Goal: Transaction & Acquisition: Purchase product/service

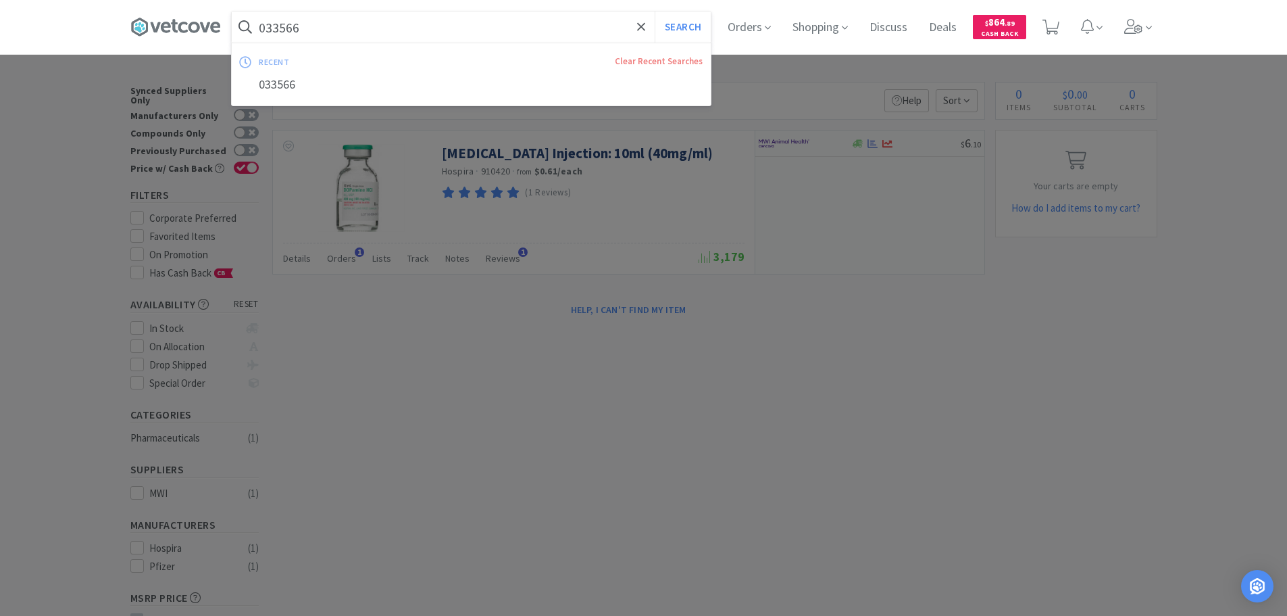
click at [483, 24] on input "033566" at bounding box center [471, 26] width 479 height 31
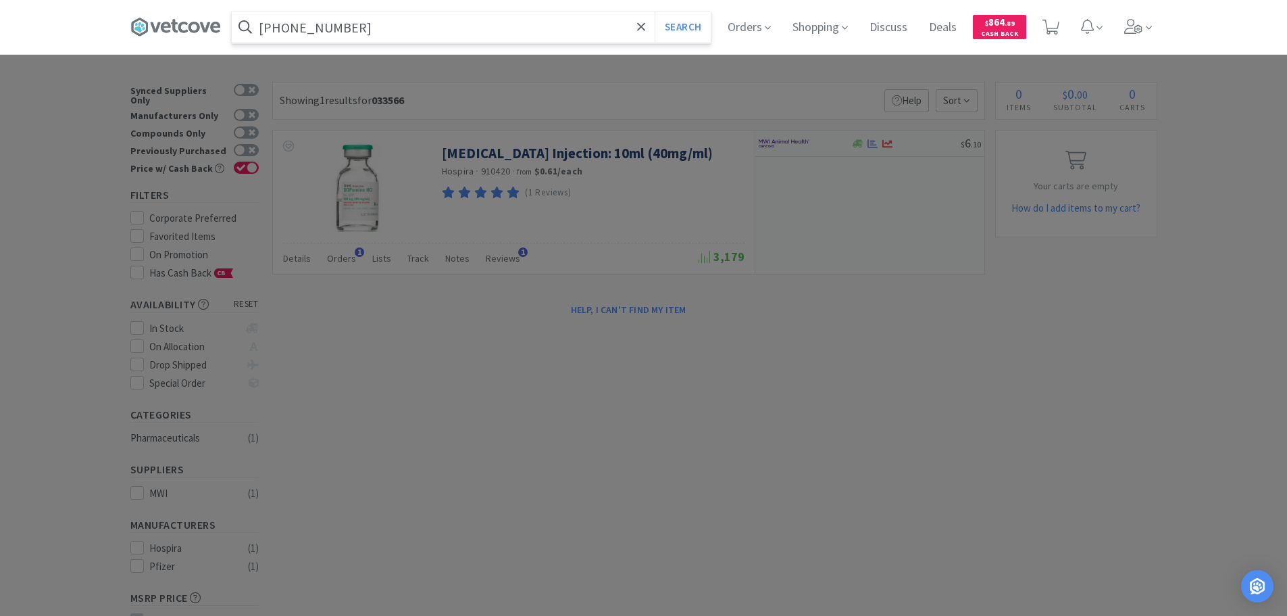
type input "[PHONE_NUMBER]"
click at [655, 11] on button "Search" at bounding box center [683, 26] width 56 height 31
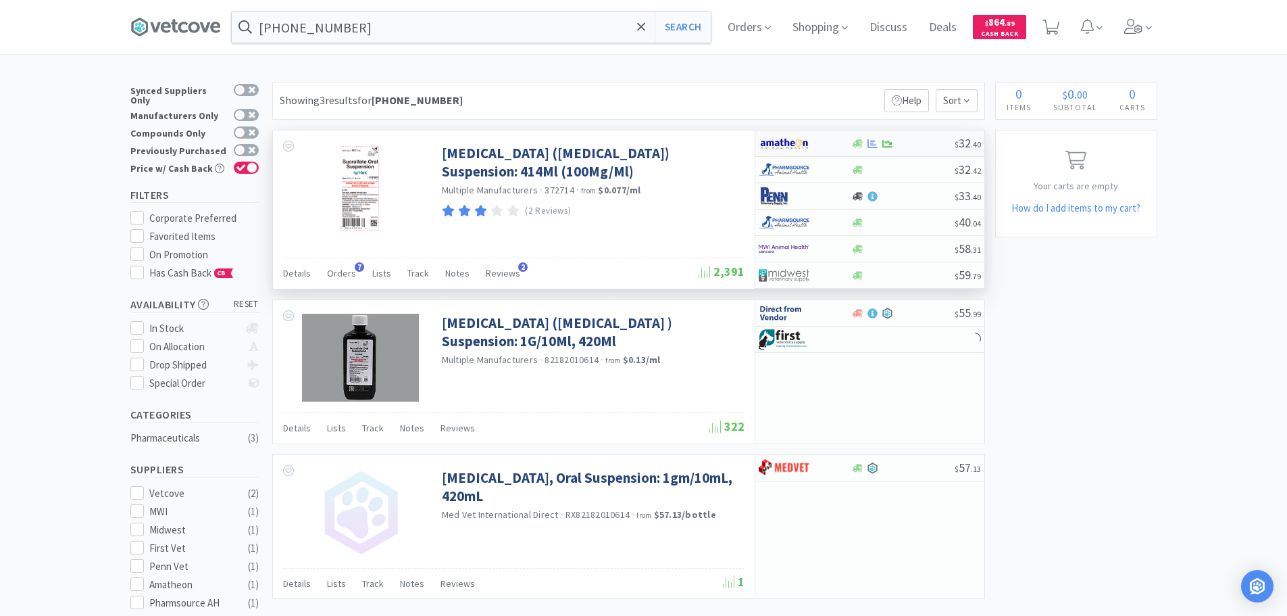
click at [913, 143] on div at bounding box center [902, 144] width 103 height 10
select select "1"
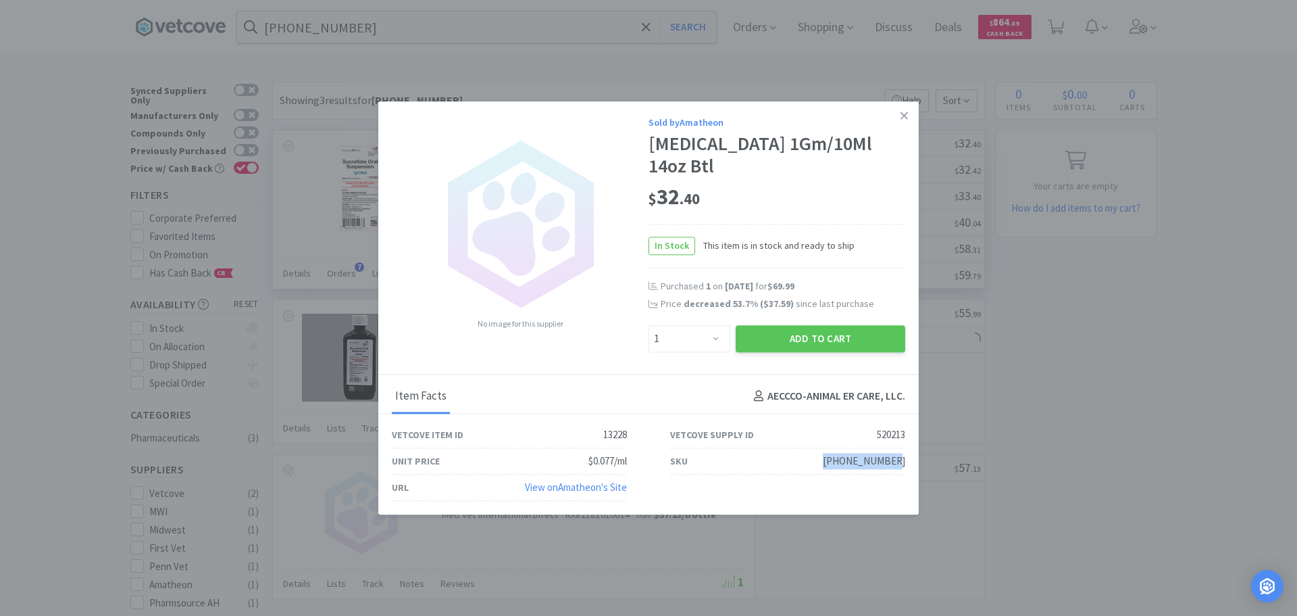
drag, startPoint x: 912, startPoint y: 449, endPoint x: 819, endPoint y: 449, distance: 93.2
click at [819, 449] on div "SKU [PHONE_NUMBER]" at bounding box center [788, 461] width 278 height 26
copy div "[PHONE_NUMBER]"
click at [905, 119] on icon at bounding box center [904, 114] width 7 height 7
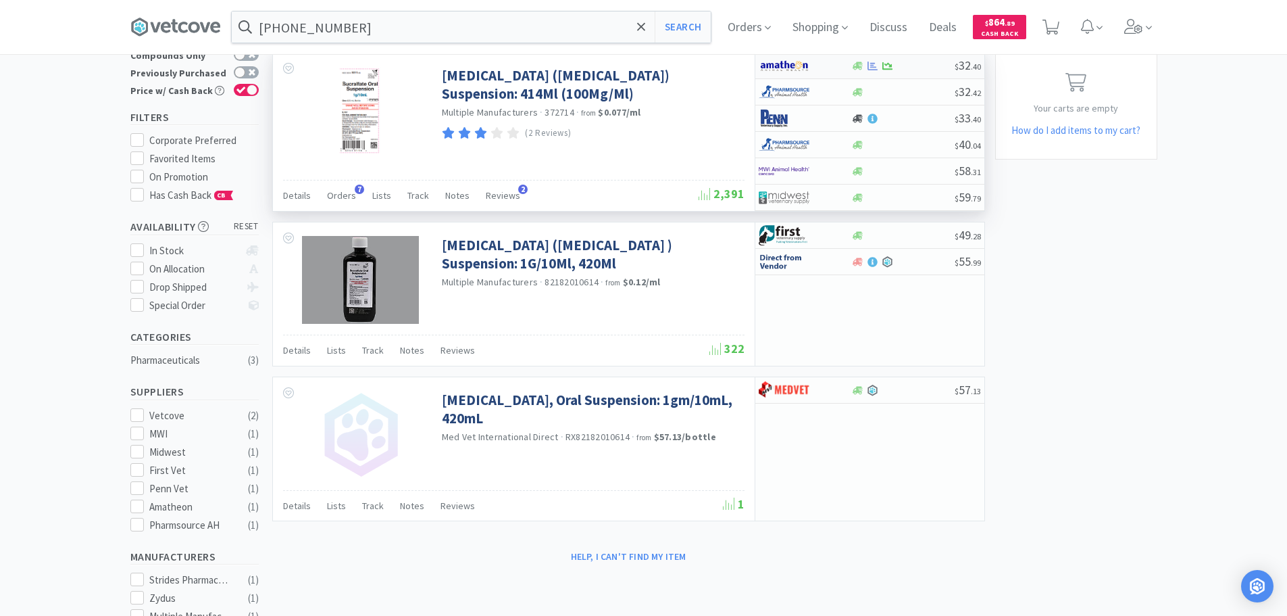
scroll to position [15, 0]
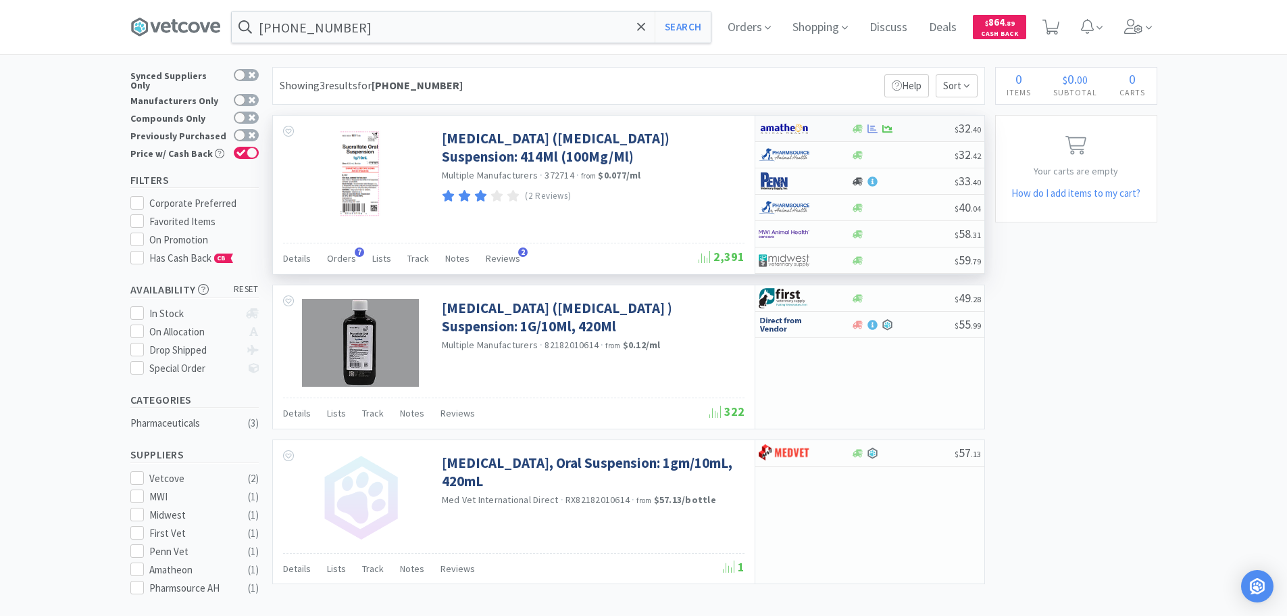
click at [925, 124] on div at bounding box center [902, 129] width 103 height 10
select select "1"
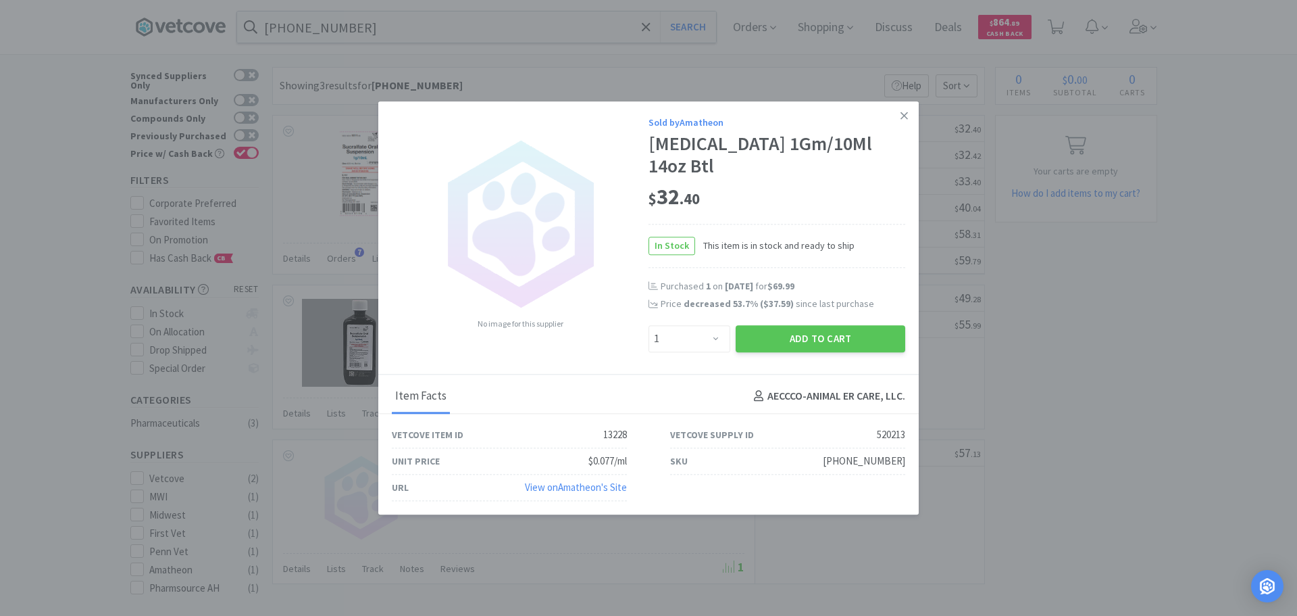
click at [907, 125] on link at bounding box center [905, 115] width 24 height 29
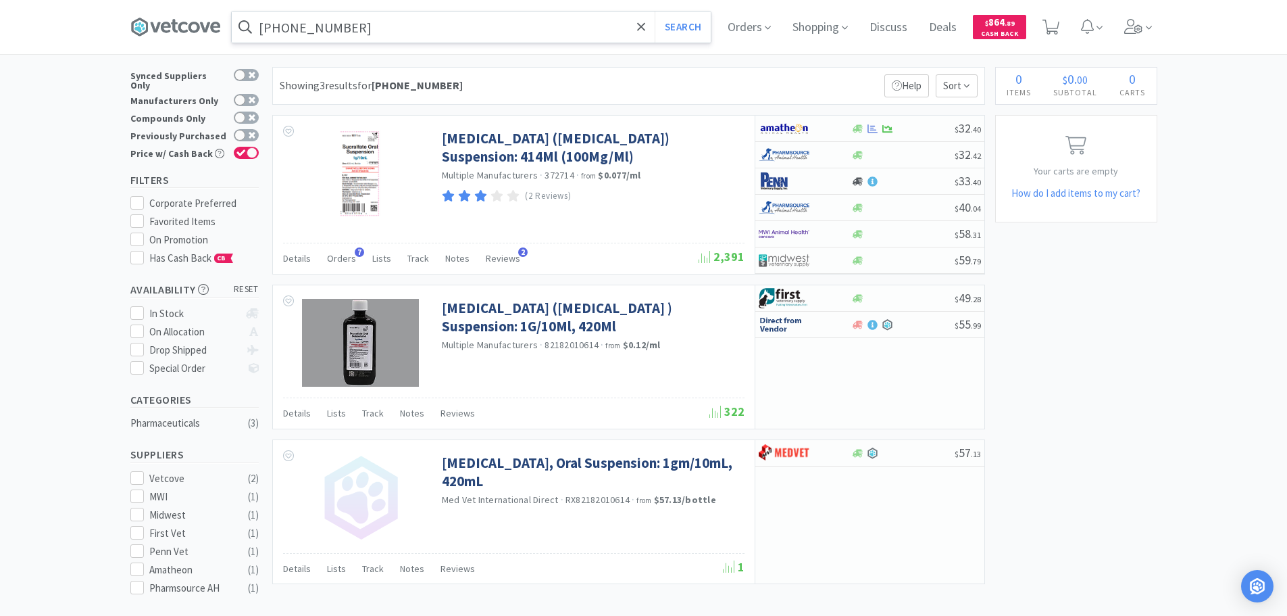
click at [485, 33] on input "[PHONE_NUMBER]" at bounding box center [471, 26] width 479 height 31
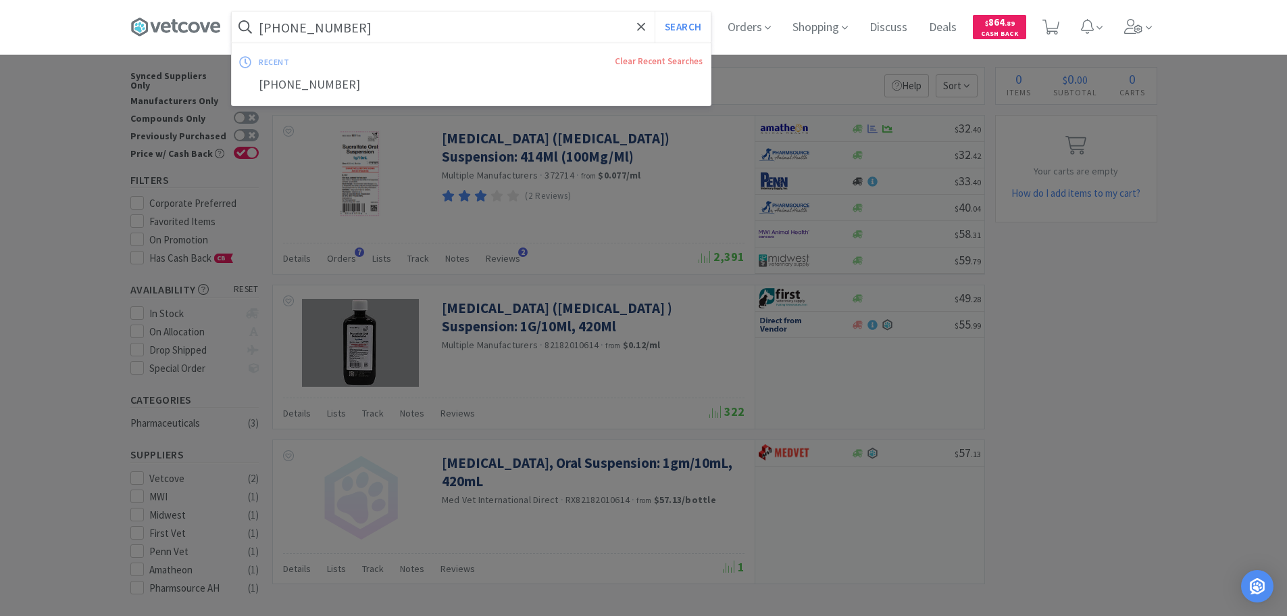
paste input "[PHONE_NUMBER]"
type input "[PHONE_NUMBER]"
click at [655, 11] on button "Search" at bounding box center [683, 26] width 56 height 31
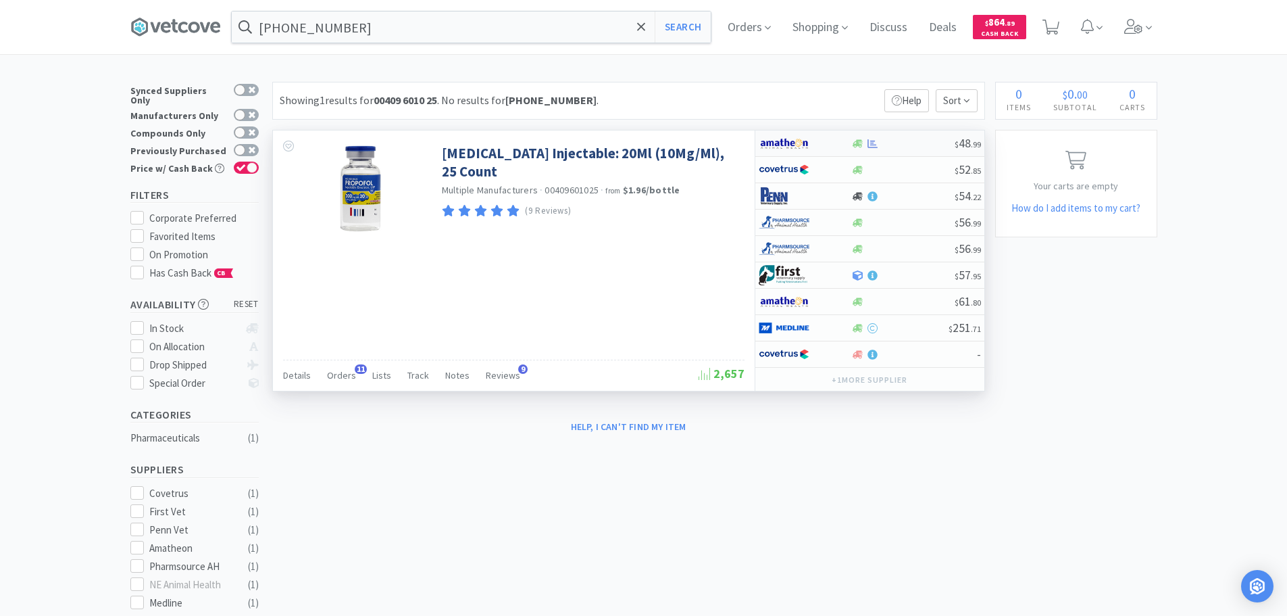
click at [913, 139] on div at bounding box center [902, 144] width 103 height 10
select select "1"
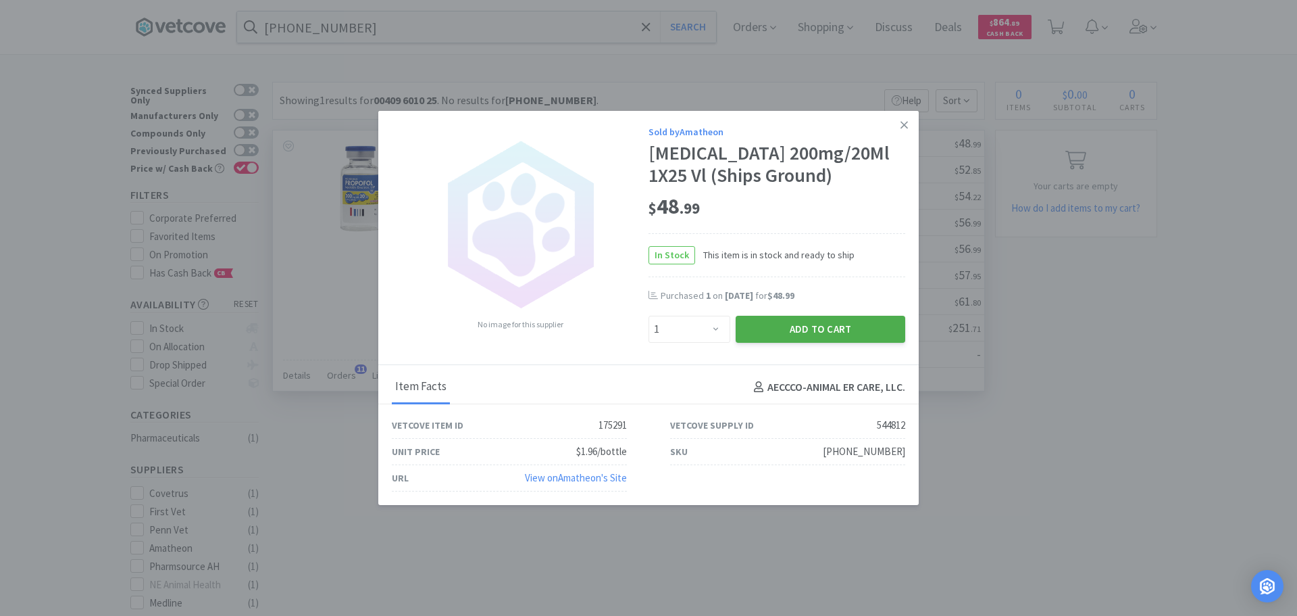
click at [838, 336] on button "Add to Cart" at bounding box center [821, 329] width 170 height 27
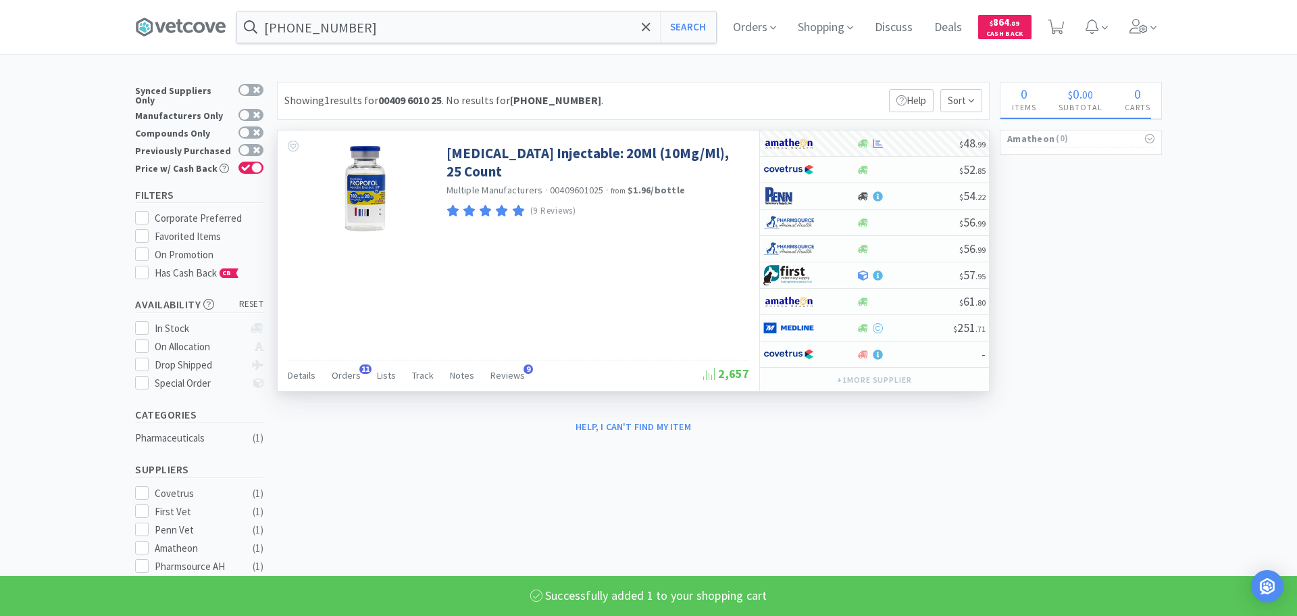
select select "1"
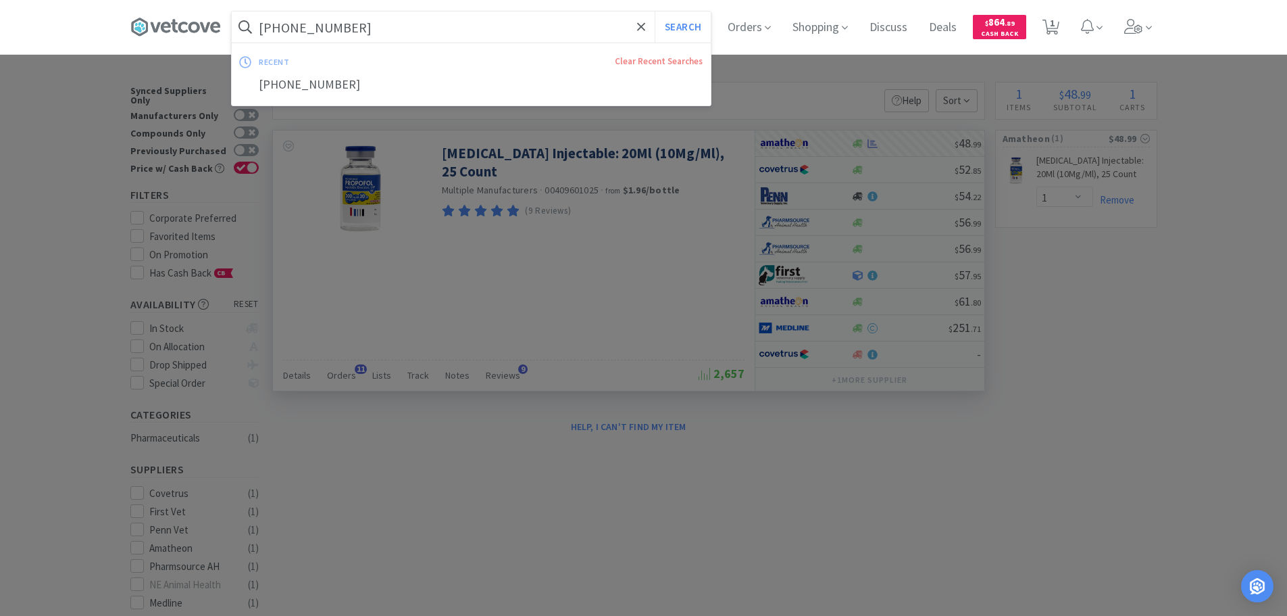
click at [488, 32] on input "[PHONE_NUMBER]" at bounding box center [471, 26] width 479 height 31
paste input "[PHONE_NUMBER]"
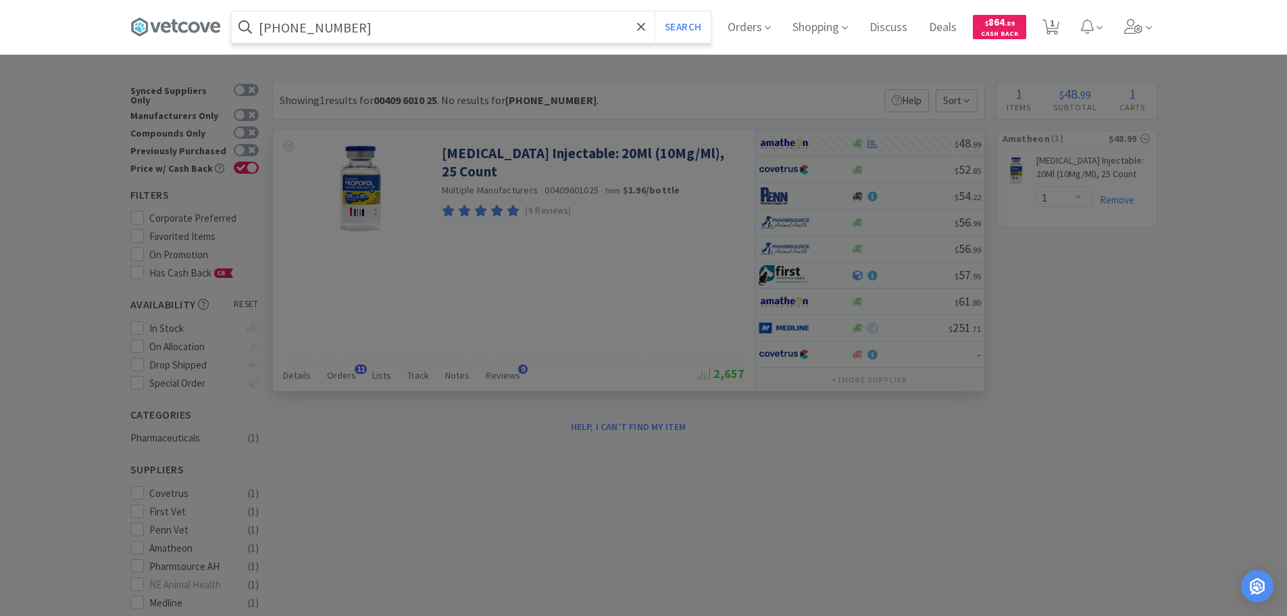
type input "[PHONE_NUMBER]"
click at [655, 11] on button "Search" at bounding box center [683, 26] width 56 height 31
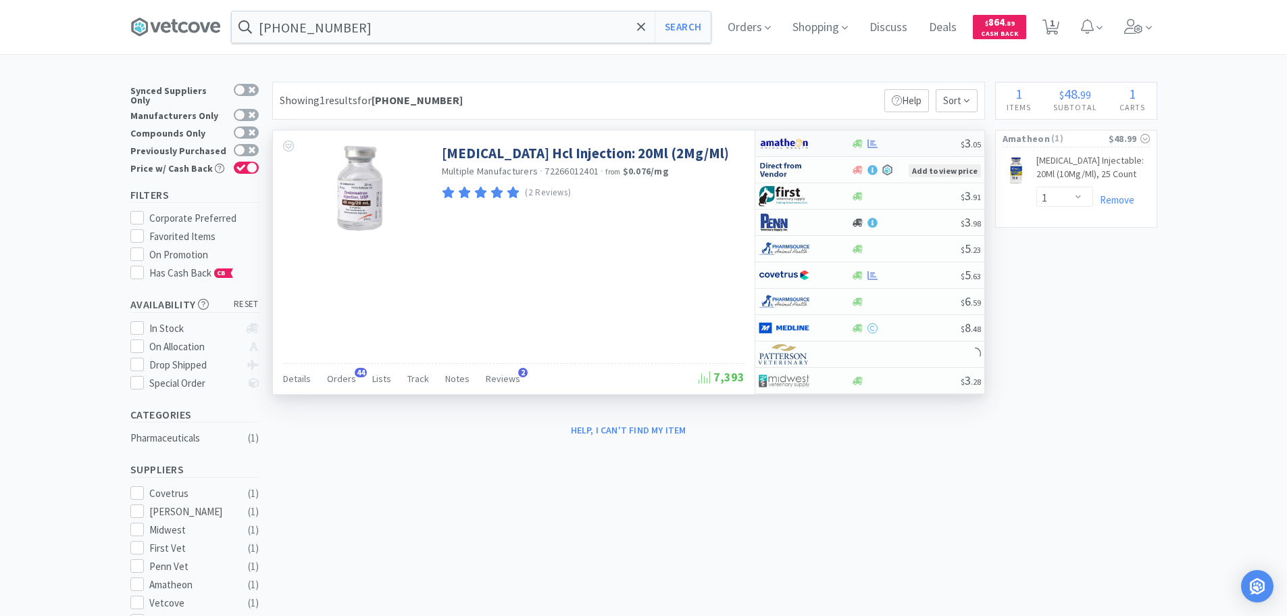
click at [911, 139] on div at bounding box center [905, 144] width 109 height 10
select select "1"
click at [910, 142] on div at bounding box center [905, 144] width 109 height 10
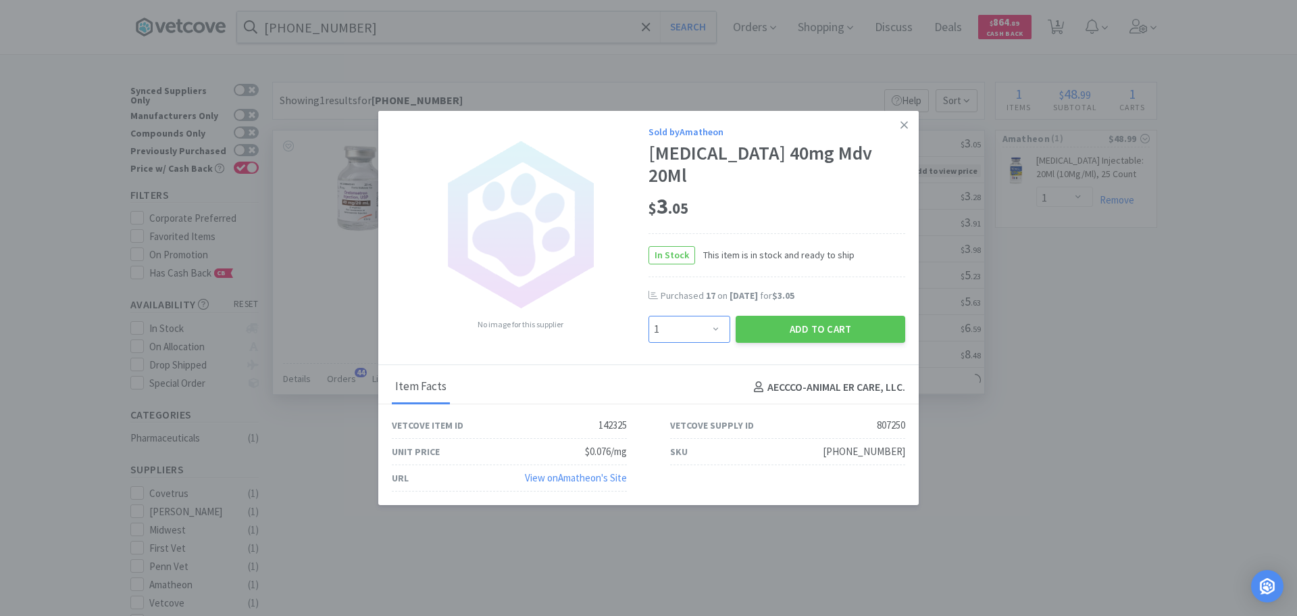
click at [722, 316] on select "Enter Quantity 1 2 3 4 5 6 7 8 9 10 11 12 13 14 15 16 17 18 19 20 Enter Quantity" at bounding box center [690, 329] width 82 height 27
select select "16"
click at [649, 316] on select "Enter Quantity 1 2 3 4 5 6 7 8 9 10 11 12 13 14 15 16 17 18 19 20 Enter Quantity" at bounding box center [690, 329] width 82 height 27
click at [765, 322] on button "Add to Cart" at bounding box center [821, 329] width 170 height 27
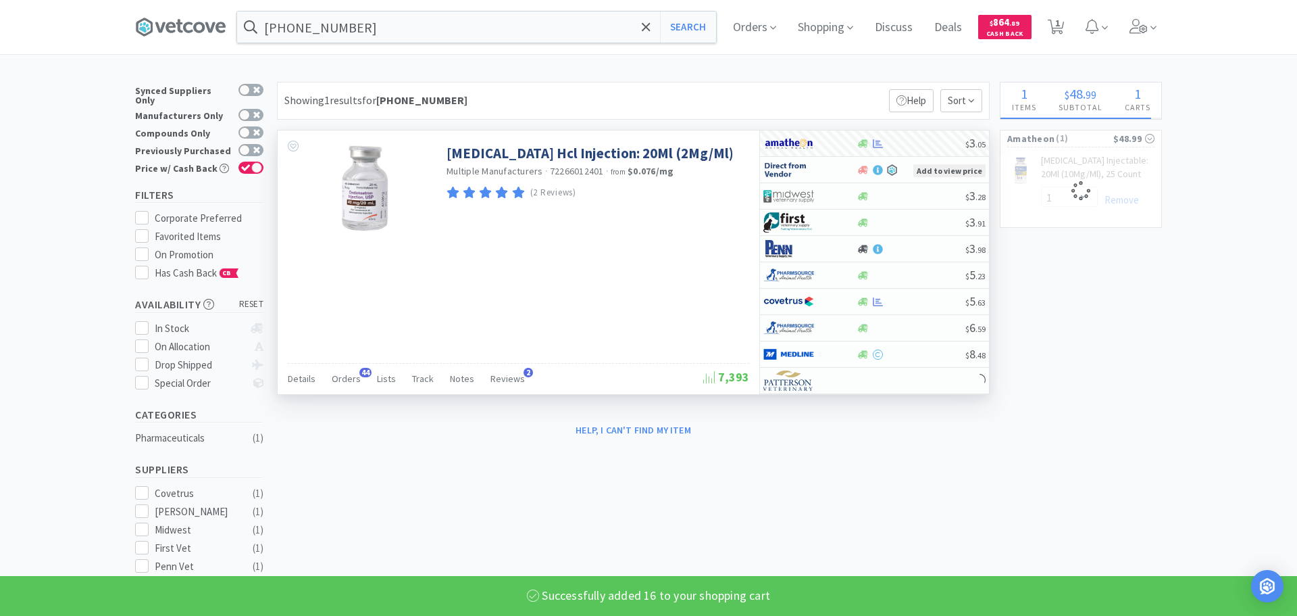
select select "16"
select select "1"
click at [495, 25] on input "[PHONE_NUMBER]" at bounding box center [471, 26] width 479 height 31
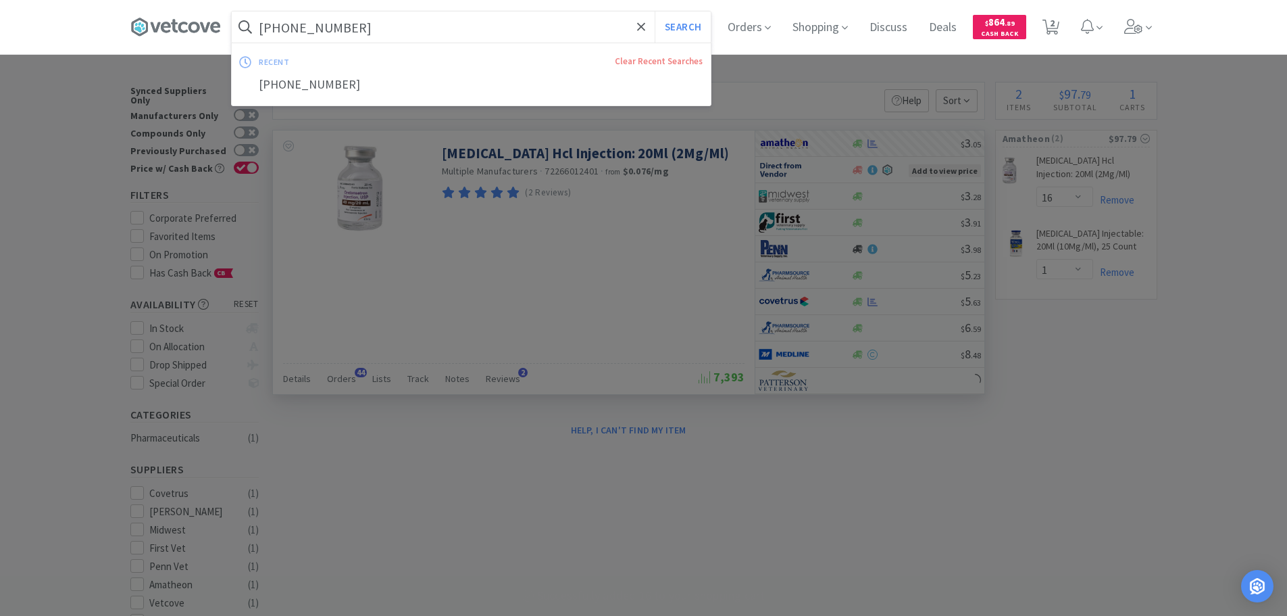
paste input "[PHONE_NUMBER]"
type input "[PHONE_NUMBER]"
click at [655, 11] on button "Search" at bounding box center [683, 26] width 56 height 31
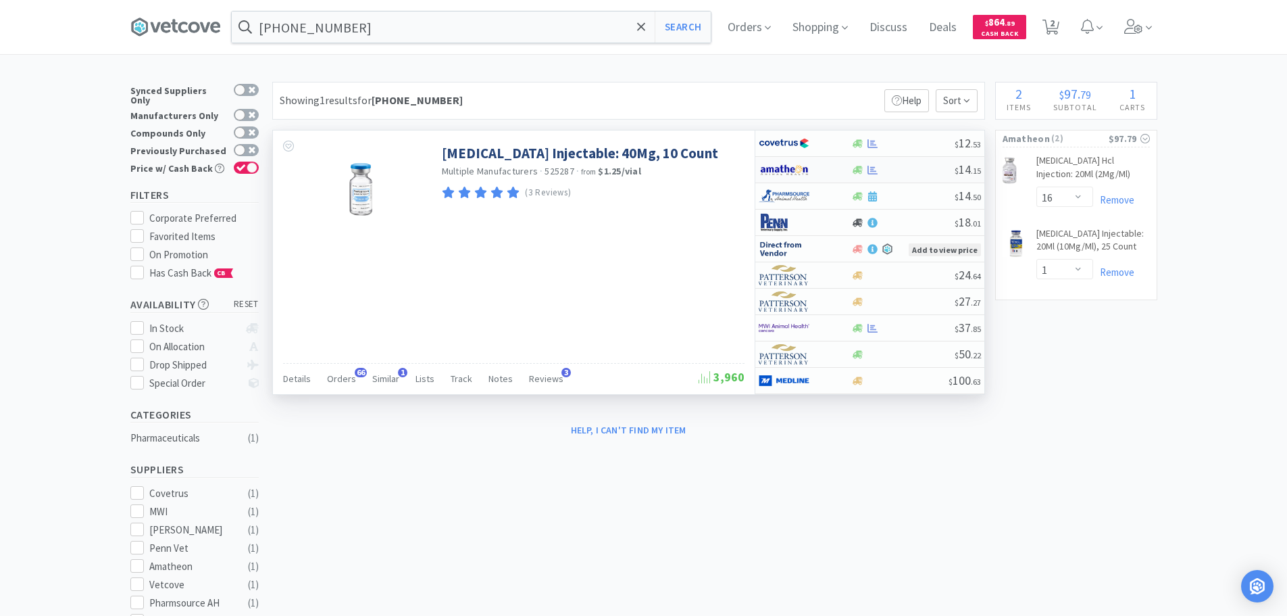
click at [914, 171] on div at bounding box center [902, 170] width 103 height 10
select select "1"
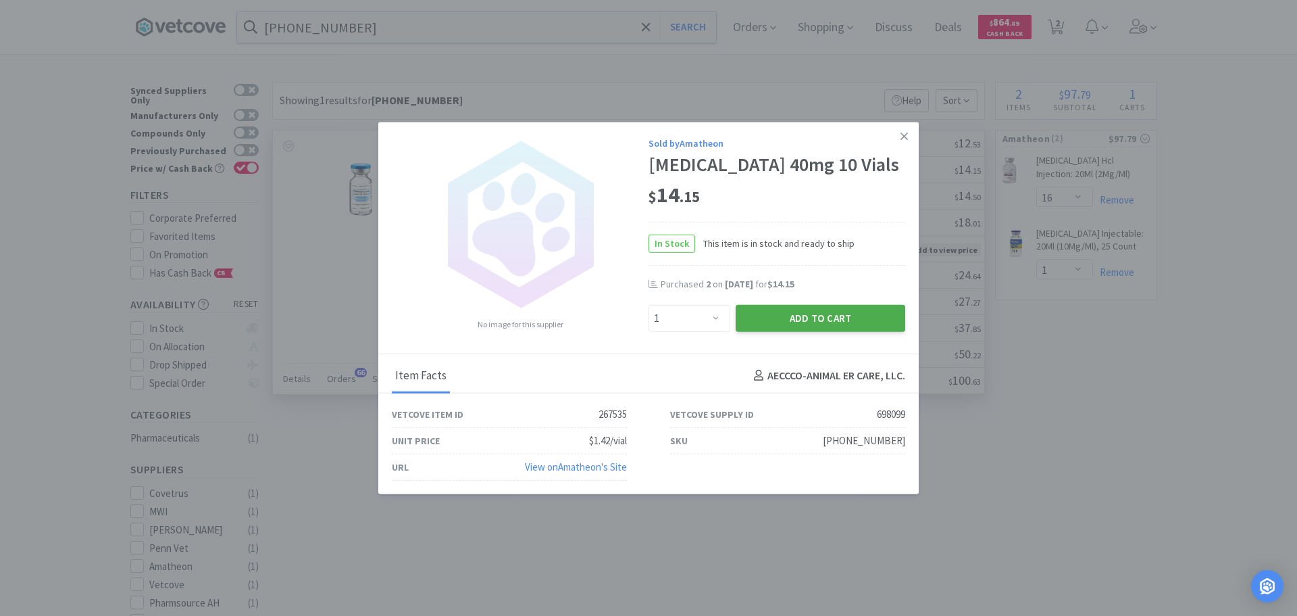
click at [809, 328] on button "Add to Cart" at bounding box center [821, 317] width 170 height 27
select select "1"
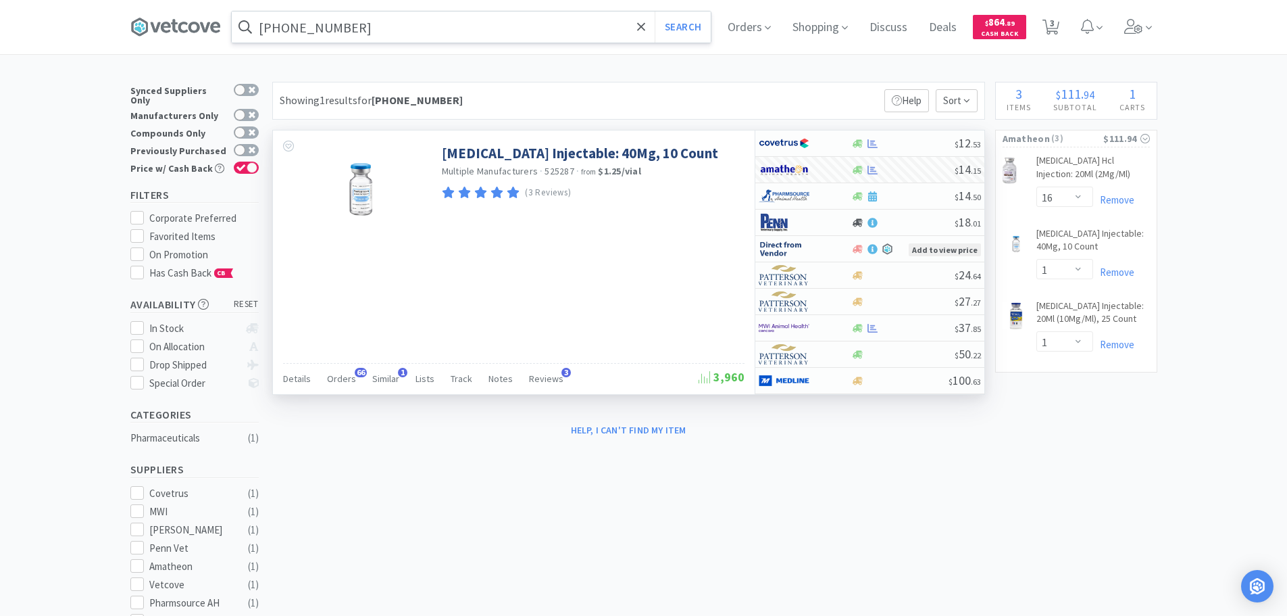
click at [480, 33] on input "[PHONE_NUMBER]" at bounding box center [471, 26] width 479 height 31
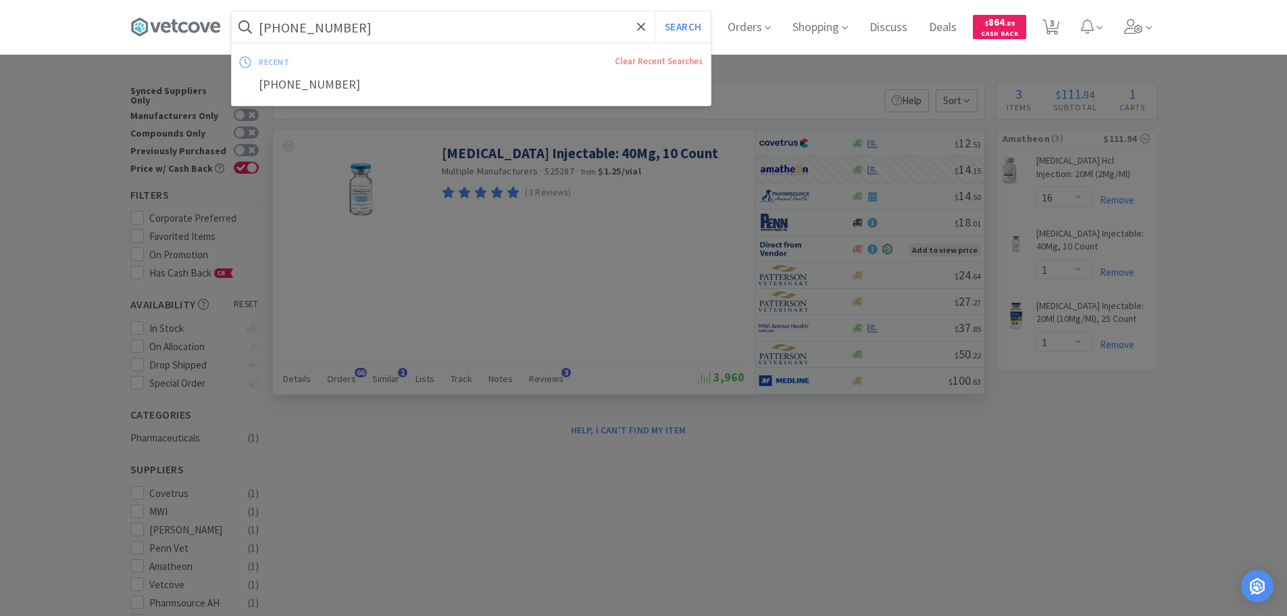
paste input "[PHONE_NUMBER]"
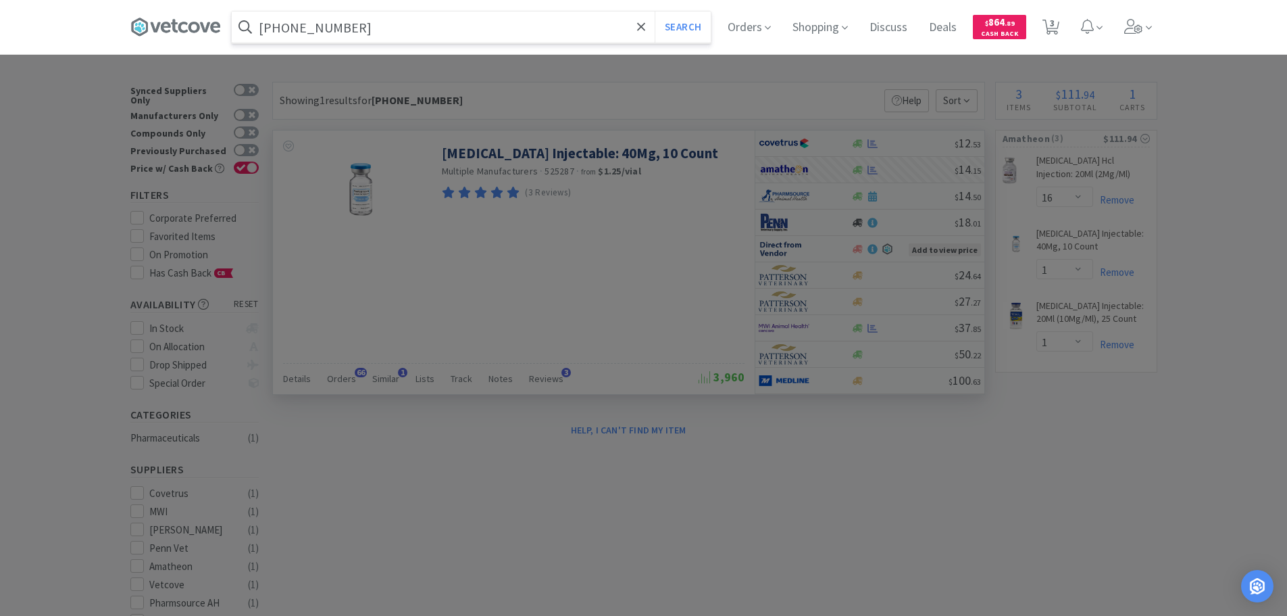
type input "[PHONE_NUMBER]"
click at [655, 11] on button "Search" at bounding box center [683, 26] width 56 height 31
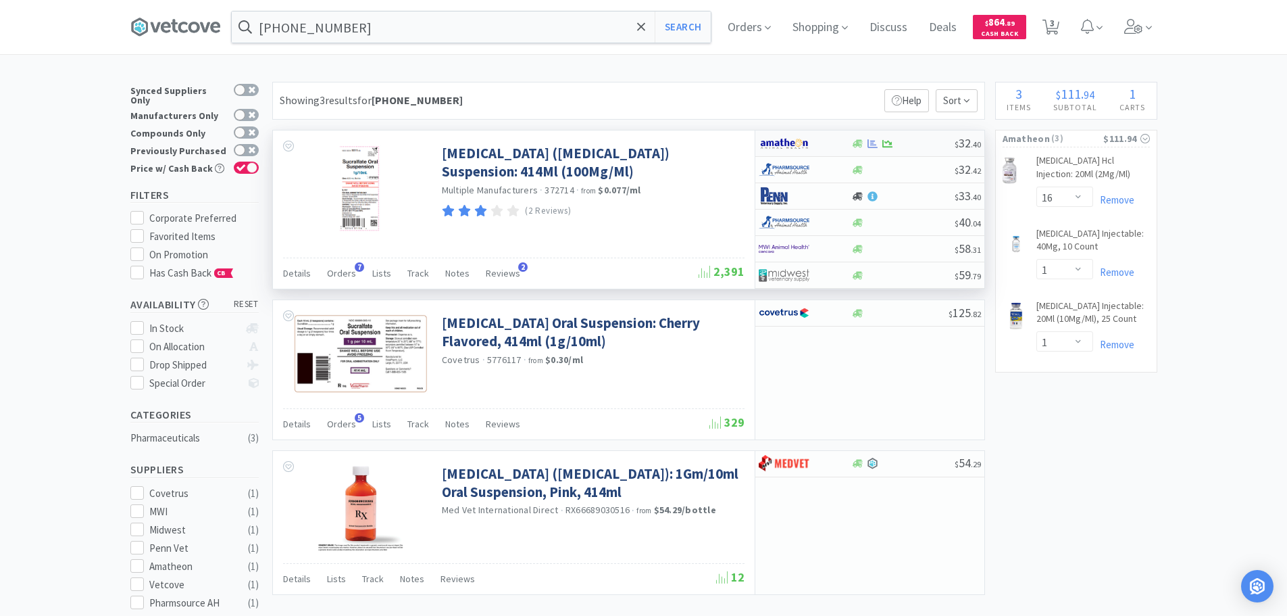
click at [916, 136] on div "$ 32 . 40" at bounding box center [869, 143] width 229 height 26
select select "1"
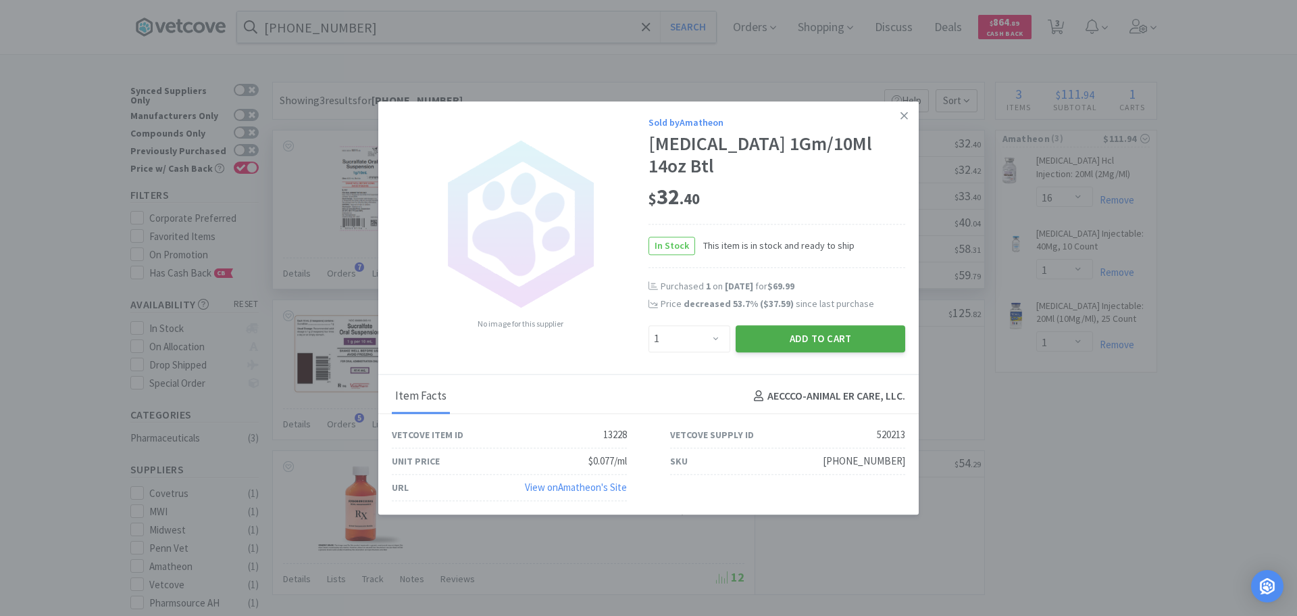
click at [809, 330] on button "Add to Cart" at bounding box center [821, 338] width 170 height 27
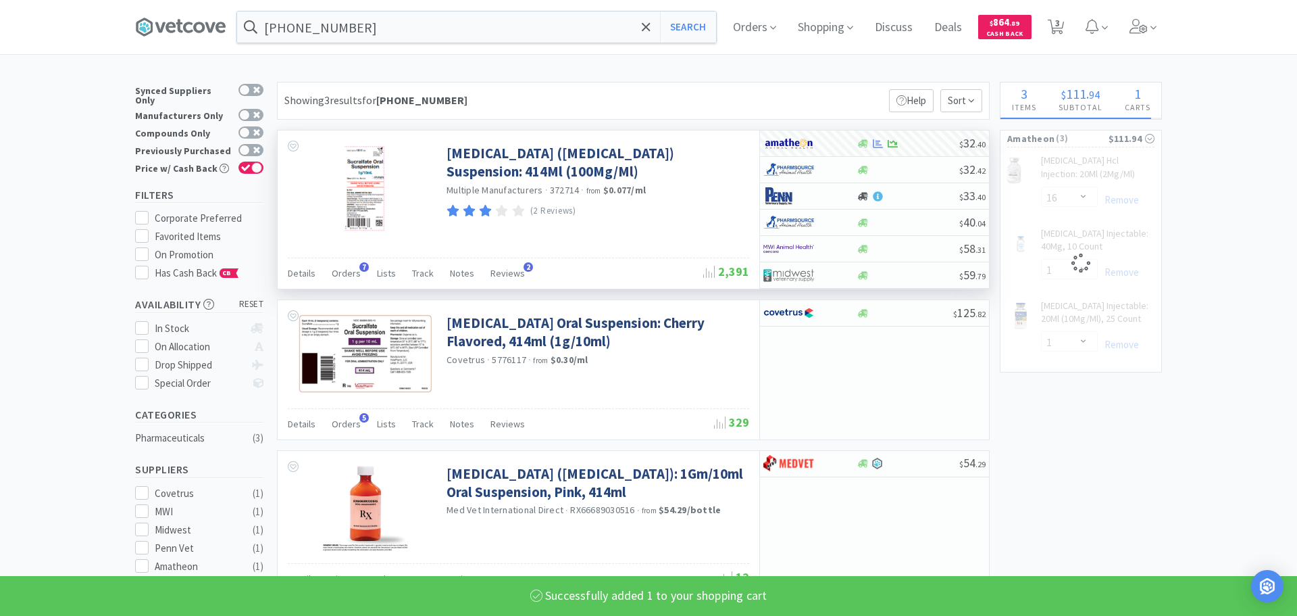
select select "1"
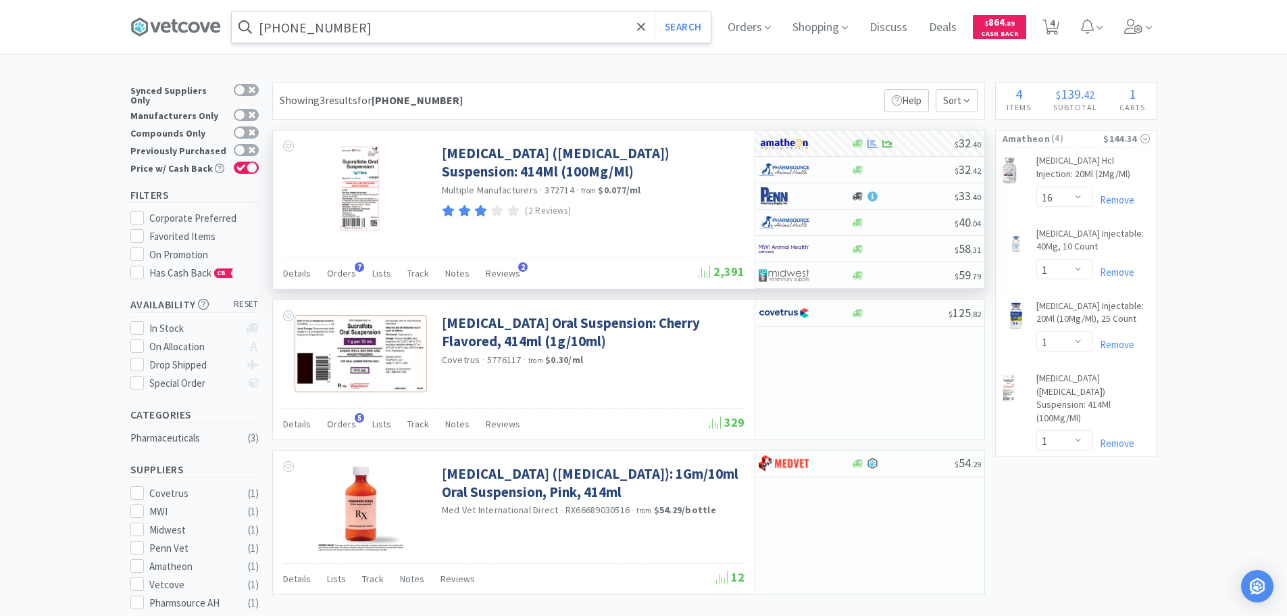
click at [501, 22] on input "[PHONE_NUMBER]" at bounding box center [471, 26] width 479 height 31
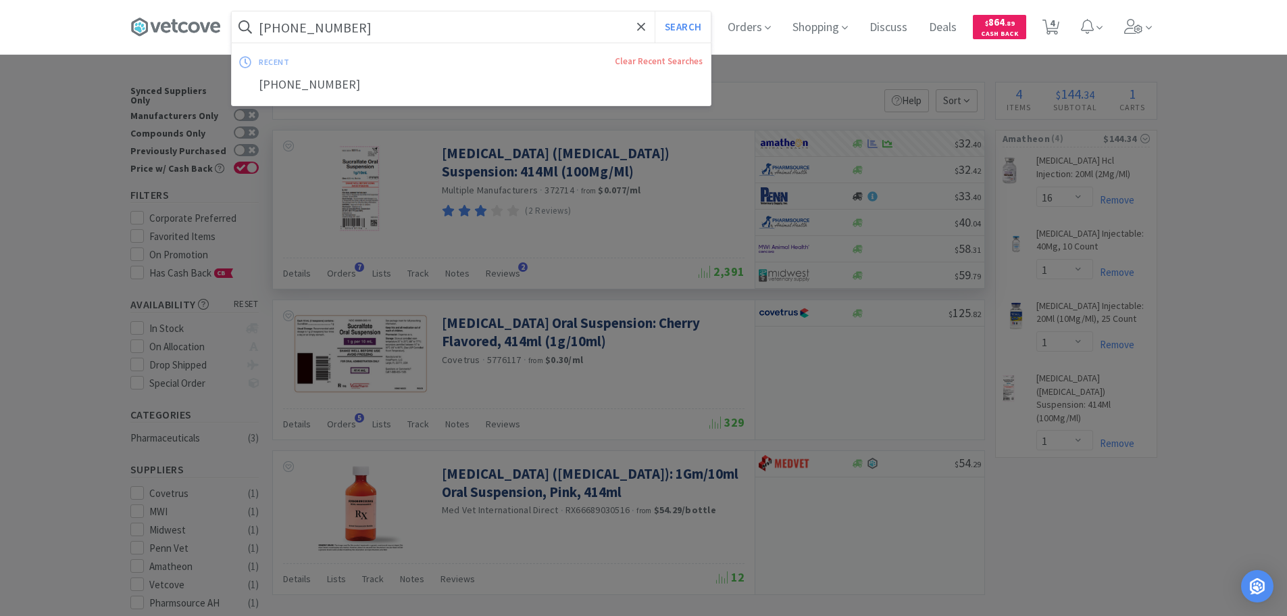
paste input "[PHONE_NUMBER]"
type input "[PHONE_NUMBER]"
click at [655, 11] on button "Search" at bounding box center [683, 26] width 56 height 31
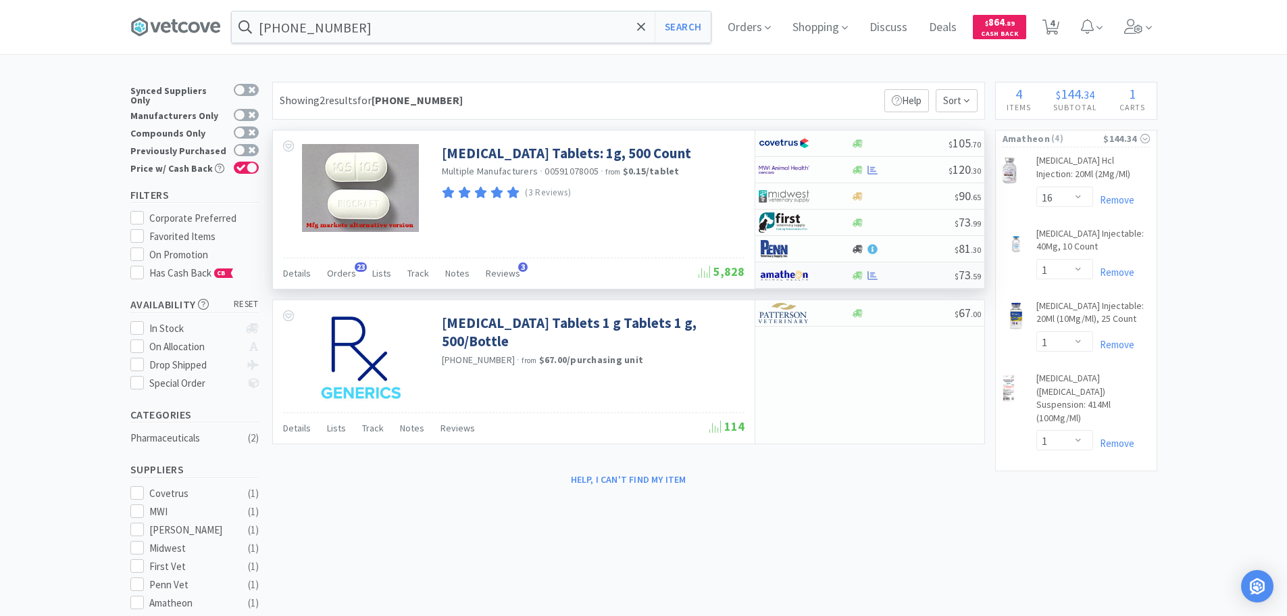
click at [917, 276] on div at bounding box center [902, 275] width 103 height 10
select select "1"
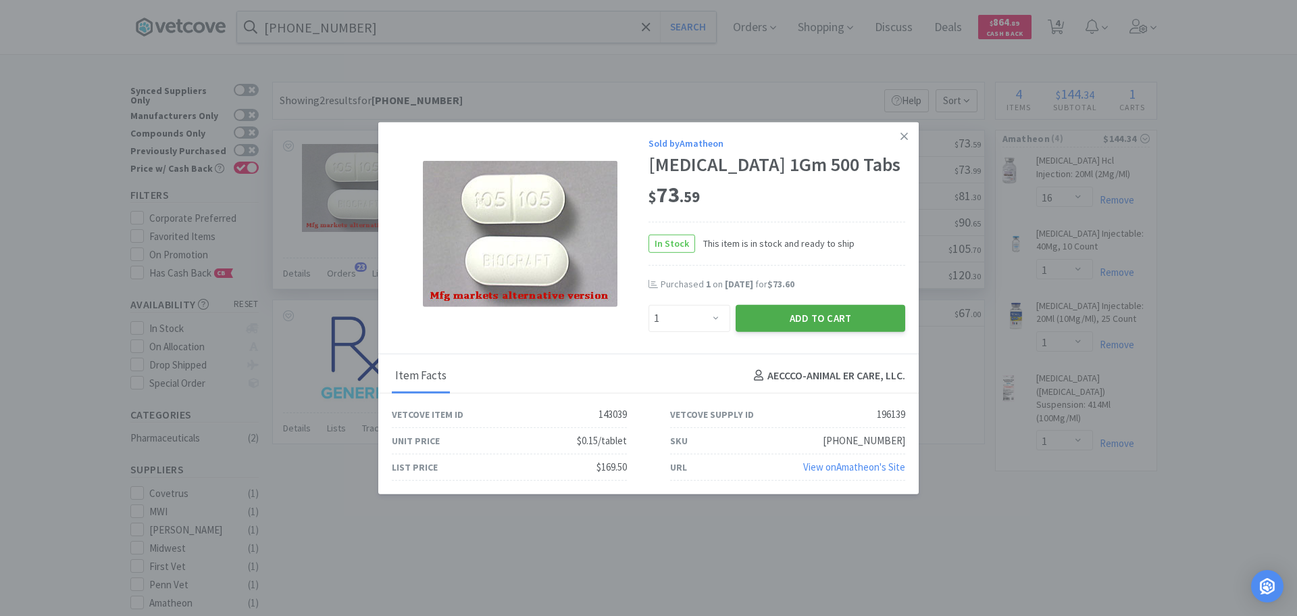
click at [854, 322] on button "Add to Cart" at bounding box center [821, 317] width 170 height 27
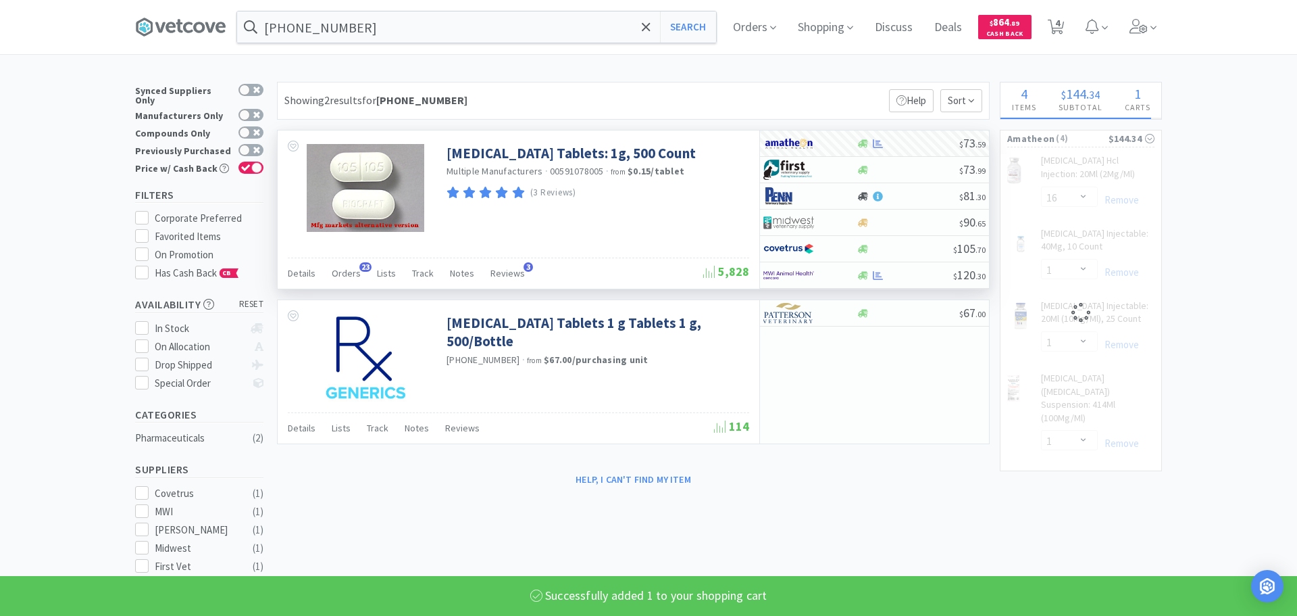
select select "1"
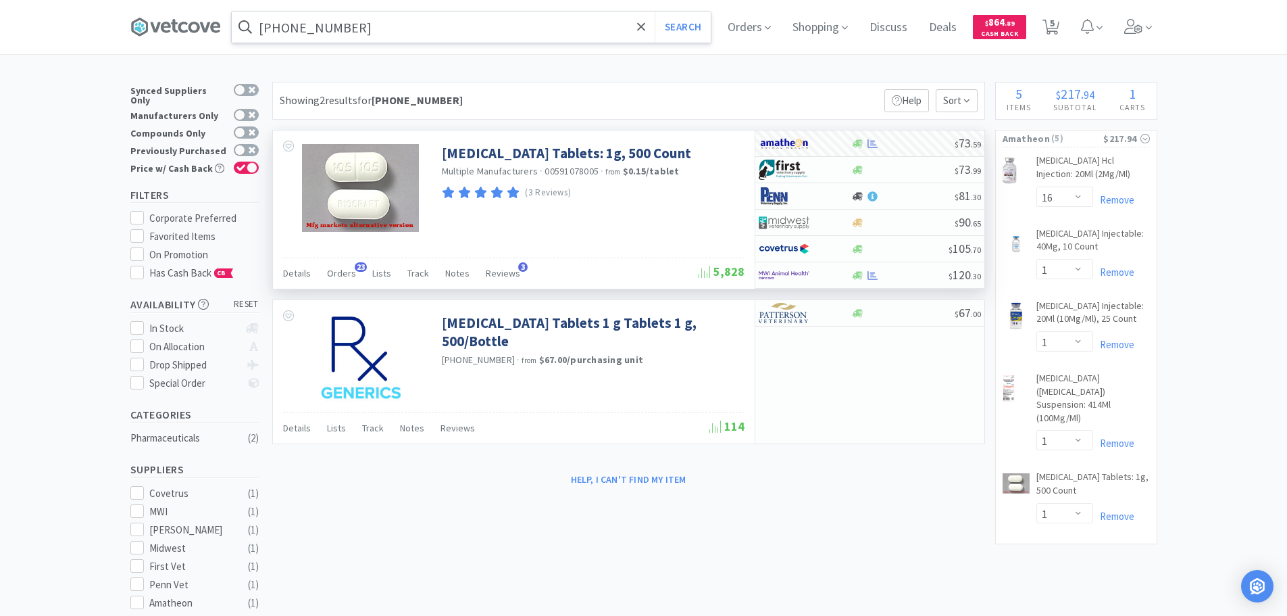
click at [449, 20] on input "[PHONE_NUMBER]" at bounding box center [471, 26] width 479 height 31
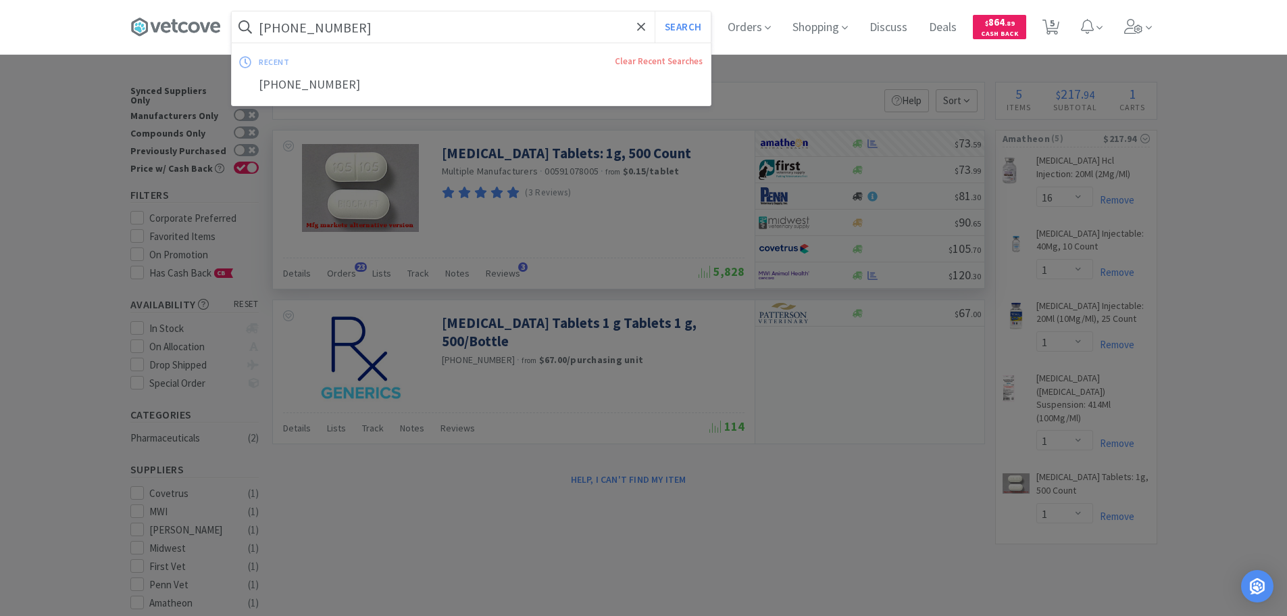
paste input "[PHONE_NUMBER]"
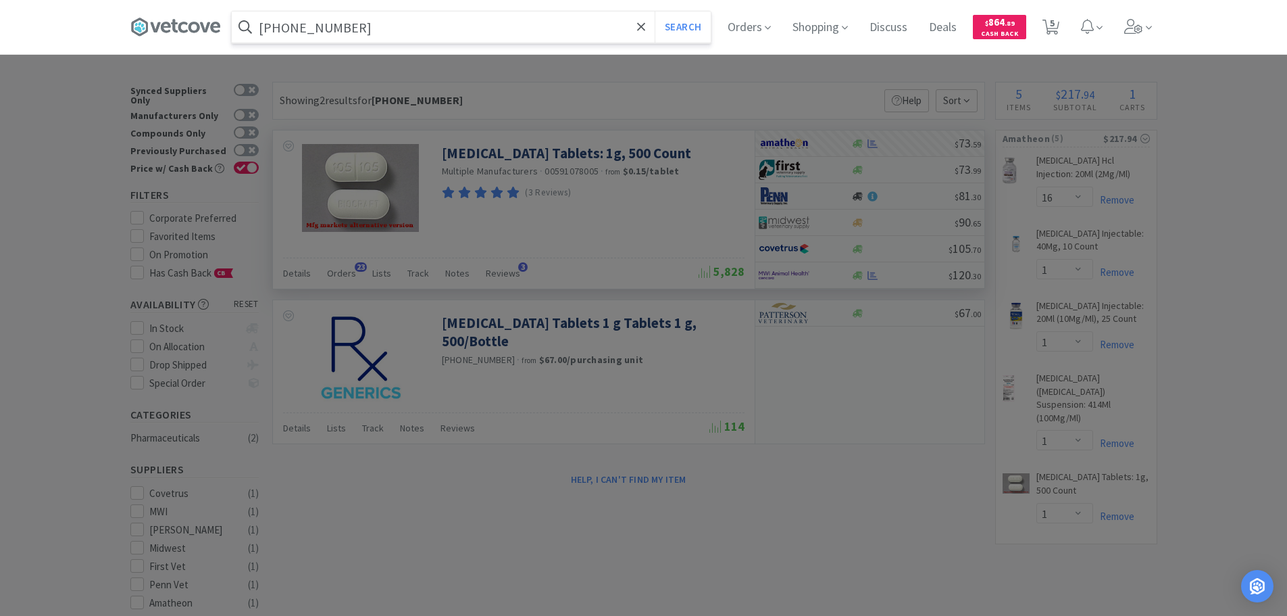
type input "[PHONE_NUMBER]"
click at [655, 11] on button "Search" at bounding box center [683, 26] width 56 height 31
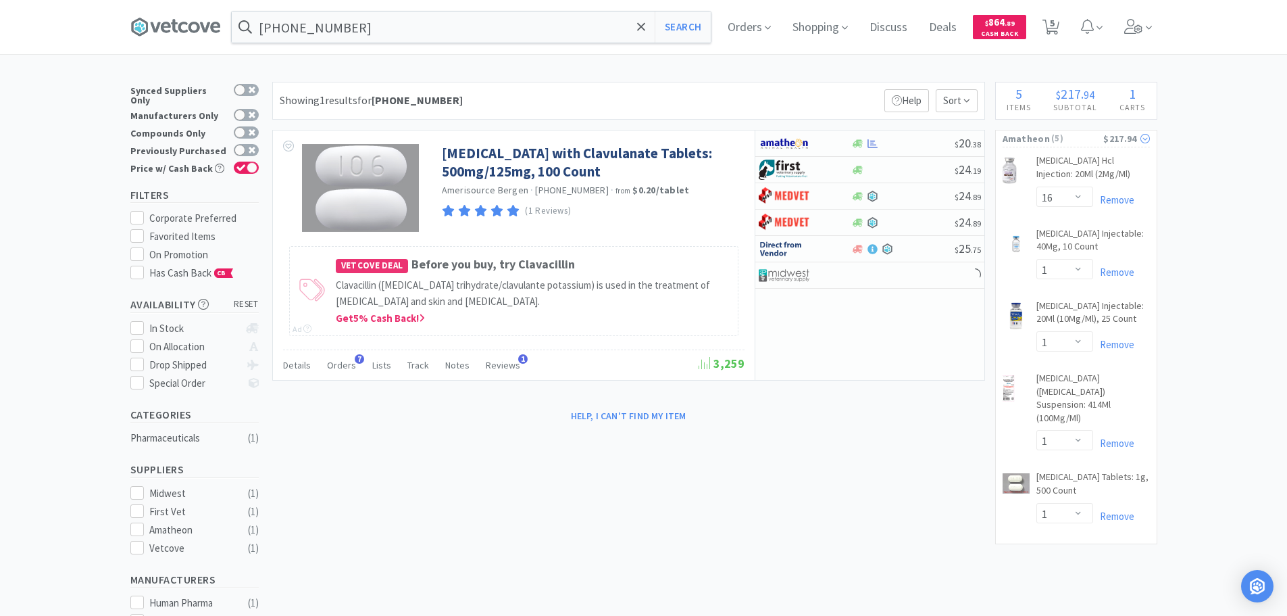
click at [1107, 135] on div "$217.94" at bounding box center [1126, 138] width 46 height 15
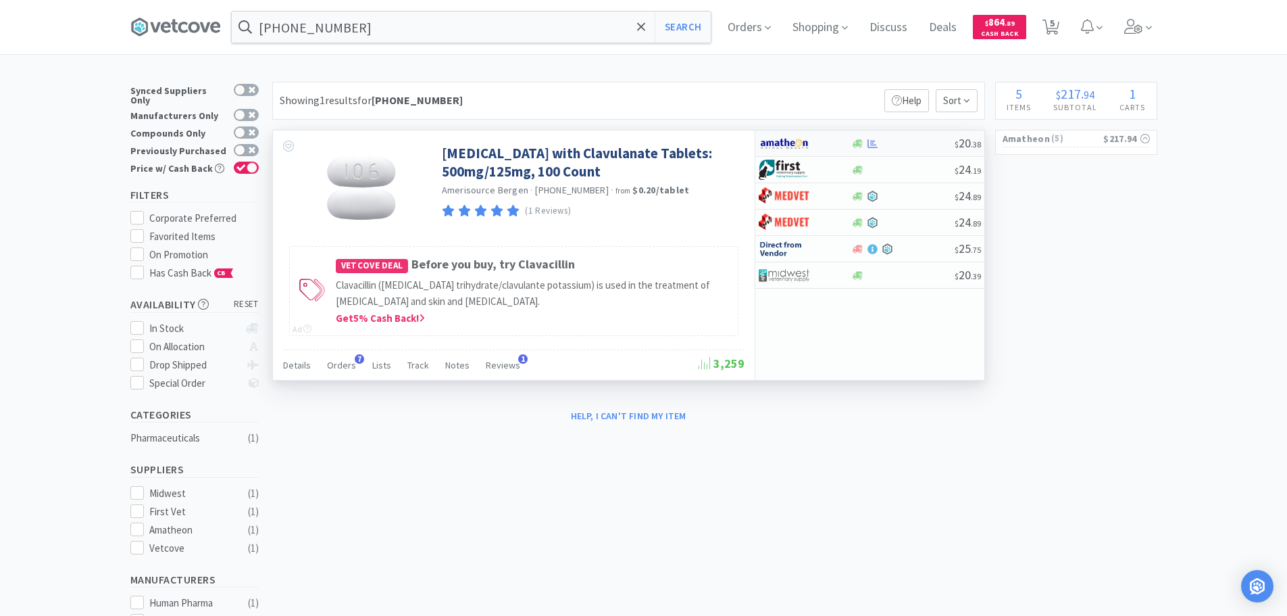
click at [919, 140] on div at bounding box center [902, 144] width 103 height 10
select select "1"
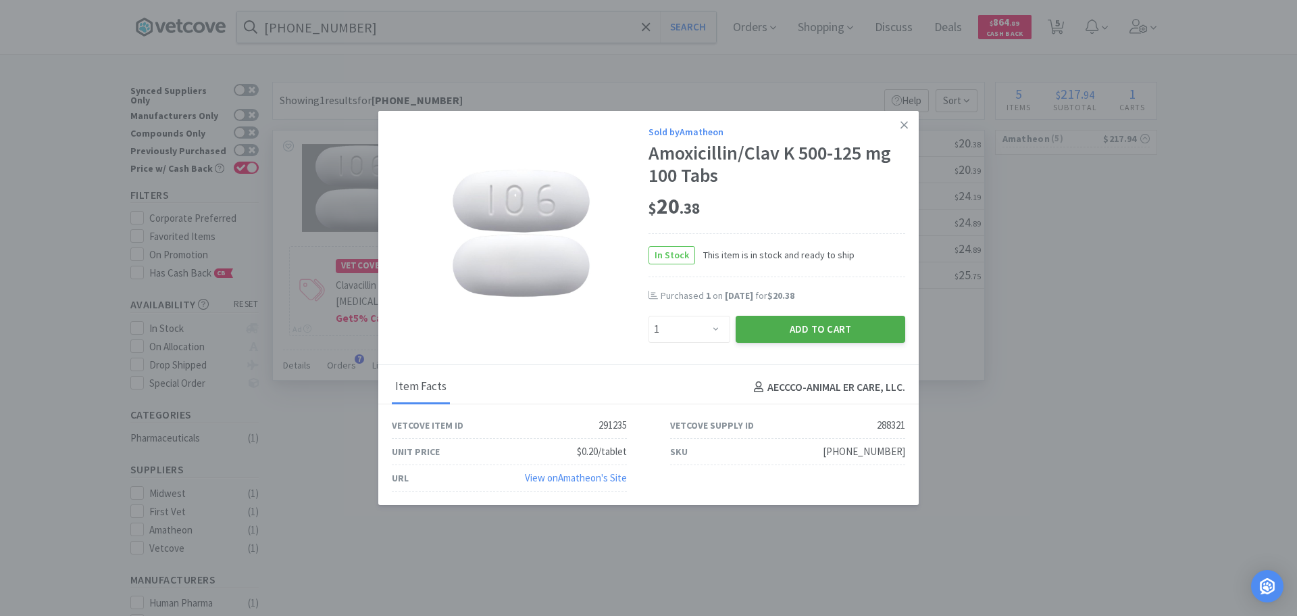
click at [854, 328] on button "Add to Cart" at bounding box center [821, 329] width 170 height 27
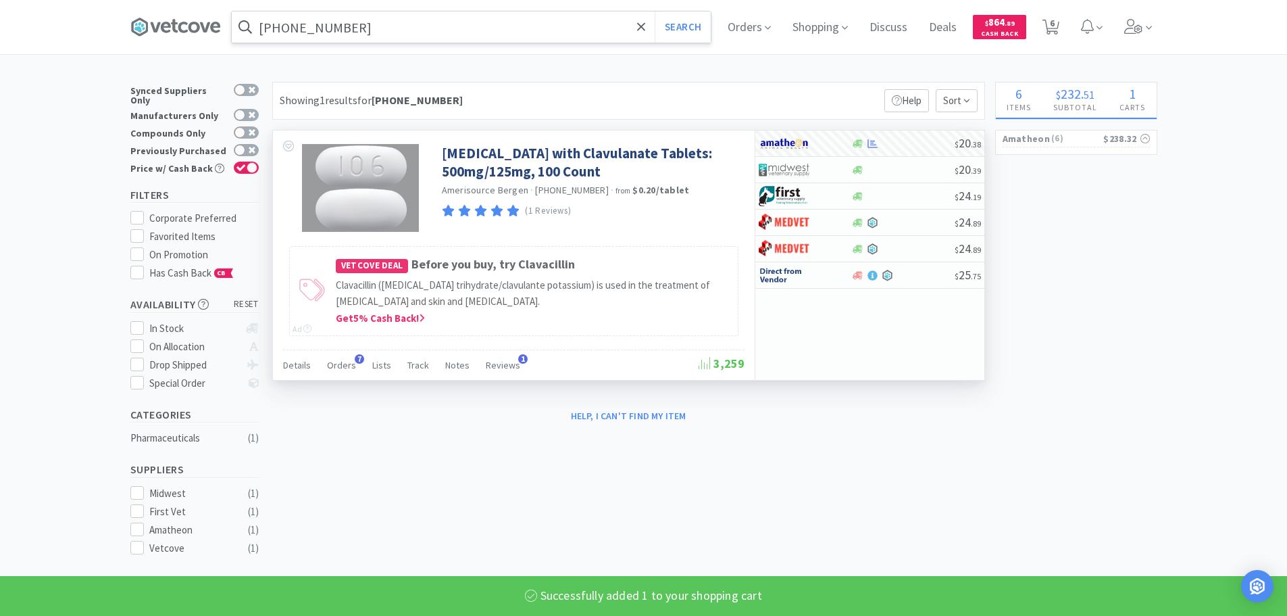
click at [479, 34] on input "[PHONE_NUMBER]" at bounding box center [471, 26] width 479 height 31
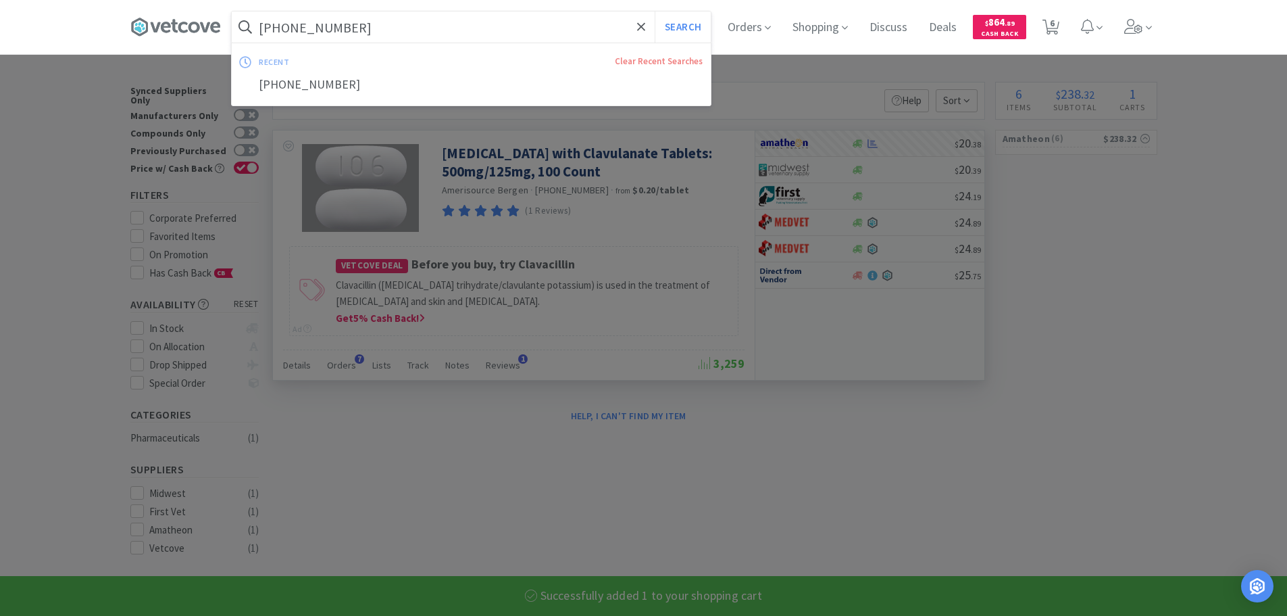
paste input "83980-0002"
type input "[PHONE_NUMBER]"
click at [655, 11] on button "Search" at bounding box center [683, 26] width 56 height 31
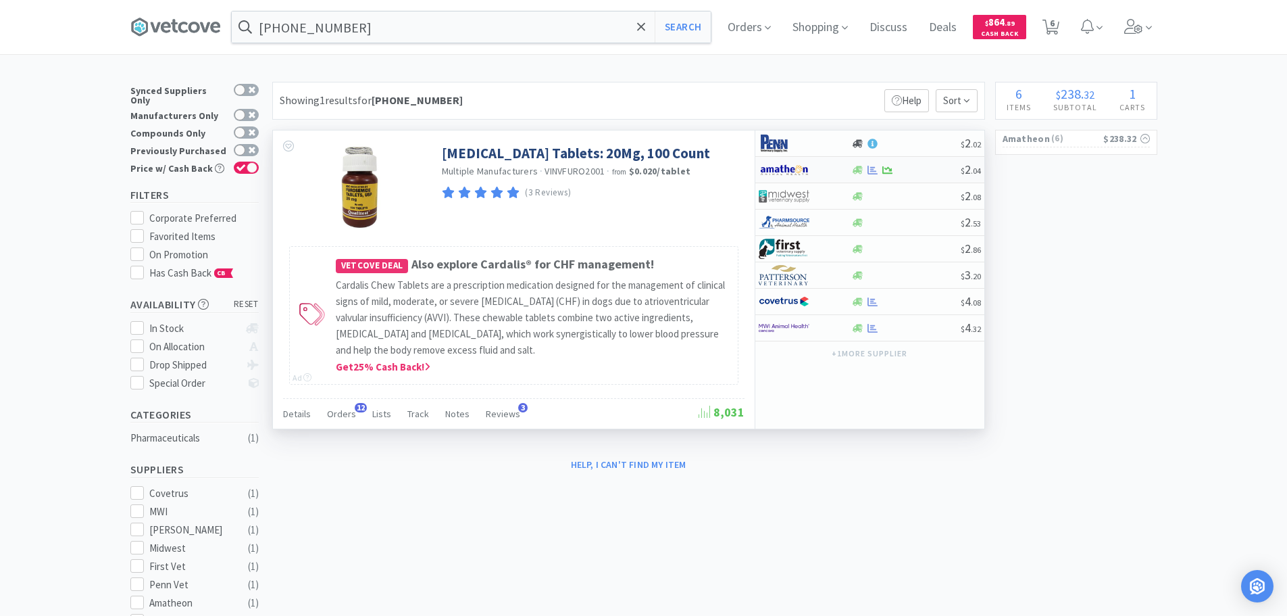
click at [922, 170] on div at bounding box center [905, 170] width 109 height 10
select select "1"
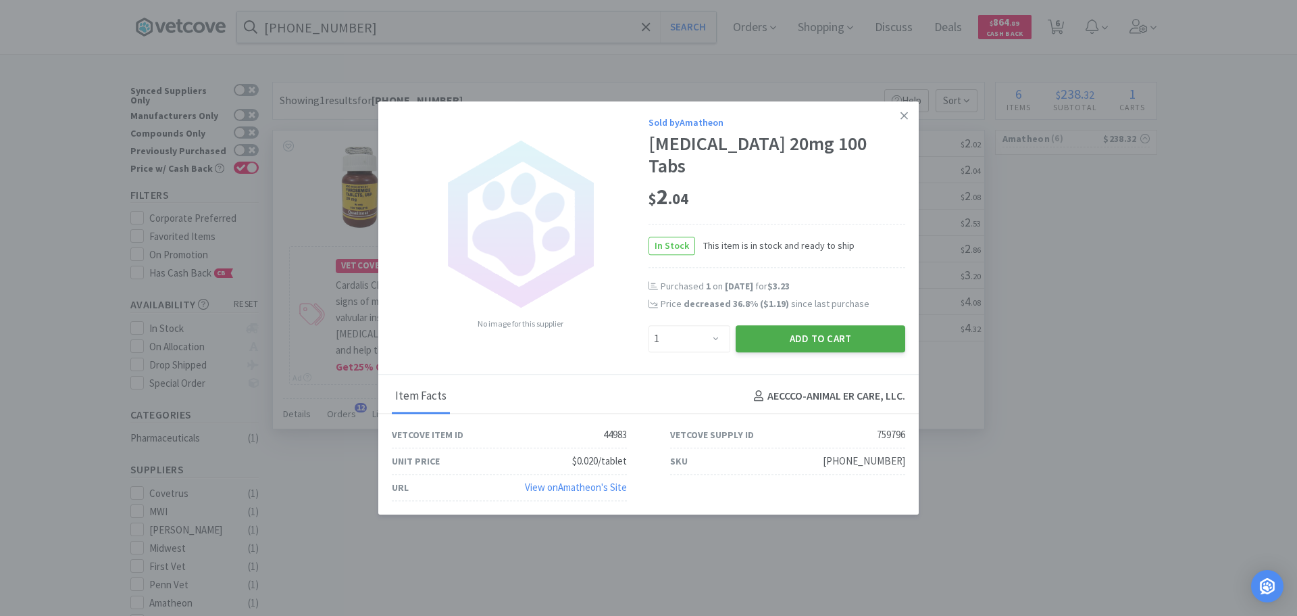
click at [818, 325] on button "Add to Cart" at bounding box center [821, 338] width 170 height 27
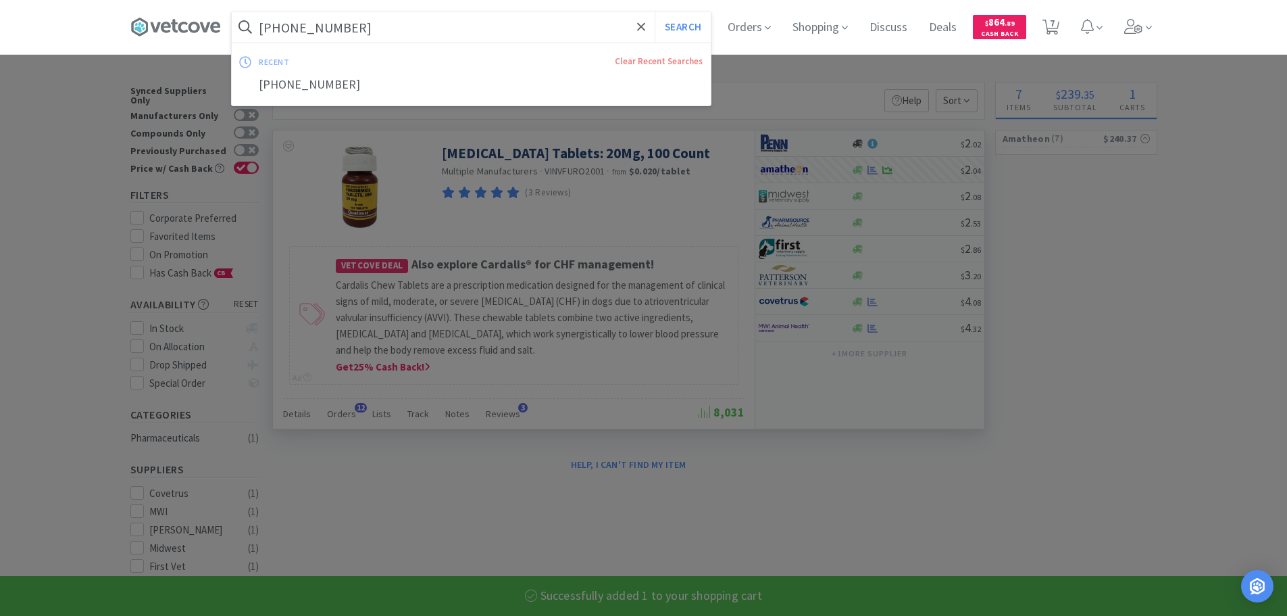
click at [476, 29] on input "[PHONE_NUMBER]" at bounding box center [471, 26] width 479 height 31
paste input "68462-0144"
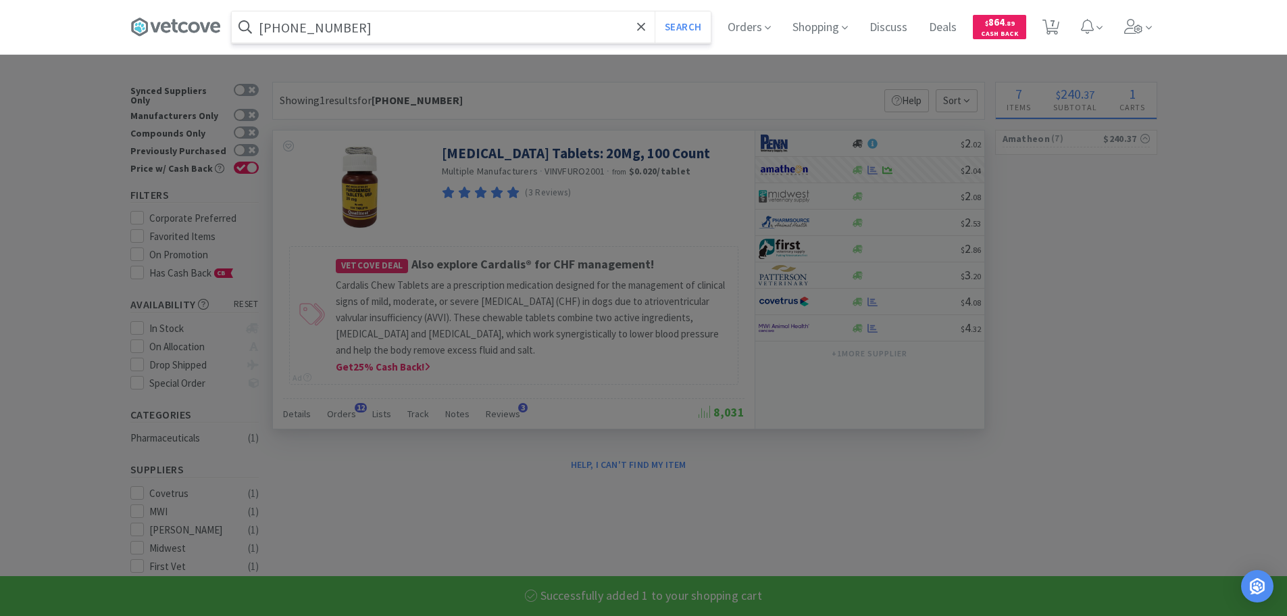
type input "[PHONE_NUMBER]"
click at [655, 11] on button "Search" at bounding box center [683, 26] width 56 height 31
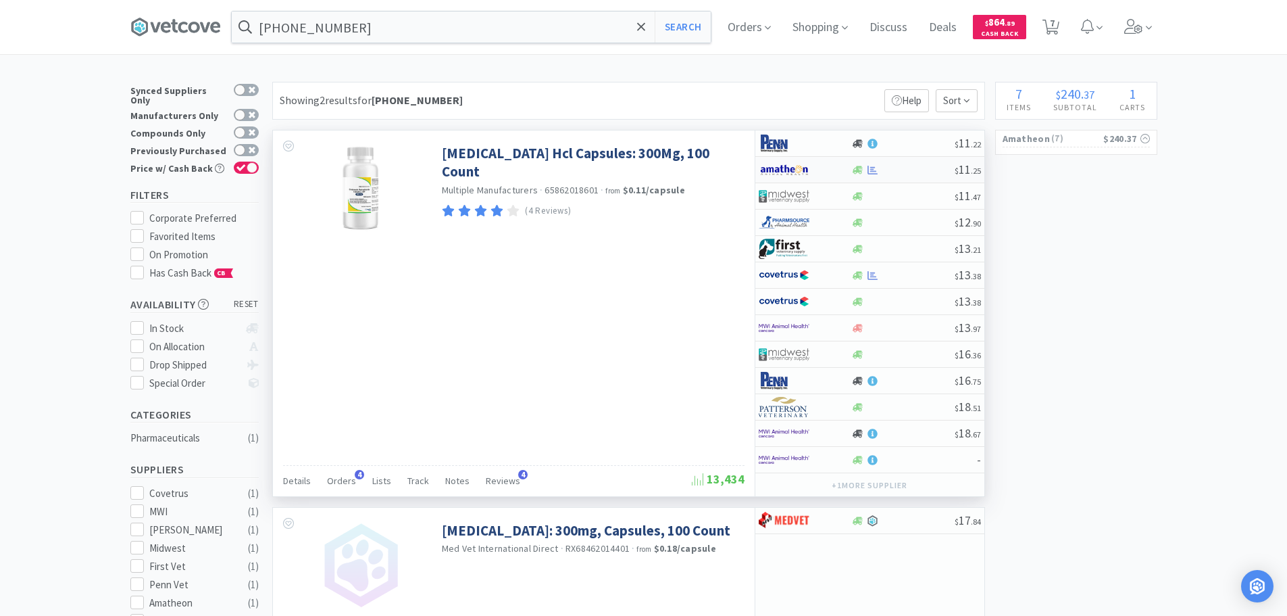
click at [917, 170] on div at bounding box center [902, 170] width 103 height 10
select select "1"
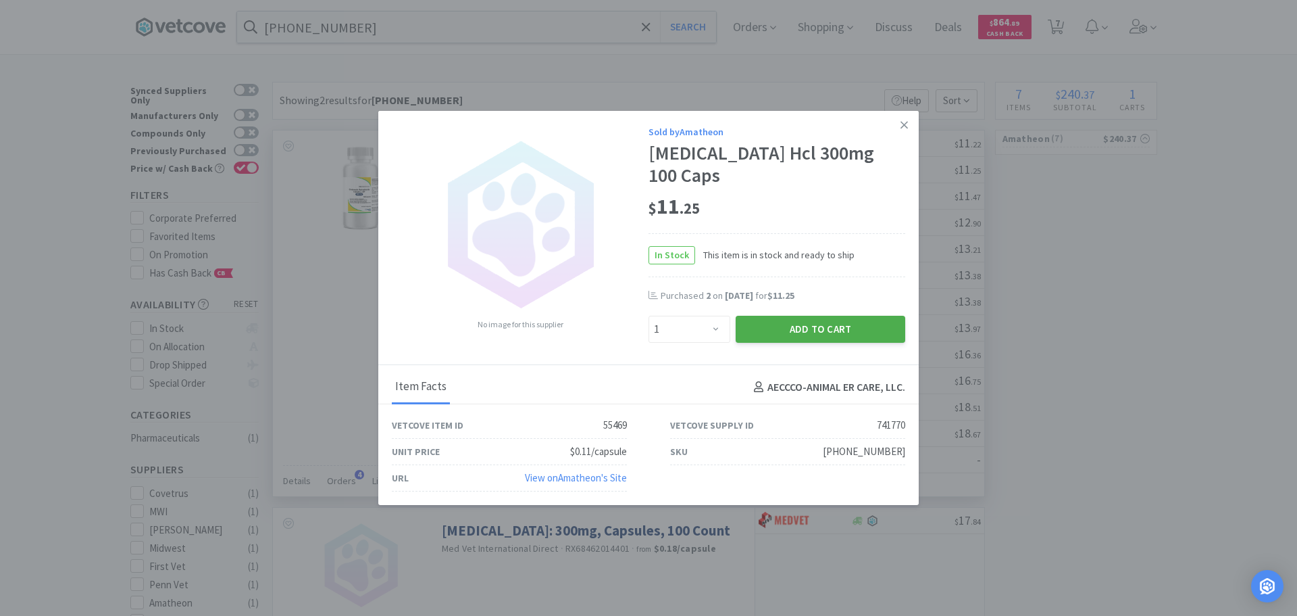
click at [830, 330] on button "Add to Cart" at bounding box center [821, 329] width 170 height 27
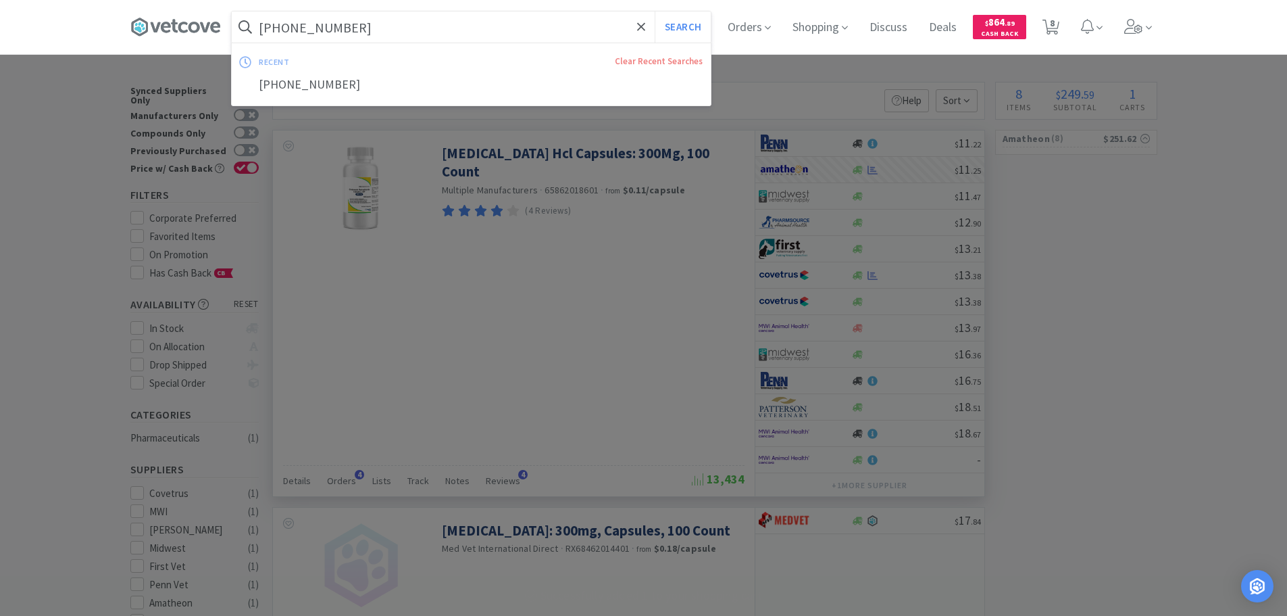
click at [467, 17] on input "[PHONE_NUMBER]" at bounding box center [471, 26] width 479 height 31
paste input "[PHONE_NUMBER]"
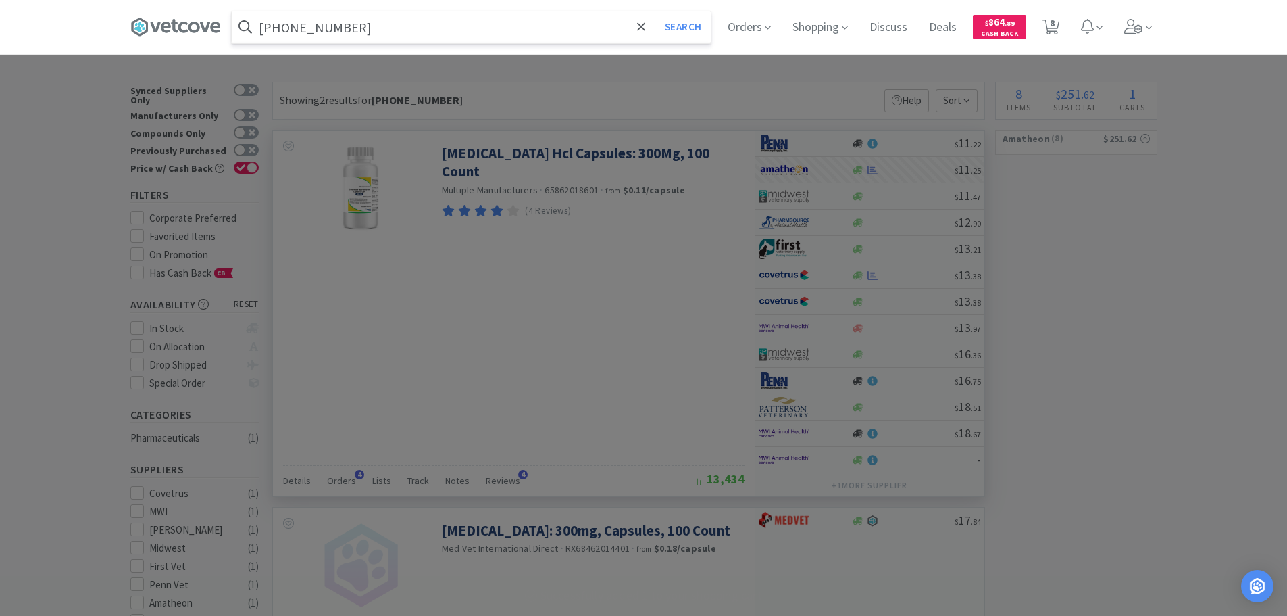
type input "[PHONE_NUMBER]"
click at [655, 11] on button "Search" at bounding box center [683, 26] width 56 height 31
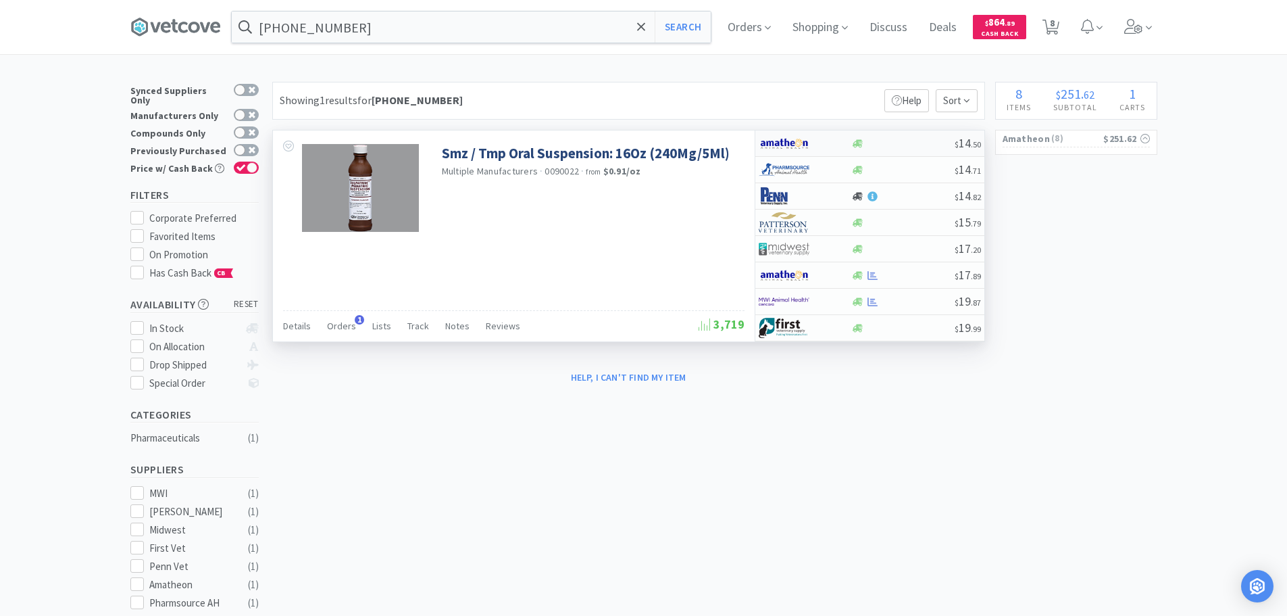
click at [907, 137] on div "$ 14 . 50" at bounding box center [869, 143] width 229 height 26
select select "1"
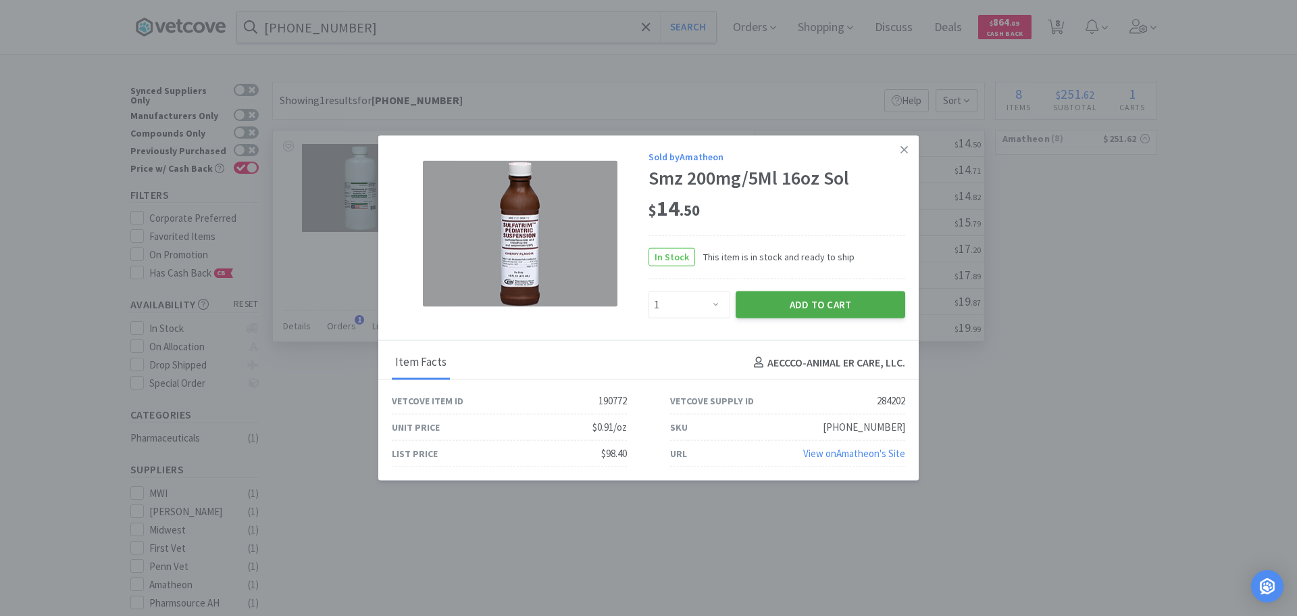
click at [811, 311] on button "Add to Cart" at bounding box center [821, 304] width 170 height 27
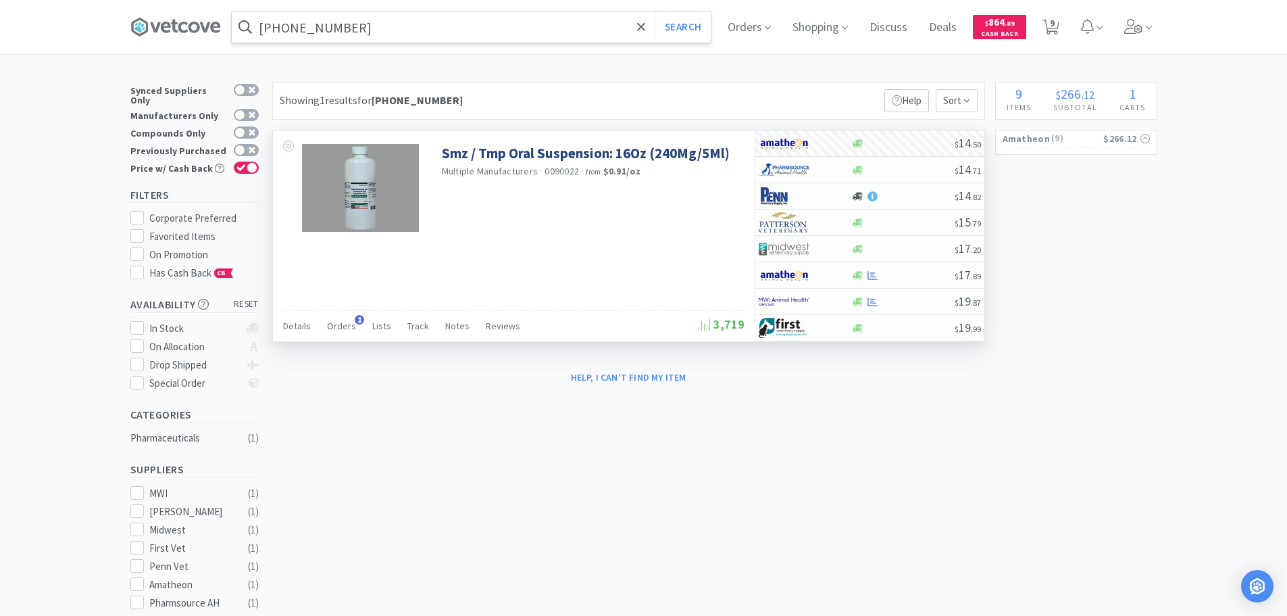
click at [493, 23] on input "[PHONE_NUMBER]" at bounding box center [471, 26] width 479 height 31
paste input "[PHONE_NUMBER]"
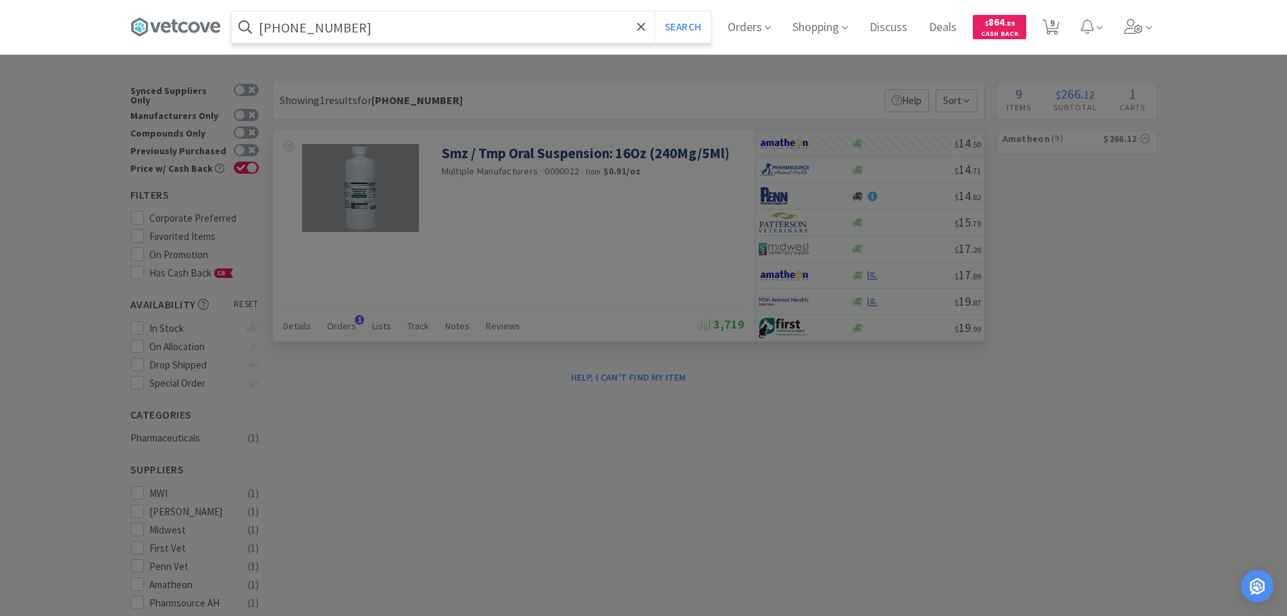
type input "[PHONE_NUMBER]"
click at [655, 11] on button "Search" at bounding box center [683, 26] width 56 height 31
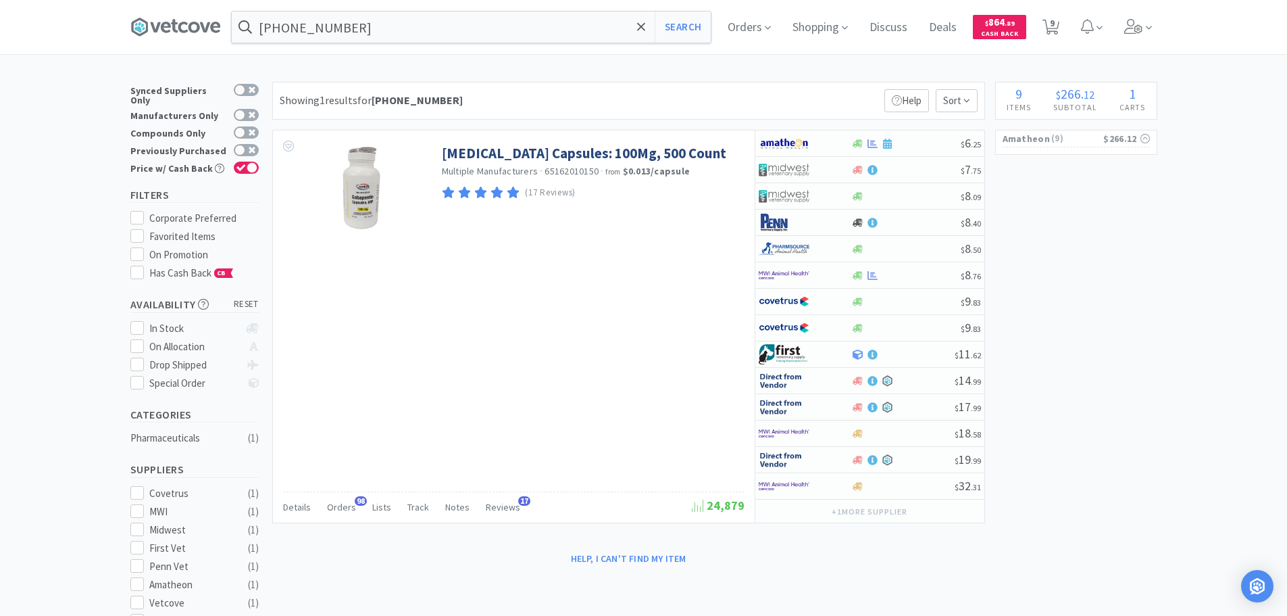
click at [832, 122] on div "Showing 1 results for [PHONE_NUMBER] Filters Help Sort [MEDICAL_DATA] Capsules:…" at bounding box center [626, 326] width 720 height 488
click at [927, 145] on div at bounding box center [905, 144] width 109 height 10
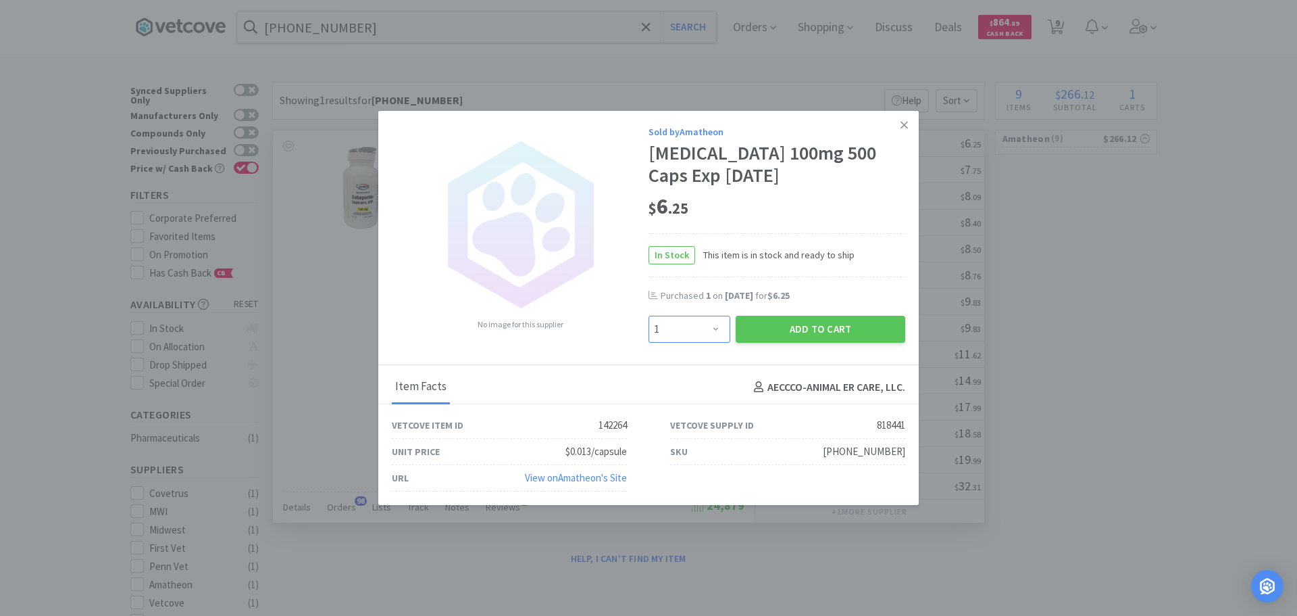
drag, startPoint x: 695, startPoint y: 340, endPoint x: 695, endPoint y: 324, distance: 15.5
click at [695, 337] on select "Enter Quantity 1 2 3 4 5 6 7 8 9 10 11 12 13 14 15 16 17 18 19 20 Enter Quantity" at bounding box center [690, 329] width 82 height 27
select select "2"
click at [649, 316] on select "Enter Quantity 1 2 3 4 5 6 7 8 9 10 11 12 13 14 15 16 17 18 19 20 Enter Quantity" at bounding box center [690, 329] width 82 height 27
click at [773, 334] on button "Add to Cart" at bounding box center [821, 329] width 170 height 27
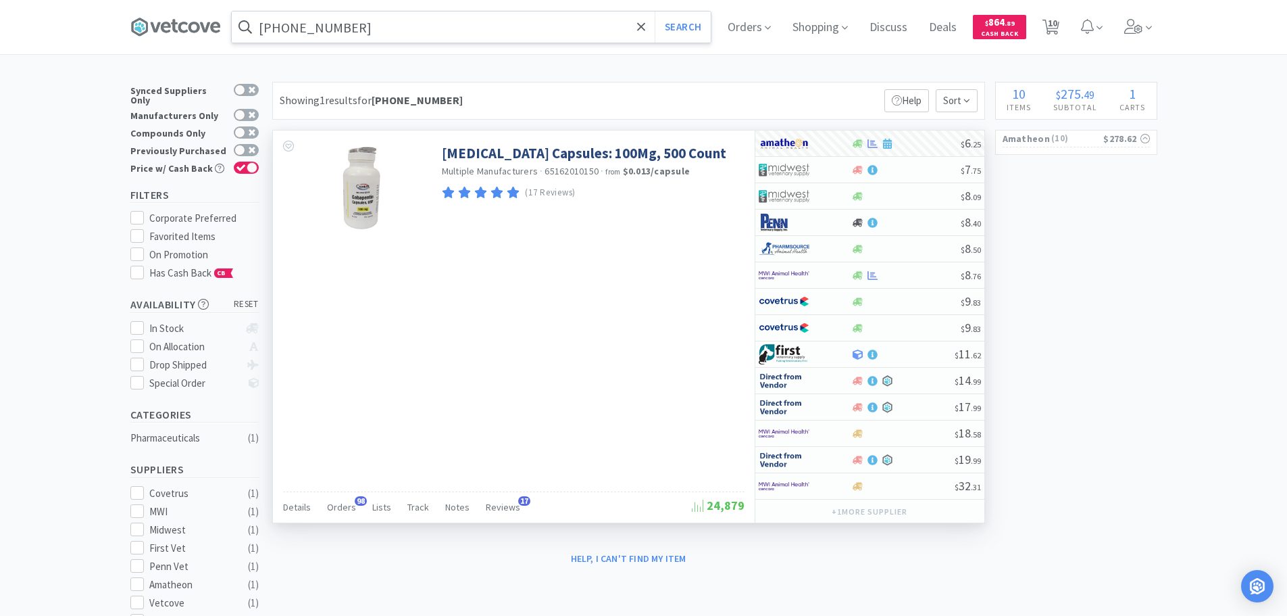
click at [507, 33] on input "[PHONE_NUMBER]" at bounding box center [471, 26] width 479 height 31
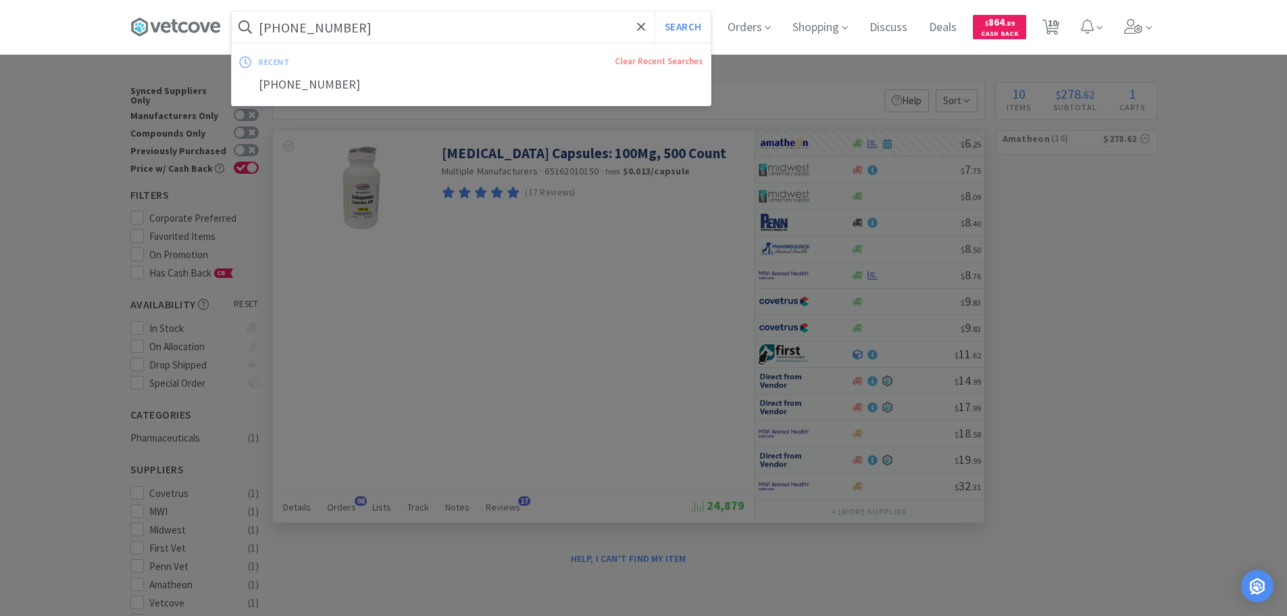
paste input "4"
click at [655, 11] on button "Search" at bounding box center [683, 26] width 56 height 31
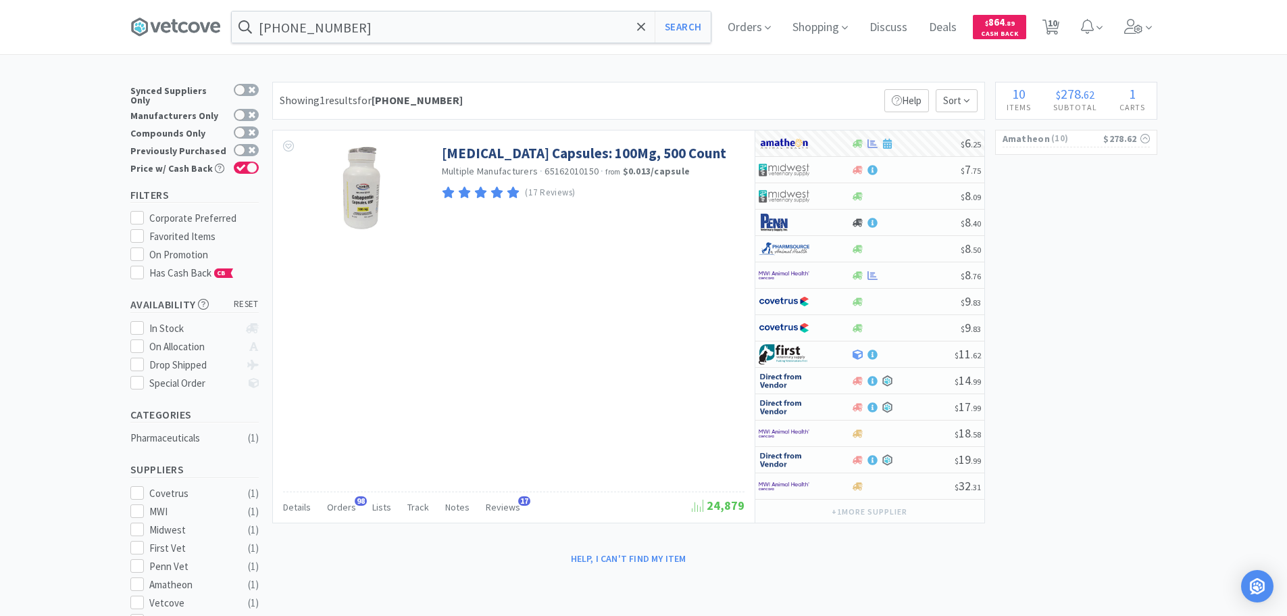
type input "[PHONE_NUMBER]"
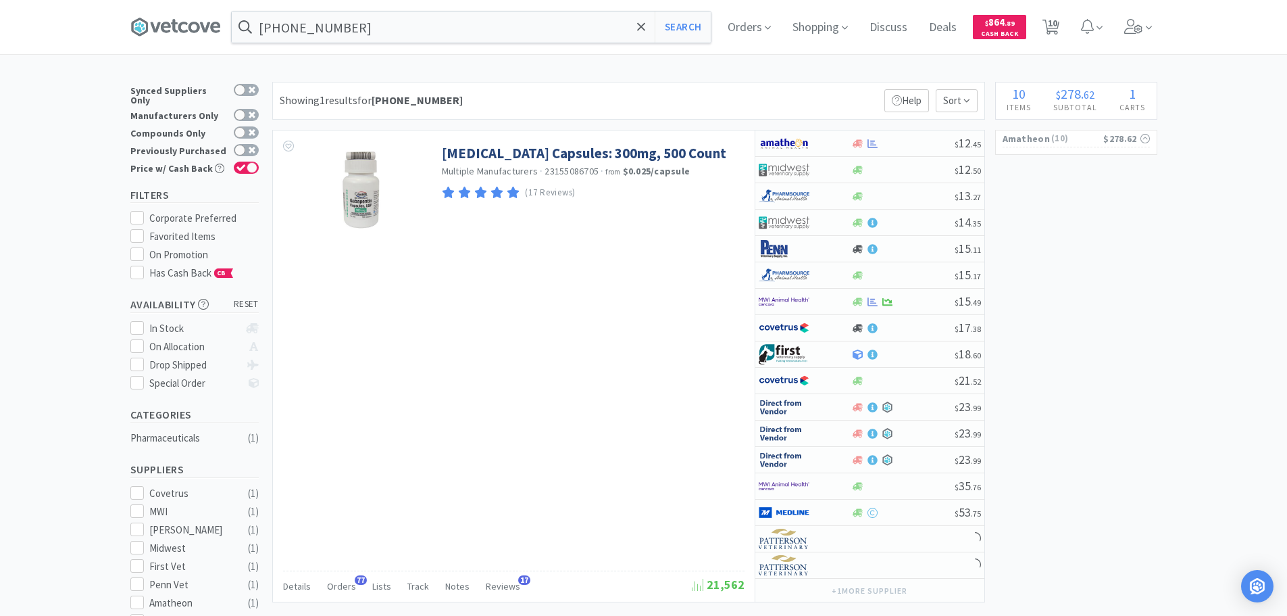
click at [1047, 269] on div "× Filter Results Synced Suppliers Only Manufacturers Only Compounds Only Previo…" at bounding box center [643, 545] width 1027 height 926
click at [1034, 266] on div "× Filter Results Synced Suppliers Only Manufacturers Only Compounds Only Previo…" at bounding box center [643, 545] width 1027 height 926
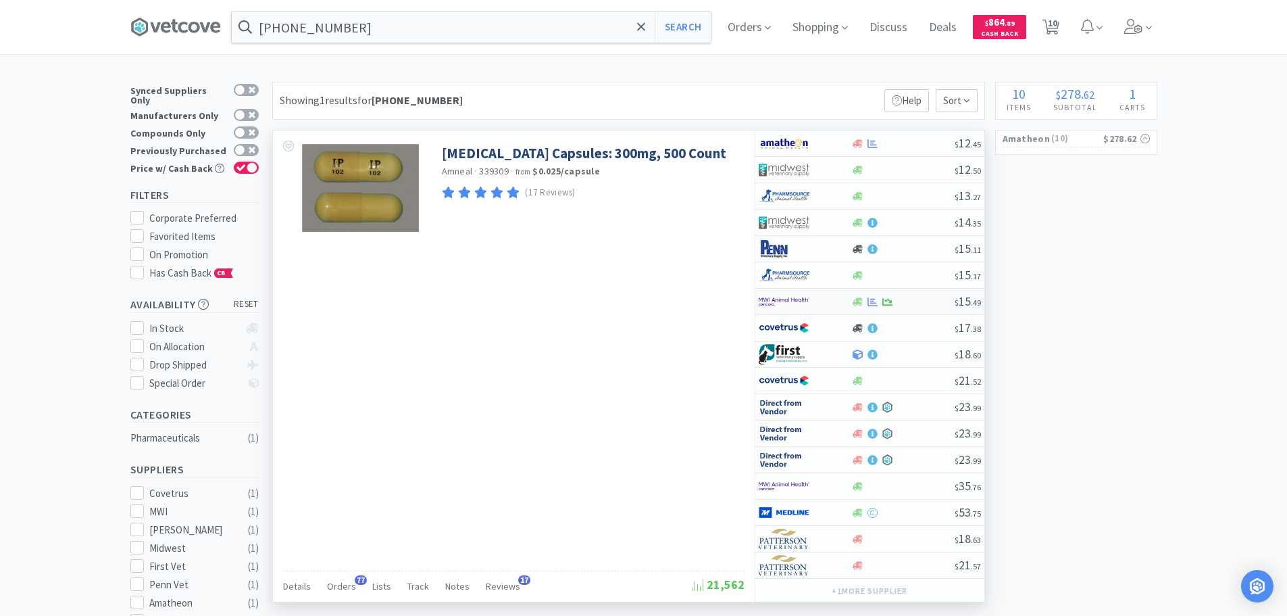
click at [917, 305] on div at bounding box center [902, 302] width 103 height 10
select select "1"
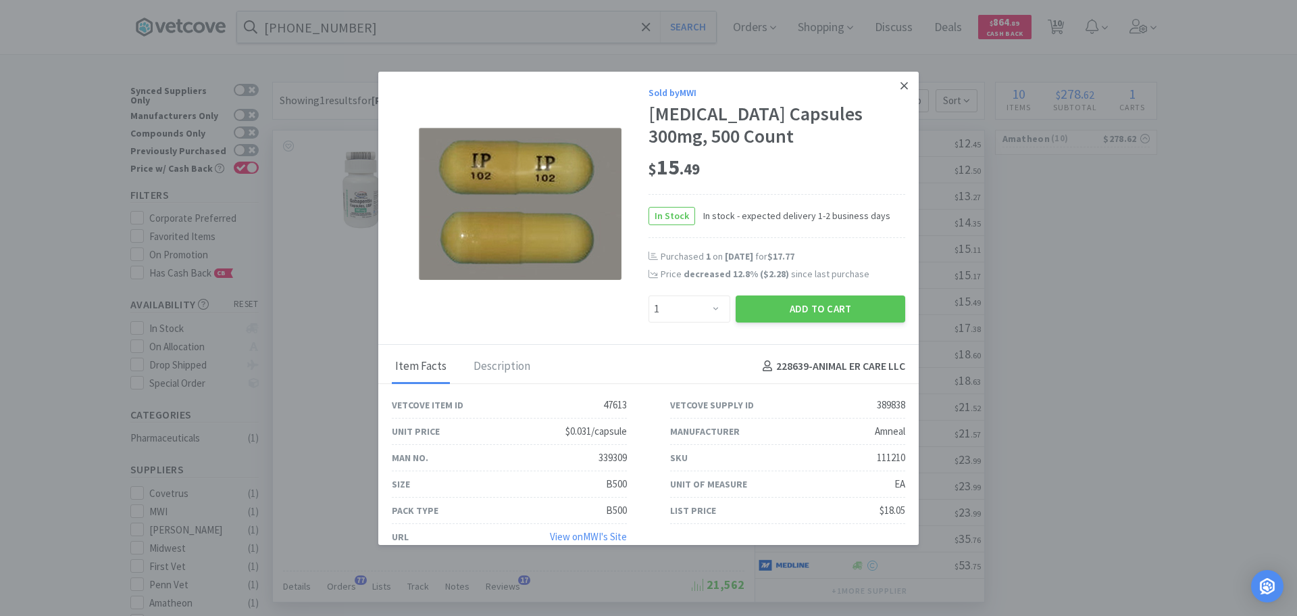
click at [901, 87] on icon at bounding box center [904, 85] width 7 height 7
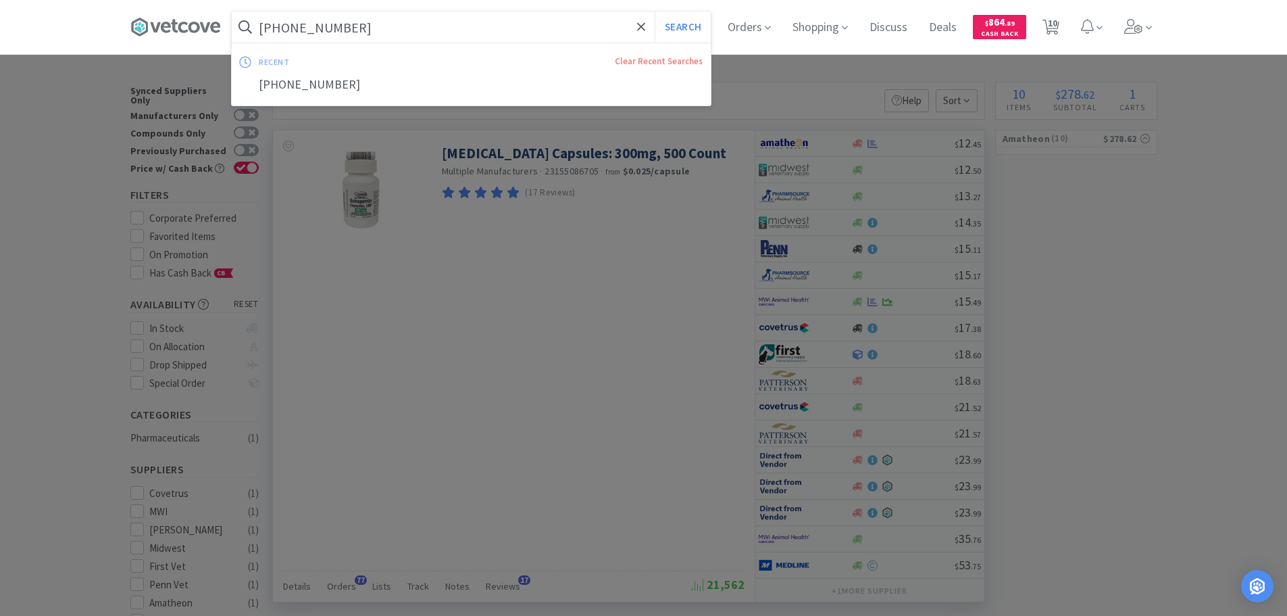
click at [464, 23] on input "[PHONE_NUMBER]" at bounding box center [471, 26] width 479 height 31
paste input "[PHONE_NUMBER]"
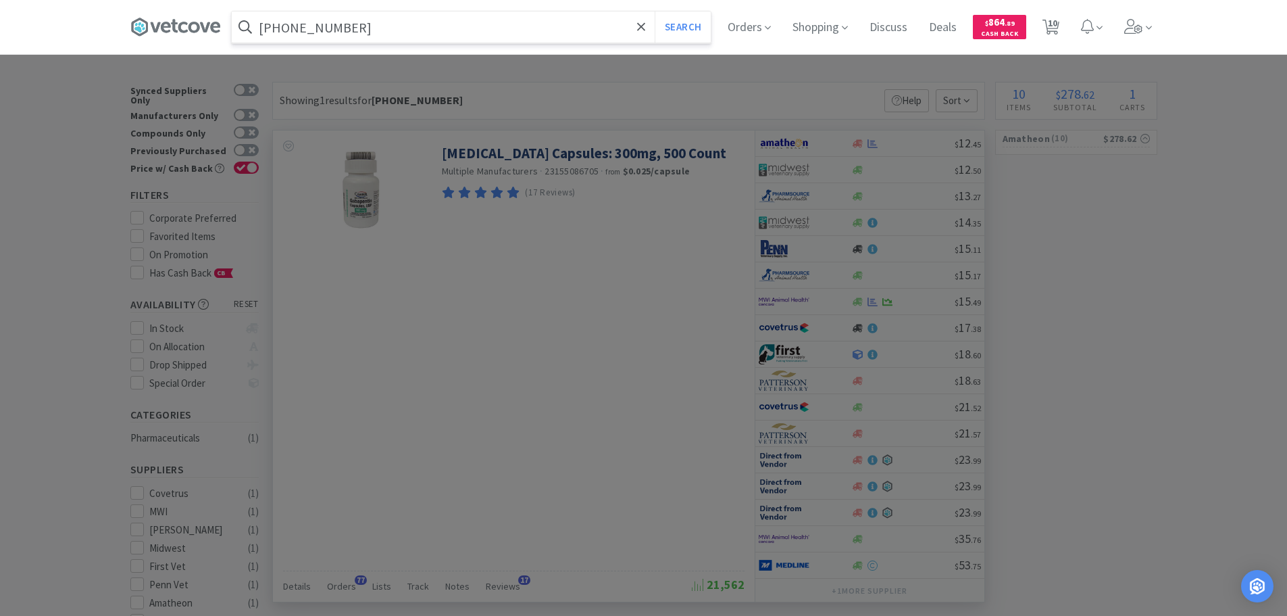
click at [655, 11] on button "Search" at bounding box center [683, 26] width 56 height 31
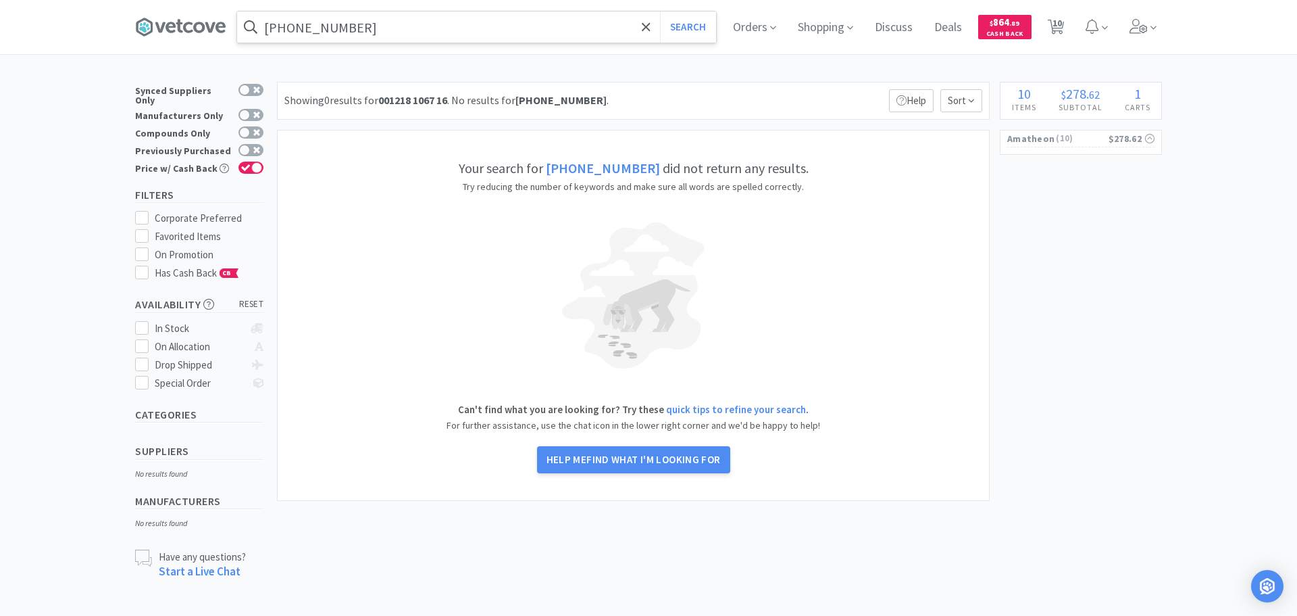
click at [472, 26] on input "[PHONE_NUMBER]" at bounding box center [476, 26] width 479 height 31
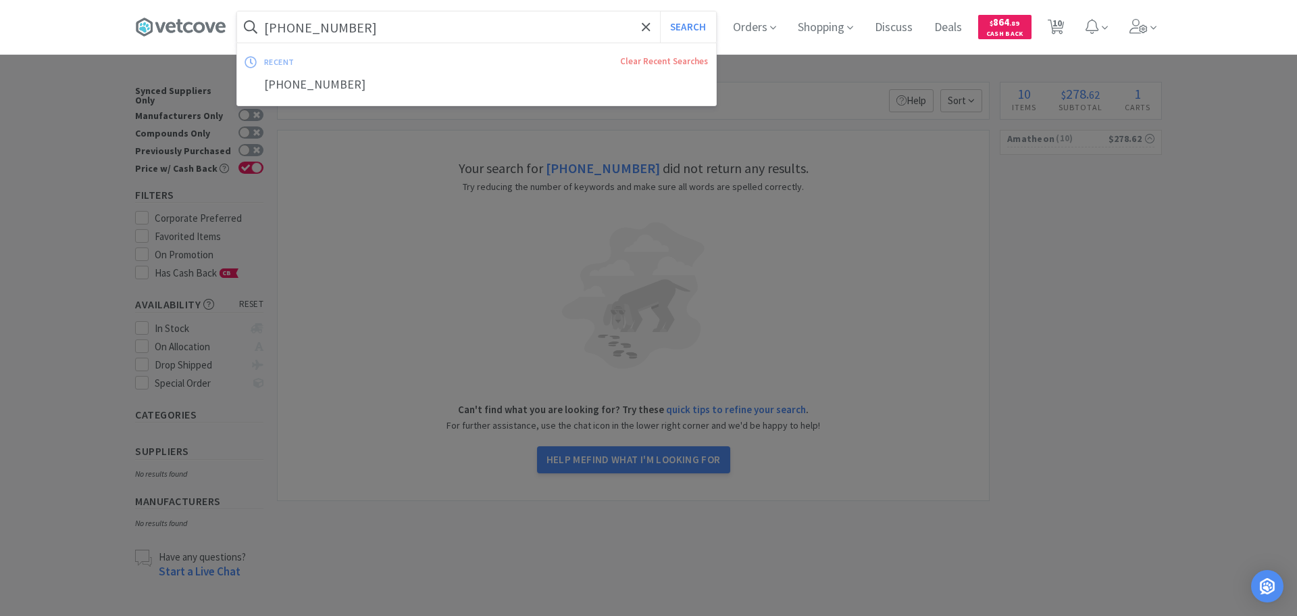
paste input "[PHONE_NUMBER]"
type input "[PHONE_NUMBER]"
click at [660, 11] on button "Search" at bounding box center [688, 26] width 56 height 31
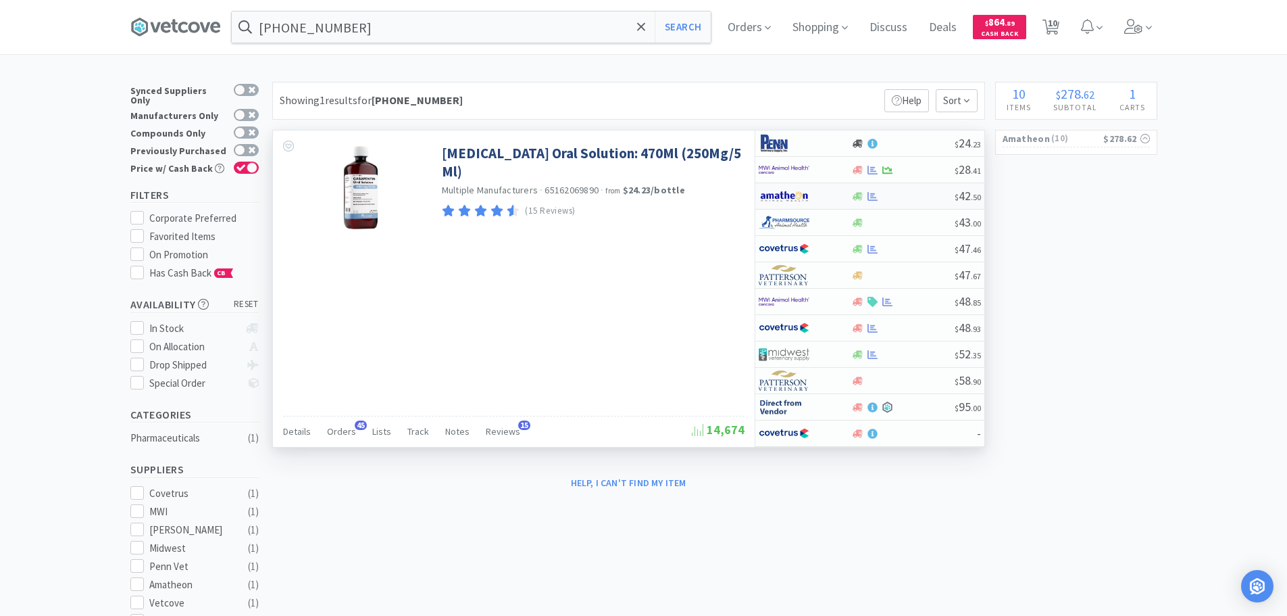
click at [937, 197] on div at bounding box center [902, 196] width 103 height 10
select select "1"
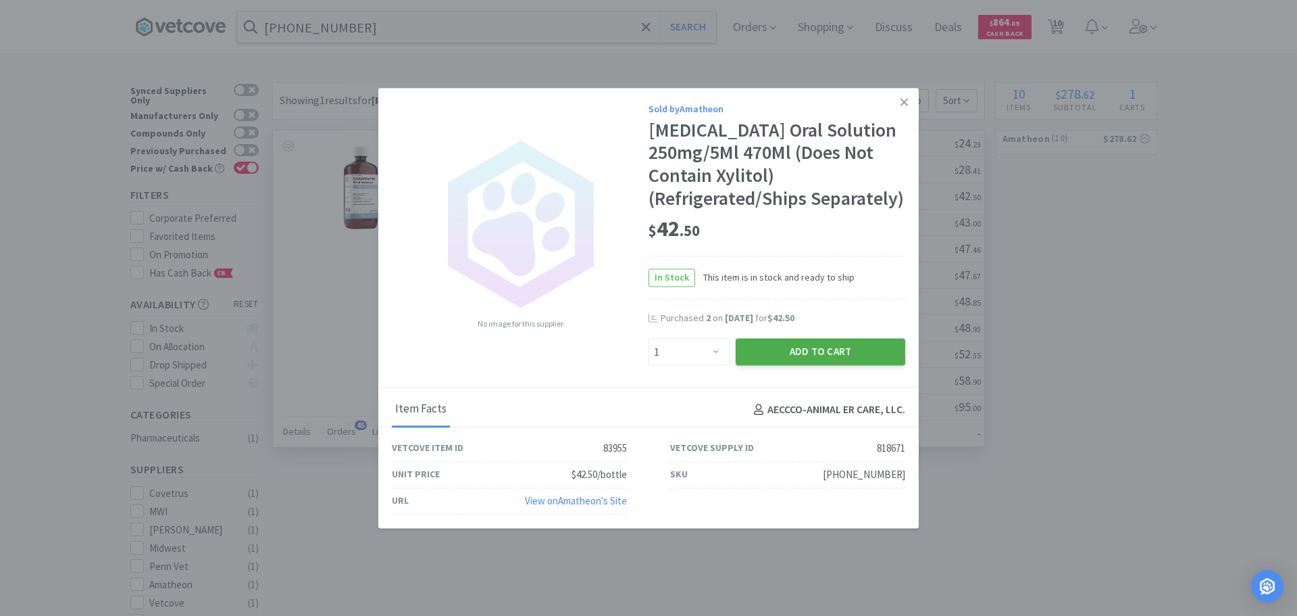
click at [782, 356] on button "Add to Cart" at bounding box center [821, 352] width 170 height 27
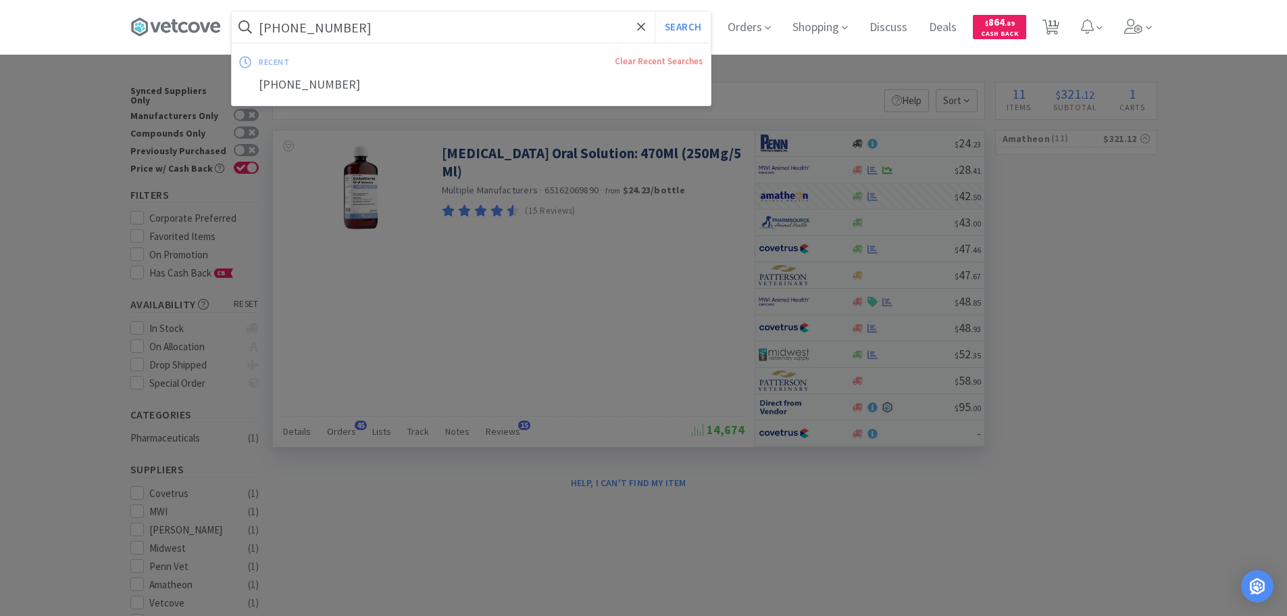
click at [497, 17] on input "[PHONE_NUMBER]" at bounding box center [471, 26] width 479 height 31
paste input "[PHONE_NUMBER]"
type input "[PHONE_NUMBER]"
click at [655, 11] on button "Search" at bounding box center [683, 26] width 56 height 31
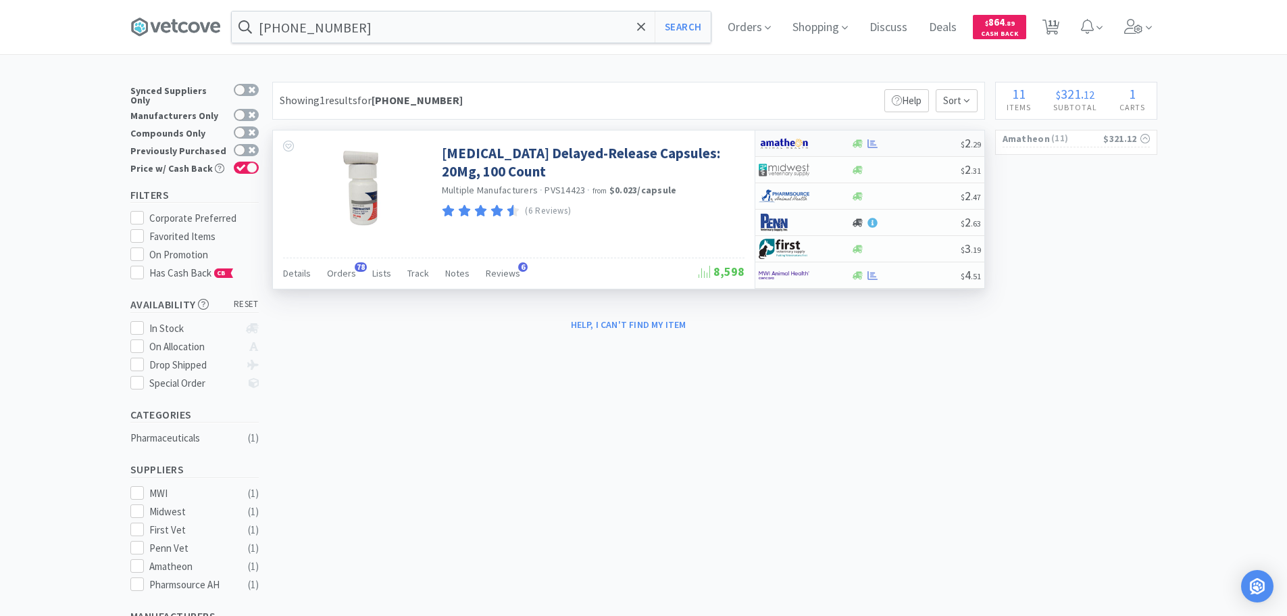
click at [924, 140] on div at bounding box center [905, 144] width 109 height 10
select select "1"
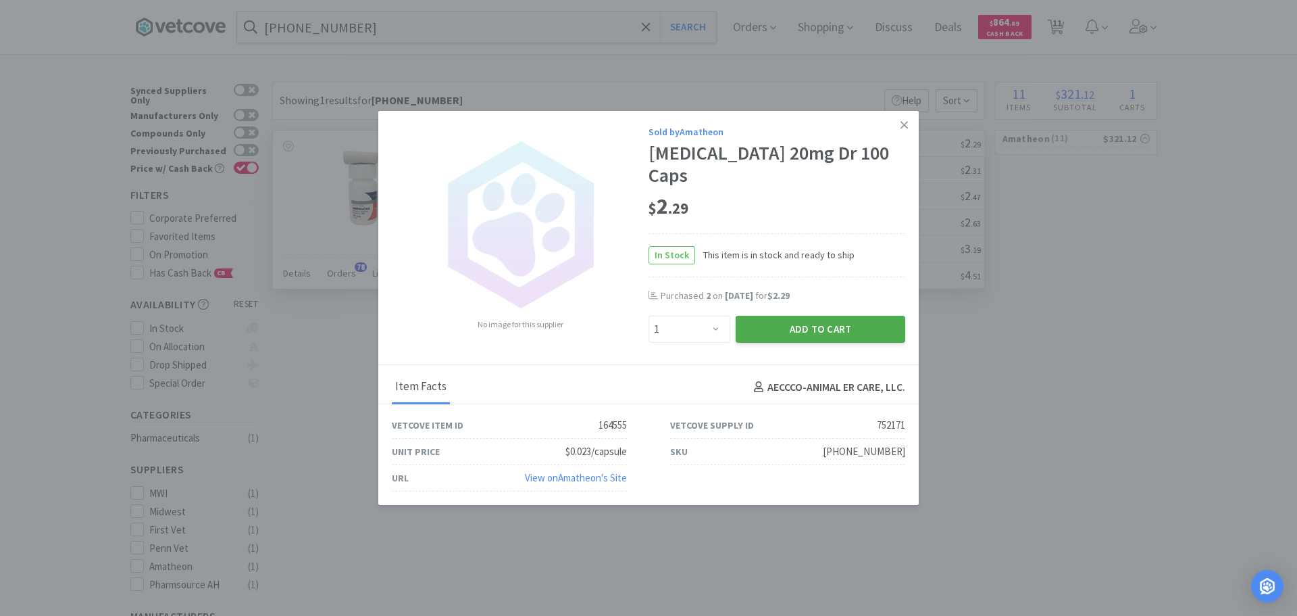
click at [828, 318] on button "Add to Cart" at bounding box center [821, 329] width 170 height 27
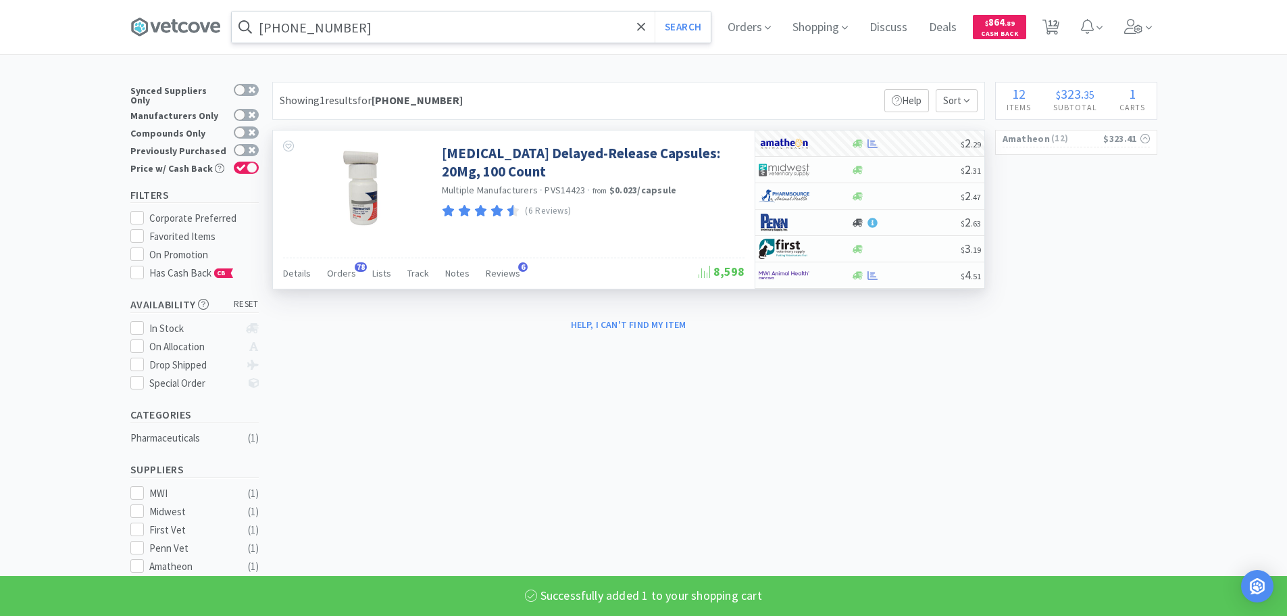
click at [489, 41] on input "[PHONE_NUMBER]" at bounding box center [471, 26] width 479 height 31
paste input "[PHONE_NUMBER]"
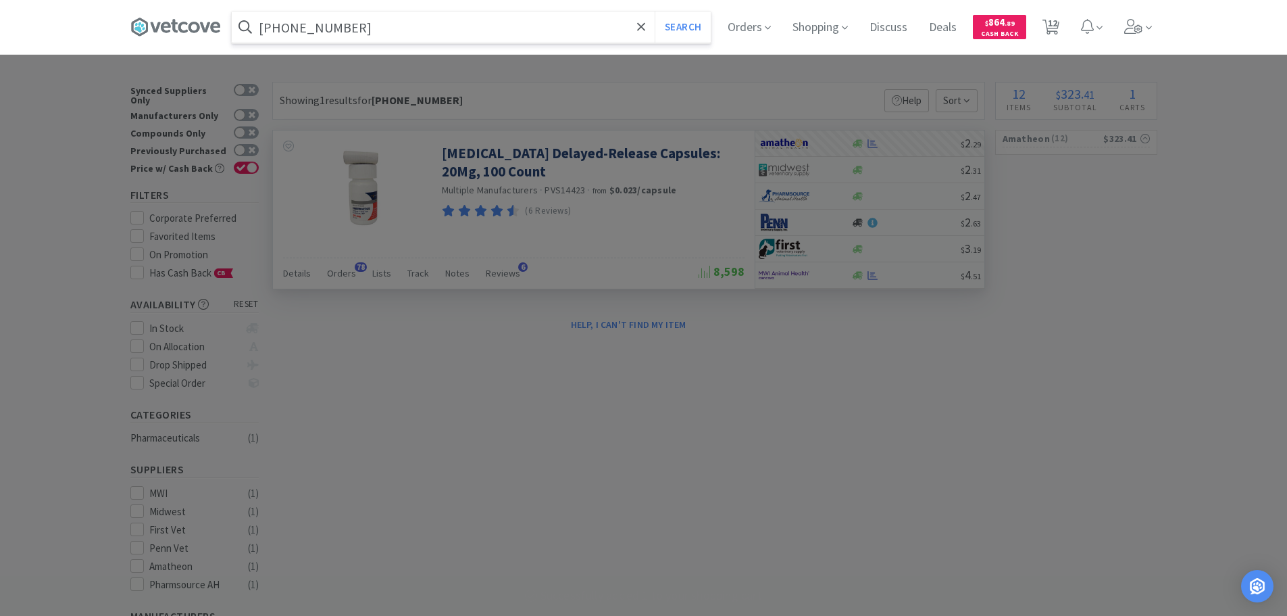
click at [655, 11] on button "Search" at bounding box center [683, 26] width 56 height 31
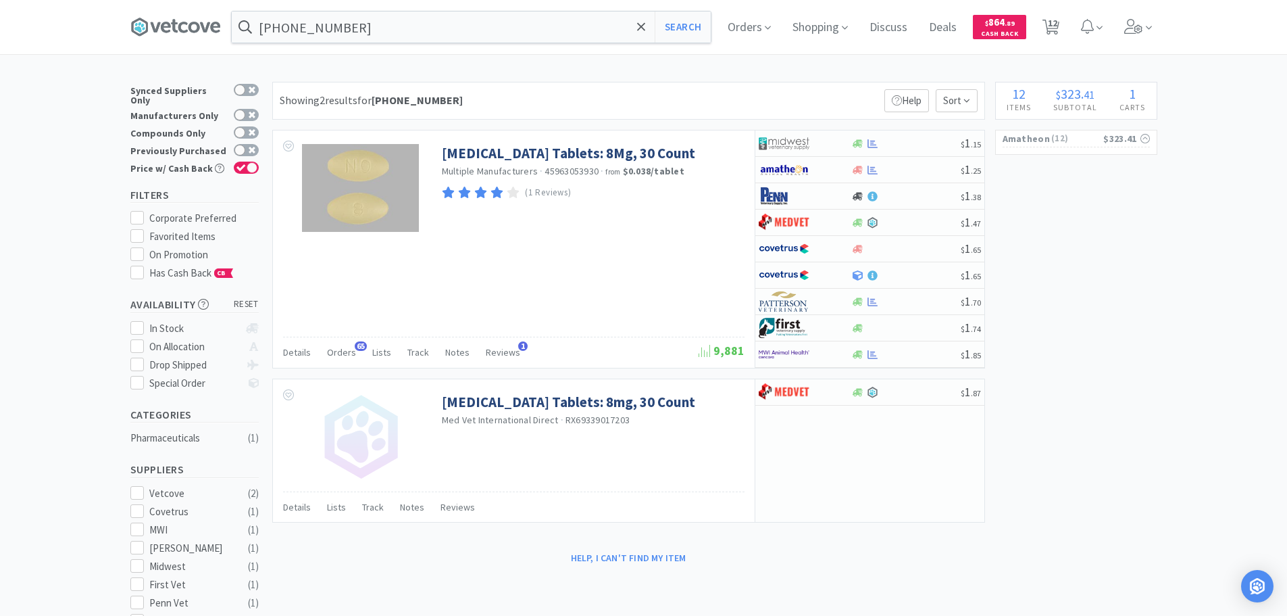
click at [722, 109] on div "Showing 2 results for [PHONE_NUMBER] Filters Help Sort" at bounding box center [628, 101] width 713 height 38
click at [755, 98] on div "Showing 2 results for [PHONE_NUMBER] Filters Help Sort" at bounding box center [628, 101] width 713 height 38
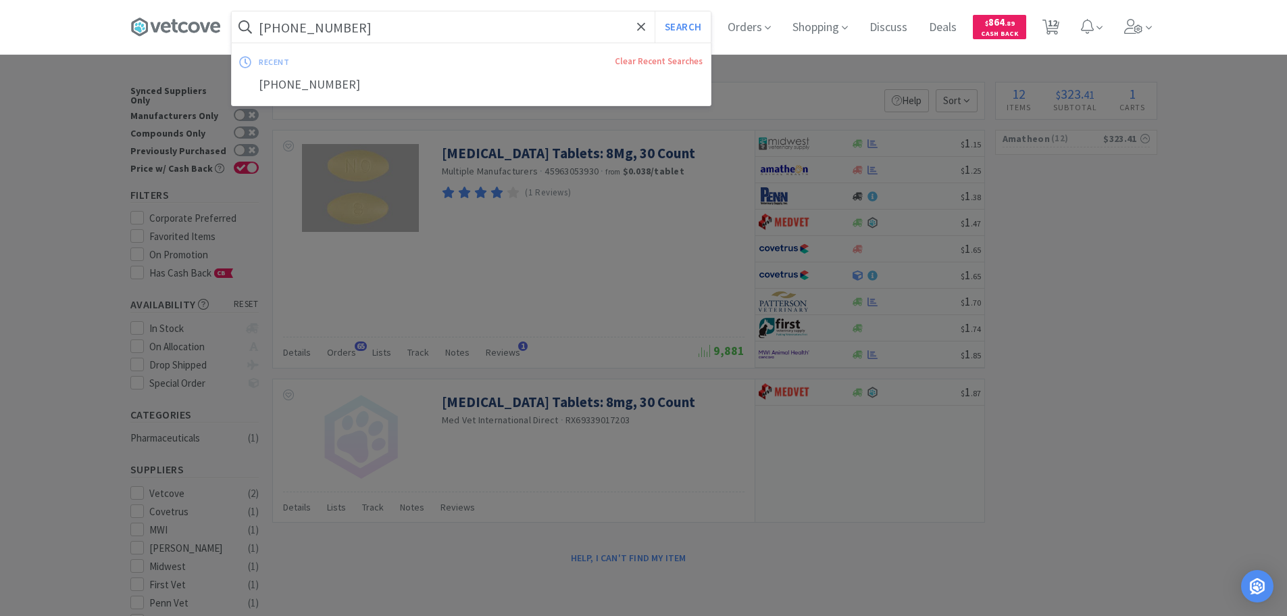
click at [548, 28] on input "[PHONE_NUMBER]" at bounding box center [471, 26] width 479 height 31
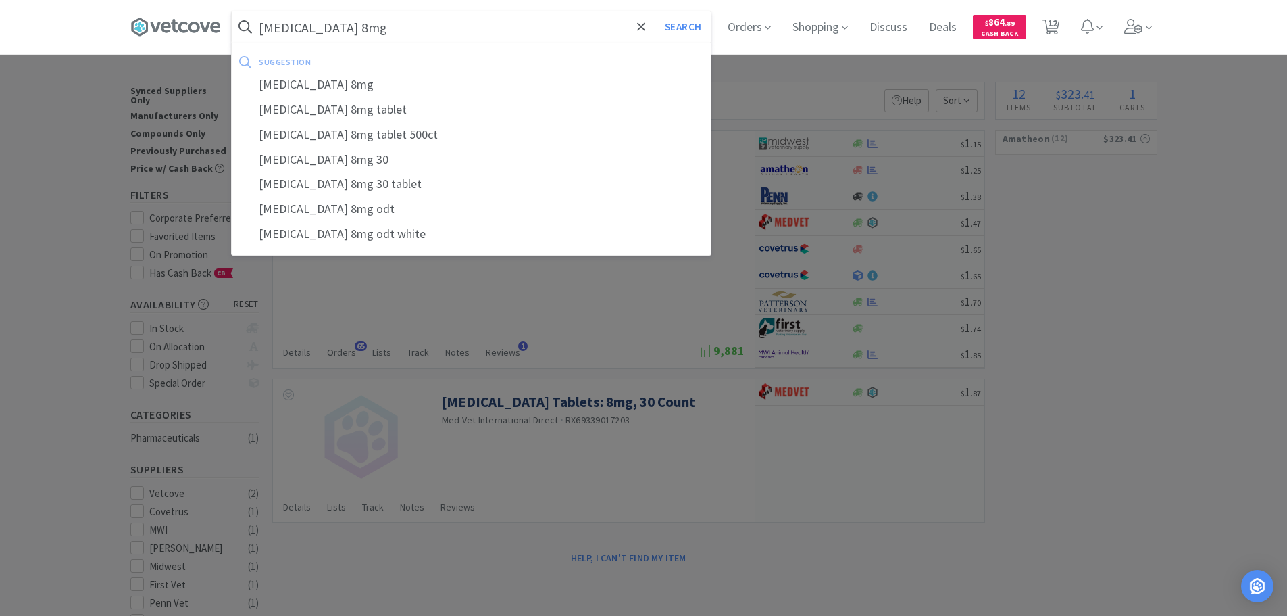
type input "[MEDICAL_DATA] 8mg"
click at [655, 11] on button "Search" at bounding box center [683, 26] width 56 height 31
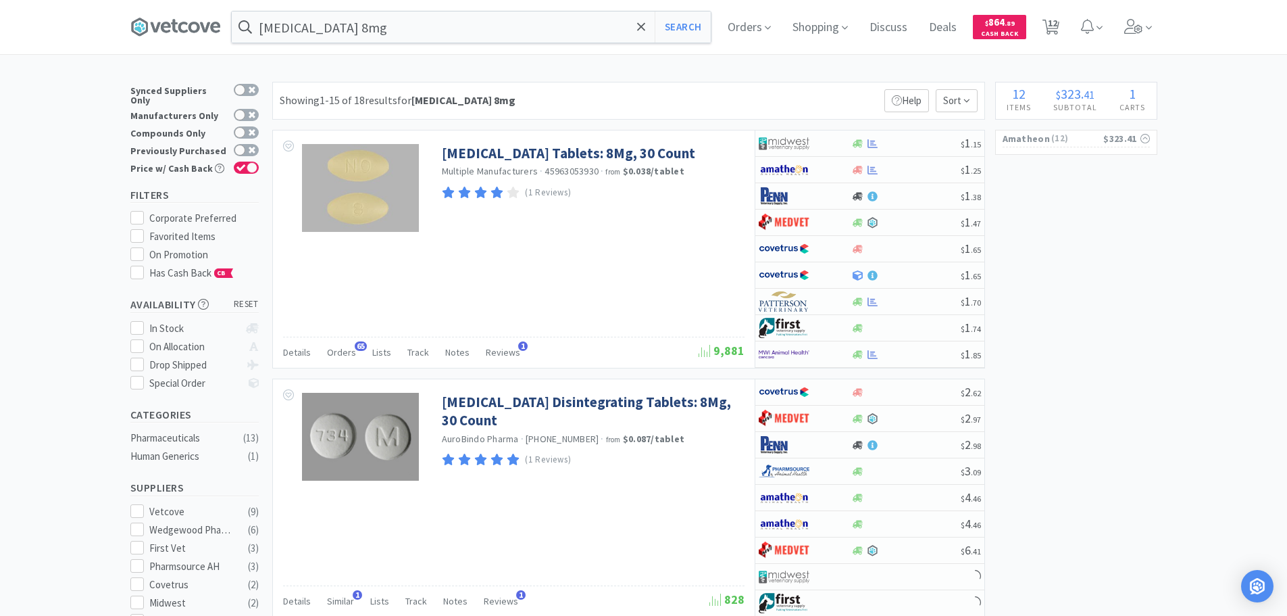
click at [819, 86] on div "Showing 1-15 of 18 results for [MEDICAL_DATA] 8mg Filters Help Sort" at bounding box center [628, 101] width 713 height 38
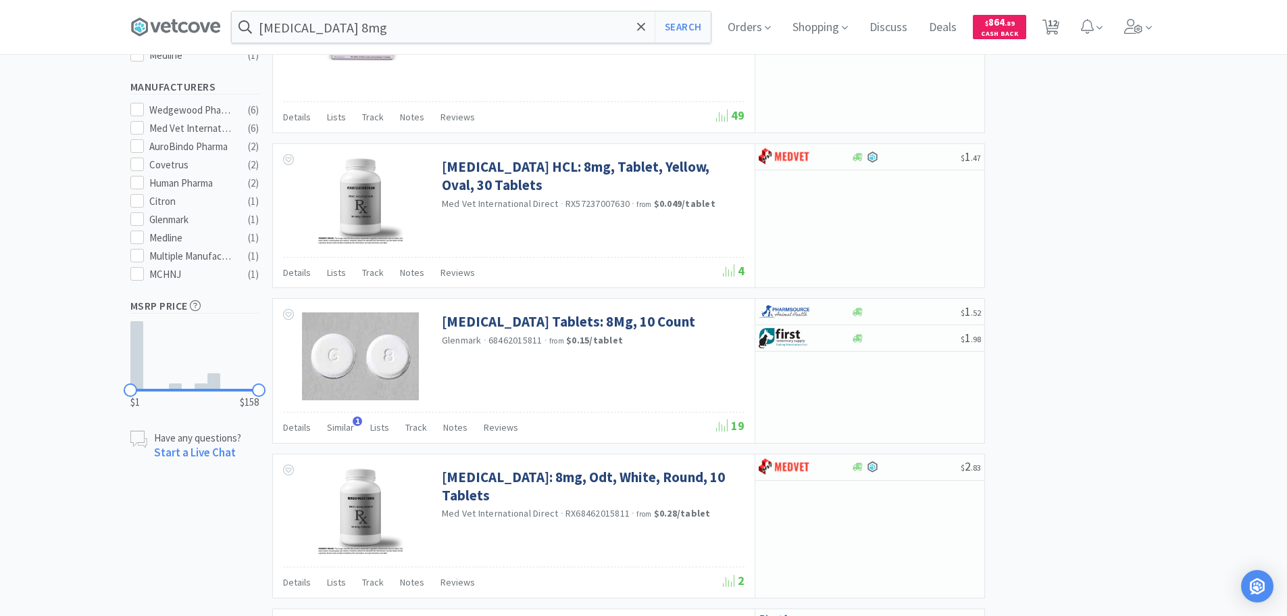
scroll to position [676, 0]
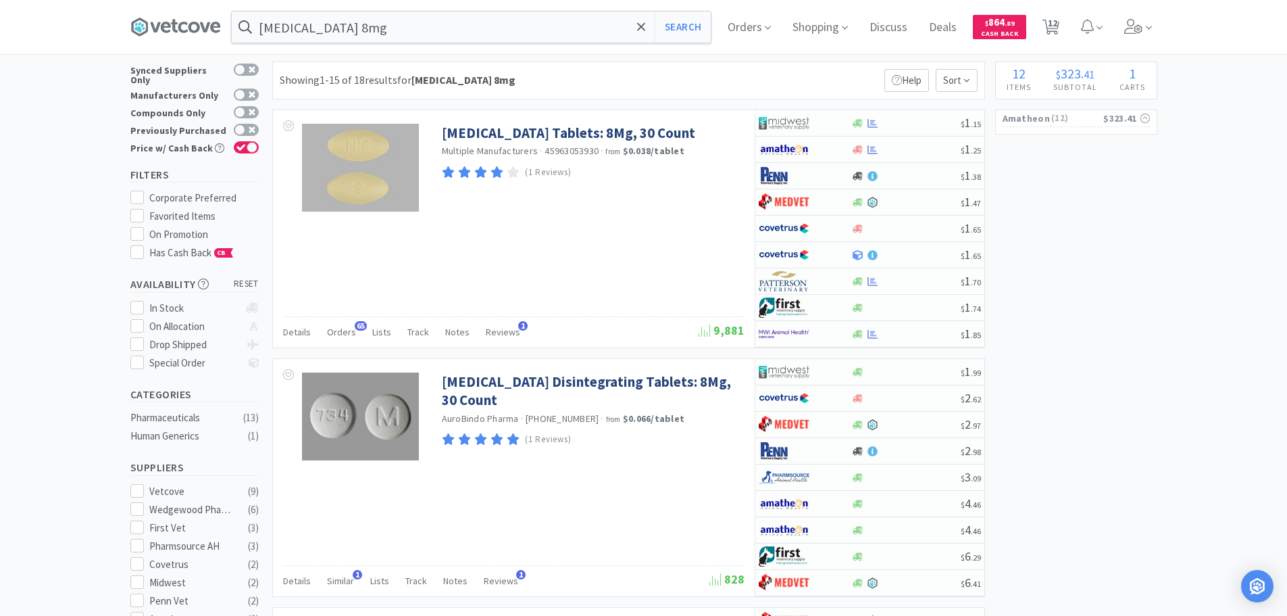
scroll to position [0, 0]
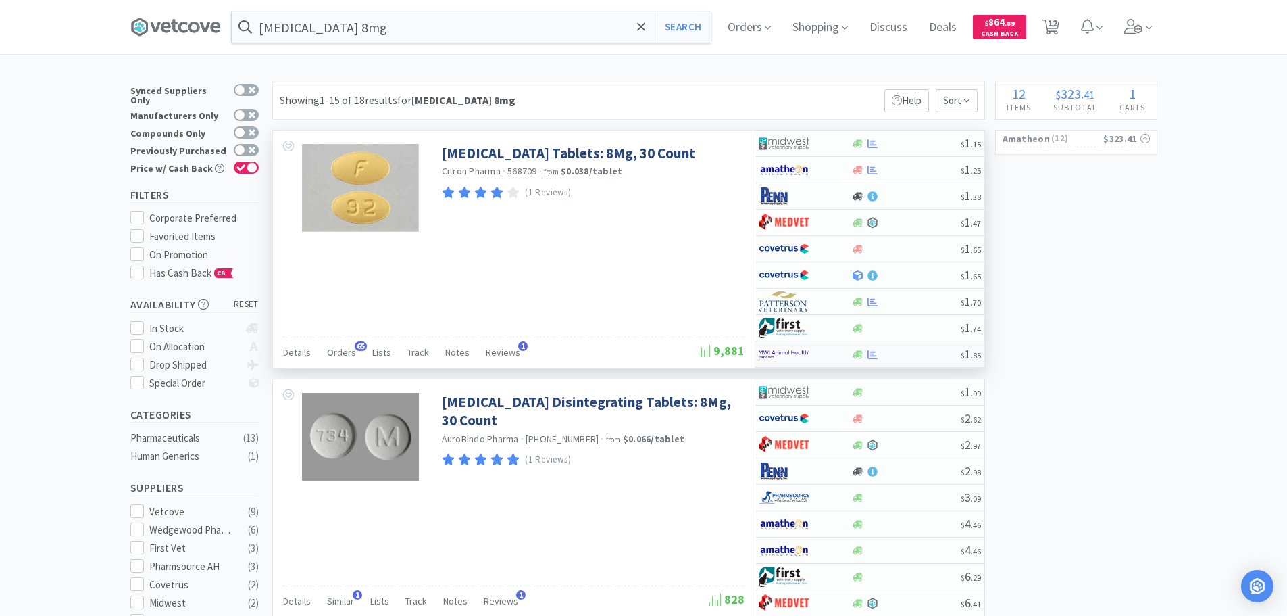
click at [903, 353] on div at bounding box center [905, 354] width 109 height 10
select select "1"
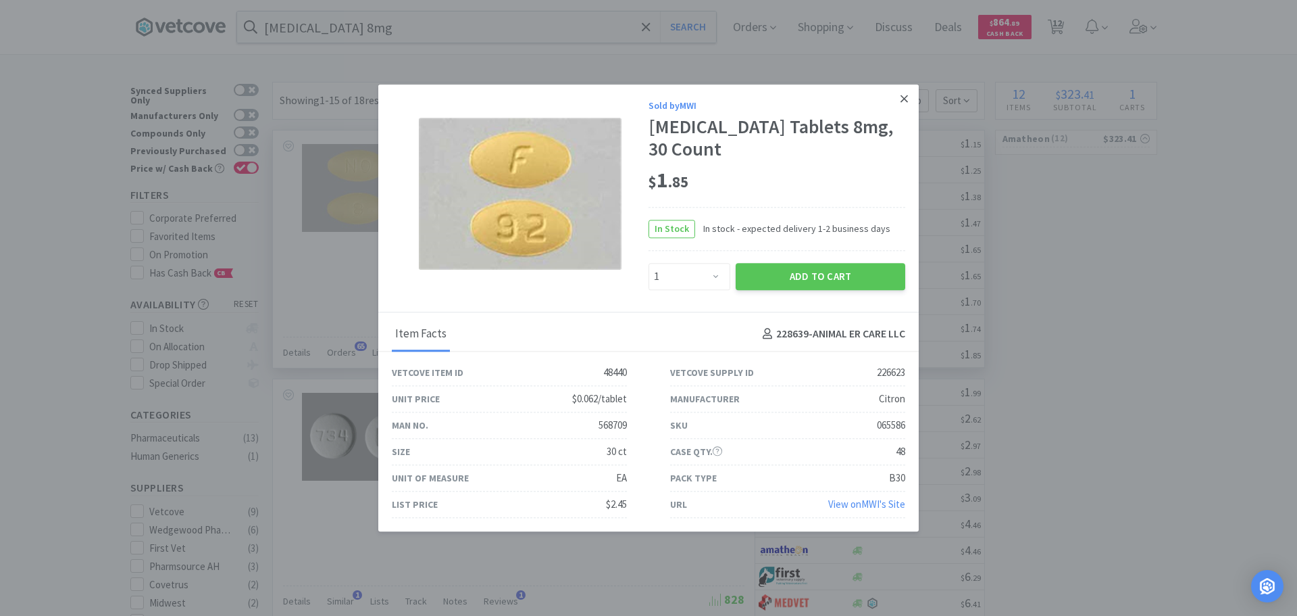
click at [905, 99] on icon at bounding box center [904, 98] width 7 height 7
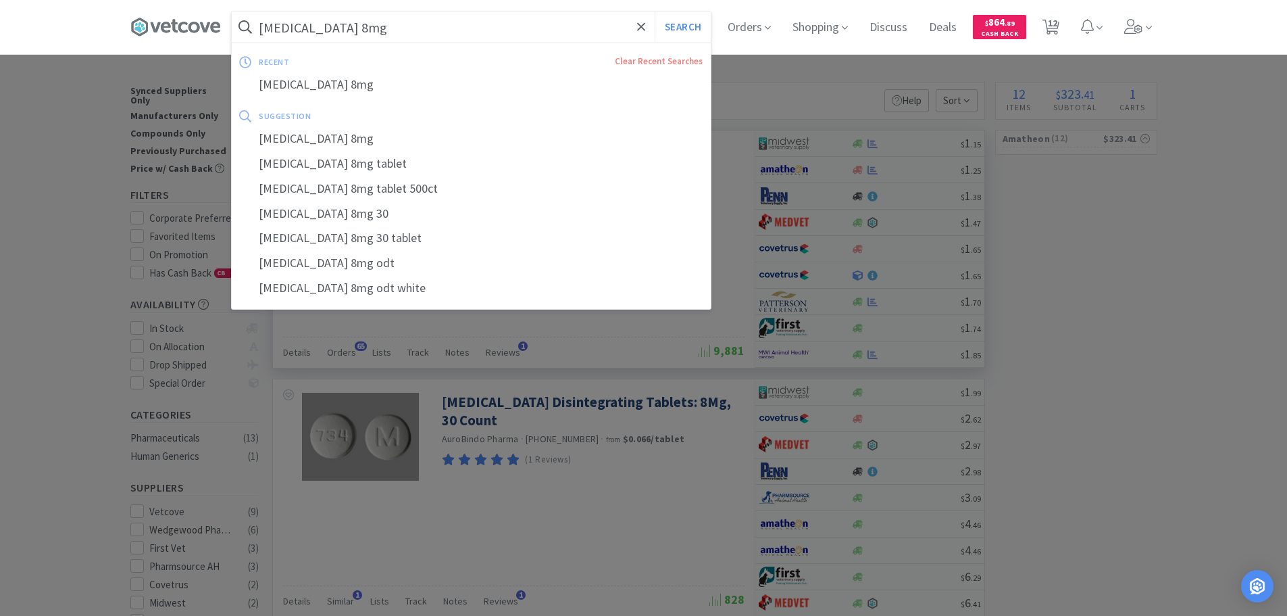
click at [497, 32] on input "[MEDICAL_DATA] 8mg" at bounding box center [471, 26] width 479 height 31
paste input "[PHONE_NUMBER]"
type input "[PHONE_NUMBER]"
click at [655, 11] on button "Search" at bounding box center [683, 26] width 56 height 31
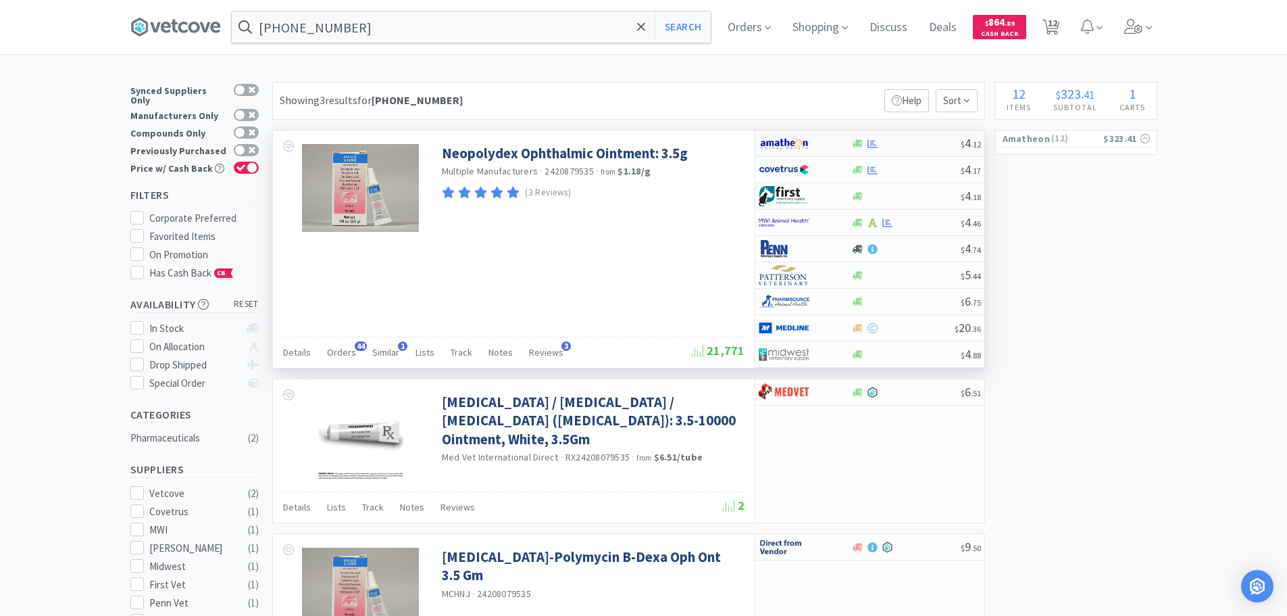
click at [918, 141] on div at bounding box center [905, 144] width 109 height 10
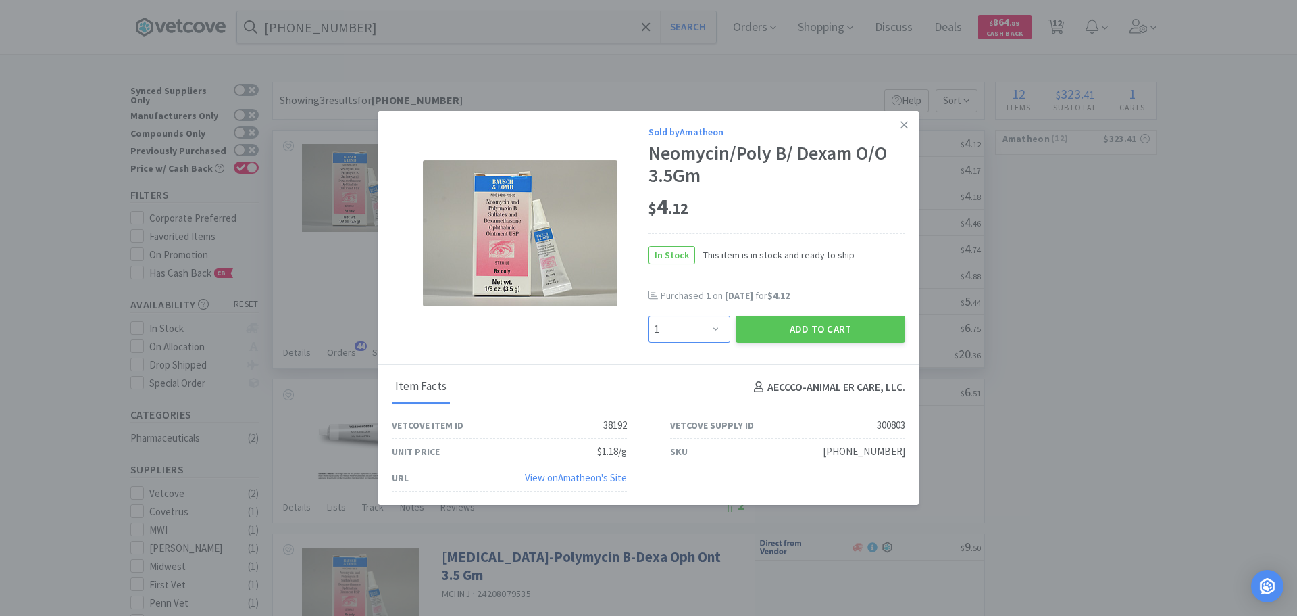
drag, startPoint x: 707, startPoint y: 334, endPoint x: 709, endPoint y: 317, distance: 17.0
click at [707, 332] on select "Enter Quantity 1 2 3 4 5 6 7 8 9 10 11 12 13 14 15 16 17 18 19 20 Enter Quantity" at bounding box center [690, 329] width 82 height 27
select select "2"
click at [649, 316] on select "Enter Quantity 1 2 3 4 5 6 7 8 9 10 11 12 13 14 15 16 17 18 19 20 Enter Quantity" at bounding box center [690, 329] width 82 height 27
click at [828, 336] on button "Add to Cart" at bounding box center [821, 329] width 170 height 27
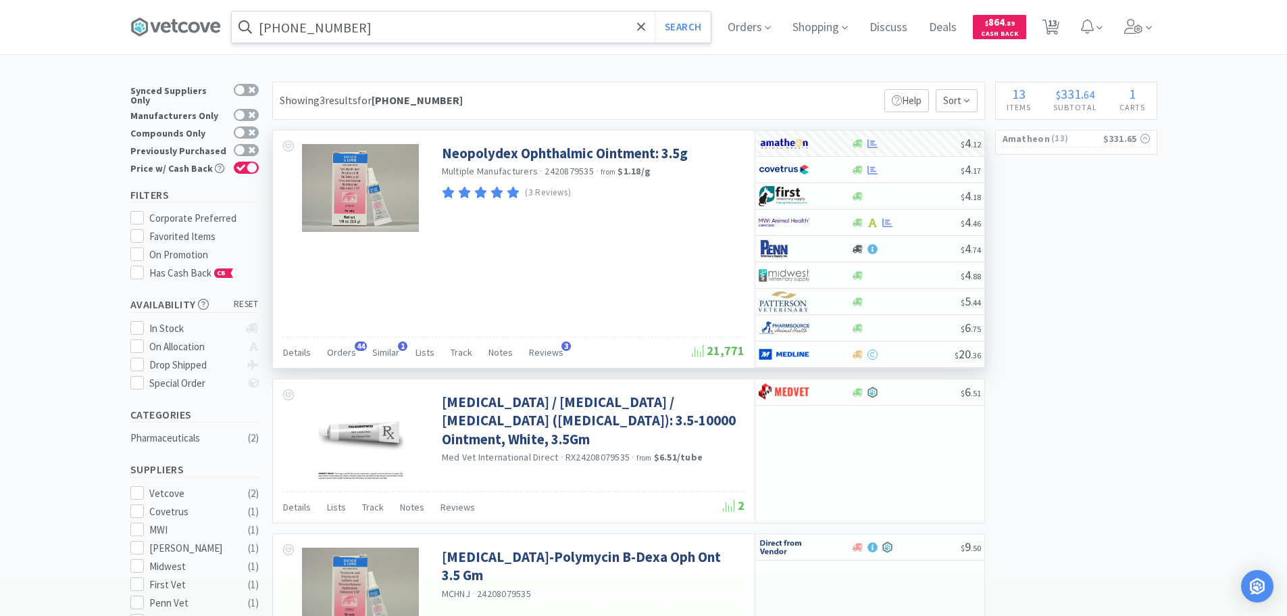
click at [516, 28] on input "[PHONE_NUMBER]" at bounding box center [471, 26] width 479 height 31
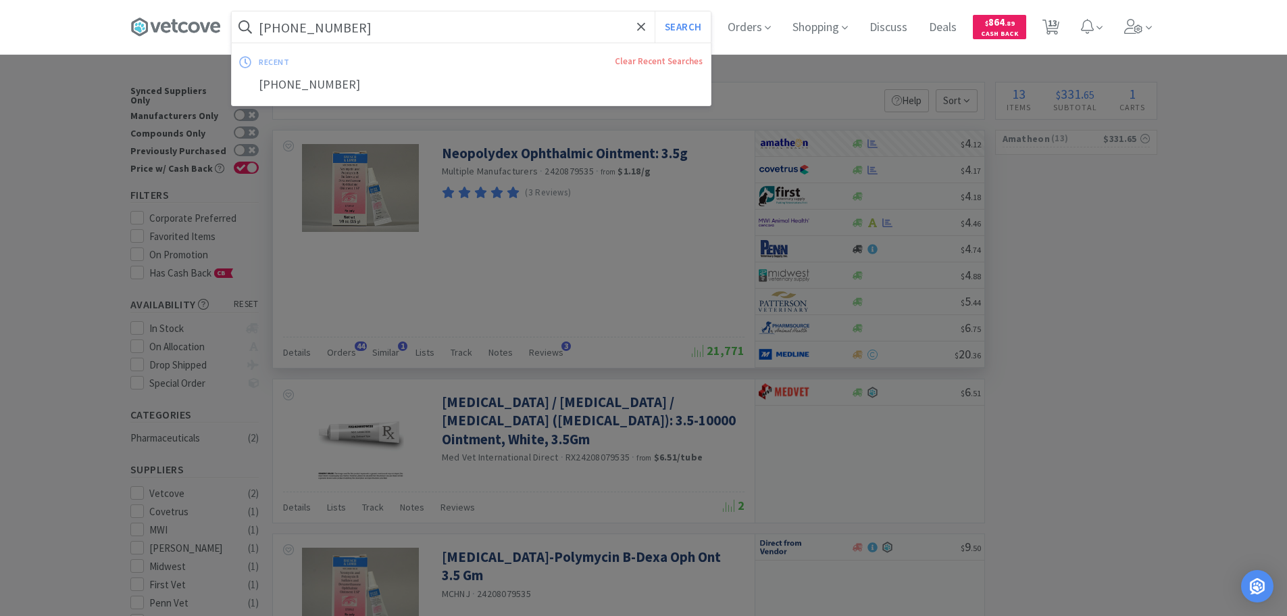
paste input "[PHONE_NUMBER]"
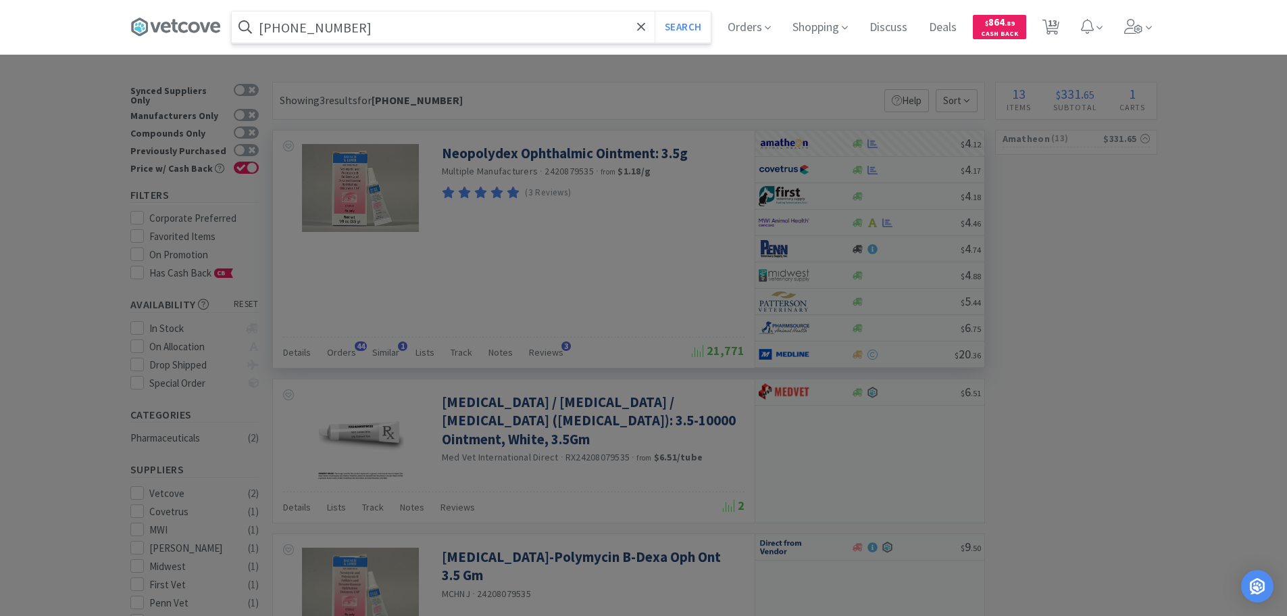
type input "[PHONE_NUMBER]"
click at [655, 11] on button "Search" at bounding box center [683, 26] width 56 height 31
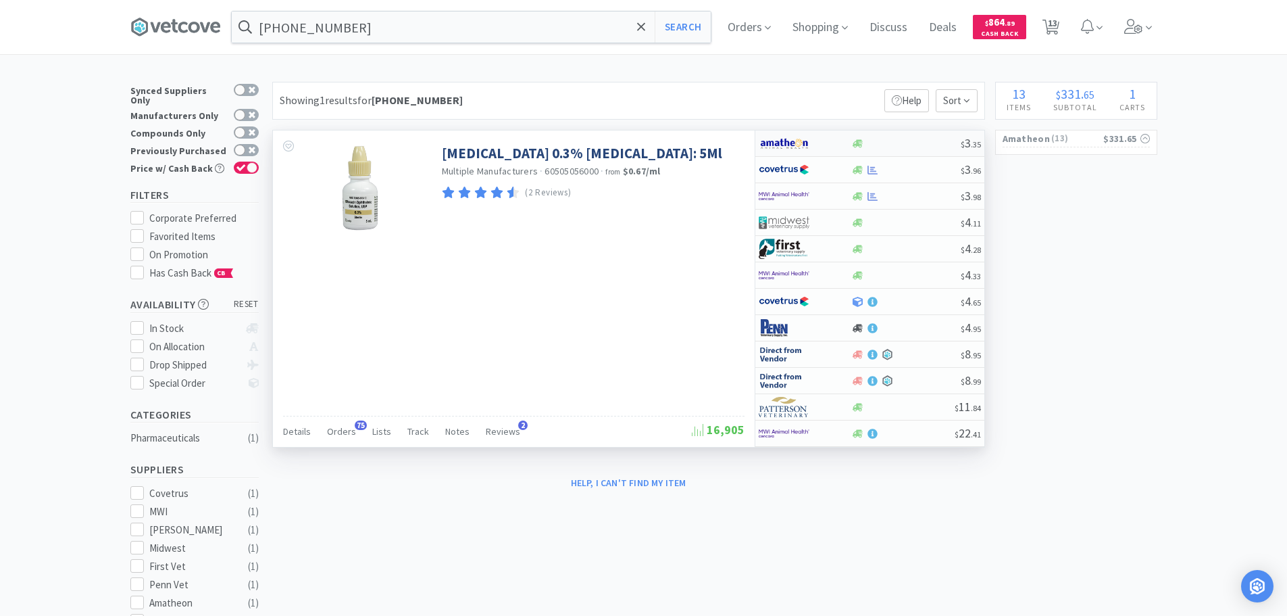
click at [916, 140] on div at bounding box center [905, 144] width 109 height 10
select select "1"
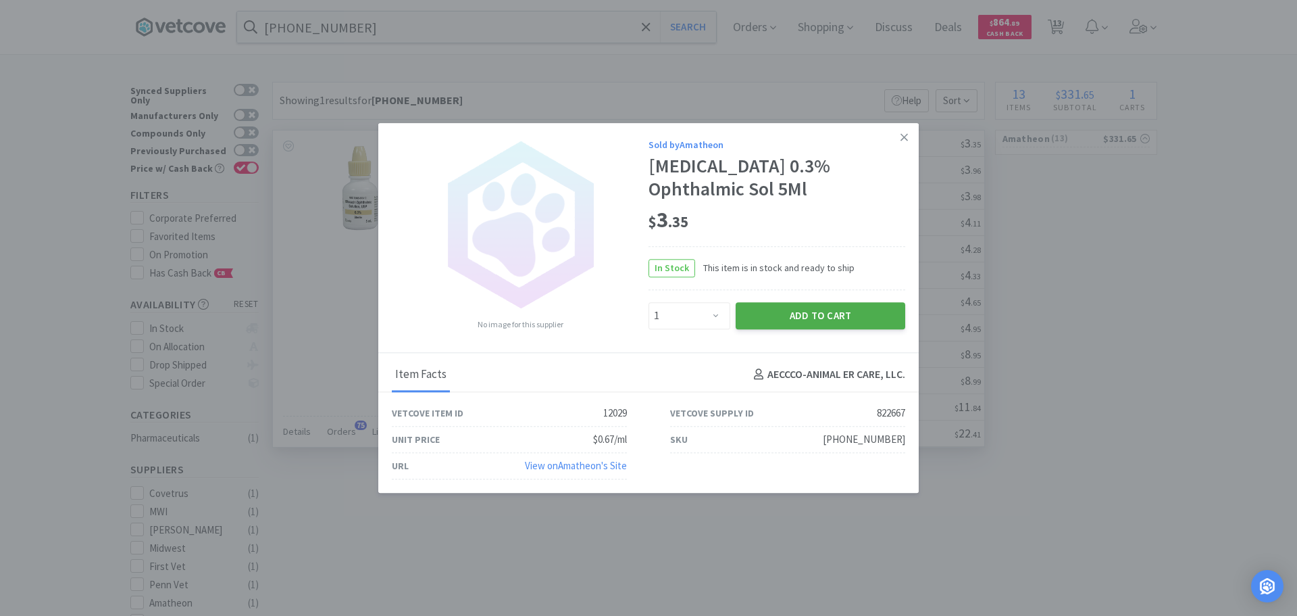
click at [808, 317] on button "Add to Cart" at bounding box center [821, 315] width 170 height 27
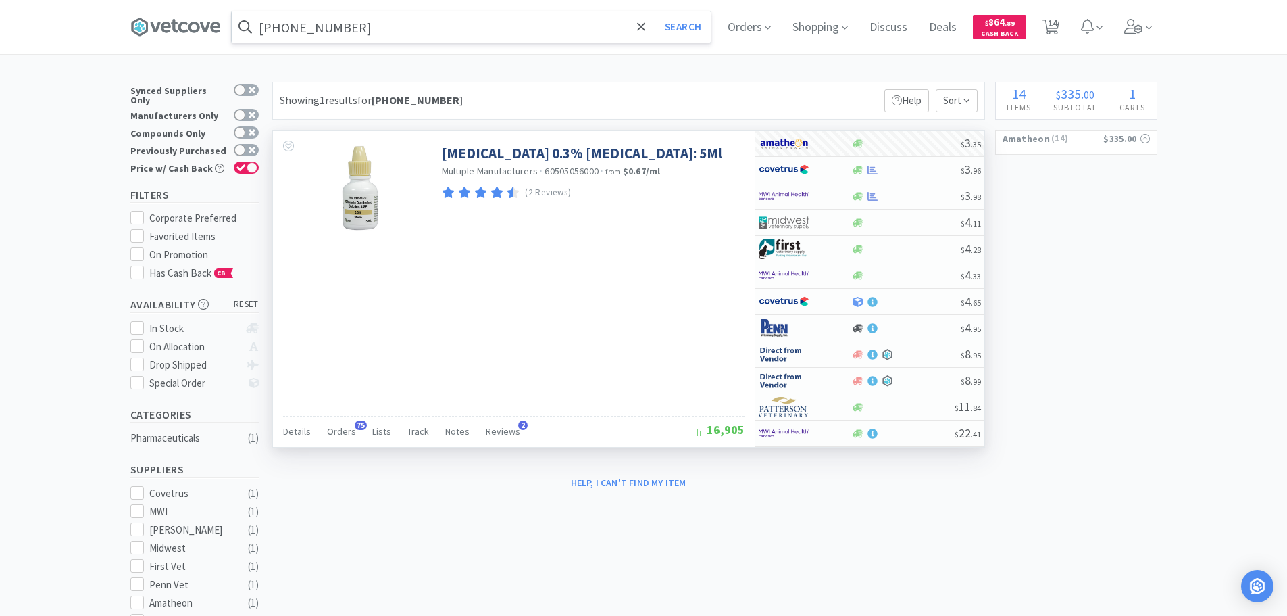
click at [520, 27] on input "[PHONE_NUMBER]" at bounding box center [471, 26] width 479 height 31
paste input "58181-5200"
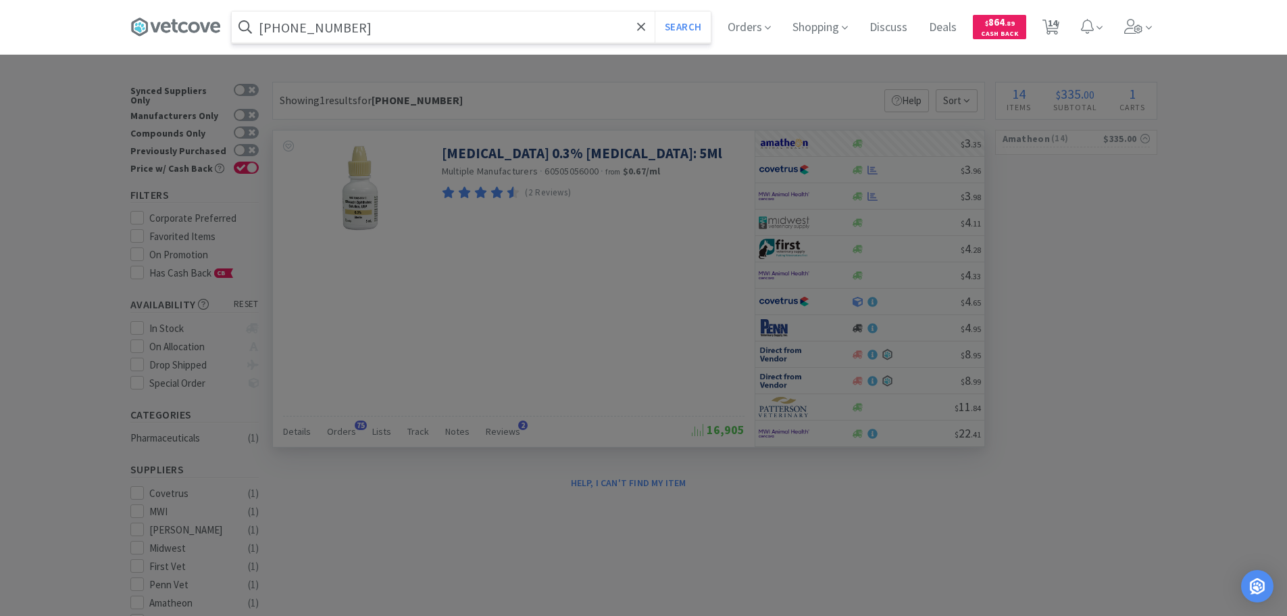
type input "[PHONE_NUMBER]"
click at [655, 11] on button "Search" at bounding box center [683, 26] width 56 height 31
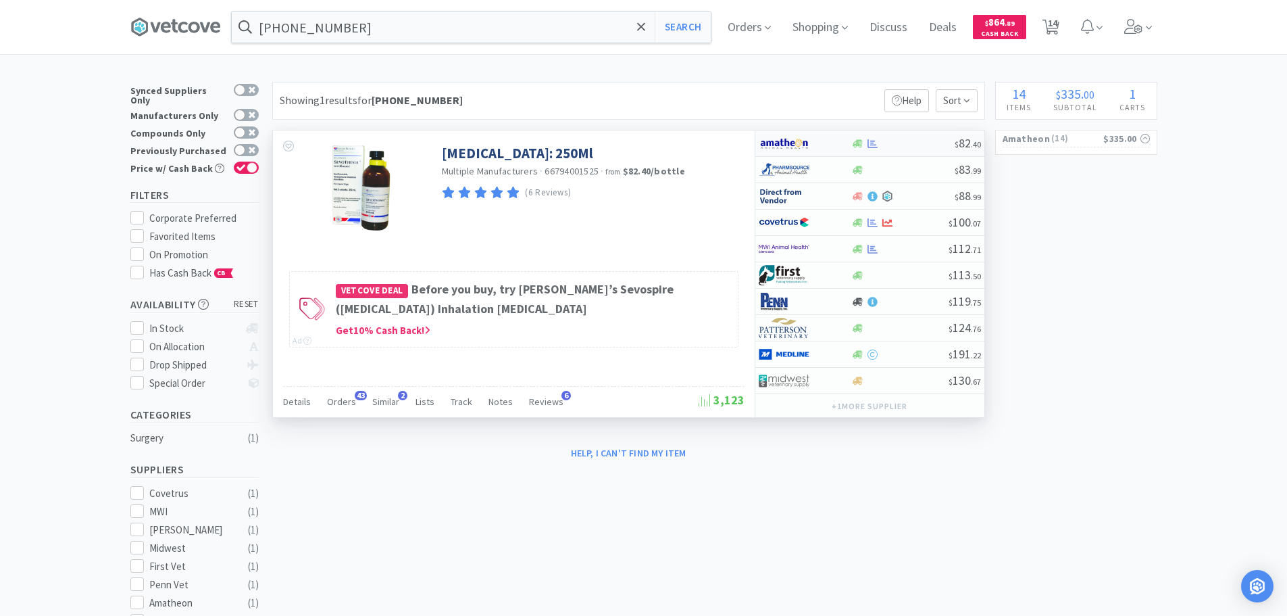
click at [912, 137] on div "$ 82 . 40" at bounding box center [869, 143] width 229 height 26
select select "1"
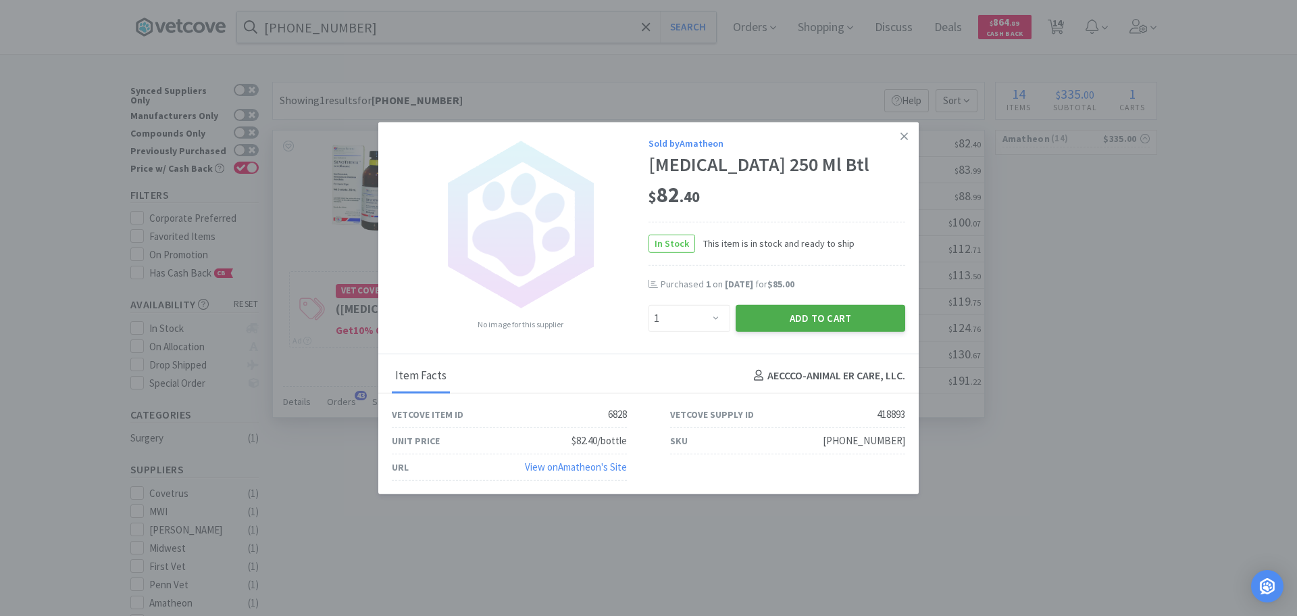
click at [806, 323] on button "Add to Cart" at bounding box center [821, 317] width 170 height 27
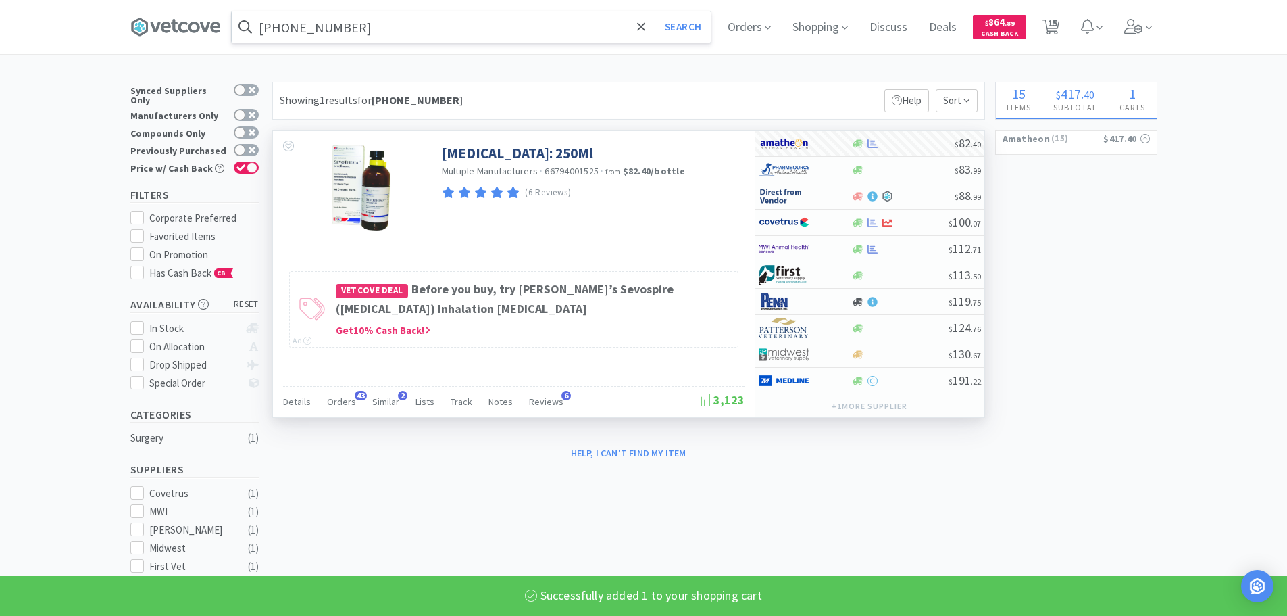
click at [466, 27] on input "[PHONE_NUMBER]" at bounding box center [471, 26] width 479 height 31
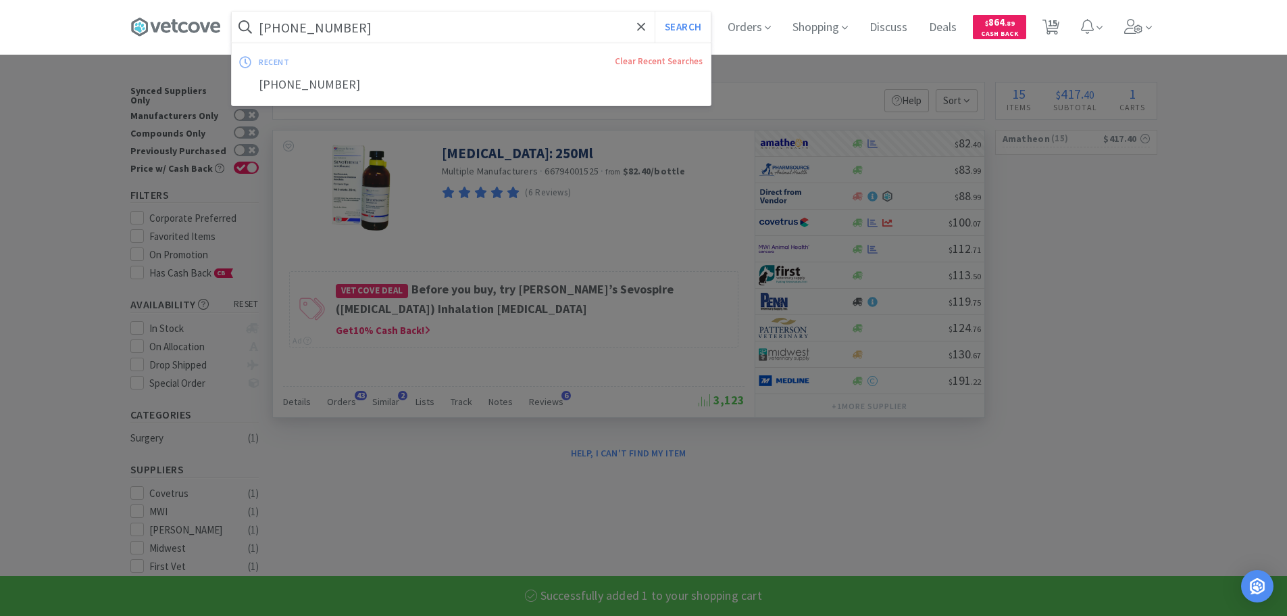
paste input "[US_EMPLOYER_IDENTIFICATION_NUMBER]"
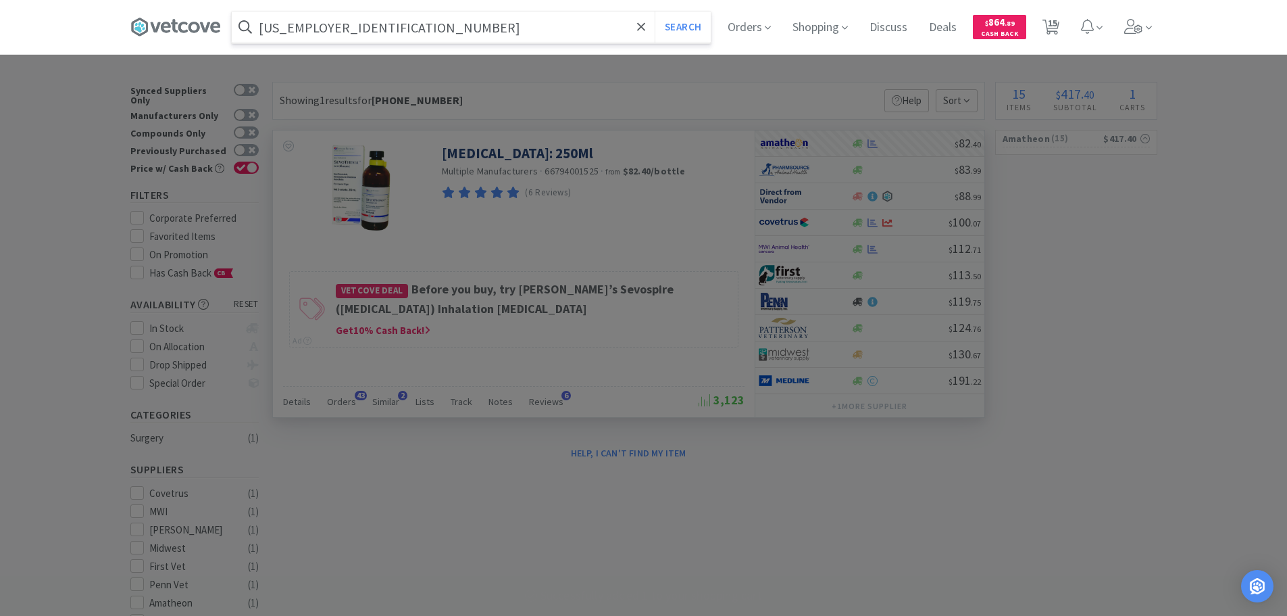
type input "[US_EMPLOYER_IDENTIFICATION_NUMBER]"
click at [655, 11] on button "Search" at bounding box center [683, 26] width 56 height 31
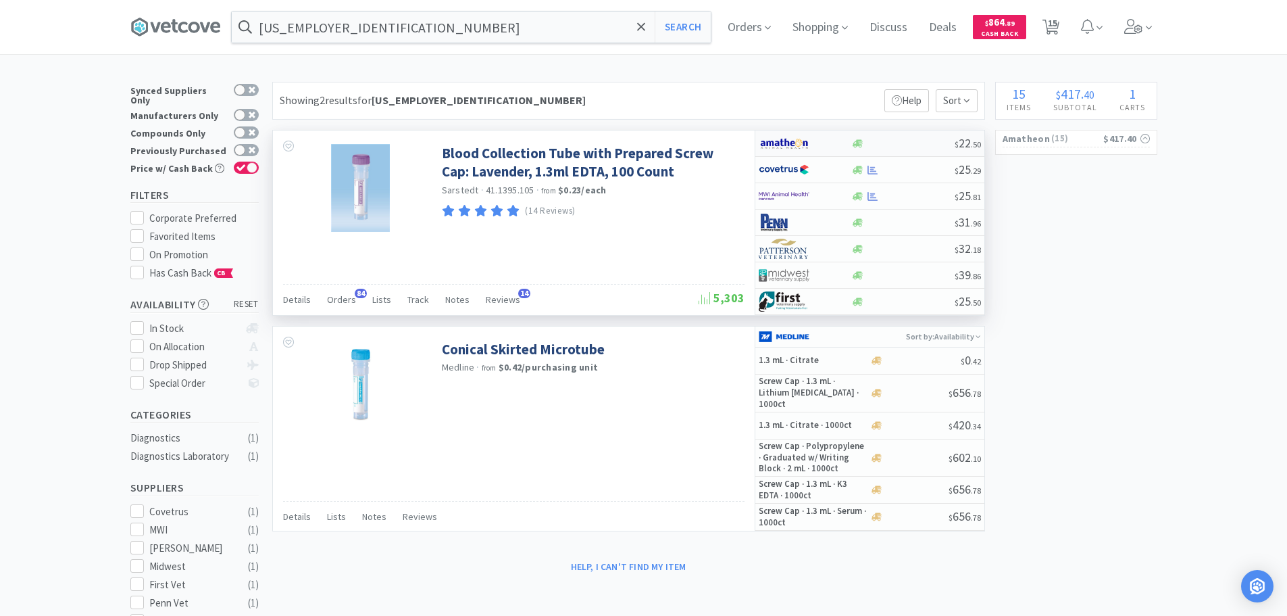
click at [913, 145] on div at bounding box center [902, 144] width 103 height 10
select select "1"
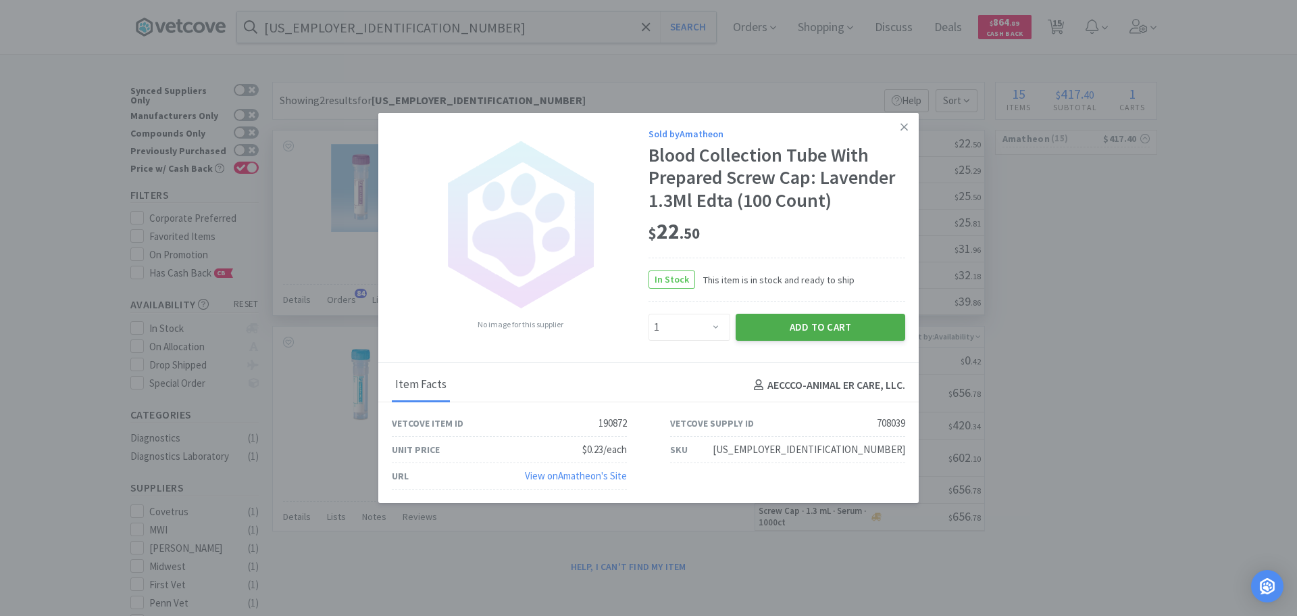
click at [806, 339] on button "Add to Cart" at bounding box center [821, 327] width 170 height 27
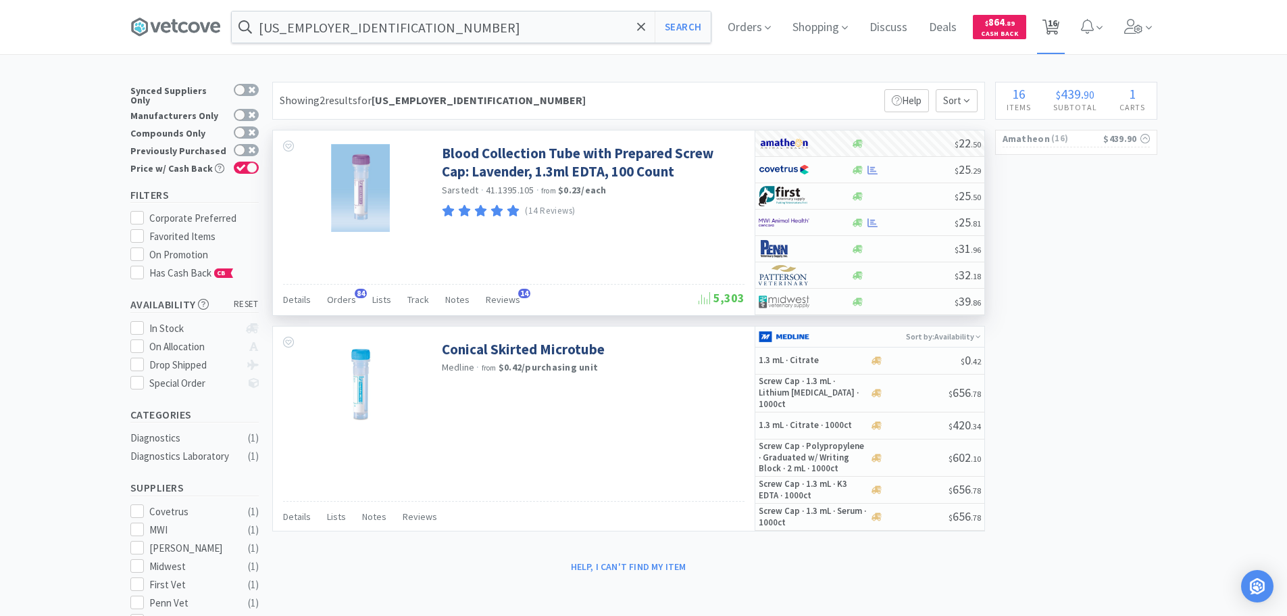
click at [1057, 30] on span "16" at bounding box center [1052, 23] width 9 height 54
select select "1"
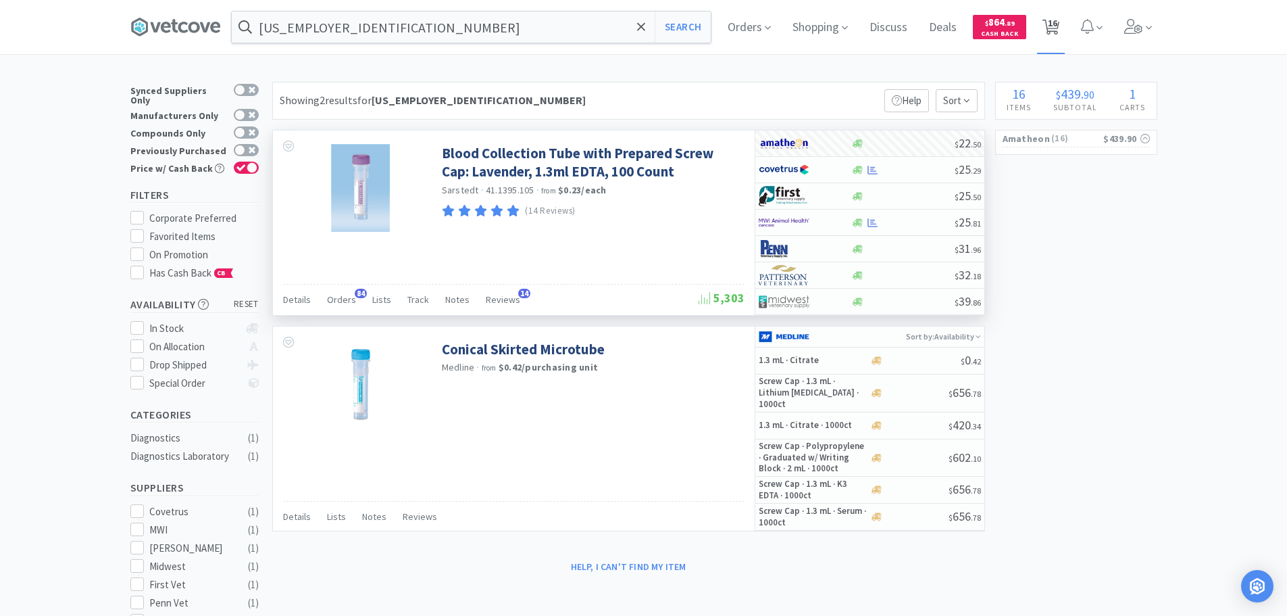
select select "2"
select select "1"
select select "2"
select select "1"
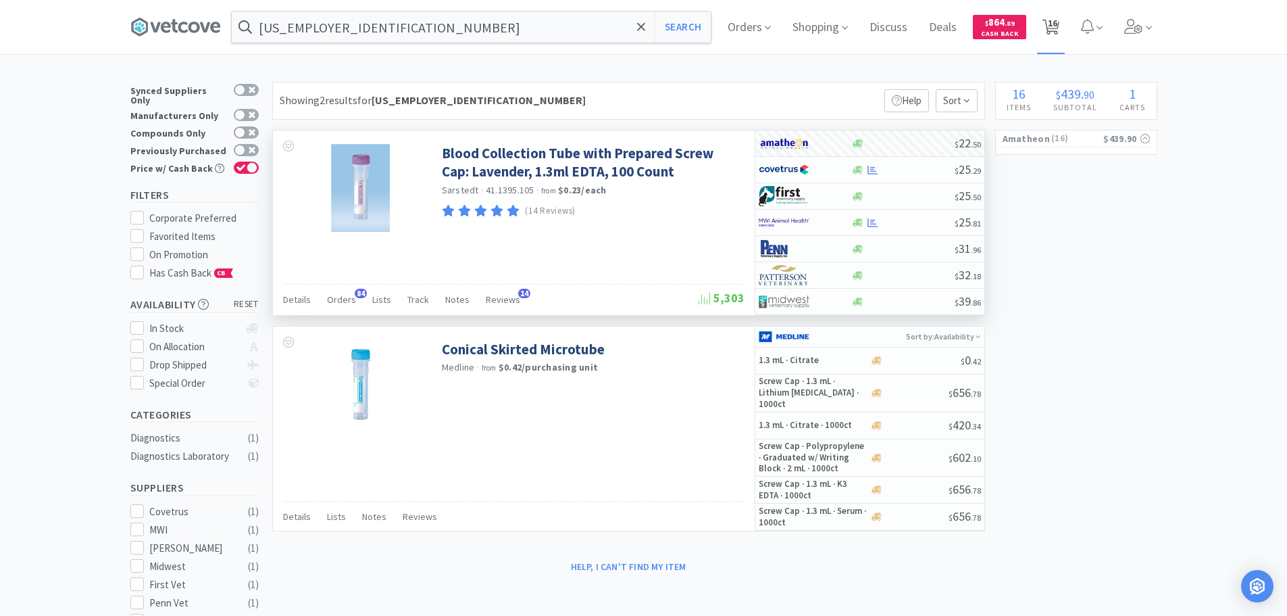
select select "16"
select select "1"
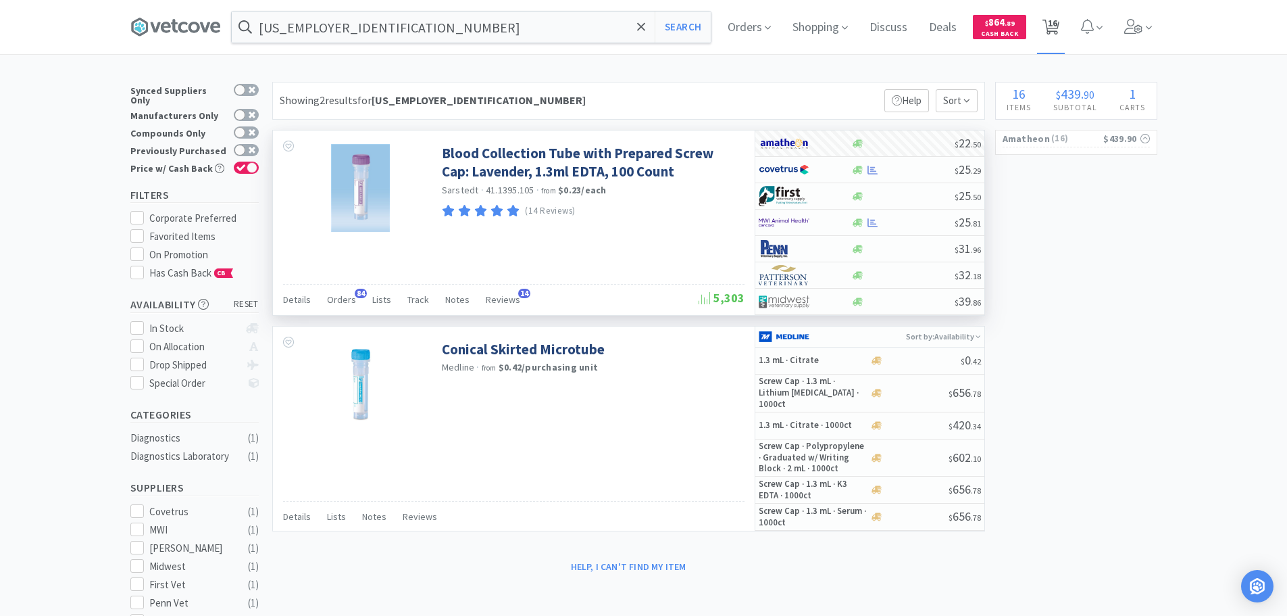
select select "1"
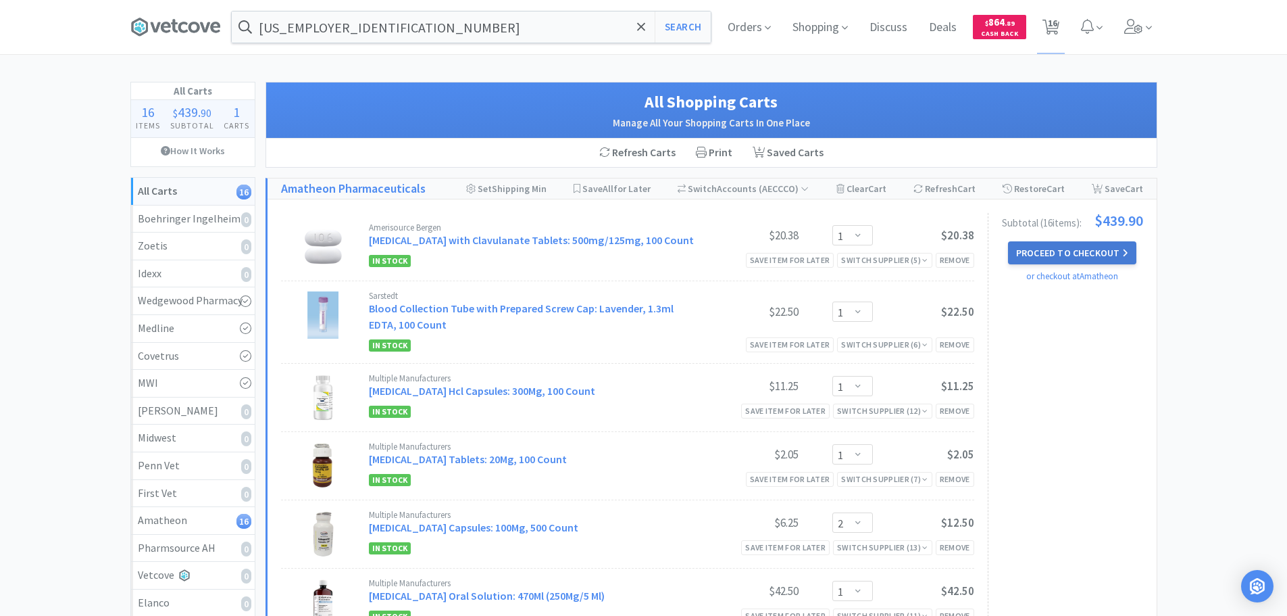
click at [1058, 259] on button "Proceed to Checkout" at bounding box center [1072, 252] width 128 height 23
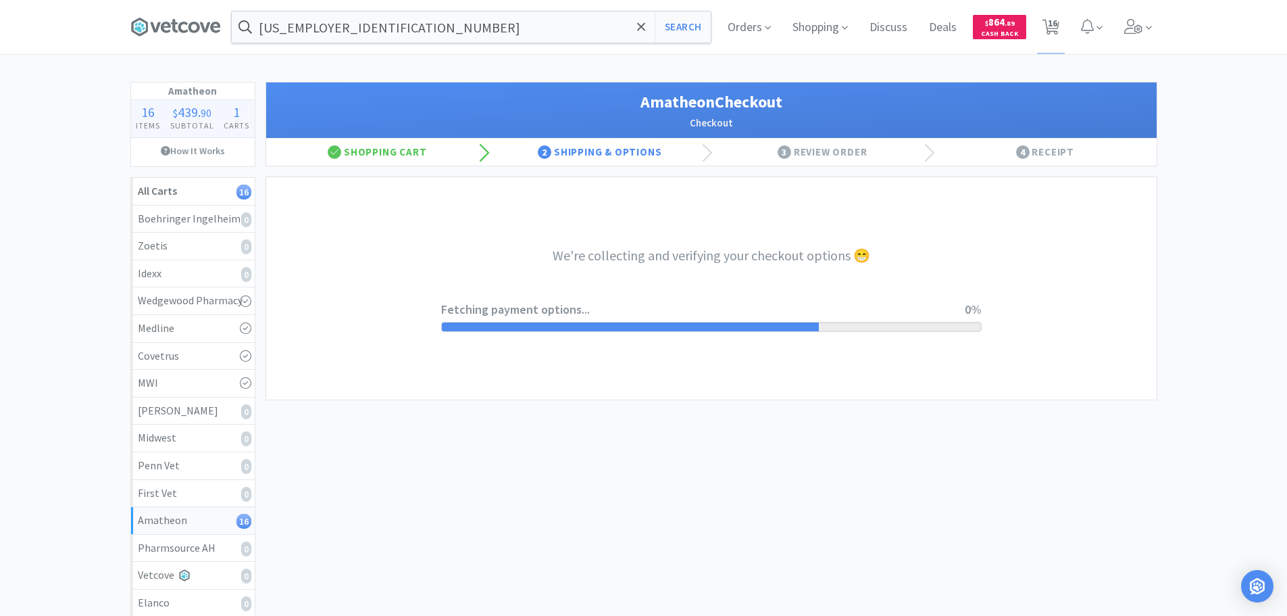
select select "21872"
select select "2"
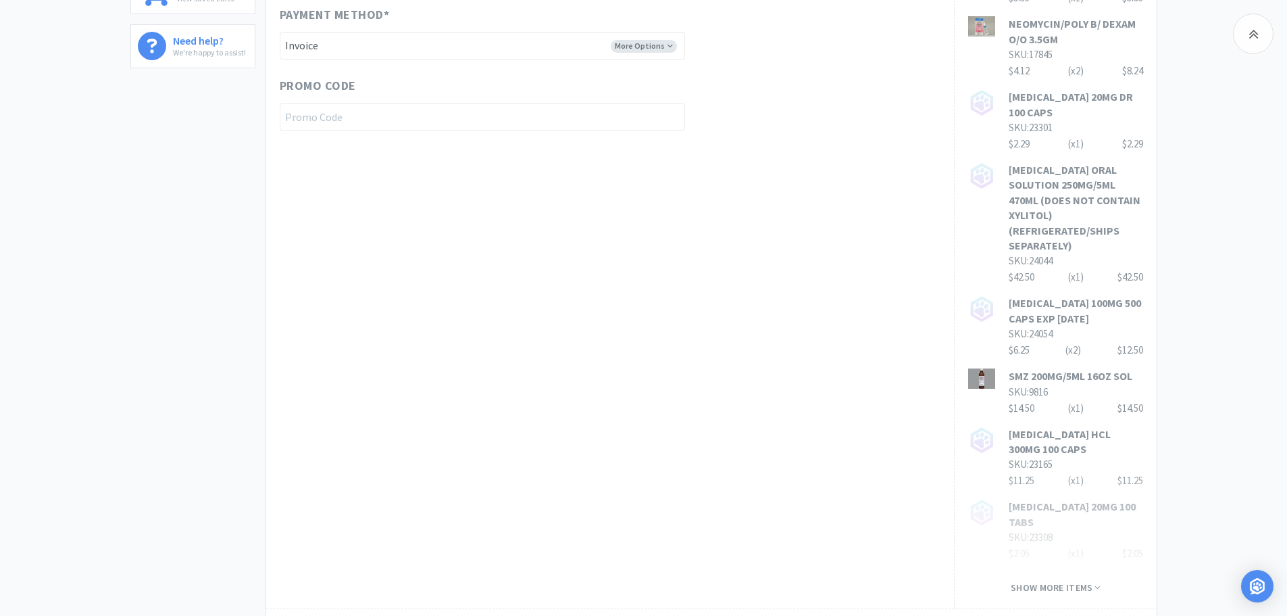
scroll to position [839, 0]
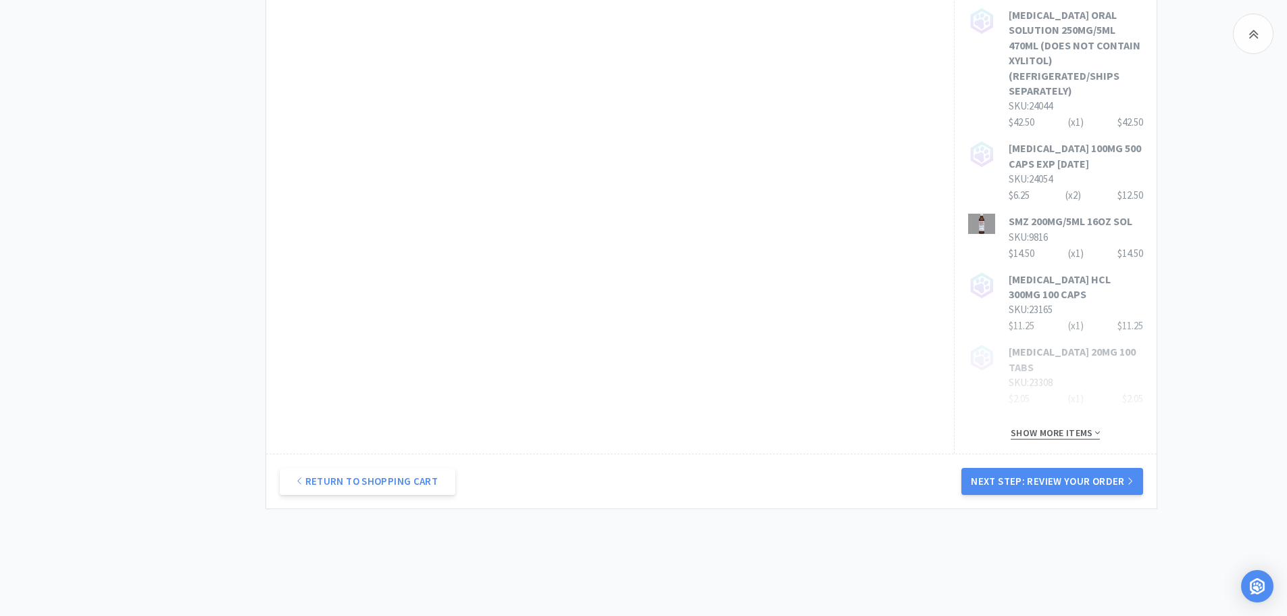
click at [1045, 426] on span "Show more items" at bounding box center [1055, 432] width 89 height 13
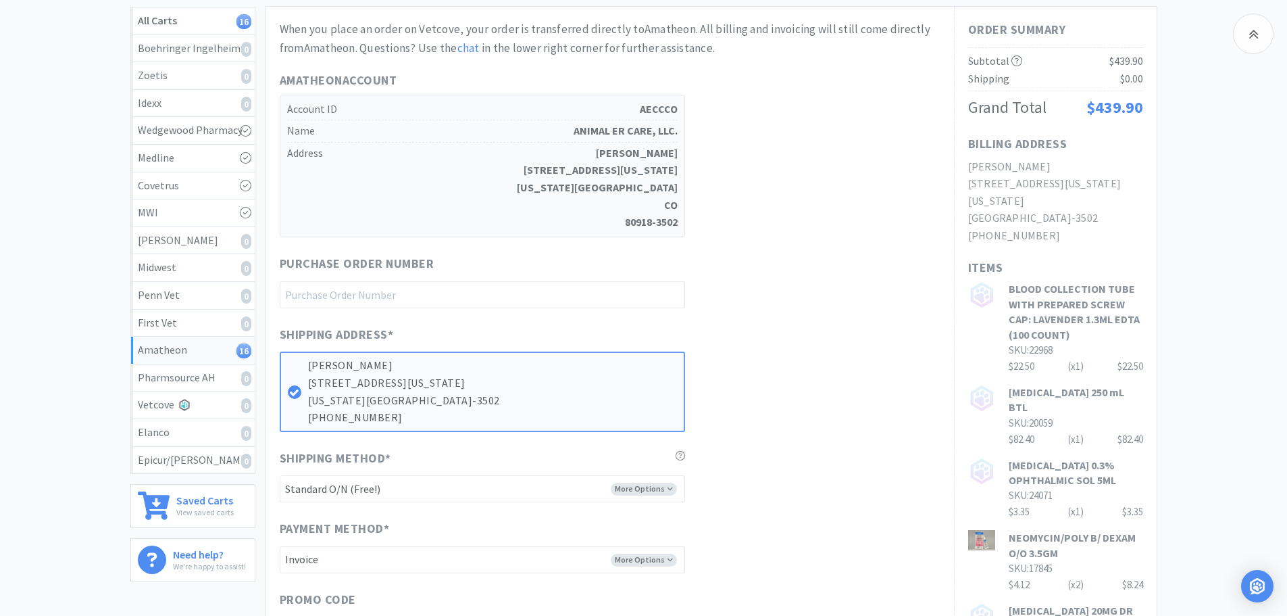
scroll to position [163, 0]
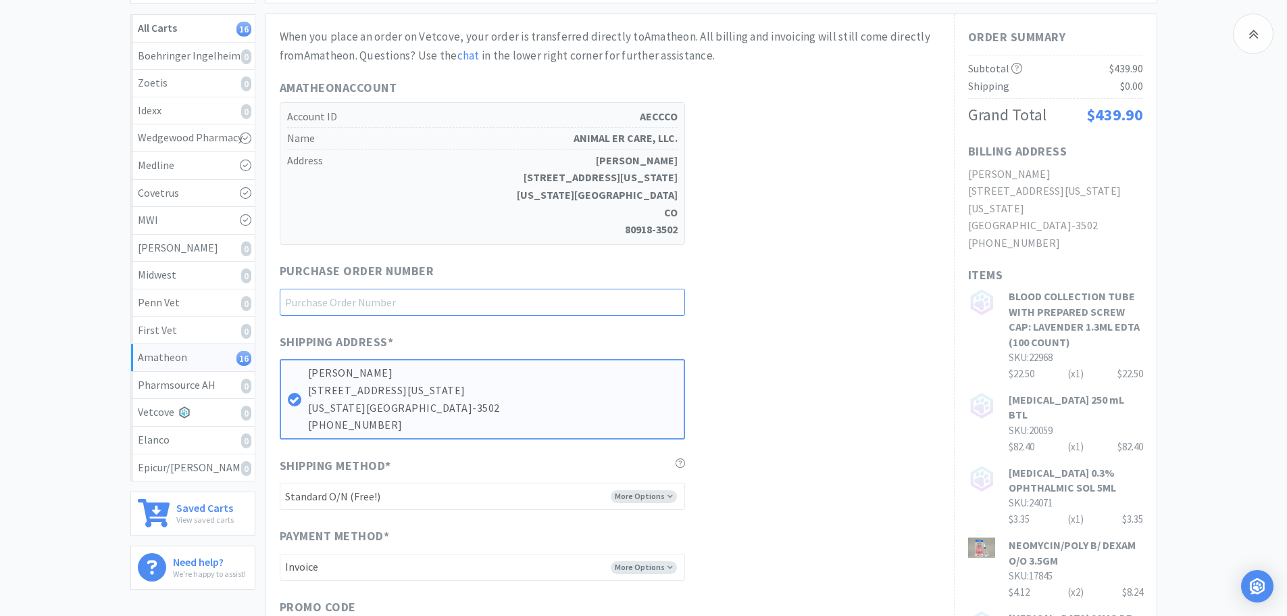
click at [499, 294] on input "text" at bounding box center [482, 302] width 405 height 27
paste input "1145123"
type input "1145123"
click at [754, 295] on div "Purchase Order Number 1145123" at bounding box center [610, 288] width 661 height 54
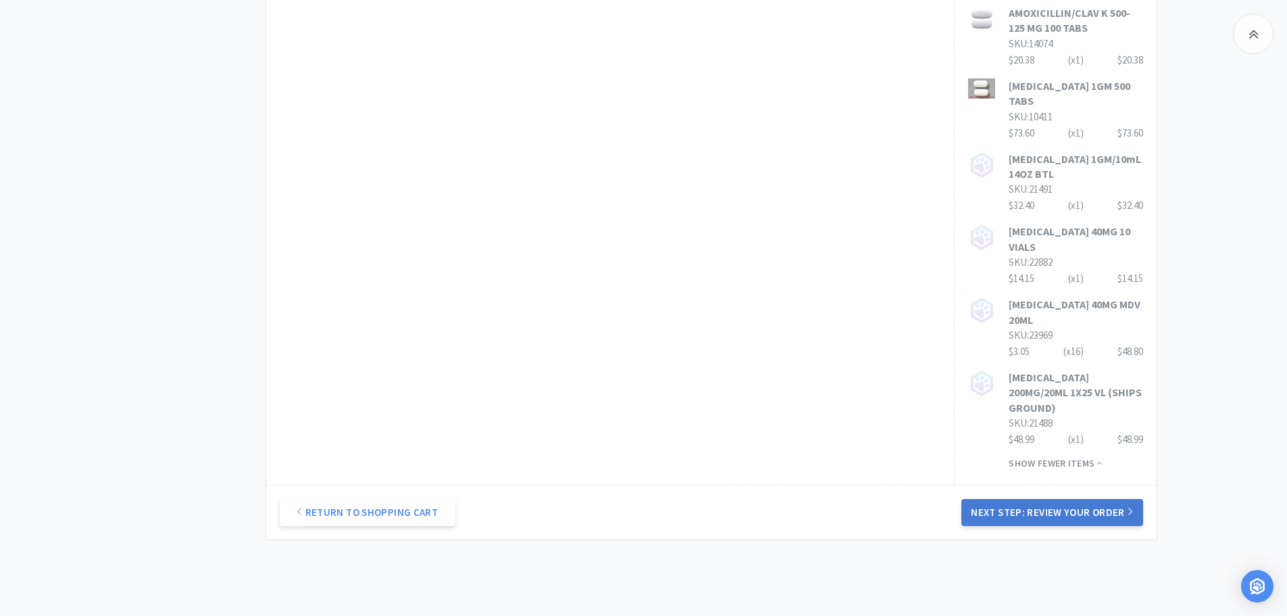
click at [1049, 499] on button "Next Step: Review Your Order" at bounding box center [1051, 512] width 181 height 27
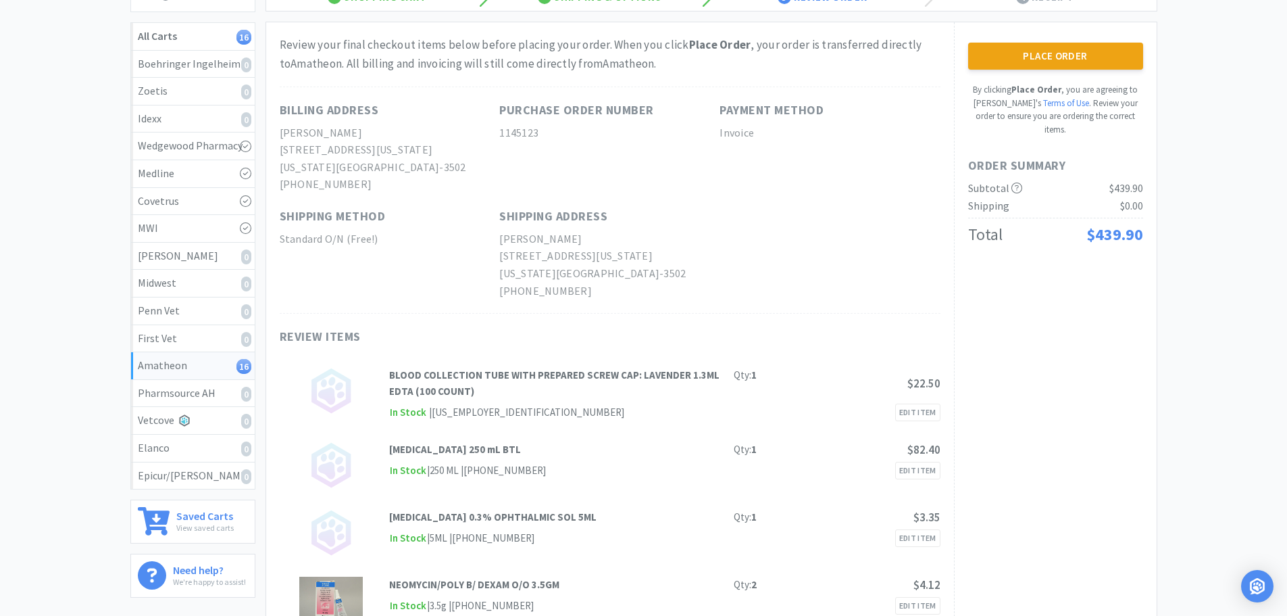
scroll to position [0, 0]
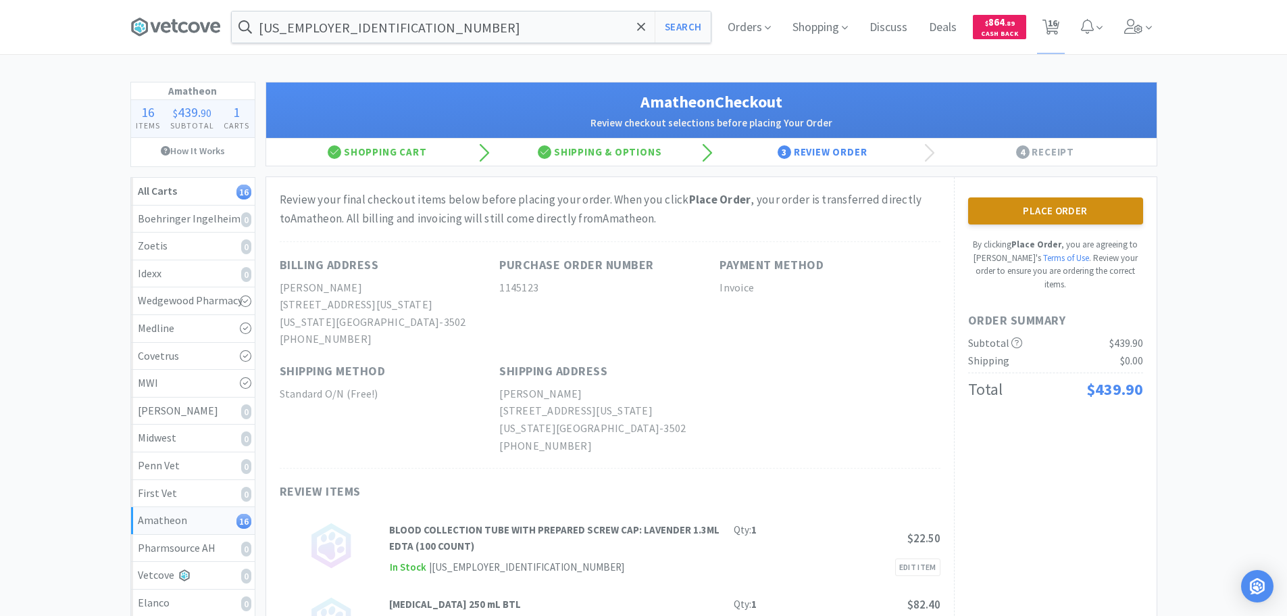
click at [1059, 209] on button "Place Order" at bounding box center [1055, 210] width 175 height 27
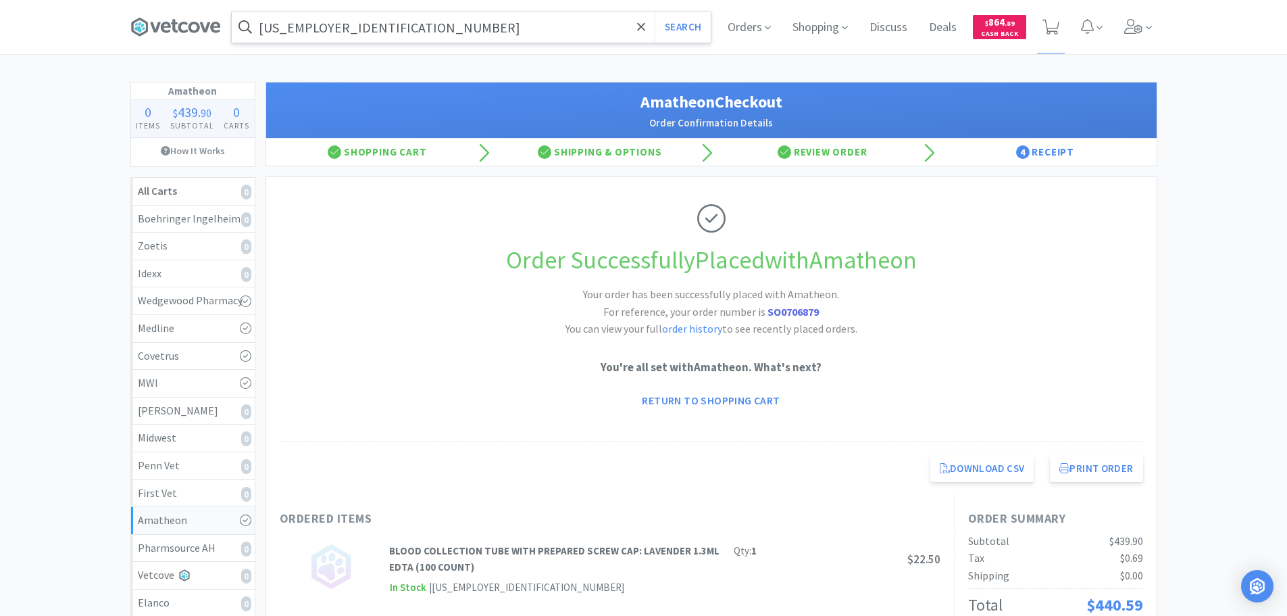
click at [500, 29] on input "[US_EMPLOYER_IDENTIFICATION_NUMBER]" at bounding box center [471, 26] width 479 height 31
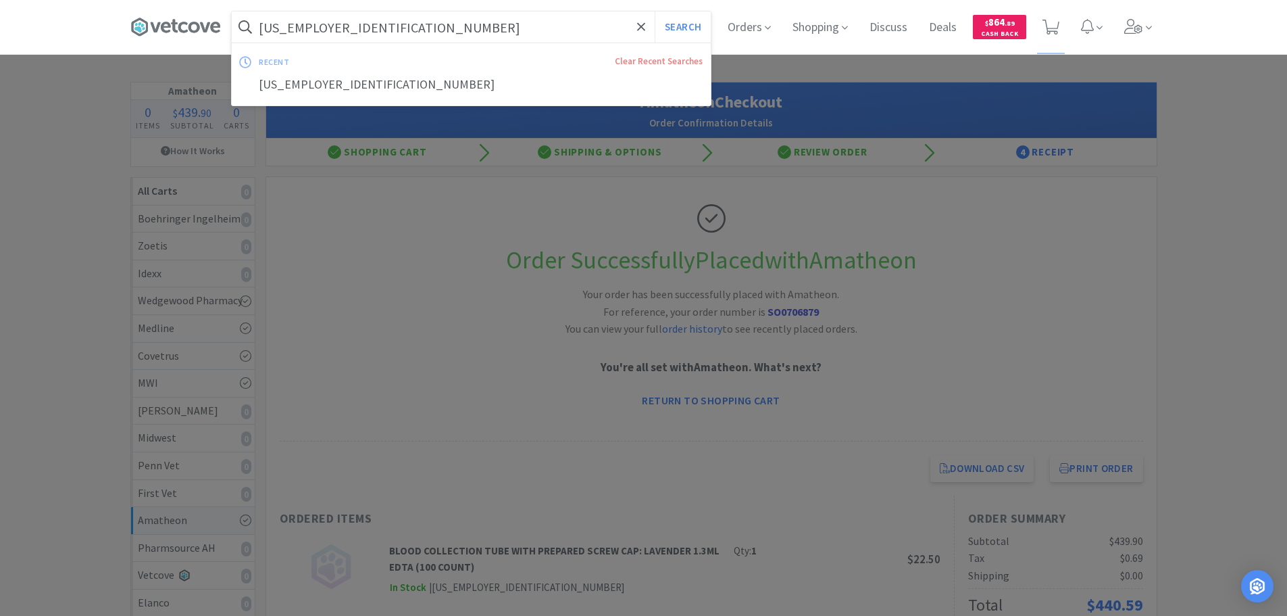
paste input "084430"
type input "084430"
click at [655, 11] on button "Search" at bounding box center [683, 26] width 56 height 31
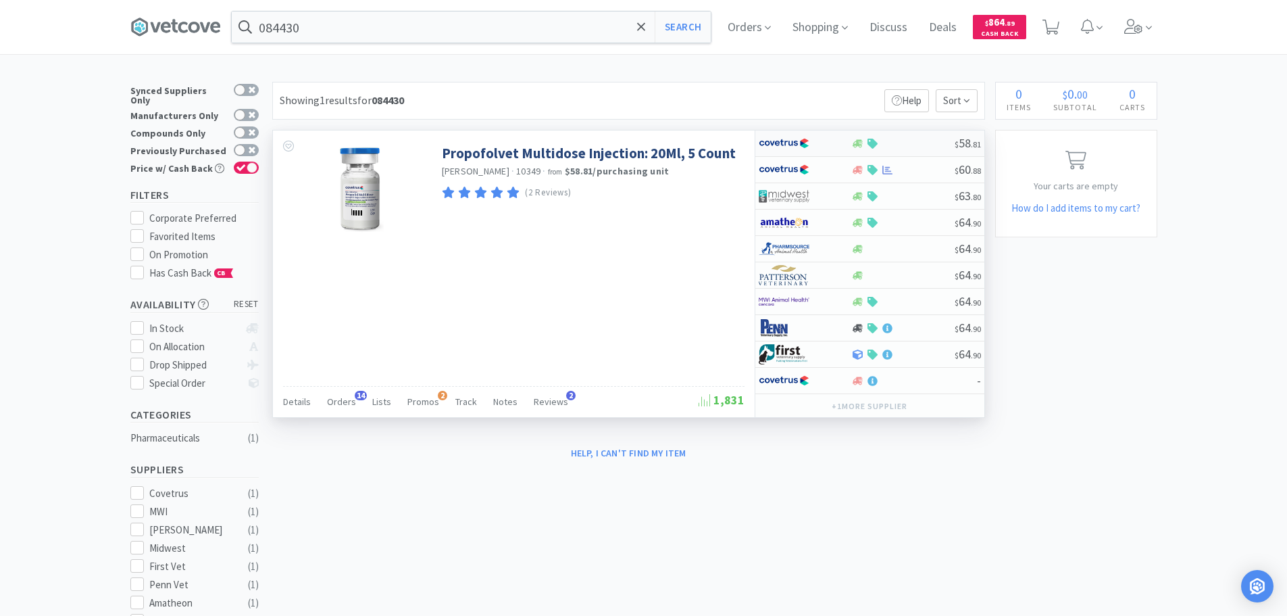
click at [918, 136] on div "$ 58 . 81" at bounding box center [869, 143] width 229 height 26
select select "1"
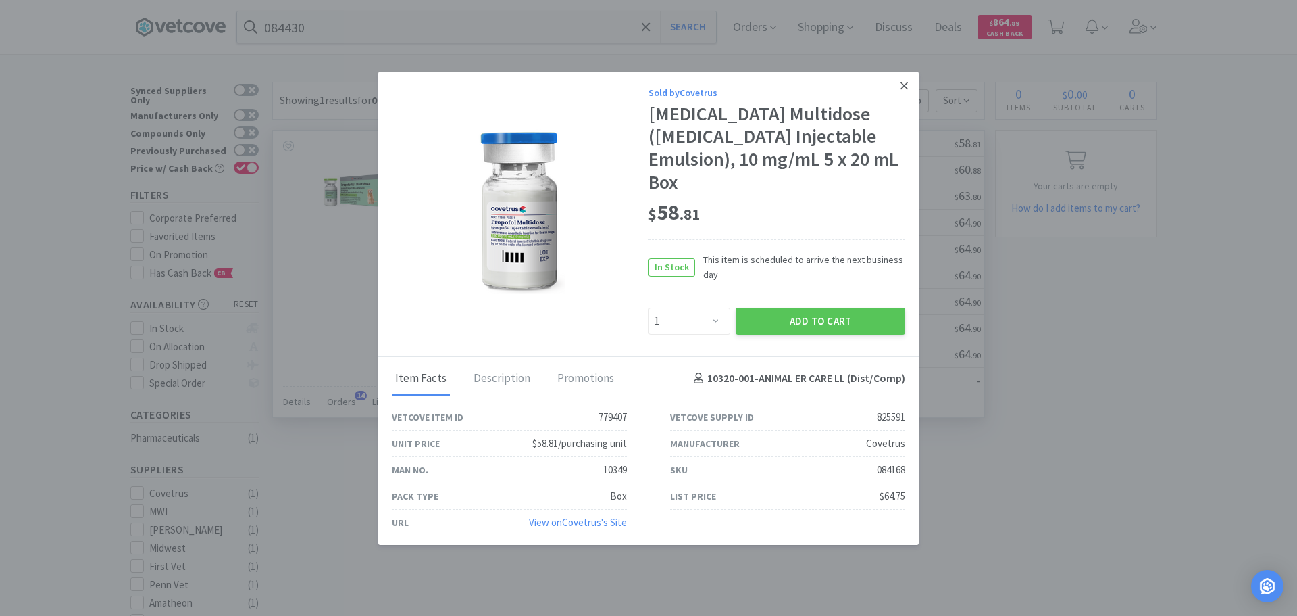
click at [899, 97] on link at bounding box center [905, 86] width 24 height 29
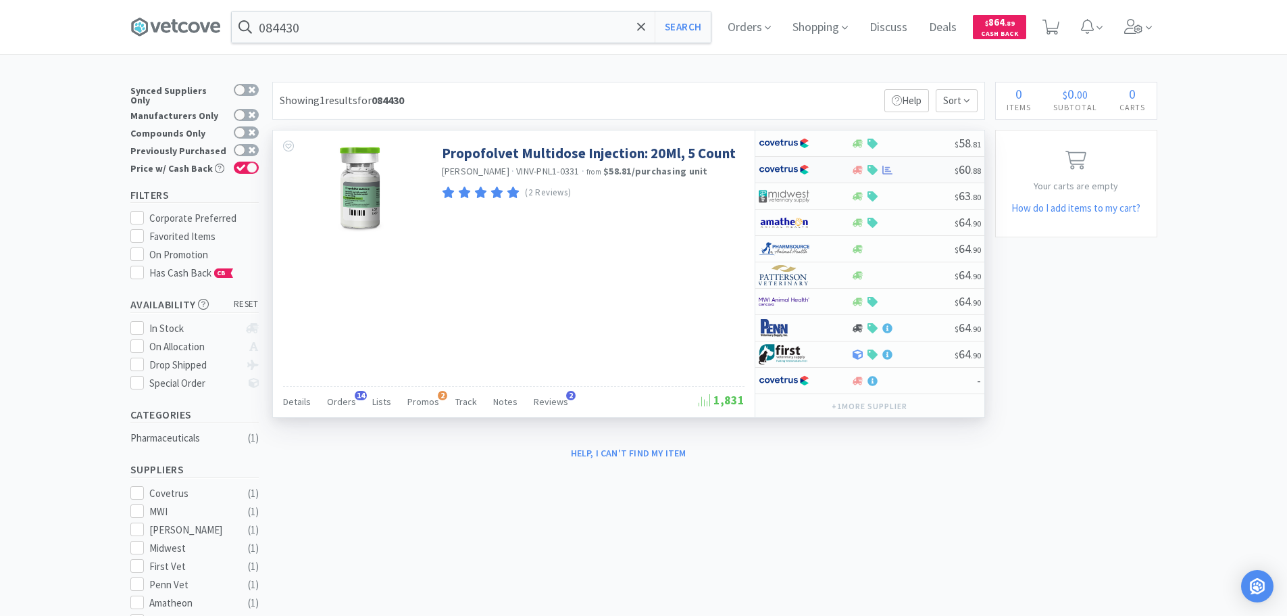
click at [912, 173] on div at bounding box center [902, 170] width 103 height 10
select select "1"
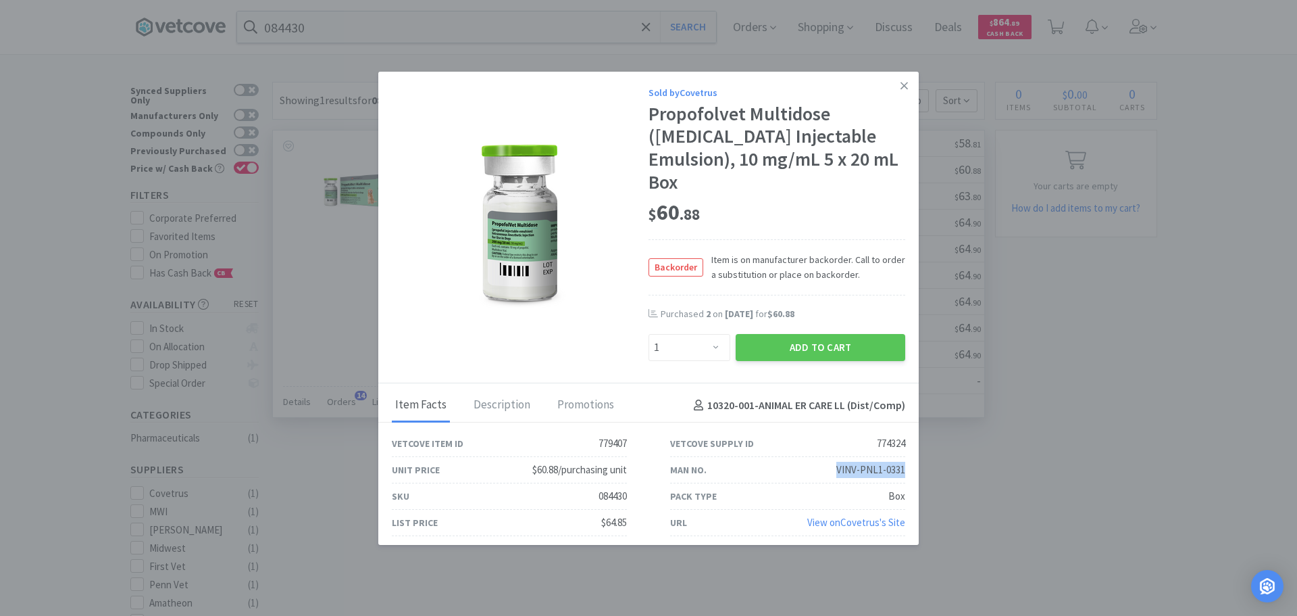
drag, startPoint x: 831, startPoint y: 453, endPoint x: 905, endPoint y: 455, distance: 74.4
click at [905, 457] on div "Man No. VINV-PNL1-0331" at bounding box center [788, 470] width 278 height 26
copy div "VINV-PNL1-0331"
click at [898, 97] on link at bounding box center [905, 86] width 24 height 29
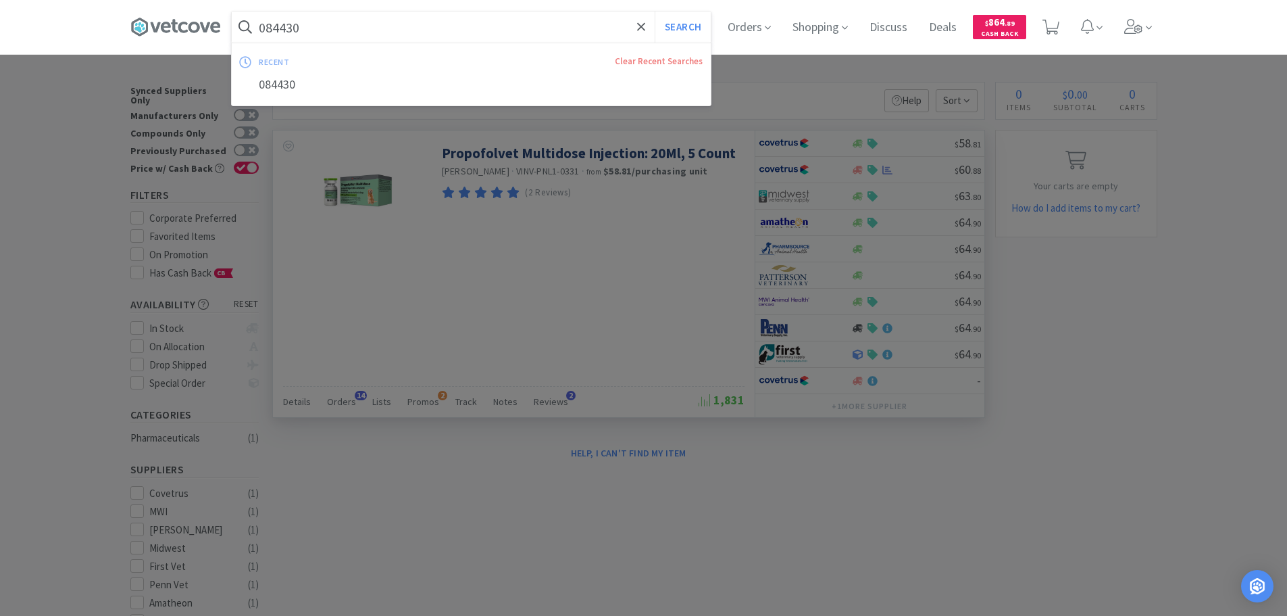
click at [501, 28] on input "084430" at bounding box center [471, 26] width 479 height 31
paste input "VINV-PNL1-0331"
type input "VINV-PNL1-0331"
click at [655, 11] on button "Search" at bounding box center [683, 26] width 56 height 31
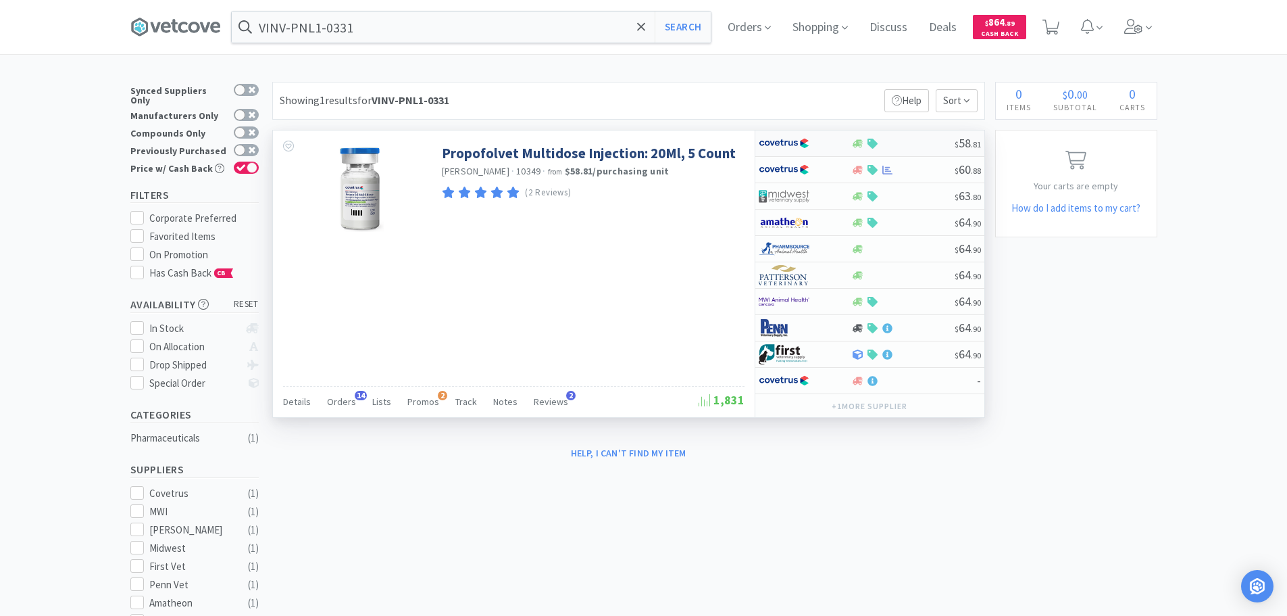
click at [907, 145] on div at bounding box center [902, 144] width 103 height 10
select select "1"
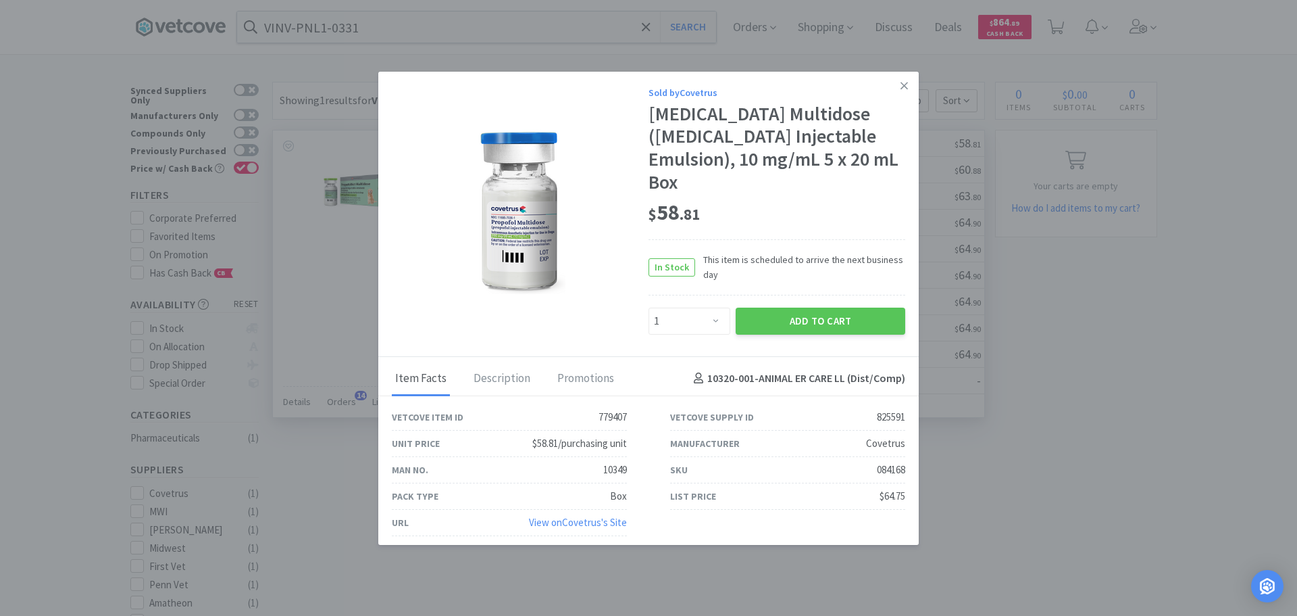
click at [586, 516] on link "View on Covetrus 's Site" at bounding box center [578, 522] width 98 height 13
click at [905, 91] on icon at bounding box center [904, 86] width 7 height 12
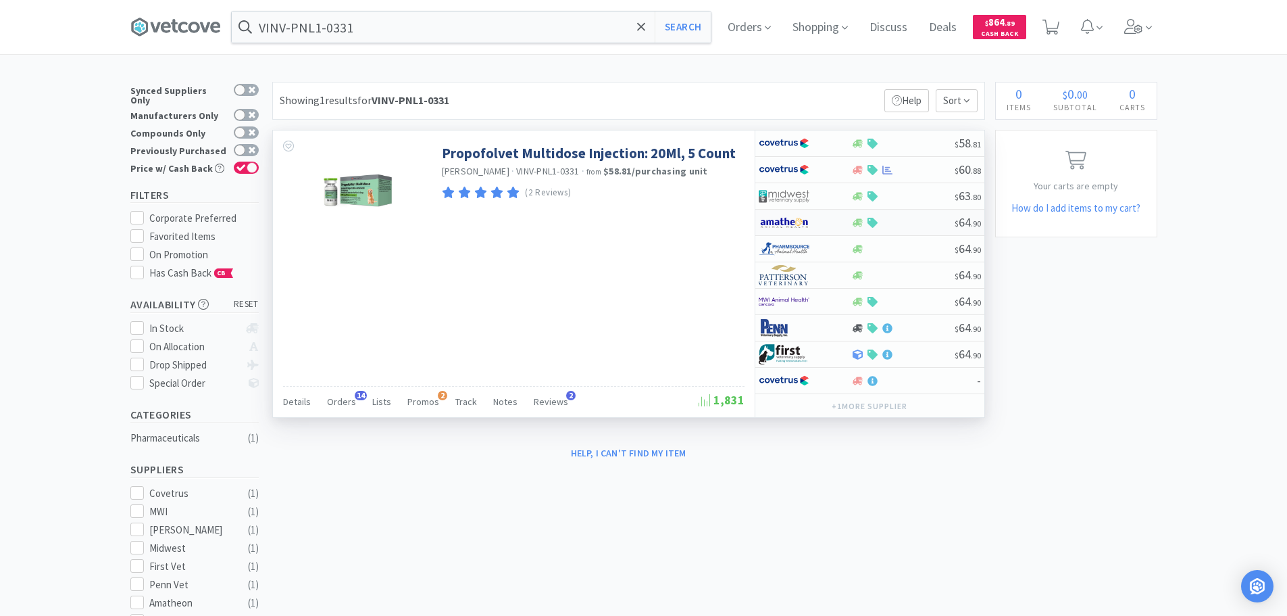
click at [926, 224] on div at bounding box center [902, 223] width 103 height 10
select select "1"
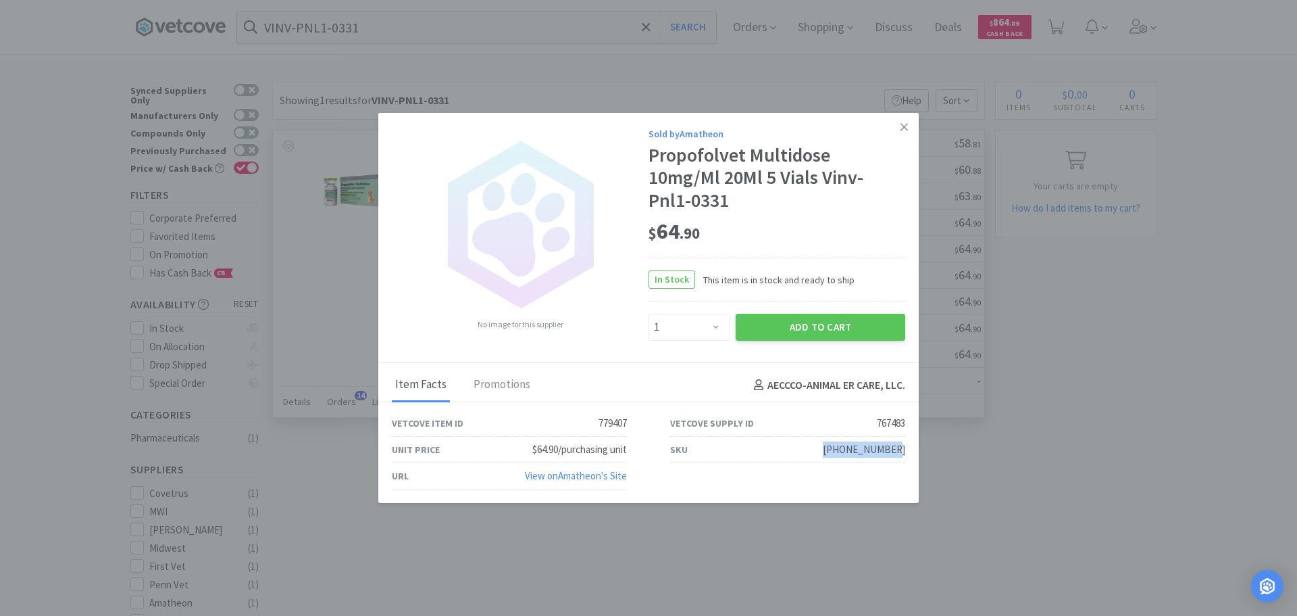
drag, startPoint x: 905, startPoint y: 438, endPoint x: 839, endPoint y: 439, distance: 66.2
click at [839, 439] on div "SKU [PHONE_NUMBER]" at bounding box center [788, 449] width 278 height 26
copy div "[PHONE_NUMBER]"
click at [897, 136] on link at bounding box center [905, 127] width 24 height 29
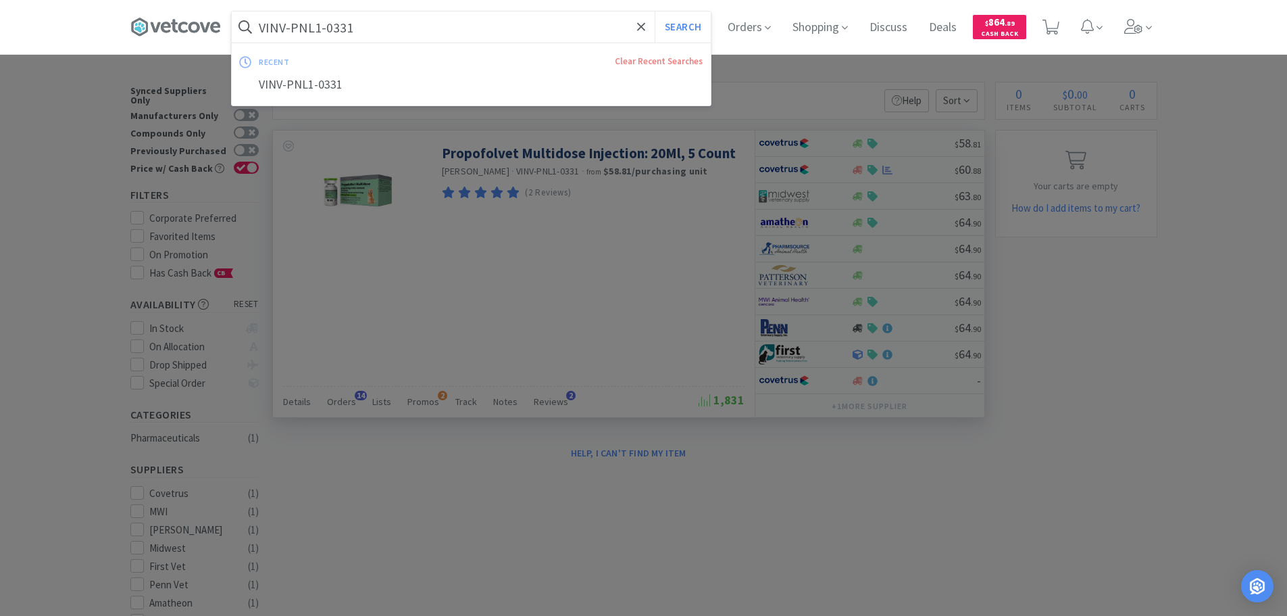
click at [414, 30] on input "VINV-PNL1-0331" at bounding box center [471, 26] width 479 height 31
paste input "006888"
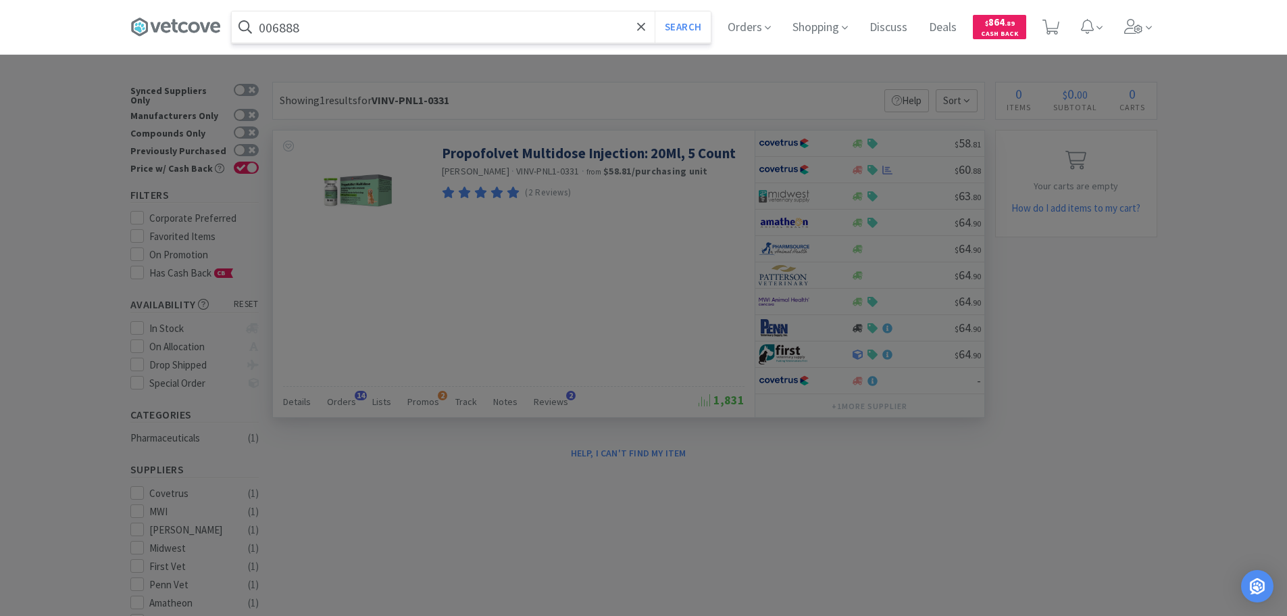
type input "006888"
click at [655, 11] on button "Search" at bounding box center [683, 26] width 56 height 31
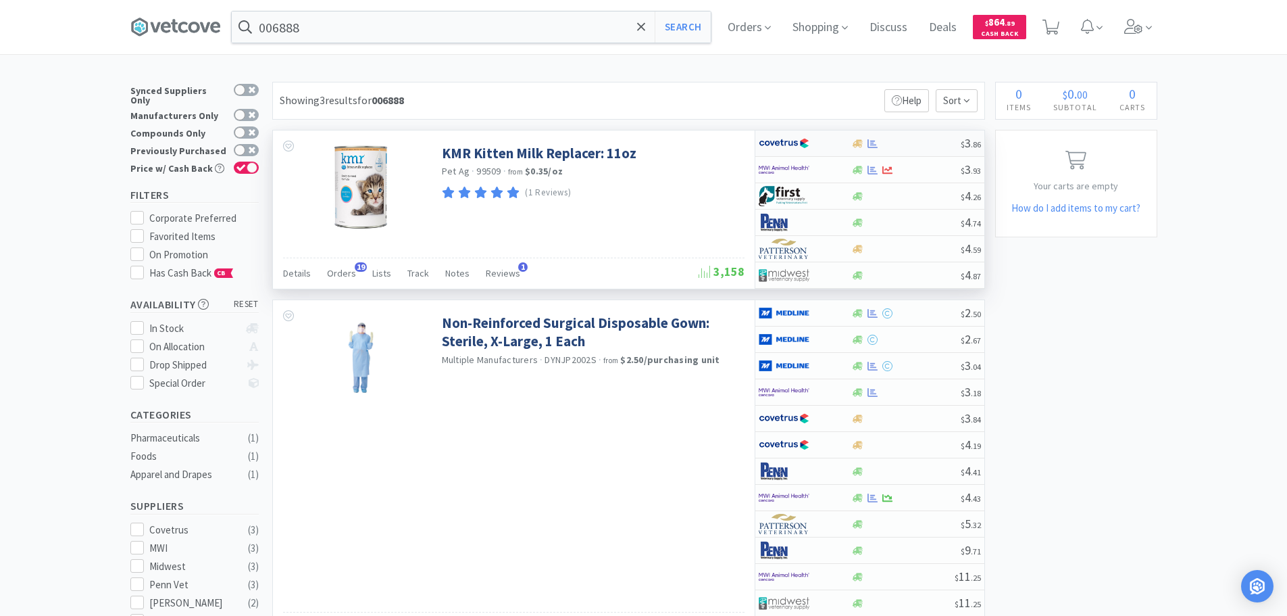
click at [930, 142] on div at bounding box center [905, 144] width 109 height 10
select select "1"
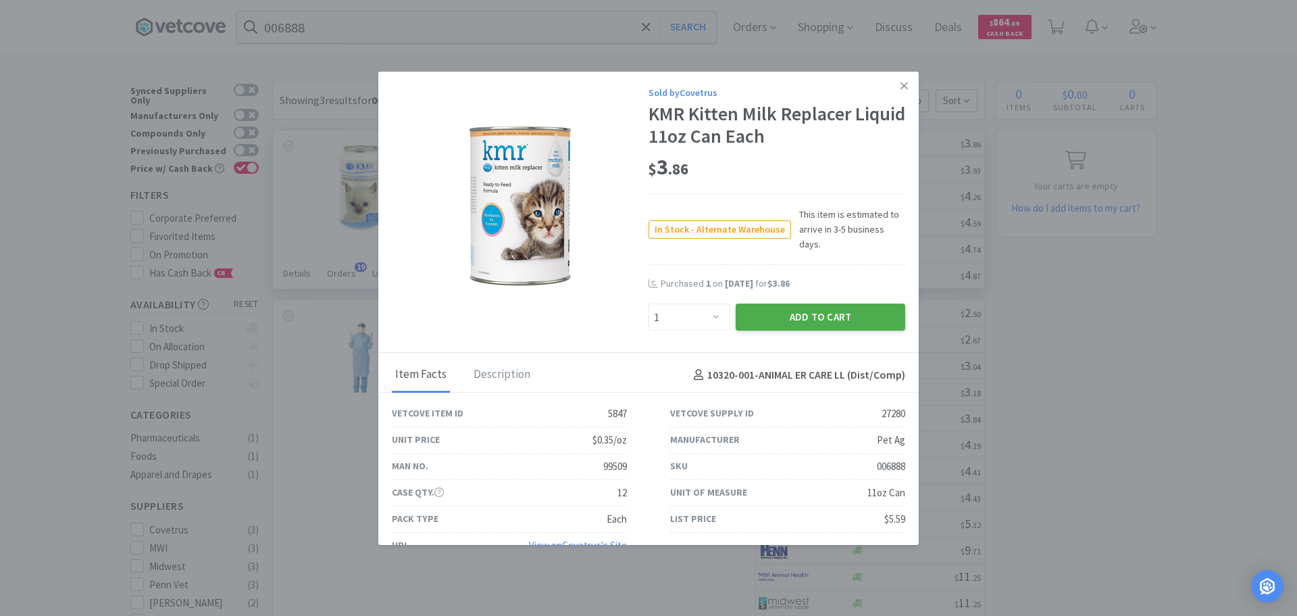
click at [805, 307] on button "Add to Cart" at bounding box center [821, 316] width 170 height 27
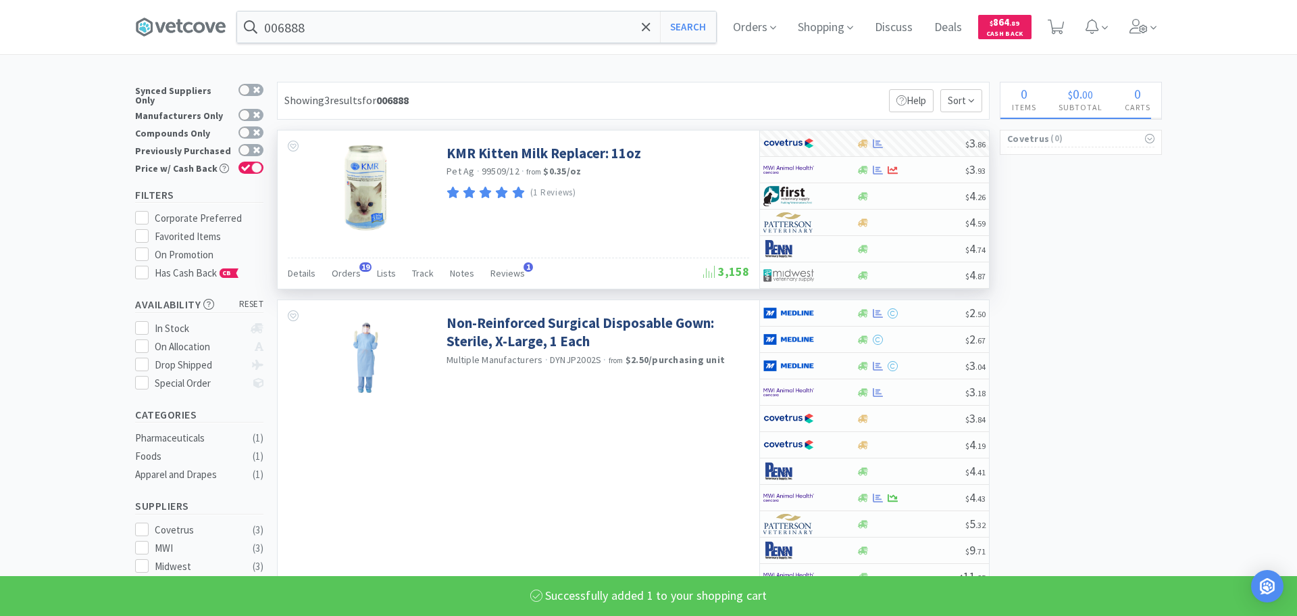
select select "1"
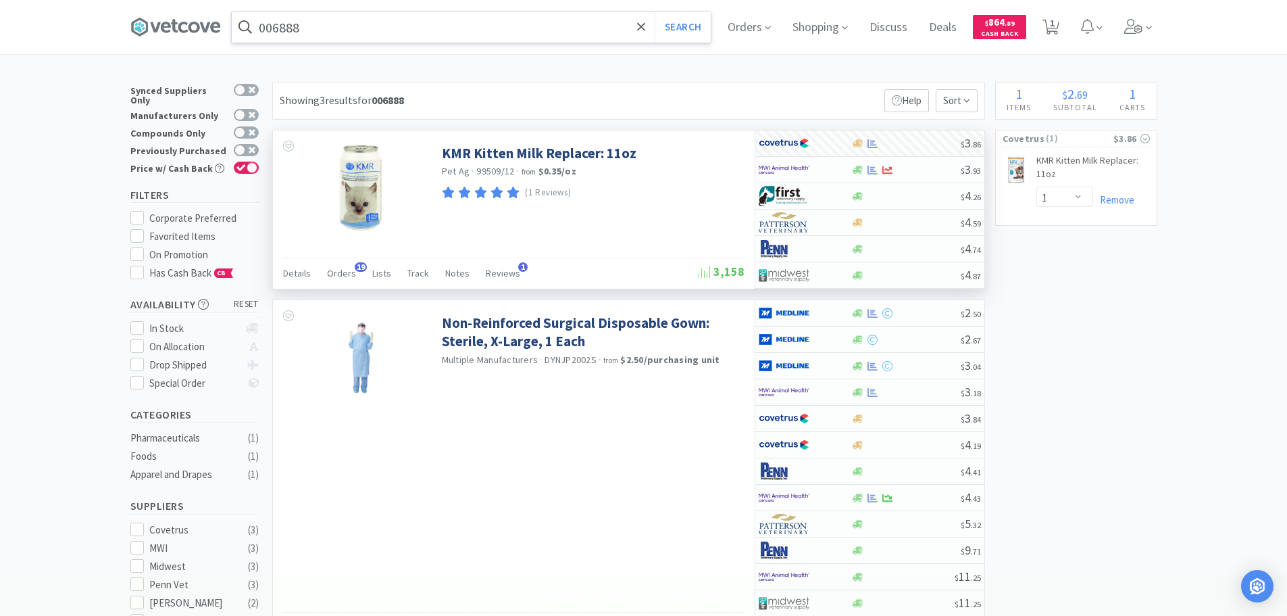
click at [448, 24] on input "006888" at bounding box center [471, 26] width 479 height 31
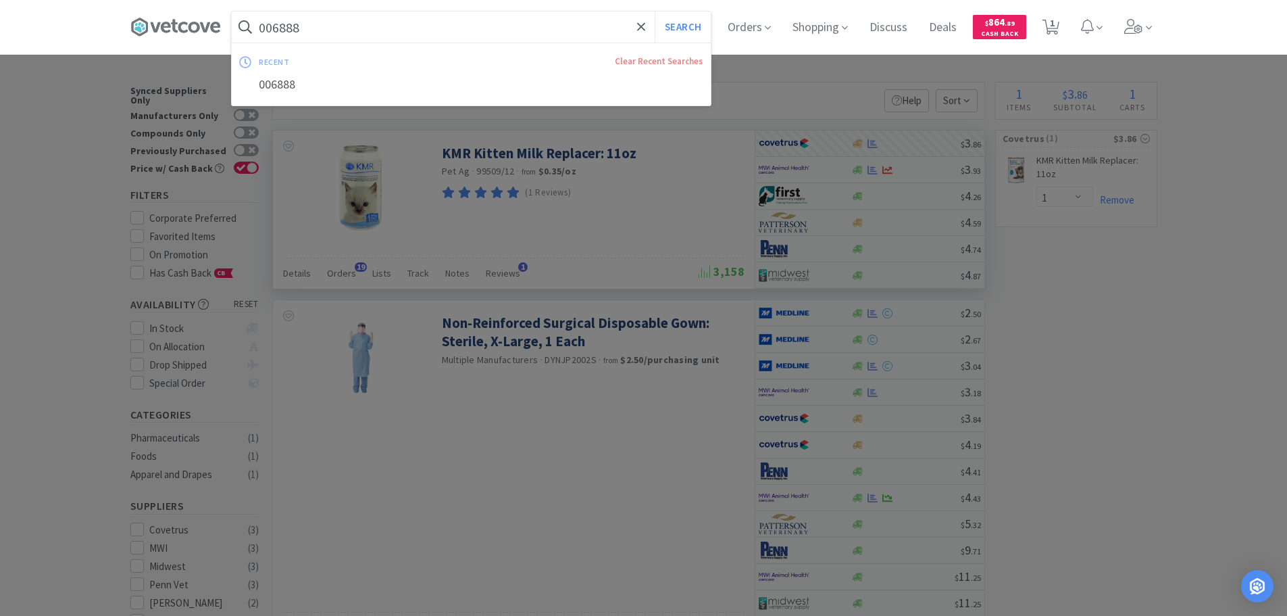
paste input "326"
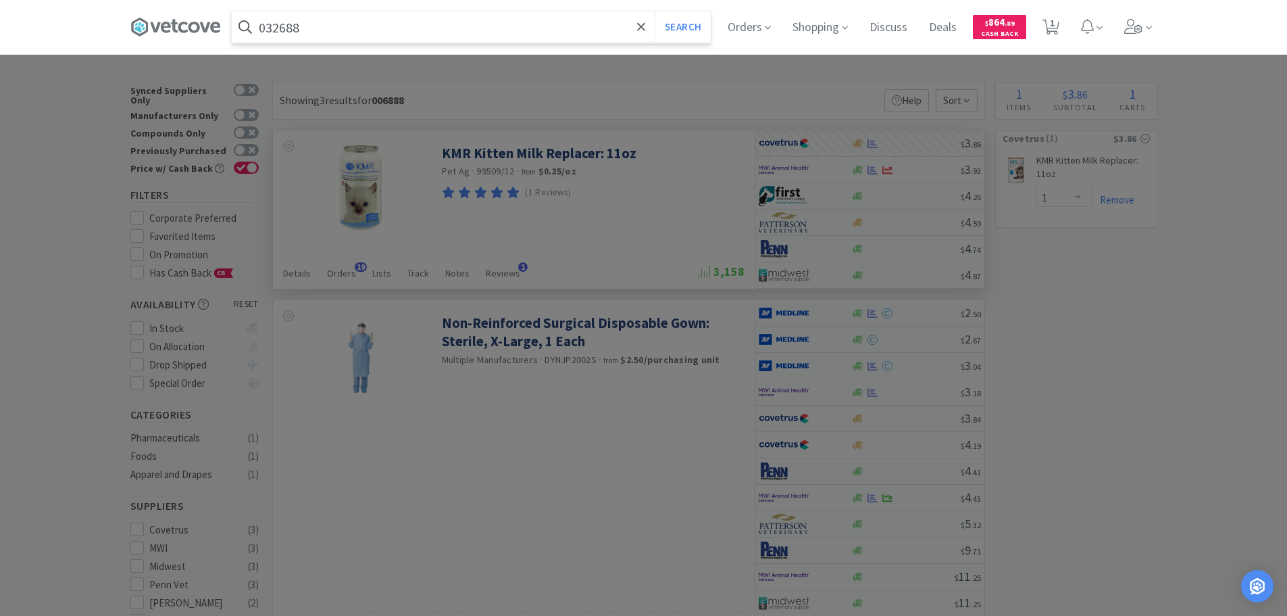
type input "032688"
click at [655, 11] on button "Search" at bounding box center [683, 26] width 56 height 31
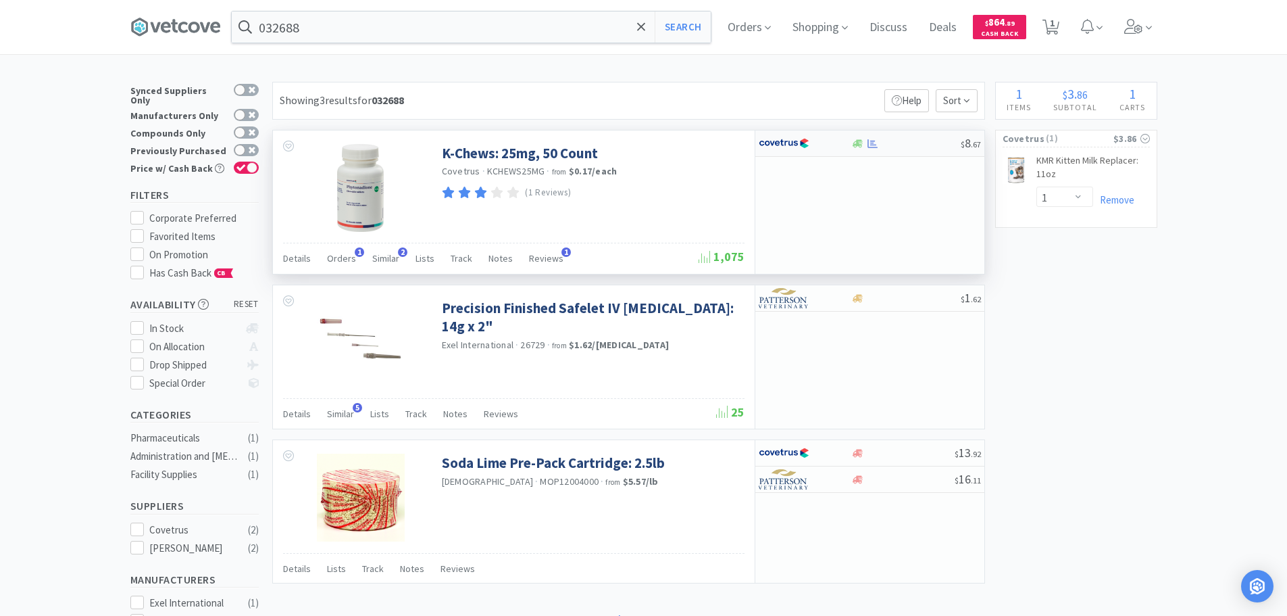
click at [922, 149] on div "$ 8 . 67" at bounding box center [869, 143] width 229 height 26
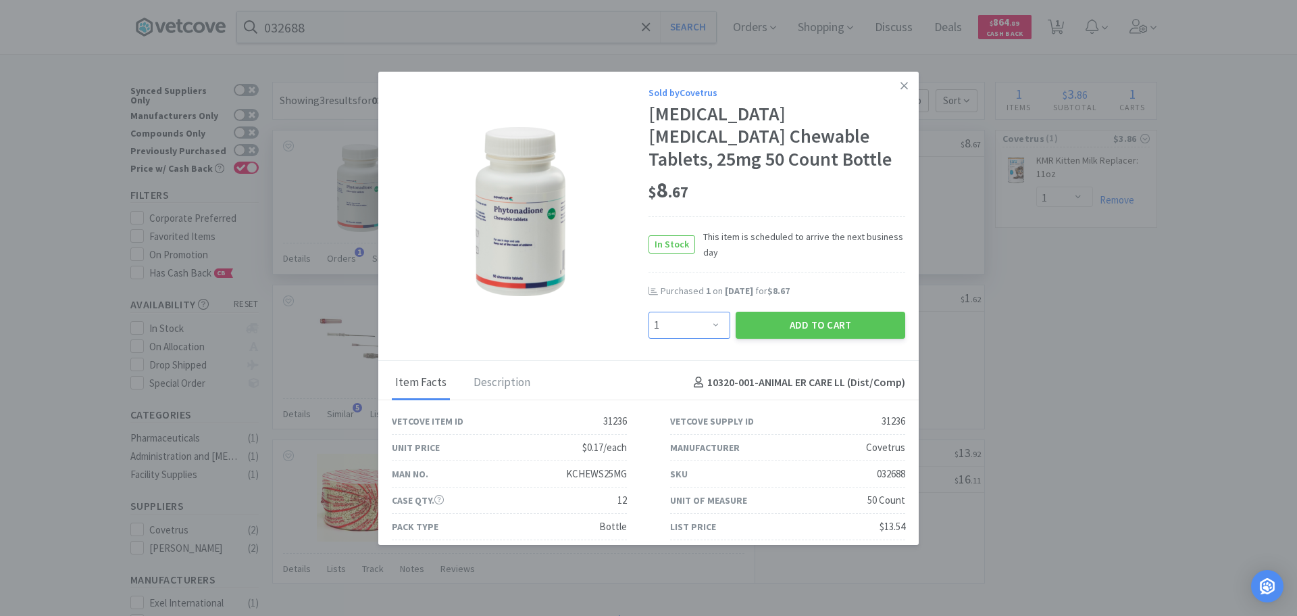
click at [709, 321] on select "Enter Quantity 1 2 3 4 5 6 7 8 9 10 11 12 13 14 15 16 17 18 19 20 Enter Quantity" at bounding box center [690, 324] width 82 height 27
select select "3"
click at [649, 311] on select "Enter Quantity 1 2 3 4 5 6 7 8 9 10 11 12 13 14 15 16 17 18 19 20 Enter Quantity" at bounding box center [690, 324] width 82 height 27
click at [766, 325] on button "Add to Cart" at bounding box center [821, 324] width 170 height 27
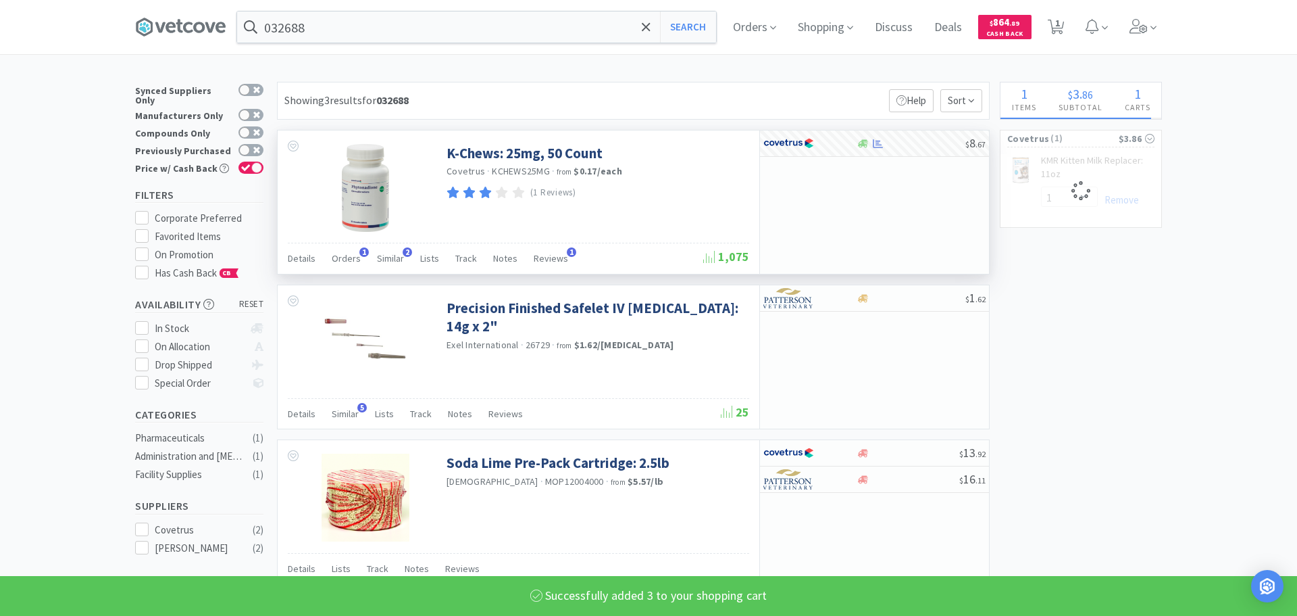
select select "3"
select select "1"
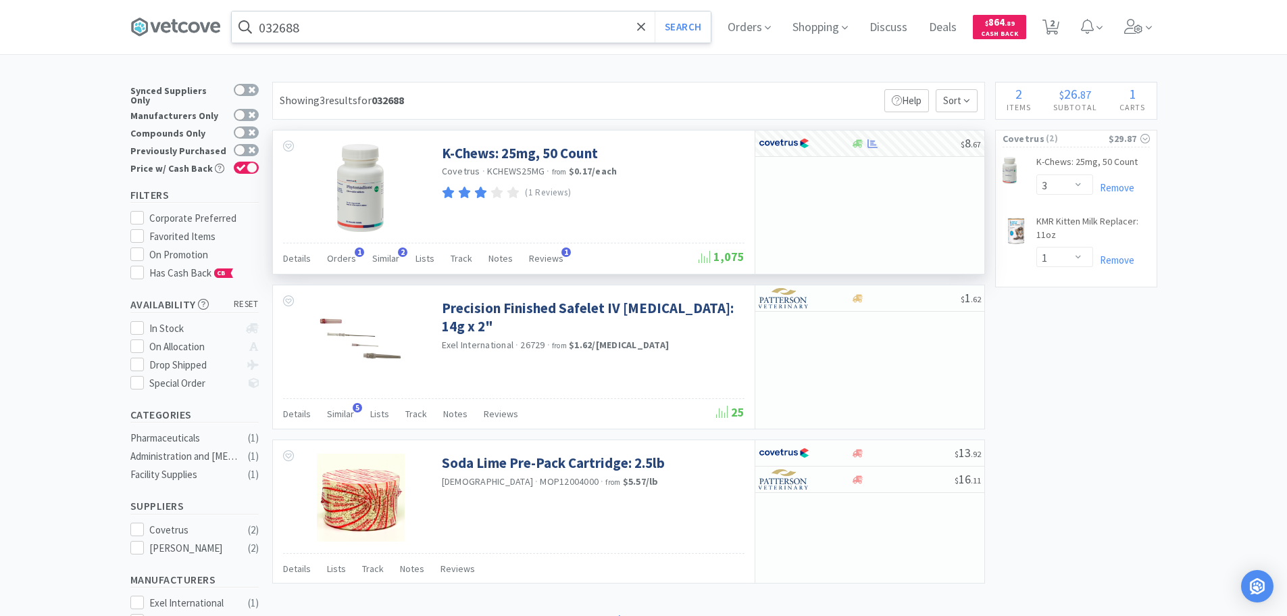
click at [474, 27] on input "032688" at bounding box center [471, 26] width 479 height 31
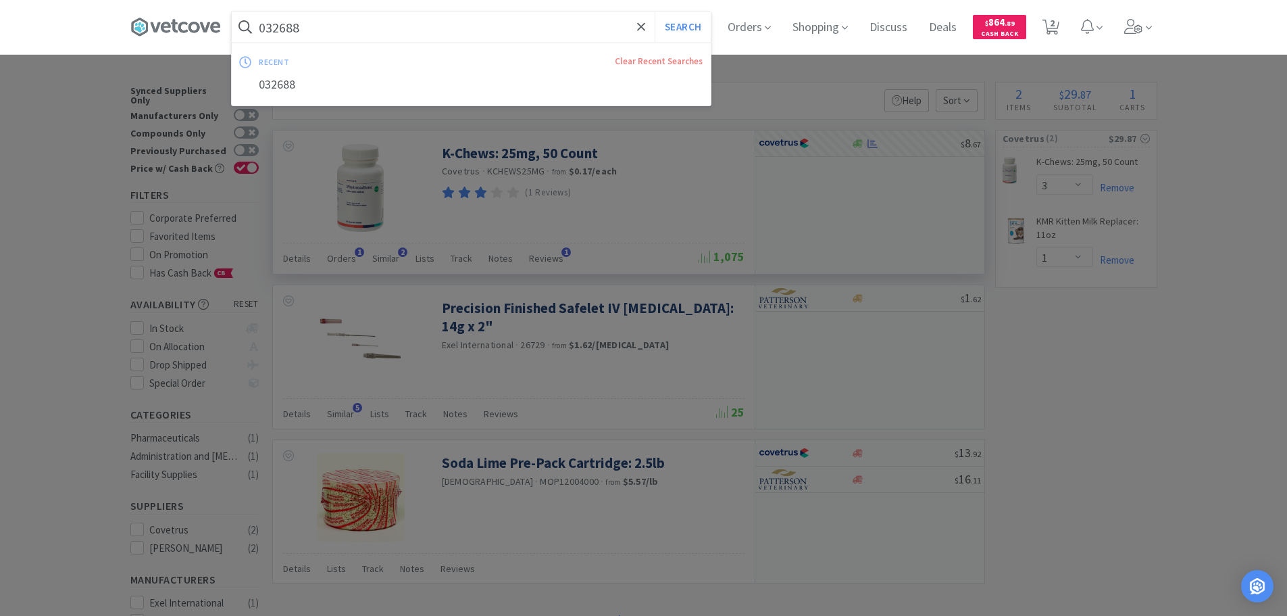
paste input "9"
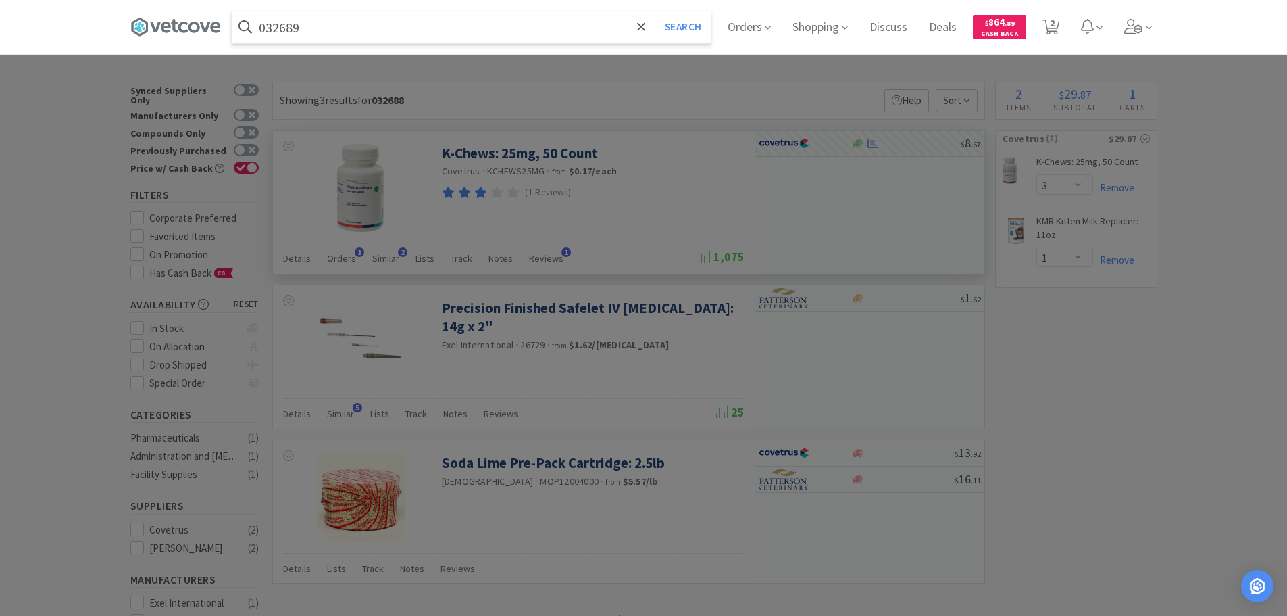
type input "032689"
click at [655, 11] on button "Search" at bounding box center [683, 26] width 56 height 31
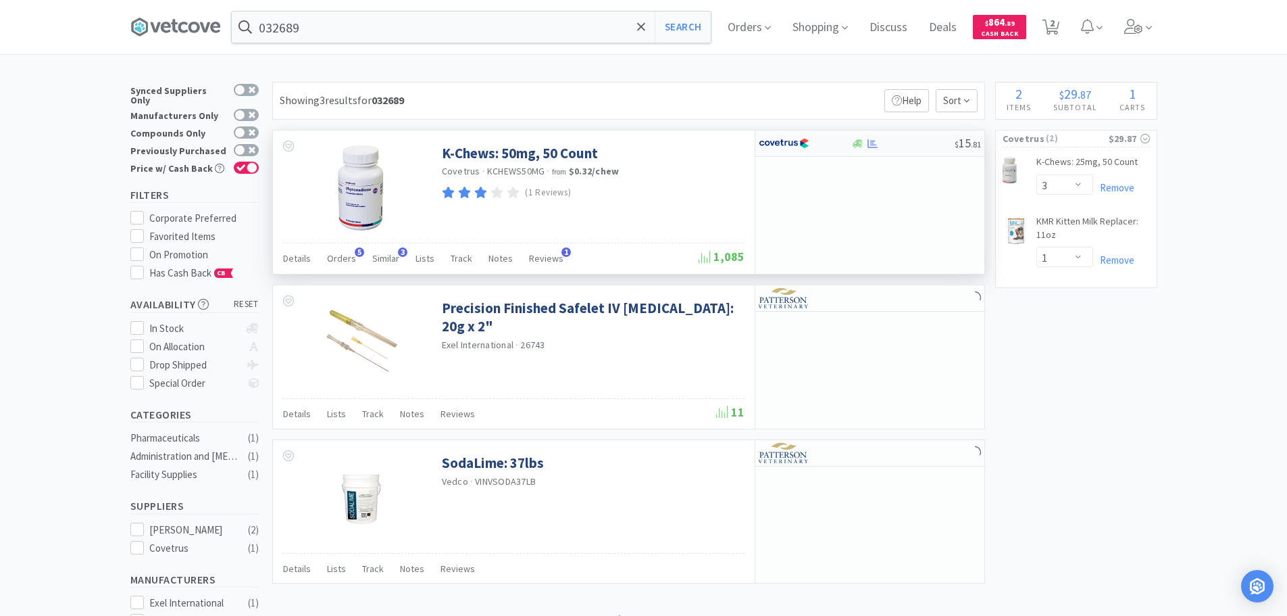
click at [920, 149] on div "$ 15 . 81" at bounding box center [869, 143] width 229 height 26
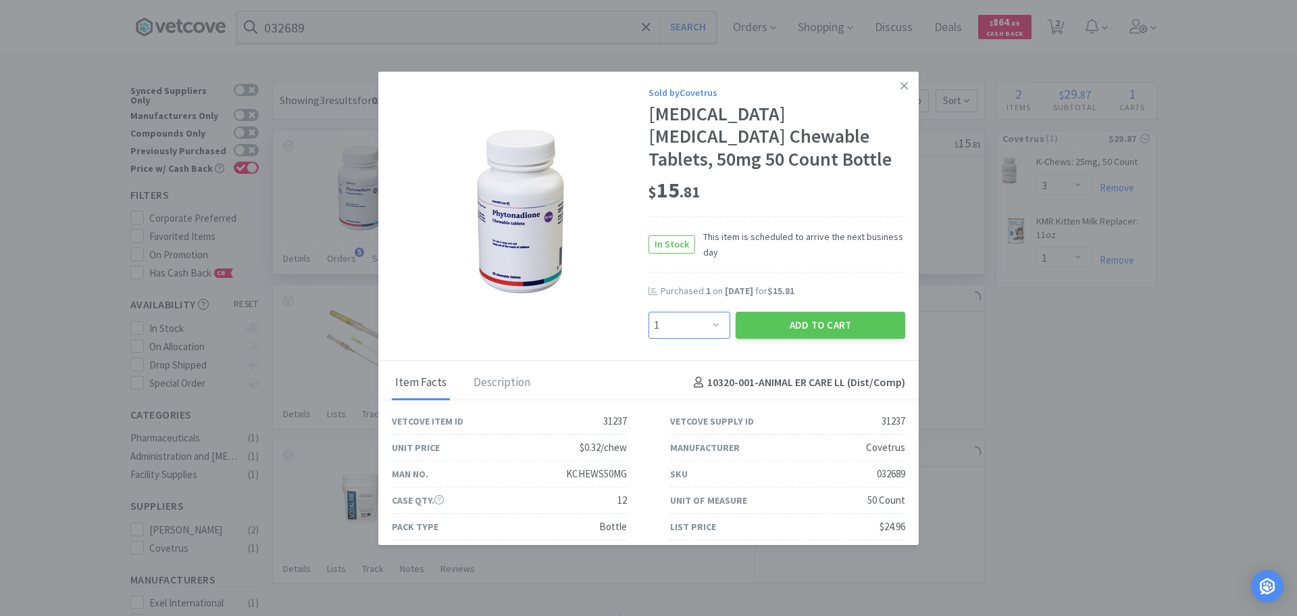
drag, startPoint x: 699, startPoint y: 329, endPoint x: 699, endPoint y: 320, distance: 9.5
click at [699, 324] on select "Enter Quantity 1 2 3 4 5 6 7 8 9 10 11 12 13 14 15 16 17 18 19 20 Enter Quantity" at bounding box center [690, 324] width 82 height 27
select select "2"
click at [649, 311] on select "Enter Quantity 1 2 3 4 5 6 7 8 9 10 11 12 13 14 15 16 17 18 19 20 Enter Quantity" at bounding box center [690, 324] width 82 height 27
click at [771, 315] on button "Add to Cart" at bounding box center [821, 324] width 170 height 27
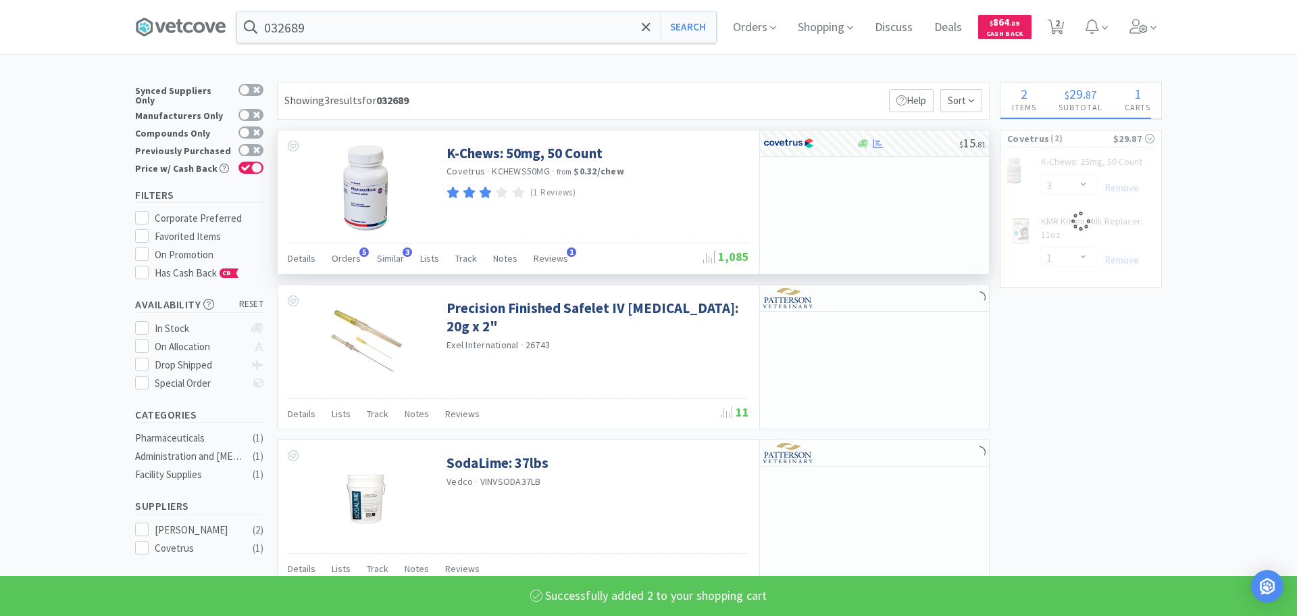
select select "2"
select select "1"
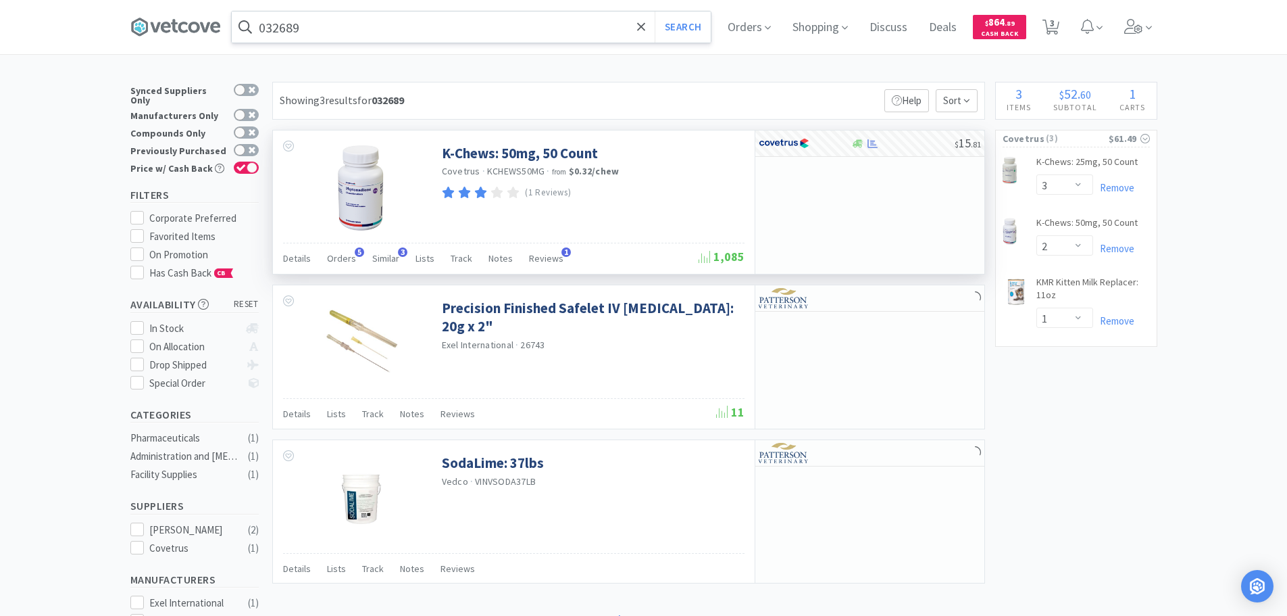
click at [498, 30] on input "032689" at bounding box center [471, 26] width 479 height 31
paste input "77602"
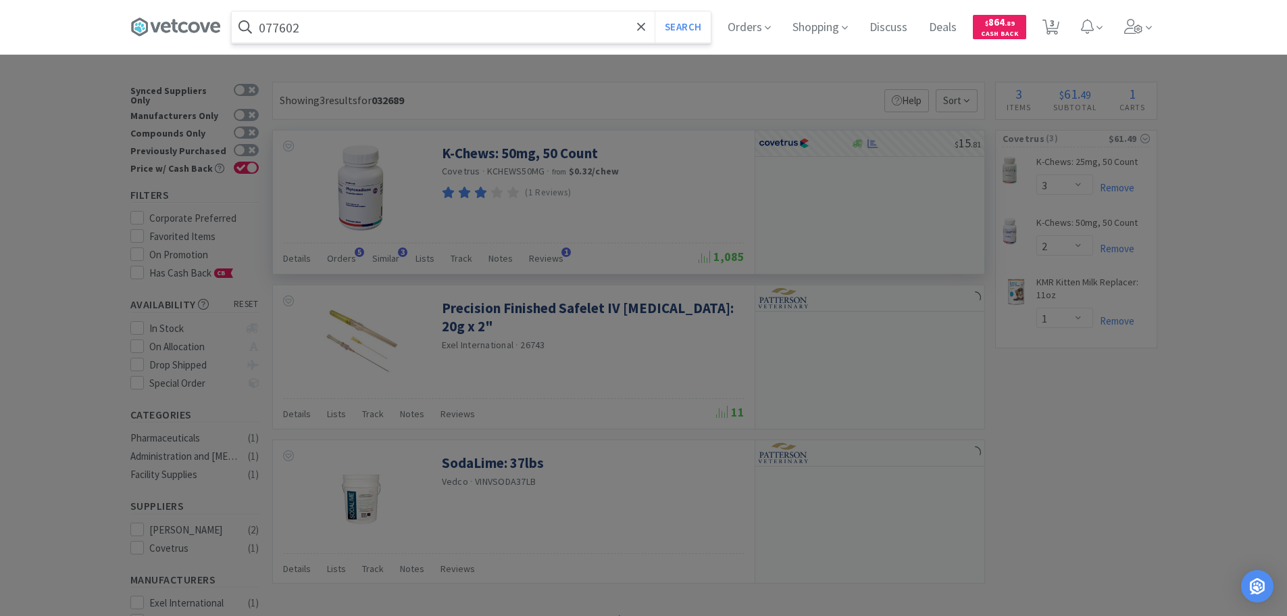
type input "077602"
click at [655, 11] on button "Search" at bounding box center [683, 26] width 56 height 31
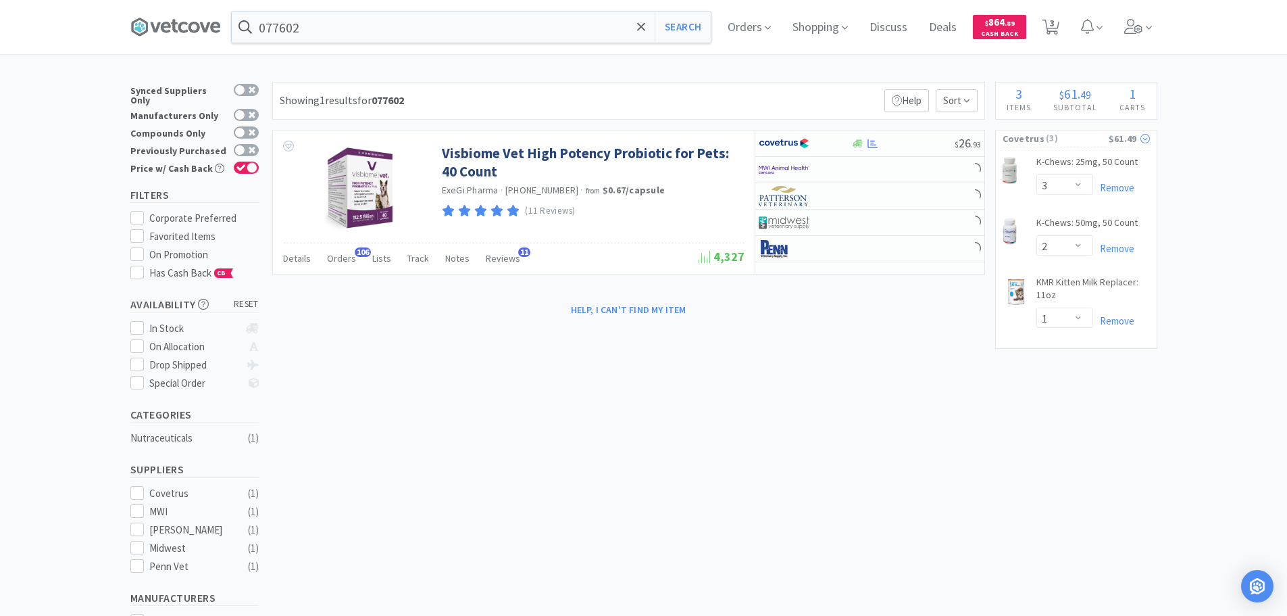
click at [1084, 139] on span "( 3 )" at bounding box center [1077, 139] width 64 height 14
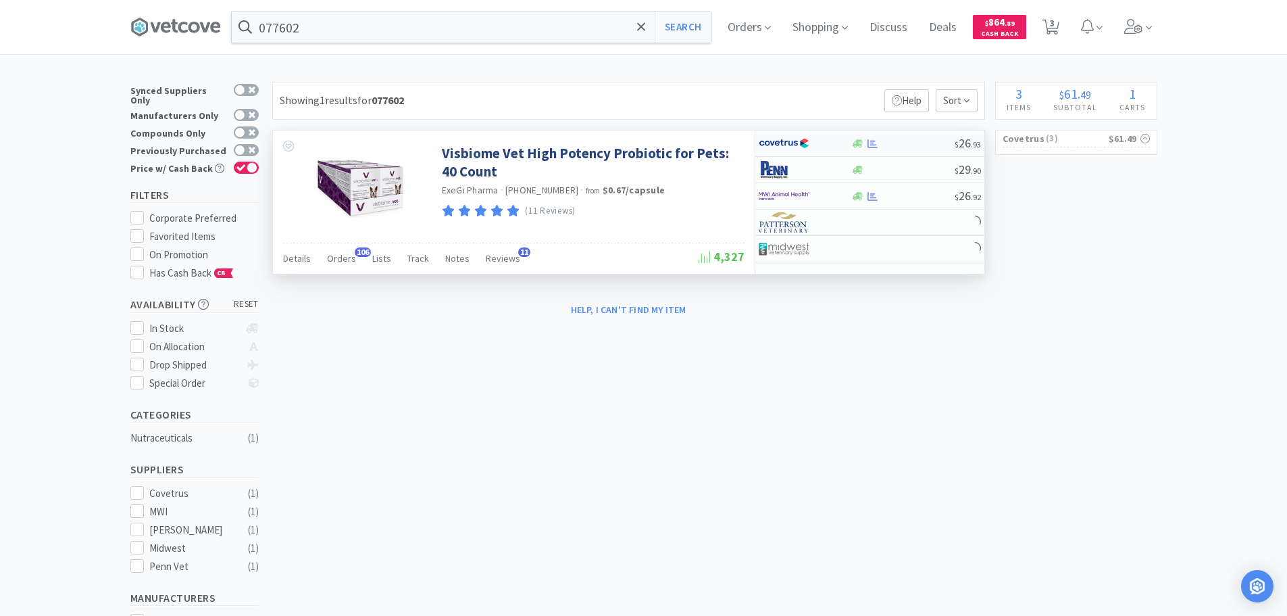
click at [906, 142] on div at bounding box center [902, 144] width 103 height 10
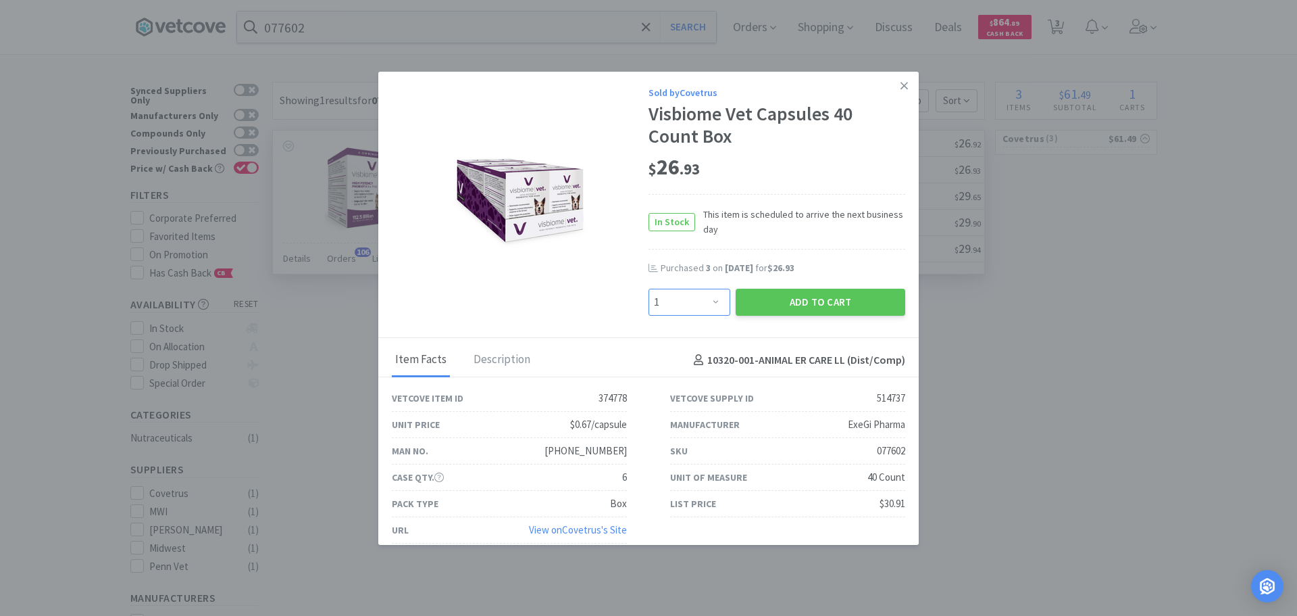
click at [703, 303] on select "Enter Quantity 1 2 3 4 5 6 7 8 9 10 11 12 13 14 15 16 17 18 19 20 Enter Quantity" at bounding box center [690, 302] width 82 height 27
select select "3"
click at [649, 289] on select "Enter Quantity 1 2 3 4 5 6 7 8 9 10 11 12 13 14 15 16 17 18 19 20 Enter Quantity" at bounding box center [690, 302] width 82 height 27
click at [783, 301] on button "Add to Cart" at bounding box center [821, 302] width 170 height 27
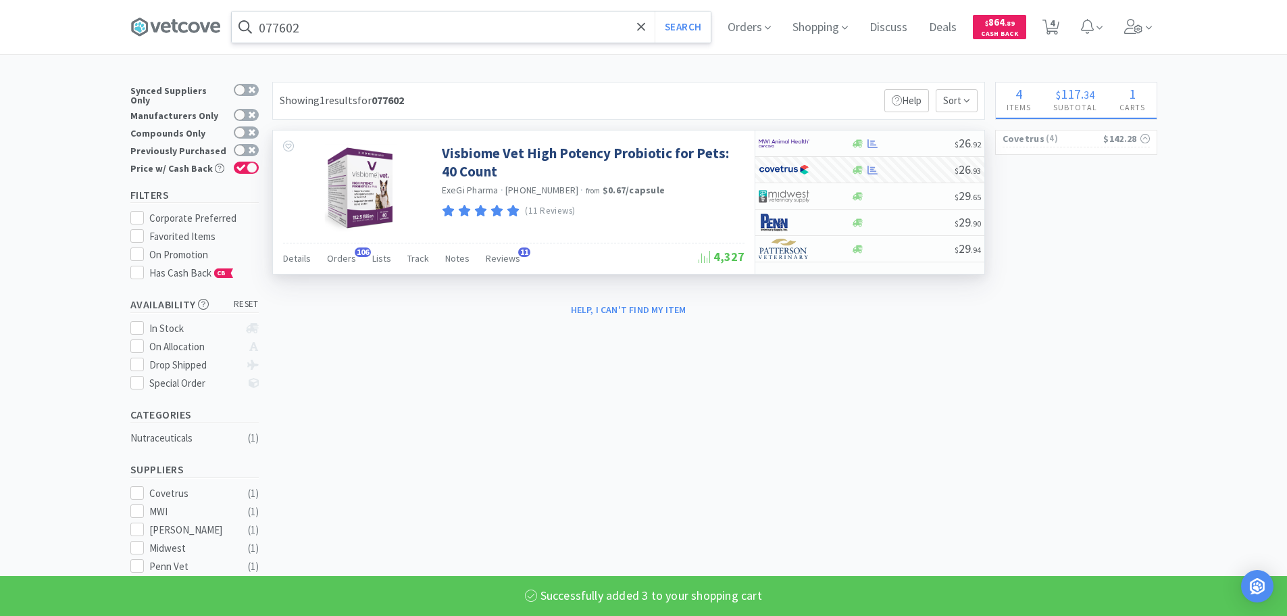
click at [479, 27] on input "077602" at bounding box center [471, 26] width 479 height 31
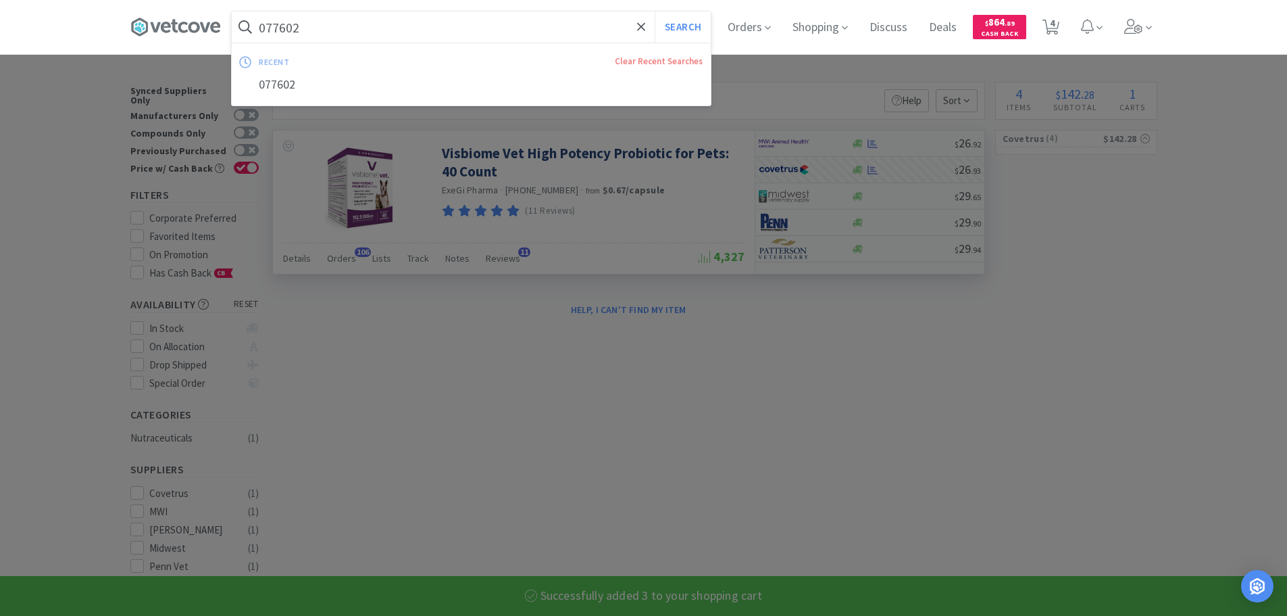
paste input "3"
type input "077603"
click at [655, 11] on button "Search" at bounding box center [683, 26] width 56 height 31
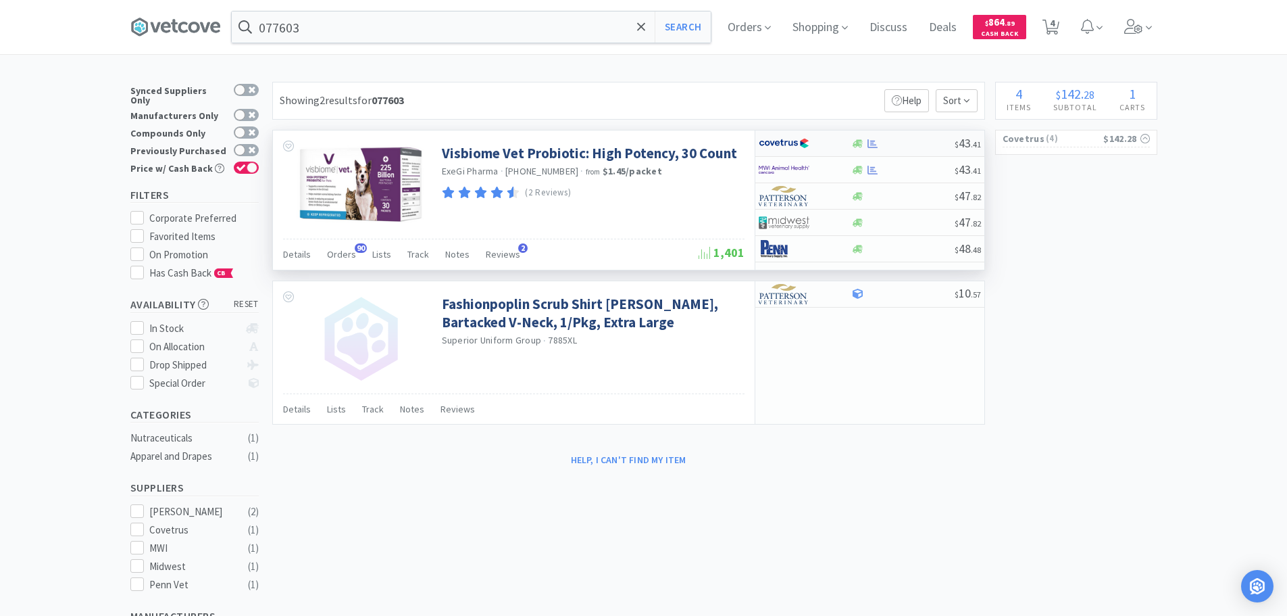
click at [911, 141] on div at bounding box center [902, 144] width 103 height 10
select select "1"
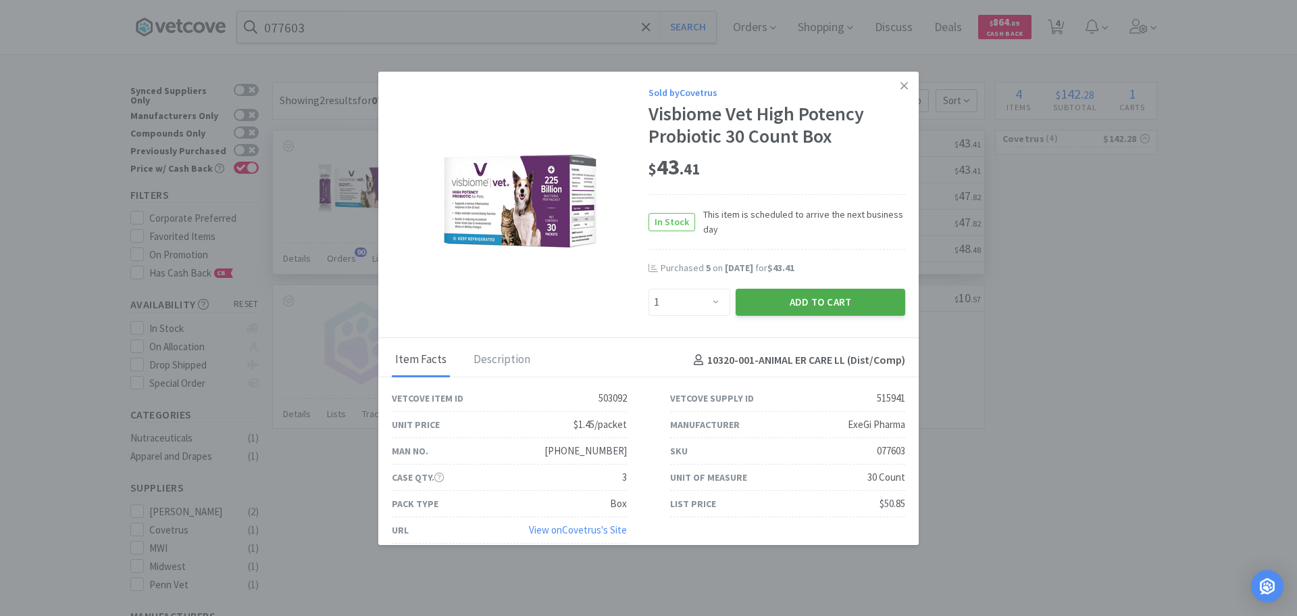
click at [810, 305] on button "Add to Cart" at bounding box center [821, 302] width 170 height 27
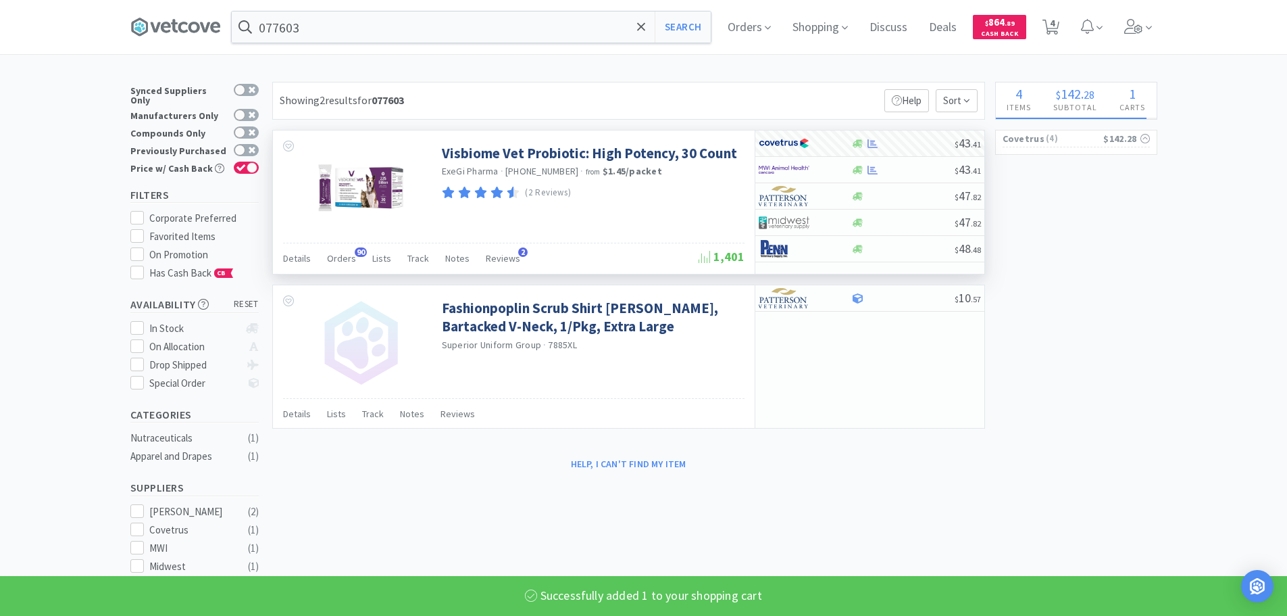
click at [408, 29] on input "077603" at bounding box center [471, 26] width 479 height 31
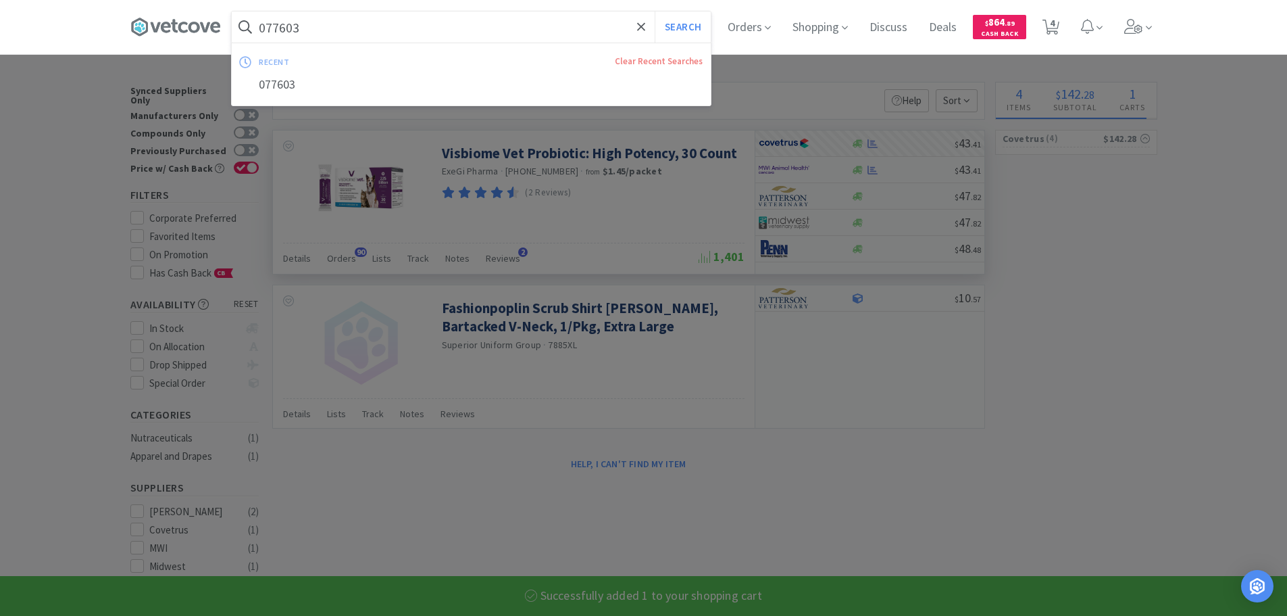
paste input "69168"
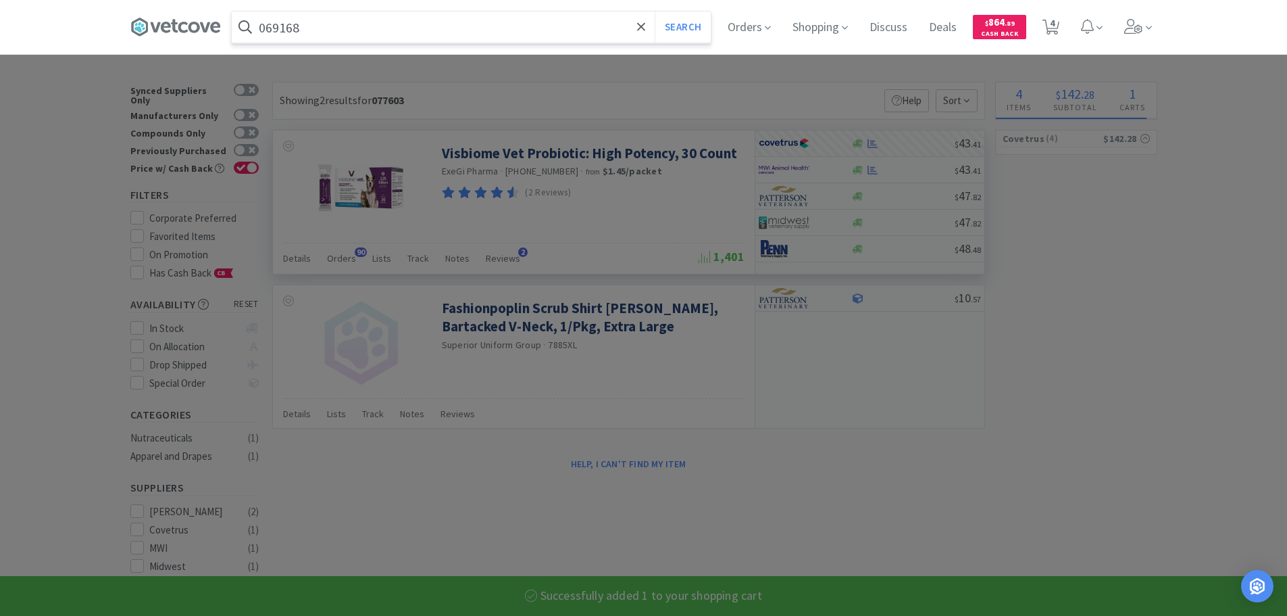
type input "069168"
click at [655, 11] on button "Search" at bounding box center [683, 26] width 56 height 31
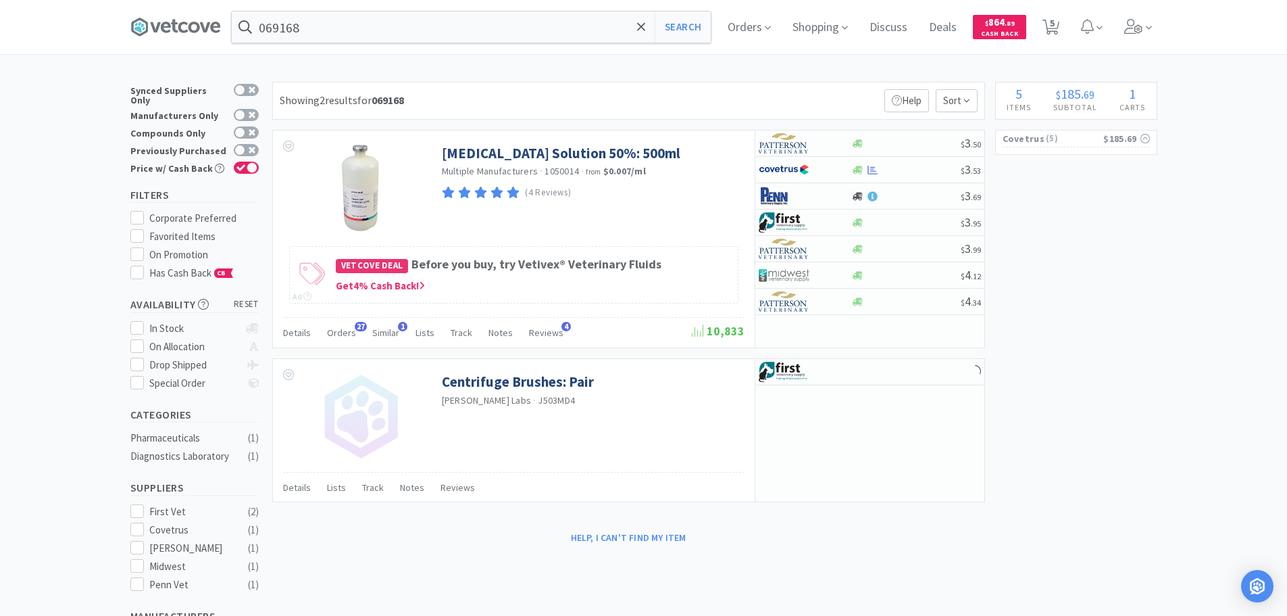
click at [822, 91] on div "Showing 2 results for 069168 Filters Help Sort" at bounding box center [628, 101] width 713 height 38
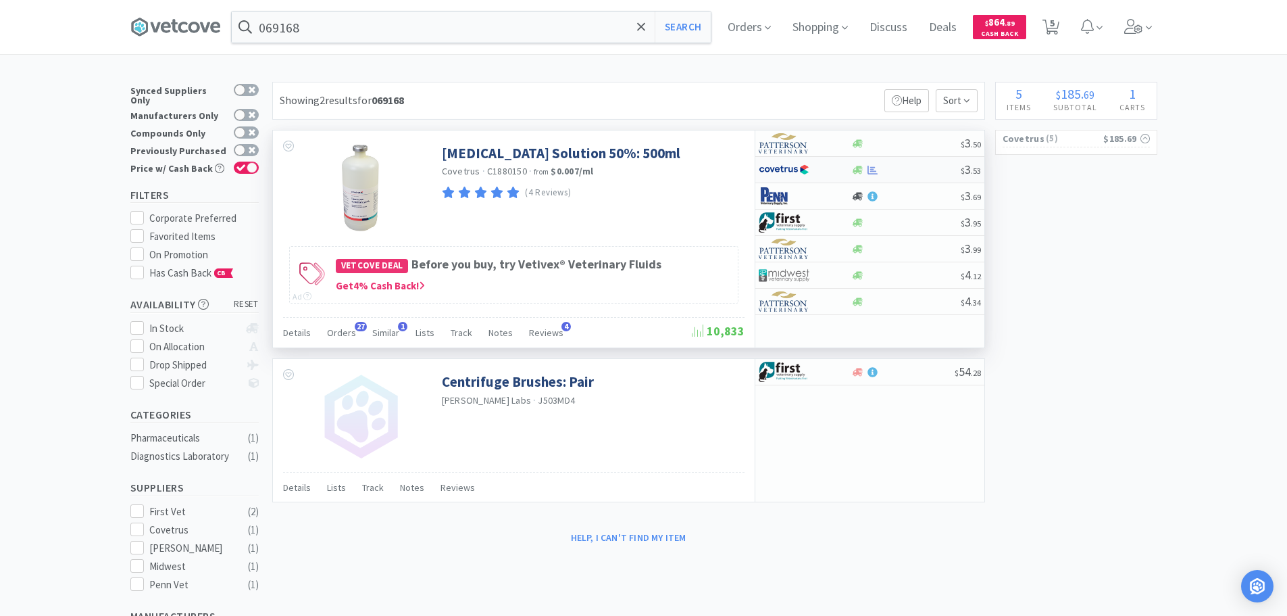
click at [907, 171] on div at bounding box center [905, 170] width 109 height 10
select select "1"
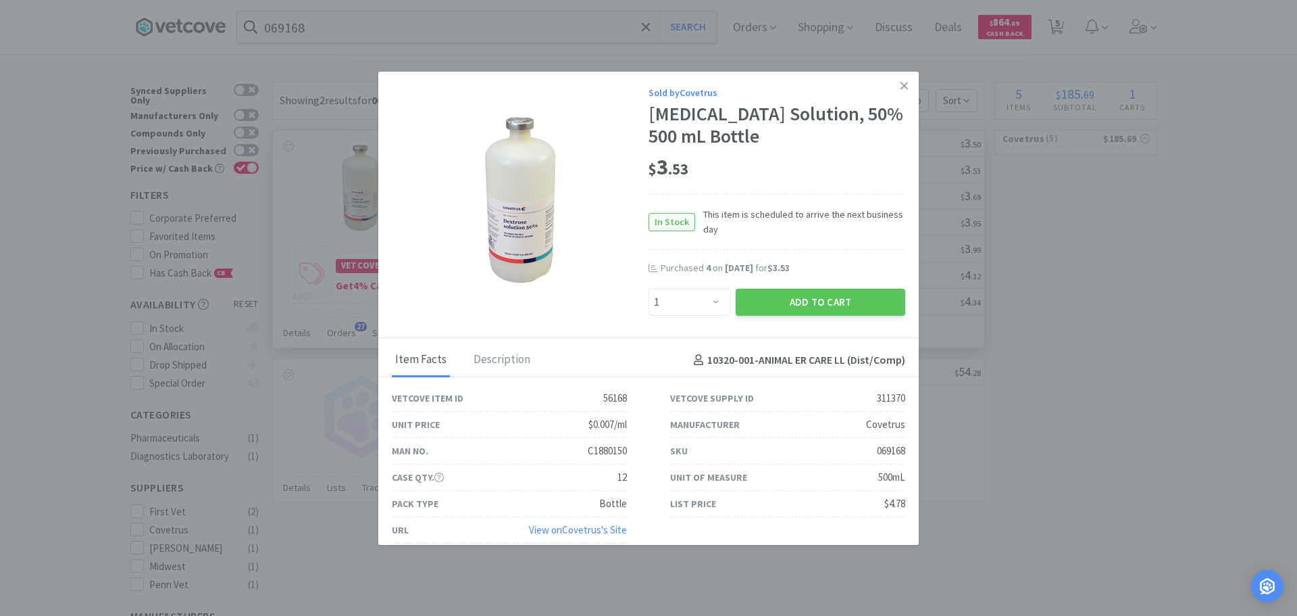
click at [795, 286] on div "Add to Cart" at bounding box center [820, 302] width 175 height 32
click at [777, 296] on button "Add to Cart" at bounding box center [821, 302] width 170 height 27
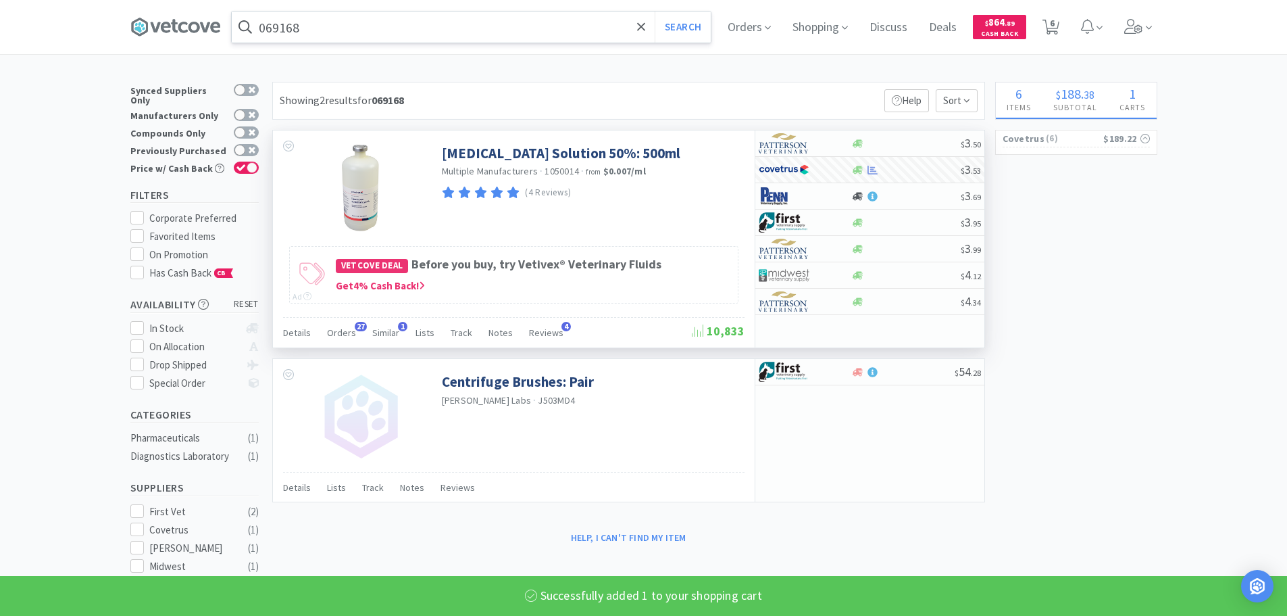
click at [475, 30] on input "069168" at bounding box center [471, 26] width 479 height 31
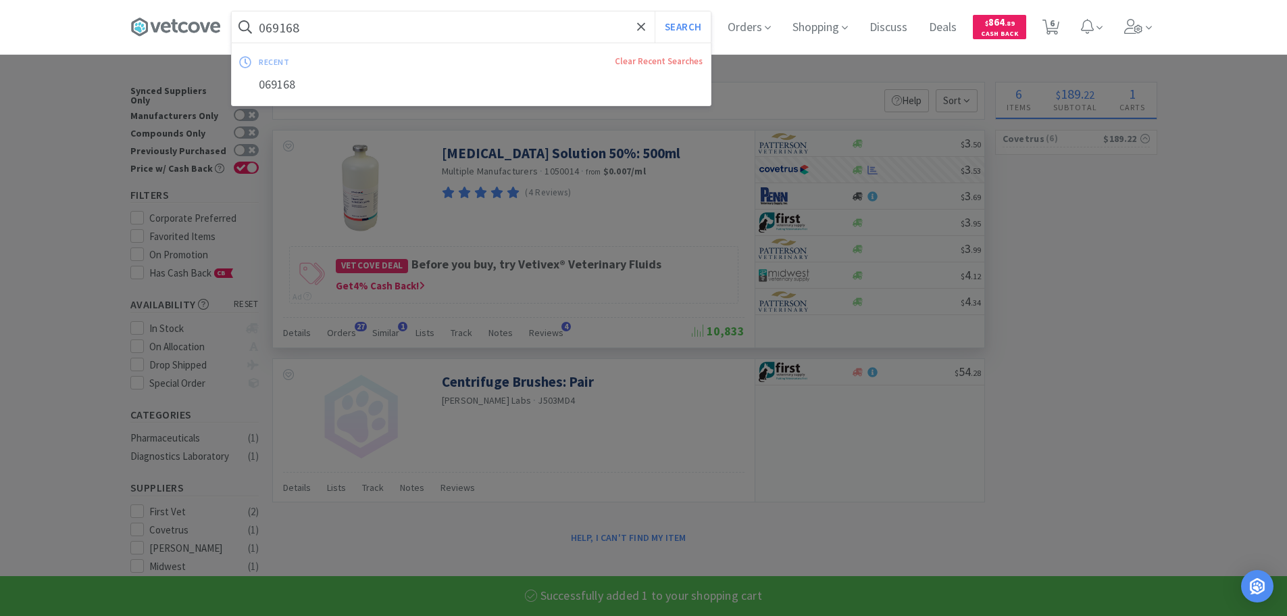
paste input "57449"
type input "057449"
click at [655, 11] on button "Search" at bounding box center [683, 26] width 56 height 31
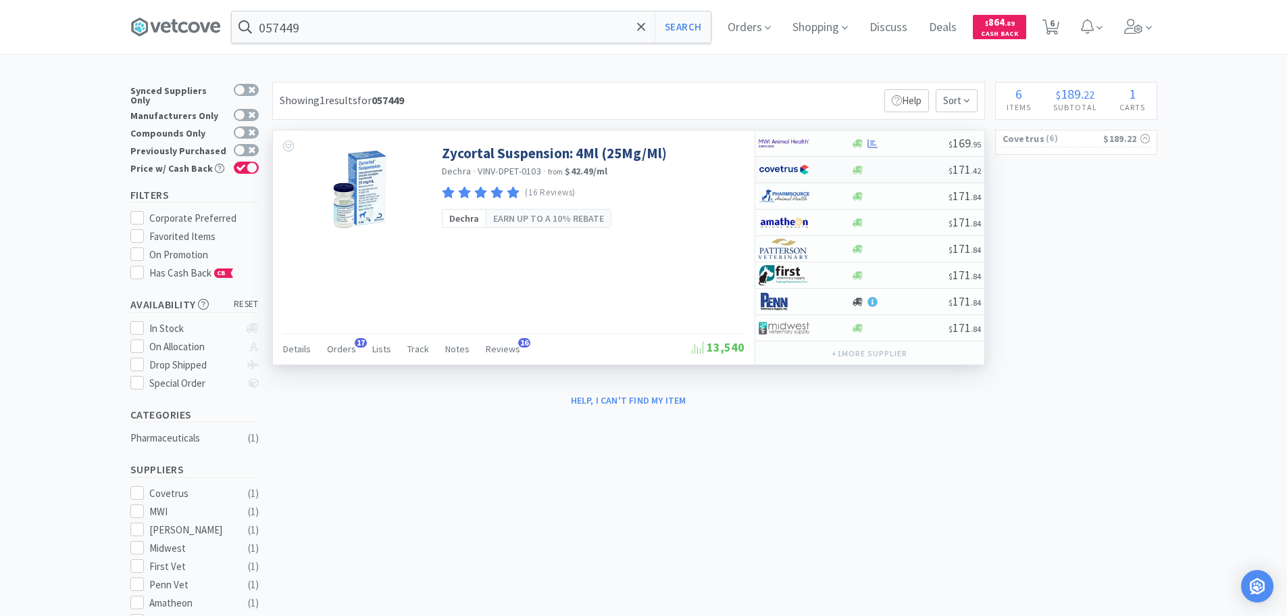
click at [920, 170] on div at bounding box center [899, 170] width 97 height 10
select select "1"
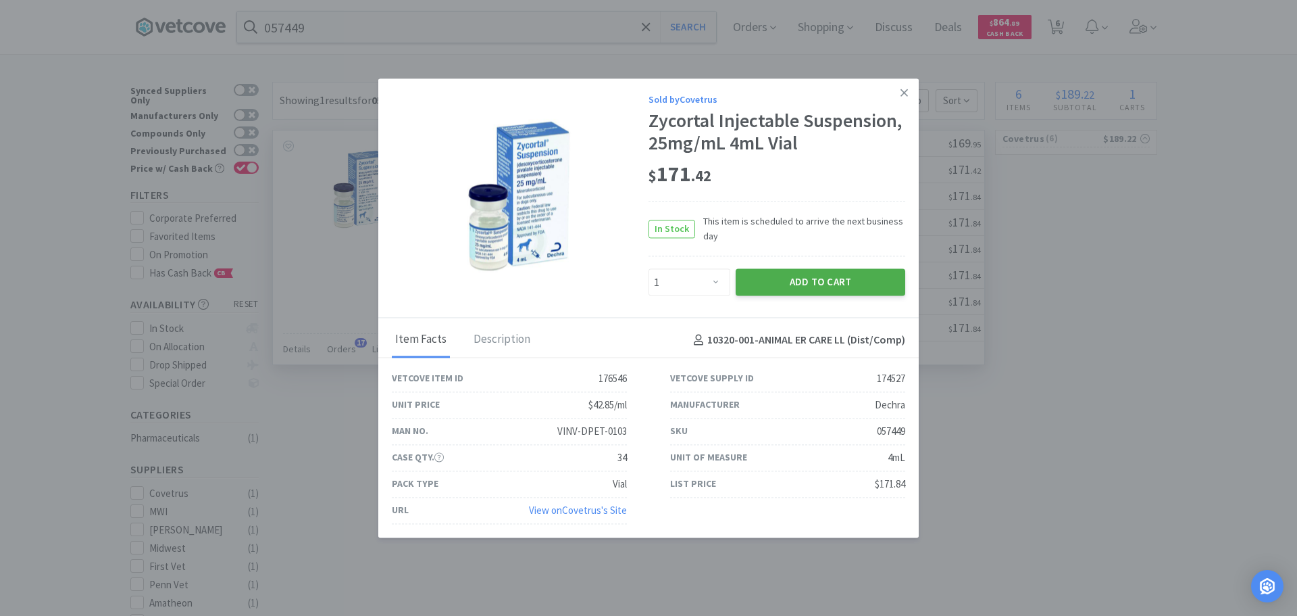
click at [791, 293] on button "Add to Cart" at bounding box center [821, 282] width 170 height 27
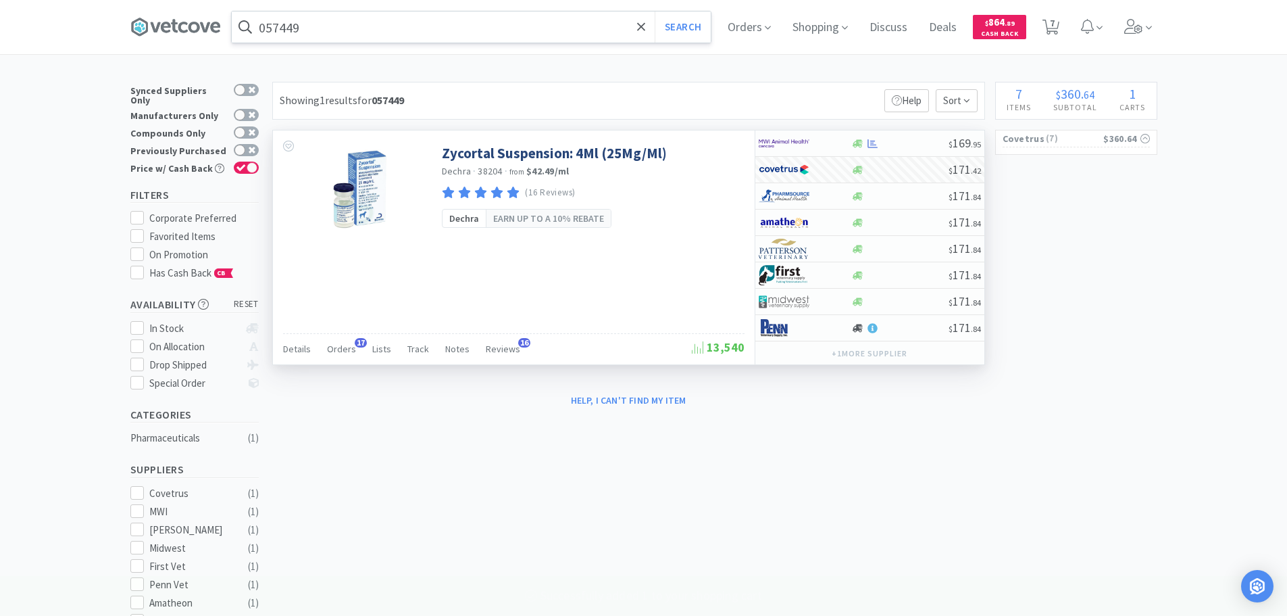
click at [476, 26] on input "057449" at bounding box center [471, 26] width 479 height 31
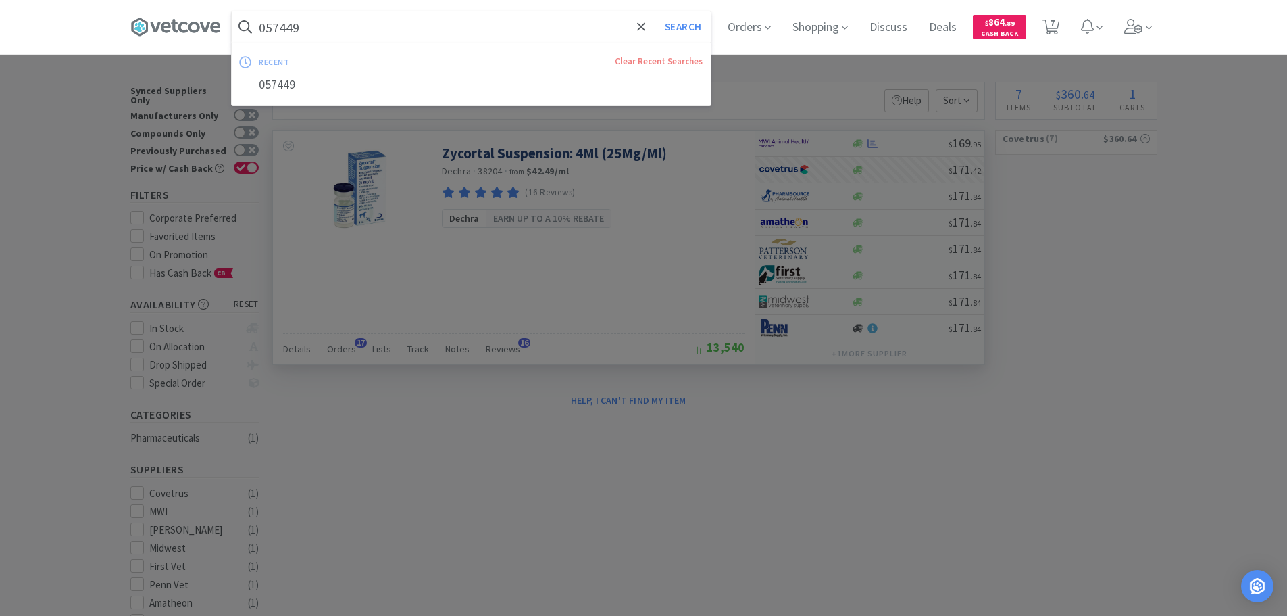
paste input "77942"
type input "077942"
click at [655, 11] on button "Search" at bounding box center [683, 26] width 56 height 31
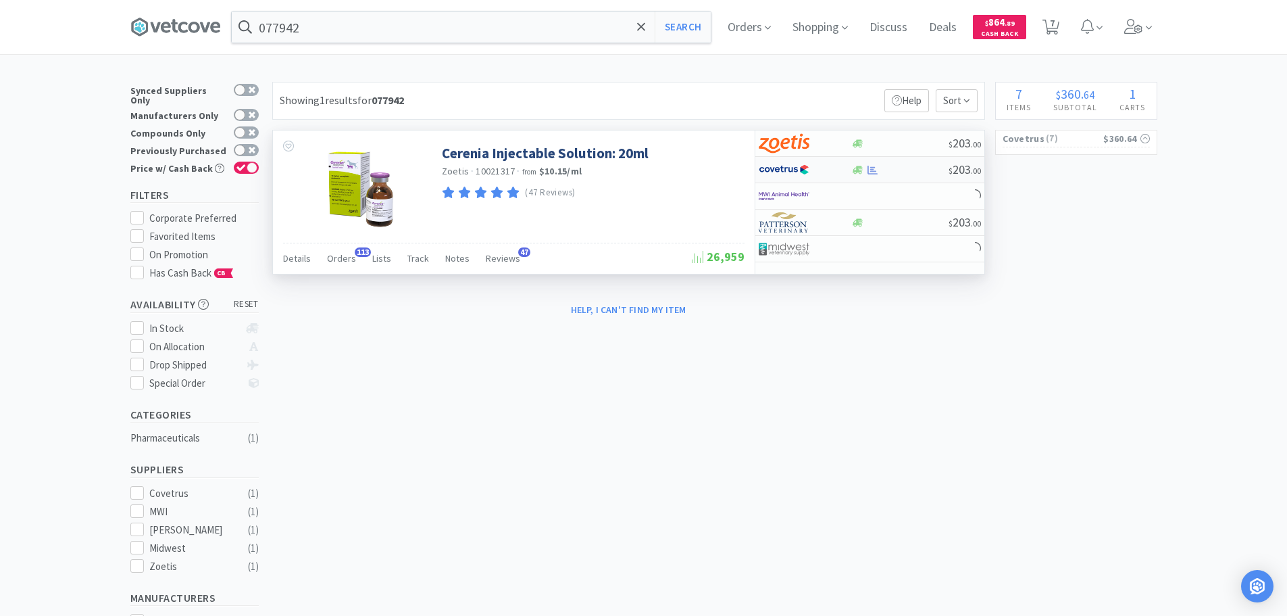
click at [910, 174] on div at bounding box center [899, 170] width 97 height 10
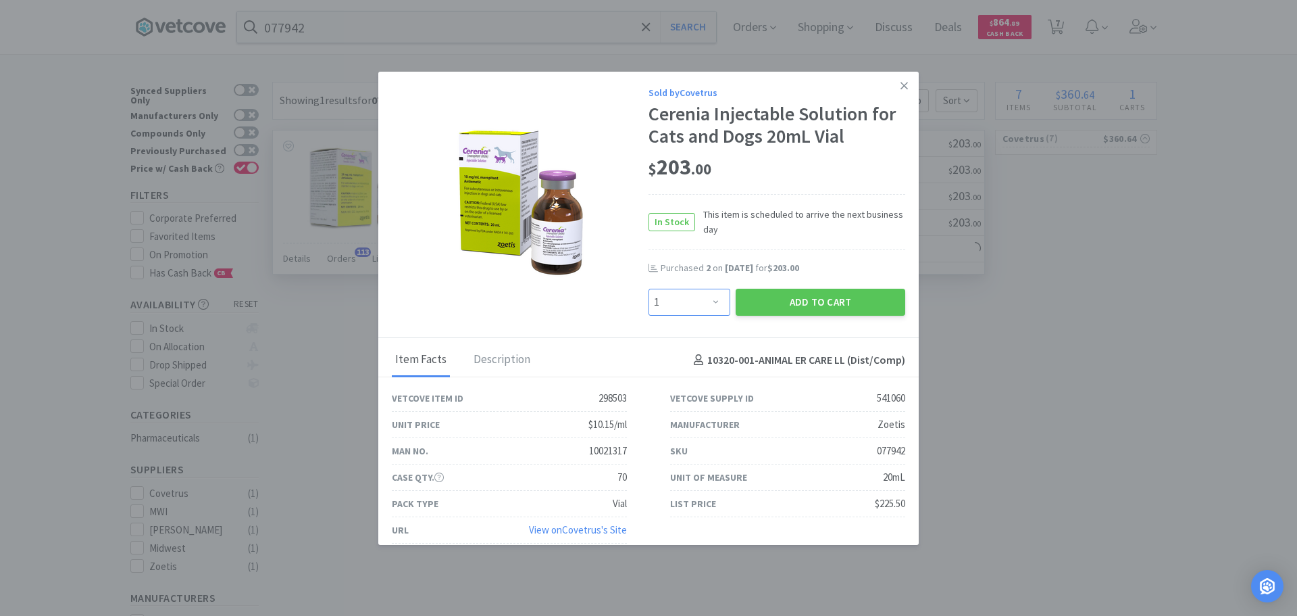
drag, startPoint x: 689, startPoint y: 297, endPoint x: 687, endPoint y: 290, distance: 7.7
click at [689, 297] on select "Enter Quantity 1 2 3 4 5 6 7 8 9 10 11 12 13 14 15 16 17 18 19 20 Enter Quantity" at bounding box center [690, 302] width 82 height 27
select select "5"
click at [649, 289] on select "Enter Quantity 1 2 3 4 5 6 7 8 9 10 11 12 13 14 15 16 17 18 19 20 Enter Quantity" at bounding box center [690, 302] width 82 height 27
click at [755, 285] on div "Purchased 2 on [DATE] for $203.00" at bounding box center [777, 274] width 257 height 27
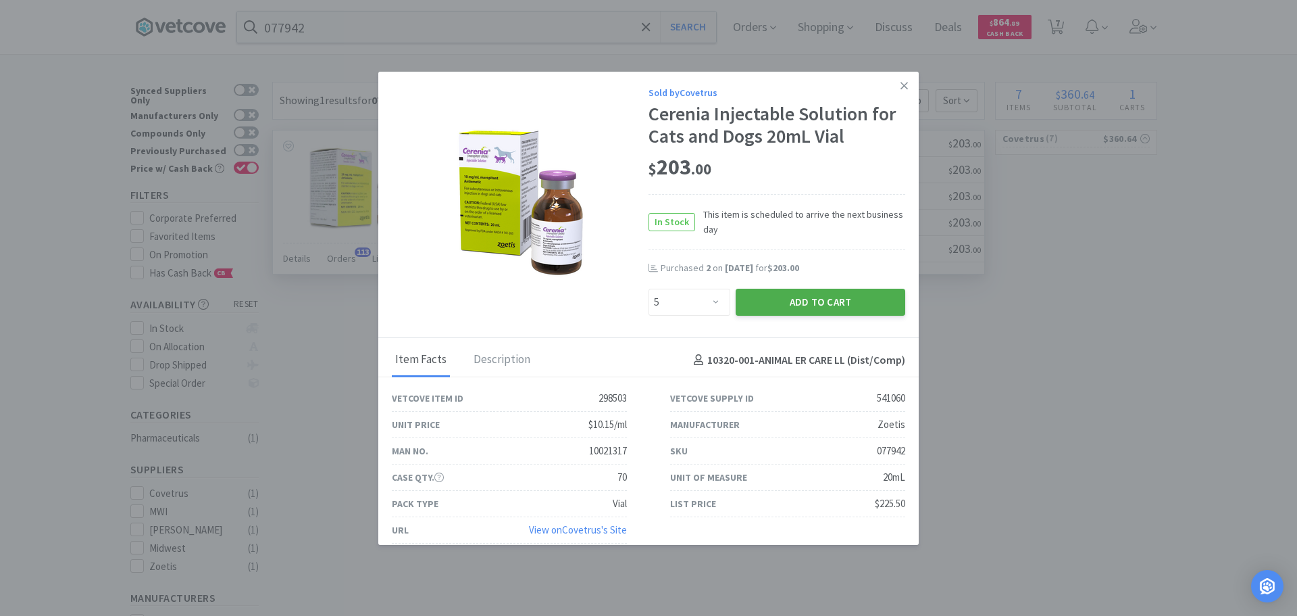
click at [746, 299] on button "Add to Cart" at bounding box center [821, 302] width 170 height 27
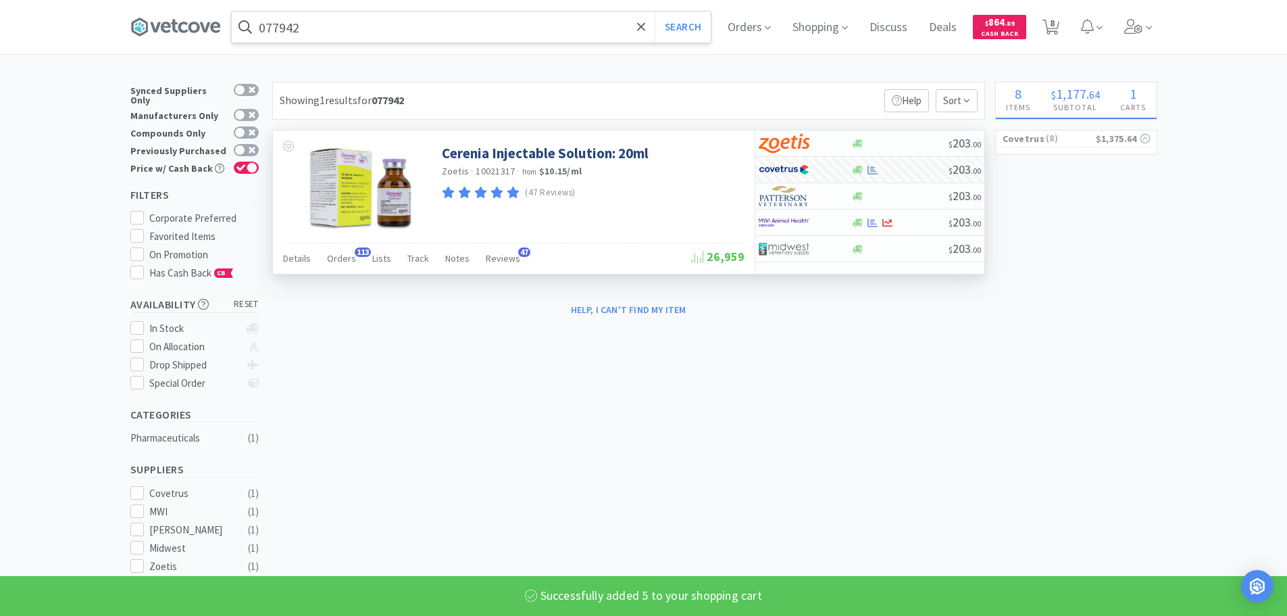
click at [443, 23] on input "077942" at bounding box center [471, 26] width 479 height 31
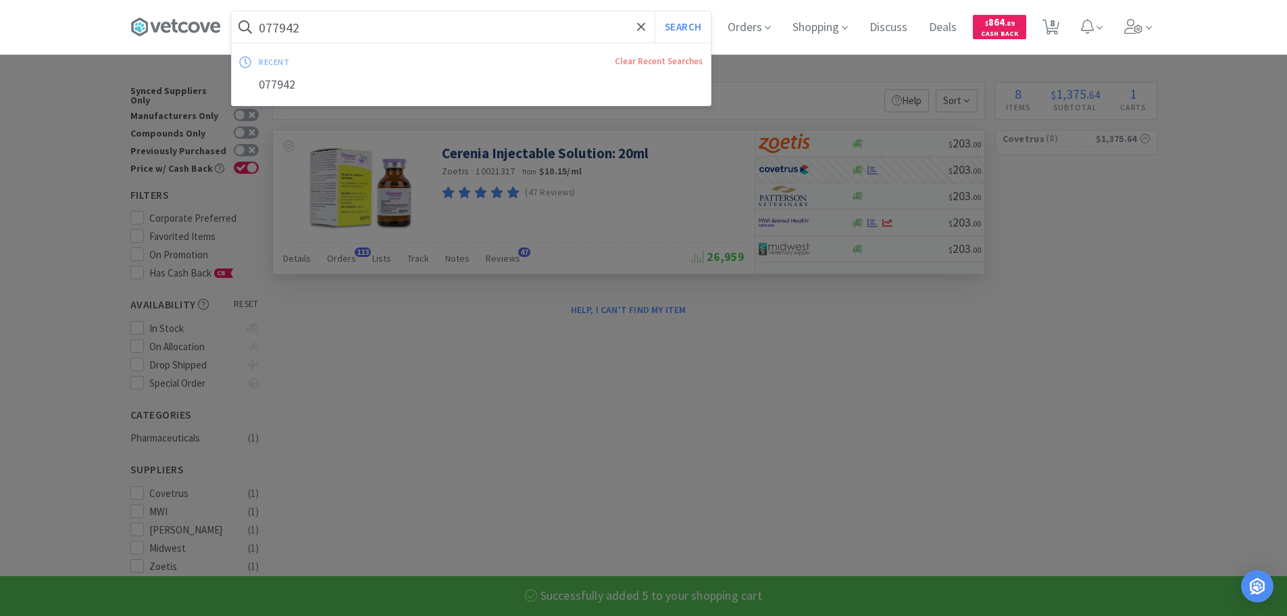
paste input "83029"
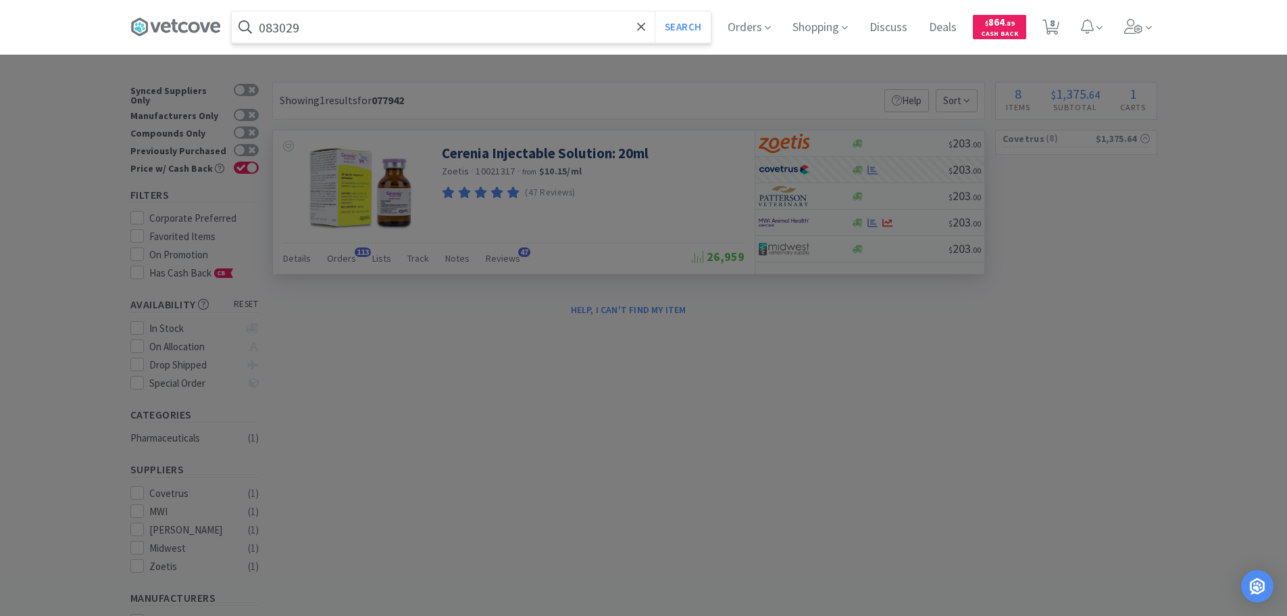
type input "083029"
click at [655, 11] on button "Search" at bounding box center [683, 26] width 56 height 31
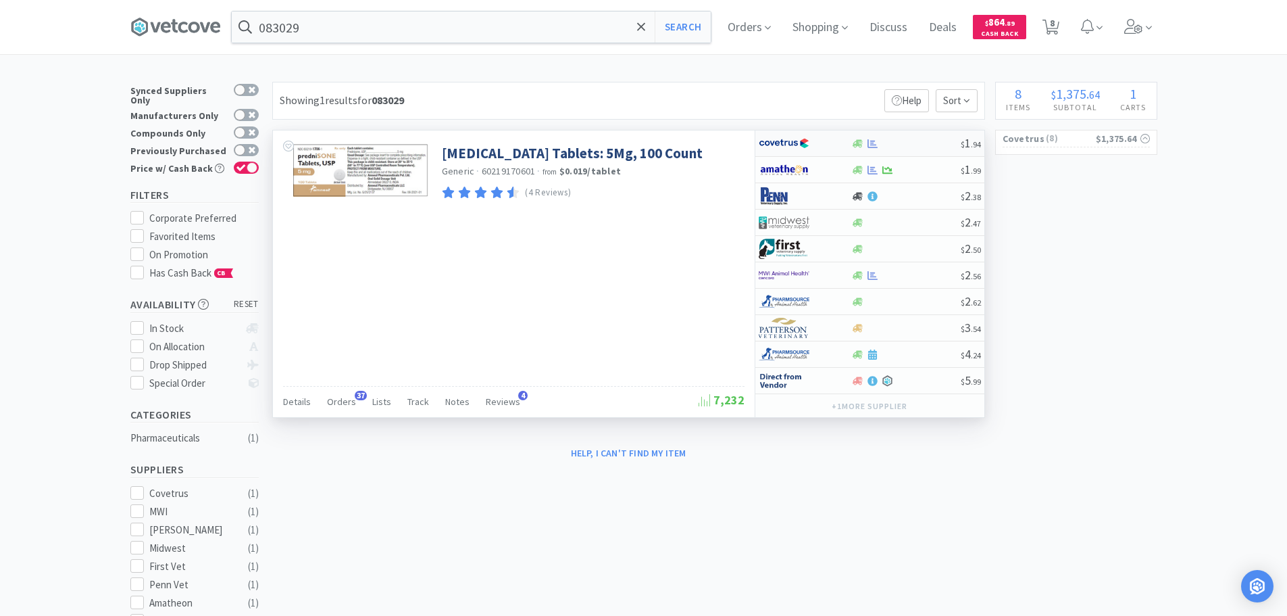
click at [930, 139] on div at bounding box center [905, 144] width 109 height 10
select select "1"
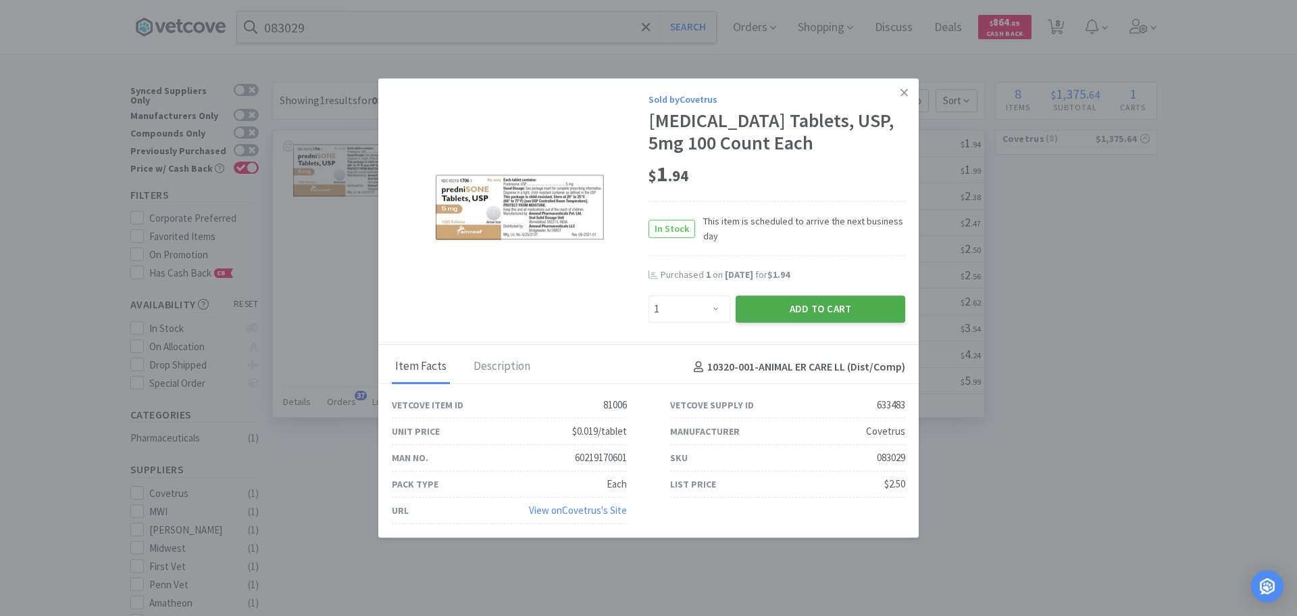
click at [796, 307] on button "Add to Cart" at bounding box center [821, 308] width 170 height 27
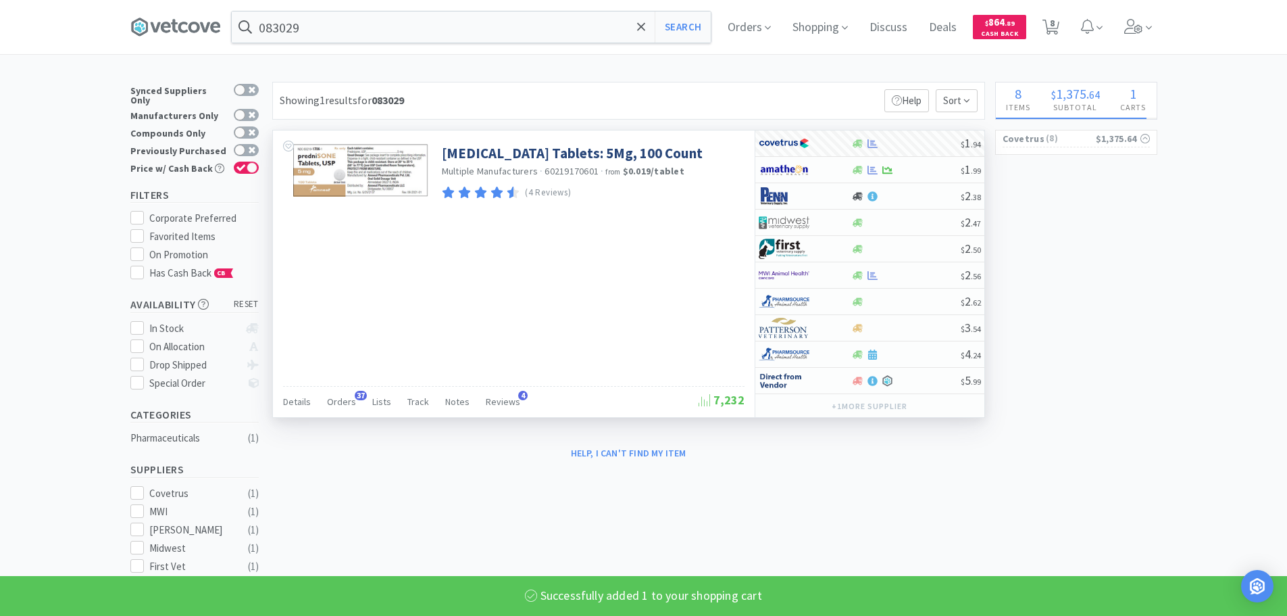
click at [486, 30] on input "083029" at bounding box center [471, 26] width 479 height 31
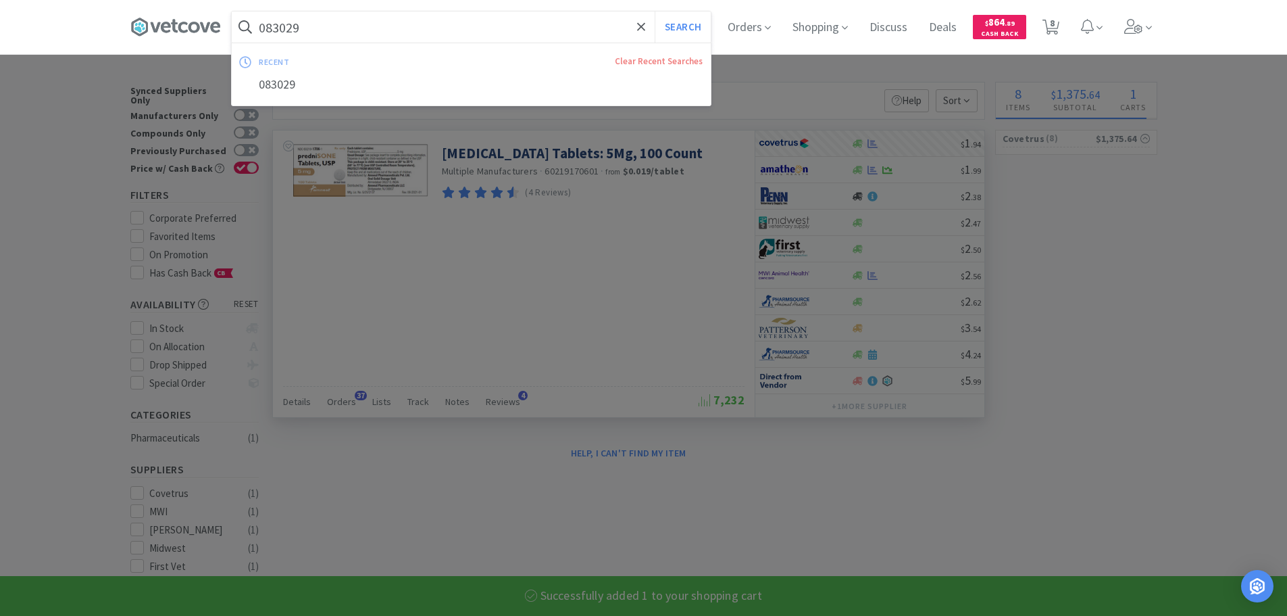
paste input "32420"
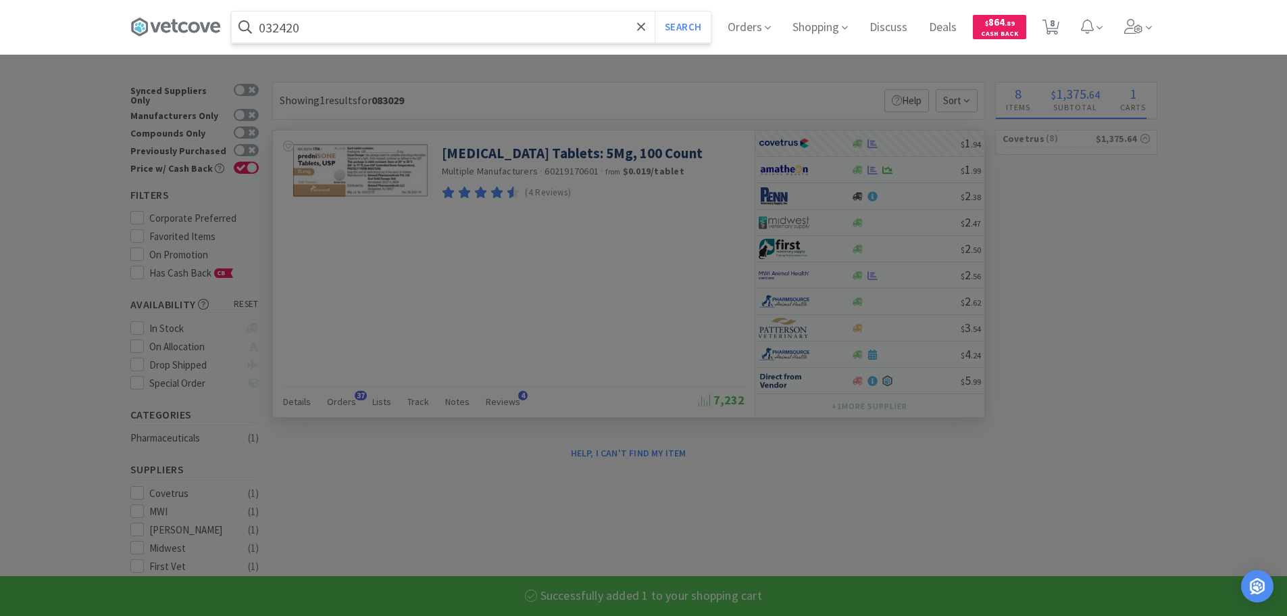
type input "032420"
click at [655, 11] on button "Search" at bounding box center [683, 26] width 56 height 31
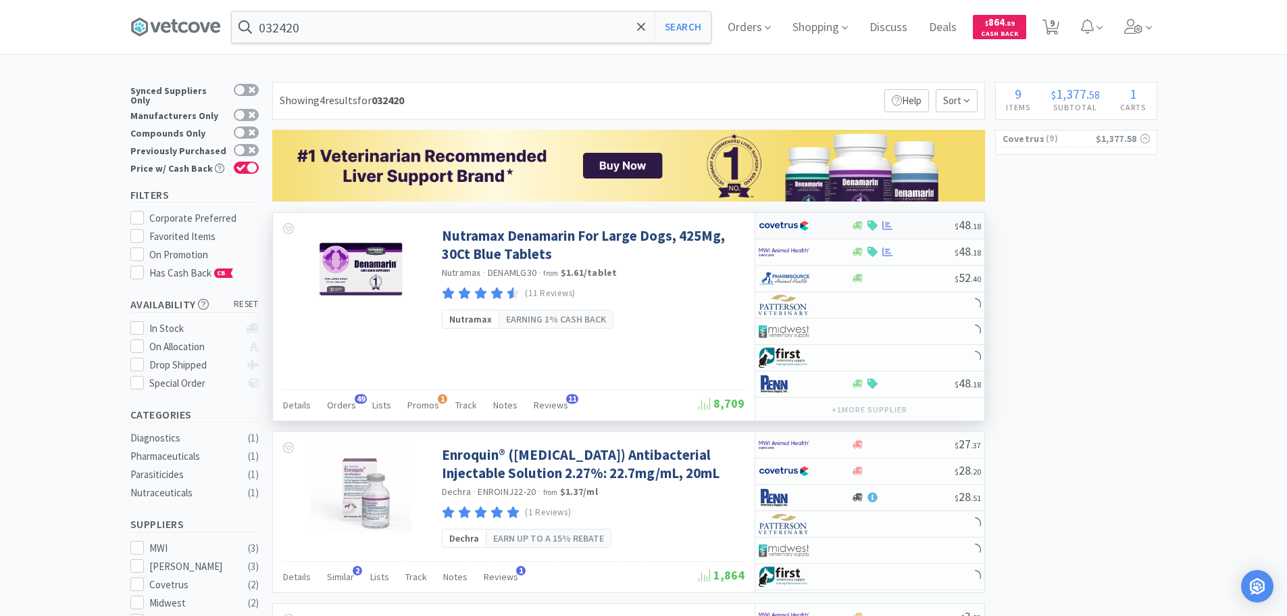
click at [924, 226] on div at bounding box center [902, 225] width 103 height 10
select select "1"
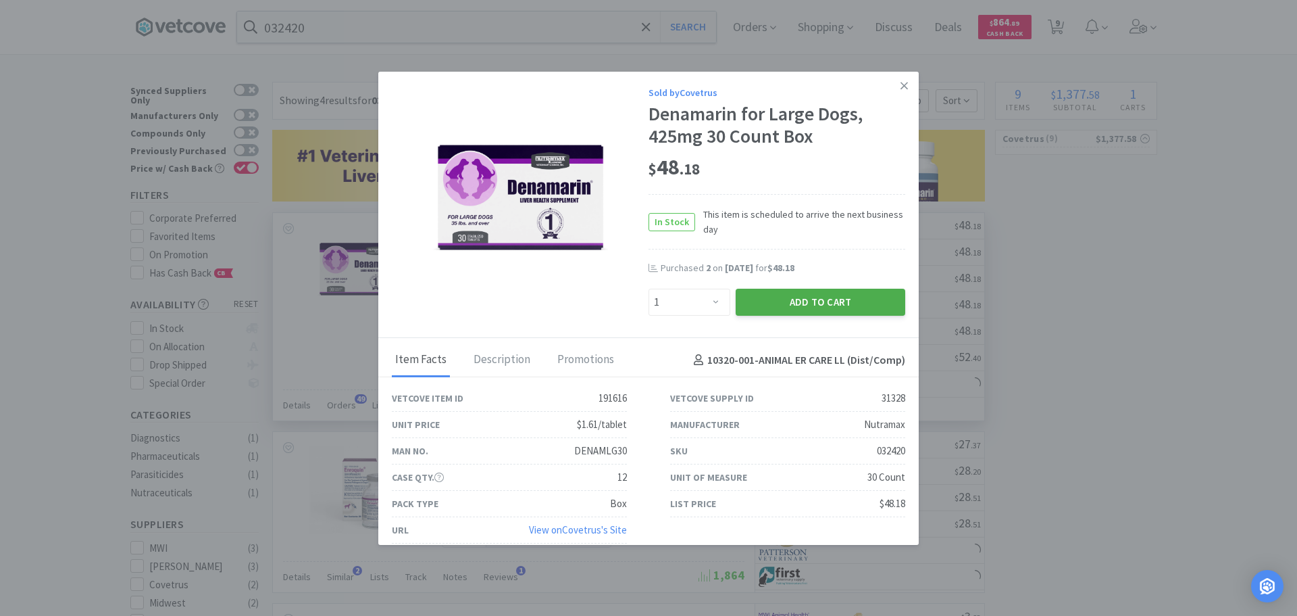
click at [769, 303] on button "Add to Cart" at bounding box center [821, 302] width 170 height 27
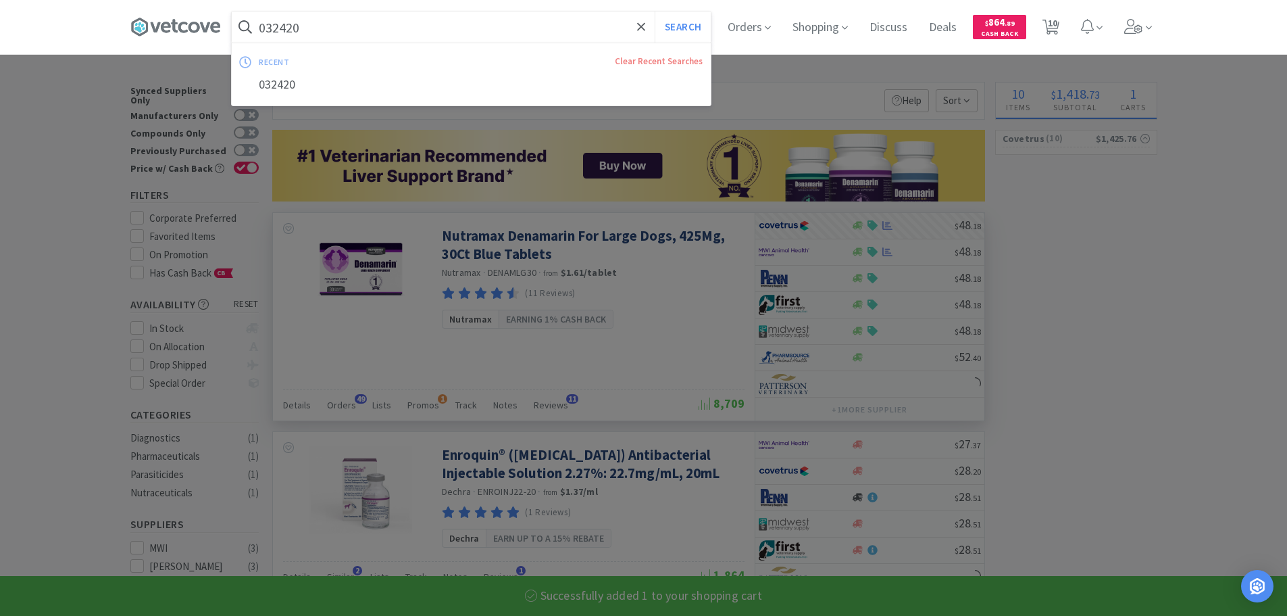
click at [478, 17] on input "032420" at bounding box center [471, 26] width 479 height 31
paste input "57087"
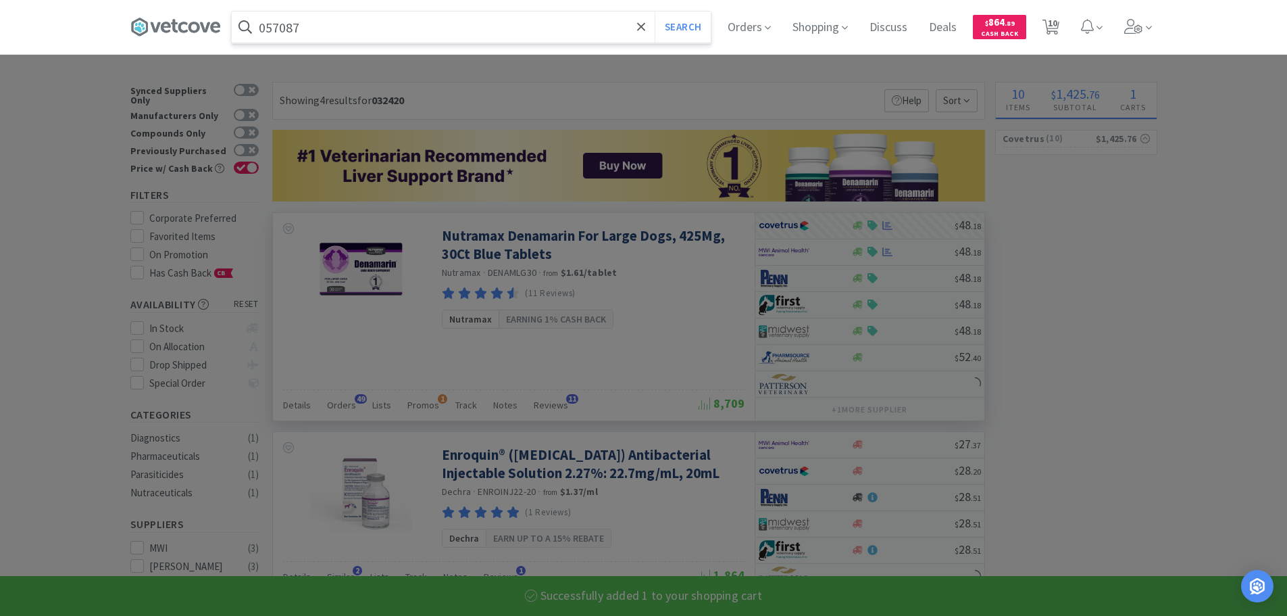
type input "057087"
click at [655, 11] on button "Search" at bounding box center [683, 26] width 56 height 31
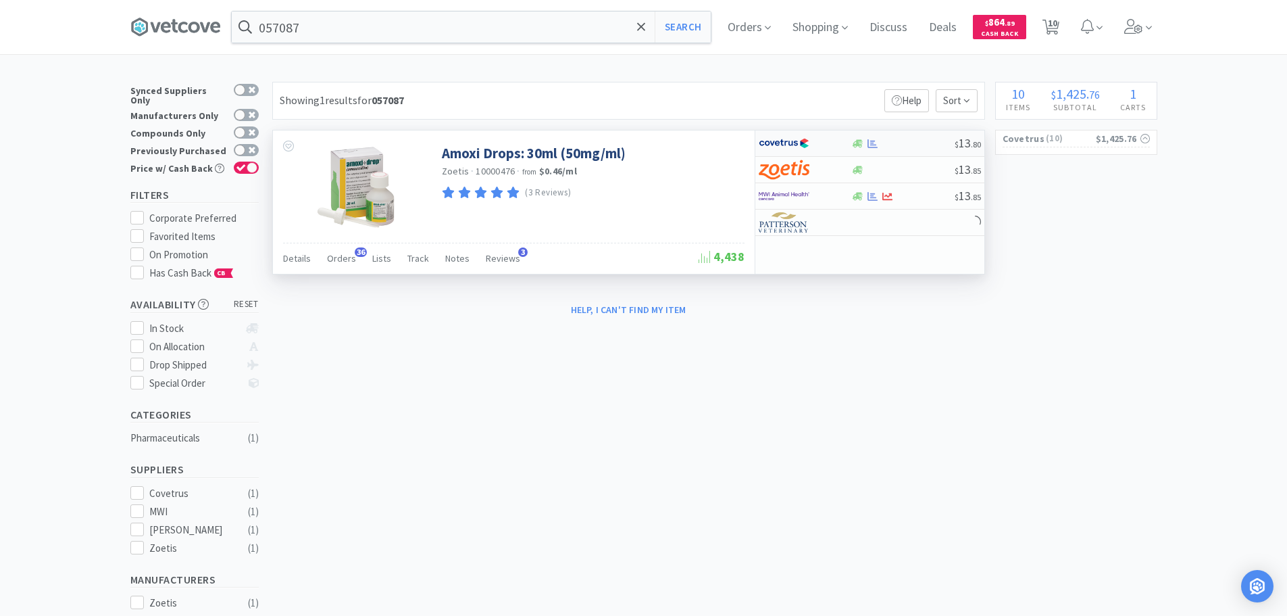
click at [916, 141] on div at bounding box center [902, 144] width 103 height 10
select select "1"
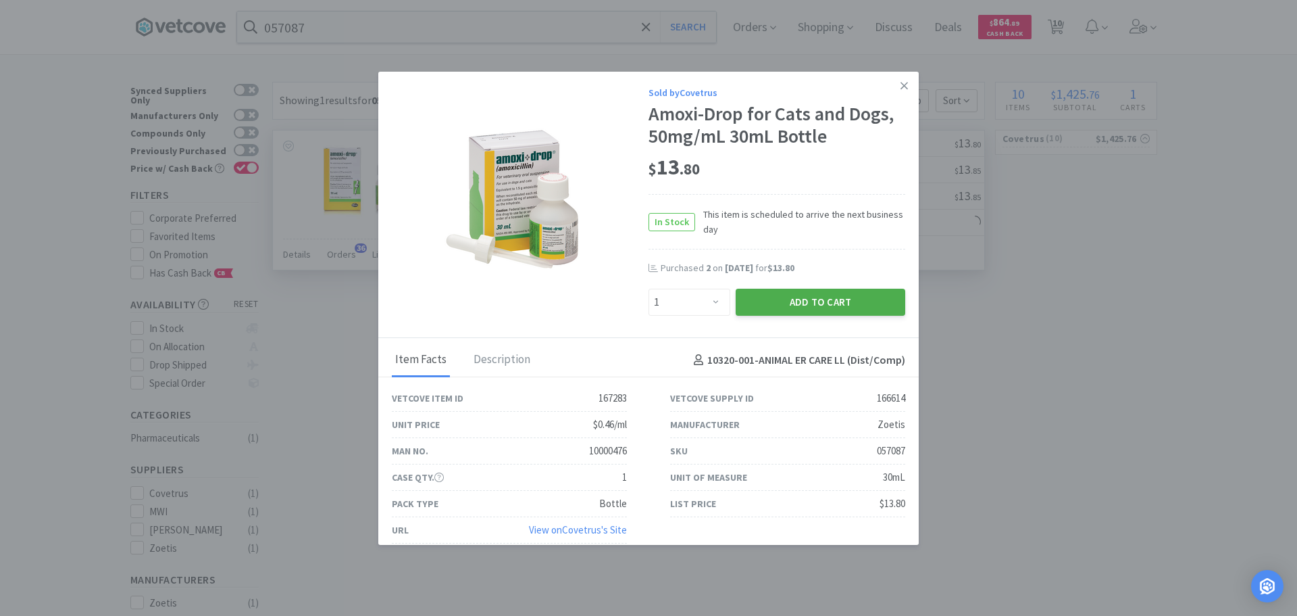
click at [768, 300] on button "Add to Cart" at bounding box center [821, 302] width 170 height 27
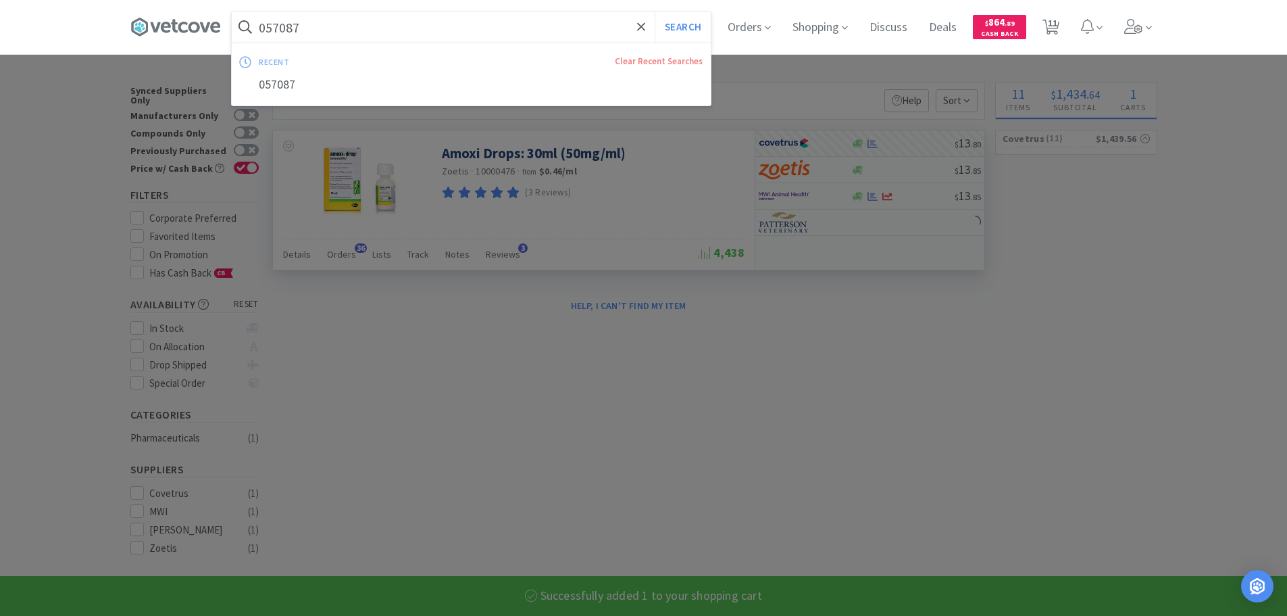
click at [484, 28] on input "057087" at bounding box center [471, 26] width 479 height 31
paste input "75249"
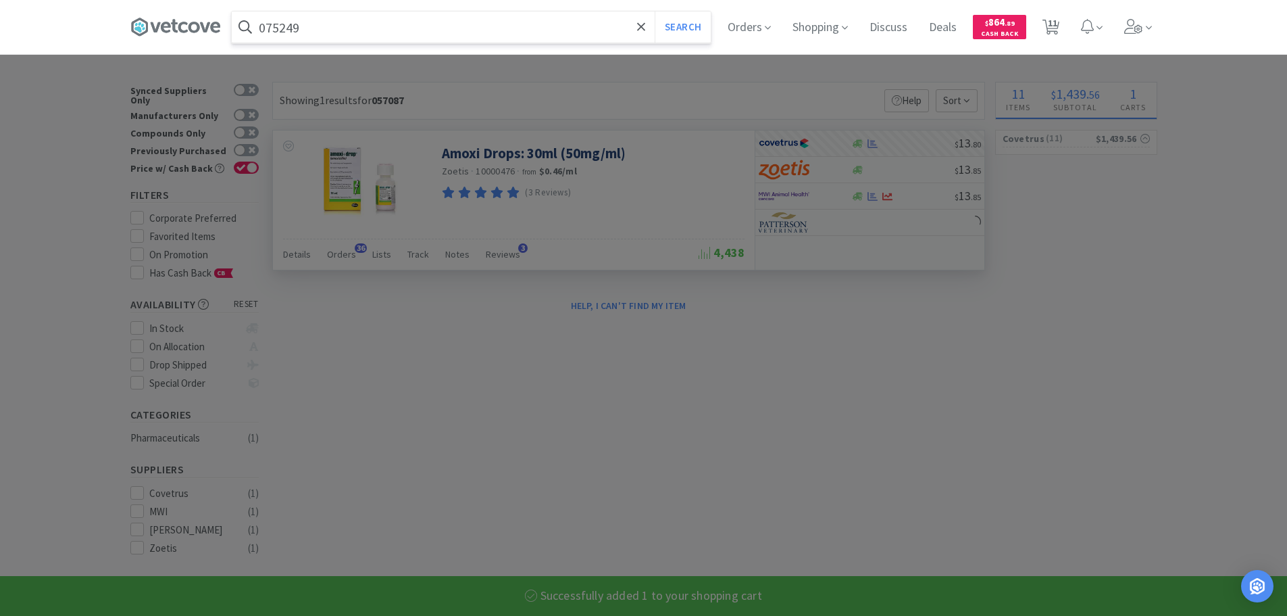
type input "075249"
click at [655, 11] on button "Search" at bounding box center [683, 26] width 56 height 31
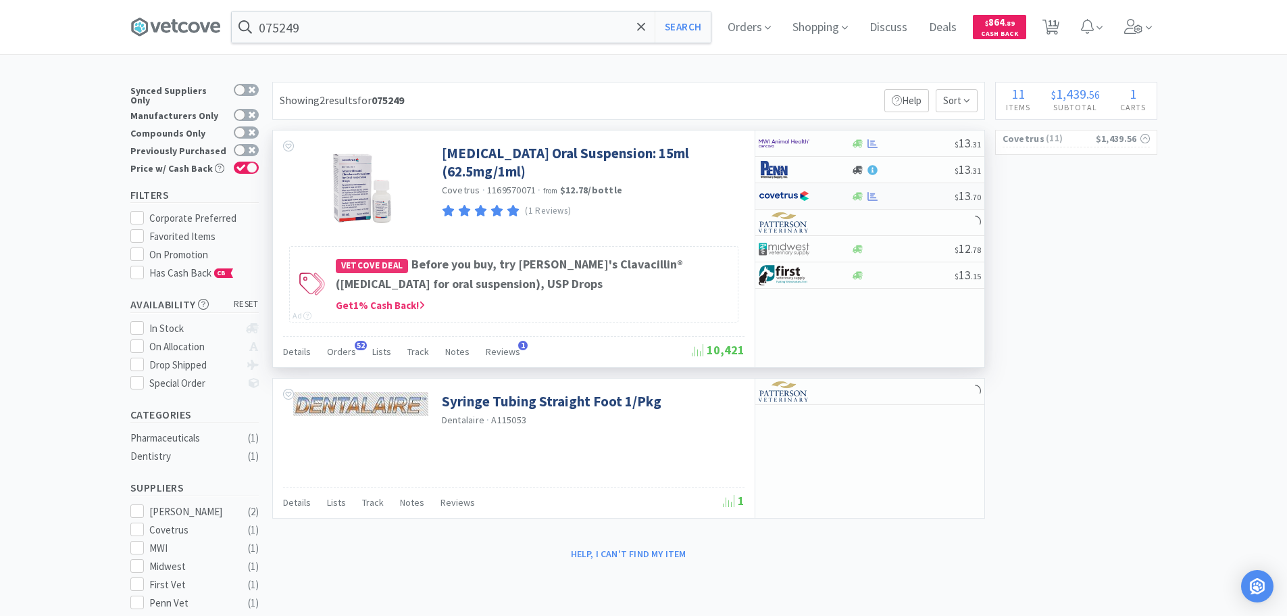
click at [918, 193] on div at bounding box center [902, 196] width 103 height 10
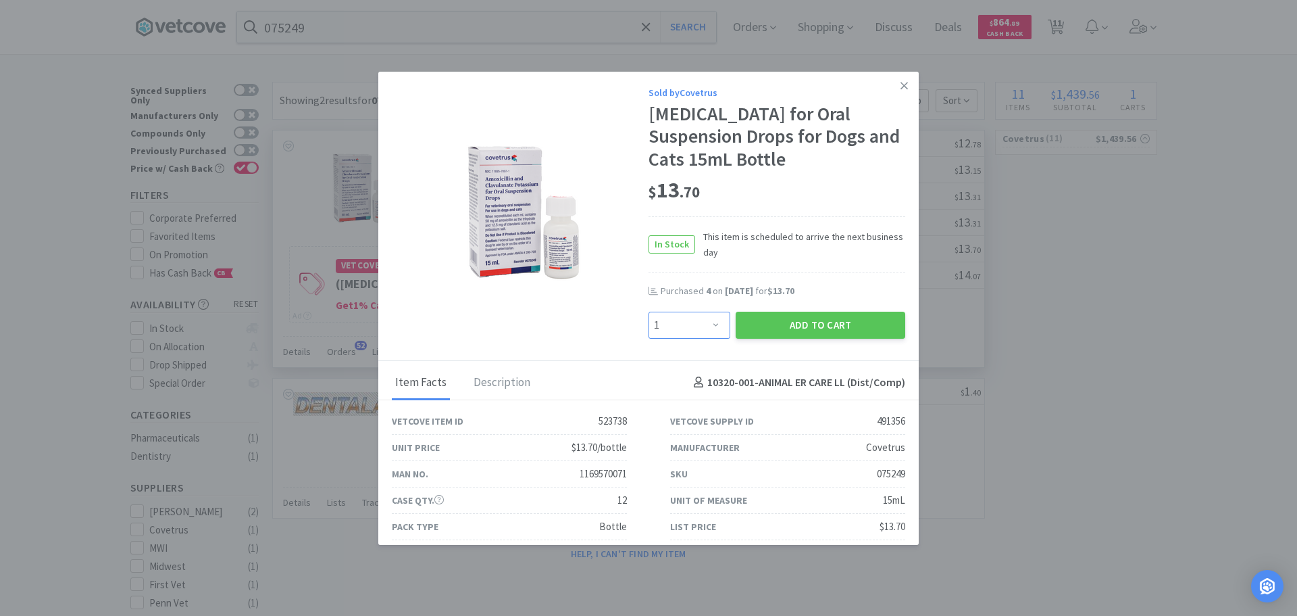
click at [693, 339] on select "Enter Quantity 1 2 3 4 5 6 7 8 9 10 11 12 13 14 15 16 17 18 19 20 Enter Quantity" at bounding box center [690, 324] width 82 height 27
select select "7"
click at [649, 334] on select "Enter Quantity 1 2 3 4 5 6 7 8 9 10 11 12 13 14 15 16 17 18 19 20 Enter Quantity" at bounding box center [690, 324] width 82 height 27
click at [750, 339] on button "Add to Cart" at bounding box center [821, 324] width 170 height 27
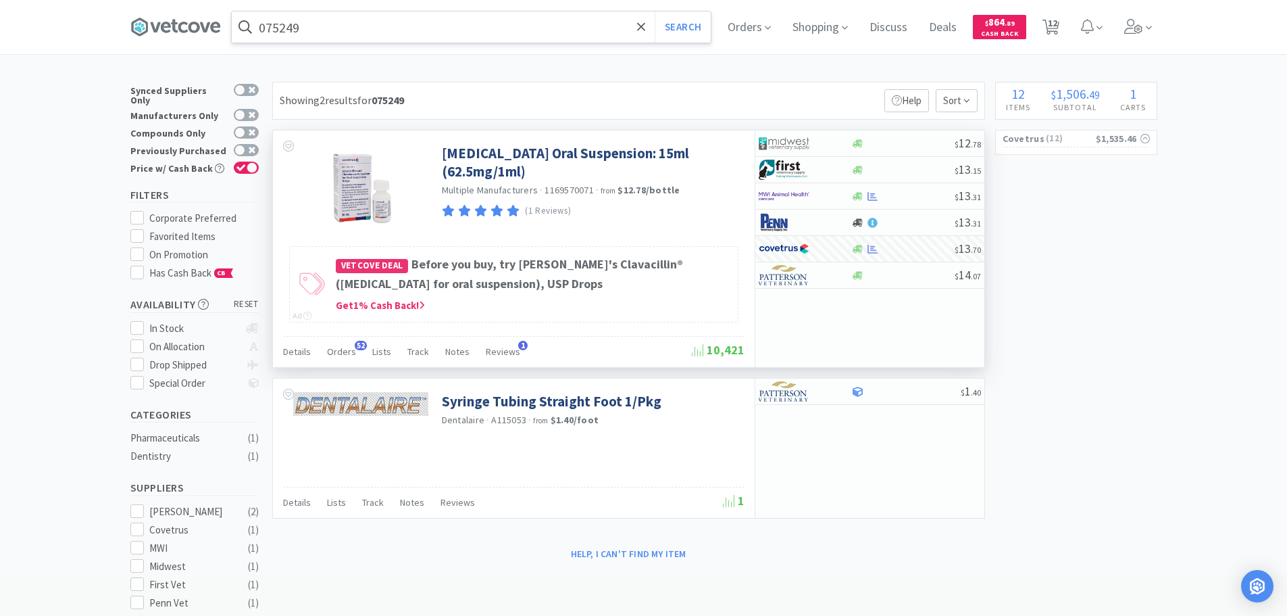
click at [466, 26] on input "075249" at bounding box center [471, 26] width 479 height 31
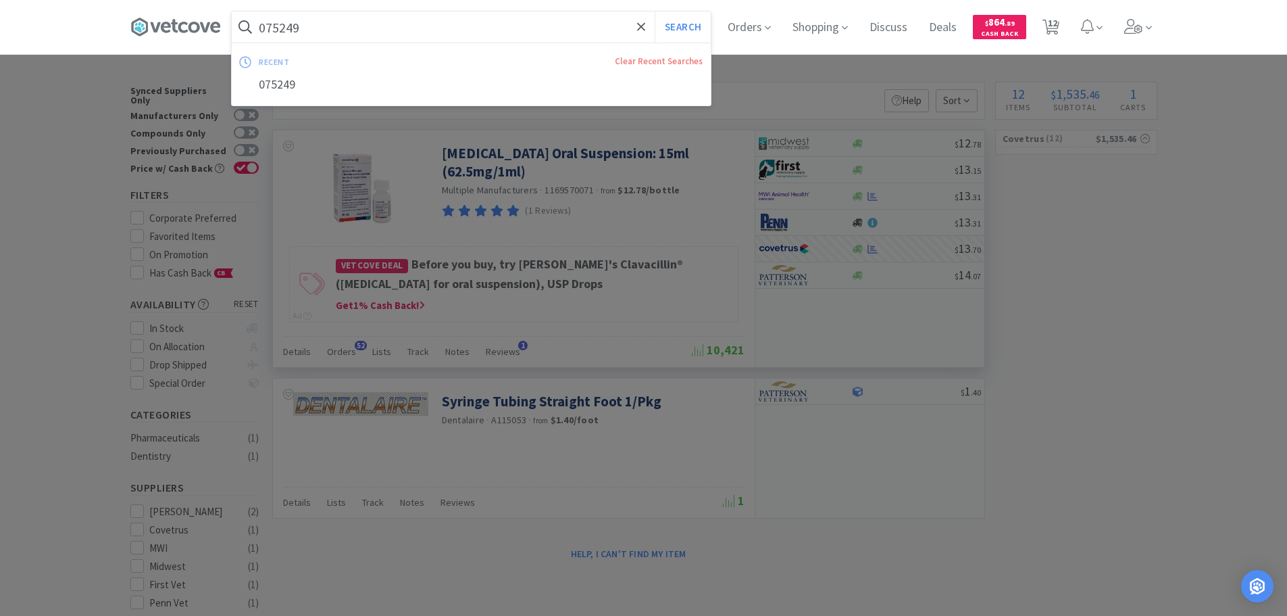
paste input "84597"
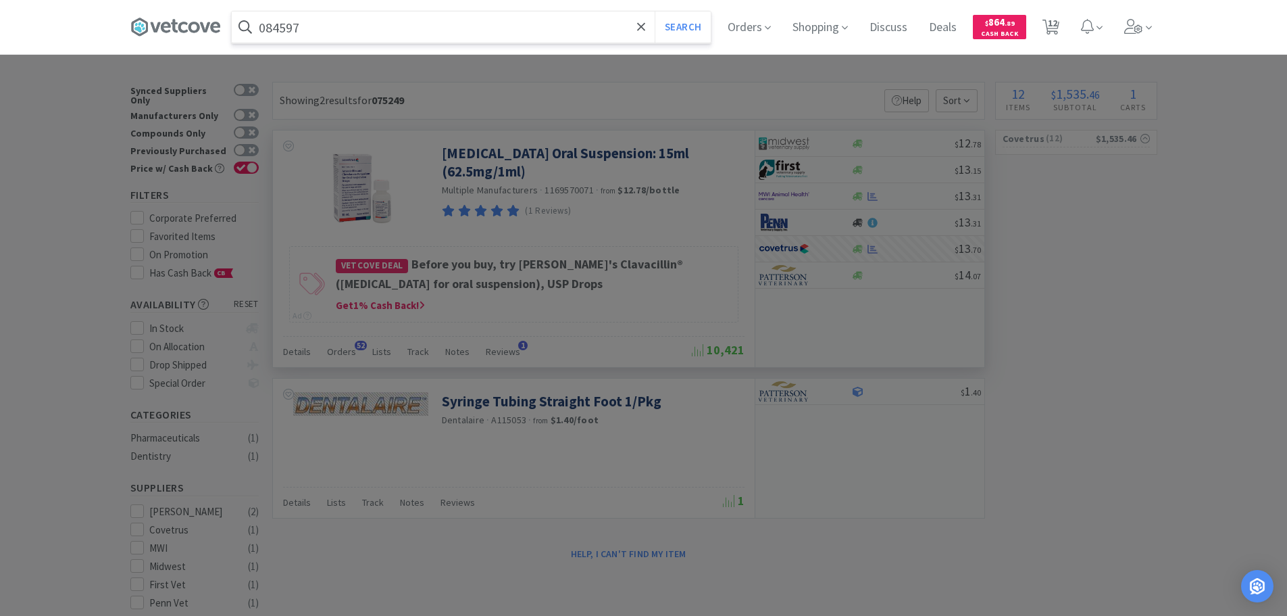
type input "084597"
click at [655, 11] on button "Search" at bounding box center [683, 26] width 56 height 31
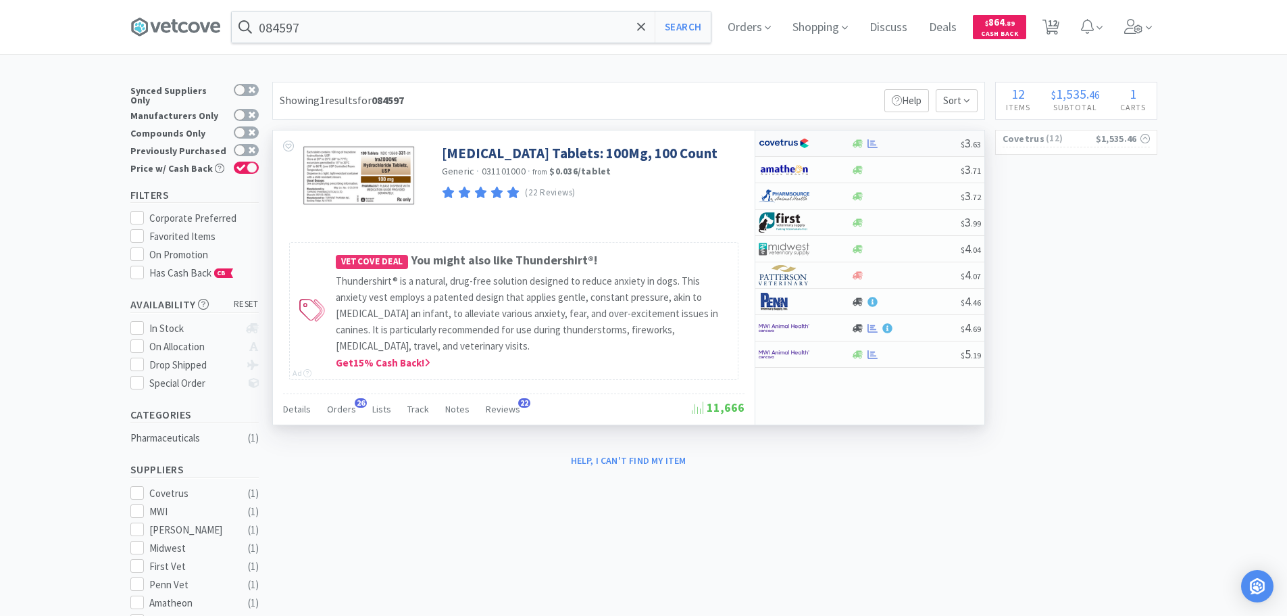
click at [911, 142] on div at bounding box center [905, 144] width 109 height 10
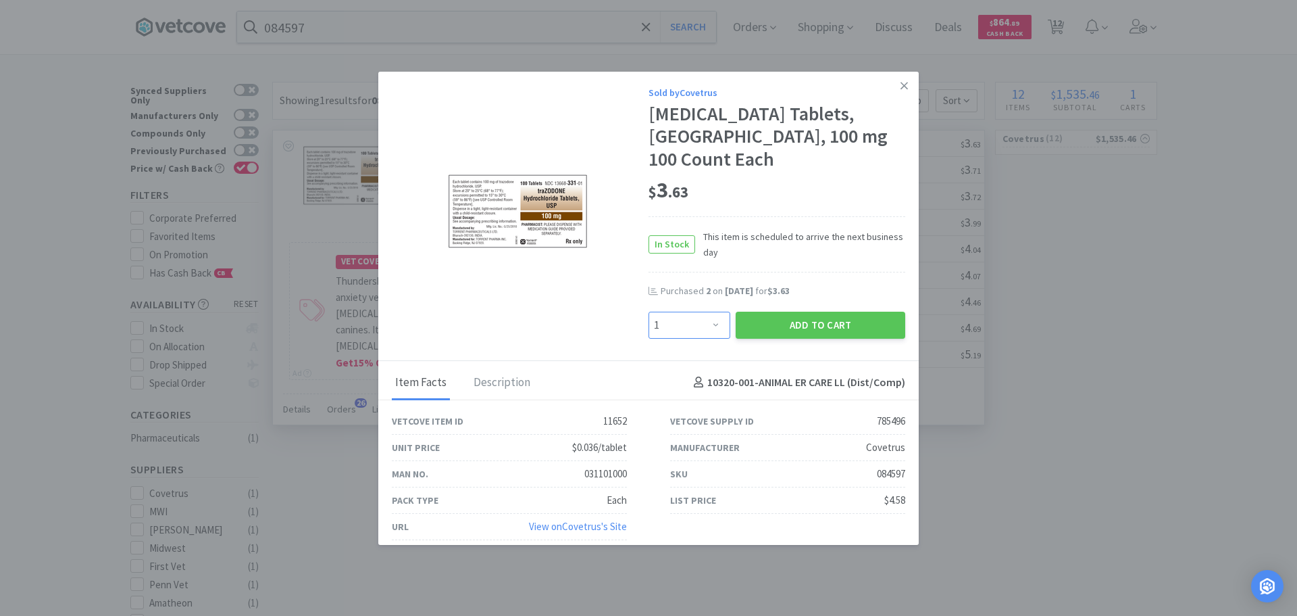
drag, startPoint x: 668, startPoint y: 327, endPoint x: 668, endPoint y: 314, distance: 12.8
click at [668, 324] on select "Enter Quantity 1 2 3 4 5 6 7 8 9 10 11 12 13 14 15 16 17 18 19 20 Enter Quantity" at bounding box center [690, 324] width 82 height 27
select select "2"
click at [649, 311] on select "Enter Quantity 1 2 3 4 5 6 7 8 9 10 11 12 13 14 15 16 17 18 19 20 Enter Quantity" at bounding box center [690, 324] width 82 height 27
click at [766, 323] on button "Add to Cart" at bounding box center [821, 324] width 170 height 27
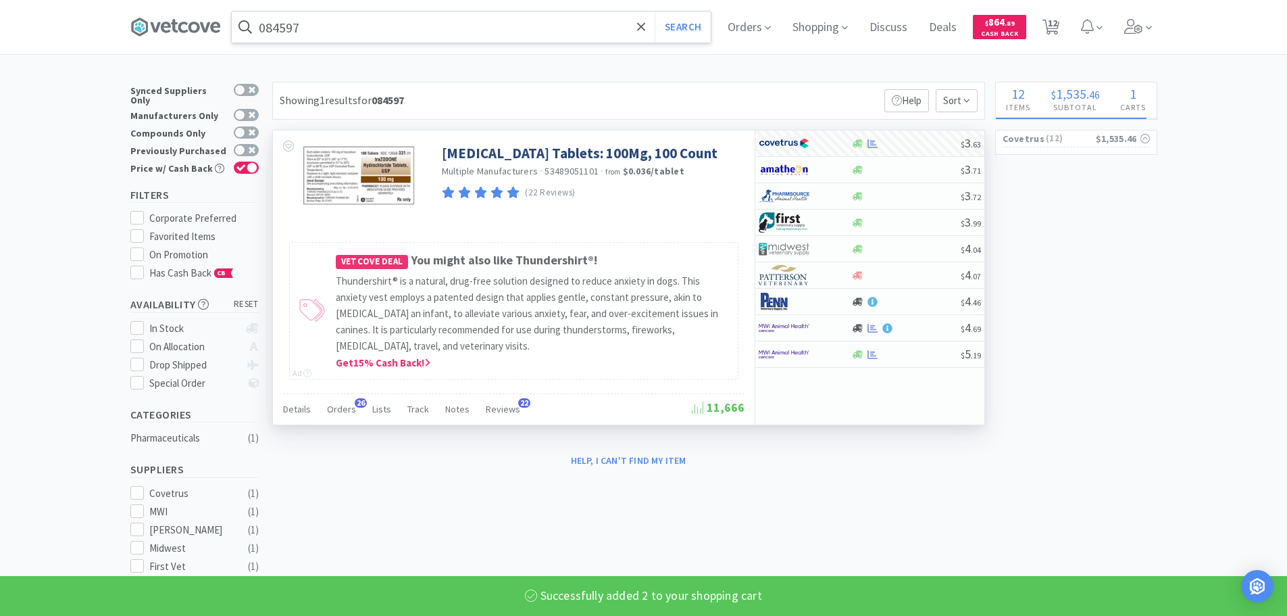
click at [459, 28] on input "084597" at bounding box center [471, 26] width 479 height 31
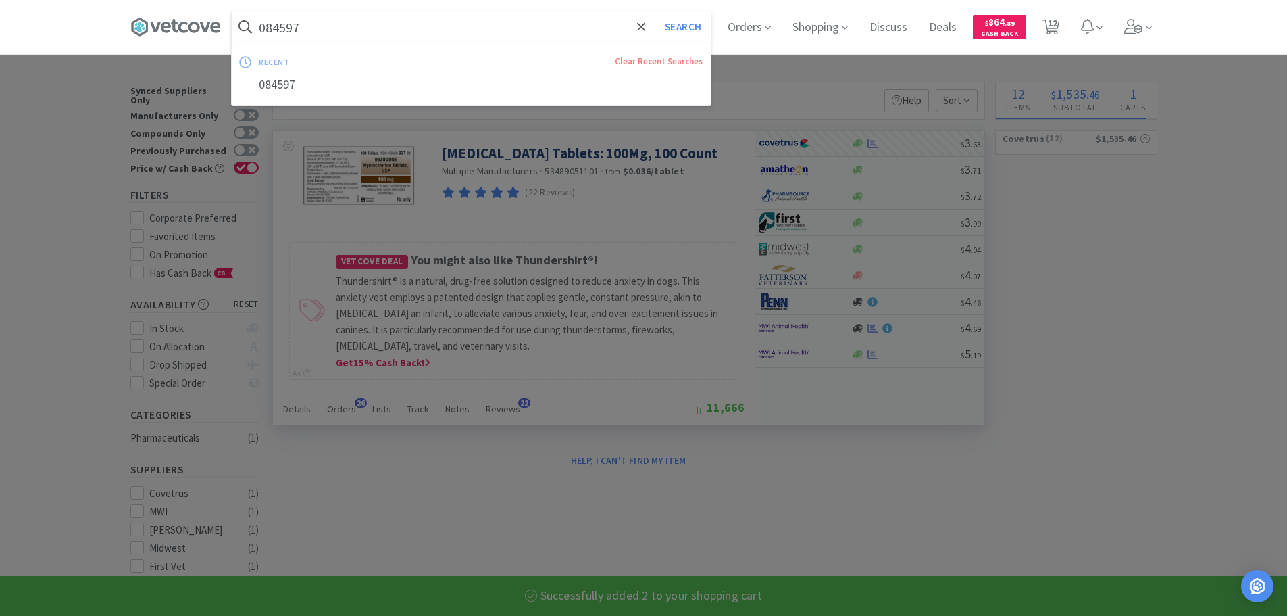
paste input "60799"
type input "060799"
click at [655, 11] on button "Search" at bounding box center [683, 26] width 56 height 31
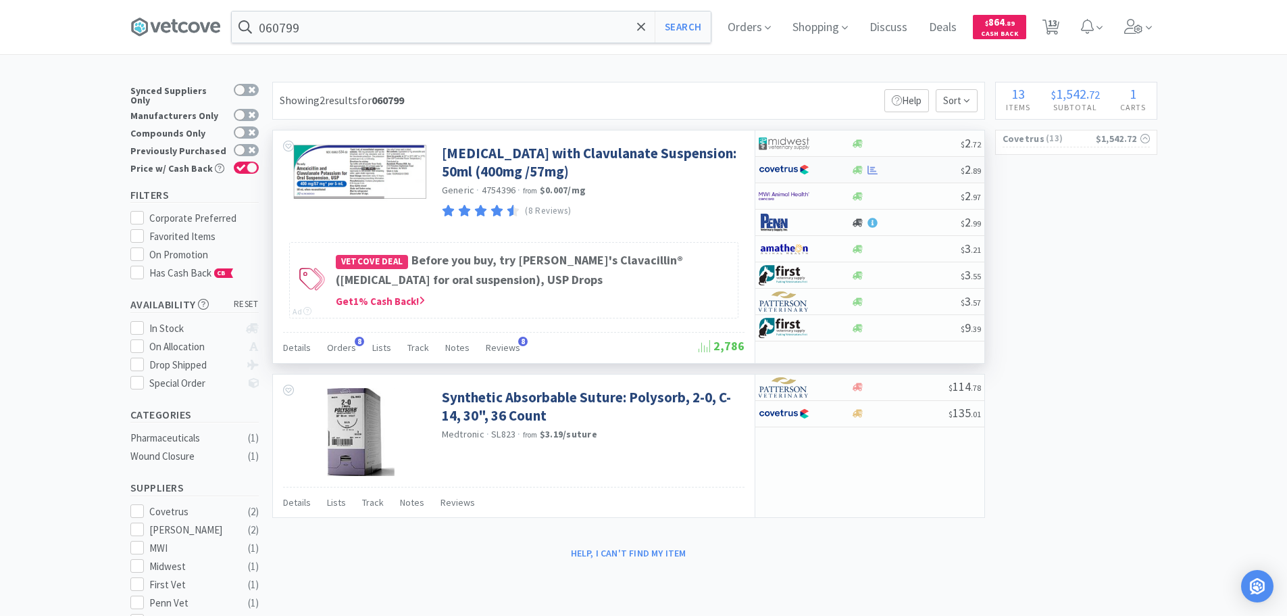
click at [919, 169] on div at bounding box center [905, 170] width 109 height 10
select select "1"
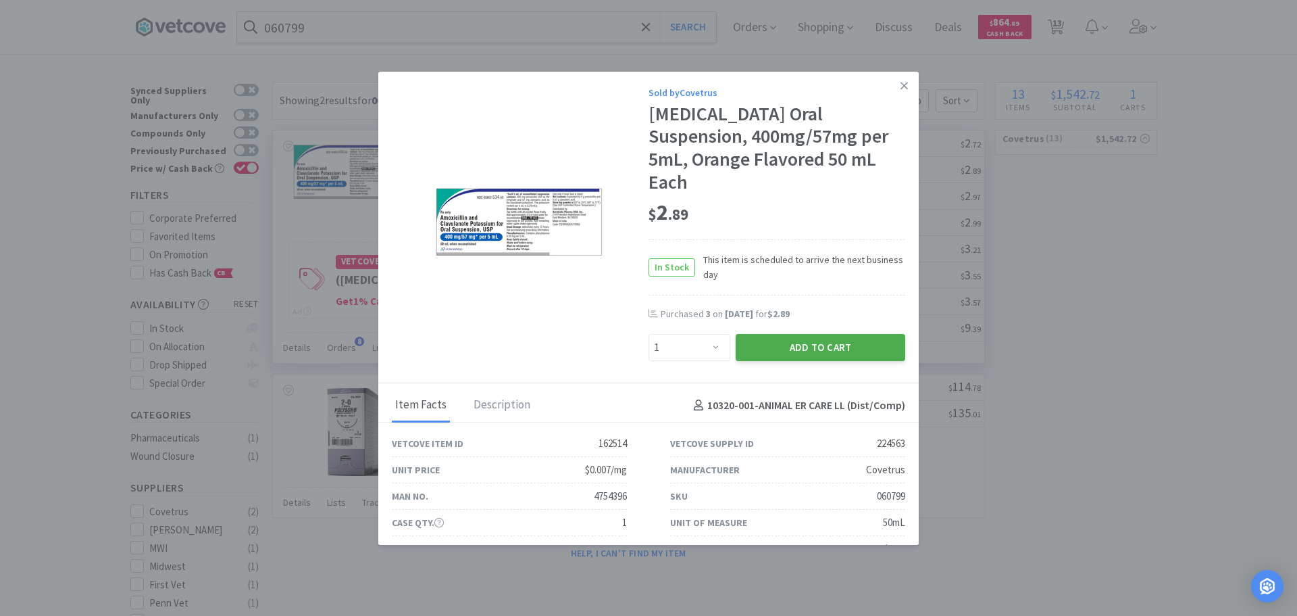
click at [774, 349] on button "Add to Cart" at bounding box center [821, 347] width 170 height 27
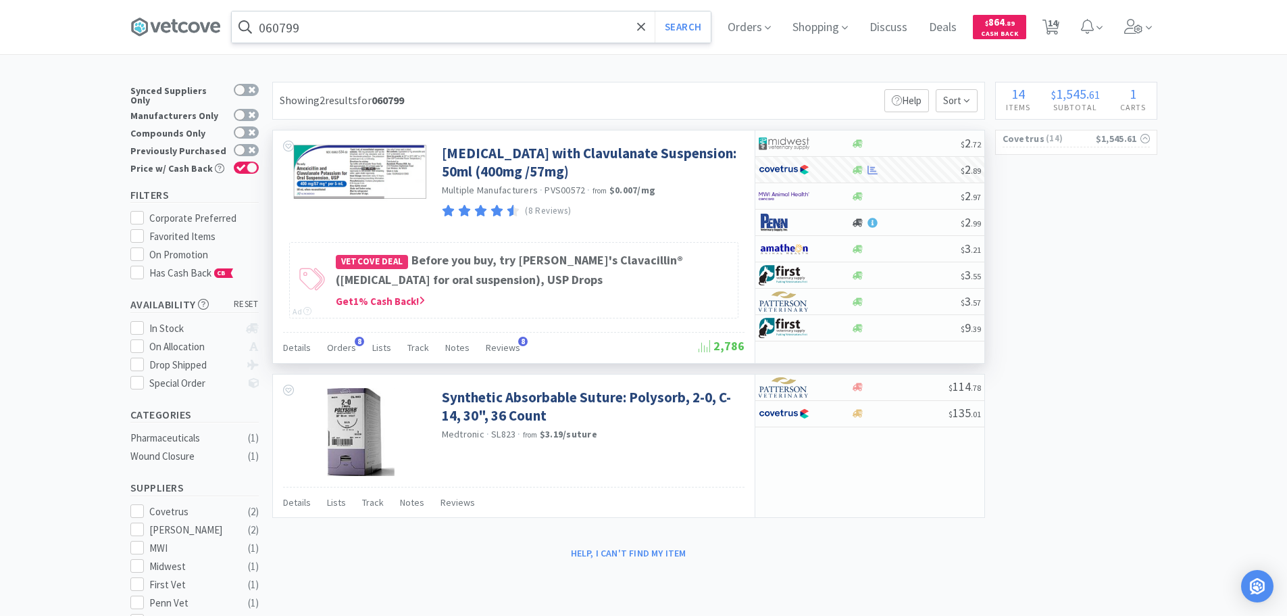
click at [453, 28] on input "060799" at bounding box center [471, 26] width 479 height 31
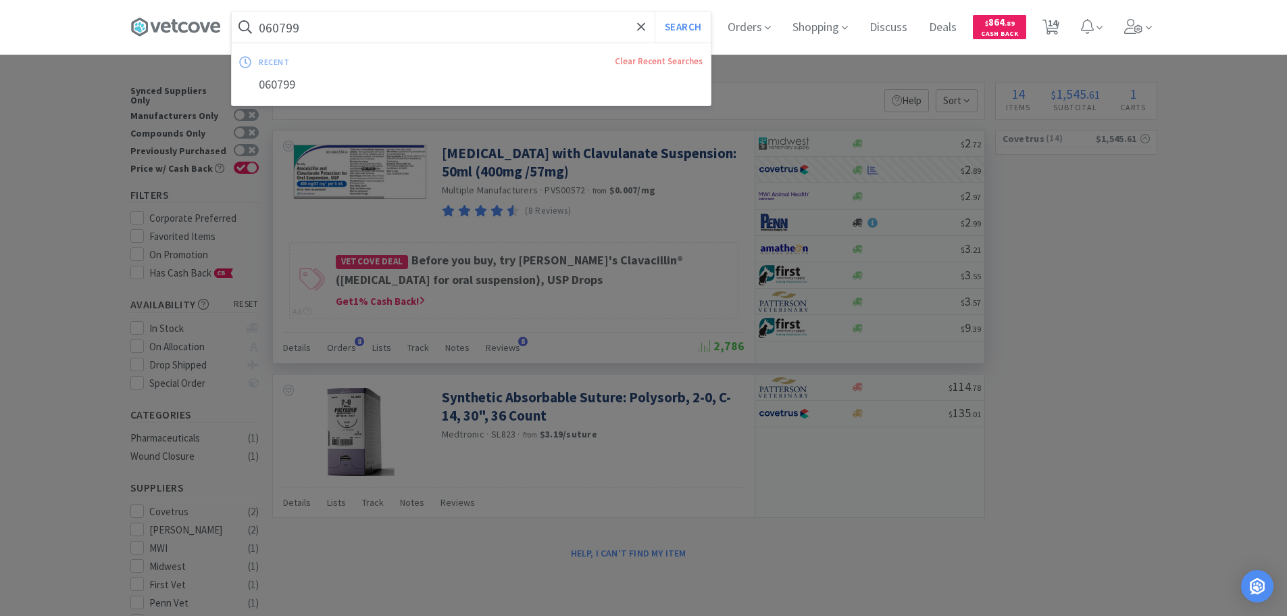
paste input "74298"
type input "074298"
click at [655, 11] on button "Search" at bounding box center [683, 26] width 56 height 31
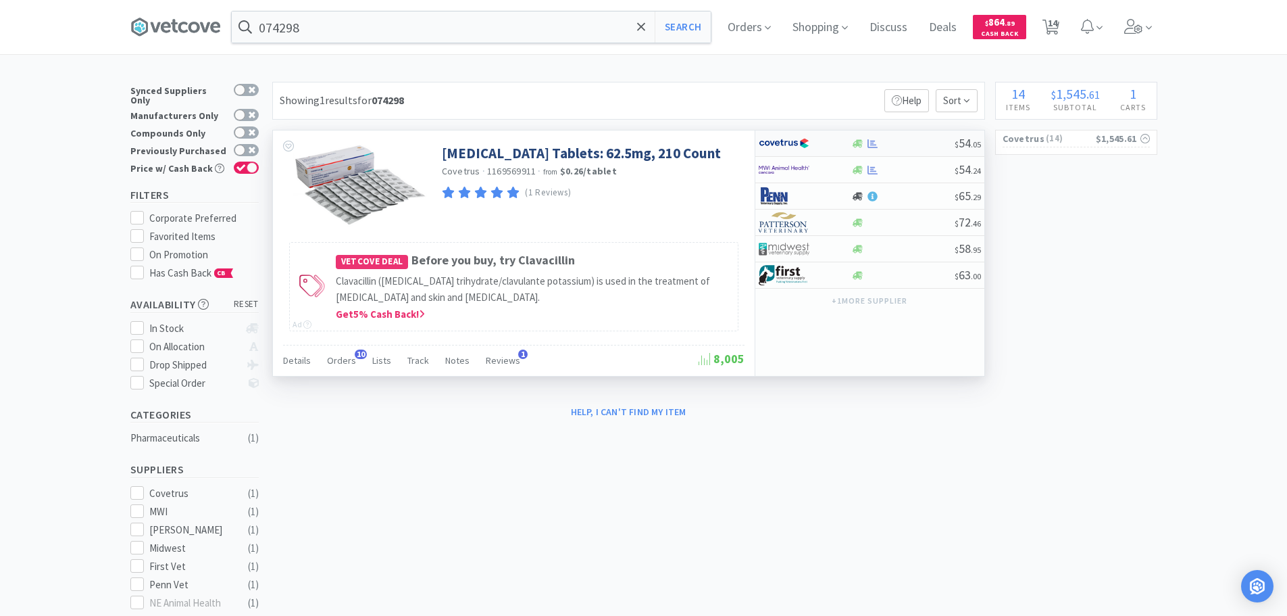
click at [911, 146] on div at bounding box center [902, 144] width 103 height 10
select select "1"
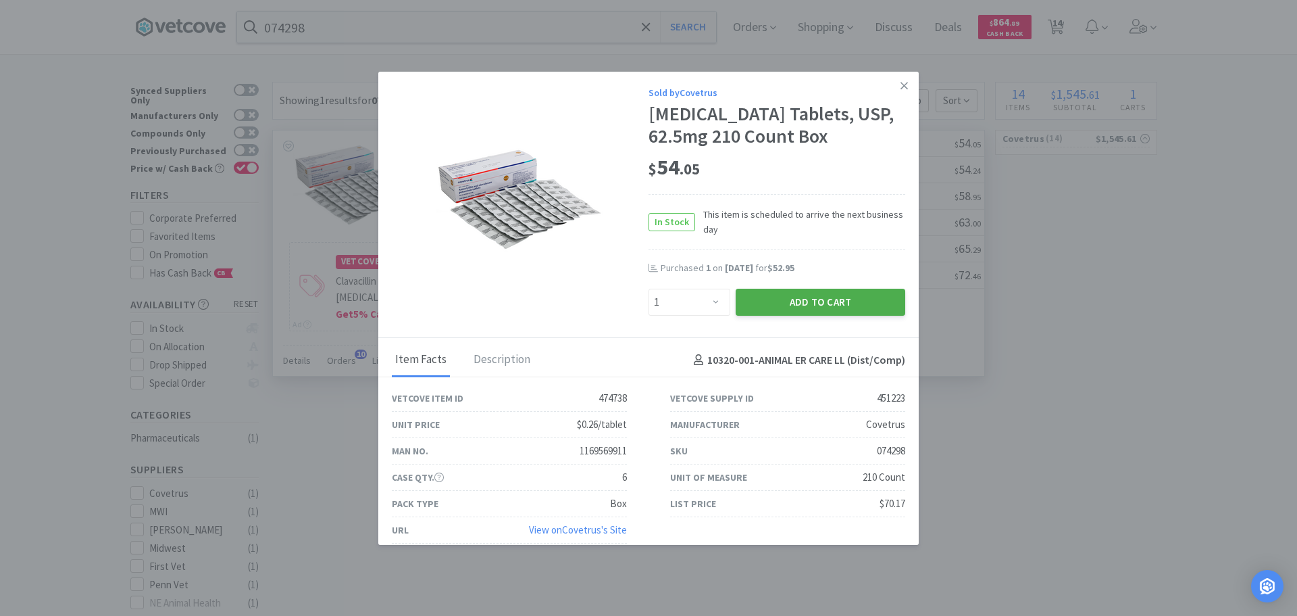
click at [820, 316] on button "Add to Cart" at bounding box center [821, 302] width 170 height 27
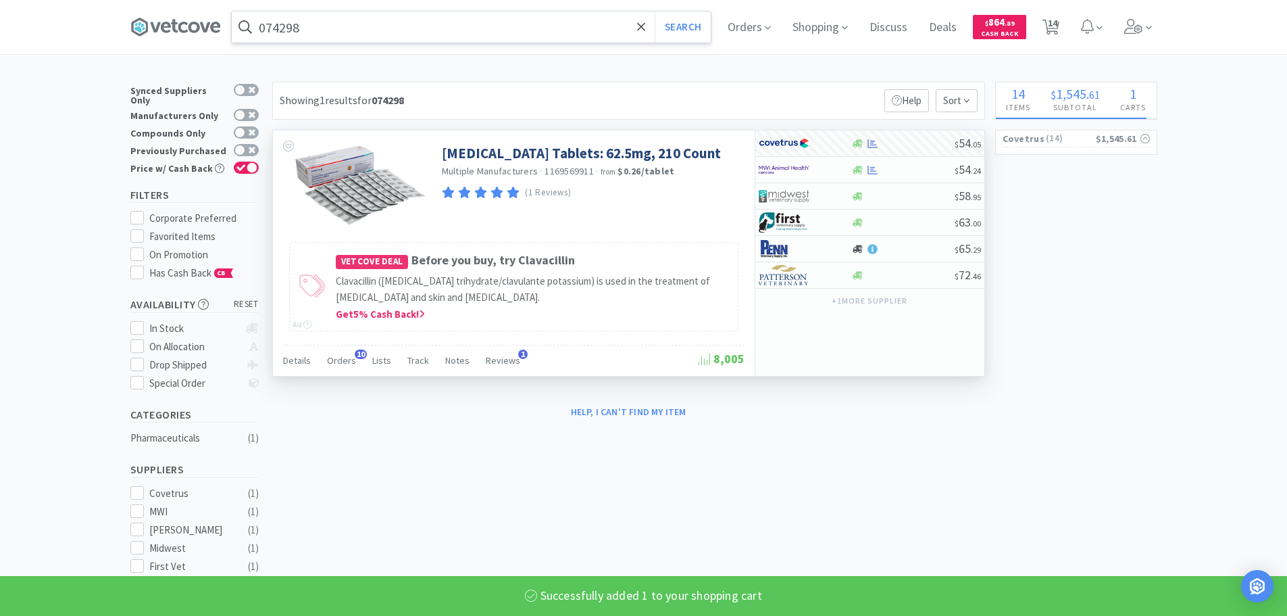
click at [485, 26] on input "074298" at bounding box center [471, 26] width 479 height 31
paste input "0654"
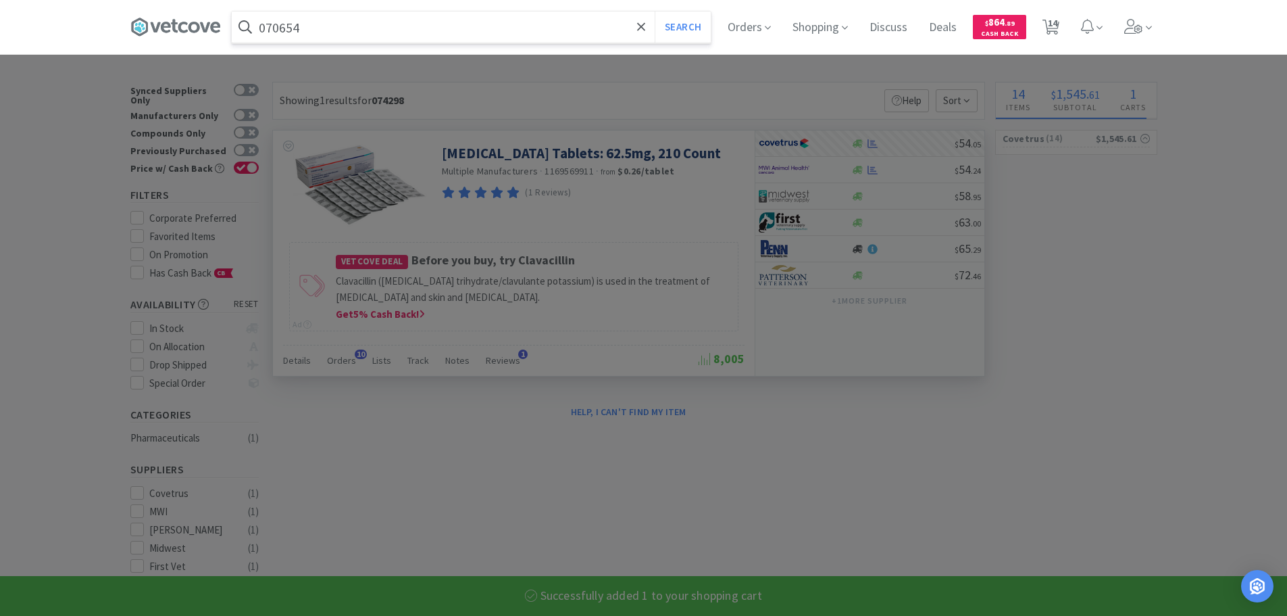
click at [655, 11] on button "Search" at bounding box center [683, 26] width 56 height 31
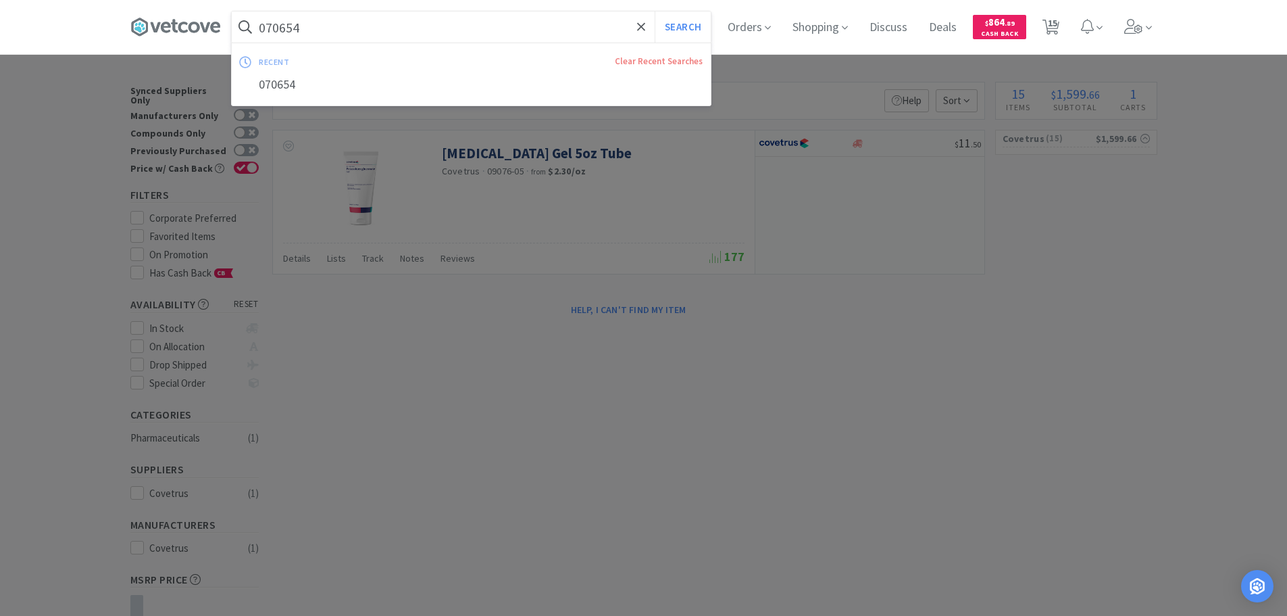
click at [495, 32] on input "070654" at bounding box center [471, 26] width 479 height 31
paste input "24750"
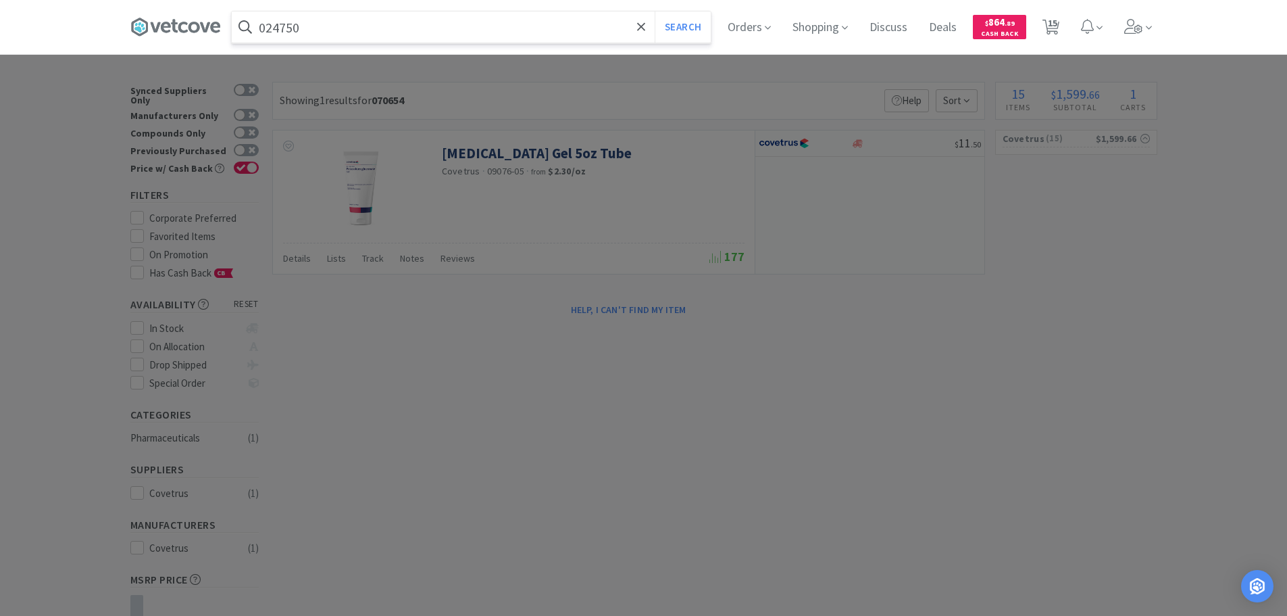
type input "024750"
click at [655, 11] on button "Search" at bounding box center [683, 26] width 56 height 31
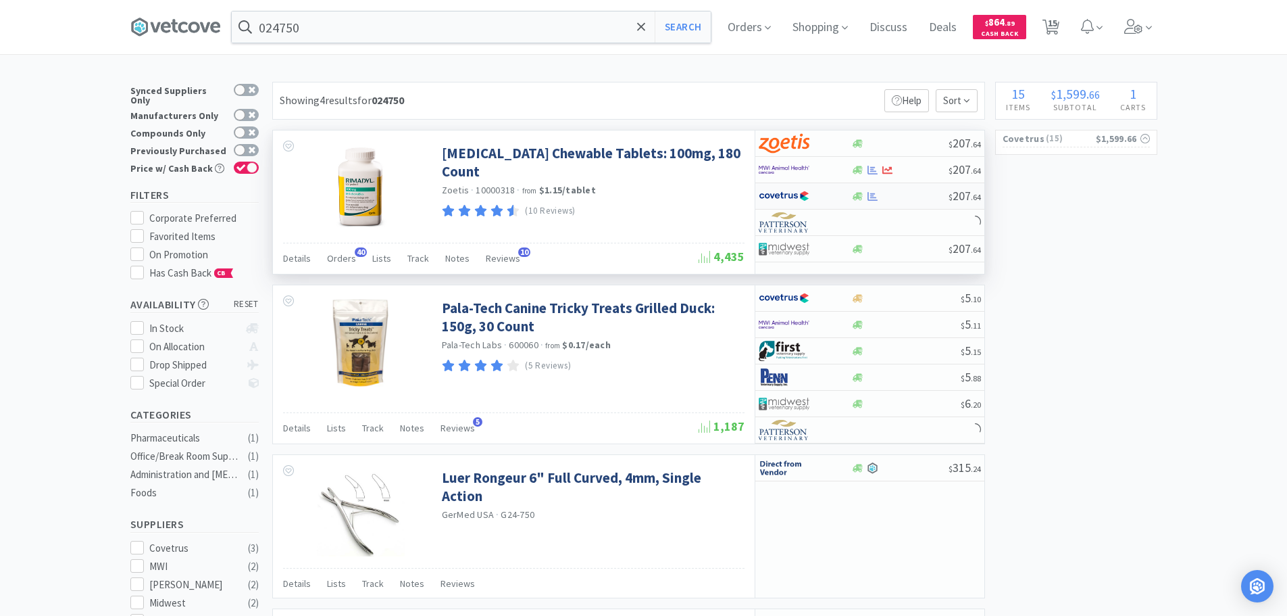
click at [924, 198] on div at bounding box center [899, 196] width 97 height 10
select select "1"
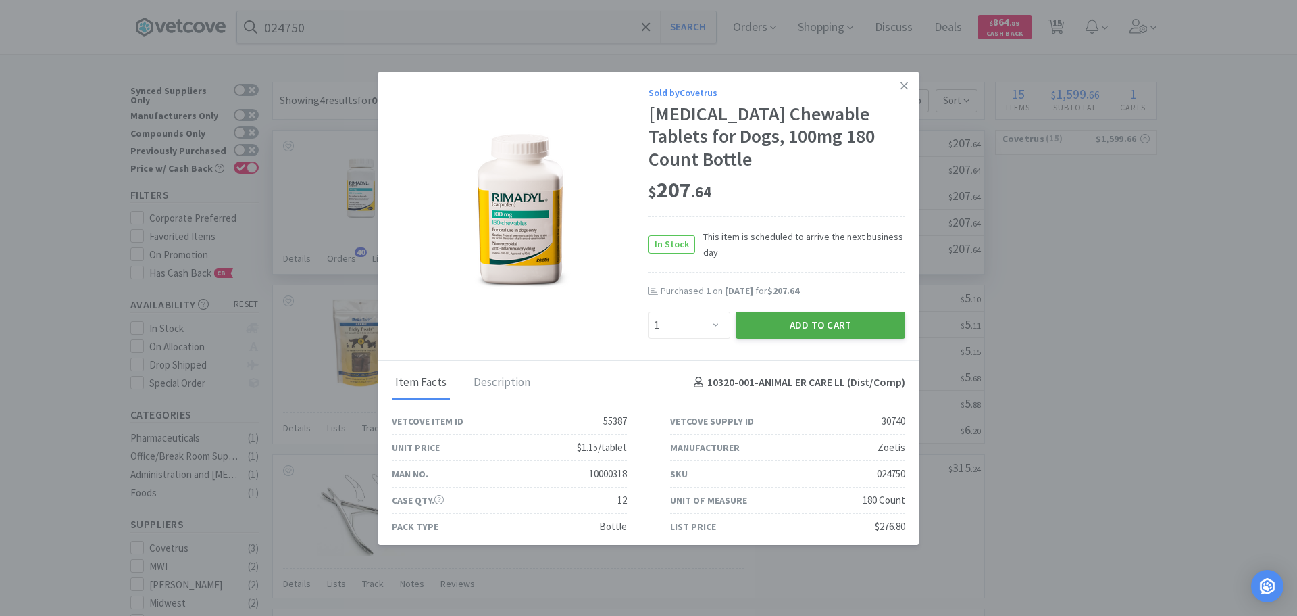
click at [834, 311] on button "Add to Cart" at bounding box center [821, 324] width 170 height 27
select select "1"
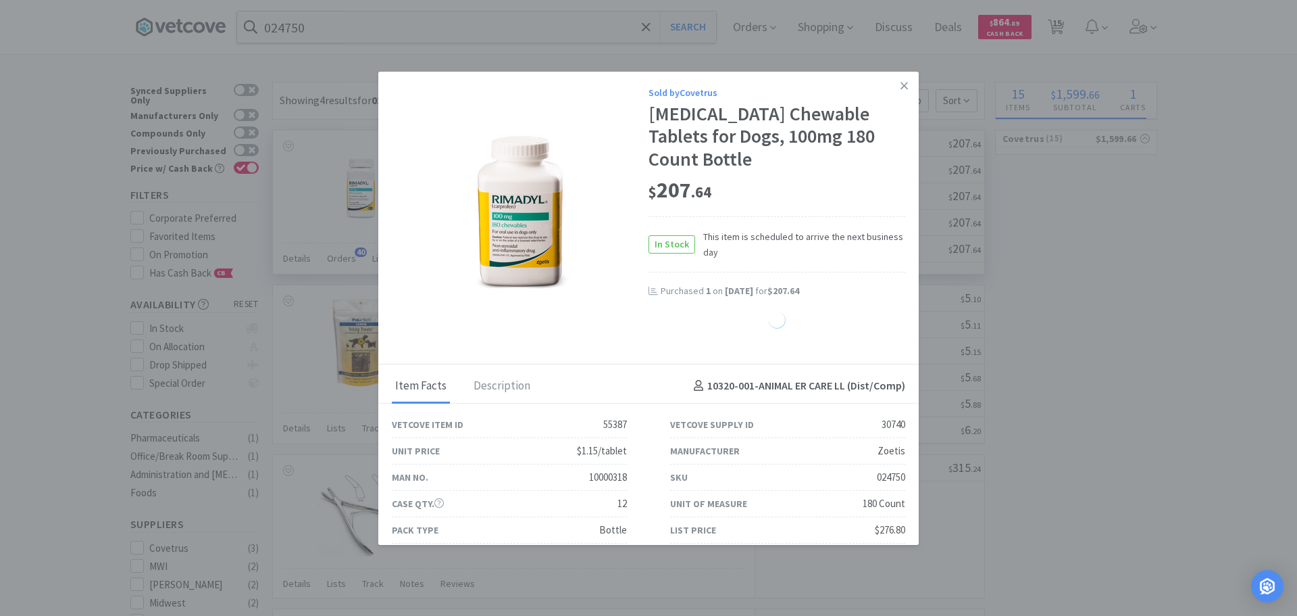
select select "1"
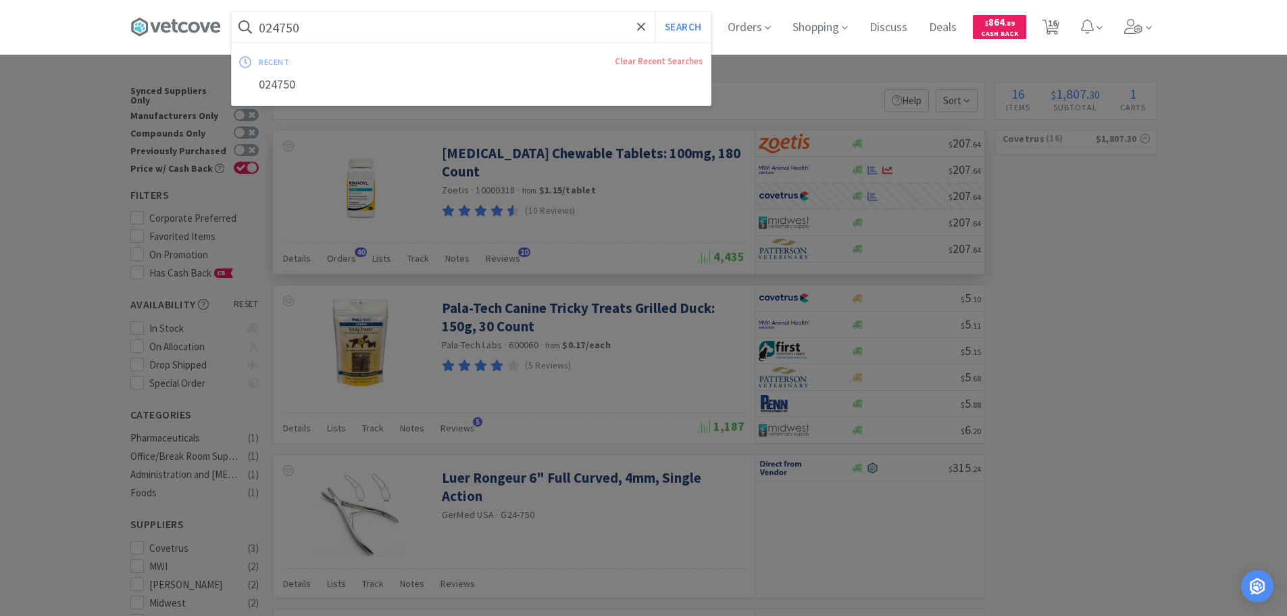
click at [453, 24] on input "024750" at bounding box center [471, 26] width 479 height 31
paste input "14619"
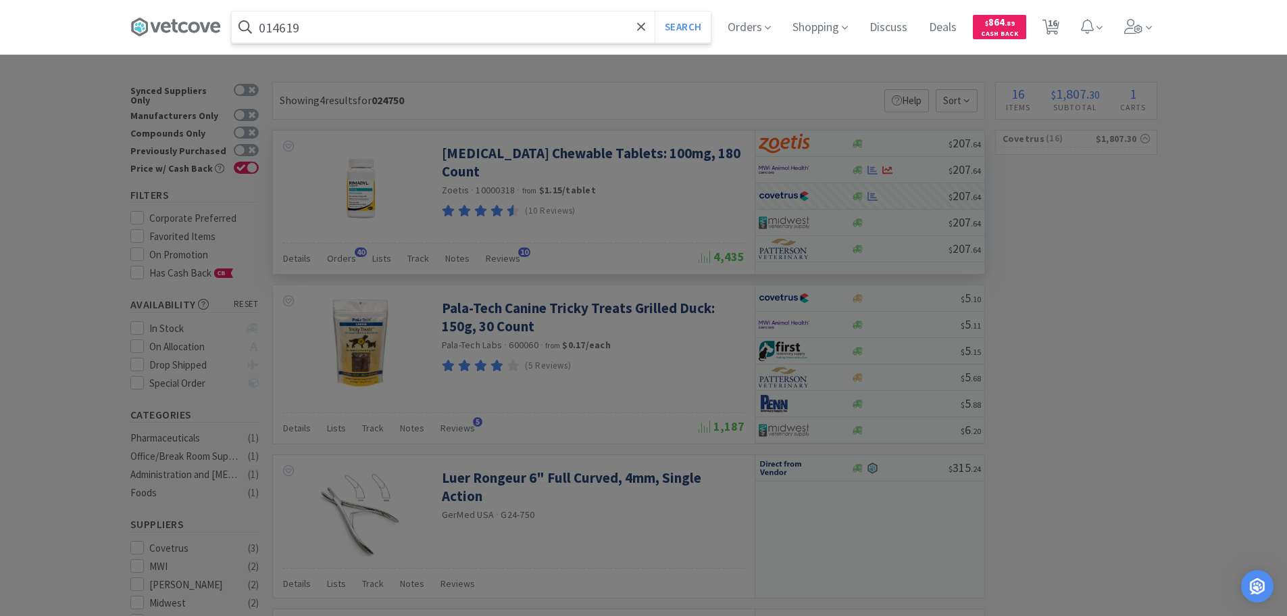
click at [655, 11] on button "Search" at bounding box center [683, 26] width 56 height 31
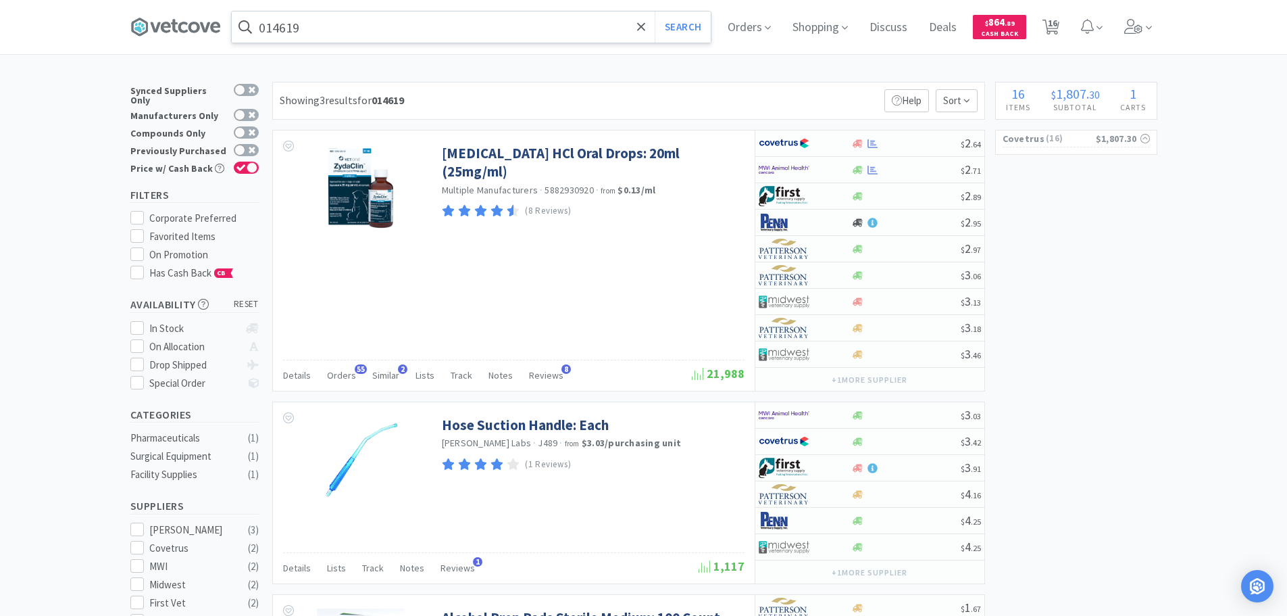
click at [460, 22] on input "014619" at bounding box center [471, 26] width 479 height 31
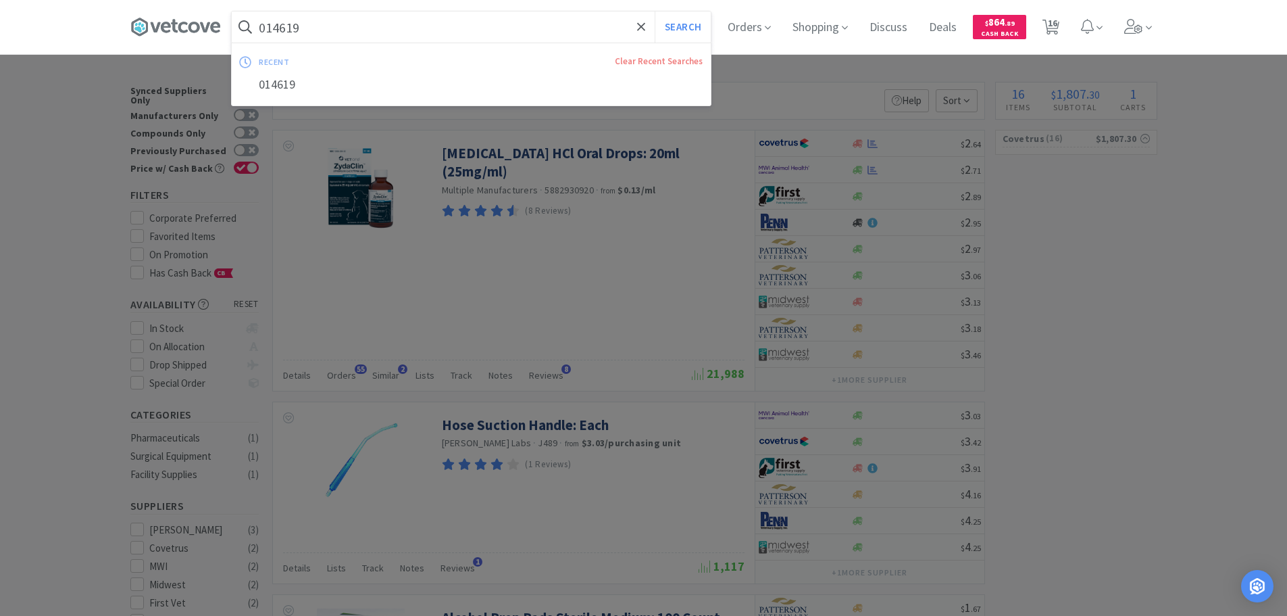
paste input "57086"
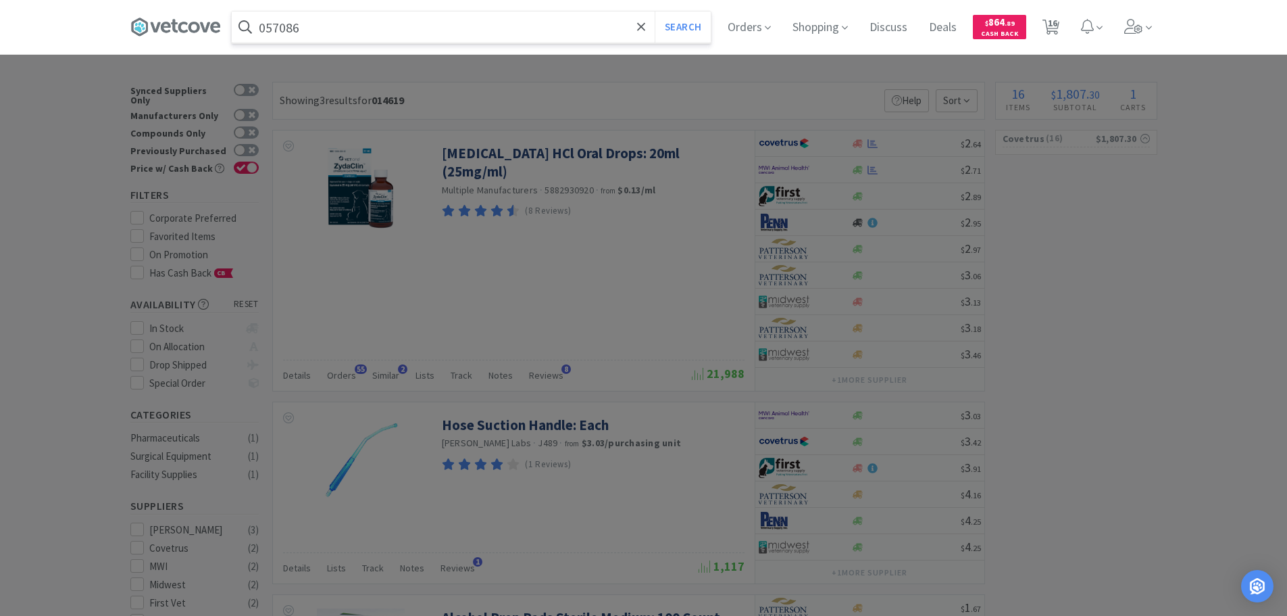
type input "057086"
click at [655, 11] on button "Search" at bounding box center [683, 26] width 56 height 31
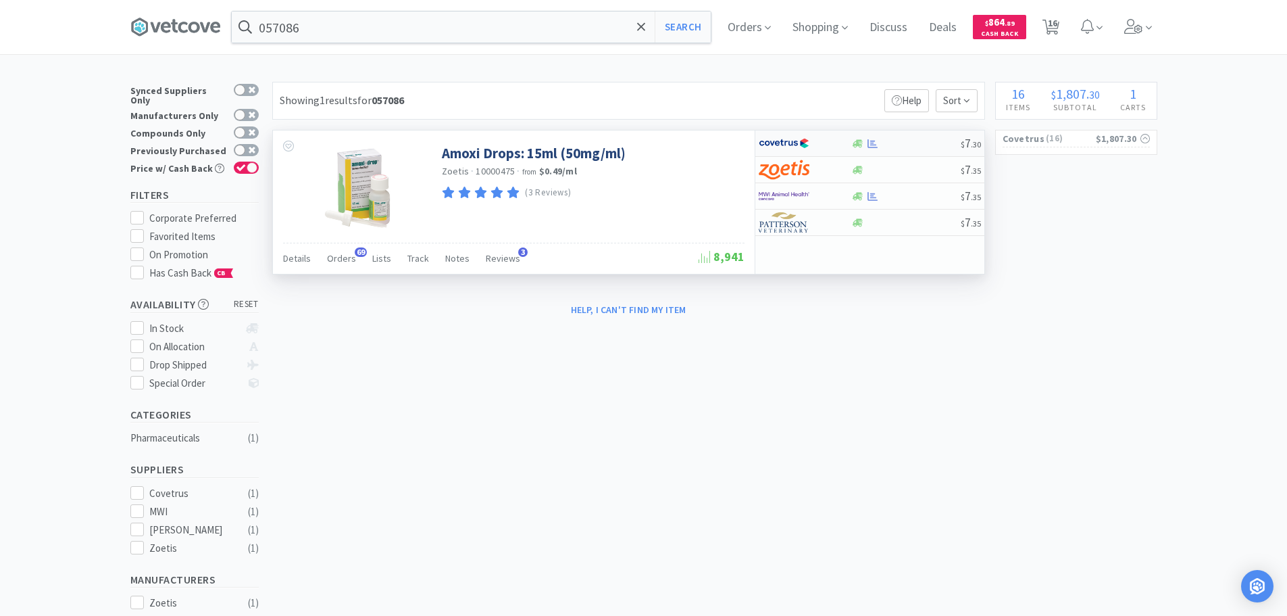
click at [911, 139] on div at bounding box center [905, 144] width 109 height 10
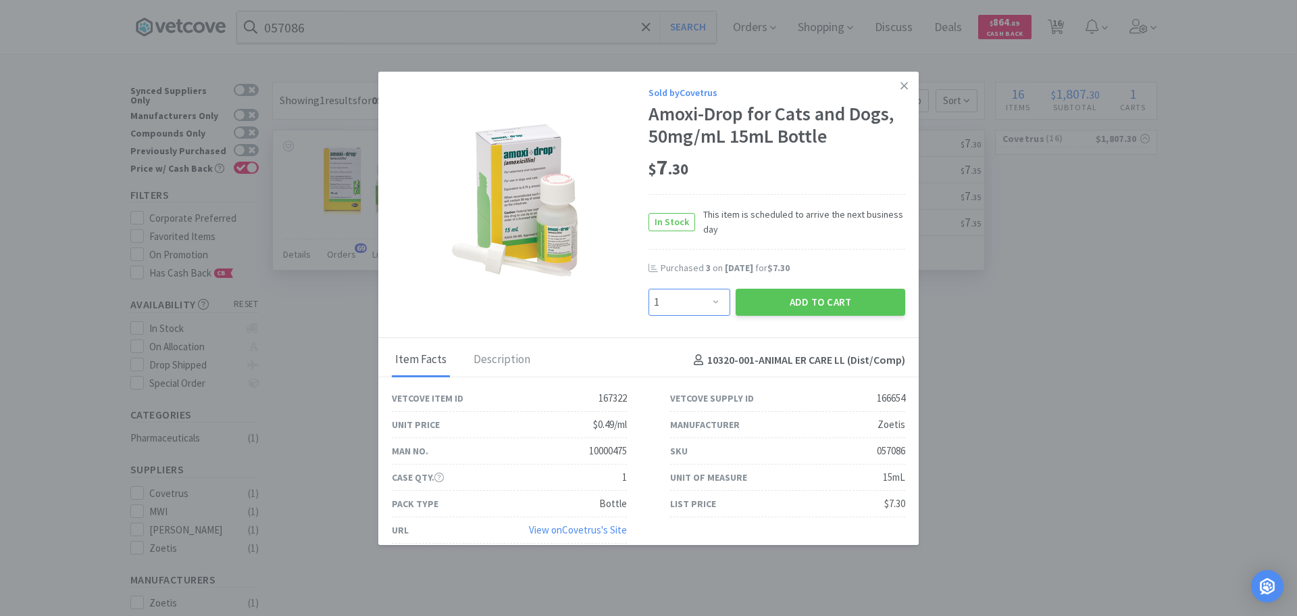
drag, startPoint x: 673, startPoint y: 308, endPoint x: 674, endPoint y: 291, distance: 17.6
click at [673, 307] on select "Enter Quantity 1 2 3 4 5 6 7 8 9 10 11 12 13 14 15 16 17 18 19 20 Enter Quantity" at bounding box center [690, 302] width 82 height 27
select select "2"
click at [649, 289] on select "Enter Quantity 1 2 3 4 5 6 7 8 9 10 11 12 13 14 15 16 17 18 19 20 Enter Quantity" at bounding box center [690, 302] width 82 height 27
click at [754, 306] on button "Add to Cart" at bounding box center [821, 302] width 170 height 27
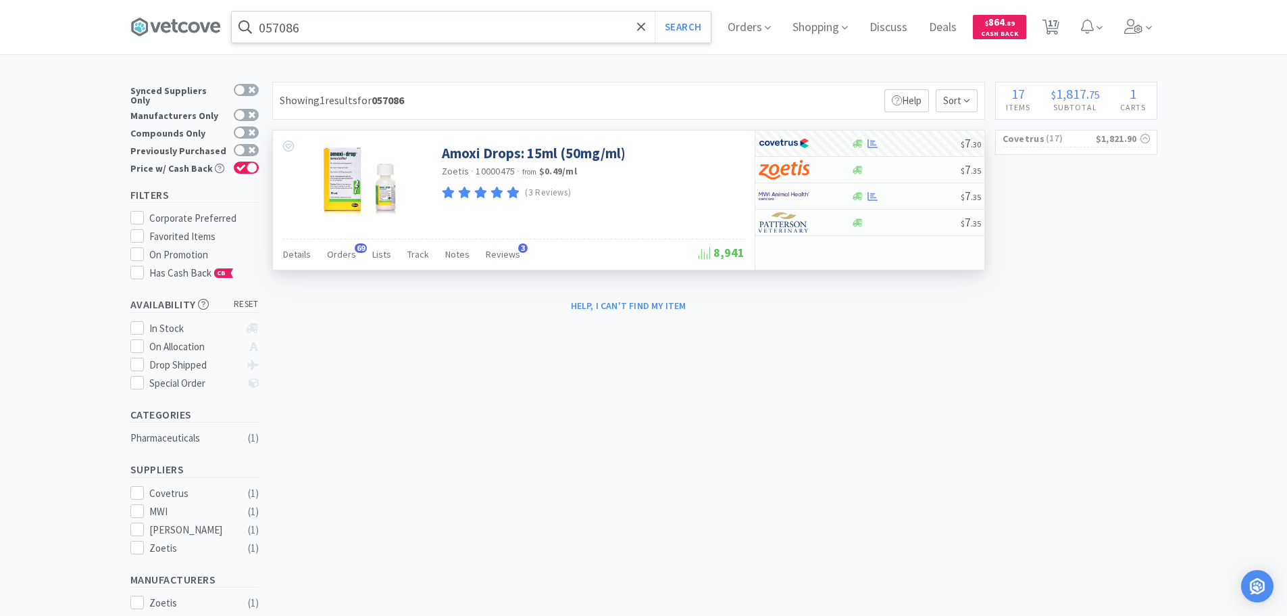
click at [485, 22] on input "057086" at bounding box center [471, 26] width 479 height 31
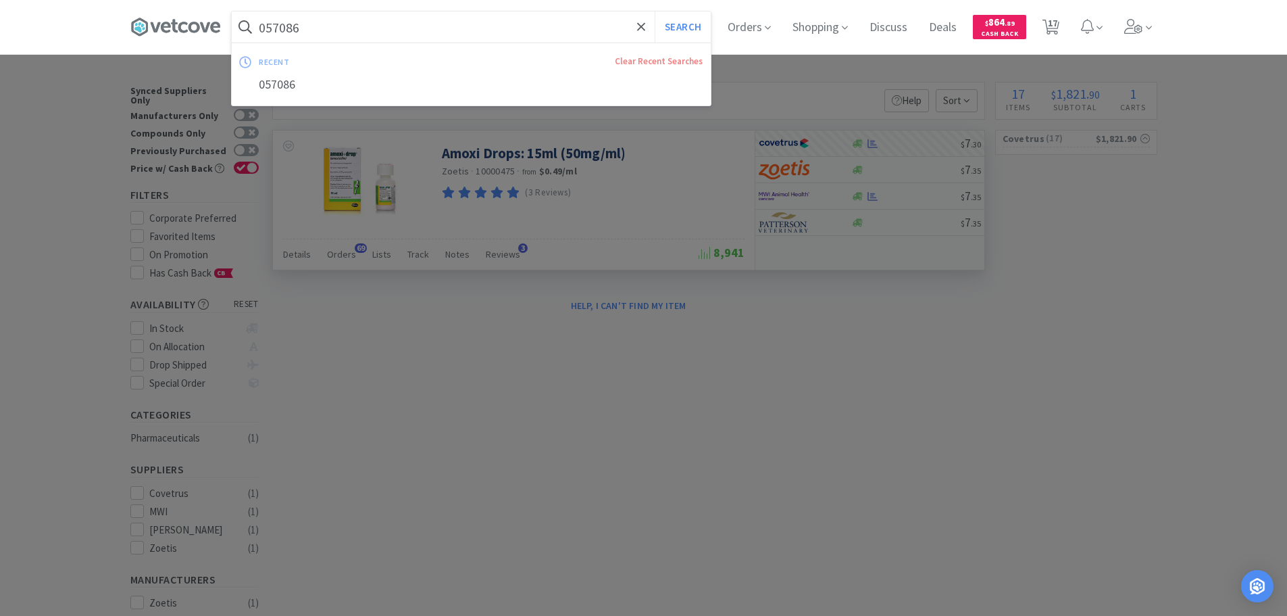
paste input "68122"
type input "068122"
click at [655, 11] on button "Search" at bounding box center [683, 26] width 56 height 31
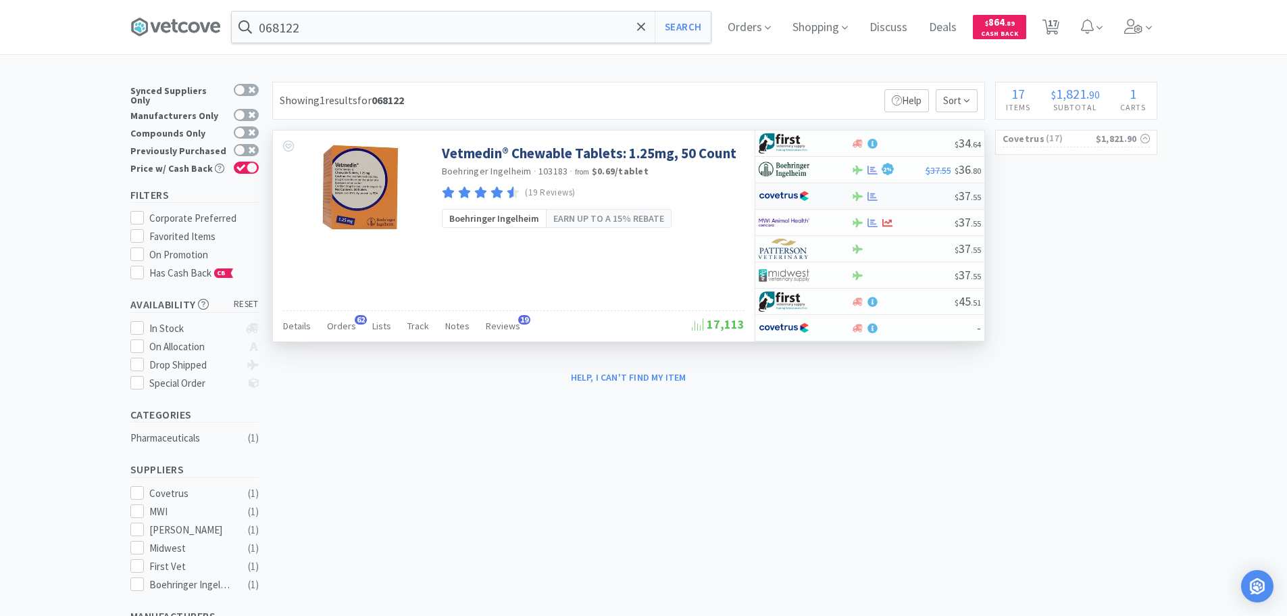
click at [918, 199] on div at bounding box center [902, 196] width 103 height 10
select select "1"
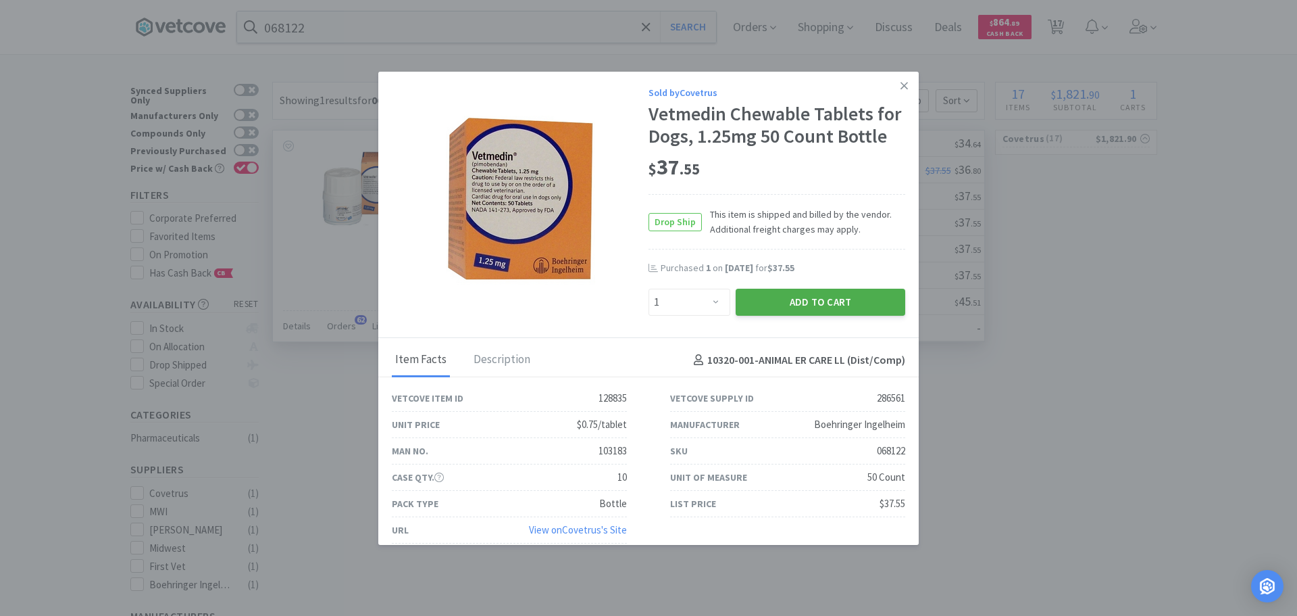
click at [769, 315] on button "Add to Cart" at bounding box center [821, 302] width 170 height 27
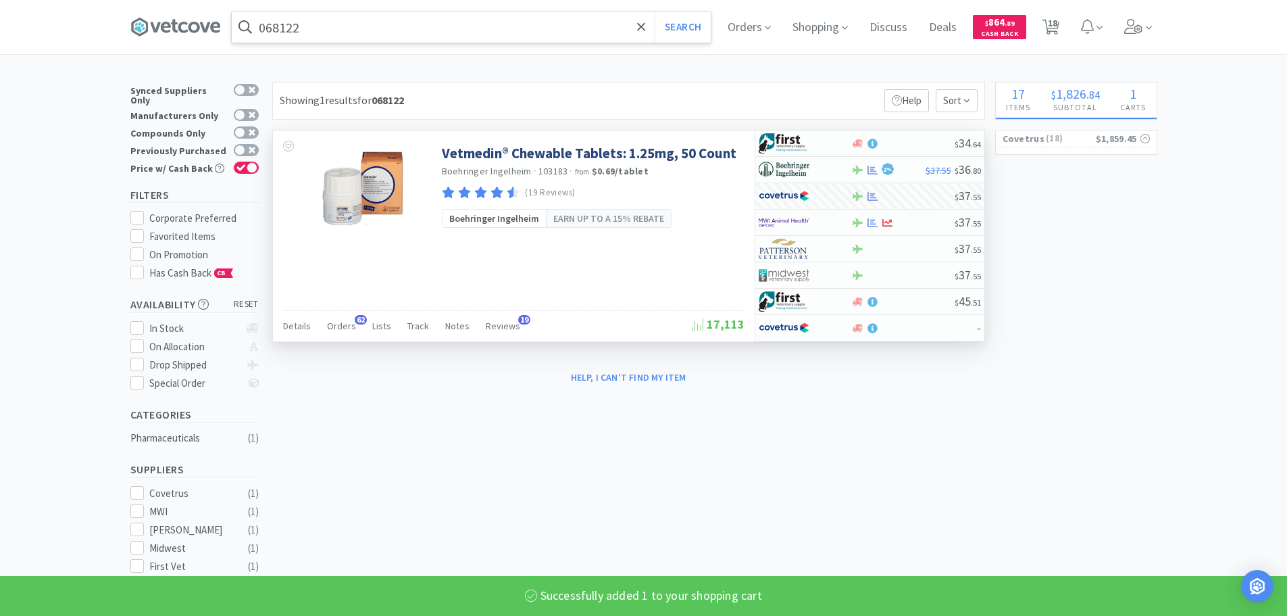
click at [467, 28] on input "068122" at bounding box center [471, 26] width 479 height 31
paste input "4"
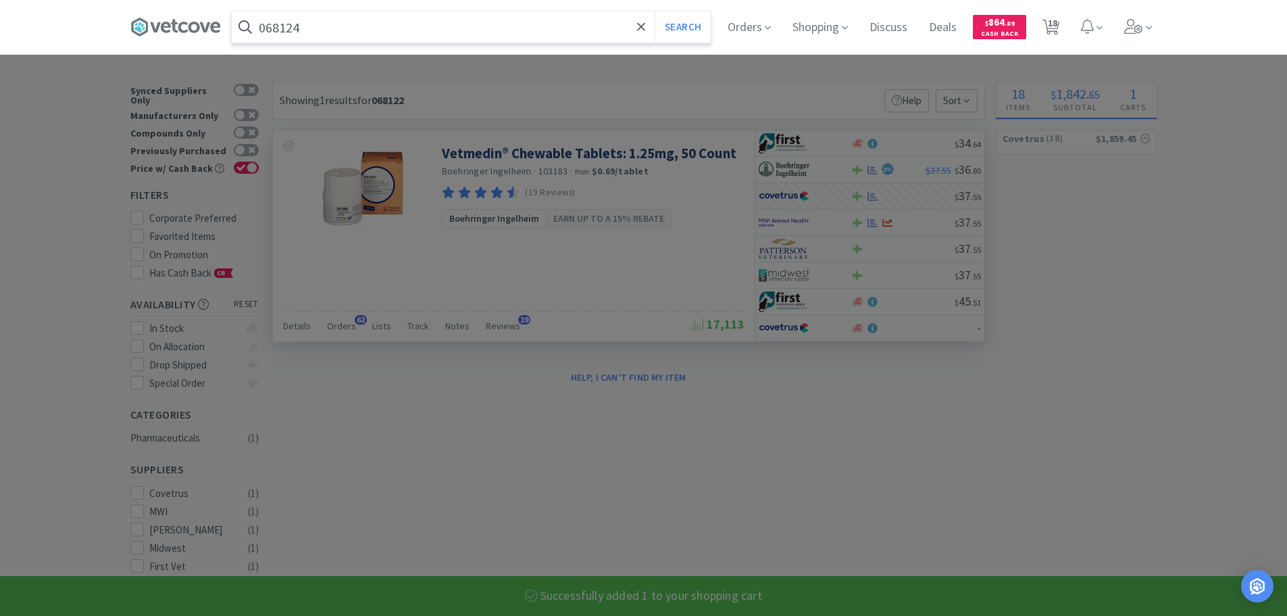
type input "068124"
click at [655, 11] on button "Search" at bounding box center [683, 26] width 56 height 31
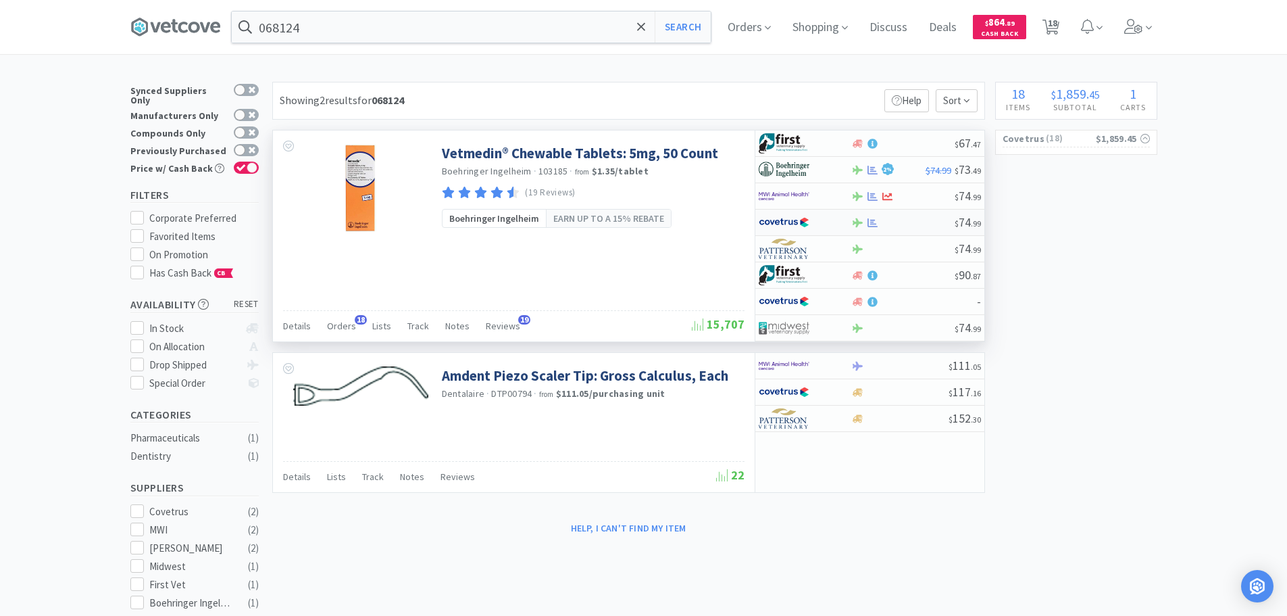
click at [911, 225] on div at bounding box center [902, 223] width 103 height 10
select select "1"
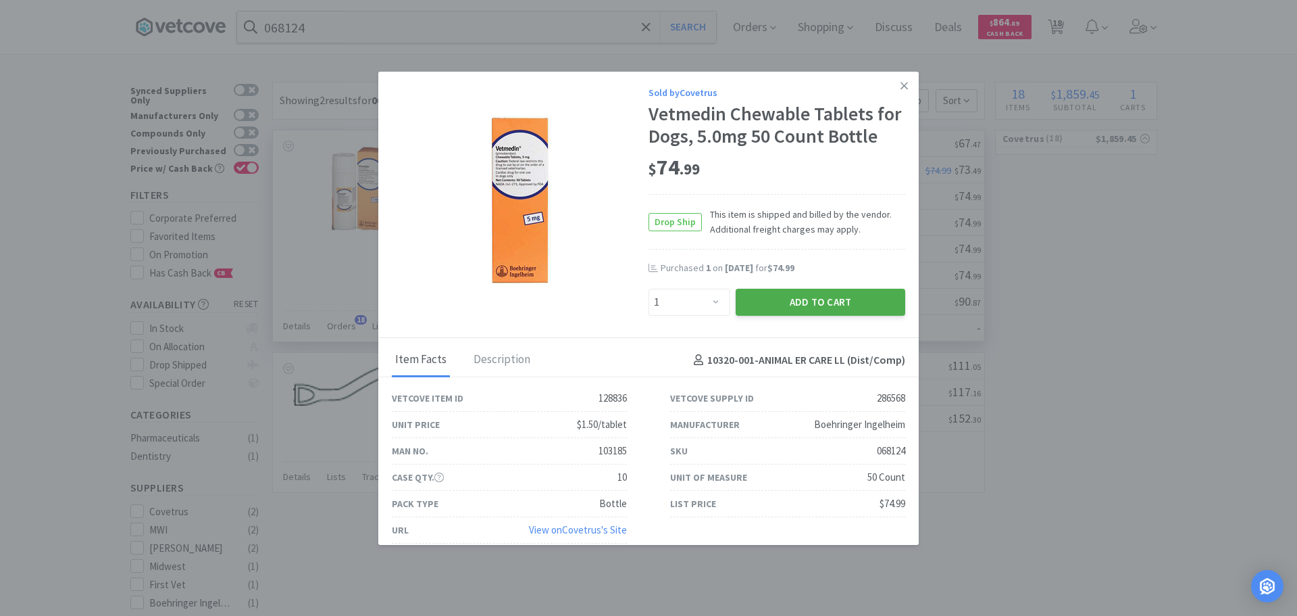
click at [813, 305] on button "Add to Cart" at bounding box center [821, 302] width 170 height 27
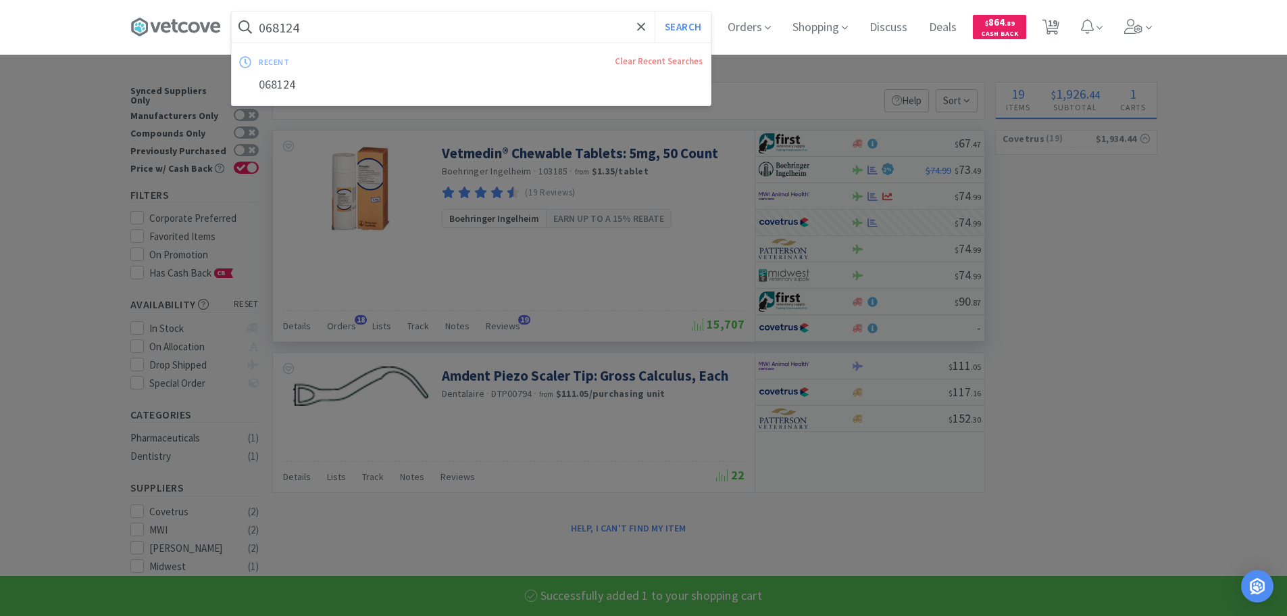
click at [517, 22] on input "068124" at bounding box center [471, 26] width 479 height 31
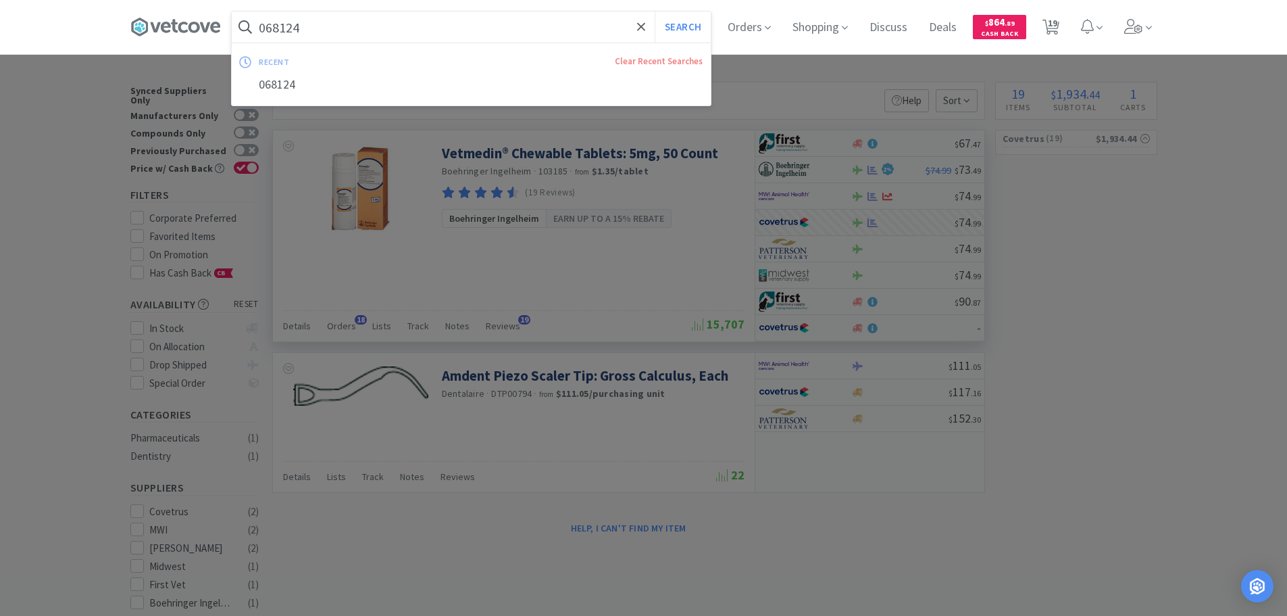
paste input "83181"
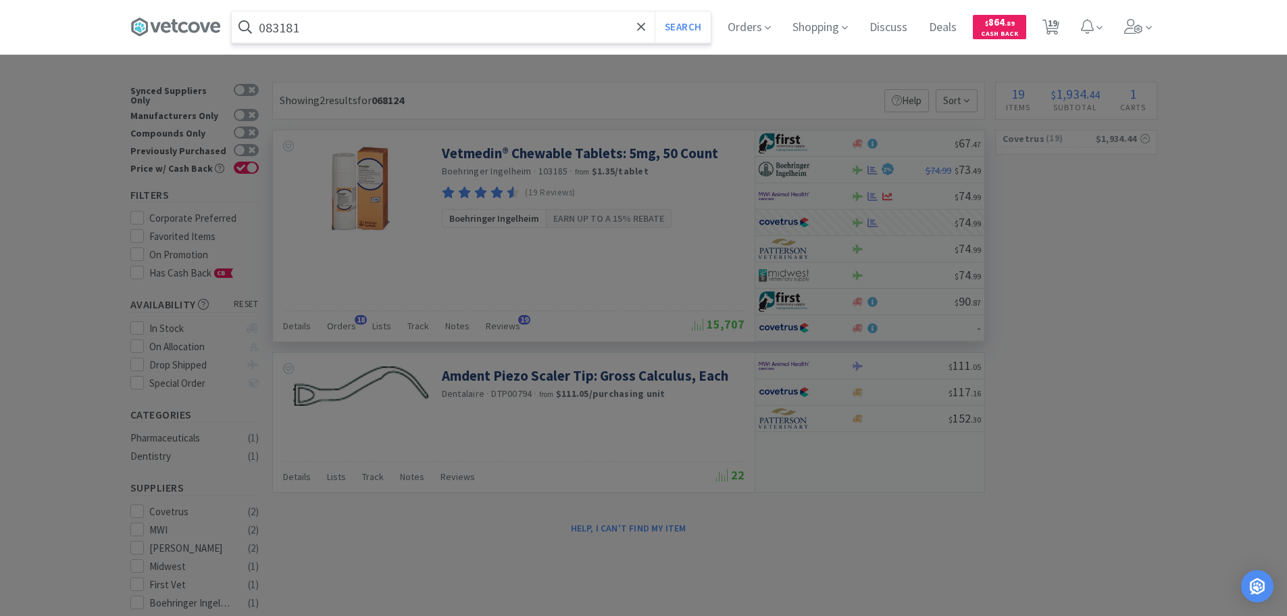
type input "083181"
click at [655, 11] on button "Search" at bounding box center [683, 26] width 56 height 31
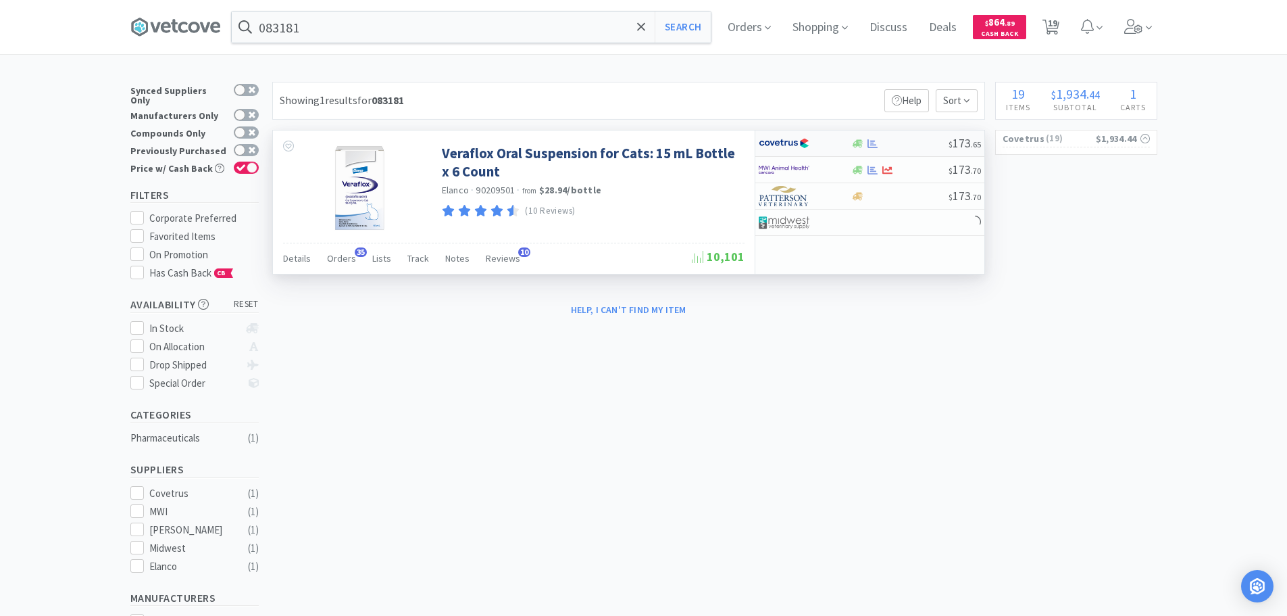
click at [911, 137] on div "$ 173 . 65" at bounding box center [869, 143] width 229 height 26
select select "1"
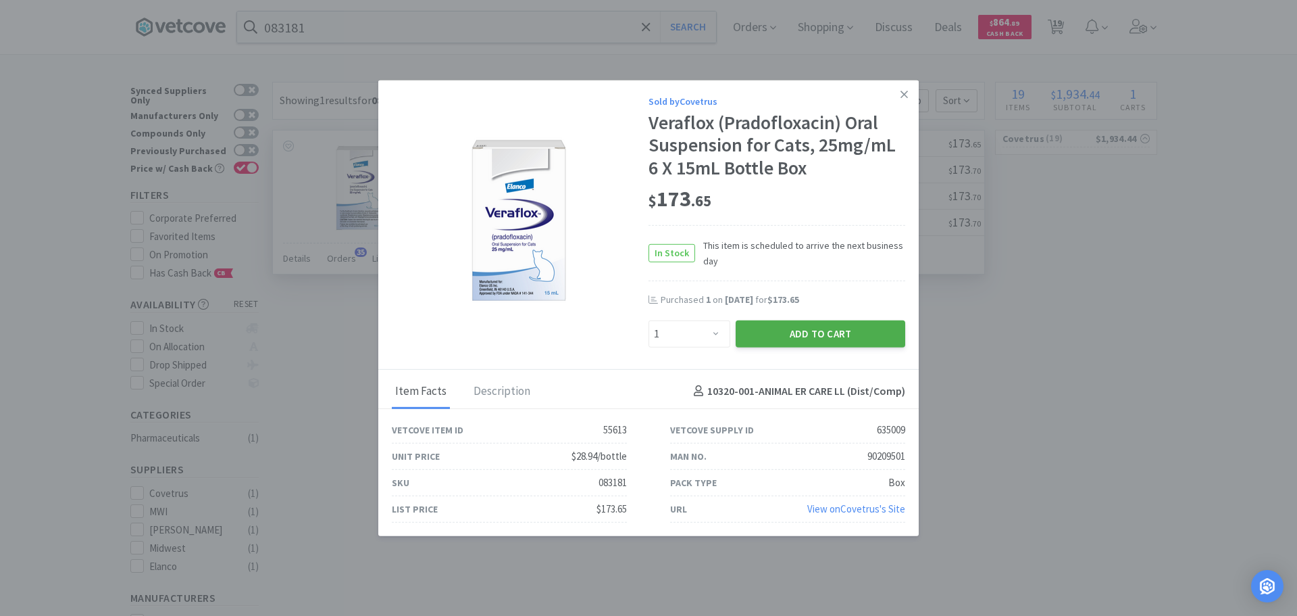
click at [831, 325] on button "Add to Cart" at bounding box center [821, 333] width 170 height 27
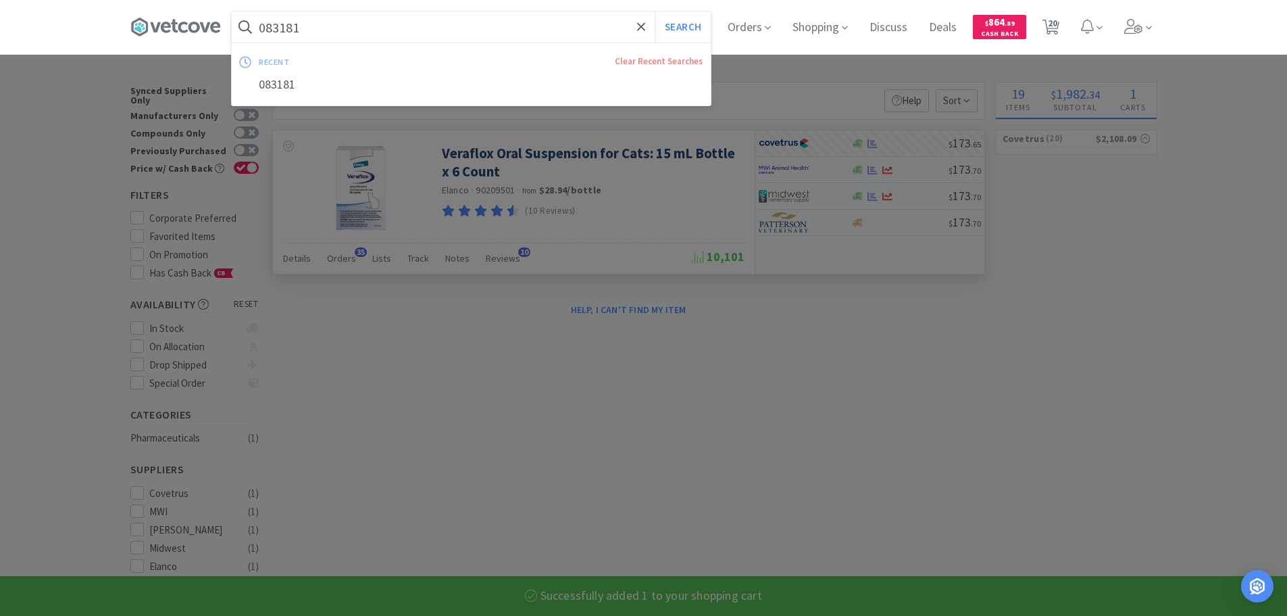
click at [479, 28] on input "083181" at bounding box center [471, 26] width 479 height 31
paste input "70785"
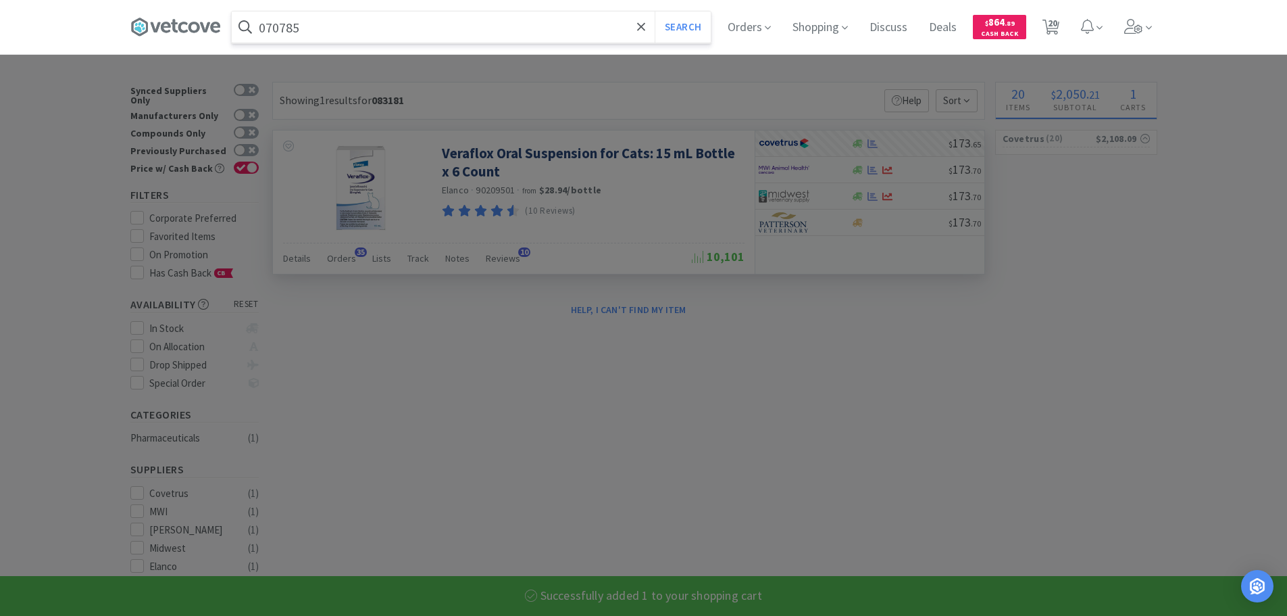
type input "070785"
click at [655, 11] on button "Search" at bounding box center [683, 26] width 56 height 31
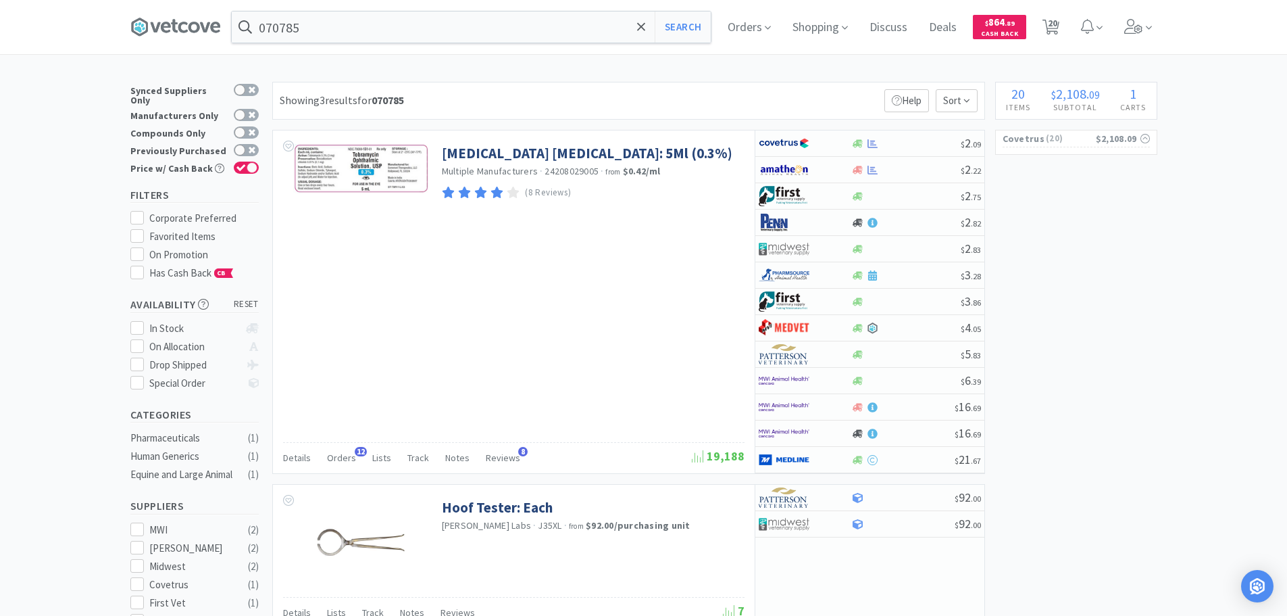
click at [700, 98] on div "Showing 3 results for 070785 Filters Help Sort" at bounding box center [628, 101] width 713 height 38
click at [917, 143] on div at bounding box center [905, 144] width 109 height 10
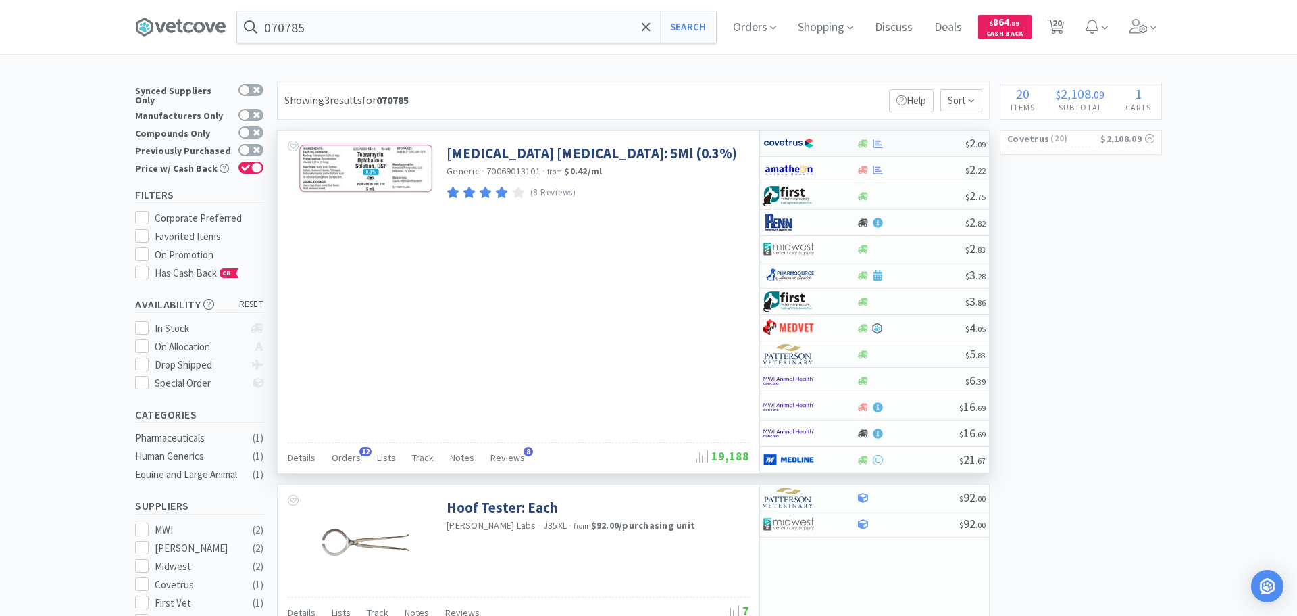
select select "1"
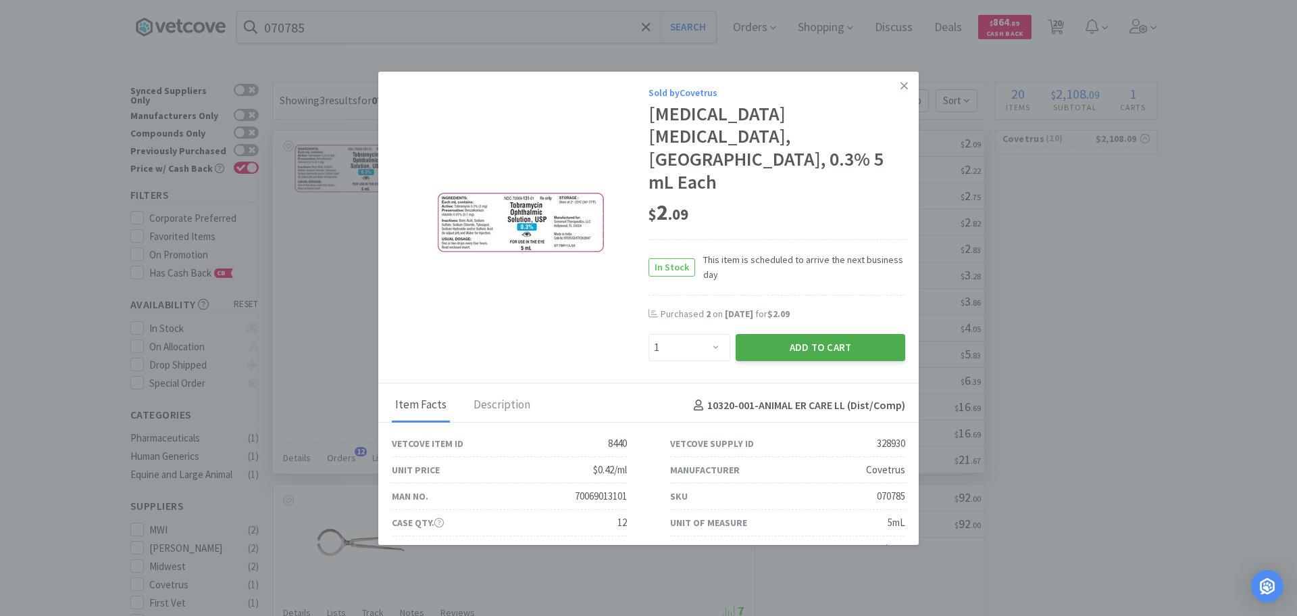
click at [794, 334] on button "Add to Cart" at bounding box center [821, 347] width 170 height 27
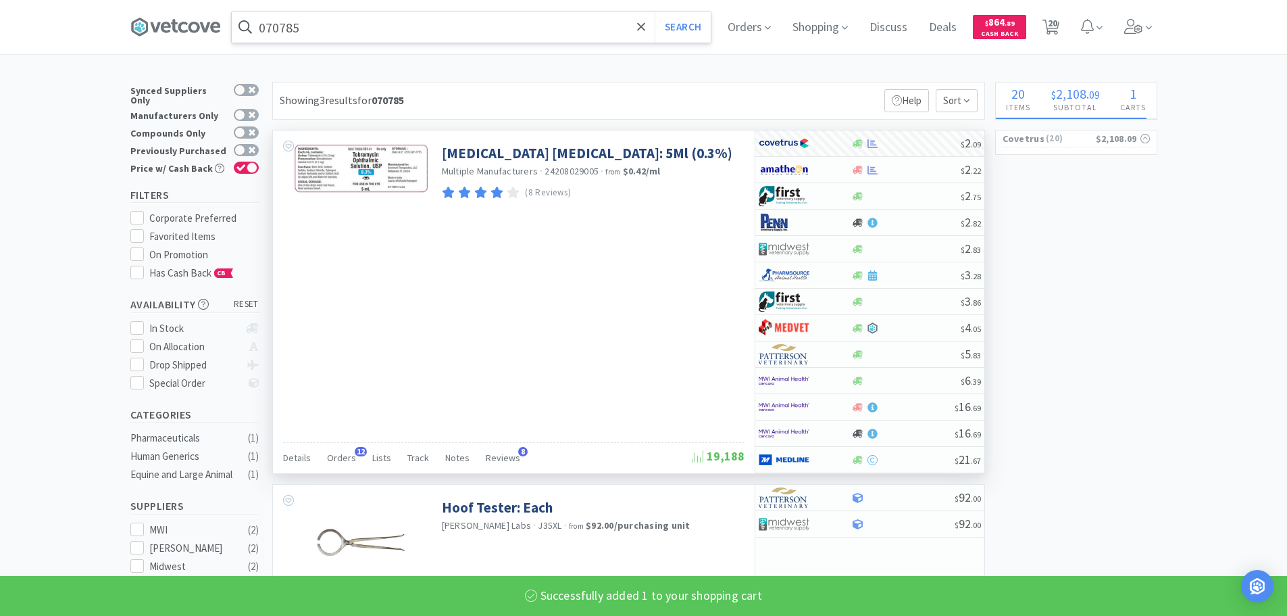
click at [470, 28] on input "070785" at bounding box center [471, 26] width 479 height 31
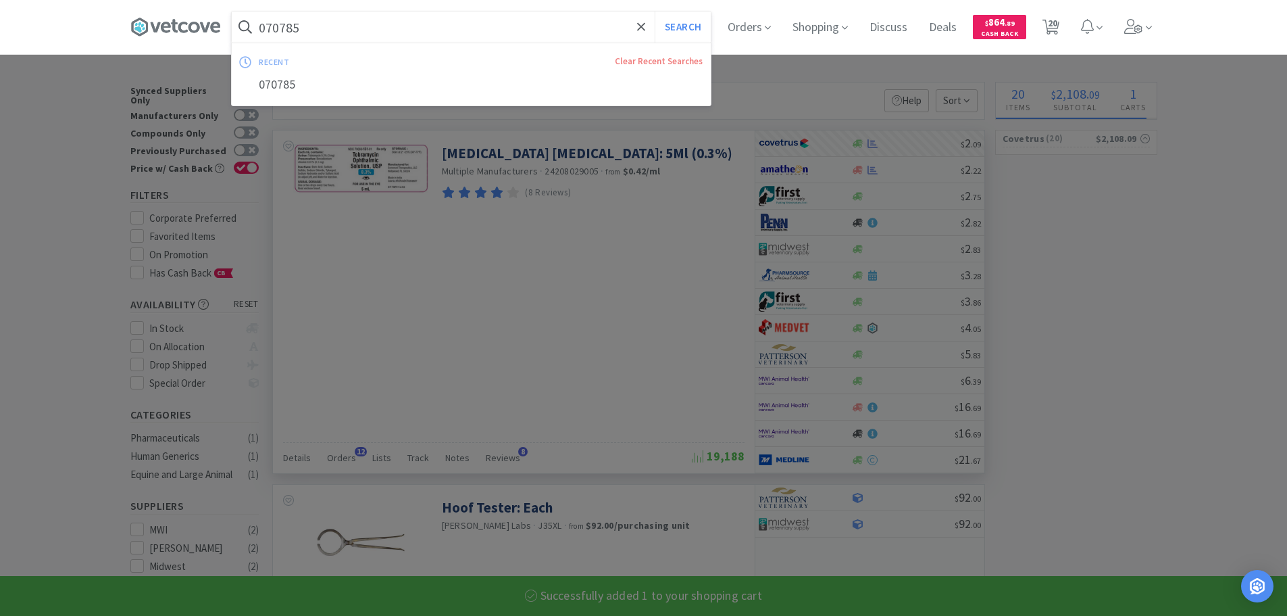
paste input "23754"
type input "023754"
click at [655, 11] on button "Search" at bounding box center [683, 26] width 56 height 31
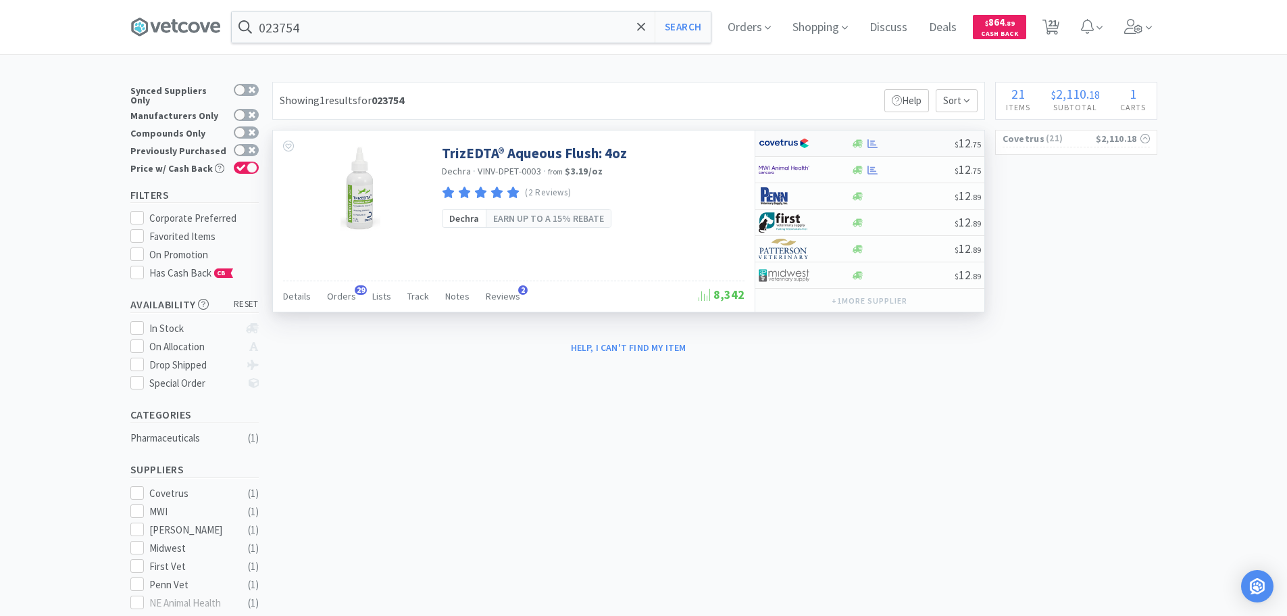
click at [918, 141] on div at bounding box center [902, 144] width 103 height 10
select select "1"
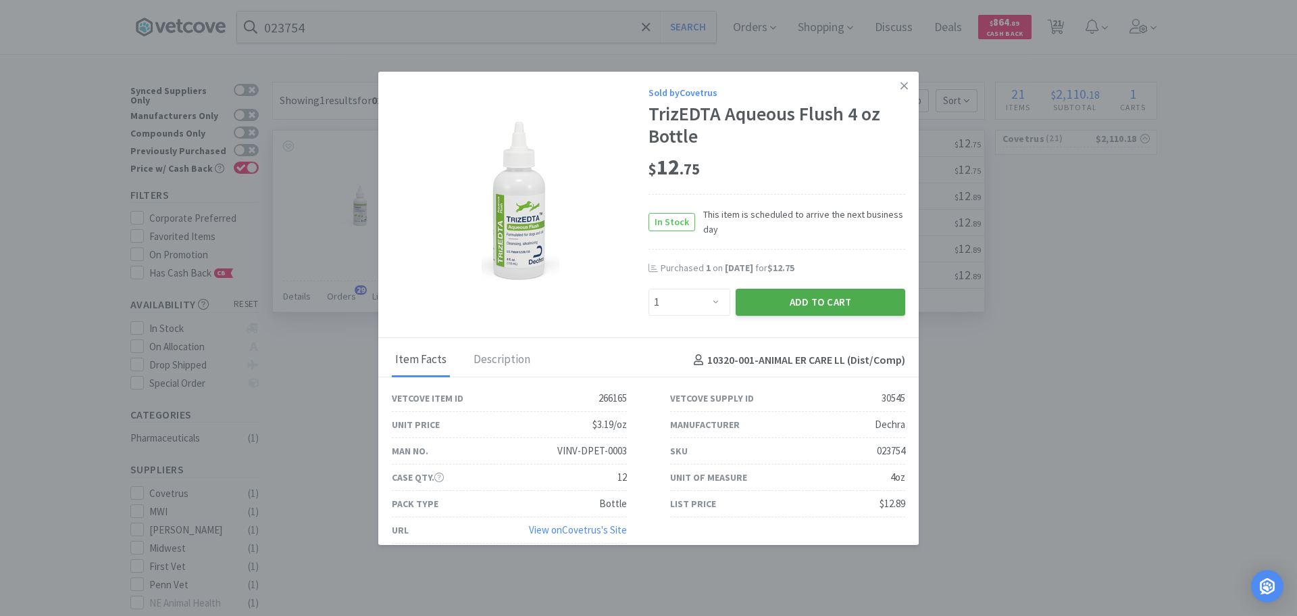
click at [783, 299] on button "Add to Cart" at bounding box center [821, 302] width 170 height 27
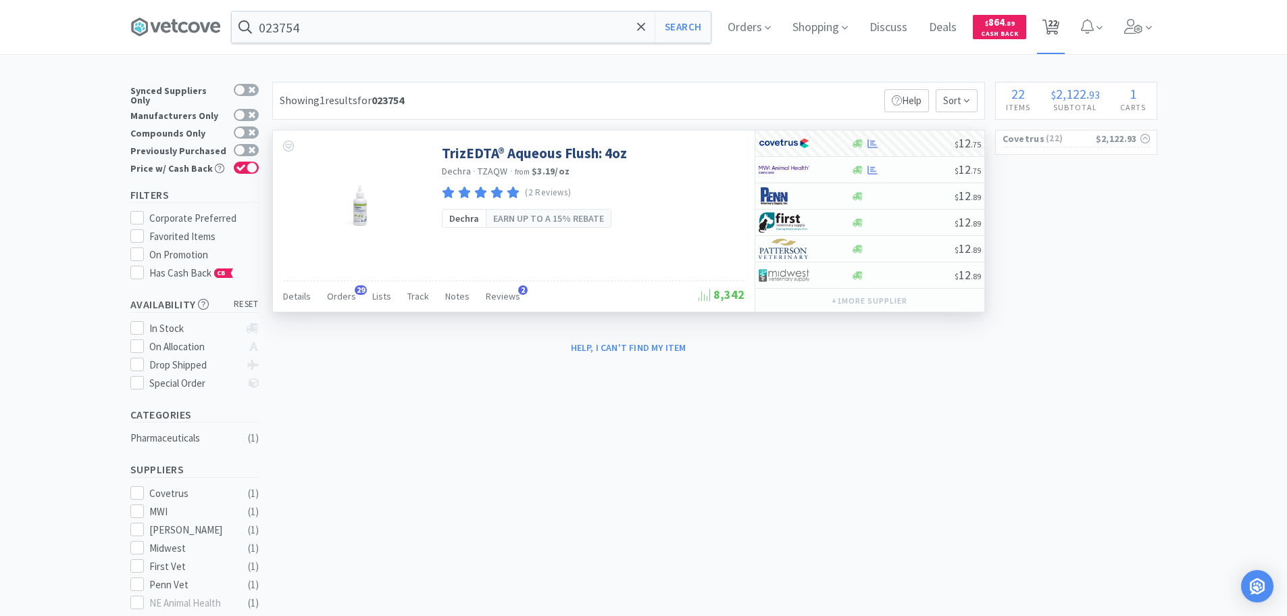
click at [1053, 31] on span "22" at bounding box center [1052, 23] width 9 height 54
select select "2"
select select "1"
select select "7"
select select "1"
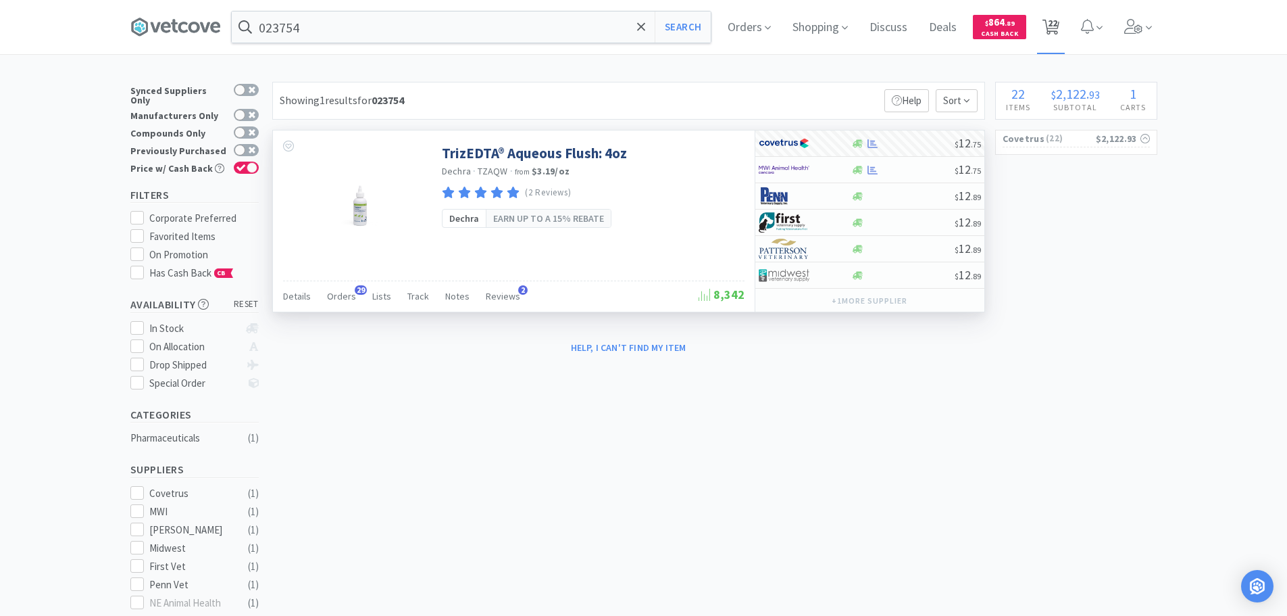
select select "1"
select select "5"
select select "1"
select select "3"
select select "2"
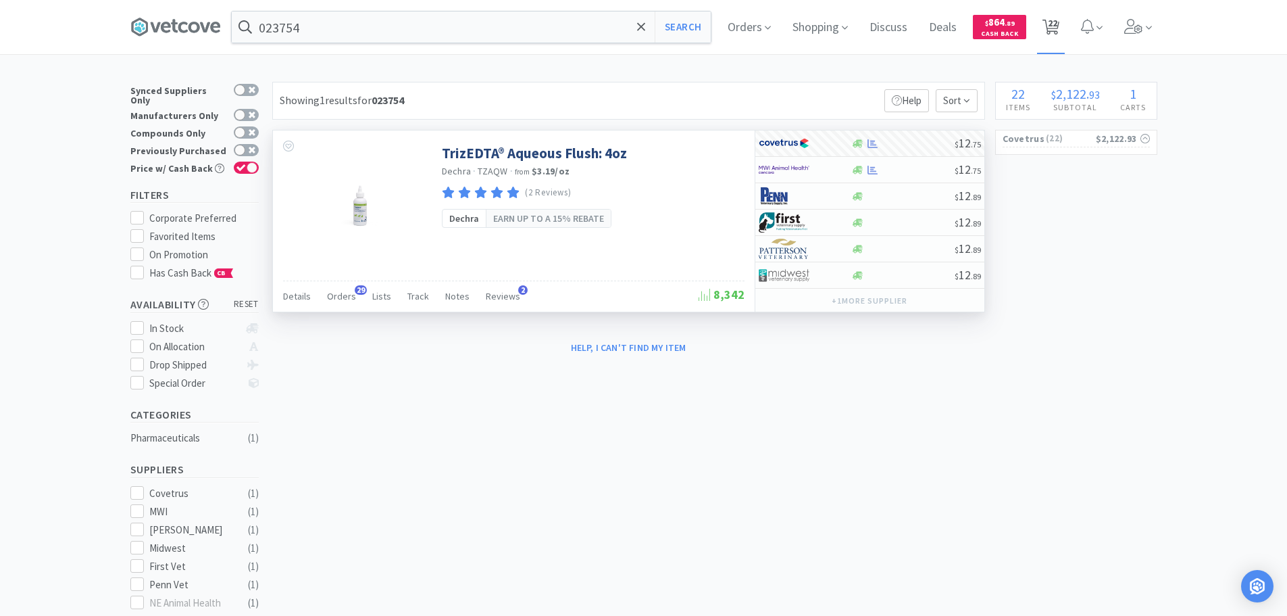
select select "1"
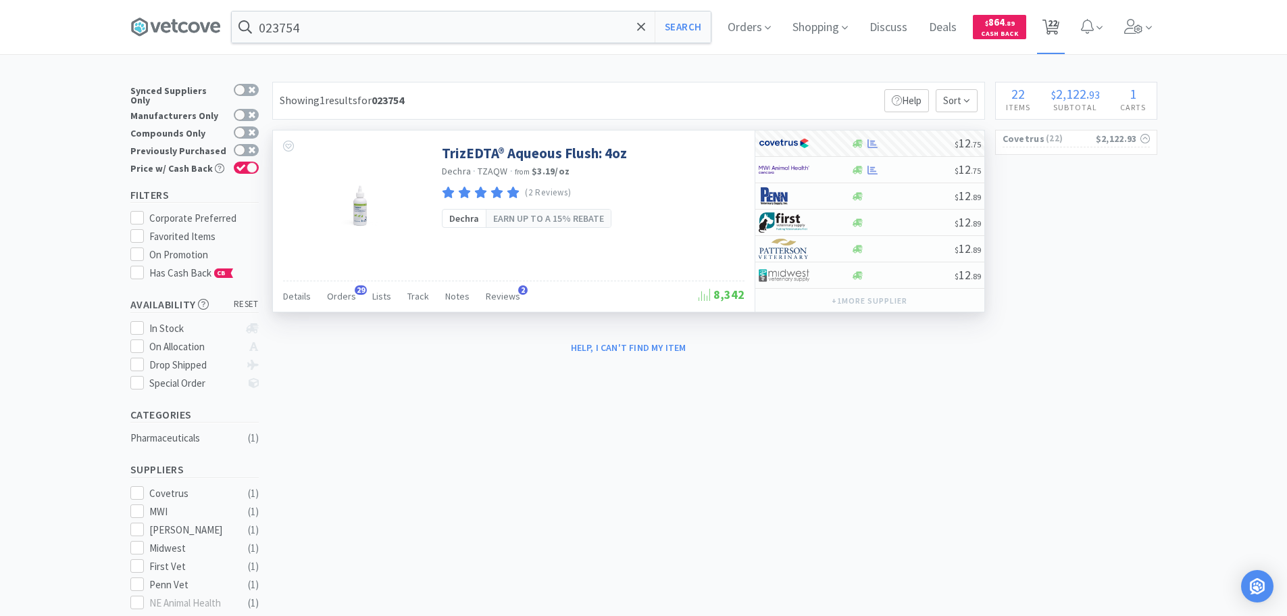
select select "2"
select select "1"
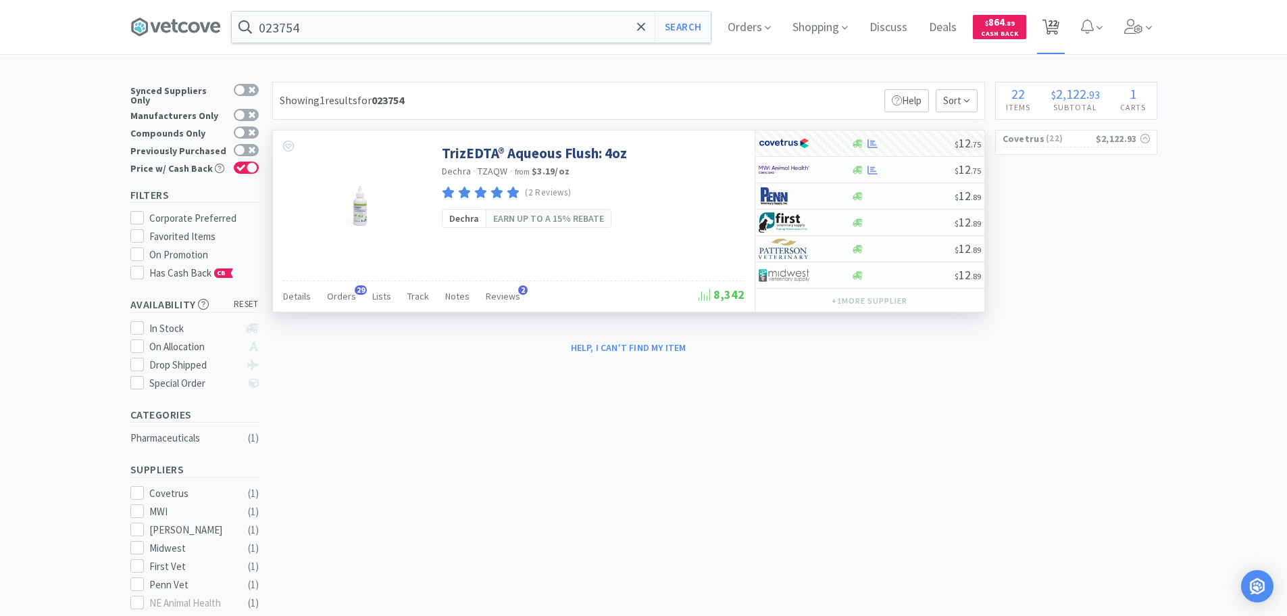
select select "3"
select select "1"
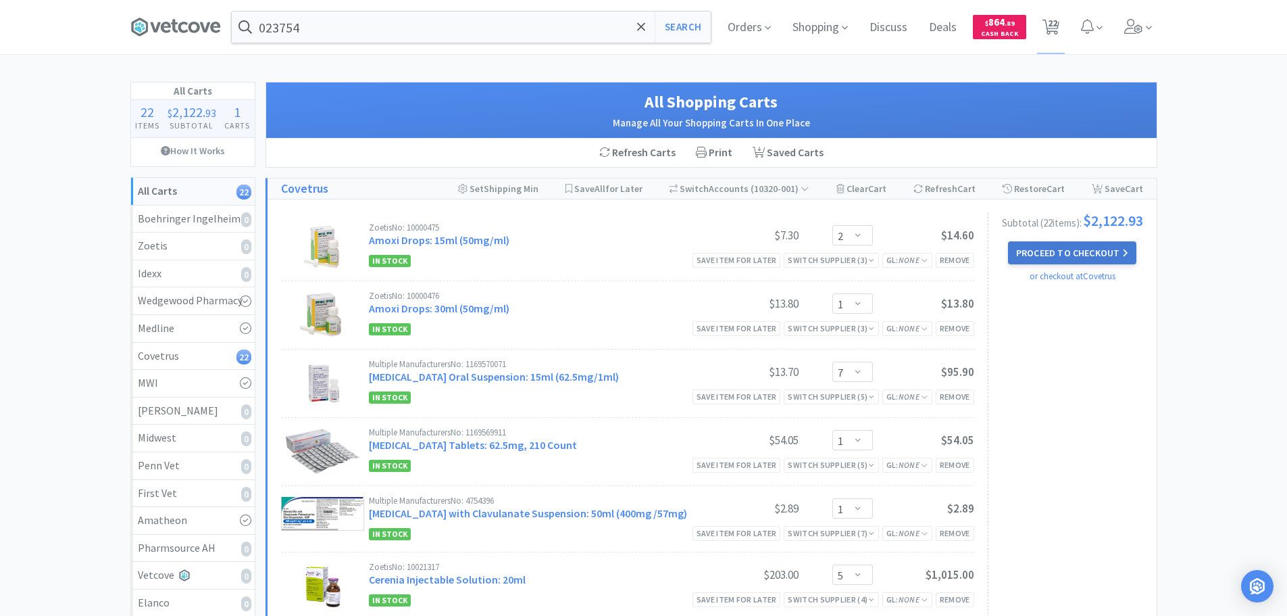
click at [1064, 257] on button "Proceed to Checkout" at bounding box center [1072, 252] width 128 height 23
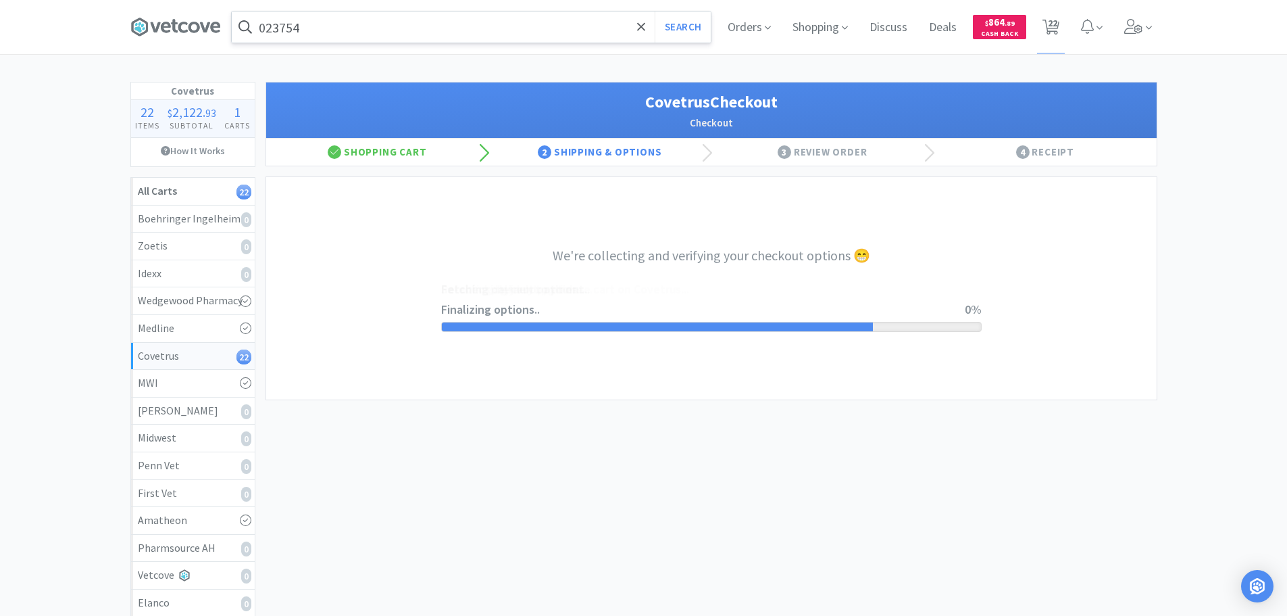
select select "ACCOUNT"
select select "cvt-standard-net"
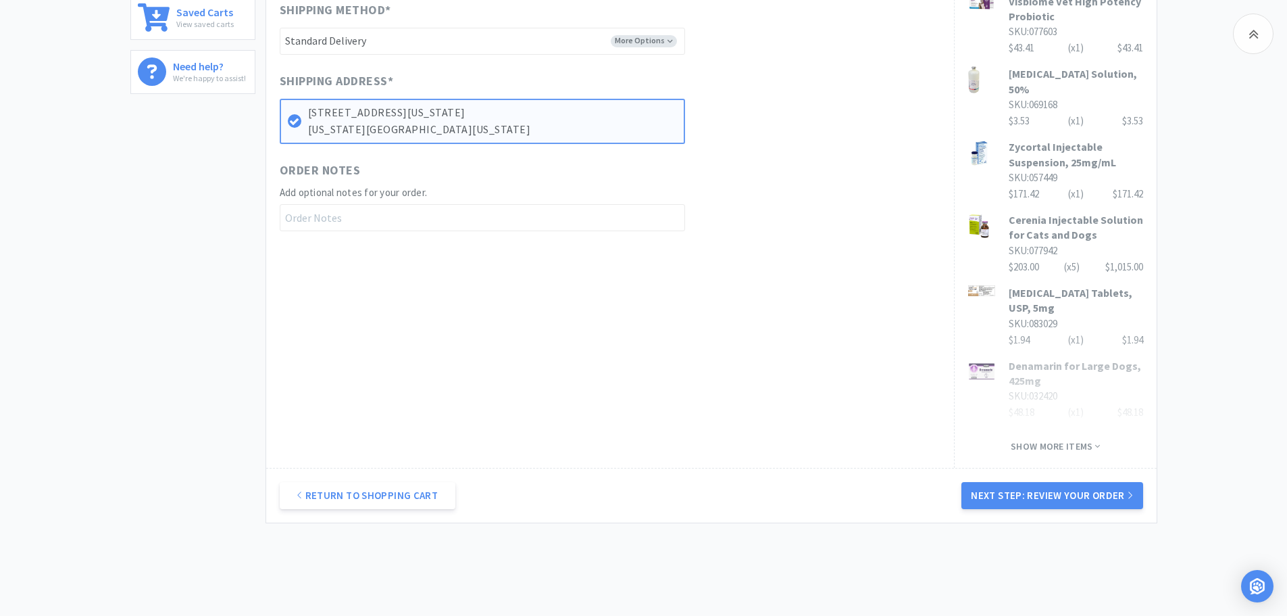
scroll to position [659, 0]
click at [1042, 439] on span "Show more items" at bounding box center [1055, 445] width 89 height 13
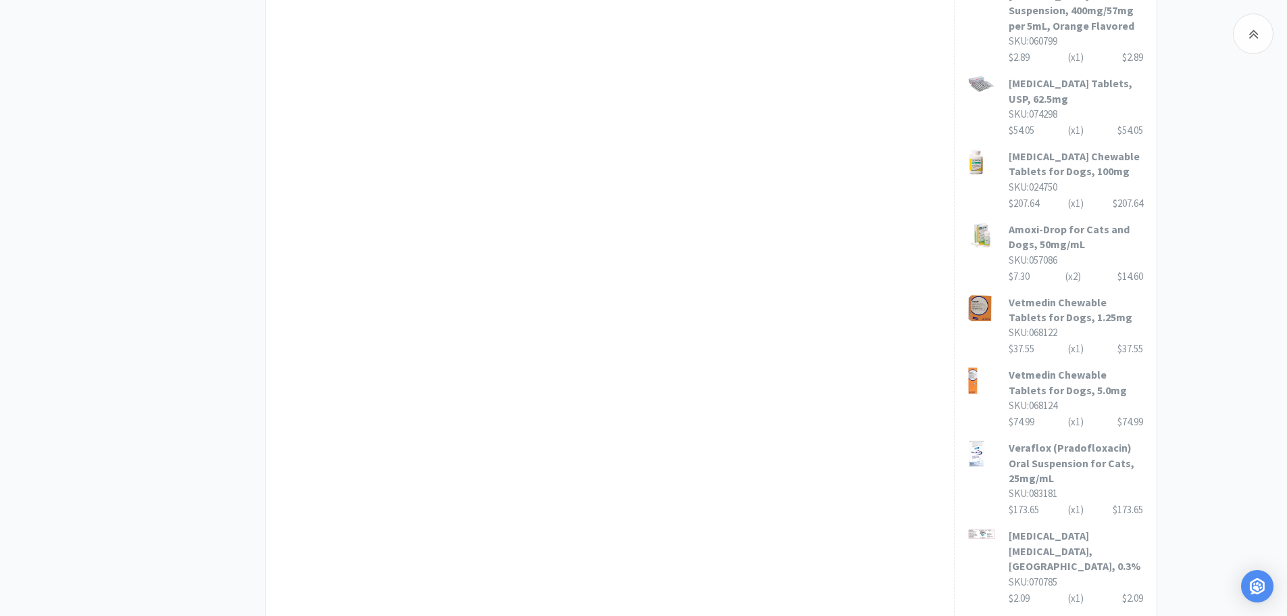
scroll to position [1402, 0]
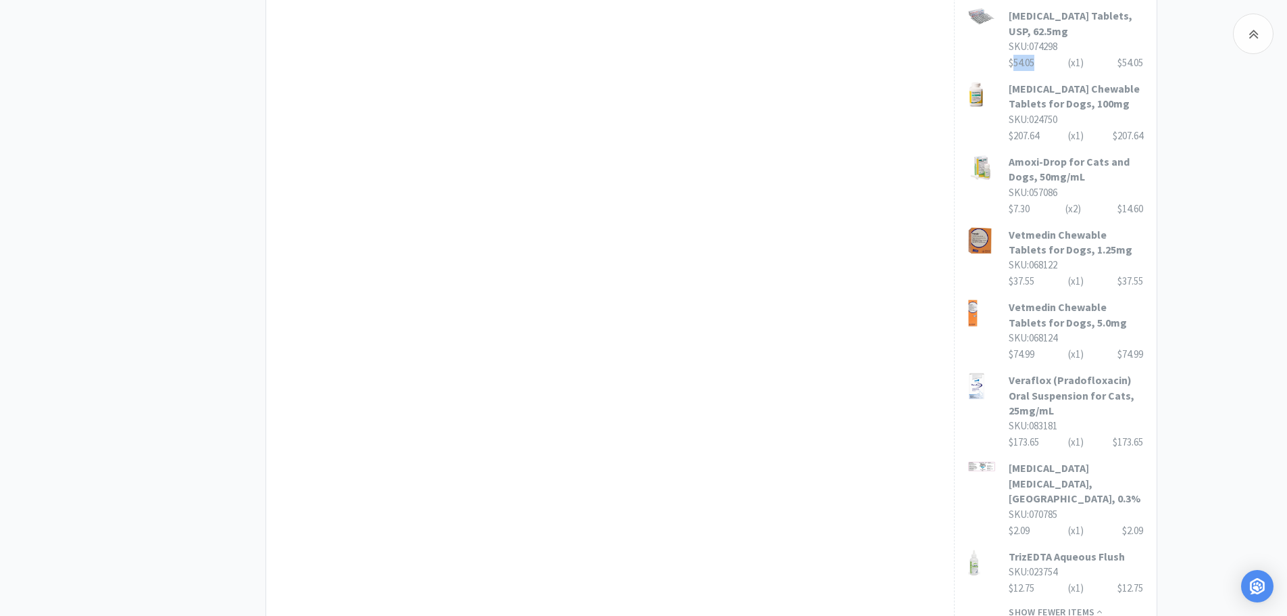
drag, startPoint x: 1042, startPoint y: 60, endPoint x: 1016, endPoint y: 61, distance: 26.4
click at [1016, 61] on div "$54.05 (x 1 ) $54.05" at bounding box center [1076, 63] width 134 height 16
copy div "54.05"
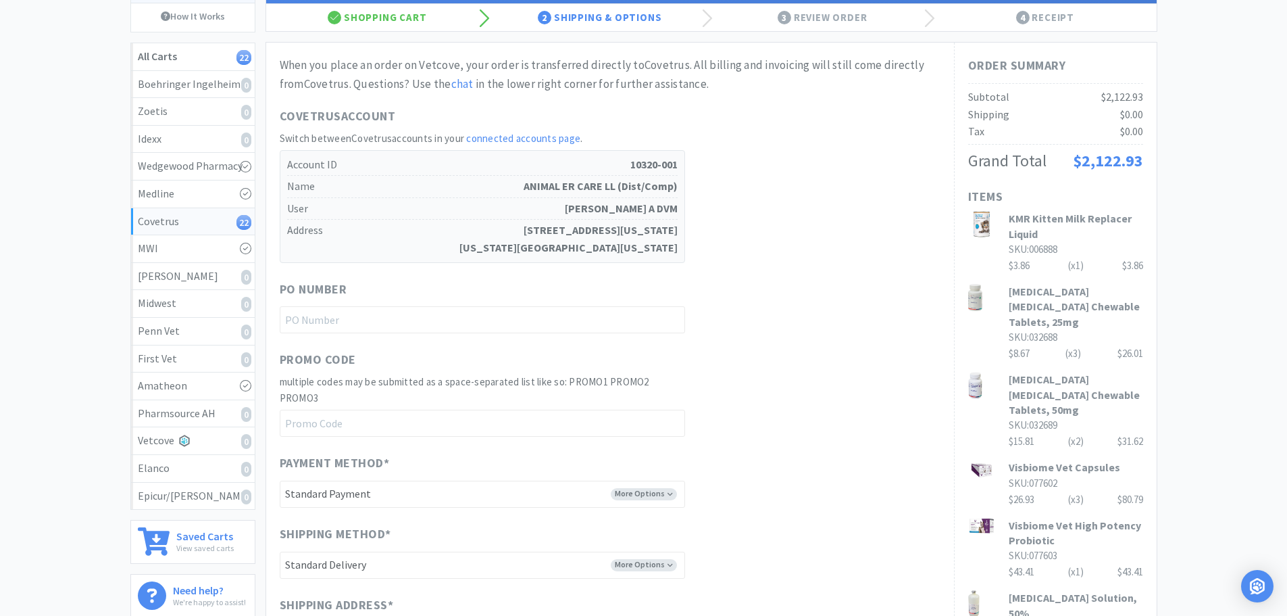
scroll to position [135, 0]
click at [406, 324] on input "text" at bounding box center [482, 318] width 405 height 27
paste input "1145120"
type input "1145120"
click at [728, 337] on div "When you place an order on Vetcove, your order is transferred directly to Covet…" at bounding box center [610, 404] width 661 height 698
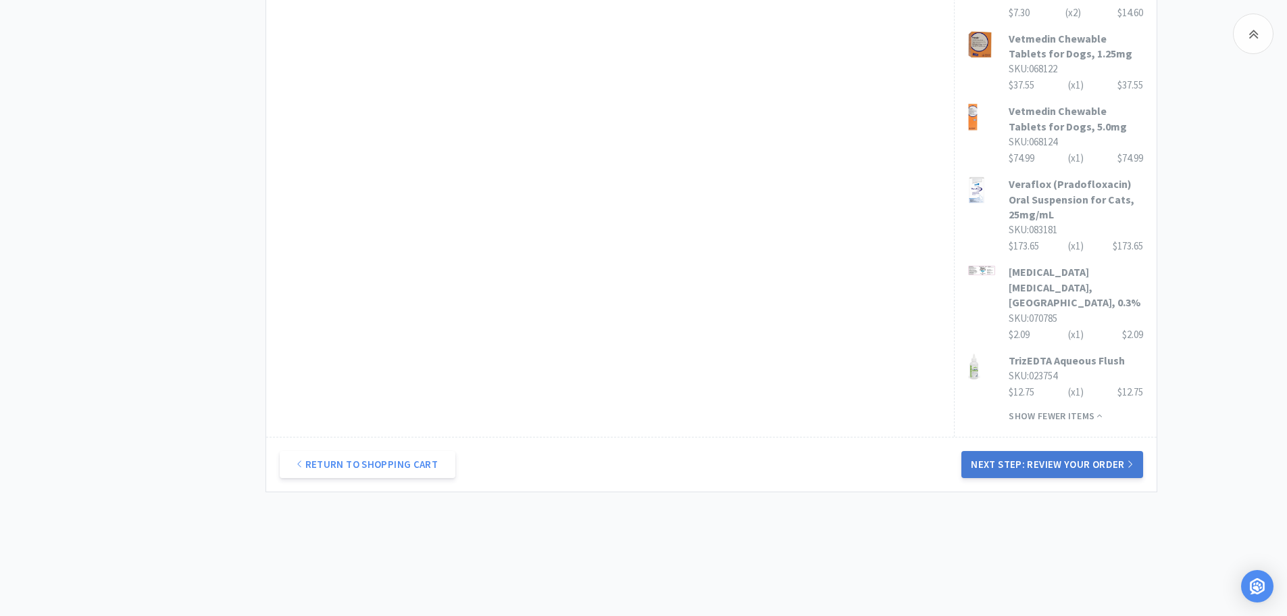
click at [1068, 453] on button "Next Step: Review Your Order" at bounding box center [1051, 464] width 181 height 27
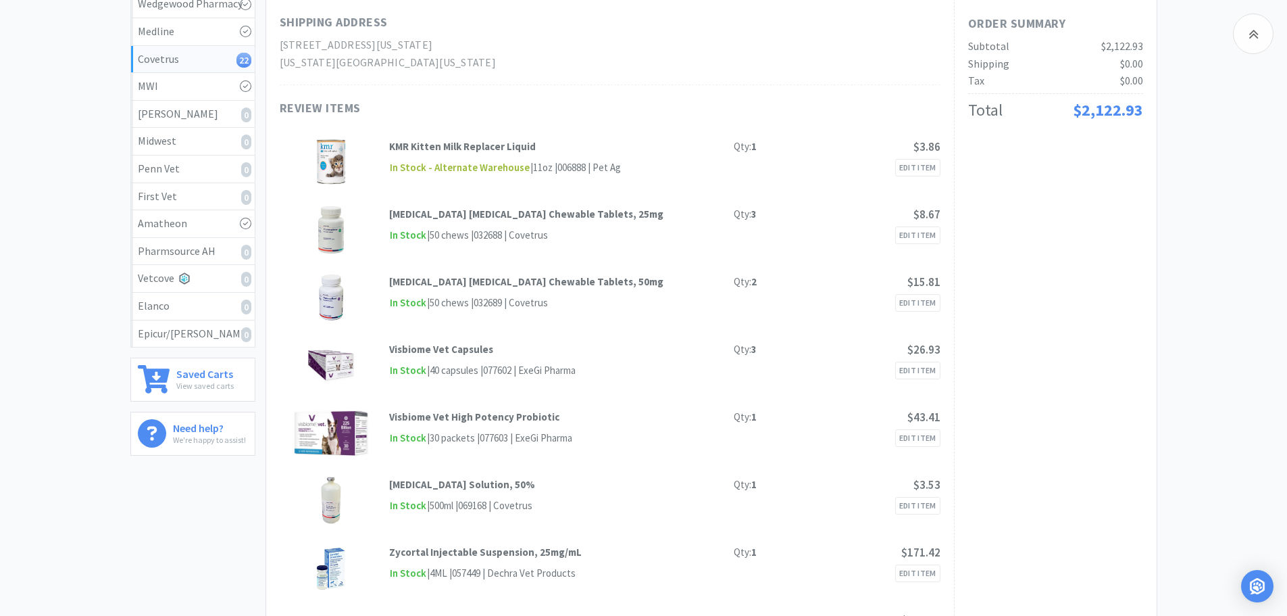
scroll to position [0, 0]
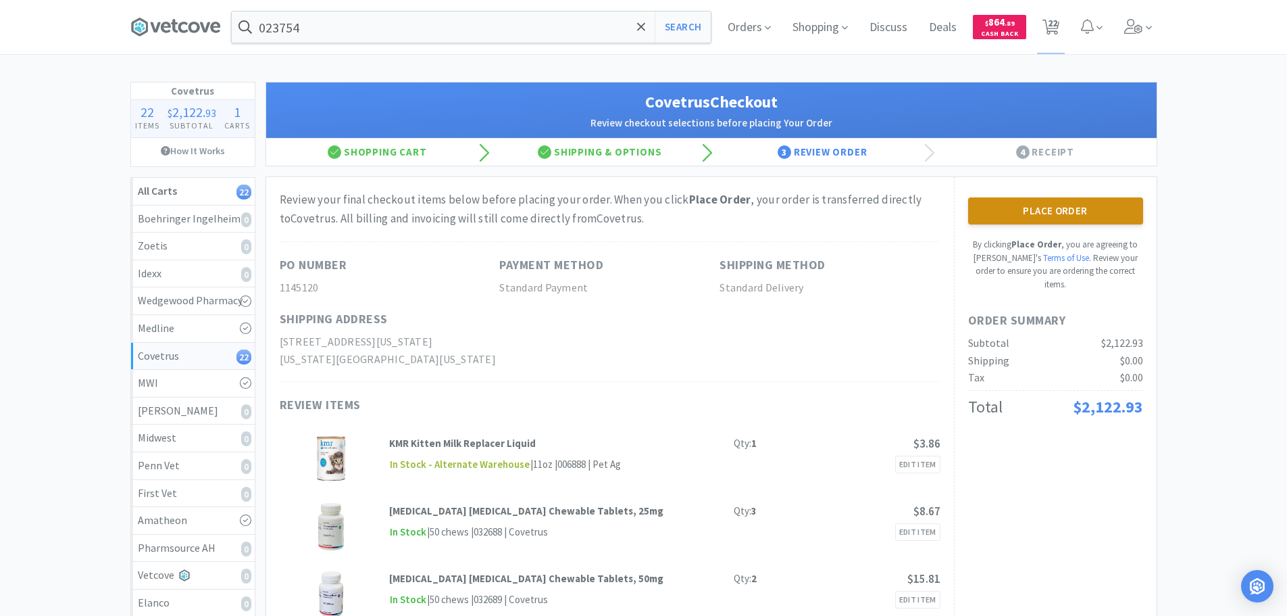
click at [1055, 211] on button "Place Order" at bounding box center [1055, 210] width 175 height 27
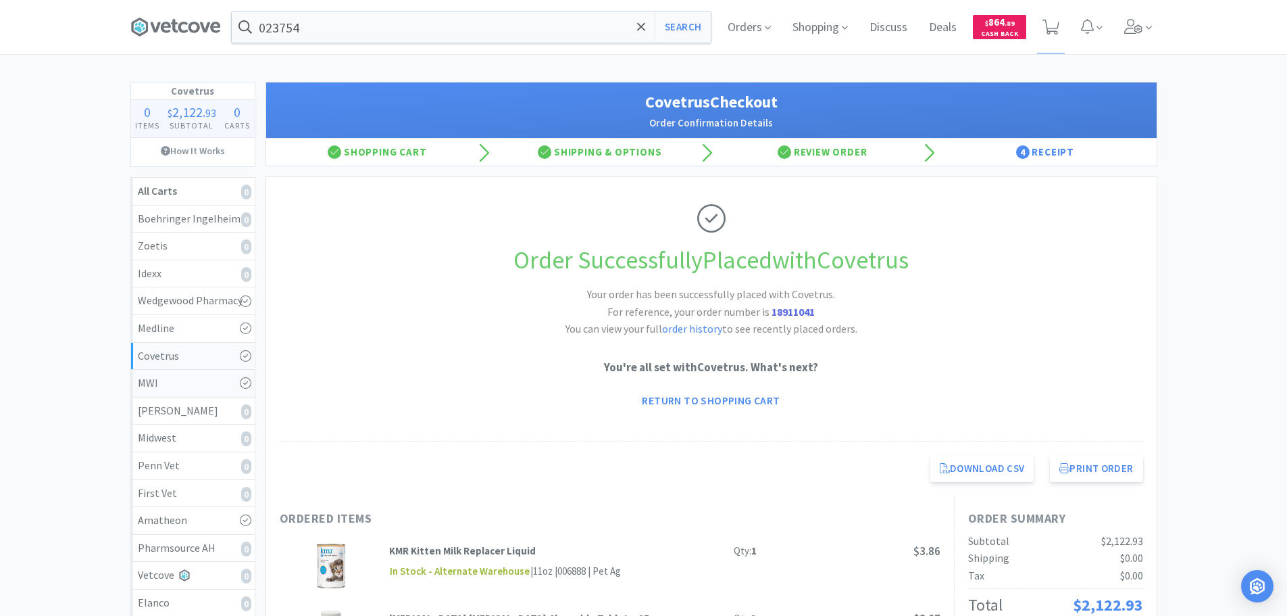
click at [215, 381] on div "MWI" at bounding box center [193, 383] width 110 height 18
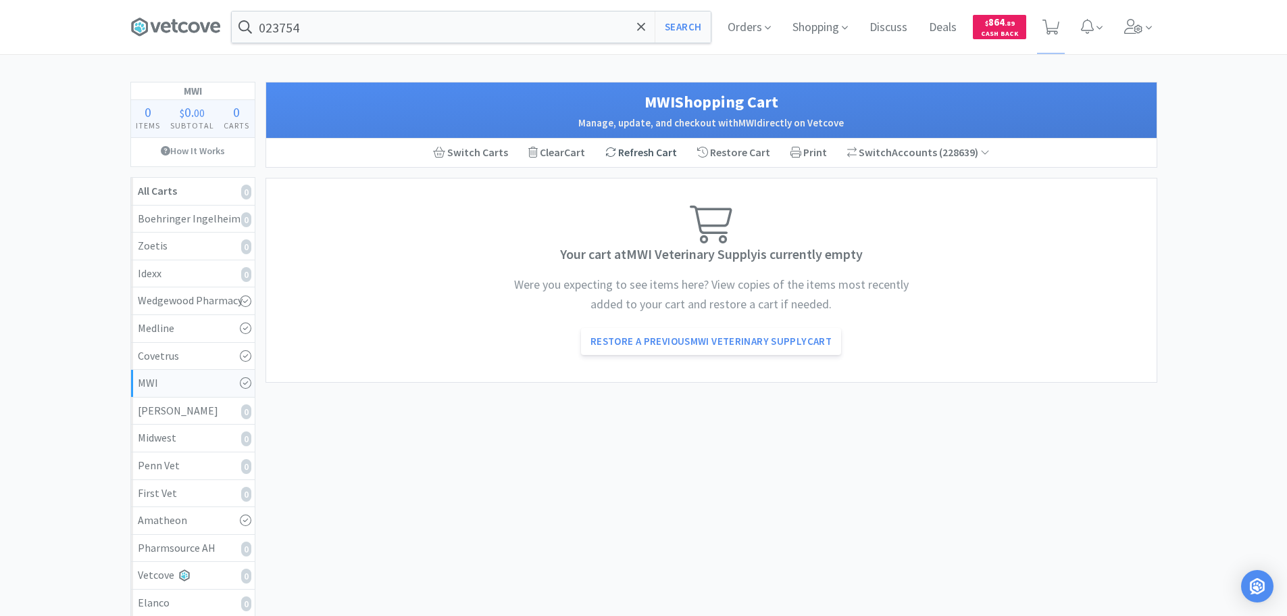
click at [649, 159] on div "Refresh Cart" at bounding box center [641, 153] width 92 height 28
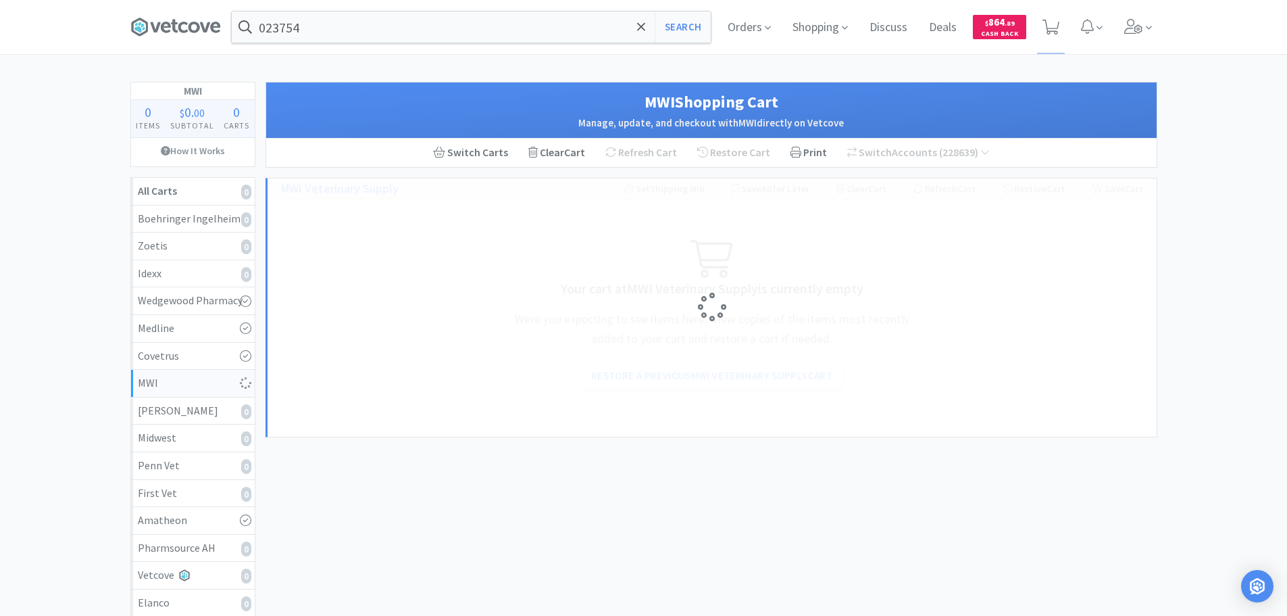
select select "5"
select select "1"
select select "3"
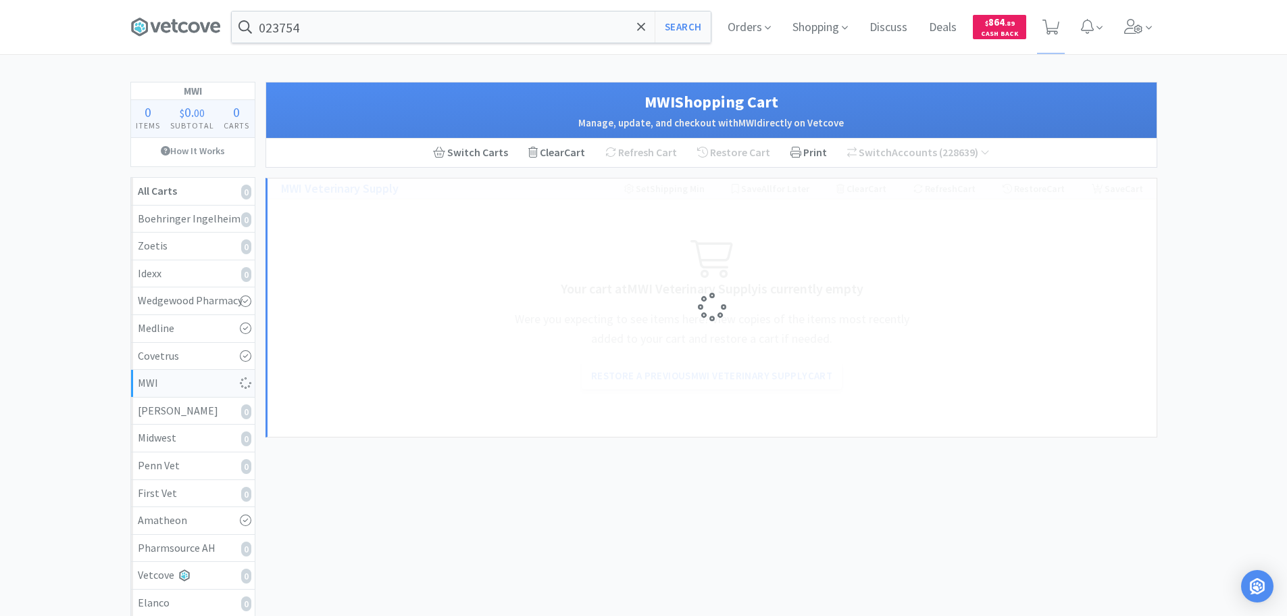
select select "7"
select select "1"
select select "3"
select select "2"
select select "3"
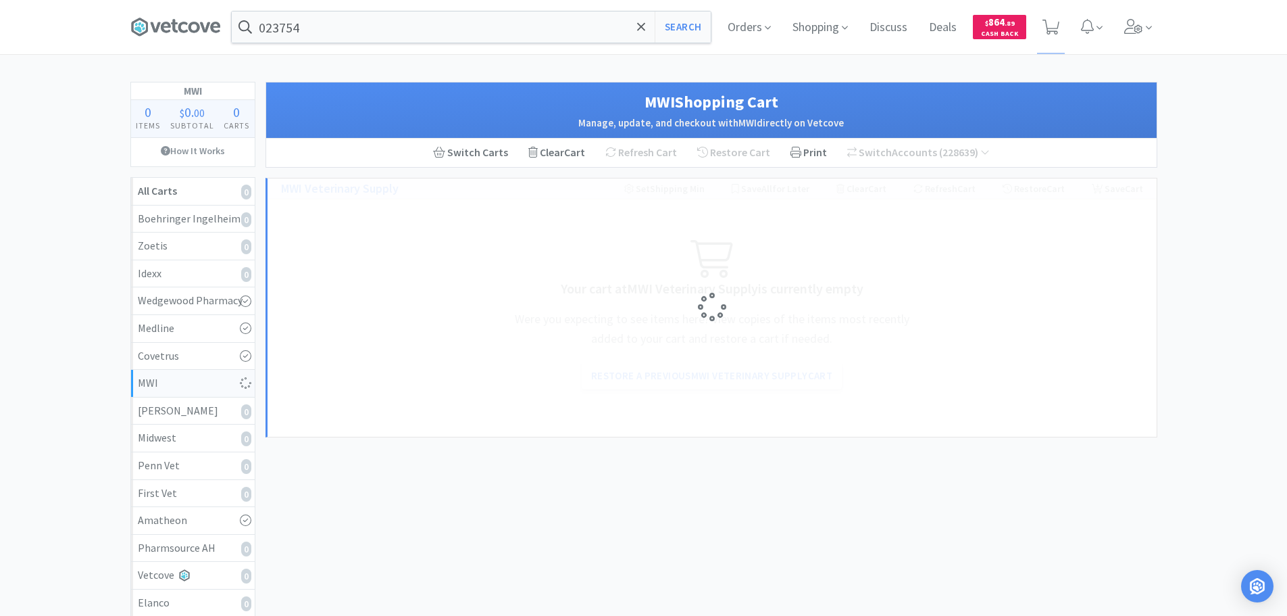
select select "1"
select select "3"
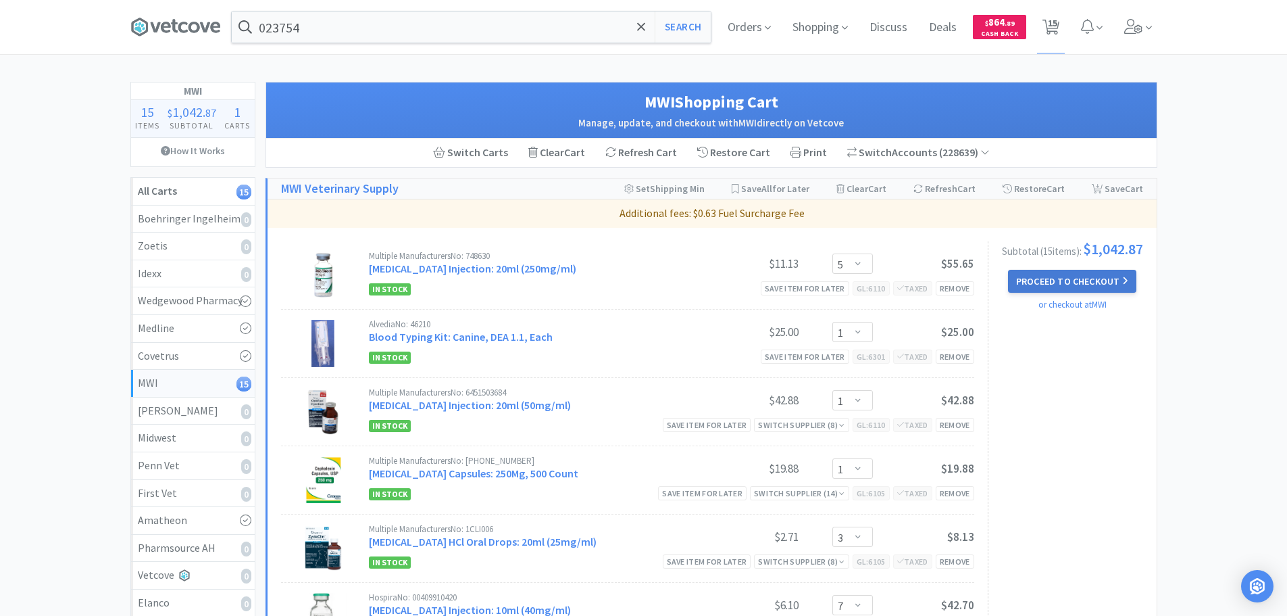
click at [1107, 289] on button "Proceed to Checkout" at bounding box center [1072, 281] width 128 height 23
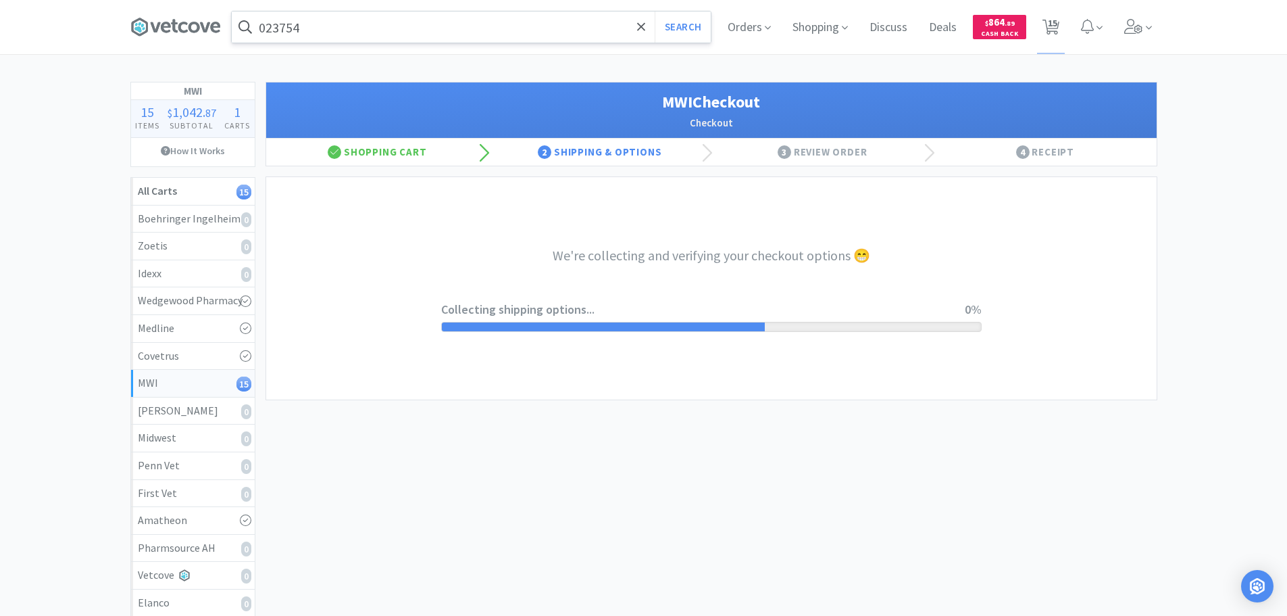
select select "STD_"
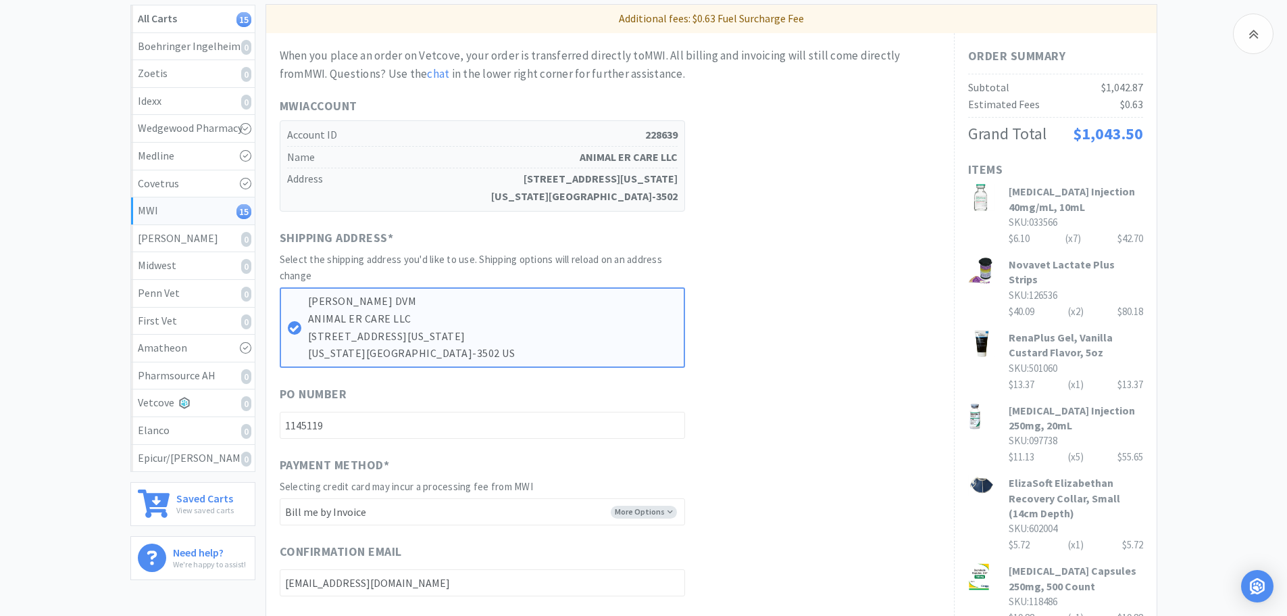
scroll to position [203, 0]
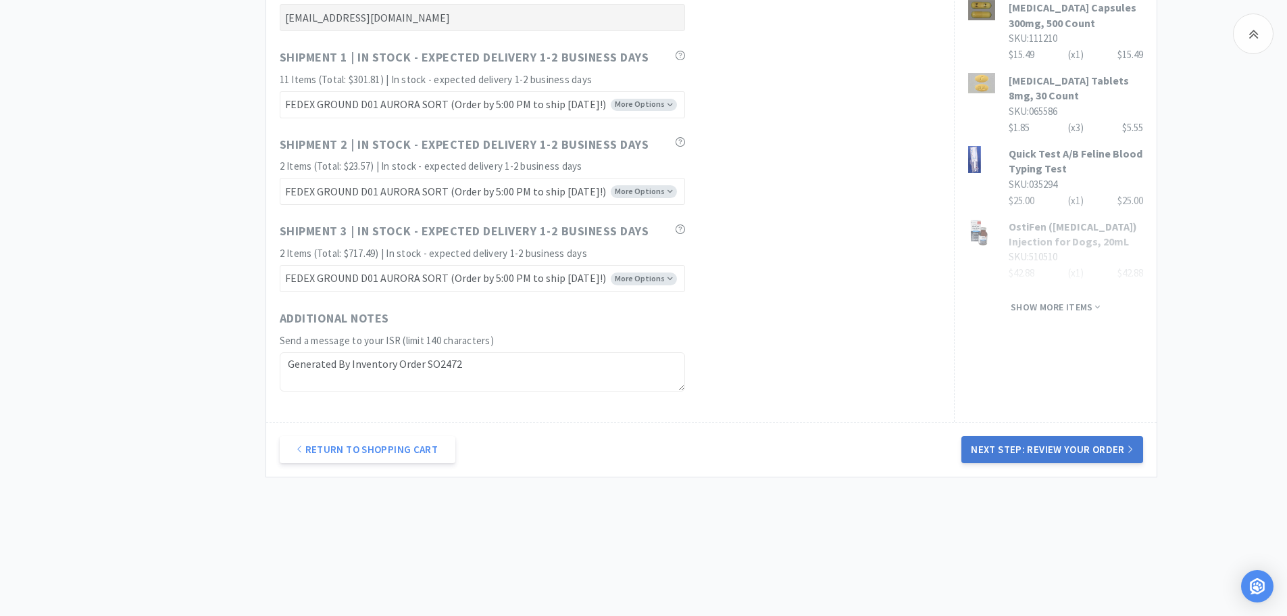
click at [1052, 452] on button "Next Step: Review Your Order" at bounding box center [1051, 449] width 181 height 27
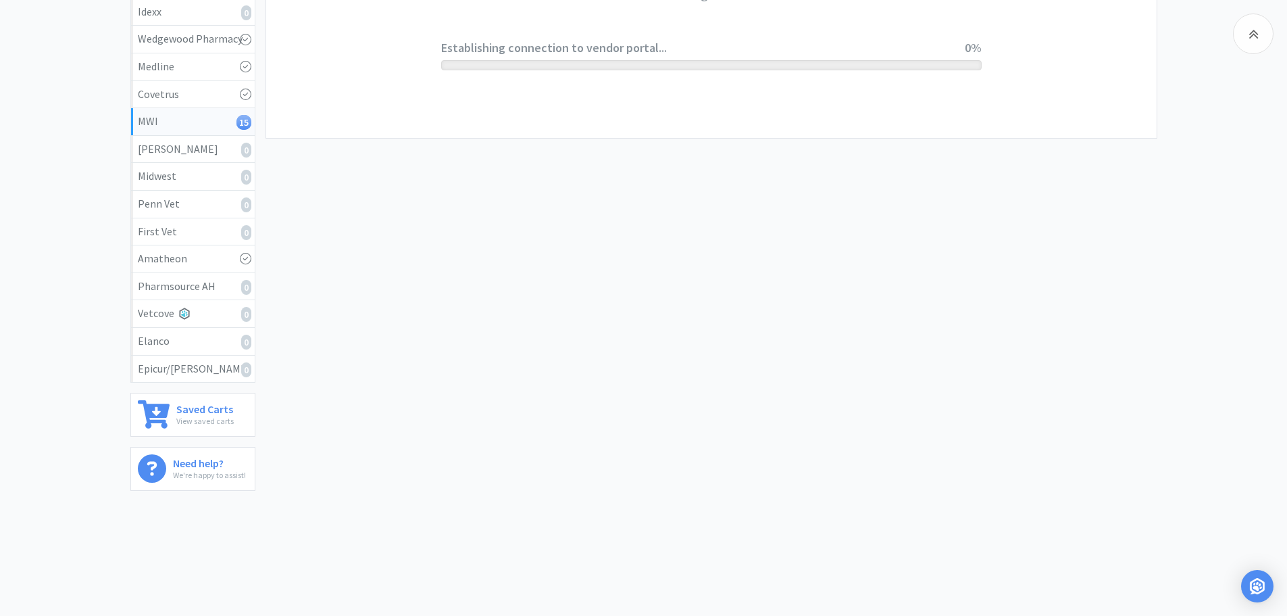
scroll to position [0, 0]
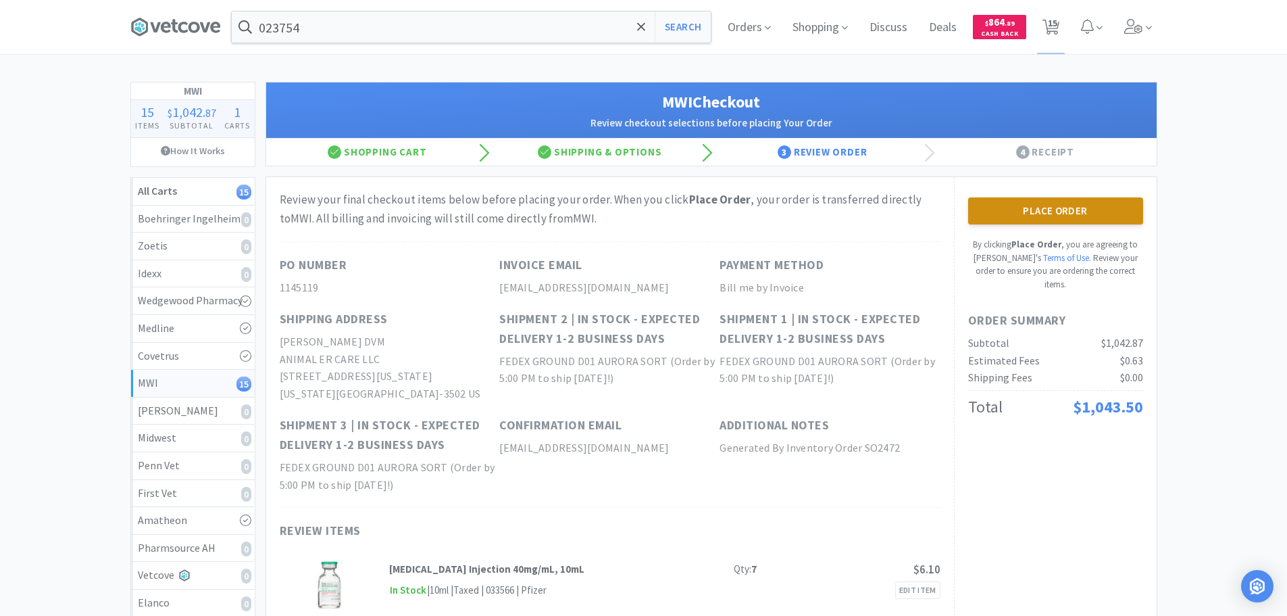
click at [1060, 214] on button "Place Order" at bounding box center [1055, 210] width 175 height 27
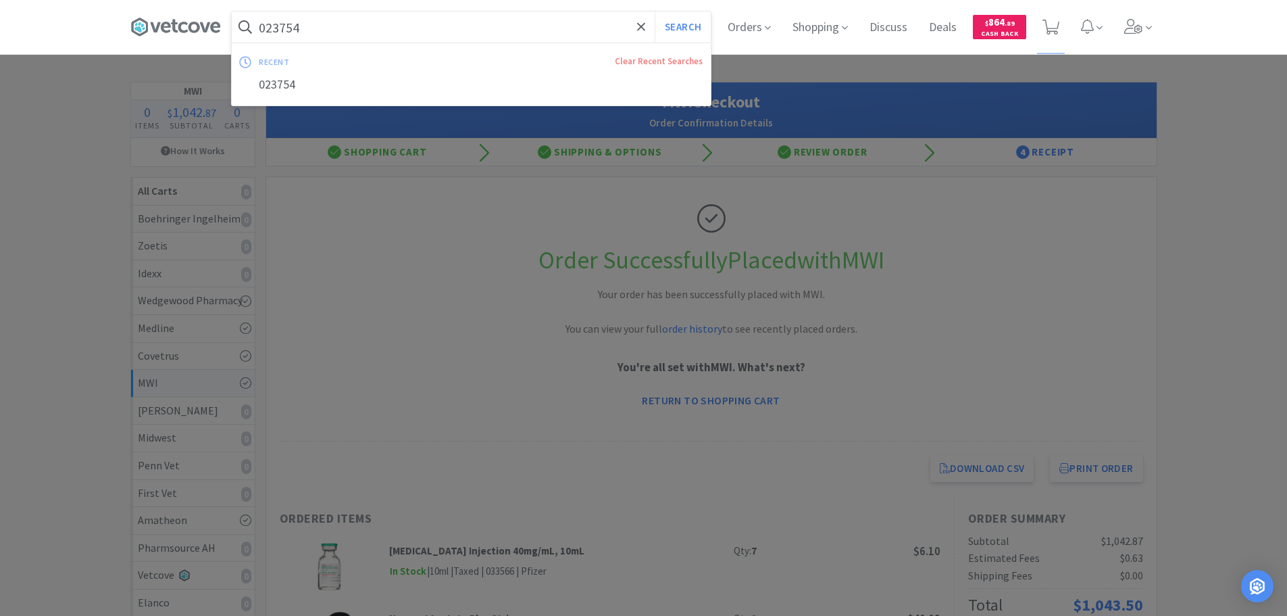
click at [445, 21] on input "023754" at bounding box center [471, 26] width 479 height 31
paste input "Medline Industries, Inc. - MDS2501H $18.5"
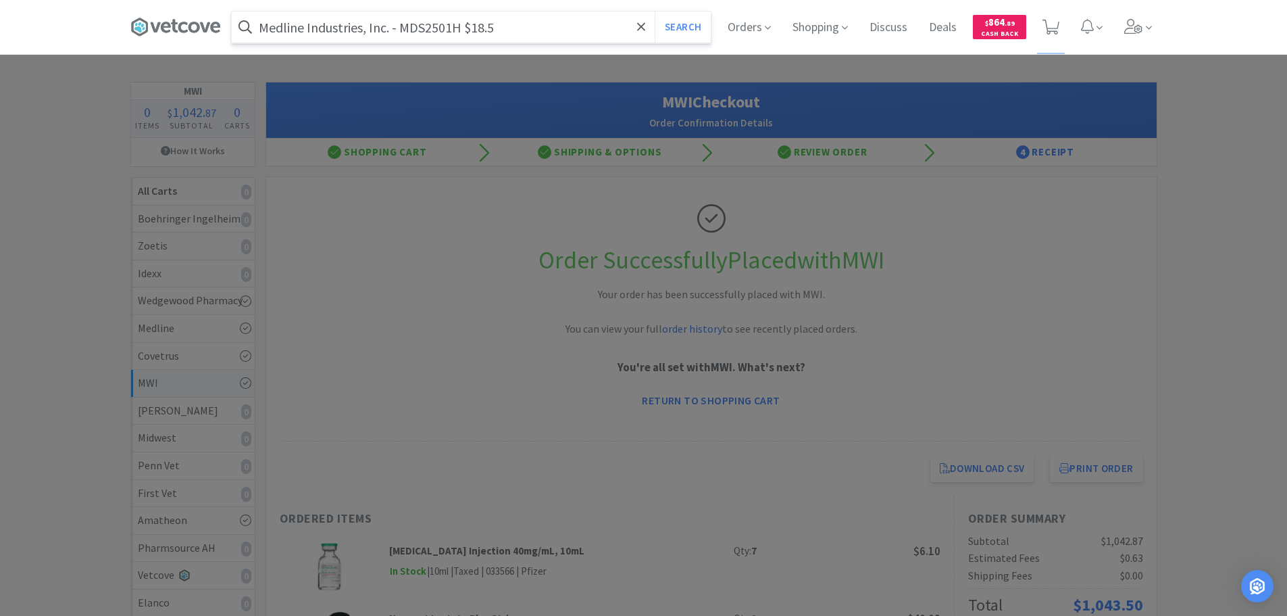
click at [439, 26] on input "Medline Industries, Inc. - MDS2501H $18.5" at bounding box center [471, 26] width 479 height 31
paste input "DS2501H"
type input "MDS2501H"
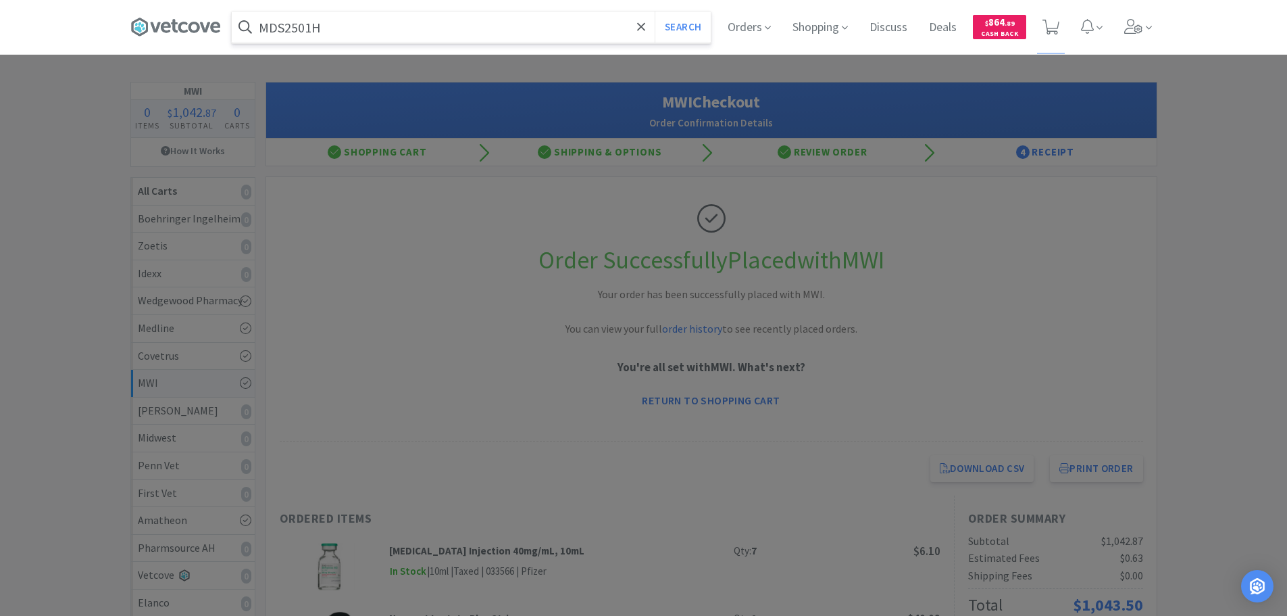
click at [655, 11] on button "Search" at bounding box center [683, 26] width 56 height 31
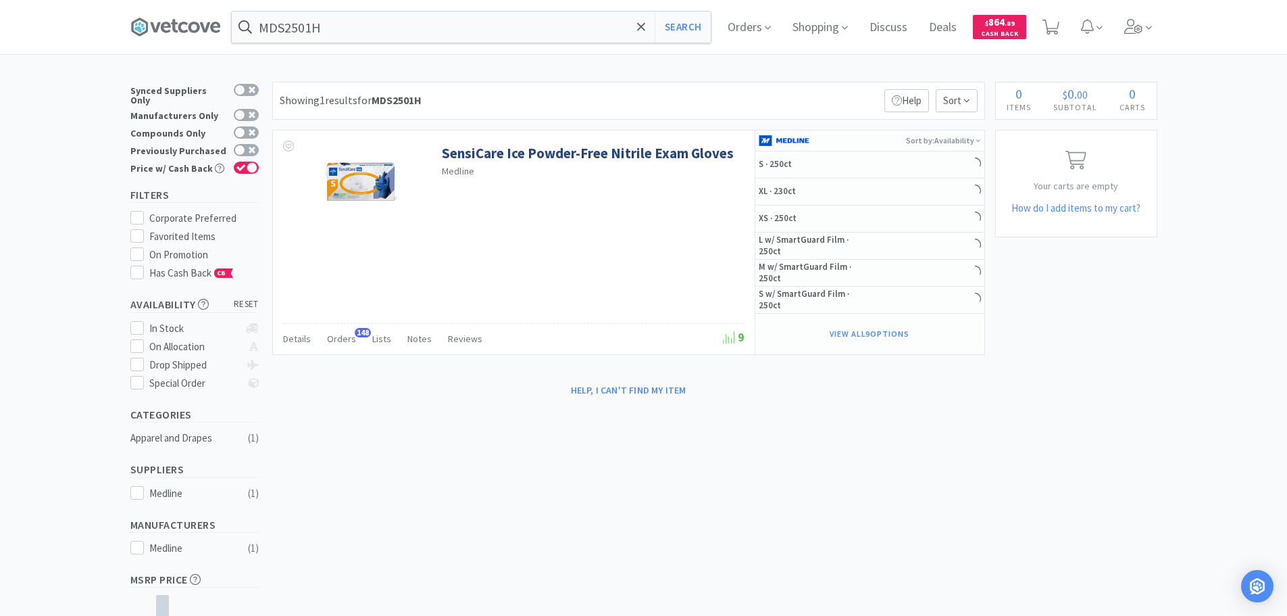
click at [833, 104] on div "Showing 1 results for MDS2501H Filters Help Sort" at bounding box center [628, 101] width 713 height 38
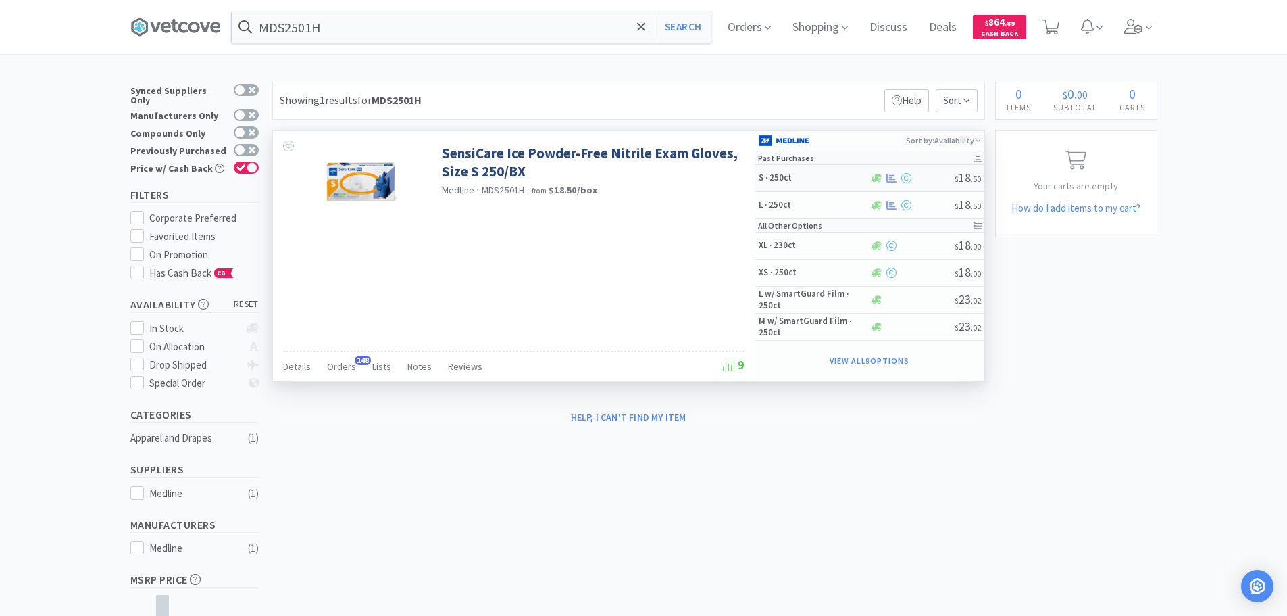
click at [934, 179] on div at bounding box center [912, 178] width 85 height 10
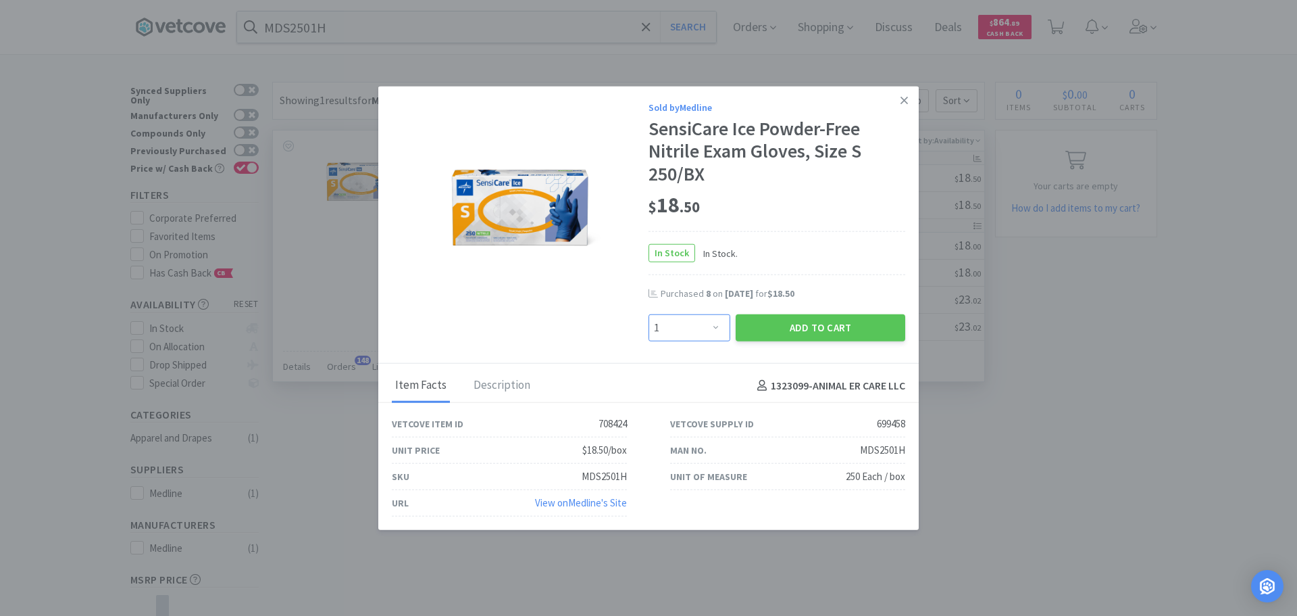
click at [707, 326] on select "Enter Quantity 1 2 3 4 5 6 7 8 9 10 11 12 13 14 15 16 17 18 19 20 Enter Quantity" at bounding box center [690, 327] width 82 height 27
select select "7"
click at [649, 314] on select "Enter Quantity 1 2 3 4 5 6 7 8 9 10 11 12 13 14 15 16 17 18 19 20 Enter Quantity" at bounding box center [690, 327] width 82 height 27
click at [768, 331] on button "Add to Cart" at bounding box center [821, 327] width 170 height 27
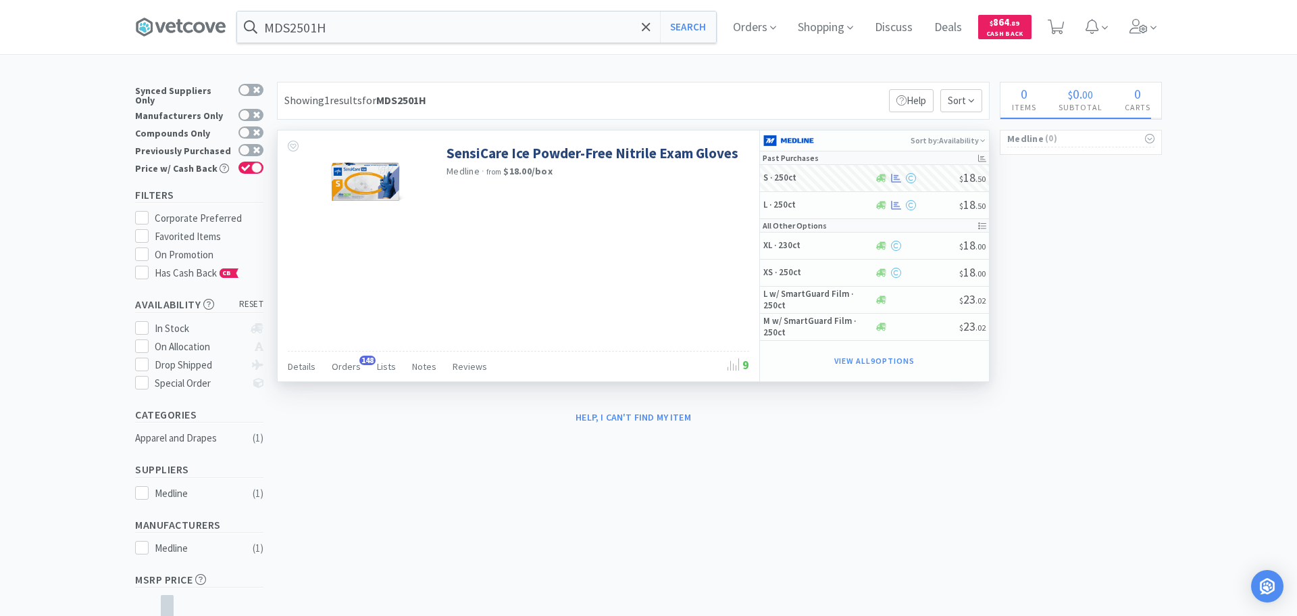
select select "7"
click at [468, 24] on input "MDS2501H" at bounding box center [471, 26] width 479 height 31
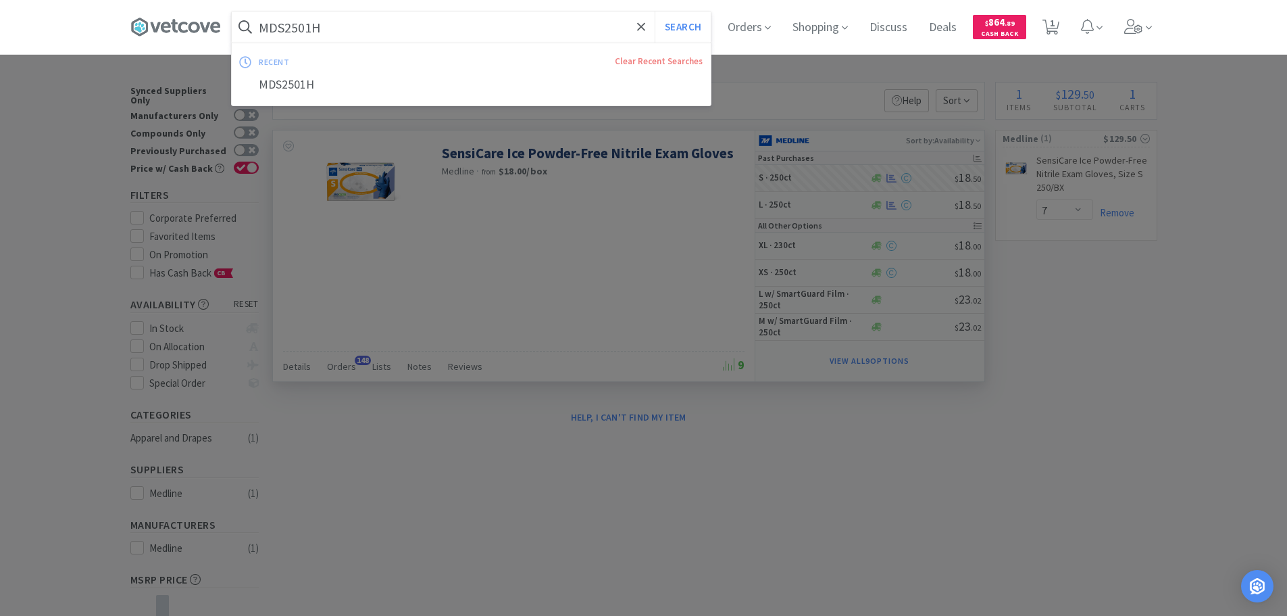
paste input "edline Industries, Inc. - MDS2502H $18.5"
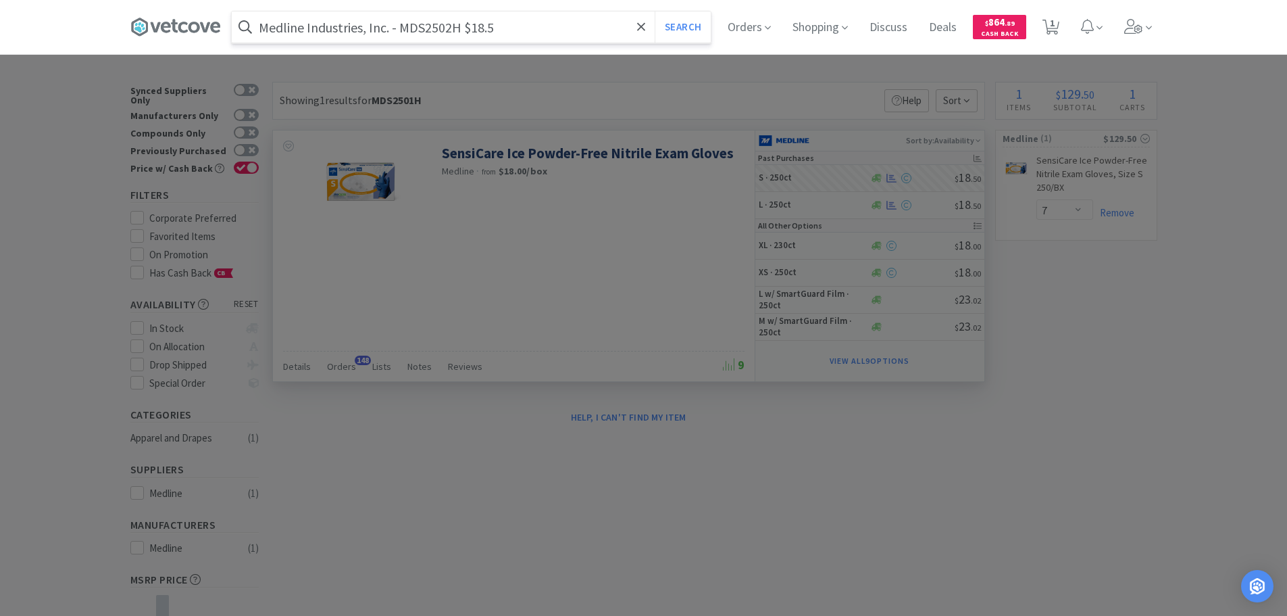
click at [426, 30] on input "Medline Industries, Inc. - MDS2502H $18.5" at bounding box center [471, 26] width 479 height 31
paste input "DS2502H"
type input "MDS2502H"
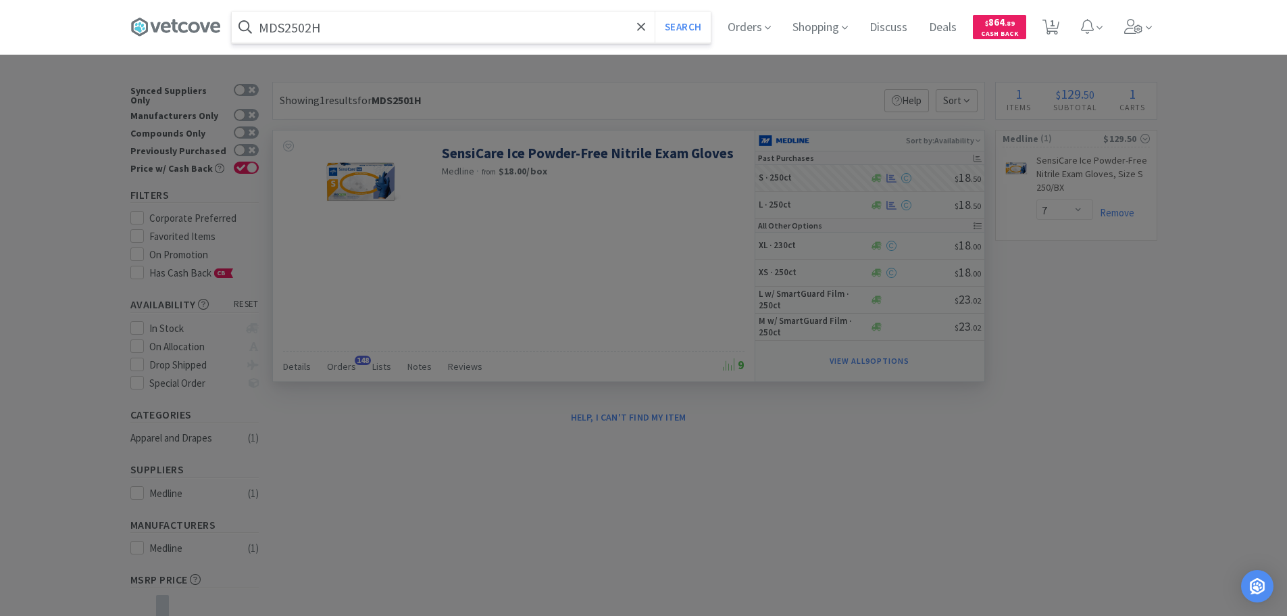
click at [655, 11] on button "Search" at bounding box center [683, 26] width 56 height 31
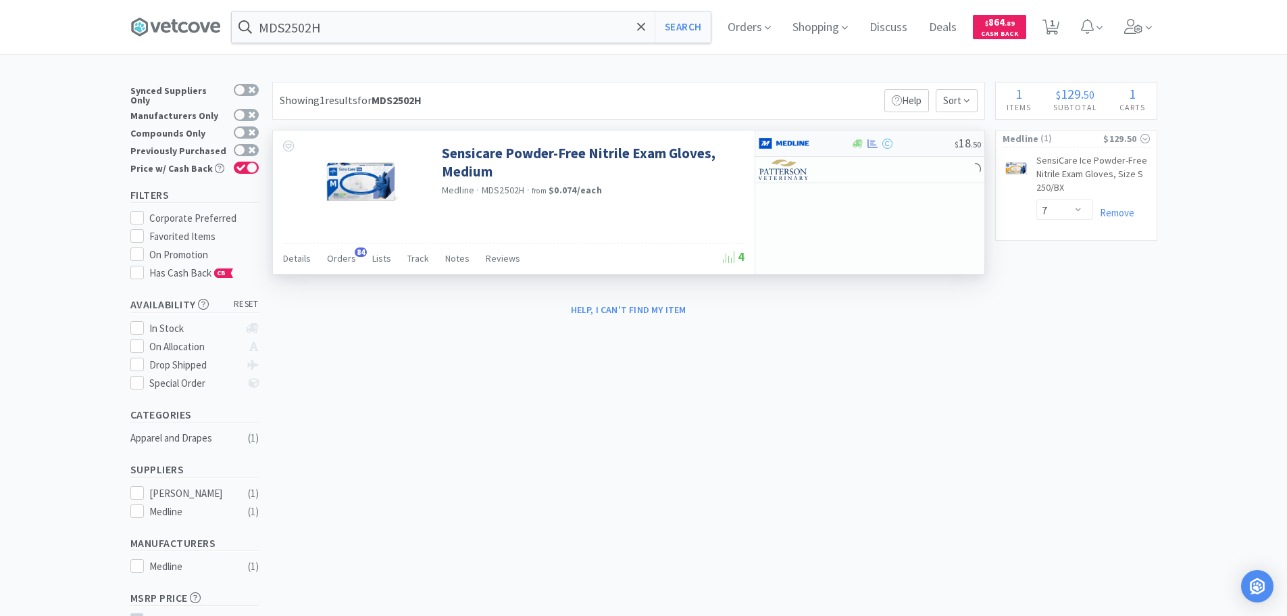
click at [916, 143] on div at bounding box center [902, 144] width 103 height 10
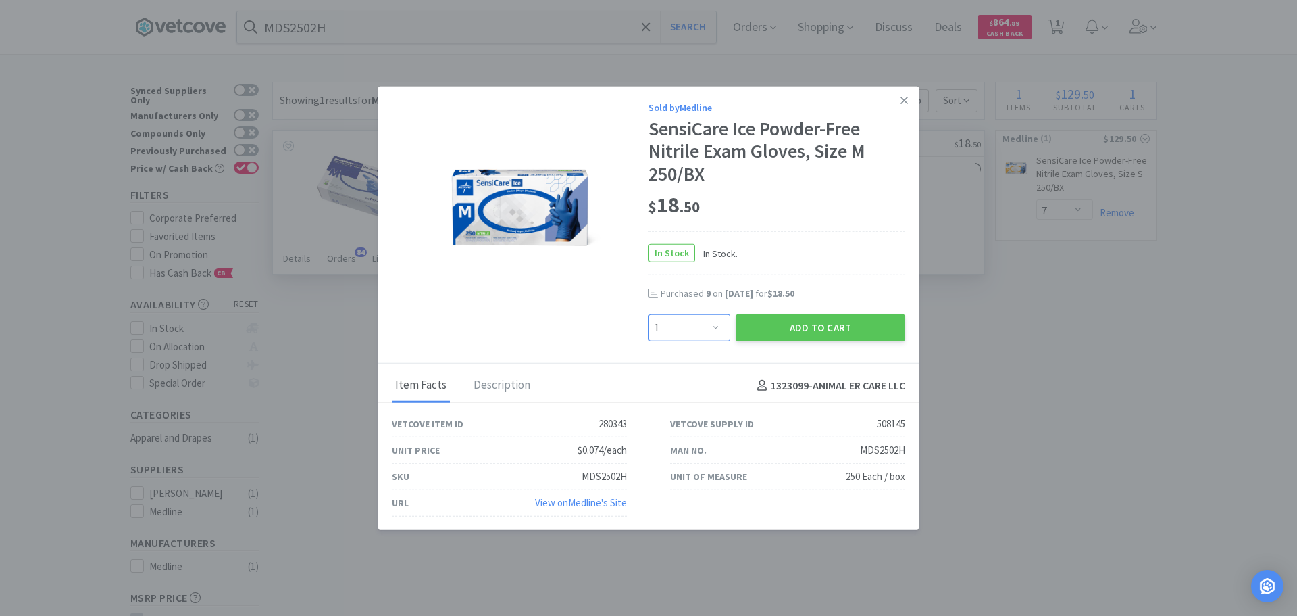
click at [705, 326] on select "Enter Quantity 1 2 3 4 5 6 7 8 9 10 11 12 13 14 15 16 17 18 19 20 Enter Quantity" at bounding box center [690, 327] width 82 height 27
select select "4"
click at [649, 314] on select "Enter Quantity 1 2 3 4 5 6 7 8 9 10 11 12 13 14 15 16 17 18 19 20 Enter Quantity" at bounding box center [690, 327] width 82 height 27
click at [776, 326] on button "Add to Cart" at bounding box center [821, 327] width 170 height 27
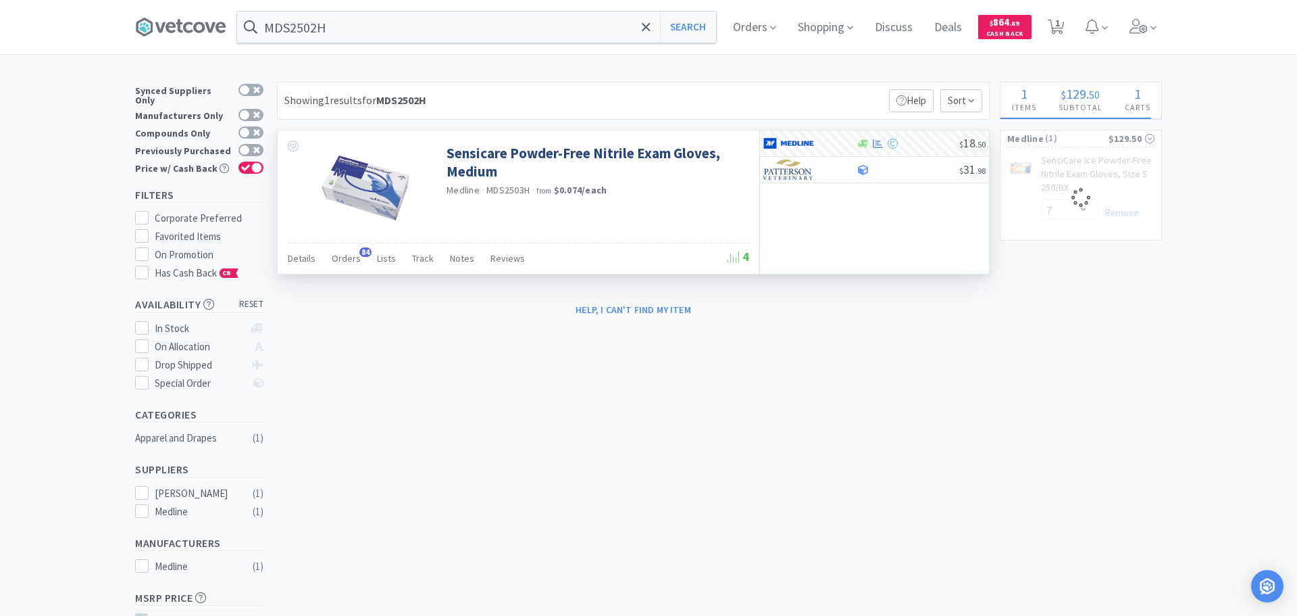
select select "4"
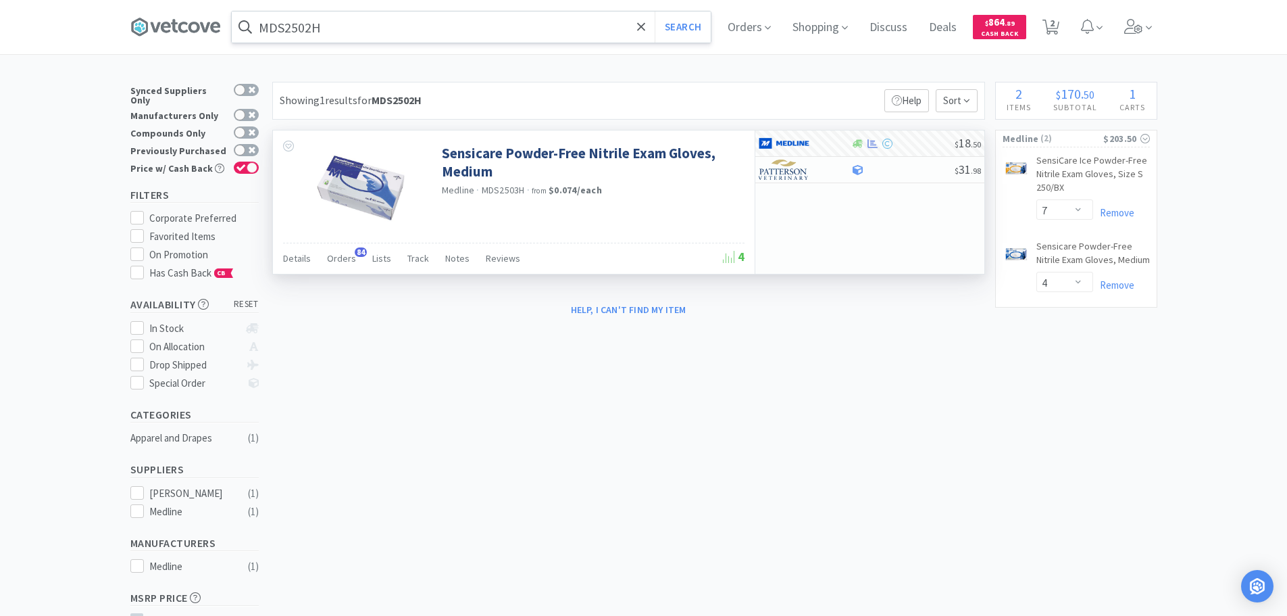
click at [464, 30] on input "MDS2502H" at bounding box center [471, 26] width 479 height 31
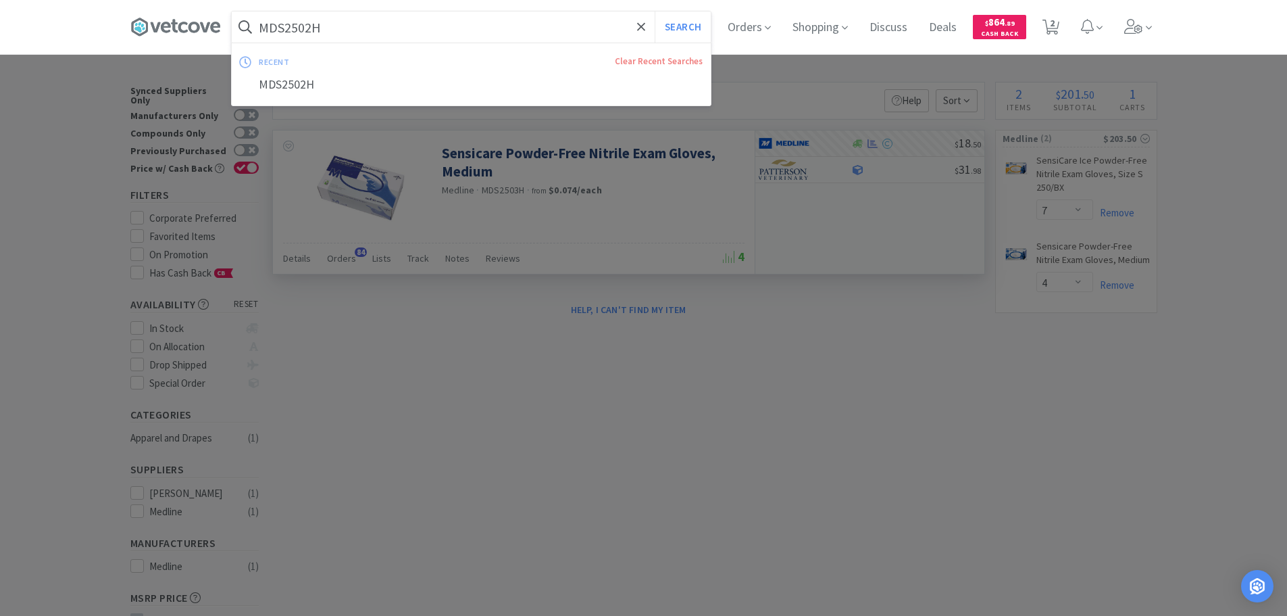
paste input "edline Industries, Inc. - MDS2503H $18.5"
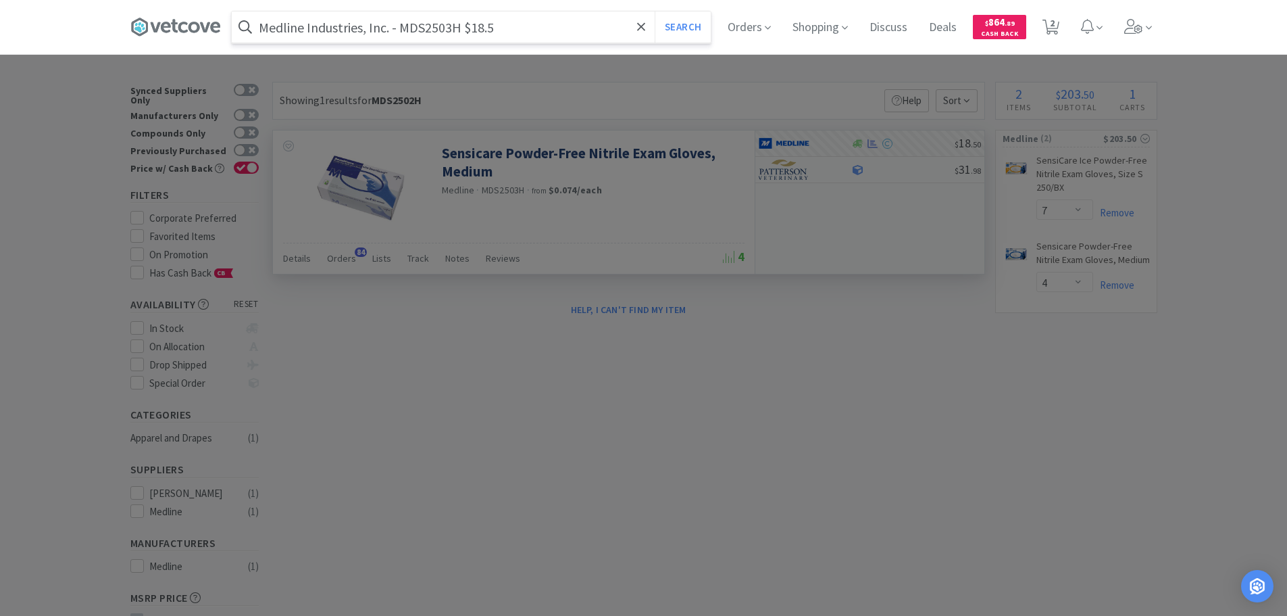
click at [443, 30] on input "Medline Industries, Inc. - MDS2503H $18.5" at bounding box center [471, 26] width 479 height 31
paste input "DS2503H"
type input "MDS2503H"
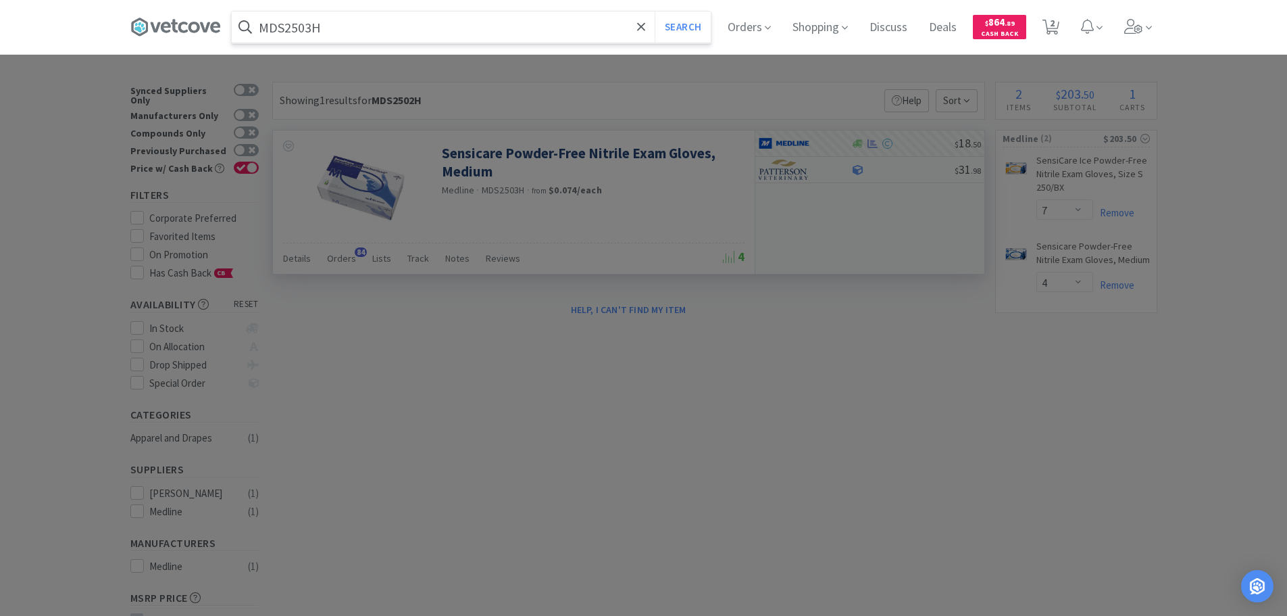
click at [655, 11] on button "Search" at bounding box center [683, 26] width 56 height 31
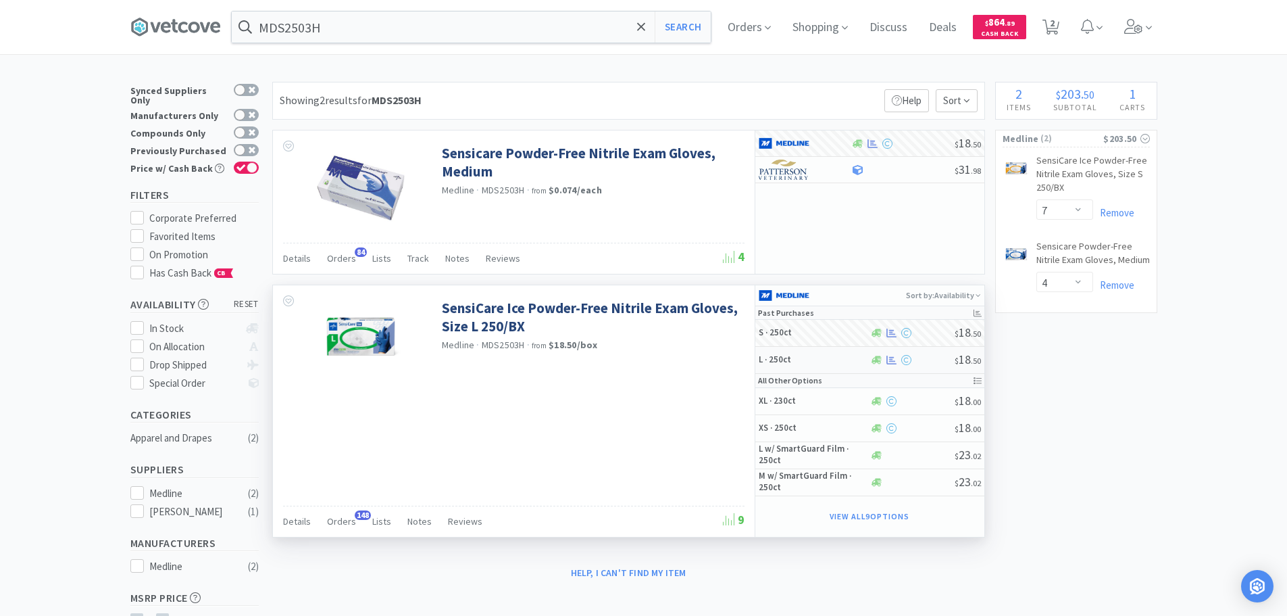
click at [930, 365] on div at bounding box center [912, 360] width 85 height 10
select select "1"
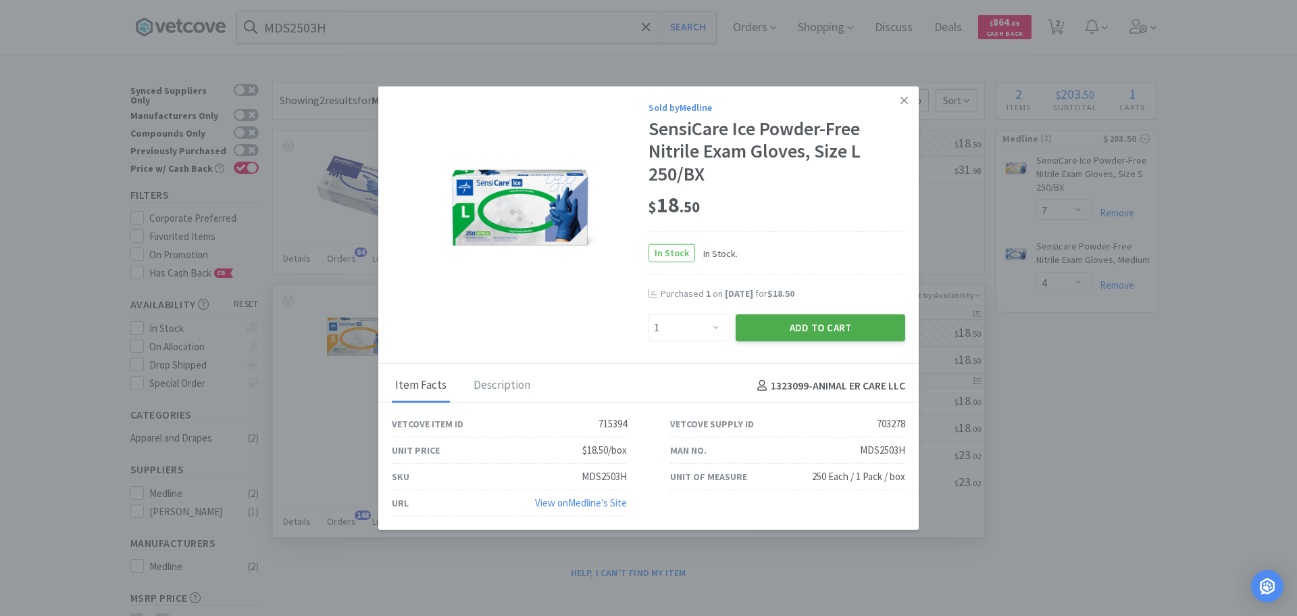
click at [826, 321] on button "Add to Cart" at bounding box center [821, 327] width 170 height 27
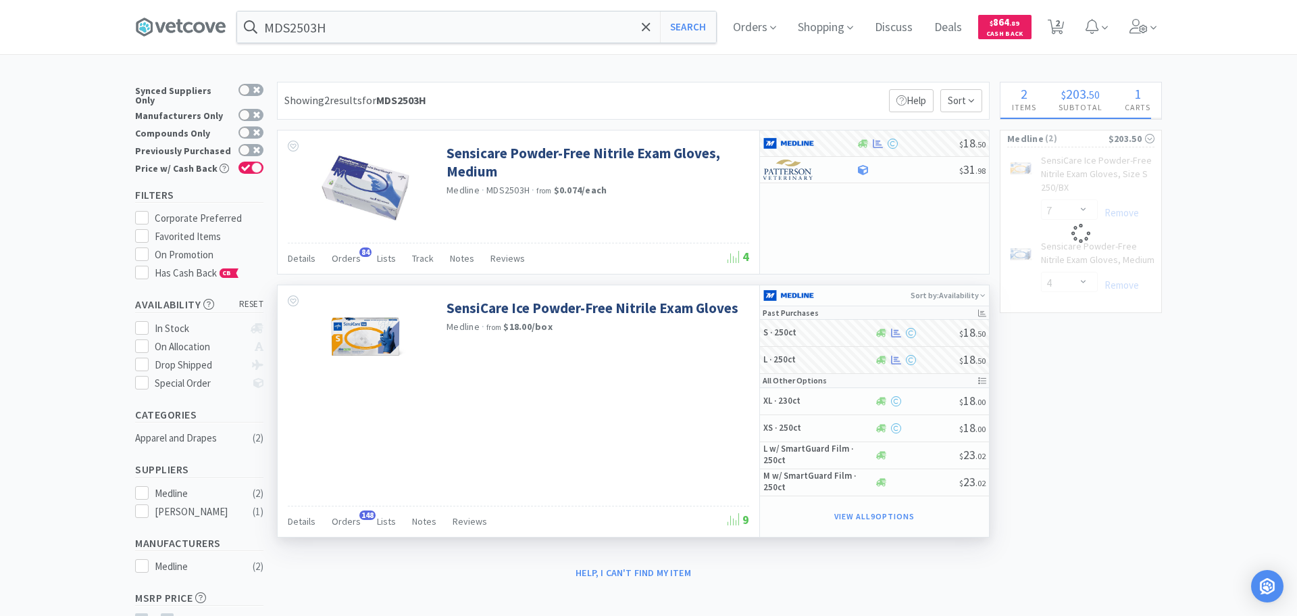
select select "1"
select select "7"
select select "4"
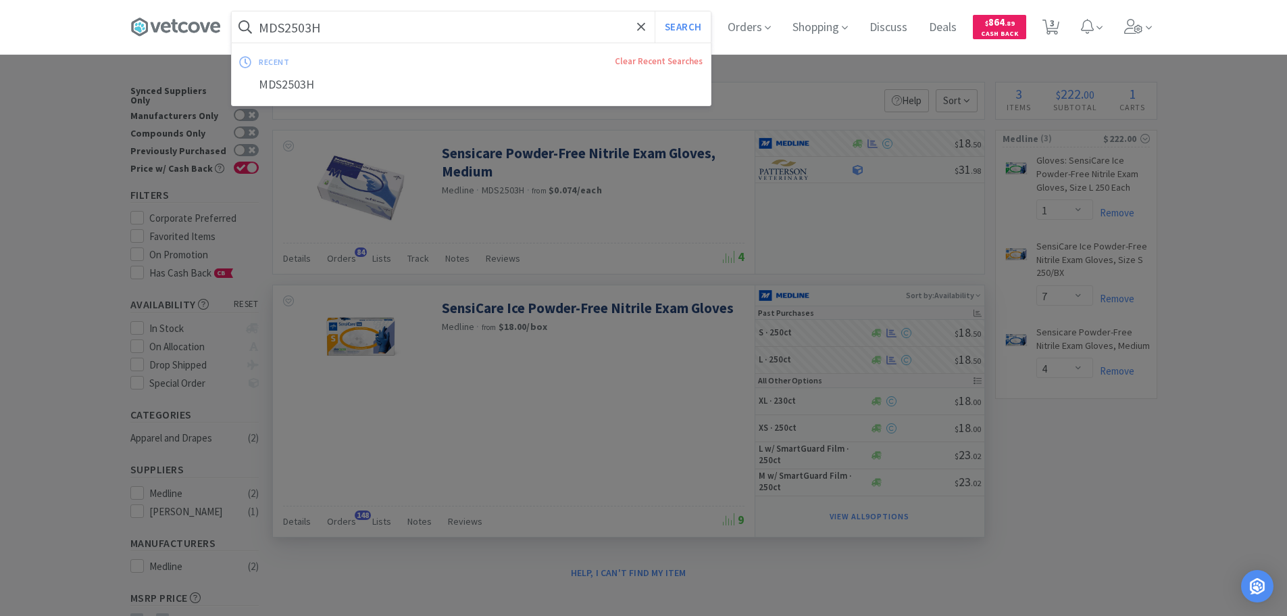
click at [464, 25] on input "MDS2503H" at bounding box center [471, 26] width 479 height 31
paste input "Covetrus - 071329 $5.4142"
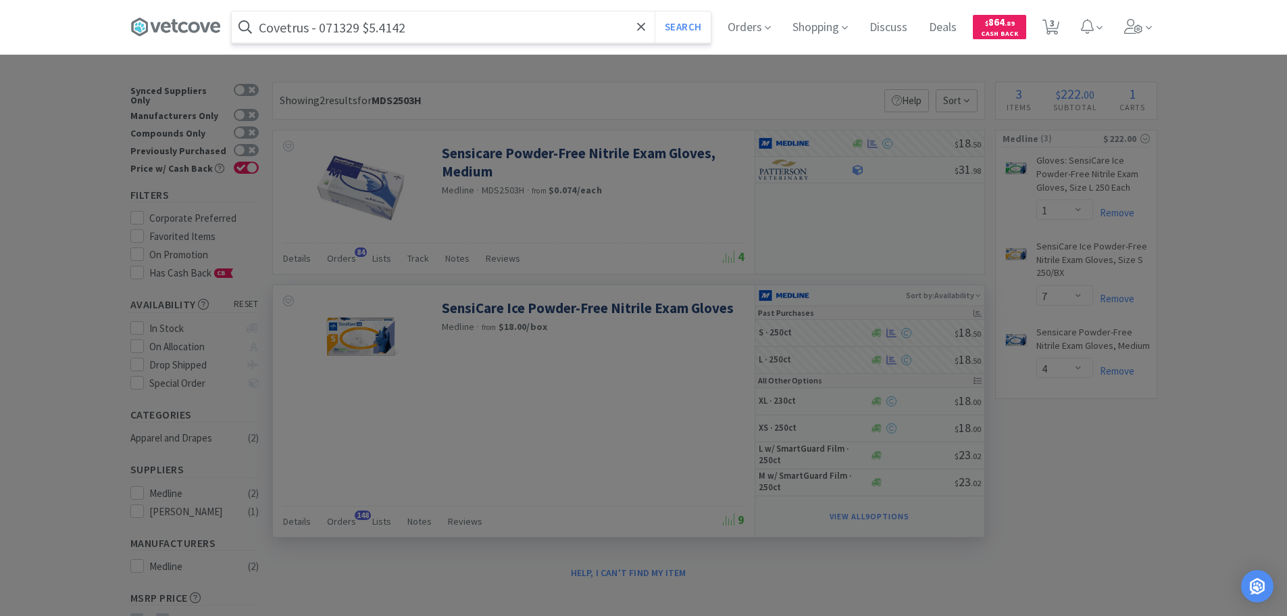
click at [338, 27] on input "Covetrus - 071329 $5.4142" at bounding box center [471, 26] width 479 height 31
paste input "071329"
type input "071329"
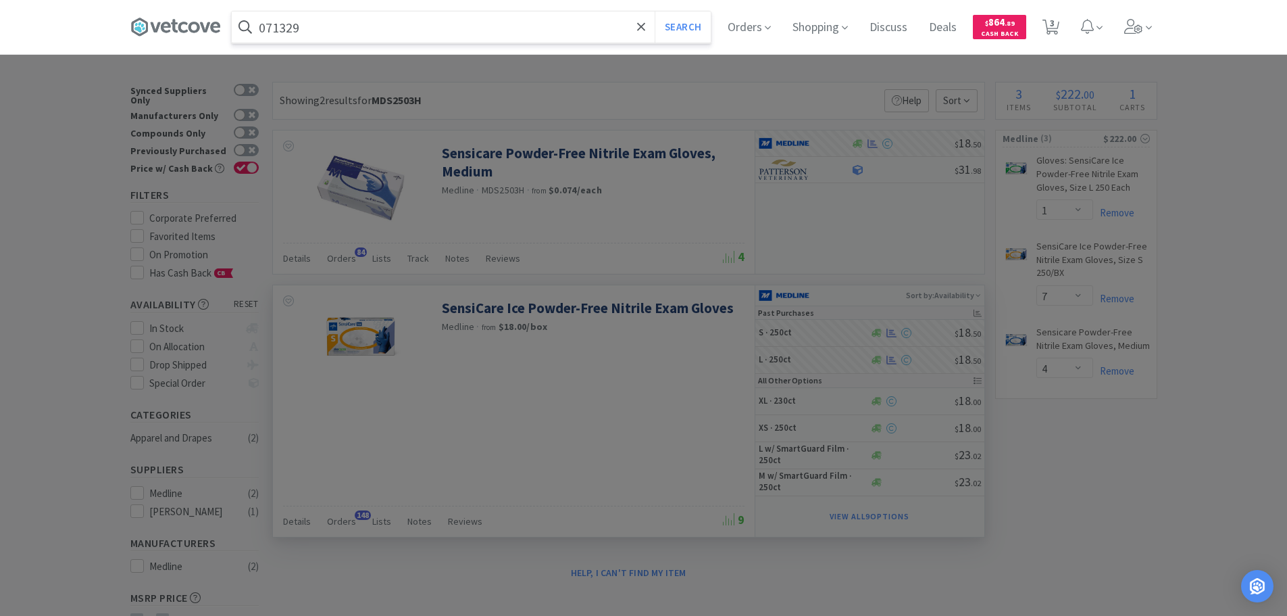
click at [655, 11] on button "Search" at bounding box center [683, 26] width 56 height 31
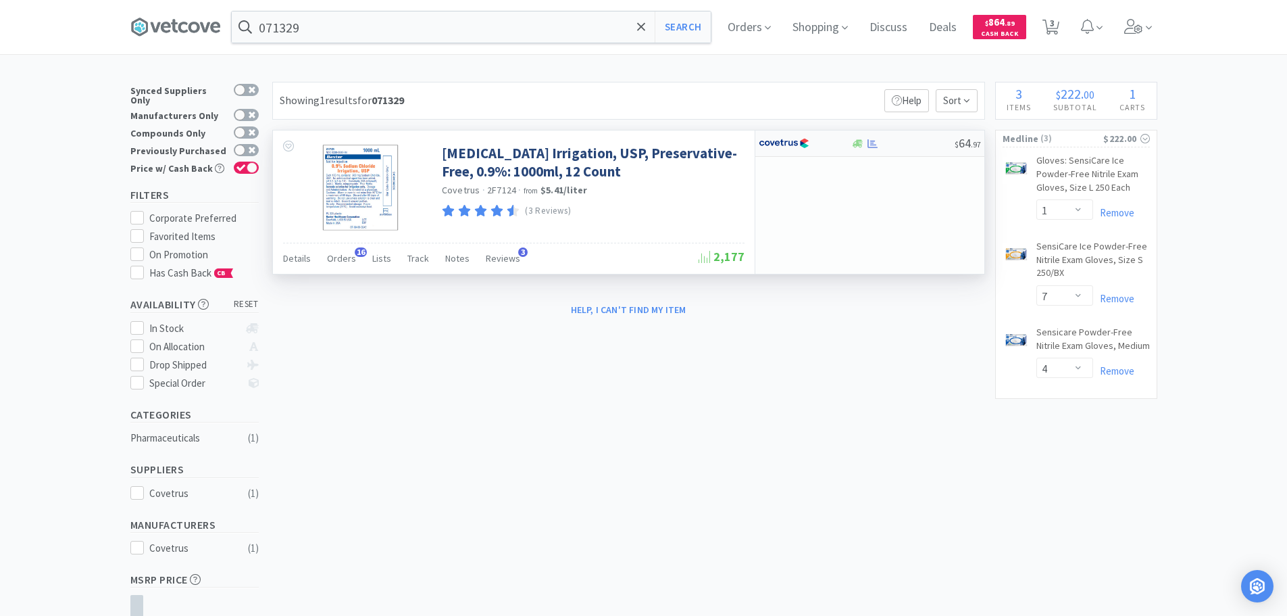
click at [928, 150] on div "$ 64 . 97" at bounding box center [869, 143] width 229 height 26
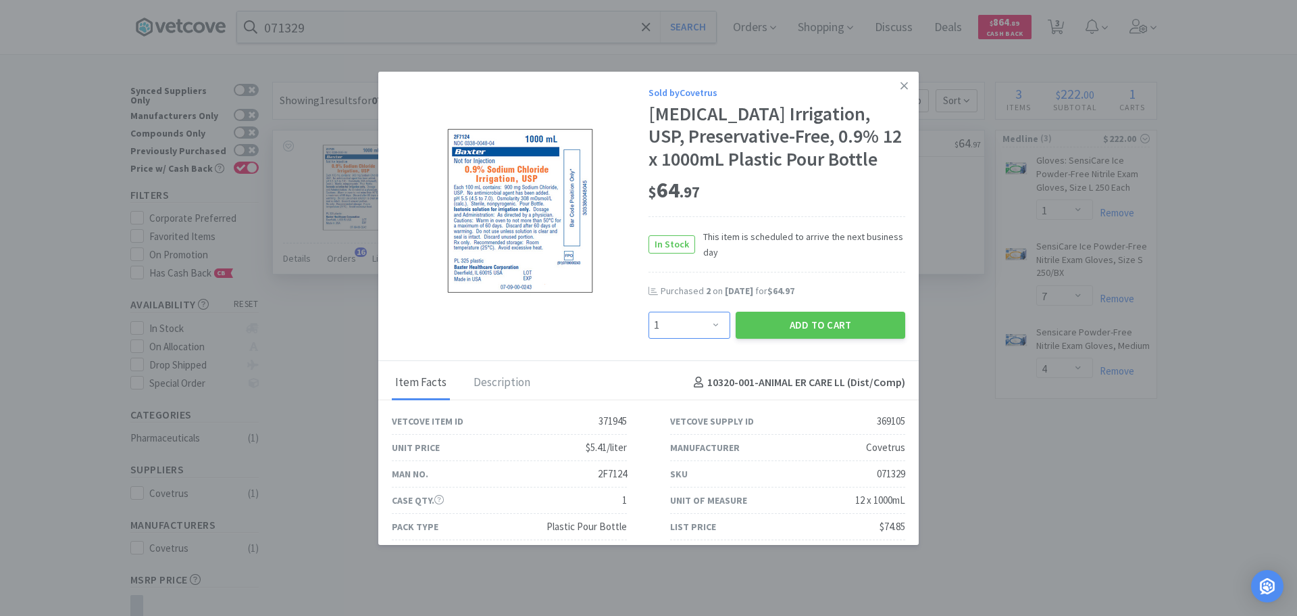
drag, startPoint x: 693, startPoint y: 342, endPoint x: 689, endPoint y: 334, distance: 9.1
click at [693, 339] on select "Enter Quantity 1 2 3 4 5 6 7 8 9 10 11 12 13 14 15 16 17 18 19 20 Enter Quantity" at bounding box center [690, 324] width 82 height 27
select select "3"
click at [649, 334] on select "Enter Quantity 1 2 3 4 5 6 7 8 9 10 11 12 13 14 15 16 17 18 19 20 Enter Quantity" at bounding box center [690, 324] width 82 height 27
click at [766, 339] on button "Add to Cart" at bounding box center [821, 324] width 170 height 27
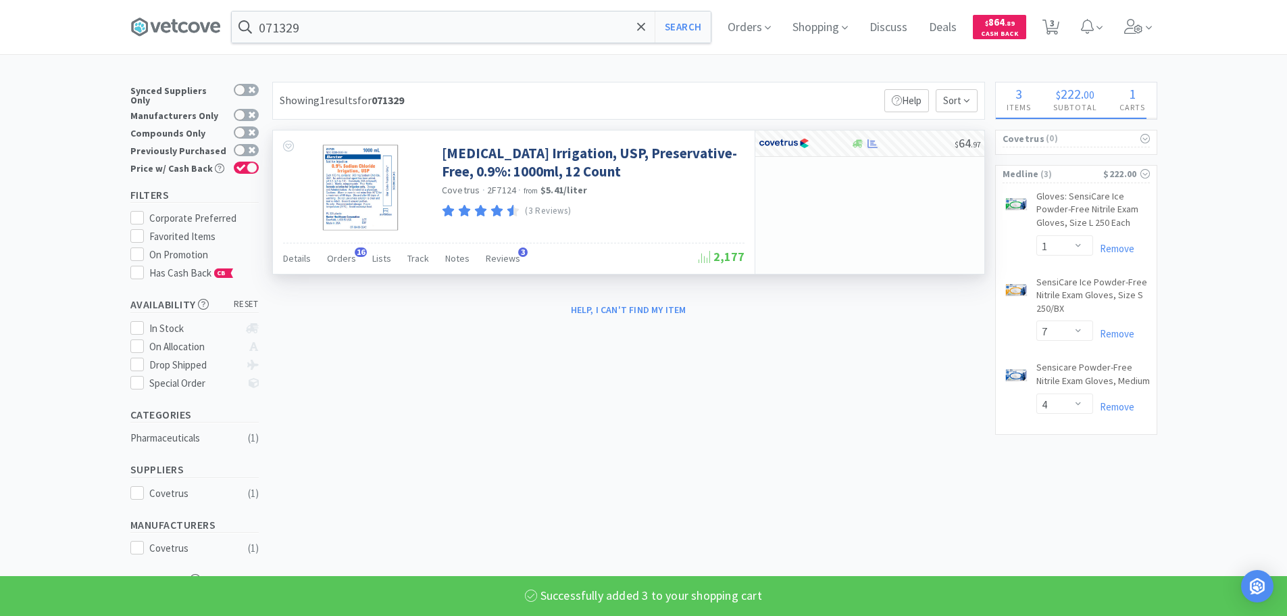
select select "3"
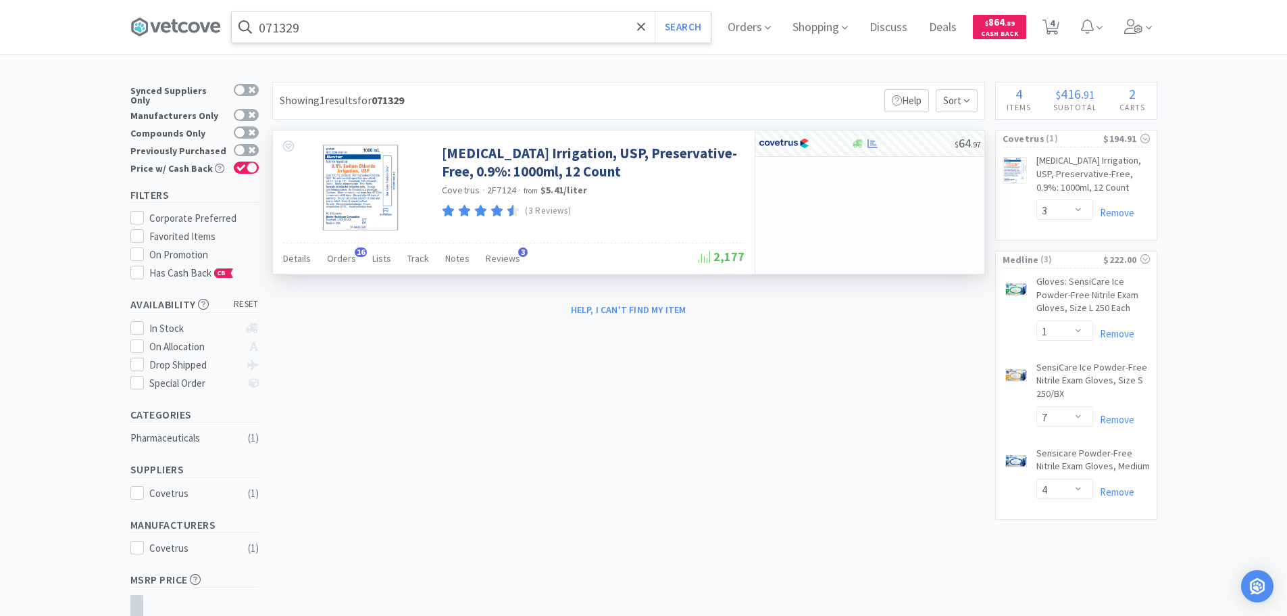
click at [431, 33] on input "071329" at bounding box center [471, 26] width 479 height 31
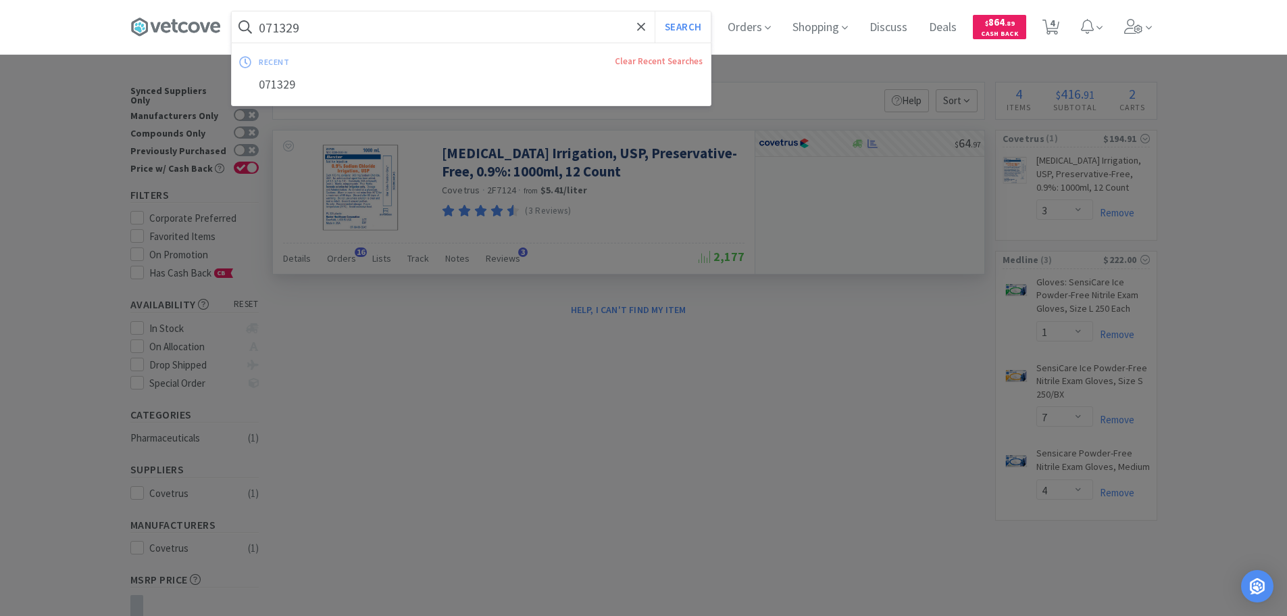
paste input "Covetrus - 019727 $18.4"
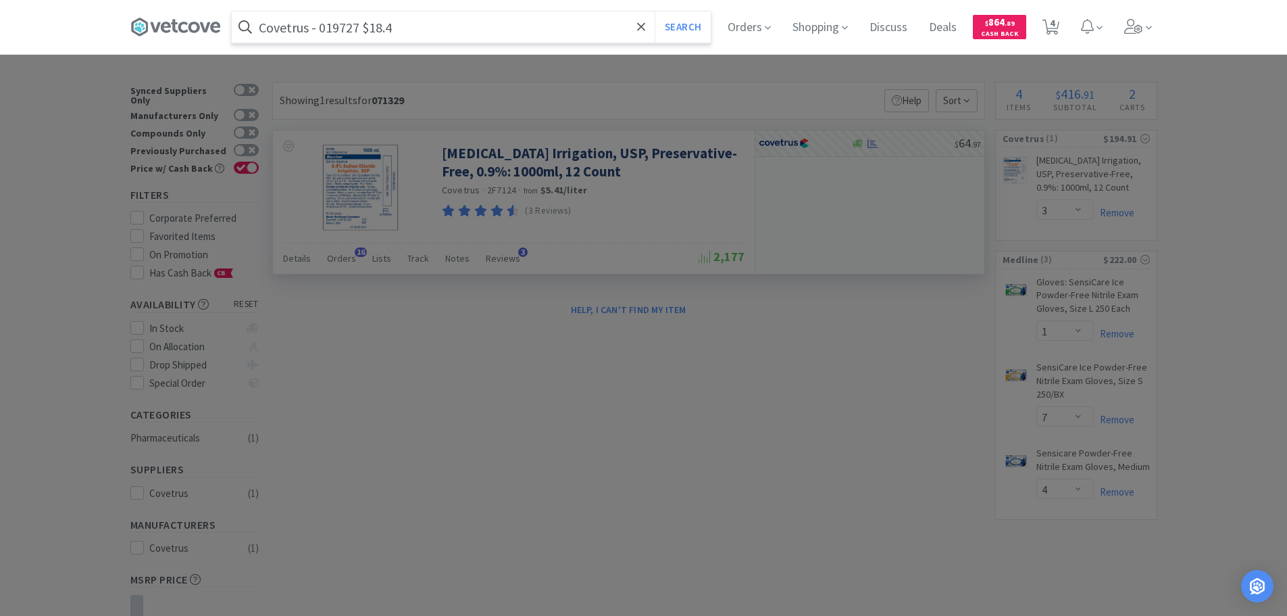
click at [345, 30] on input "Covetrus - 019727 $18.4" at bounding box center [471, 26] width 479 height 31
paste input "019727"
click at [655, 11] on button "Search" at bounding box center [683, 26] width 56 height 31
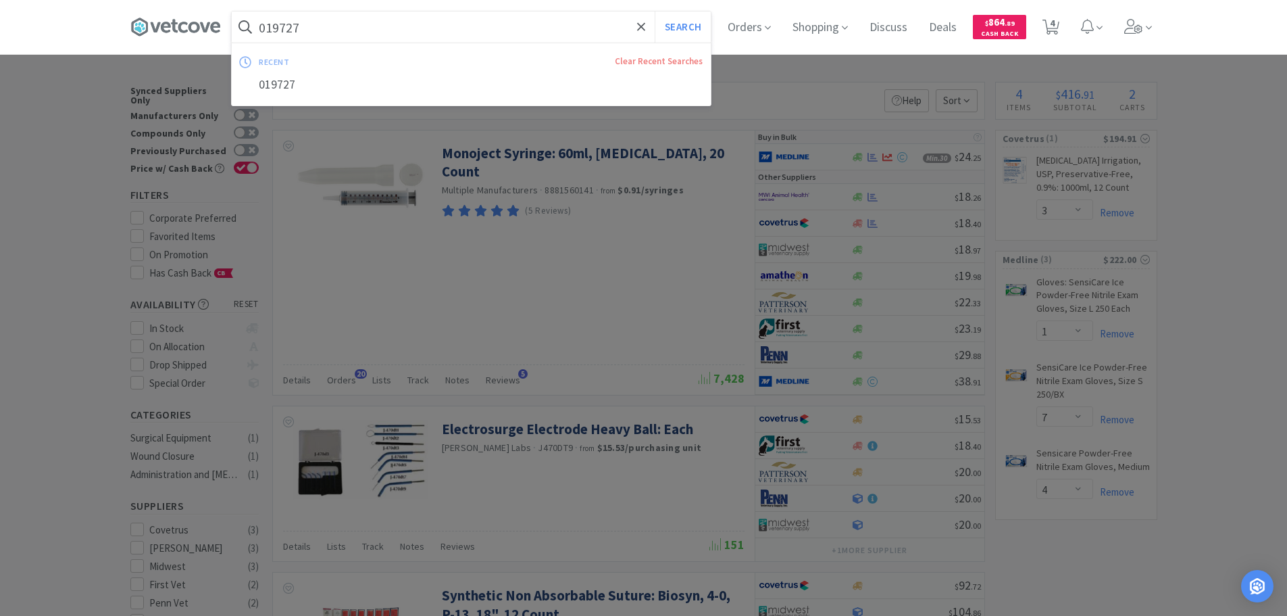
click at [472, 32] on input "019727" at bounding box center [471, 26] width 479 height 31
paste input "Covetrus - 019728 $18.4"
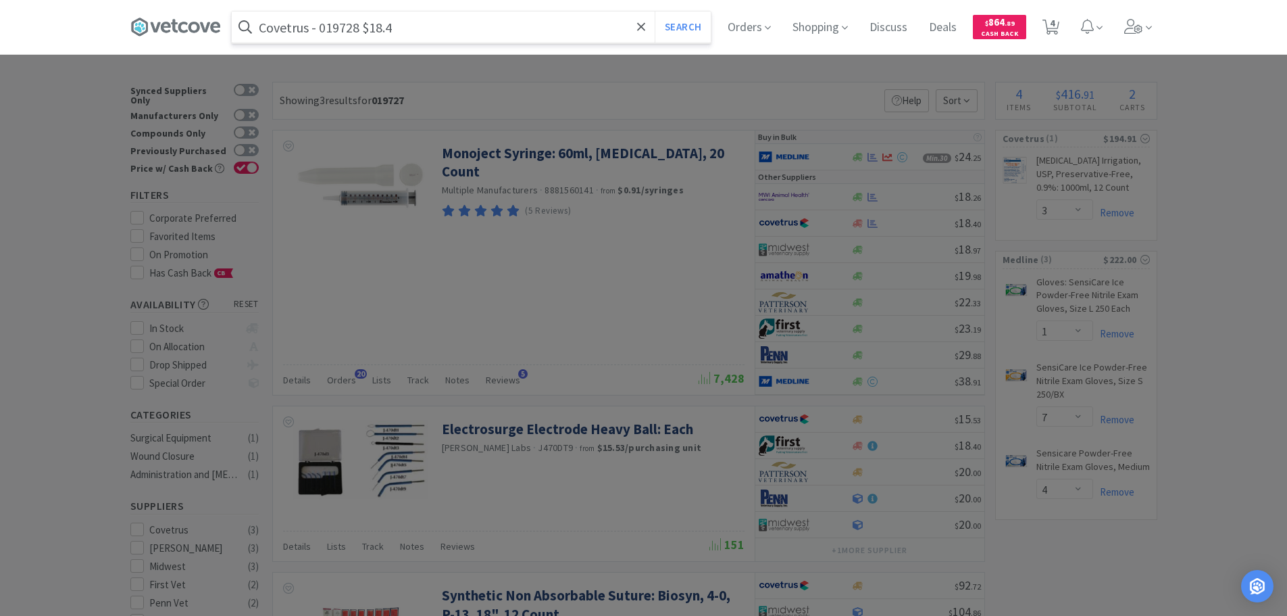
click at [343, 29] on input "Covetrus - 019728 $18.4" at bounding box center [471, 26] width 479 height 31
paste input "019728"
type input "019728"
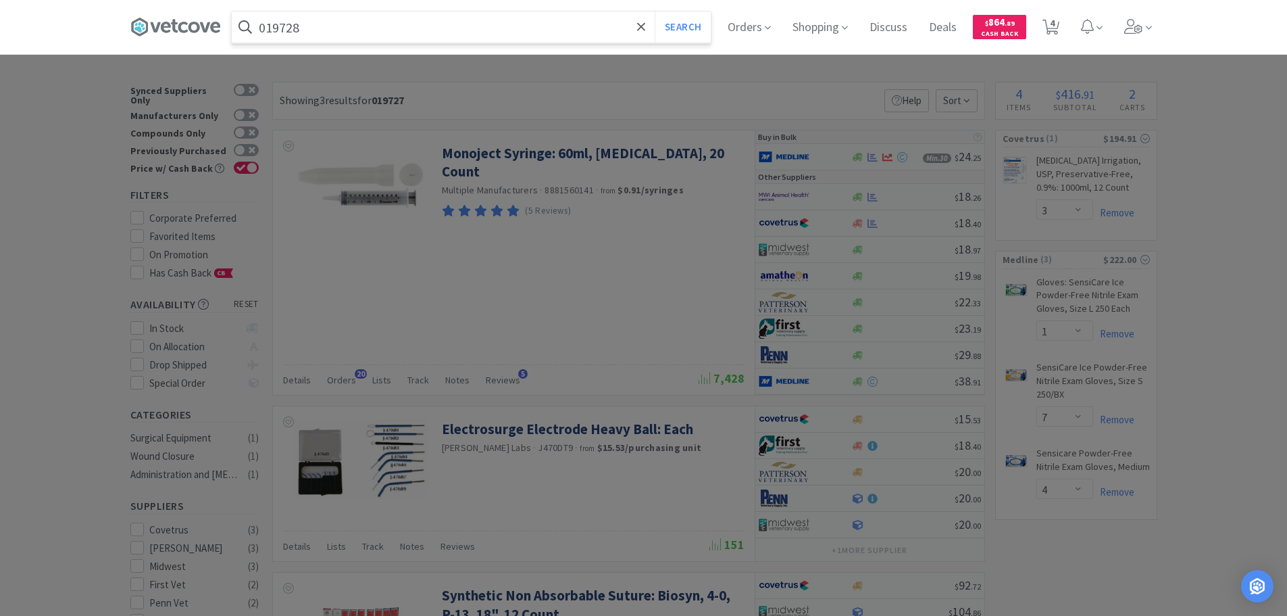
click at [655, 11] on button "Search" at bounding box center [683, 26] width 56 height 31
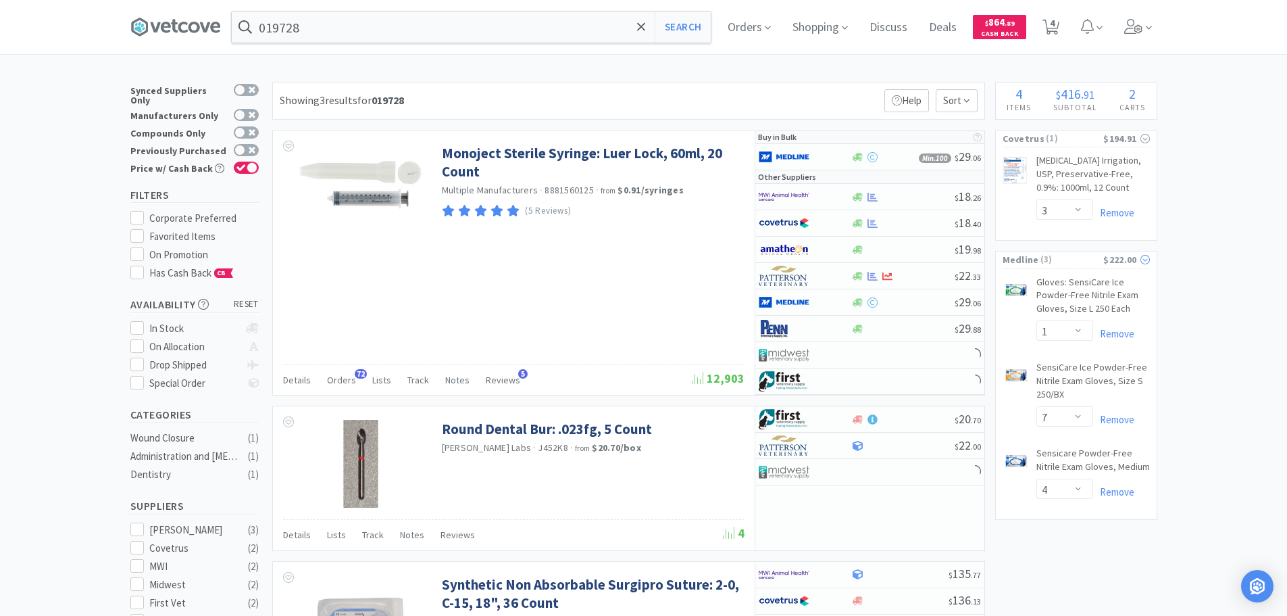
click at [1147, 262] on icon at bounding box center [1145, 259] width 9 height 9
click at [1147, 140] on icon at bounding box center [1145, 138] width 9 height 9
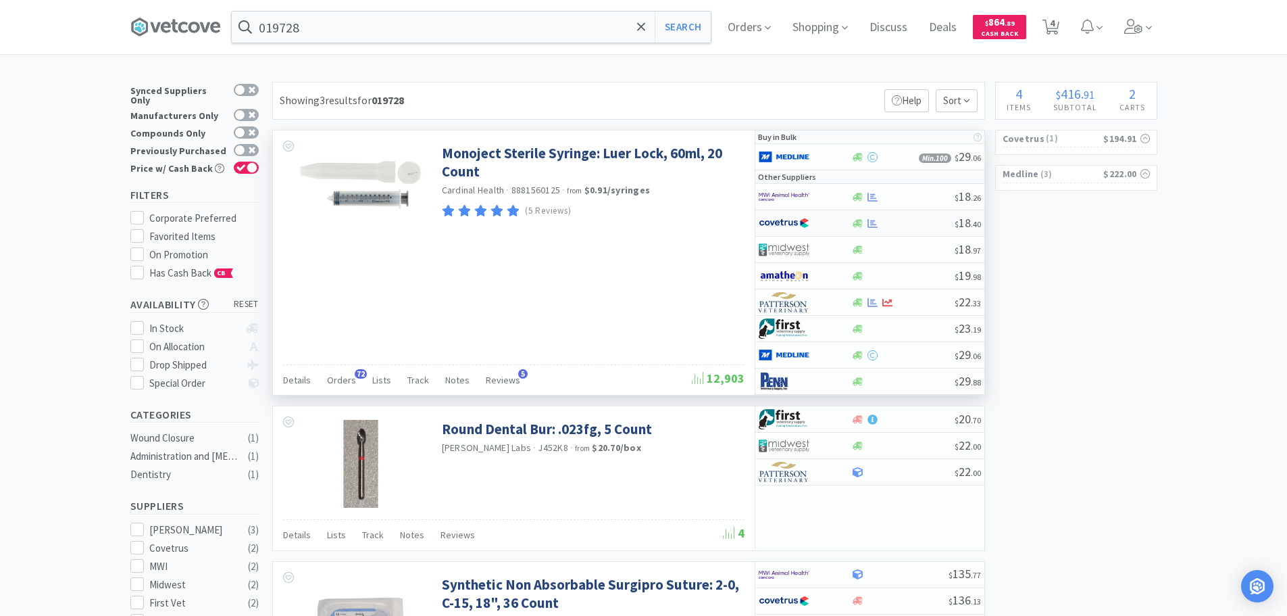
click at [914, 222] on div at bounding box center [902, 223] width 103 height 10
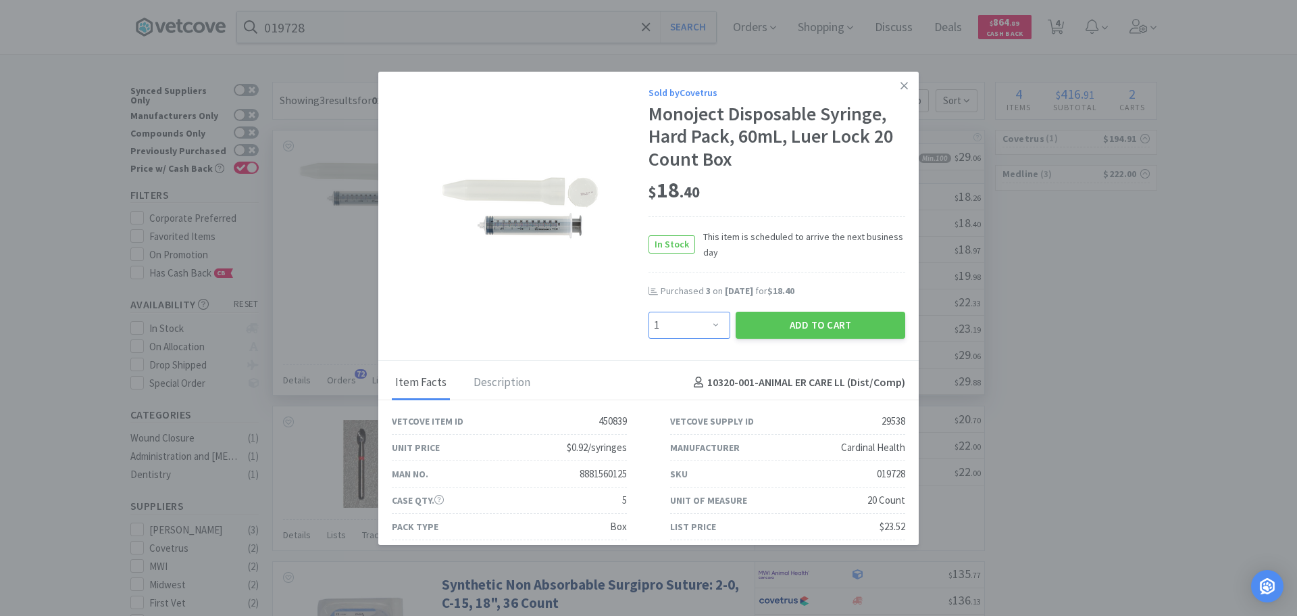
click at [696, 330] on select "Enter Quantity 1 2 3 4 5 6 7 8 9 10 11 12 13 14 15 16 17 18 19 20 Enter Quantity" at bounding box center [690, 324] width 82 height 27
select select "3"
click at [649, 311] on select "Enter Quantity 1 2 3 4 5 6 7 8 9 10 11 12 13 14 15 16 17 18 19 20 Enter Quantity" at bounding box center [690, 324] width 82 height 27
click at [767, 318] on button "Add to Cart" at bounding box center [821, 324] width 170 height 27
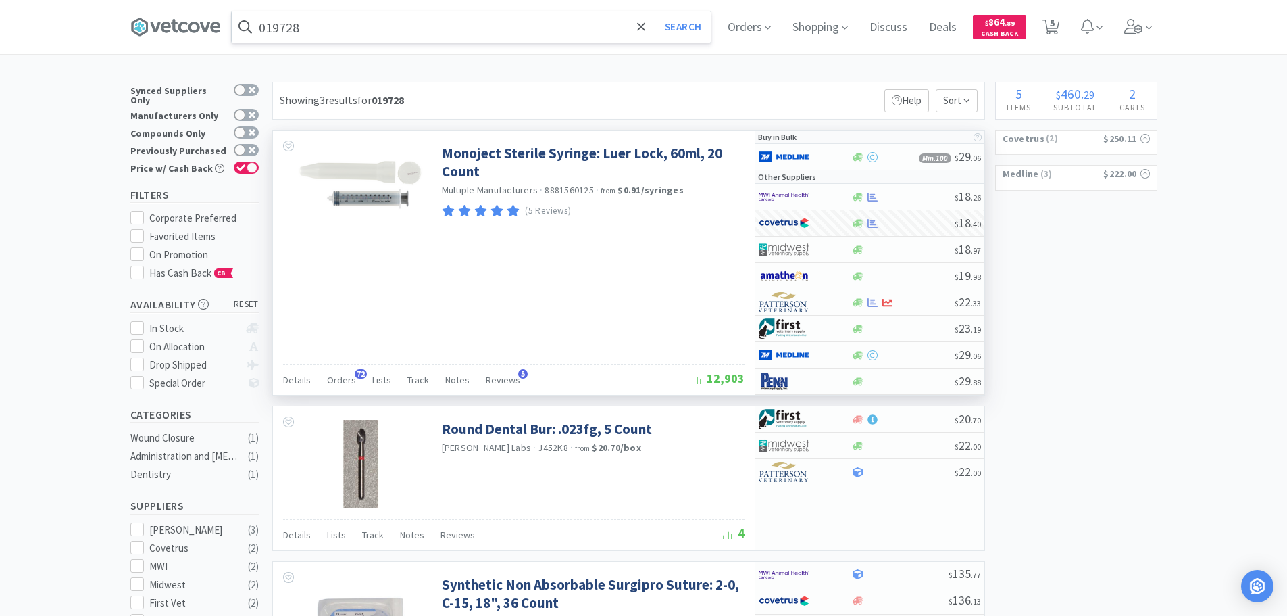
click at [438, 20] on input "019728" at bounding box center [471, 26] width 479 height 31
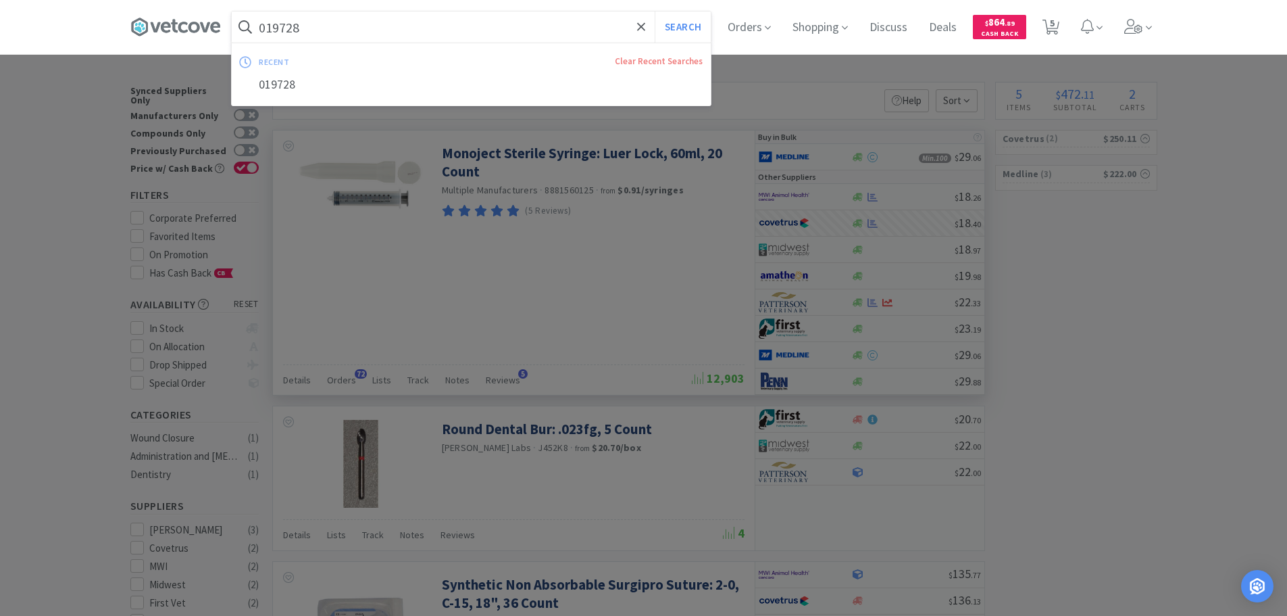
paste input "MWI - 013744 $23.11"
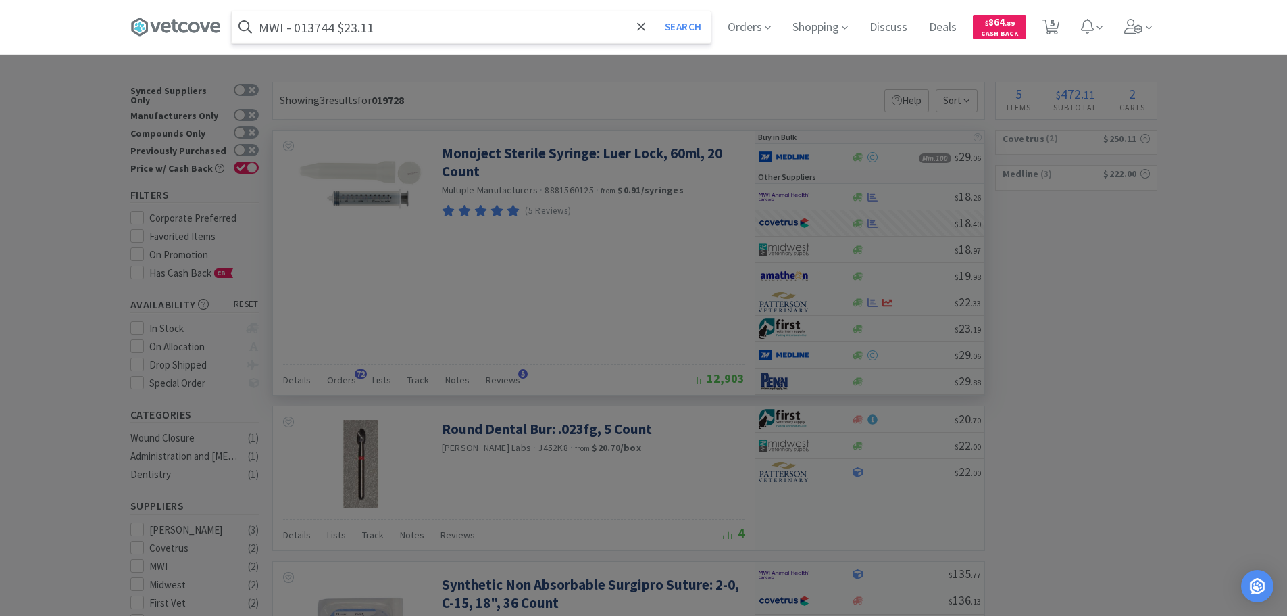
click at [321, 29] on input "MWI - 013744 $23.11" at bounding box center [471, 26] width 479 height 31
paste input "013744"
type input "013744"
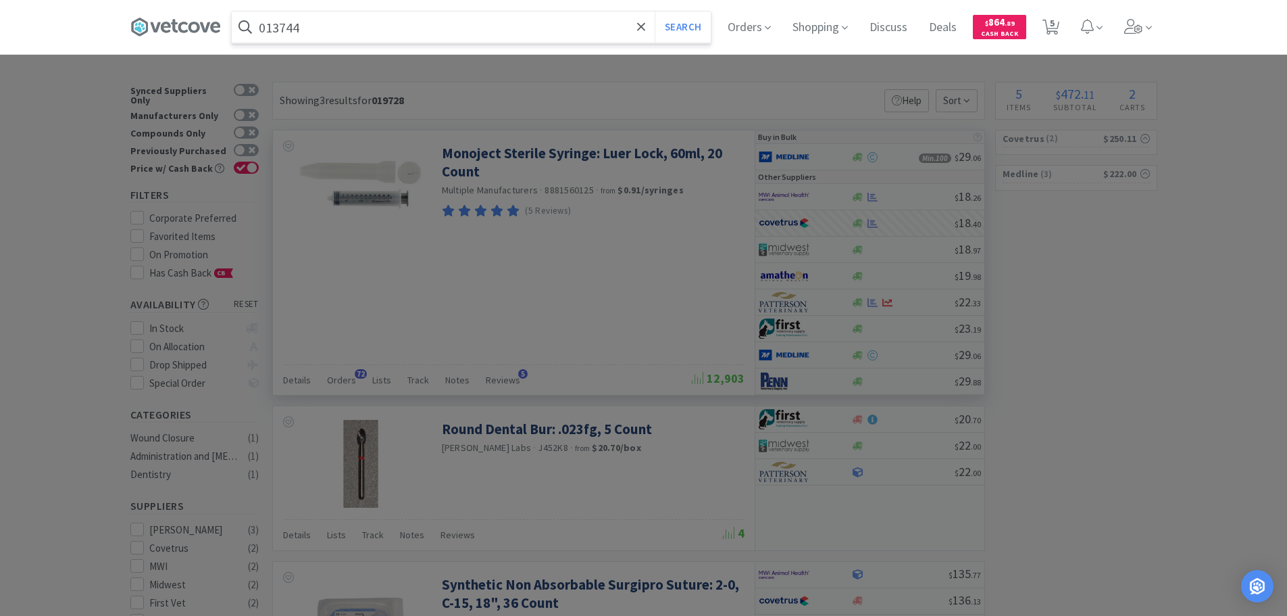
click at [655, 11] on button "Search" at bounding box center [683, 26] width 56 height 31
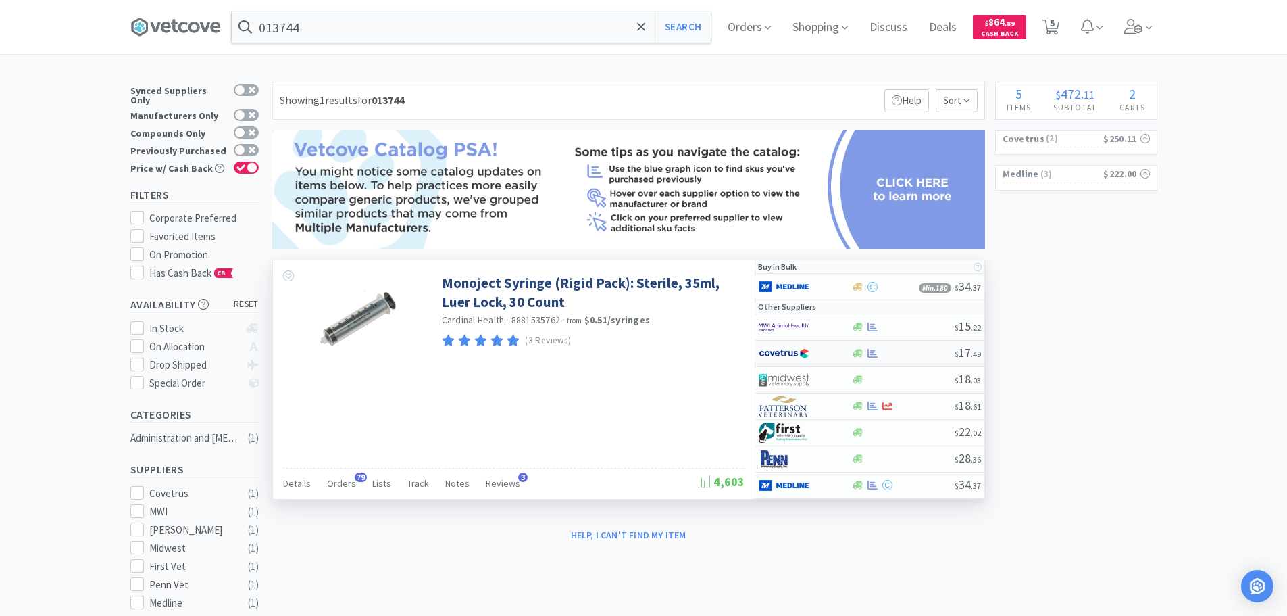
click at [920, 358] on div at bounding box center [902, 353] width 103 height 10
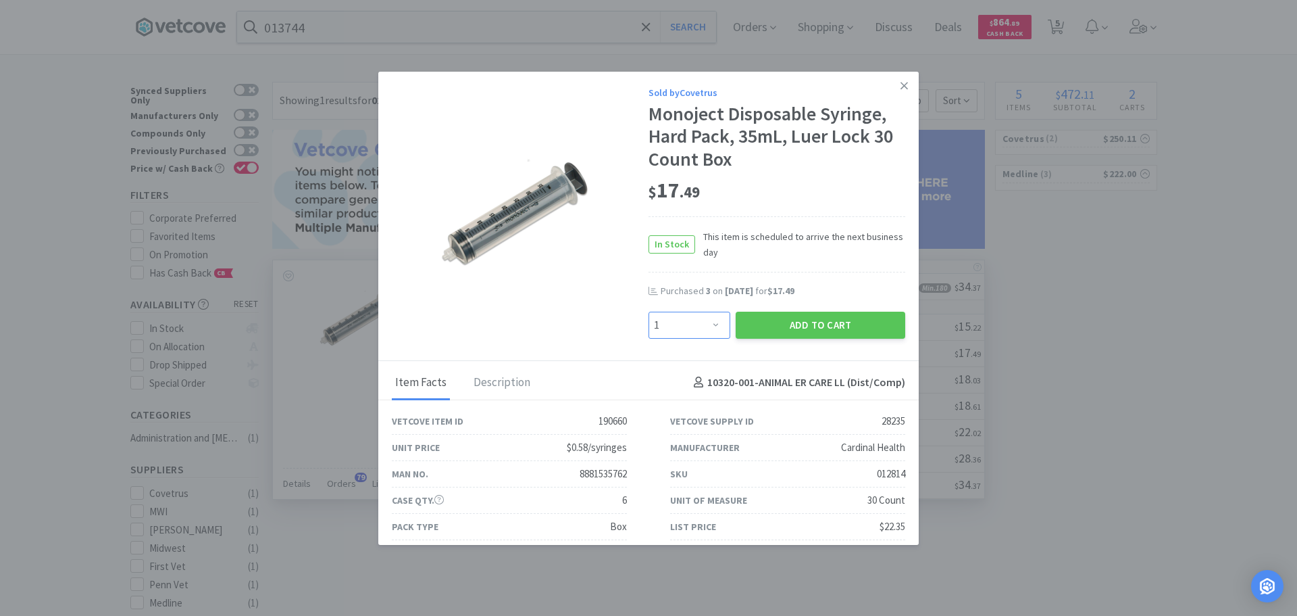
click at [676, 317] on select "Enter Quantity 1 2 3 4 5 6 7 8 9 10 11 12 13 14 15 16 17 18 19 20 Enter Quantity" at bounding box center [690, 324] width 82 height 27
select select "3"
click at [649, 311] on select "Enter Quantity 1 2 3 4 5 6 7 8 9 10 11 12 13 14 15 16 17 18 19 20 Enter Quantity" at bounding box center [690, 324] width 82 height 27
click at [798, 320] on button "Add to Cart" at bounding box center [821, 324] width 170 height 27
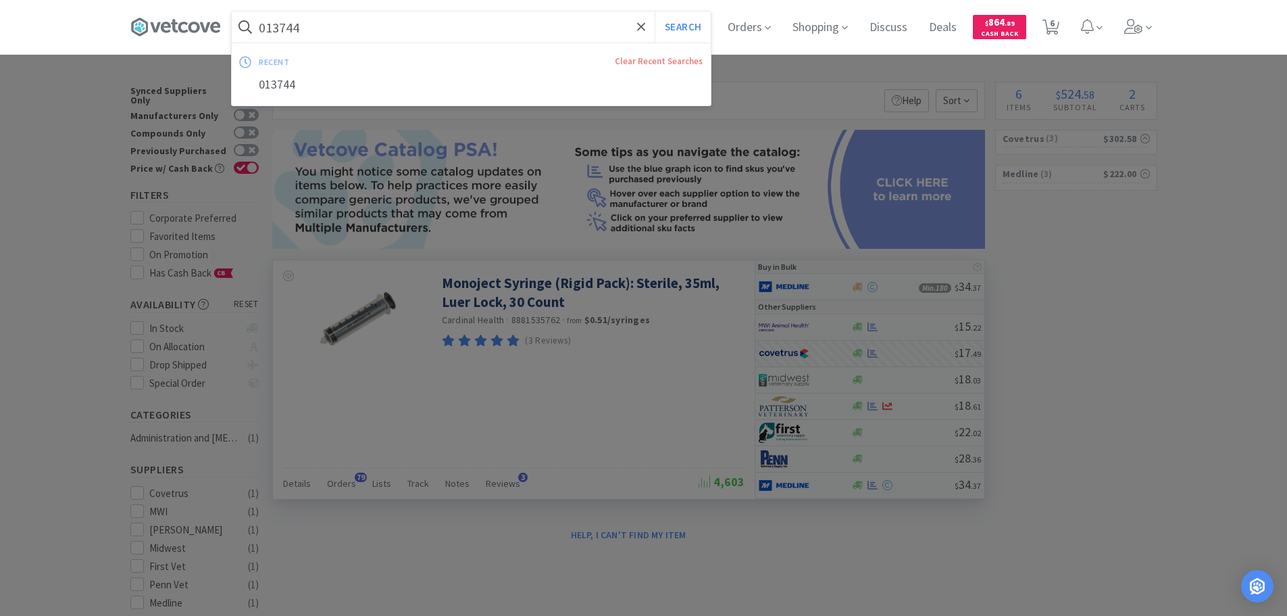
click at [522, 26] on input "013744" at bounding box center [471, 26] width 479 height 31
paste input "Covetrus - 045215 $19.08"
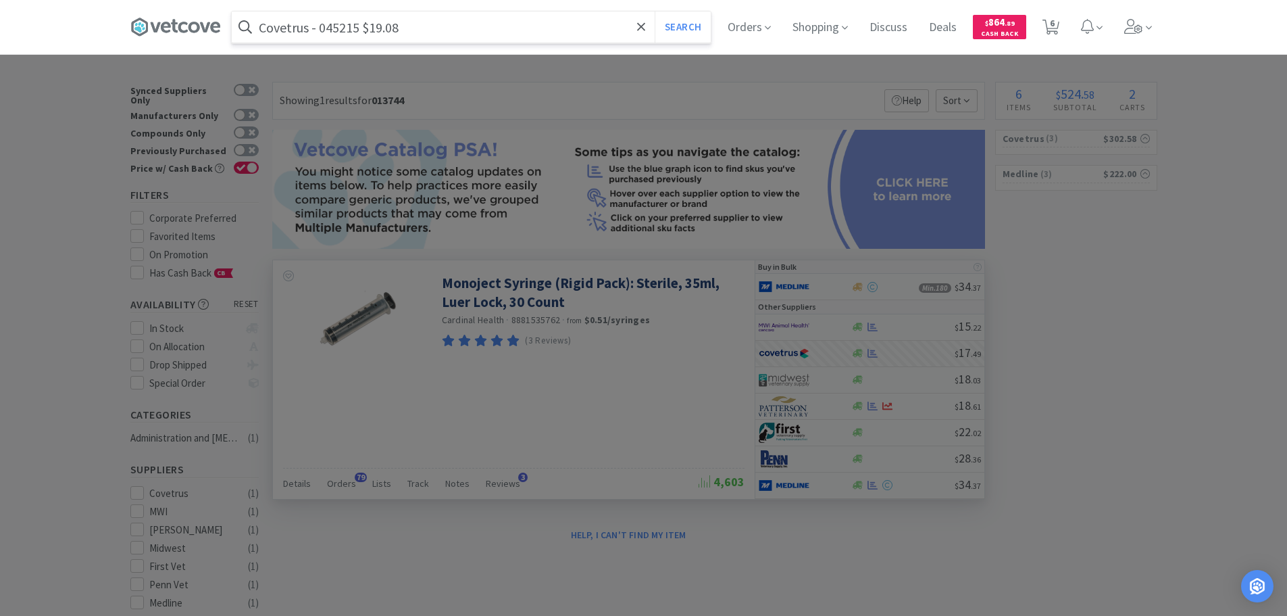
click at [348, 31] on input "Covetrus - 045215 $19.08" at bounding box center [471, 26] width 479 height 31
paste input "045215"
type input "045215"
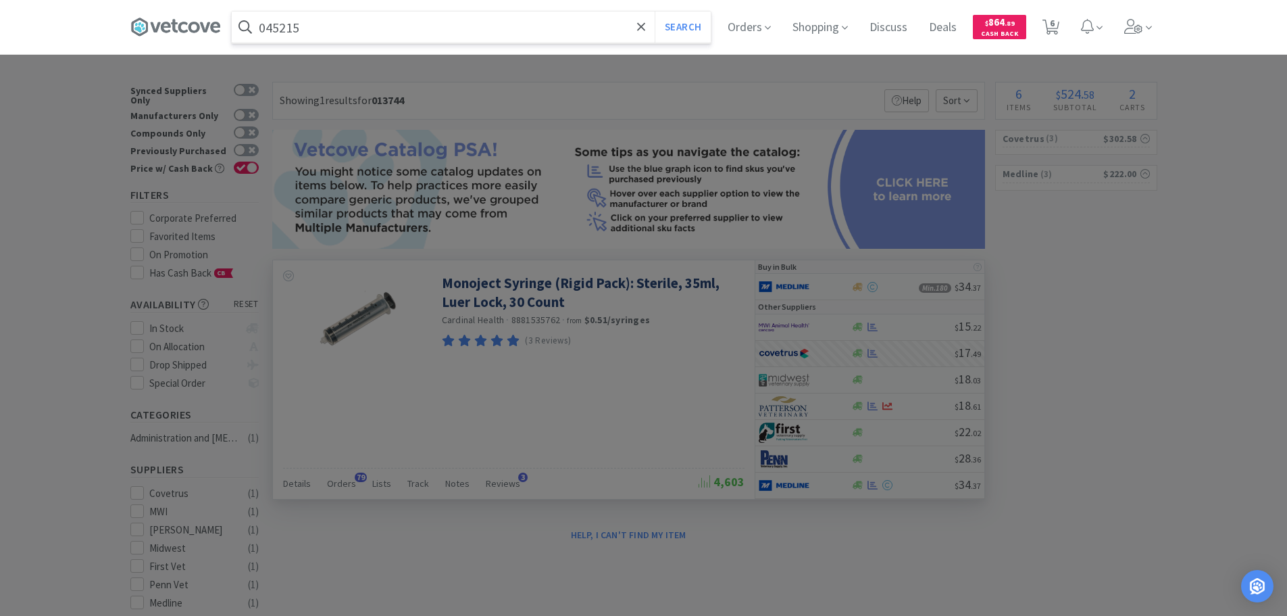
click at [655, 11] on button "Search" at bounding box center [683, 26] width 56 height 31
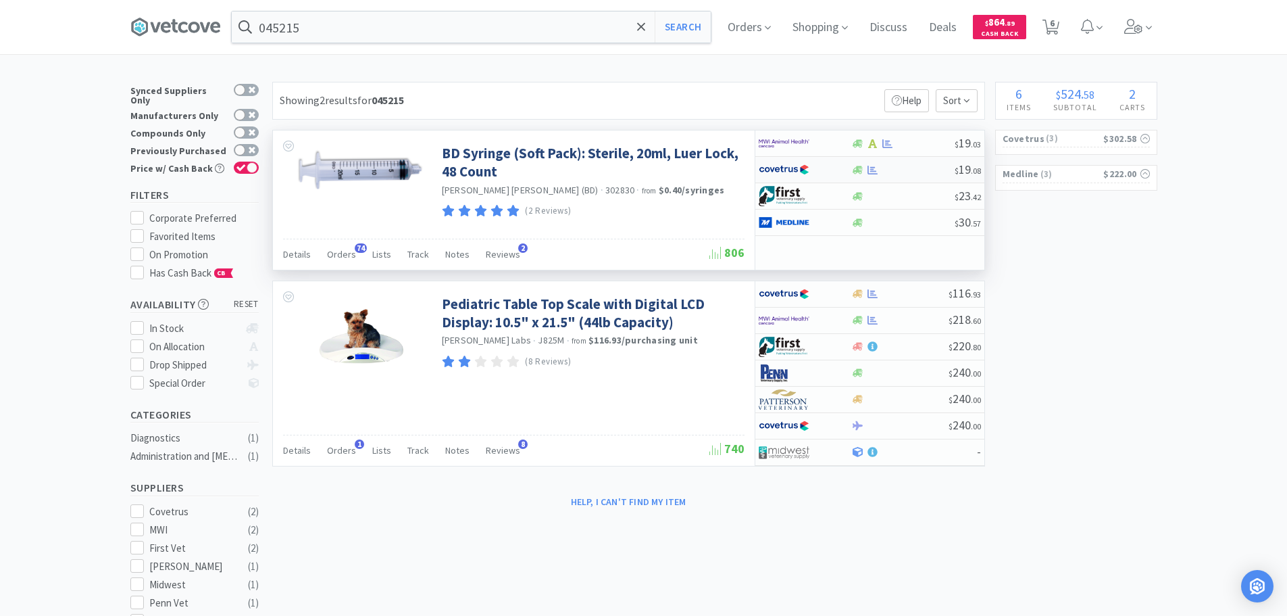
click at [907, 167] on div at bounding box center [902, 170] width 103 height 10
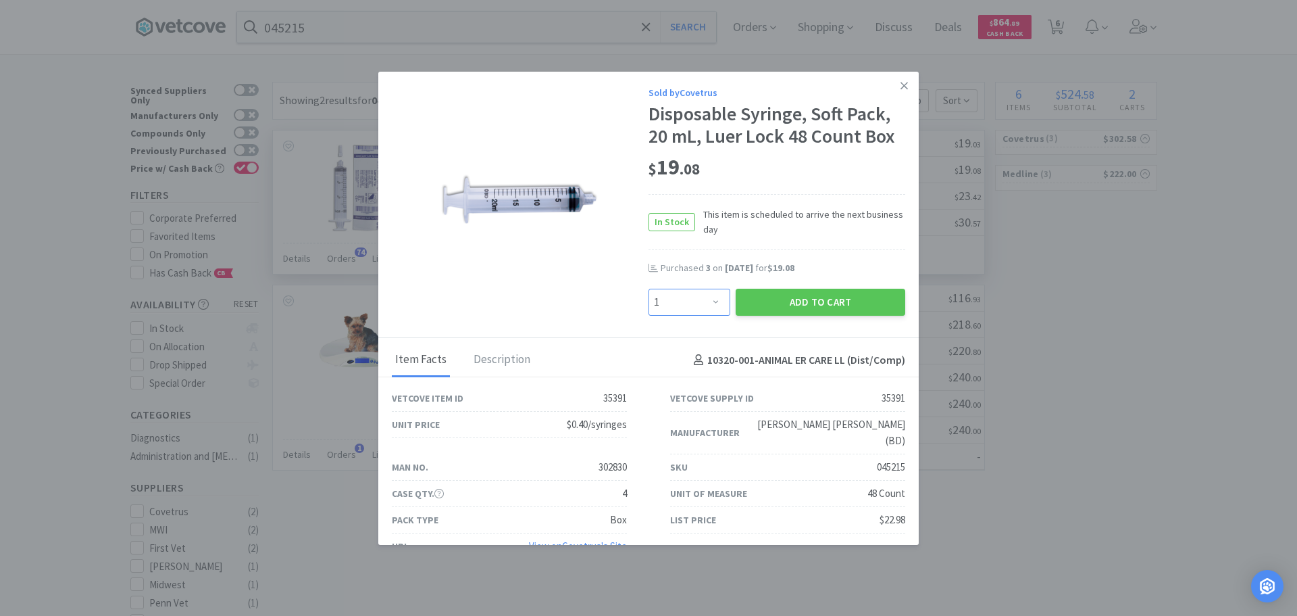
click at [694, 289] on select "Enter Quantity 1 2 3 4 5 6 7 8 9 10 11 12 13 14 15 16 17 18 19 20 Enter Quantity" at bounding box center [690, 302] width 82 height 27
select select "2"
click at [649, 289] on select "Enter Quantity 1 2 3 4 5 6 7 8 9 10 11 12 13 14 15 16 17 18 19 20 Enter Quantity" at bounding box center [690, 302] width 82 height 27
click at [748, 314] on button "Add to Cart" at bounding box center [821, 302] width 170 height 27
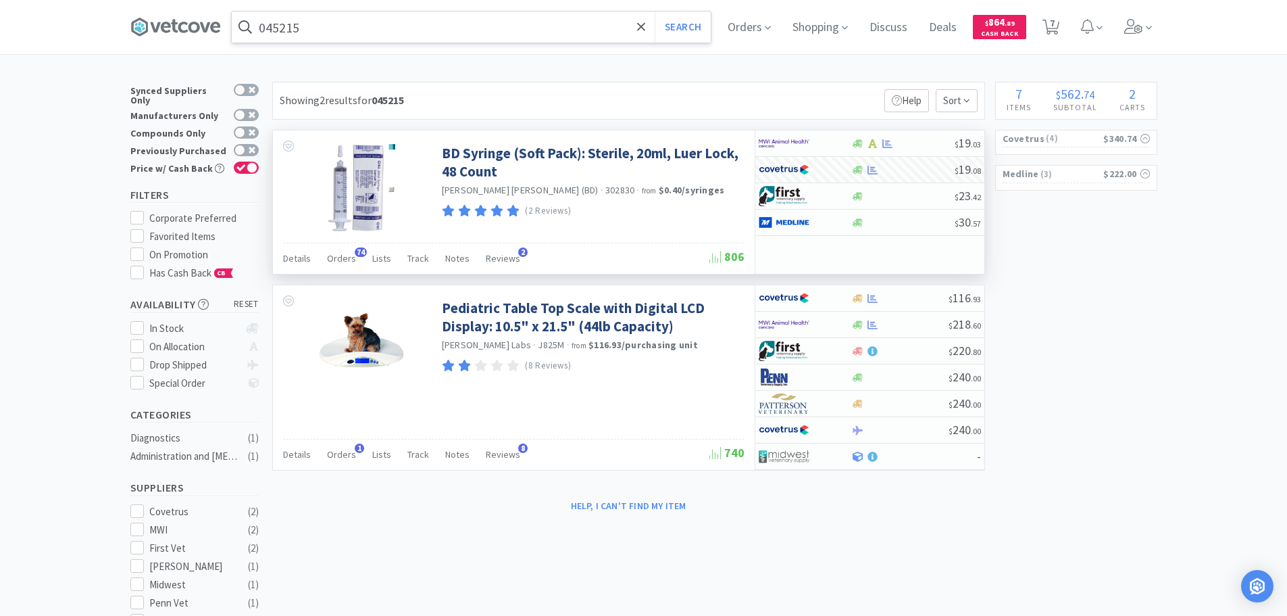
click at [453, 15] on input "045215" at bounding box center [471, 26] width 479 height 31
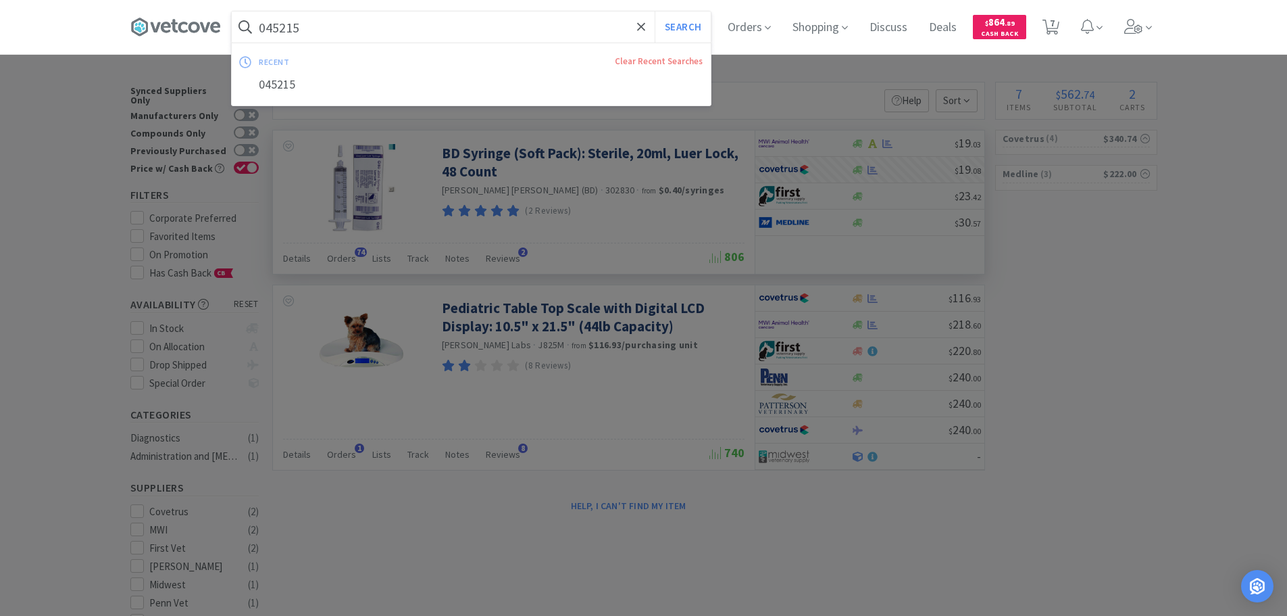
paste input "Covetrus - 083973 $7.86"
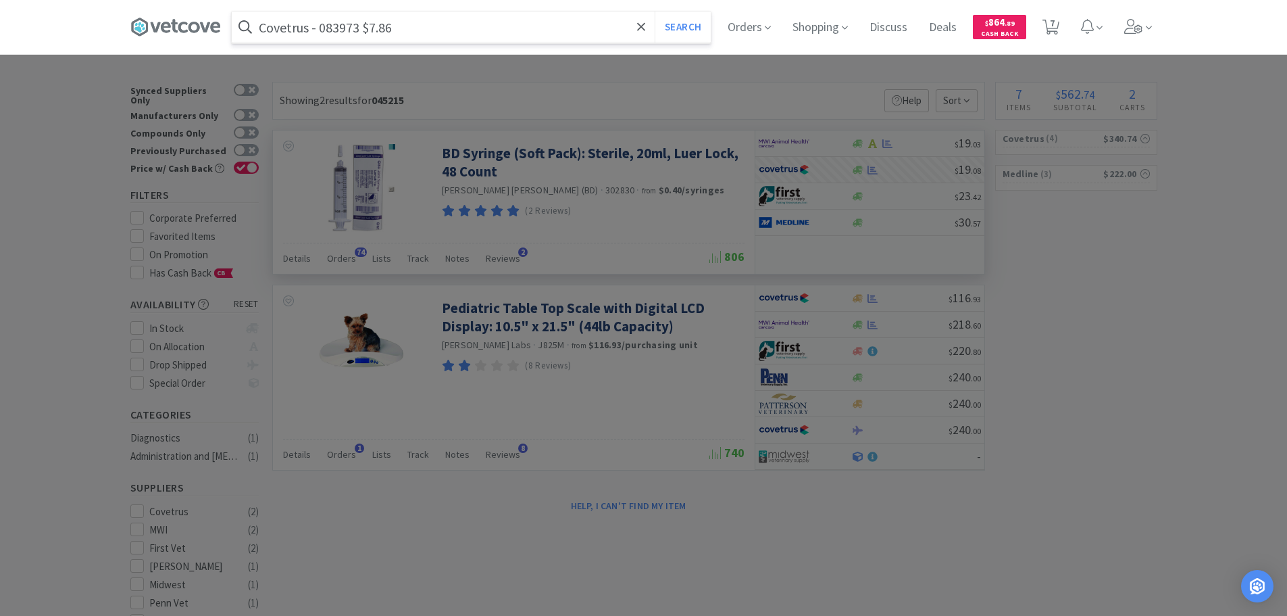
click at [333, 32] on input "Covetrus - 083973 $7.86" at bounding box center [471, 26] width 479 height 31
paste input "083973"
click at [333, 32] on input "Covetrus - 083973 $7.86" at bounding box center [471, 26] width 479 height 31
type input "083973"
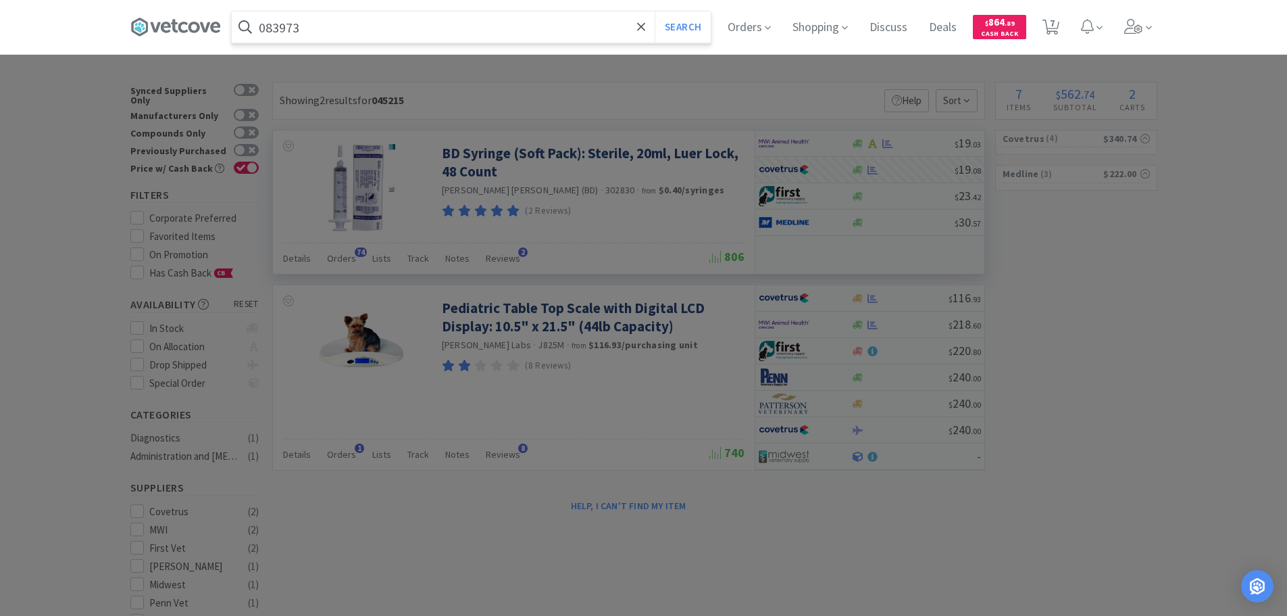
click at [655, 11] on button "Search" at bounding box center [683, 26] width 56 height 31
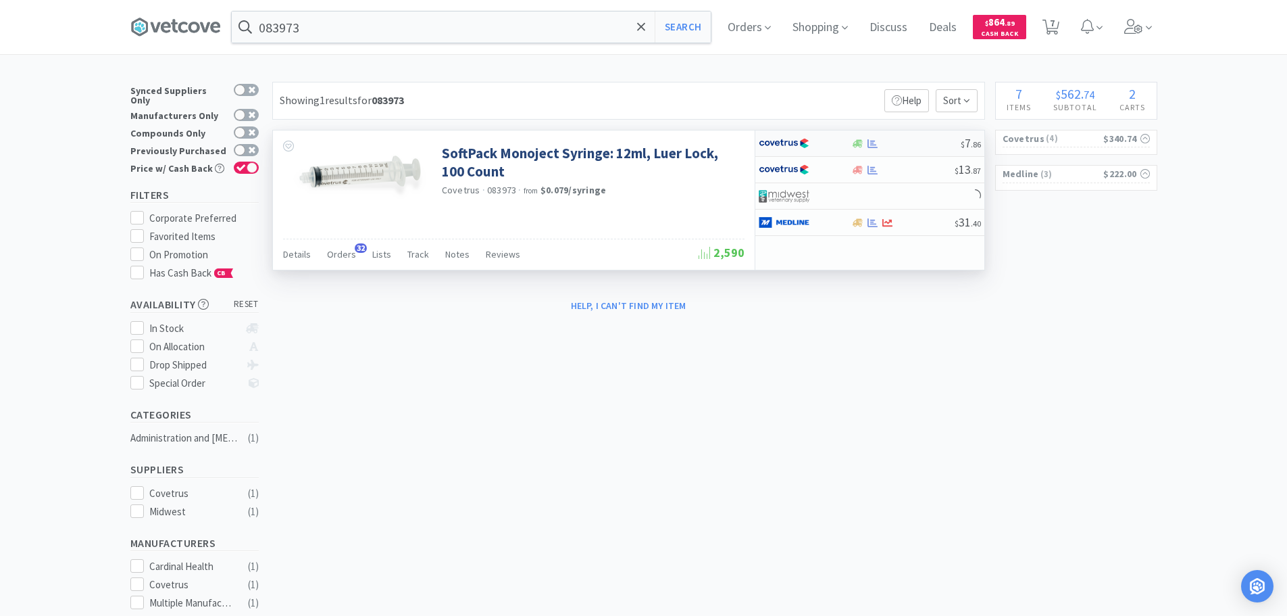
click at [919, 147] on div at bounding box center [905, 144] width 109 height 10
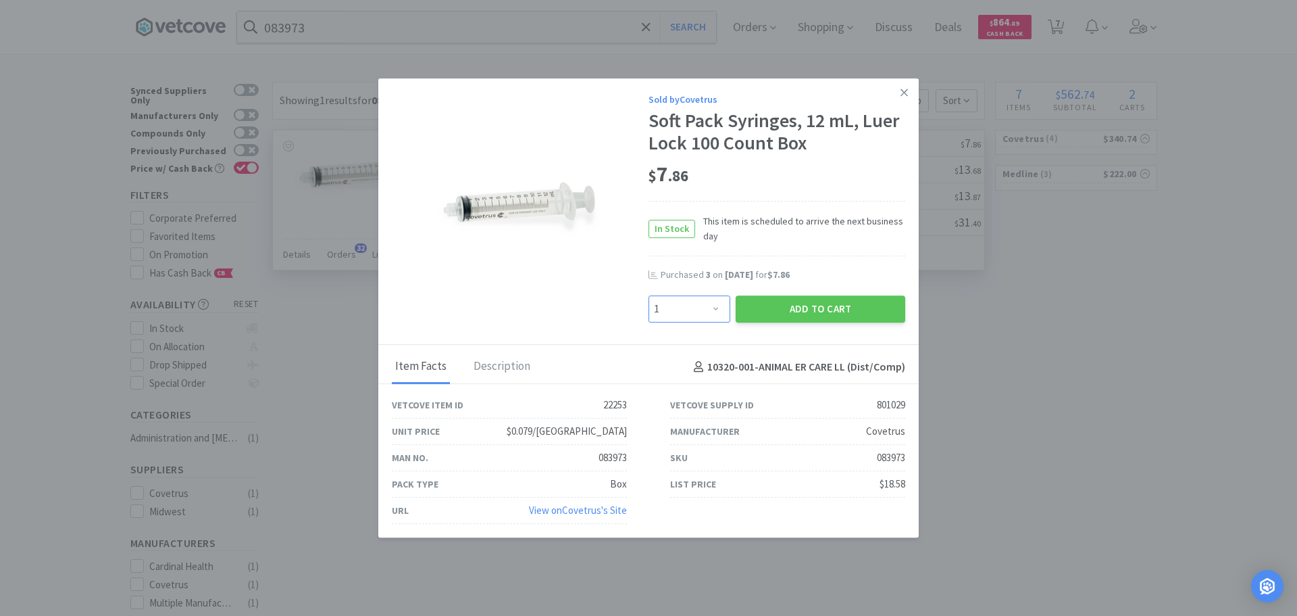
click at [709, 305] on select "Enter Quantity 1 2 3 4 5 6 7 8 9 10 11 12 13 14 15 16 17 18 19 20 Enter Quantity" at bounding box center [690, 308] width 82 height 27
select select "2"
click at [649, 295] on select "Enter Quantity 1 2 3 4 5 6 7 8 9 10 11 12 13 14 15 16 17 18 19 20 Enter Quantity" at bounding box center [690, 308] width 82 height 27
click at [782, 322] on button "Add to Cart" at bounding box center [821, 308] width 170 height 27
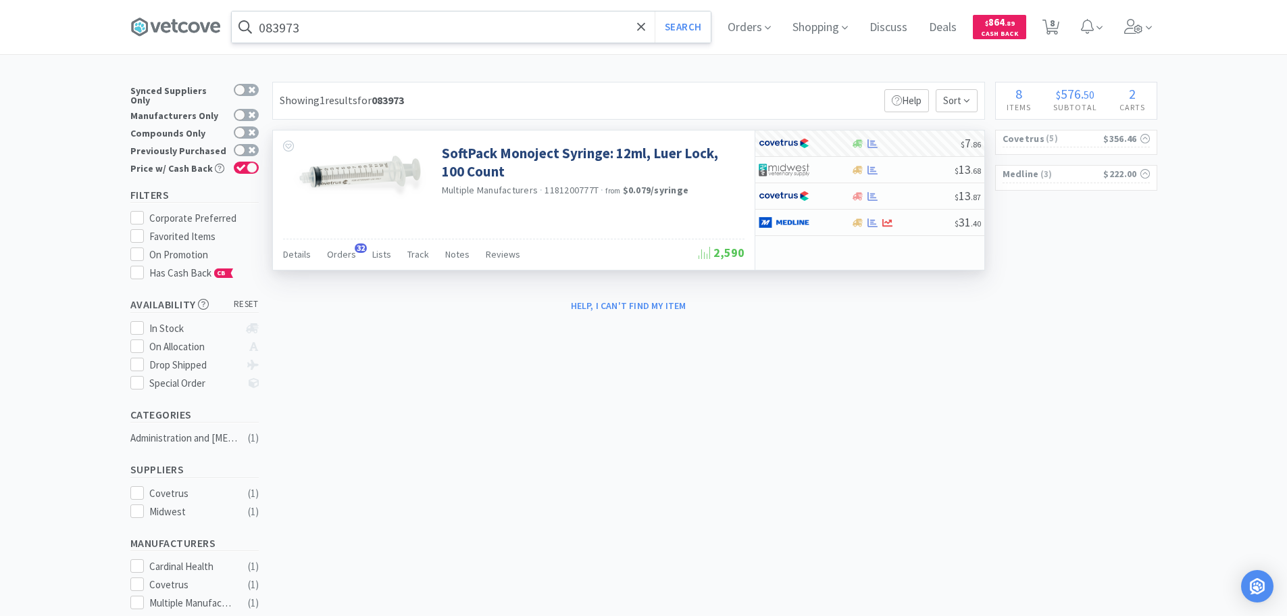
click at [469, 27] on input "083973" at bounding box center [471, 26] width 479 height 31
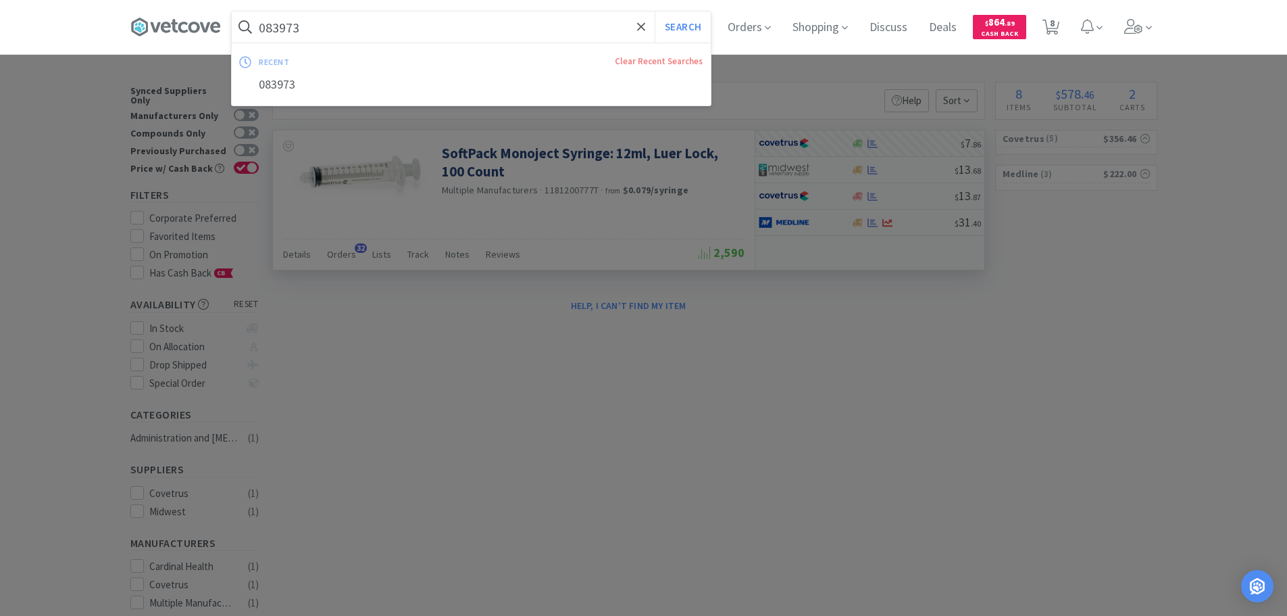
paste input "Covetrus - 061127 $11.33"
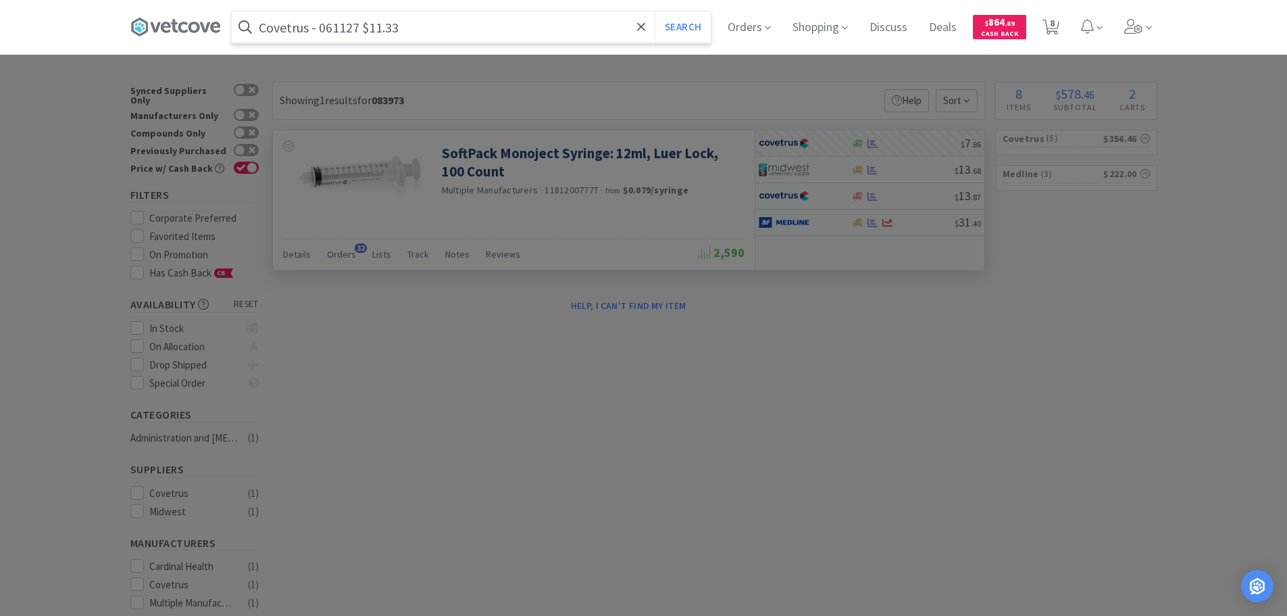
click at [339, 28] on input "Covetrus - 061127 $11.33" at bounding box center [471, 26] width 479 height 31
paste input "061127"
click at [655, 11] on button "Search" at bounding box center [683, 26] width 56 height 31
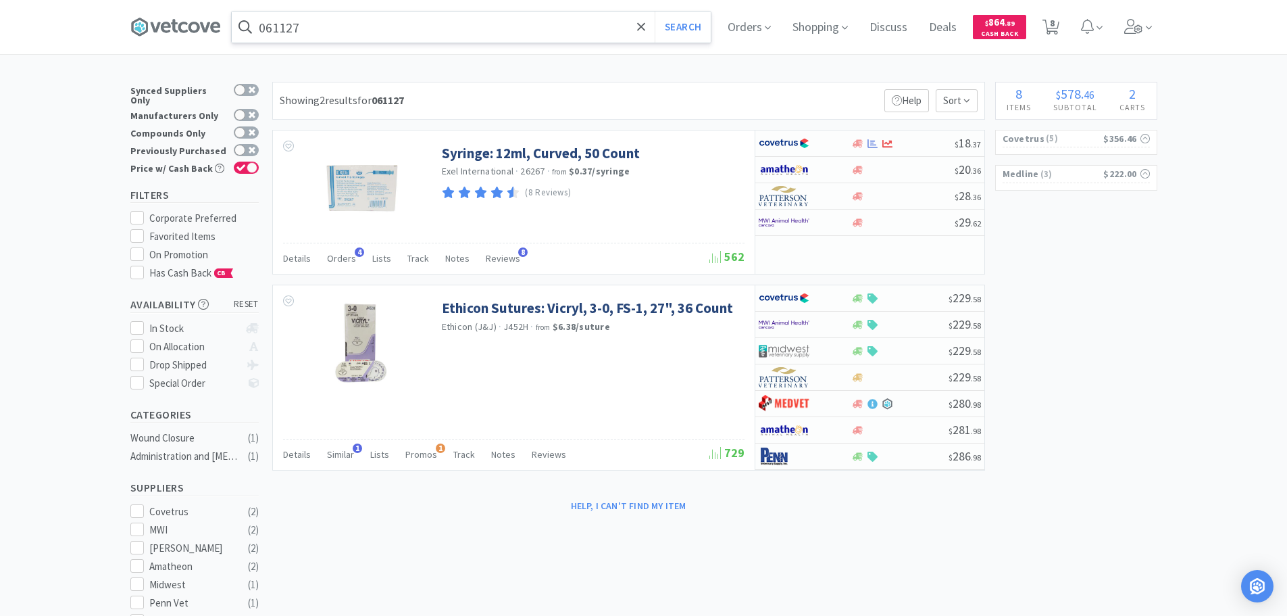
click at [465, 28] on input "061127" at bounding box center [471, 26] width 479 height 31
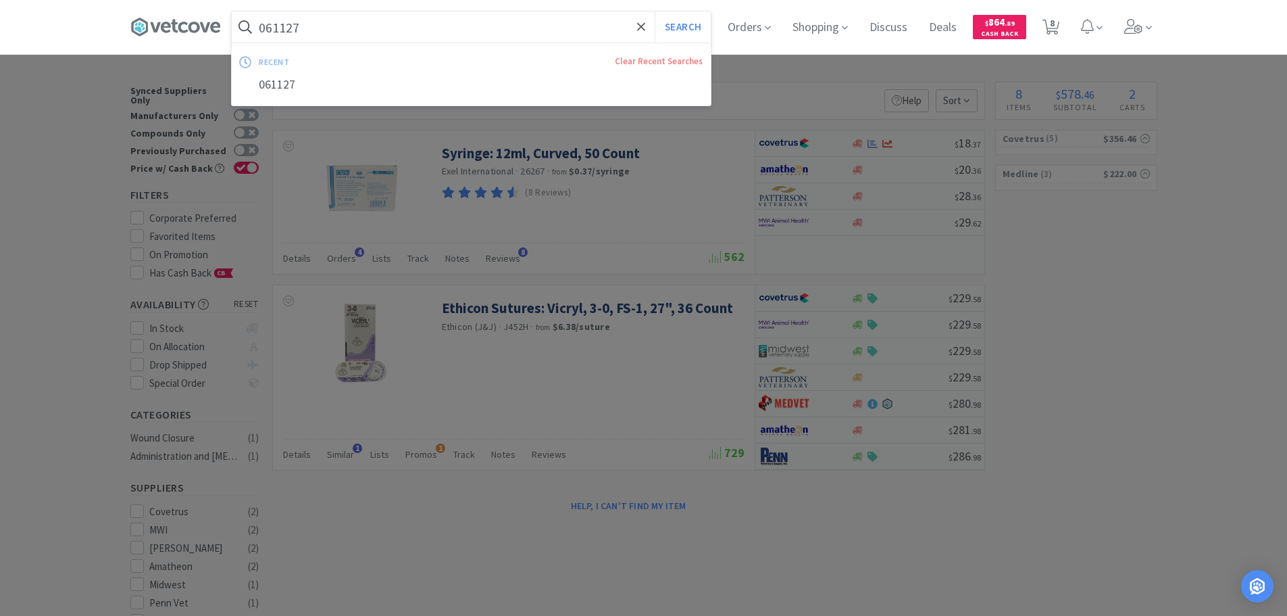
paste input "Covetrus - 015438 $19.83"
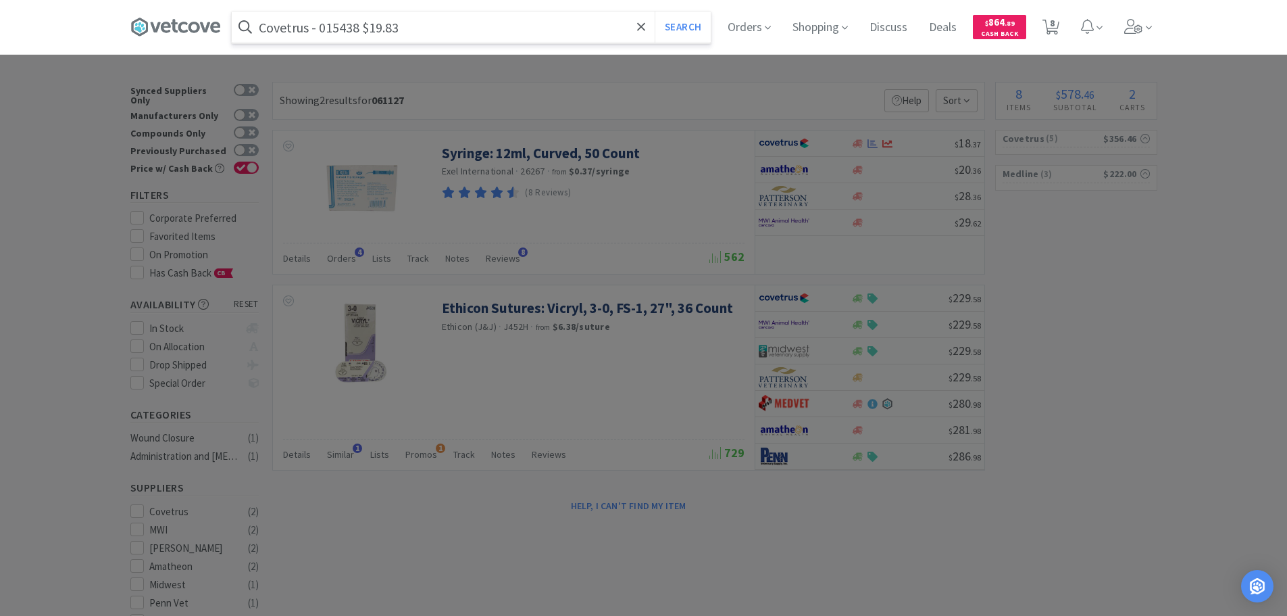
click at [335, 27] on input "Covetrus - 015438 $19.83" at bounding box center [471, 26] width 479 height 31
paste input "015438"
click at [335, 27] on input "015438" at bounding box center [471, 26] width 479 height 31
type input "015438"
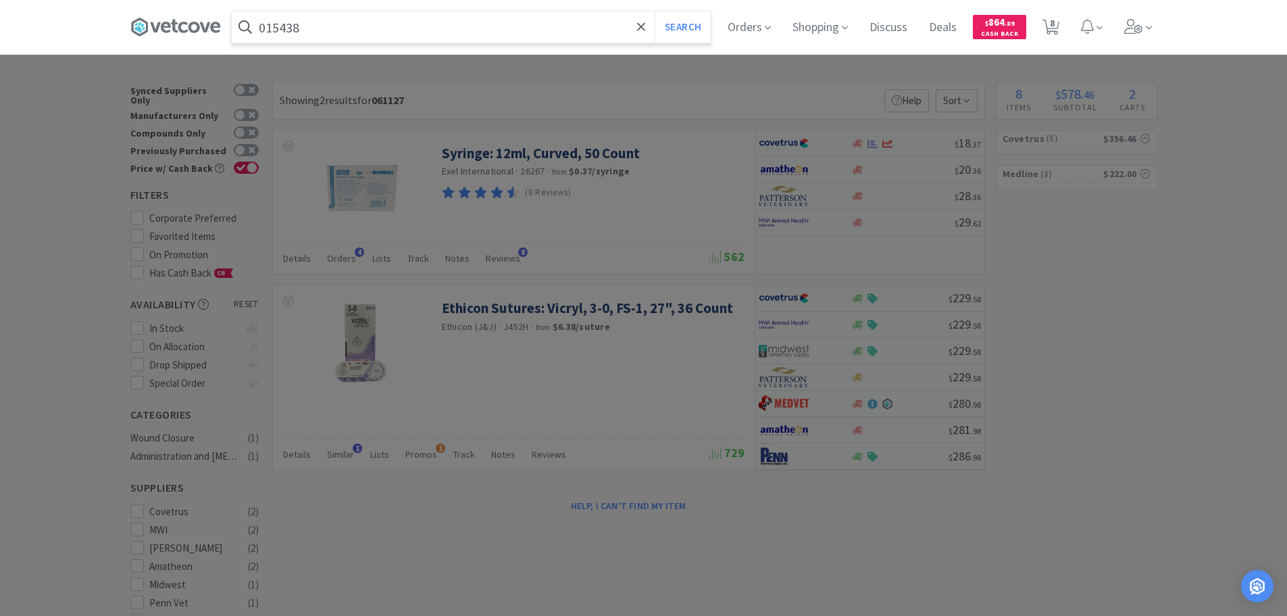
click at [655, 11] on button "Search" at bounding box center [683, 26] width 56 height 31
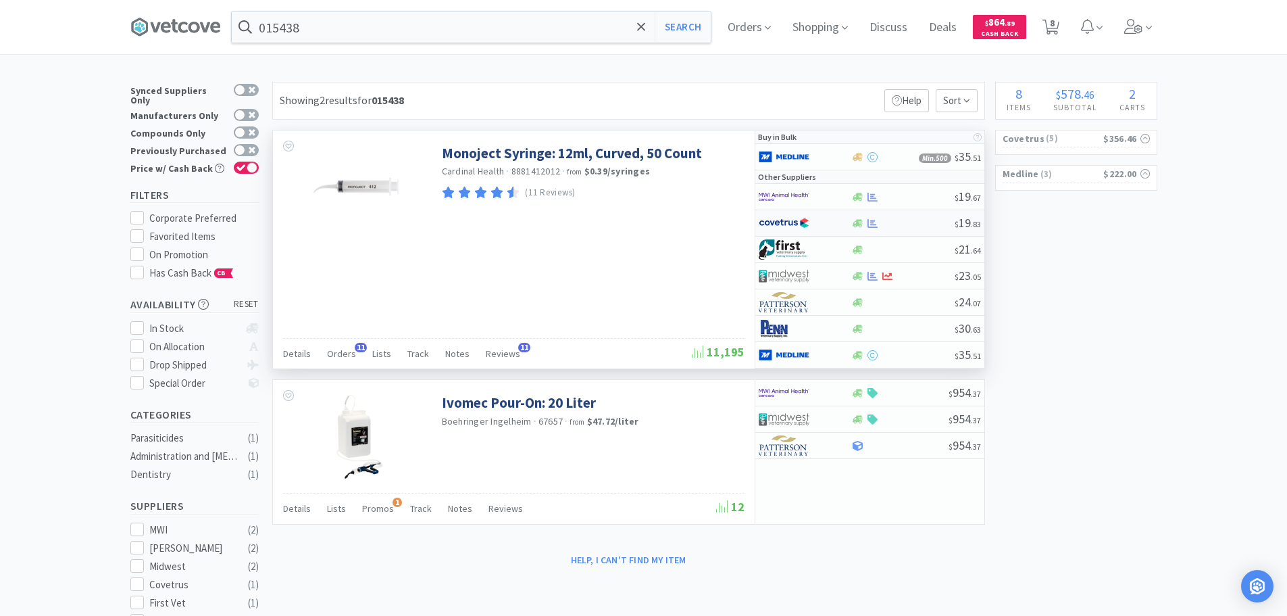
click at [896, 225] on div at bounding box center [902, 223] width 103 height 10
select select "1"
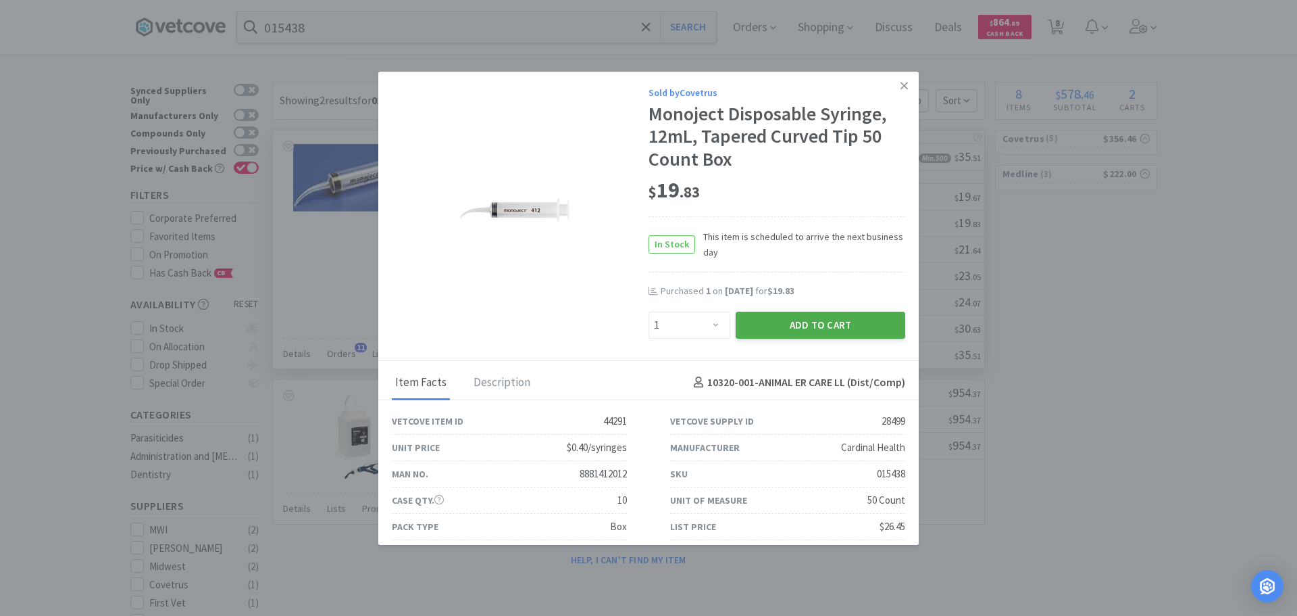
click at [818, 326] on button "Add to Cart" at bounding box center [821, 324] width 170 height 27
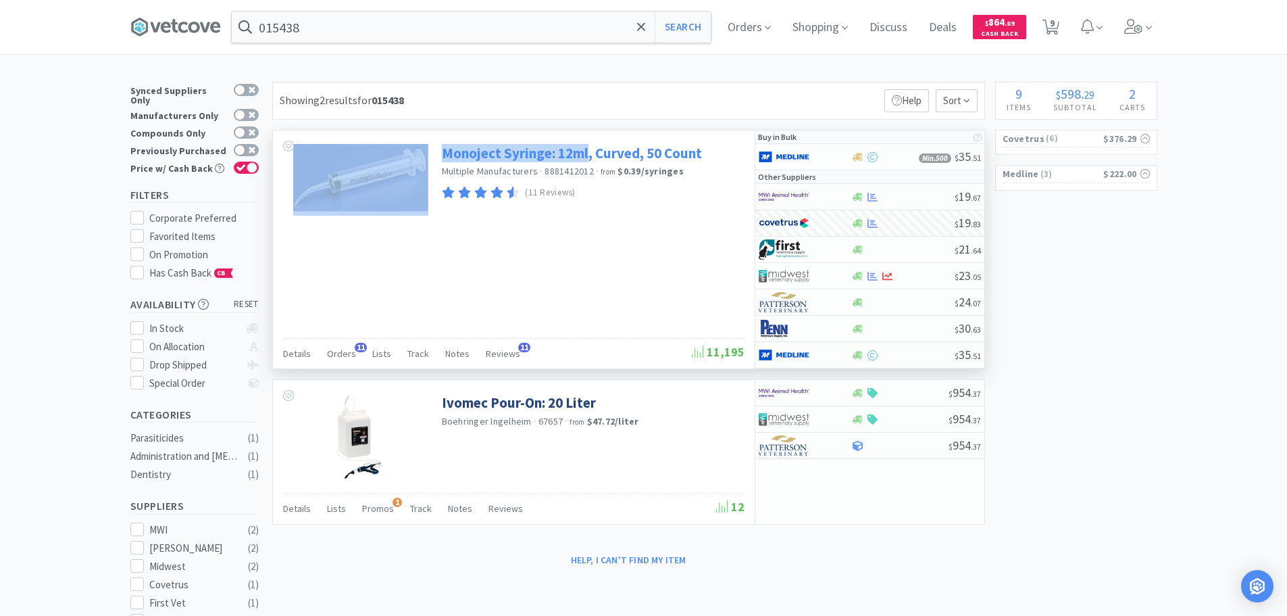
drag, startPoint x: 441, startPoint y: 141, endPoint x: 588, endPoint y: 145, distance: 147.4
click at [588, 145] on div "Monoject Syringe: 12ml, Curved, 50 Count Multiple Manufacturers · 8881412012 · …" at bounding box center [514, 184] width 482 height 108
copy div "Monoject Syringe: 12ml"
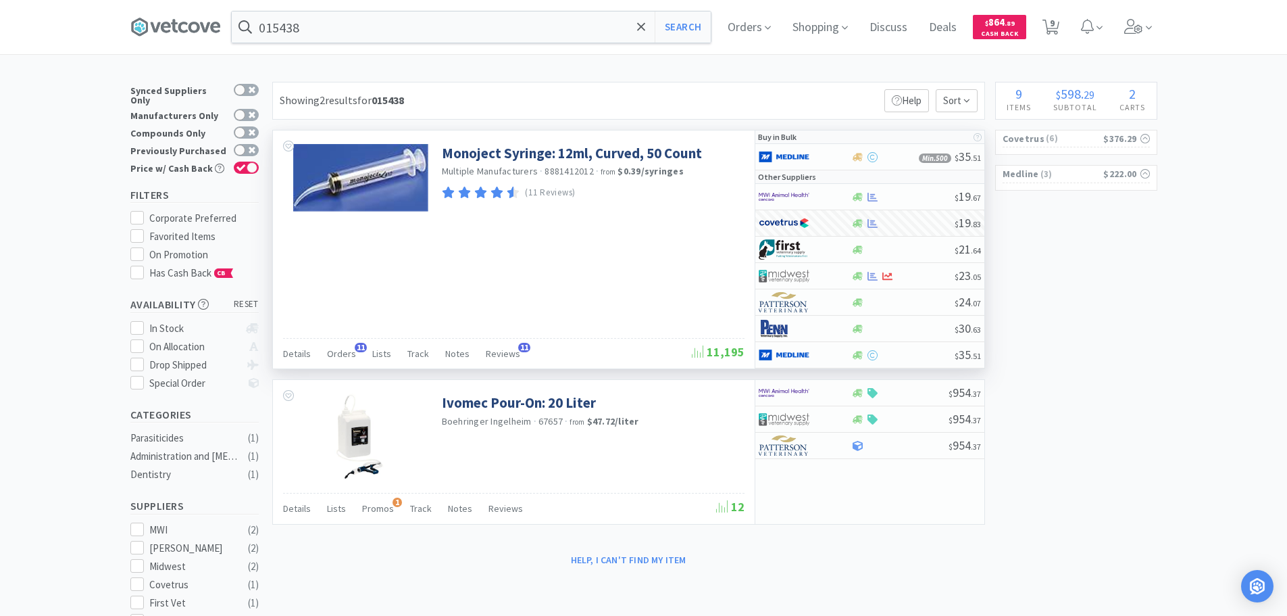
click at [607, 213] on div "Monoject Syringe: 12ml, Curved, 50 Count Multiple Manufacturers · 8881412012 · …" at bounding box center [514, 184] width 482 height 108
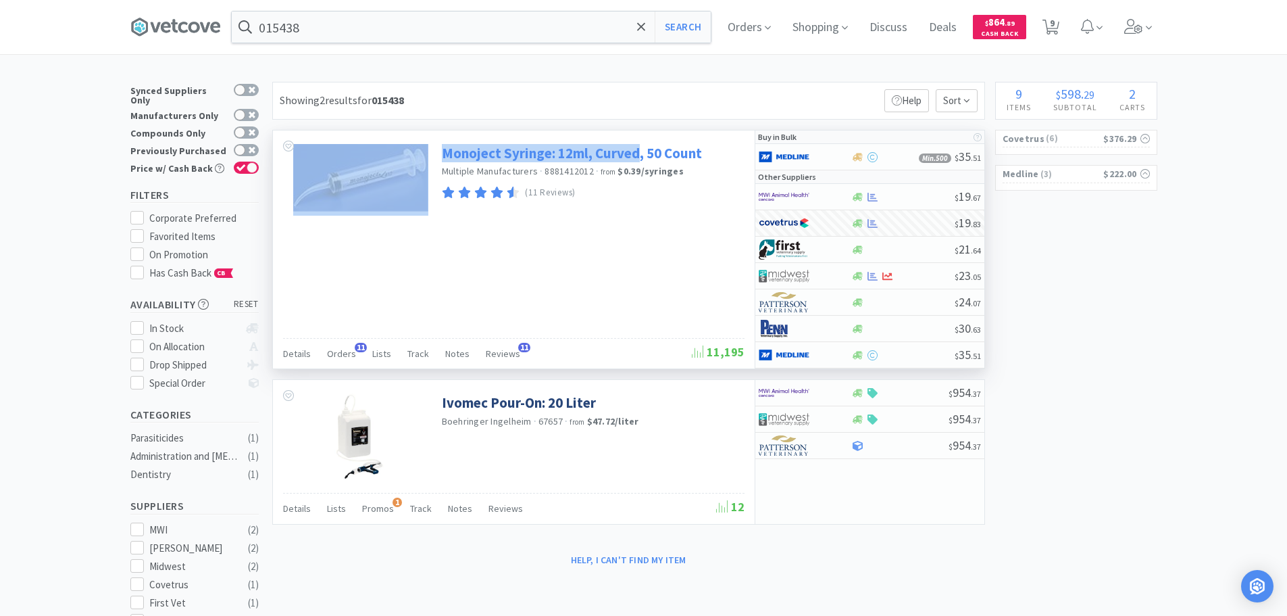
drag, startPoint x: 436, startPoint y: 141, endPoint x: 639, endPoint y: 153, distance: 203.1
click at [639, 153] on div "Monoject Syringe: 12ml, Curved, 50 Count Multiple Manufacturers · 8881412012 · …" at bounding box center [514, 184] width 482 height 108
copy div "Monoject Syringe: 12ml, Curved"
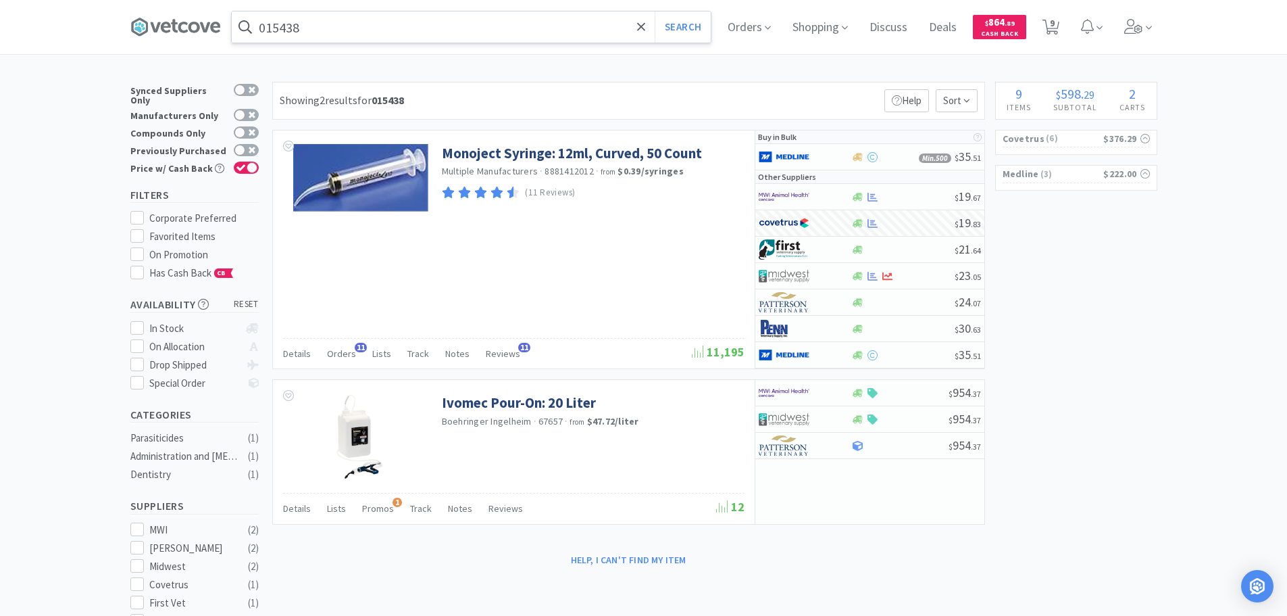
click at [431, 30] on input "015438" at bounding box center [471, 26] width 479 height 31
paste input "Monoject Syringe: 12ml, Curved"
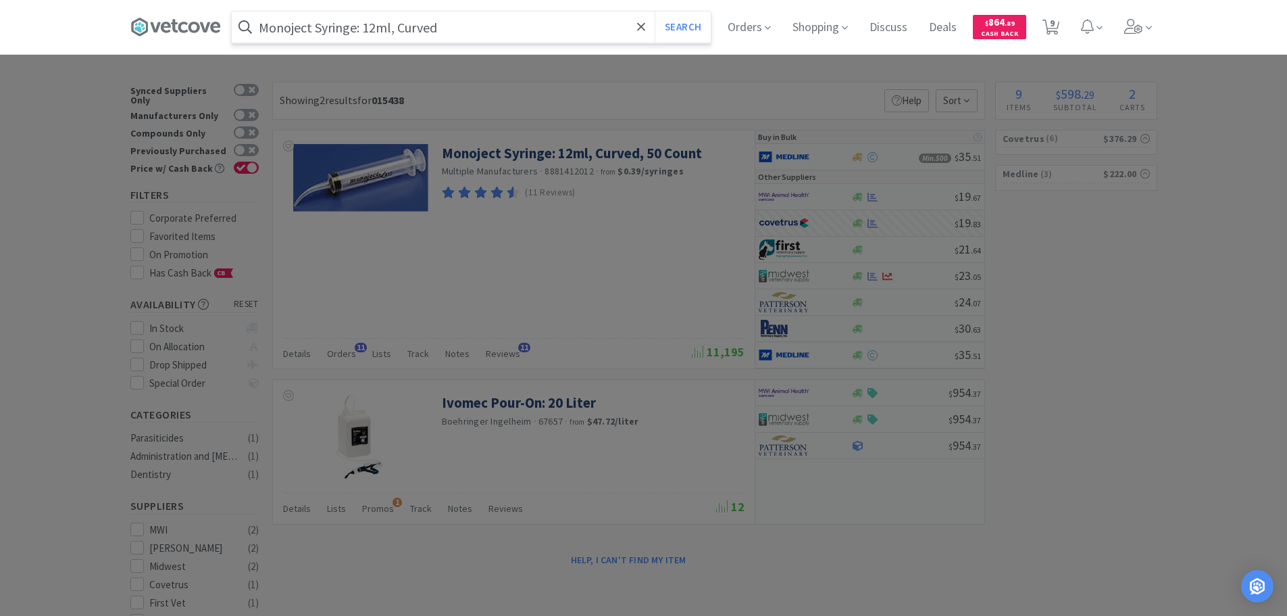
click at [297, 23] on input "Monoject Syringe: 12ml, Curved" at bounding box center [471, 26] width 479 height 31
click at [311, 26] on input "Syringe: 12ml, Curved" at bounding box center [471, 26] width 479 height 31
click at [341, 32] on input "Syringe 12ml, Curved" at bounding box center [471, 26] width 479 height 31
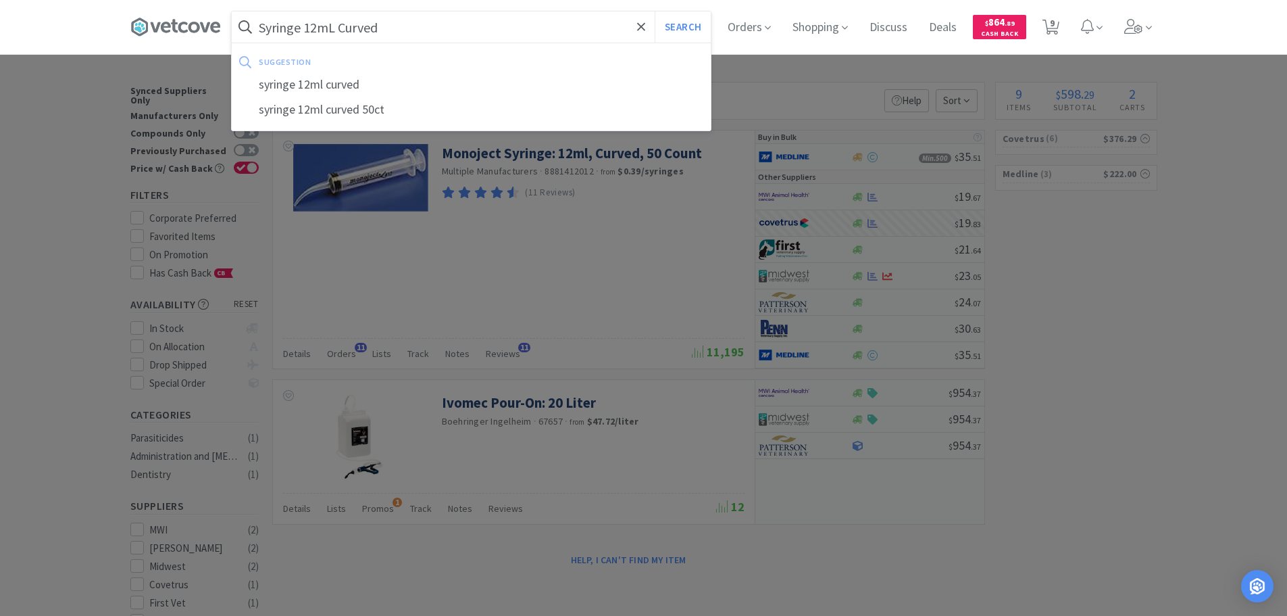
click at [655, 11] on button "Search" at bounding box center [683, 26] width 56 height 31
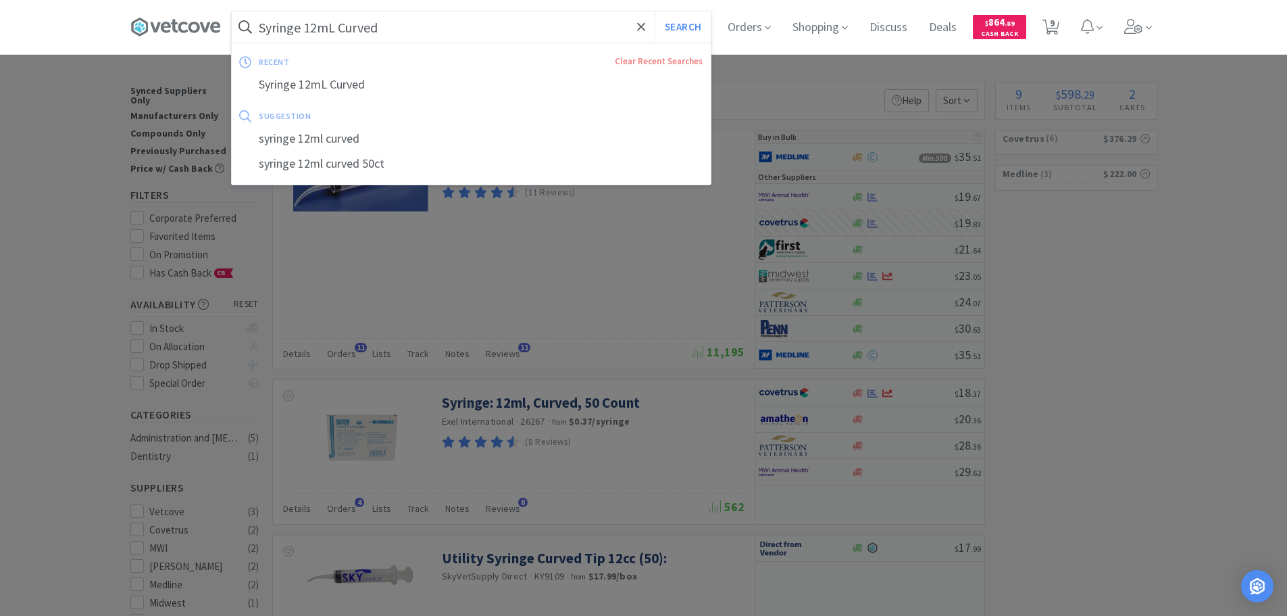
click at [445, 25] on input "Syringe 12mL Curved" at bounding box center [471, 26] width 479 height 31
paste input "Covetrus - 009960 $8.34"
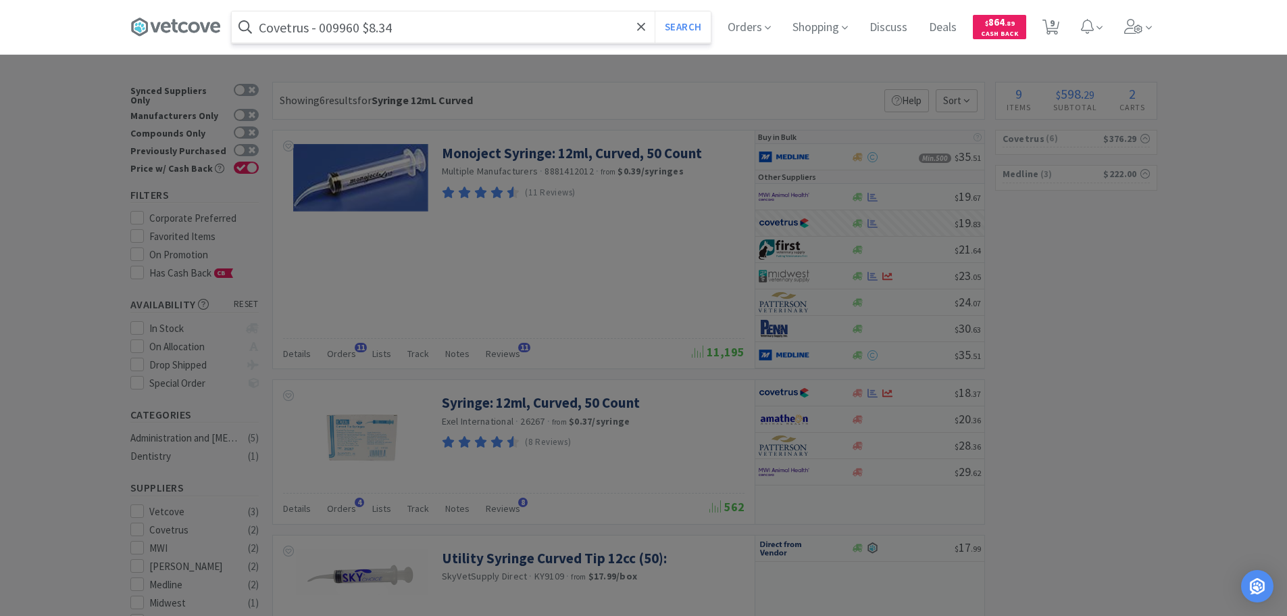
click at [332, 26] on input "Covetrus - 009960 $8.34" at bounding box center [471, 26] width 479 height 31
click at [336, 29] on input "Covetrus - 009960 $8.34" at bounding box center [471, 26] width 479 height 31
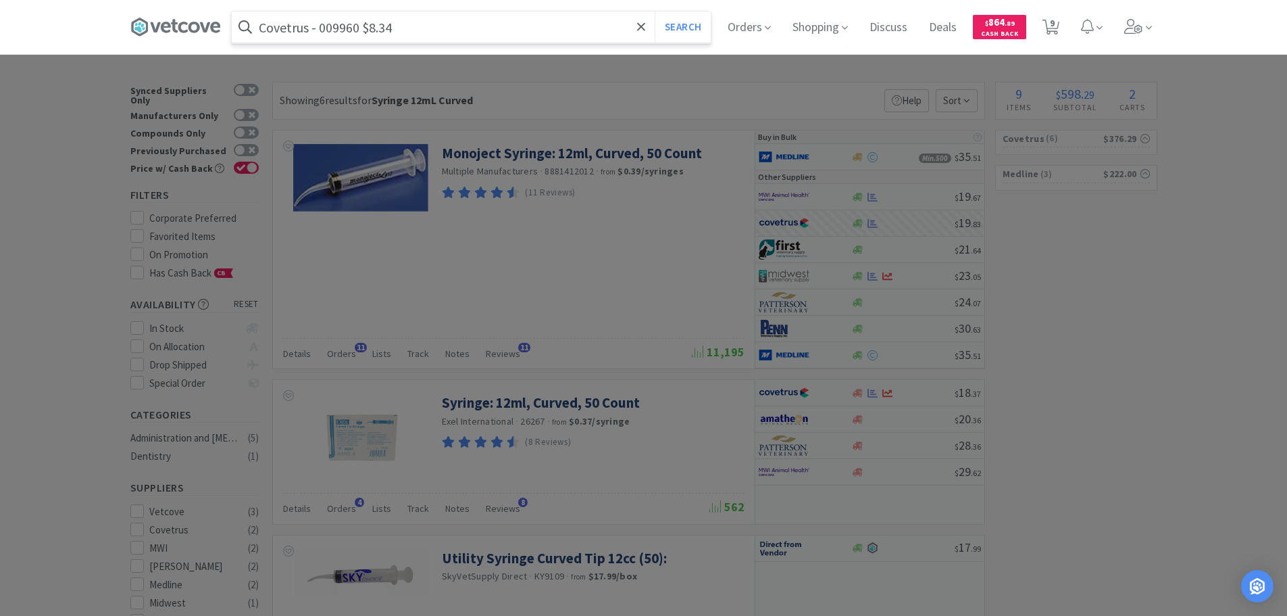
click at [336, 29] on input "Covetrus - 009960 $8.34" at bounding box center [471, 26] width 479 height 31
paste input "009960"
click at [655, 11] on button "Search" at bounding box center [683, 26] width 56 height 31
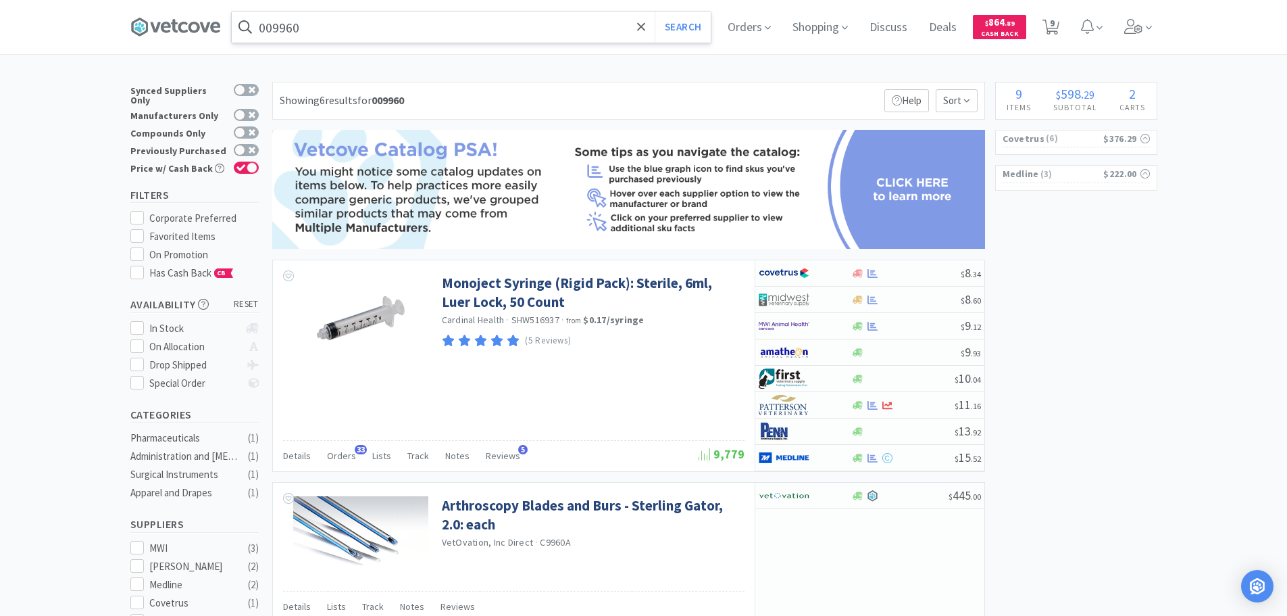
click at [453, 26] on input "009960" at bounding box center [471, 26] width 479 height 31
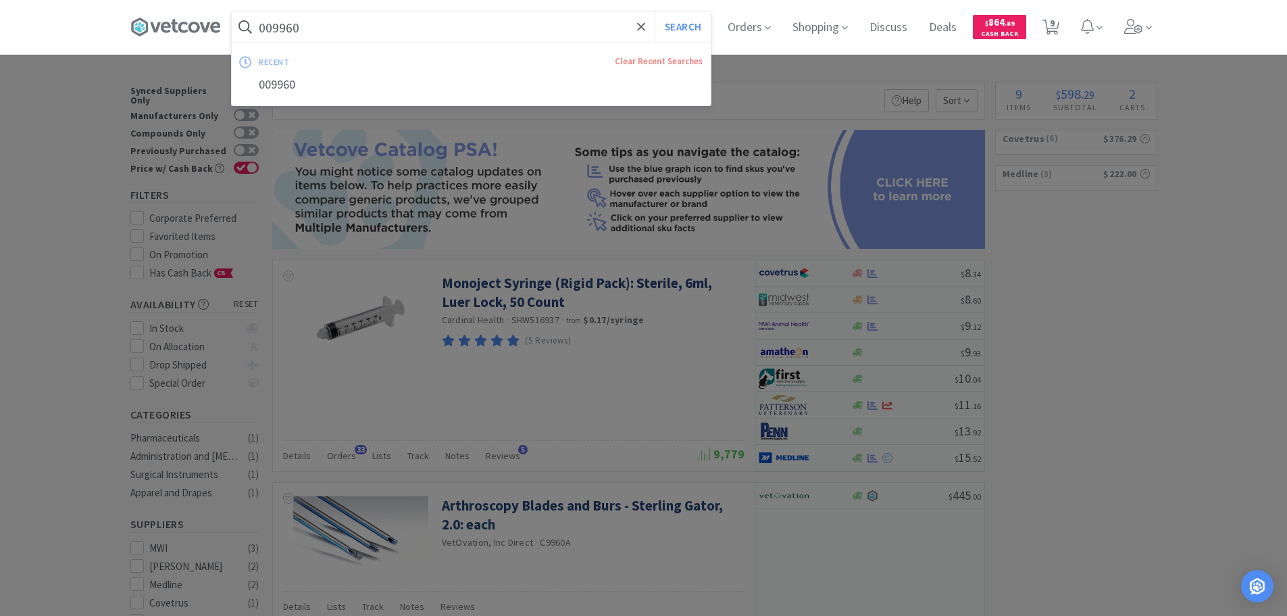
paste input "Covetrus - 009944 $10.45"
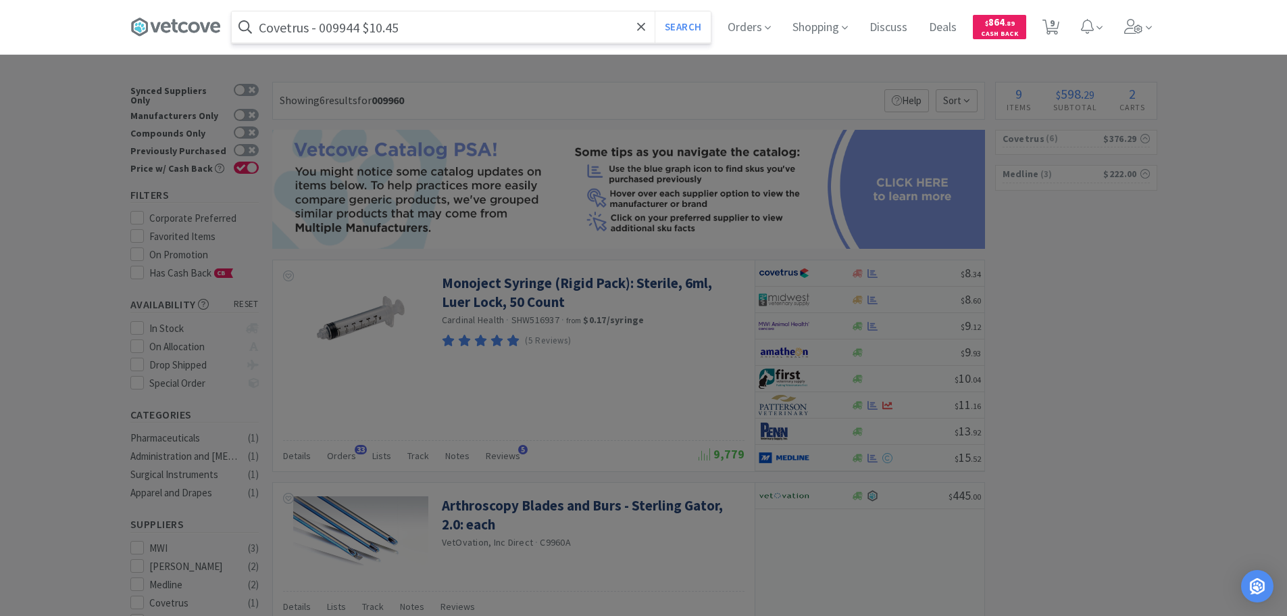
click at [341, 32] on input "Covetrus - 009944 $10.45" at bounding box center [471, 26] width 479 height 31
paste input "009944"
click at [341, 32] on input "009944" at bounding box center [471, 26] width 479 height 31
type input "009944"
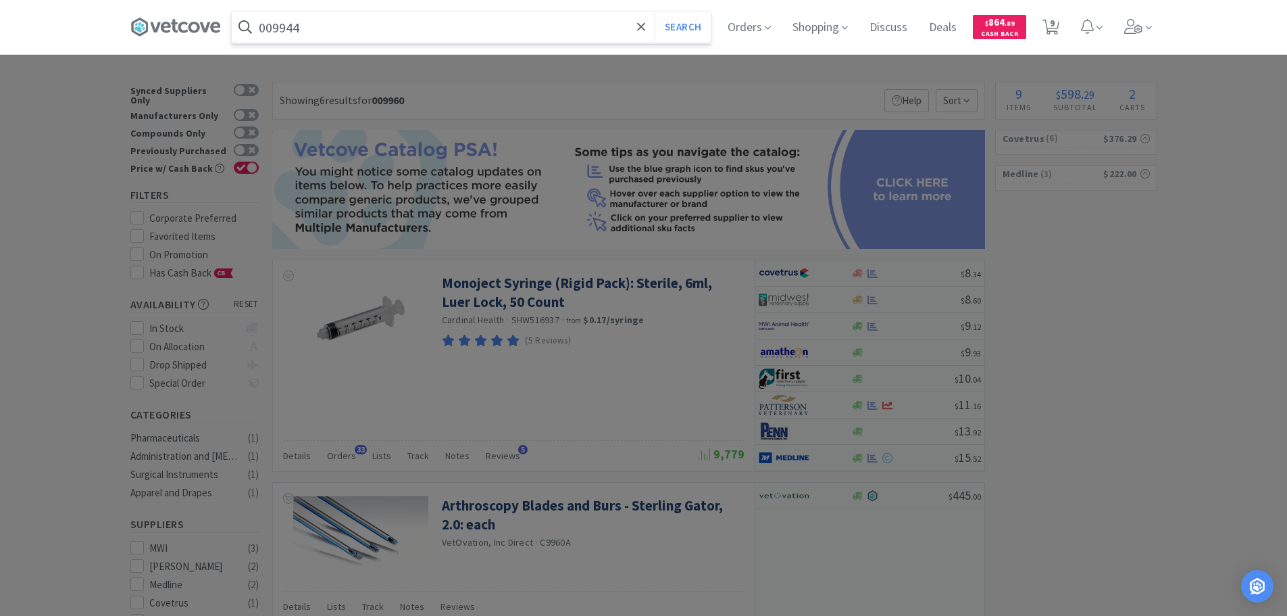
click at [655, 11] on button "Search" at bounding box center [683, 26] width 56 height 31
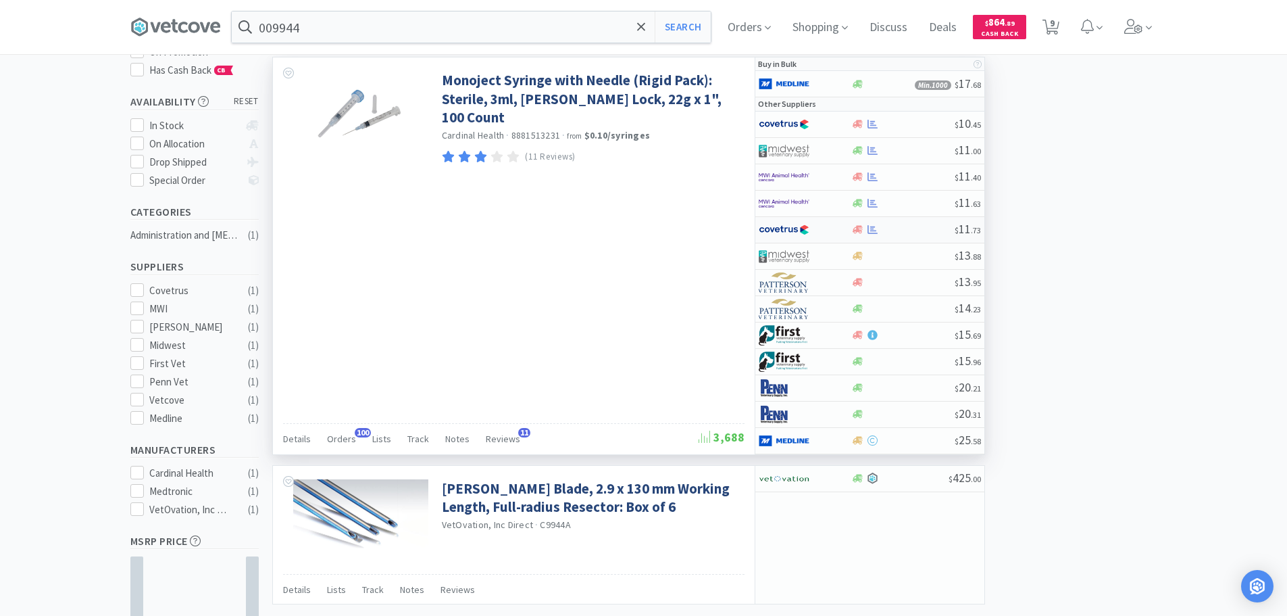
scroll to position [135, 0]
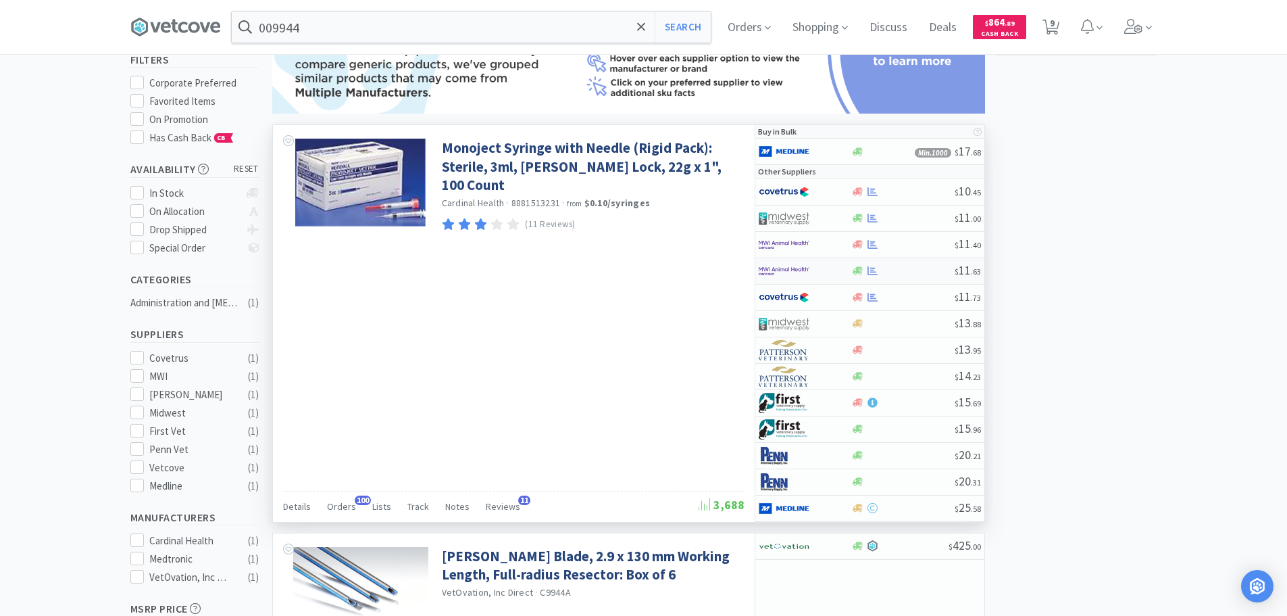
click at [916, 267] on div at bounding box center [902, 271] width 103 height 10
select select "1"
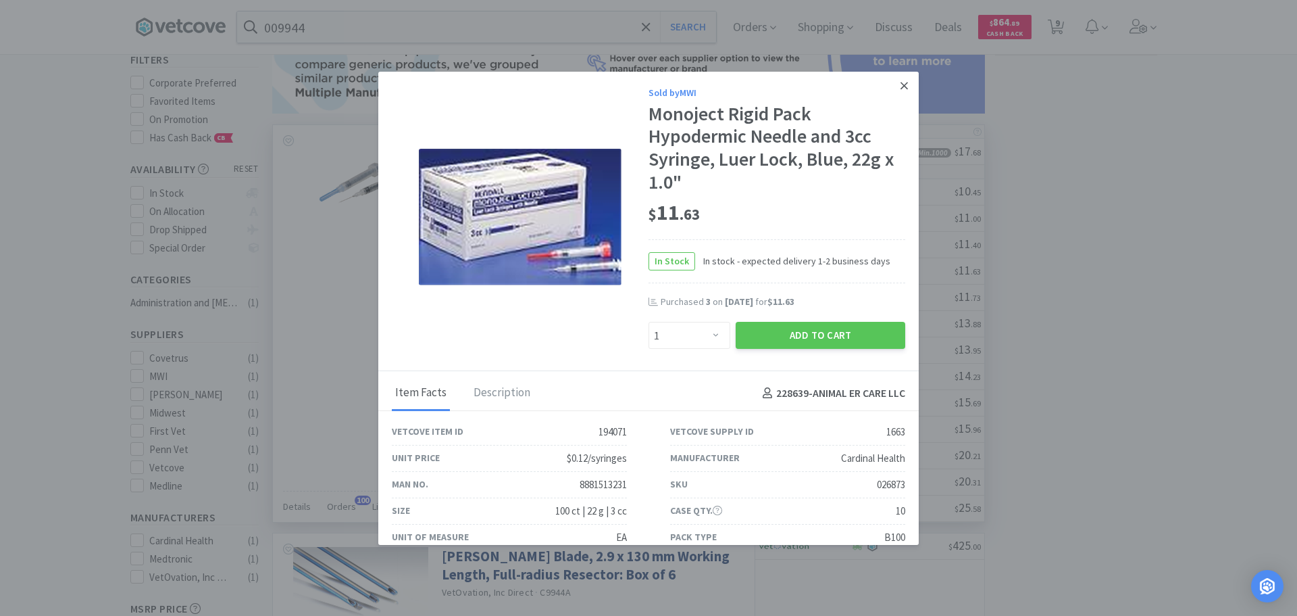
click at [901, 88] on icon at bounding box center [904, 85] width 7 height 7
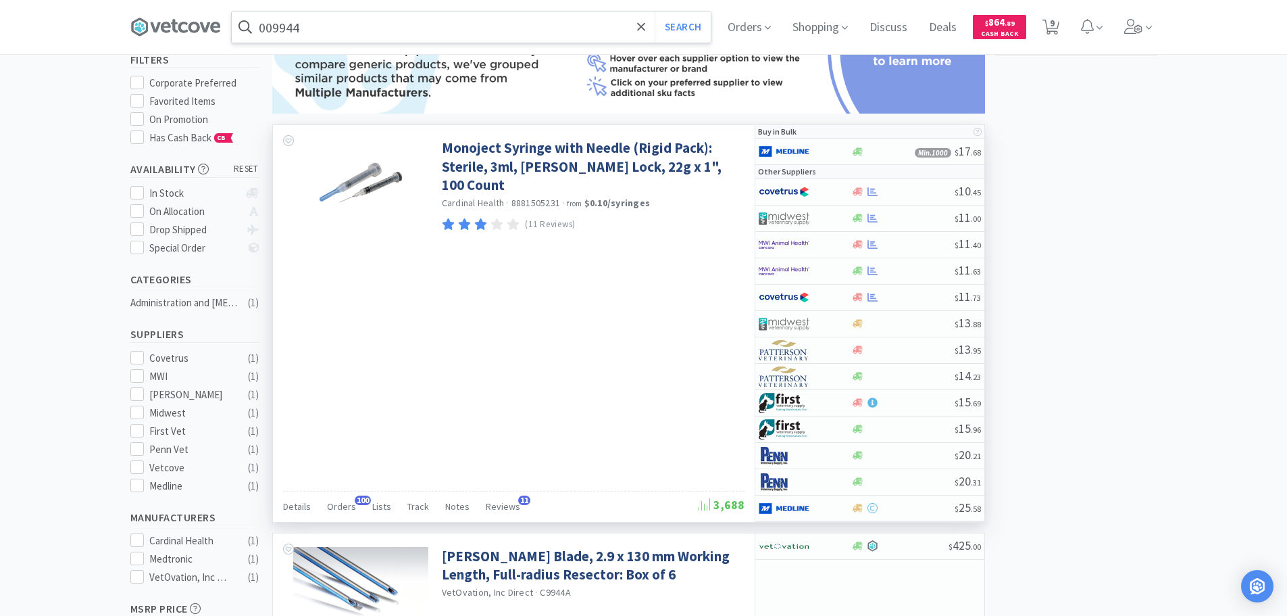
click at [447, 22] on input "009944" at bounding box center [471, 26] width 479 height 31
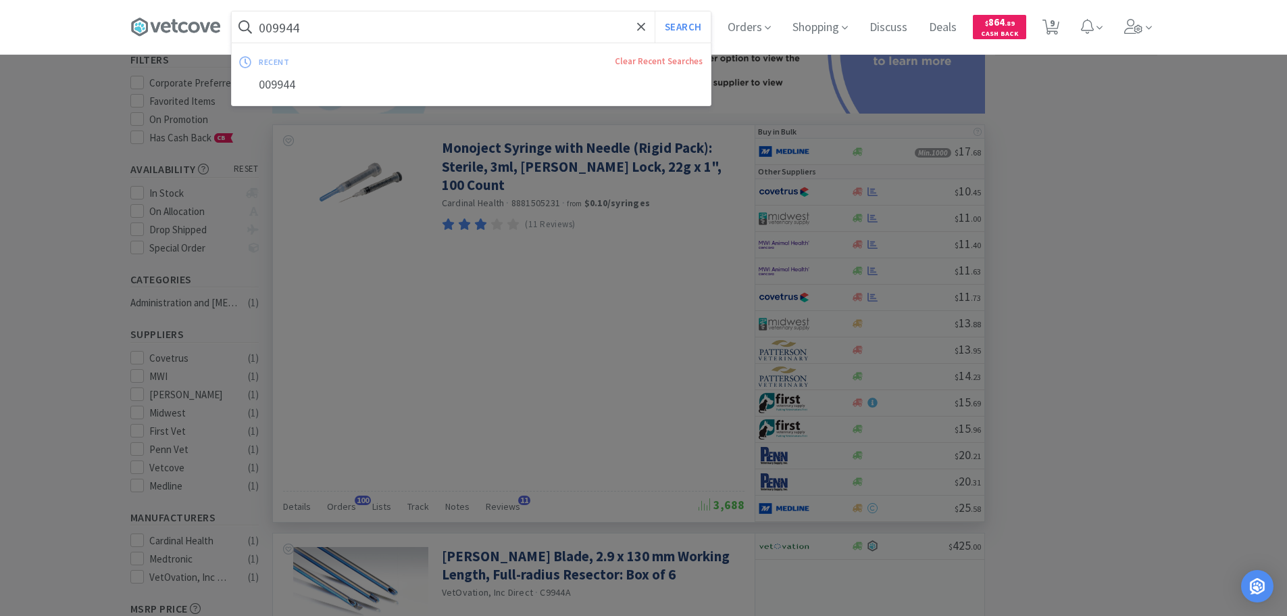
paste input "MWI - 001377 $12.63"
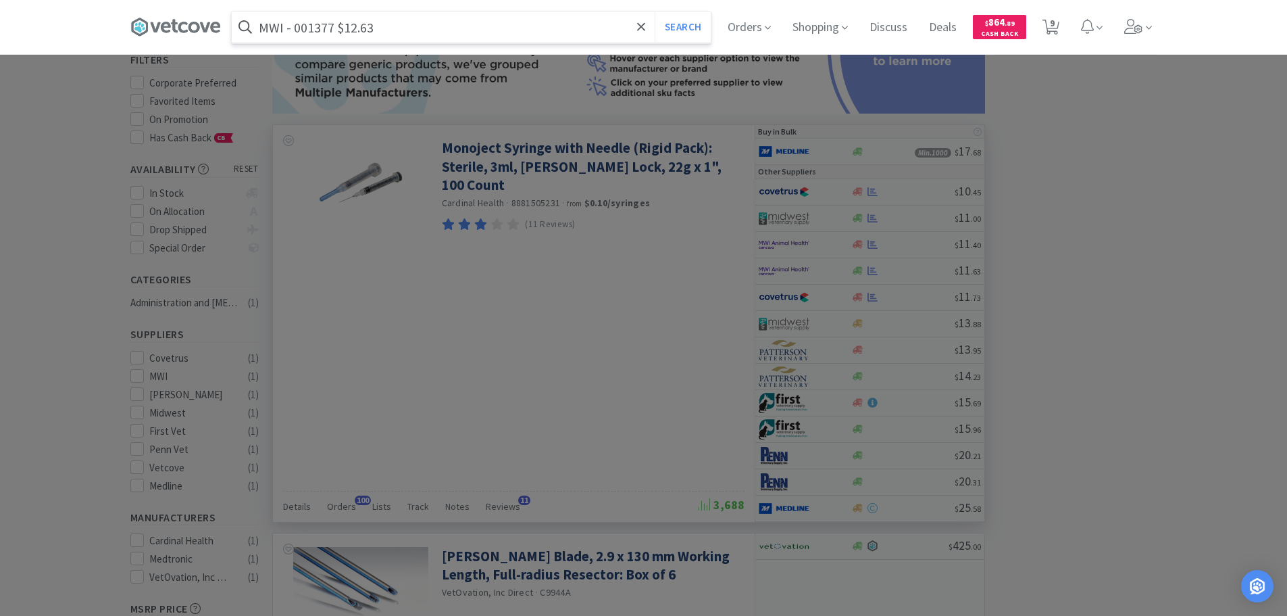
click at [314, 26] on input "MWI - 001377 $12.63" at bounding box center [471, 26] width 479 height 31
paste input "001377"
type input "001377"
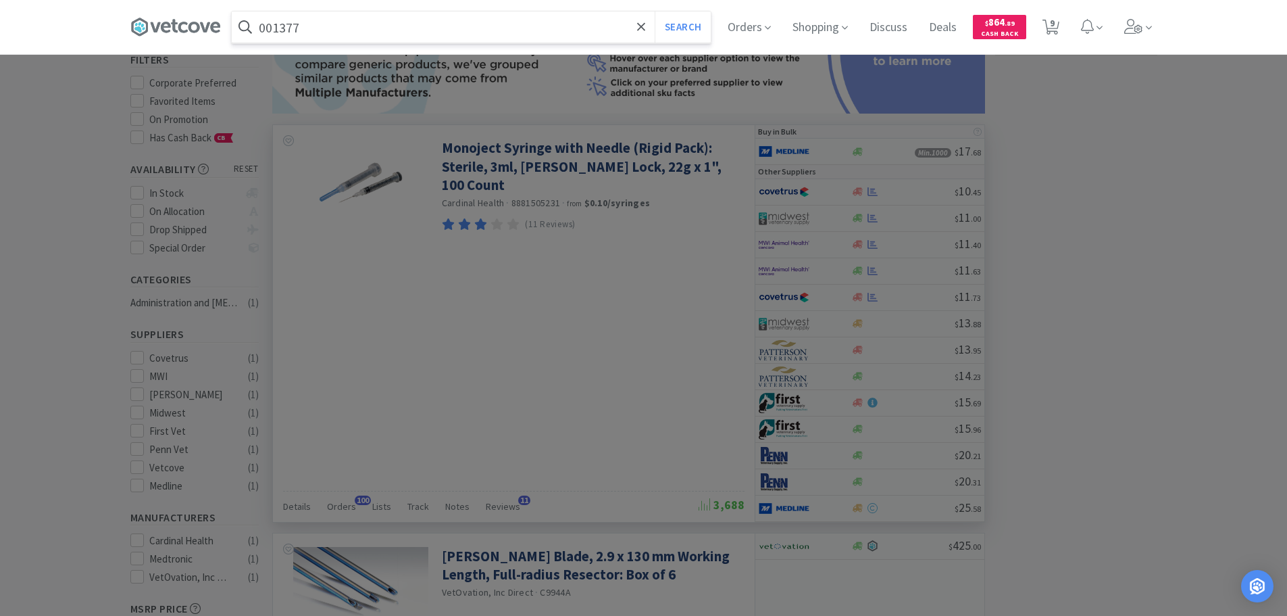
click at [655, 11] on button "Search" at bounding box center [683, 26] width 56 height 31
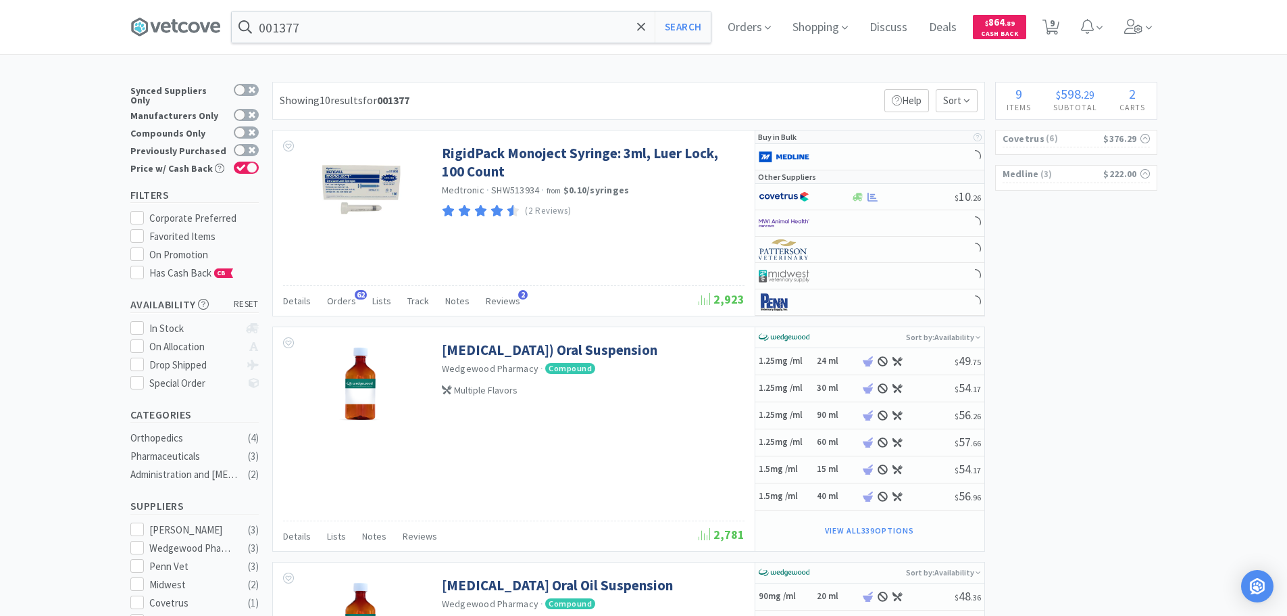
click at [713, 95] on div "Showing 10 results for 001377 Filters Help Sort" at bounding box center [628, 101] width 713 height 38
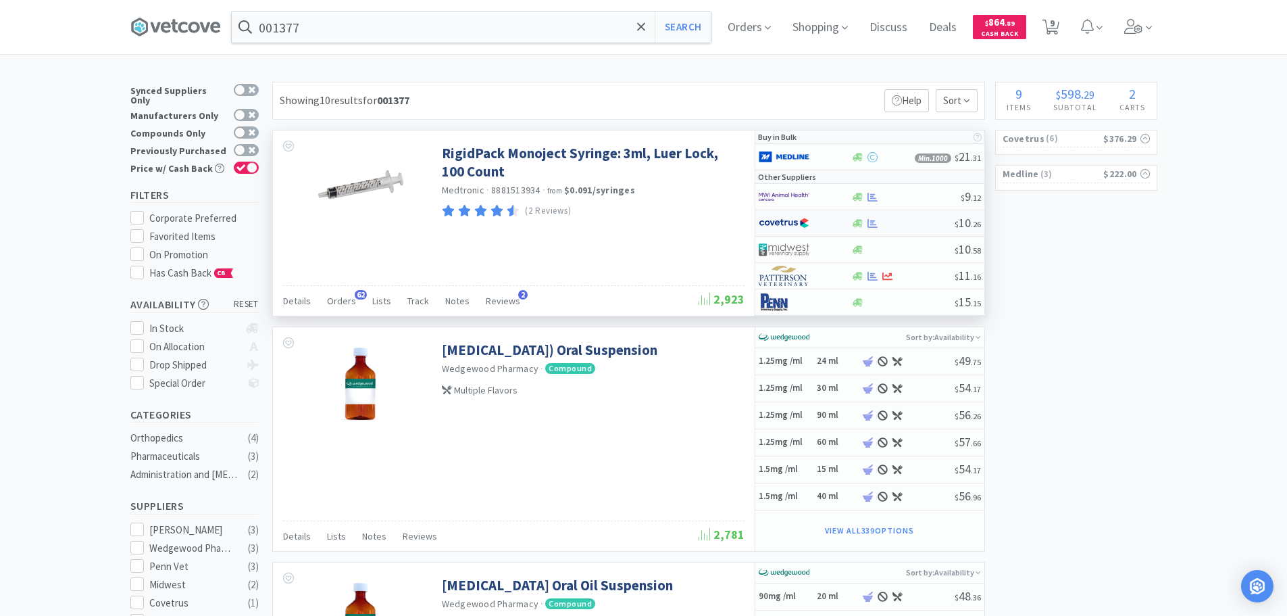
click at [910, 223] on div at bounding box center [902, 223] width 103 height 10
select select "1"
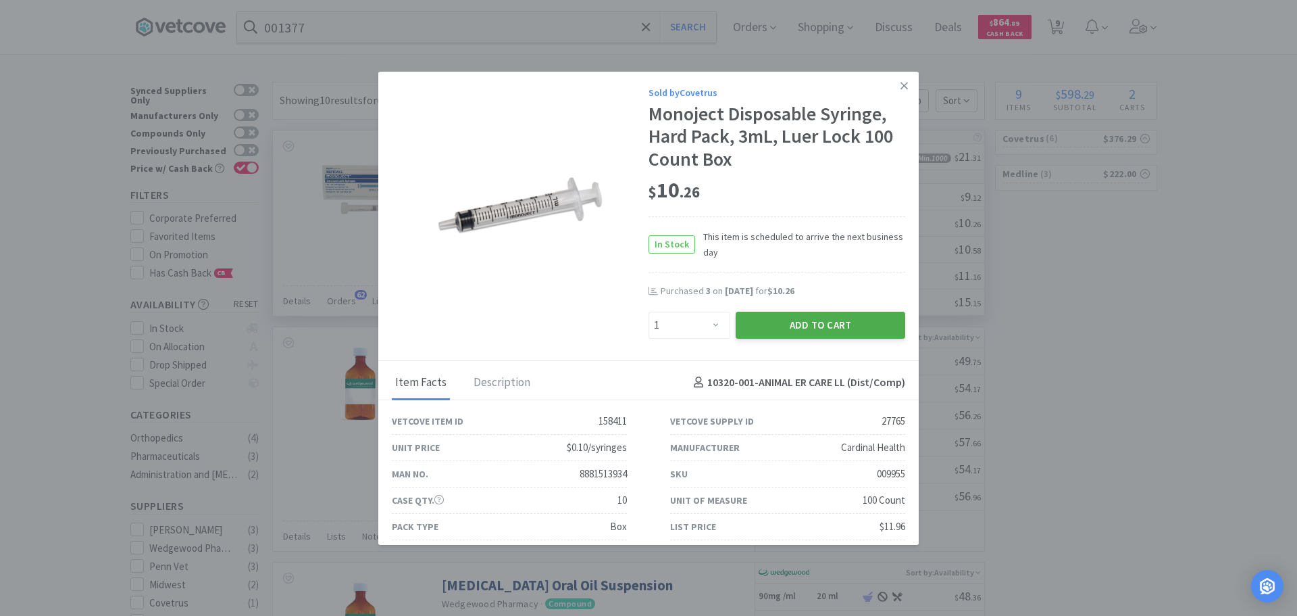
click at [805, 330] on button "Add to Cart" at bounding box center [821, 324] width 170 height 27
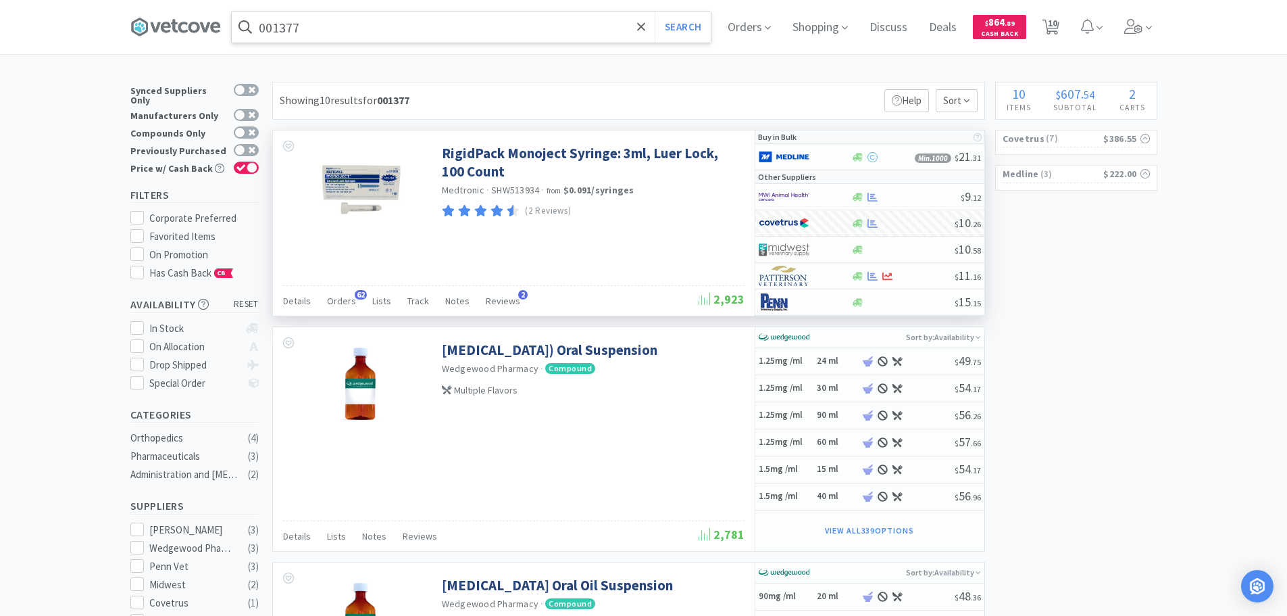
click at [461, 27] on input "001377" at bounding box center [471, 26] width 479 height 31
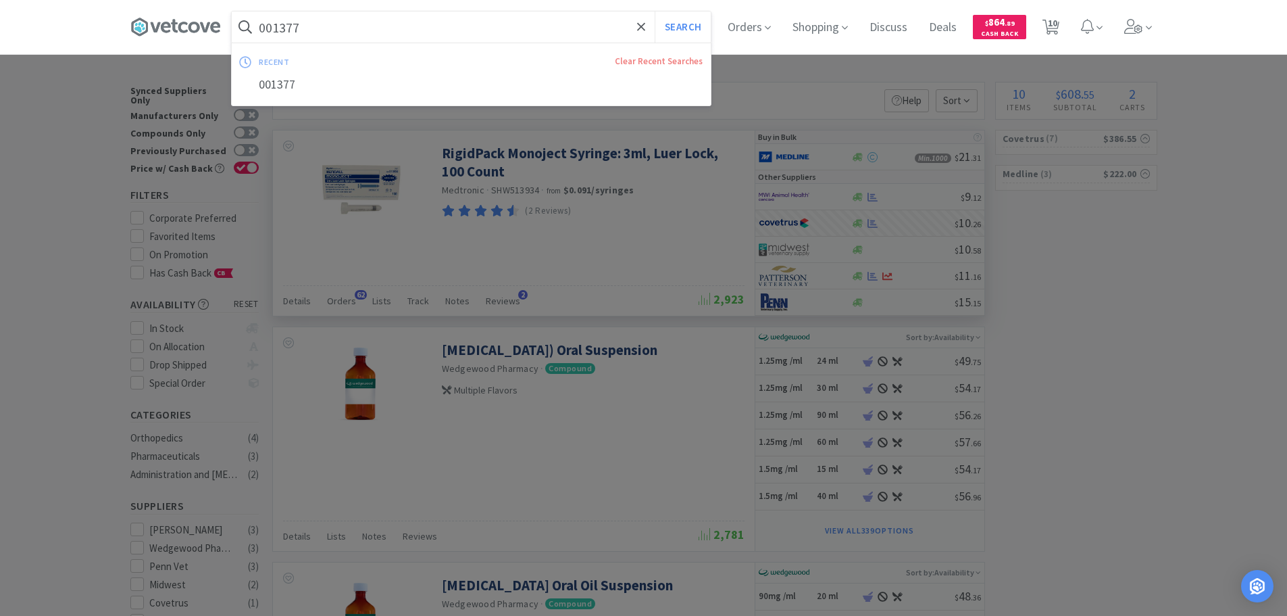
paste input "Covetrus - 060734 $8.59"
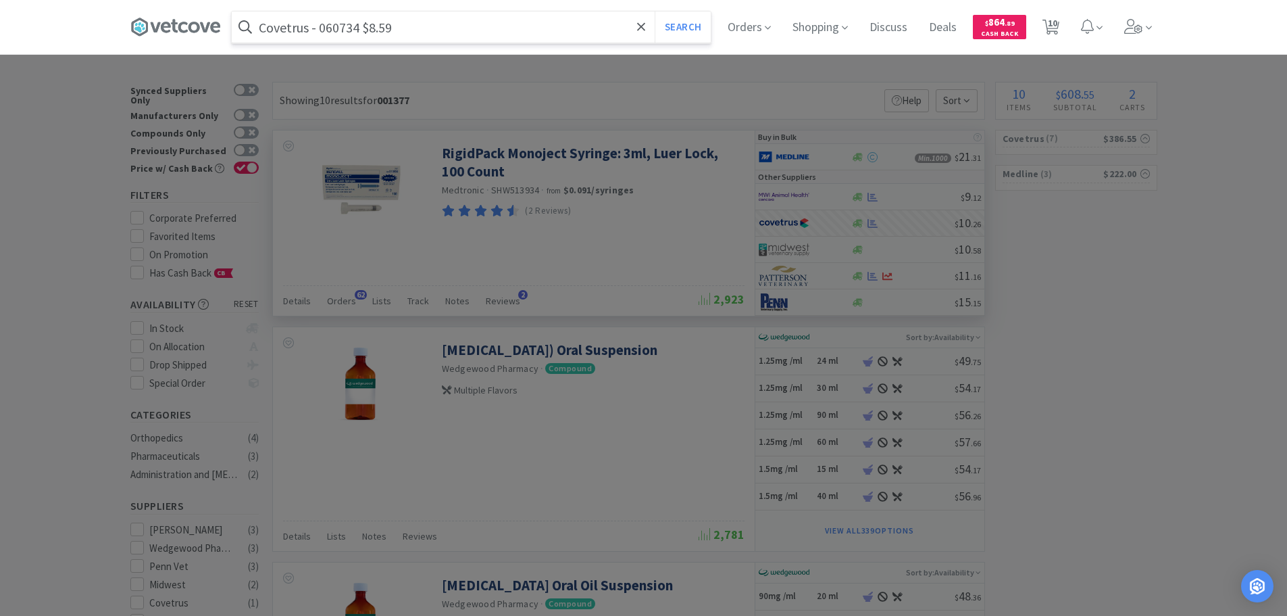
click at [342, 30] on input "Covetrus - 060734 $8.59" at bounding box center [471, 26] width 479 height 31
paste input "060734"
click at [342, 30] on input "060734" at bounding box center [471, 26] width 479 height 31
click at [655, 11] on button "Search" at bounding box center [683, 26] width 56 height 31
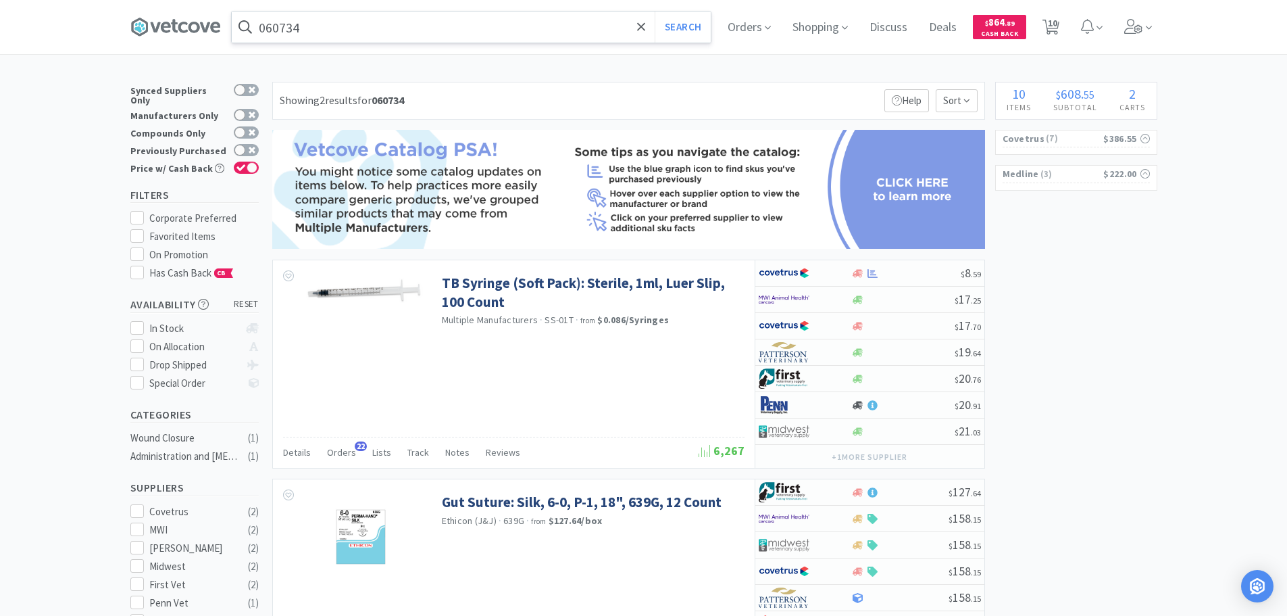
click at [464, 30] on input "060734" at bounding box center [471, 26] width 479 height 31
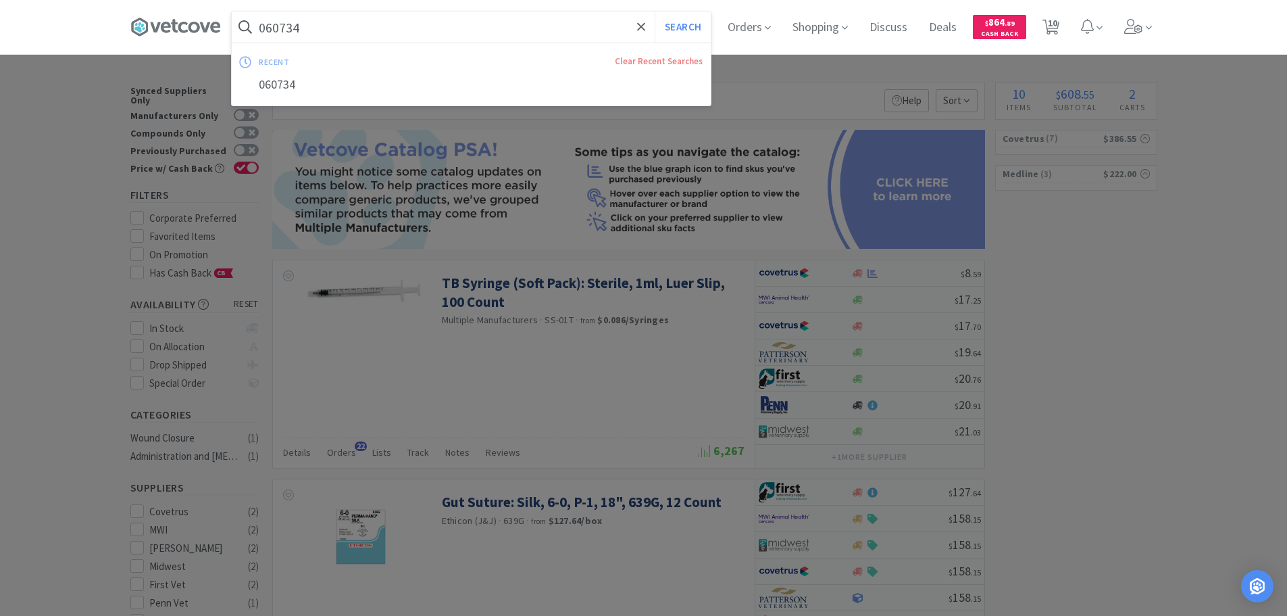
paste input "Covetrus - 009916 $13.9"
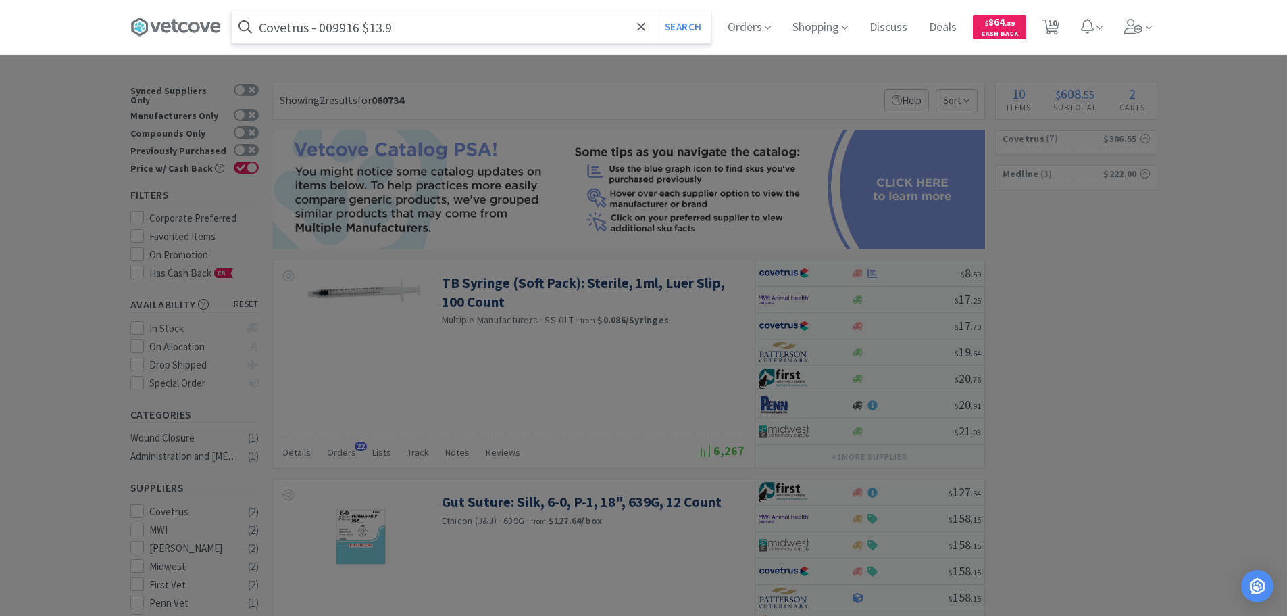
click at [340, 28] on input "Covetrus - 009916 $13.9" at bounding box center [471, 26] width 479 height 31
paste input "009916"
type input "009916"
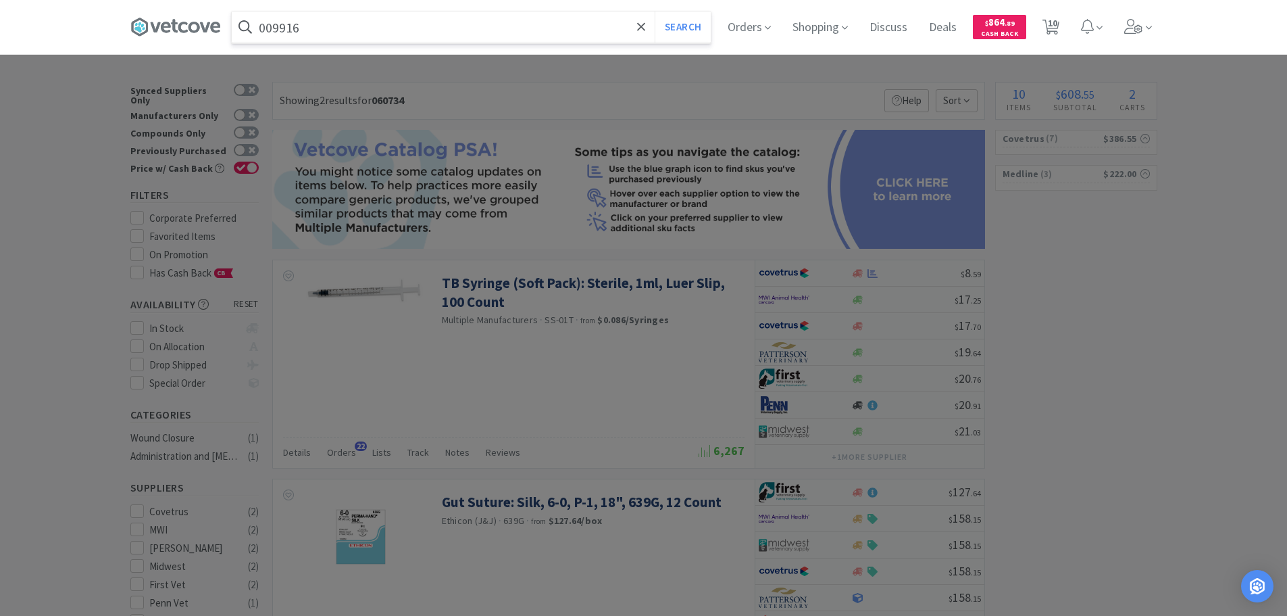
click at [655, 11] on button "Search" at bounding box center [683, 26] width 56 height 31
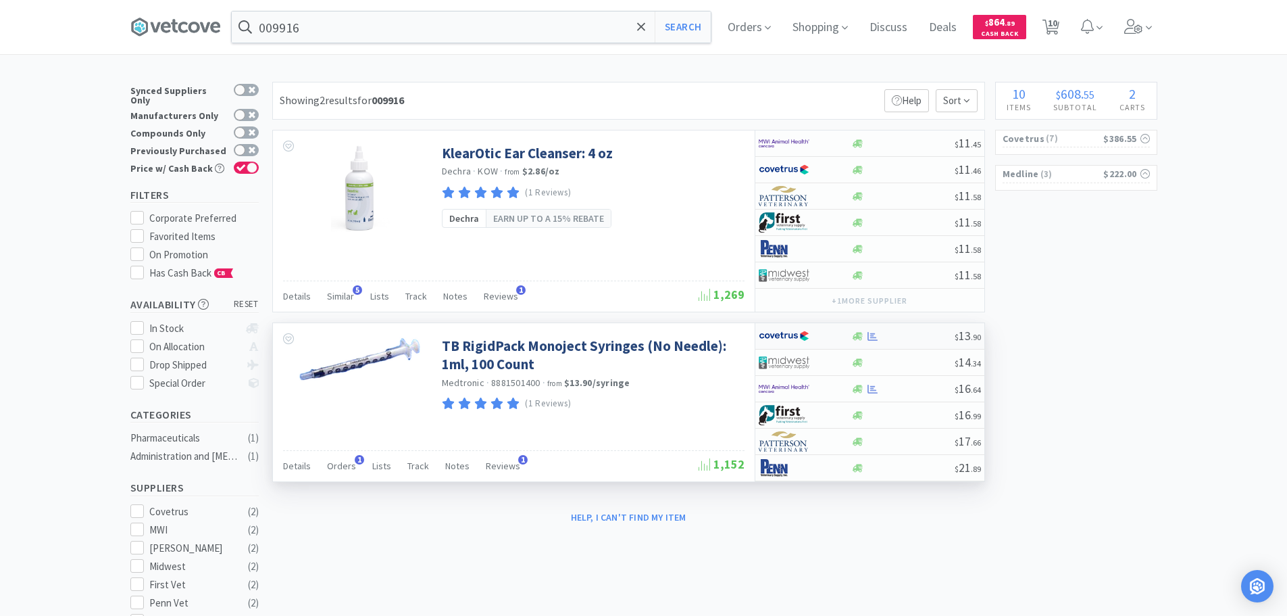
click at [913, 332] on div at bounding box center [902, 336] width 103 height 10
select select "1"
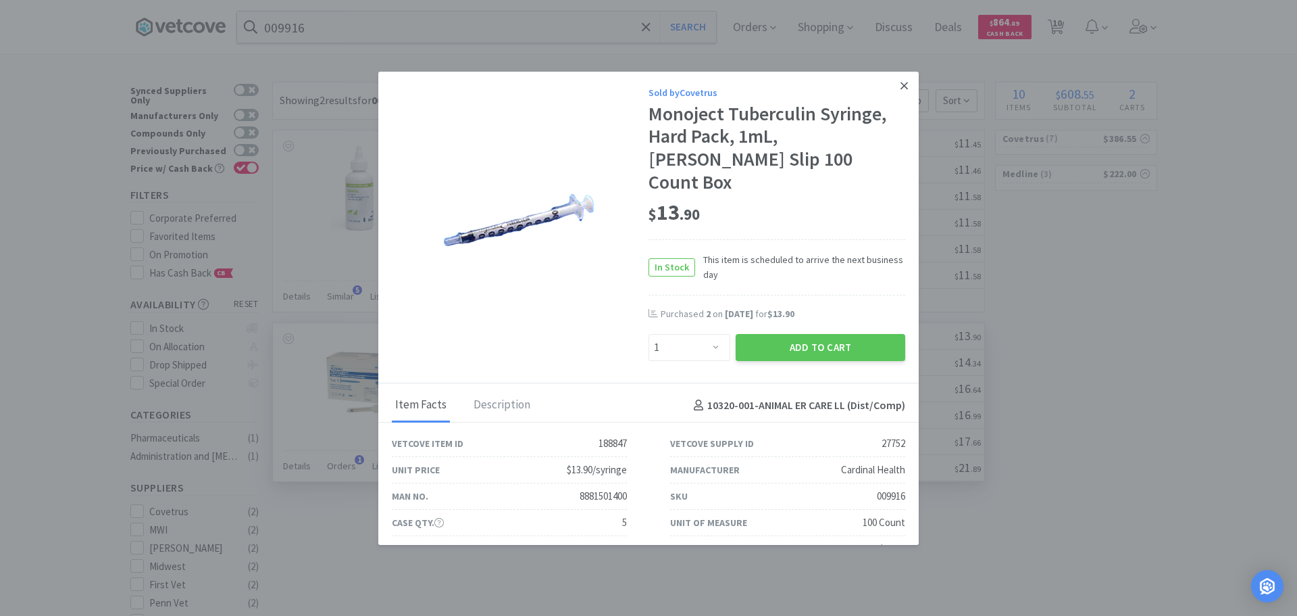
click at [901, 86] on icon at bounding box center [904, 86] width 7 height 12
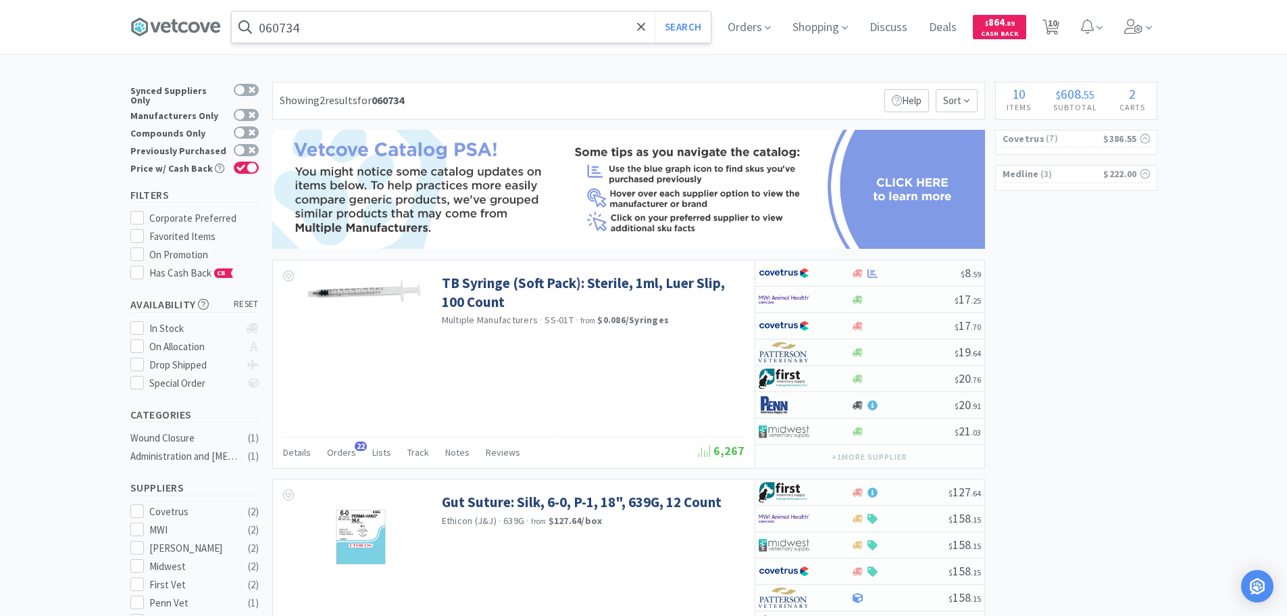
click at [439, 27] on input "060734" at bounding box center [471, 26] width 479 height 31
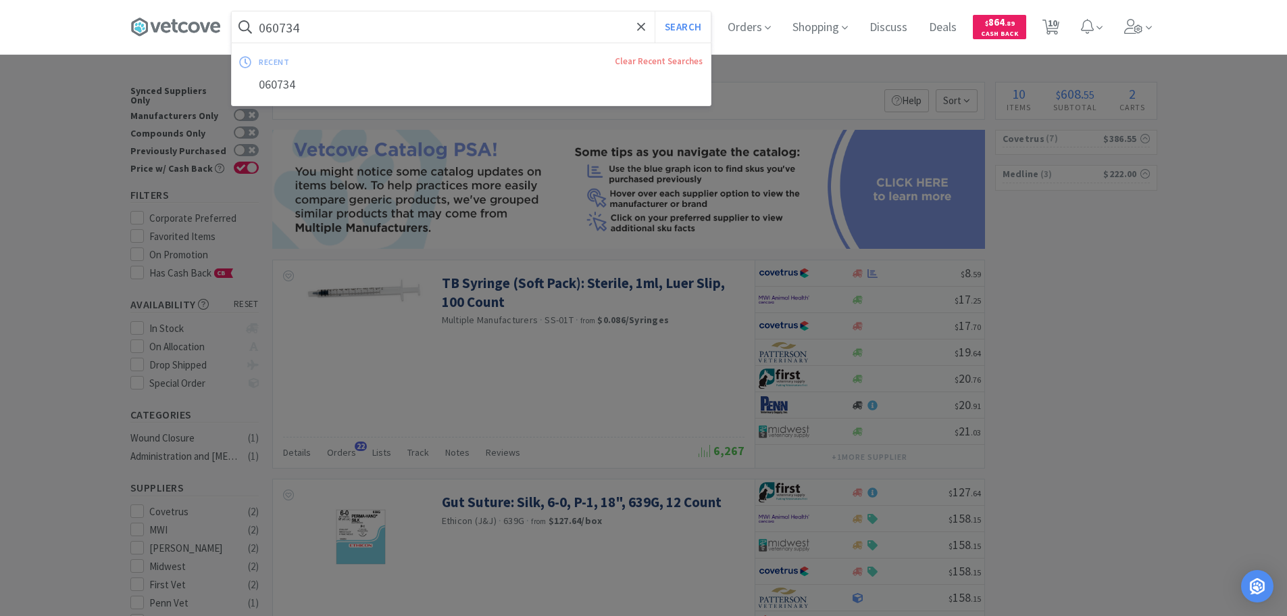
paste input "060734"
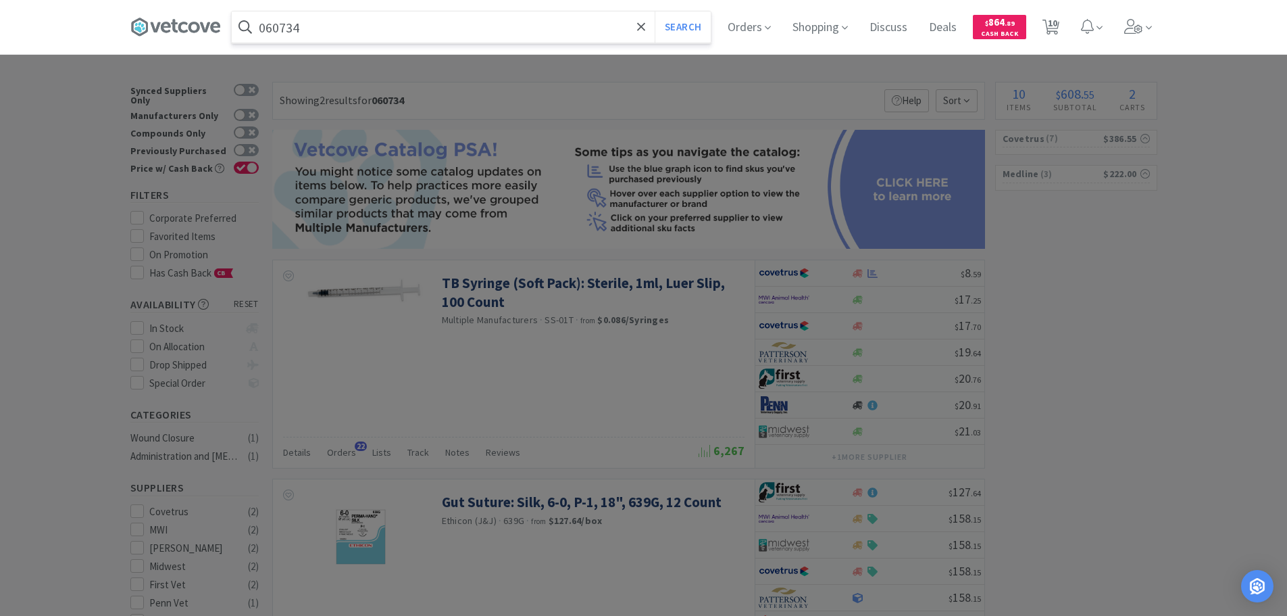
click at [655, 11] on button "Search" at bounding box center [683, 26] width 56 height 31
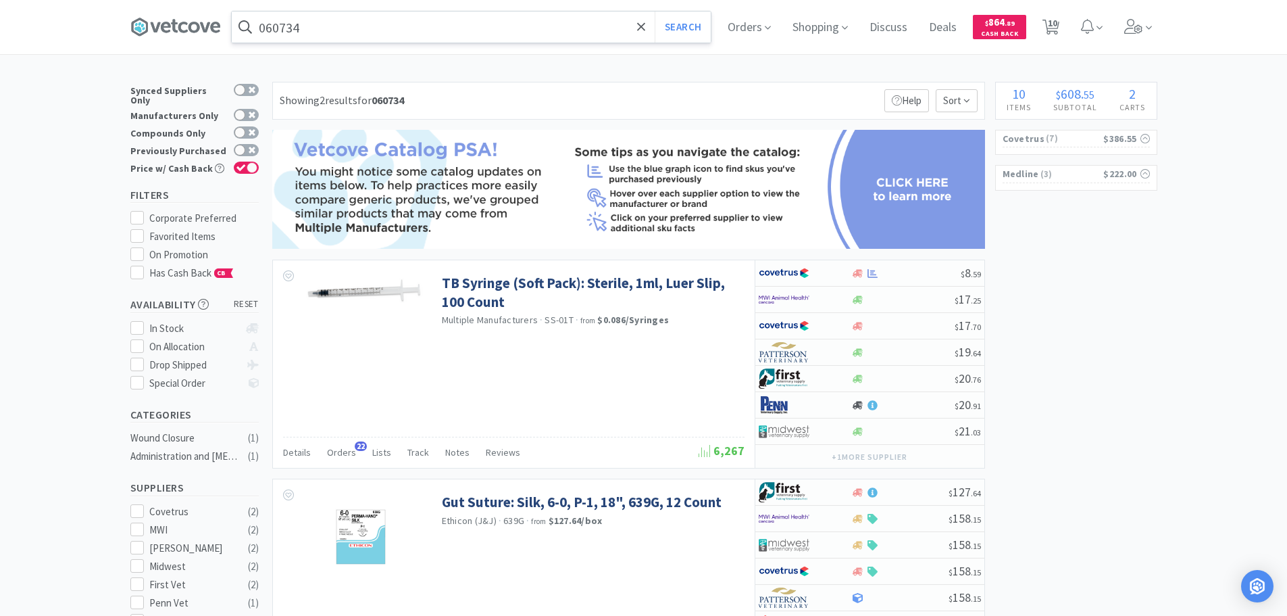
click at [439, 27] on input "060734" at bounding box center [471, 26] width 479 height 31
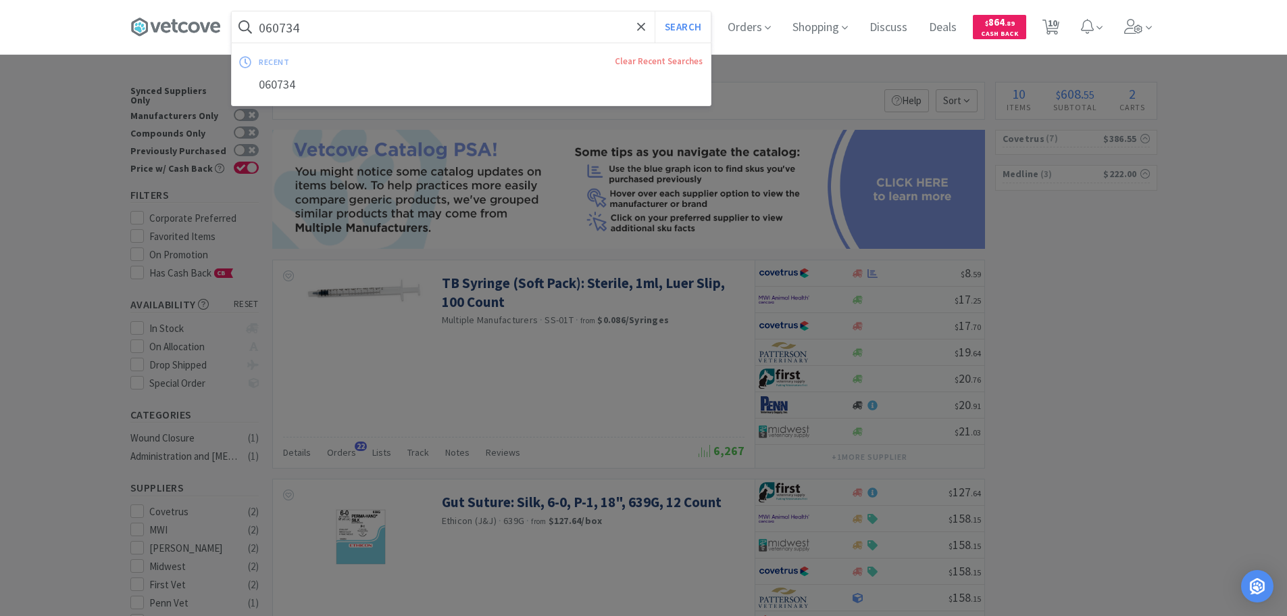
paste input "text"
click at [282, 26] on input "060734" at bounding box center [471, 26] width 479 height 31
type input "060734"
click at [655, 11] on button "Search" at bounding box center [683, 26] width 56 height 31
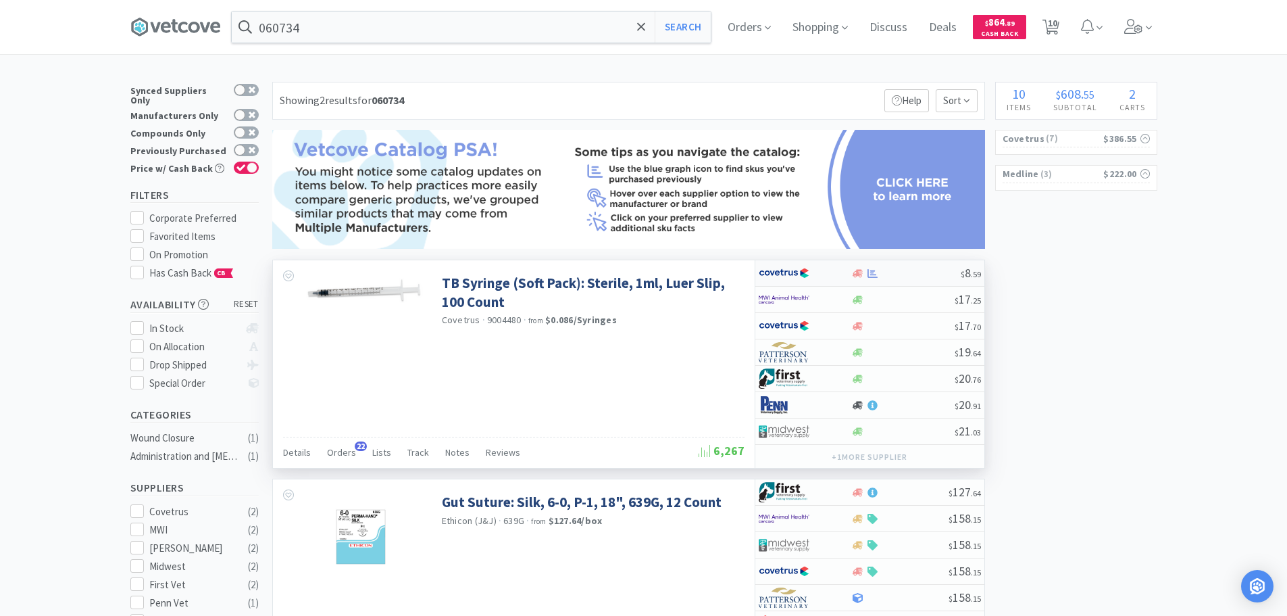
click at [930, 271] on div at bounding box center [905, 273] width 109 height 10
select select "1"
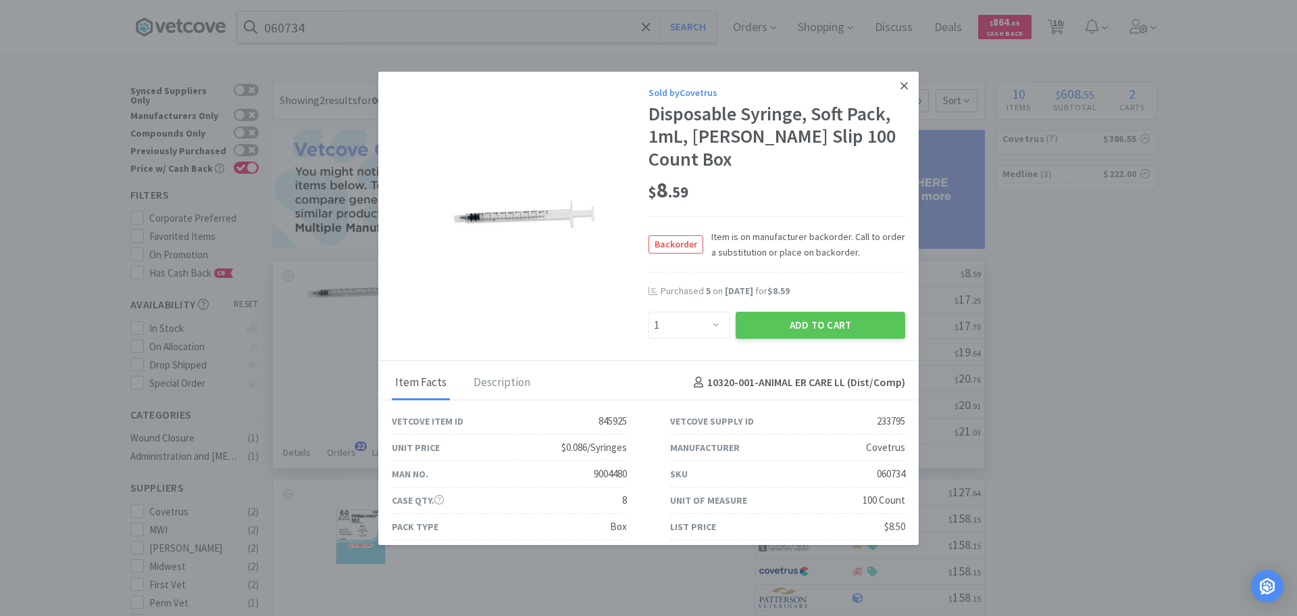
click at [893, 92] on link at bounding box center [905, 86] width 24 height 29
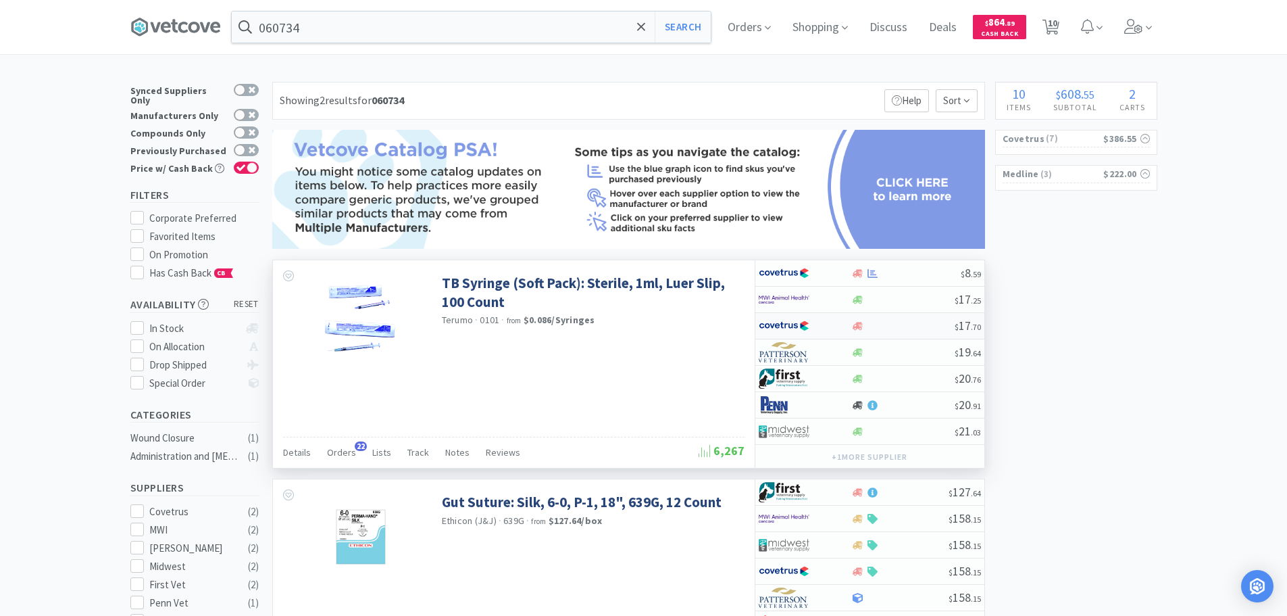
click at [916, 327] on div at bounding box center [902, 326] width 103 height 10
select select "1"
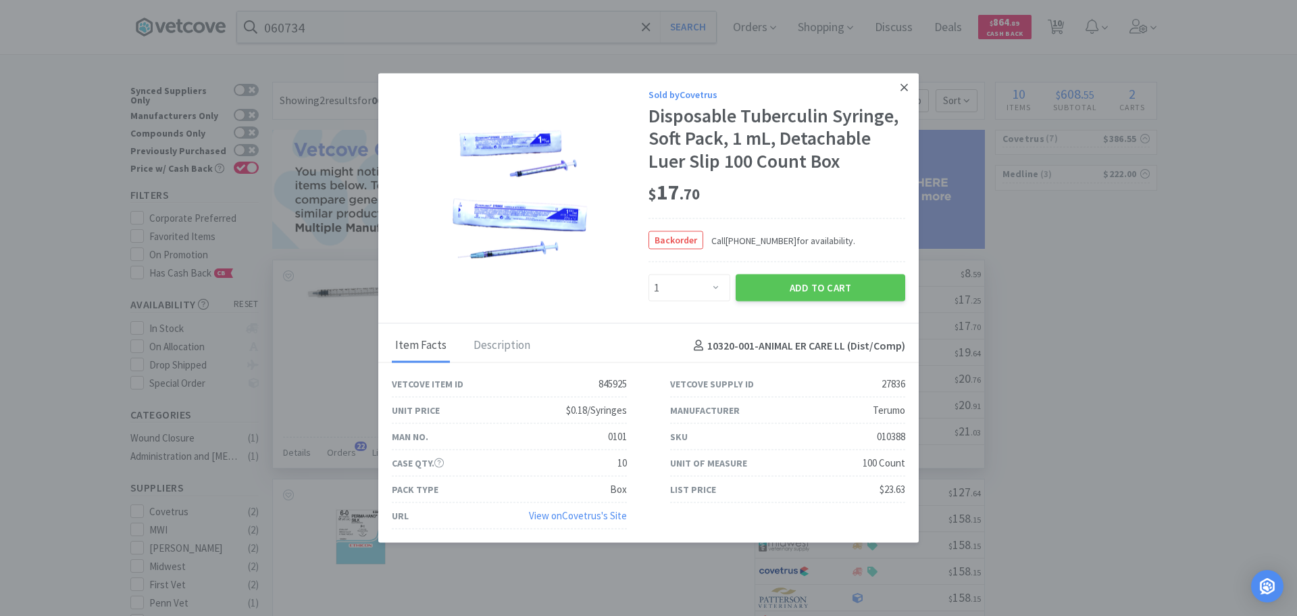
click at [901, 89] on icon at bounding box center [904, 87] width 7 height 12
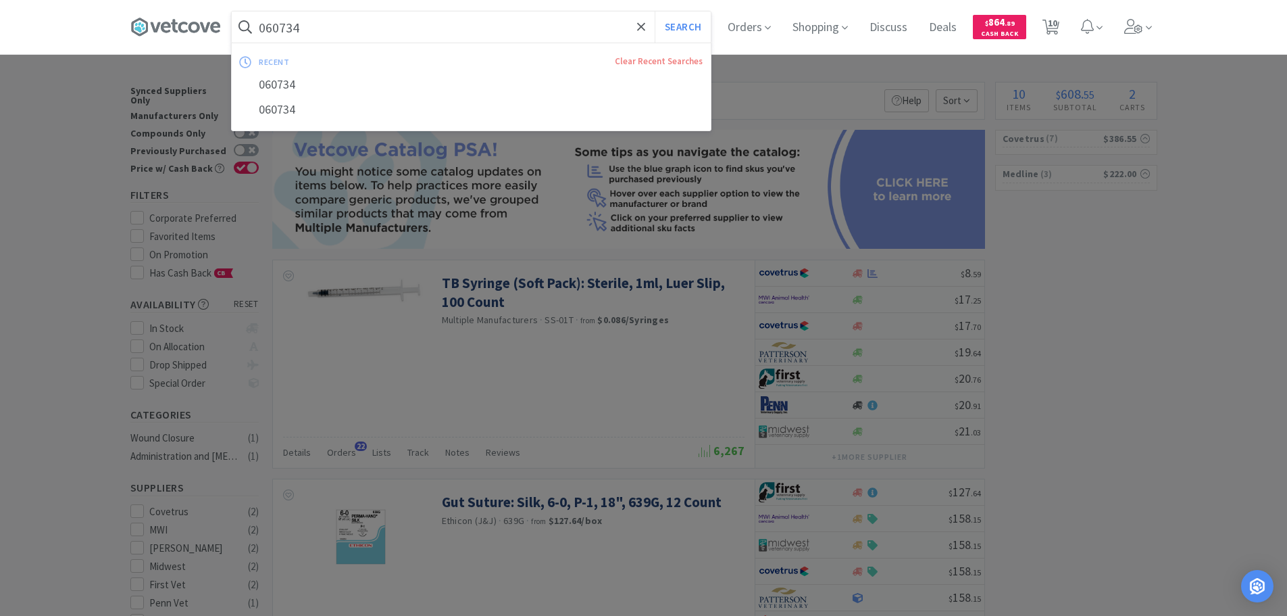
click at [453, 15] on input "060734" at bounding box center [471, 26] width 479 height 31
paste input "840"
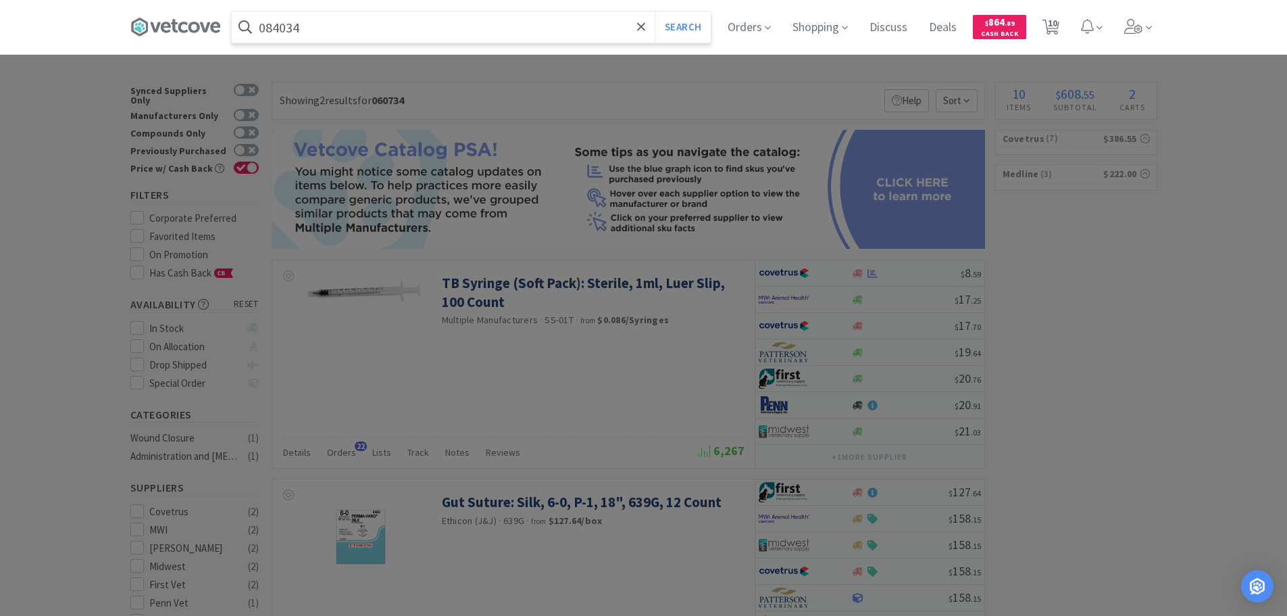
click at [655, 11] on button "Search" at bounding box center [683, 26] width 56 height 31
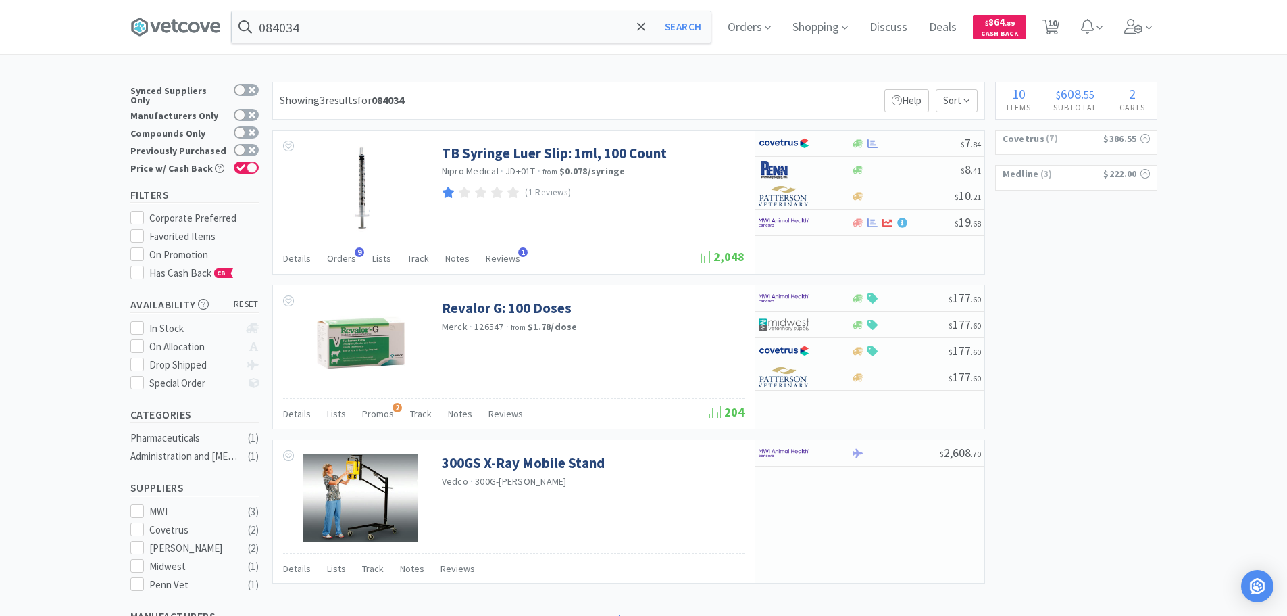
click at [553, 86] on div "Showing 3 results for 084034 Filters Help Sort" at bounding box center [628, 101] width 713 height 38
click at [446, 27] on input "084034" at bounding box center [471, 26] width 479 height 31
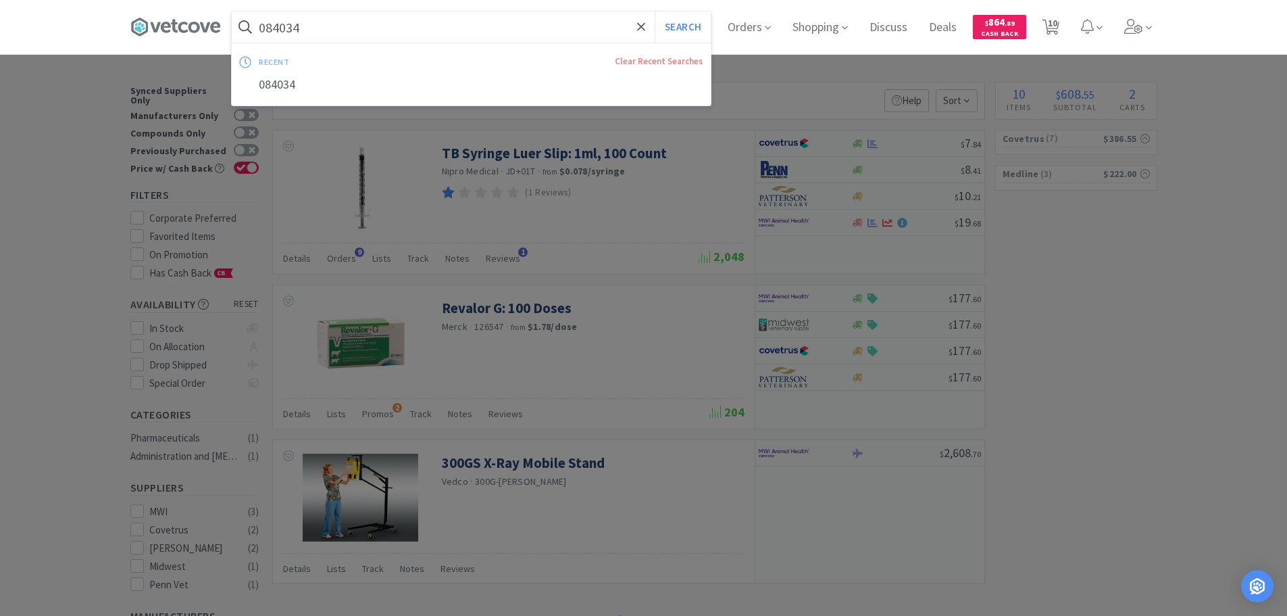
paste input "09916"
click at [655, 11] on button "Search" at bounding box center [683, 26] width 56 height 31
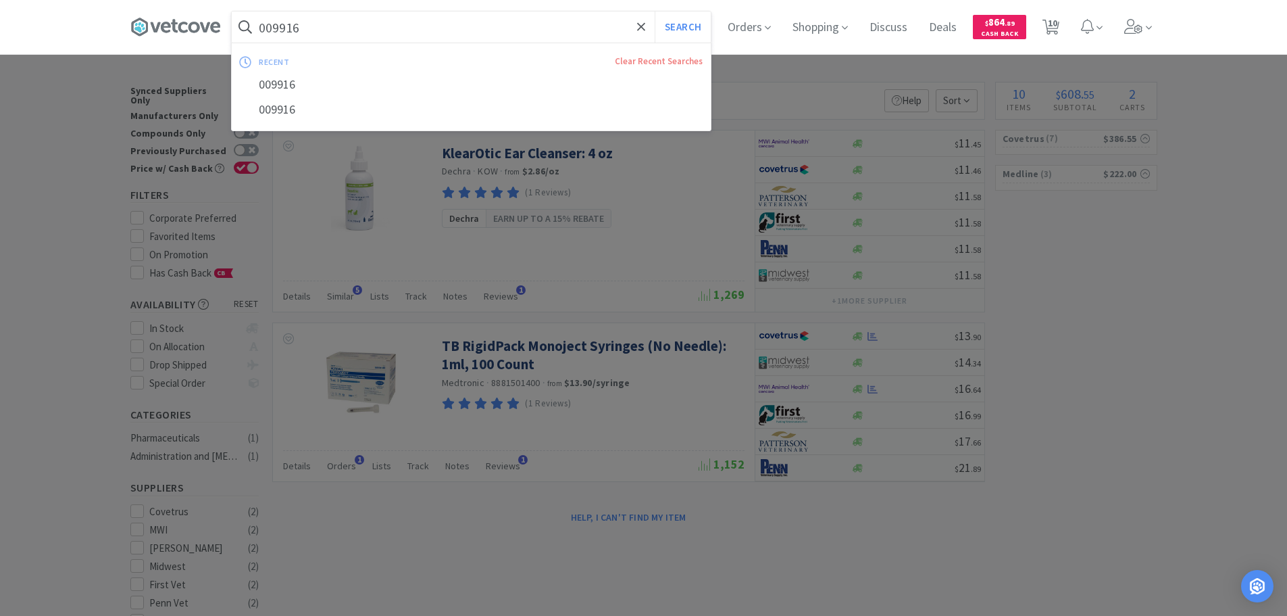
click at [431, 28] on input "009916" at bounding box center [471, 26] width 479 height 31
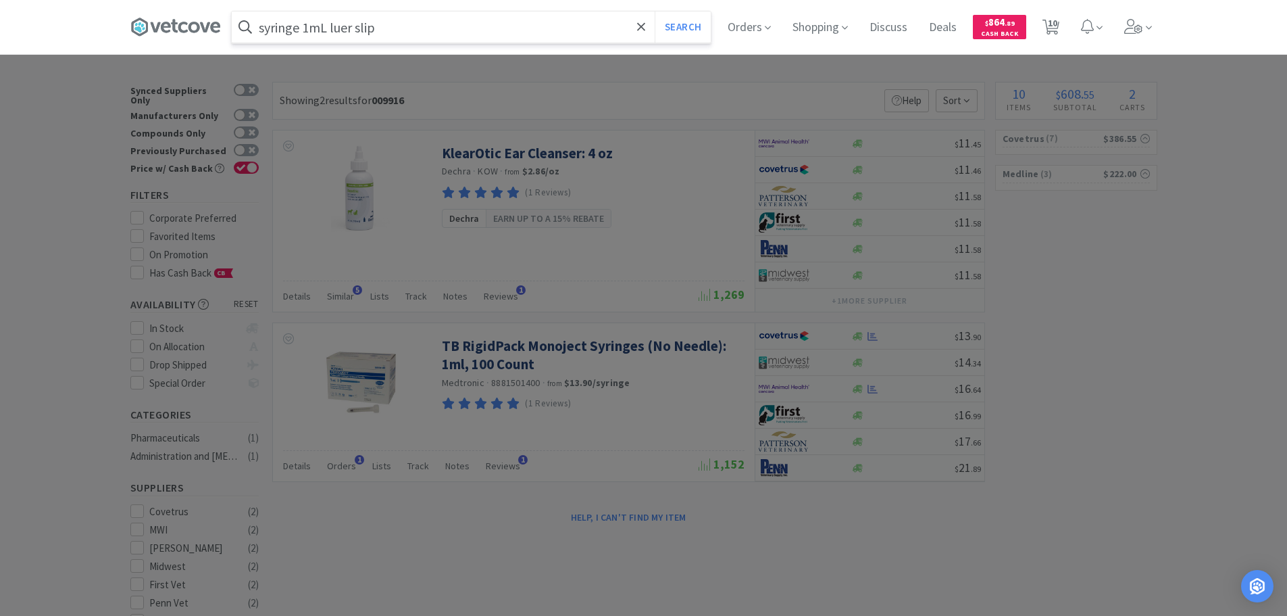
click at [655, 11] on button "Search" at bounding box center [683, 26] width 56 height 31
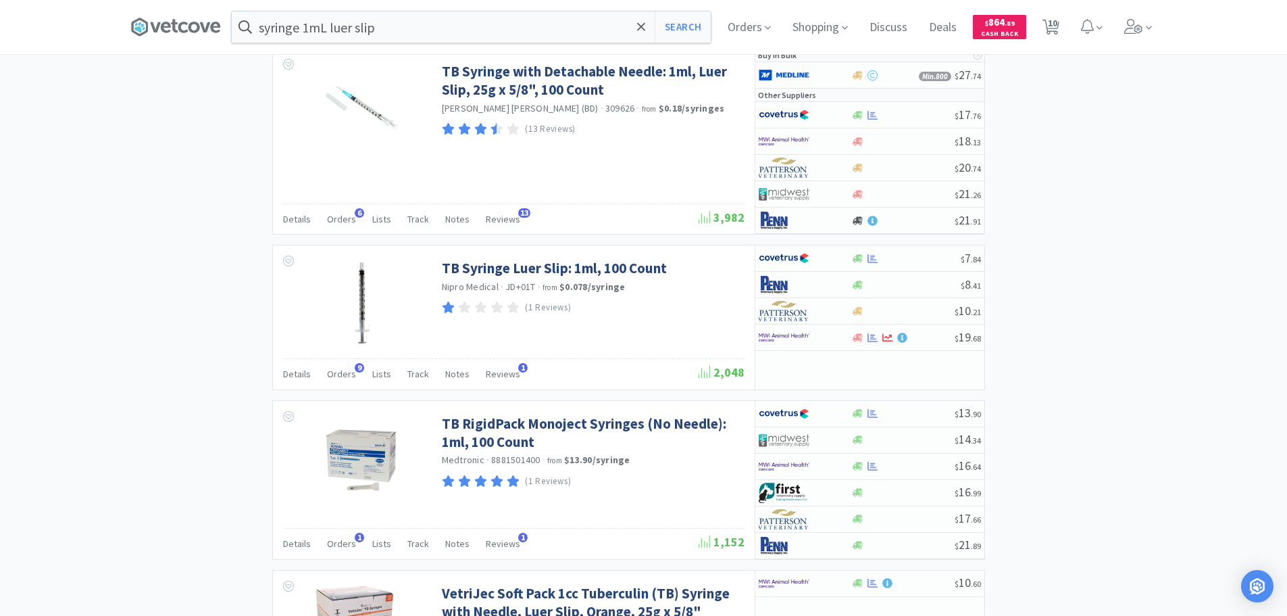
scroll to position [1216, 0]
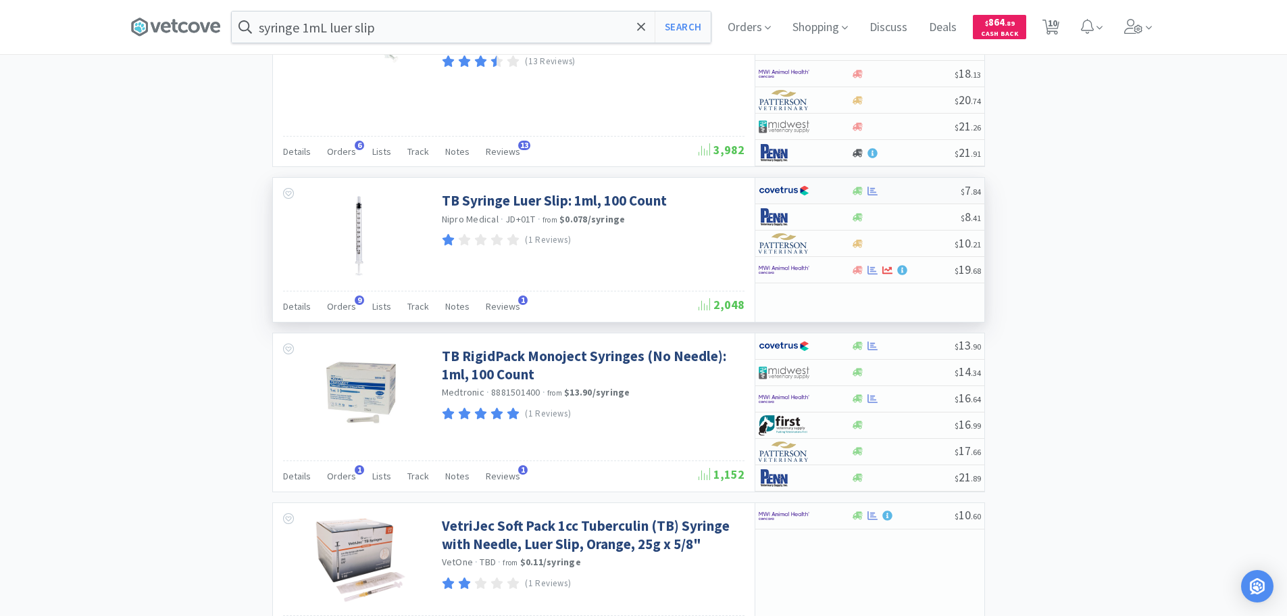
click at [926, 197] on div "$ 7 . 84" at bounding box center [869, 191] width 229 height 26
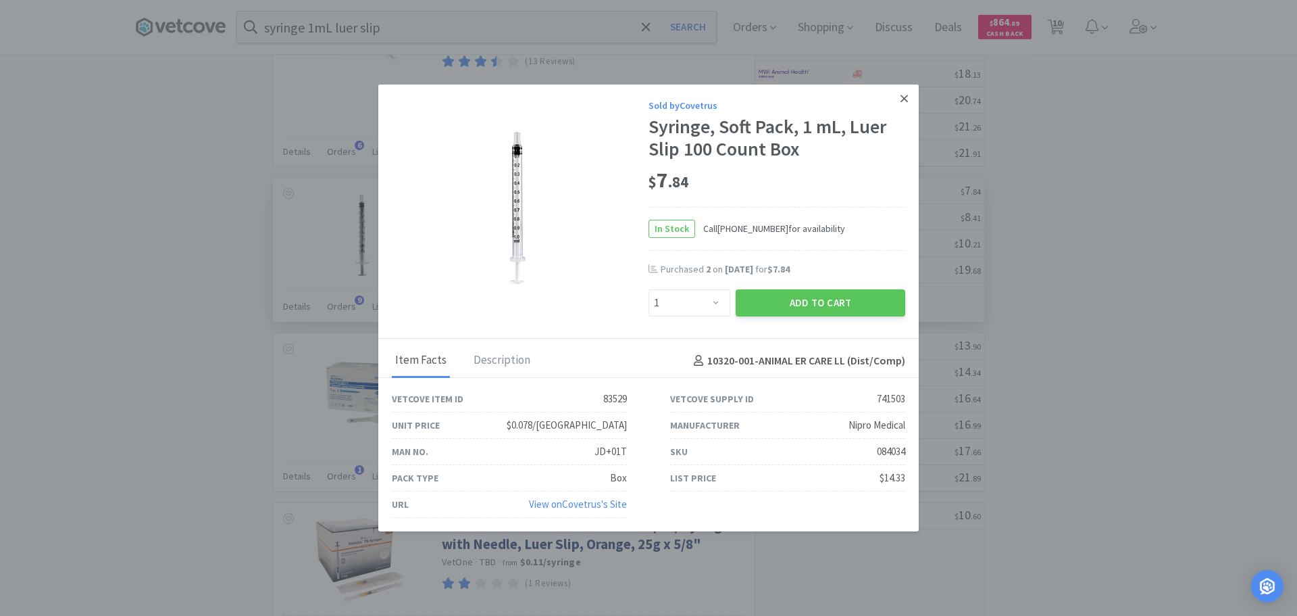
click at [906, 100] on icon at bounding box center [904, 98] width 7 height 7
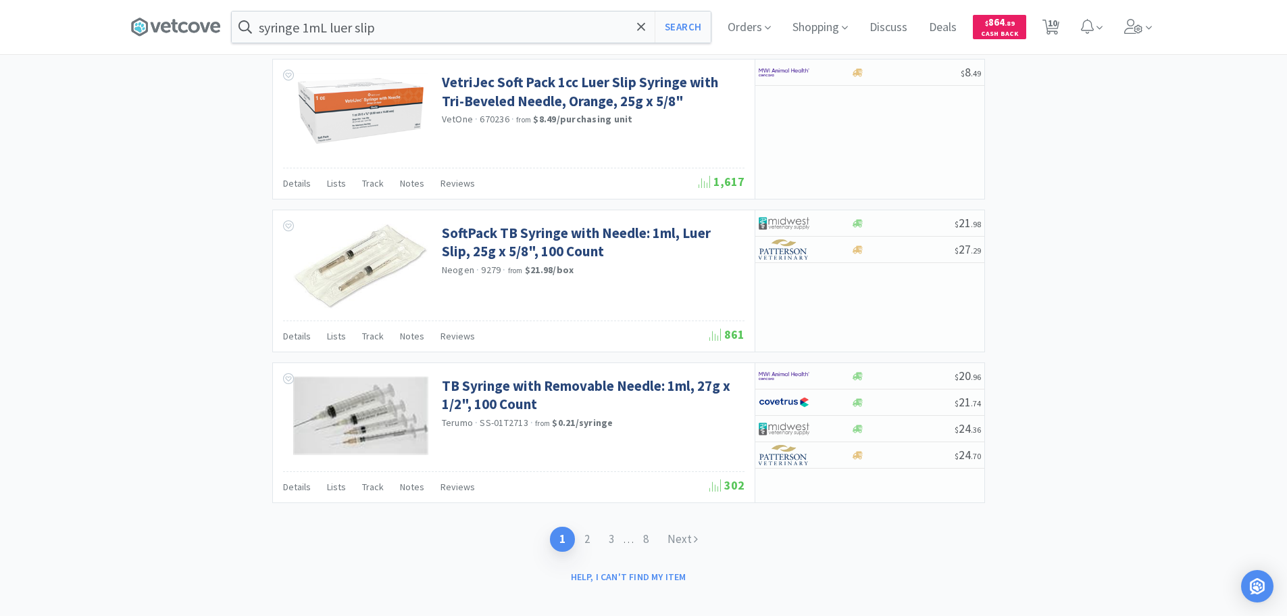
scroll to position [2536, 0]
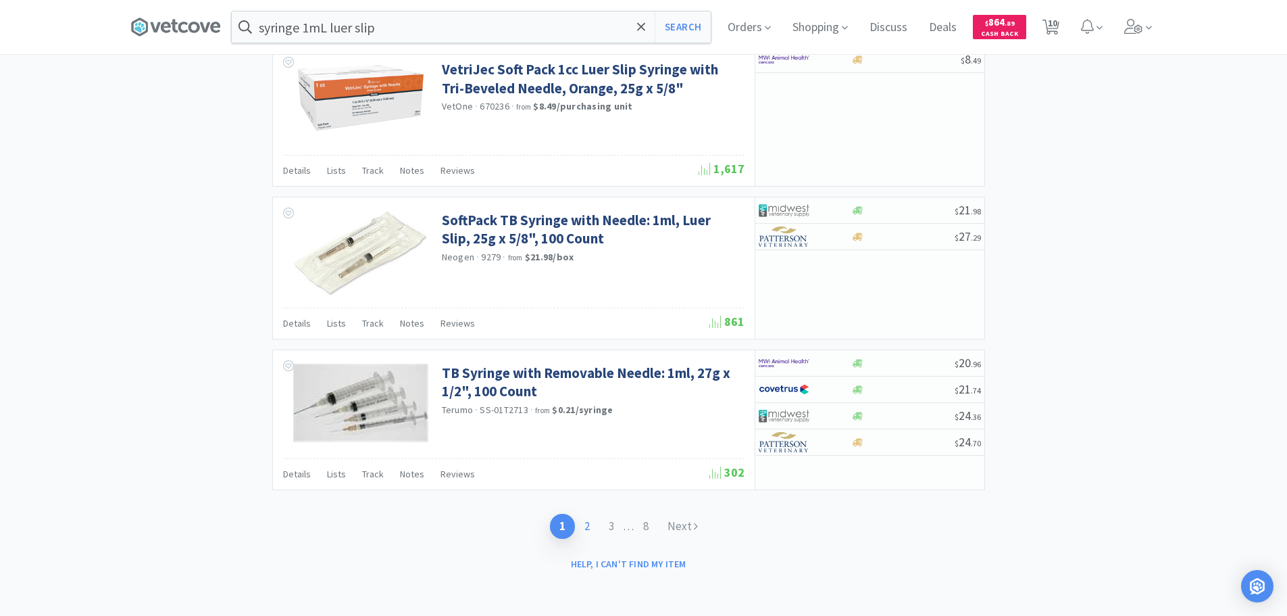
click at [586, 520] on link "2" at bounding box center [587, 526] width 24 height 25
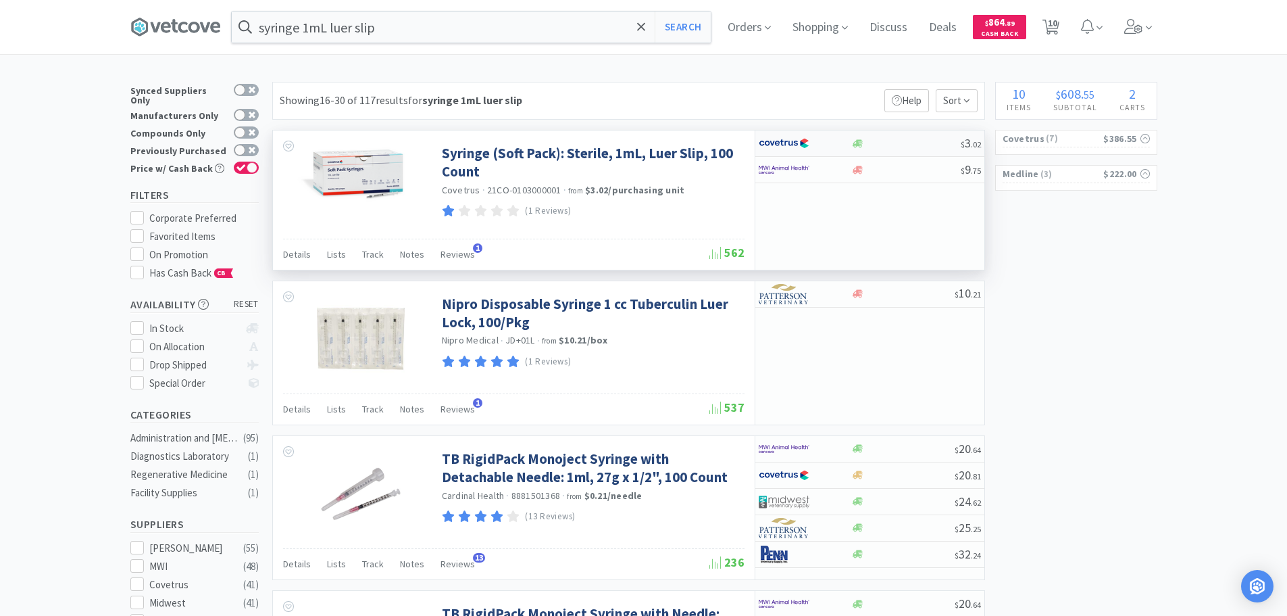
click at [913, 148] on div at bounding box center [905, 144] width 109 height 10
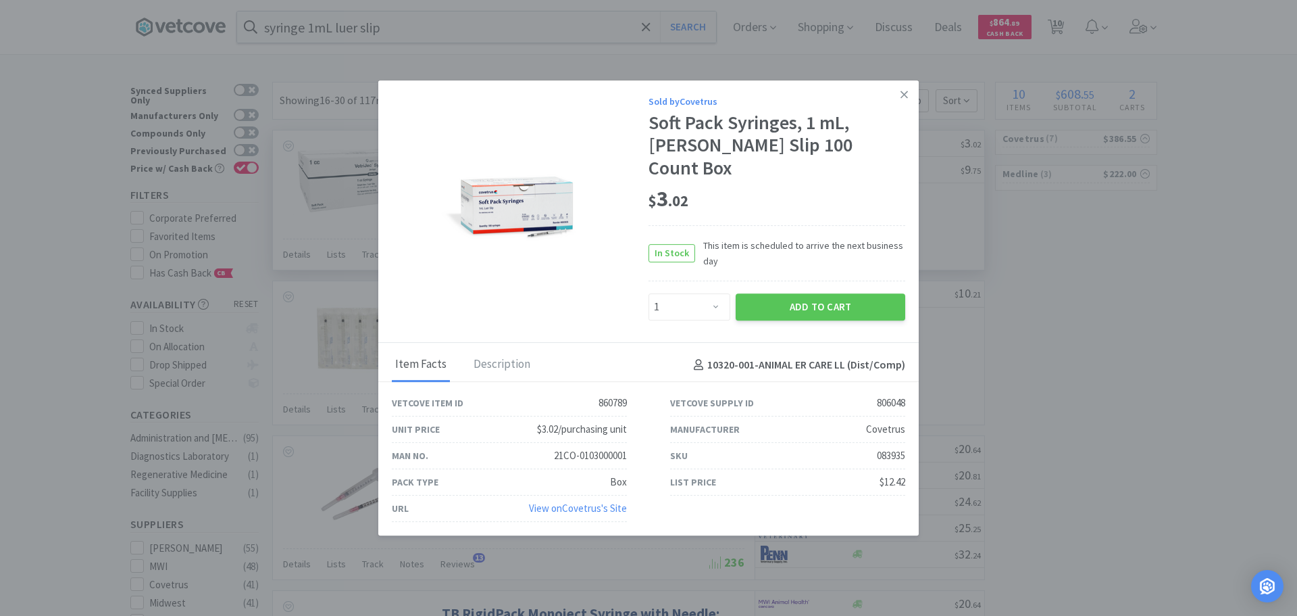
click at [897, 447] on div "083935" at bounding box center [891, 455] width 28 height 16
copy div "083935"
click at [694, 295] on select "Enter Quantity 1 2 3 4 5 6 7 8 9 10 11 12 13 14 15 16 17 18 19 20 Enter Quantity" at bounding box center [690, 306] width 82 height 27
click at [649, 293] on select "Enter Quantity 1 2 3 4 5 6 7 8 9 10 11 12 13 14 15 16 17 18 19 20 Enter Quantity" at bounding box center [690, 306] width 82 height 27
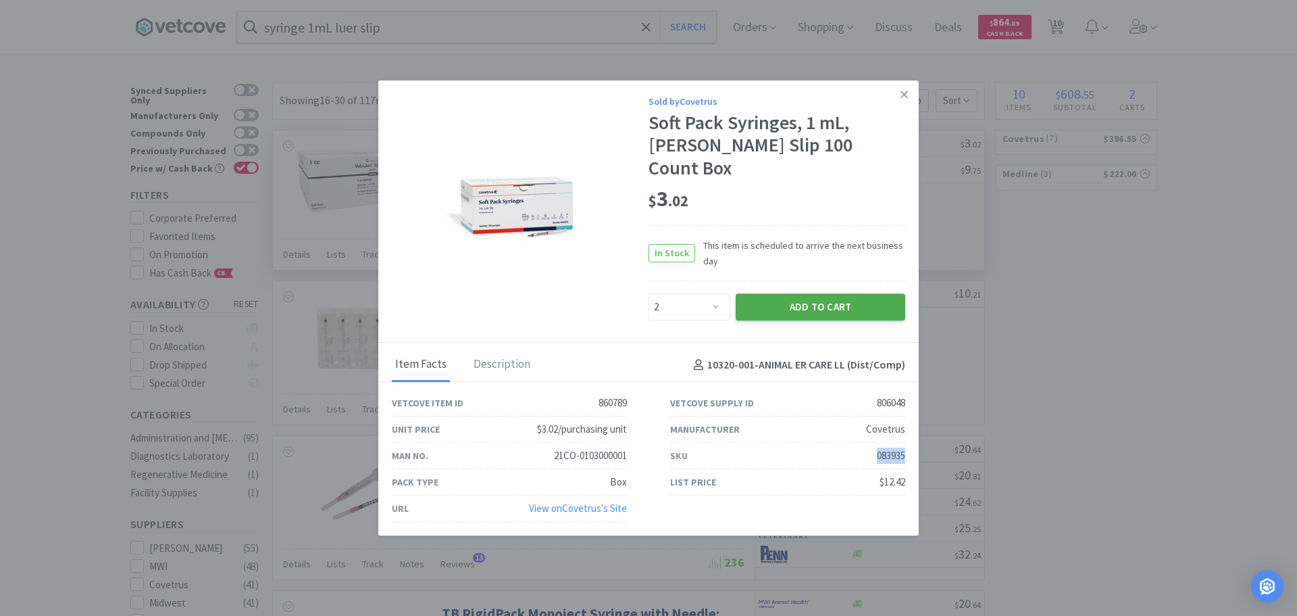
click at [783, 293] on button "Add to Cart" at bounding box center [821, 306] width 170 height 27
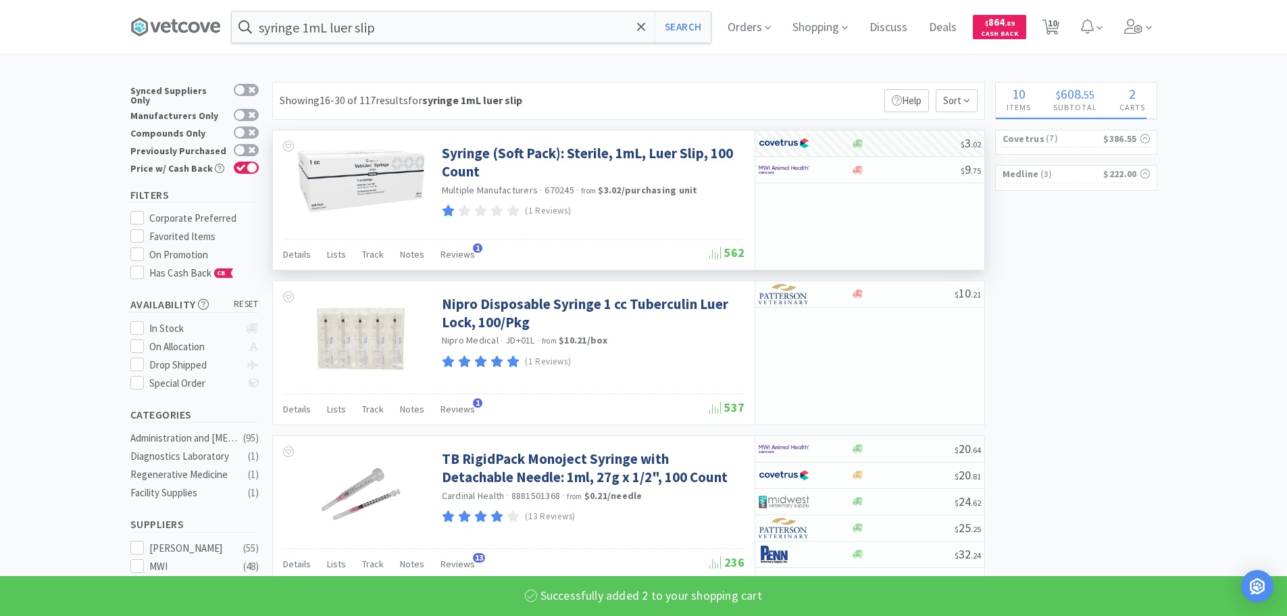
click at [419, 21] on input "syringe 1mL luer slip" at bounding box center [471, 26] width 479 height 31
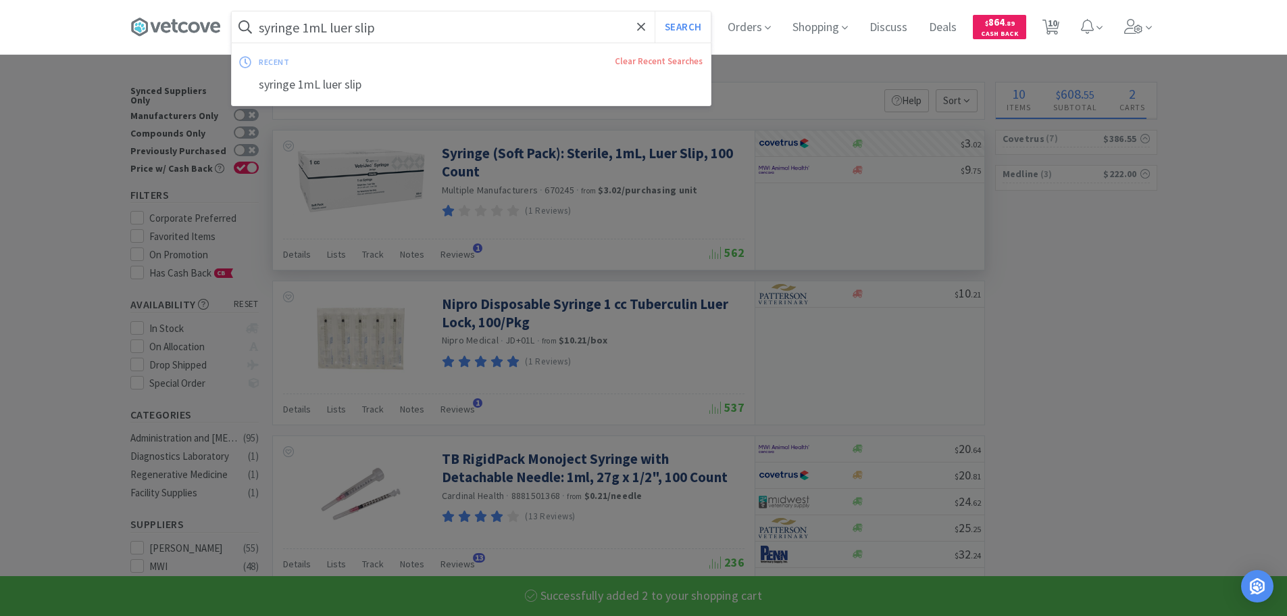
paste input "009916"
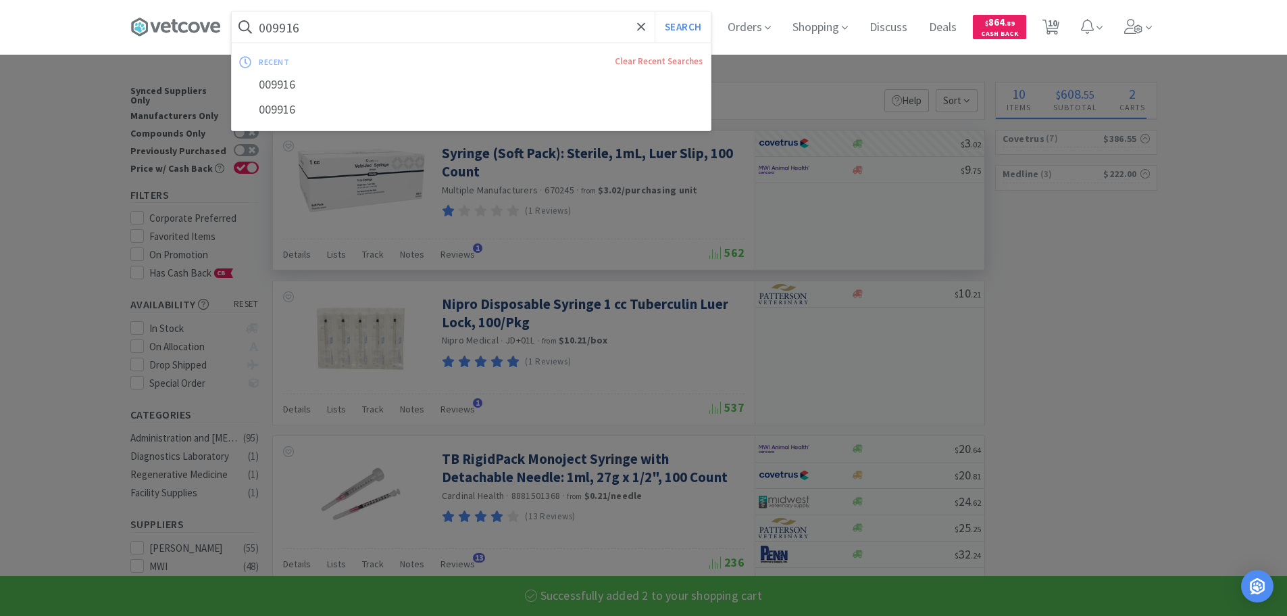
click at [655, 11] on button "Search" at bounding box center [683, 26] width 56 height 31
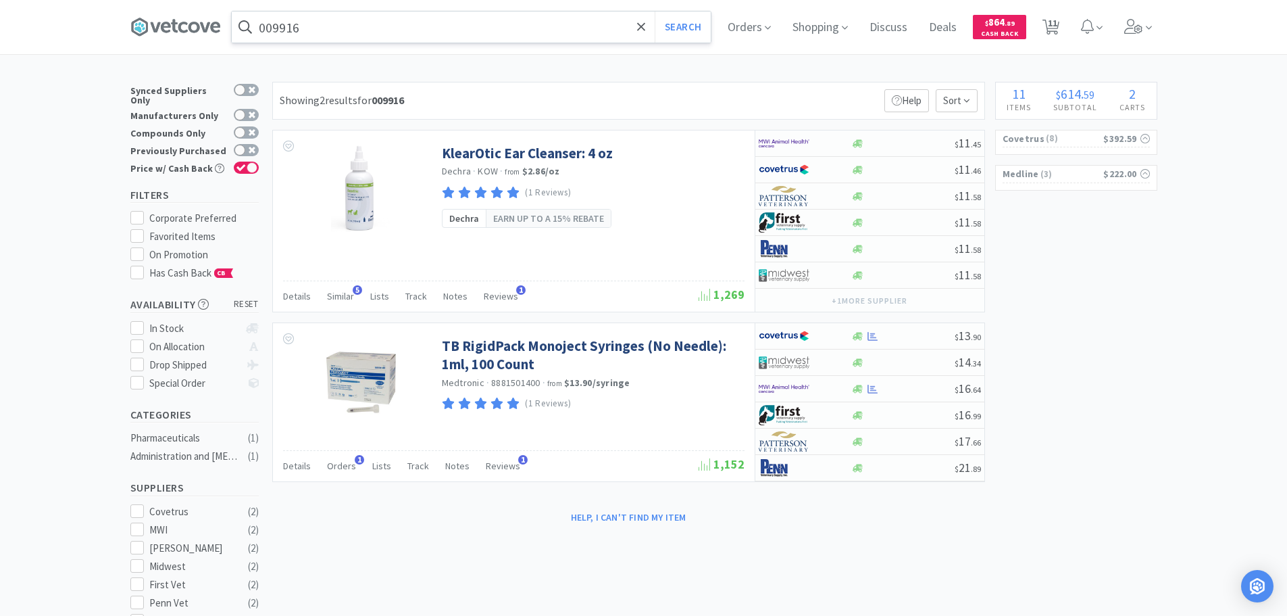
click at [439, 35] on input "009916" at bounding box center [471, 26] width 479 height 31
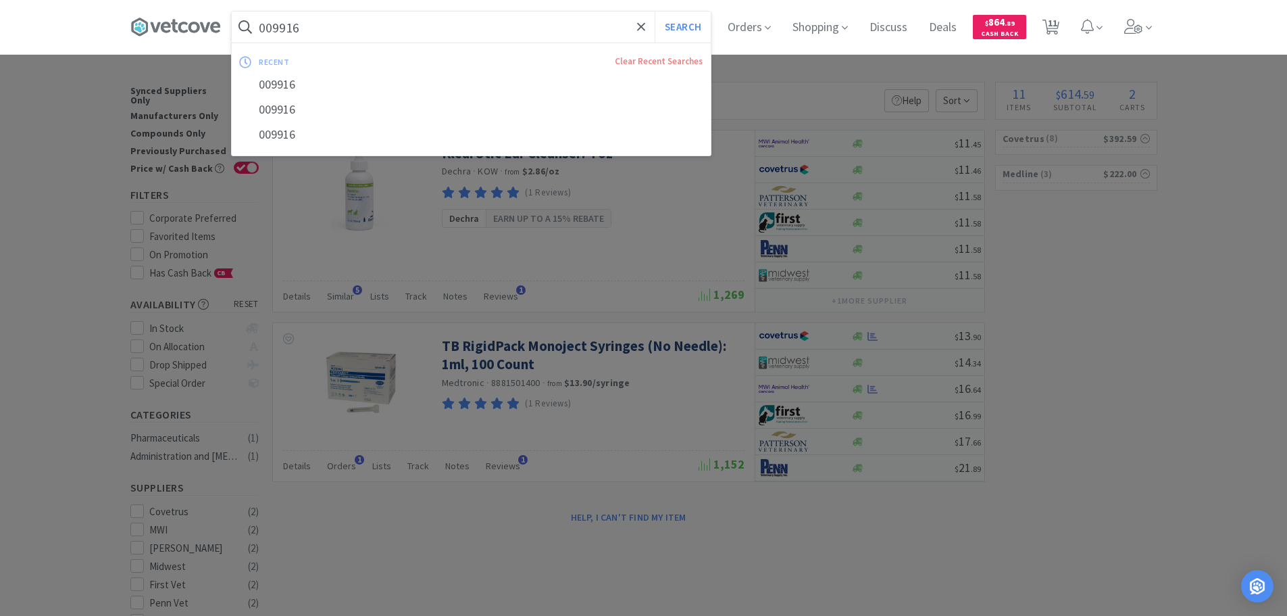
paste input "60734"
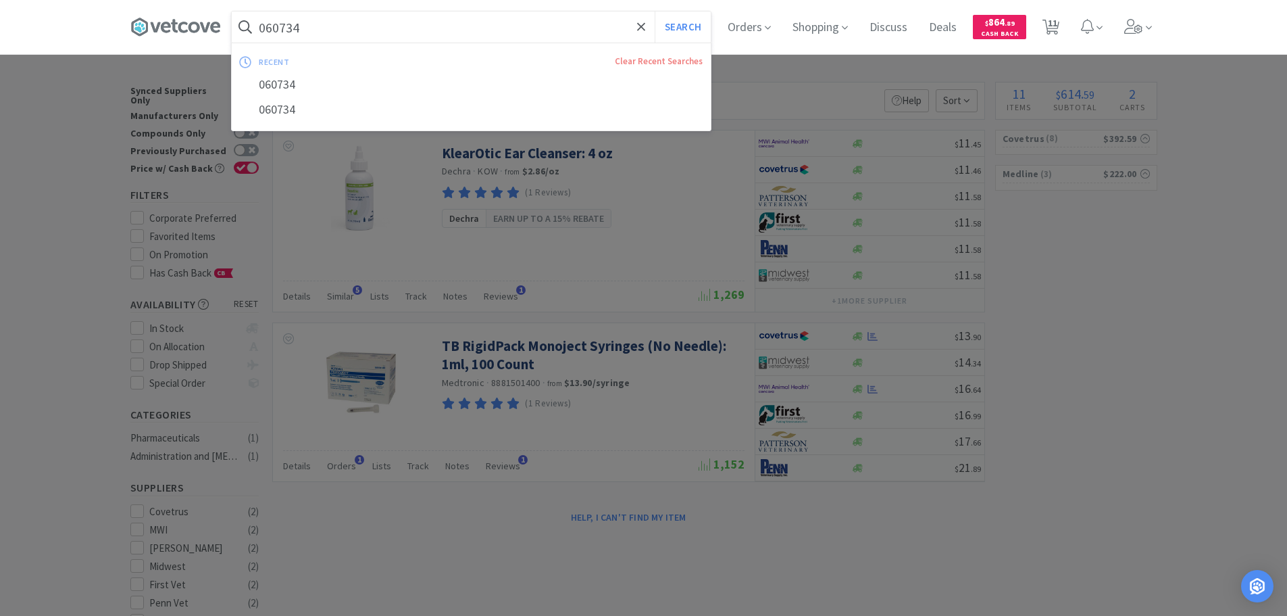
click at [655, 11] on button "Search" at bounding box center [683, 26] width 56 height 31
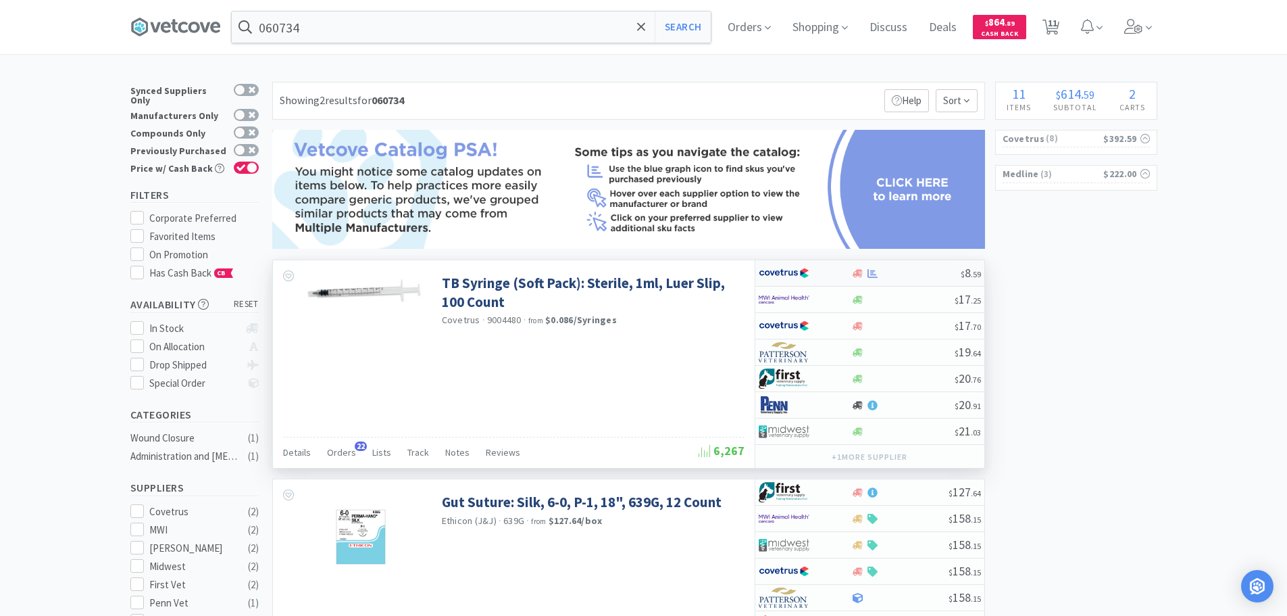
click at [903, 272] on div at bounding box center [905, 273] width 109 height 10
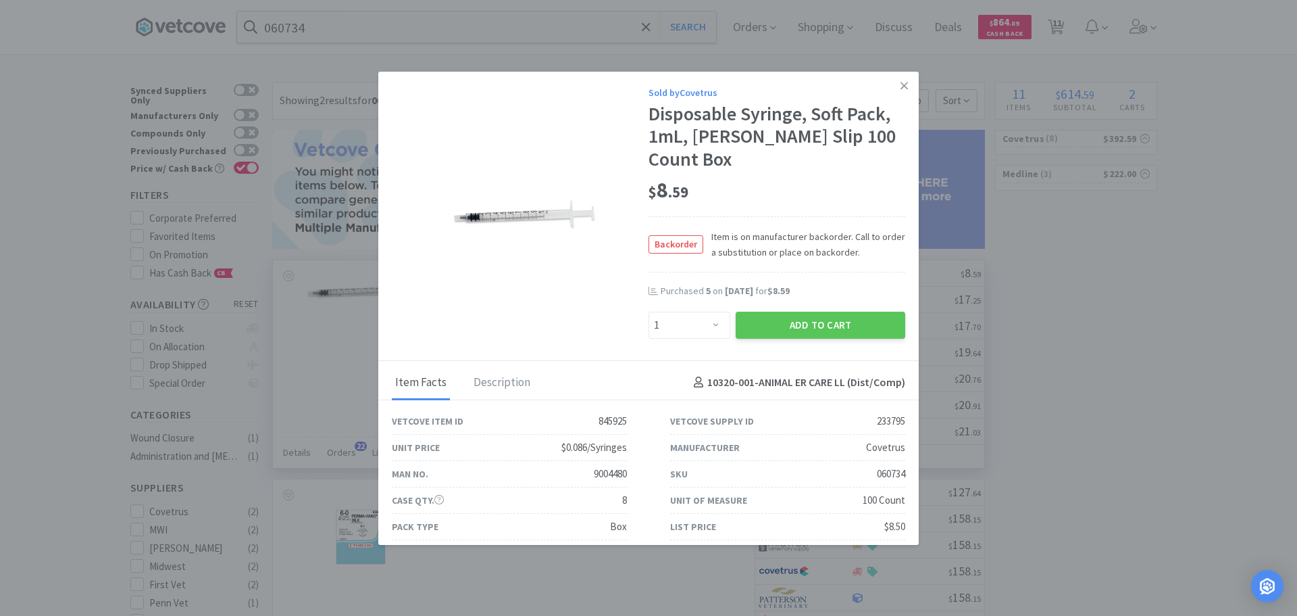
click at [837, 176] on div "$ 8 . 59" at bounding box center [777, 190] width 257 height 28
click at [901, 88] on icon at bounding box center [904, 86] width 7 height 12
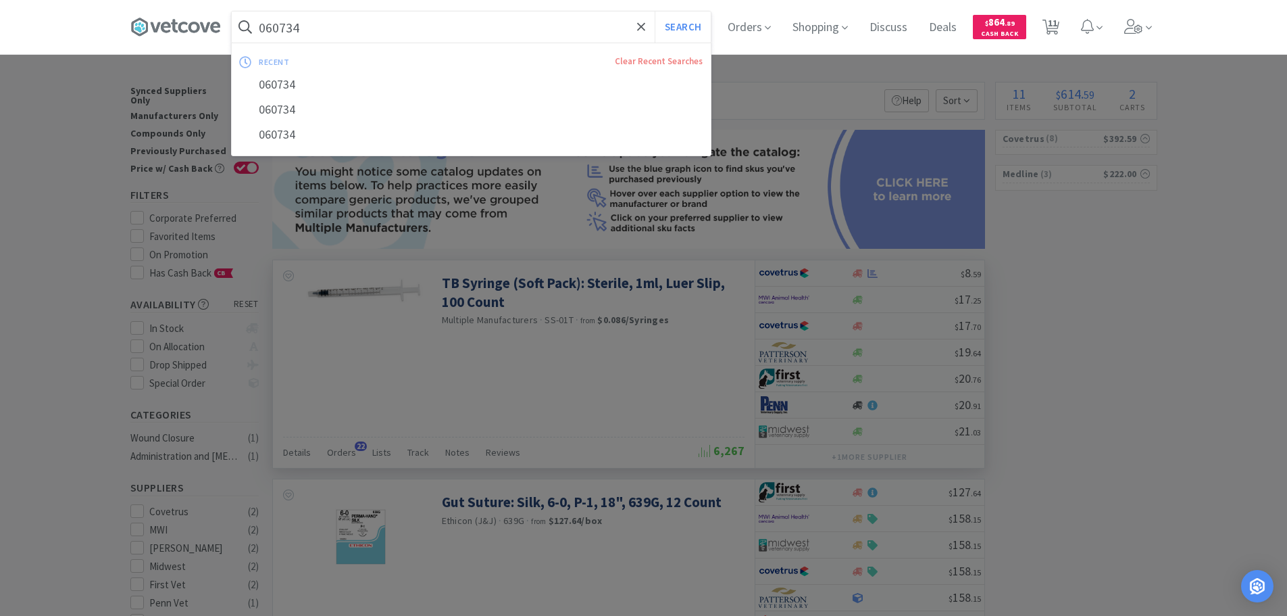
click at [425, 32] on input "060734" at bounding box center [471, 26] width 479 height 31
paste input "840"
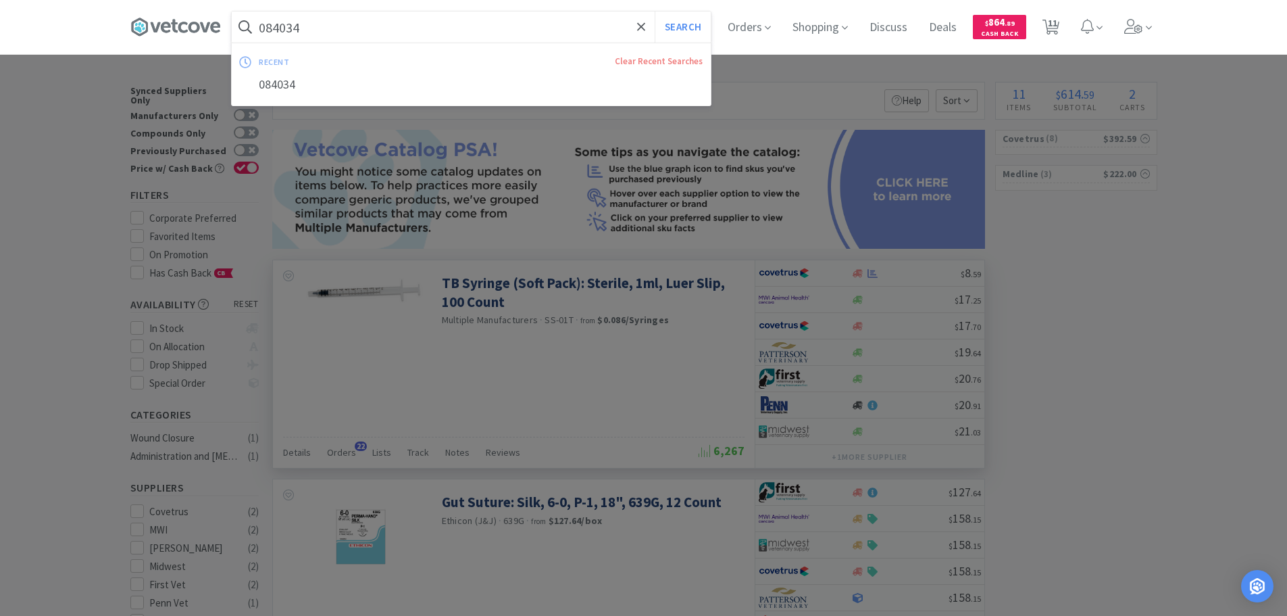
click at [655, 11] on button "Search" at bounding box center [683, 26] width 56 height 31
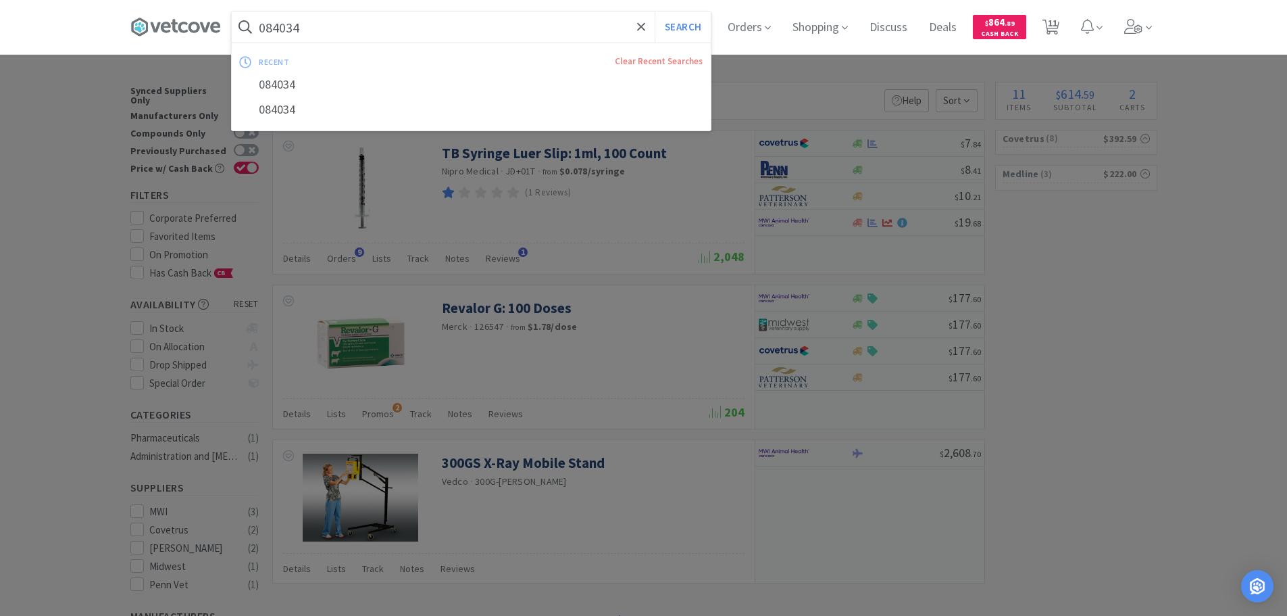
click at [452, 36] on input "084034" at bounding box center [471, 26] width 479 height 31
paste input "115792"
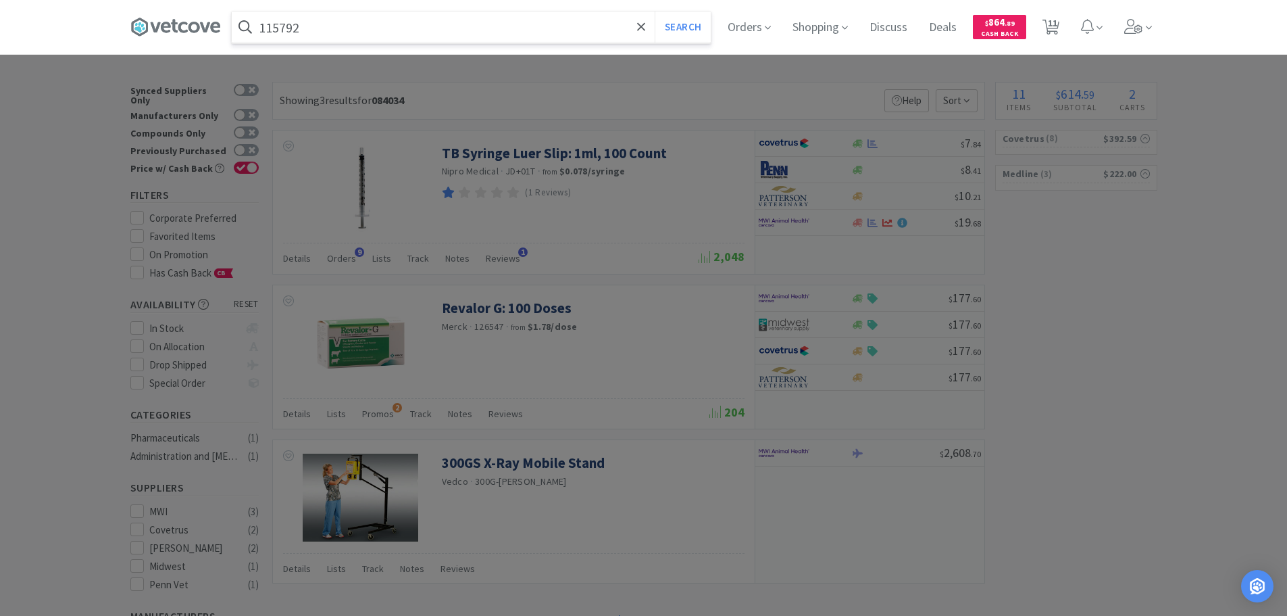
click at [655, 11] on button "Search" at bounding box center [683, 26] width 56 height 31
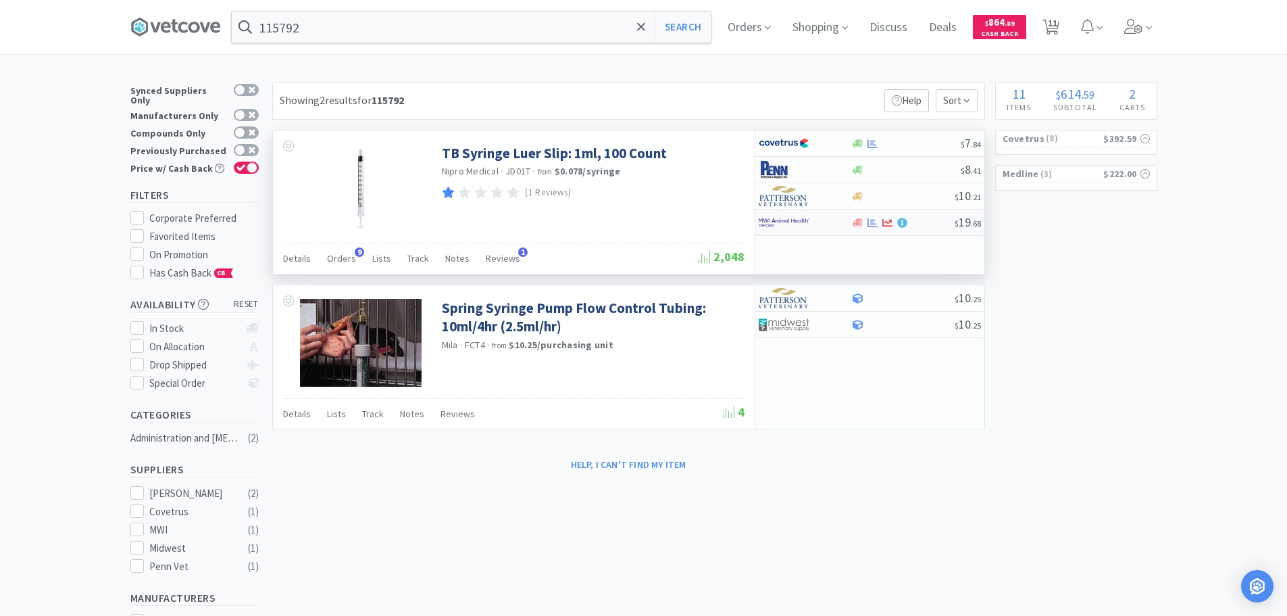
click at [930, 218] on div at bounding box center [902, 223] width 103 height 10
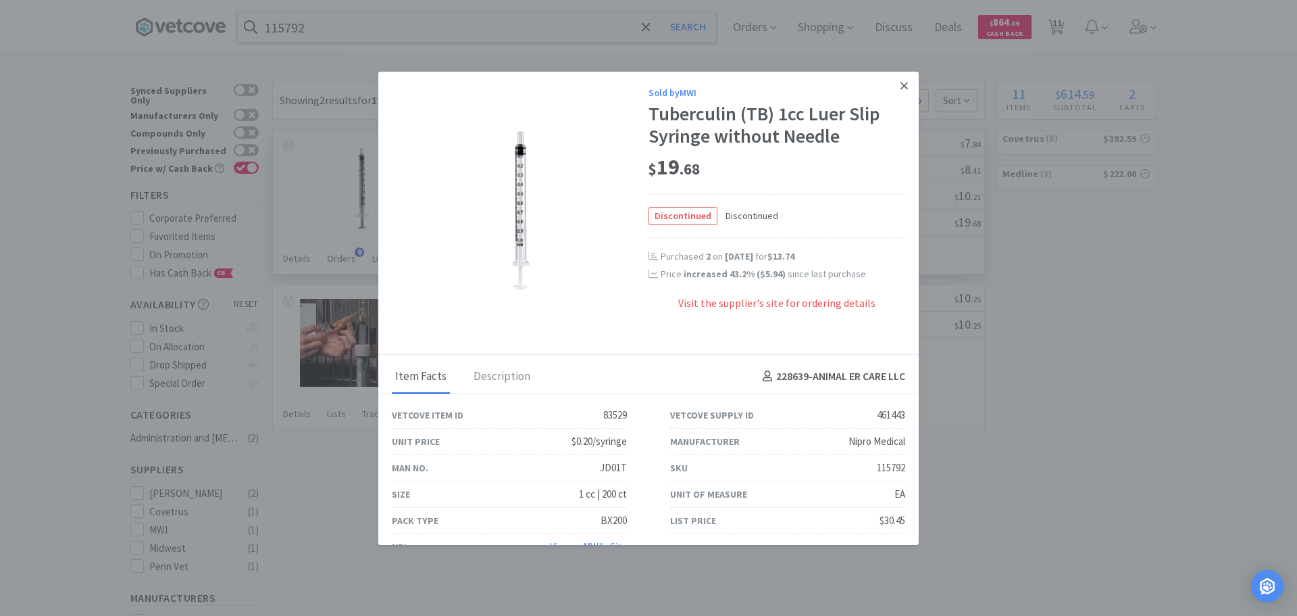
click at [901, 85] on icon at bounding box center [904, 86] width 7 height 12
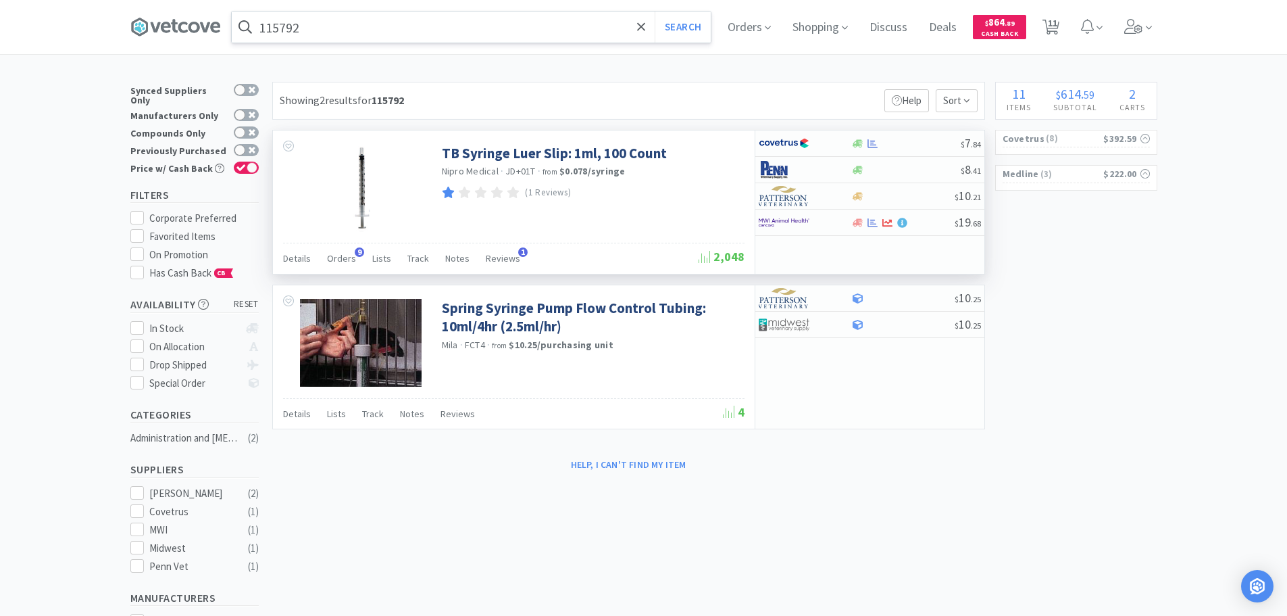
click at [451, 22] on input "115792" at bounding box center [471, 26] width 479 height 31
paste input "024201"
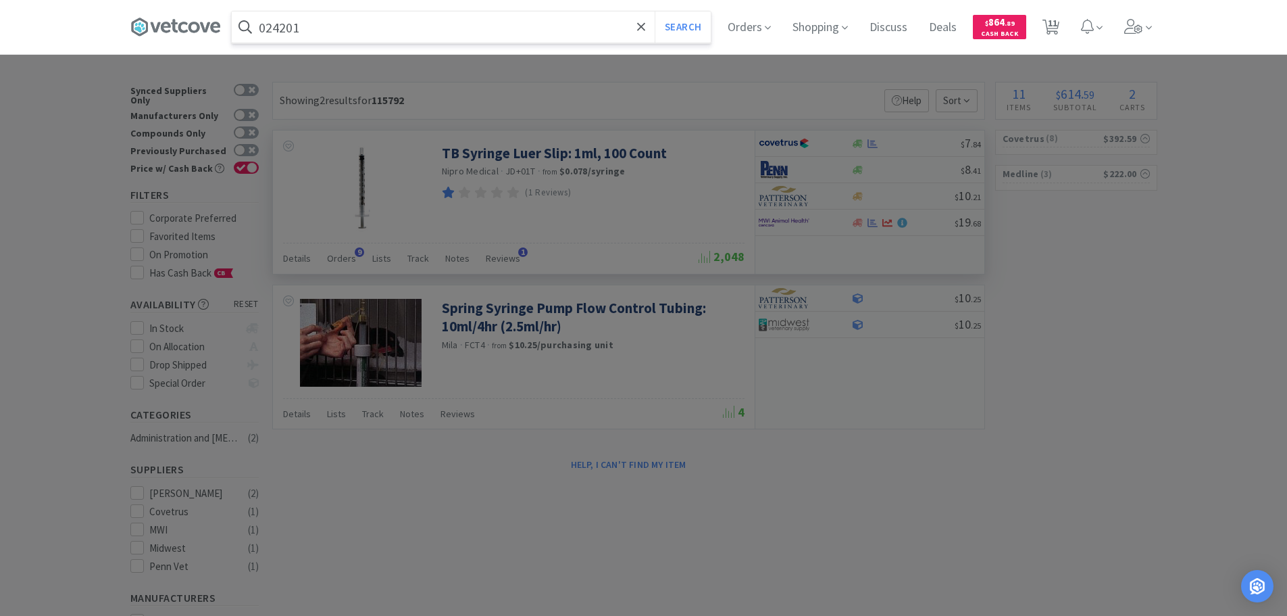
click at [655, 11] on button "Search" at bounding box center [683, 26] width 56 height 31
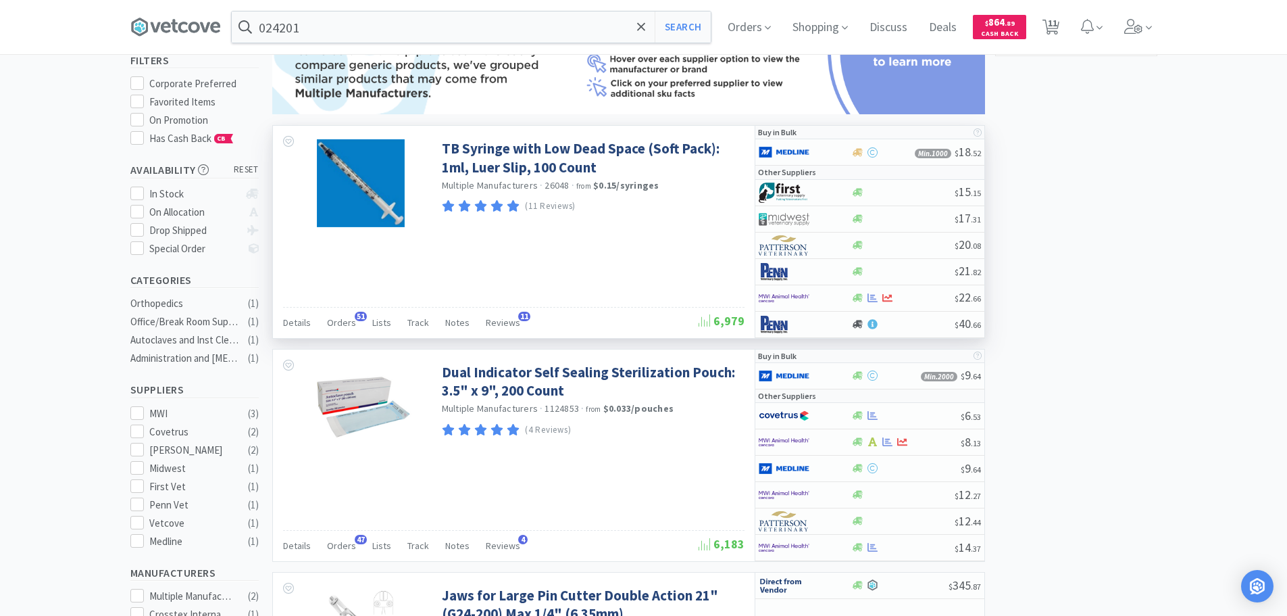
scroll to position [135, 0]
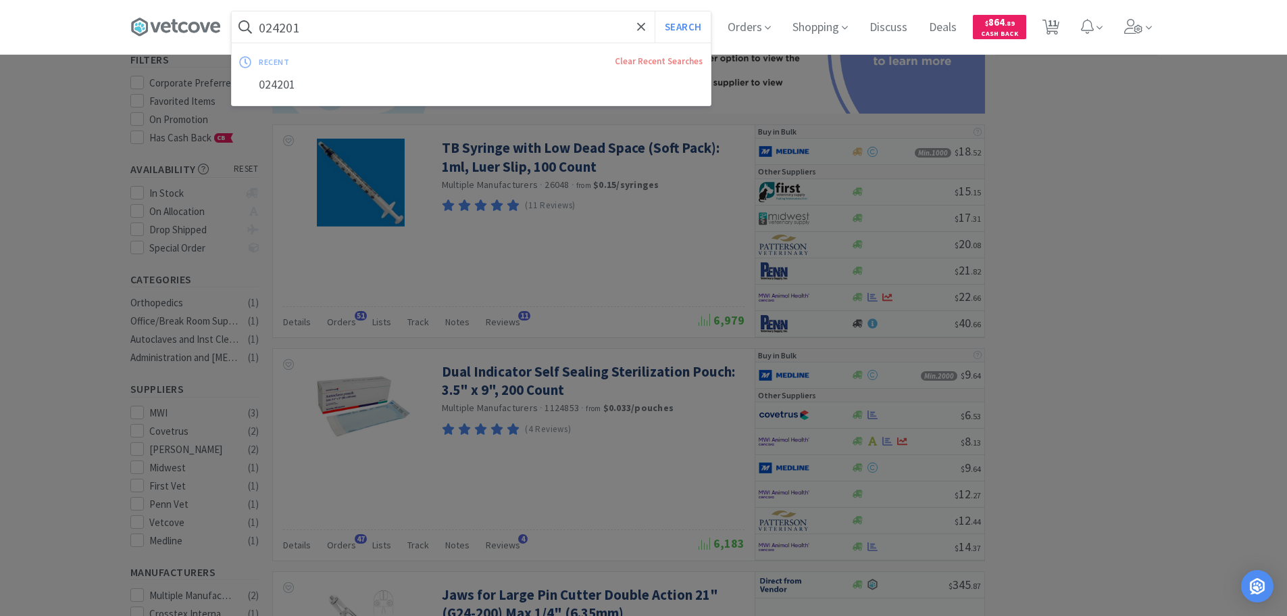
click at [410, 22] on input "024201" at bounding box center [471, 26] width 479 height 31
paste input "MWI - 670231 $14.38"
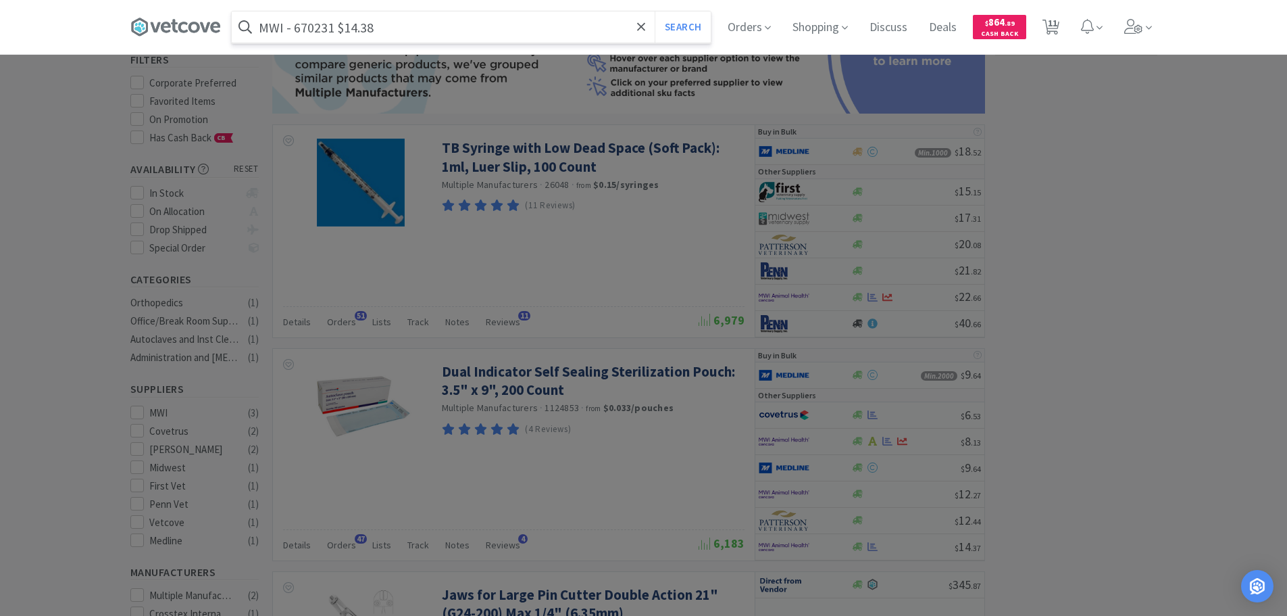
click at [311, 30] on input "MWI - 670231 $14.38" at bounding box center [471, 26] width 479 height 31
paste input "670231"
click at [655, 11] on button "Search" at bounding box center [683, 26] width 56 height 31
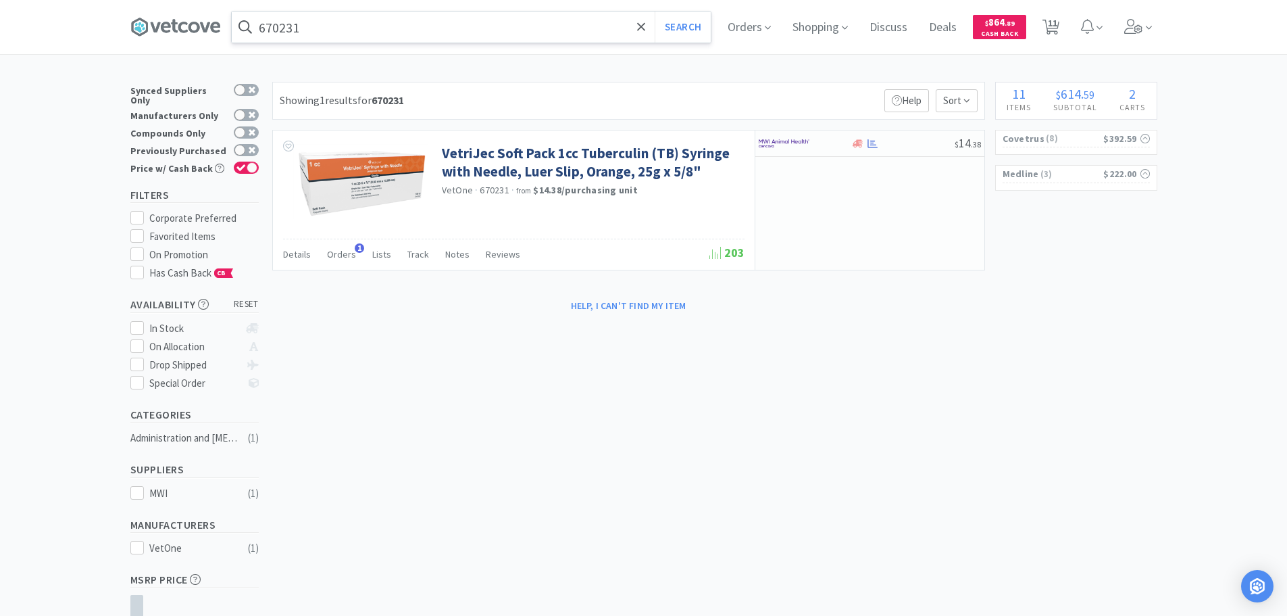
click at [434, 26] on input "670231" at bounding box center [471, 26] width 479 height 31
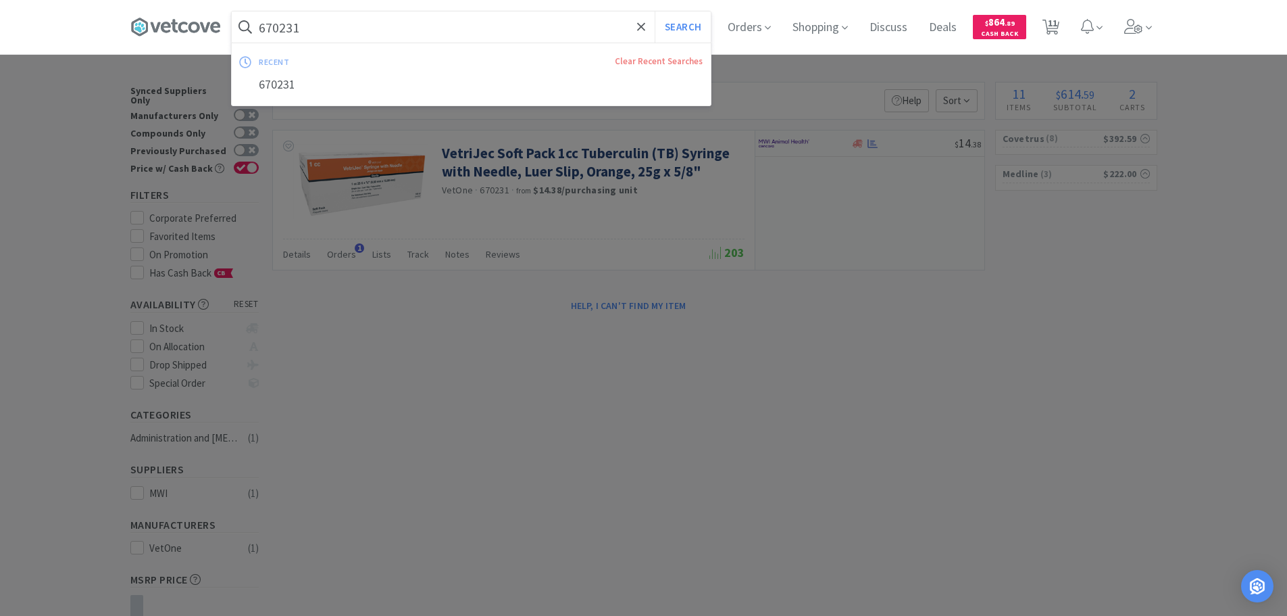
paste input "Covetrus - 083933 $3.82"
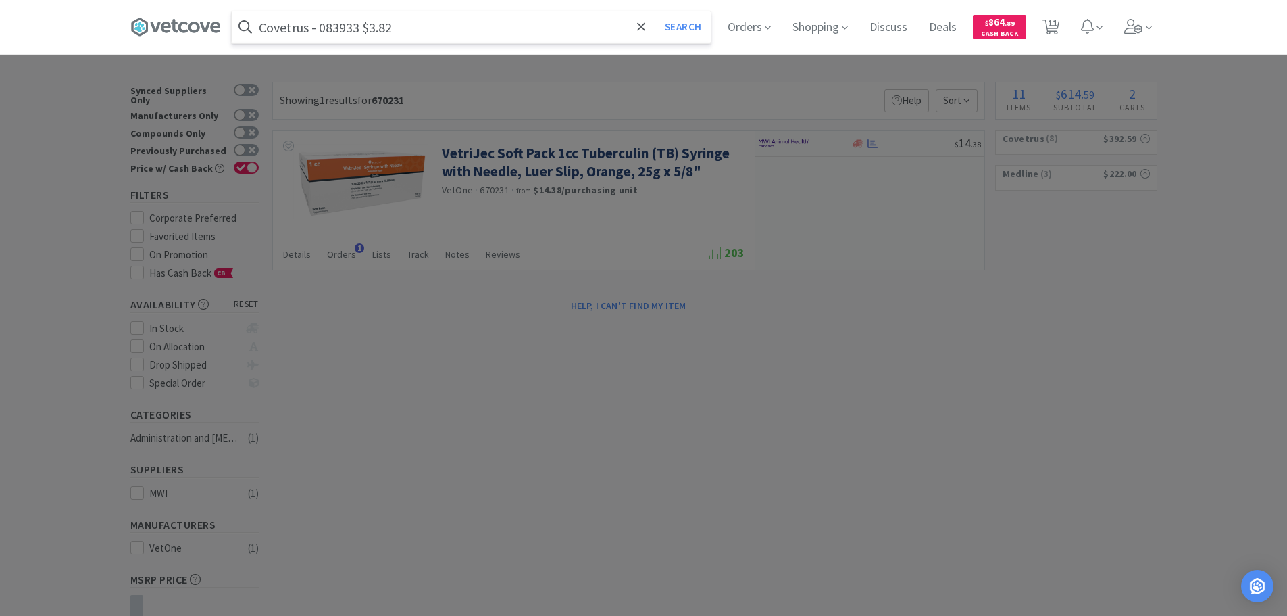
click at [331, 26] on input "Covetrus - 083933 $3.82" at bounding box center [471, 26] width 479 height 31
paste input "083933"
click at [331, 26] on input "083933" at bounding box center [471, 26] width 479 height 31
click at [655, 11] on button "Search" at bounding box center [683, 26] width 56 height 31
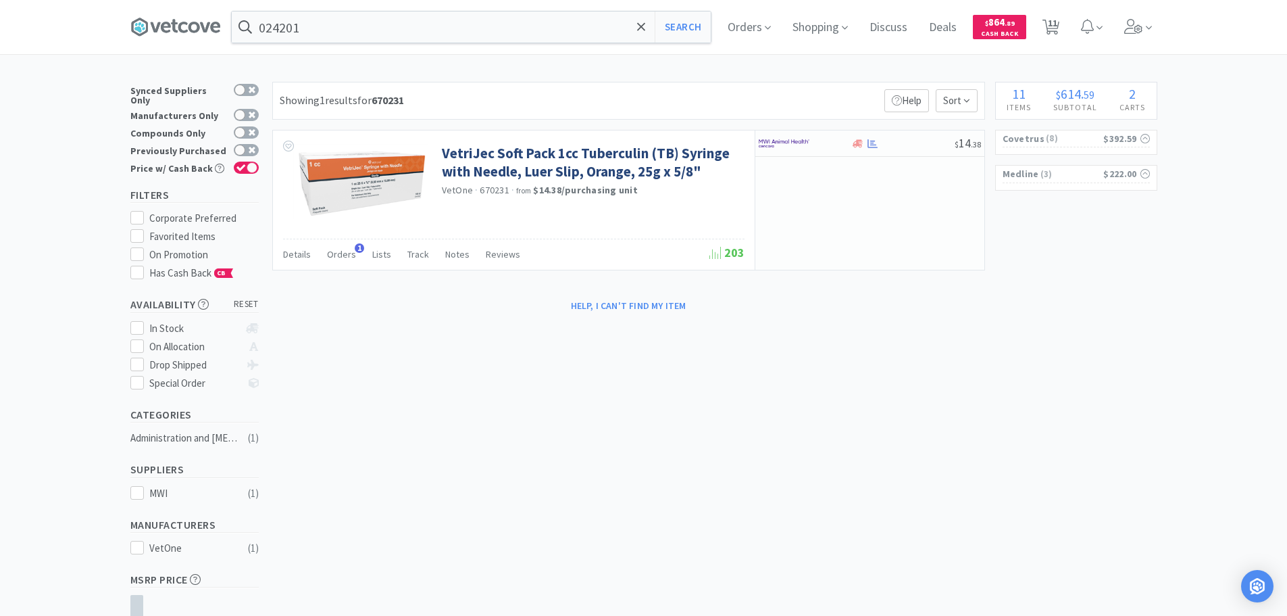
scroll to position [135, 0]
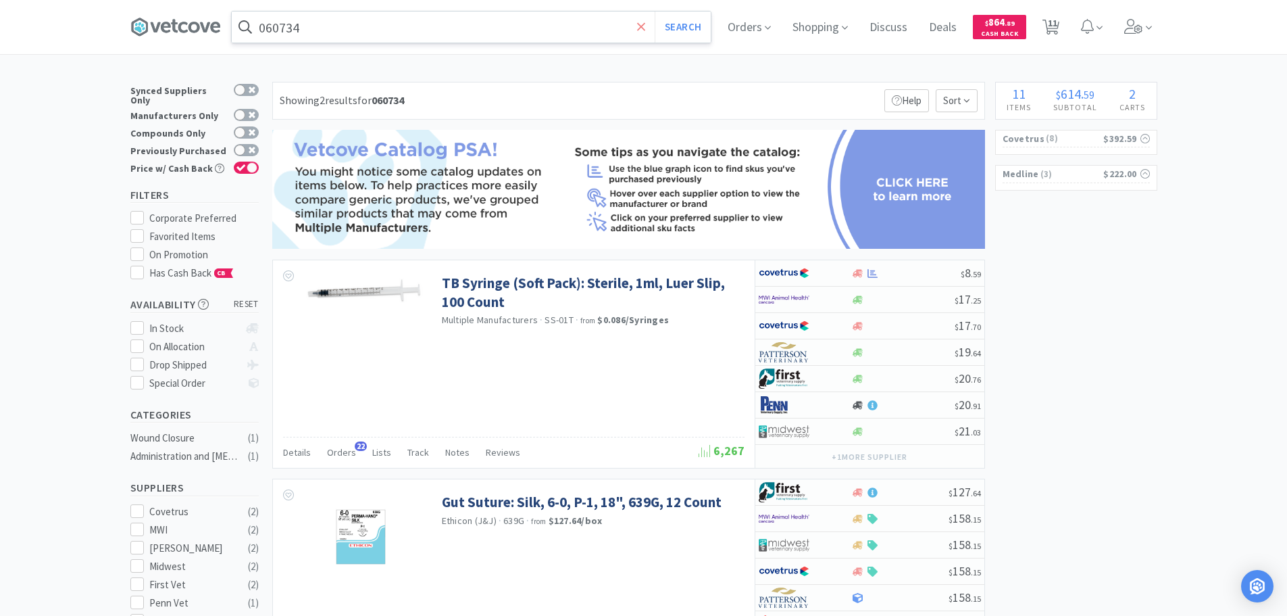
click at [642, 31] on icon at bounding box center [641, 27] width 9 height 14
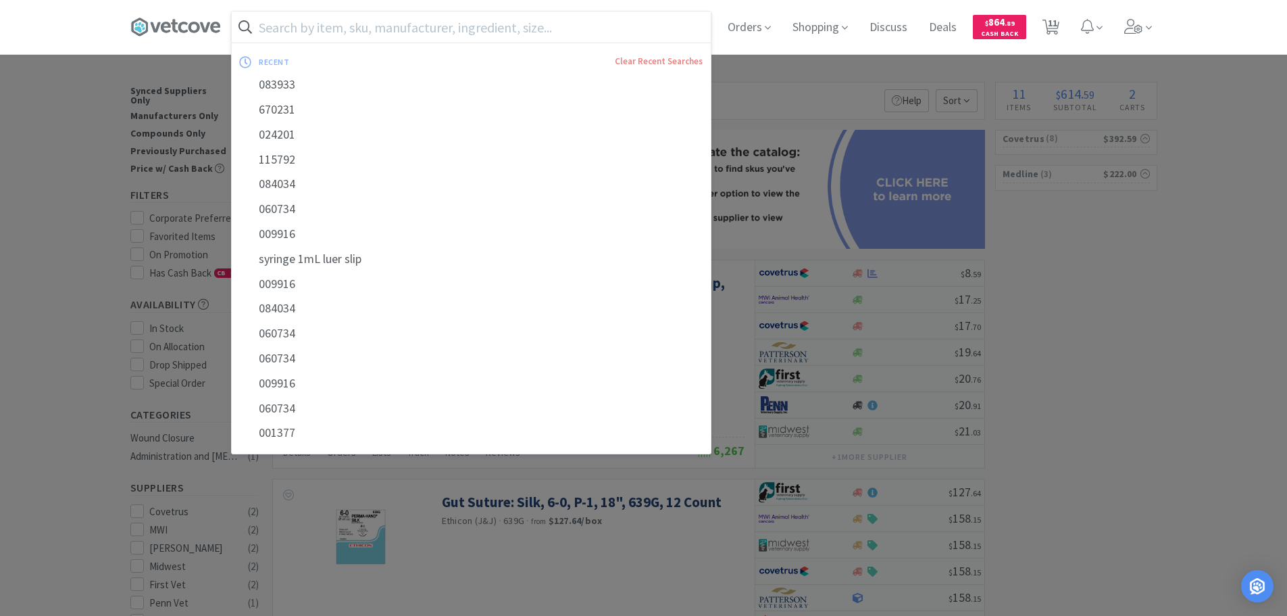
click at [496, 26] on input "text" at bounding box center [471, 26] width 479 height 31
click at [421, 259] on div "syringe 1mL luer slip" at bounding box center [471, 259] width 479 height 25
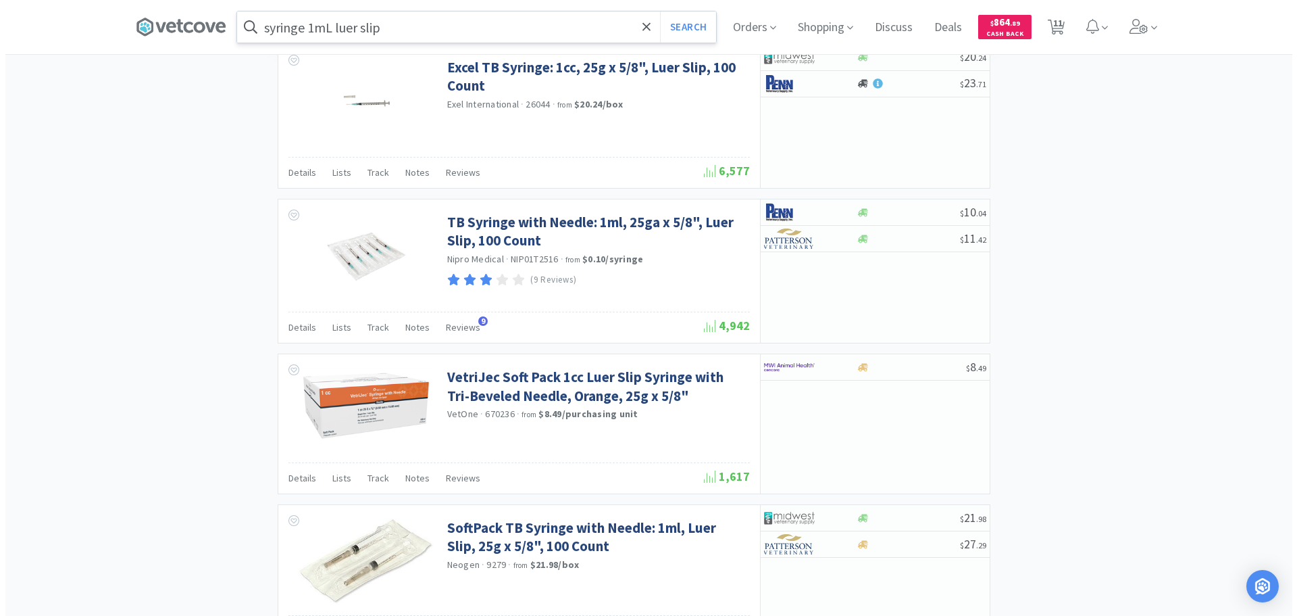
scroll to position [2230, 0]
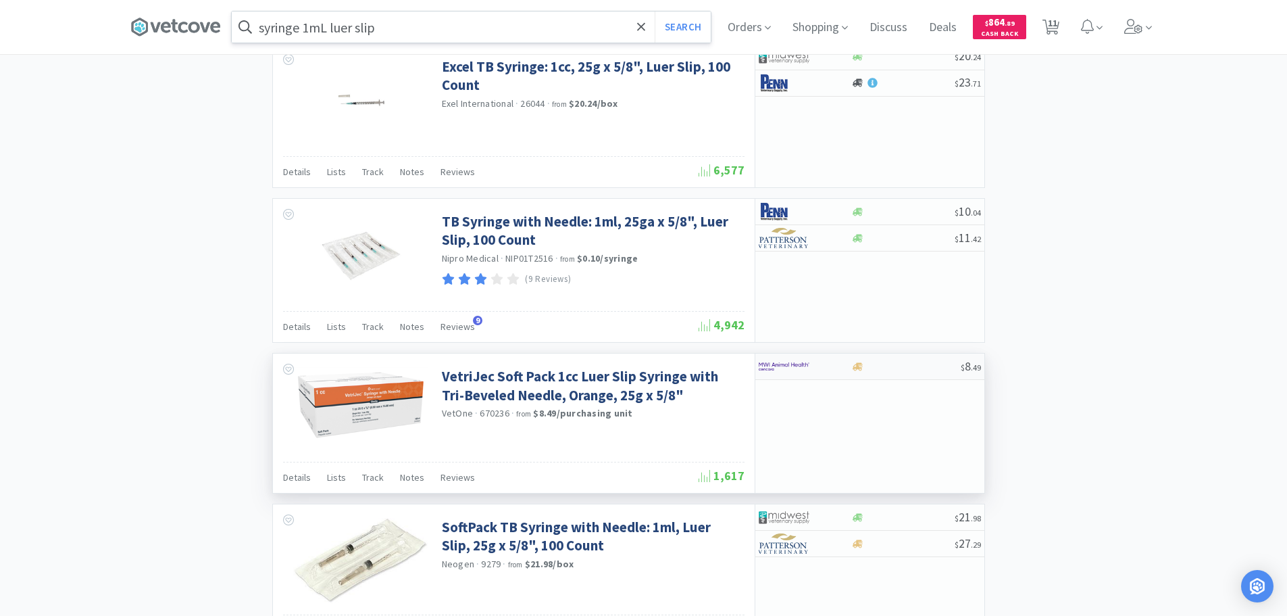
click at [893, 370] on div at bounding box center [905, 366] width 109 height 10
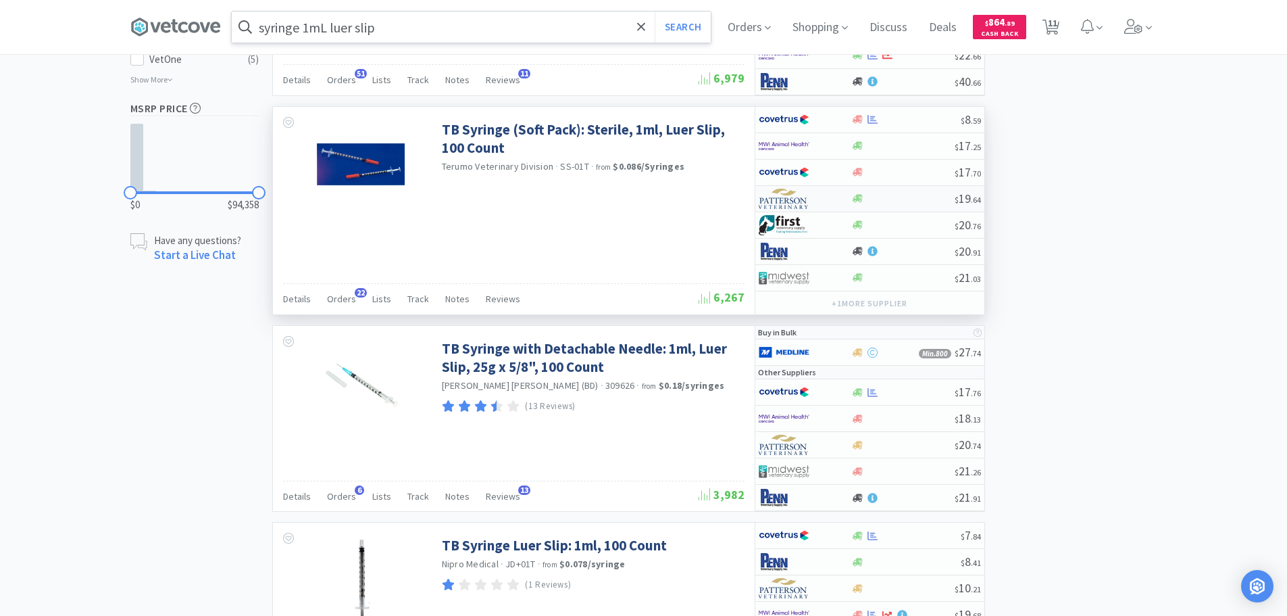
scroll to position [946, 0]
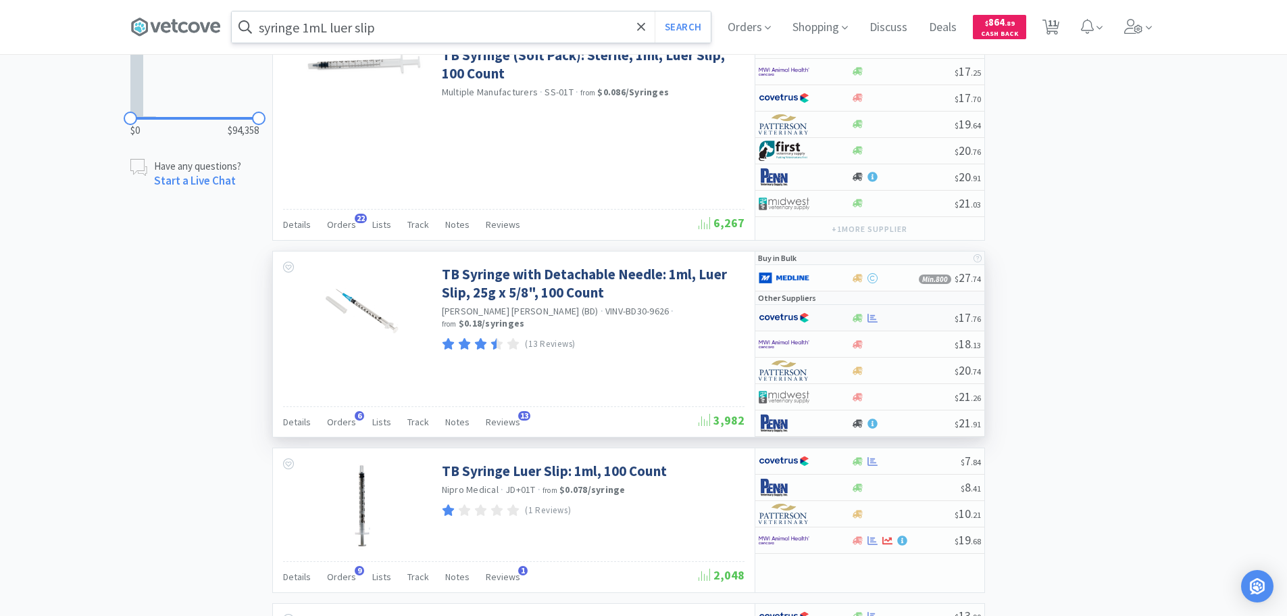
click at [909, 318] on div at bounding box center [902, 318] width 103 height 10
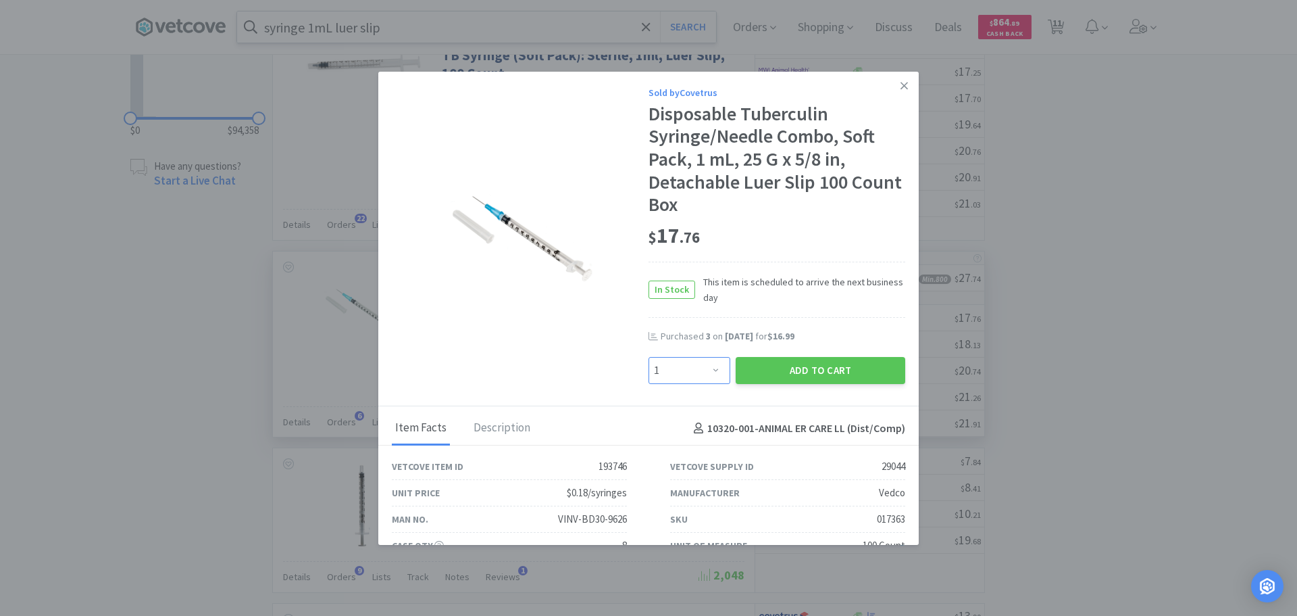
click at [719, 373] on select "Enter Quantity 1 2 3 4 5 6 7 8 9 10 11 12 13 14 15 16 17 18 19 20 Enter Quantity" at bounding box center [690, 370] width 82 height 27
click at [649, 357] on select "Enter Quantity 1 2 3 4 5 6 7 8 9 10 11 12 13 14 15 16 17 18 19 20 Enter Quantity" at bounding box center [690, 370] width 82 height 27
click at [809, 374] on button "Add to Cart" at bounding box center [821, 370] width 170 height 27
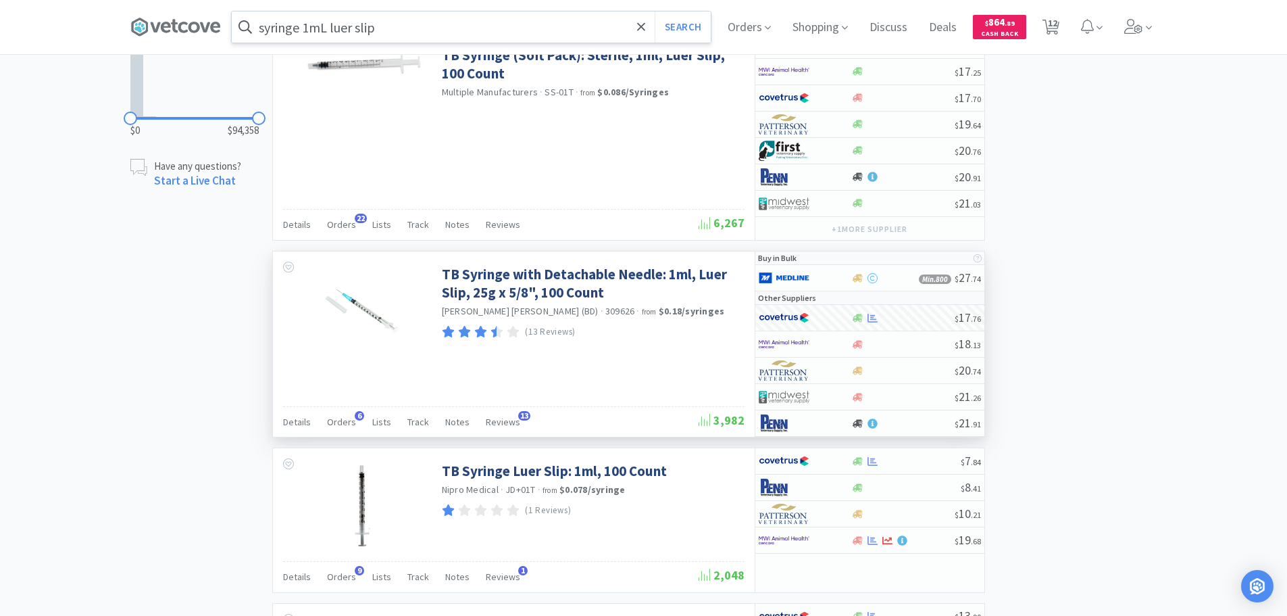
click at [434, 22] on input "syringe 1mL luer slip" at bounding box center [471, 26] width 479 height 31
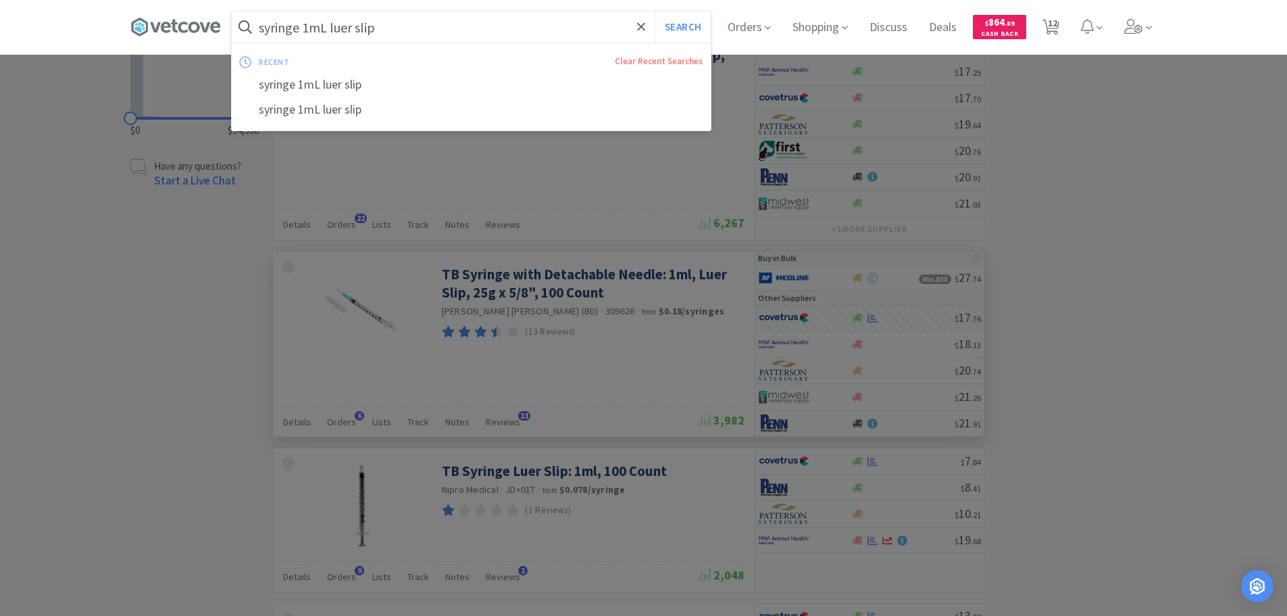
paste input "Covetrus - 071148 $1.36"
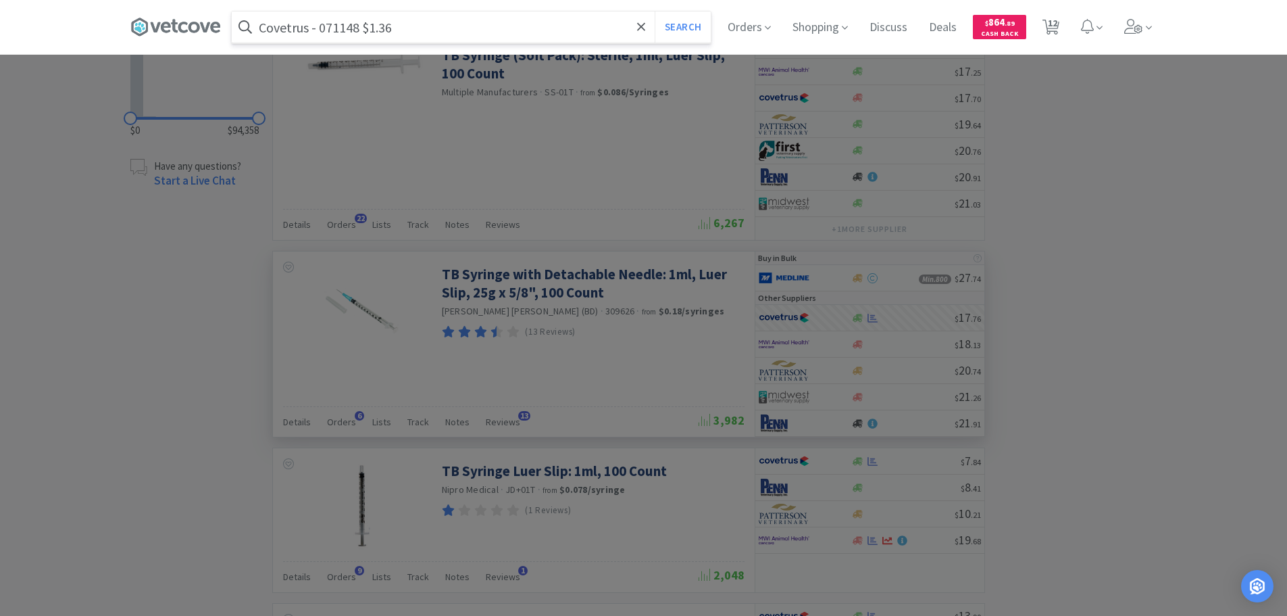
click at [343, 28] on input "Covetrus - 071148 $1.36" at bounding box center [471, 26] width 479 height 31
paste input "071148"
click at [655, 11] on button "Search" at bounding box center [683, 26] width 56 height 31
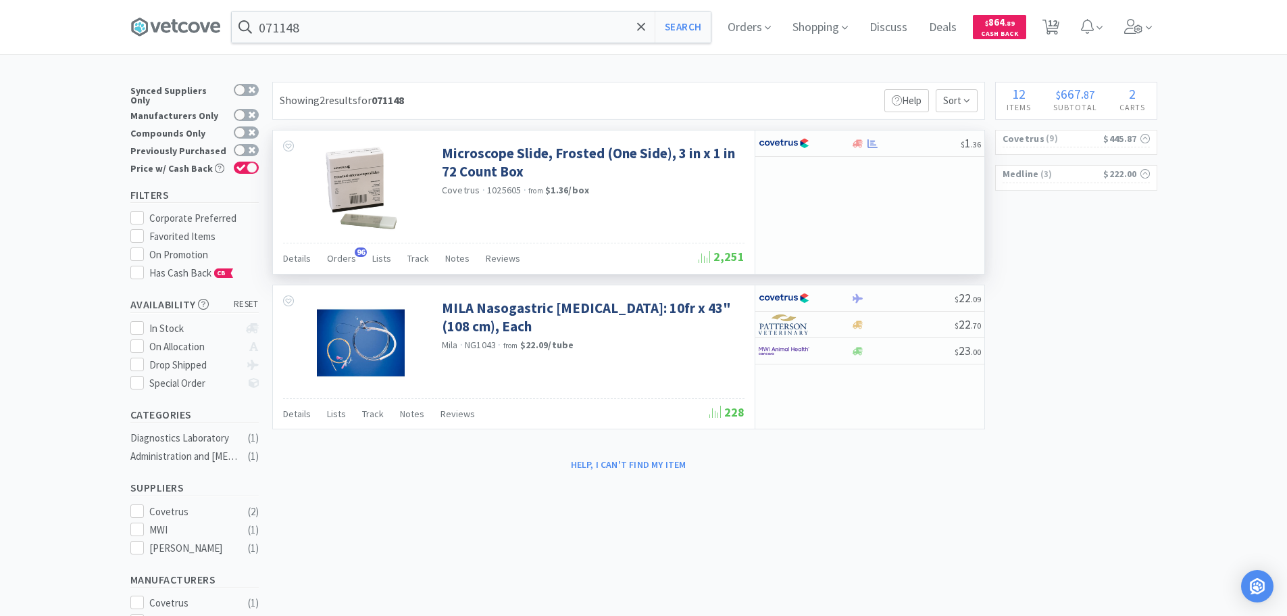
click at [560, 209] on div "Microscope Slide, Frosted (One Side), 3 in x 1 in 72 Count Box Covetrus · 10256…" at bounding box center [514, 186] width 482 height 112
click at [503, 191] on span "1025605" at bounding box center [504, 190] width 34 height 12
copy span "1025605"
click at [442, 28] on input "071148" at bounding box center [471, 26] width 479 height 31
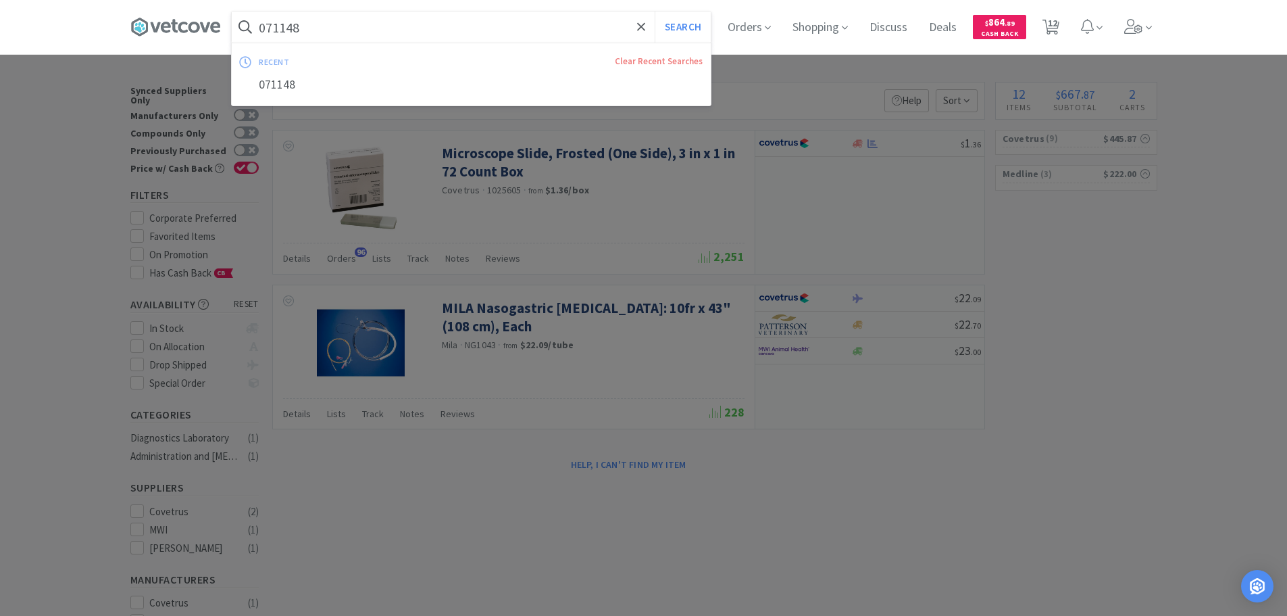
paste input "1025605"
click at [655, 11] on button "Search" at bounding box center [683, 26] width 56 height 31
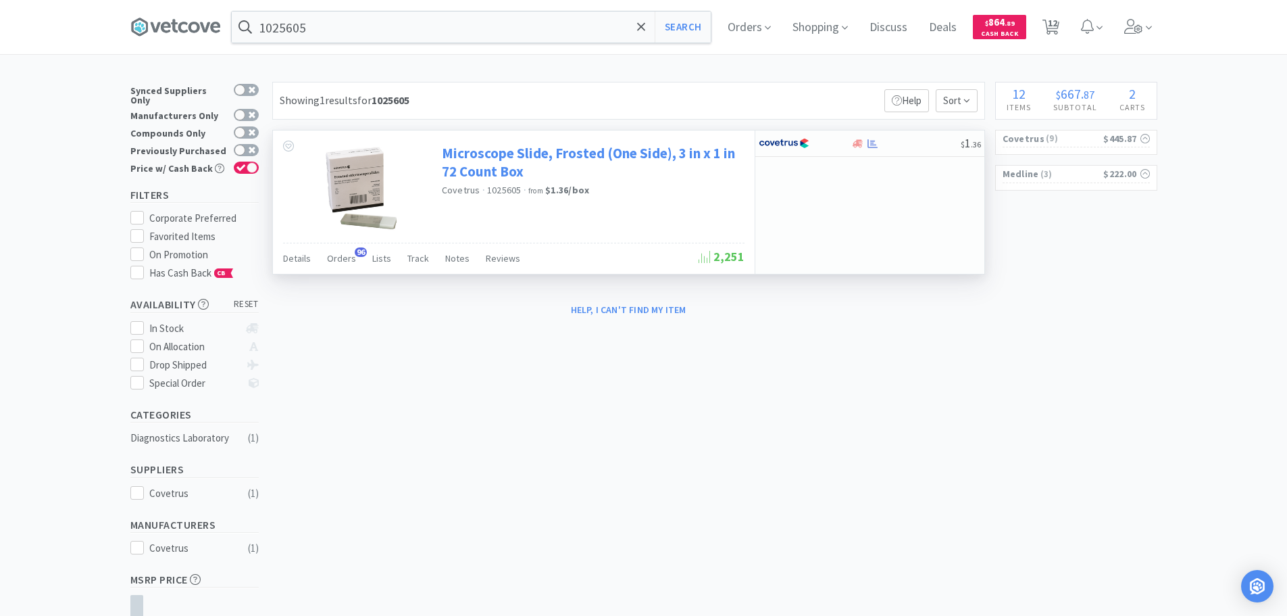
click at [543, 170] on link "Microscope Slide, Frosted (One Side), 3 in x 1 in 72 Count Box" at bounding box center [591, 162] width 299 height 37
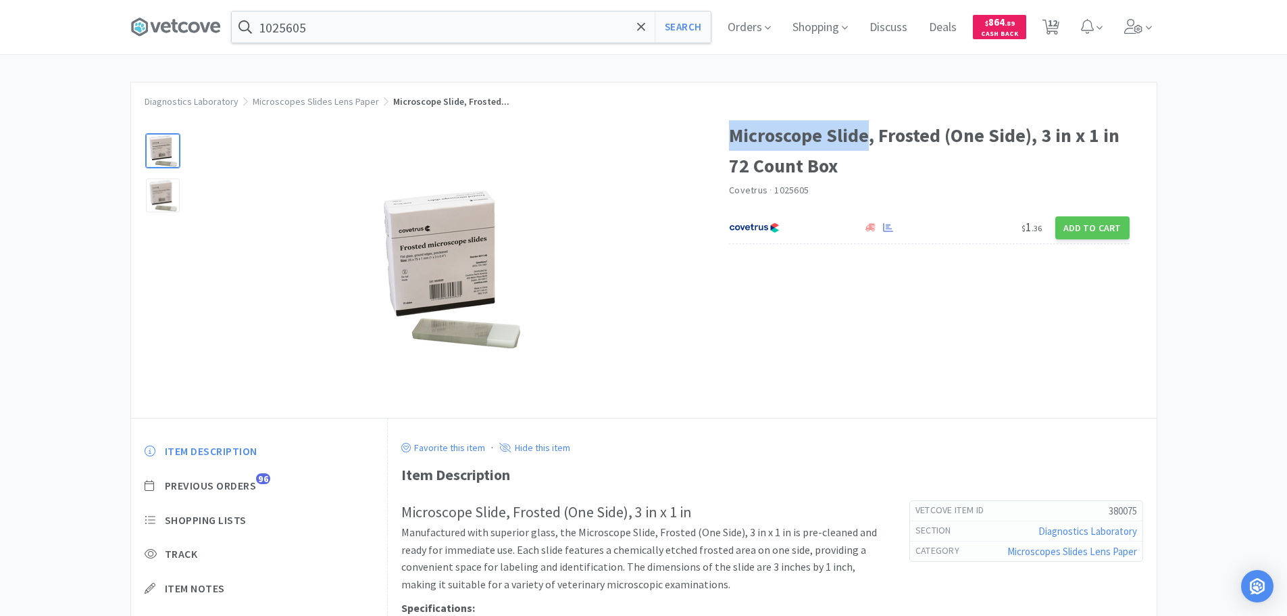
drag, startPoint x: 729, startPoint y: 132, endPoint x: 871, endPoint y: 136, distance: 142.0
click at [871, 136] on h1 "Microscope Slide, Frosted (One Side), 3 in x 1 in 72 Count Box" at bounding box center [929, 150] width 401 height 61
copy h1 "Microscope Slide"
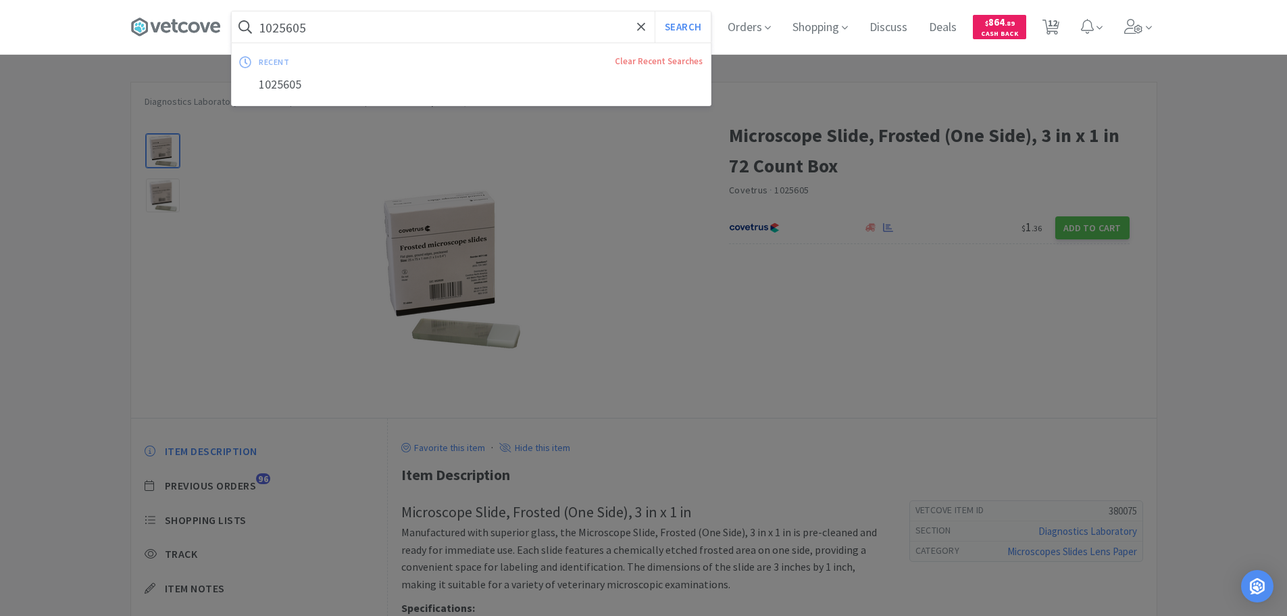
click at [463, 28] on input "1025605" at bounding box center [471, 26] width 479 height 31
paste input "Microscope Slide"
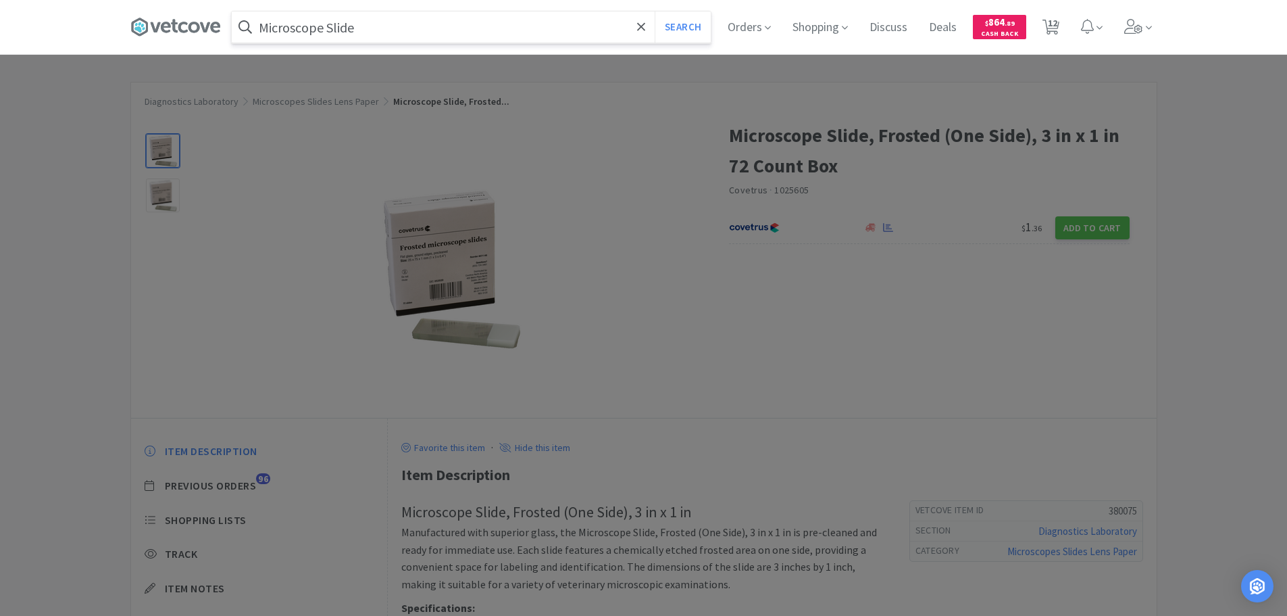
click at [655, 11] on button "Search" at bounding box center [683, 26] width 56 height 31
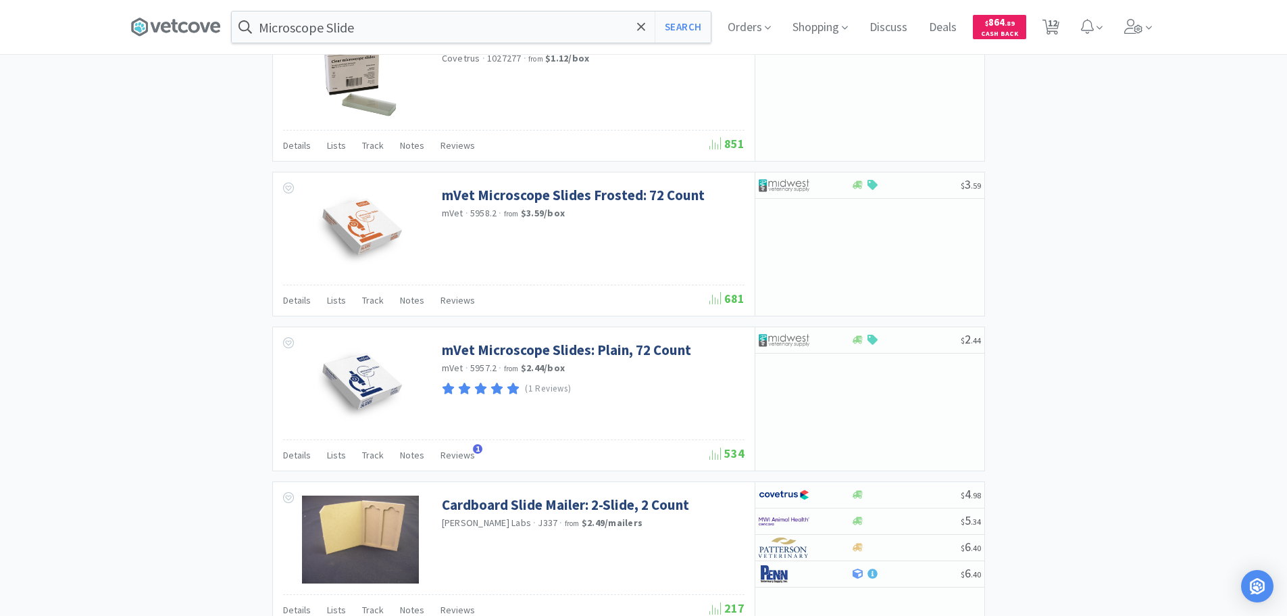
scroll to position [1419, 0]
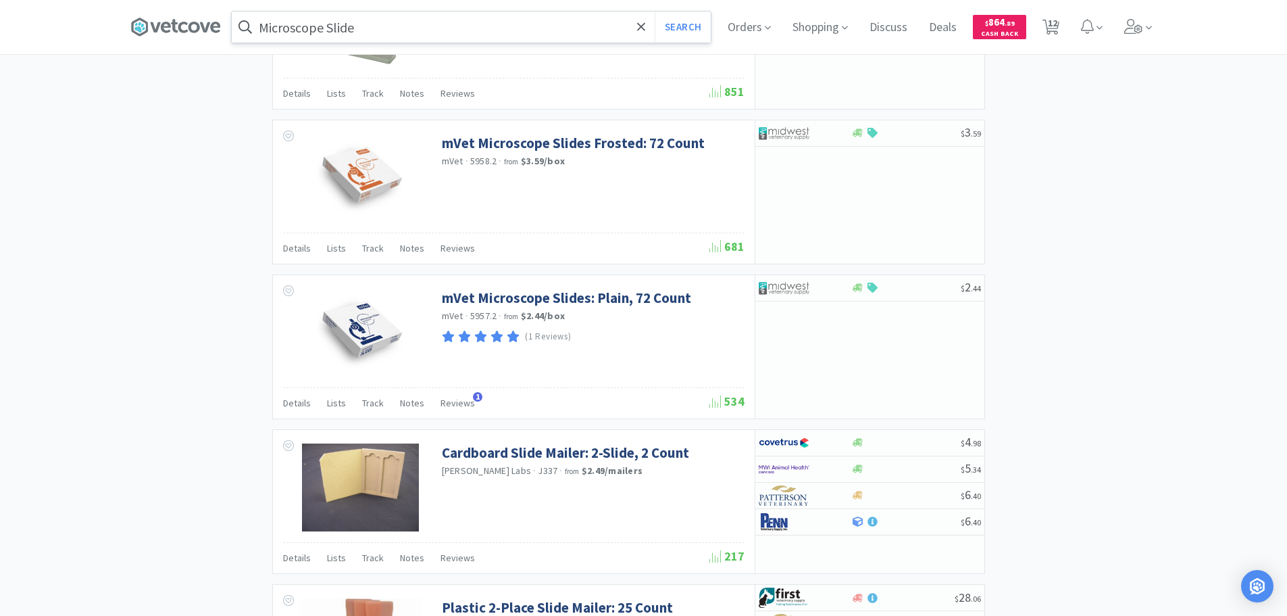
click at [468, 33] on input "Microscope Slide" at bounding box center [471, 26] width 479 height 31
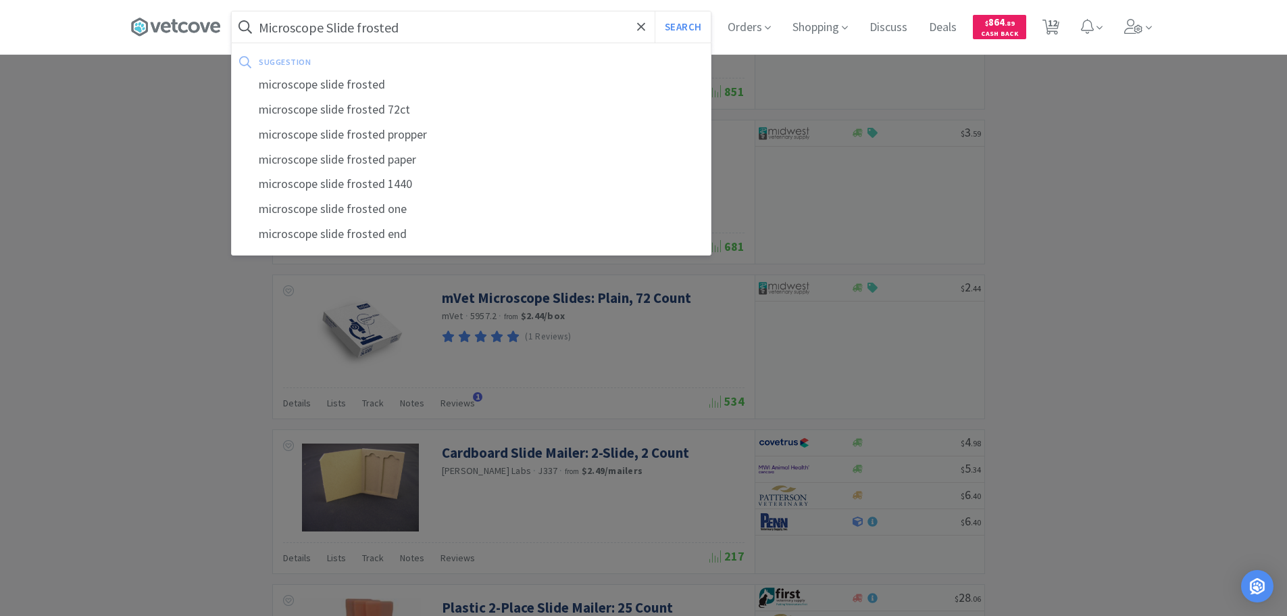
click at [655, 11] on button "Search" at bounding box center [683, 26] width 56 height 31
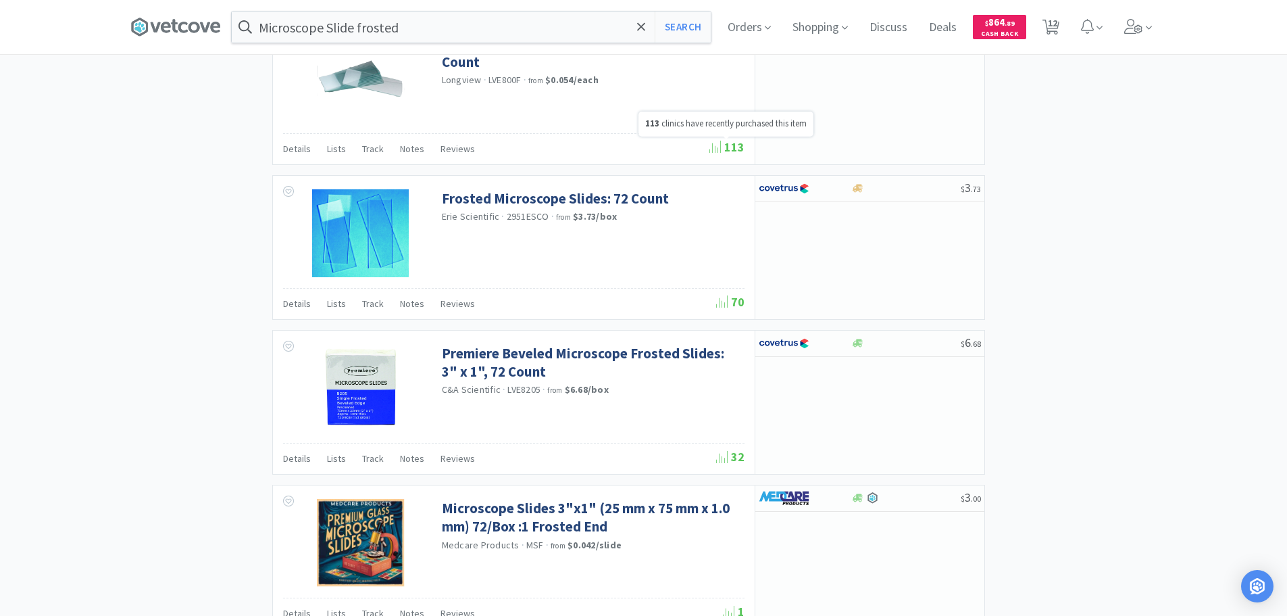
scroll to position [1216, 0]
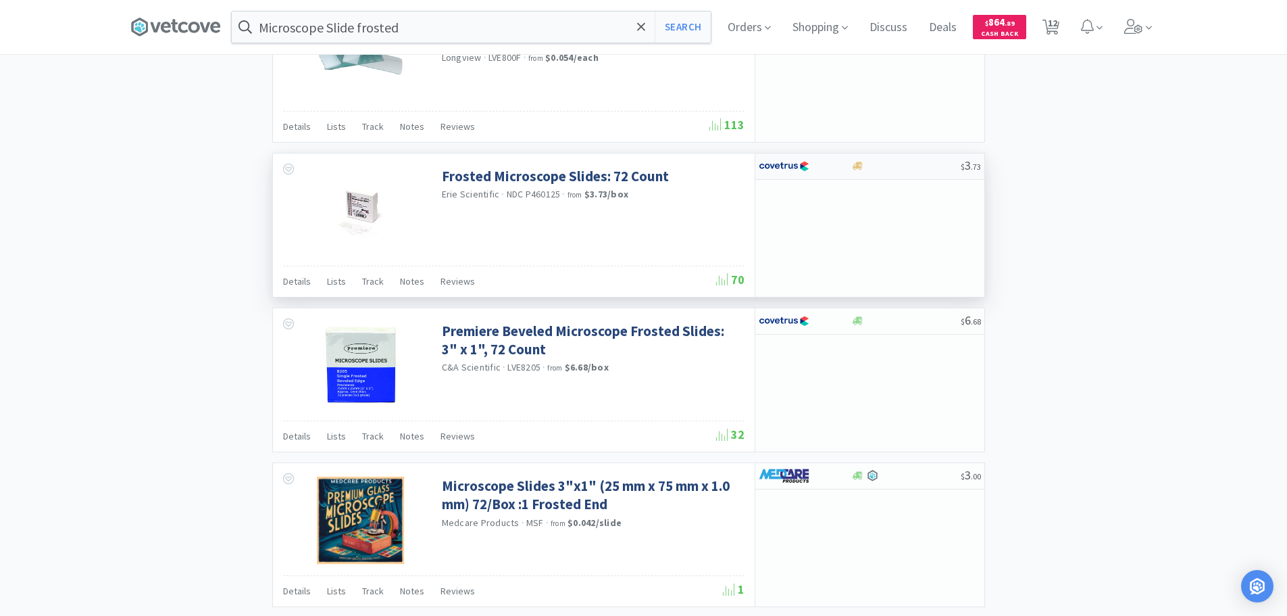
click at [925, 169] on div at bounding box center [905, 166] width 109 height 10
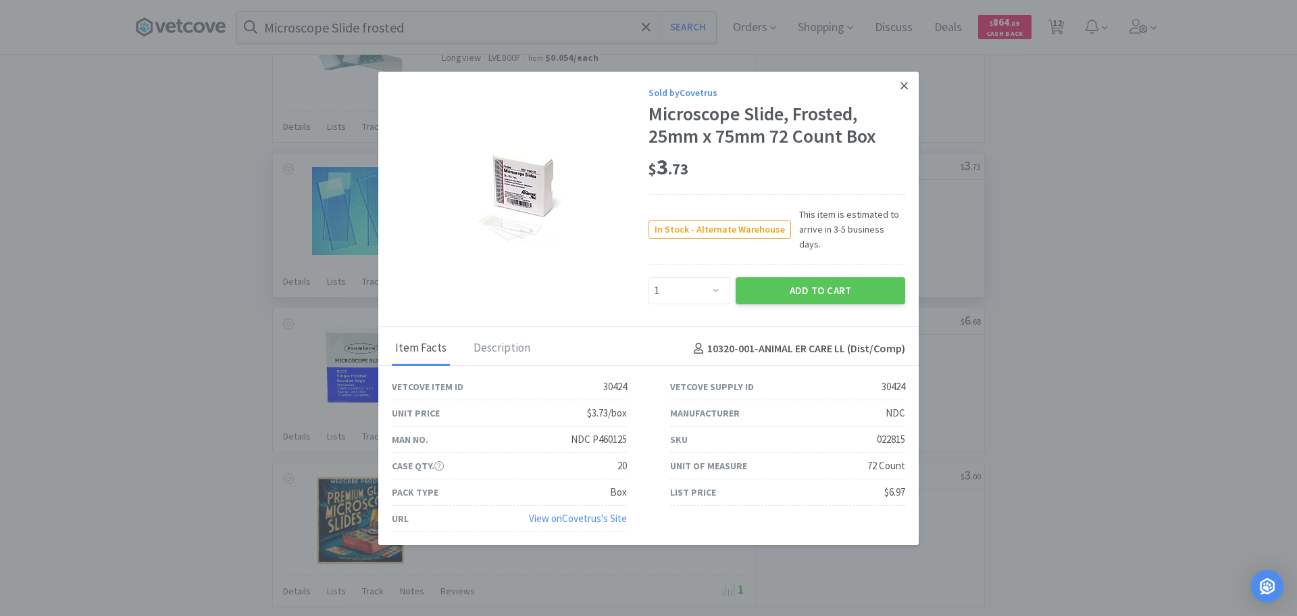
click at [905, 92] on icon at bounding box center [904, 86] width 7 height 12
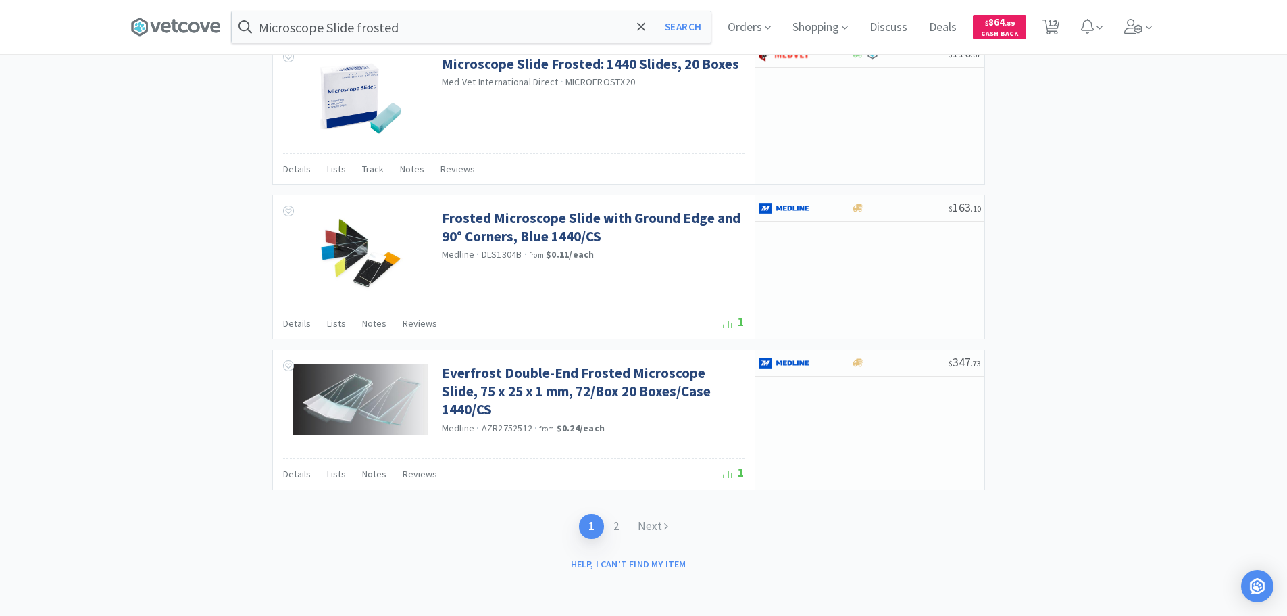
scroll to position [1947, 0]
click at [624, 526] on link "2" at bounding box center [616, 526] width 24 height 25
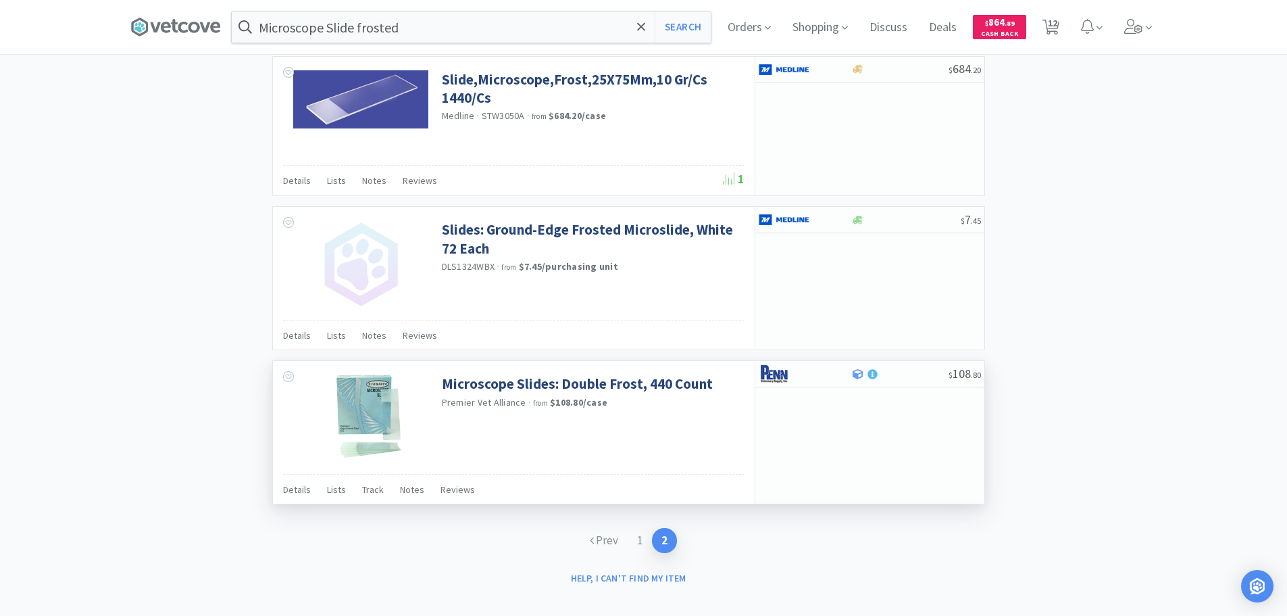
scroll to position [1324, 0]
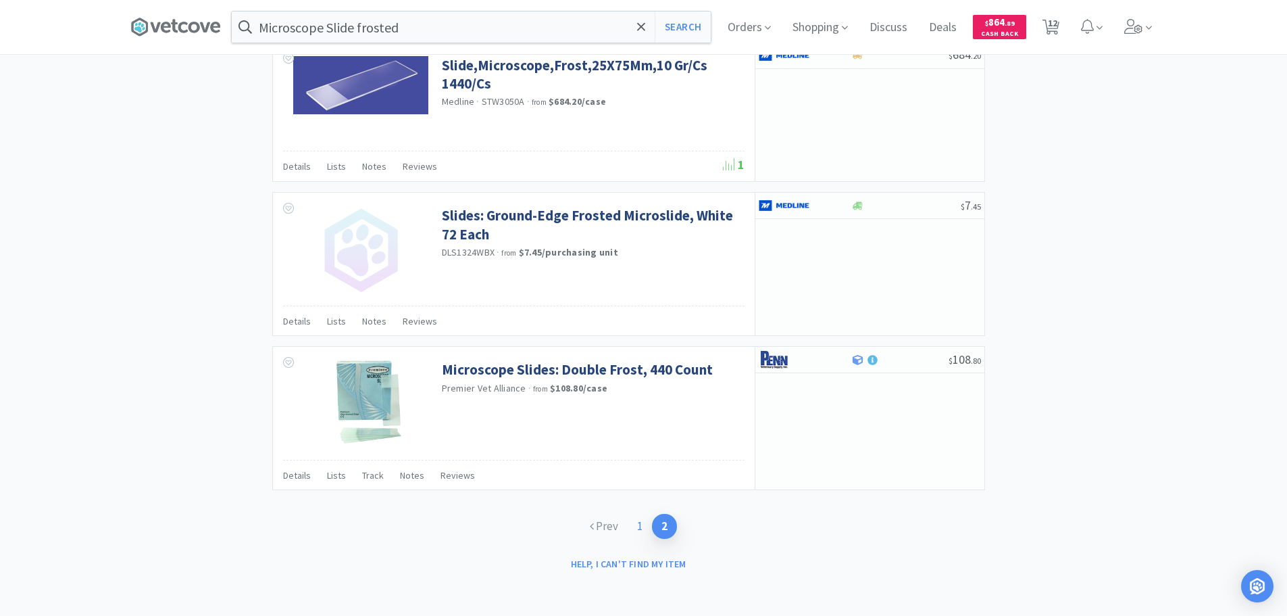
click at [644, 532] on link "1" at bounding box center [640, 526] width 24 height 25
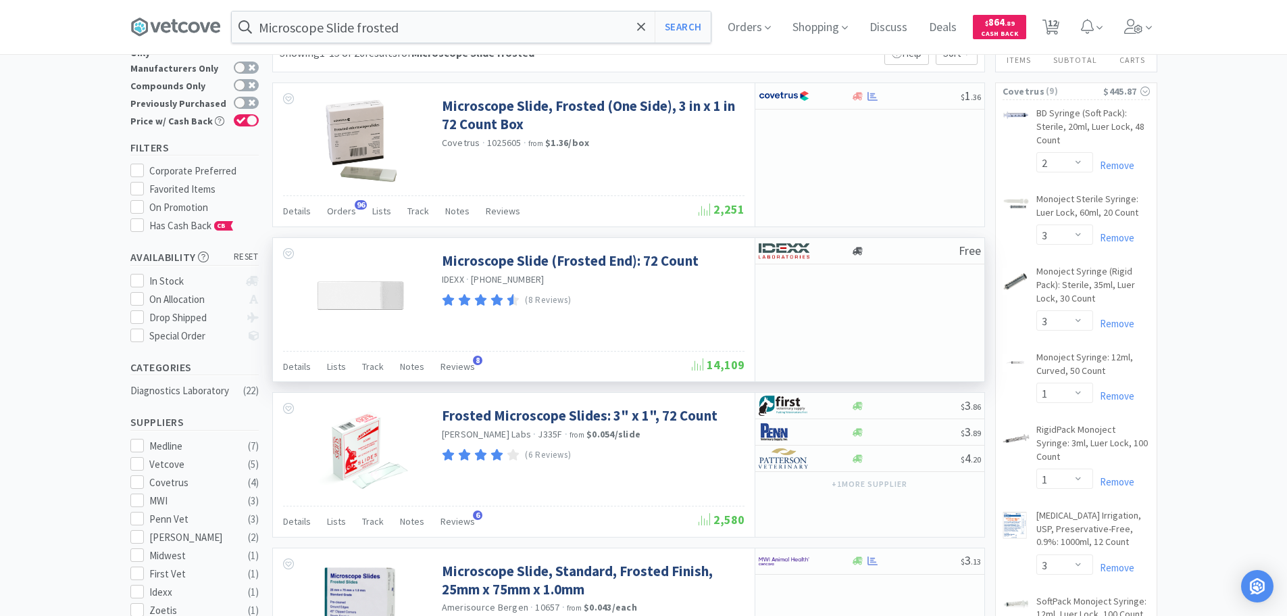
scroll to position [203, 0]
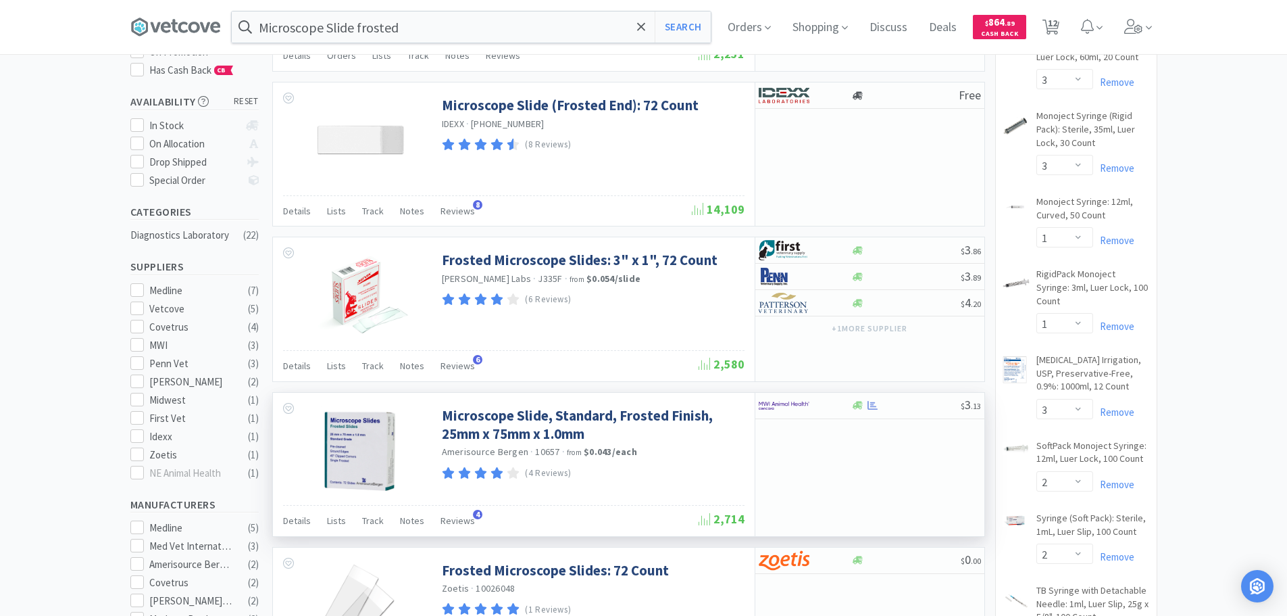
click at [851, 473] on div "$ 3 . 13" at bounding box center [870, 464] width 230 height 143
click at [918, 417] on div "$ 3 . 13" at bounding box center [869, 406] width 229 height 26
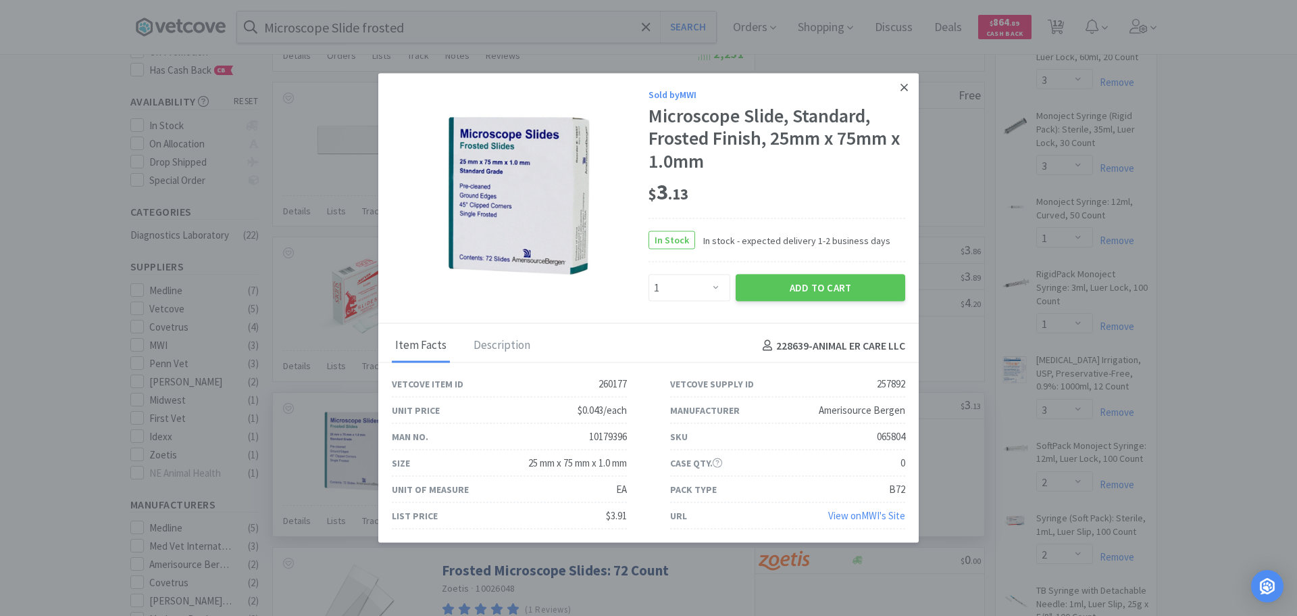
click at [895, 98] on link at bounding box center [905, 87] width 24 height 29
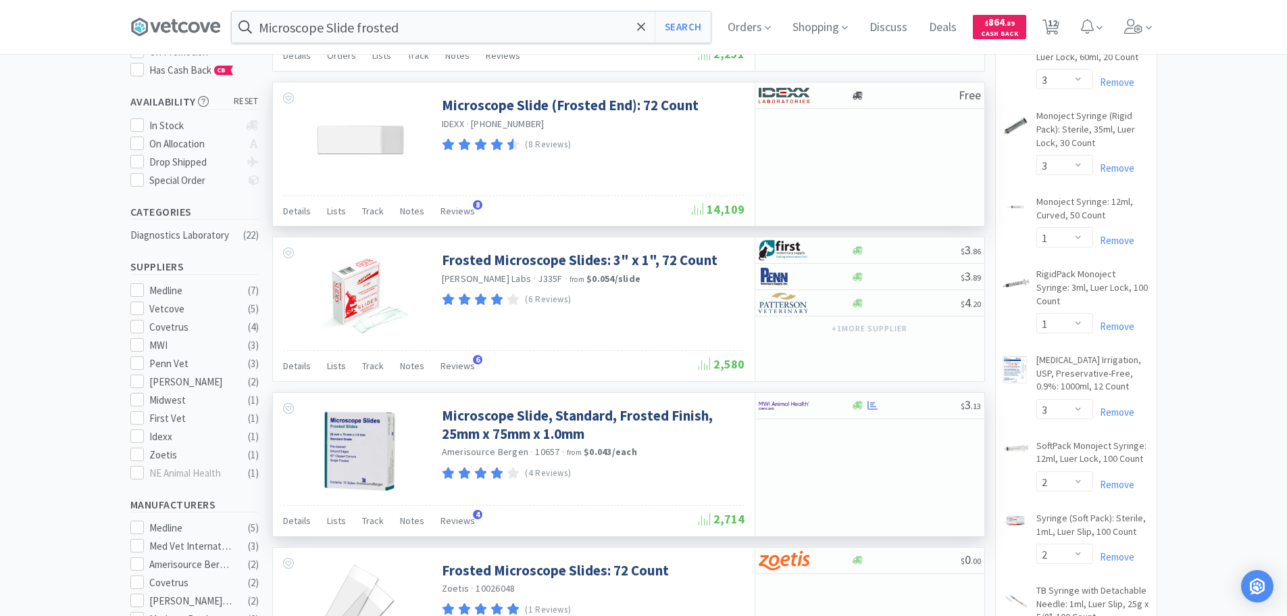
scroll to position [0, 0]
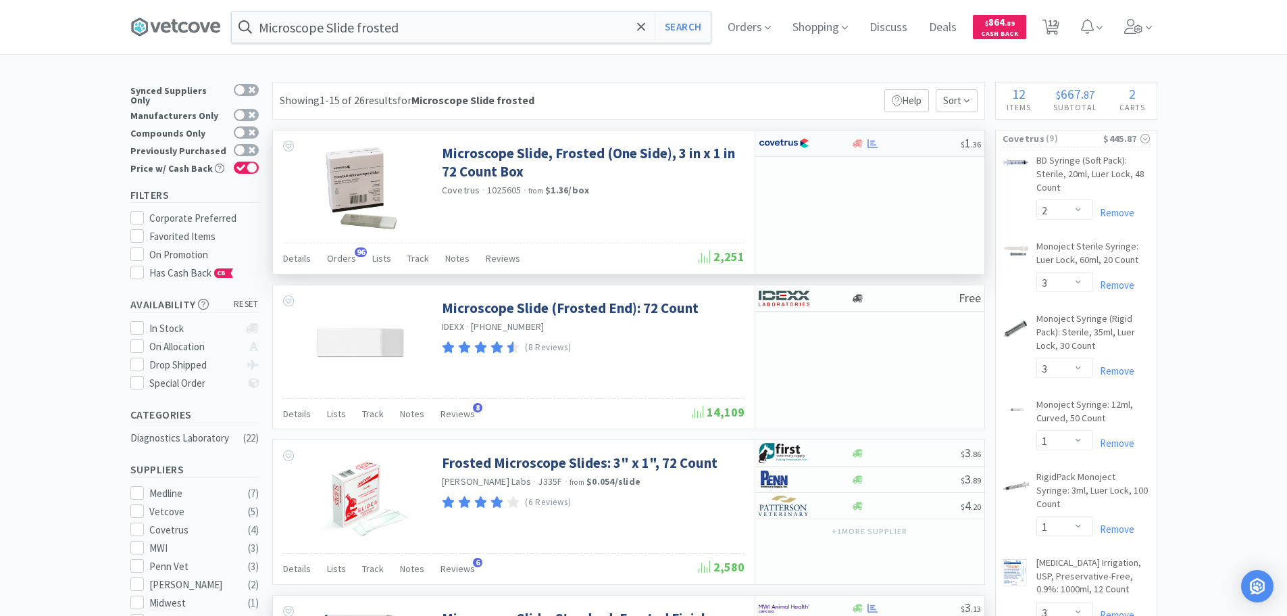
click at [909, 154] on div "$ 1 . 36" at bounding box center [869, 143] width 229 height 26
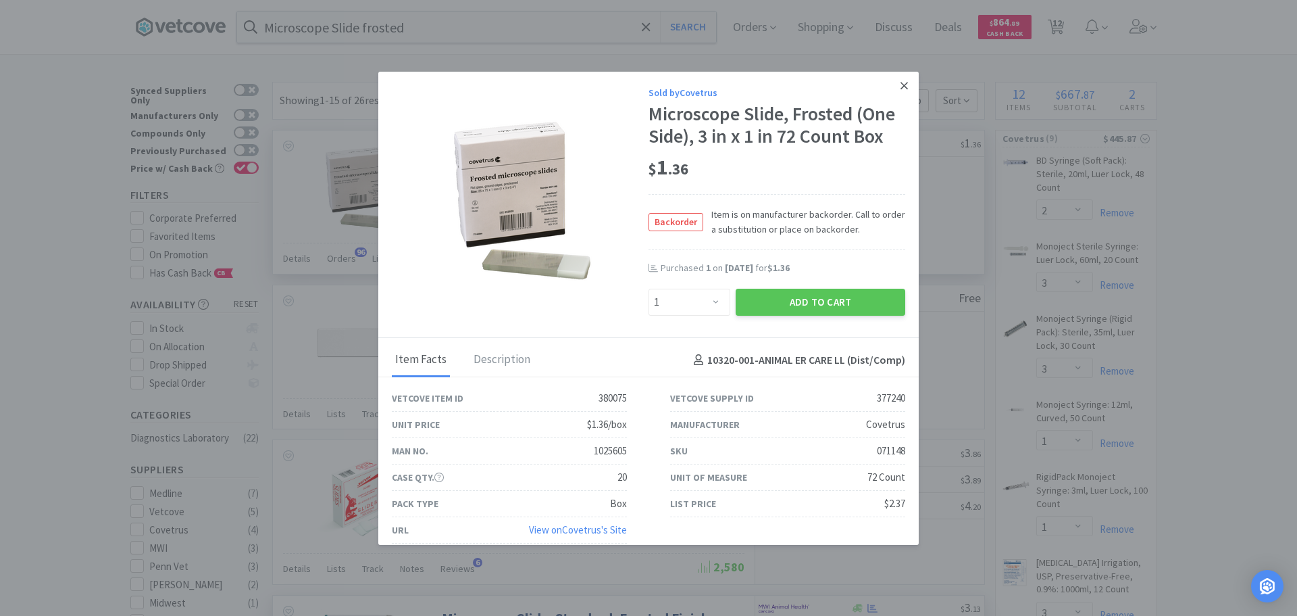
click at [893, 92] on link at bounding box center [905, 86] width 24 height 29
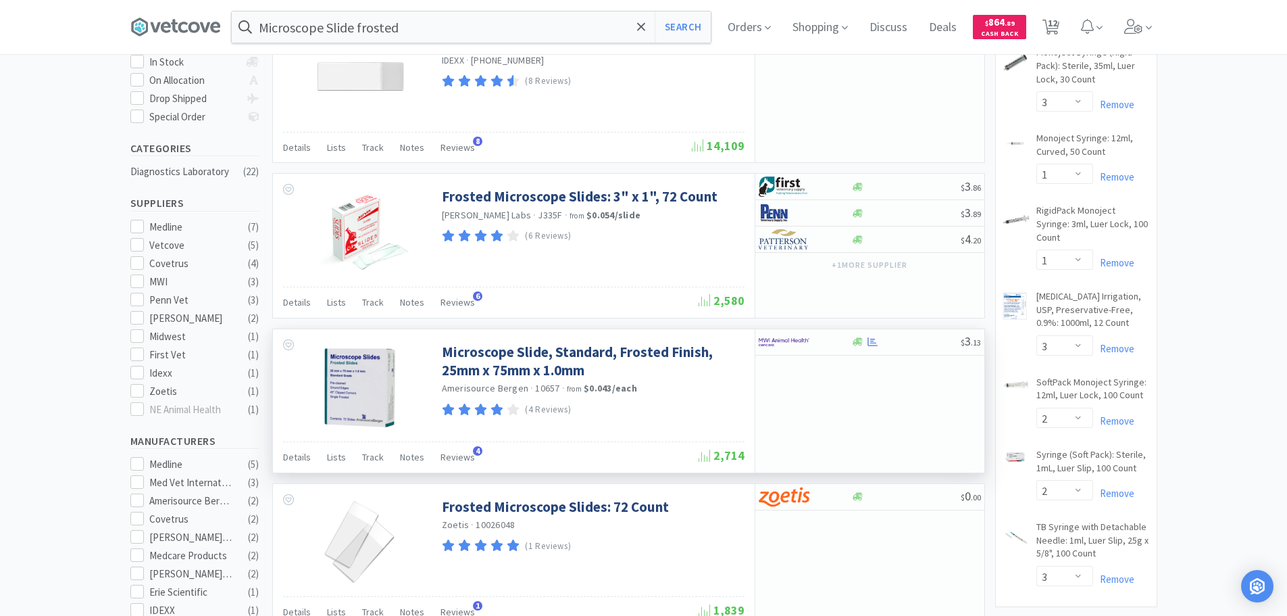
scroll to position [270, 0]
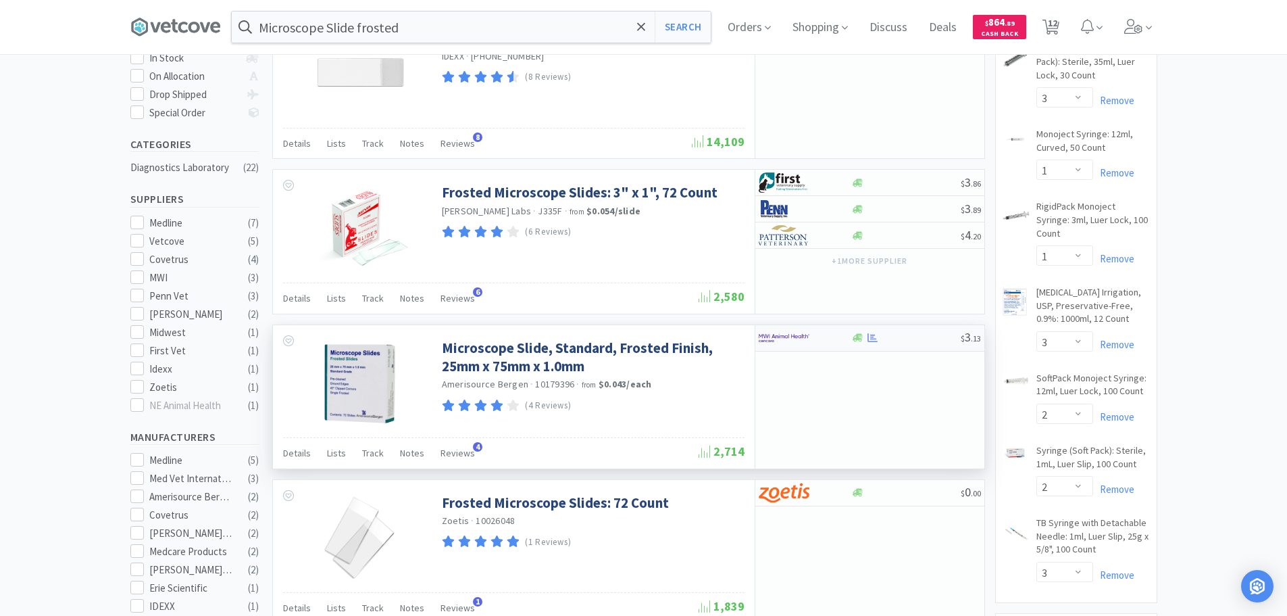
click at [909, 334] on div at bounding box center [905, 337] width 109 height 10
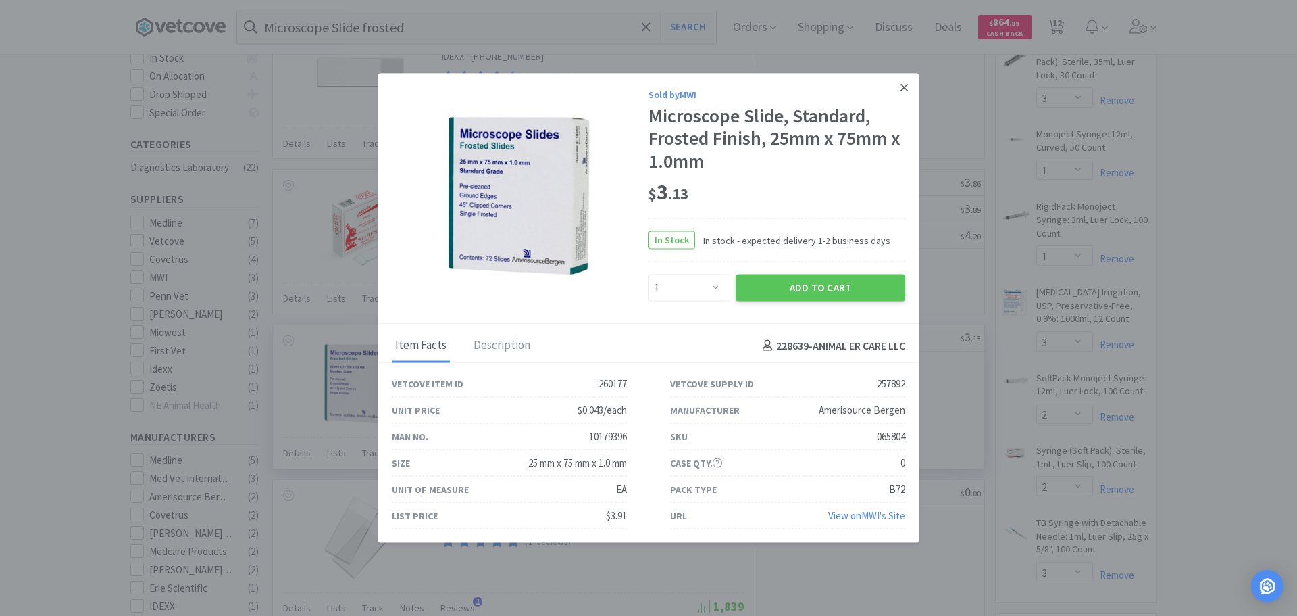
click at [901, 89] on icon at bounding box center [904, 87] width 7 height 12
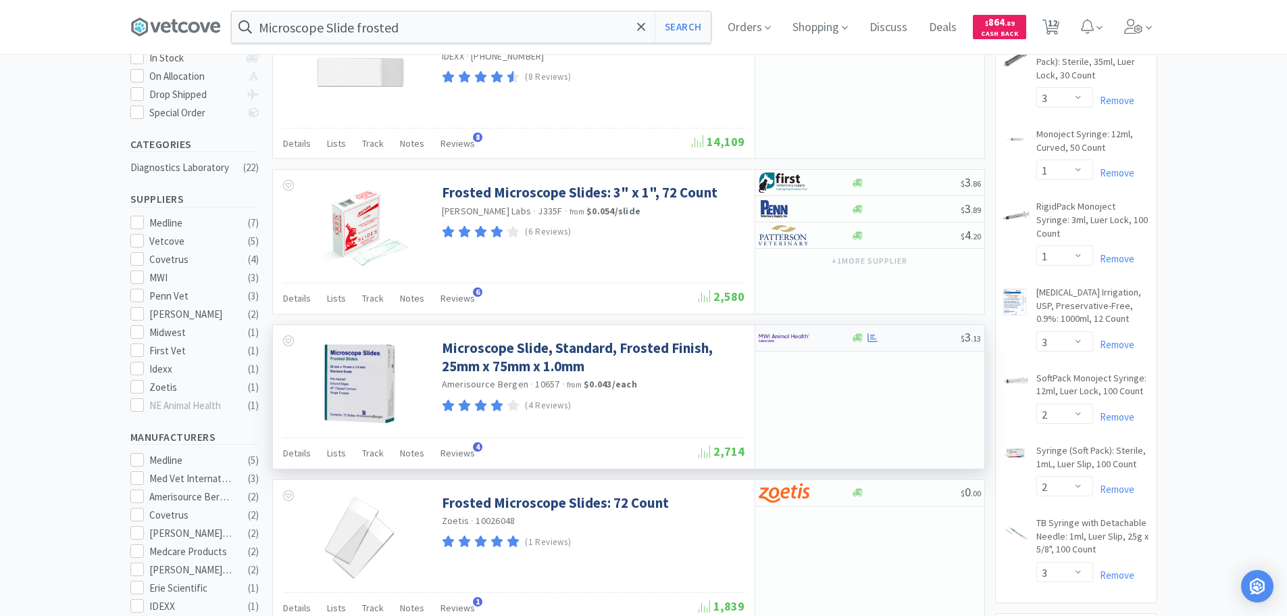
click at [898, 326] on div "$ 3 . 13" at bounding box center [869, 338] width 229 height 26
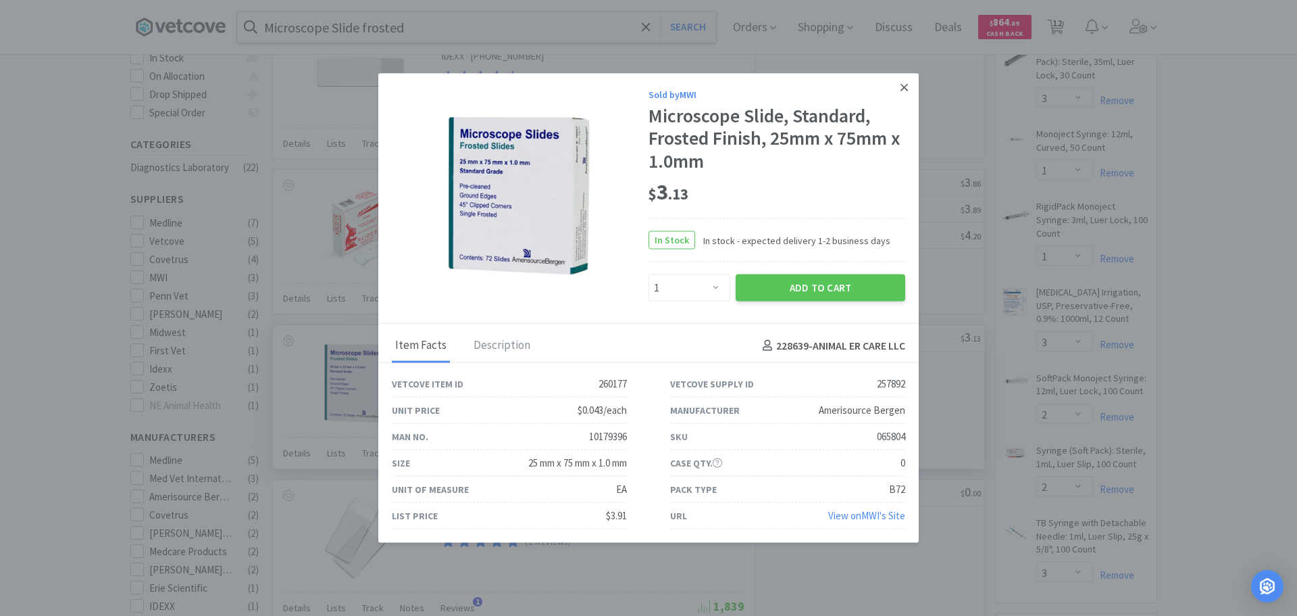
click at [907, 88] on icon at bounding box center [904, 87] width 7 height 12
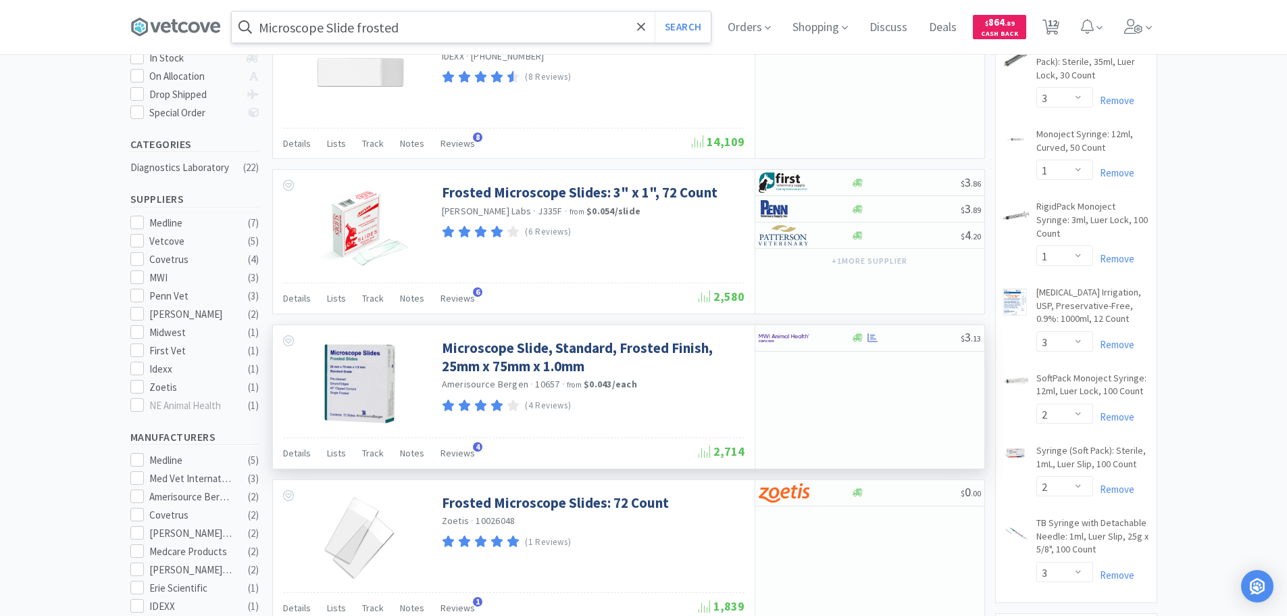
click at [446, 25] on input "Microscope Slide frosted" at bounding box center [471, 26] width 479 height 31
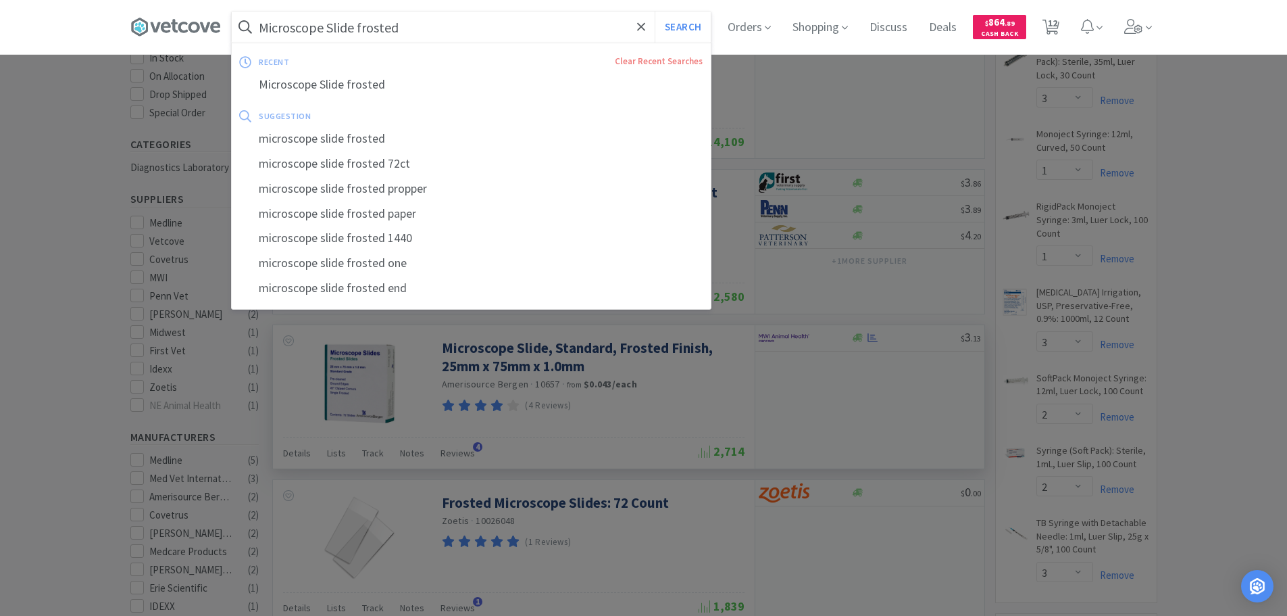
paste input "edline Industries, Inc. - NON25334Z $1.6"
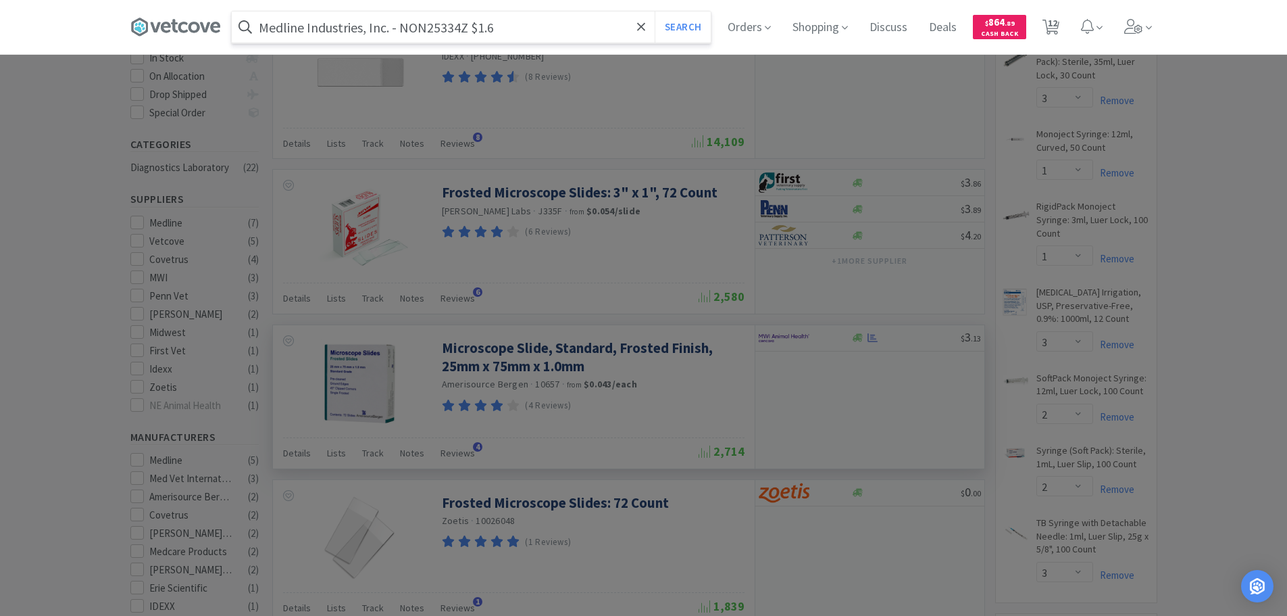
click at [430, 26] on input "Medline Industries, Inc. - NON25334Z $1.6" at bounding box center [471, 26] width 479 height 31
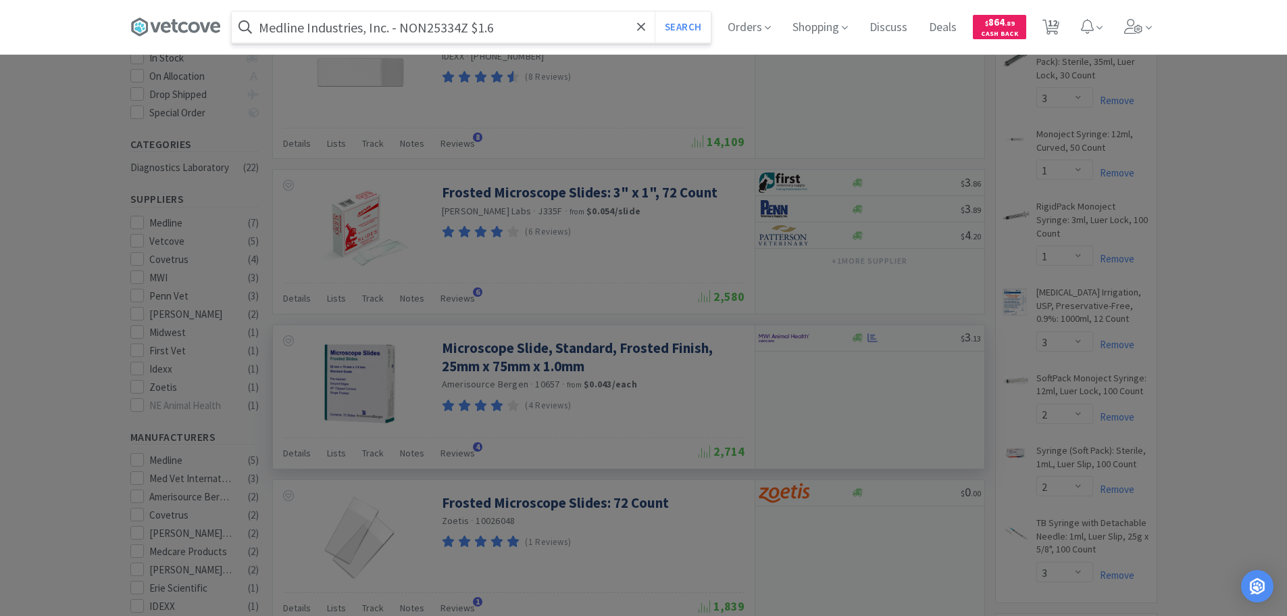
paste input "NON25334Z"
click at [655, 11] on button "Search" at bounding box center [683, 26] width 56 height 31
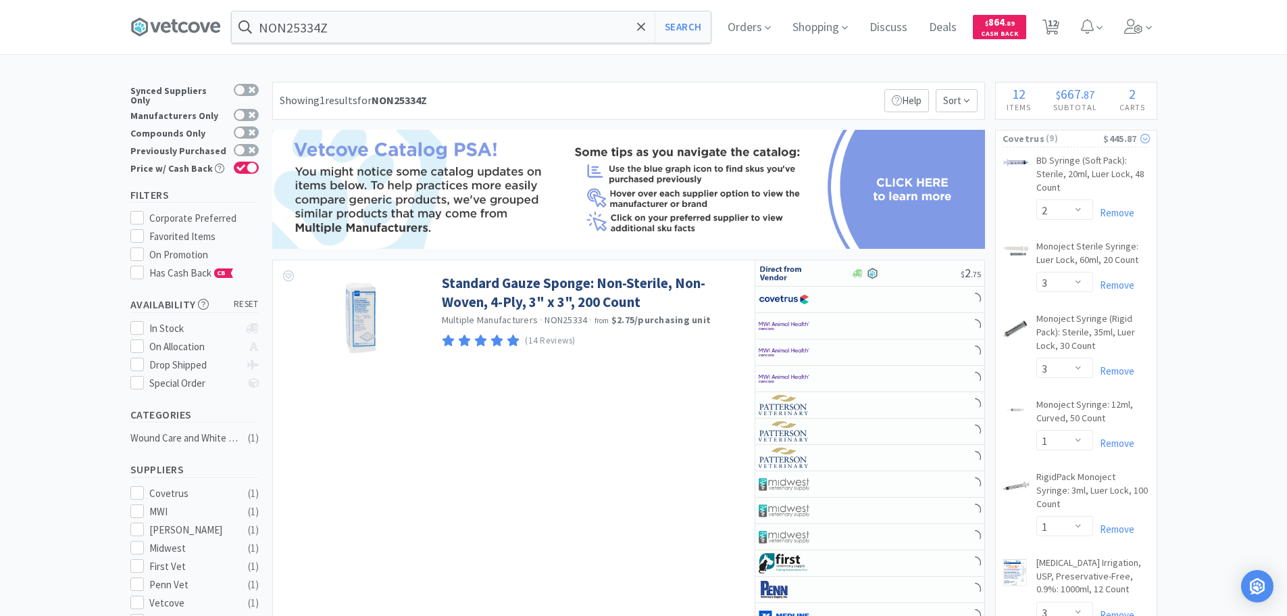
click at [1097, 133] on span "( 9 )" at bounding box center [1074, 139] width 59 height 14
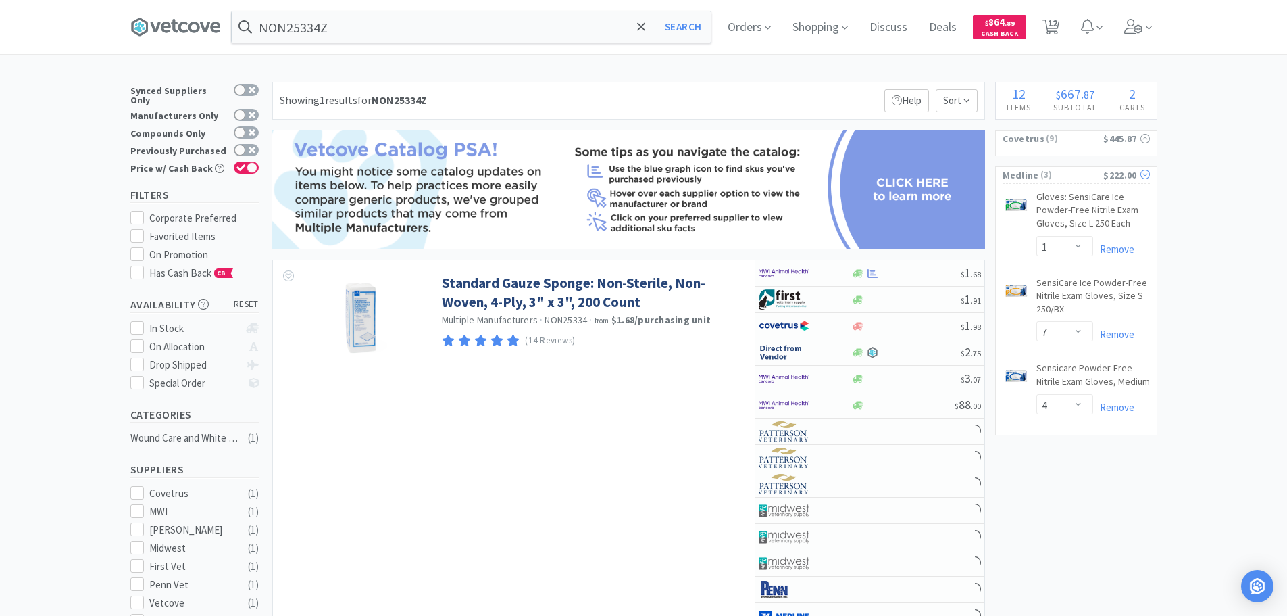
click at [1076, 173] on span "( 3 )" at bounding box center [1071, 175] width 65 height 14
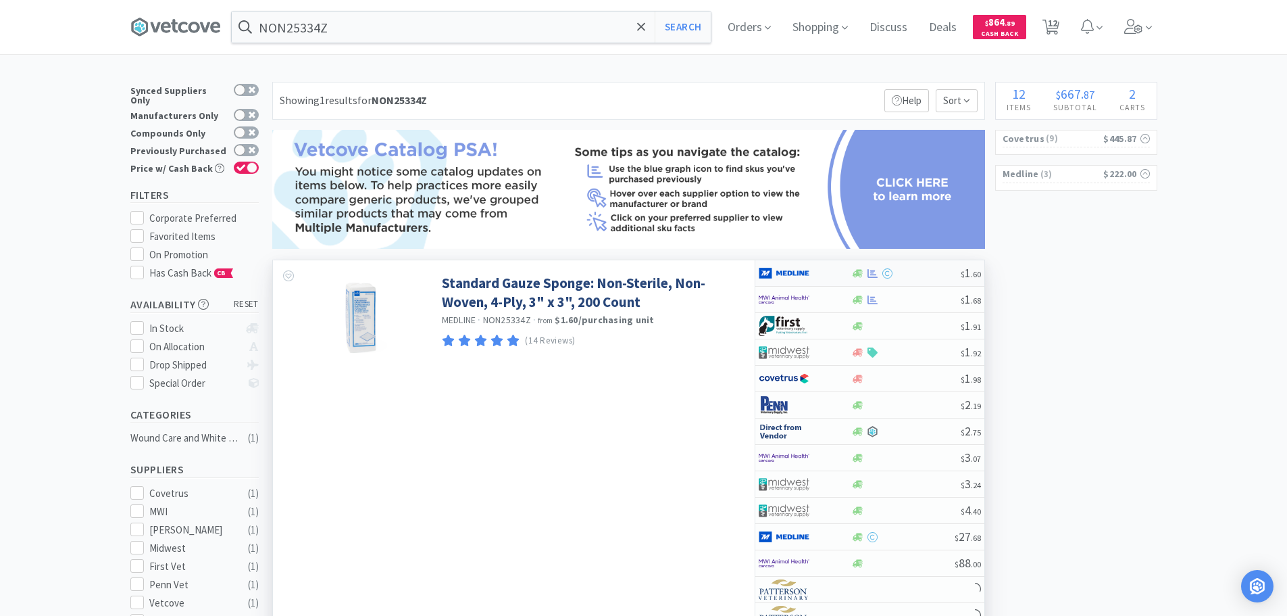
click at [925, 271] on div at bounding box center [905, 273] width 109 height 10
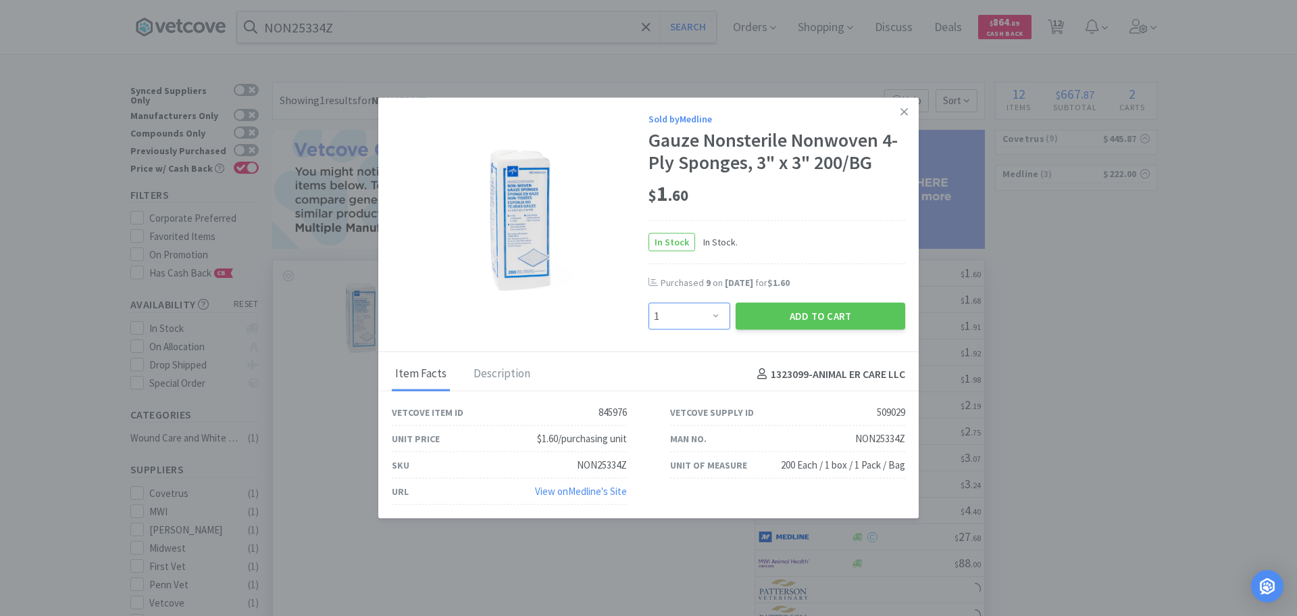
click at [689, 322] on select "Enter Quantity 1 2 3 4 5 6 7 8 9 10 11 12 13 14 15 16 17 18 19 20 Enter Quantity" at bounding box center [690, 316] width 82 height 27
click at [649, 303] on select "Enter Quantity 1 2 3 4 5 6 7 8 9 10 11 12 13 14 15 16 17 18 19 20 Enter Quantity" at bounding box center [690, 316] width 82 height 27
click at [774, 329] on button "Add to Cart" at bounding box center [821, 316] width 170 height 27
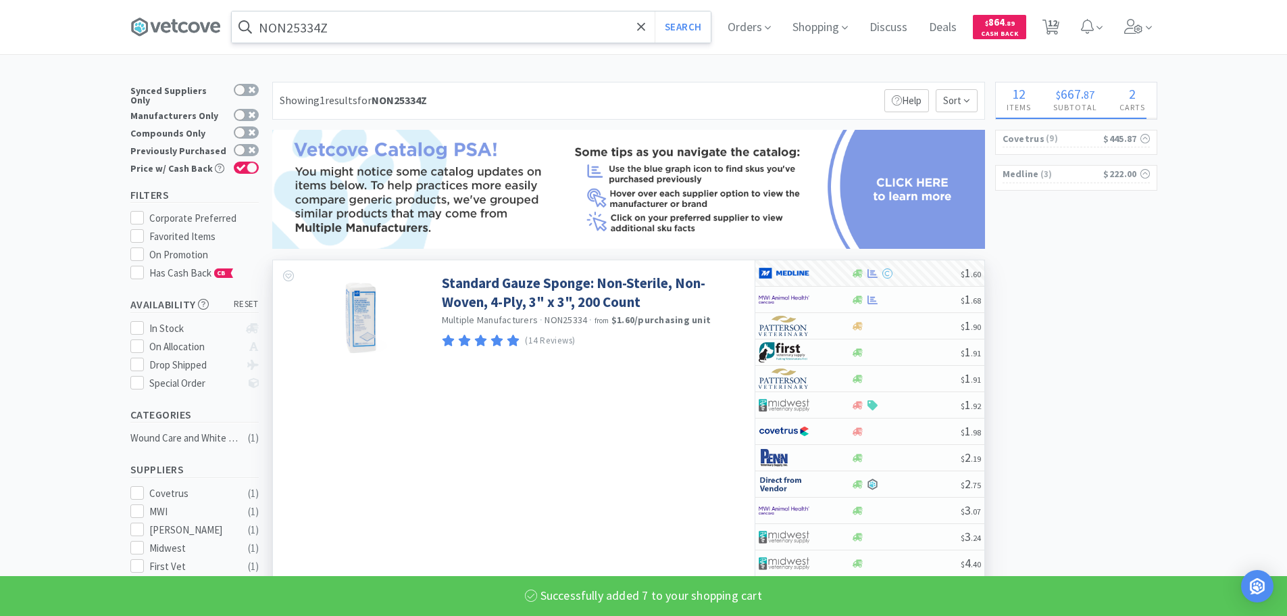
click at [449, 20] on input "NON25334Z" at bounding box center [471, 26] width 479 height 31
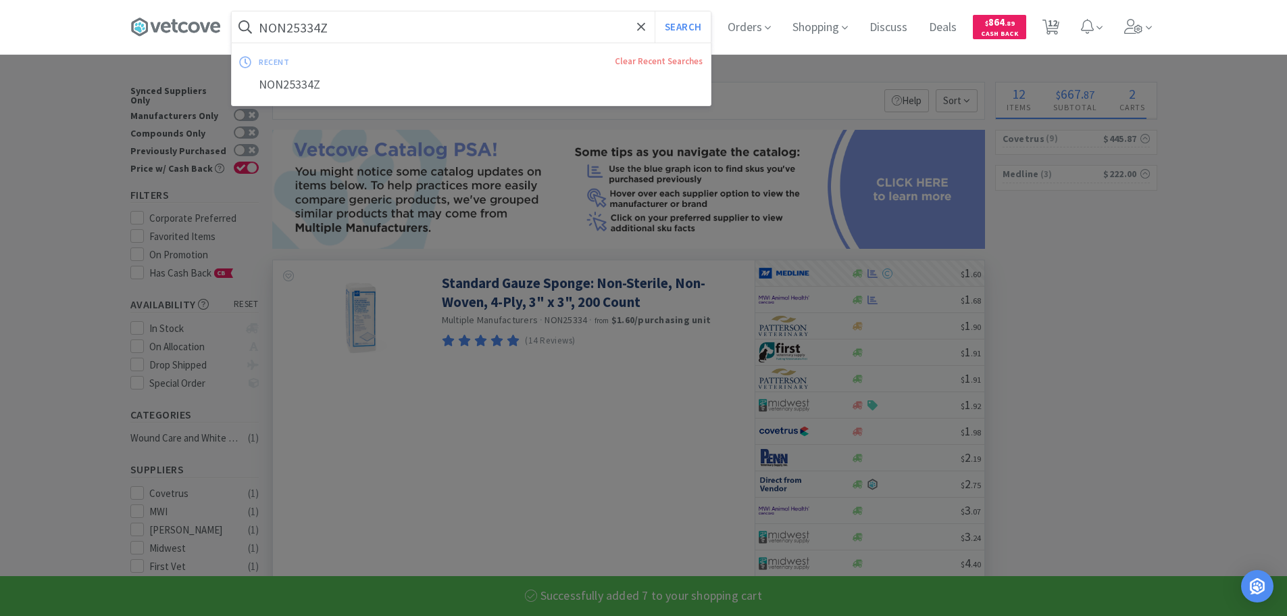
paste input "Medline Industries, Inc. - NON25224Z $0.73"
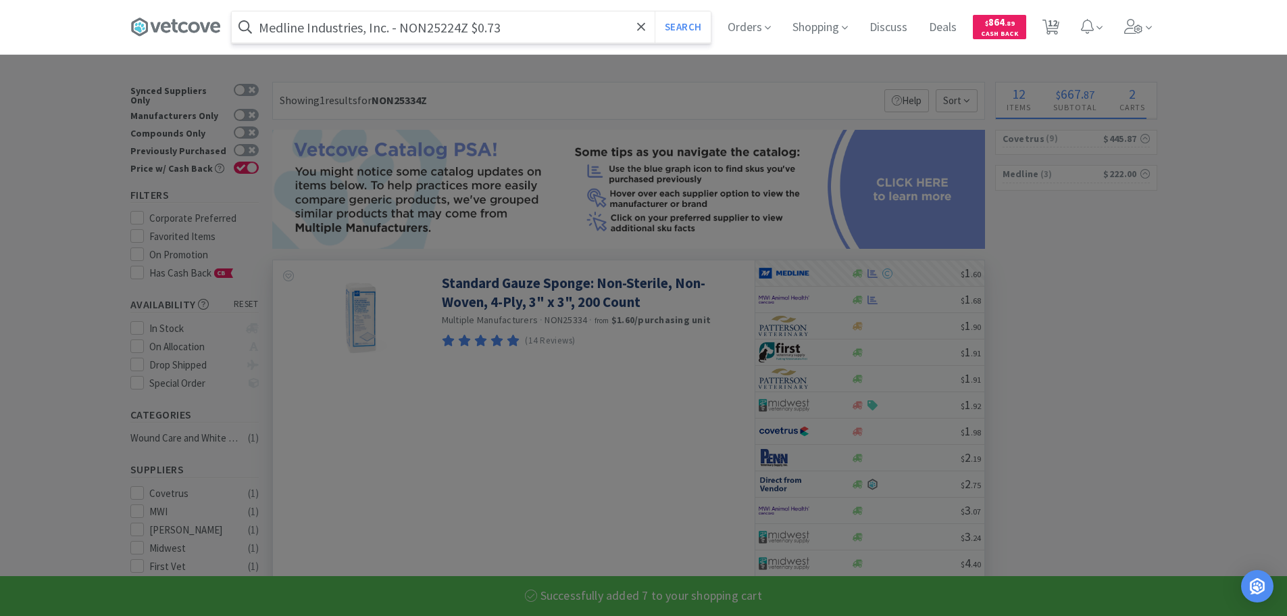
click at [417, 28] on input "Medline Industries, Inc. - NON25224Z $0.73" at bounding box center [471, 26] width 479 height 31
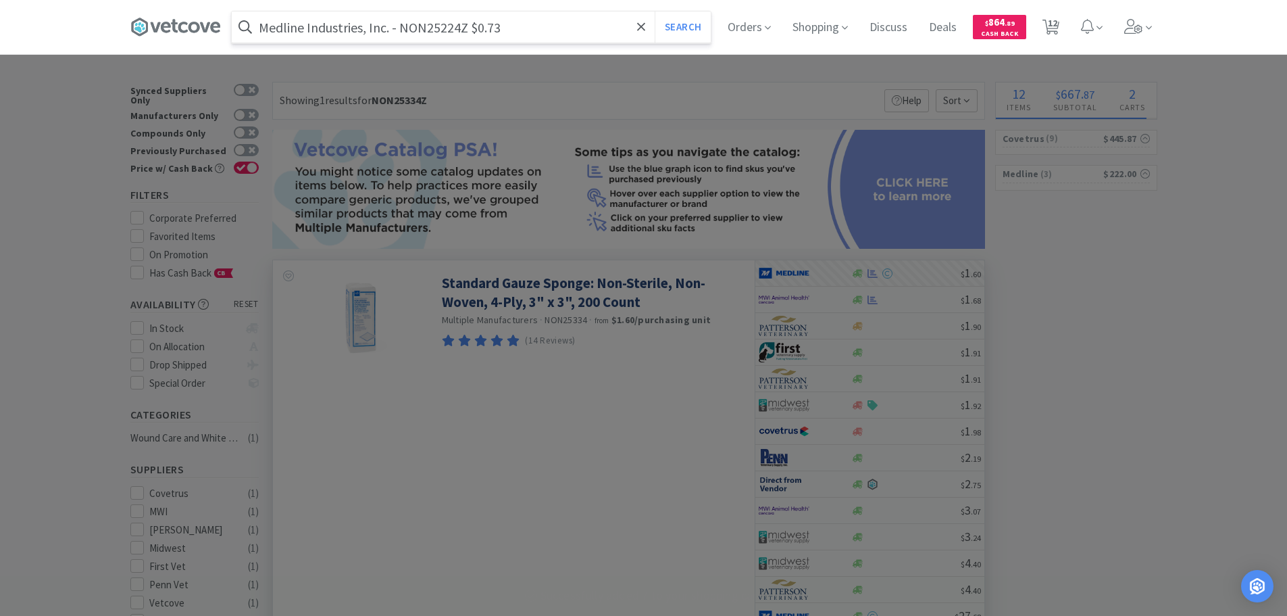
click at [417, 28] on input "Medline Industries, Inc. - NON25224Z $0.73" at bounding box center [471, 26] width 479 height 31
paste
click at [655, 11] on button "Search" at bounding box center [683, 26] width 56 height 31
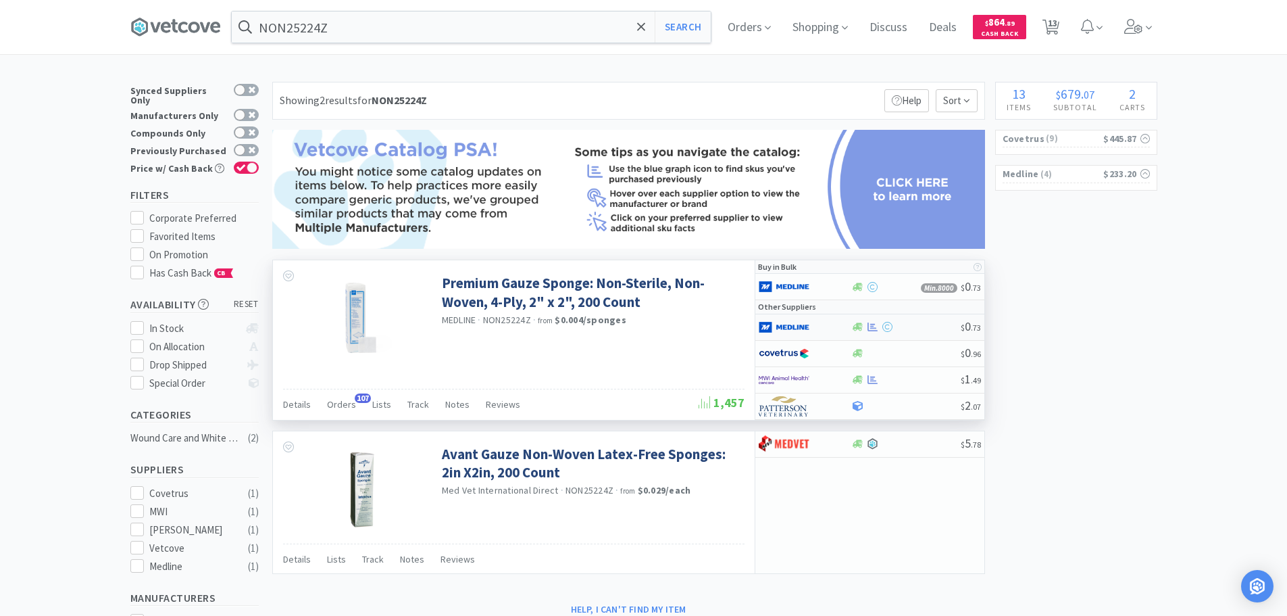
click at [928, 326] on div at bounding box center [905, 327] width 109 height 10
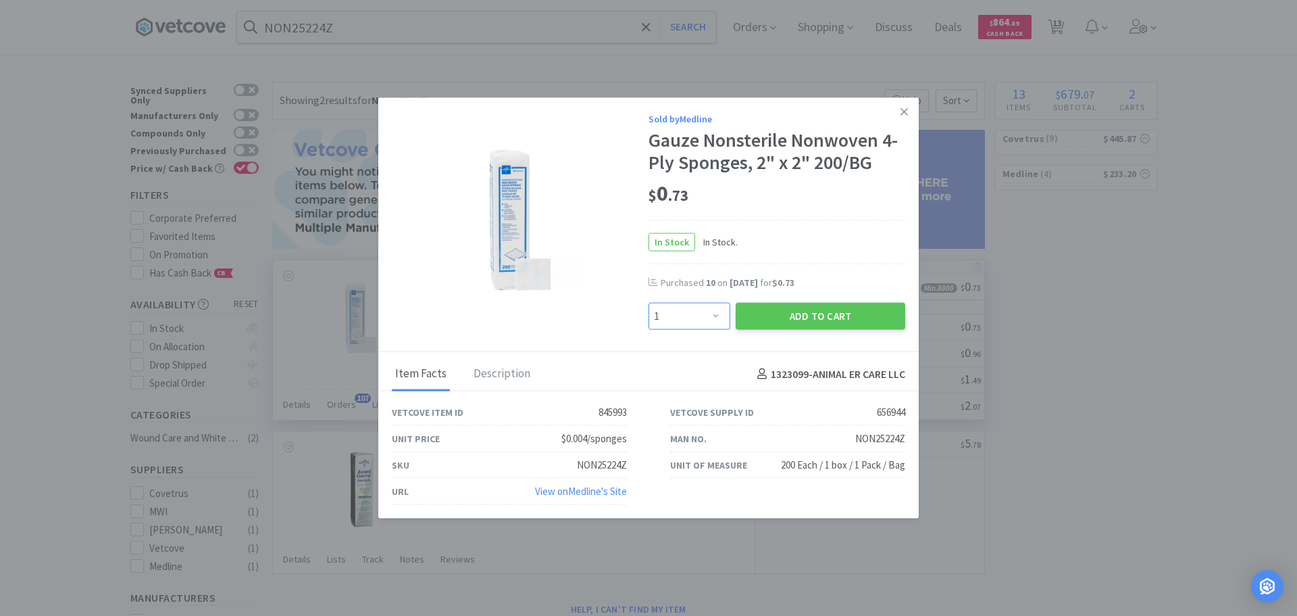
click at [669, 311] on select "Enter Quantity 1 2 3 4 5 6 7 8 9 10 11 12 13 14 15 16 17 18 19 20 Enter Quantity" at bounding box center [690, 316] width 82 height 27
click at [649, 303] on select "Enter Quantity 1 2 3 4 5 6 7 8 9 10 11 12 13 14 15 16 17 18 19 20 Enter Quantity" at bounding box center [690, 316] width 82 height 27
click at [757, 320] on button "Add to Cart" at bounding box center [821, 316] width 170 height 27
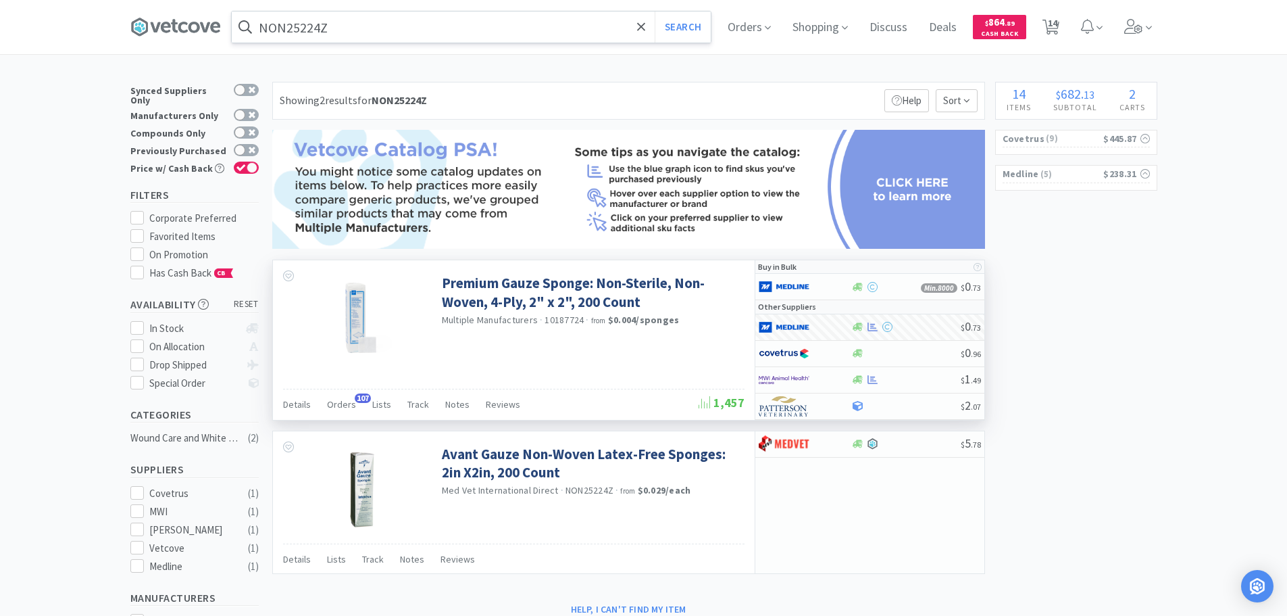
click at [457, 26] on input "NON25224Z" at bounding box center [471, 26] width 479 height 31
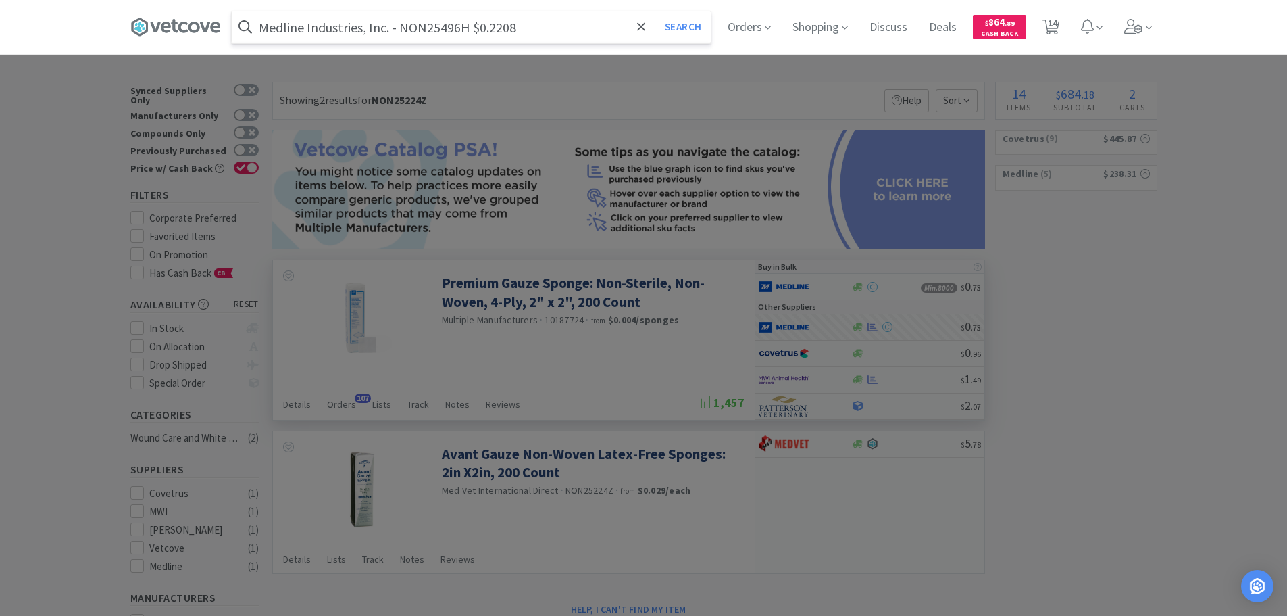
click at [437, 29] on input "Medline Industries, Inc. - NON25496H $0.2208" at bounding box center [471, 26] width 479 height 31
click at [655, 11] on button "Search" at bounding box center [683, 26] width 56 height 31
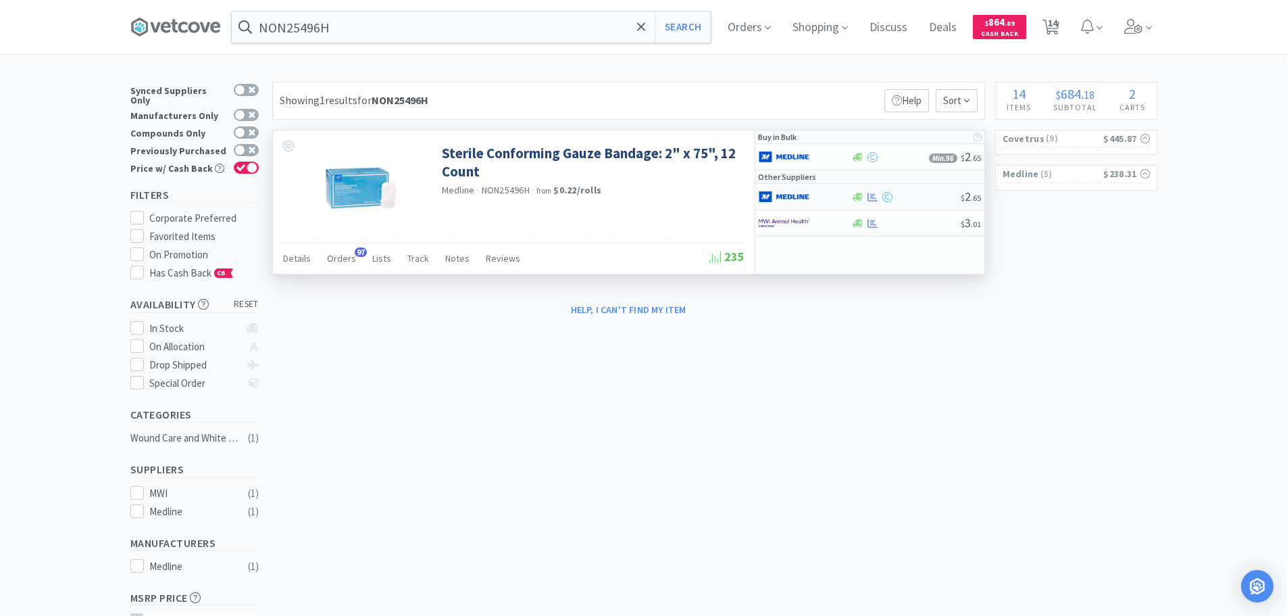
click at [919, 190] on div "$ 2 . 65" at bounding box center [869, 197] width 229 height 26
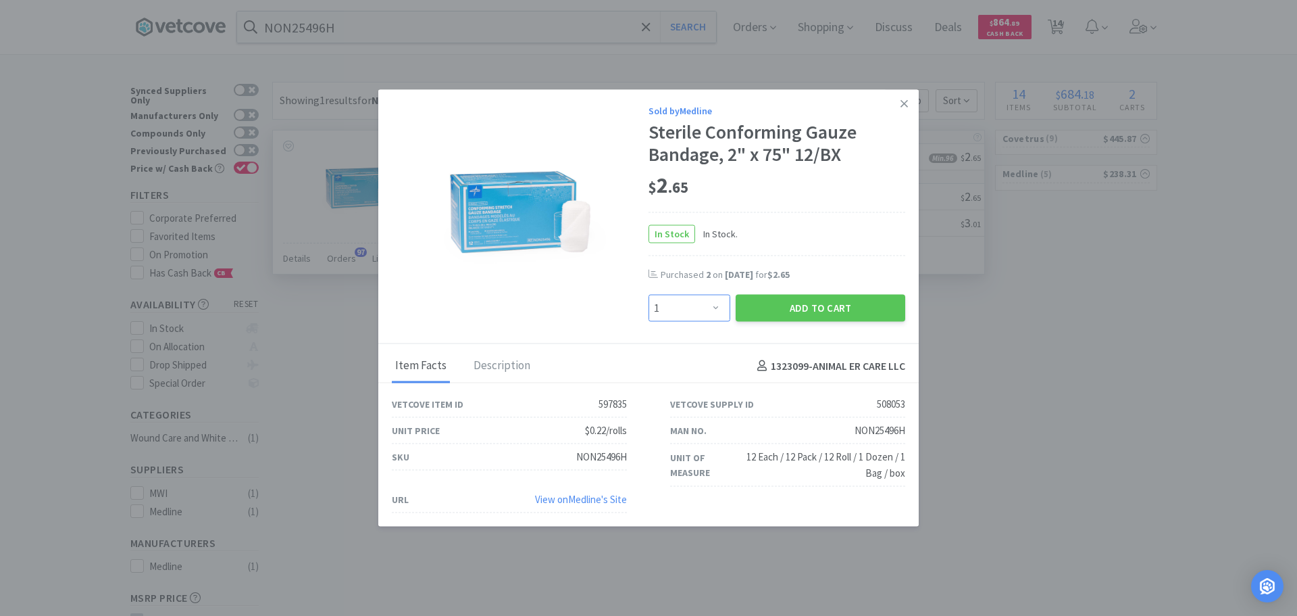
click at [711, 302] on select "Enter Quantity 1 2 3 4 5 6 7 8 9 10 11 12 13 14 15 16 17 18 19 20 Enter Quantity" at bounding box center [690, 308] width 82 height 27
click at [649, 295] on select "Enter Quantity 1 2 3 4 5 6 7 8 9 10 11 12 13 14 15 16 17 18 19 20 Enter Quantity" at bounding box center [690, 308] width 82 height 27
click at [763, 300] on button "Add to Cart" at bounding box center [821, 308] width 170 height 27
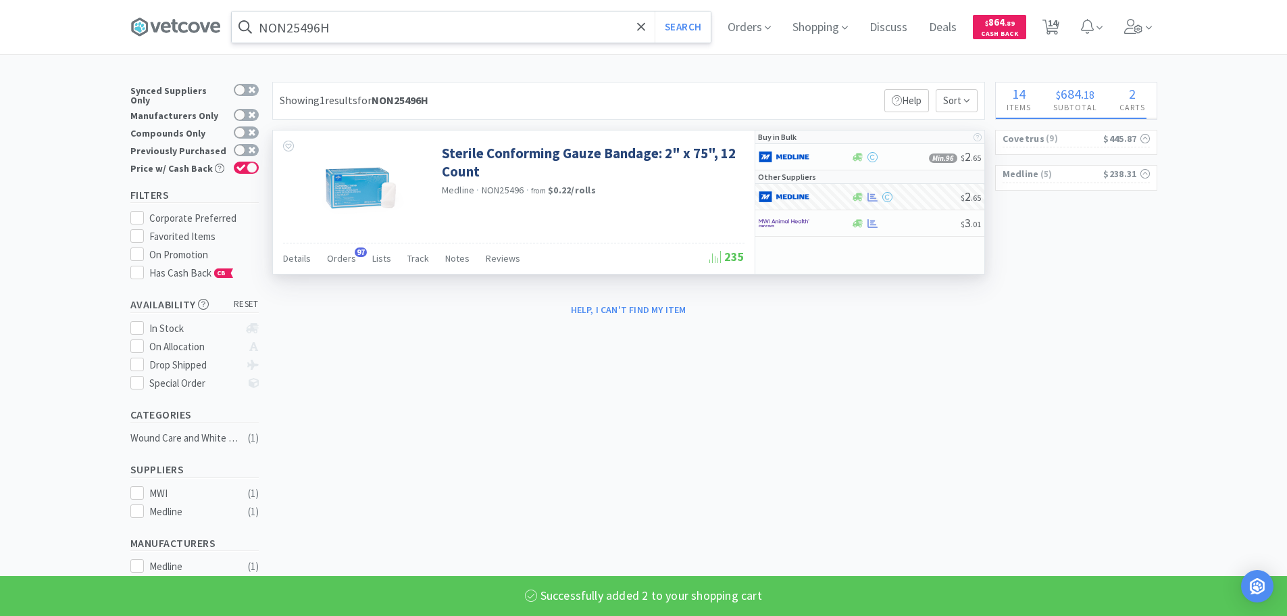
click at [453, 31] on input "NON25496H" at bounding box center [471, 26] width 479 height 31
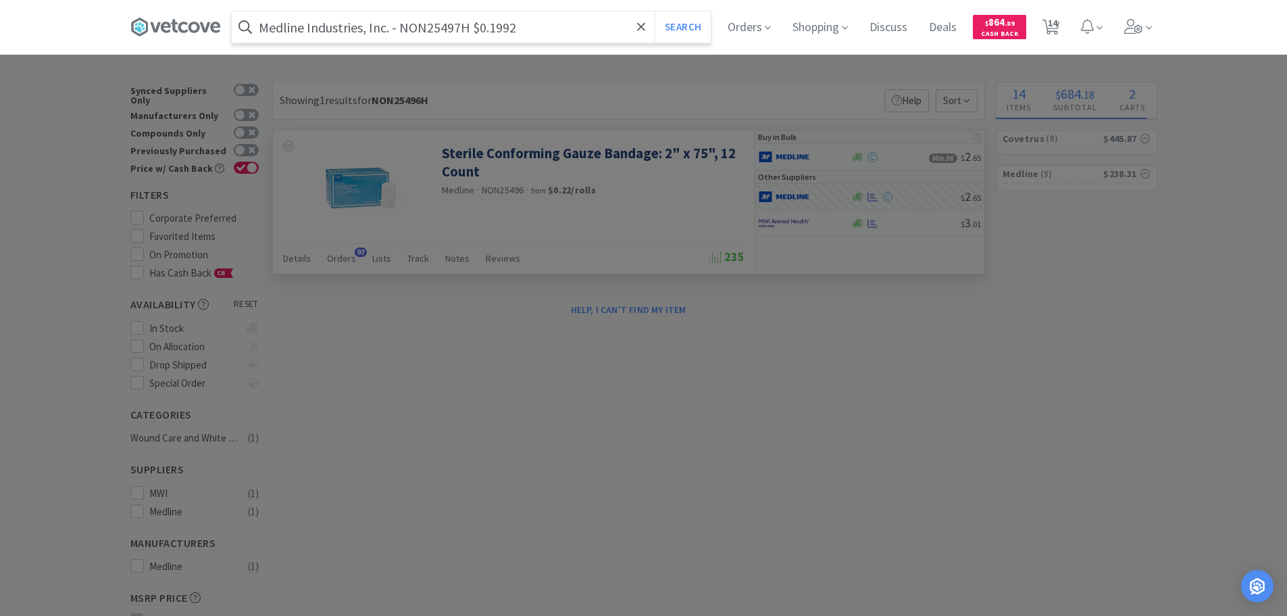
click at [416, 31] on input "Medline Industries, Inc. - NON25497H $0.1992" at bounding box center [471, 26] width 479 height 31
click at [655, 11] on button "Search" at bounding box center [683, 26] width 56 height 31
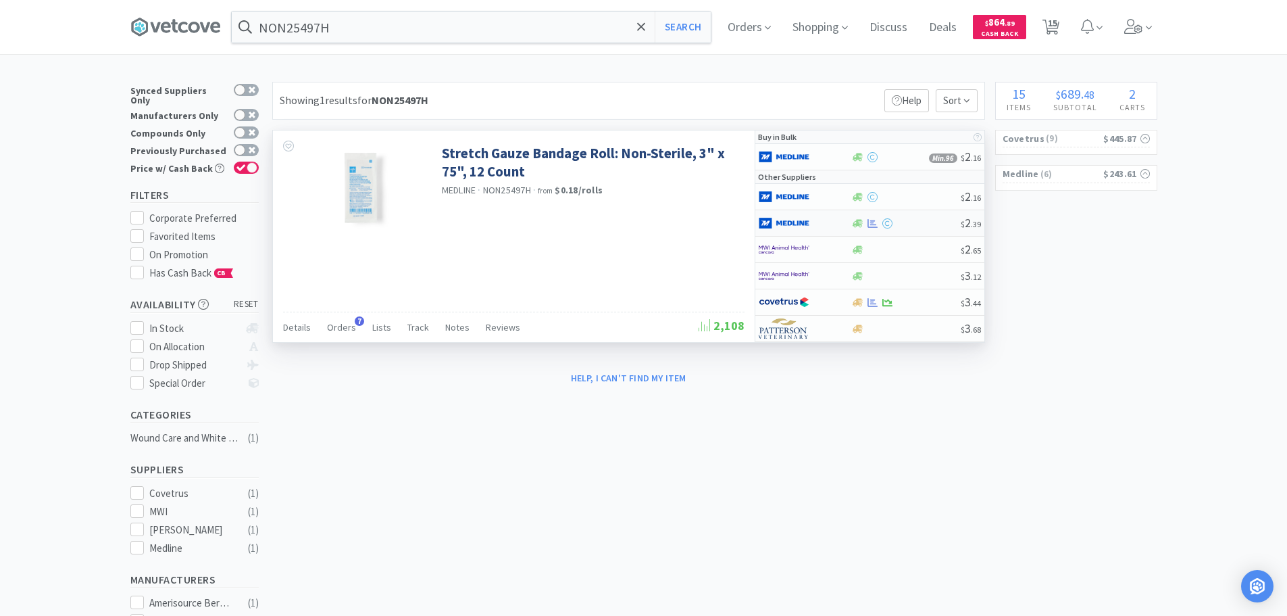
click at [926, 226] on div at bounding box center [905, 223] width 109 height 10
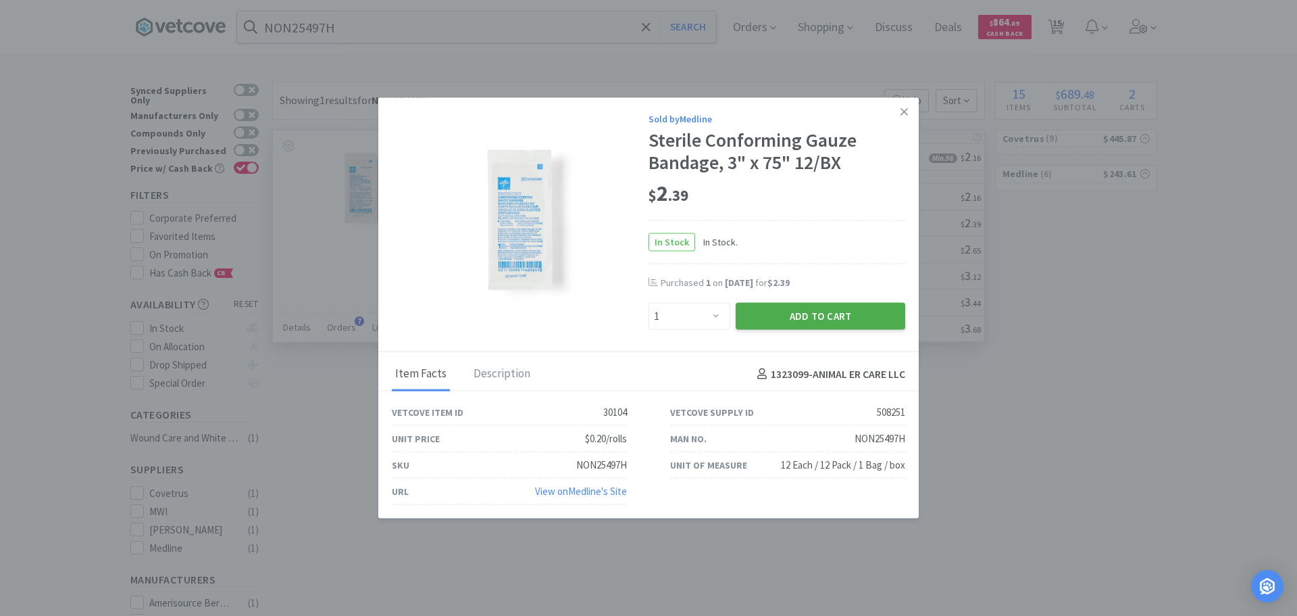
click at [763, 320] on button "Add to Cart" at bounding box center [821, 316] width 170 height 27
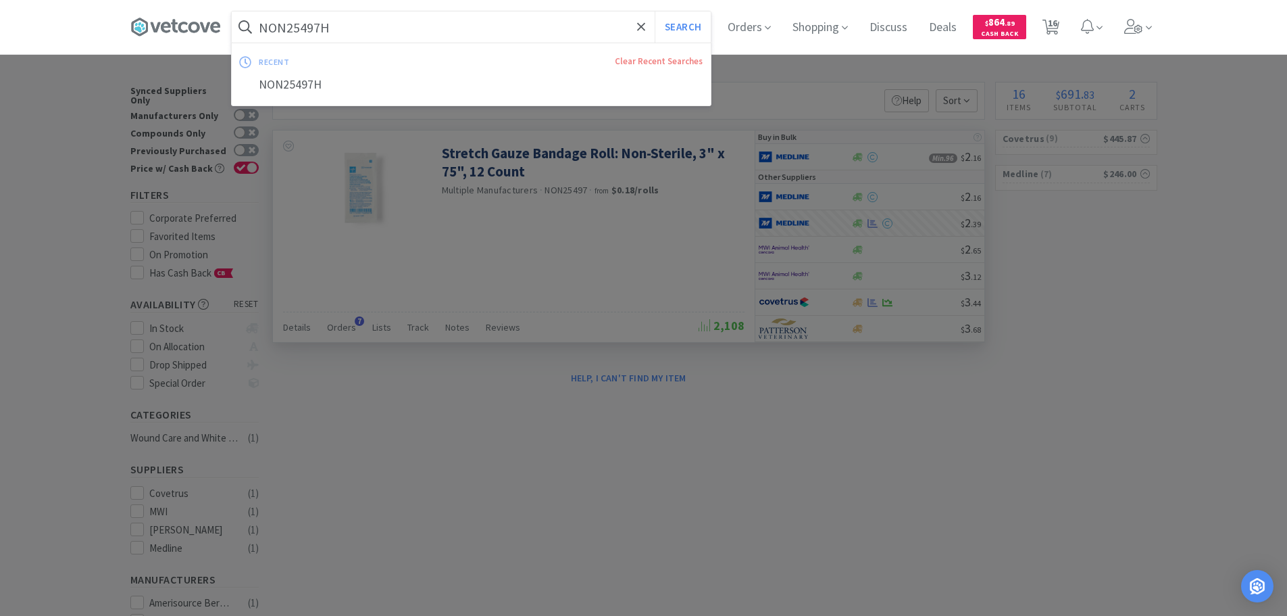
click at [457, 27] on input "NON25497H" at bounding box center [471, 26] width 479 height 31
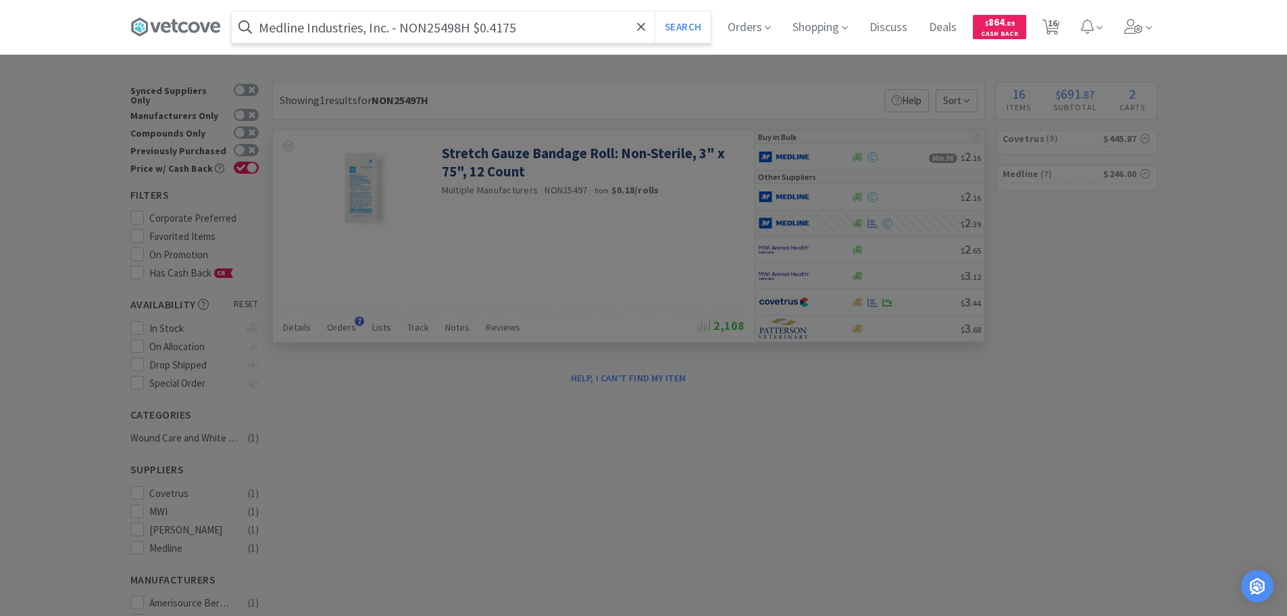
click at [409, 30] on input "Medline Industries, Inc. - NON25498H $0.4175" at bounding box center [471, 26] width 479 height 31
click at [655, 11] on button "Search" at bounding box center [683, 26] width 56 height 31
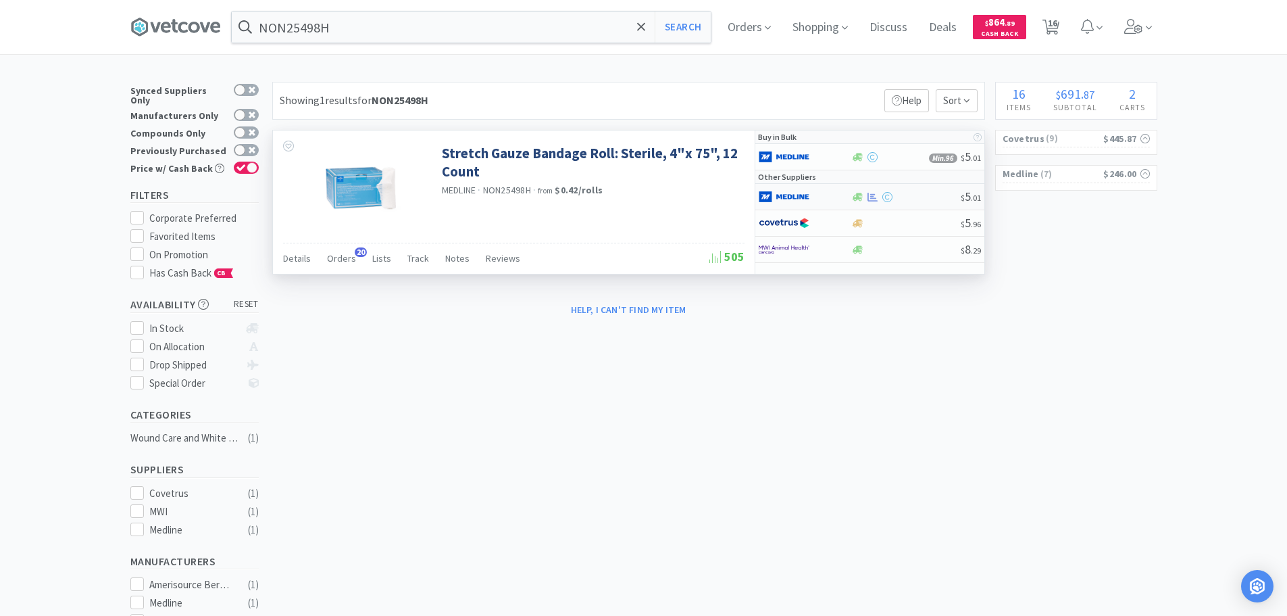
click at [934, 199] on div at bounding box center [905, 197] width 109 height 10
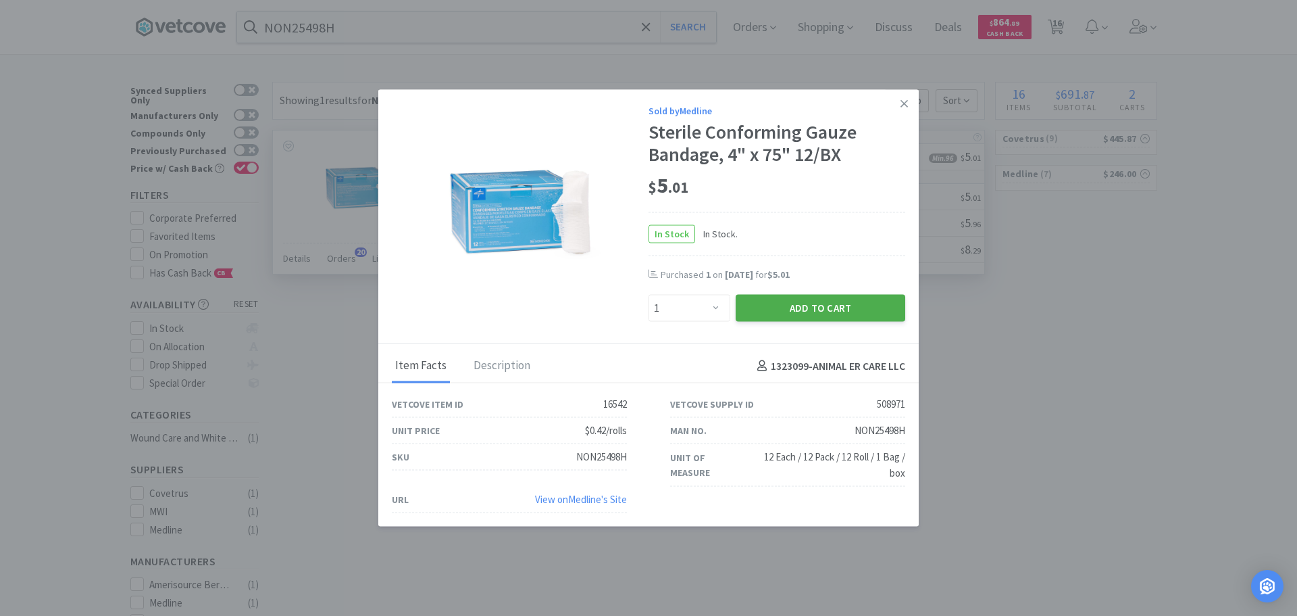
click at [804, 307] on button "Add to Cart" at bounding box center [821, 308] width 170 height 27
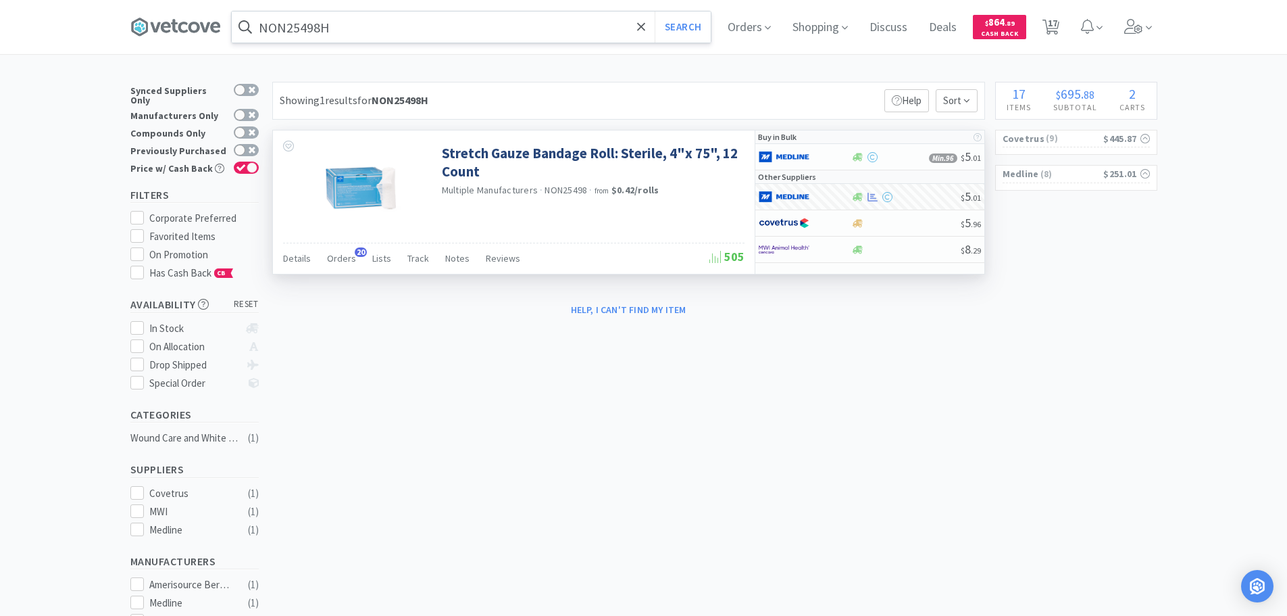
click at [460, 17] on input "NON25498H" at bounding box center [471, 26] width 479 height 31
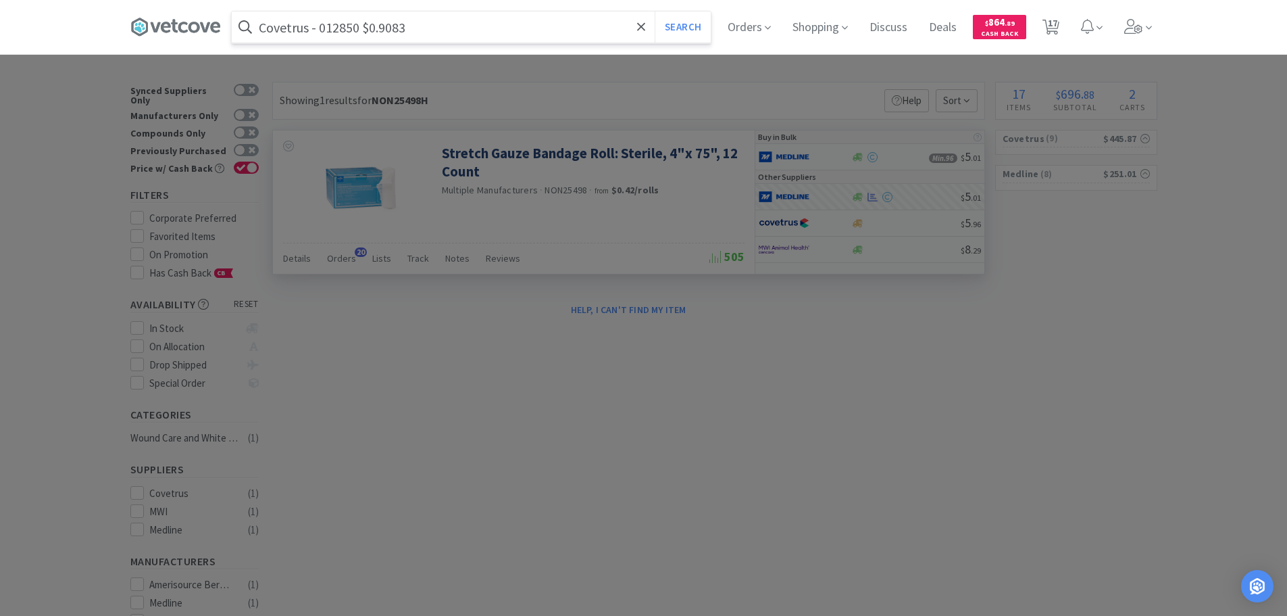
click at [346, 28] on input "Covetrus - 012850 $0.9083" at bounding box center [471, 26] width 479 height 31
click at [655, 11] on button "Search" at bounding box center [683, 26] width 56 height 31
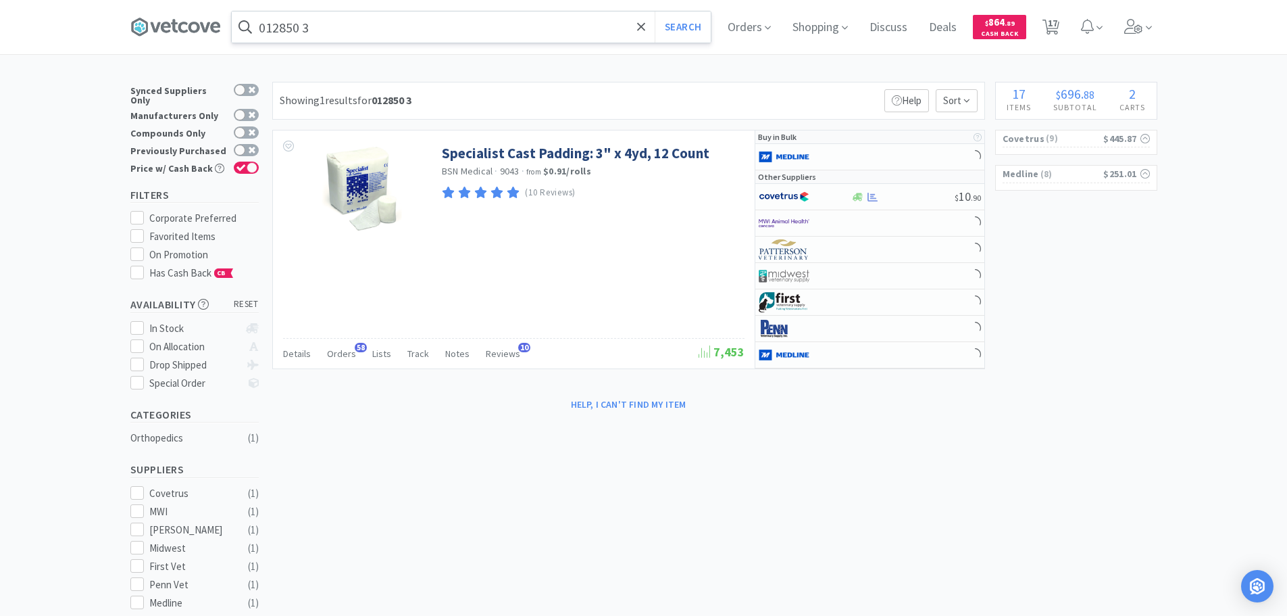
click at [359, 24] on input "012850 3" at bounding box center [471, 26] width 479 height 31
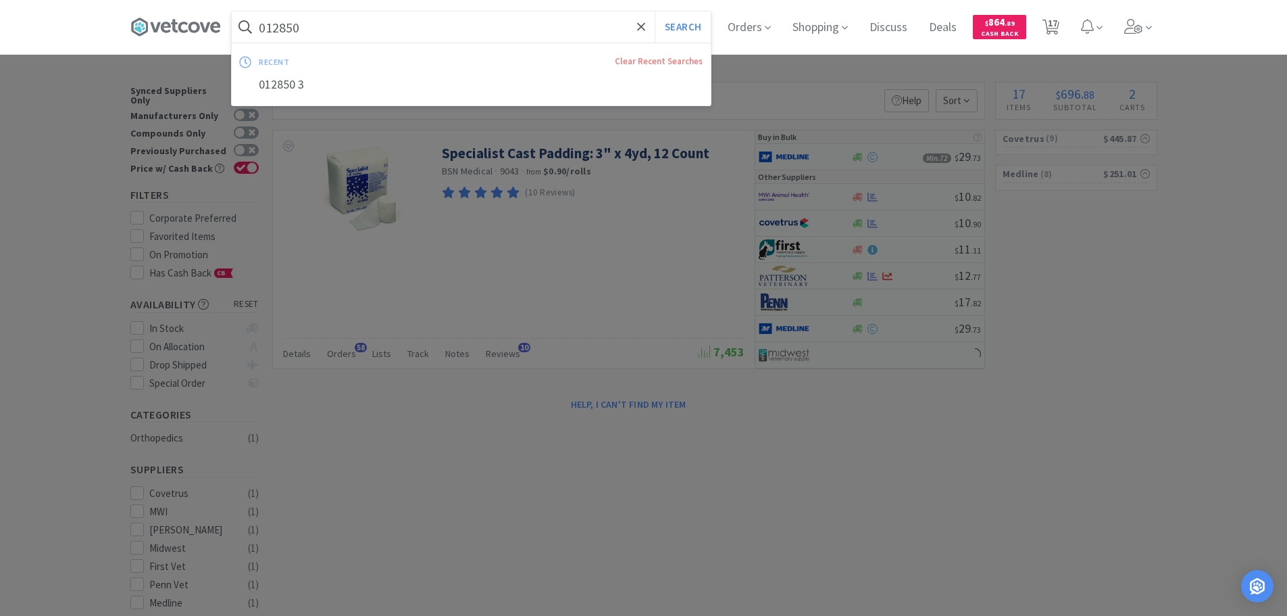
click at [655, 11] on button "Search" at bounding box center [683, 26] width 56 height 31
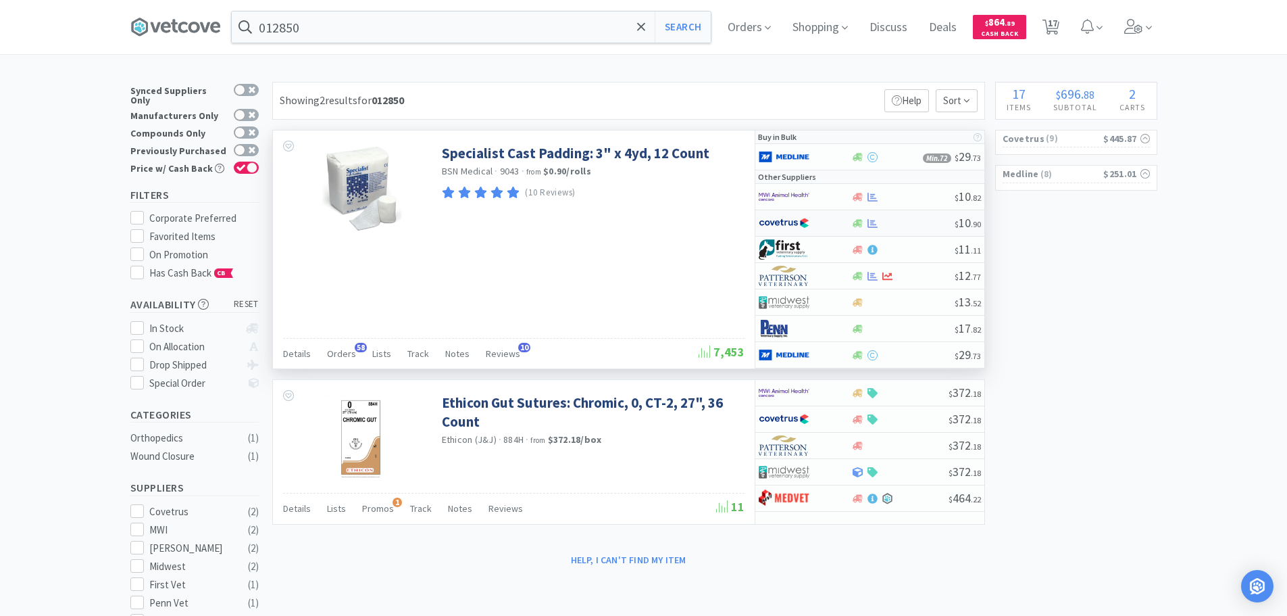
click at [897, 218] on div at bounding box center [902, 223] width 103 height 10
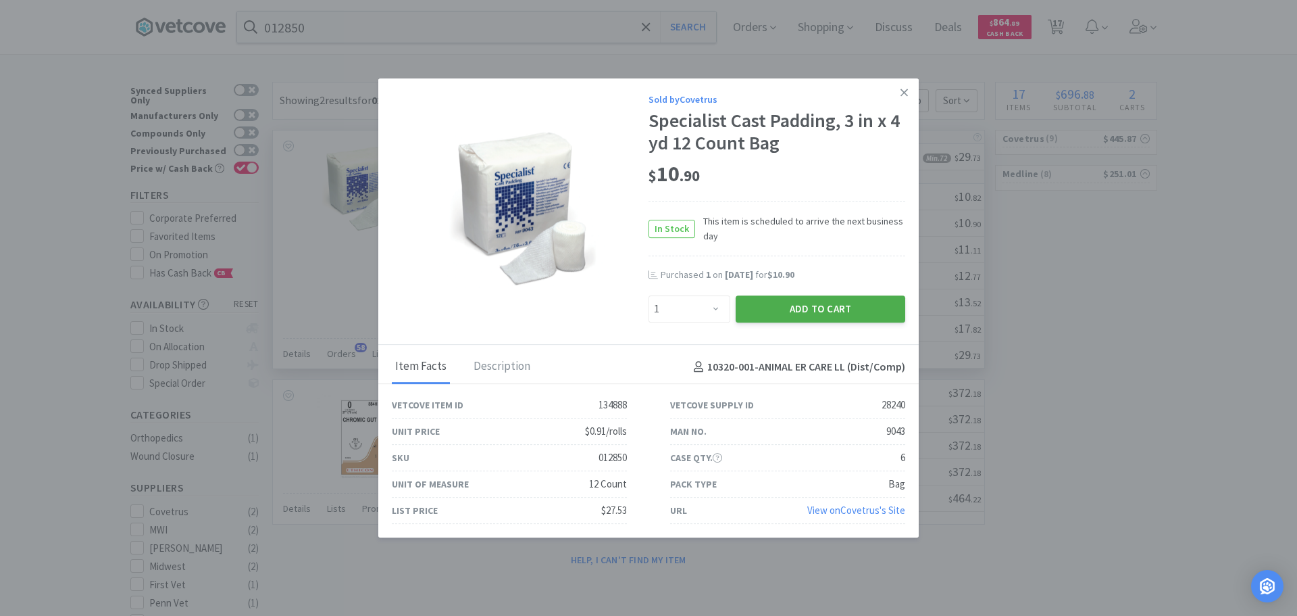
click at [814, 315] on button "Add to Cart" at bounding box center [821, 308] width 170 height 27
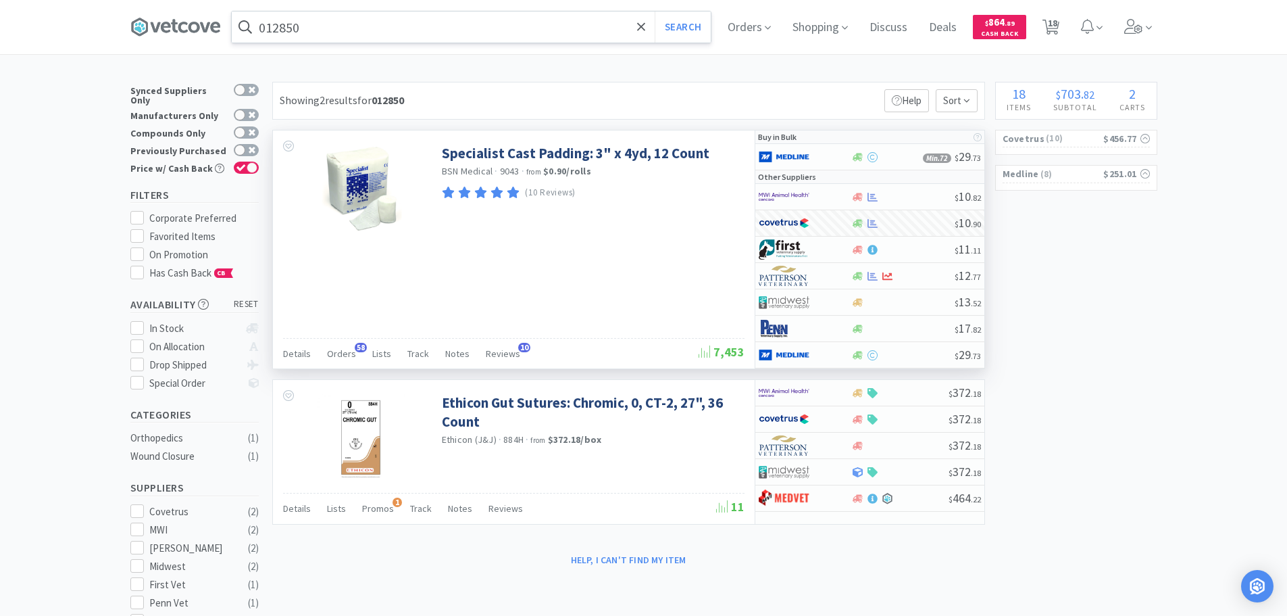
click at [466, 31] on input "012850" at bounding box center [471, 26] width 479 height 31
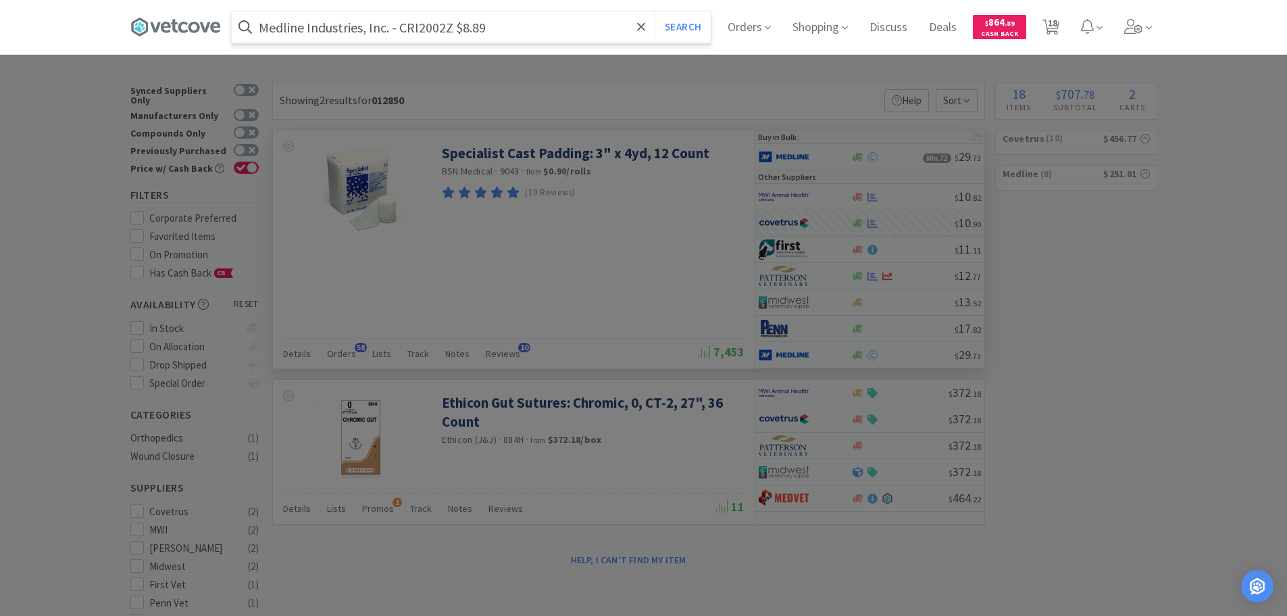
click at [422, 30] on input "Medline Industries, Inc. - CRI2002Z $8.89" at bounding box center [471, 26] width 479 height 31
click at [655, 11] on button "Search" at bounding box center [683, 26] width 56 height 31
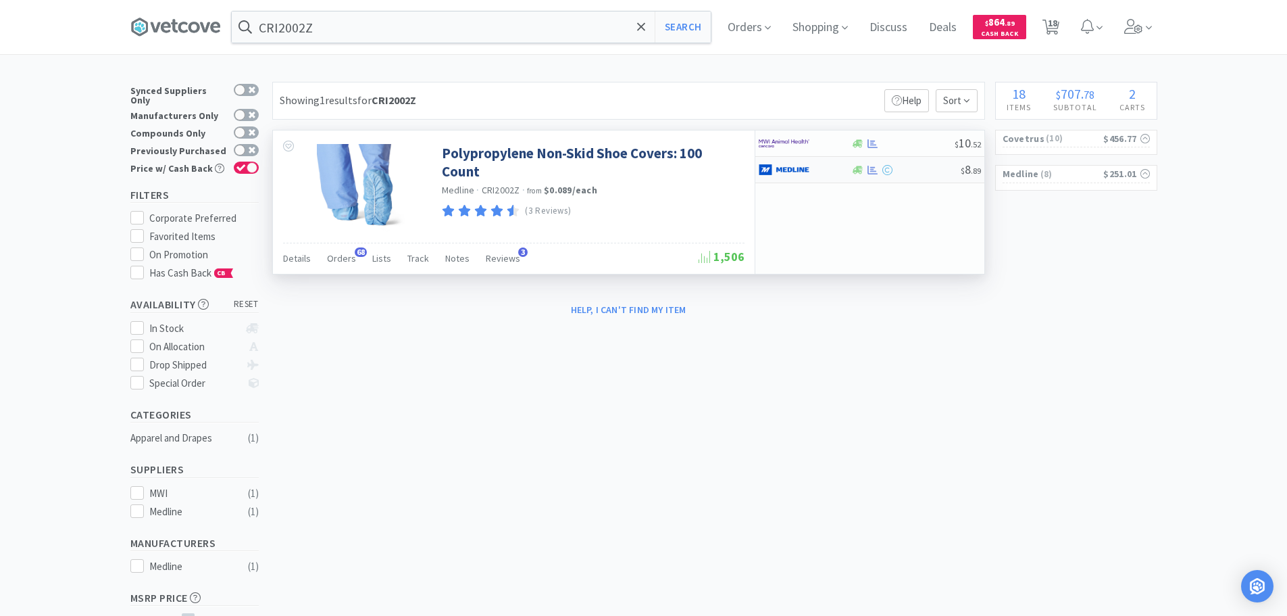
click at [911, 166] on div at bounding box center [905, 170] width 109 height 10
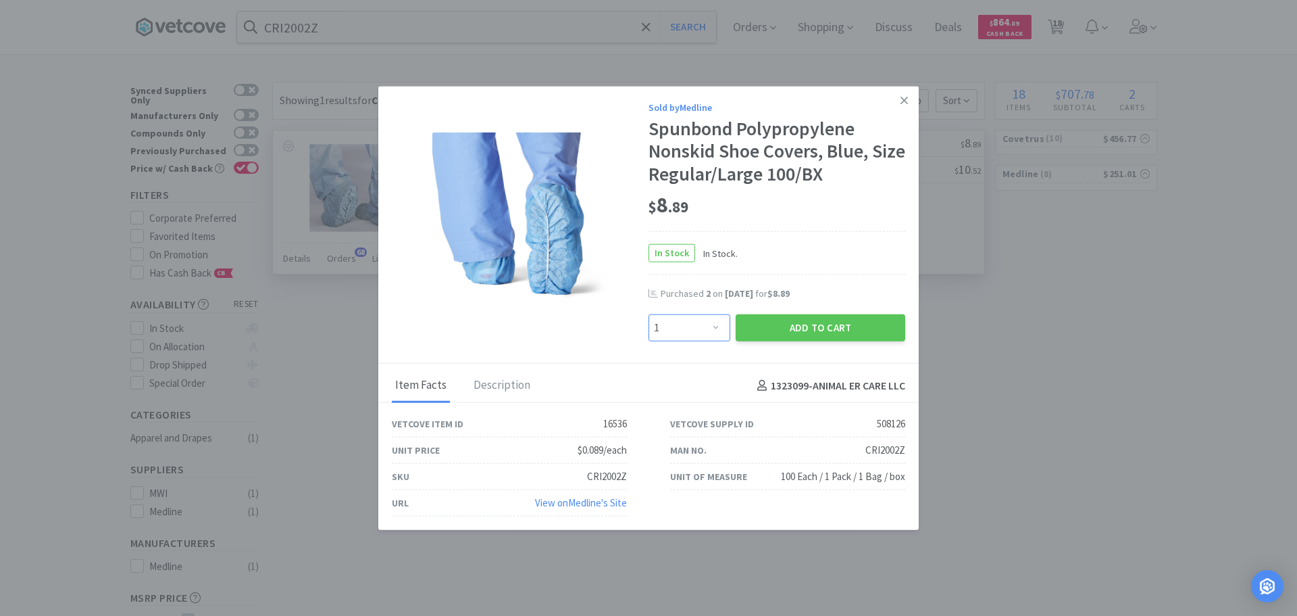
drag, startPoint x: 701, startPoint y: 323, endPoint x: 701, endPoint y: 315, distance: 8.1
click at [701, 321] on select "Enter Quantity 1 2 3 4 5 6 7 8 9 10 11 12 13 14 15 16 17 18 19 20 Enter Quantity" at bounding box center [690, 327] width 82 height 27
click at [649, 314] on select "Enter Quantity 1 2 3 4 5 6 7 8 9 10 11 12 13 14 15 16 17 18 19 20 Enter Quantity" at bounding box center [690, 327] width 82 height 27
click at [799, 329] on button "Add to Cart" at bounding box center [821, 327] width 170 height 27
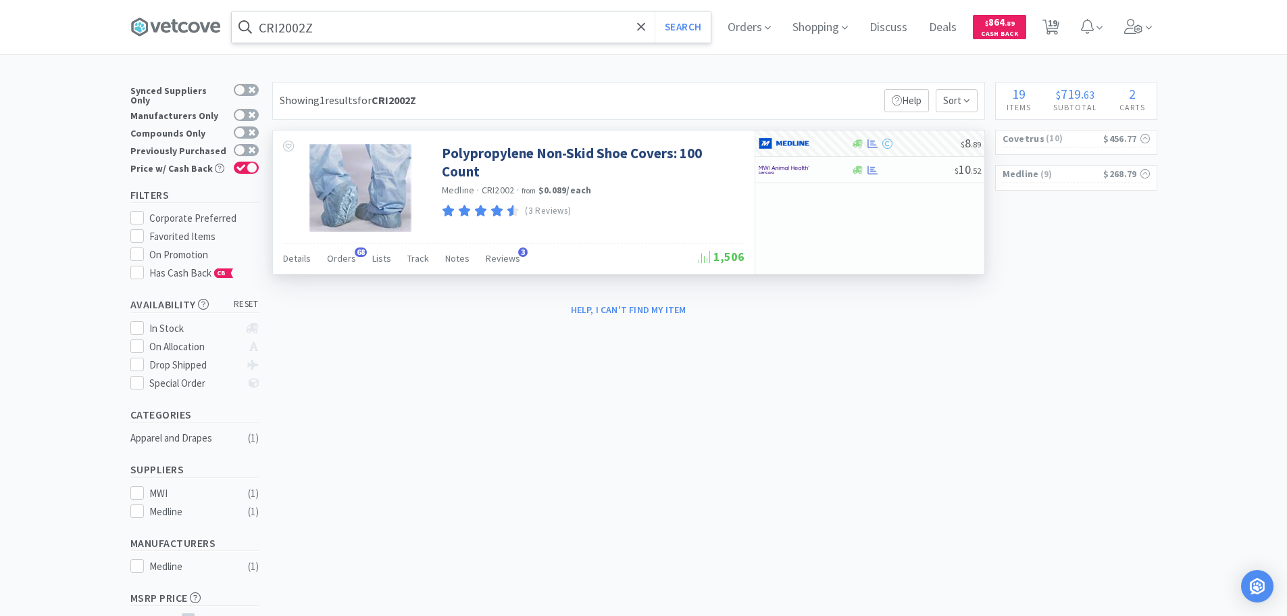
click at [447, 18] on input "CRI2002Z" at bounding box center [471, 26] width 479 height 31
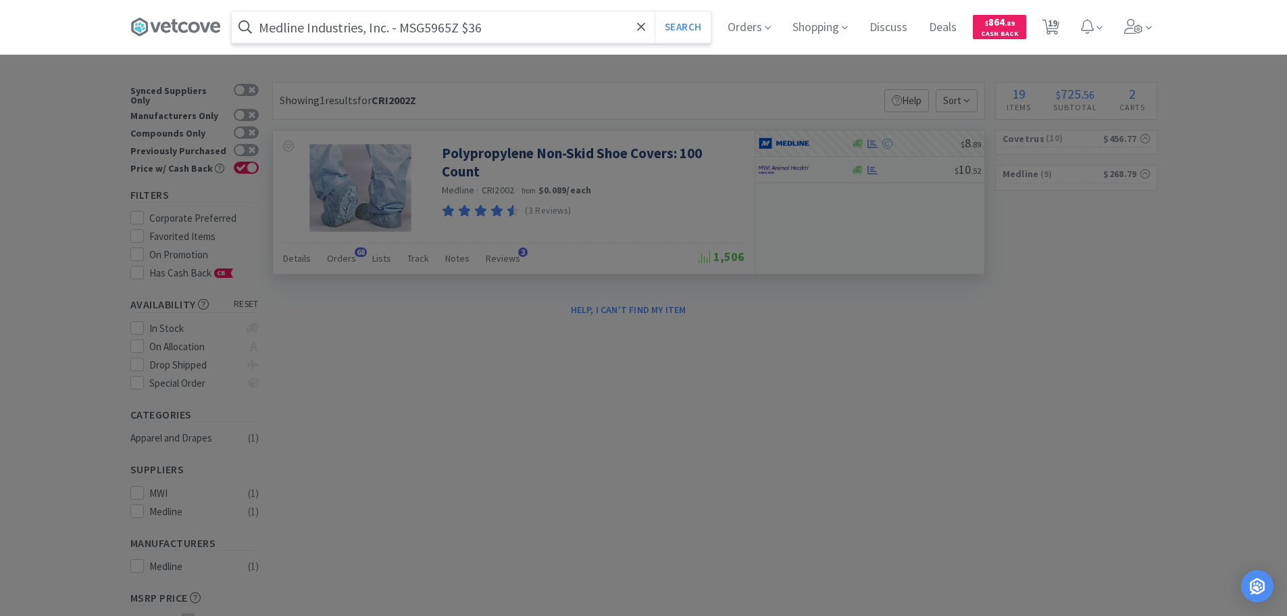
click at [421, 26] on input "Medline Industries, Inc. - MSG5965Z $36" at bounding box center [471, 26] width 479 height 31
click at [655, 11] on button "Search" at bounding box center [683, 26] width 56 height 31
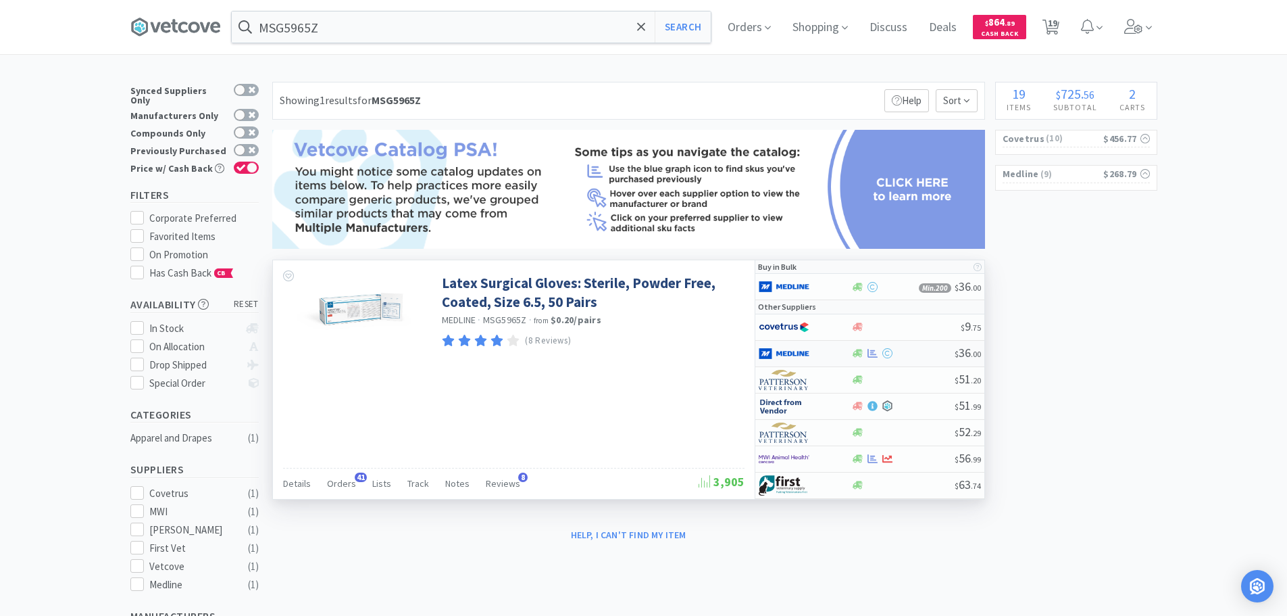
click at [905, 352] on div at bounding box center [902, 353] width 103 height 10
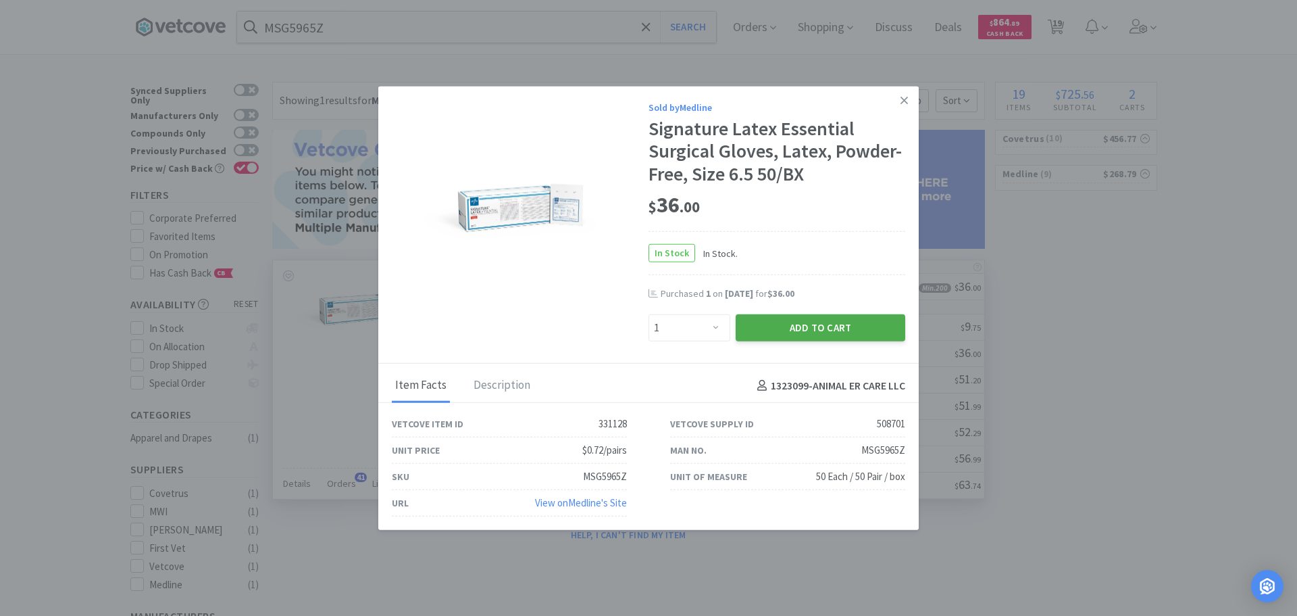
click at [835, 325] on button "Add to Cart" at bounding box center [821, 327] width 170 height 27
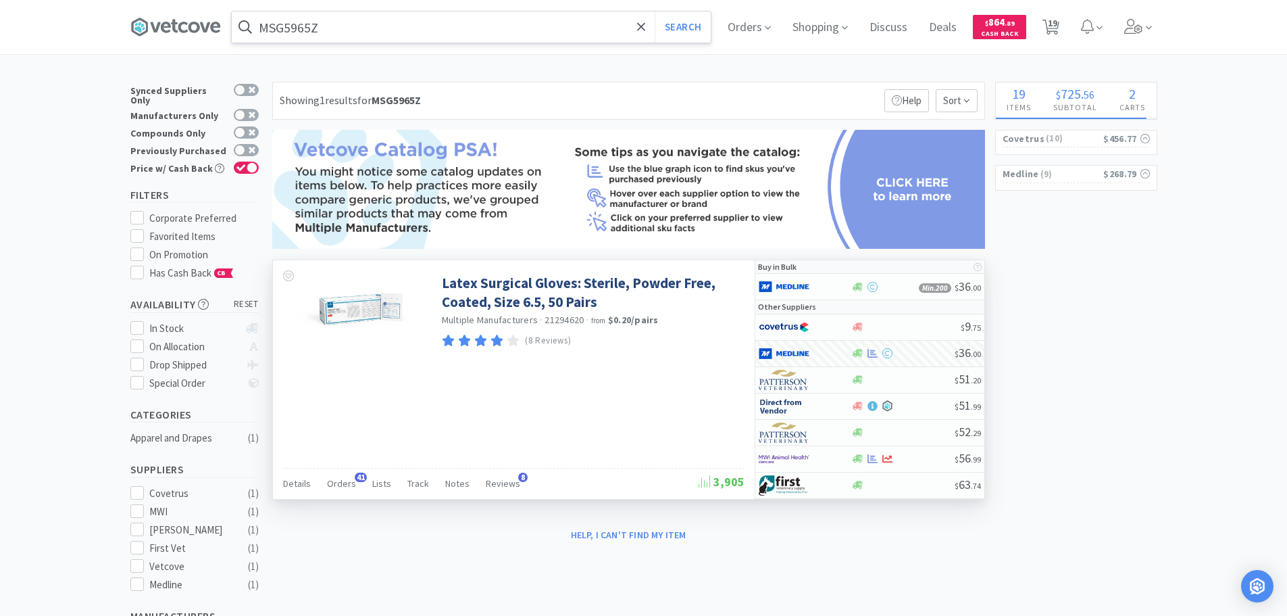
click at [453, 21] on input "MSG5965Z" at bounding box center [471, 26] width 479 height 31
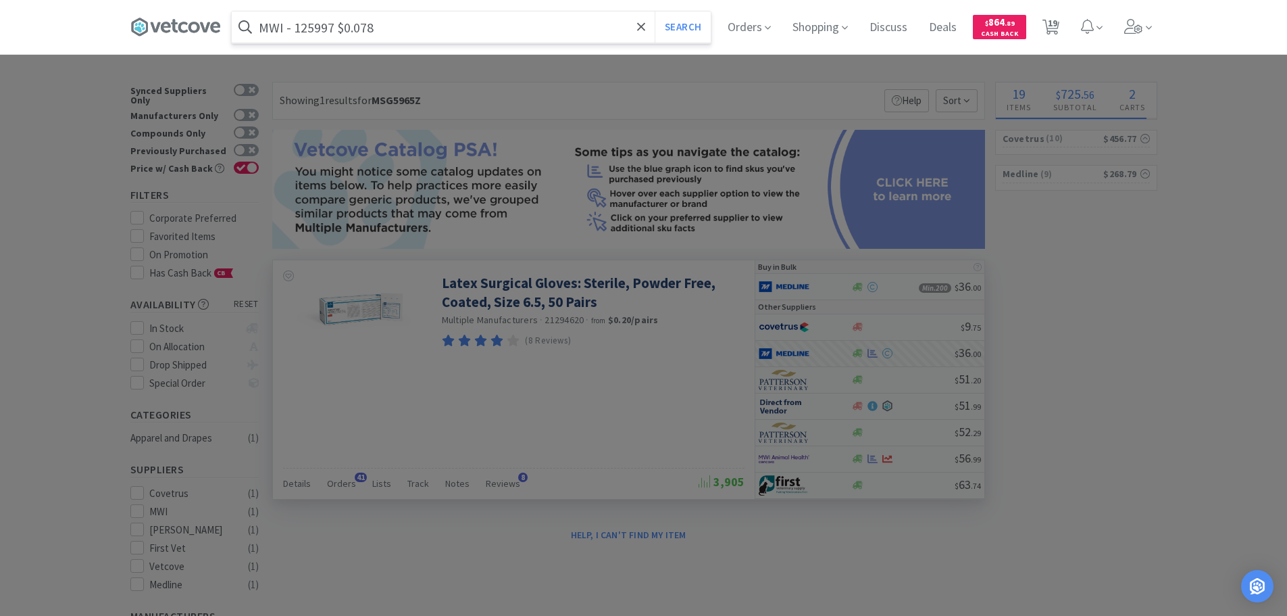
click at [321, 23] on input "MWI - 125997 $0.078" at bounding box center [471, 26] width 479 height 31
click at [655, 11] on button "Search" at bounding box center [683, 26] width 56 height 31
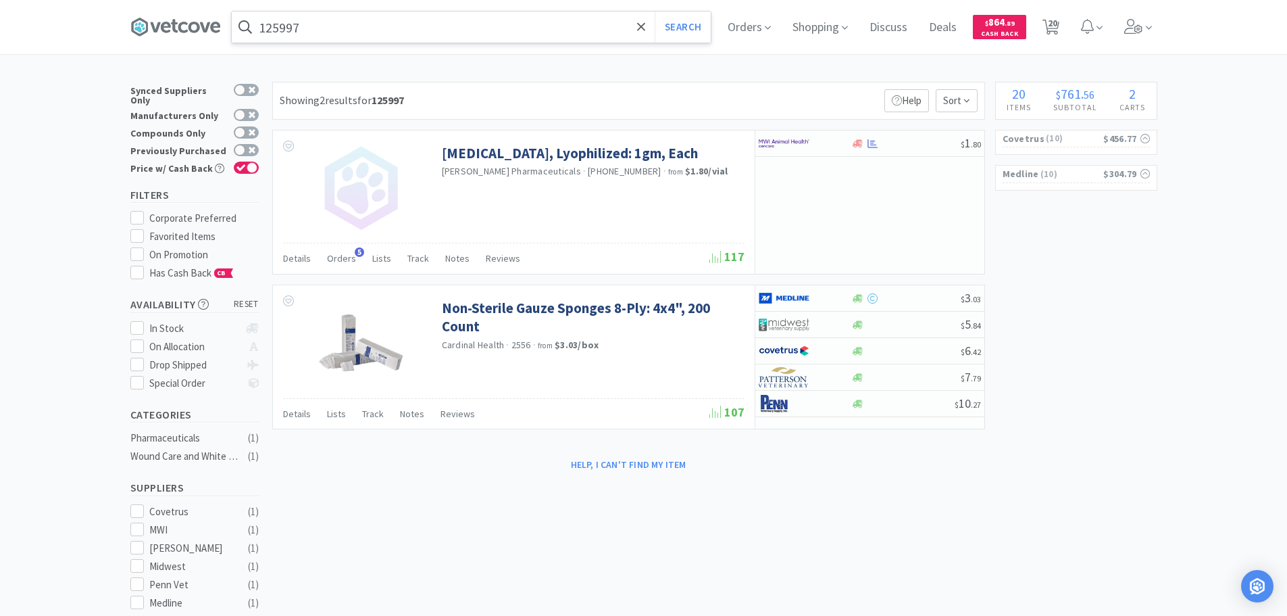
click at [444, 19] on input "125997" at bounding box center [471, 26] width 479 height 31
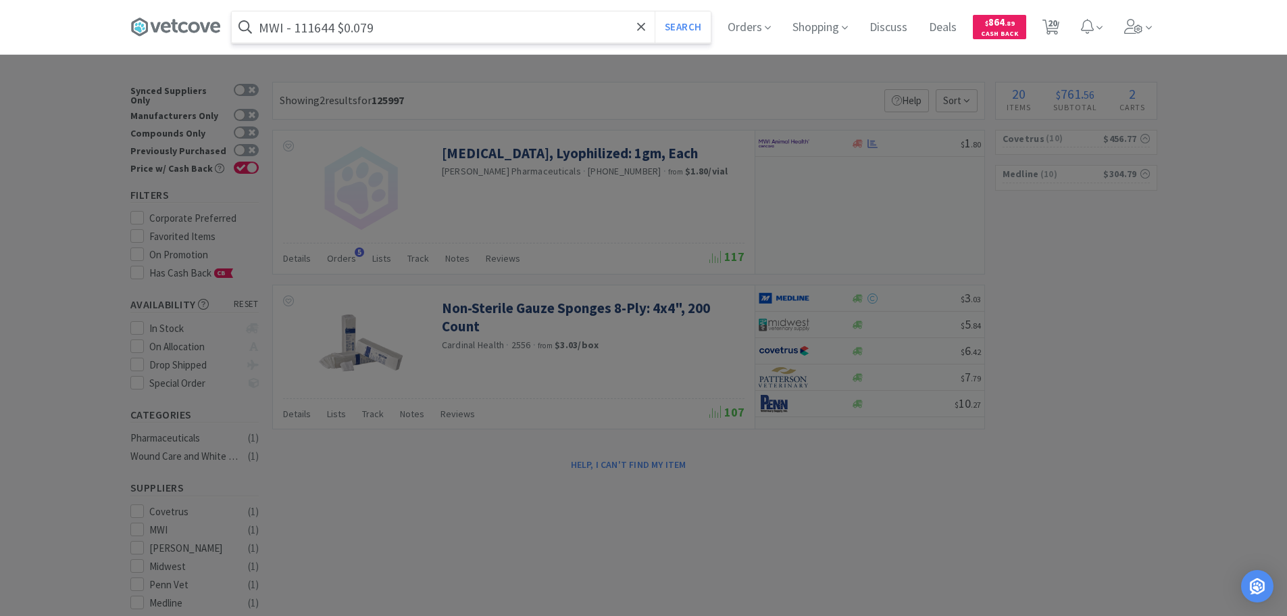
click at [317, 30] on input "MWI - 111644 $0.079" at bounding box center [471, 26] width 479 height 31
click at [655, 11] on button "Search" at bounding box center [683, 26] width 56 height 31
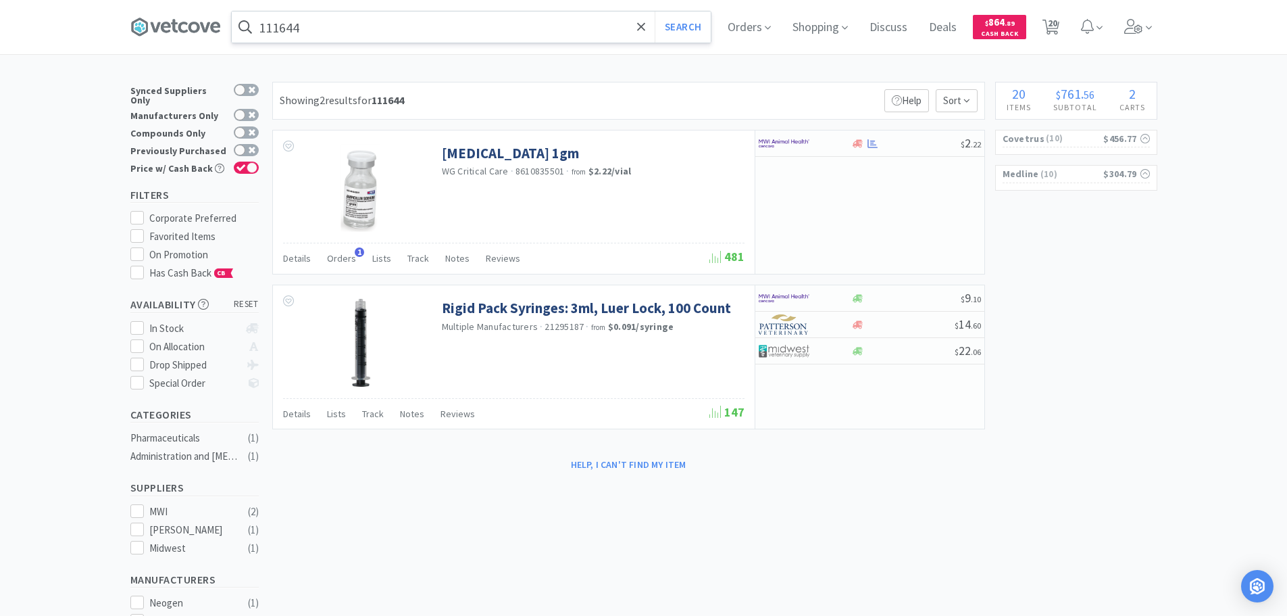
click at [464, 22] on input "111644" at bounding box center [471, 26] width 479 height 31
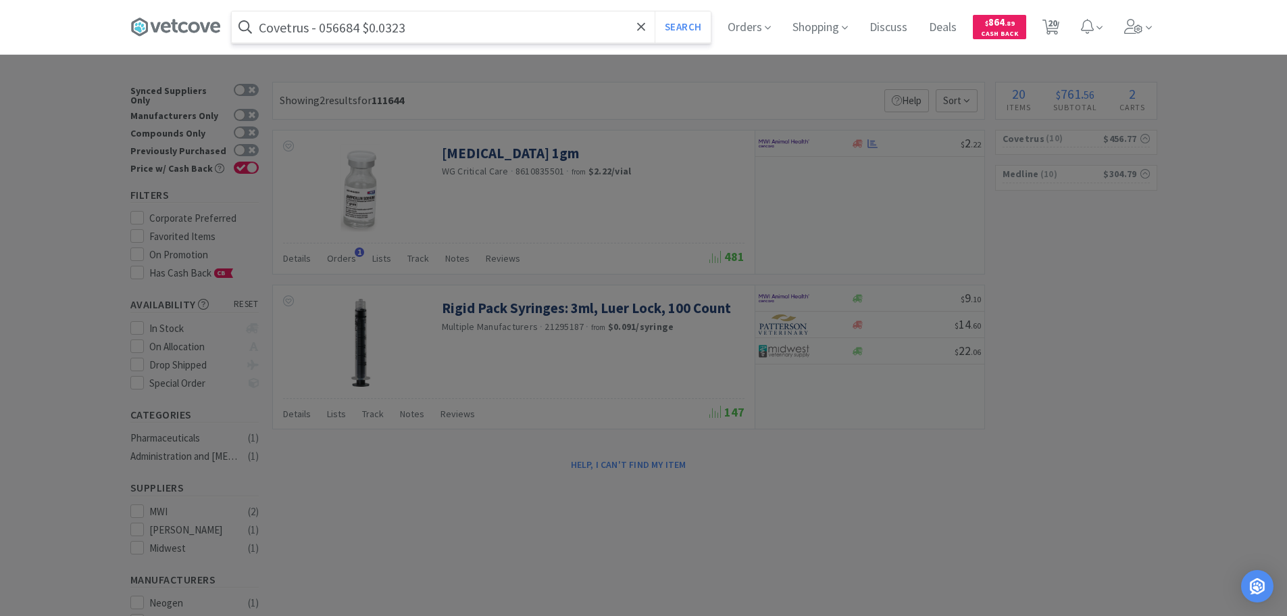
click at [346, 30] on input "Covetrus - 056684 $0.0323" at bounding box center [471, 26] width 479 height 31
click at [655, 11] on button "Search" at bounding box center [683, 26] width 56 height 31
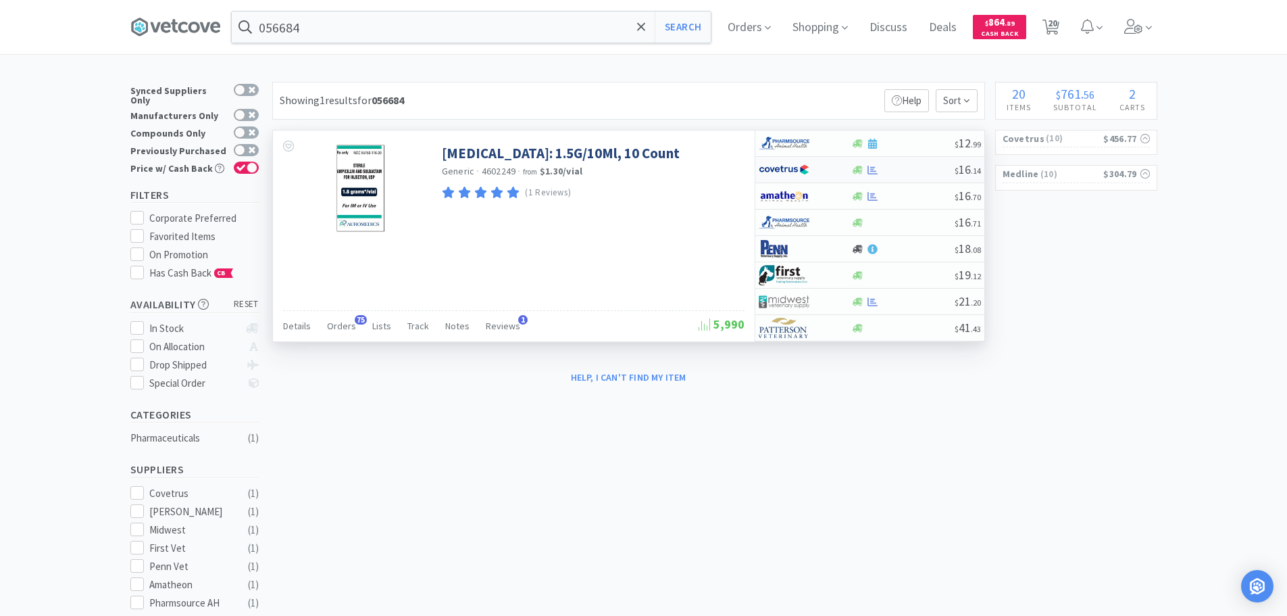
click at [915, 170] on div at bounding box center [902, 170] width 103 height 10
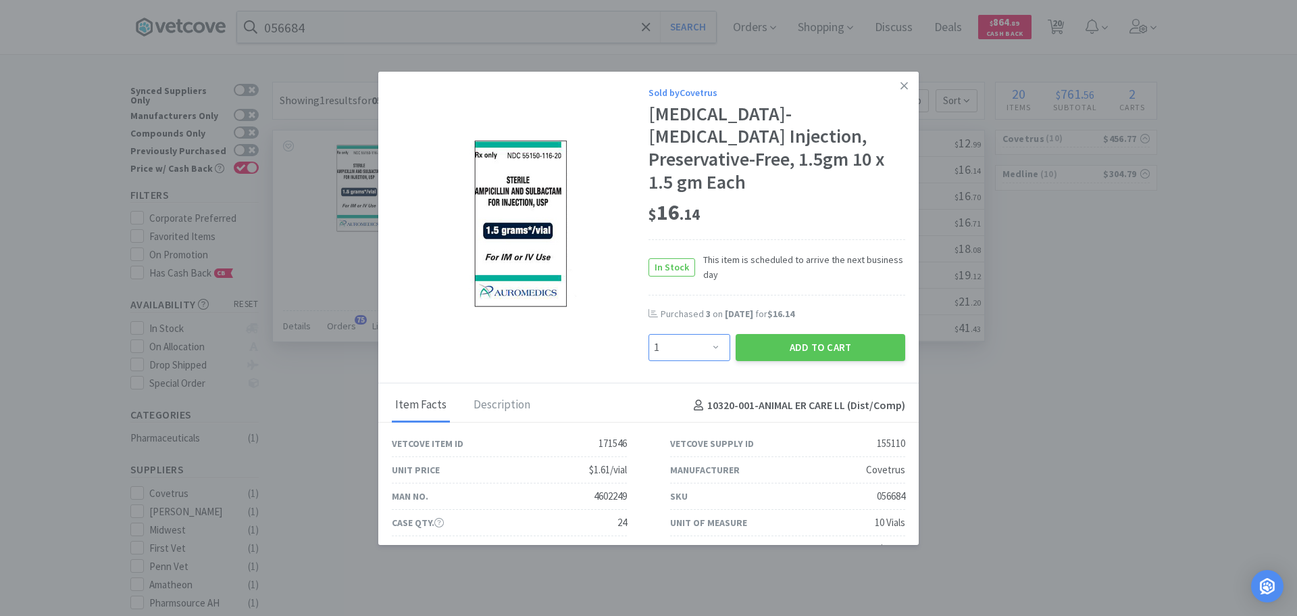
click at [708, 336] on select "Enter Quantity 1 2 3 4 5 6 7 8 9 10 11 12 13 14 15 16 17 18 19 20 Enter Quantity" at bounding box center [690, 347] width 82 height 27
click at [649, 334] on select "Enter Quantity 1 2 3 4 5 6 7 8 9 10 11 12 13 14 15 16 17 18 19 20 Enter Quantity" at bounding box center [690, 347] width 82 height 27
click at [795, 342] on button "Add to Cart" at bounding box center [821, 347] width 170 height 27
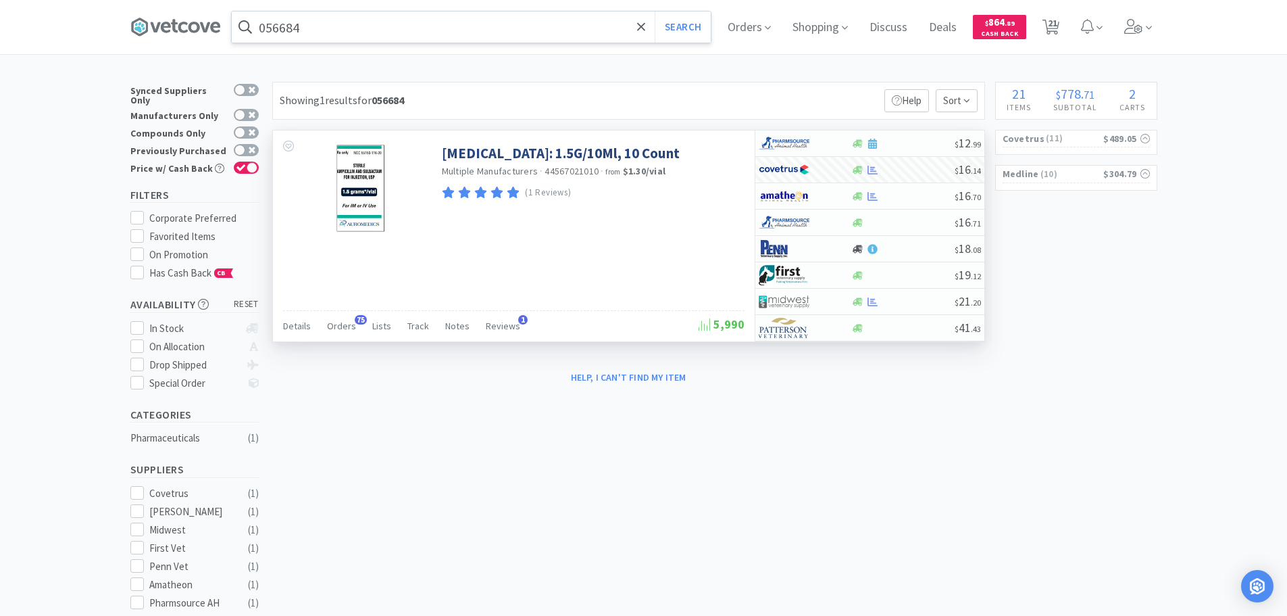
click at [463, 30] on input "056684" at bounding box center [471, 26] width 479 height 31
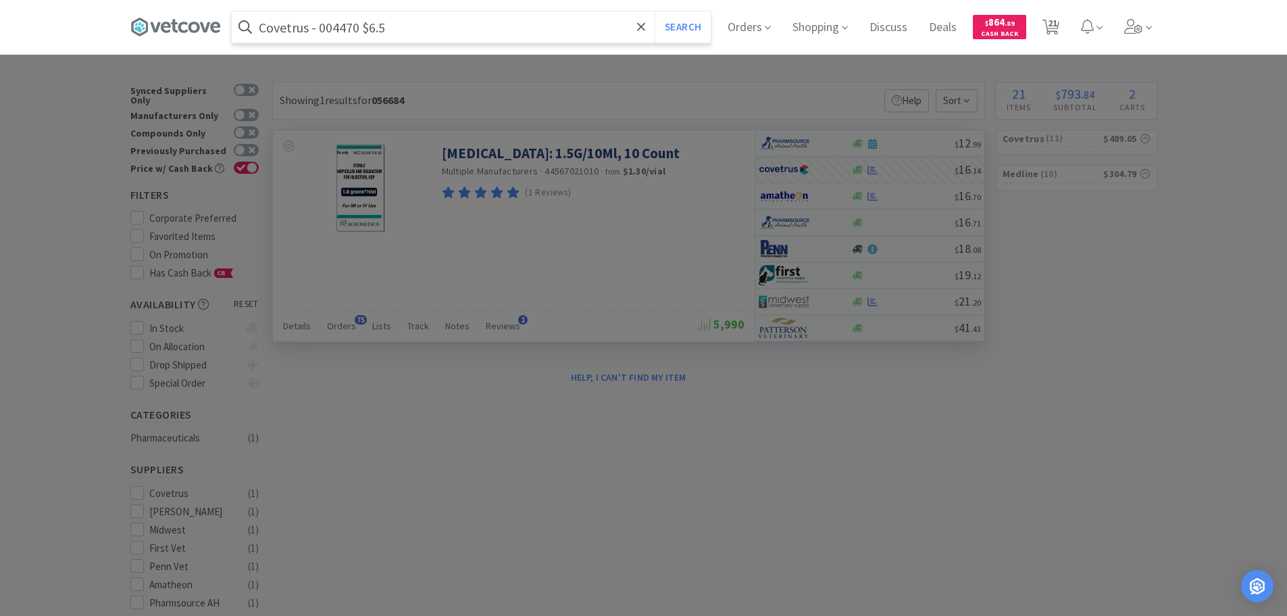
click at [342, 29] on input "Covetrus - 004470 $6.5" at bounding box center [471, 26] width 479 height 31
click at [655, 11] on button "Search" at bounding box center [683, 26] width 56 height 31
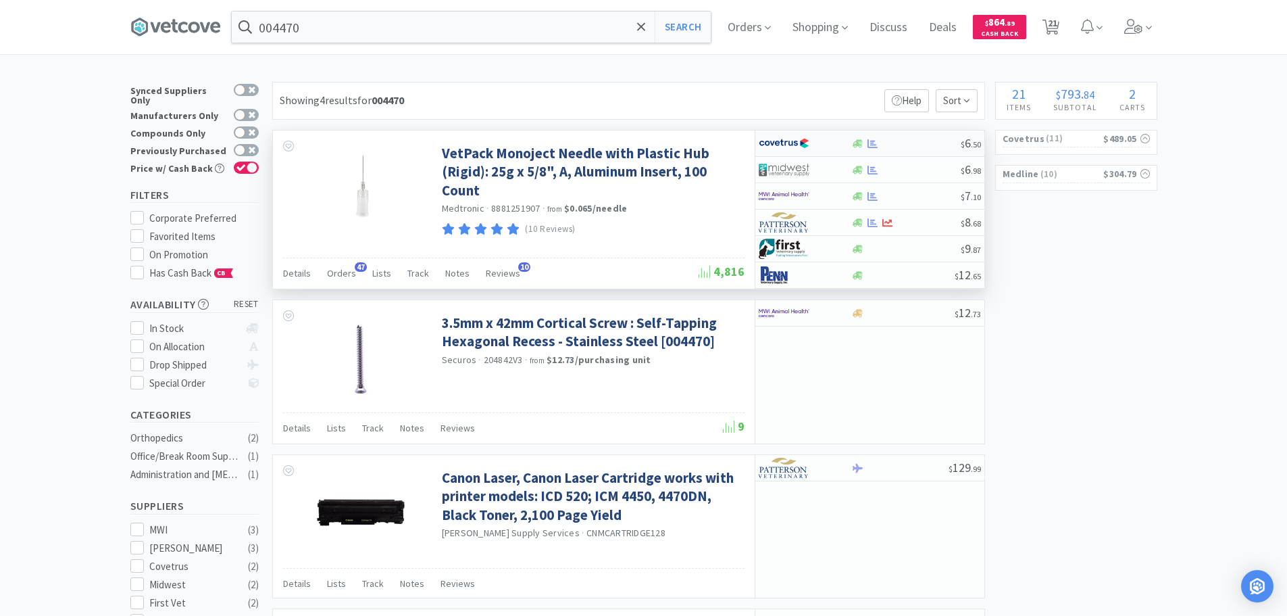
click at [926, 141] on div at bounding box center [905, 144] width 109 height 10
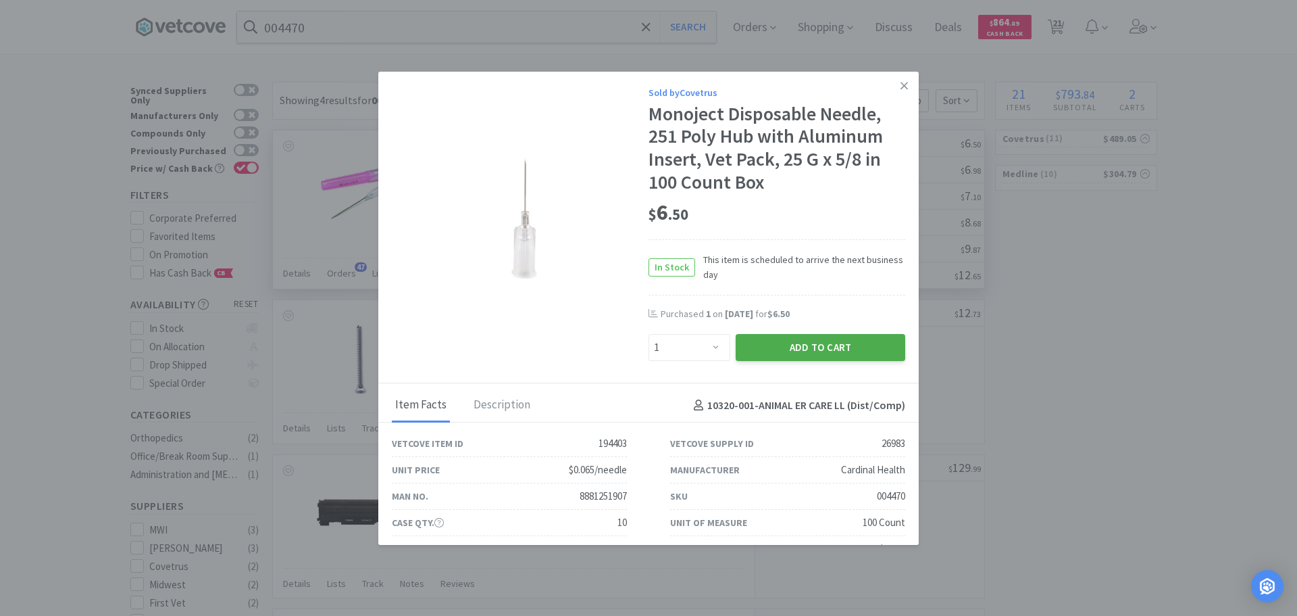
click at [830, 340] on button "Add to Cart" at bounding box center [821, 347] width 170 height 27
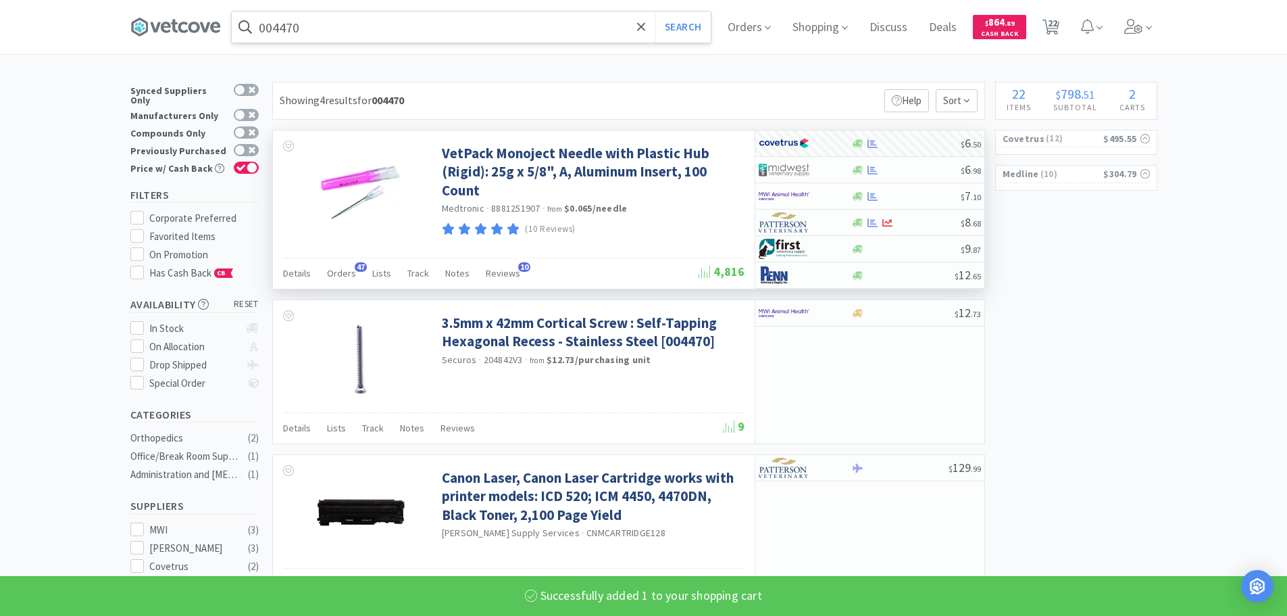
click at [446, 25] on input "004470" at bounding box center [471, 26] width 479 height 31
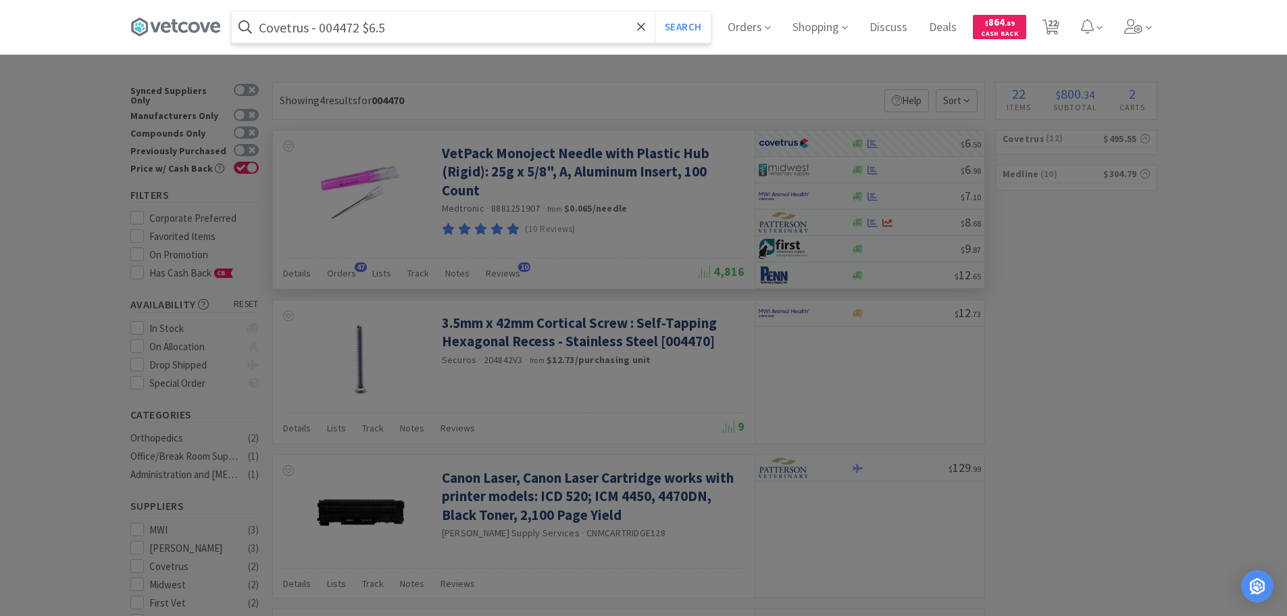
click at [343, 30] on input "Covetrus - 004472 $6.5" at bounding box center [471, 26] width 479 height 31
click at [655, 11] on button "Search" at bounding box center [683, 26] width 56 height 31
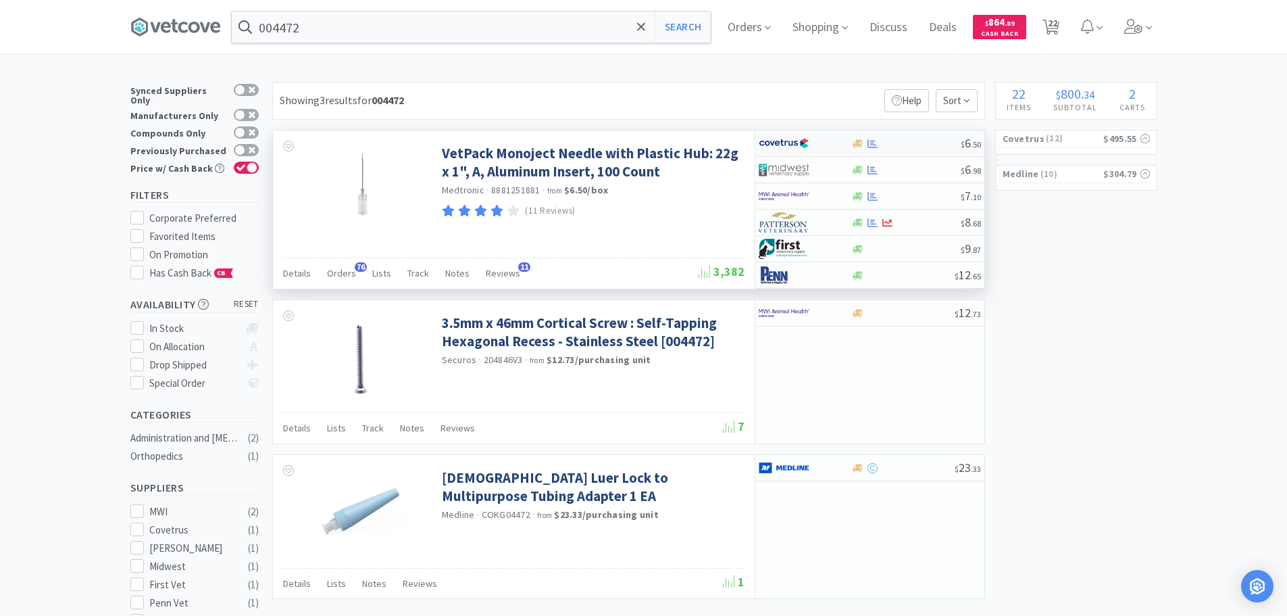
click at [926, 141] on div at bounding box center [905, 144] width 109 height 10
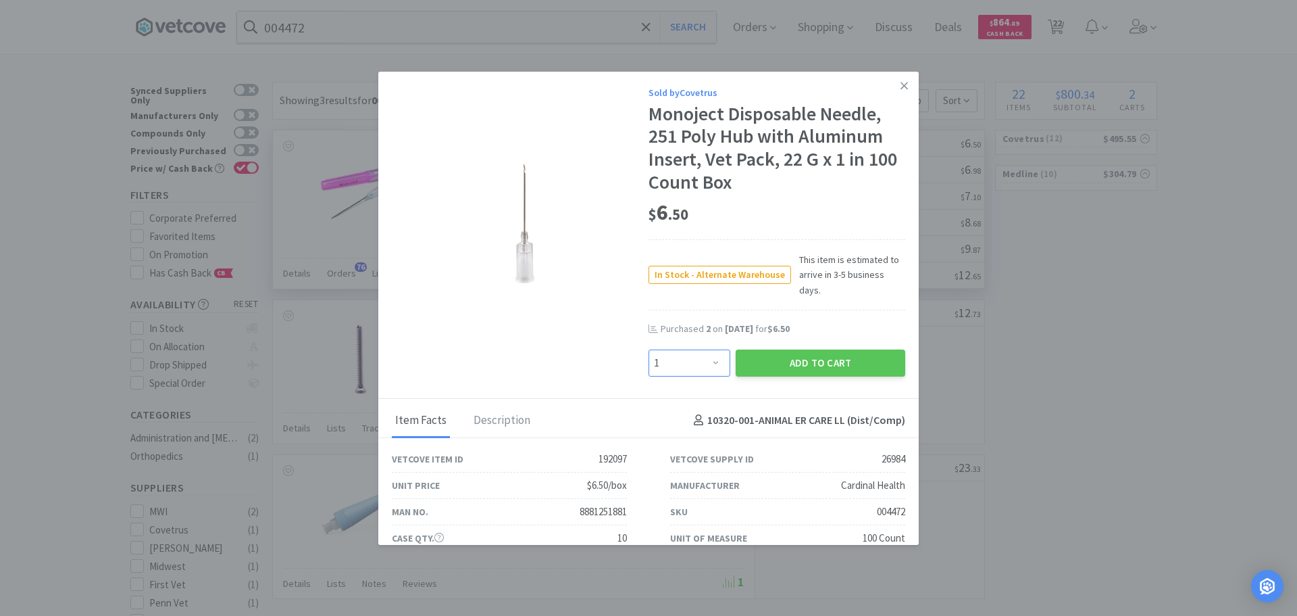
click at [684, 349] on select "Enter Quantity 1 2 3 4 5 6 7 8 9 10 11 12 13 14 15 16 17 18 19 20 Enter Quantity" at bounding box center [690, 362] width 82 height 27
click at [649, 349] on select "Enter Quantity 1 2 3 4 5 6 7 8 9 10 11 12 13 14 15 16 17 18 19 20 Enter Quantity" at bounding box center [690, 362] width 82 height 27
click at [755, 355] on button "Add to Cart" at bounding box center [821, 362] width 170 height 27
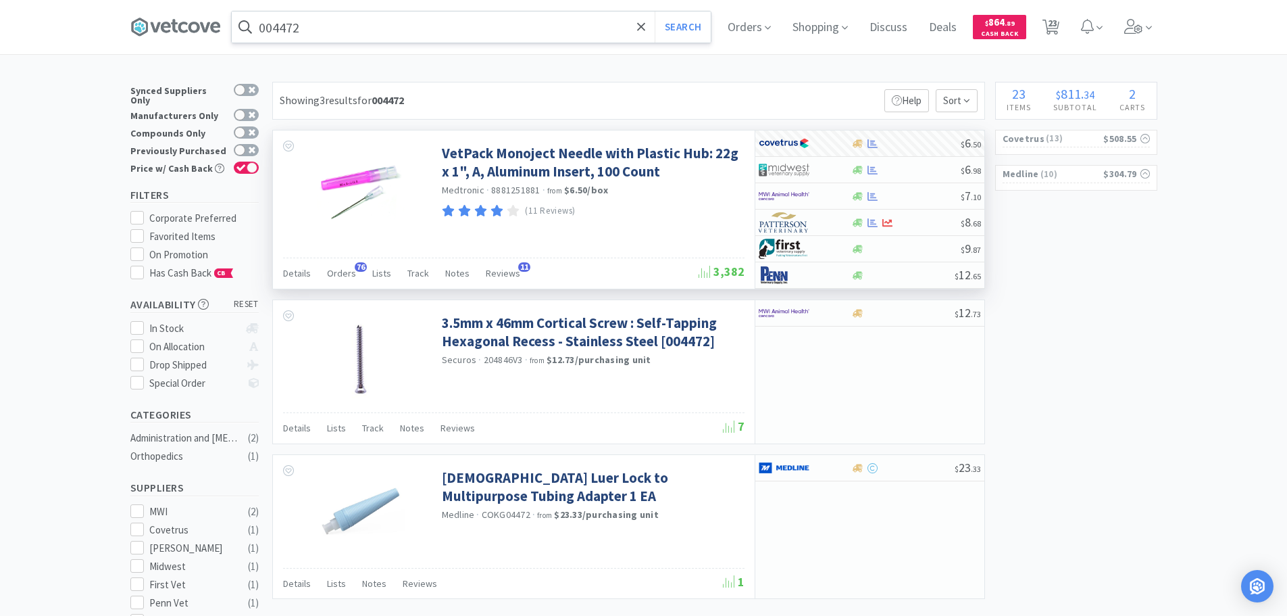
click at [450, 24] on input "004472" at bounding box center [471, 26] width 479 height 31
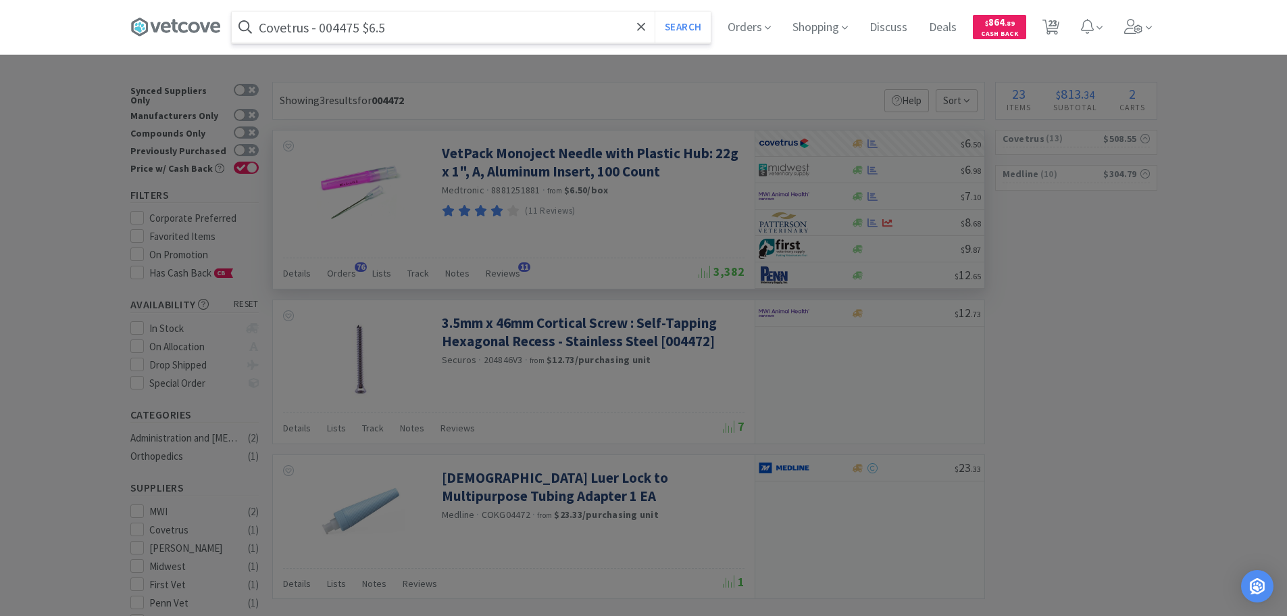
click at [339, 30] on input "Covetrus - 004475 $6.5" at bounding box center [471, 26] width 479 height 31
click at [339, 30] on input "004475" at bounding box center [471, 26] width 479 height 31
click at [655, 11] on button "Search" at bounding box center [683, 26] width 56 height 31
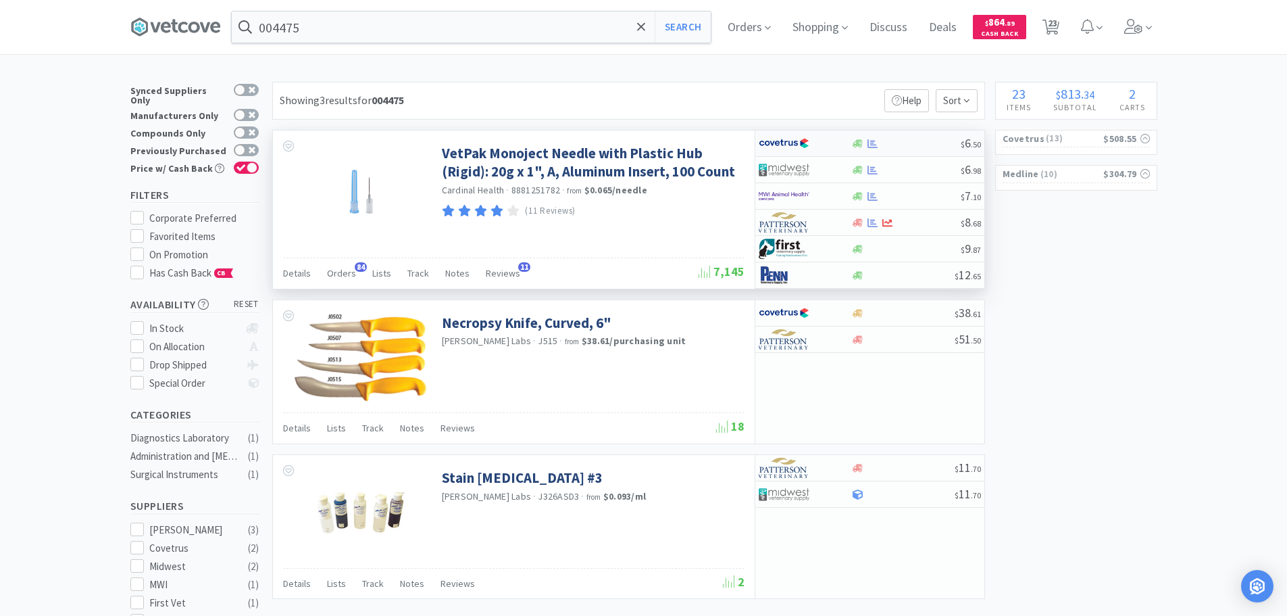
click at [926, 139] on div at bounding box center [905, 144] width 109 height 10
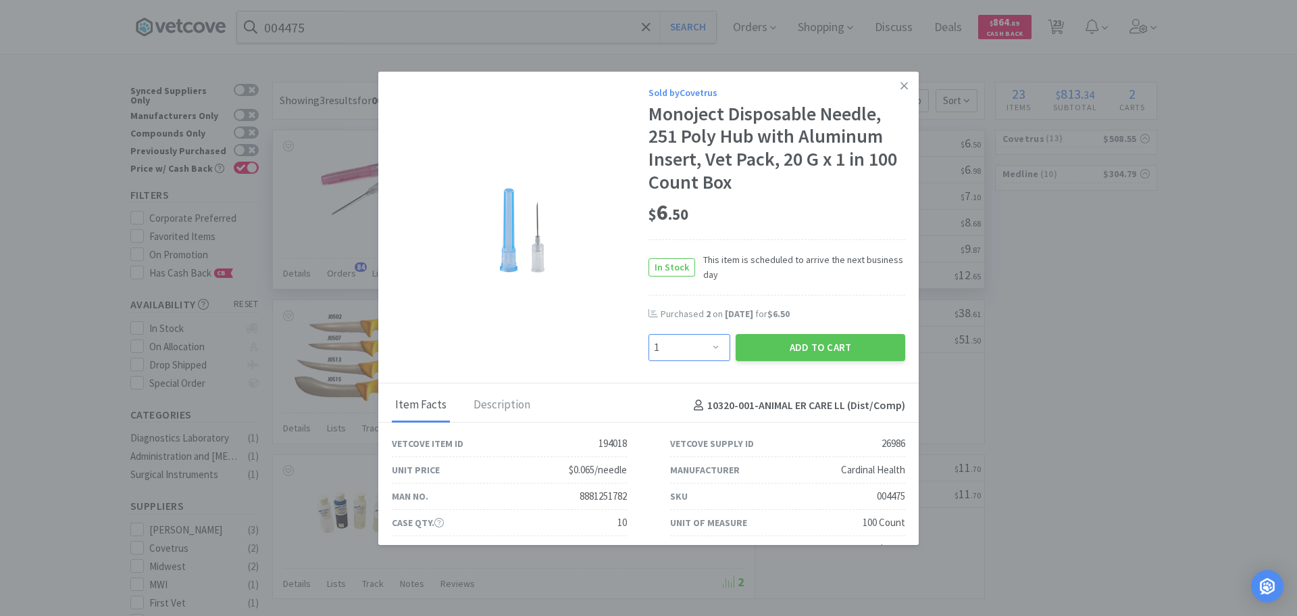
click at [699, 349] on select "Enter Quantity 1 2 3 4 5 6 7 8 9 10 11 12 13 14 15 16 17 18 19 20 Enter Quantity" at bounding box center [690, 347] width 82 height 27
click at [649, 334] on select "Enter Quantity 1 2 3 4 5 6 7 8 9 10 11 12 13 14 15 16 17 18 19 20 Enter Quantity" at bounding box center [690, 347] width 82 height 27
click at [796, 353] on button "Add to Cart" at bounding box center [821, 347] width 170 height 27
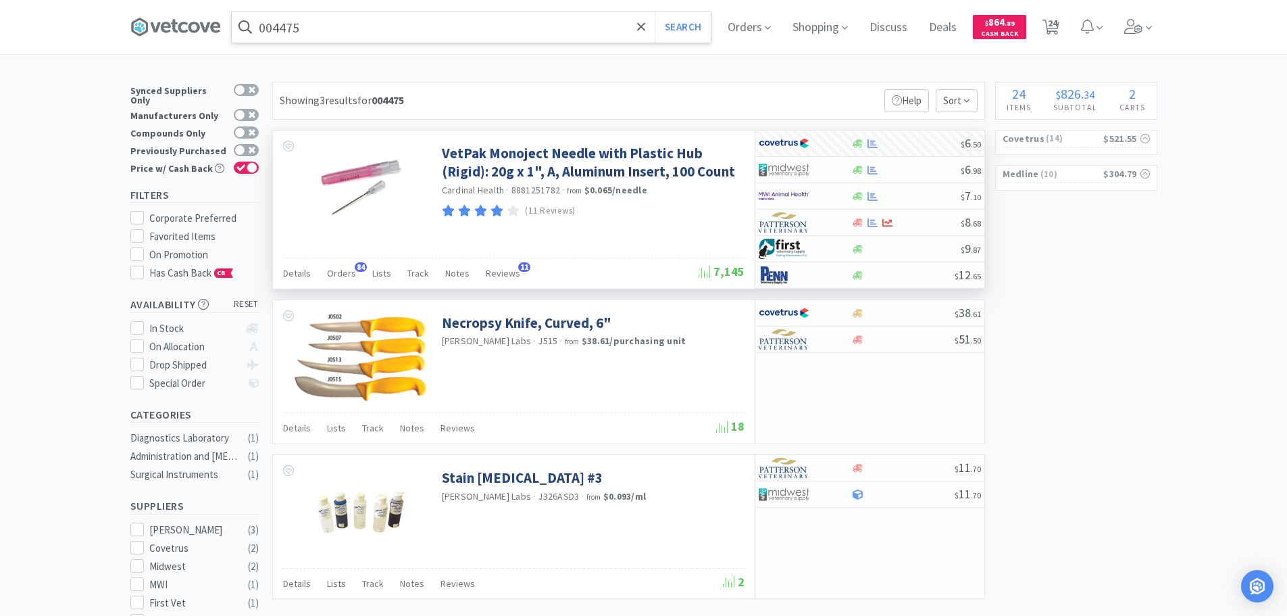
click at [426, 23] on input "004475" at bounding box center [471, 26] width 479 height 31
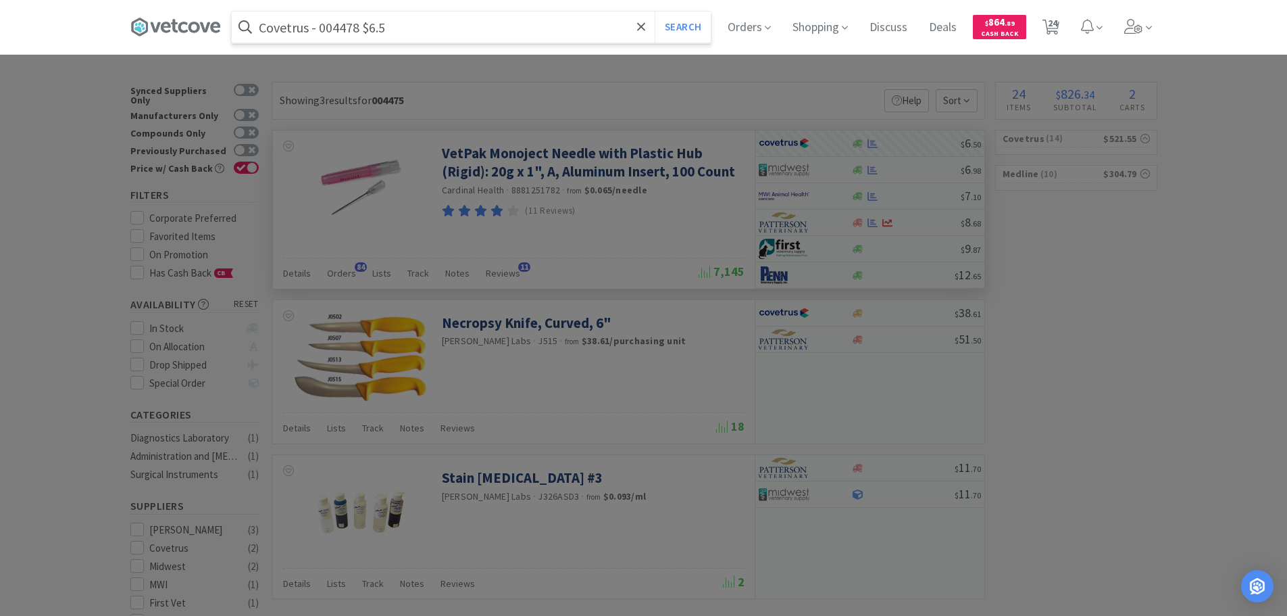
click at [334, 26] on input "Covetrus - 004478 $6.5" at bounding box center [471, 26] width 479 height 31
click at [334, 26] on input "004478" at bounding box center [471, 26] width 479 height 31
click at [655, 11] on button "Search" at bounding box center [683, 26] width 56 height 31
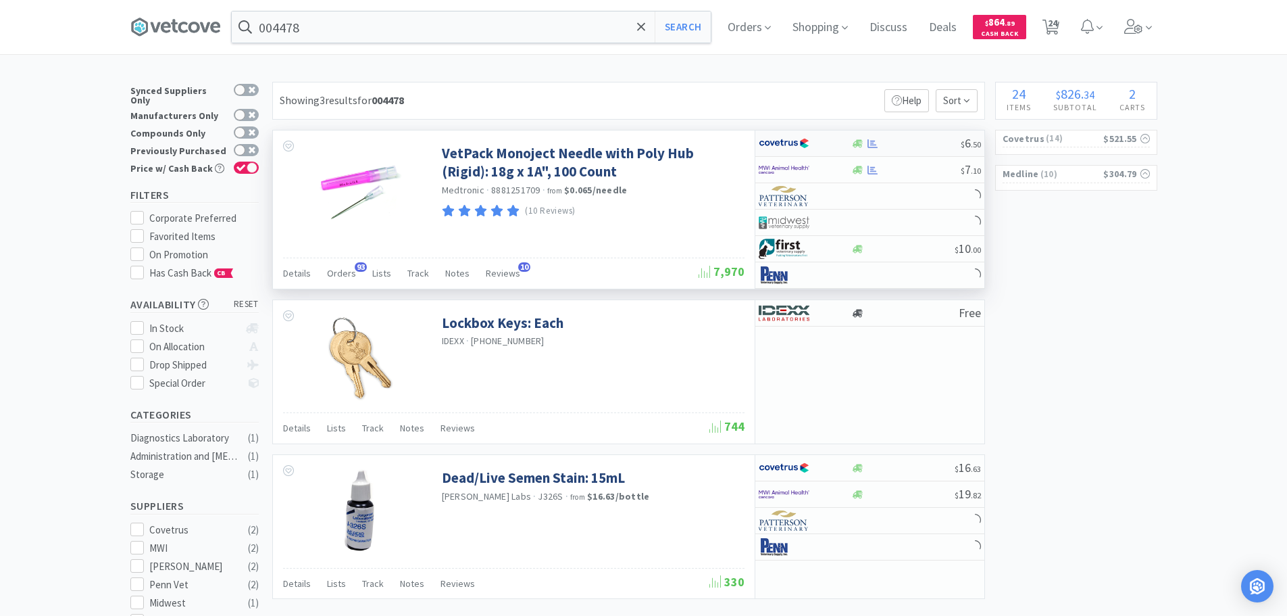
click at [926, 143] on div at bounding box center [905, 144] width 109 height 10
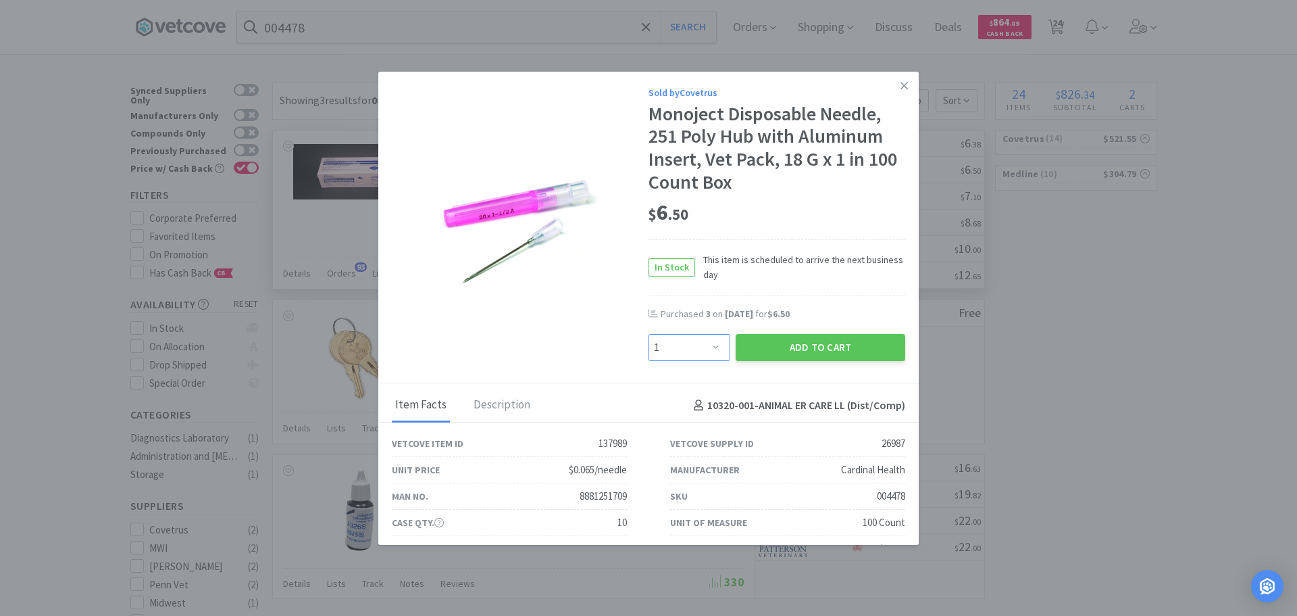
click at [691, 349] on select "Enter Quantity 1 2 3 4 5 6 7 8 9 10 11 12 13 14 15 16 17 18 19 20 Enter Quantity" at bounding box center [690, 347] width 82 height 27
click at [649, 334] on select "Enter Quantity 1 2 3 4 5 6 7 8 9 10 11 12 13 14 15 16 17 18 19 20 Enter Quantity" at bounding box center [690, 347] width 82 height 27
click at [778, 351] on button "Add to Cart" at bounding box center [821, 347] width 170 height 27
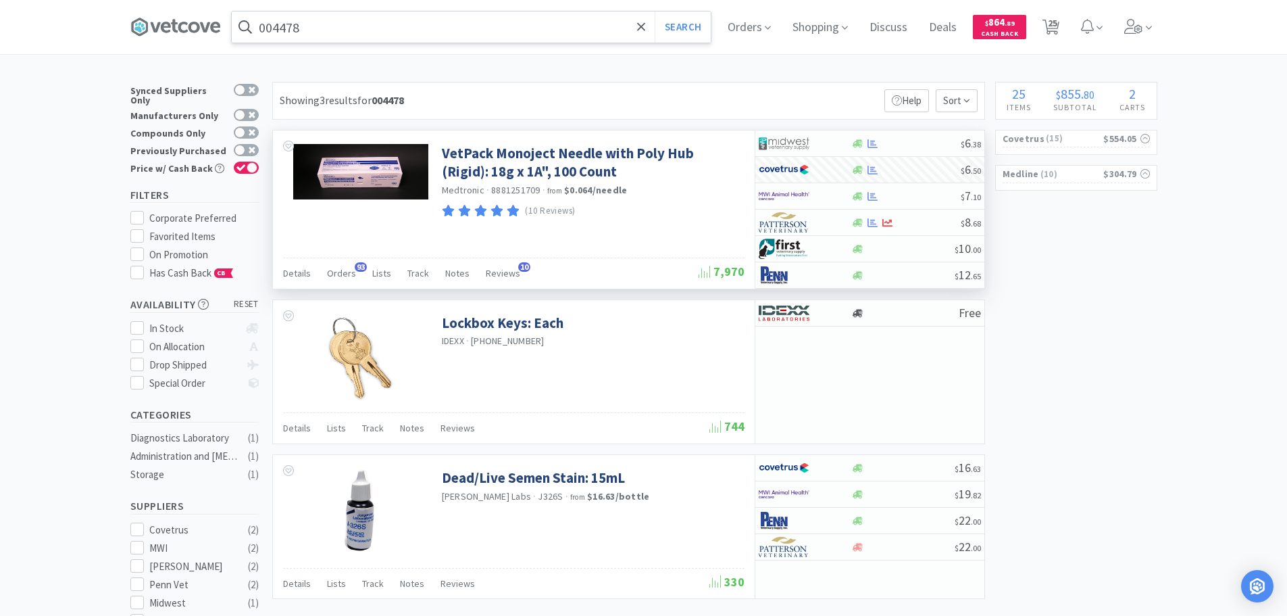
click at [434, 24] on input "004478" at bounding box center [471, 26] width 479 height 31
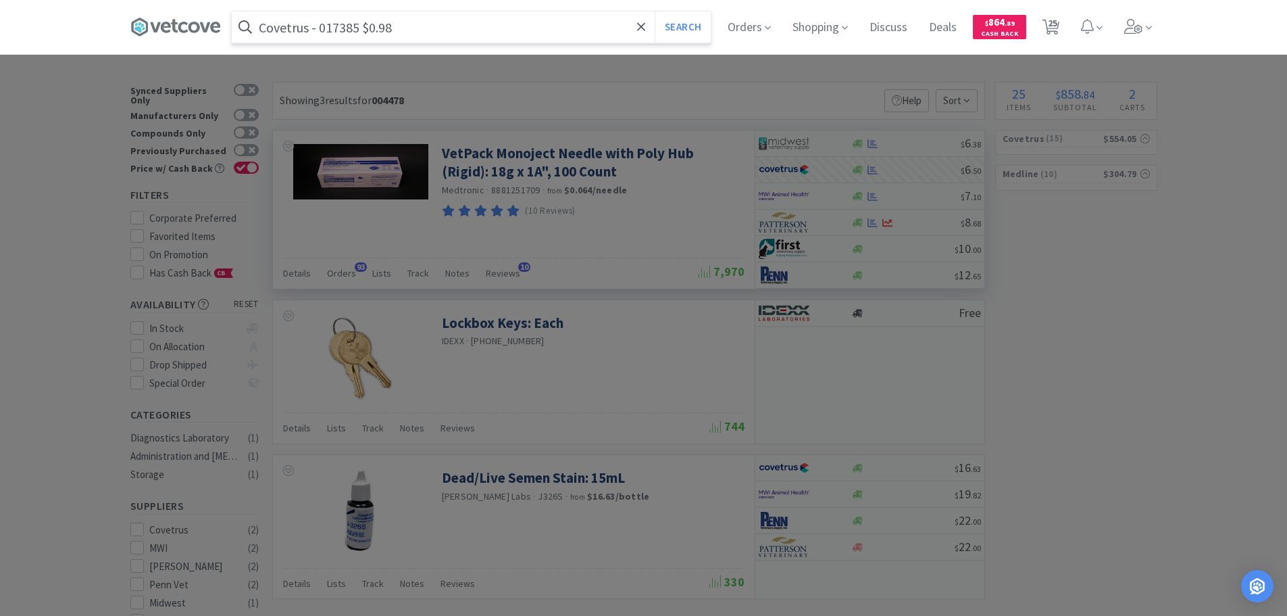
click at [345, 30] on input "Covetrus - 017385 $0.98" at bounding box center [471, 26] width 479 height 31
click at [345, 30] on input "017385" at bounding box center [471, 26] width 479 height 31
click at [655, 11] on button "Search" at bounding box center [683, 26] width 56 height 31
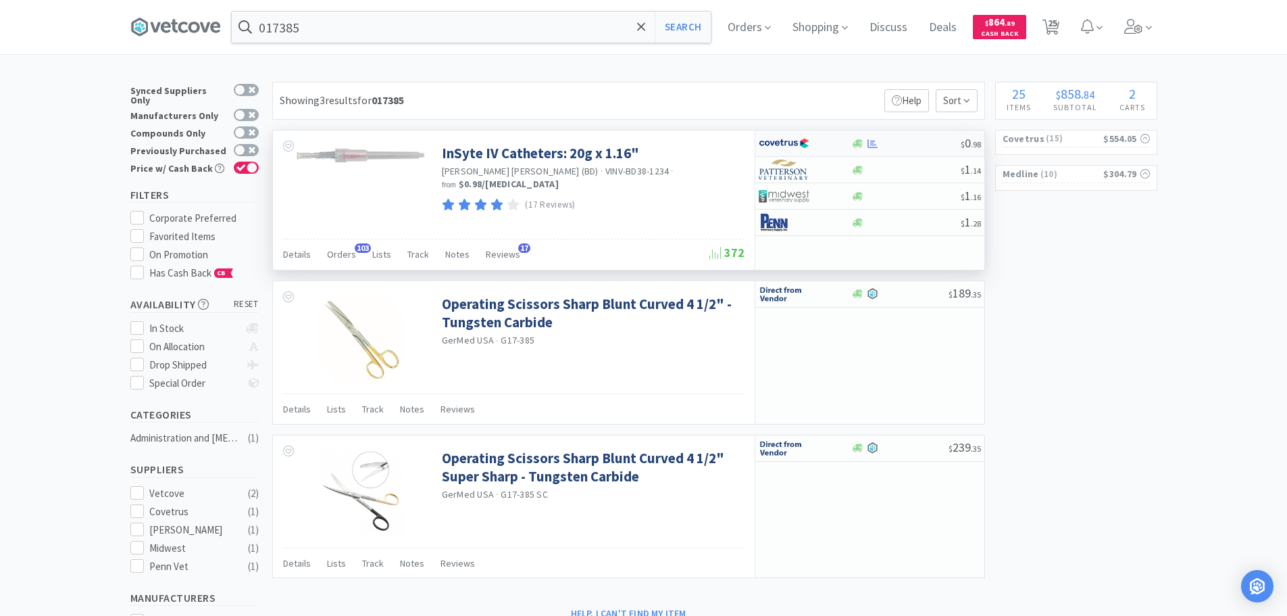
click at [914, 146] on div at bounding box center [905, 144] width 109 height 10
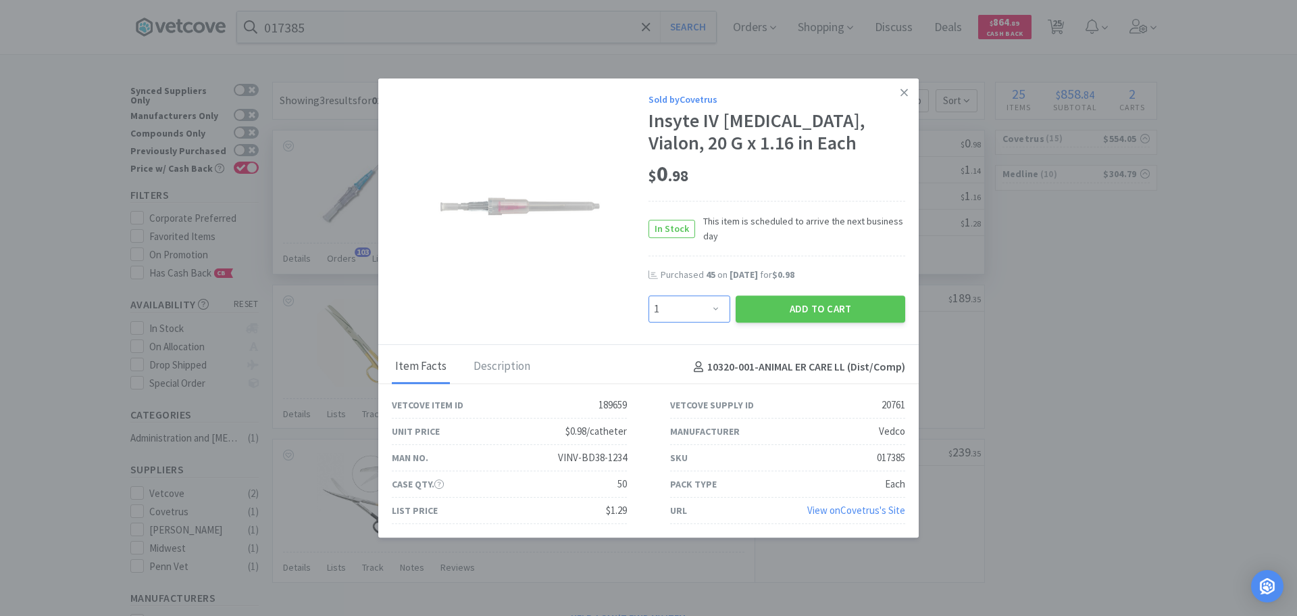
click at [683, 309] on select "Enter Quantity 1 2 3 4 5 6 7 8 9 10 11 12 13 14 15 16 17 18 19 20 Enter Quantity" at bounding box center [690, 308] width 82 height 27
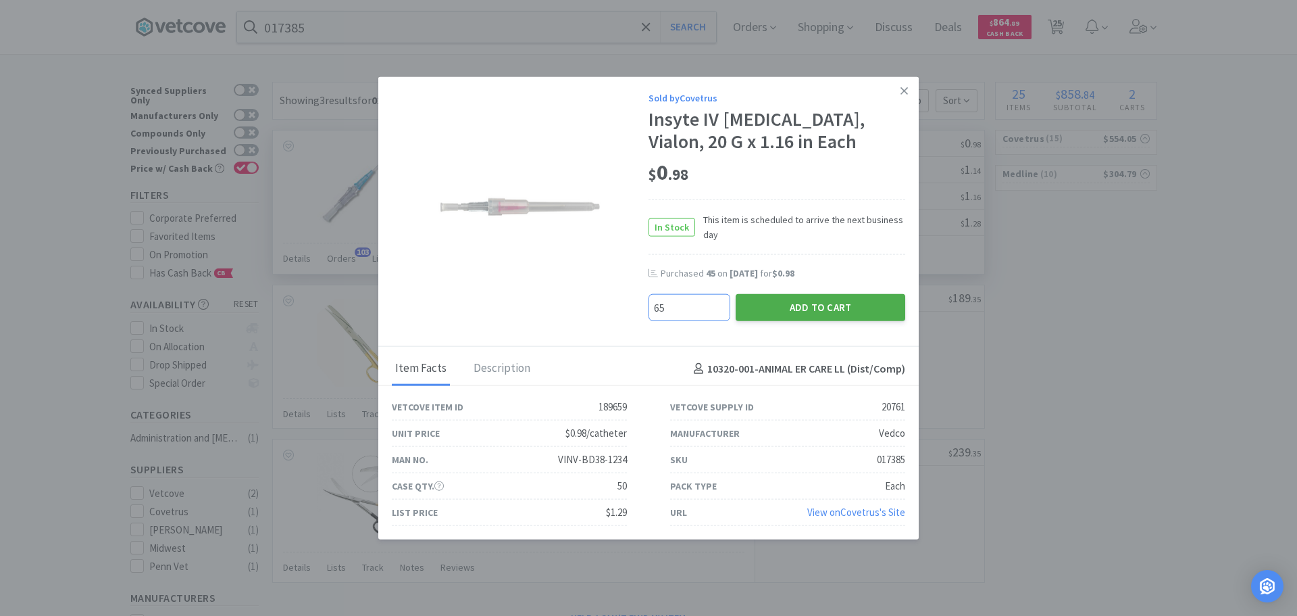
click at [766, 314] on button "Add to Cart" at bounding box center [821, 307] width 170 height 27
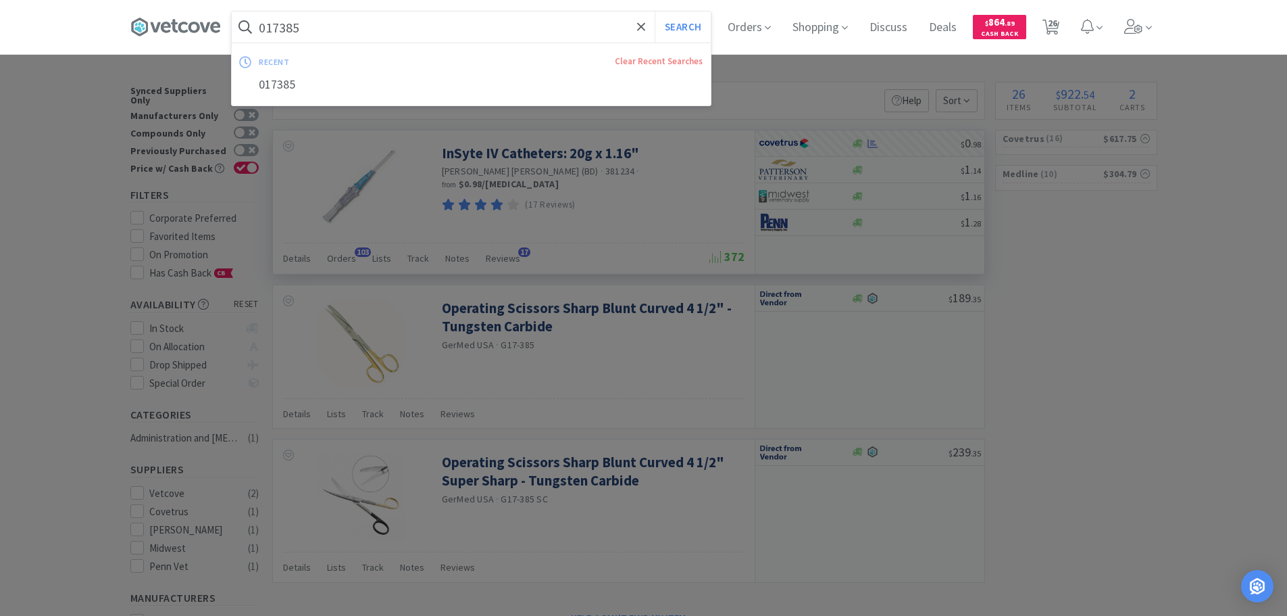
click at [440, 27] on input "017385" at bounding box center [471, 26] width 479 height 31
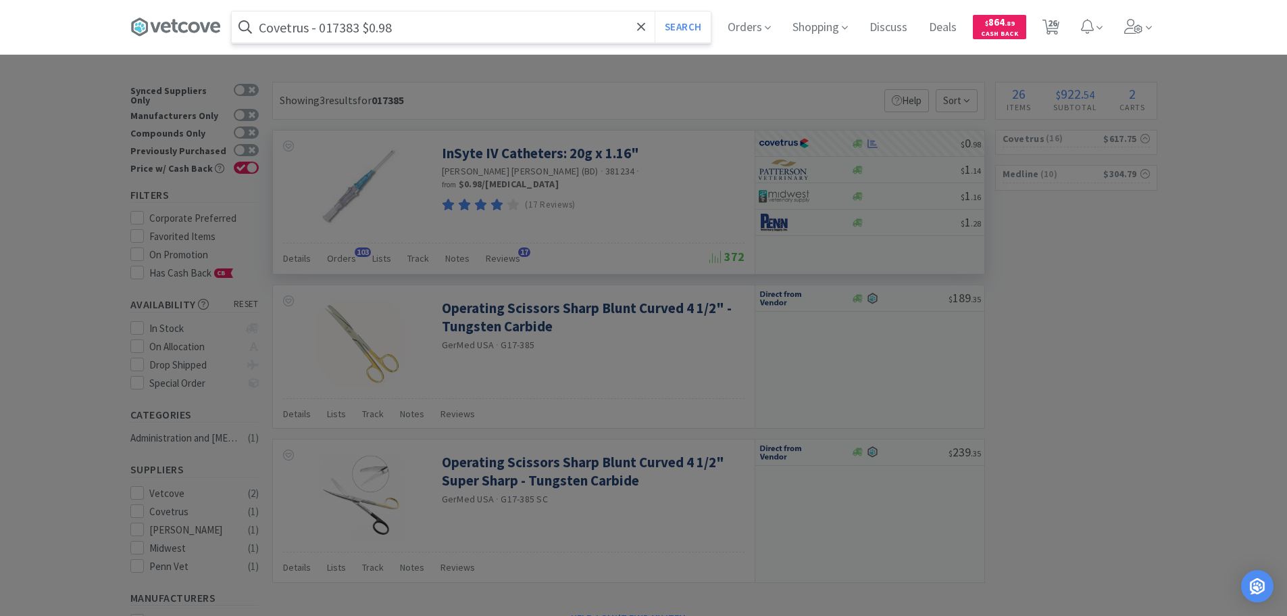
click at [345, 31] on input "Covetrus - 017383 $0.98" at bounding box center [471, 26] width 479 height 31
click at [655, 11] on button "Search" at bounding box center [683, 26] width 56 height 31
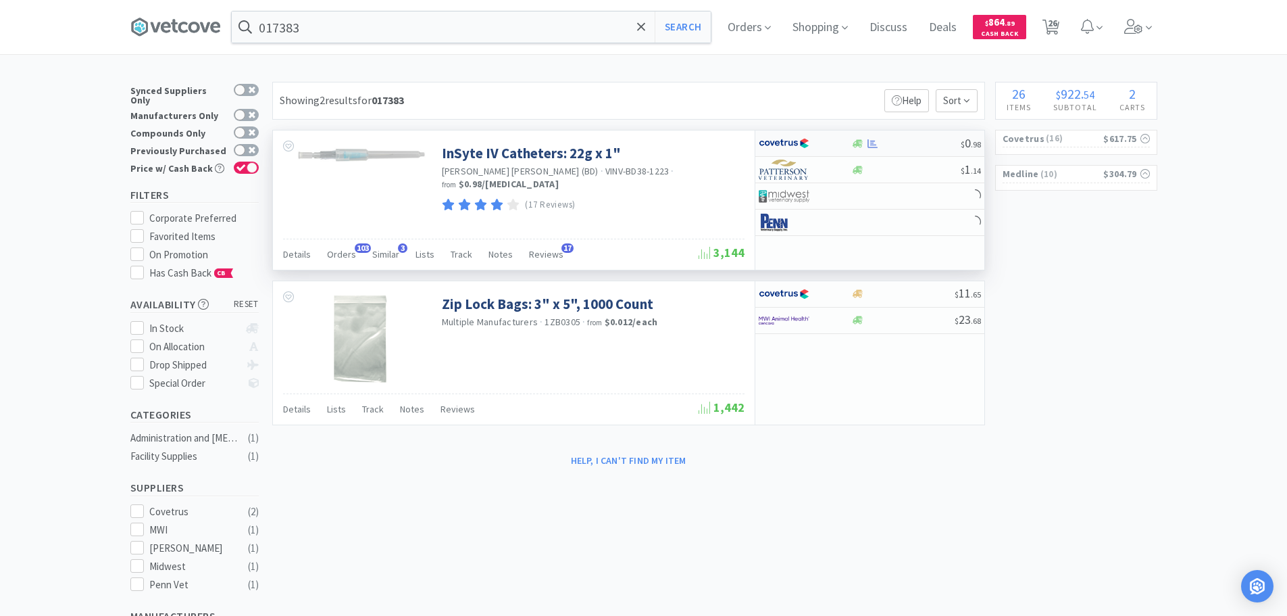
click at [914, 135] on div "$ 0 . 98" at bounding box center [869, 143] width 229 height 26
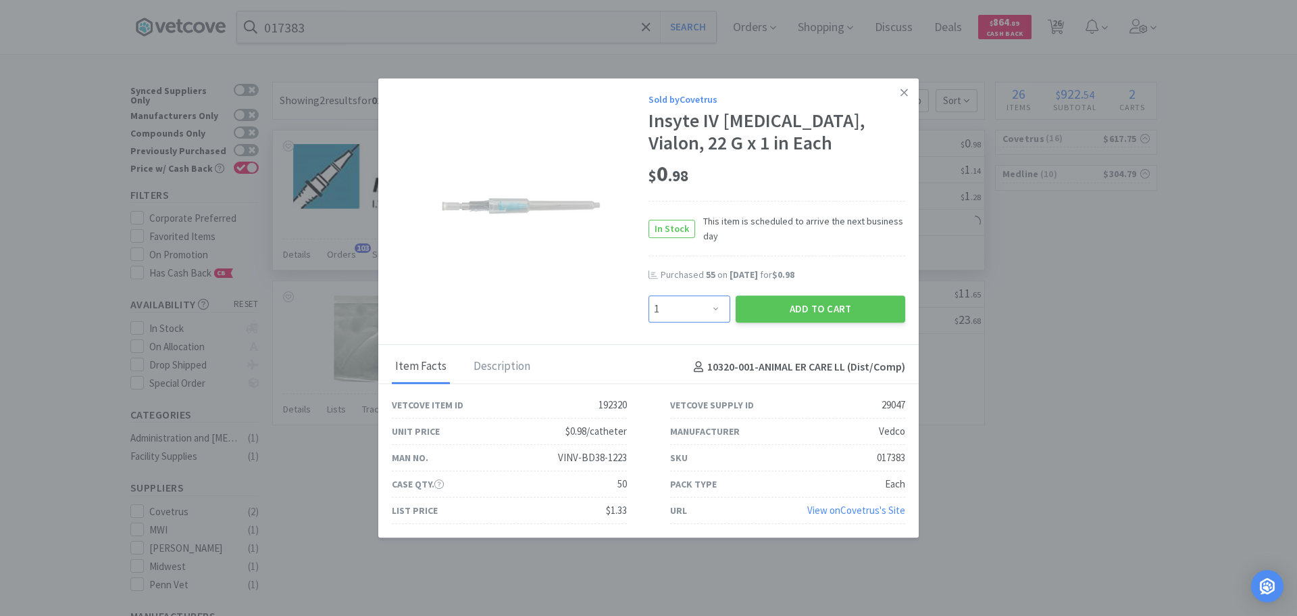
click at [680, 304] on select "Enter Quantity 1 2 3 4 5 6 7 8 9 10 11 12 13 14 15 16 17 18 19 20 Enter Quantity" at bounding box center [690, 308] width 82 height 27
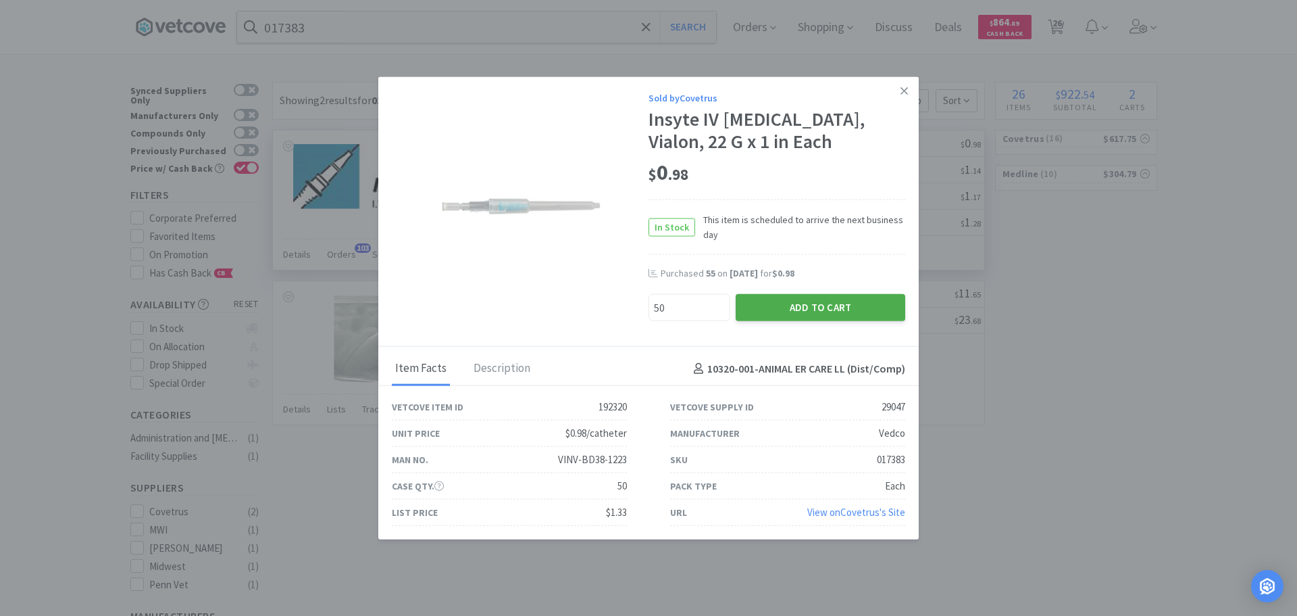
click at [762, 309] on button "Add to Cart" at bounding box center [821, 307] width 170 height 27
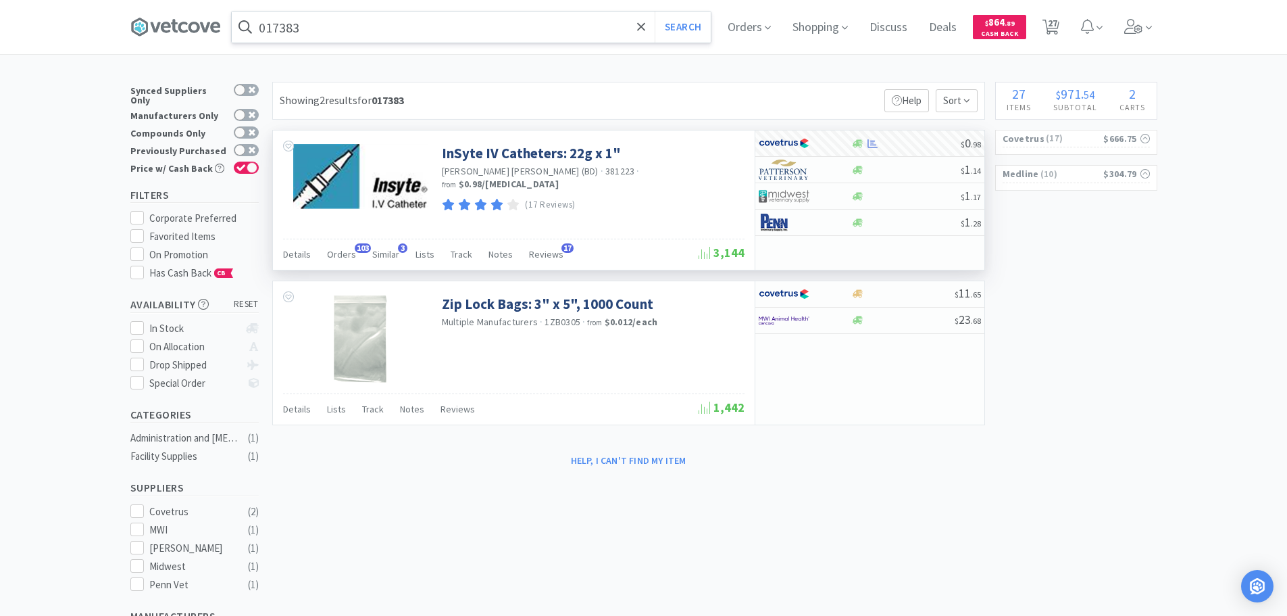
click at [451, 26] on input "017383" at bounding box center [471, 26] width 479 height 31
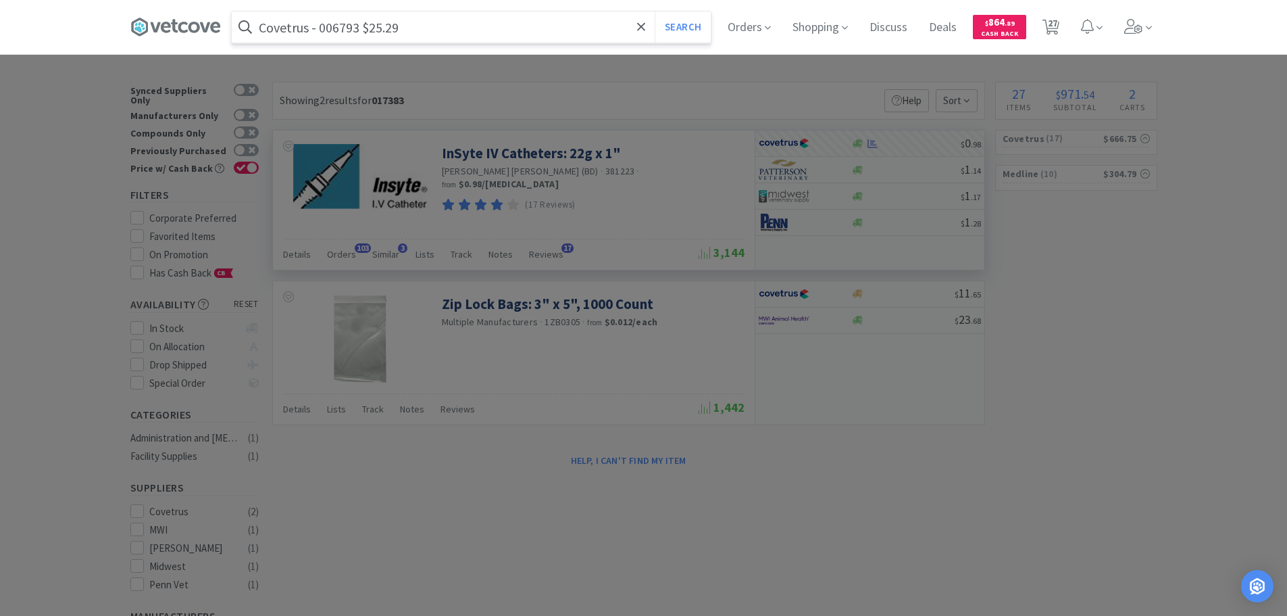
click at [338, 23] on input "Covetrus - 006793 $25.29" at bounding box center [471, 26] width 479 height 31
click at [338, 23] on input "006793" at bounding box center [471, 26] width 479 height 31
click at [655, 11] on button "Search" at bounding box center [683, 26] width 56 height 31
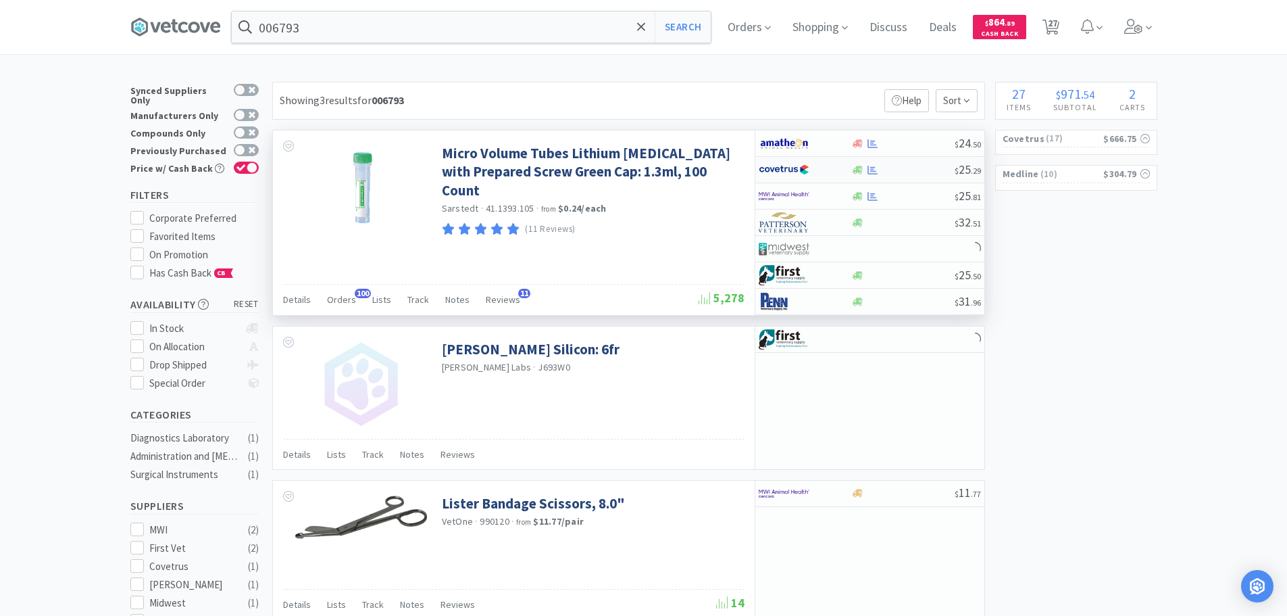
click at [915, 167] on div at bounding box center [902, 170] width 103 height 10
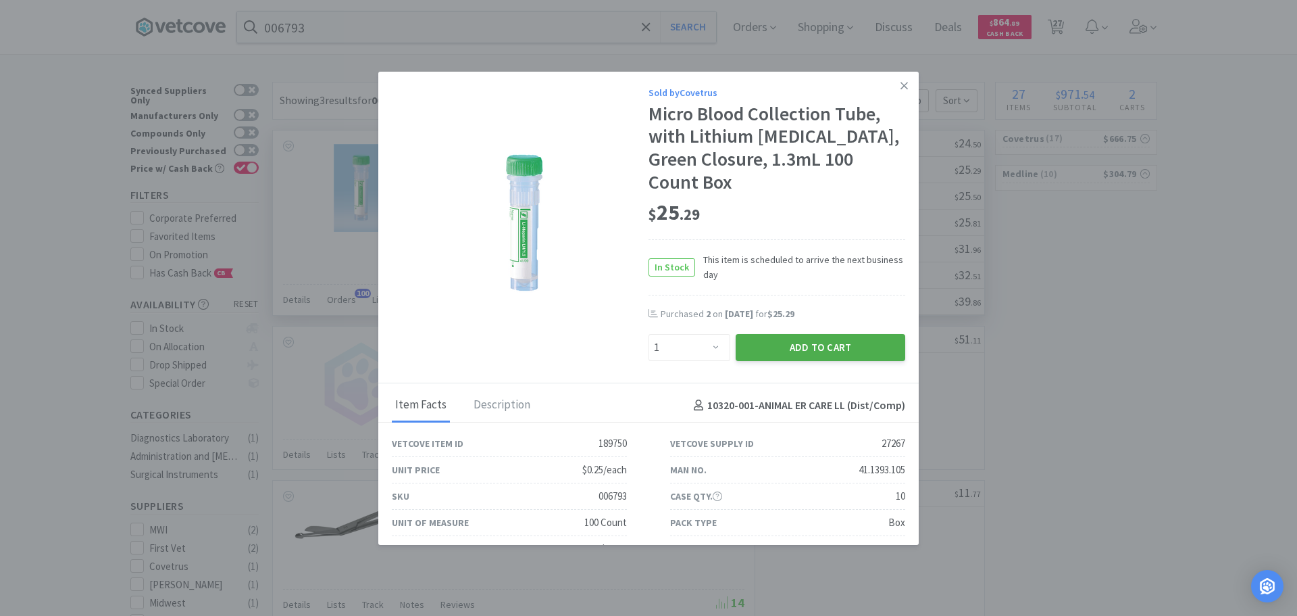
click at [796, 334] on button "Add to Cart" at bounding box center [821, 347] width 170 height 27
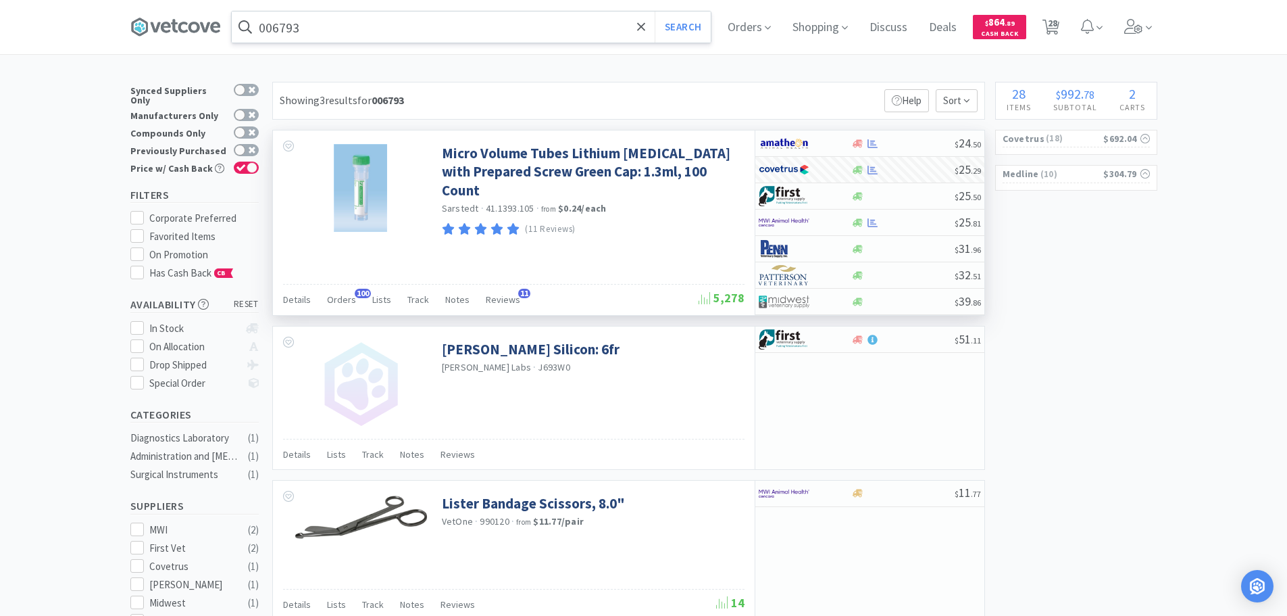
click at [452, 22] on input "006793" at bounding box center [471, 26] width 479 height 31
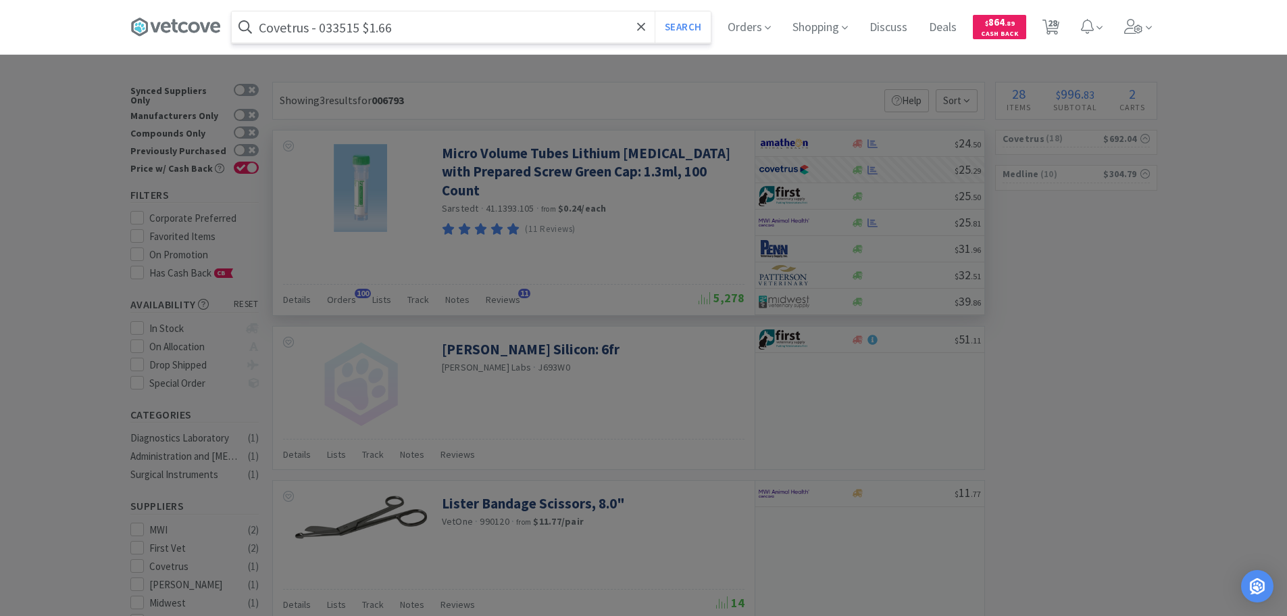
click at [335, 32] on input "Covetrus - 033515 $1.66" at bounding box center [471, 26] width 479 height 31
click at [655, 11] on button "Search" at bounding box center [683, 26] width 56 height 31
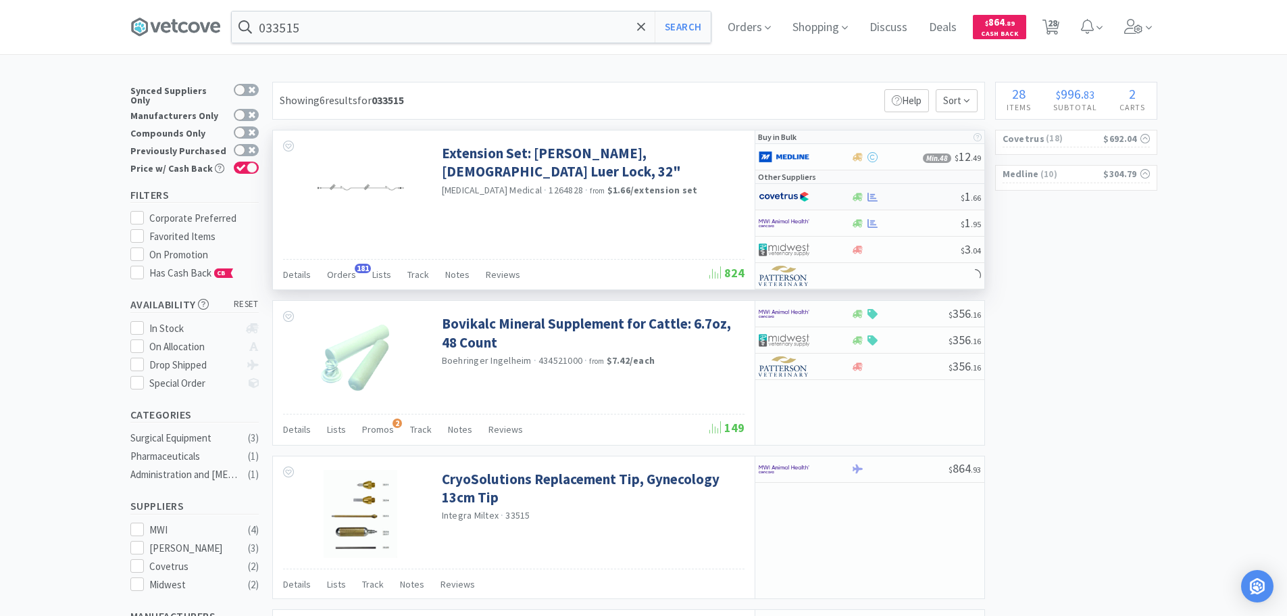
click at [934, 202] on div "$ 1 . 66" at bounding box center [869, 197] width 229 height 26
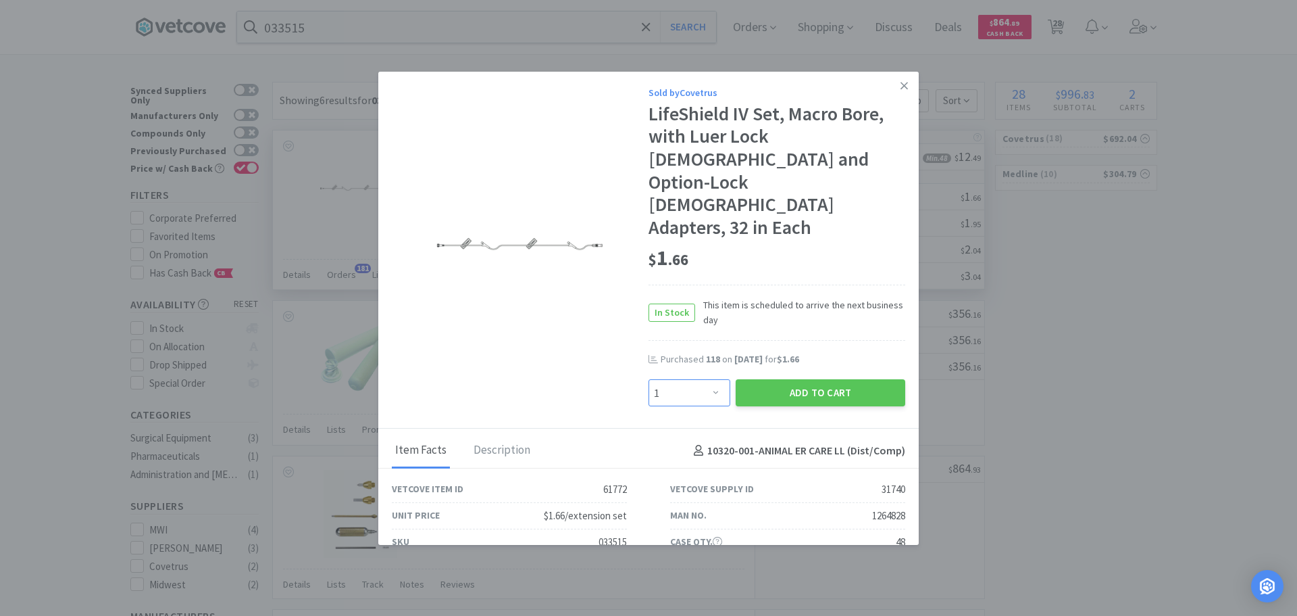
click at [682, 379] on select "Enter Quantity 1 2 3 4 5 6 7 8 9 10 11 12 13 14 15 16 17 18 19 20 Enter Quantity" at bounding box center [690, 392] width 82 height 27
click at [764, 379] on button "Add to Cart" at bounding box center [821, 392] width 170 height 27
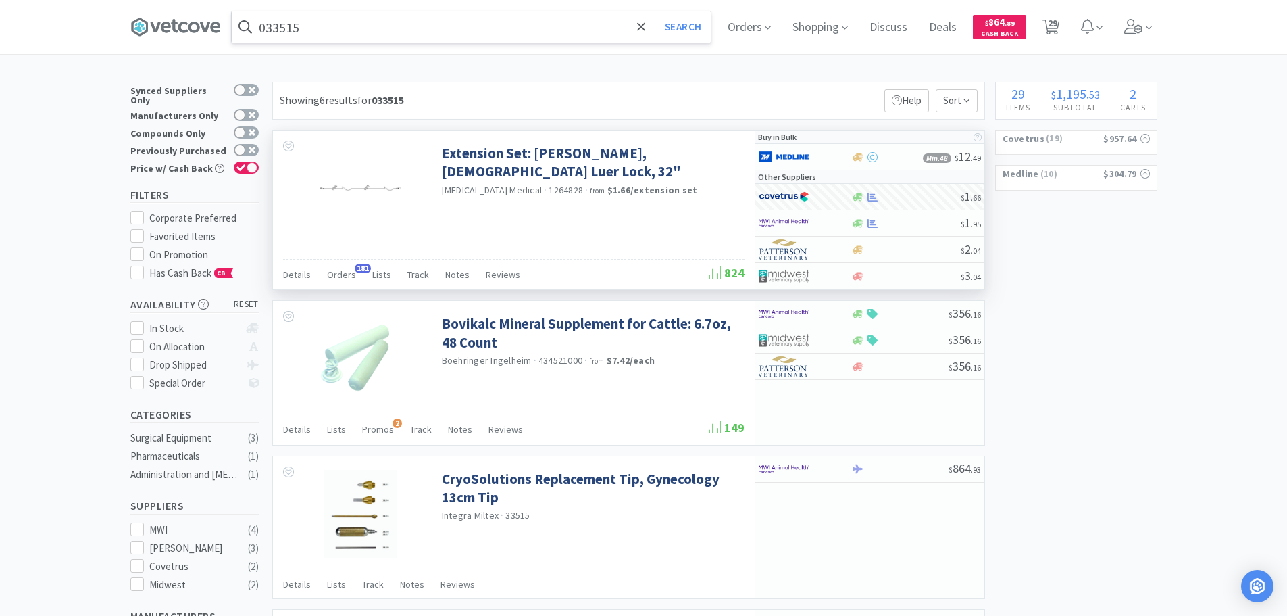
click at [461, 33] on input "033515" at bounding box center [471, 26] width 479 height 31
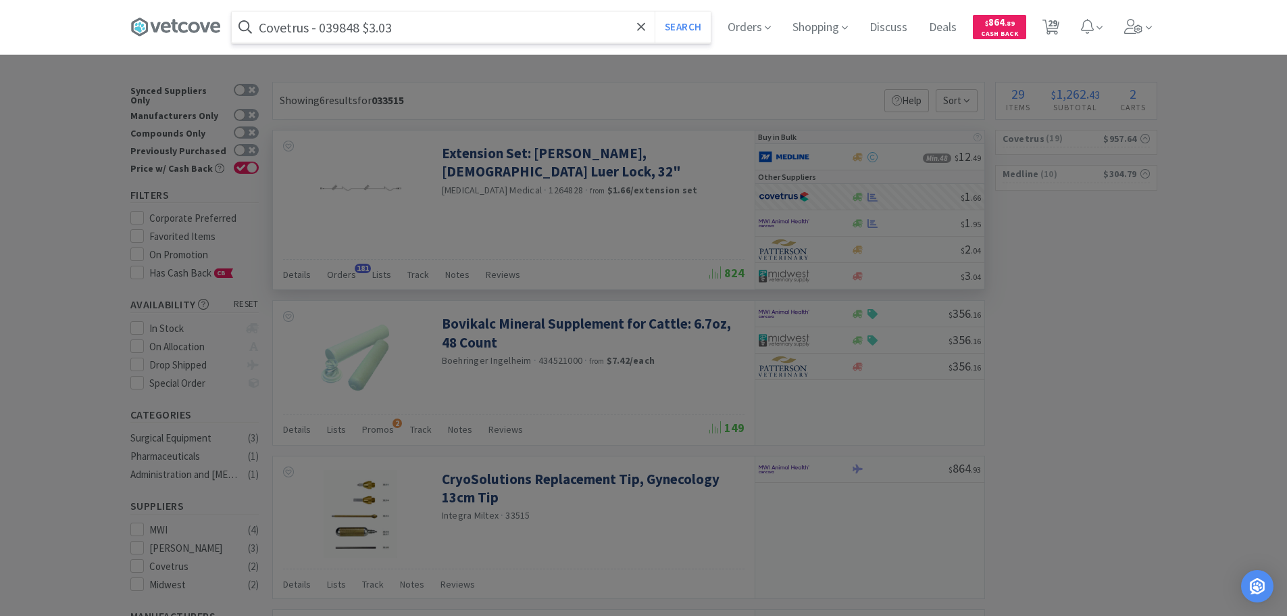
click at [333, 26] on input "Covetrus - 039848 $3.03" at bounding box center [471, 26] width 479 height 31
click at [655, 11] on button "Search" at bounding box center [683, 26] width 56 height 31
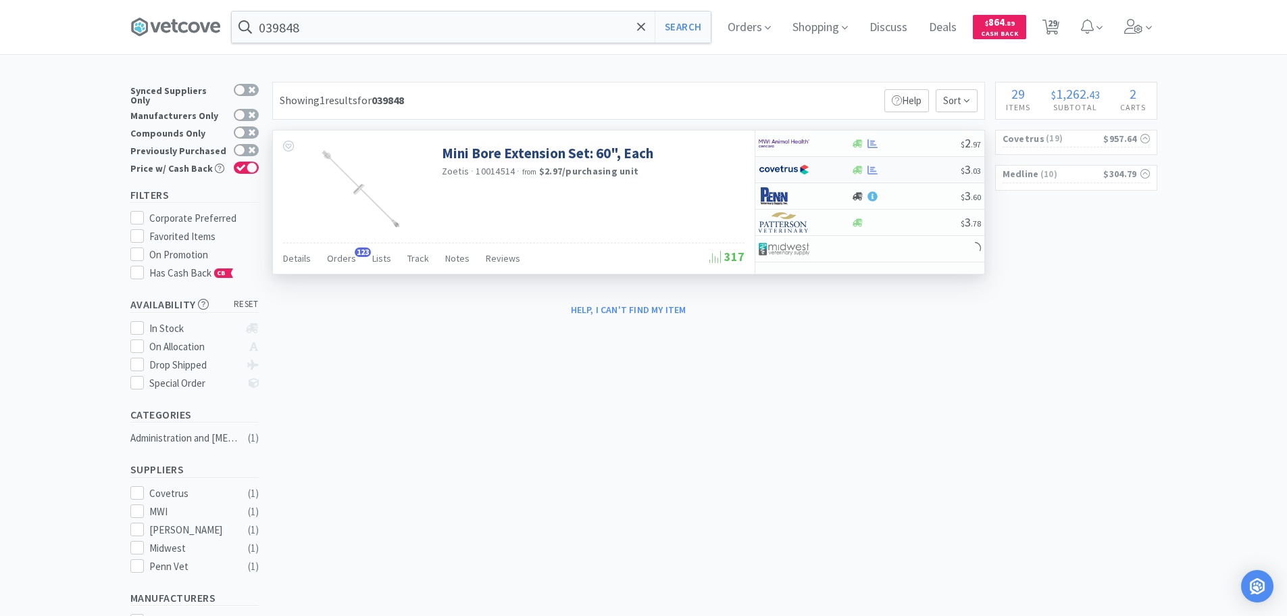
click at [922, 167] on div at bounding box center [905, 170] width 109 height 10
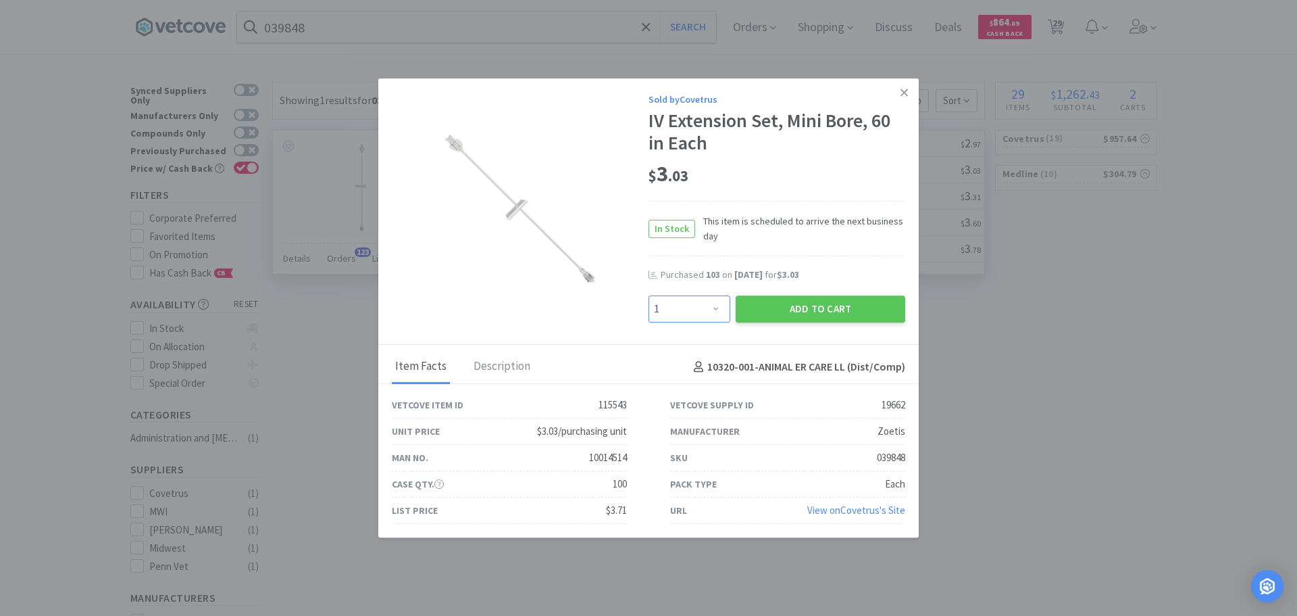
click at [688, 314] on select "Enter Quantity 1 2 3 4 5 6 7 8 9 10 11 12 13 14 15 16 17 18 19 20 Enter Quantity" at bounding box center [690, 308] width 82 height 27
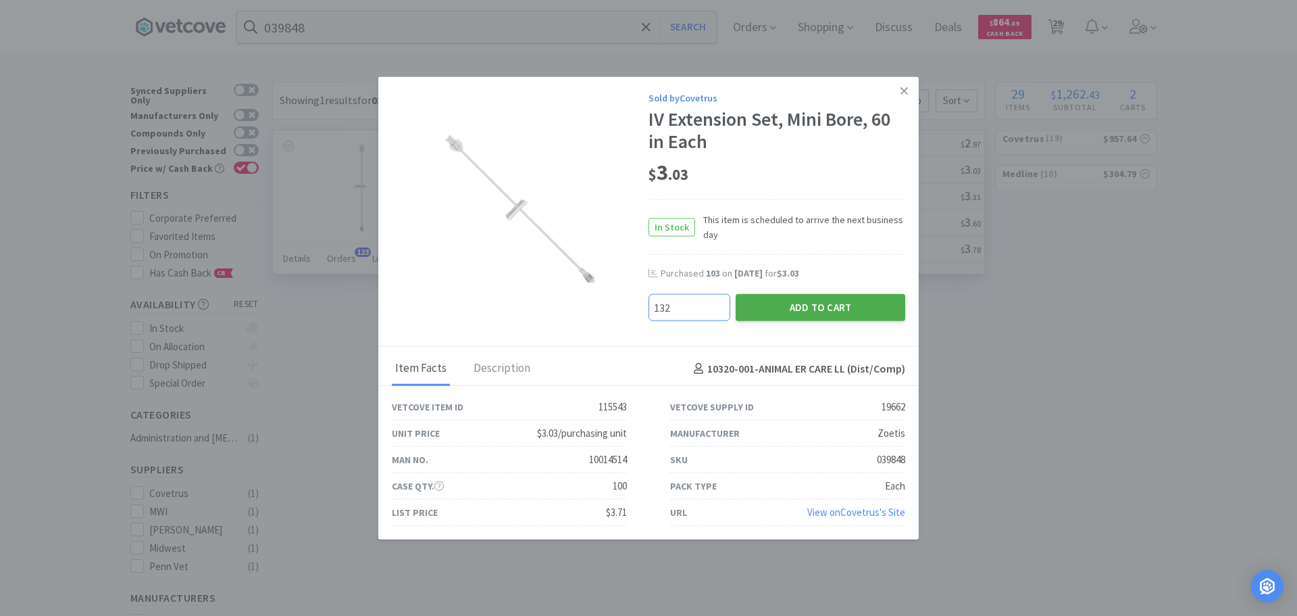
click at [760, 309] on button "Add to Cart" at bounding box center [821, 307] width 170 height 27
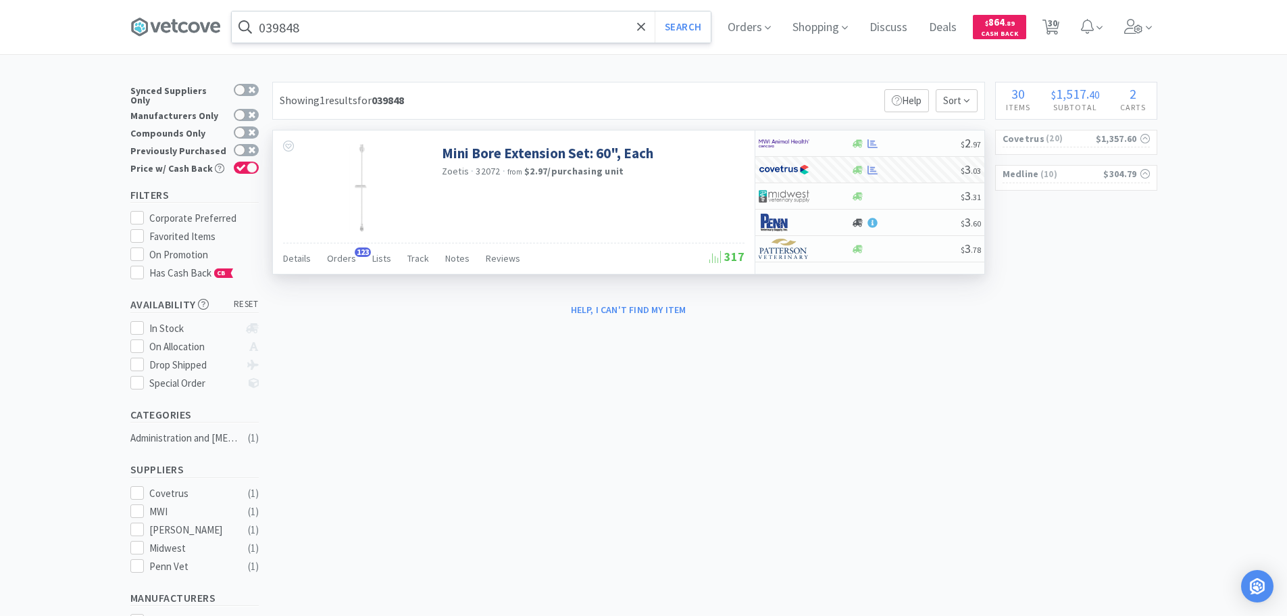
click at [460, 29] on input "039848" at bounding box center [471, 26] width 479 height 31
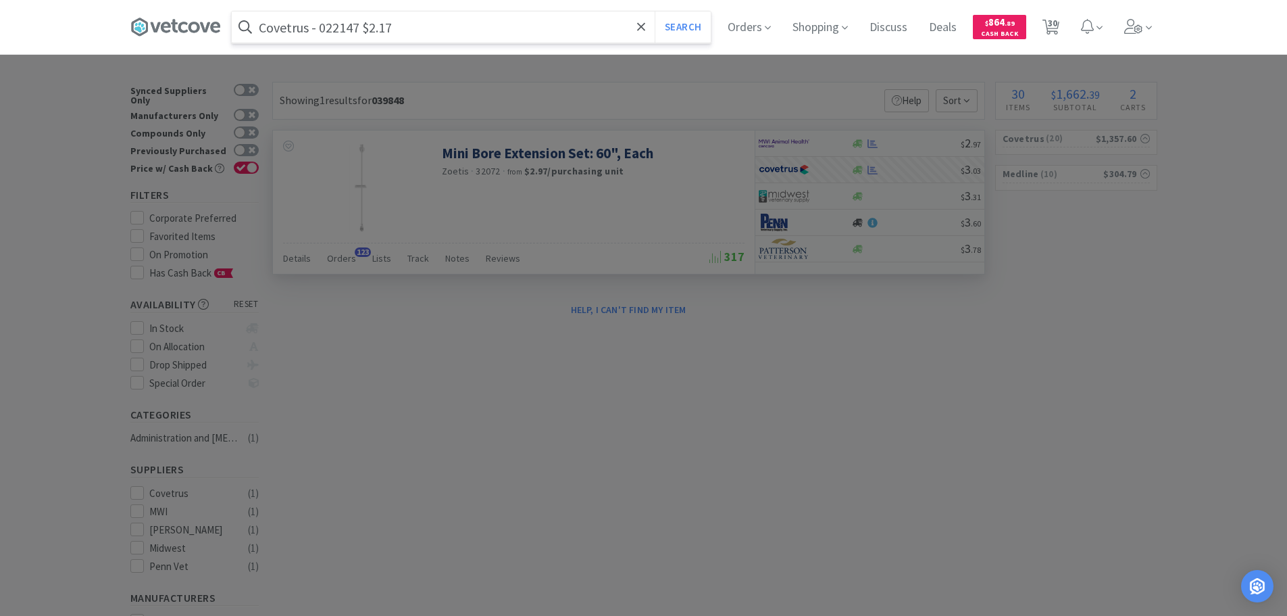
click at [334, 32] on input "Covetrus - 022147 $2.17" at bounding box center [471, 26] width 479 height 31
click at [334, 32] on input "022147" at bounding box center [471, 26] width 479 height 31
click at [655, 11] on button "Search" at bounding box center [683, 26] width 56 height 31
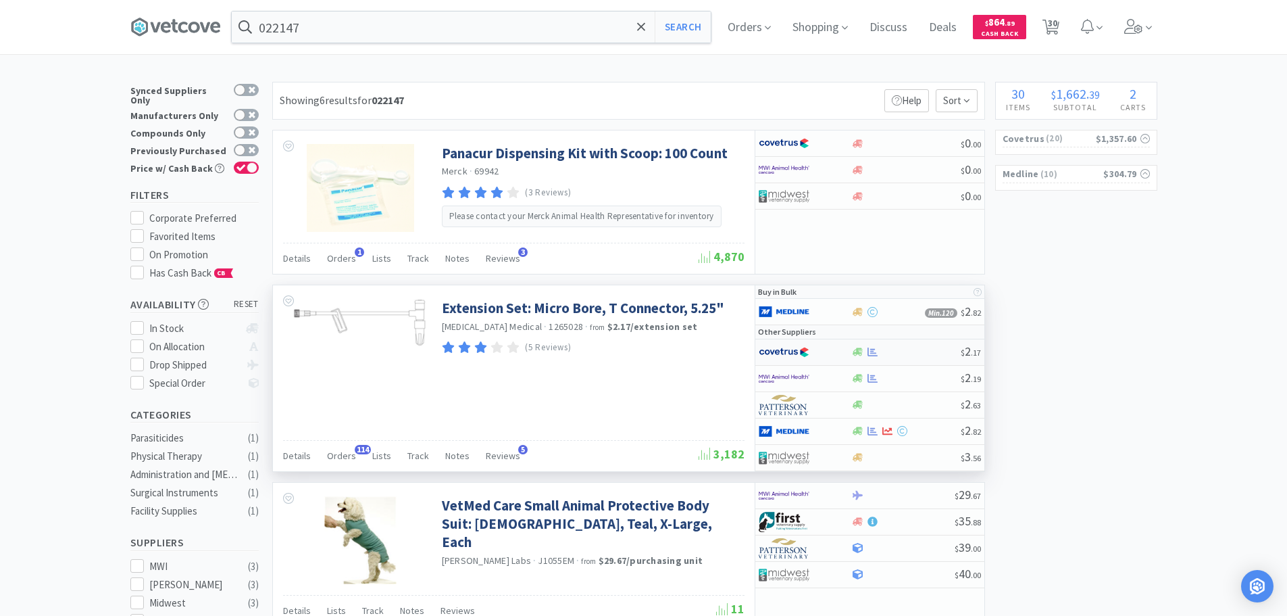
click at [916, 351] on div at bounding box center [905, 352] width 109 height 10
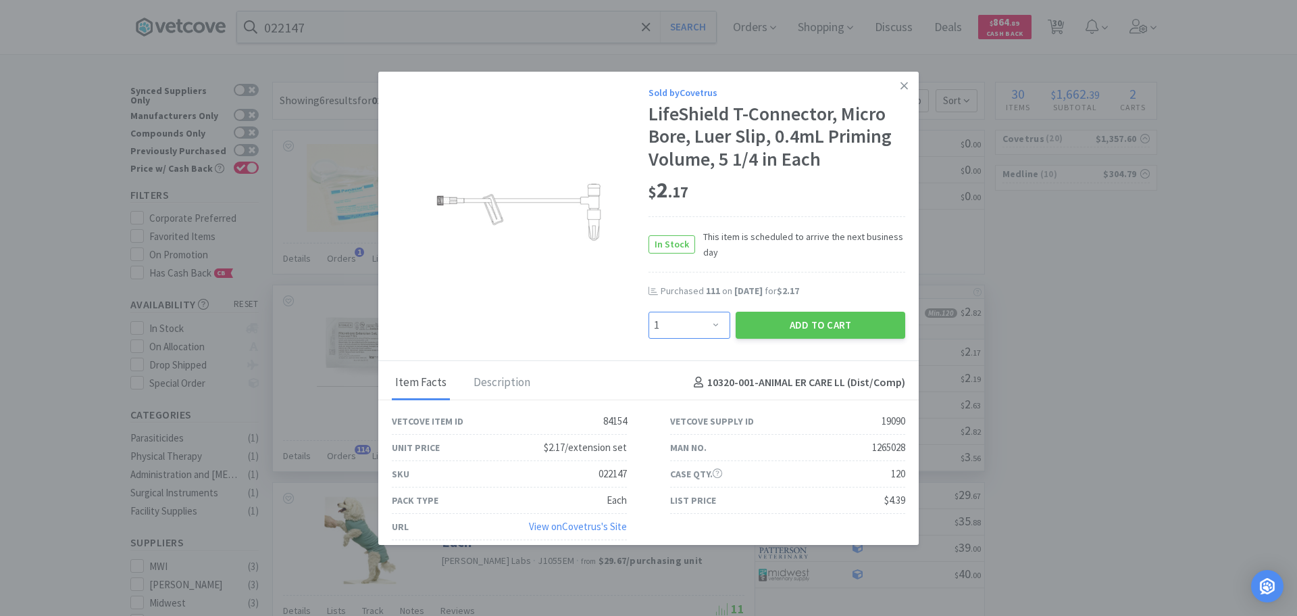
click at [701, 330] on select "Enter Quantity 1 2 3 4 5 6 7 8 9 10 11 12 13 14 15 16 17 18 19 20 Enter Quantity" at bounding box center [690, 324] width 82 height 27
click at [789, 331] on button "Add to Cart" at bounding box center [821, 324] width 170 height 27
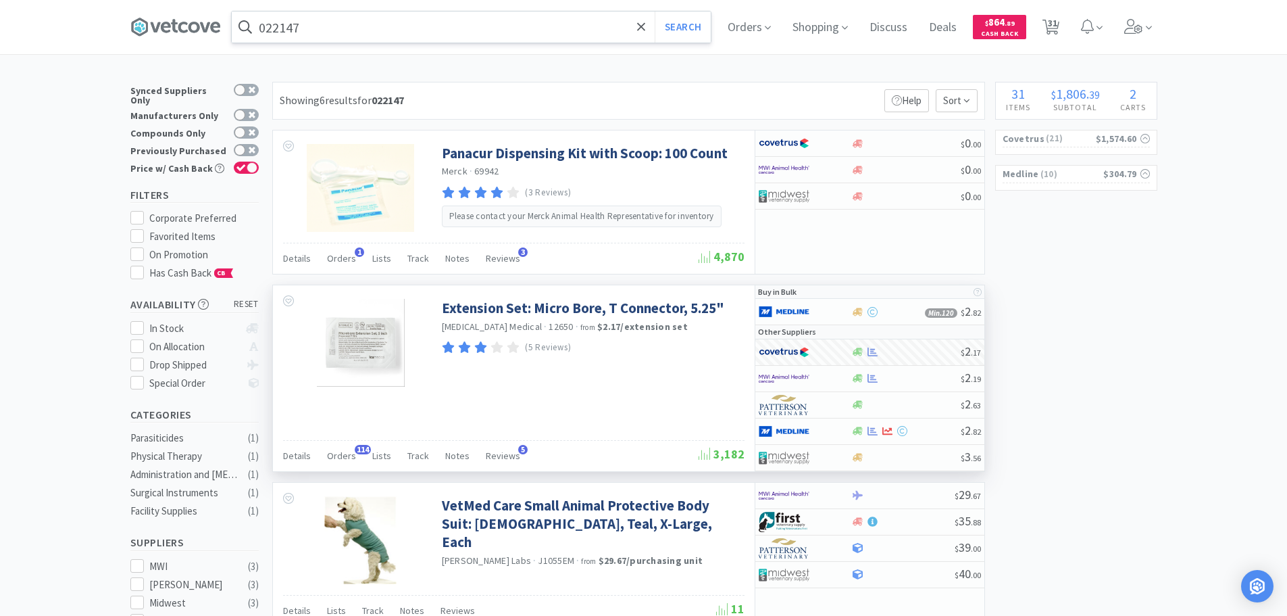
click at [447, 19] on input "022147" at bounding box center [471, 26] width 479 height 31
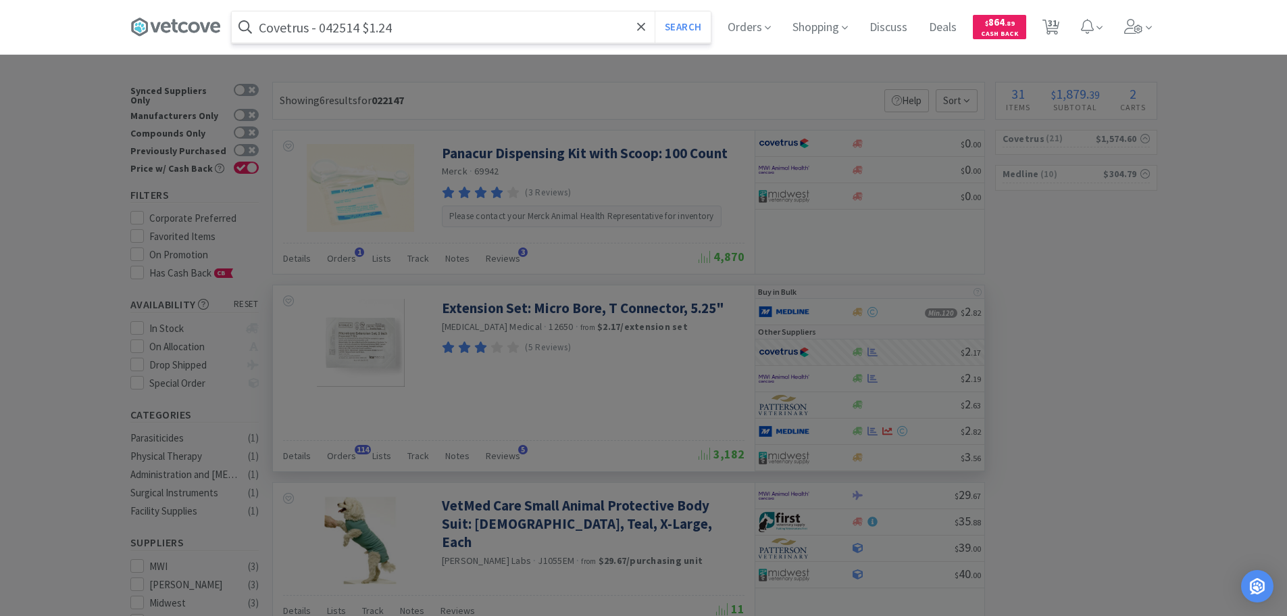
click at [351, 25] on input "Covetrus - 042514 $1.24" at bounding box center [471, 26] width 479 height 31
click at [655, 11] on button "Search" at bounding box center [683, 26] width 56 height 31
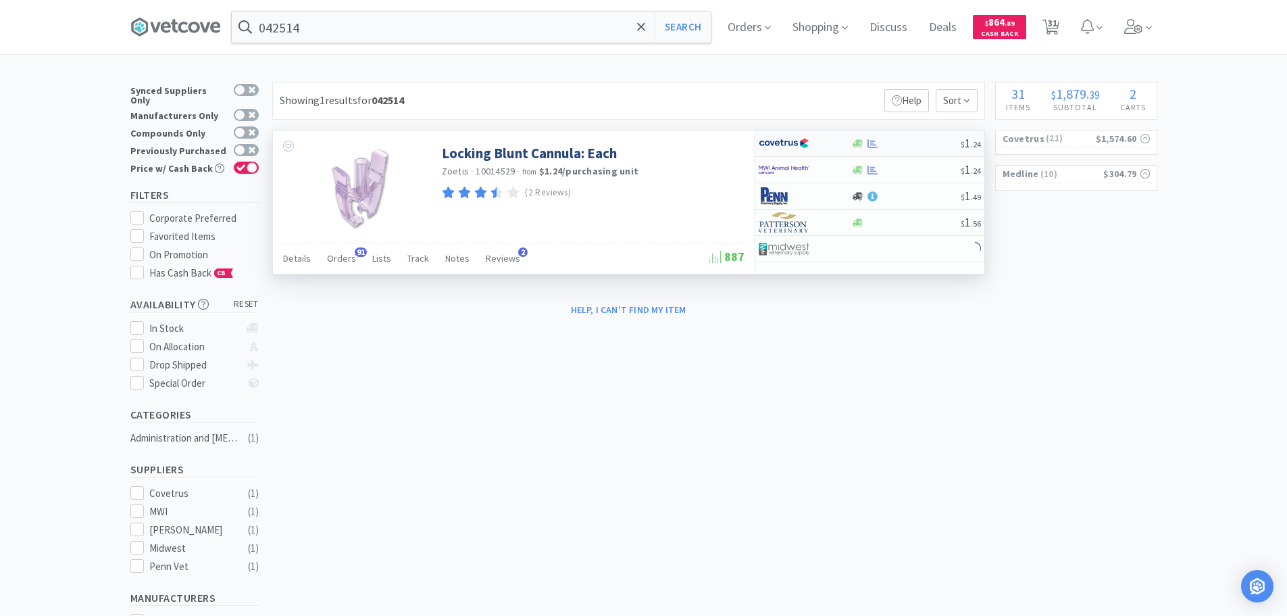
click at [905, 143] on div at bounding box center [905, 144] width 109 height 10
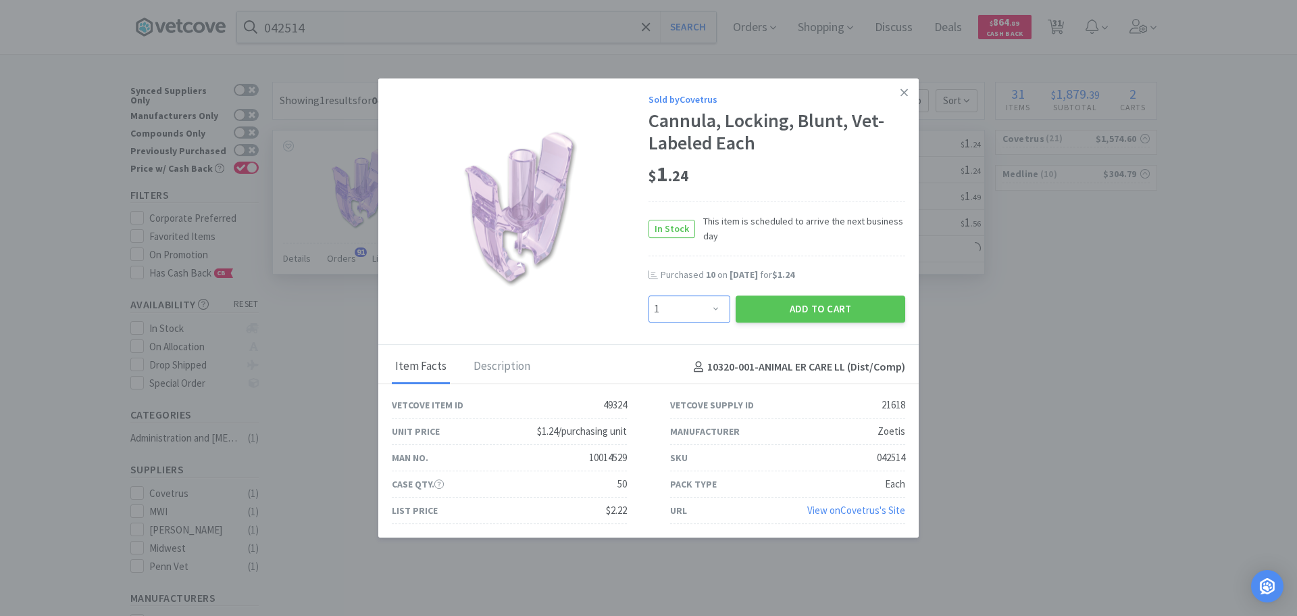
click at [697, 298] on select "Enter Quantity 1 2 3 4 5 6 7 8 9 10 11 12 13 14 15 16 17 18 19 20 Enter Quantity" at bounding box center [690, 308] width 82 height 27
click at [649, 295] on select "Enter Quantity 1 2 3 4 5 6 7 8 9 10 11 12 13 14 15 16 17 18 19 20 Enter Quantity" at bounding box center [690, 308] width 82 height 27
click at [762, 309] on button "Add to Cart" at bounding box center [821, 308] width 170 height 27
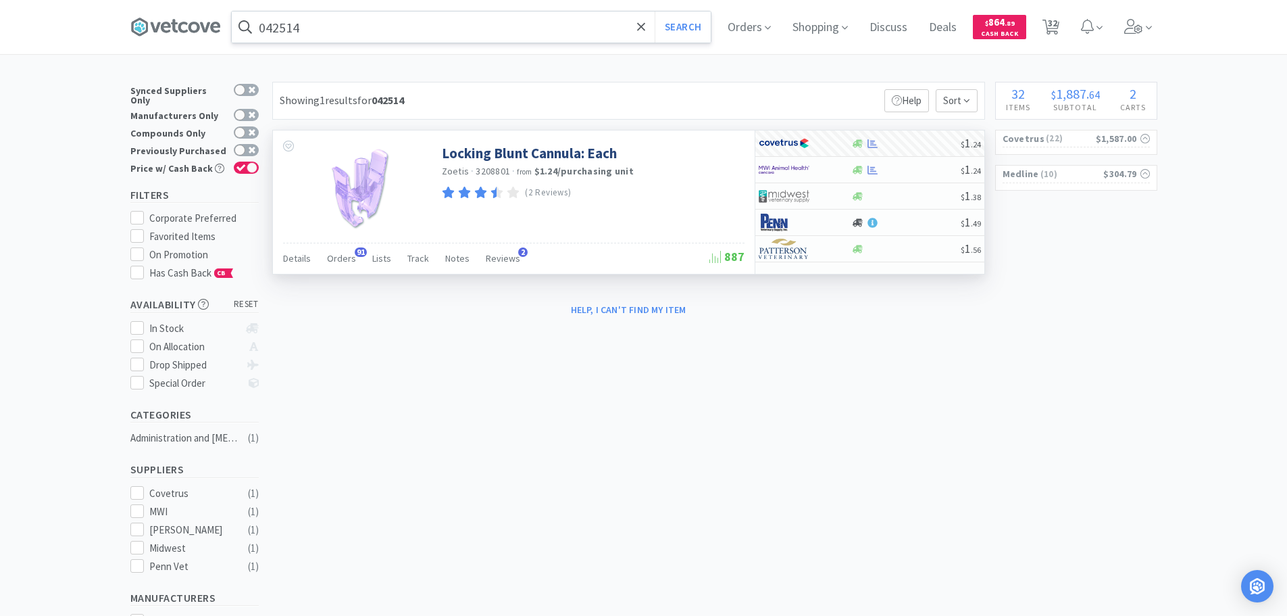
click at [438, 28] on input "042514" at bounding box center [471, 26] width 479 height 31
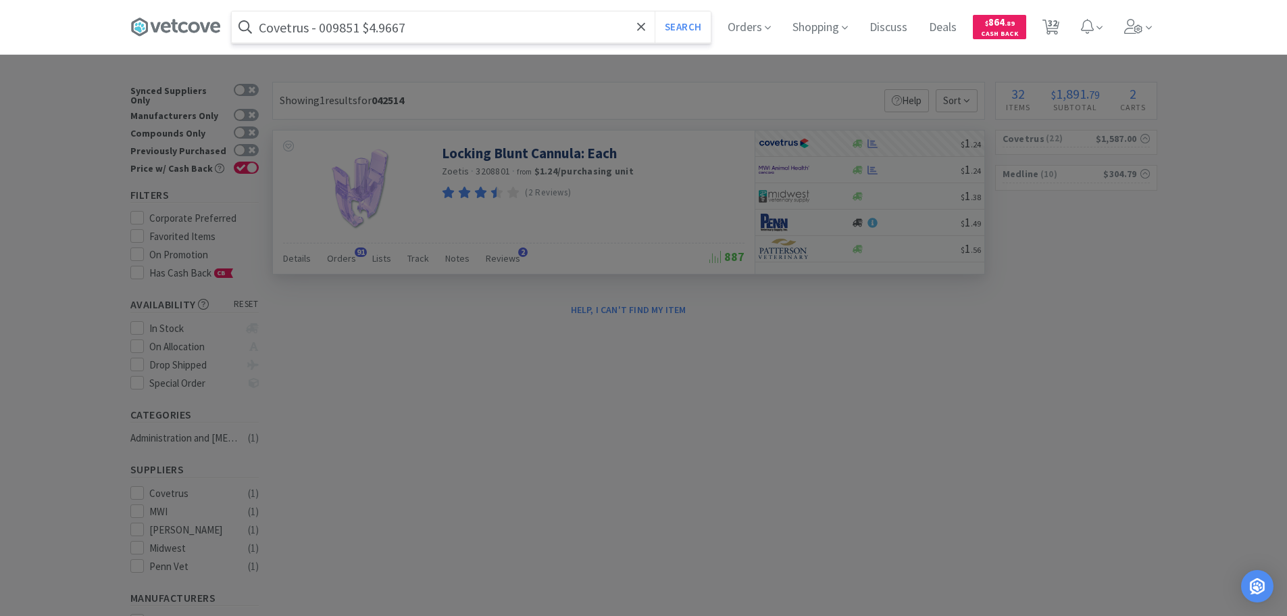
click at [351, 28] on input "Covetrus - 009851 $4.9667" at bounding box center [471, 26] width 479 height 31
click at [351, 28] on input "009851" at bounding box center [471, 26] width 479 height 31
click at [655, 11] on button "Search" at bounding box center [683, 26] width 56 height 31
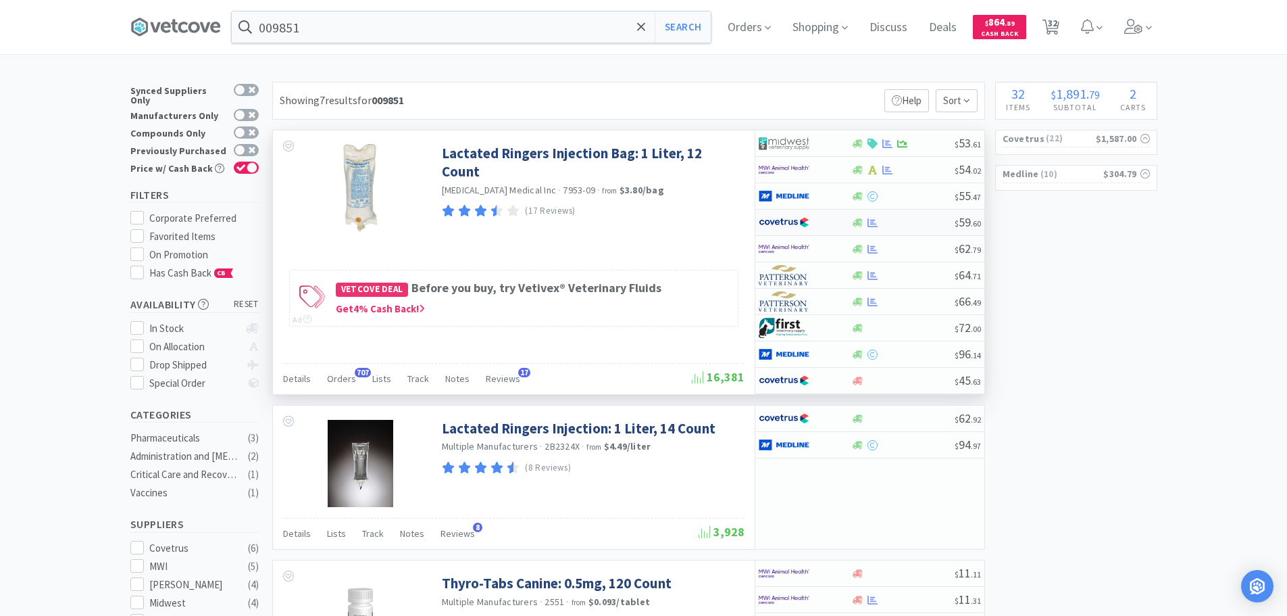
click at [921, 221] on div at bounding box center [902, 223] width 103 height 10
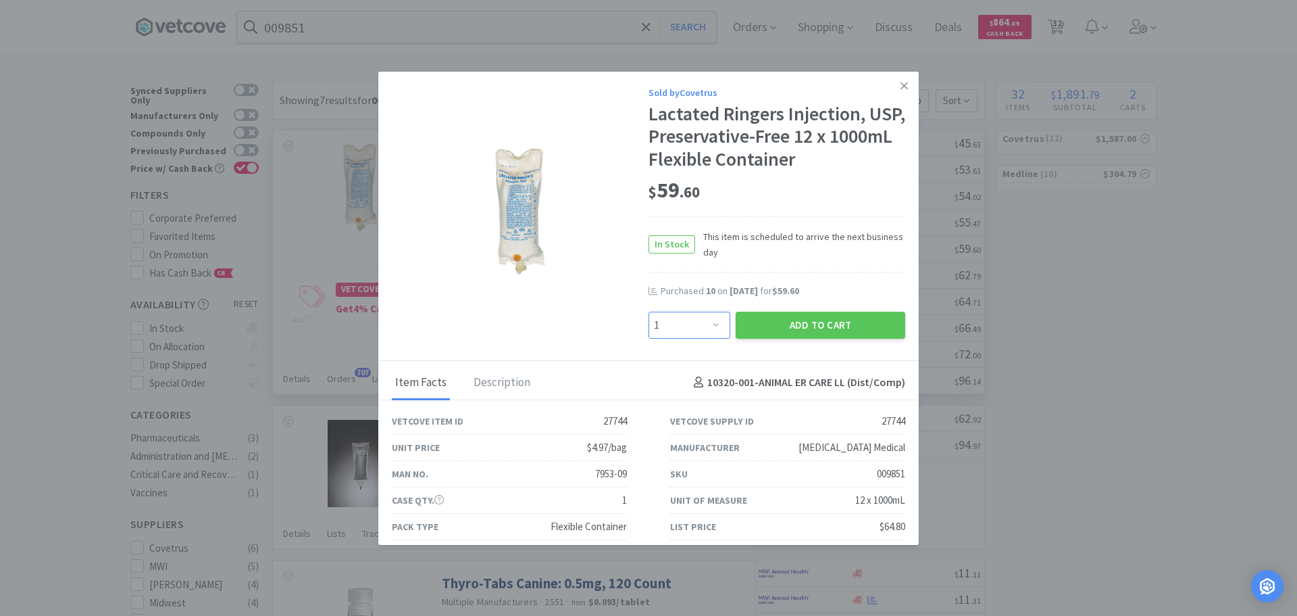
click at [689, 320] on select "Enter Quantity 1 2 3 4 5 6 7 8 9 10 11 12 13 14 15 16 17 18 19 20 Enter Quantity" at bounding box center [690, 324] width 82 height 27
click at [649, 311] on select "Enter Quantity 1 2 3 4 5 6 7 8 9 10 11 12 13 14 15 16 17 18 19 20 Enter Quantity" at bounding box center [690, 324] width 82 height 27
click at [758, 330] on button "Add to Cart" at bounding box center [821, 324] width 170 height 27
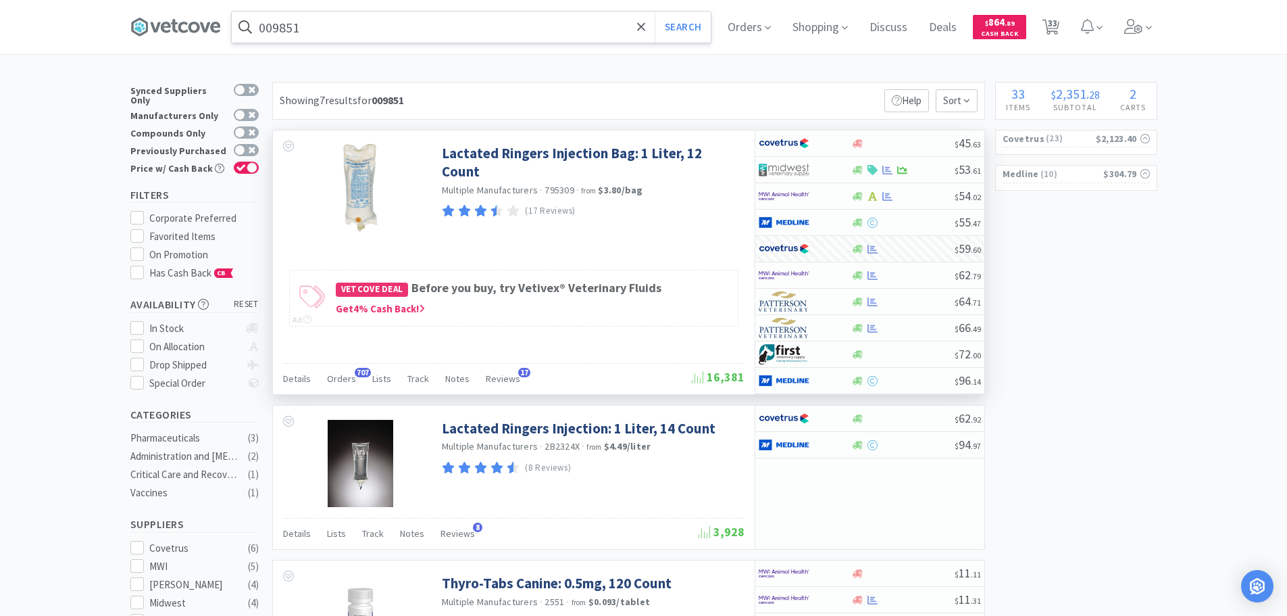
click at [499, 23] on input "009851" at bounding box center [471, 26] width 479 height 31
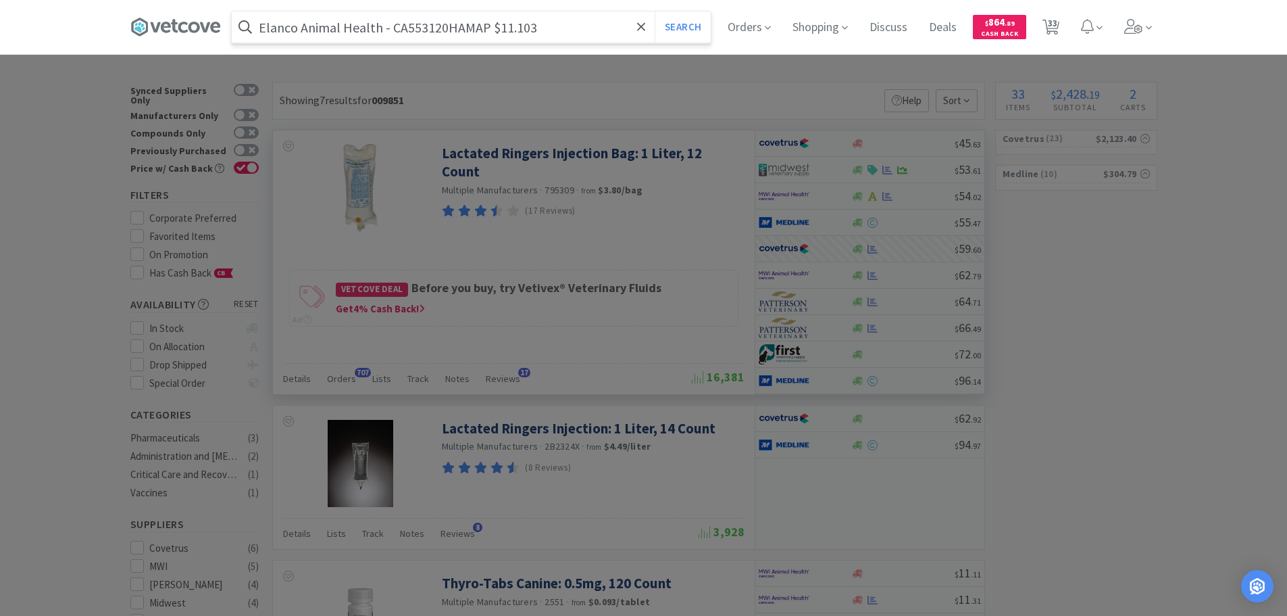
click at [440, 27] on input "Elanco Animal Health - CA553120HAMAP $11.103" at bounding box center [471, 26] width 479 height 31
click at [655, 11] on button "Search" at bounding box center [683, 26] width 56 height 31
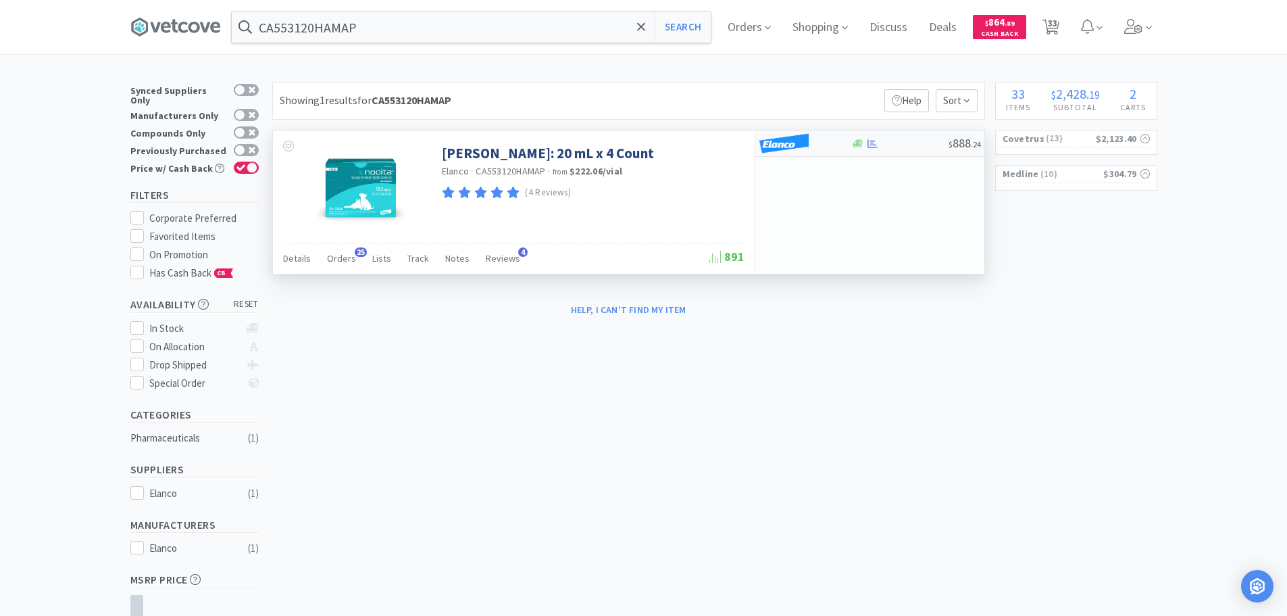
click at [922, 136] on div "$ 888 . 24" at bounding box center [869, 143] width 229 height 26
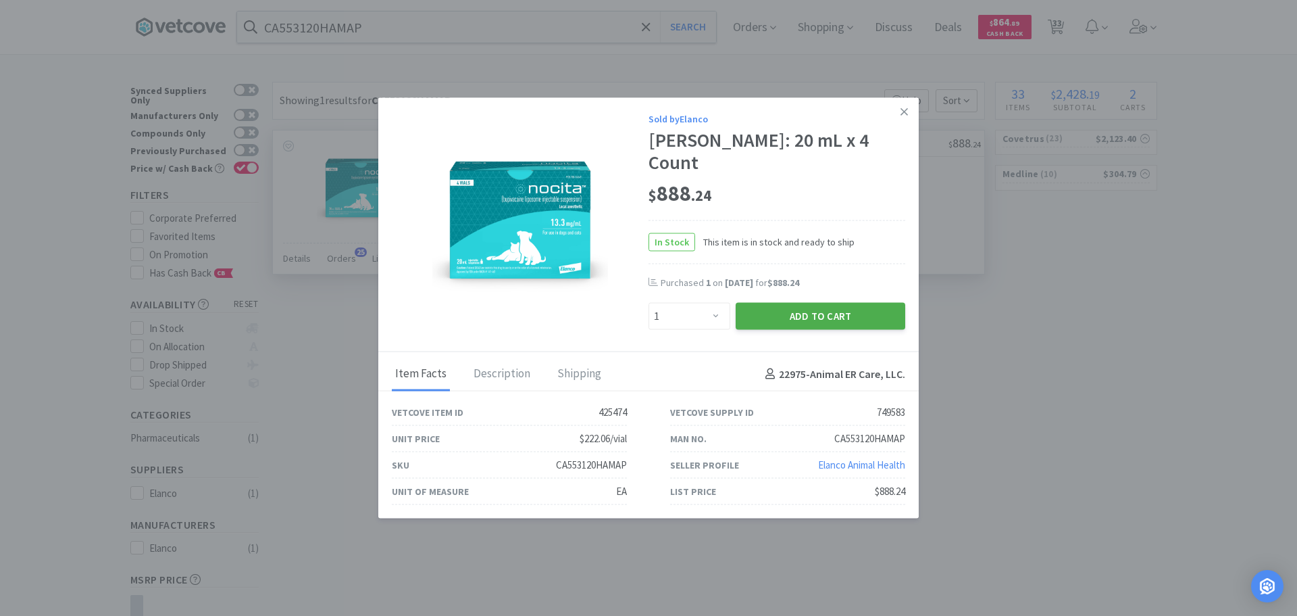
click at [859, 303] on button "Add to Cart" at bounding box center [821, 316] width 170 height 27
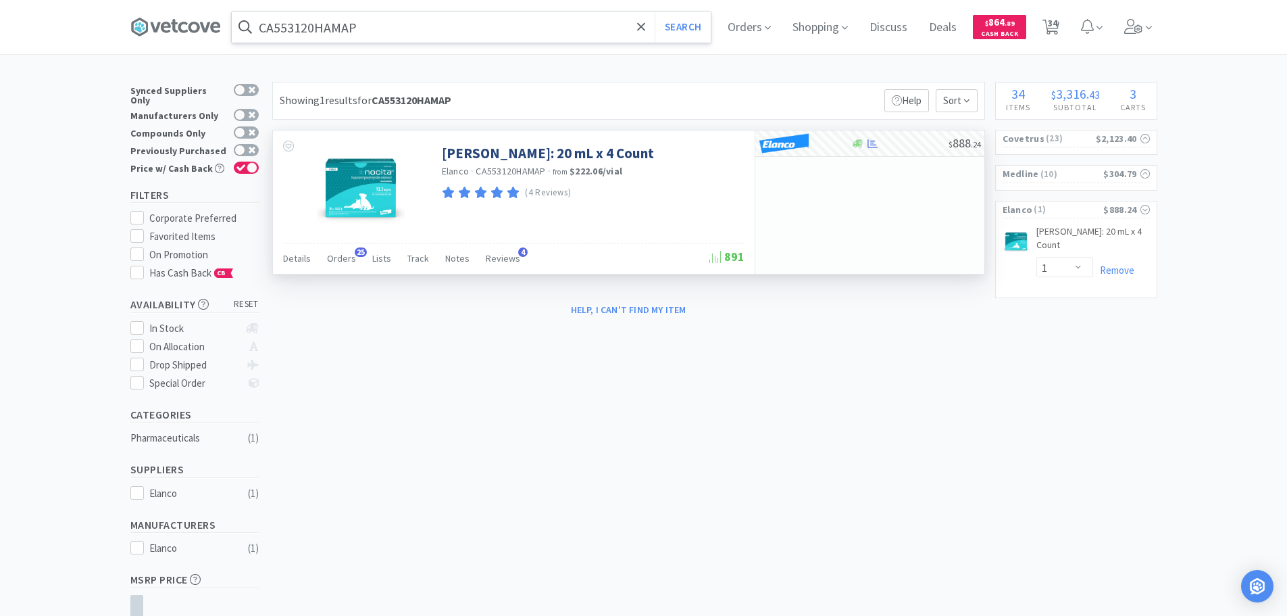
click at [454, 30] on input "CA553120HAMAP" at bounding box center [471, 26] width 479 height 31
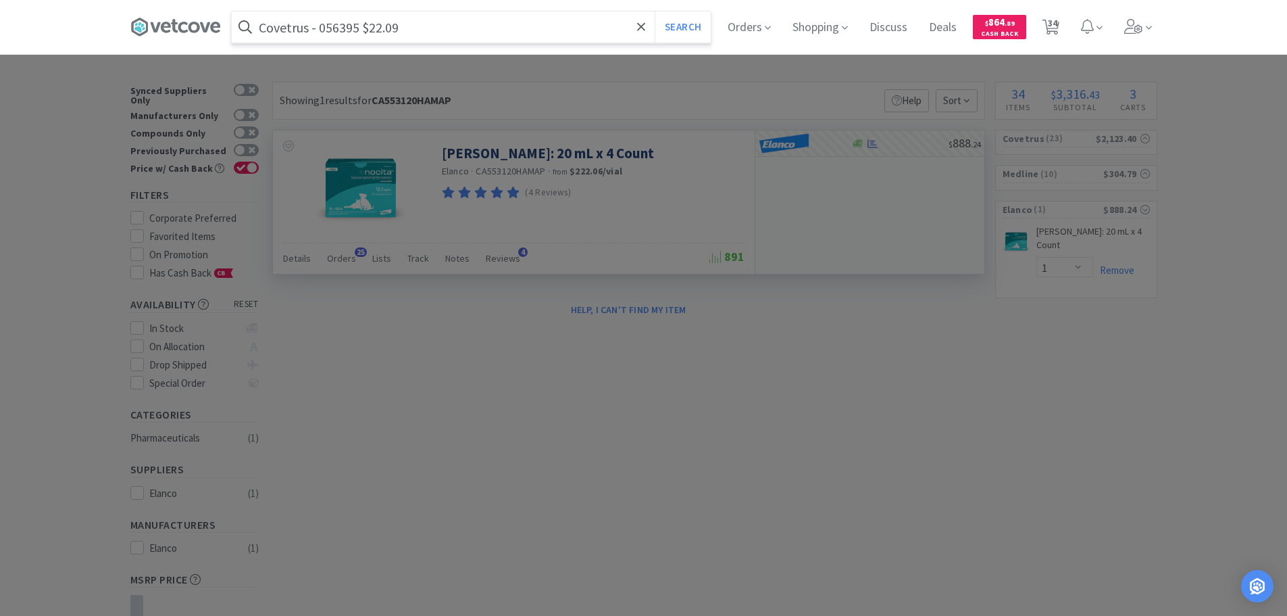
click at [340, 30] on input "Covetrus - 056395 $22.09" at bounding box center [471, 26] width 479 height 31
click at [340, 30] on input "056395" at bounding box center [471, 26] width 479 height 31
click at [655, 11] on button "Search" at bounding box center [683, 26] width 56 height 31
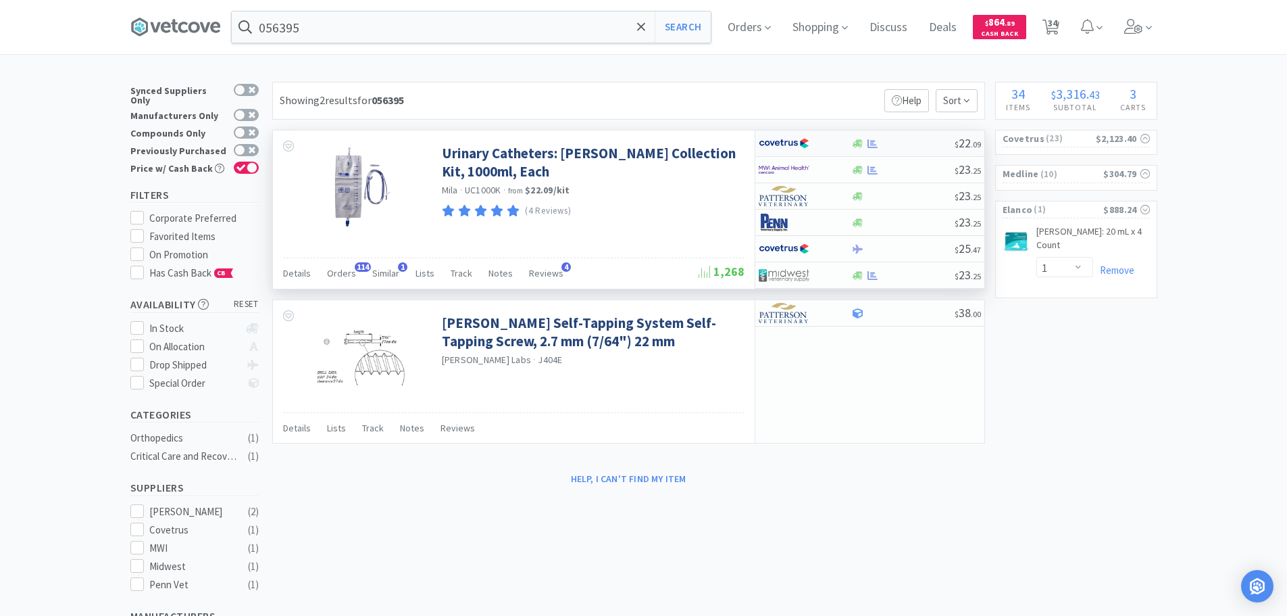
click at [912, 135] on div "$ 22 . 09" at bounding box center [869, 143] width 229 height 26
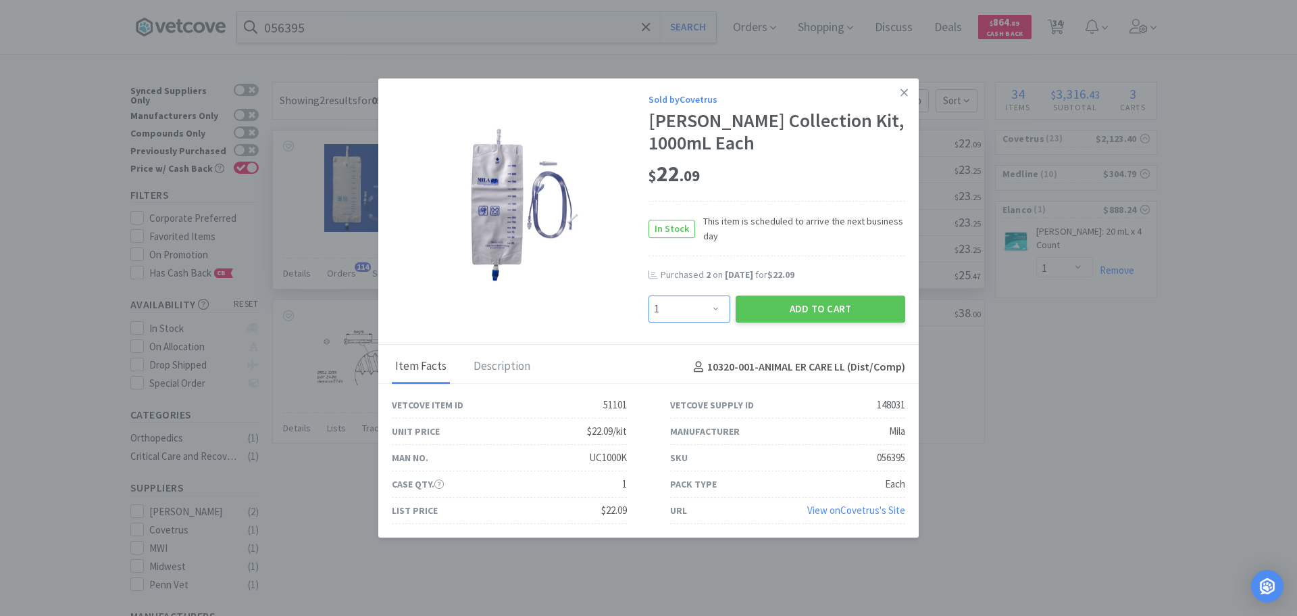
click at [713, 304] on select "Enter Quantity 1 2 3 4 5 6 7 8 9 10 11 12 13 14 15 16 17 18 19 20 Enter Quantity" at bounding box center [690, 308] width 82 height 27
click at [649, 295] on select "Enter Quantity 1 2 3 4 5 6 7 8 9 10 11 12 13 14 15 16 17 18 19 20 Enter Quantity" at bounding box center [690, 308] width 82 height 27
click at [776, 307] on button "Add to Cart" at bounding box center [821, 308] width 170 height 27
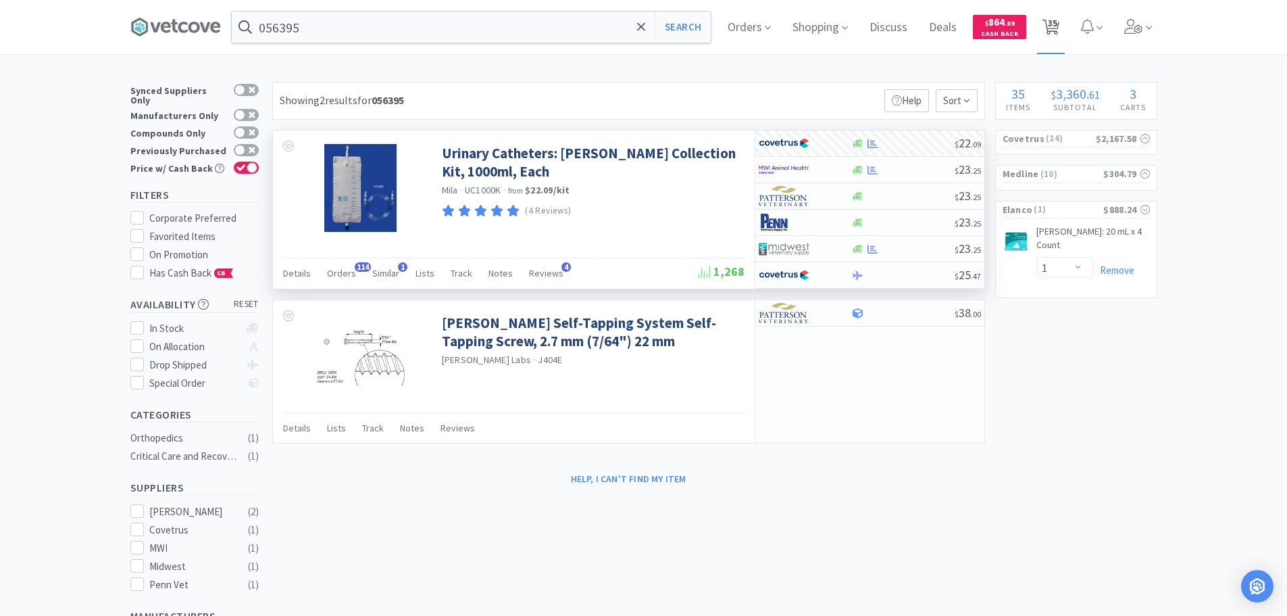
click at [1056, 30] on span "35" at bounding box center [1052, 23] width 9 height 54
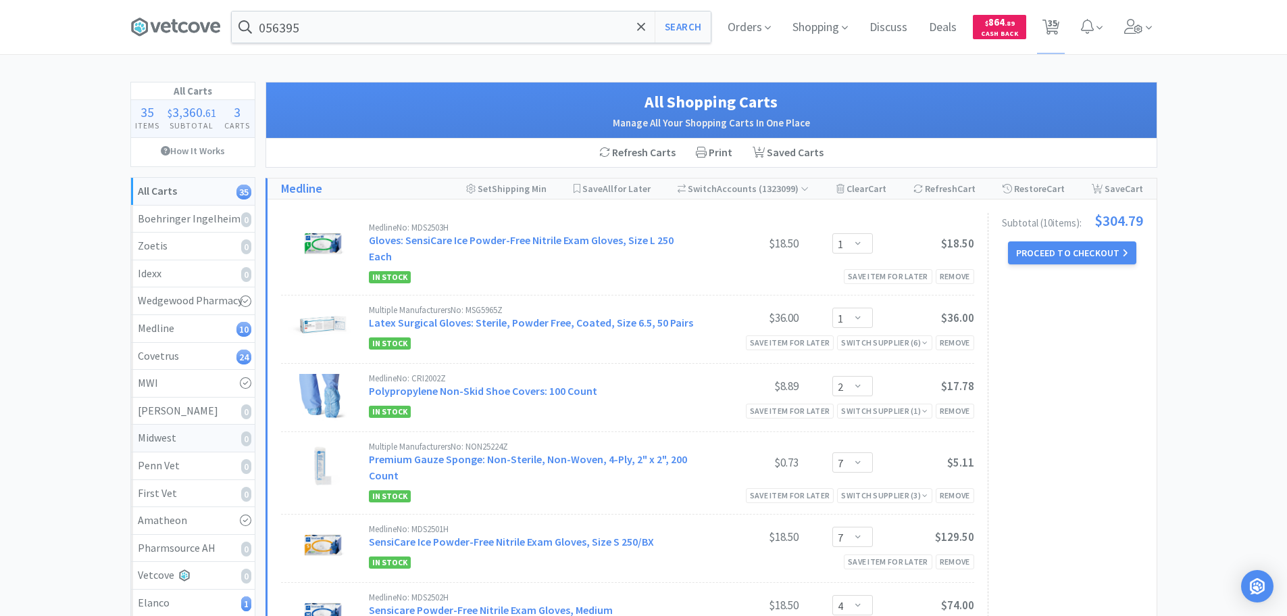
scroll to position [203, 0]
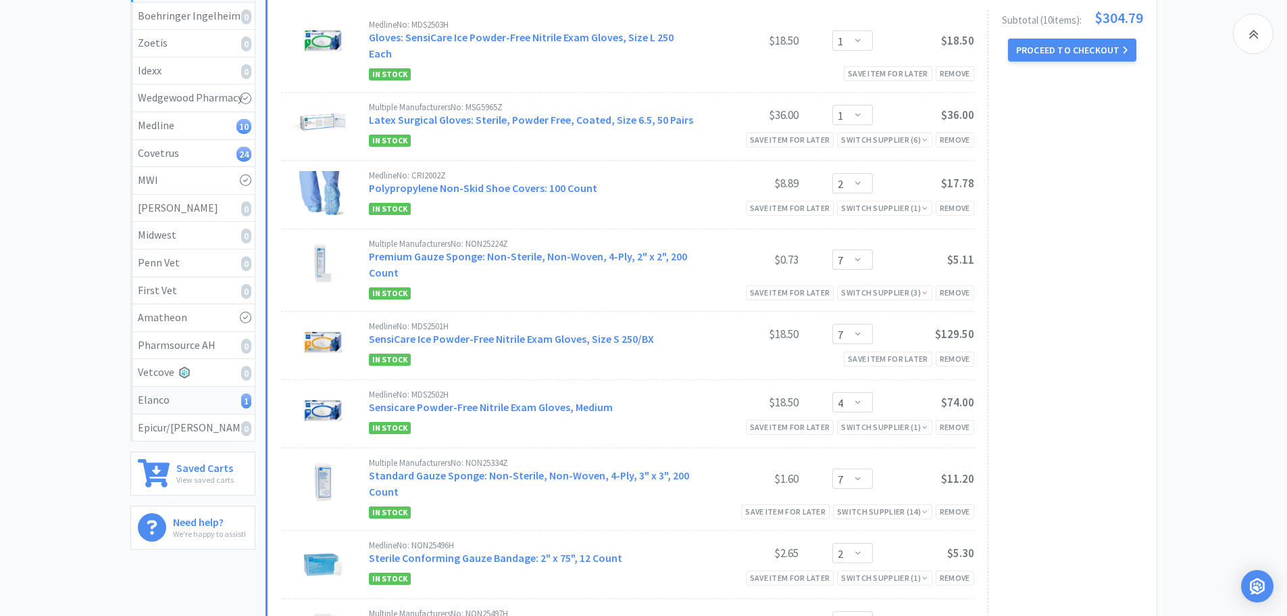
click at [205, 393] on div "Elanco 1" at bounding box center [193, 400] width 110 height 18
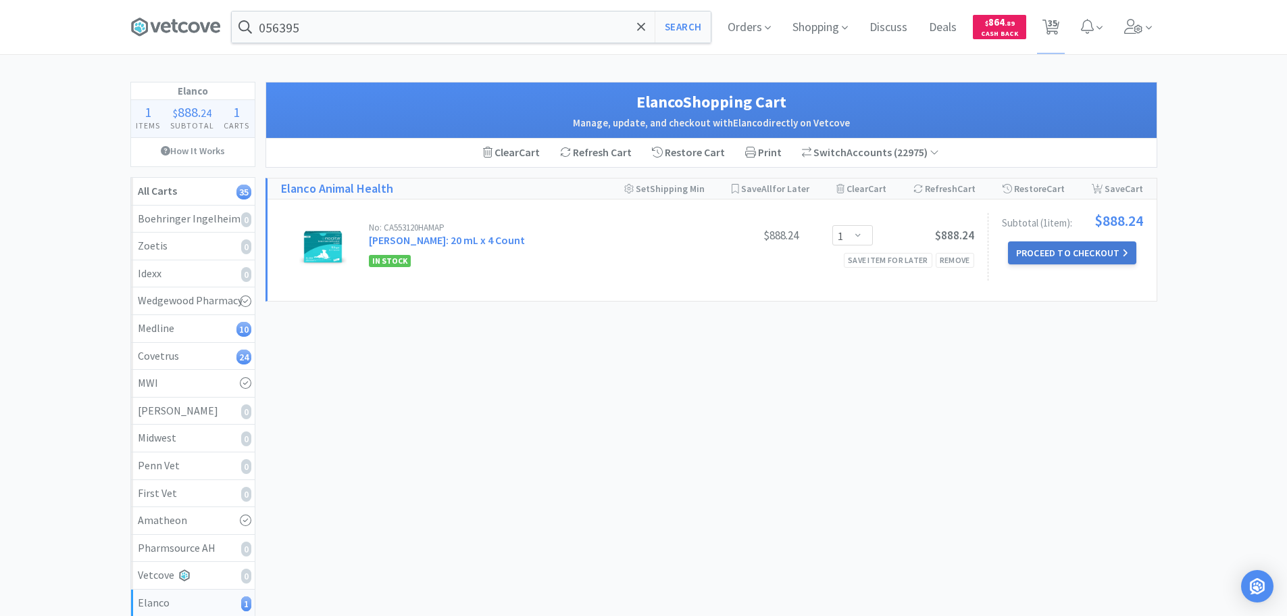
click at [1078, 259] on button "Proceed to Checkout" at bounding box center [1072, 252] width 128 height 23
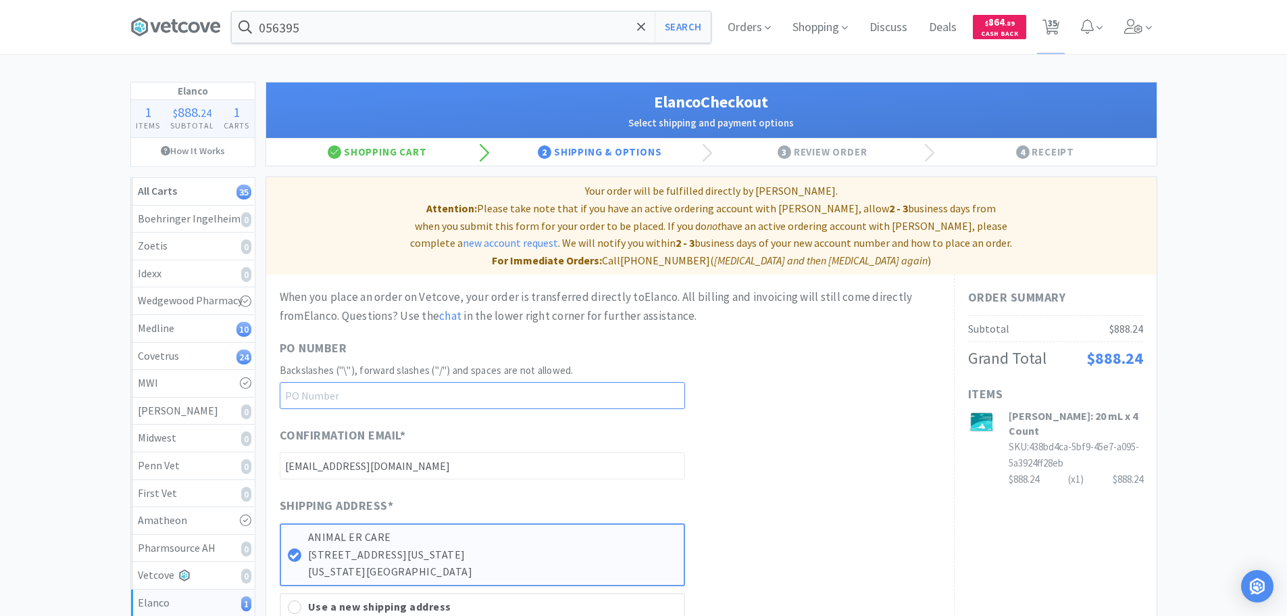
click at [449, 382] on input "text" at bounding box center [482, 395] width 405 height 27
click at [764, 380] on div "PO Number Backslashes ("\"), forward slashes ("/") and spaces are not allowed. …" at bounding box center [610, 374] width 661 height 70
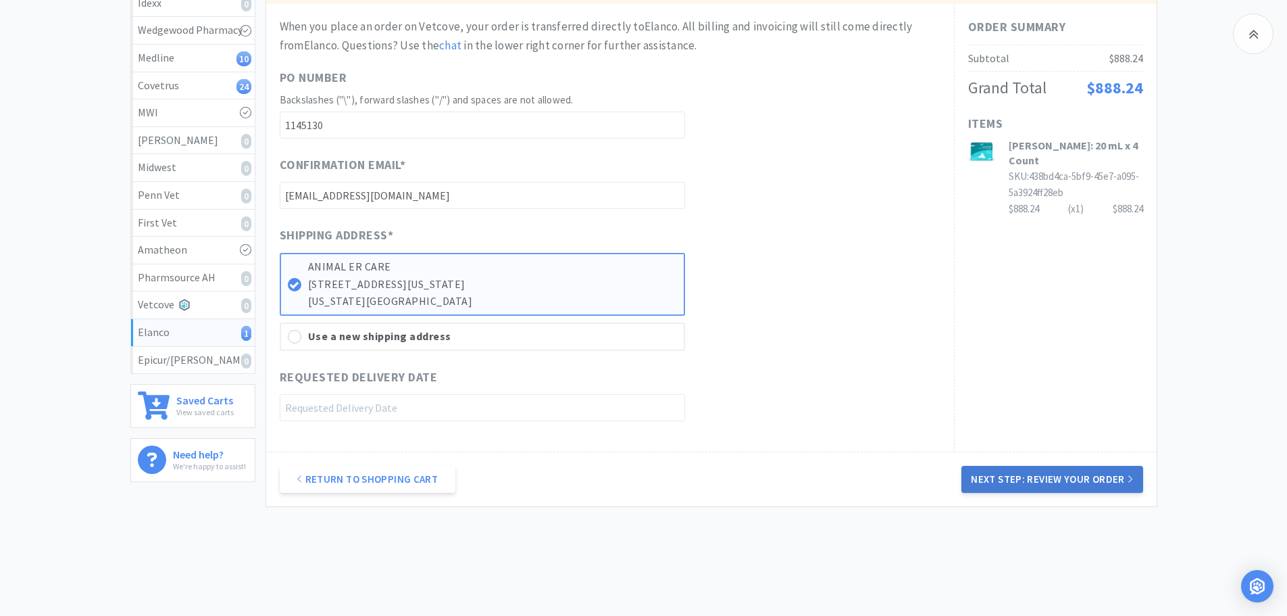
click at [1076, 466] on button "Next Step: Review Your Order" at bounding box center [1051, 479] width 181 height 27
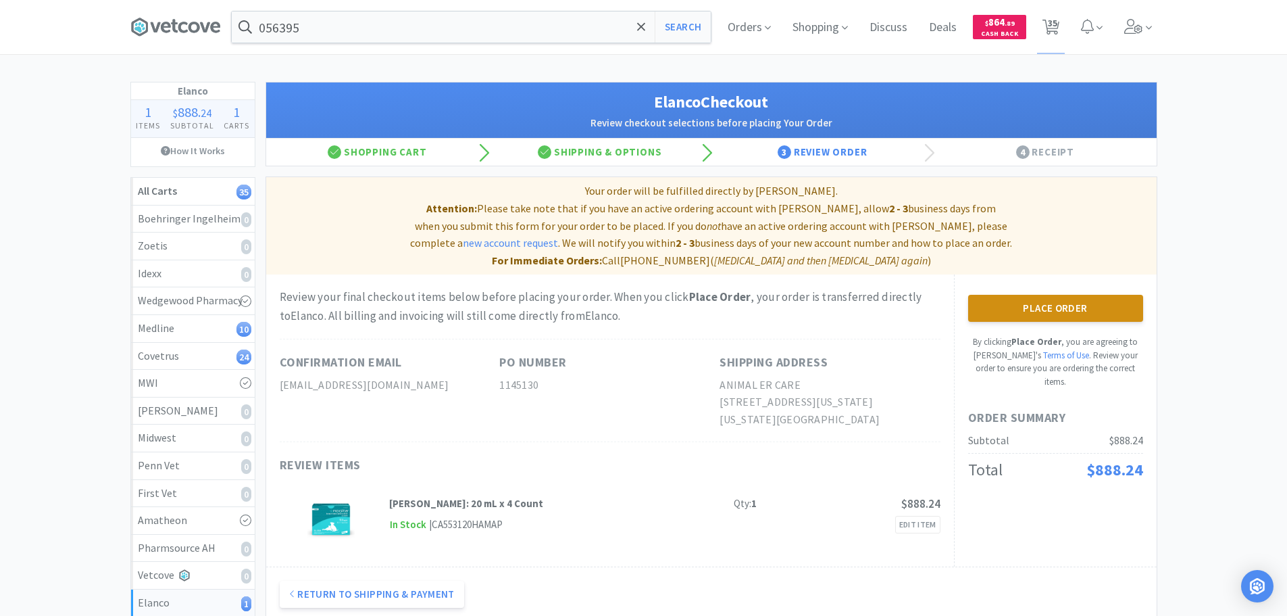
click at [1065, 296] on button "Place Order" at bounding box center [1055, 308] width 175 height 27
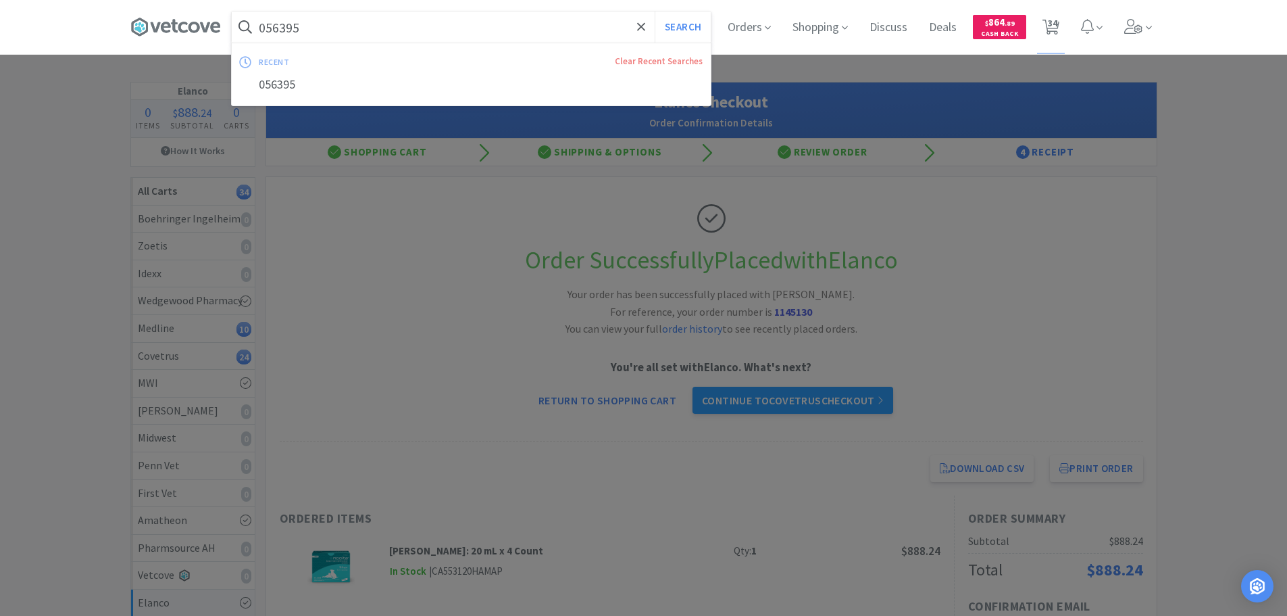
click at [451, 35] on input "056395" at bounding box center [471, 26] width 479 height 31
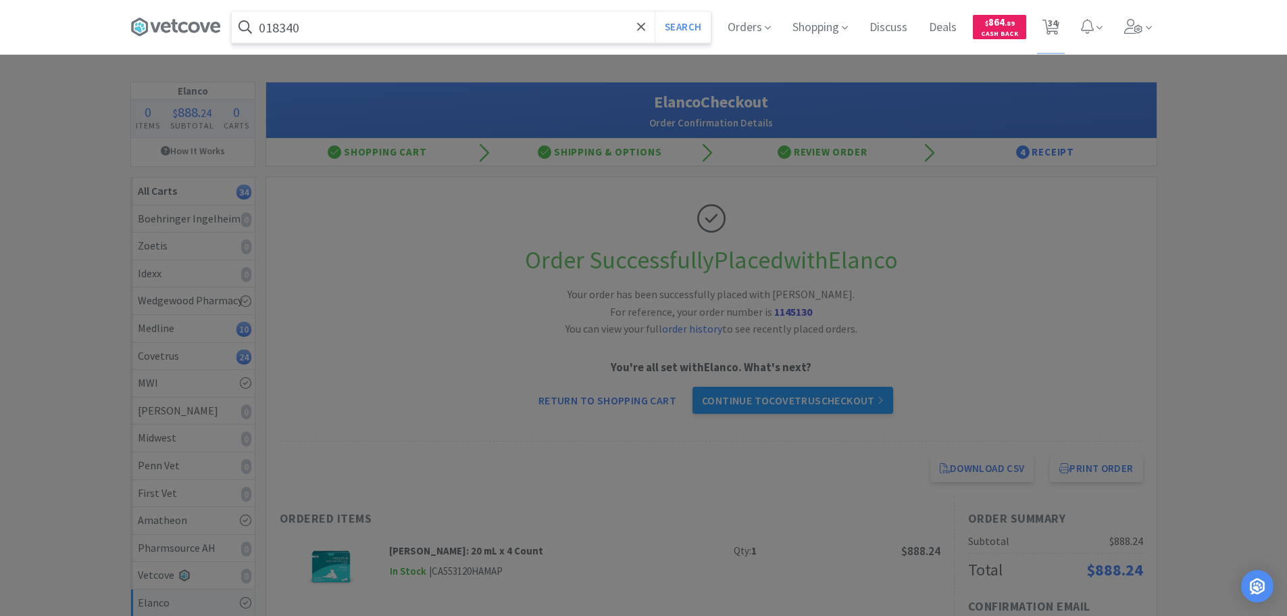
click at [655, 11] on button "Search" at bounding box center [683, 26] width 56 height 31
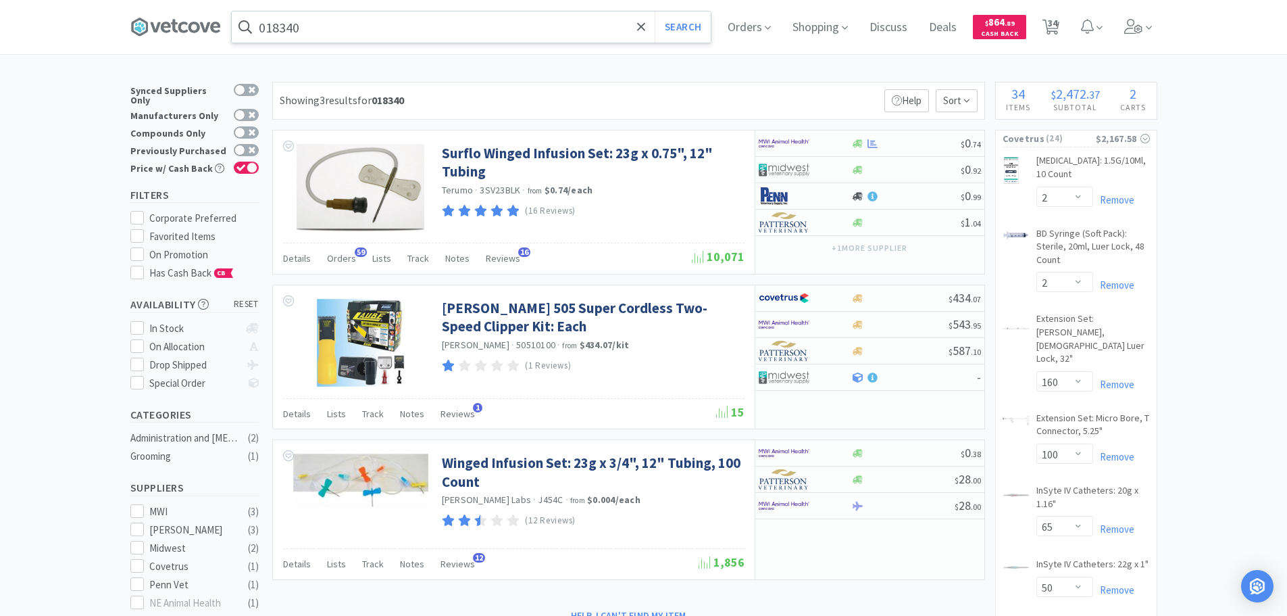
click at [416, 30] on input "018340" at bounding box center [471, 26] width 479 height 31
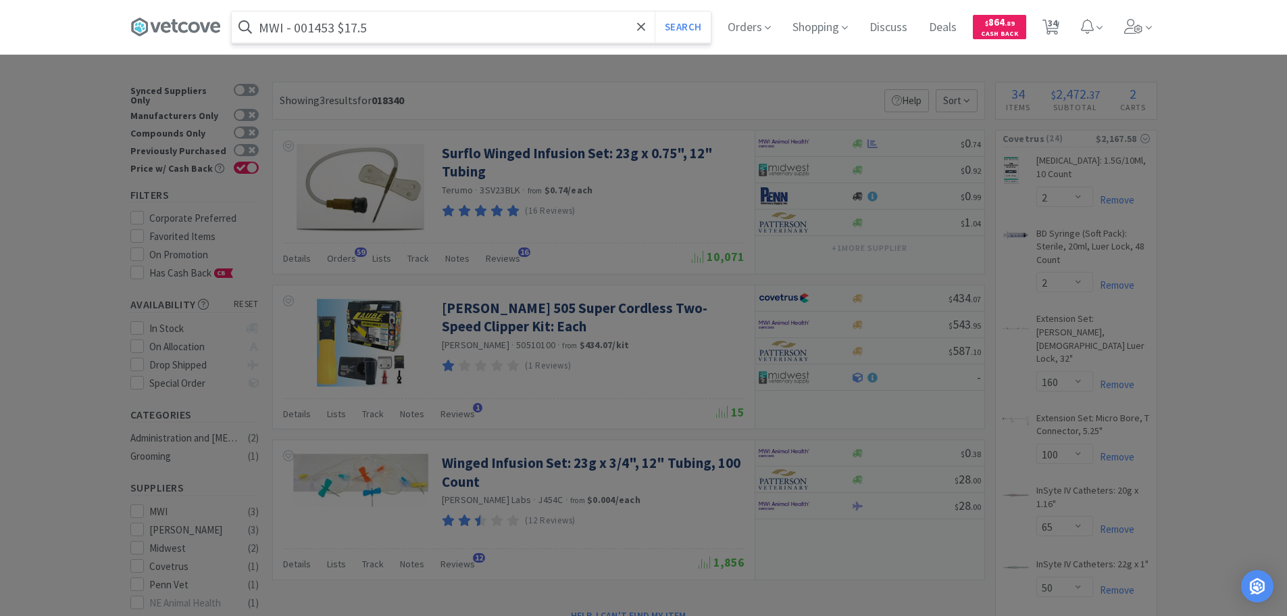
click at [320, 26] on input "MWI - 001453 $17.5" at bounding box center [471, 26] width 479 height 31
click at [655, 11] on button "Search" at bounding box center [683, 26] width 56 height 31
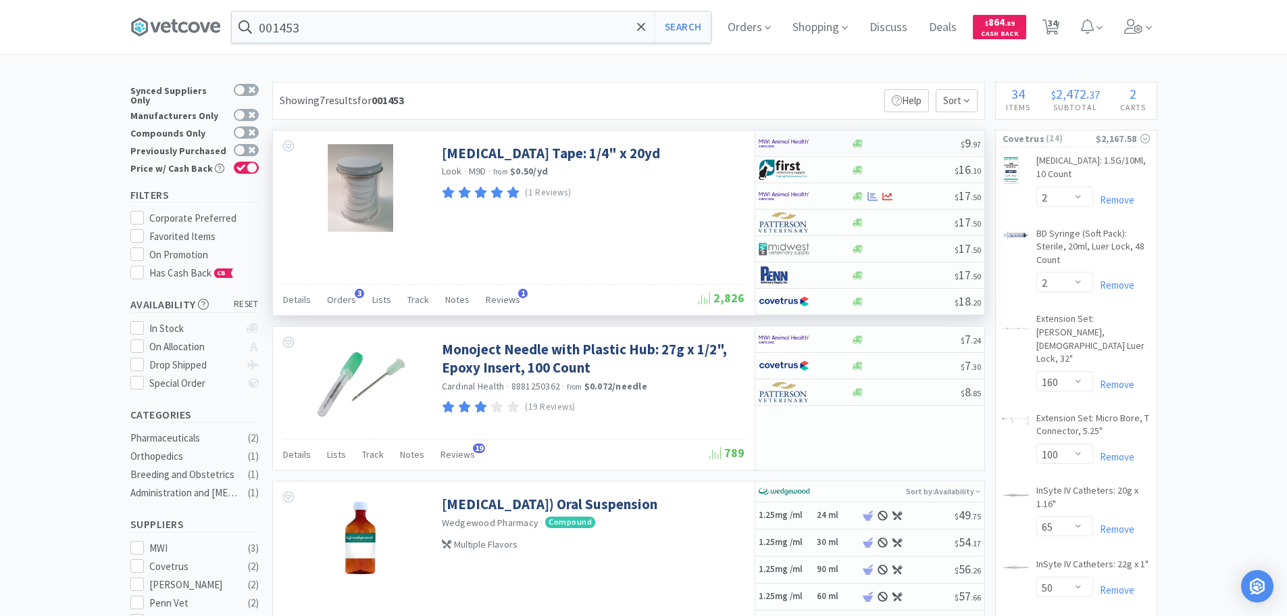
click at [907, 142] on div at bounding box center [905, 144] width 109 height 10
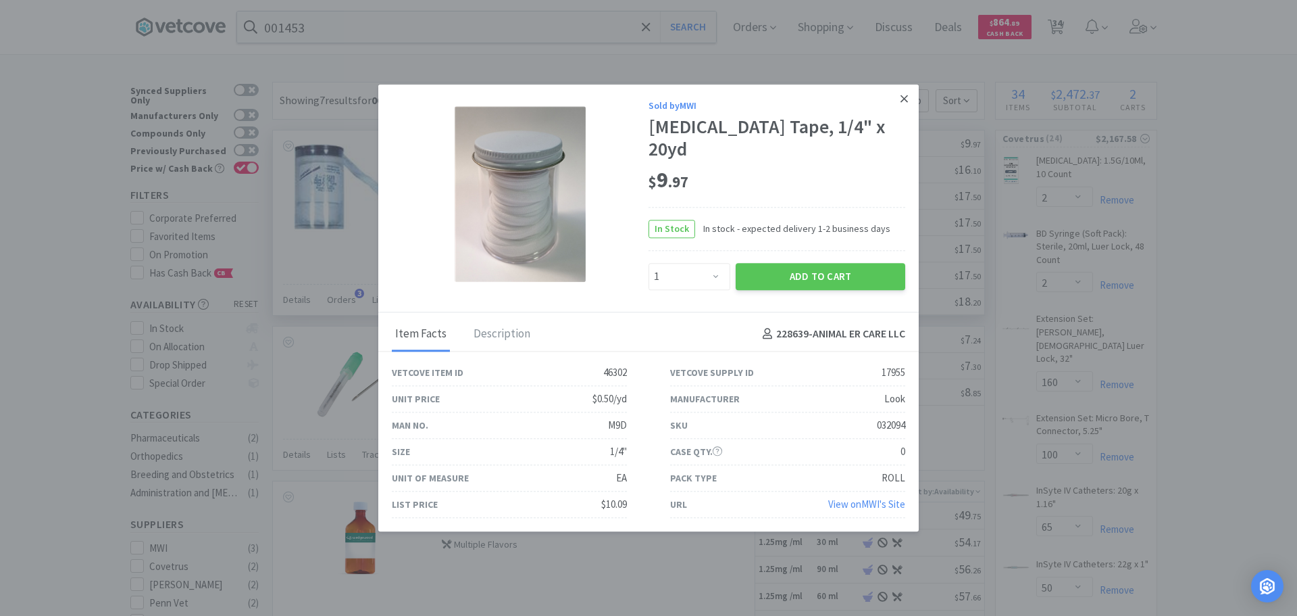
click at [906, 105] on icon at bounding box center [904, 99] width 7 height 12
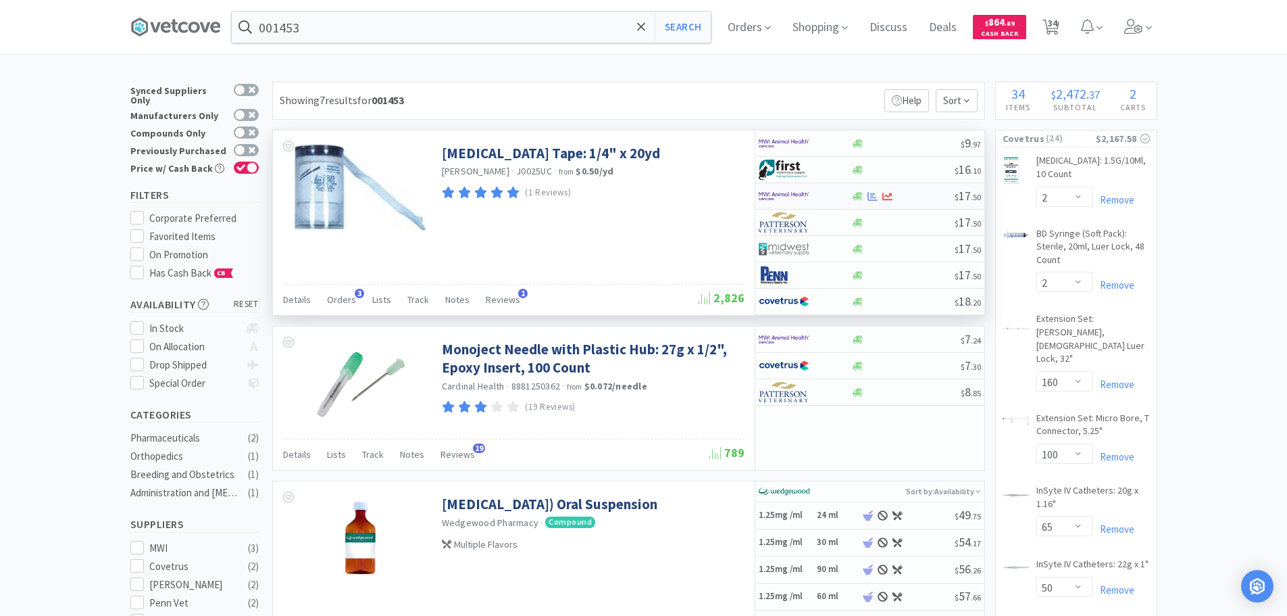
click at [926, 193] on div at bounding box center [902, 196] width 103 height 10
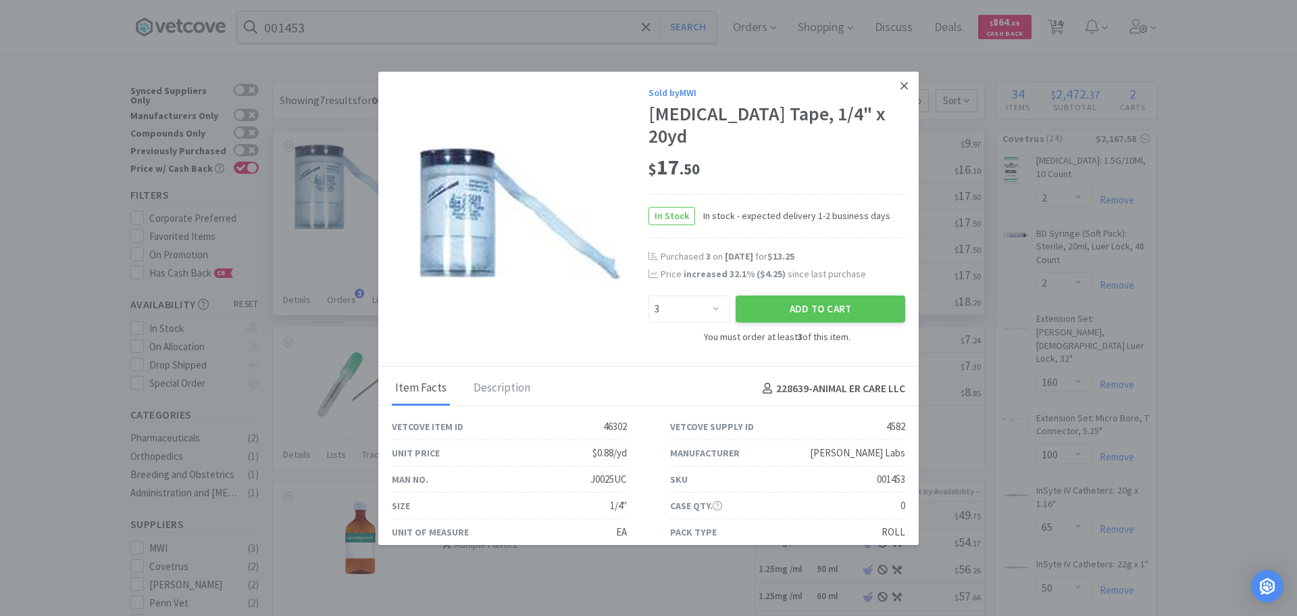
click at [901, 90] on icon at bounding box center [904, 86] width 7 height 12
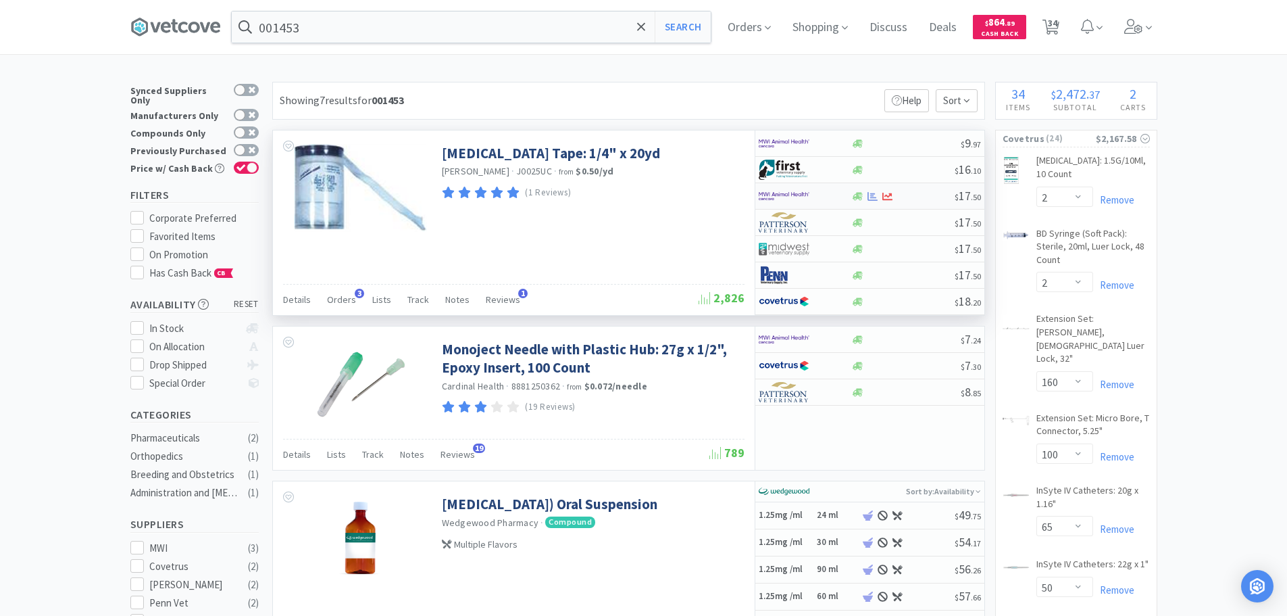
click at [920, 195] on div at bounding box center [902, 196] width 103 height 10
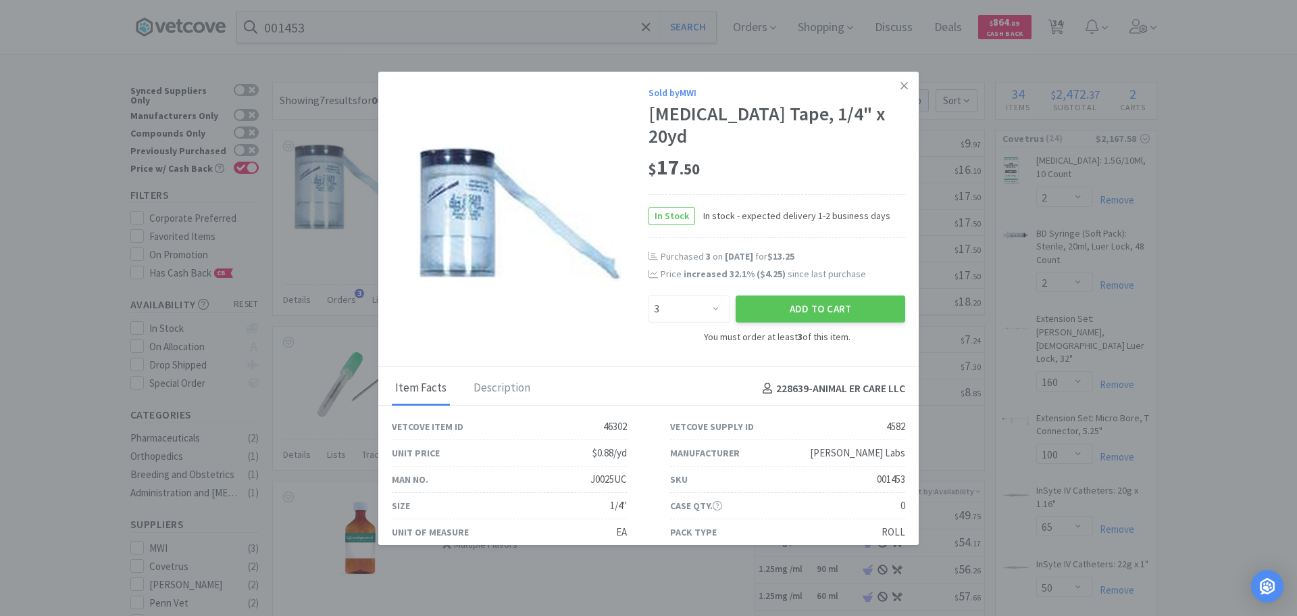
drag, startPoint x: 898, startPoint y: 85, endPoint x: 909, endPoint y: 95, distance: 14.8
click at [898, 86] on link at bounding box center [905, 86] width 24 height 29
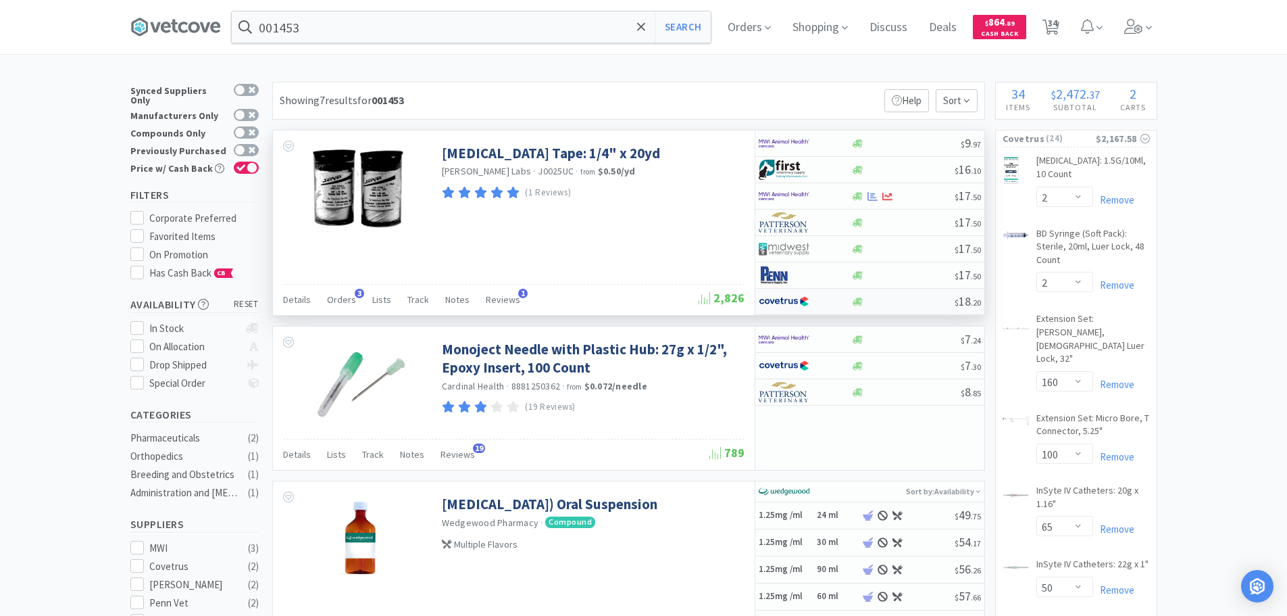
click at [919, 301] on div at bounding box center [902, 302] width 103 height 10
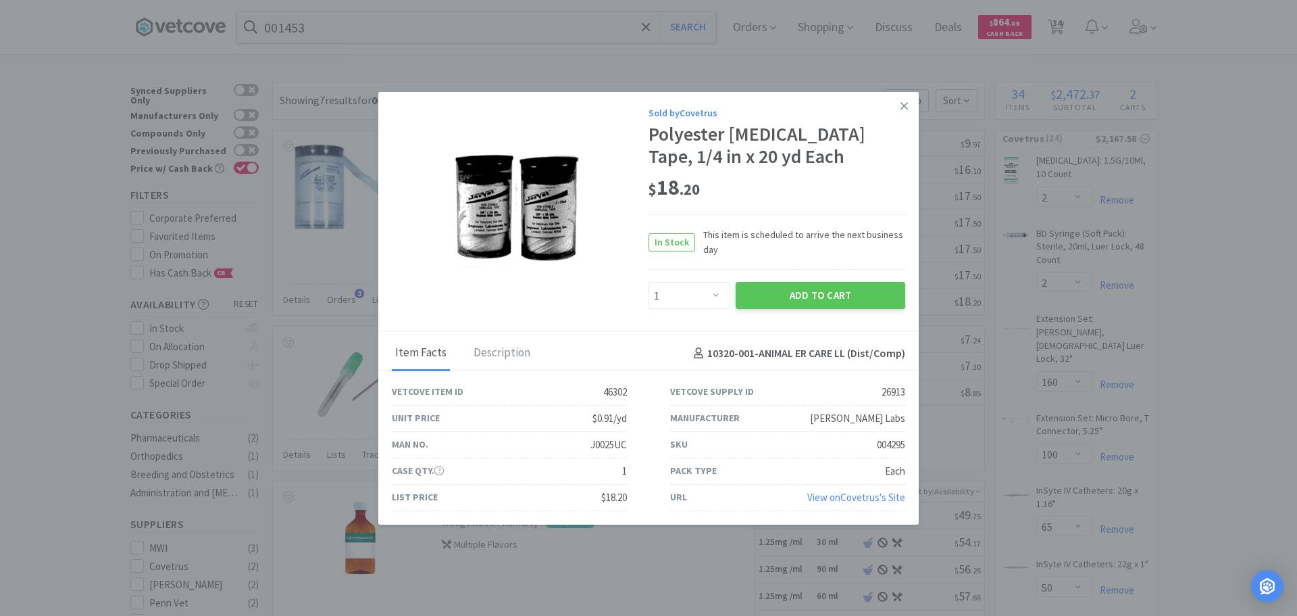
click at [909, 112] on link at bounding box center [905, 105] width 24 height 29
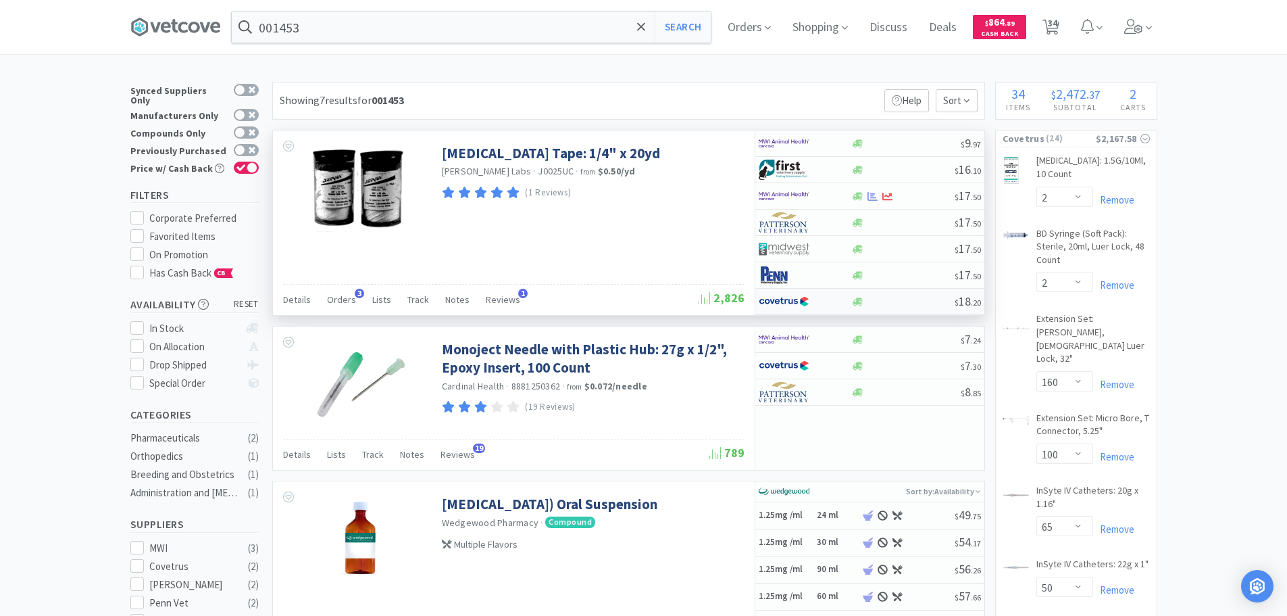
click at [911, 303] on div at bounding box center [902, 302] width 103 height 10
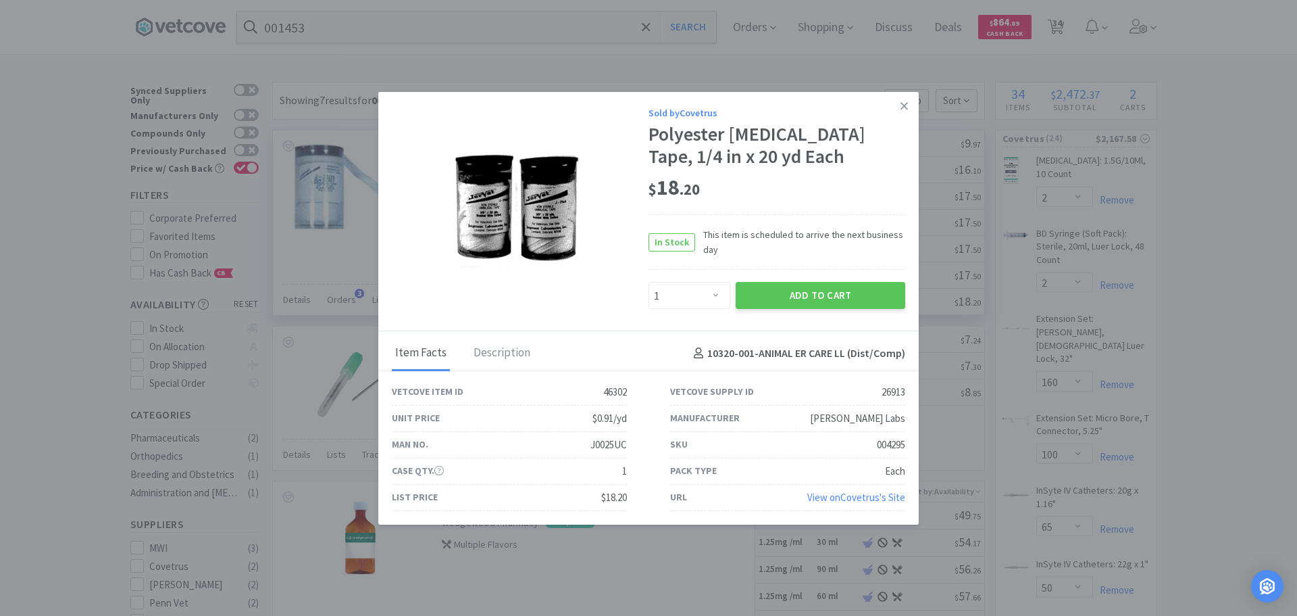
click at [891, 446] on div "004295" at bounding box center [891, 444] width 28 height 16
copy div "004295"
click at [901, 105] on icon at bounding box center [904, 105] width 7 height 12
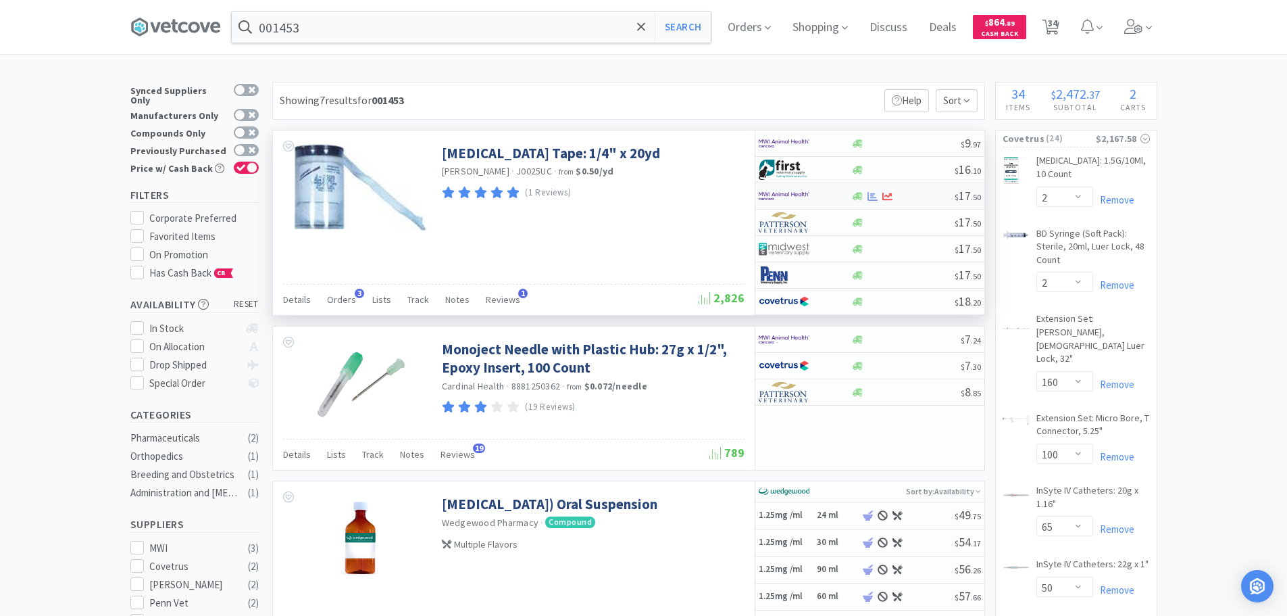
click at [912, 191] on div at bounding box center [902, 196] width 103 height 10
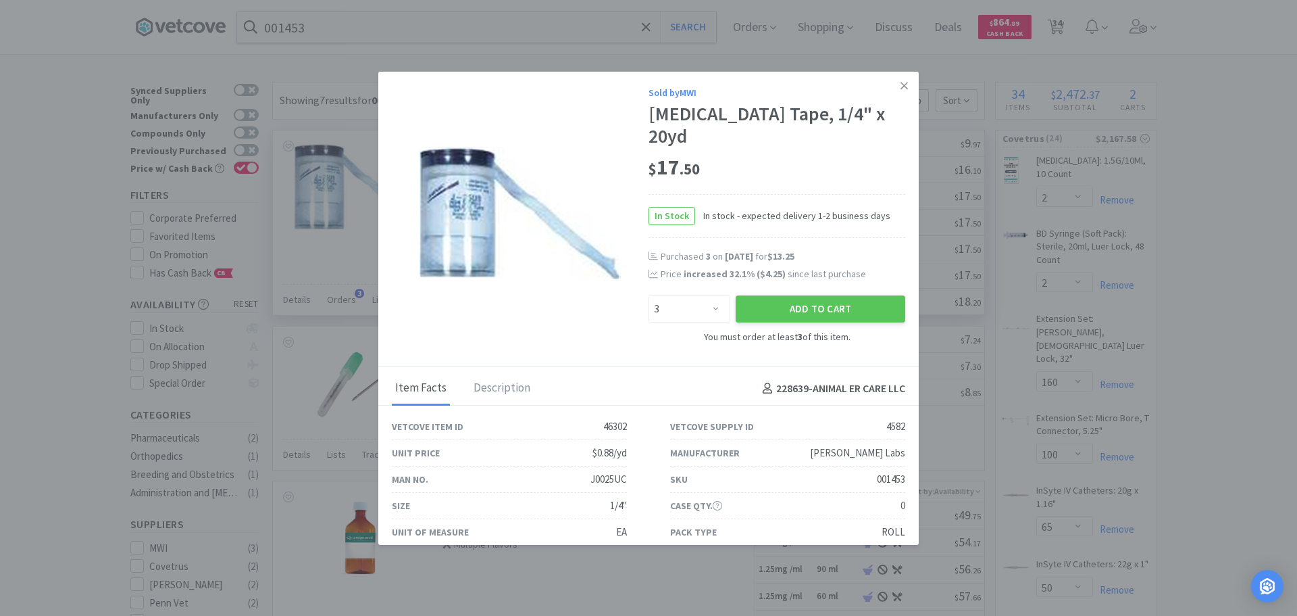
click at [898, 101] on div "Sold by MWI [MEDICAL_DATA] Tape, 1/4" x 20yd $ 17 . 50 In Stock In stock - expe…" at bounding box center [648, 219] width 541 height 295
click at [901, 86] on icon at bounding box center [904, 86] width 7 height 12
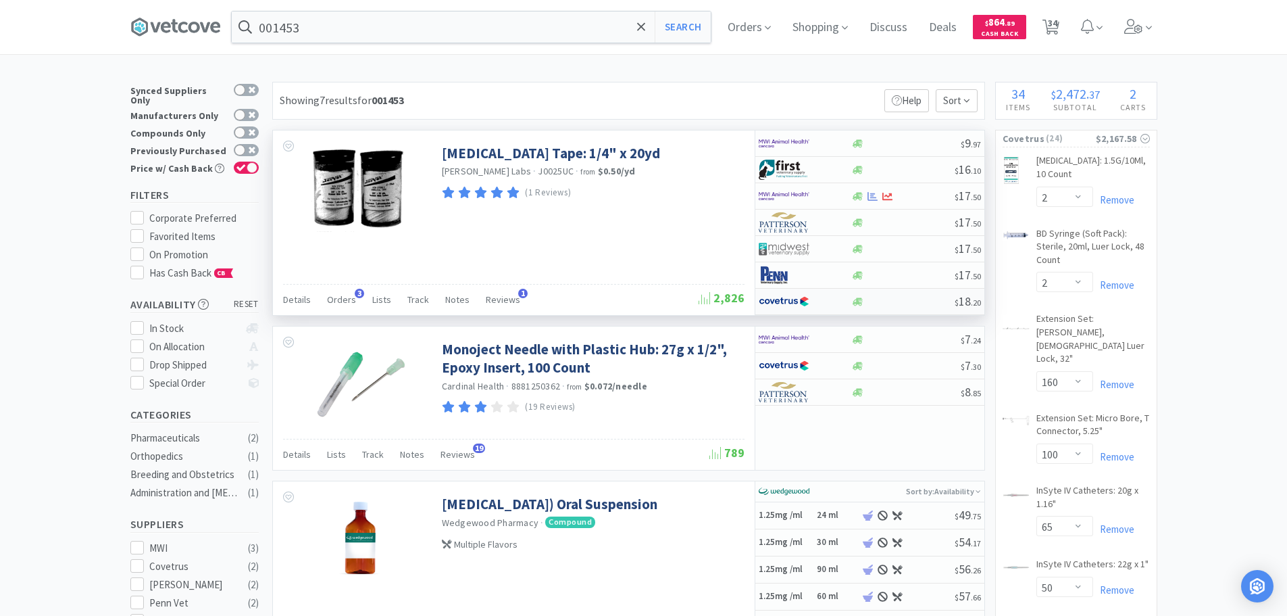
click at [912, 295] on div "$ 18 . 20" at bounding box center [869, 302] width 229 height 26
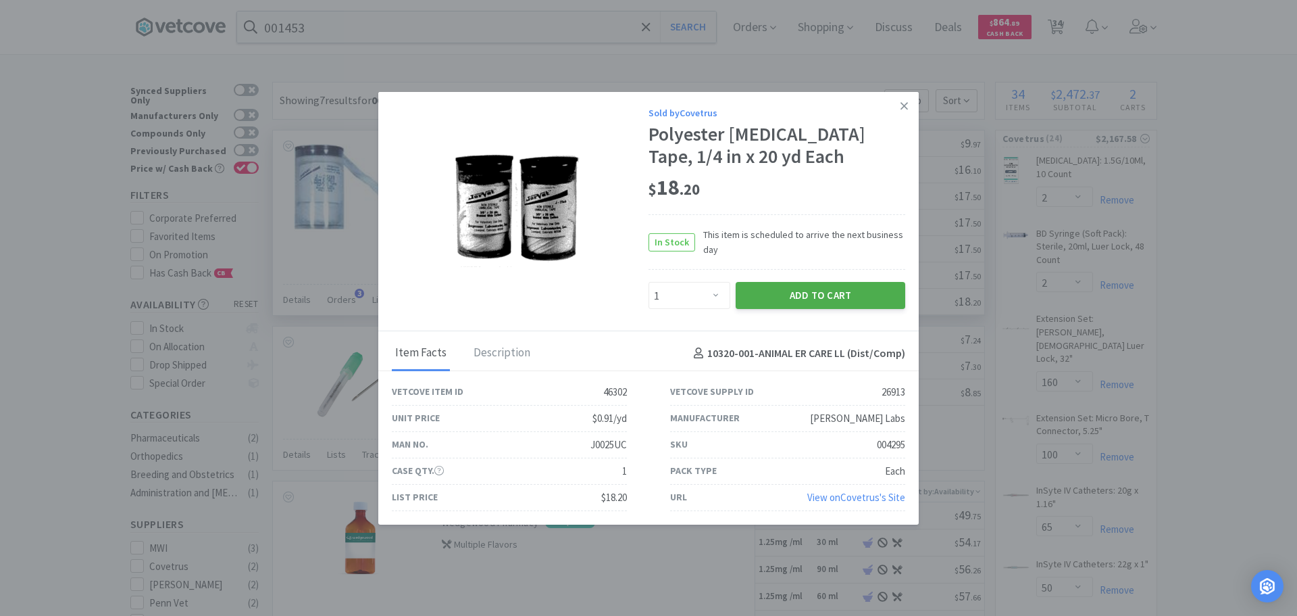
click at [810, 290] on button "Add to Cart" at bounding box center [821, 295] width 170 height 27
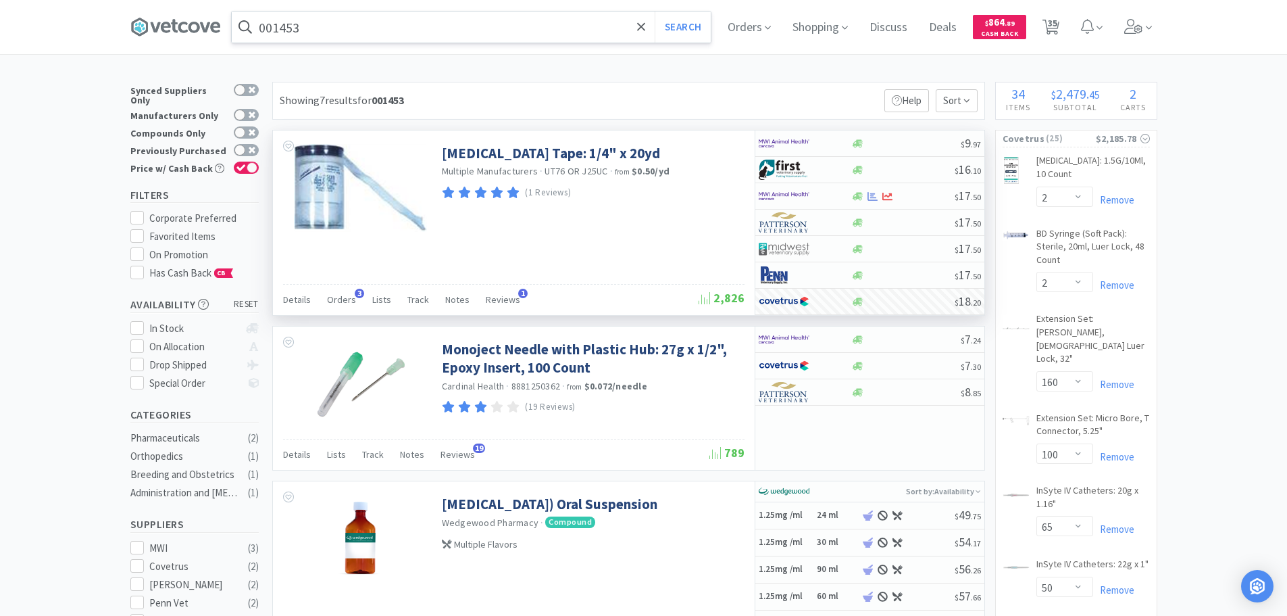
click at [452, 36] on input "001453" at bounding box center [471, 26] width 479 height 31
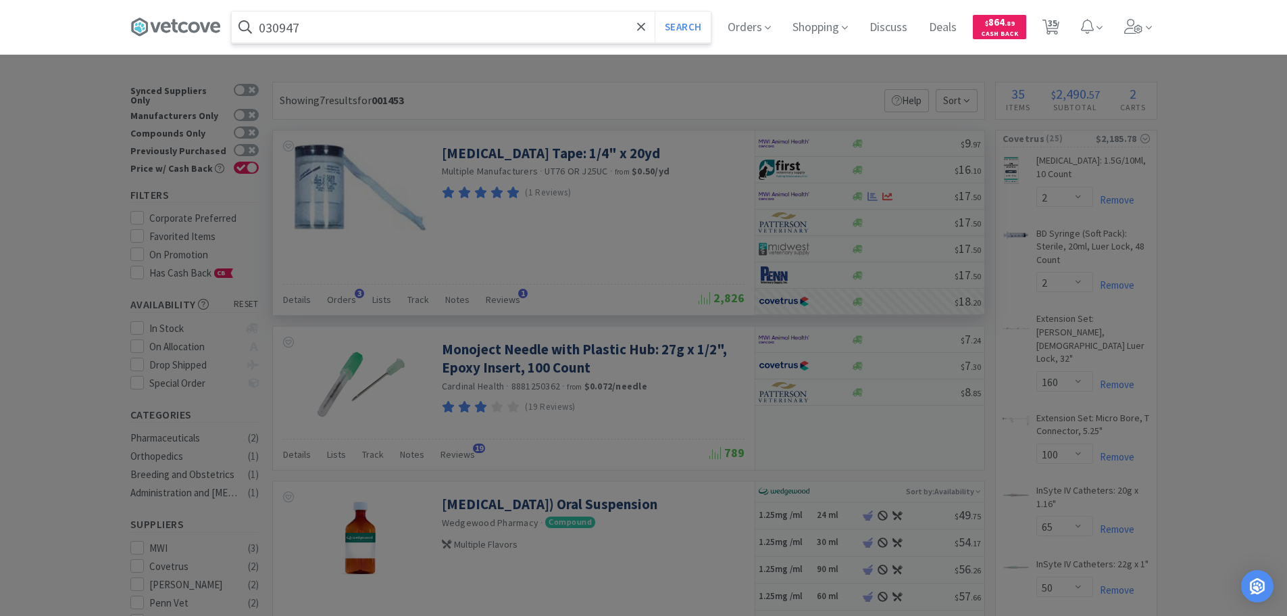
click at [655, 11] on button "Search" at bounding box center [683, 26] width 56 height 31
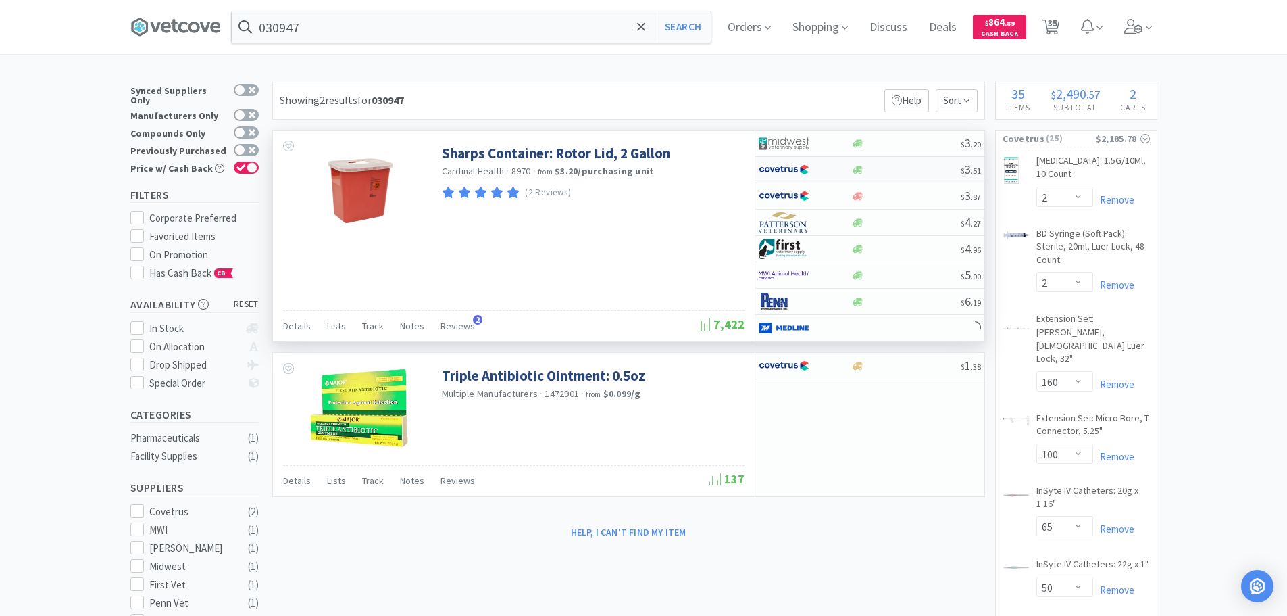
click at [910, 170] on div at bounding box center [905, 170] width 109 height 10
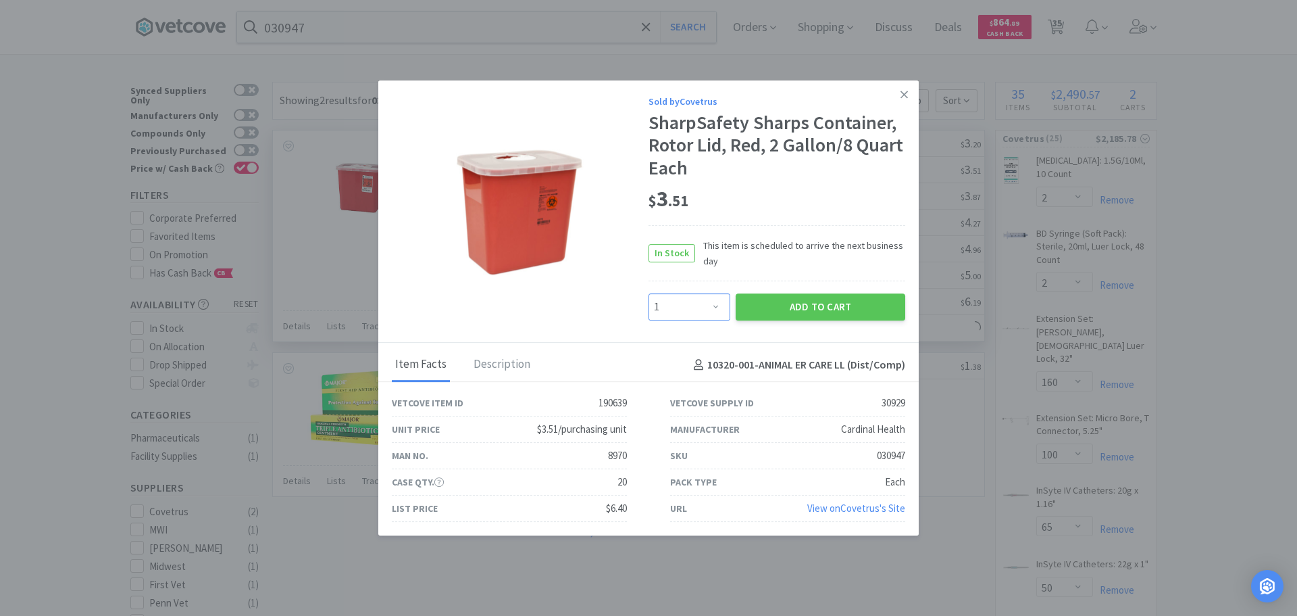
click at [696, 312] on select "Enter Quantity 1 2 3 4 5 6 7 8 9 10 11 12 13 14 15 16 17 18 19 20 Enter Quantity" at bounding box center [690, 306] width 82 height 27
click at [649, 293] on select "Enter Quantity 1 2 3 4 5 6 7 8 9 10 11 12 13 14 15 16 17 18 19 20 Enter Quantity" at bounding box center [690, 306] width 82 height 27
click at [788, 314] on button "Add to Cart" at bounding box center [821, 306] width 170 height 27
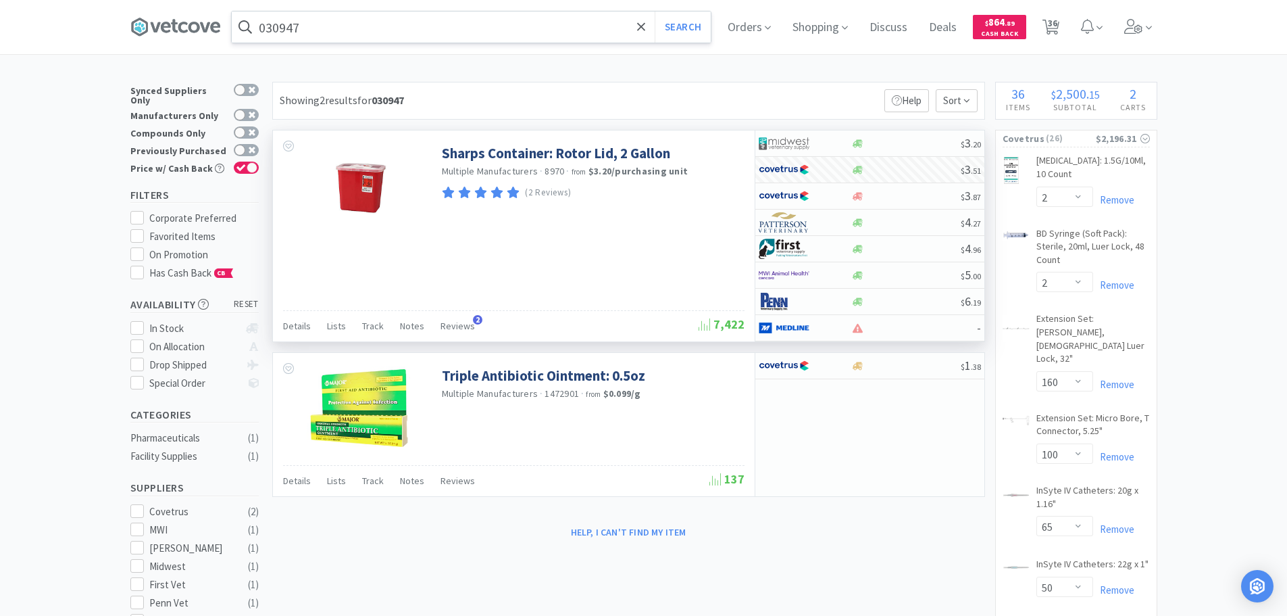
click at [464, 31] on input "030947" at bounding box center [471, 26] width 479 height 31
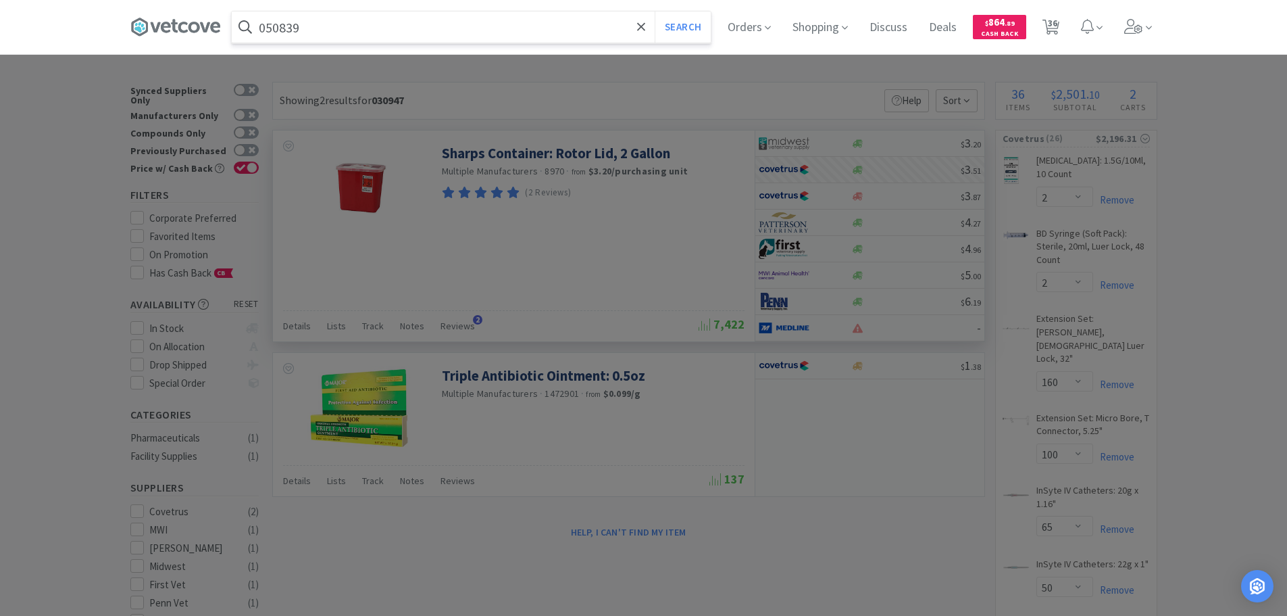
click at [655, 11] on button "Search" at bounding box center [683, 26] width 56 height 31
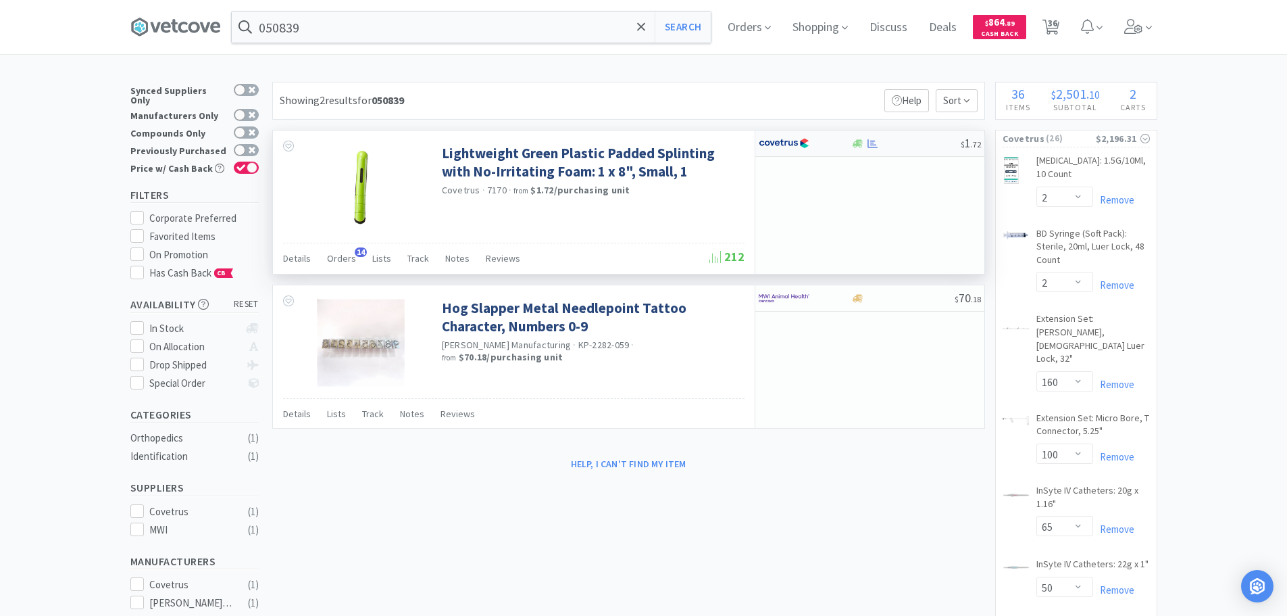
click at [924, 141] on div at bounding box center [905, 144] width 109 height 10
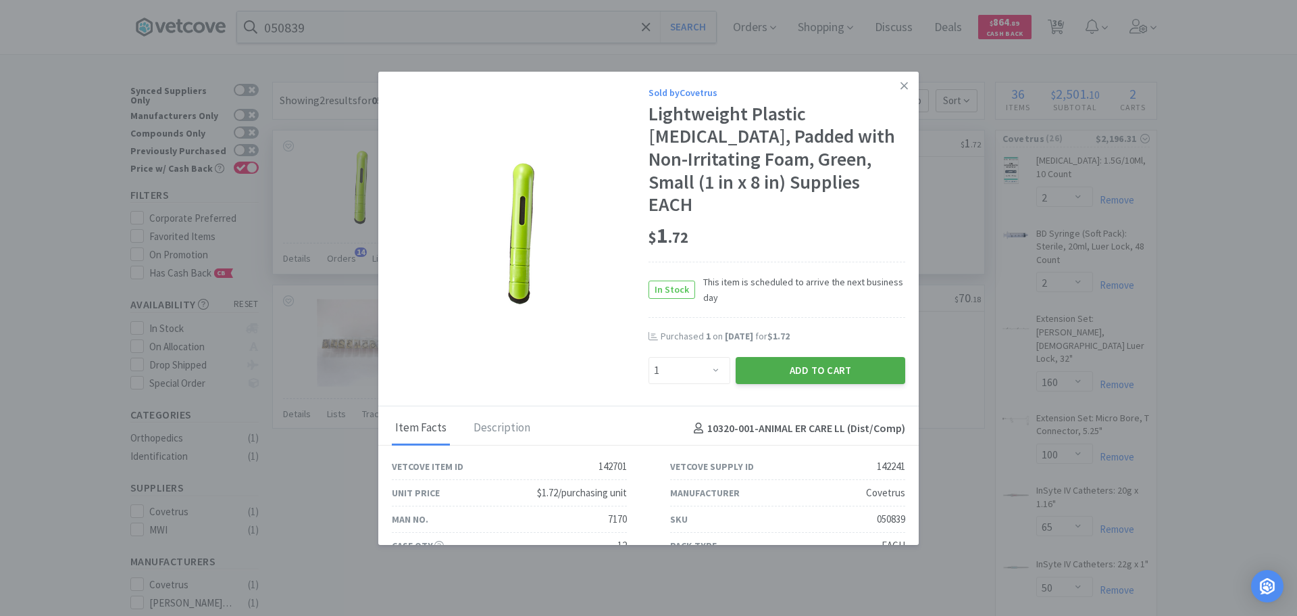
click at [747, 357] on button "Add to Cart" at bounding box center [821, 370] width 170 height 27
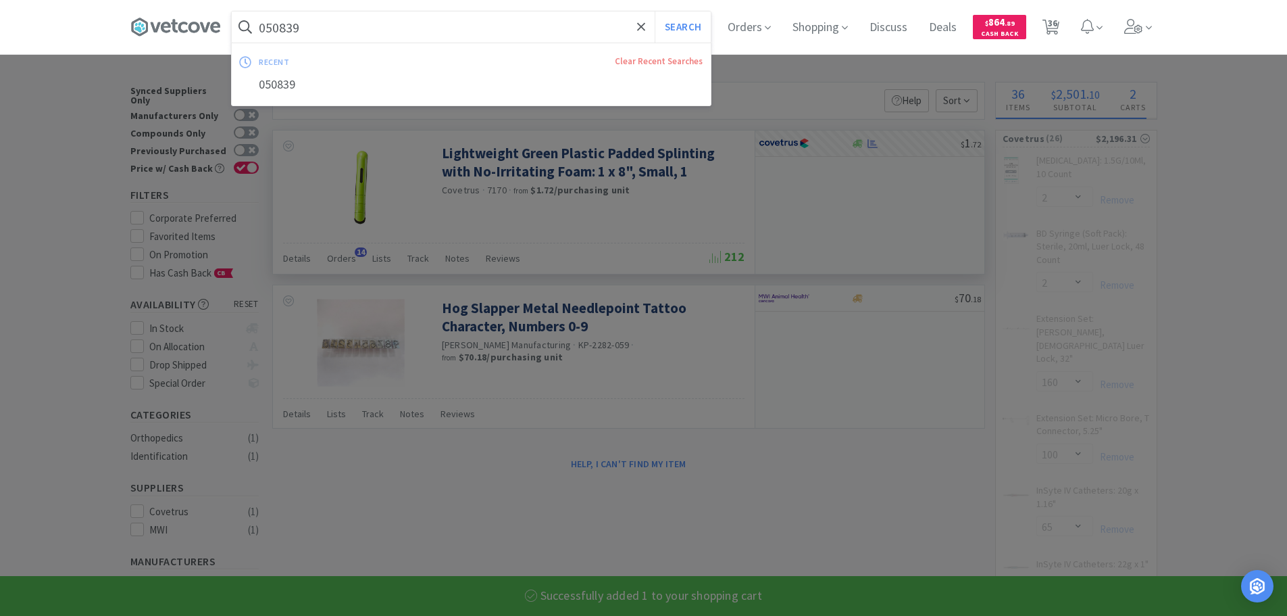
click at [467, 27] on input "050839" at bounding box center [471, 26] width 479 height 31
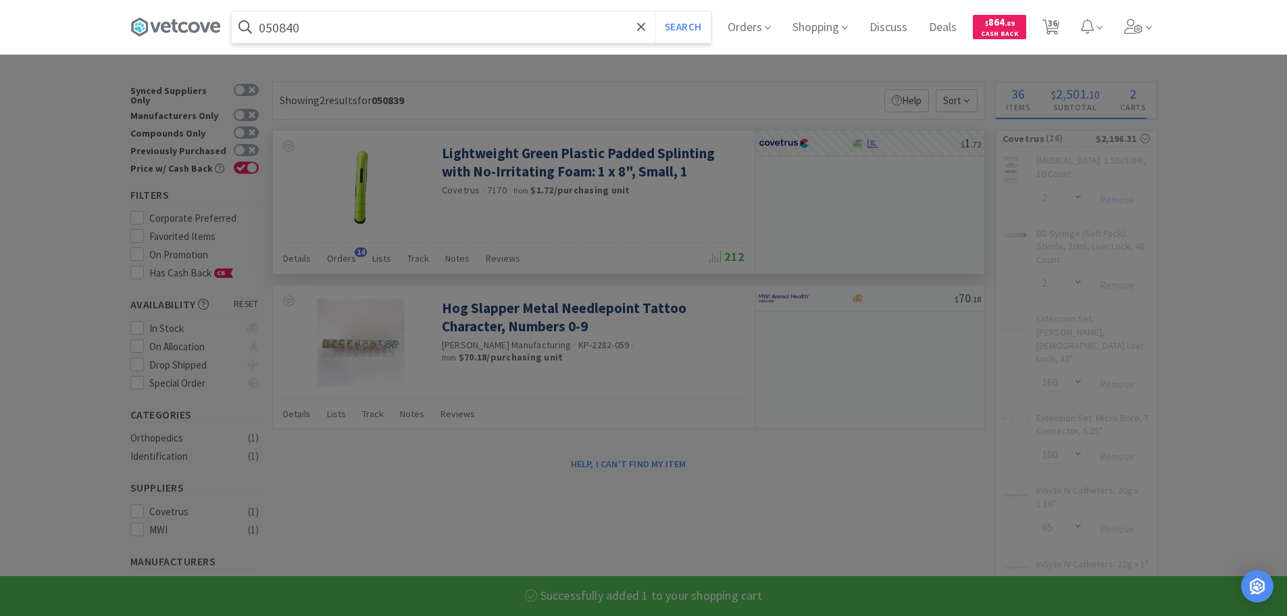
click at [655, 11] on button "Search" at bounding box center [683, 26] width 56 height 31
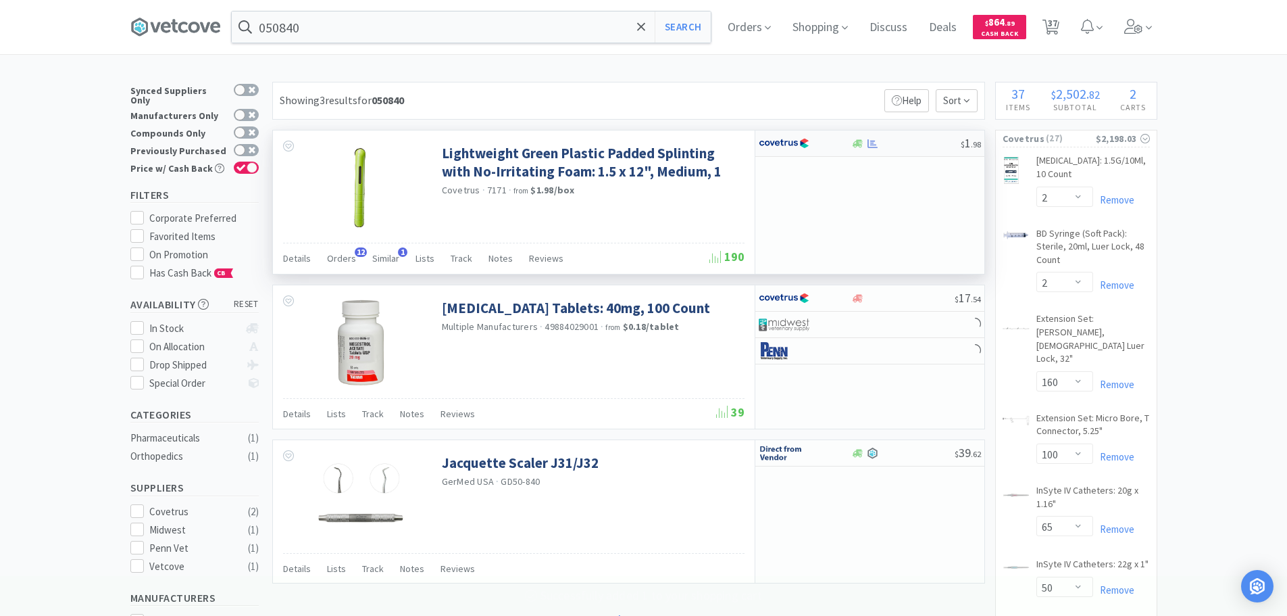
click at [901, 148] on div at bounding box center [905, 144] width 109 height 10
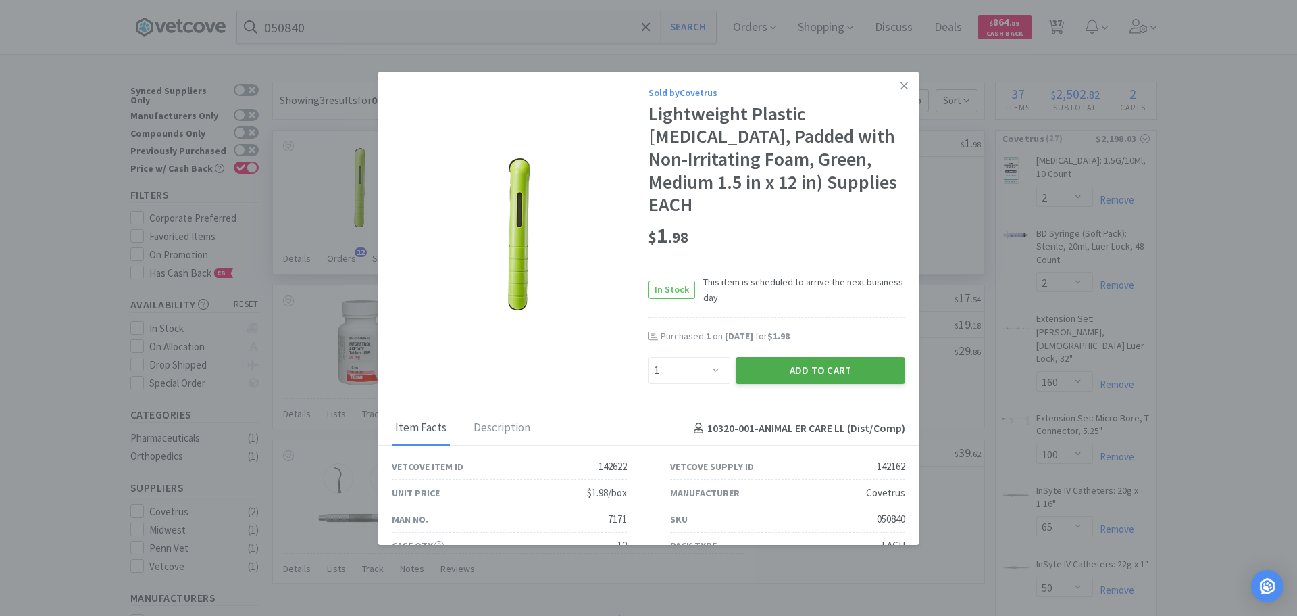
click at [827, 357] on button "Add to Cart" at bounding box center [821, 370] width 170 height 27
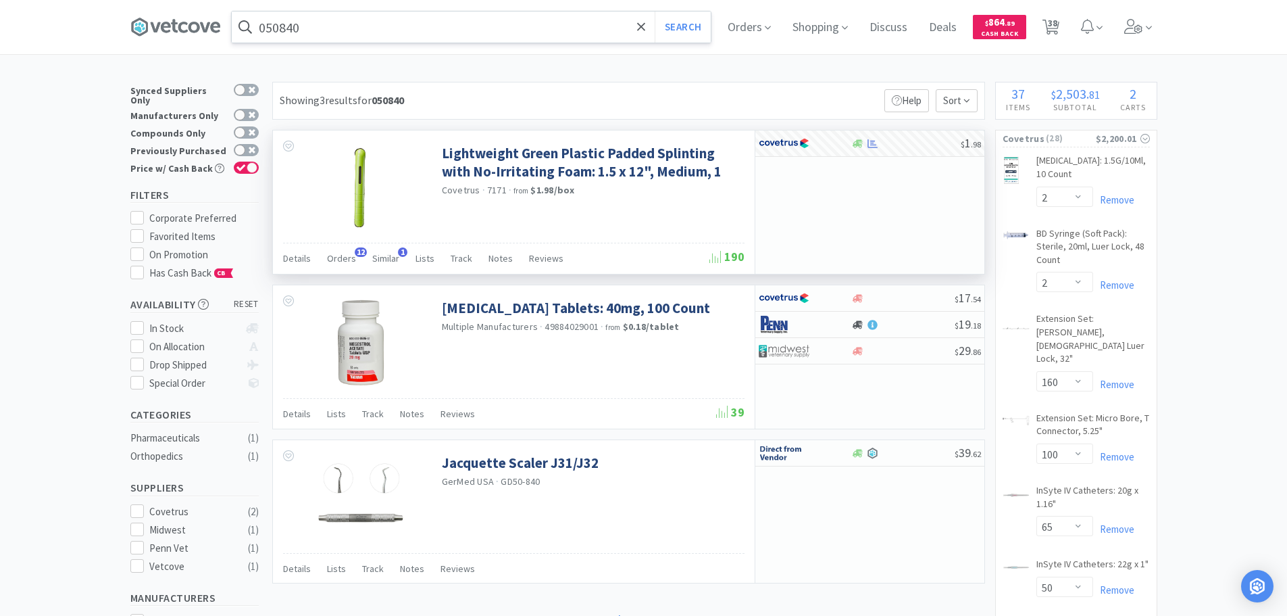
click at [447, 39] on input "050840" at bounding box center [471, 26] width 479 height 31
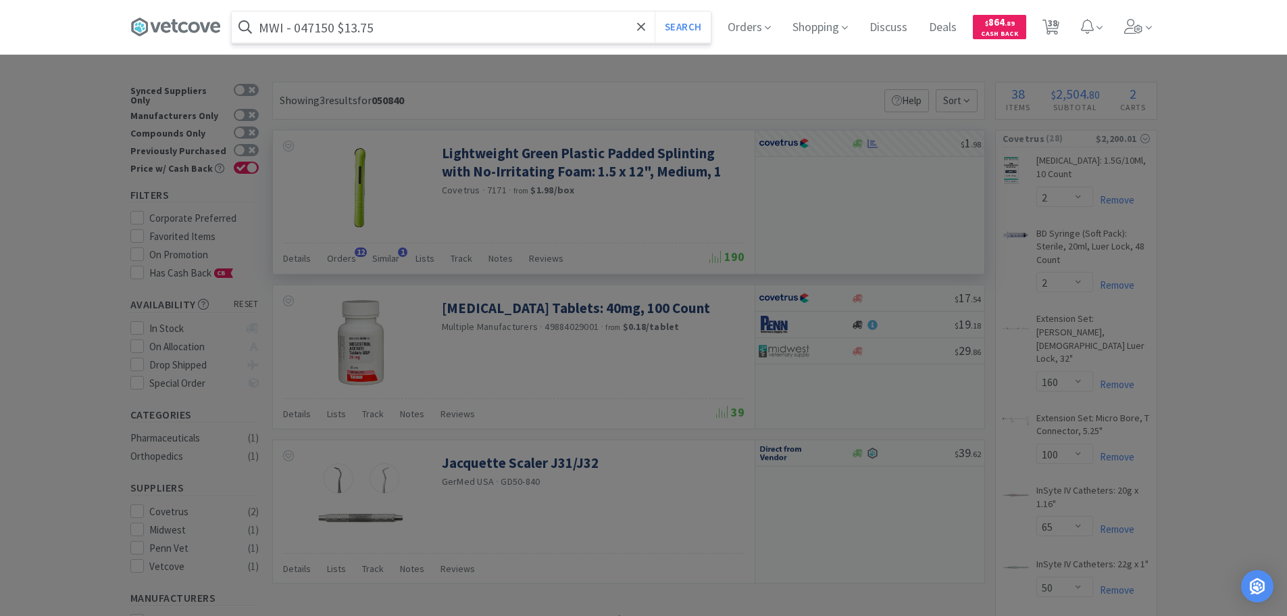
click at [303, 30] on input "MWI - 047150 $13.75" at bounding box center [471, 26] width 479 height 31
click at [655, 11] on button "Search" at bounding box center [683, 26] width 56 height 31
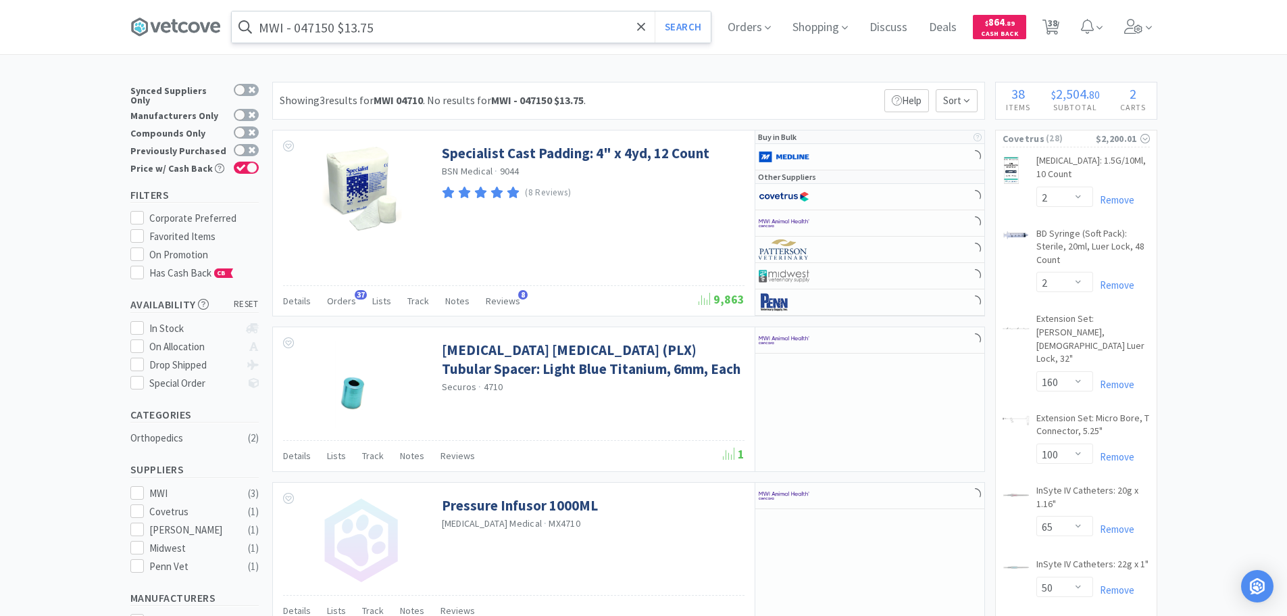
click at [314, 26] on input "MWI - 047150 $13.75" at bounding box center [471, 26] width 479 height 31
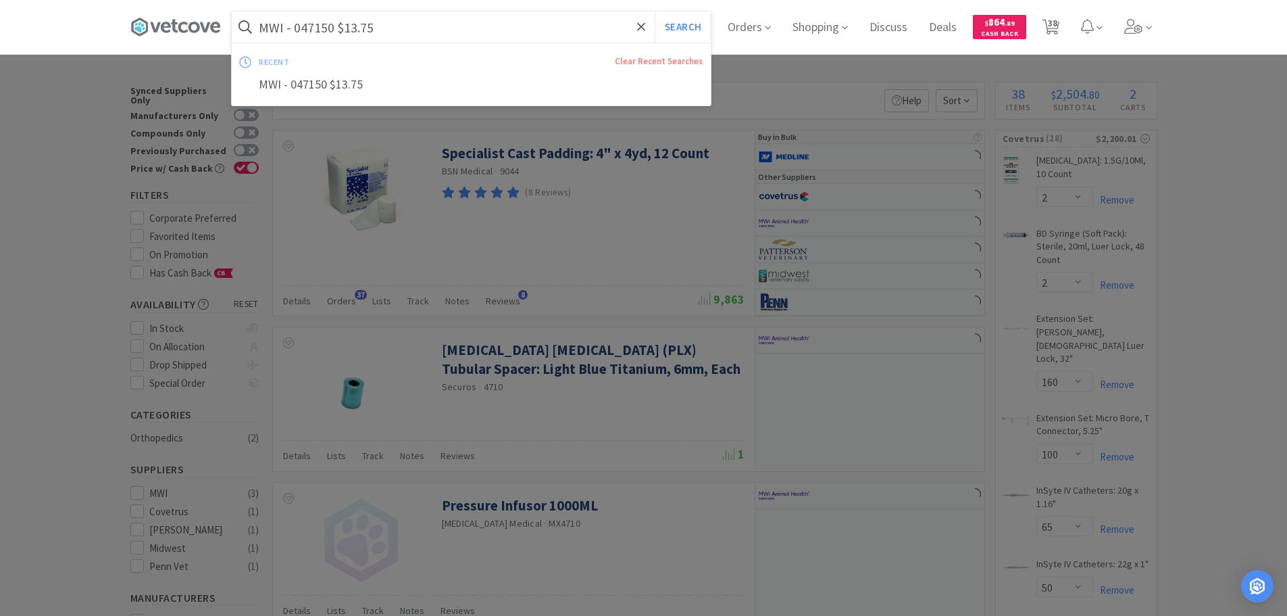
click at [318, 30] on input "MWI - 047150 $13.75" at bounding box center [471, 26] width 479 height 31
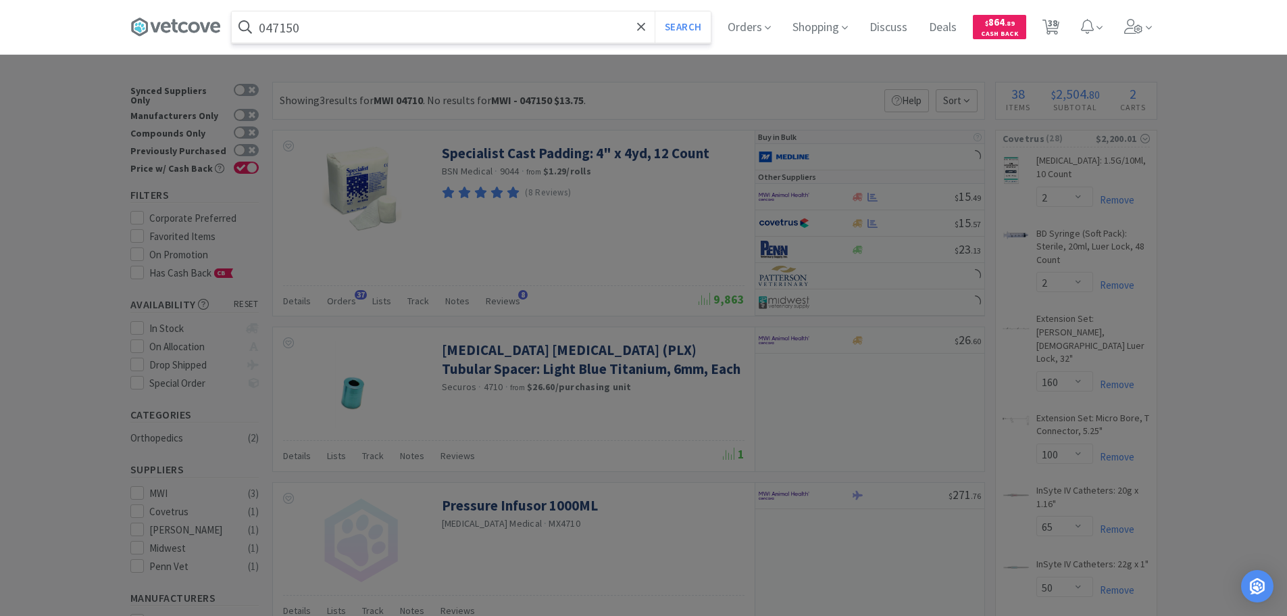
click at [655, 11] on button "Search" at bounding box center [683, 26] width 56 height 31
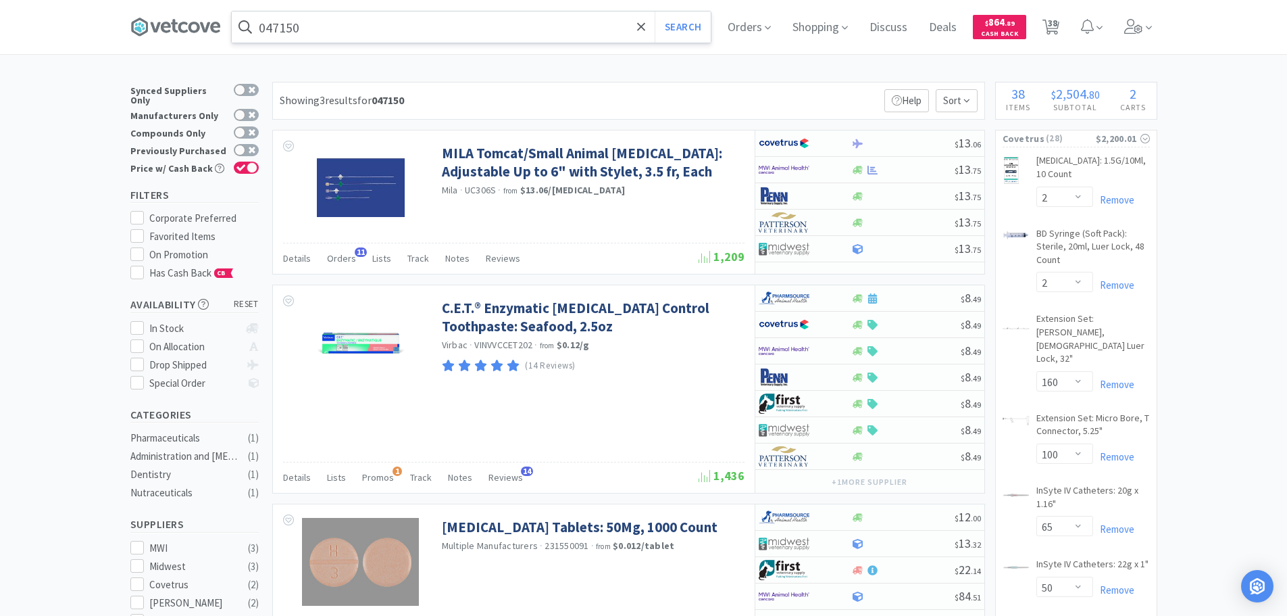
click at [455, 21] on input "047150" at bounding box center [471, 26] width 479 height 31
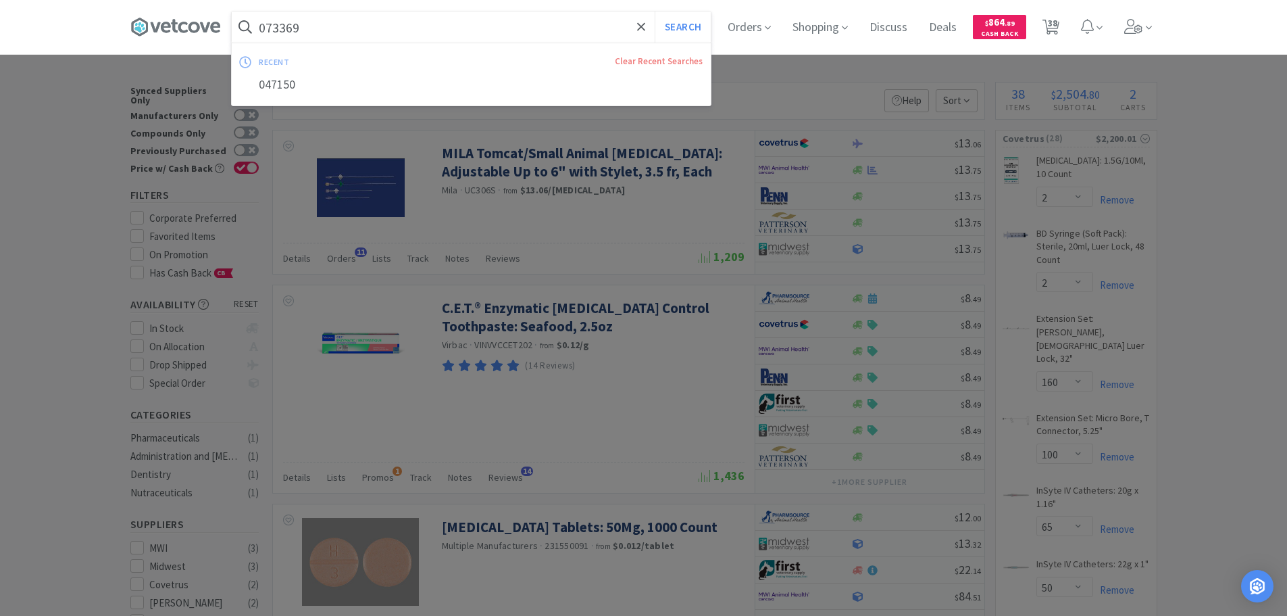
click at [655, 11] on button "Search" at bounding box center [683, 26] width 56 height 31
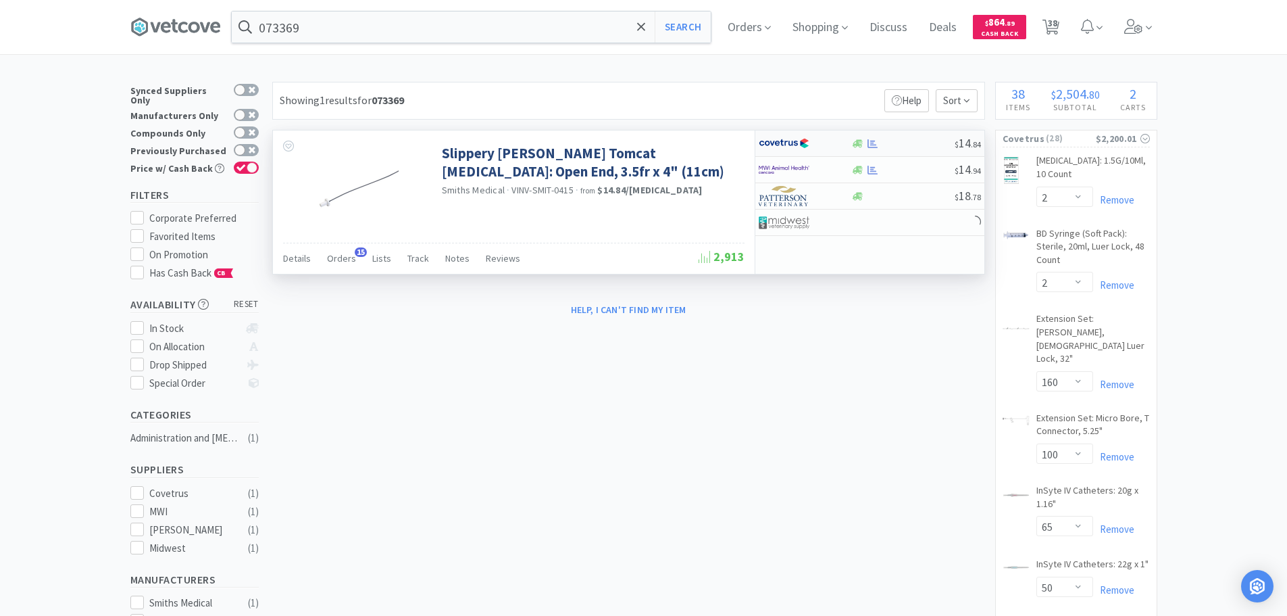
click at [920, 144] on div at bounding box center [902, 144] width 103 height 10
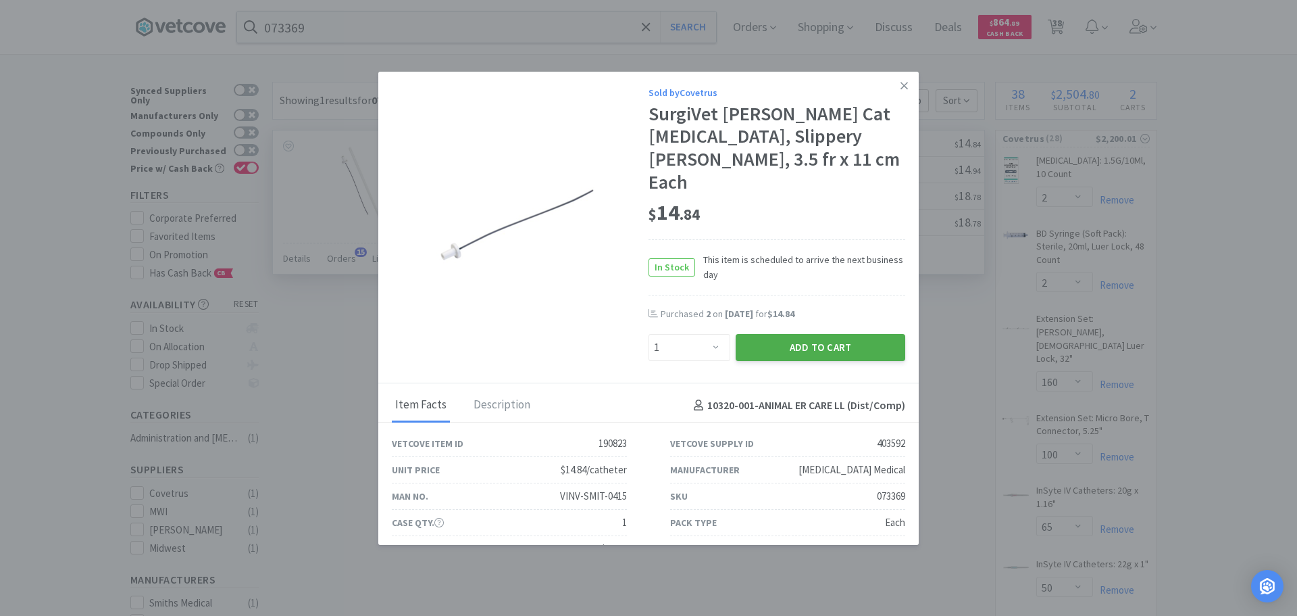
click at [810, 334] on button "Add to Cart" at bounding box center [821, 347] width 170 height 27
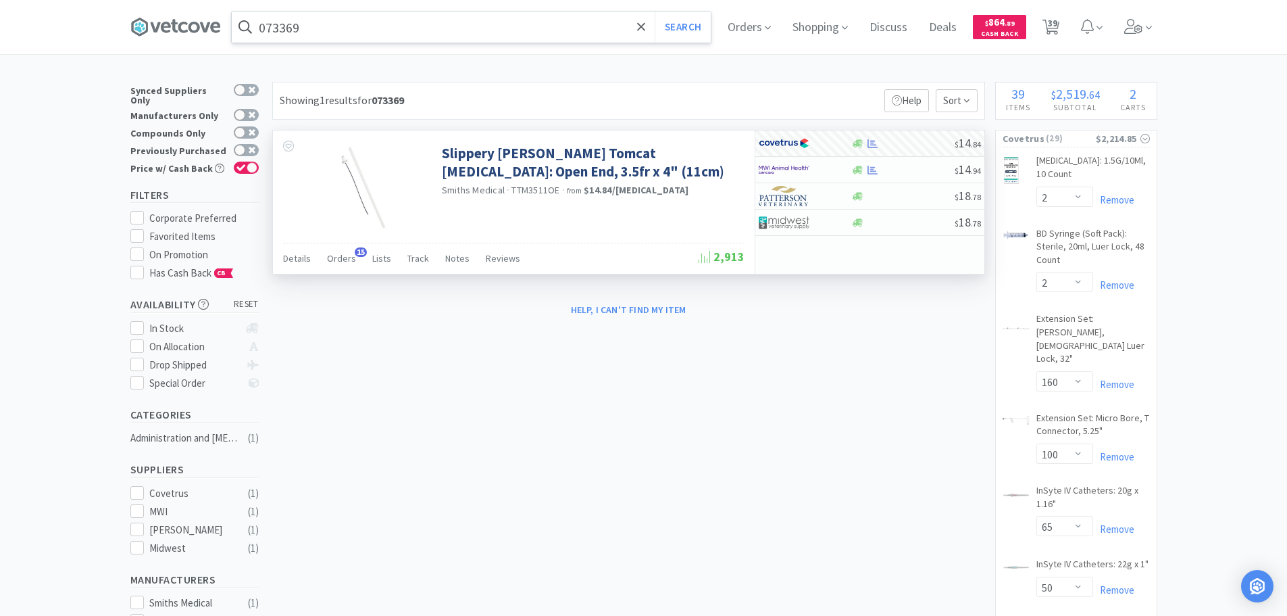
click at [453, 36] on input "073369" at bounding box center [471, 26] width 479 height 31
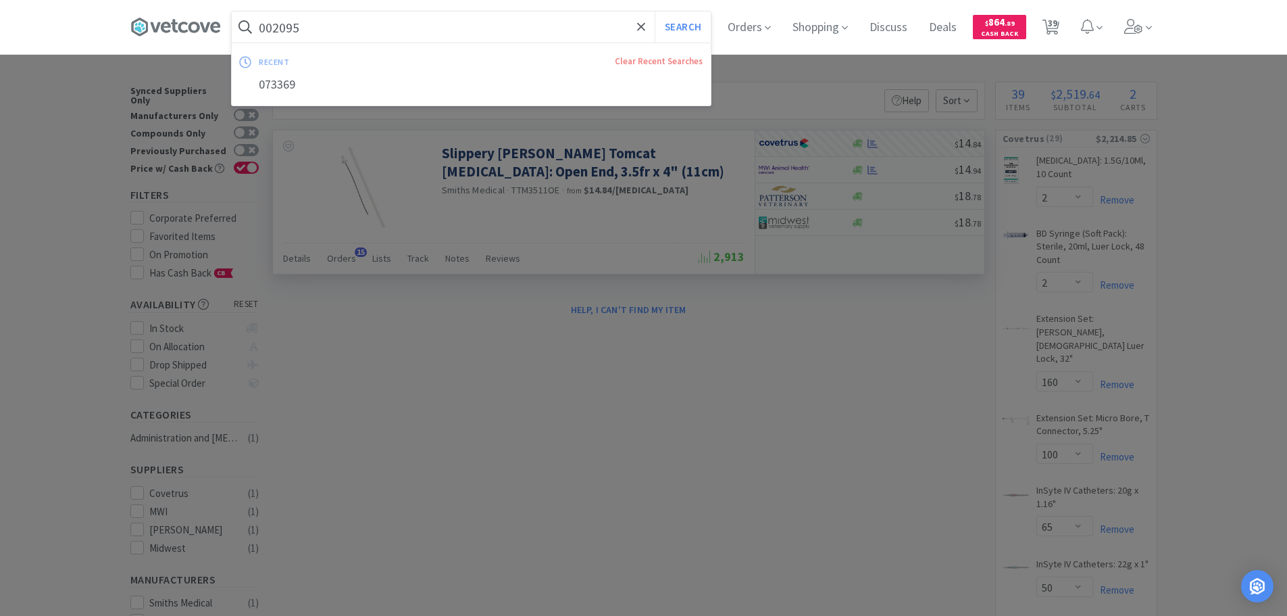
click at [655, 11] on button "Search" at bounding box center [683, 26] width 56 height 31
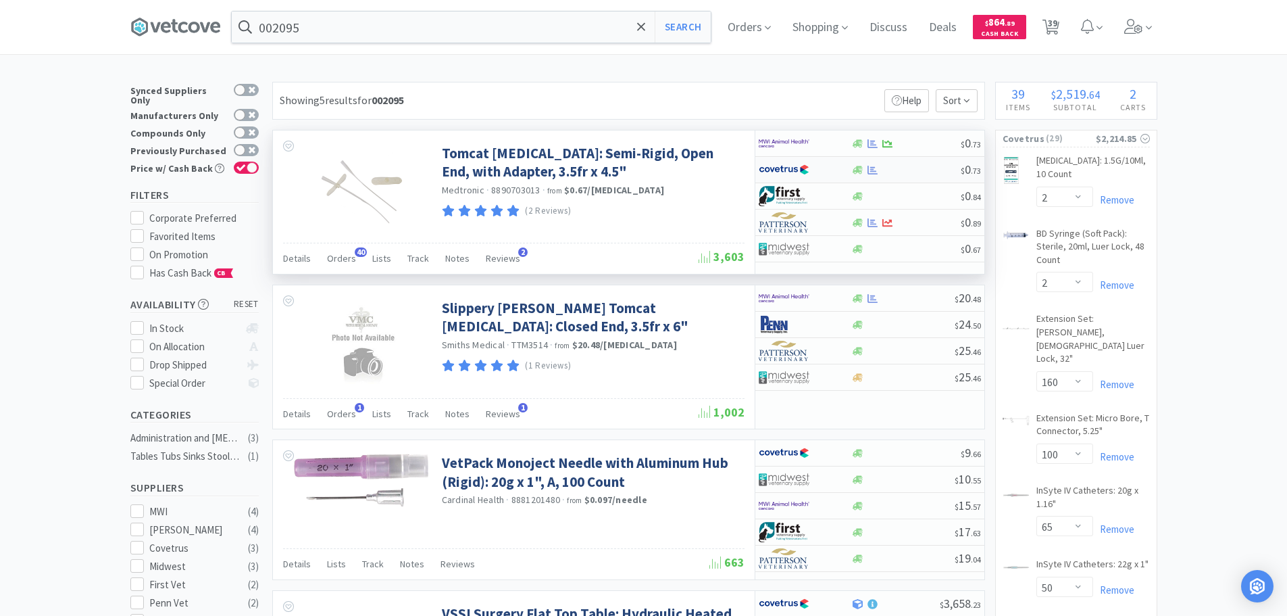
click at [922, 173] on div at bounding box center [905, 170] width 109 height 10
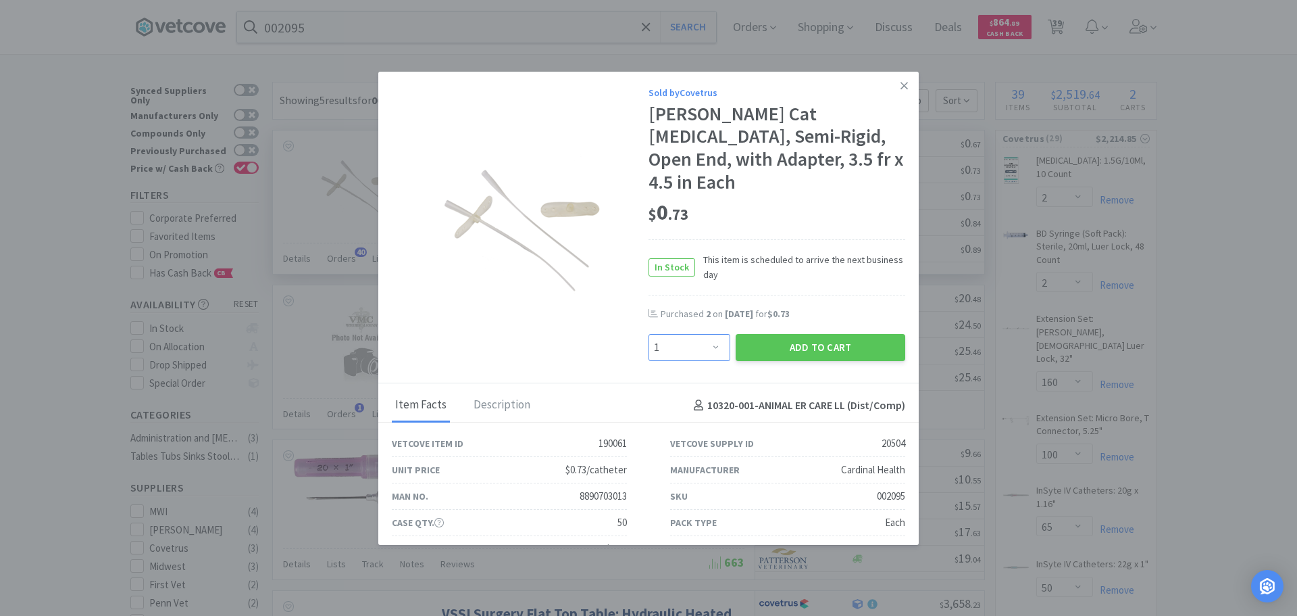
click at [691, 334] on select "Enter Quantity 1 2 3 4 5 6 7 8 9 10 11 12 13 14 15 16 17 18 19 20 Enter Quantity" at bounding box center [690, 347] width 82 height 27
click at [649, 334] on select "Enter Quantity 1 2 3 4 5 6 7 8 9 10 11 12 13 14 15 16 17 18 19 20 Enter Quantity" at bounding box center [690, 347] width 82 height 27
click at [743, 334] on button "Add to Cart" at bounding box center [821, 347] width 170 height 27
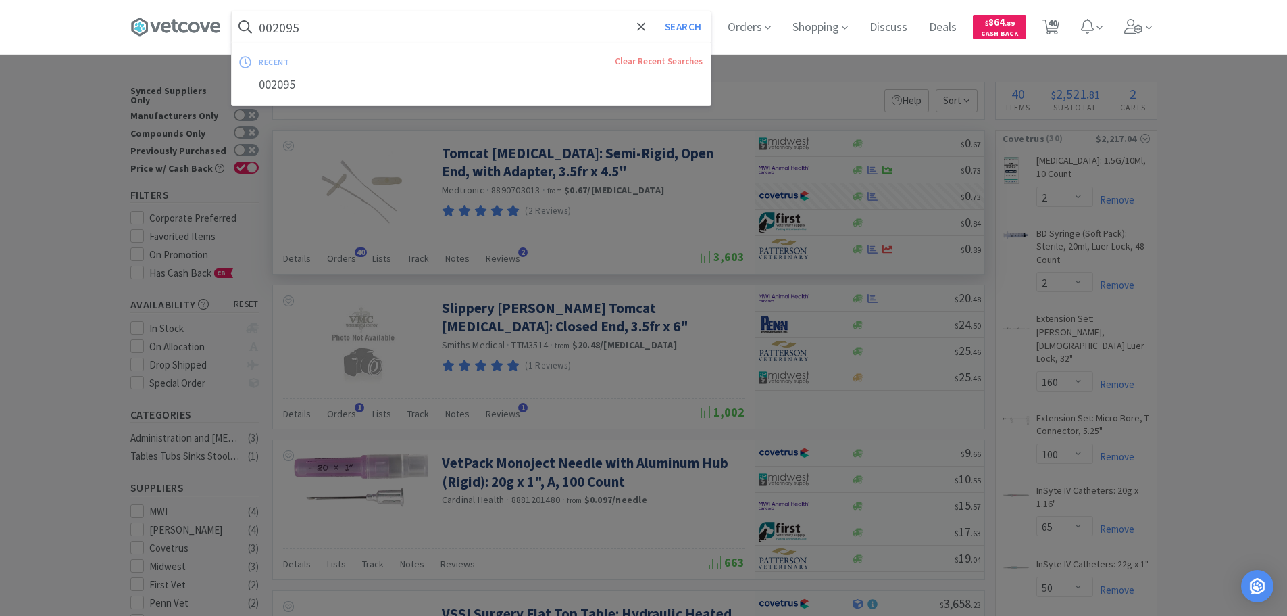
click at [444, 32] on input "002095" at bounding box center [471, 26] width 479 height 31
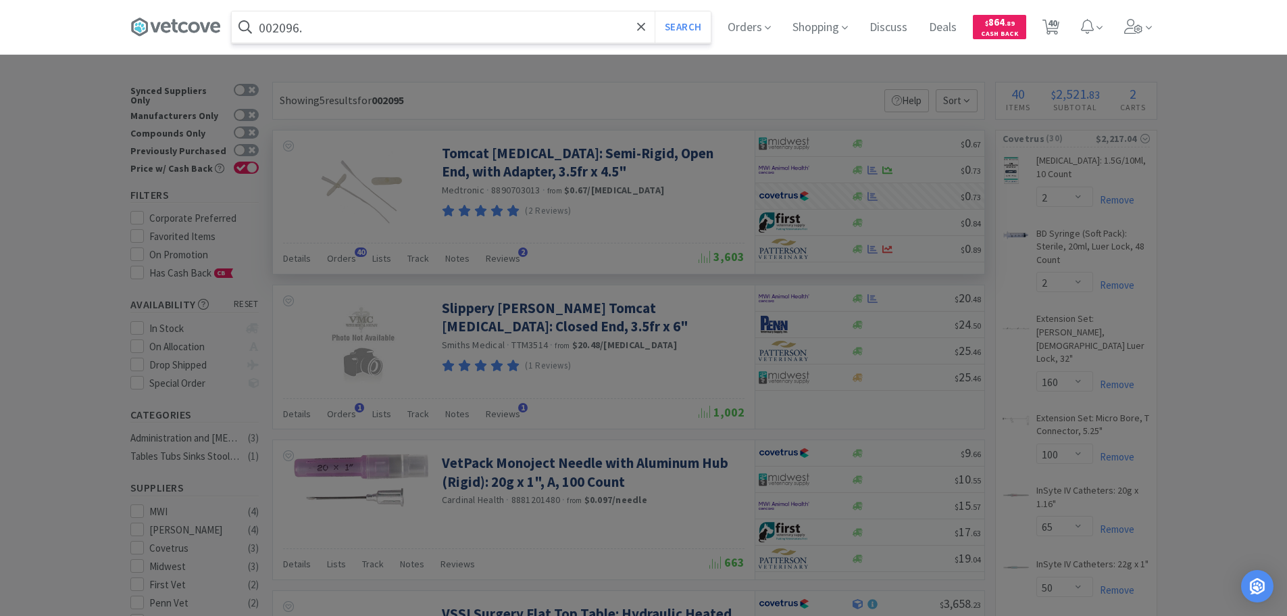
click at [655, 11] on button "Search" at bounding box center [683, 26] width 56 height 31
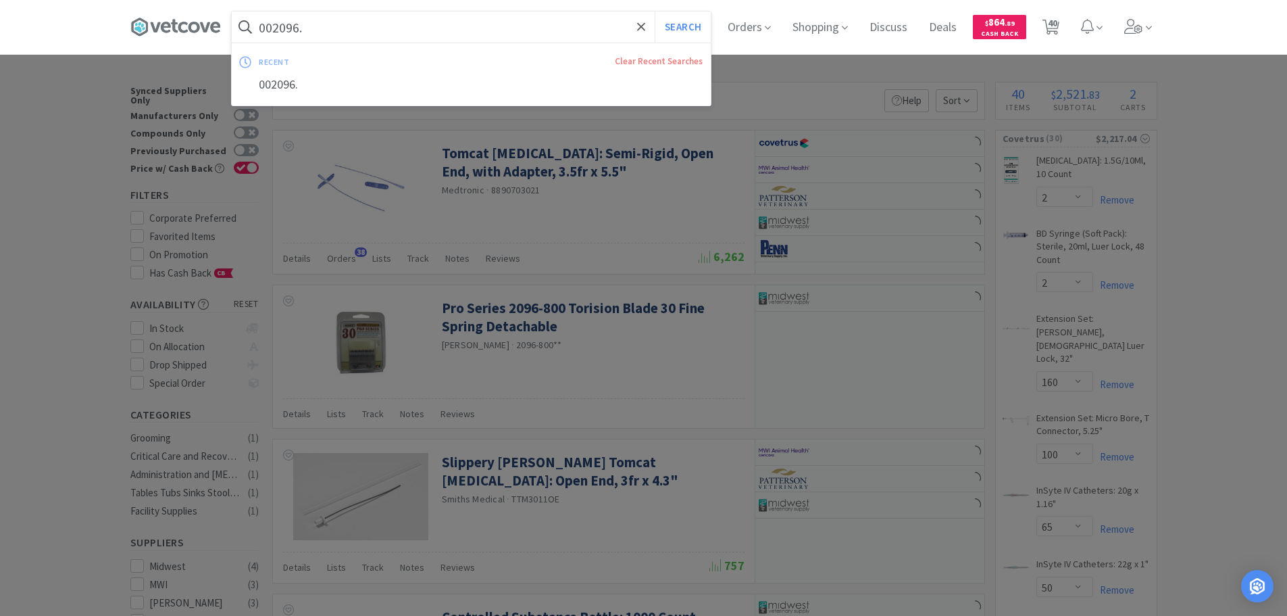
click at [444, 32] on input "002096." at bounding box center [471, 26] width 479 height 31
click at [909, 162] on div at bounding box center [643, 308] width 1287 height 616
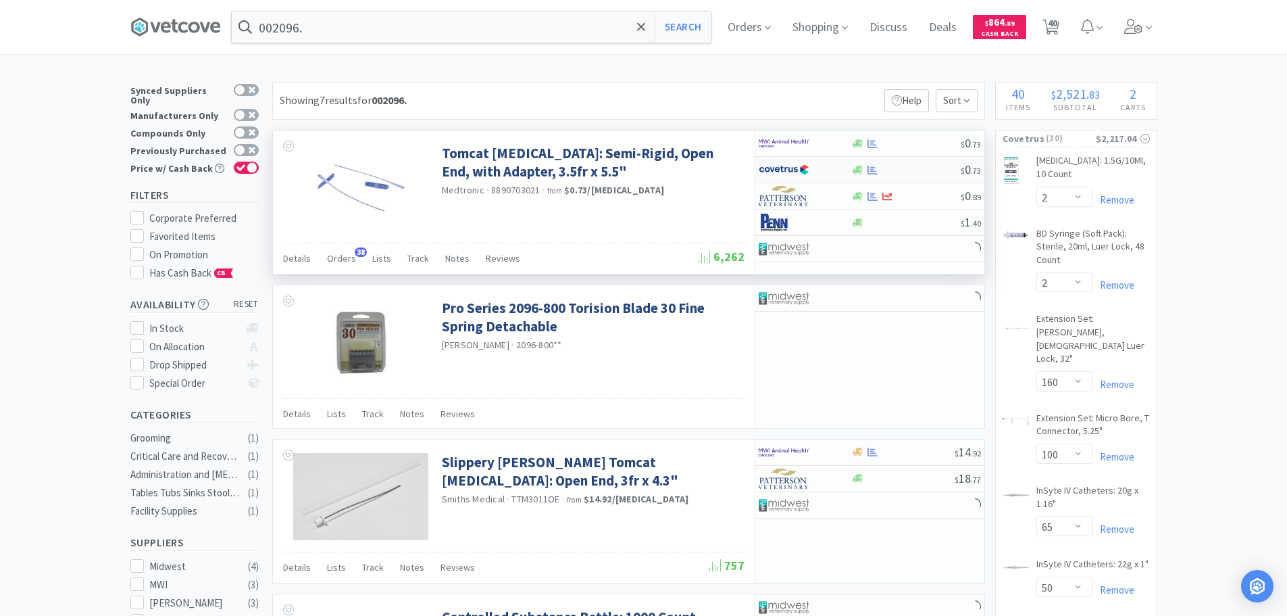
click at [909, 166] on div at bounding box center [905, 170] width 109 height 10
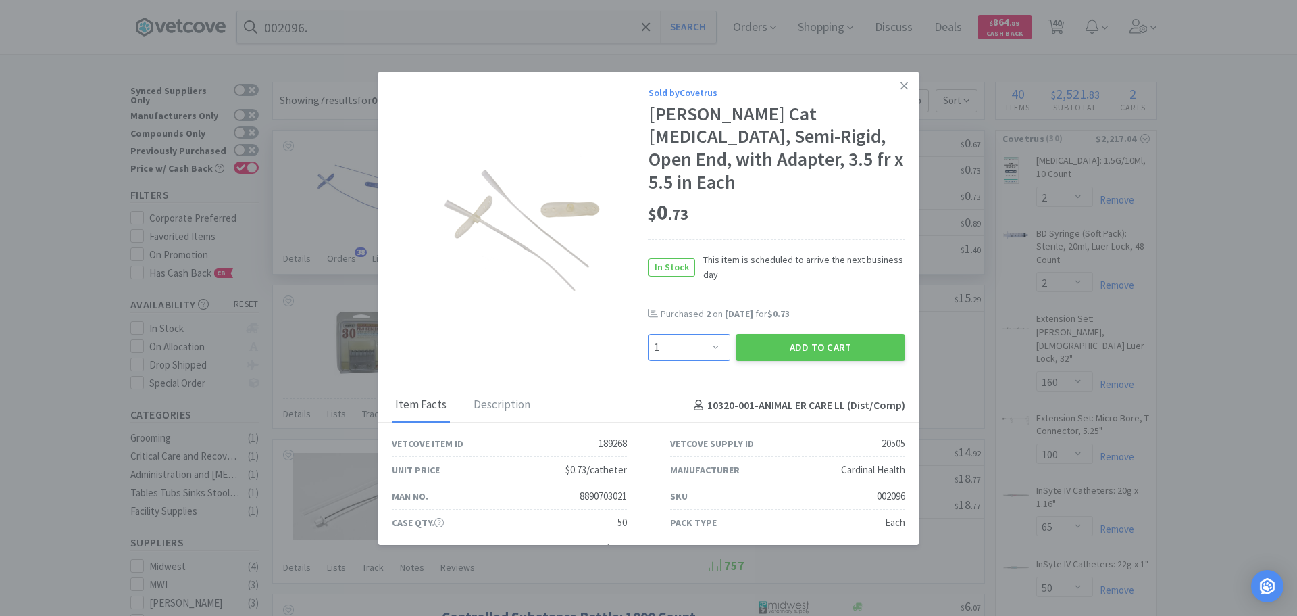
click at [680, 334] on select "Enter Quantity 1 2 3 4 5 6 7 8 9 10 11 12 13 14 15 16 17 18 19 20 Enter Quantity" at bounding box center [690, 347] width 82 height 27
click at [649, 334] on select "Enter Quantity 1 2 3 4 5 6 7 8 9 10 11 12 13 14 15 16 17 18 19 20 Enter Quantity" at bounding box center [690, 347] width 82 height 27
click at [805, 334] on button "Add to Cart" at bounding box center [821, 347] width 170 height 27
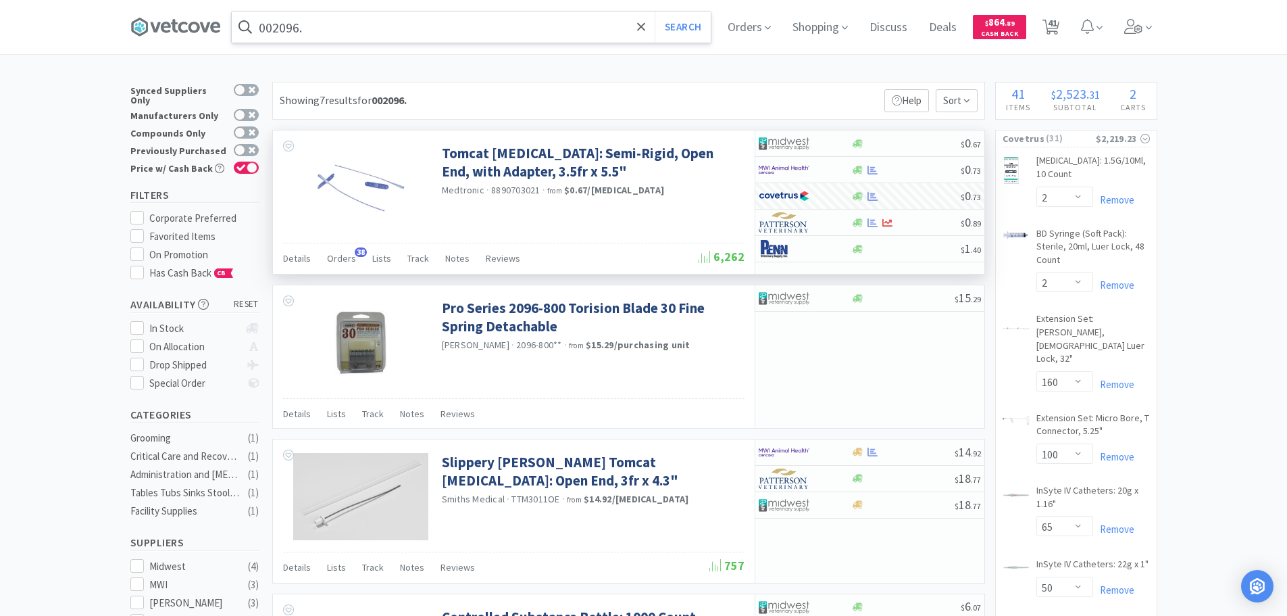
click at [436, 34] on input "002096." at bounding box center [471, 26] width 479 height 31
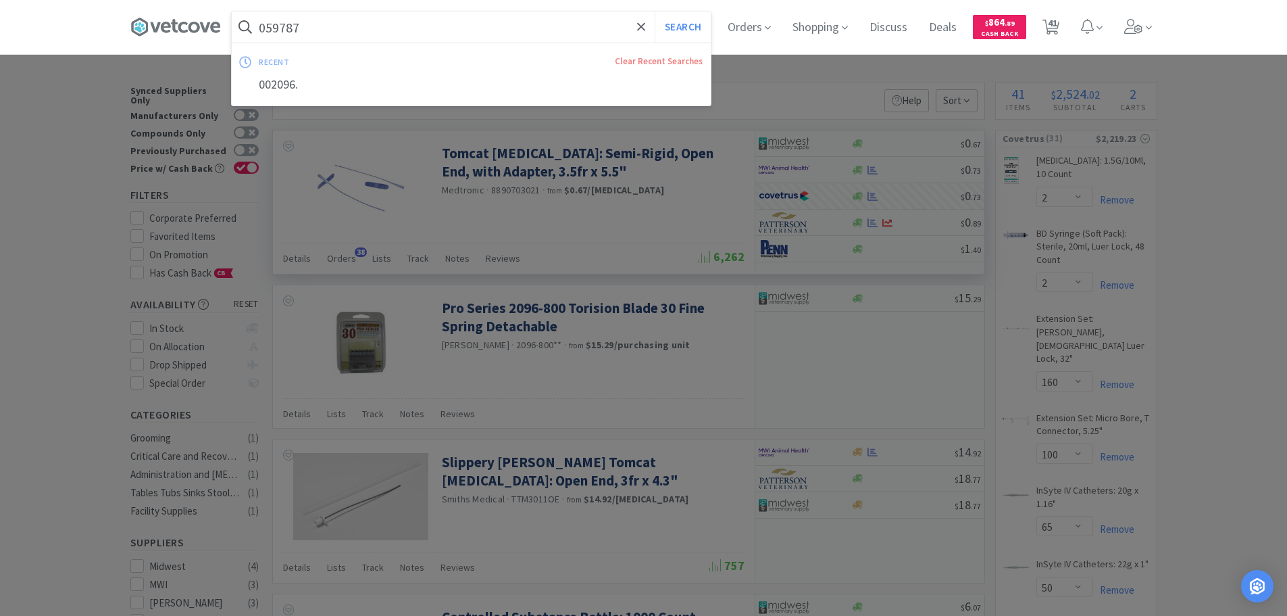
click at [655, 11] on button "Search" at bounding box center [683, 26] width 56 height 31
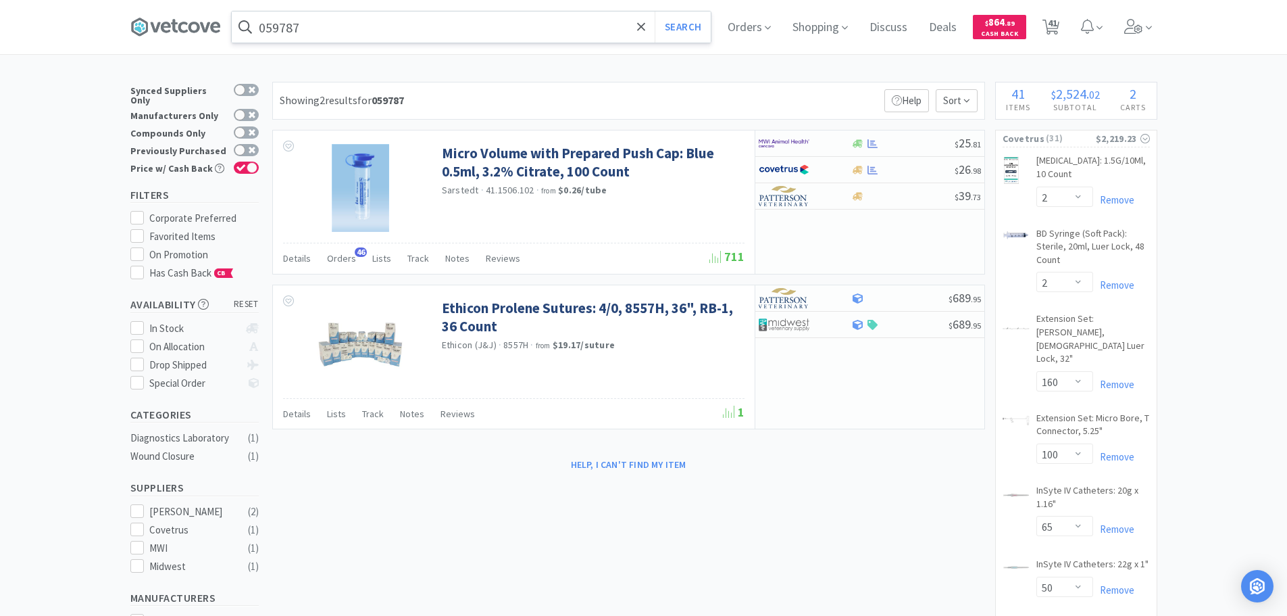
click at [441, 24] on input "059787" at bounding box center [471, 26] width 479 height 31
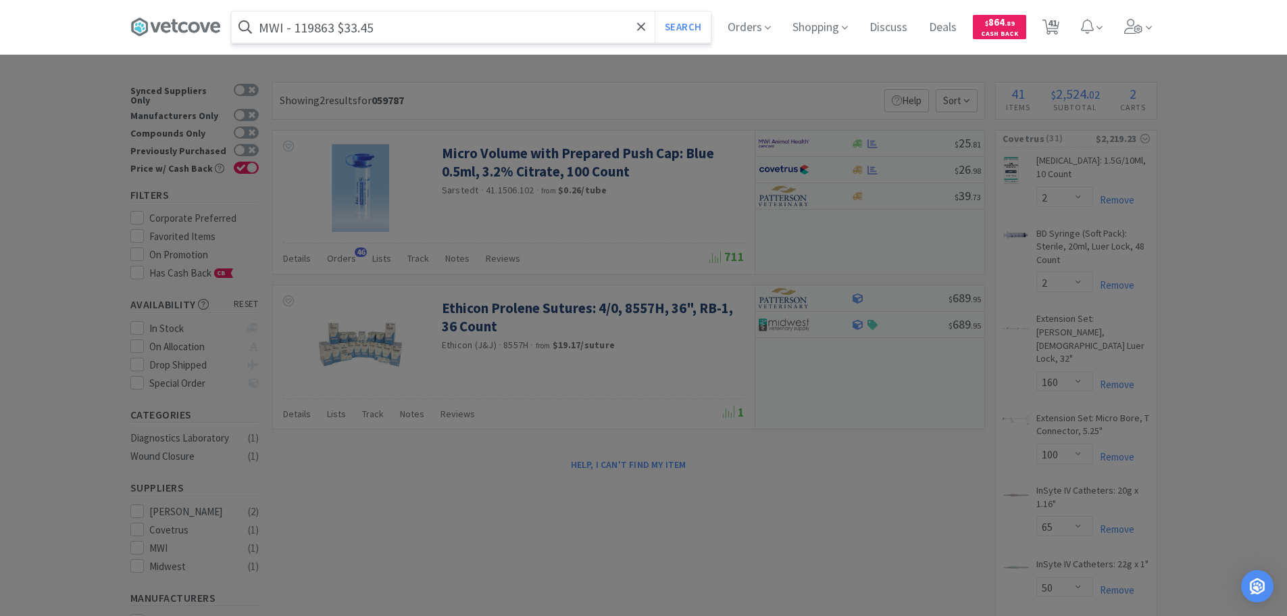
click at [327, 30] on input "MWI - 119863 $33.45" at bounding box center [471, 26] width 479 height 31
click at [655, 11] on button "Search" at bounding box center [683, 26] width 56 height 31
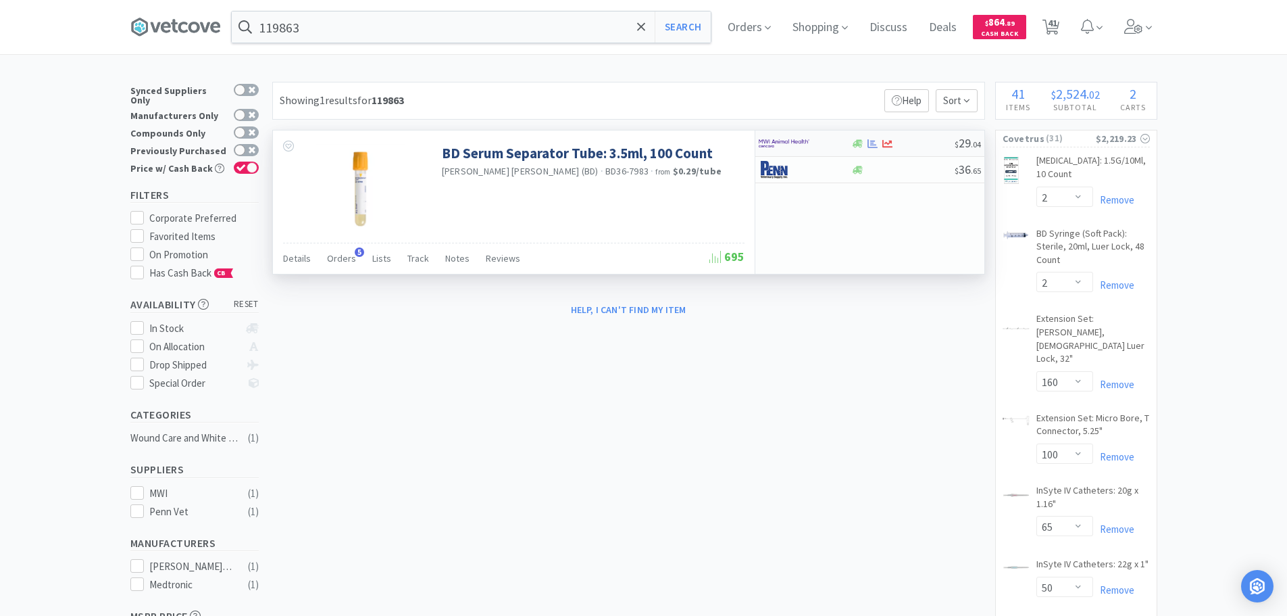
click at [941, 141] on div at bounding box center [902, 144] width 103 height 10
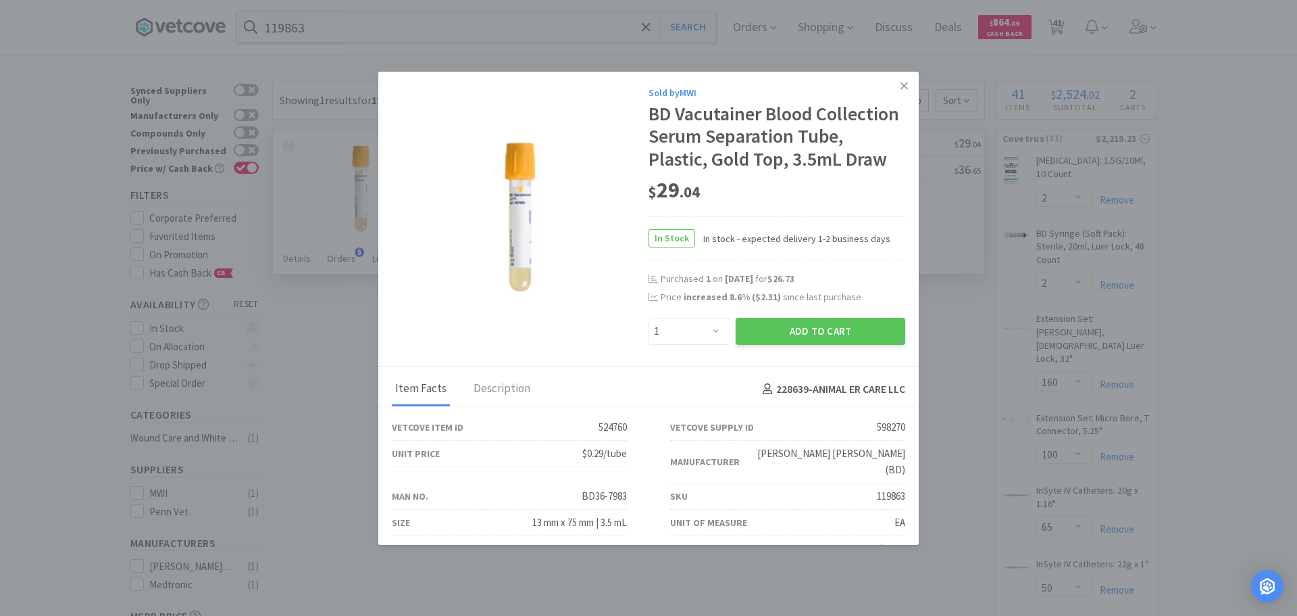
scroll to position [64, 0]
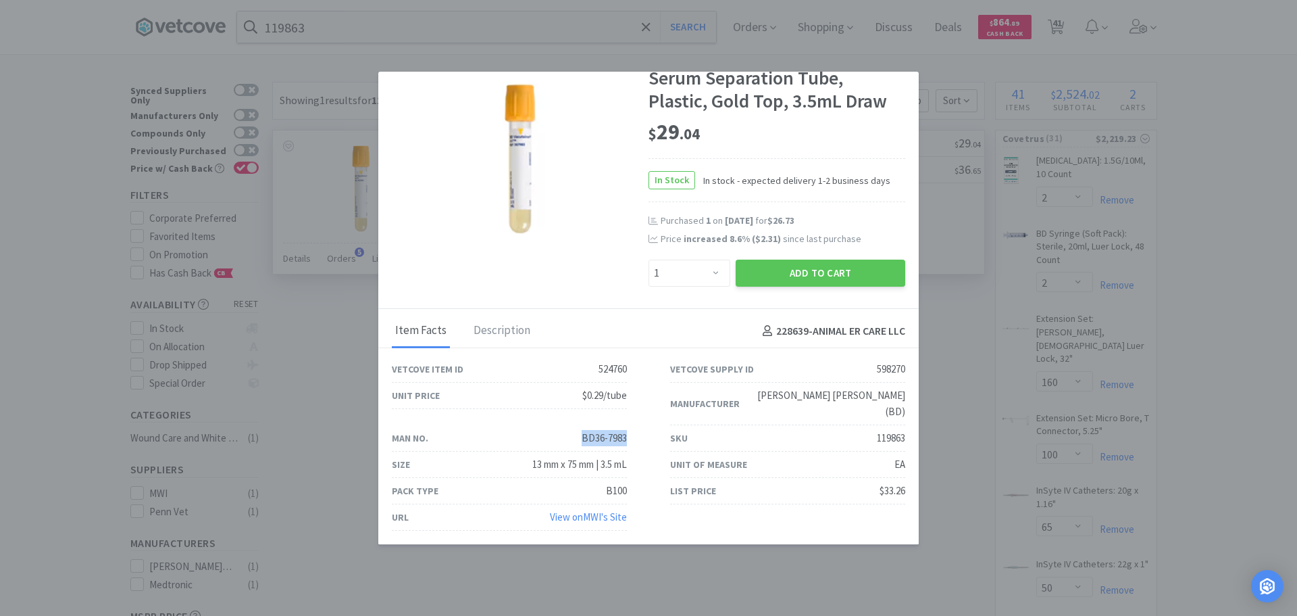
drag, startPoint x: 624, startPoint y: 434, endPoint x: 573, endPoint y: 436, distance: 50.7
click at [573, 436] on div "Man No. BD36-7983" at bounding box center [509, 438] width 278 height 26
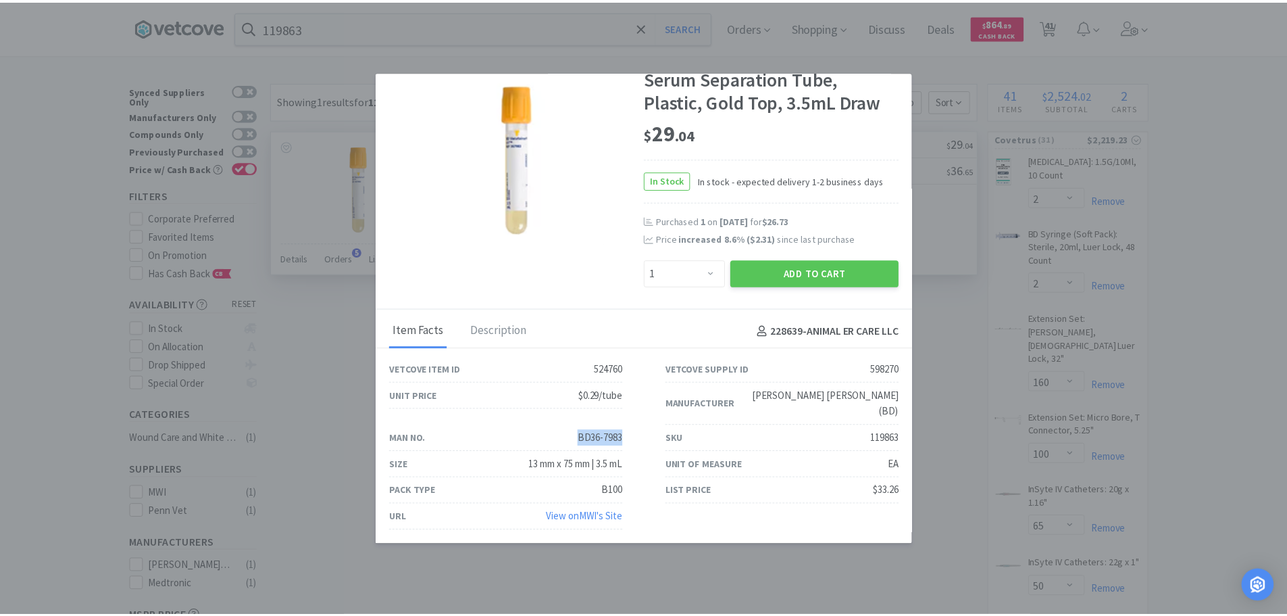
scroll to position [0, 0]
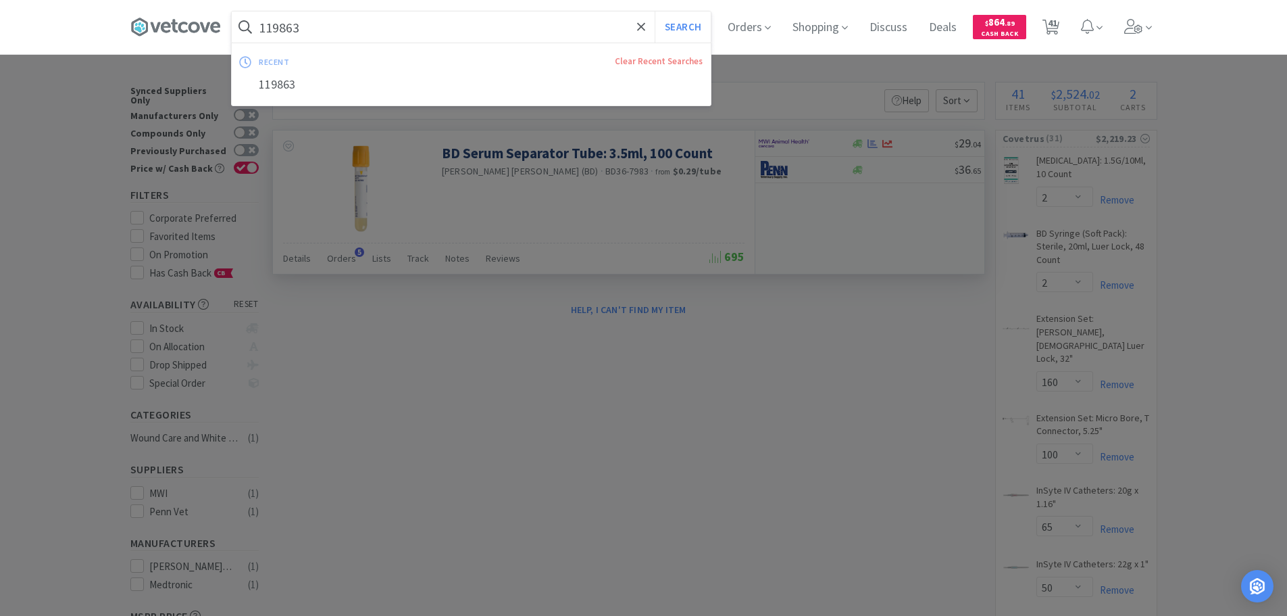
click at [442, 25] on input "119863" at bounding box center [471, 26] width 479 height 31
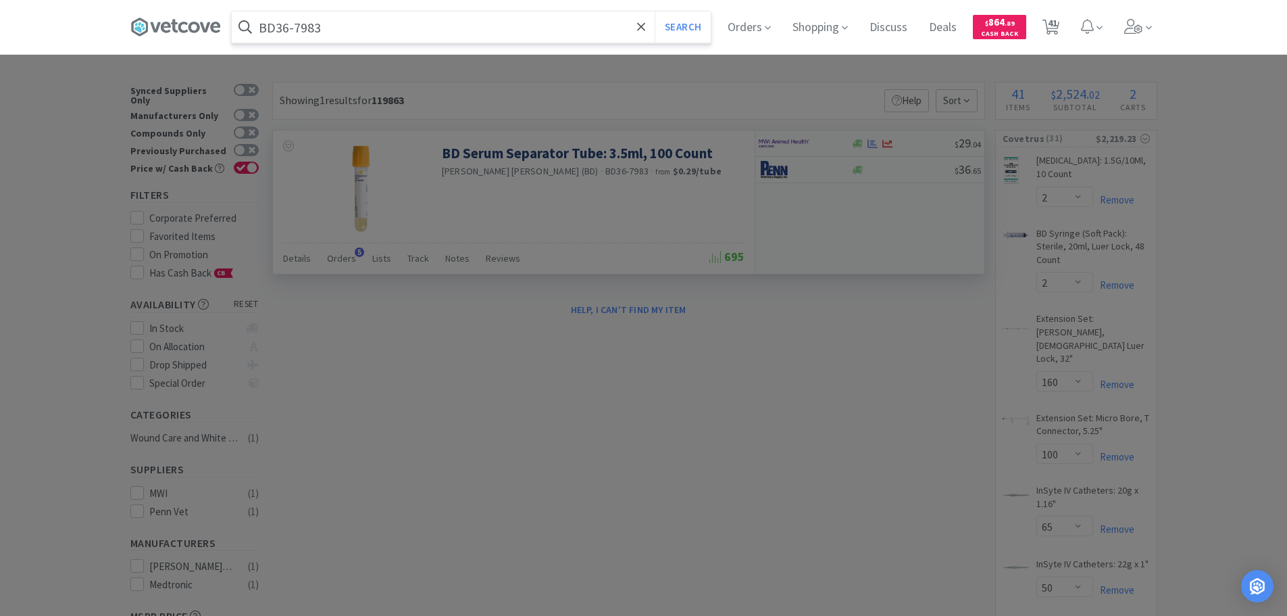
click at [655, 11] on button "Search" at bounding box center [683, 26] width 56 height 31
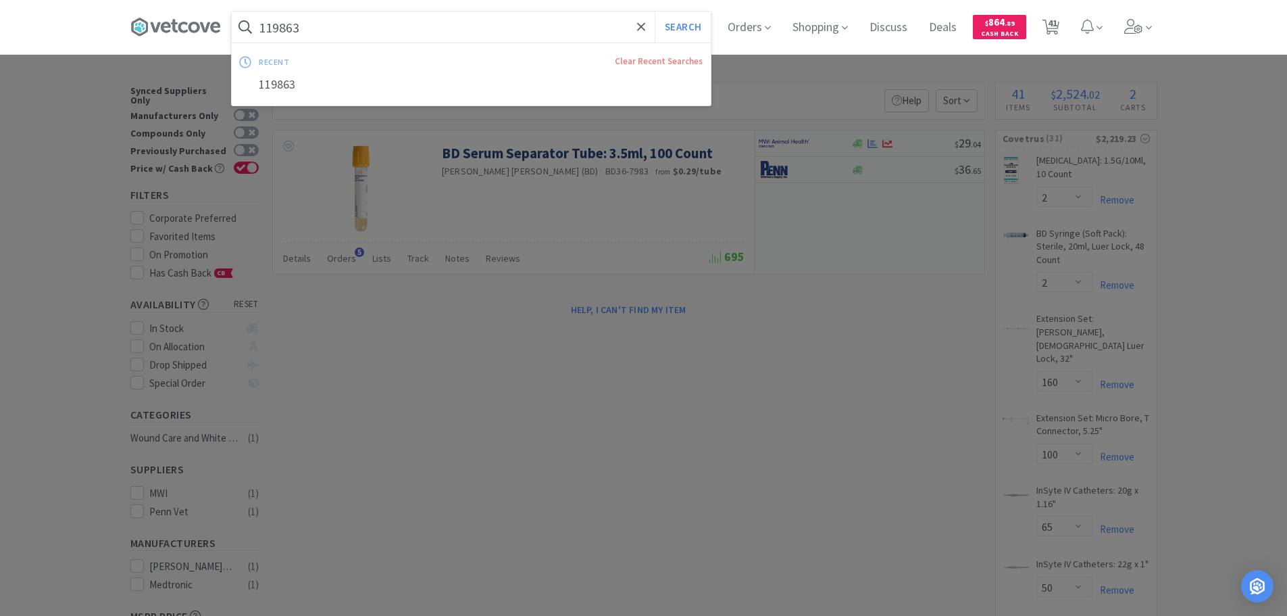
click at [341, 28] on input "119863" at bounding box center [471, 26] width 479 height 31
click at [736, 374] on div at bounding box center [643, 308] width 1287 height 616
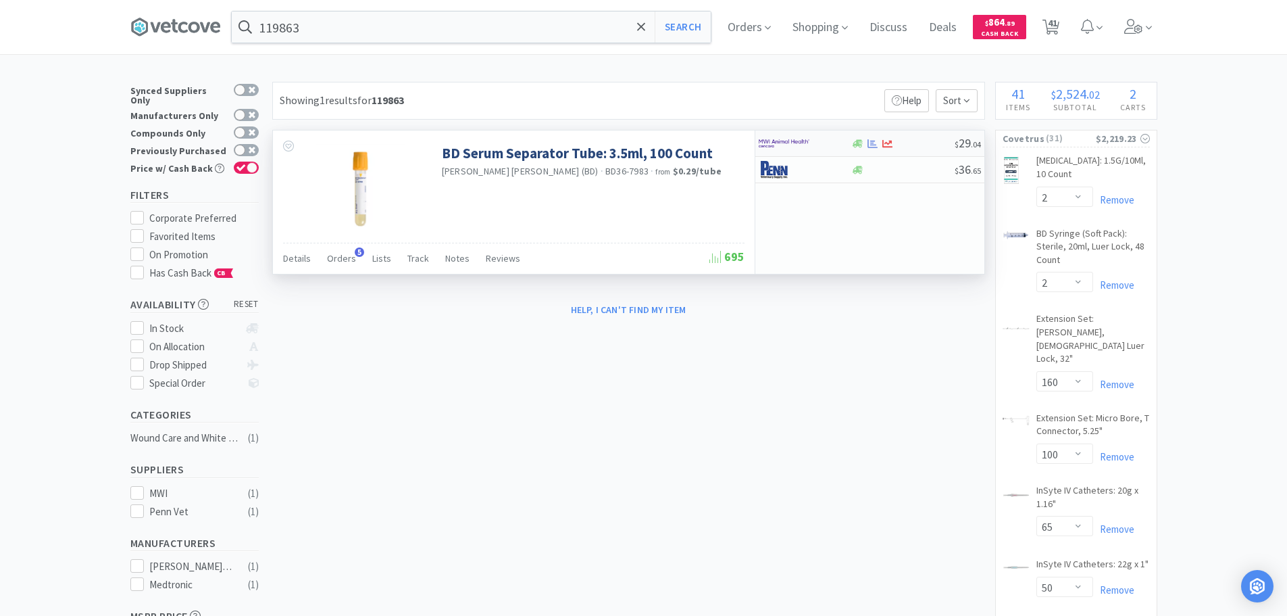
click at [929, 141] on div at bounding box center [902, 144] width 103 height 10
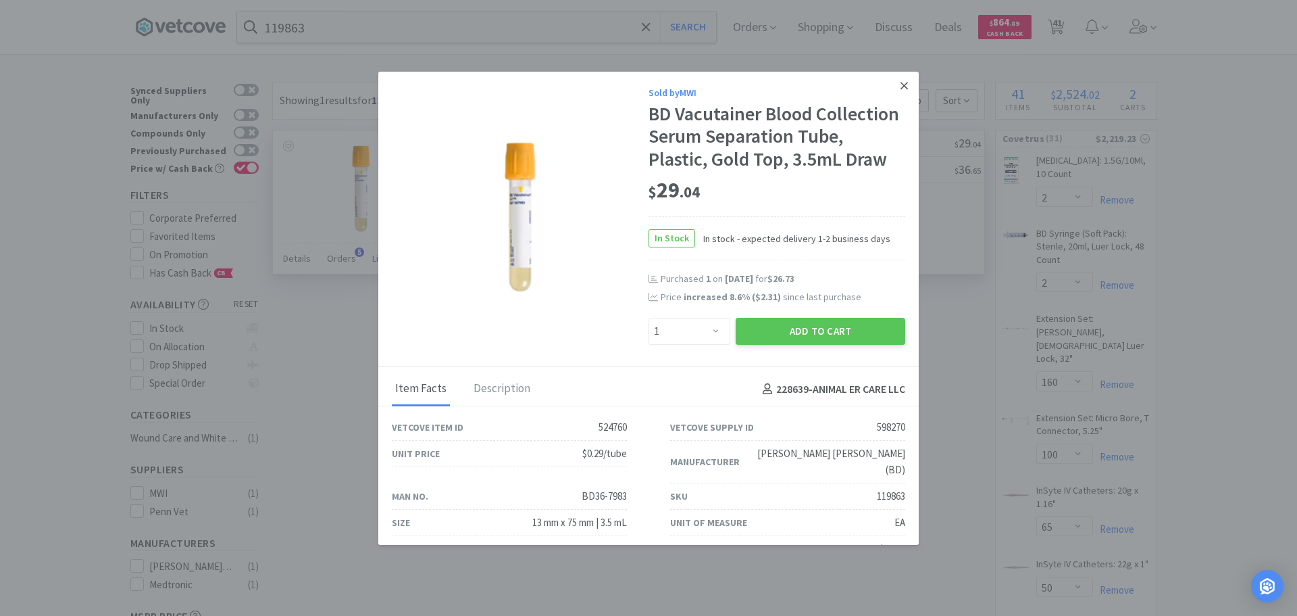
click at [901, 86] on icon at bounding box center [904, 85] width 7 height 7
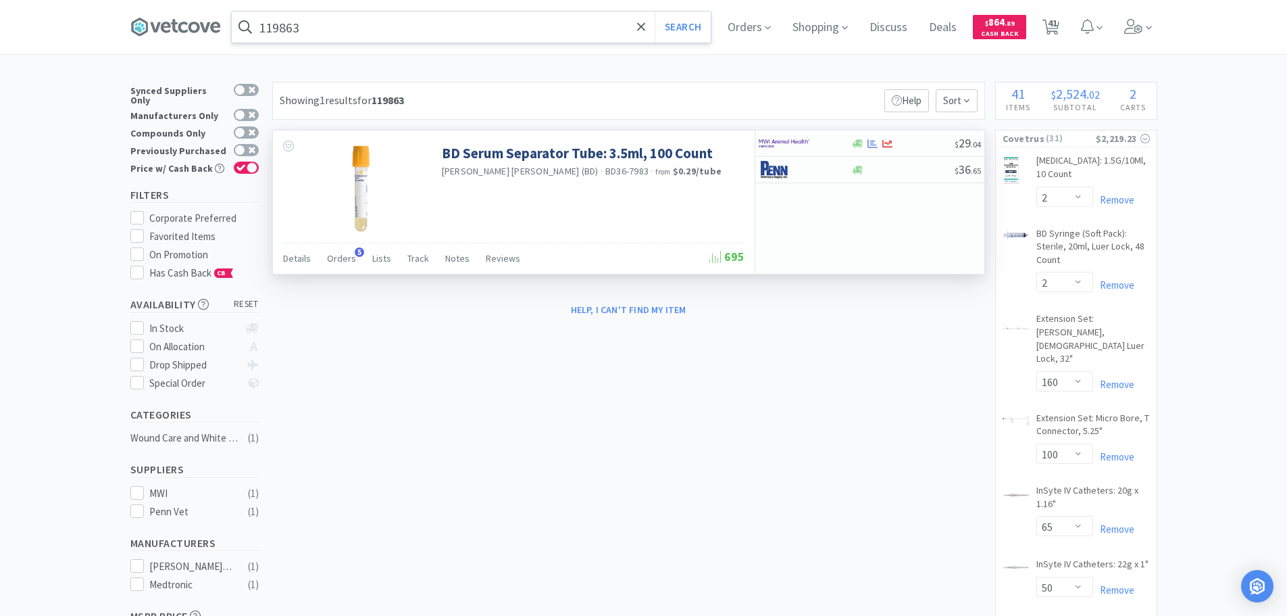
click at [449, 25] on input "119863" at bounding box center [471, 26] width 479 height 31
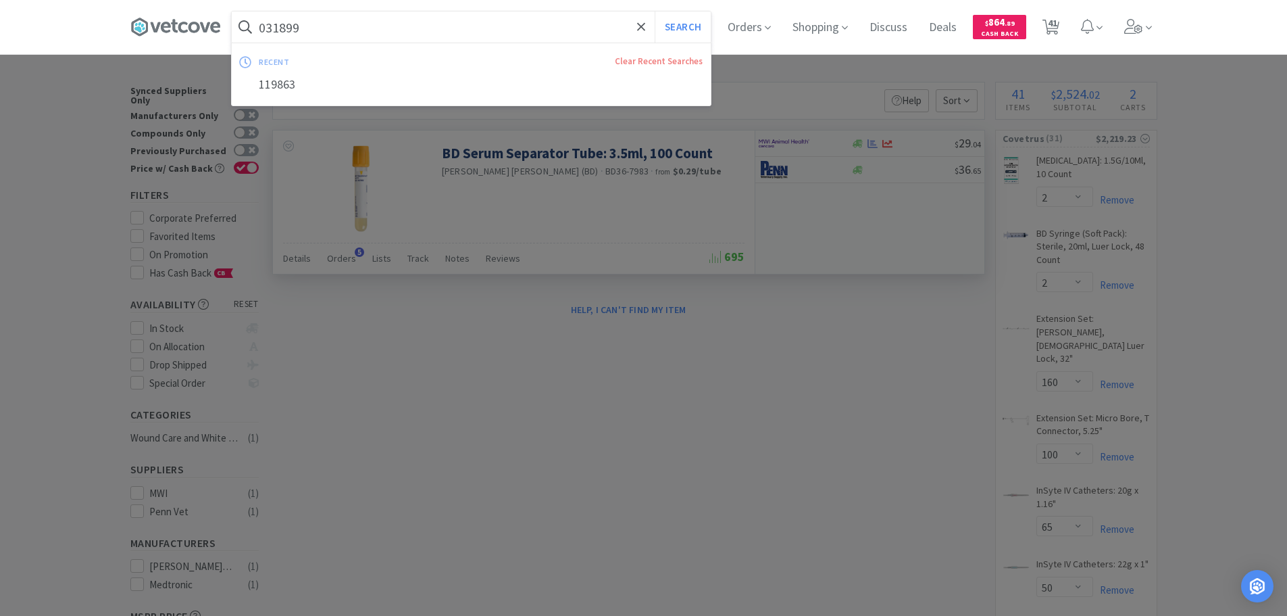
click at [655, 11] on button "Search" at bounding box center [683, 26] width 56 height 31
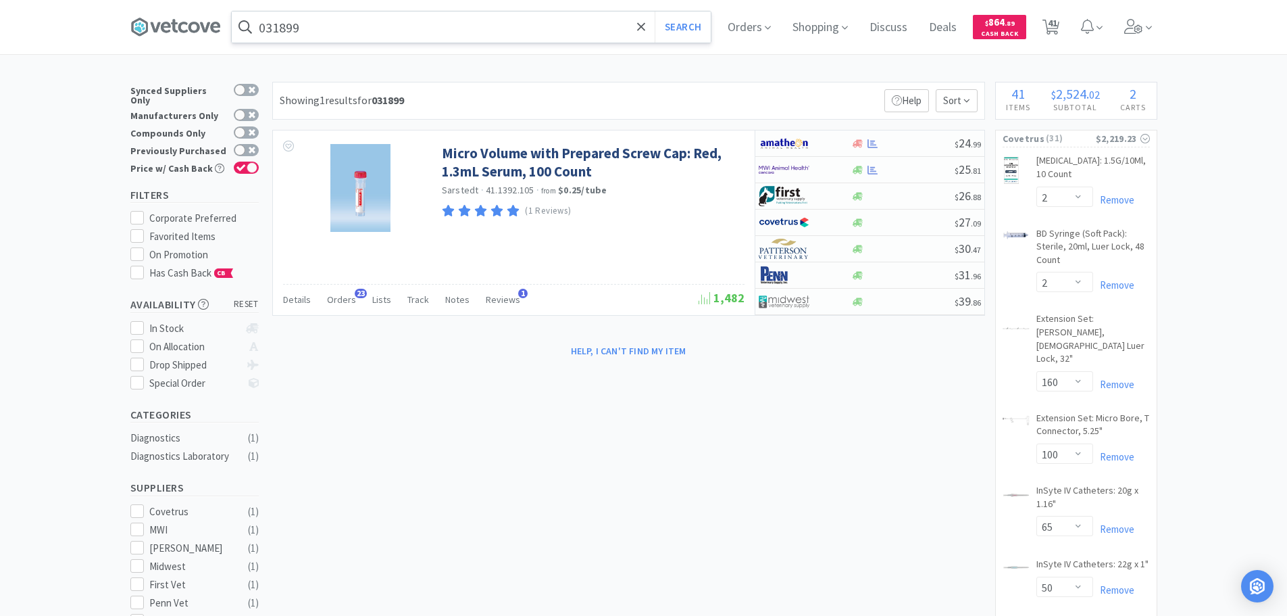
click at [447, 32] on input "031899" at bounding box center [471, 26] width 479 height 31
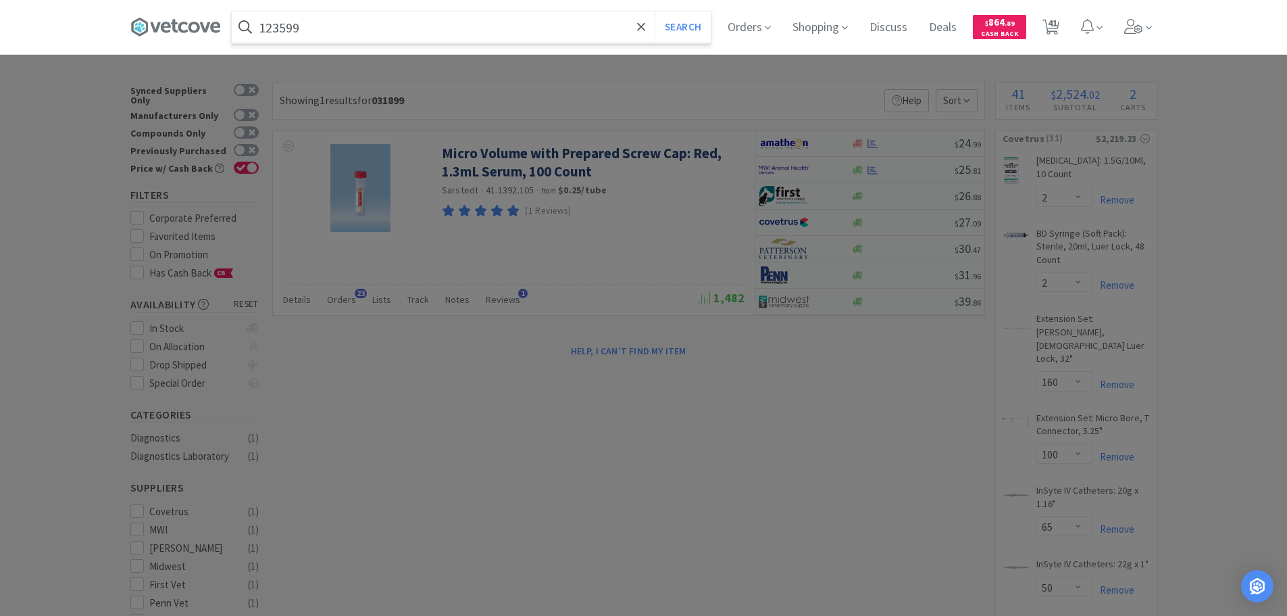
click at [655, 11] on button "Search" at bounding box center [683, 26] width 56 height 31
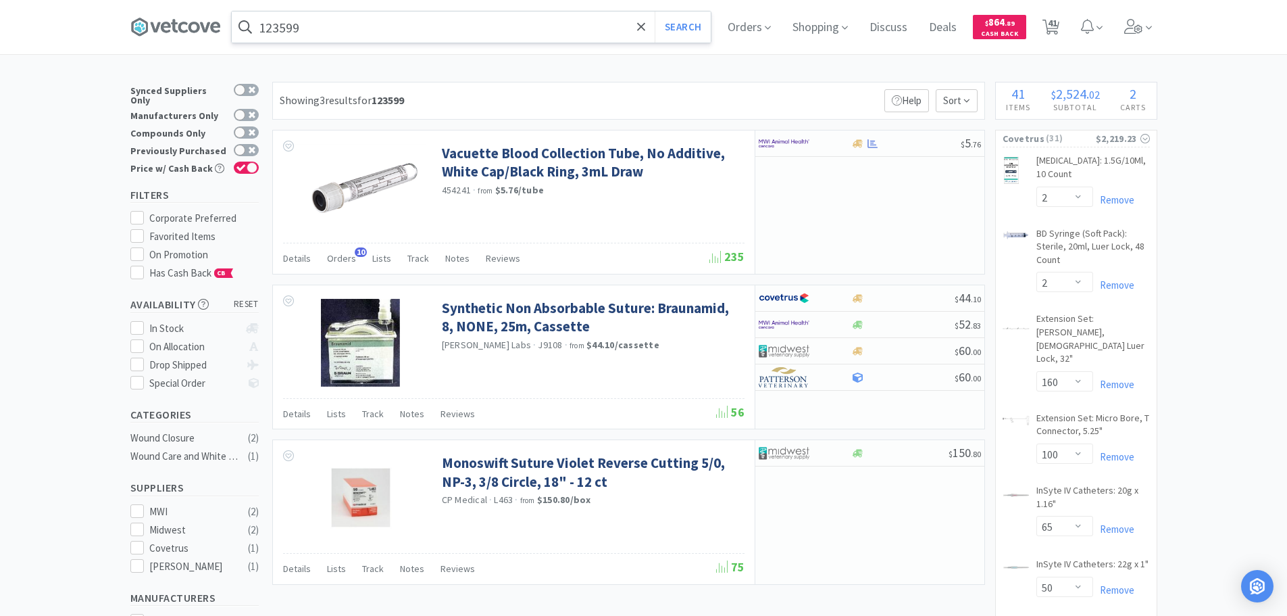
click at [431, 18] on input "123599" at bounding box center [471, 26] width 479 height 31
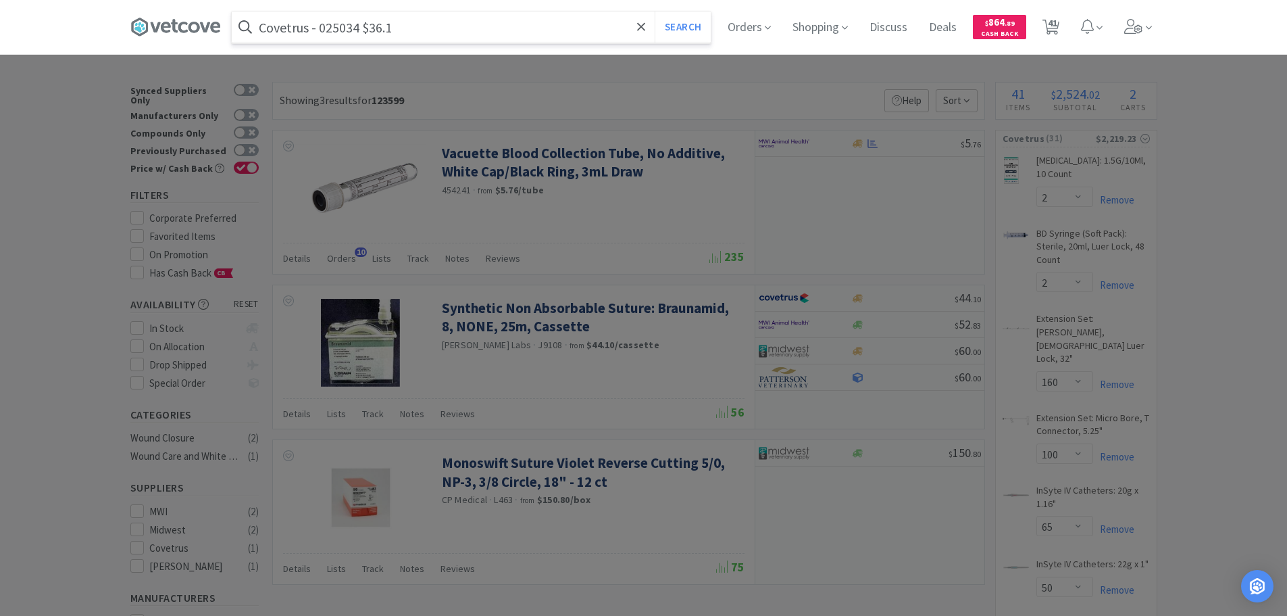
click at [328, 25] on input "Covetrus - 025034 $36.1" at bounding box center [471, 26] width 479 height 31
click at [655, 11] on button "Search" at bounding box center [683, 26] width 56 height 31
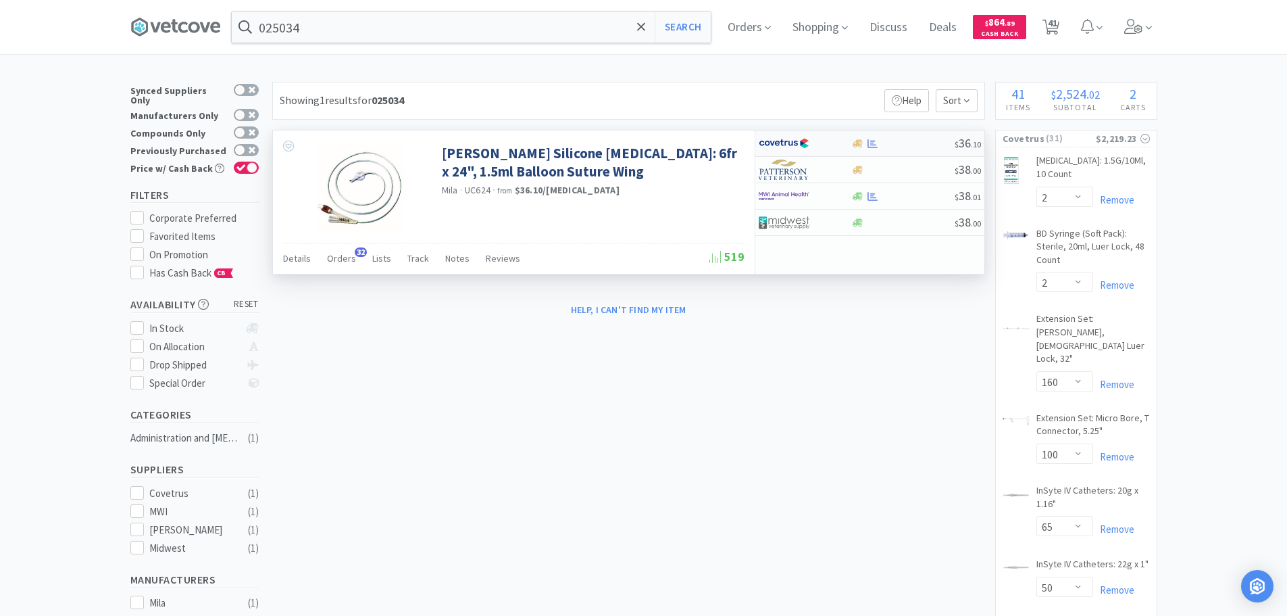
click at [932, 136] on div "$ 36 . 10" at bounding box center [869, 143] width 229 height 26
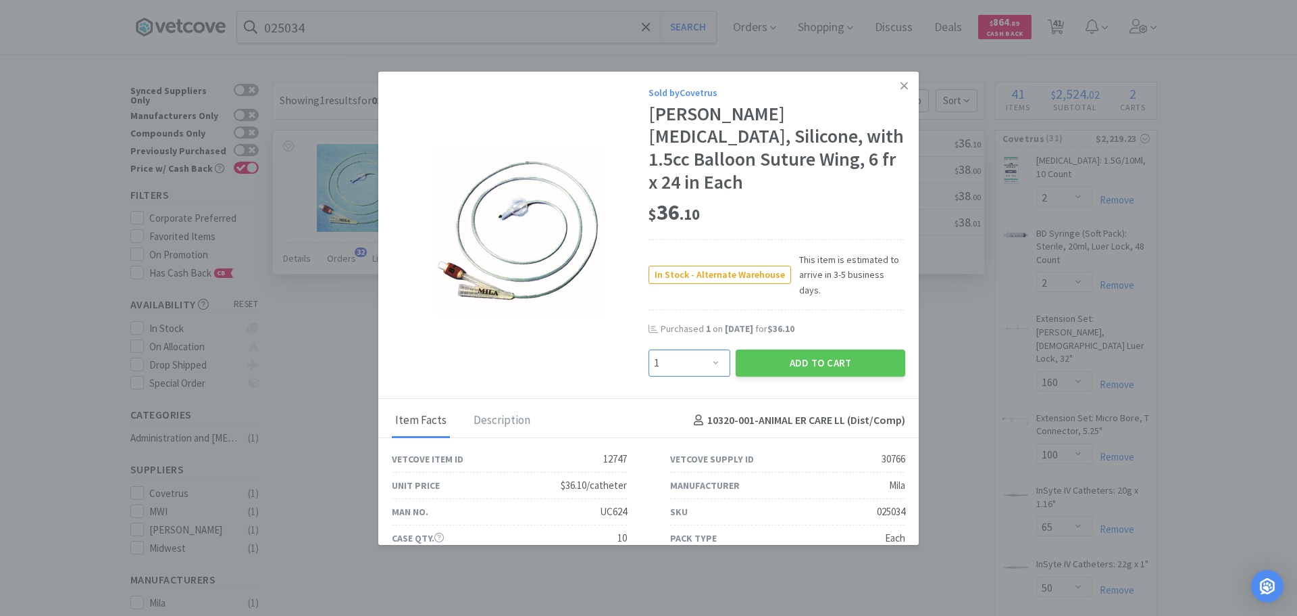
click at [657, 349] on select "Enter Quantity 1 2 3 4 5 6 7 8 9 10 11 12 13 14 15 16 17 18 19 20 Enter Quantity" at bounding box center [690, 362] width 82 height 27
click at [649, 349] on select "Enter Quantity 1 2 3 4 5 6 7 8 9 10 11 12 13 14 15 16 17 18 19 20 Enter Quantity" at bounding box center [690, 362] width 82 height 27
click at [745, 322] on div "Purchased 1 on [DATE] for $36.10" at bounding box center [777, 335] width 257 height 27
click at [757, 349] on button "Add to Cart" at bounding box center [821, 362] width 170 height 27
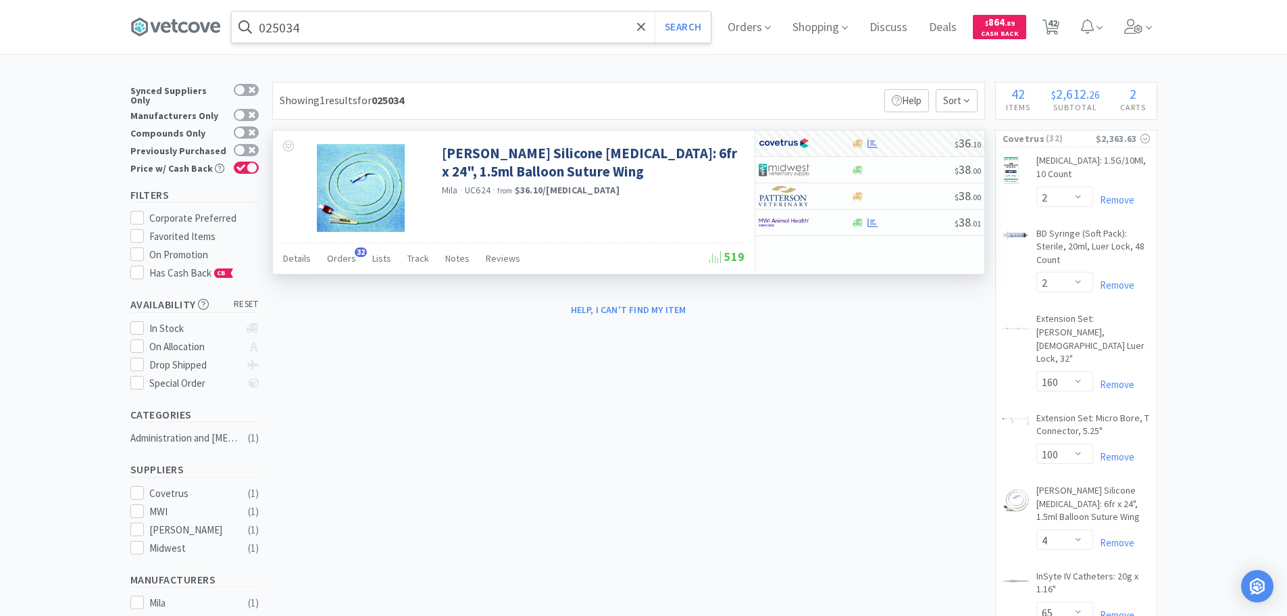
click at [456, 16] on input "025034" at bounding box center [471, 26] width 479 height 31
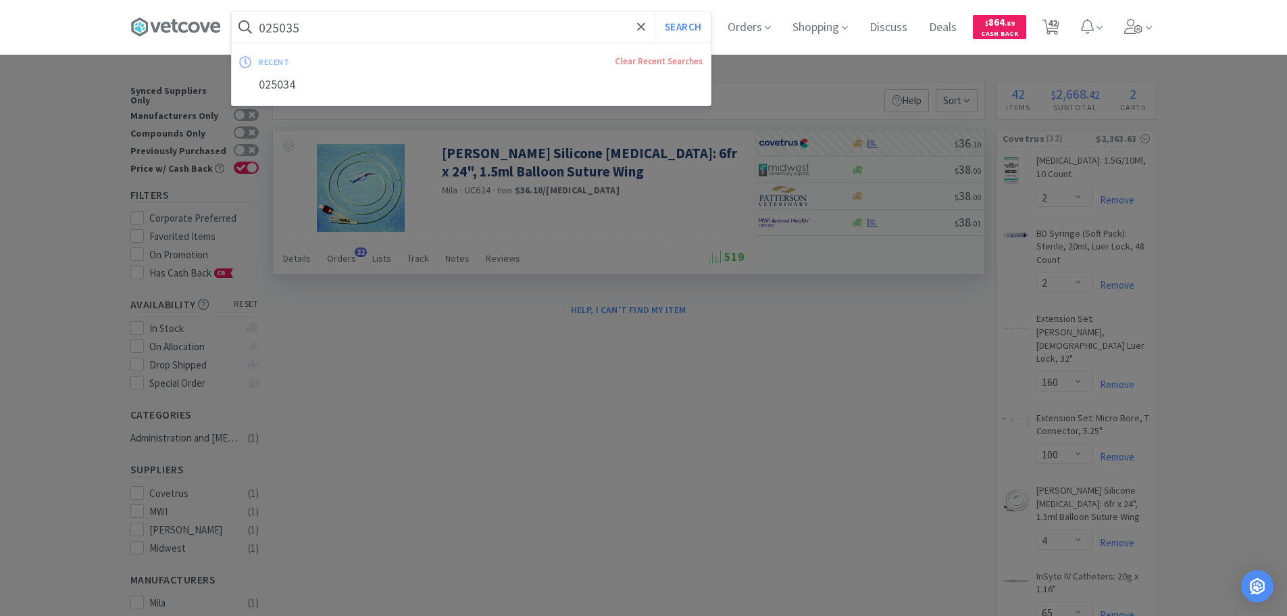
click at [655, 11] on button "Search" at bounding box center [683, 26] width 56 height 31
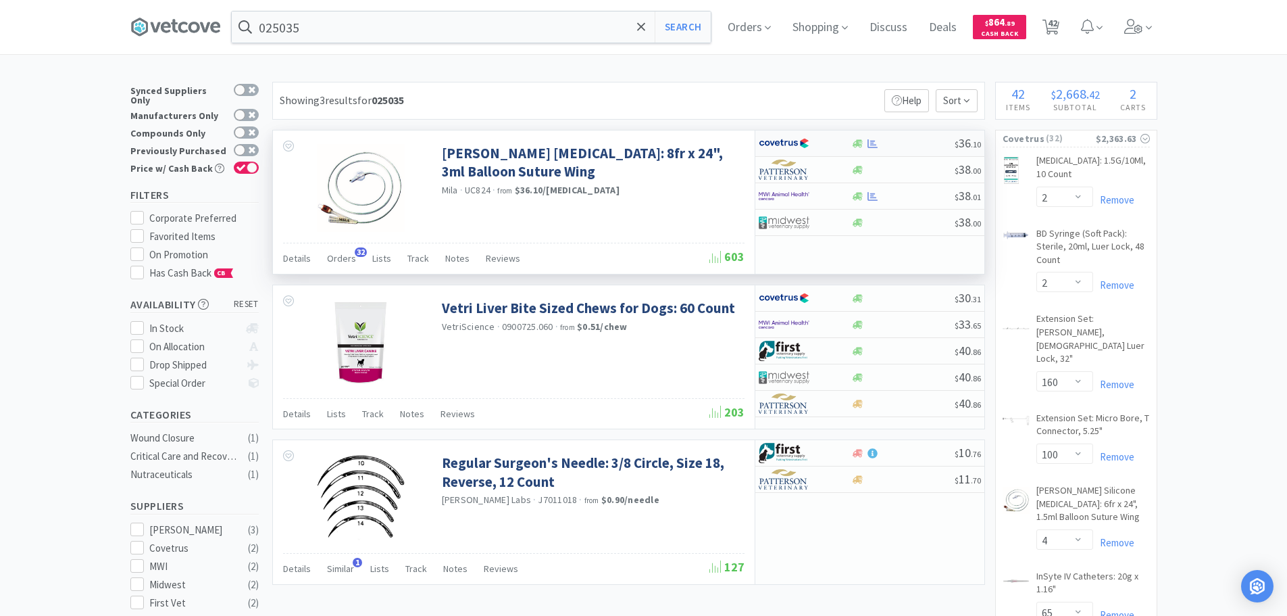
click at [926, 139] on div at bounding box center [902, 144] width 103 height 10
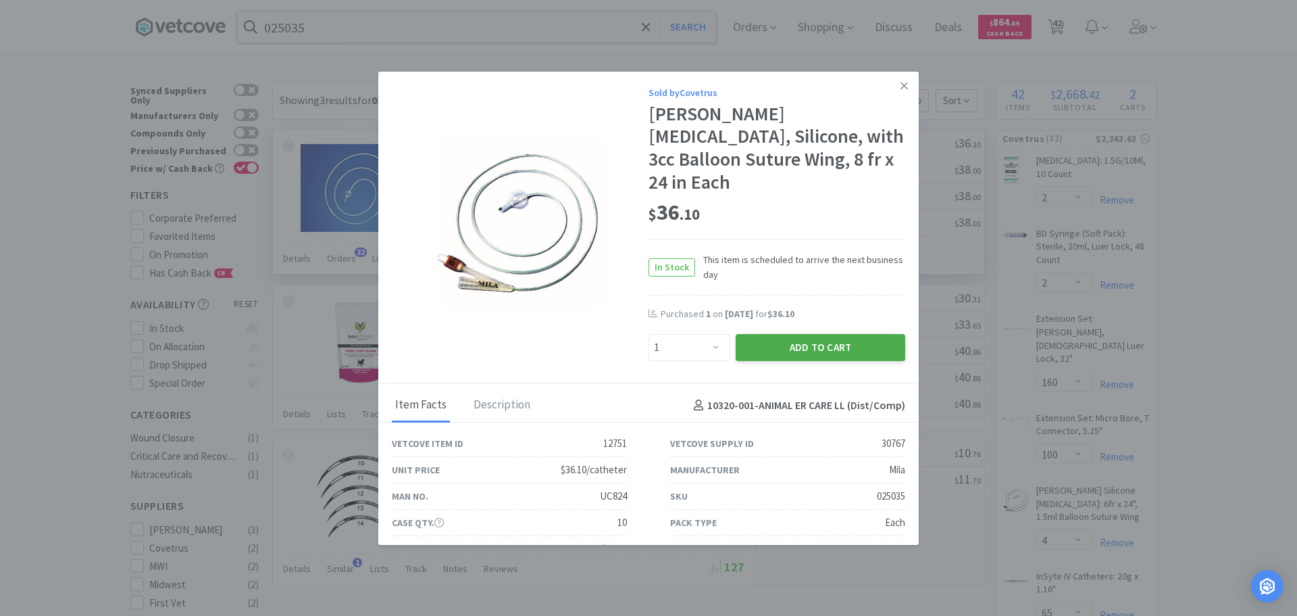
click at [779, 334] on button "Add to Cart" at bounding box center [821, 347] width 170 height 27
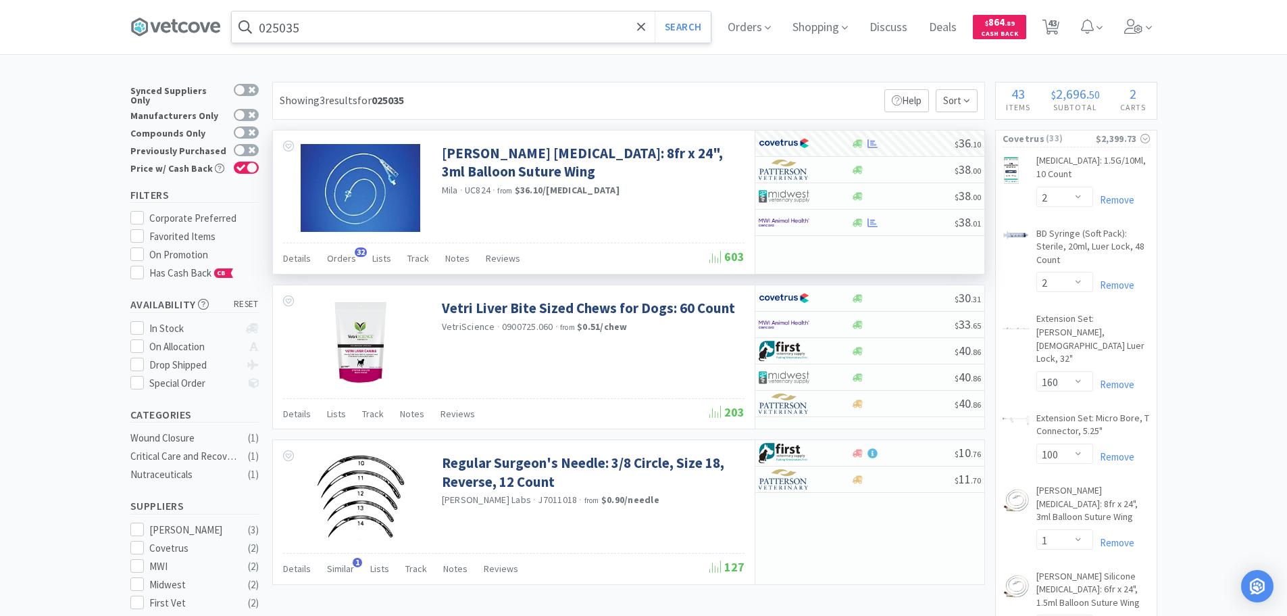
click at [443, 39] on input "025035" at bounding box center [471, 26] width 479 height 31
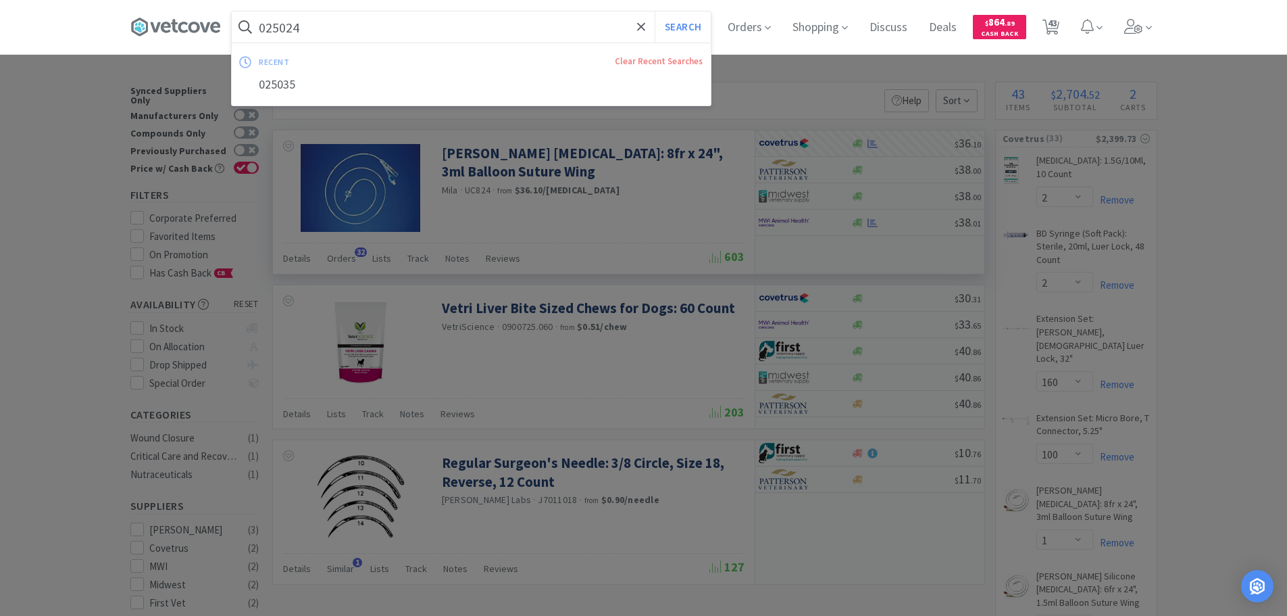
click at [655, 11] on button "Search" at bounding box center [683, 26] width 56 height 31
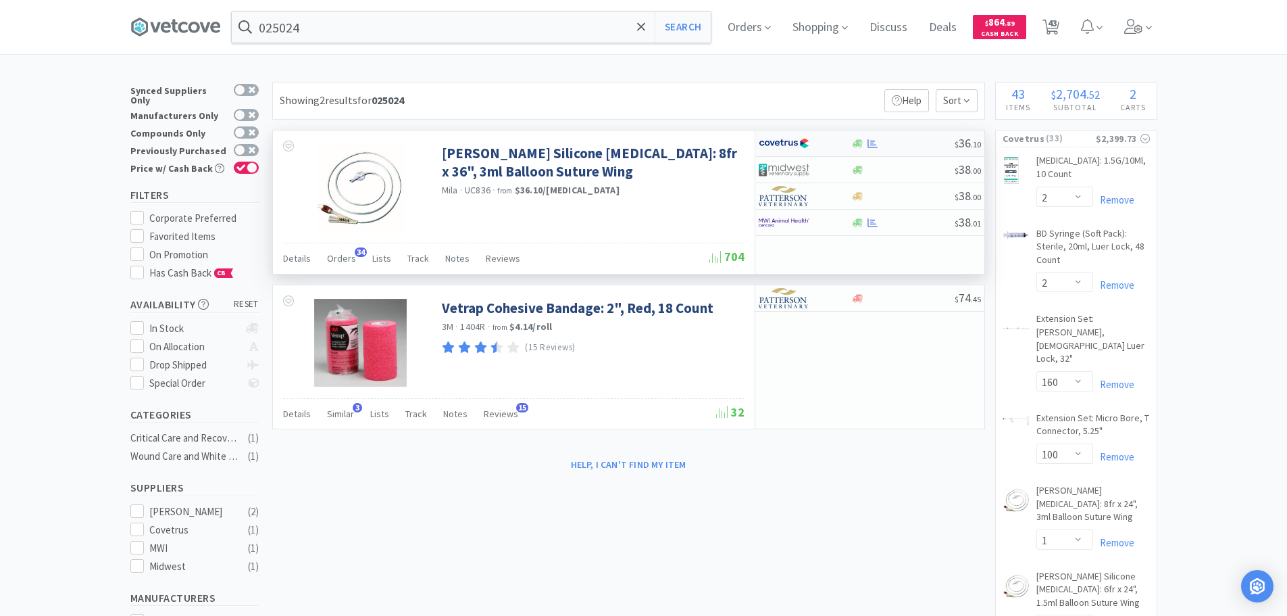
click at [910, 145] on div at bounding box center [902, 144] width 103 height 10
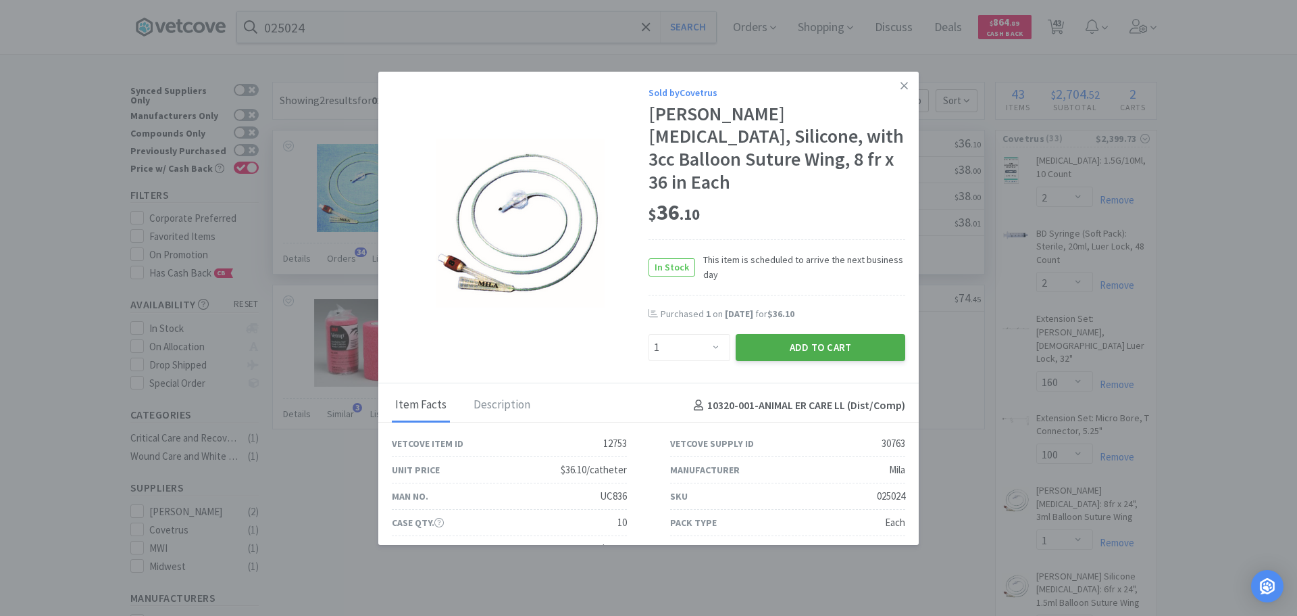
click at [799, 334] on button "Add to Cart" at bounding box center [821, 347] width 170 height 27
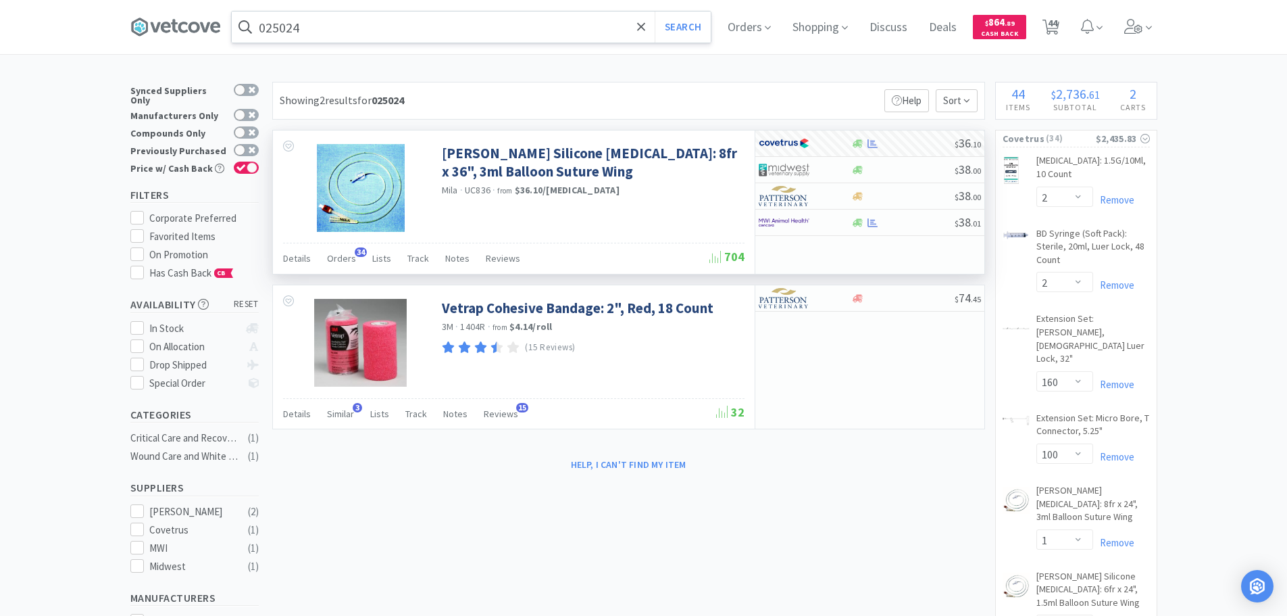
click at [461, 32] on input "025024" at bounding box center [471, 26] width 479 height 31
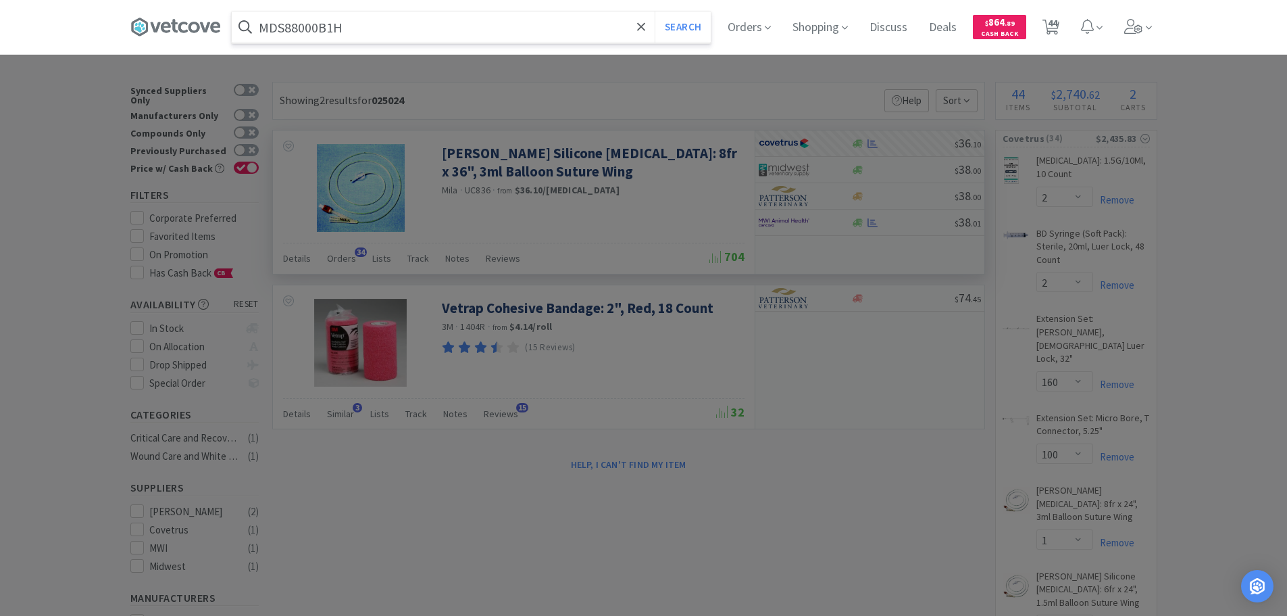
click at [655, 11] on button "Search" at bounding box center [683, 26] width 56 height 31
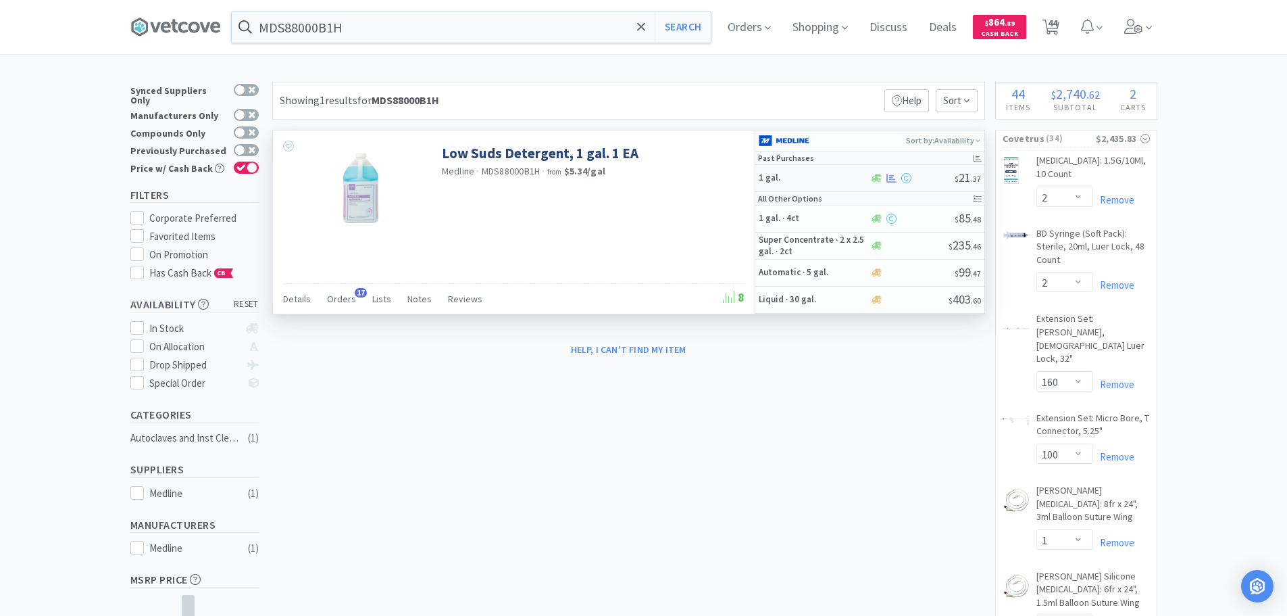
click at [940, 179] on div at bounding box center [912, 178] width 85 height 10
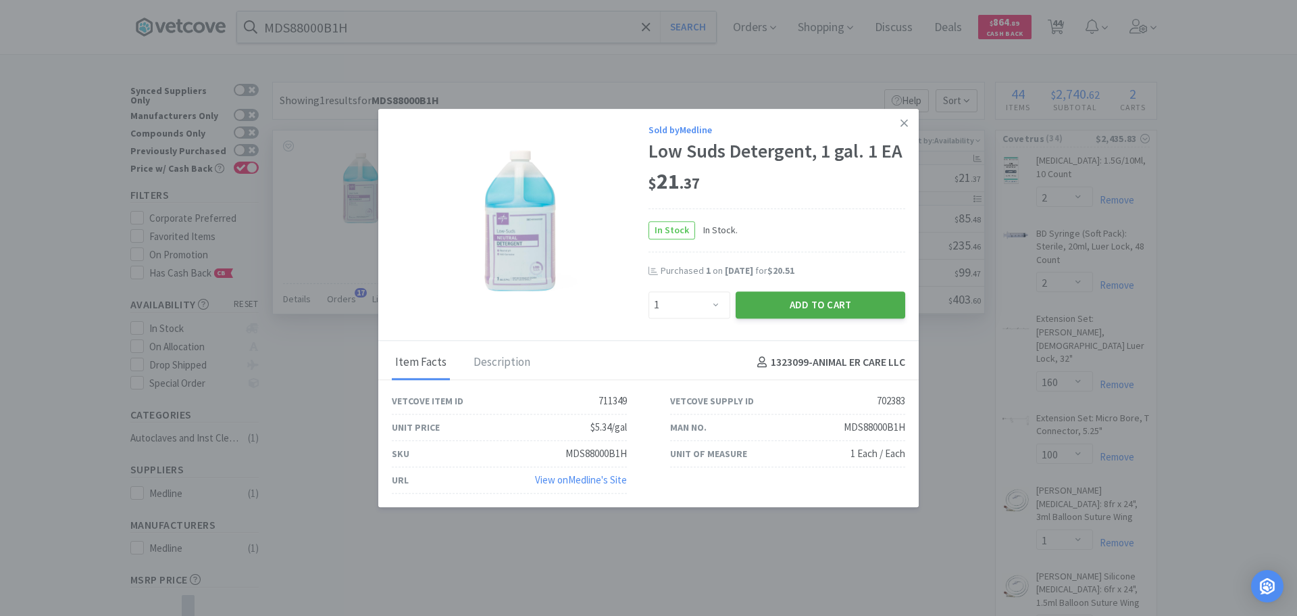
click at [815, 305] on button "Add to Cart" at bounding box center [821, 304] width 170 height 27
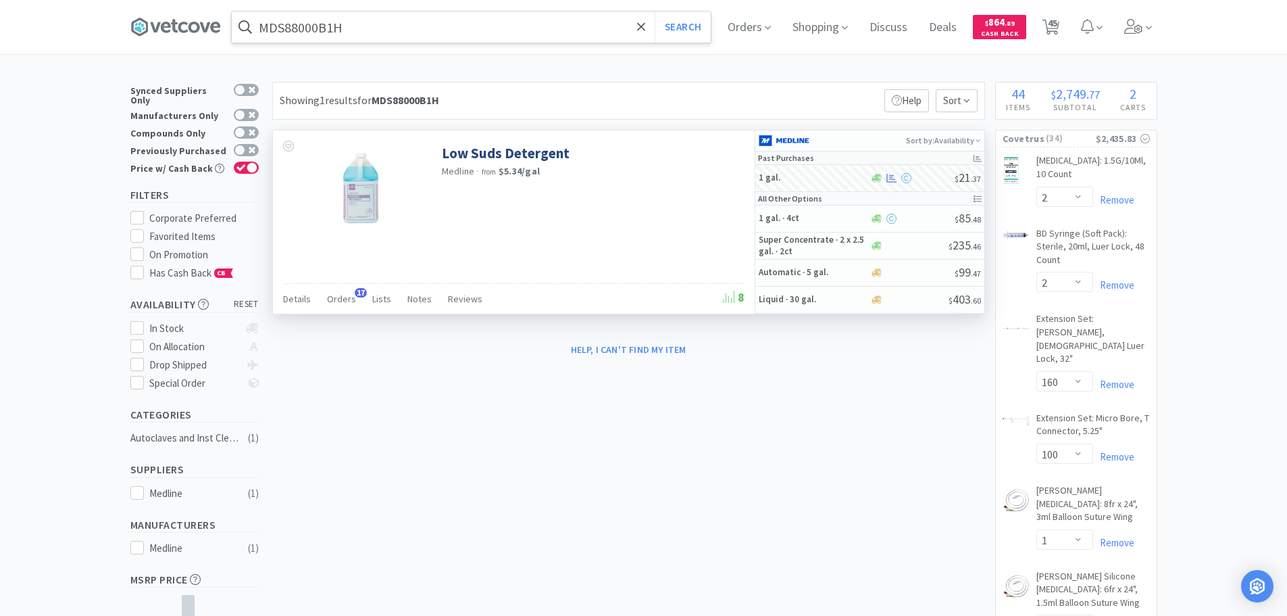
click at [457, 31] on input "MDS88000B1H" at bounding box center [471, 26] width 479 height 31
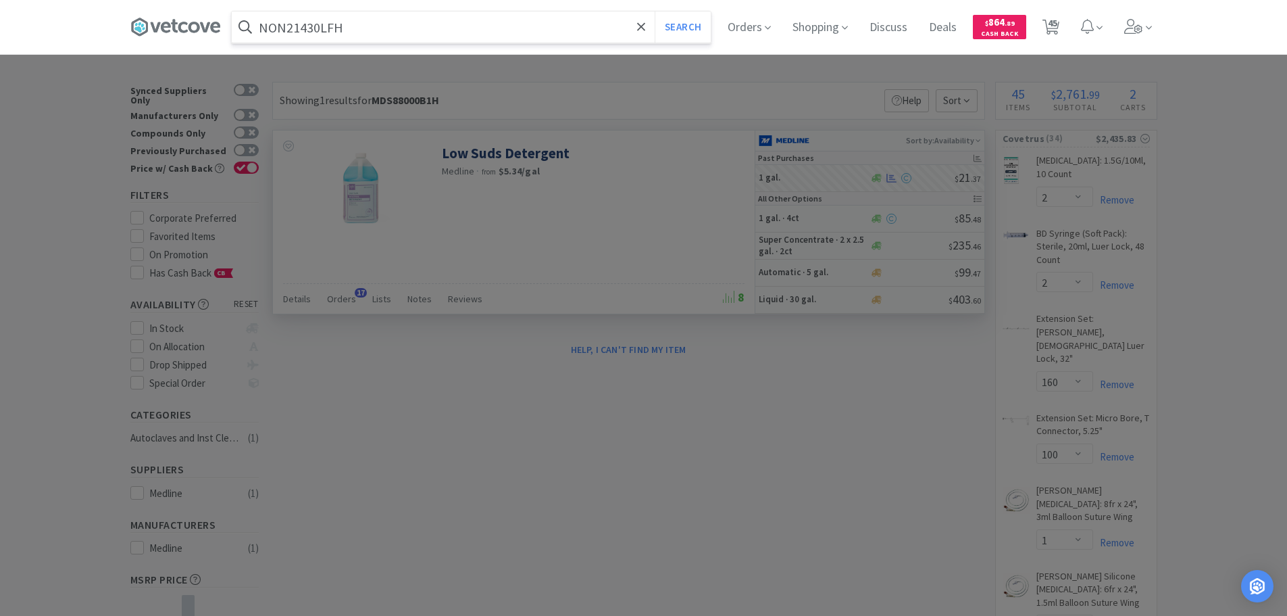
click at [655, 11] on button "Search" at bounding box center [683, 26] width 56 height 31
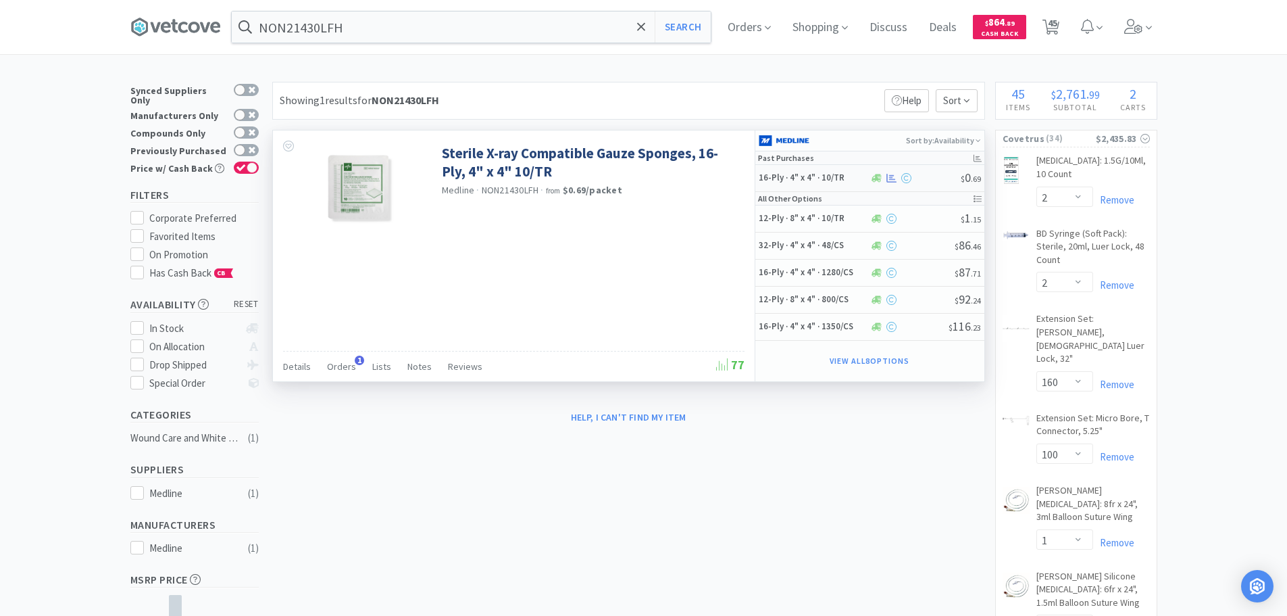
click at [934, 180] on div at bounding box center [915, 178] width 91 height 10
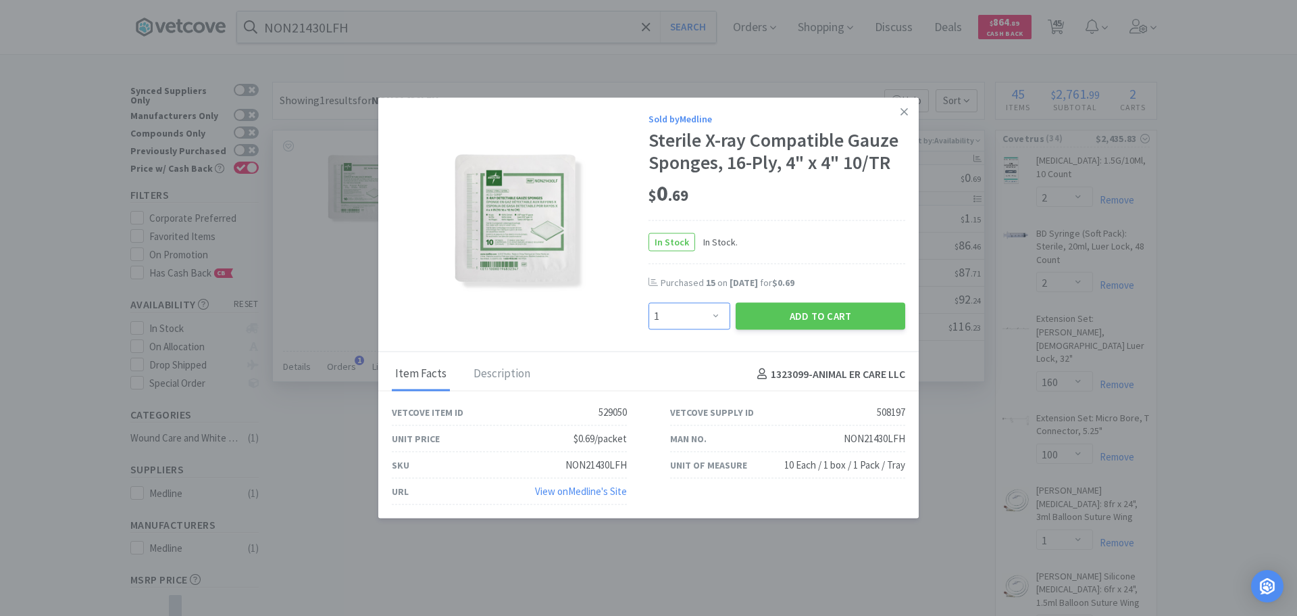
click at [699, 318] on select "Enter Quantity 1 2 3 4 5 6 7 8 9 10 11 12 13 14 15 16 17 18 19 20 Enter Quantity" at bounding box center [690, 316] width 82 height 27
click at [649, 303] on select "Enter Quantity 1 2 3 4 5 6 7 8 9 10 11 12 13 14 15 16 17 18 19 20 Enter Quantity" at bounding box center [690, 316] width 82 height 27
click at [770, 320] on button "Add to Cart" at bounding box center [821, 316] width 170 height 27
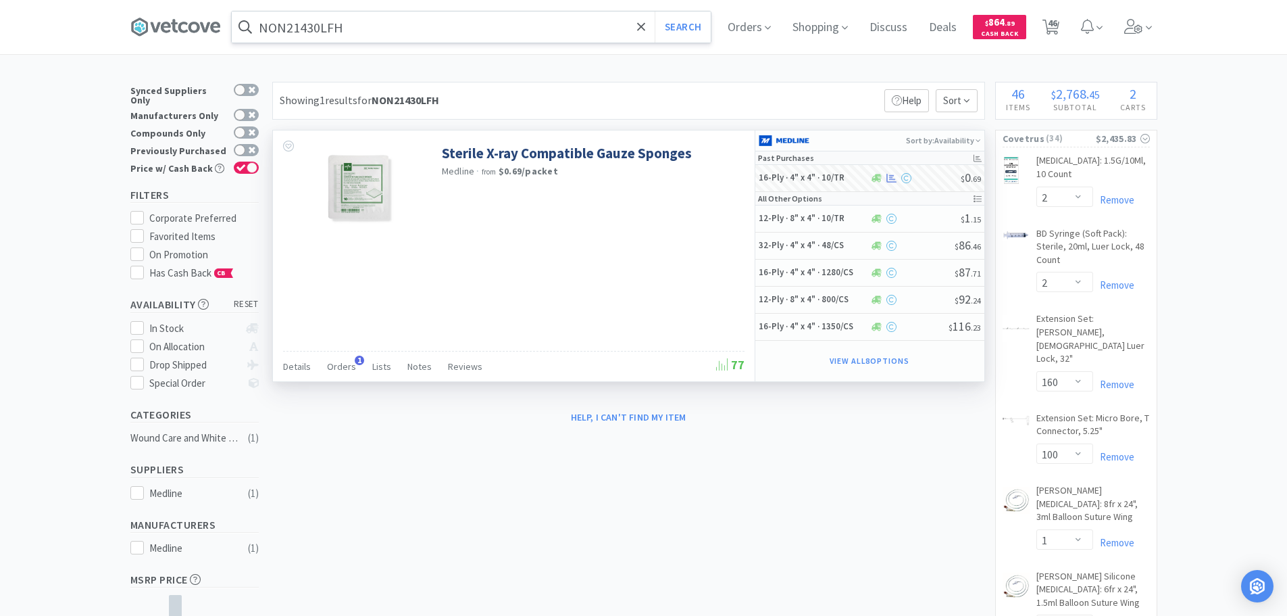
click at [446, 30] on input "NON21430LFH" at bounding box center [471, 26] width 479 height 31
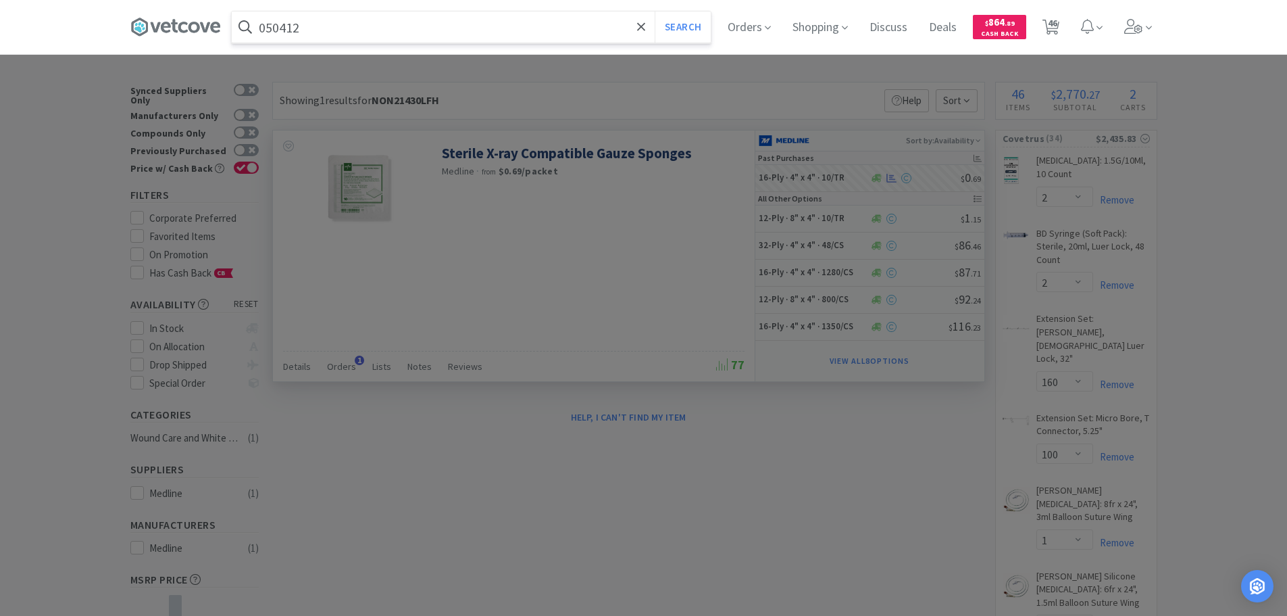
click at [655, 11] on button "Search" at bounding box center [683, 26] width 56 height 31
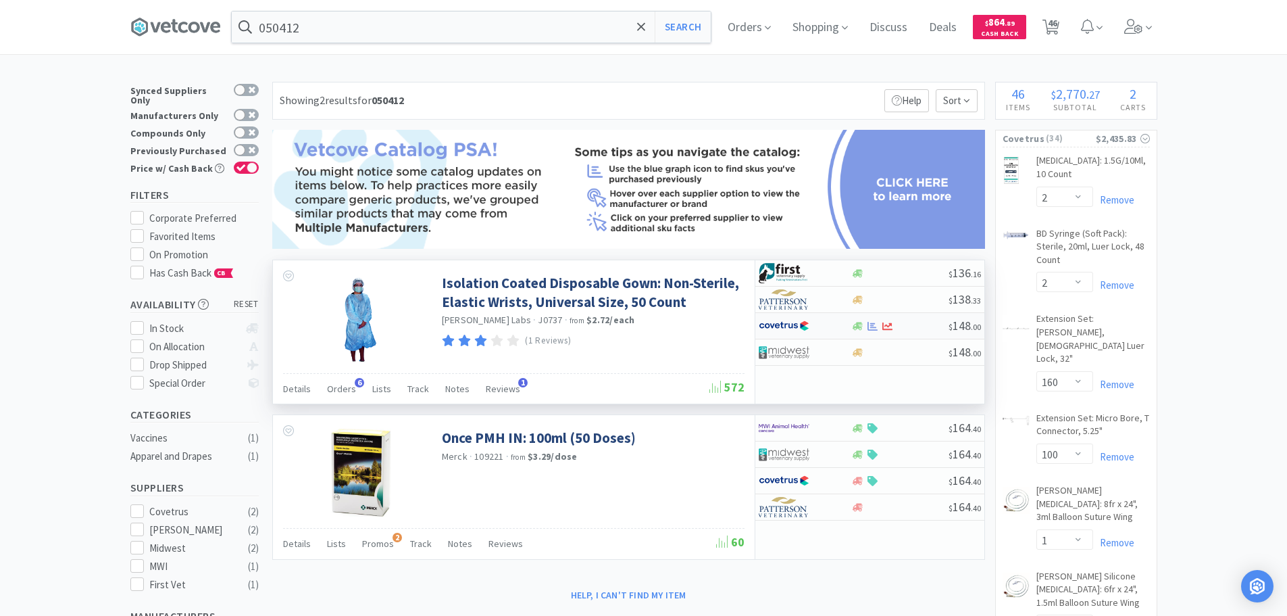
click at [921, 328] on div at bounding box center [899, 326] width 97 height 10
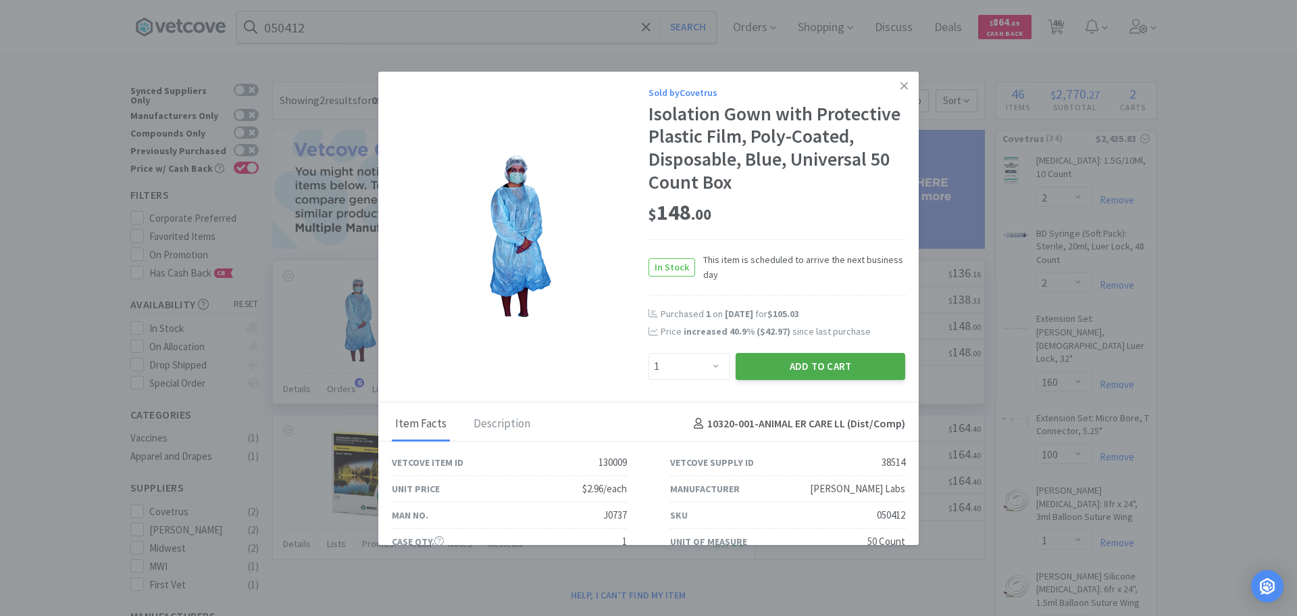
click at [805, 365] on button "Add to Cart" at bounding box center [821, 366] width 170 height 27
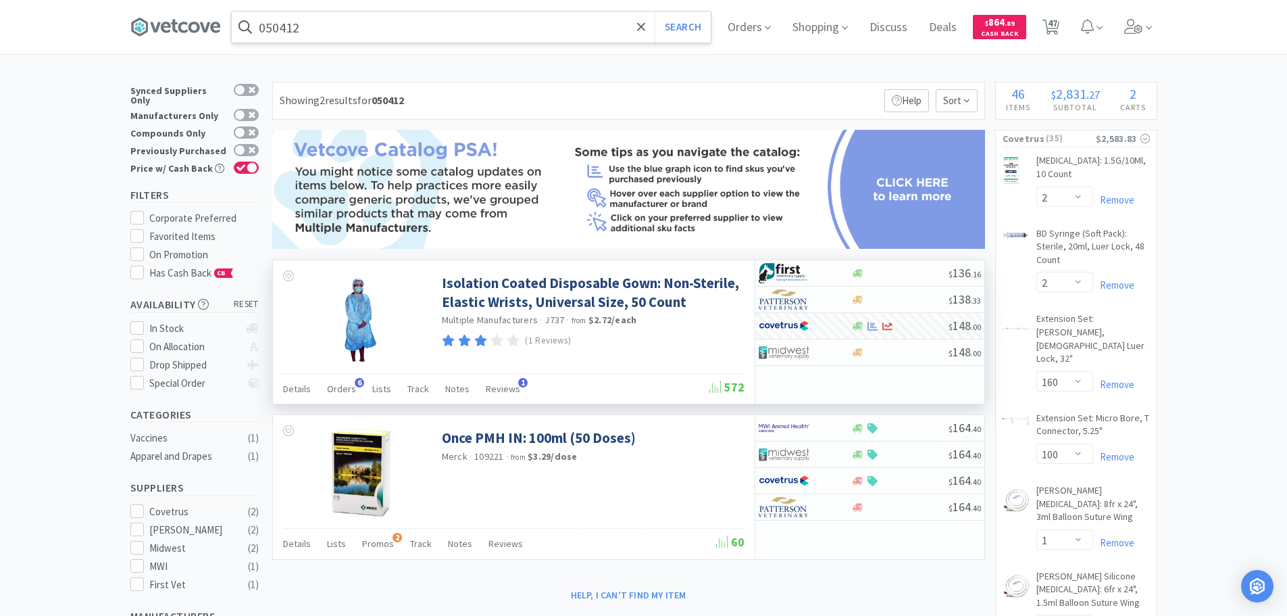
click at [454, 34] on input "050412" at bounding box center [471, 26] width 479 height 31
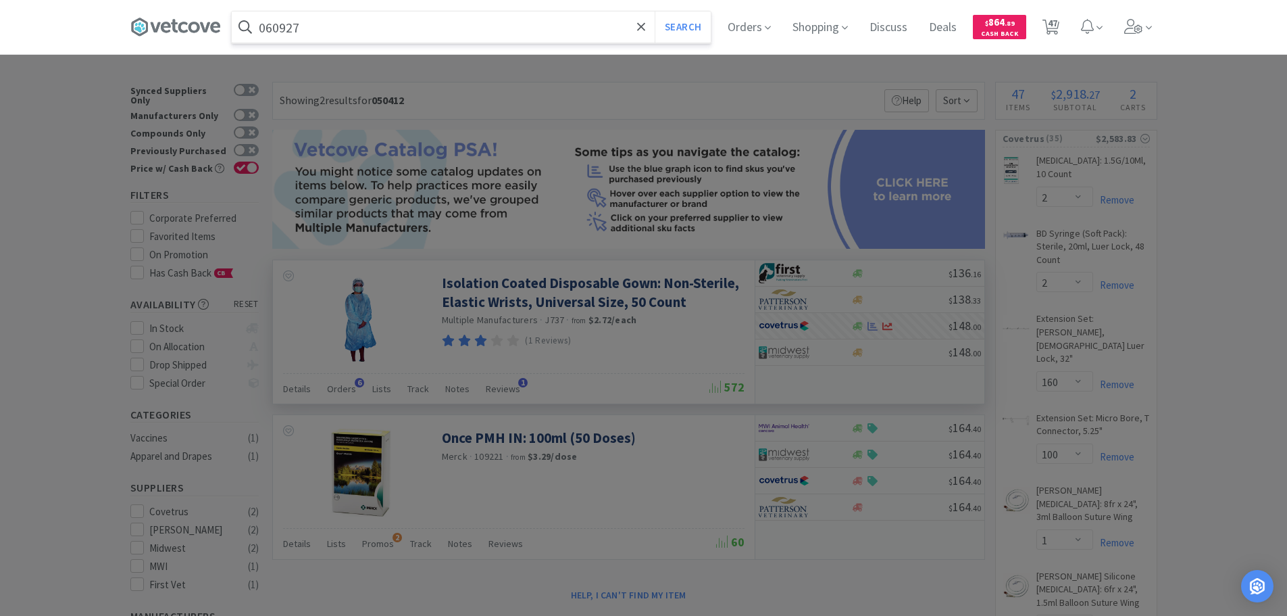
click at [655, 11] on button "Search" at bounding box center [683, 26] width 56 height 31
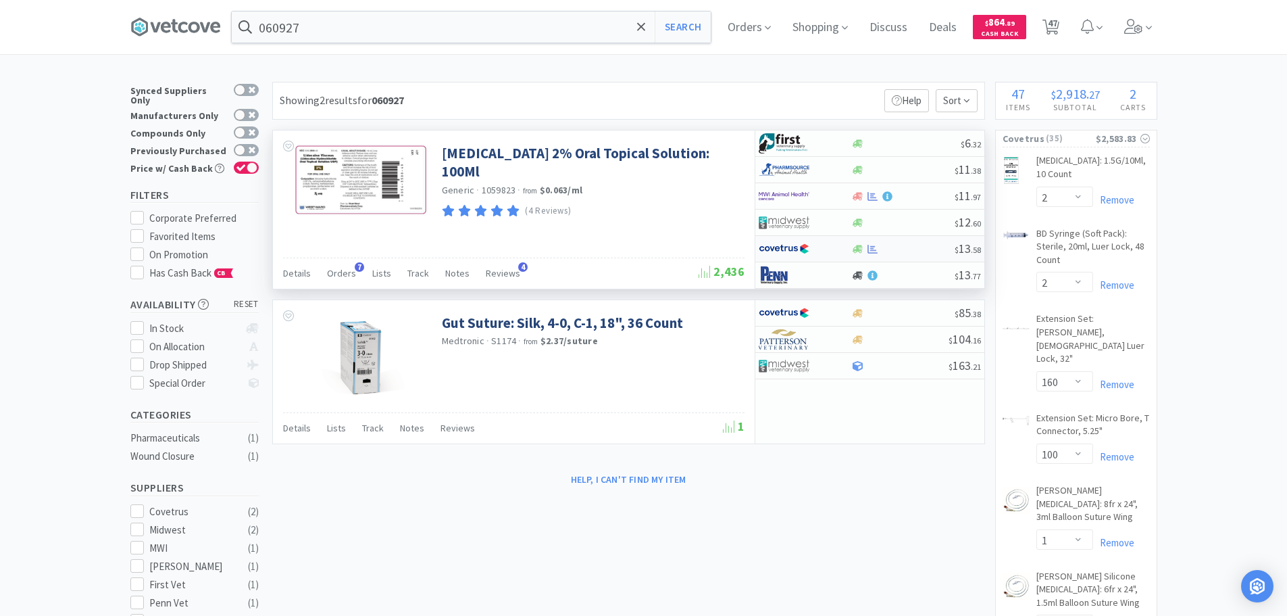
click at [926, 247] on div at bounding box center [902, 249] width 103 height 10
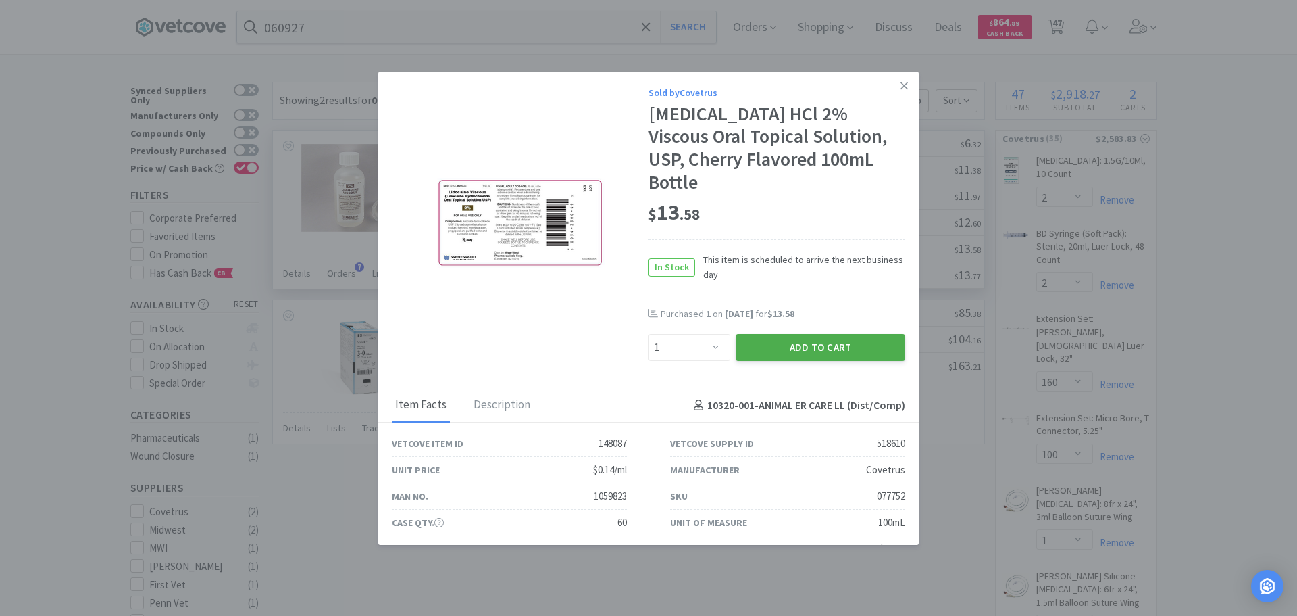
click at [792, 334] on button "Add to Cart" at bounding box center [821, 347] width 170 height 27
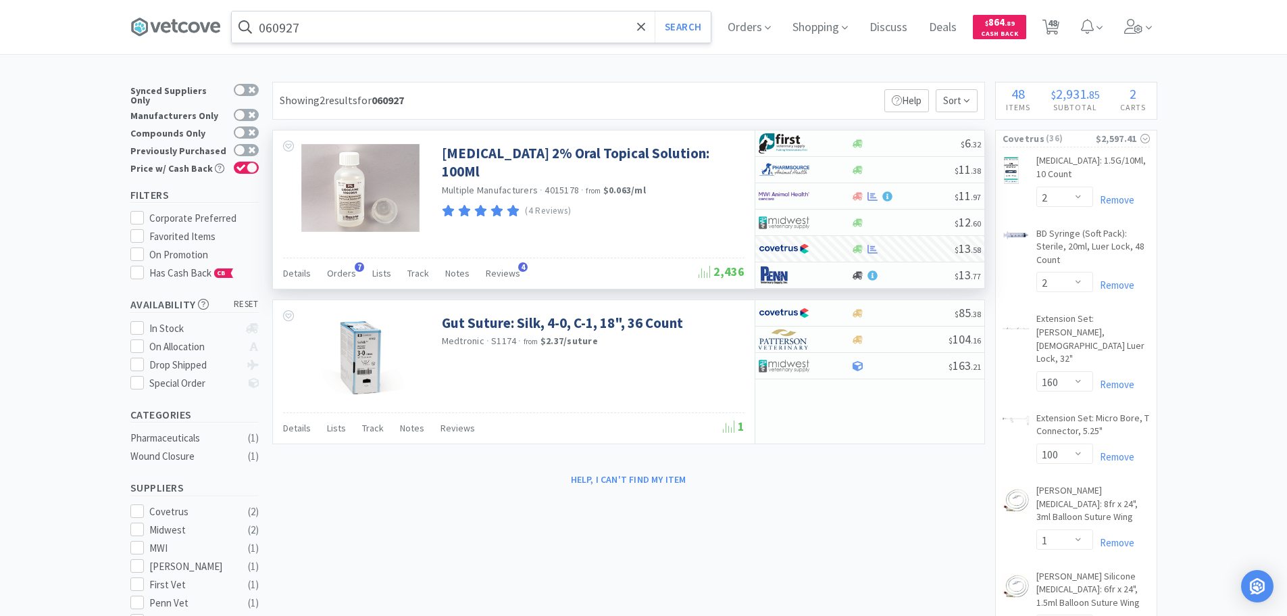
click at [459, 39] on input "060927" at bounding box center [471, 26] width 479 height 31
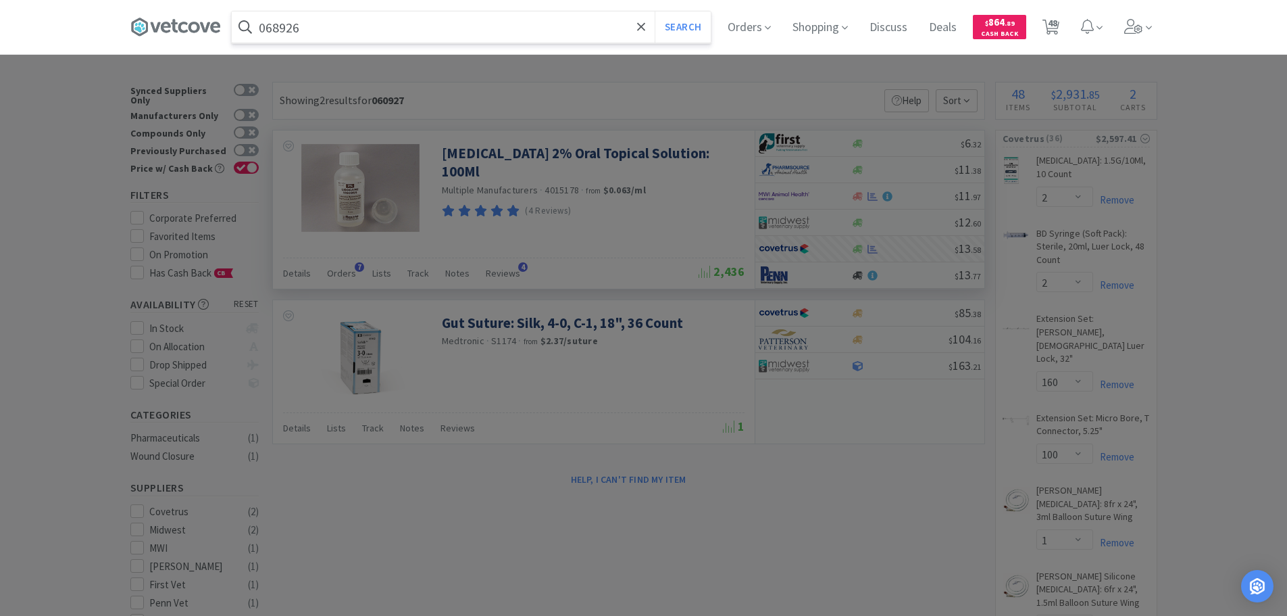
click at [655, 11] on button "Search" at bounding box center [683, 26] width 56 height 31
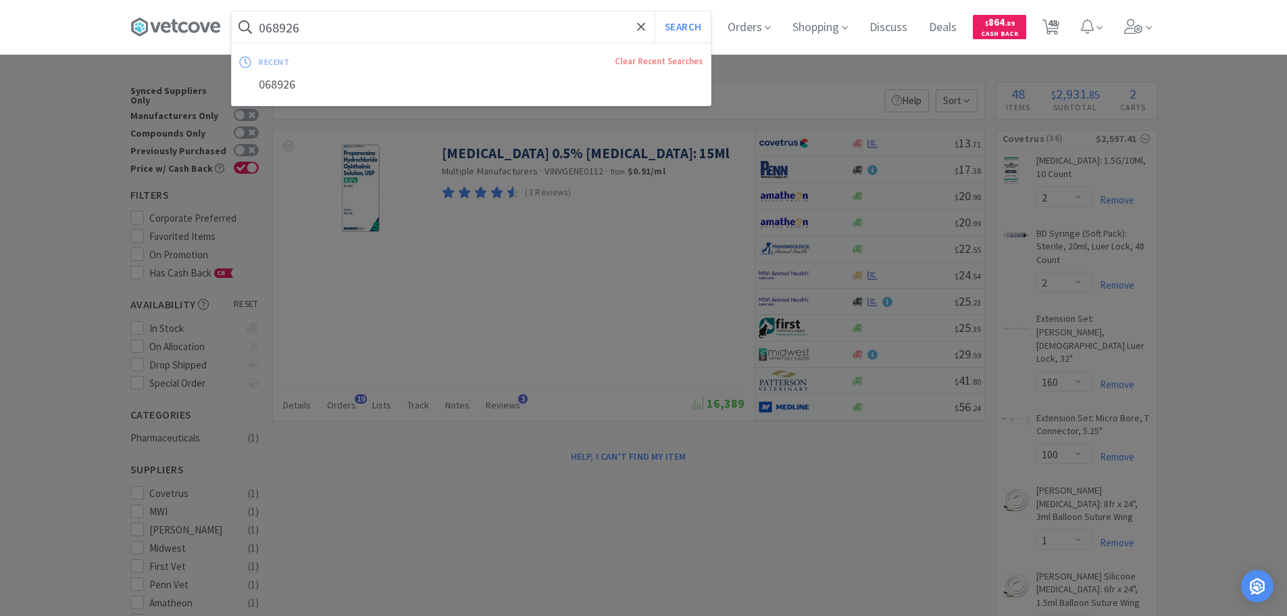
click at [454, 22] on input "068926" at bounding box center [471, 26] width 479 height 31
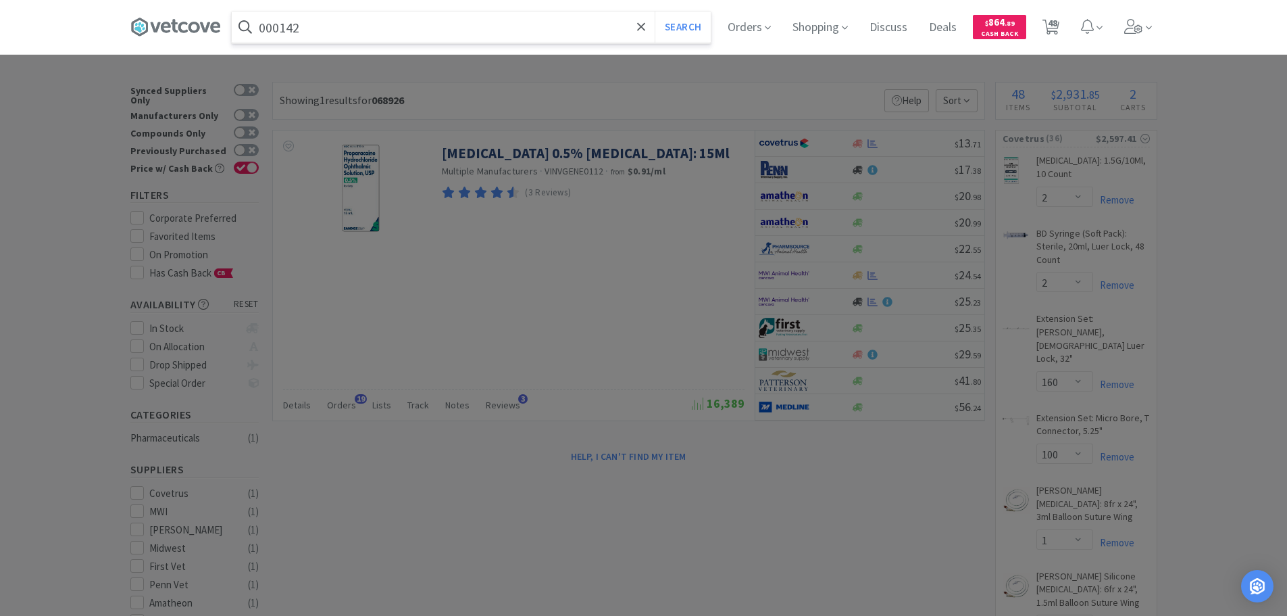
click at [655, 11] on button "Search" at bounding box center [683, 26] width 56 height 31
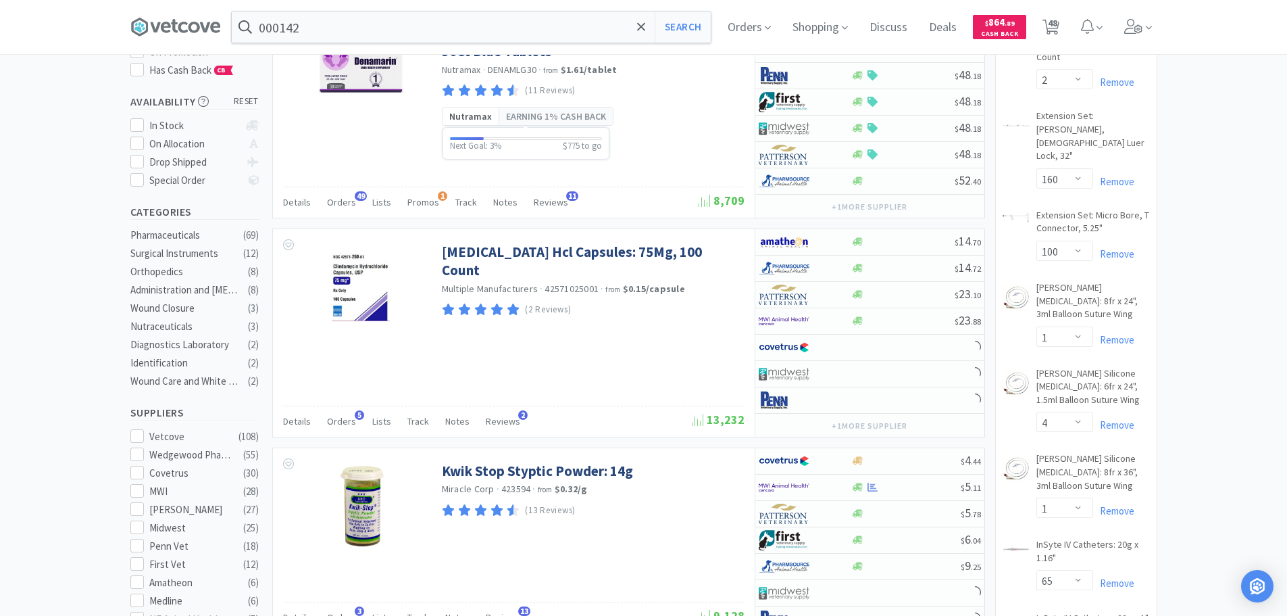
scroll to position [405, 0]
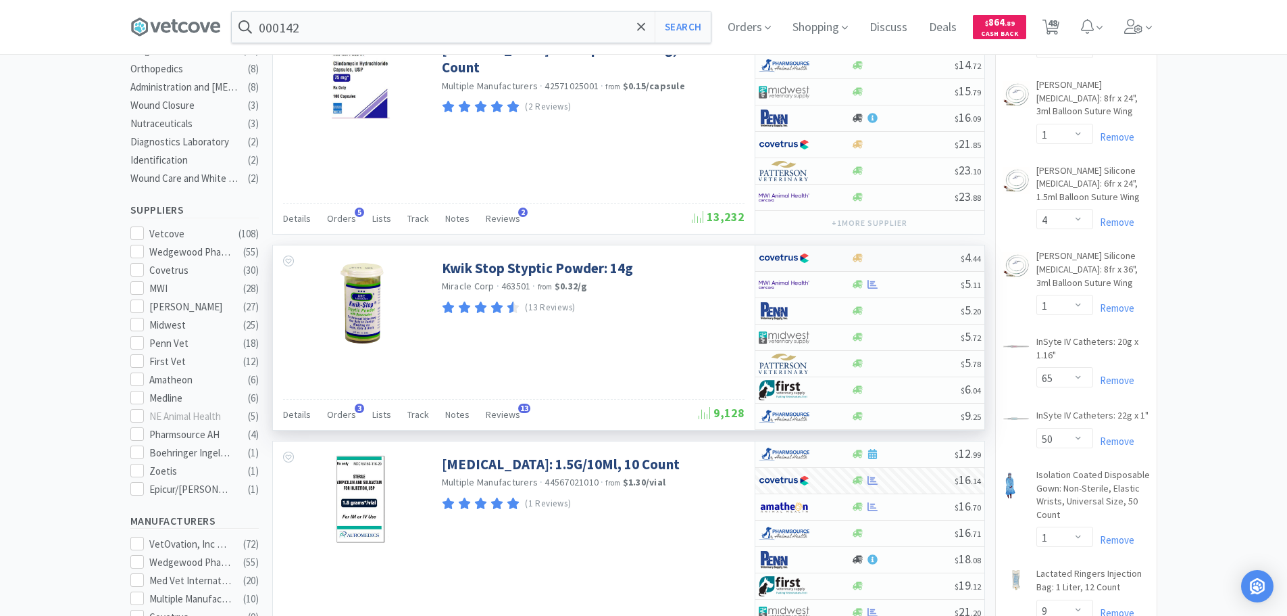
click at [893, 256] on div at bounding box center [905, 258] width 109 height 10
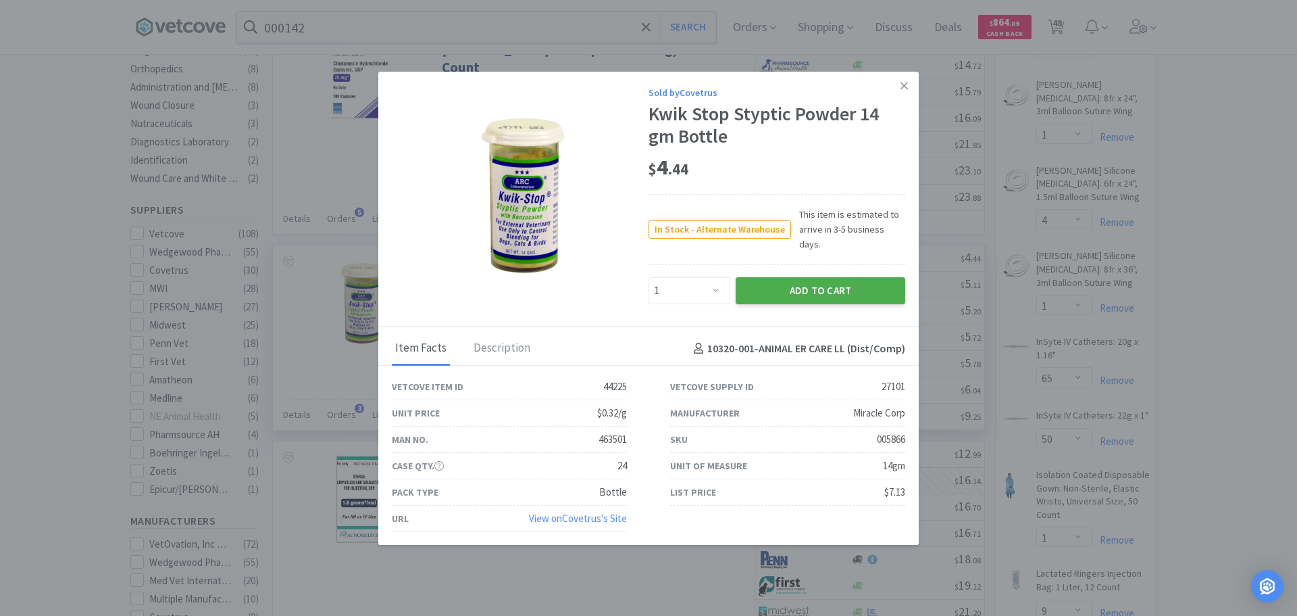
click at [792, 289] on button "Add to Cart" at bounding box center [821, 290] width 170 height 27
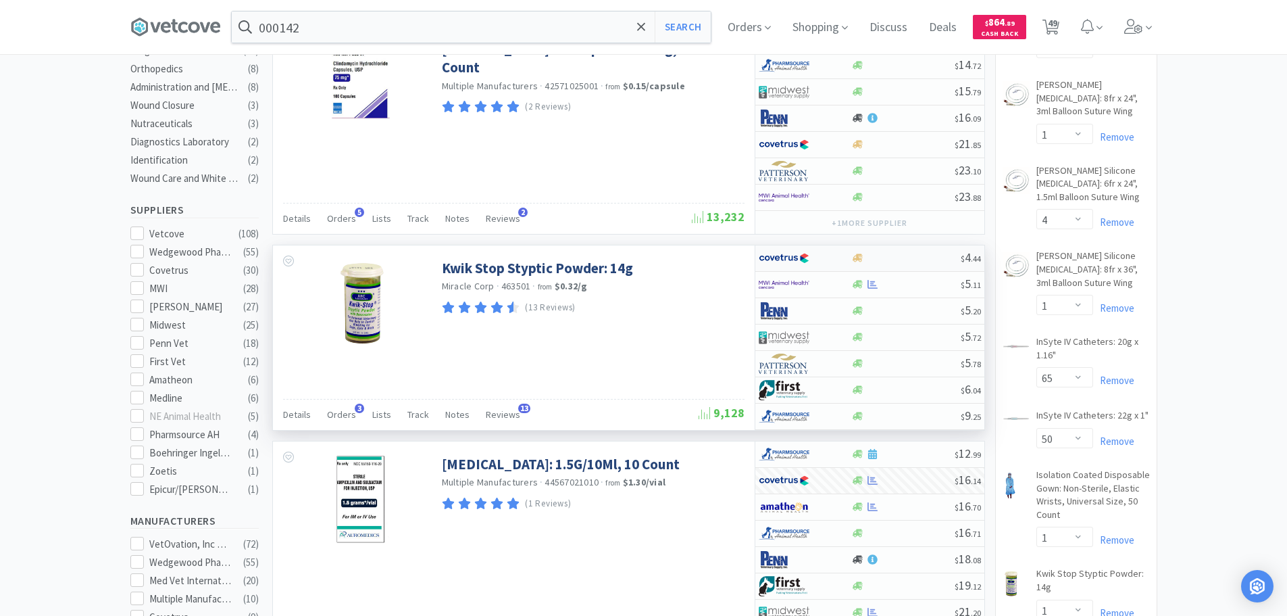
click at [917, 255] on div at bounding box center [905, 258] width 109 height 10
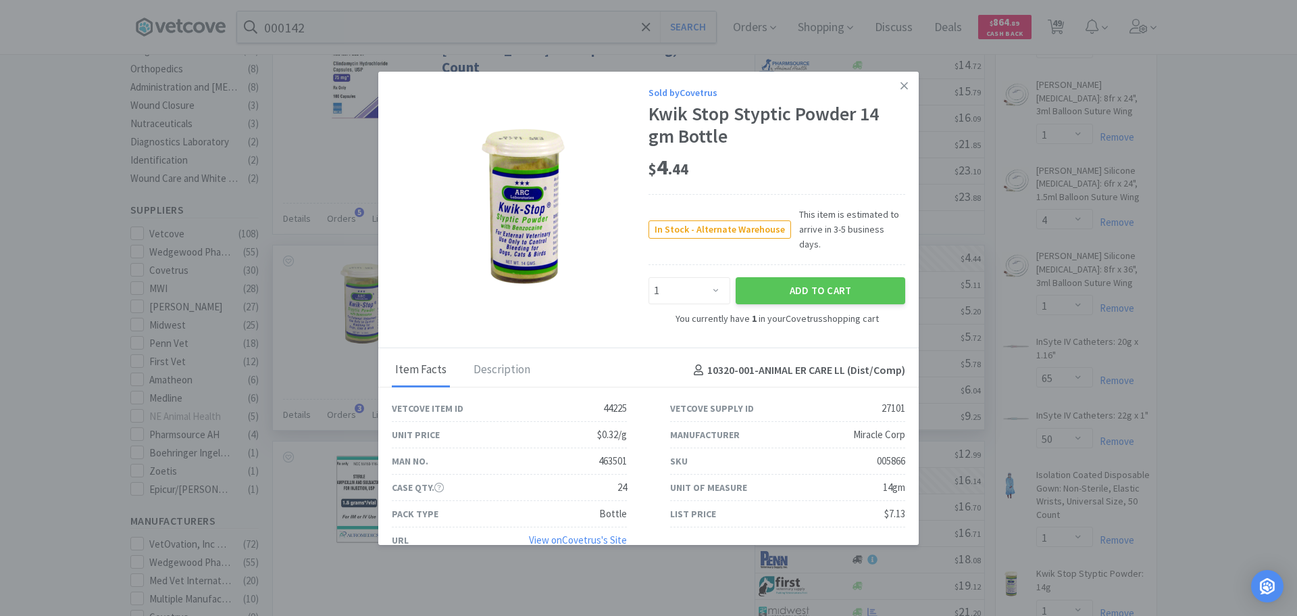
click at [882, 453] on div "005866" at bounding box center [891, 461] width 28 height 16
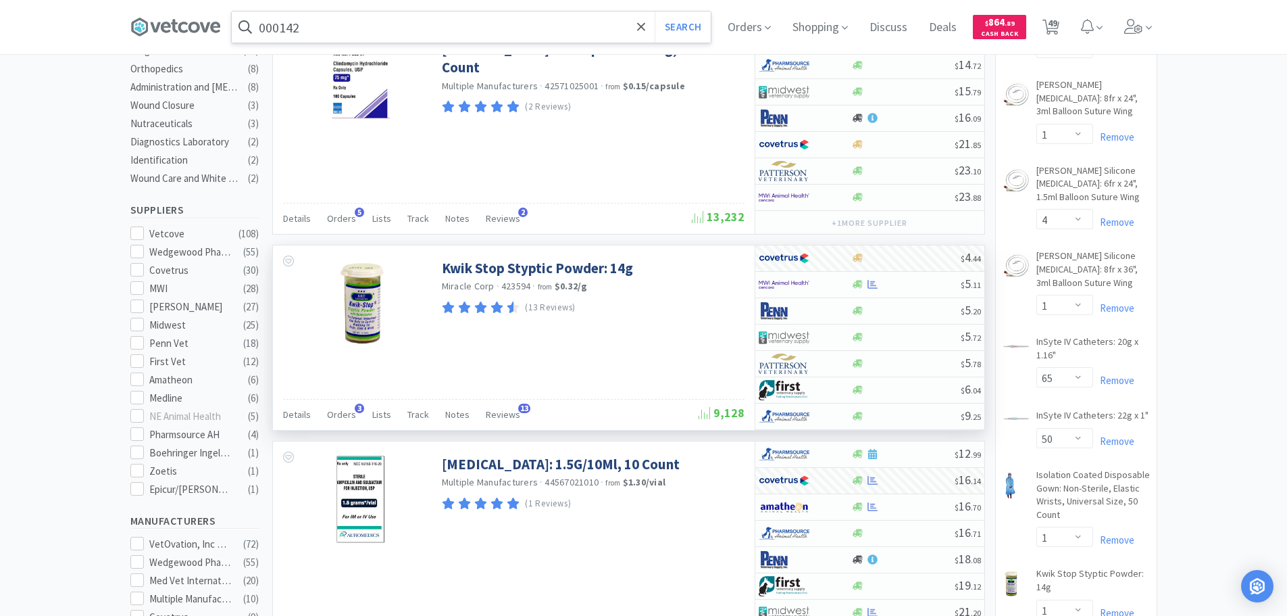
click at [495, 23] on input "000142" at bounding box center [471, 26] width 479 height 31
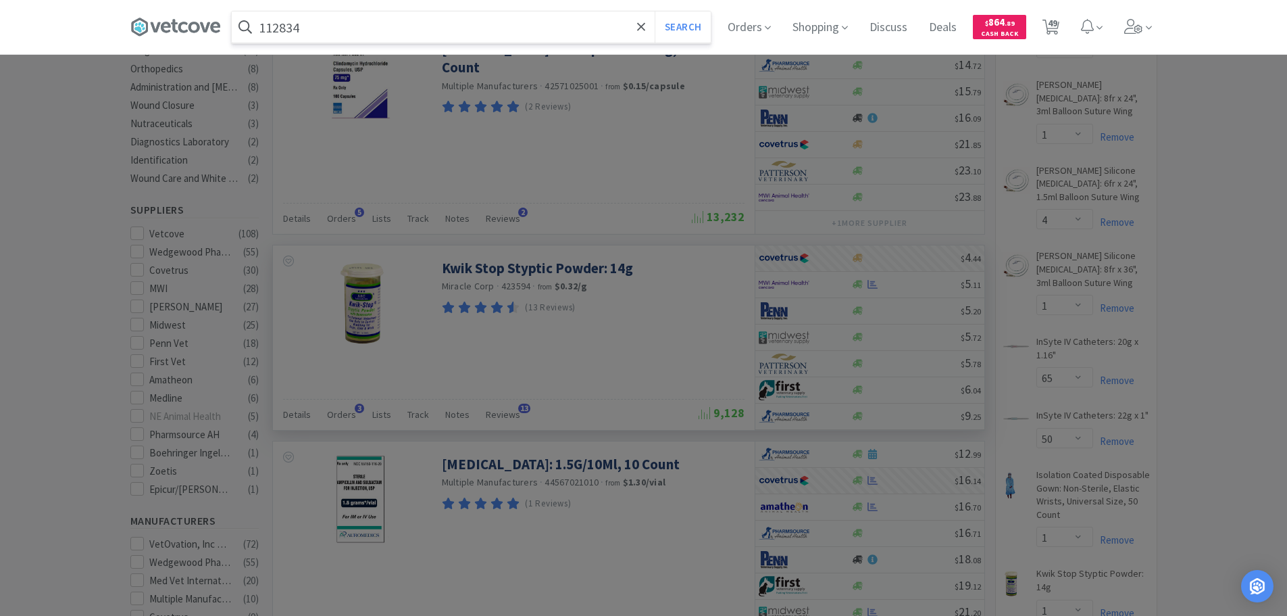
click at [655, 11] on button "Search" at bounding box center [683, 26] width 56 height 31
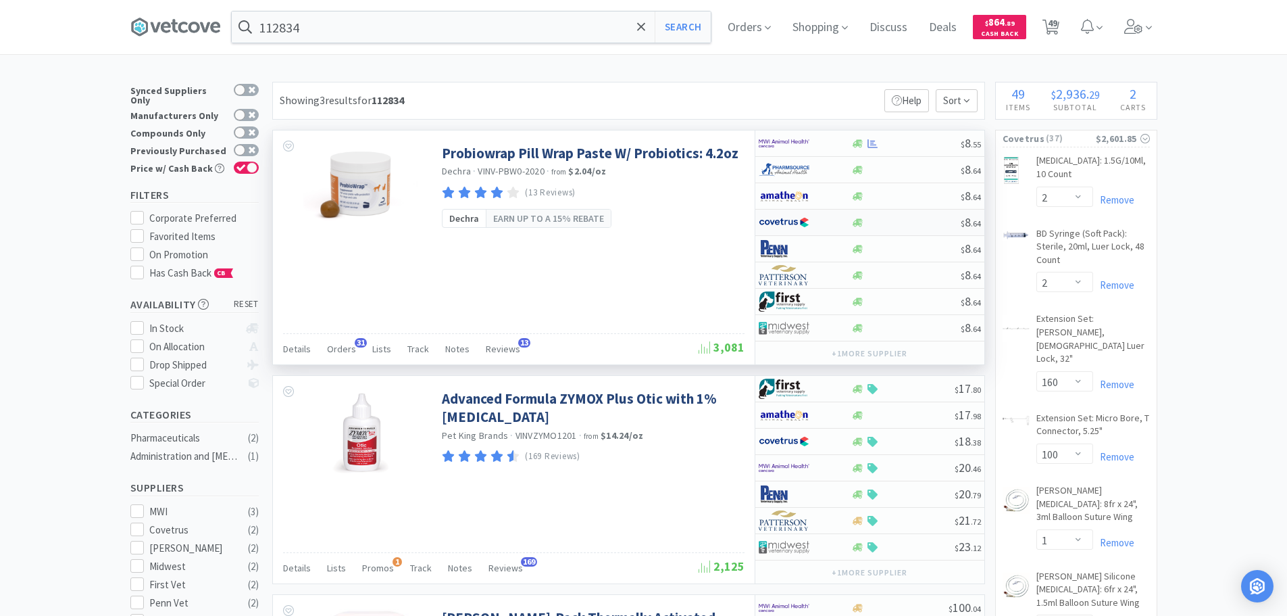
click at [899, 218] on div at bounding box center [905, 223] width 109 height 10
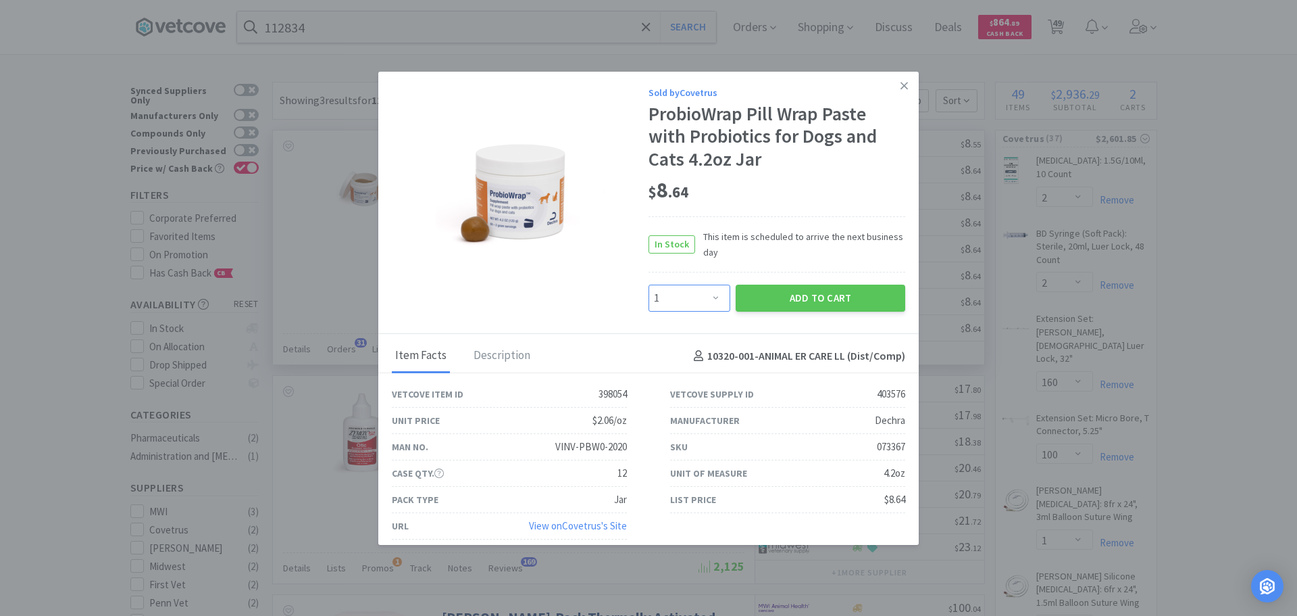
click at [703, 295] on select "Enter Quantity 1 2 3 4 5 6 7 8 9 10 11 12 13 14 15 16 17 18 19 20 Enter Quantity" at bounding box center [690, 297] width 82 height 27
click at [649, 284] on select "Enter Quantity 1 2 3 4 5 6 7 8 9 10 11 12 13 14 15 16 17 18 19 20 Enter Quantity" at bounding box center [690, 297] width 82 height 27
click at [881, 447] on div "073367" at bounding box center [891, 447] width 28 height 16
click at [770, 290] on button "Add to Cart" at bounding box center [821, 297] width 170 height 27
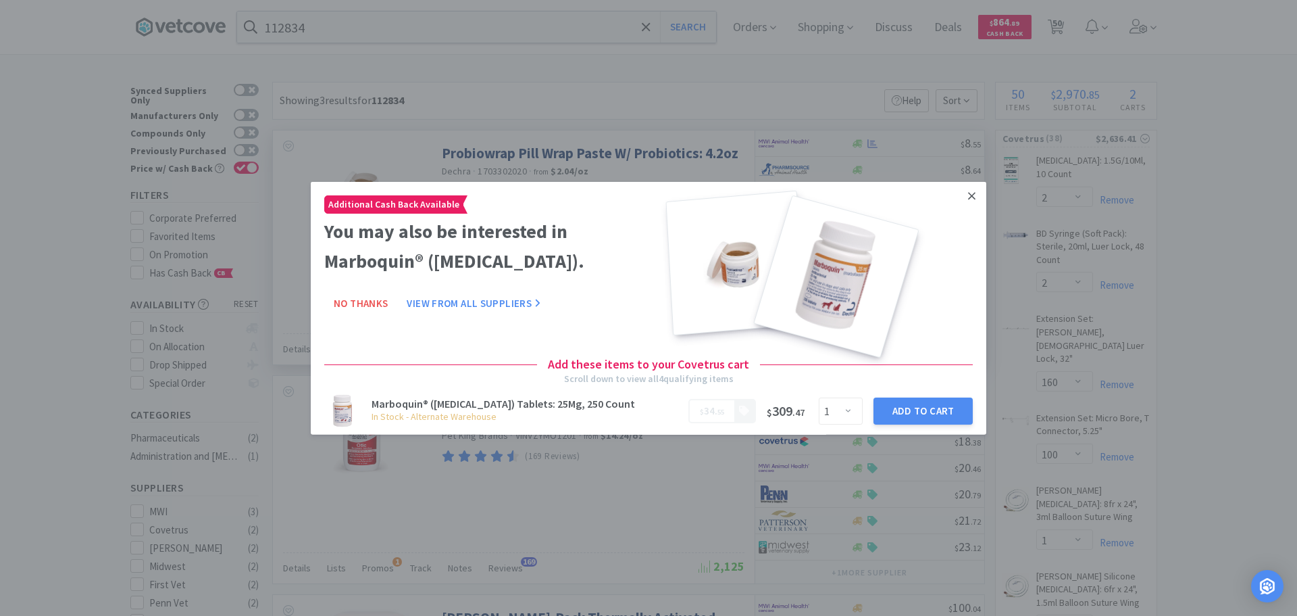
click at [969, 195] on link at bounding box center [972, 195] width 24 height 29
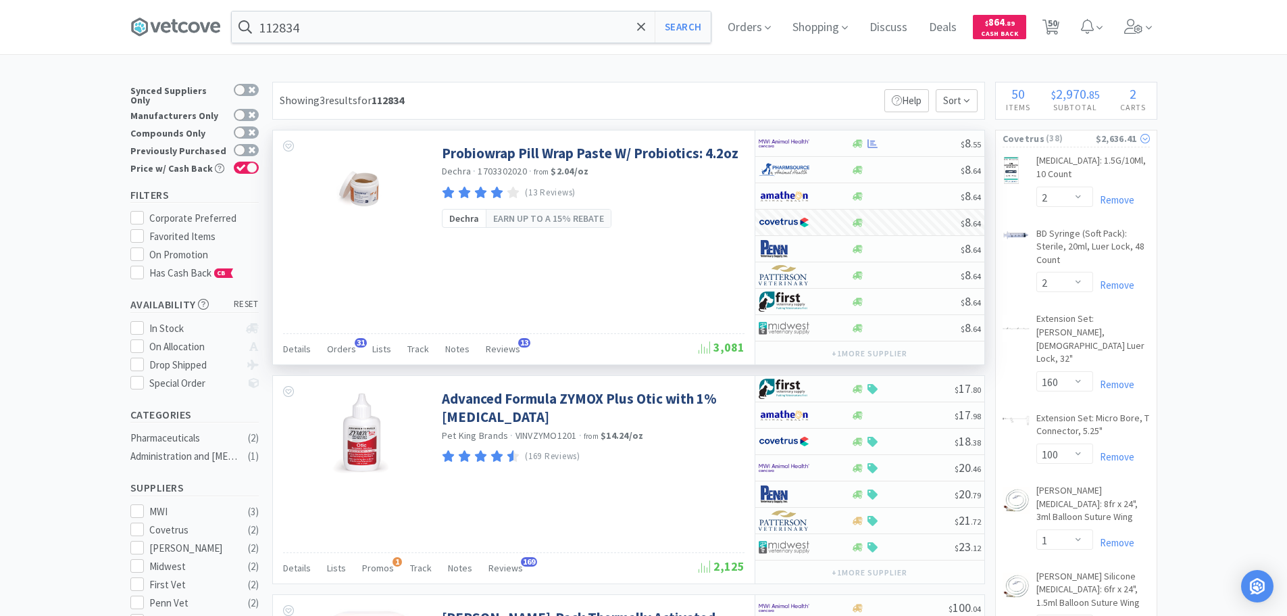
click at [1070, 137] on span "( 38 )" at bounding box center [1070, 139] width 51 height 14
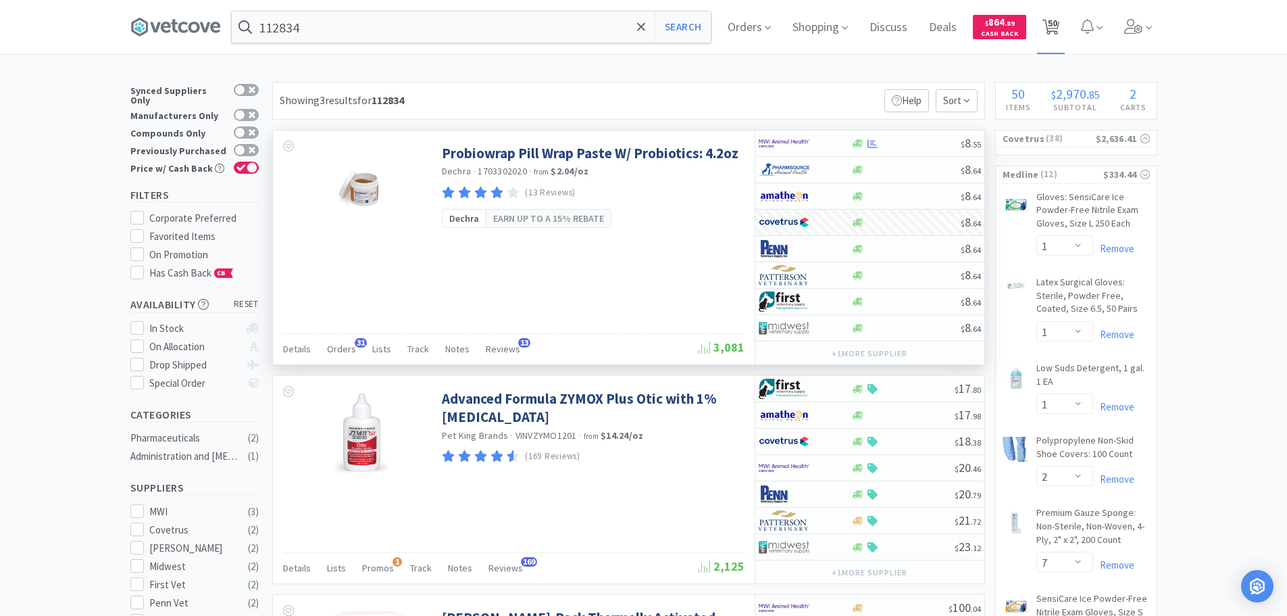
click at [1057, 30] on span "50" at bounding box center [1052, 23] width 9 height 54
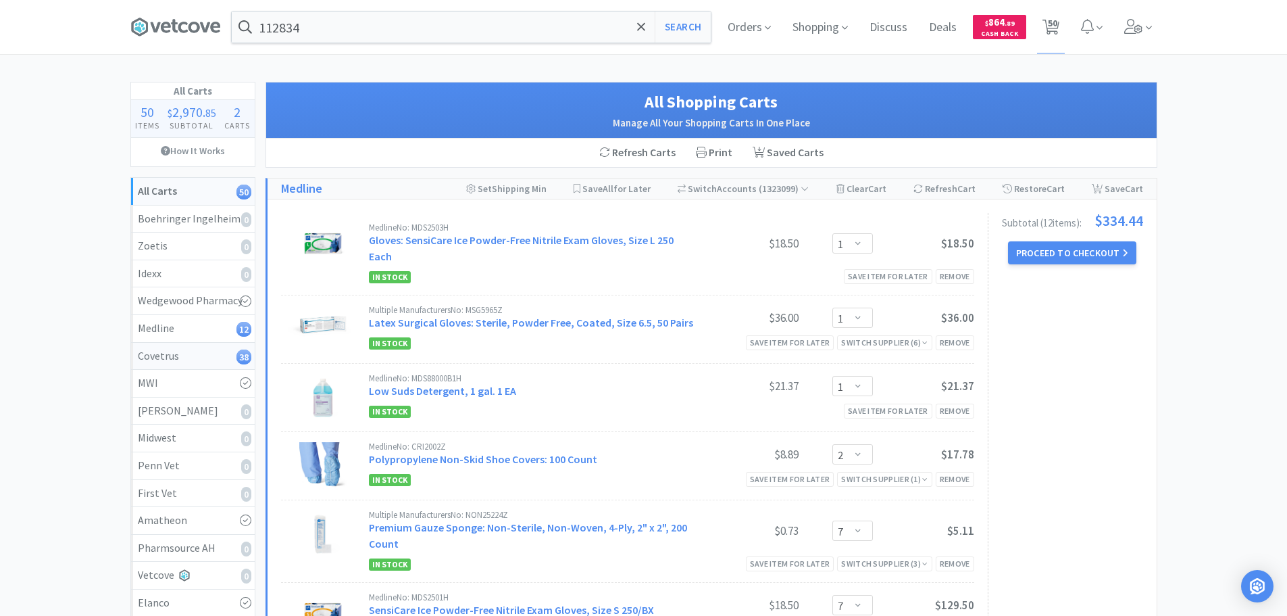
click at [197, 359] on div "Covetrus 38" at bounding box center [193, 356] width 110 height 18
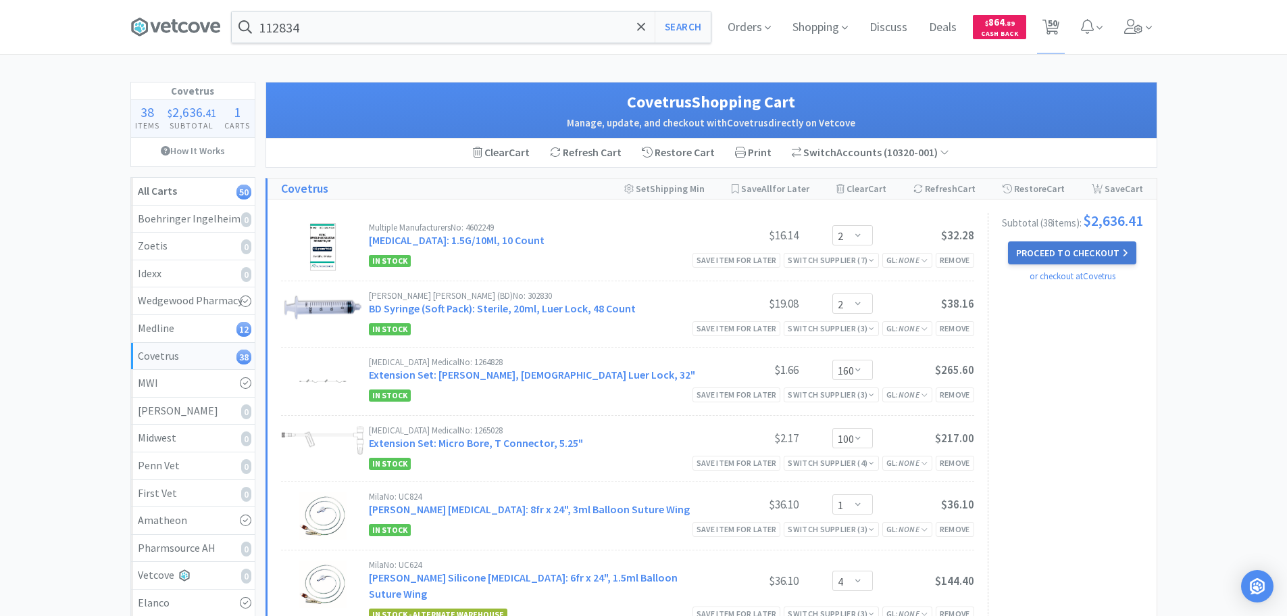
click at [1072, 261] on button "Proceed to Checkout" at bounding box center [1072, 252] width 128 height 23
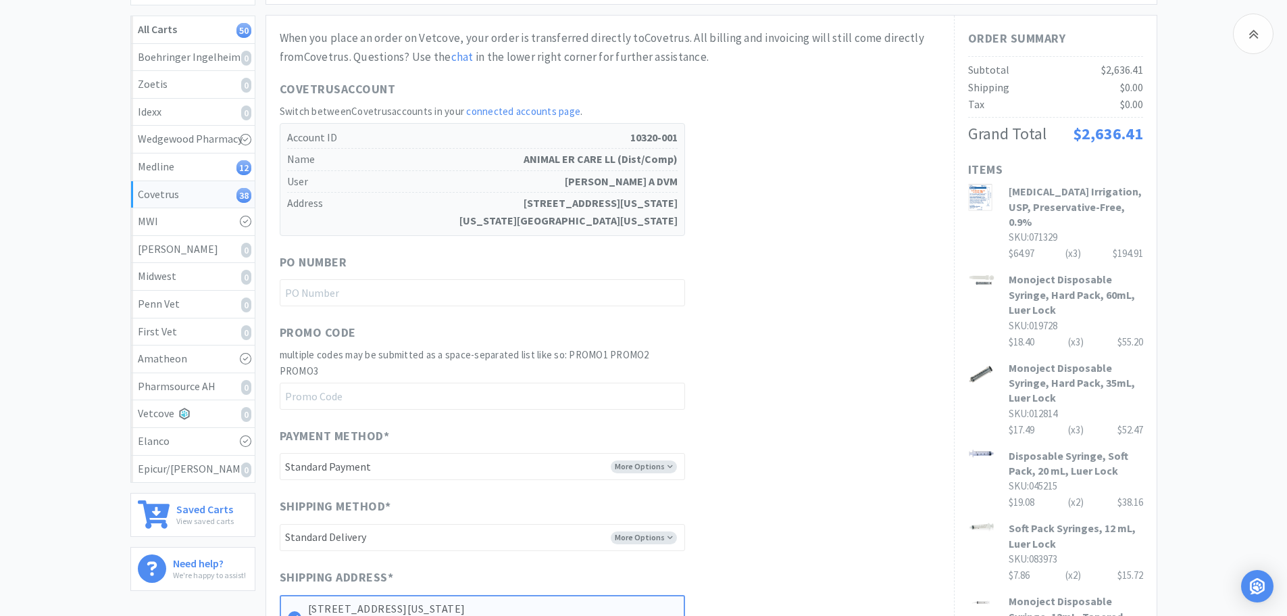
scroll to position [405, 0]
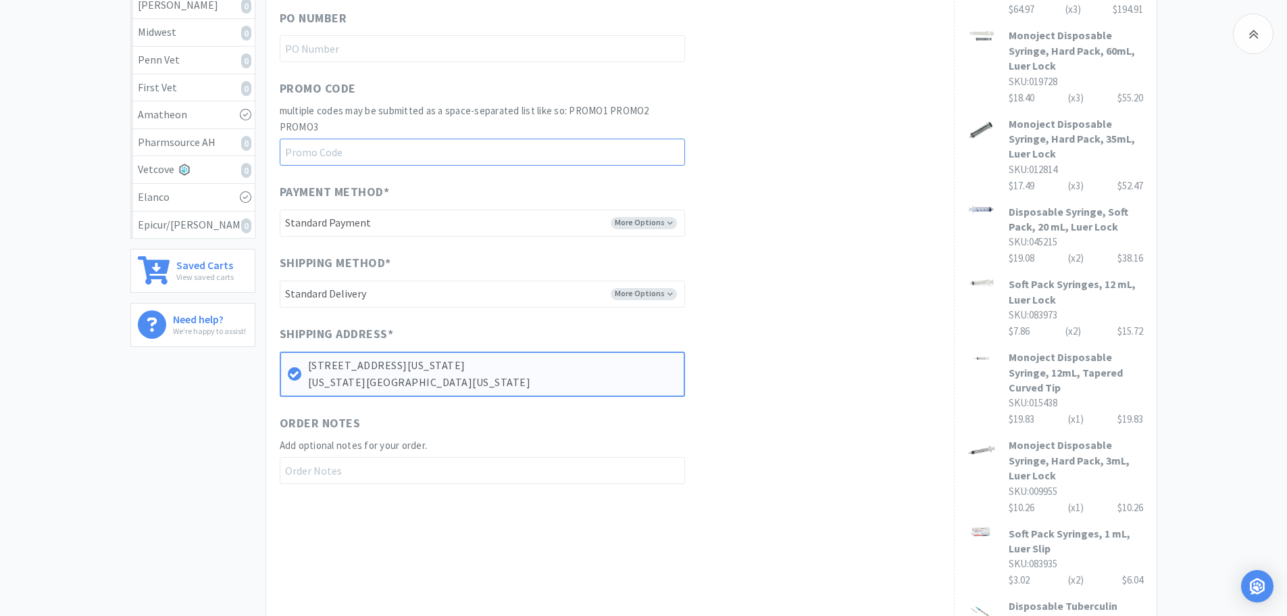
click at [446, 155] on input "text" at bounding box center [482, 152] width 405 height 27
click at [443, 53] on input "text" at bounding box center [482, 48] width 405 height 27
click at [771, 174] on div "When you place an order on Vetcove, your order is transferred directly to Covet…" at bounding box center [610, 134] width 661 height 698
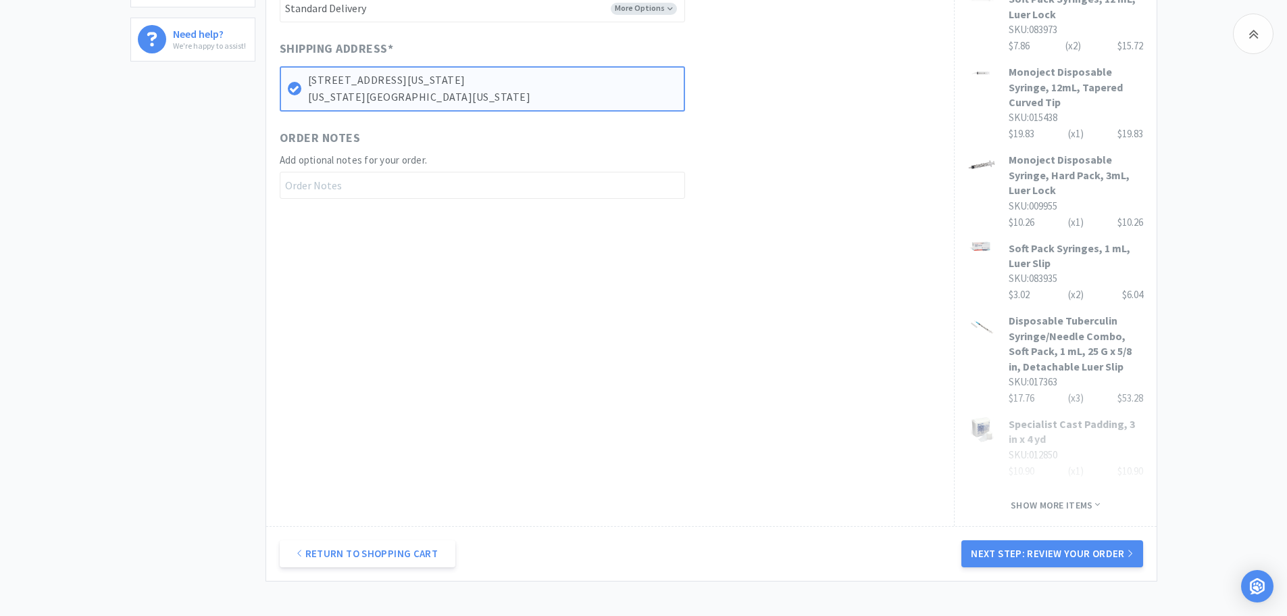
scroll to position [795, 0]
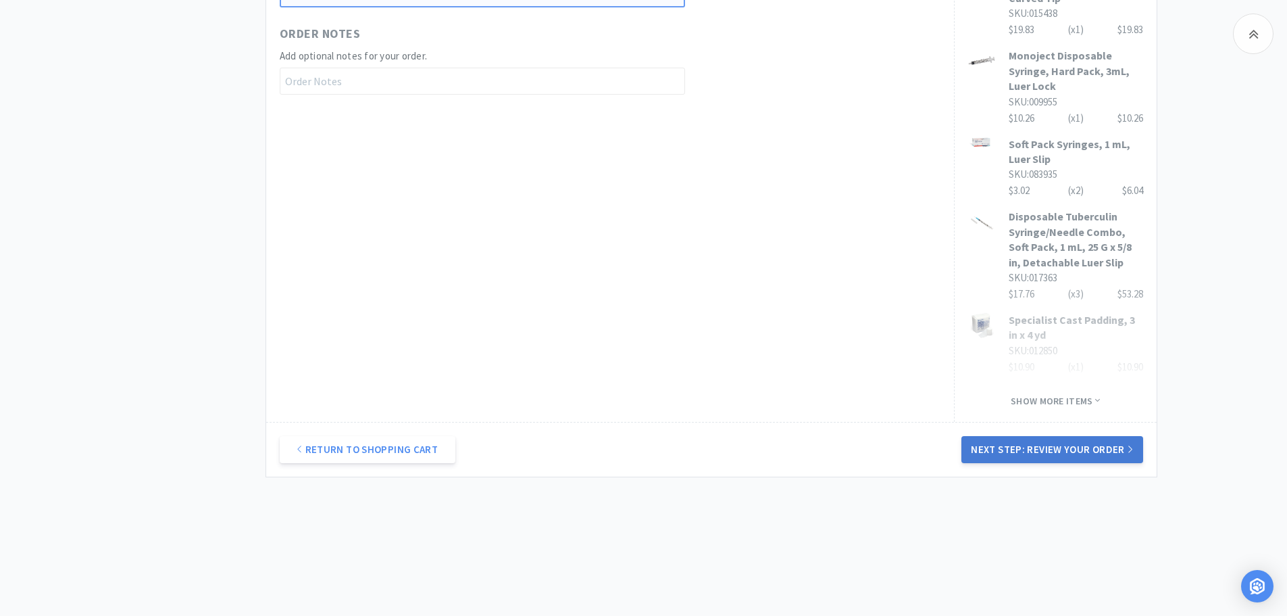
click at [1053, 438] on button "Next Step: Review Your Order" at bounding box center [1051, 449] width 181 height 27
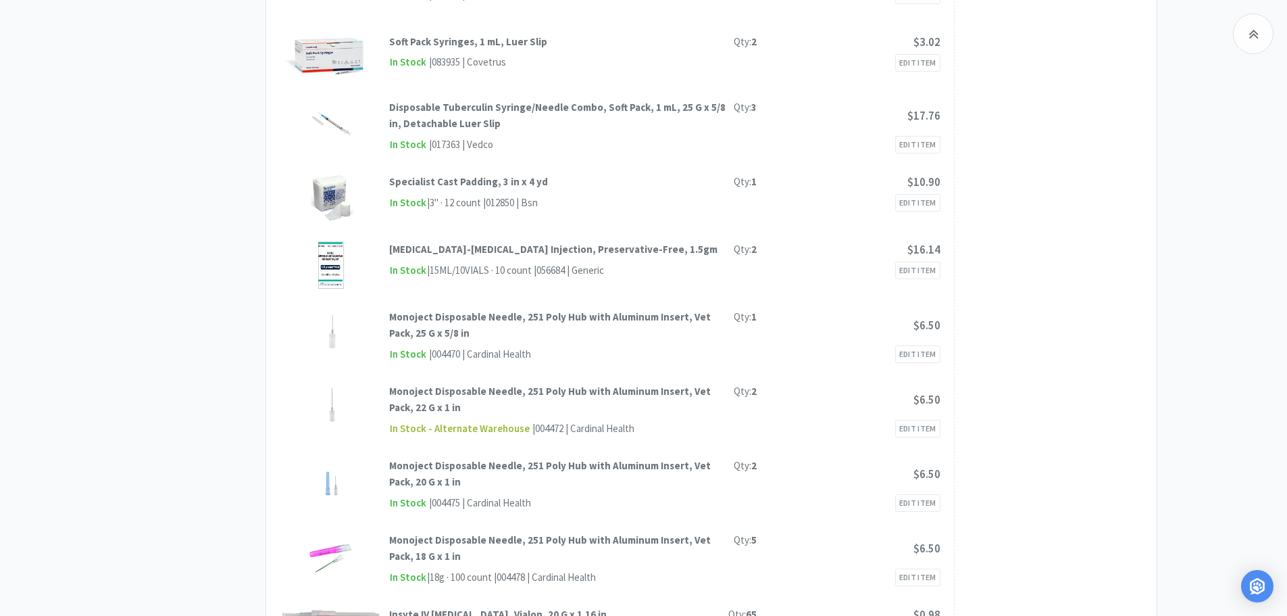
scroll to position [0, 0]
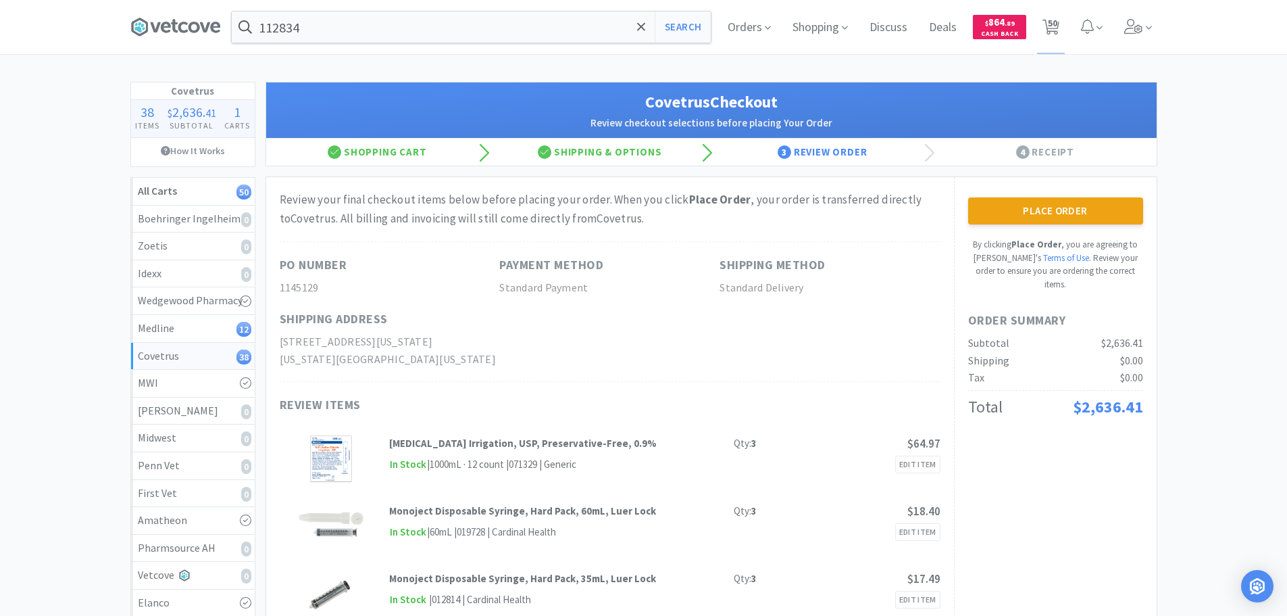
click at [1081, 225] on div "Place Order By clicking Place Order , you are agreeing to Vetcove's Terms of Us…" at bounding box center [1055, 243] width 175 height 93
click at [1077, 207] on button "Place Order" at bounding box center [1055, 210] width 175 height 27
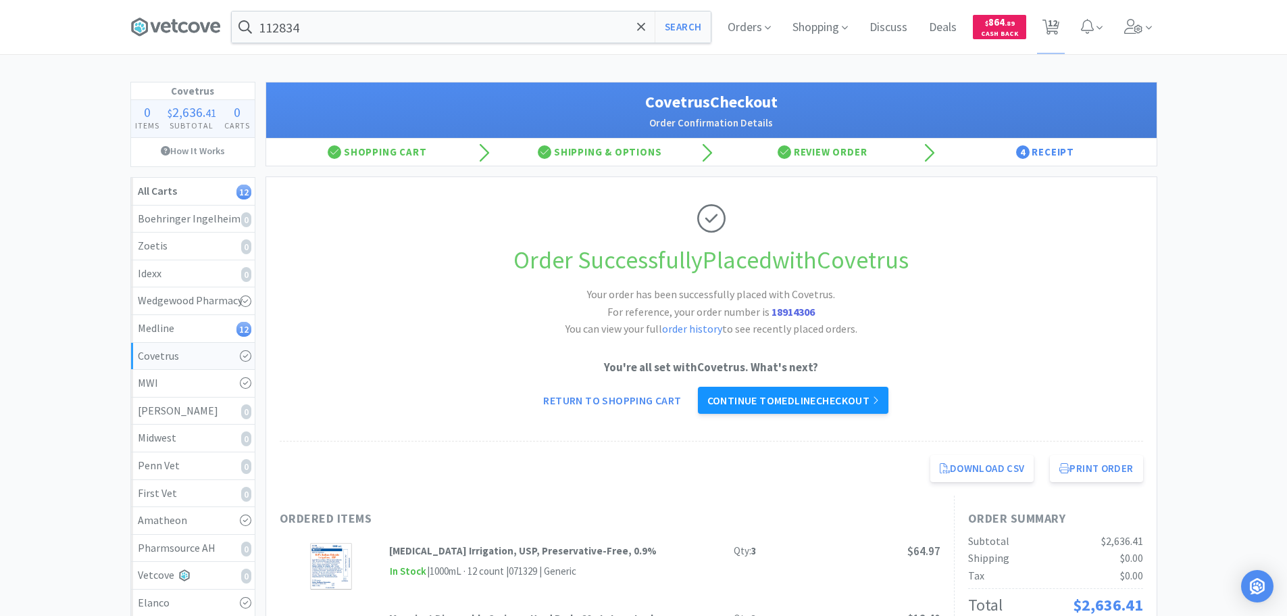
click at [801, 400] on link "Continue to Medline checkout" at bounding box center [793, 399] width 191 height 27
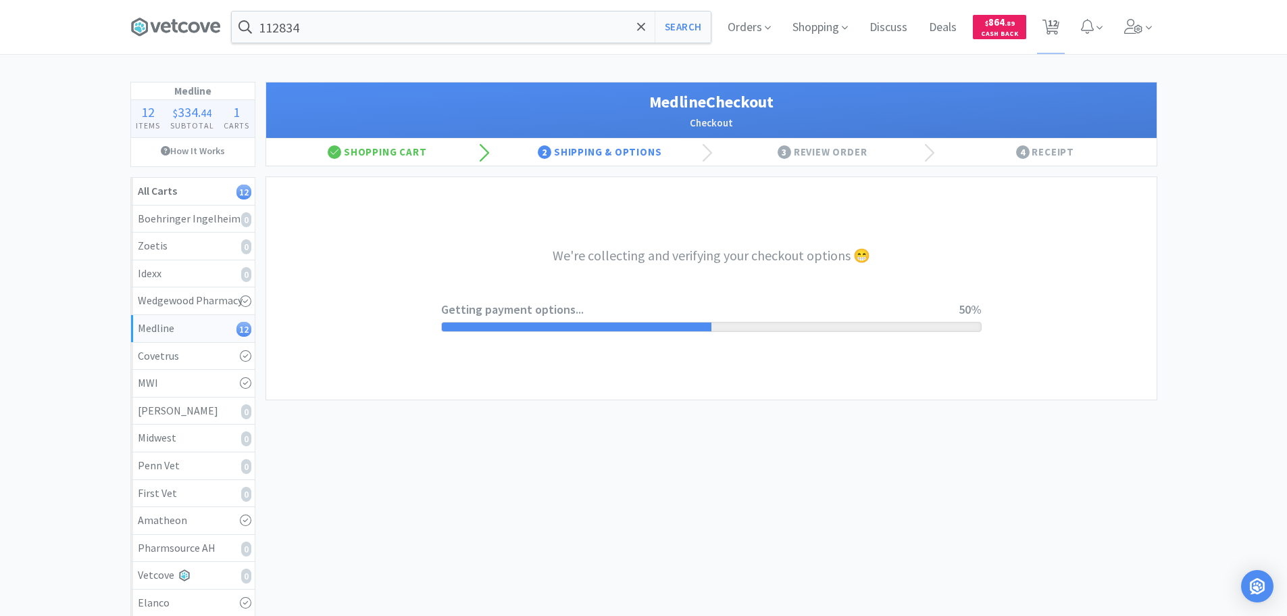
click at [689, 276] on div "We're collecting and verifying your checkout options 😁 Getting payment options.…" at bounding box center [711, 288] width 541 height 222
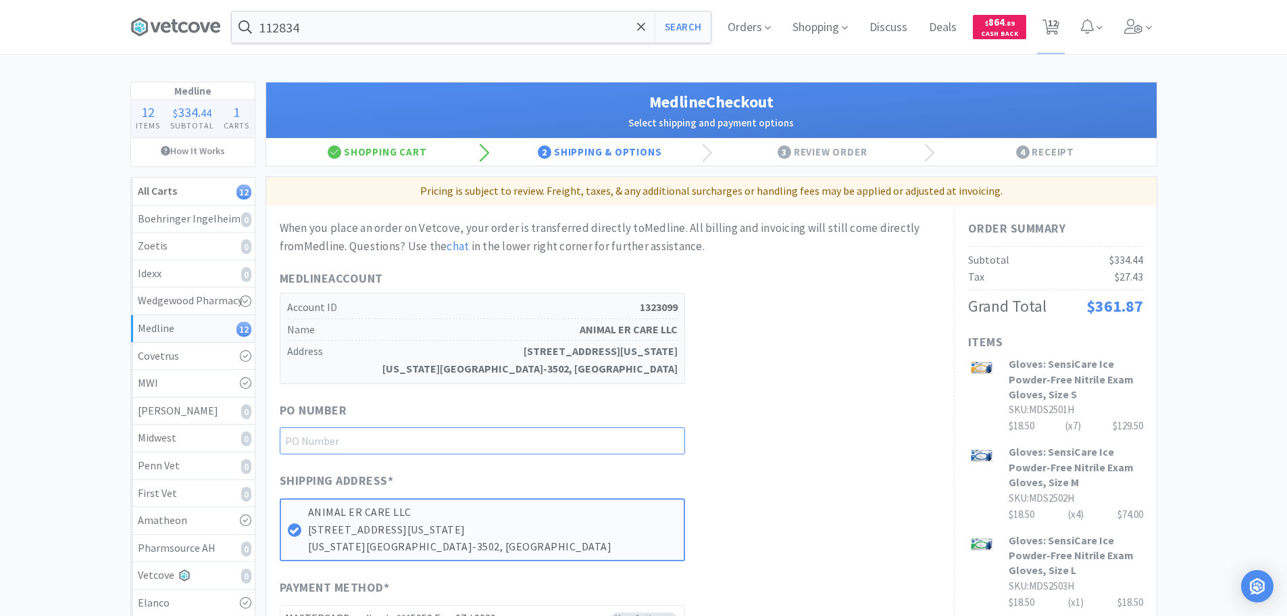
drag, startPoint x: 526, startPoint y: 433, endPoint x: 553, endPoint y: 436, distance: 27.2
click at [526, 435] on input "text" at bounding box center [482, 440] width 405 height 27
click at [816, 419] on div "PO Number 1145127" at bounding box center [610, 428] width 661 height 54
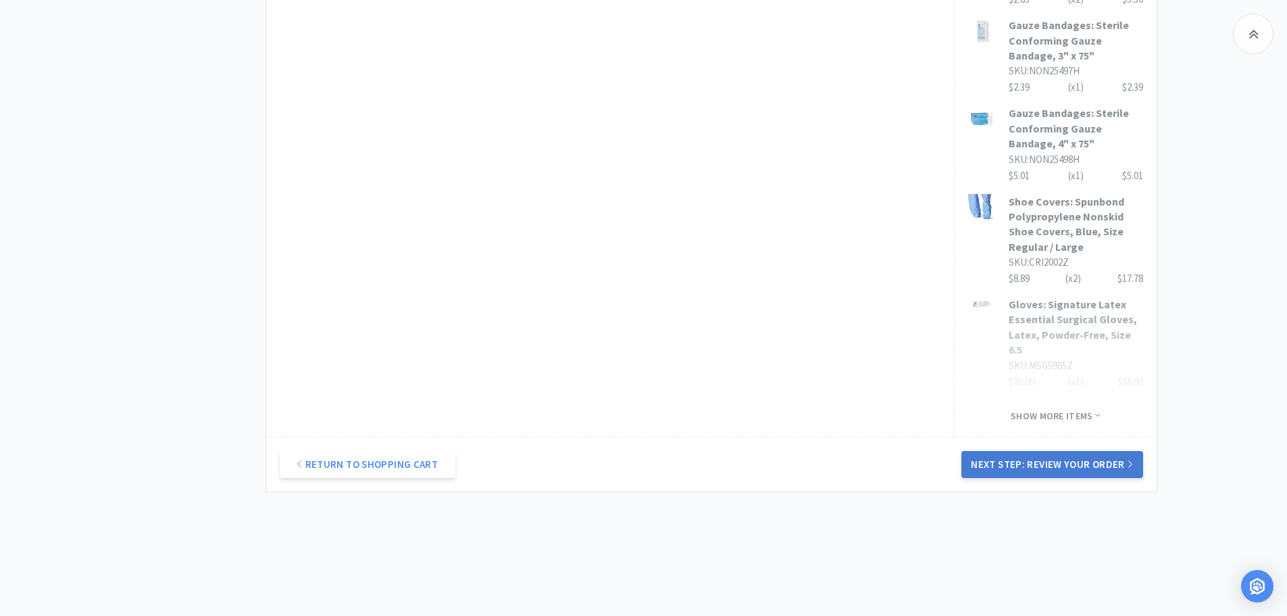
click at [1066, 451] on button "Next Step: Review Your Order" at bounding box center [1051, 464] width 181 height 27
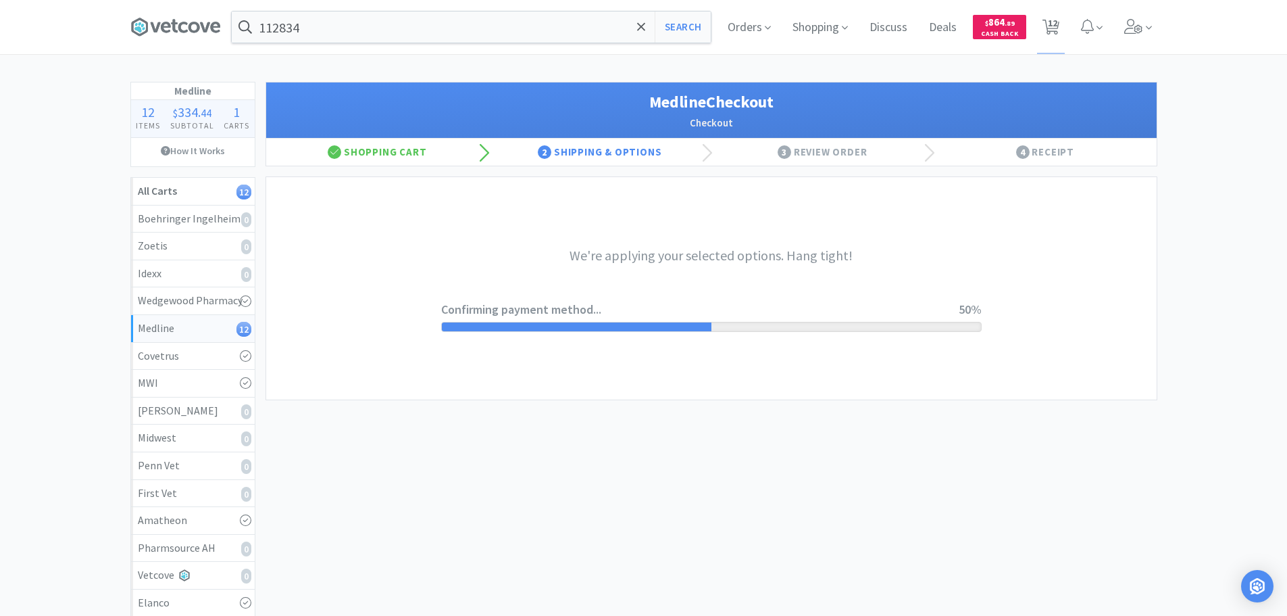
click at [690, 292] on div "We're applying your selected options. Hang tight! Confirming payment method... …" at bounding box center [711, 288] width 541 height 222
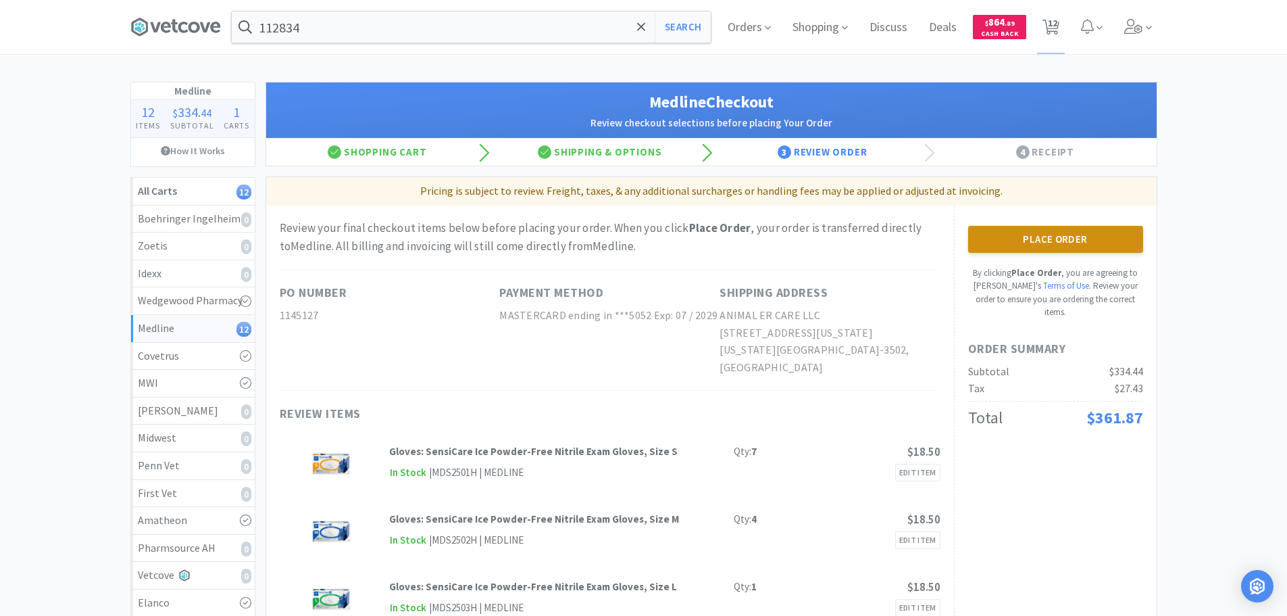
click at [1089, 233] on button "Place Order" at bounding box center [1055, 239] width 175 height 27
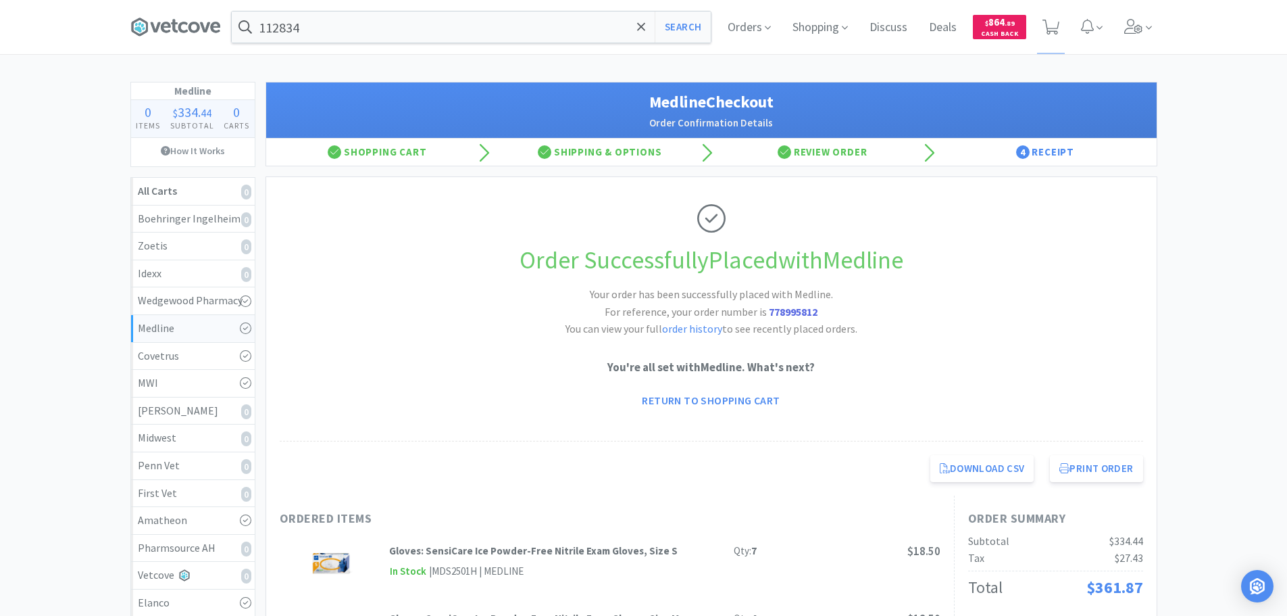
click at [721, 287] on h2 "Your order has been successfully placed with Medline. For reference, your order…" at bounding box center [711, 312] width 405 height 52
click at [722, 277] on h1 "Order Successfully Placed with Medline" at bounding box center [712, 260] width 864 height 39
click at [206, 356] on div "Covetrus" at bounding box center [193, 356] width 110 height 18
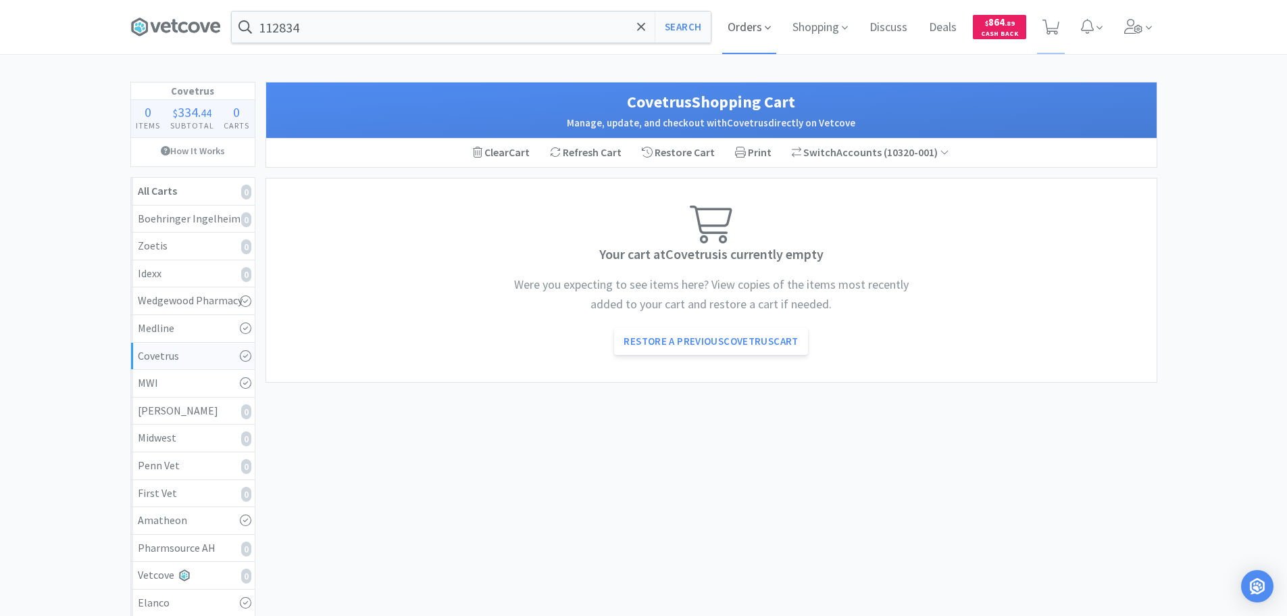
click at [753, 26] on span "Orders" at bounding box center [749, 27] width 54 height 54
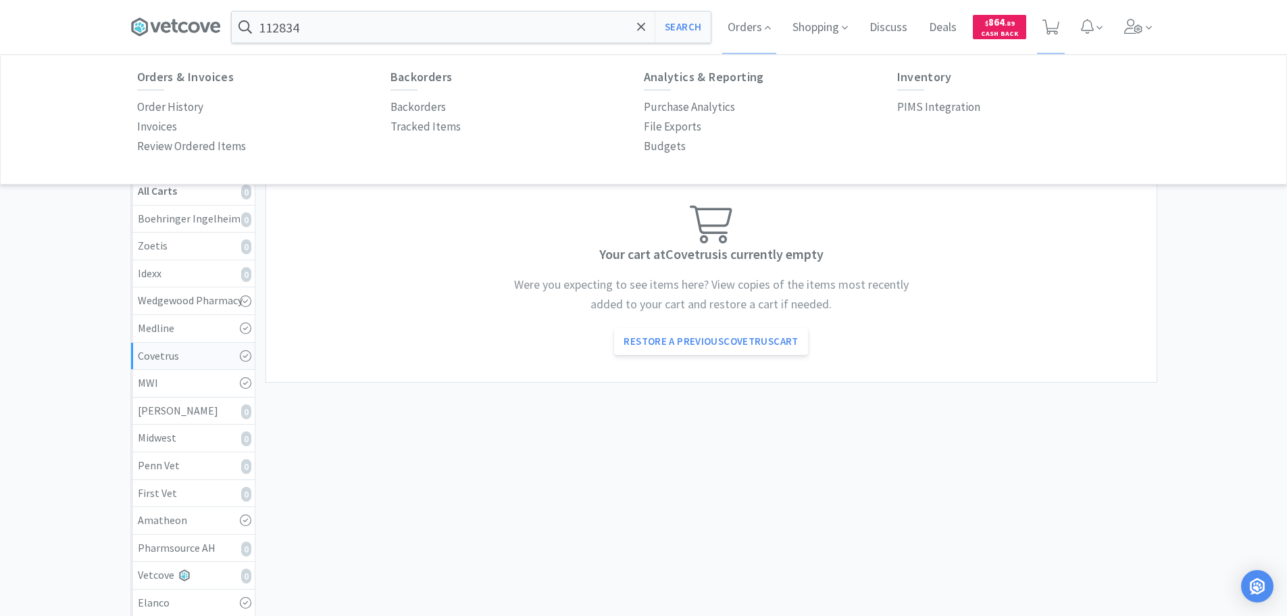
click at [202, 114] on div "Order History" at bounding box center [263, 107] width 253 height 20
click at [195, 113] on p "Order History" at bounding box center [170, 107] width 66 height 18
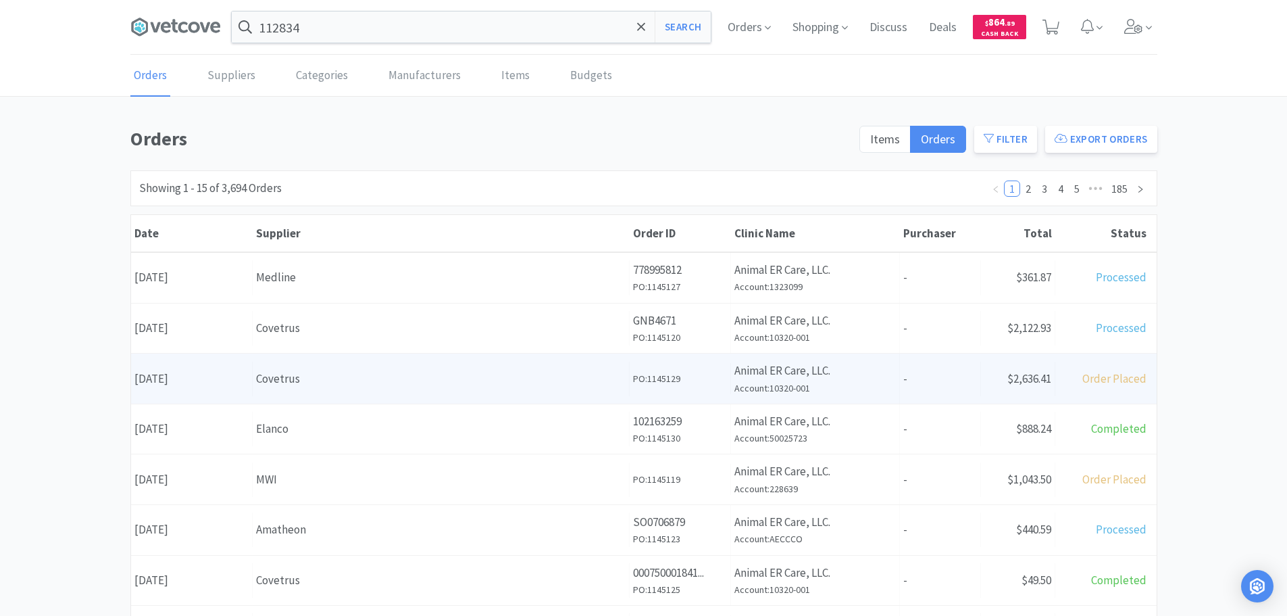
click at [450, 374] on div "Covetrus" at bounding box center [441, 379] width 370 height 18
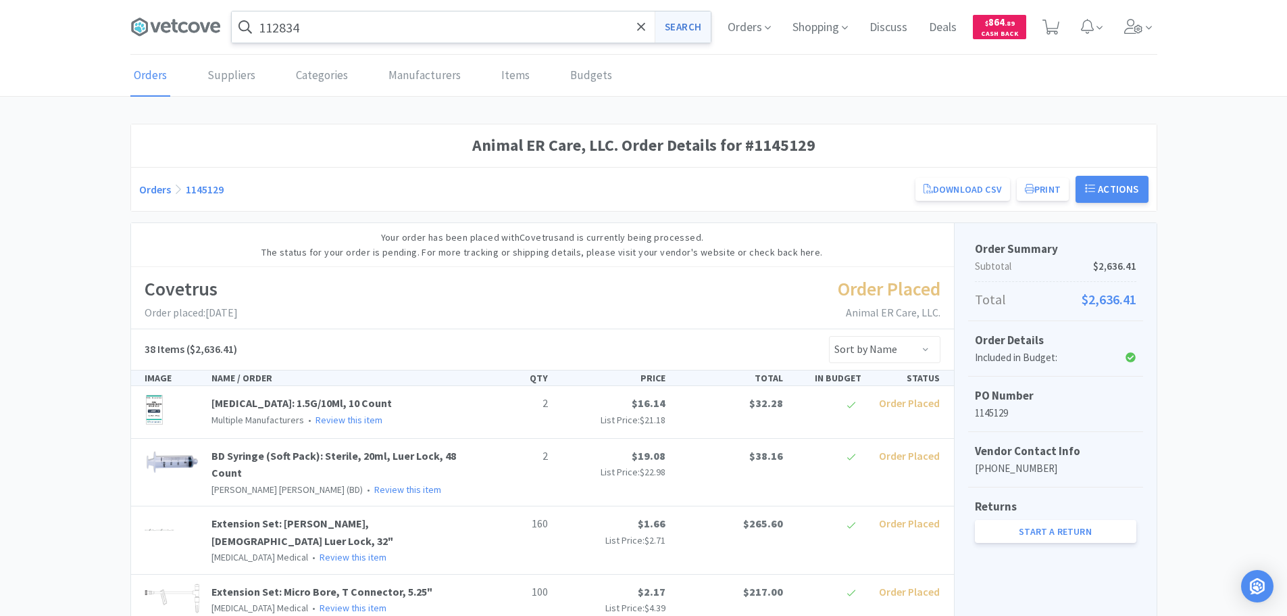
click at [691, 21] on button "Search" at bounding box center [683, 26] width 56 height 31
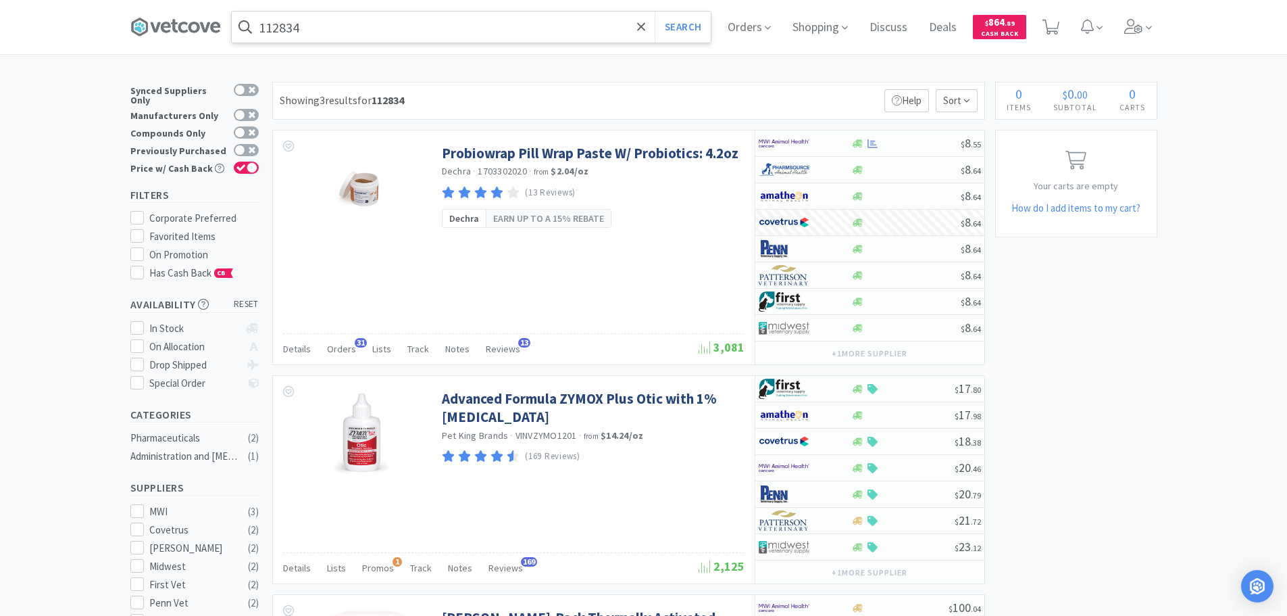
click at [455, 22] on input "112834" at bounding box center [471, 26] width 479 height 31
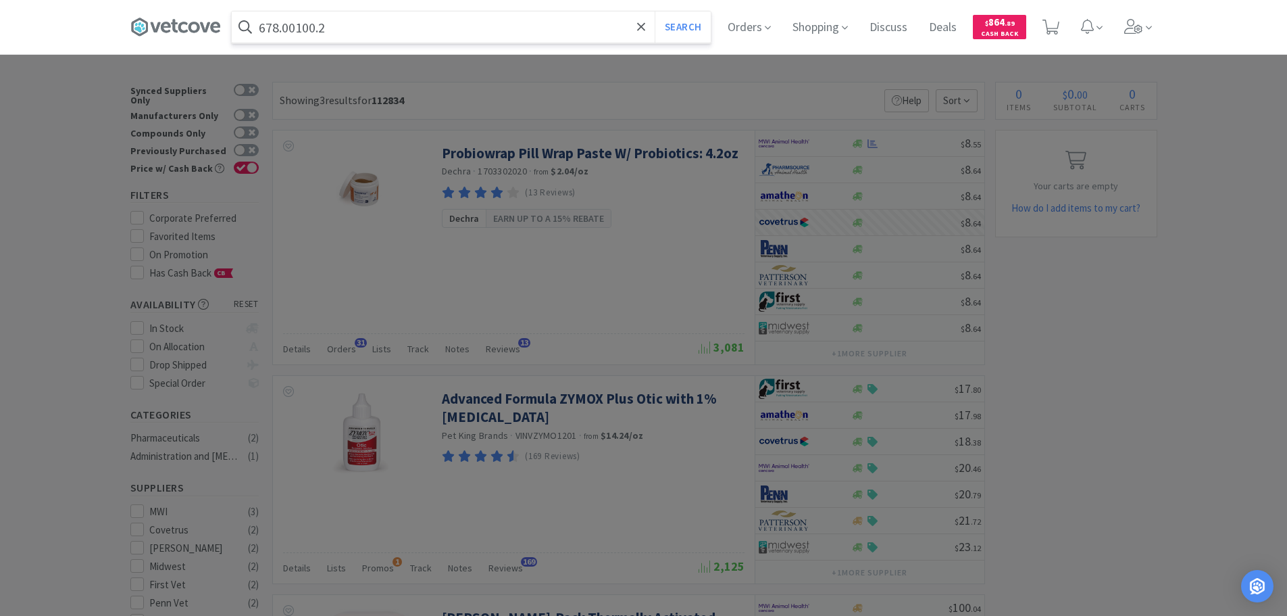
click at [655, 11] on button "Search" at bounding box center [683, 26] width 56 height 31
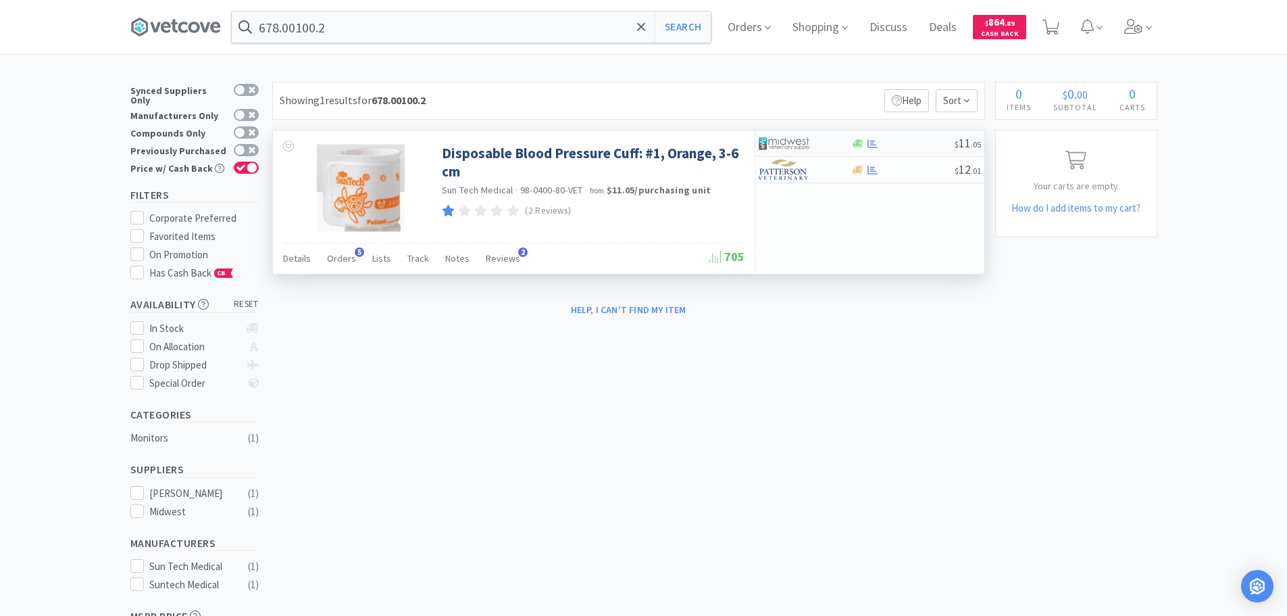
click at [895, 135] on div "$ 11 . 05" at bounding box center [869, 143] width 229 height 26
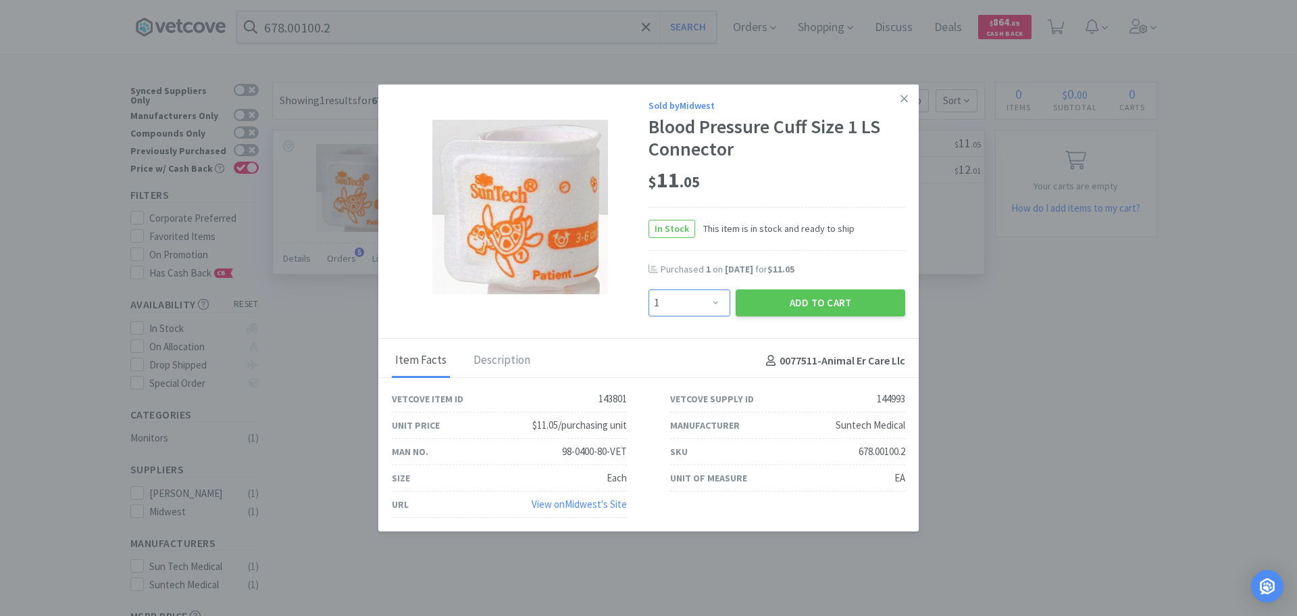
click at [699, 303] on select "Enter Quantity 1 2 3 4 5 6 7 8 9 10 11 12 13 14 15 16 17 18 19 20 Enter Quantity" at bounding box center [690, 302] width 82 height 27
click at [649, 289] on select "Enter Quantity 1 2 3 4 5 6 7 8 9 10 11 12 13 14 15 16 17 18 19 20 Enter Quantity" at bounding box center [690, 302] width 82 height 27
click at [753, 303] on button "Add to Cart" at bounding box center [821, 302] width 170 height 27
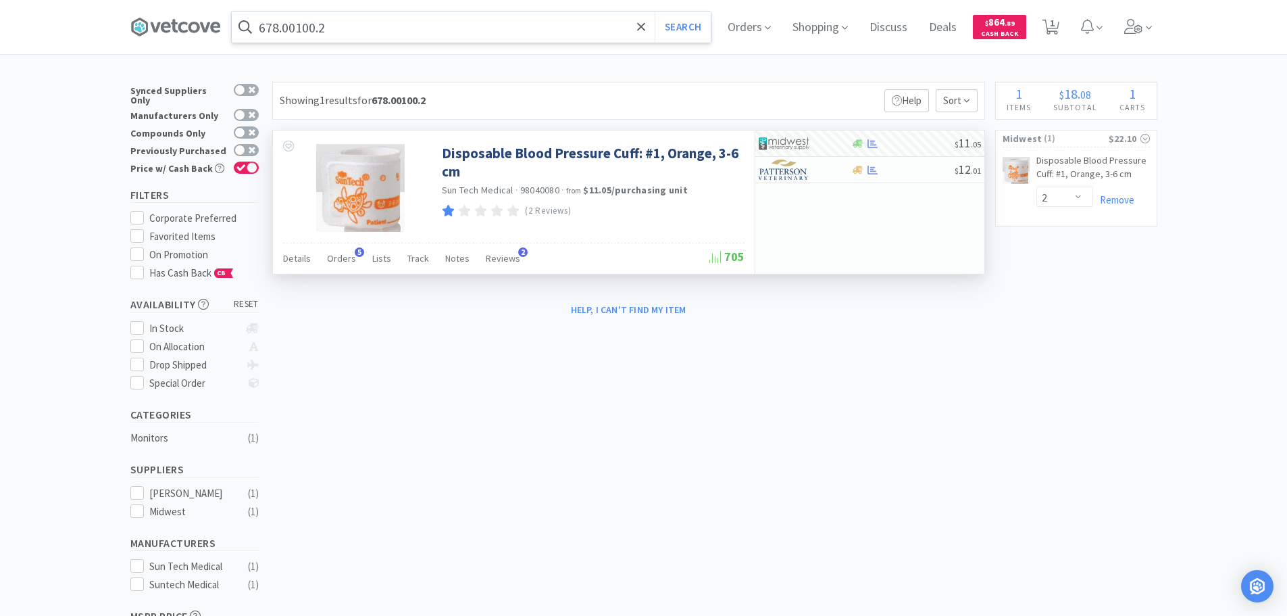
click at [447, 28] on input "678.00100.2" at bounding box center [471, 26] width 479 height 31
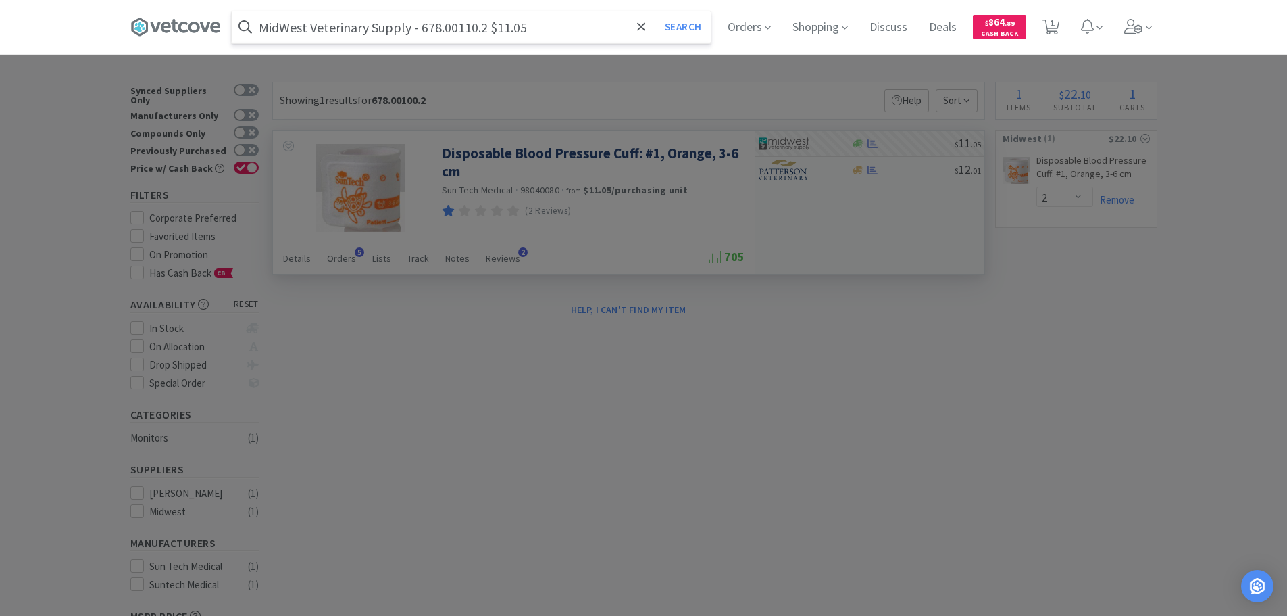
drag, startPoint x: 491, startPoint y: 25, endPoint x: 424, endPoint y: 24, distance: 67.6
click at [424, 24] on input "MidWest Veterinary Supply - 678.00110.2 $11.05" at bounding box center [471, 26] width 479 height 31
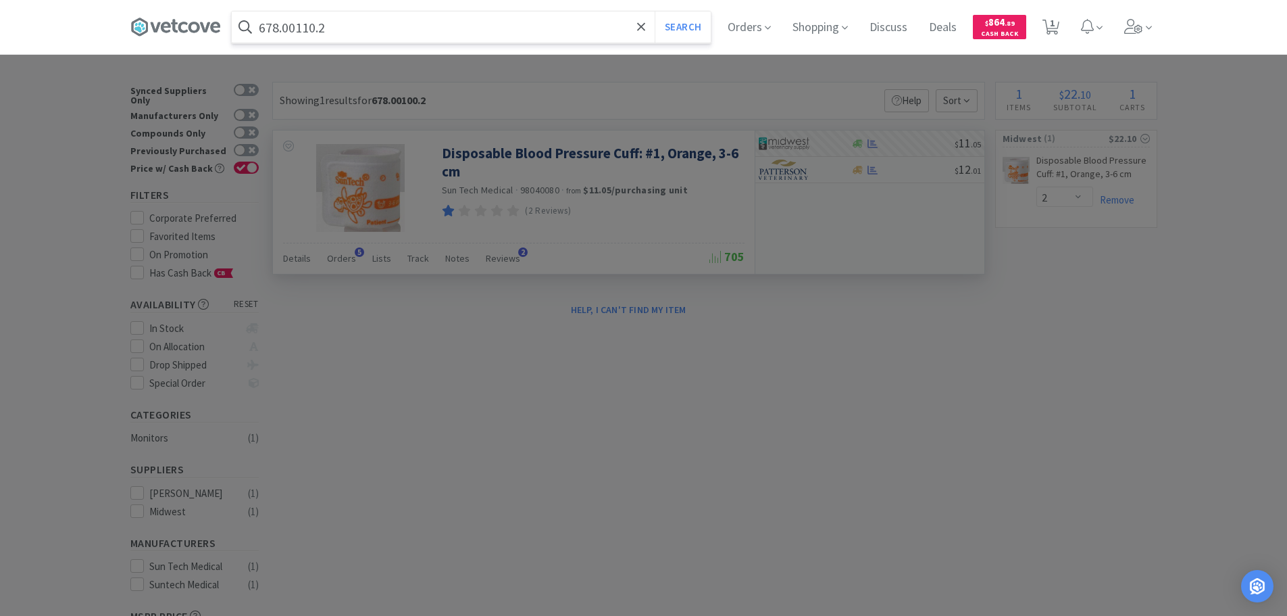
click at [655, 11] on button "Search" at bounding box center [683, 26] width 56 height 31
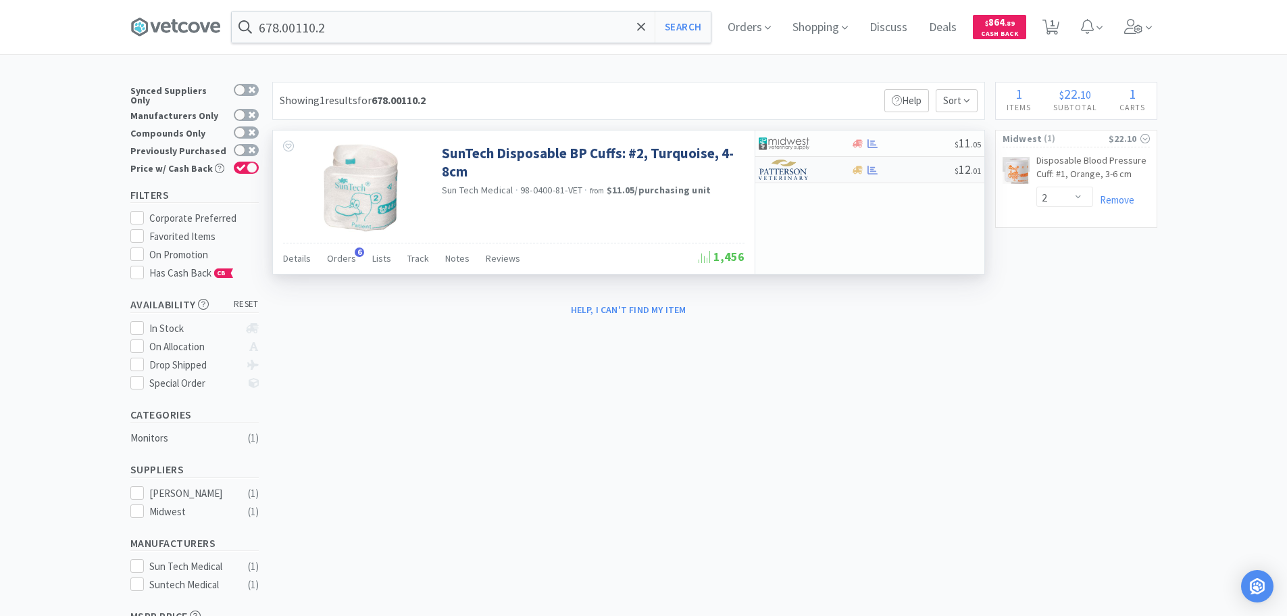
click at [905, 168] on div at bounding box center [902, 170] width 103 height 10
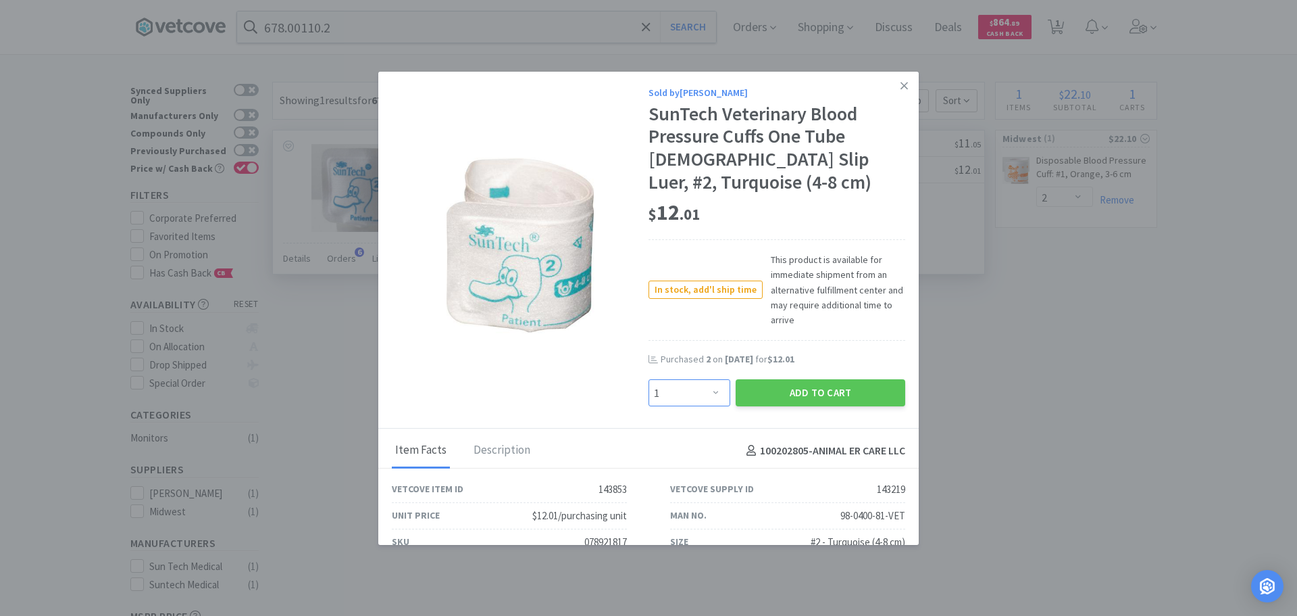
click at [699, 386] on select "Enter Quantity 1 2 3 4 5 6 7 8 9 10 11 12 13 14 15 16 17 18 19 20 Enter Quantity" at bounding box center [690, 392] width 82 height 27
click at [649, 379] on select "Enter Quantity 1 2 3 4 5 6 7 8 9 10 11 12 13 14 15 16 17 18 19 20 Enter Quantity" at bounding box center [690, 392] width 82 height 27
click at [762, 393] on button "Add to Cart" at bounding box center [821, 392] width 170 height 27
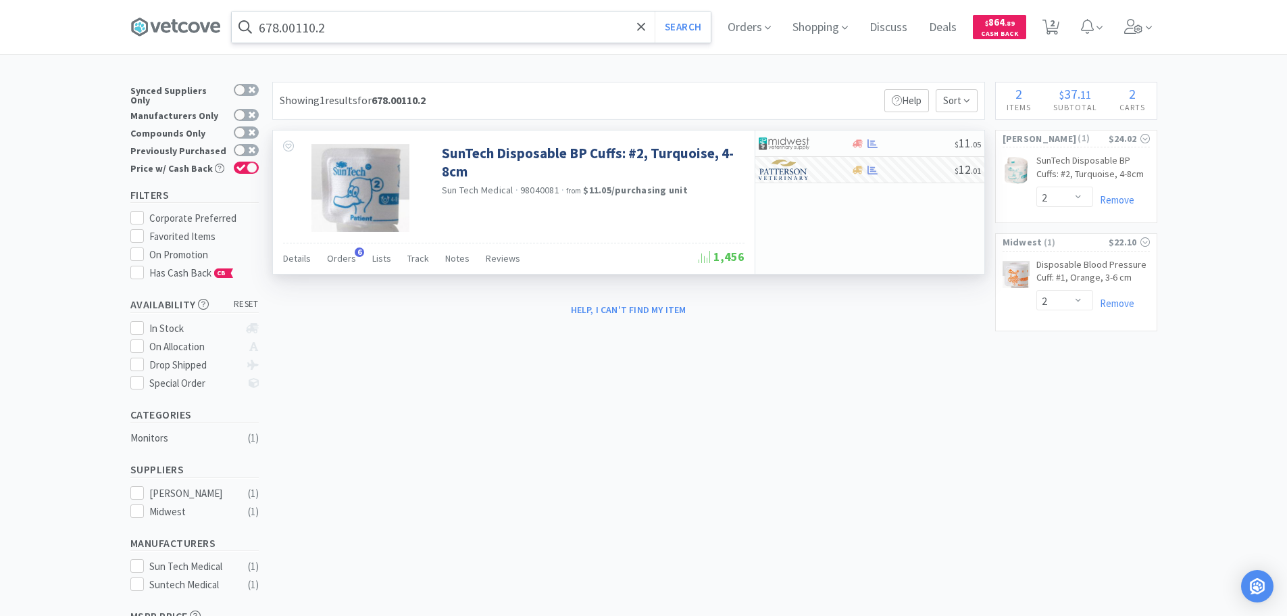
click at [457, 30] on input "678.00110.2" at bounding box center [471, 26] width 479 height 31
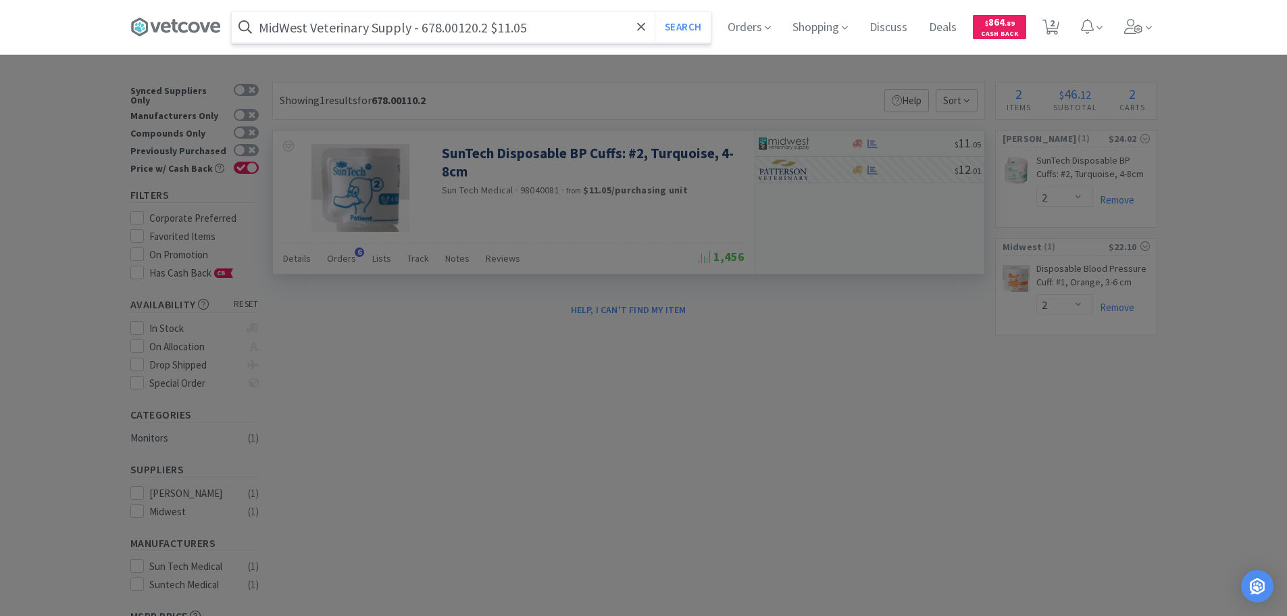
drag, startPoint x: 489, startPoint y: 27, endPoint x: 426, endPoint y: 28, distance: 63.5
click at [426, 28] on input "MidWest Veterinary Supply - 678.00120.2 $11.05" at bounding box center [471, 26] width 479 height 31
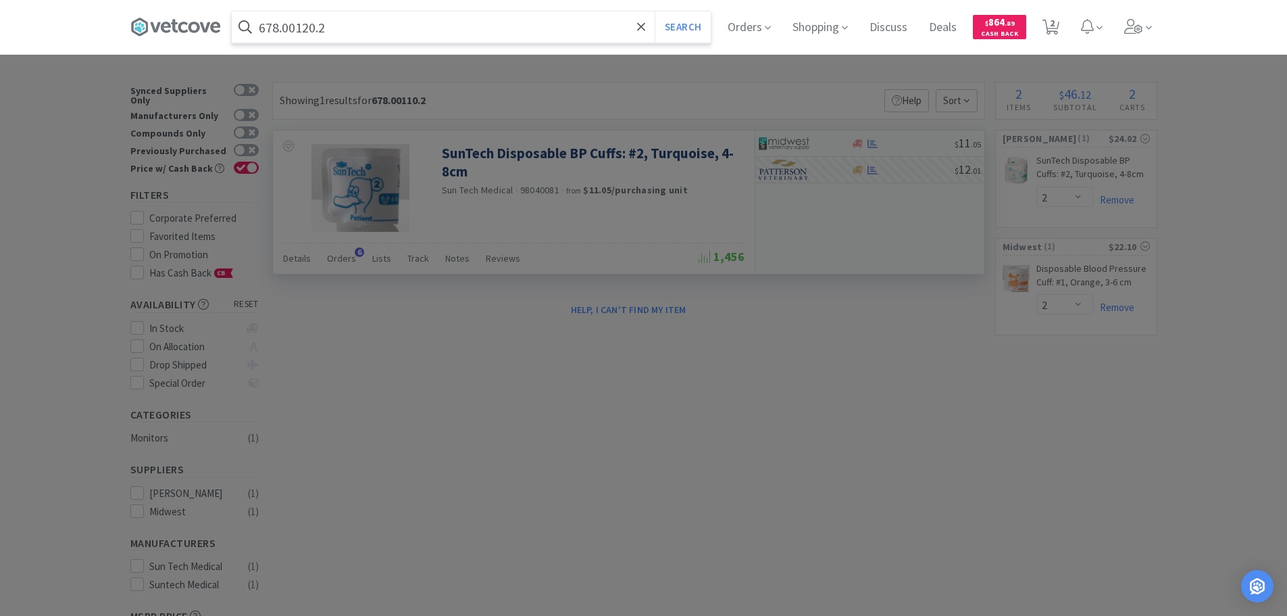
click at [655, 11] on button "Search" at bounding box center [683, 26] width 56 height 31
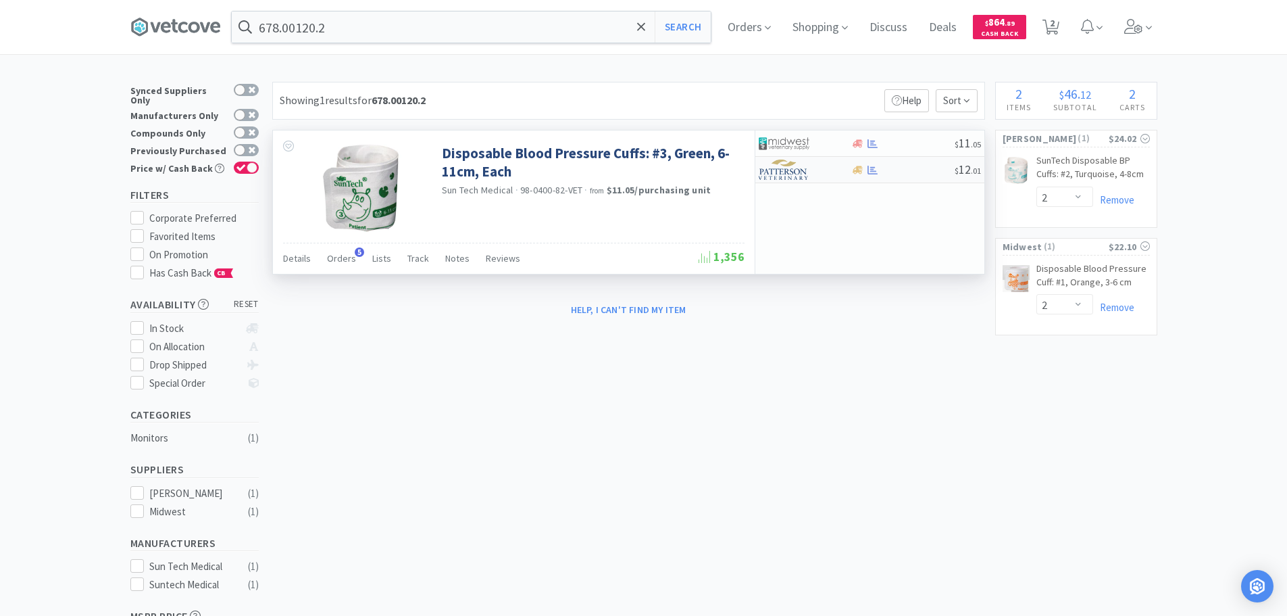
click at [913, 170] on div at bounding box center [902, 170] width 103 height 10
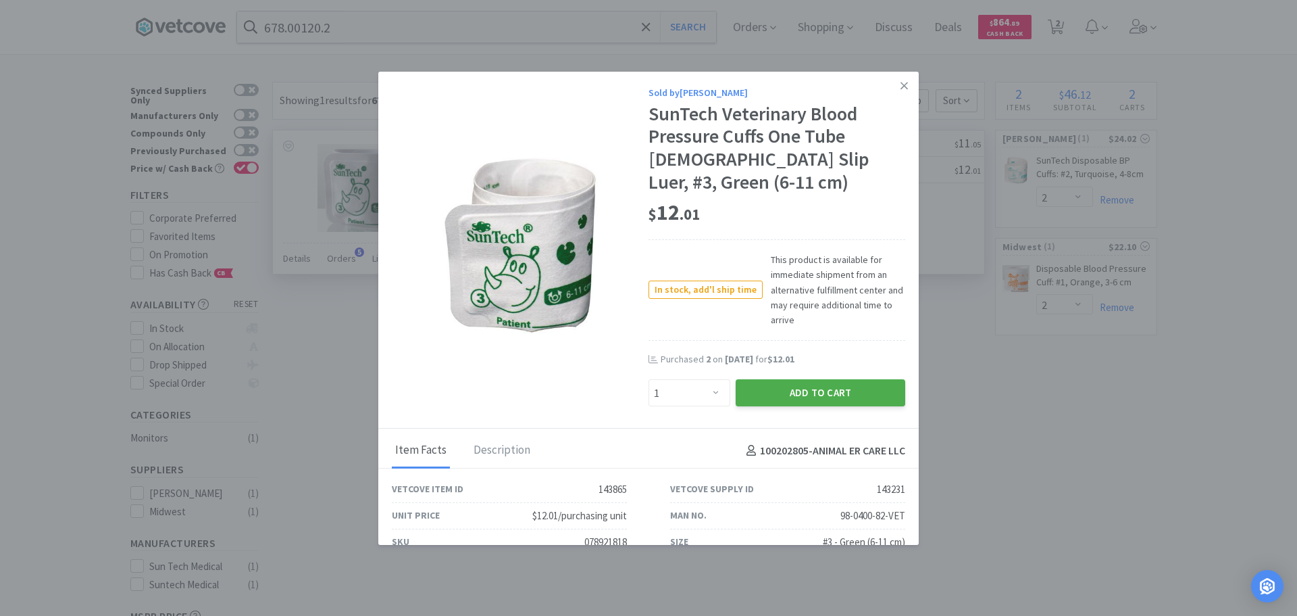
click at [781, 379] on button "Add to Cart" at bounding box center [821, 392] width 170 height 27
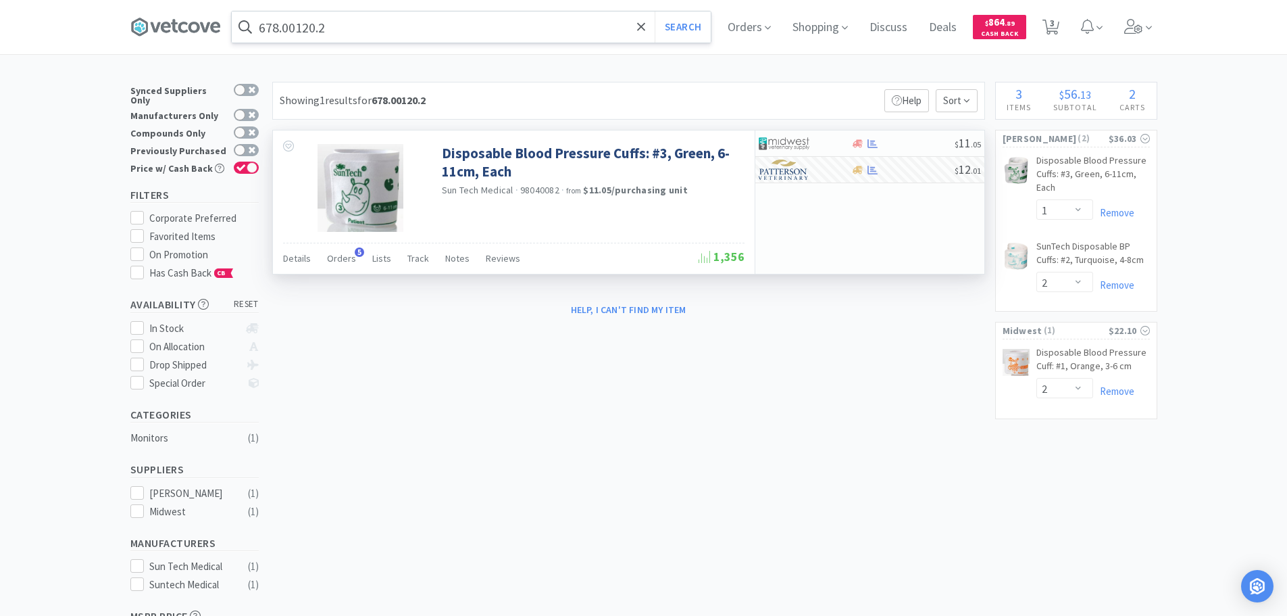
click at [466, 23] on input "678.00120.2" at bounding box center [471, 26] width 479 height 31
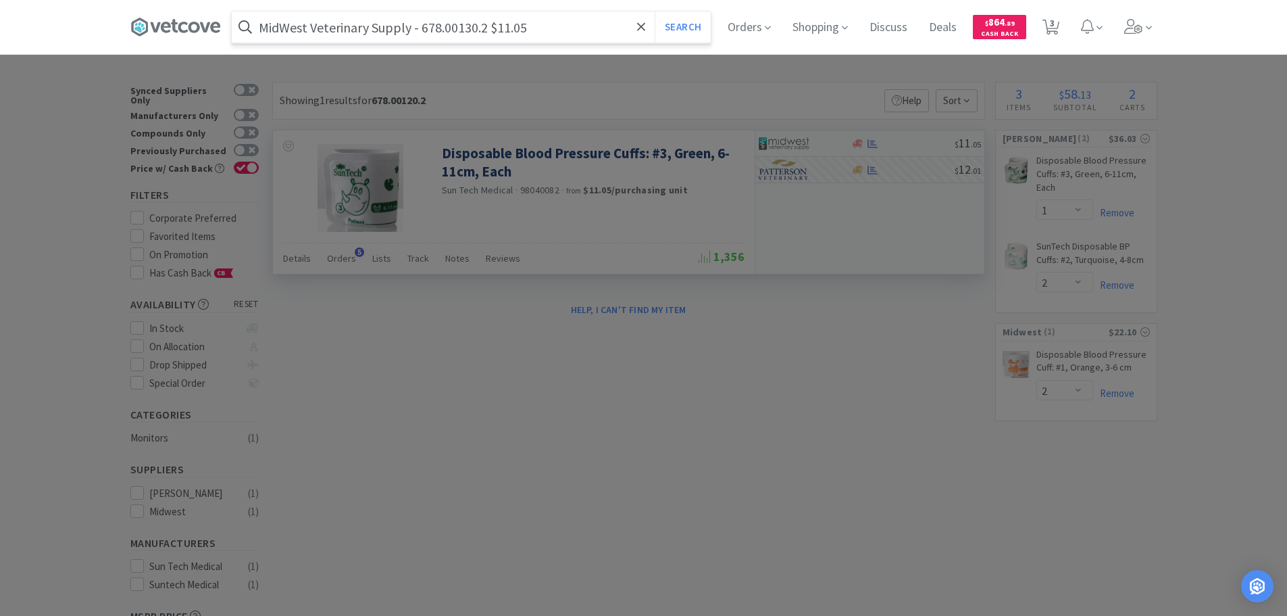
drag, startPoint x: 492, startPoint y: 26, endPoint x: 426, endPoint y: 25, distance: 65.6
click at [426, 25] on input "MidWest Veterinary Supply - 678.00130.2 $11.05" at bounding box center [471, 26] width 479 height 31
click at [427, 26] on input "MidWest Veterinary Supply - 678.00130.2 $11.05" at bounding box center [471, 26] width 479 height 31
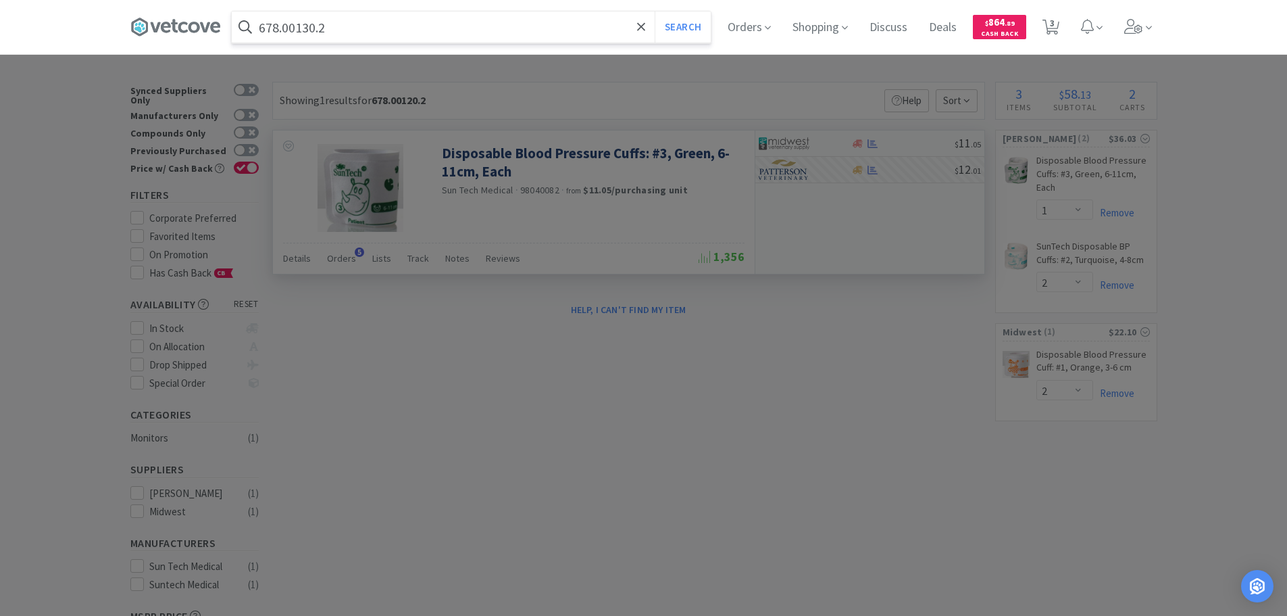
click at [655, 11] on button "Search" at bounding box center [683, 26] width 56 height 31
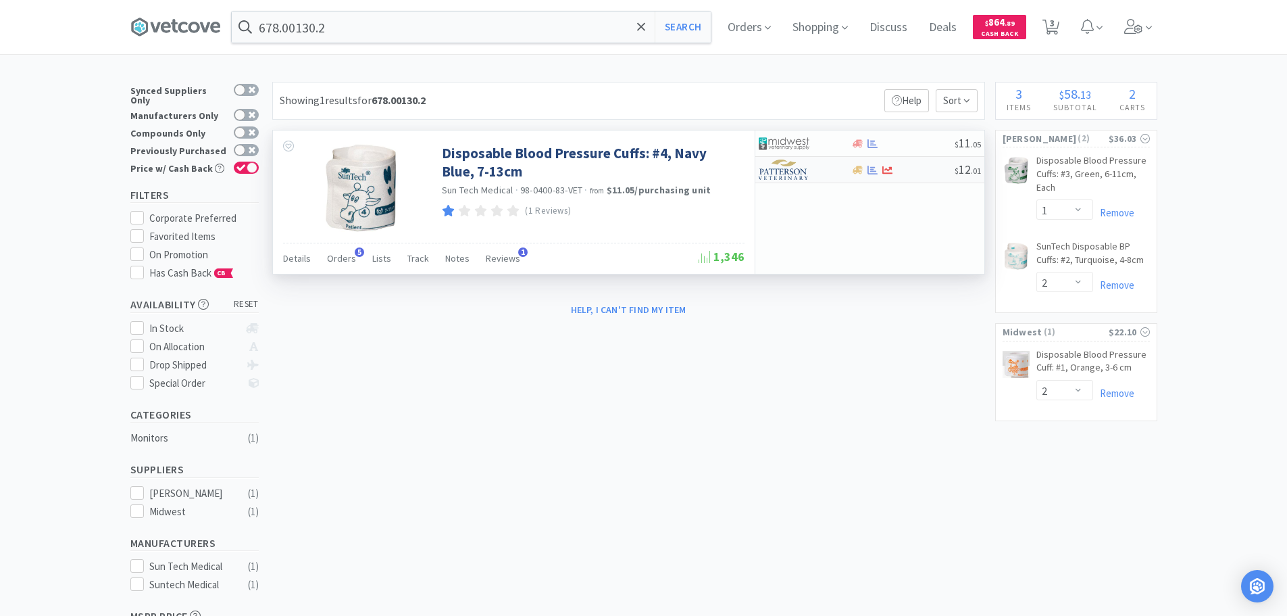
click at [920, 166] on div at bounding box center [902, 170] width 103 height 10
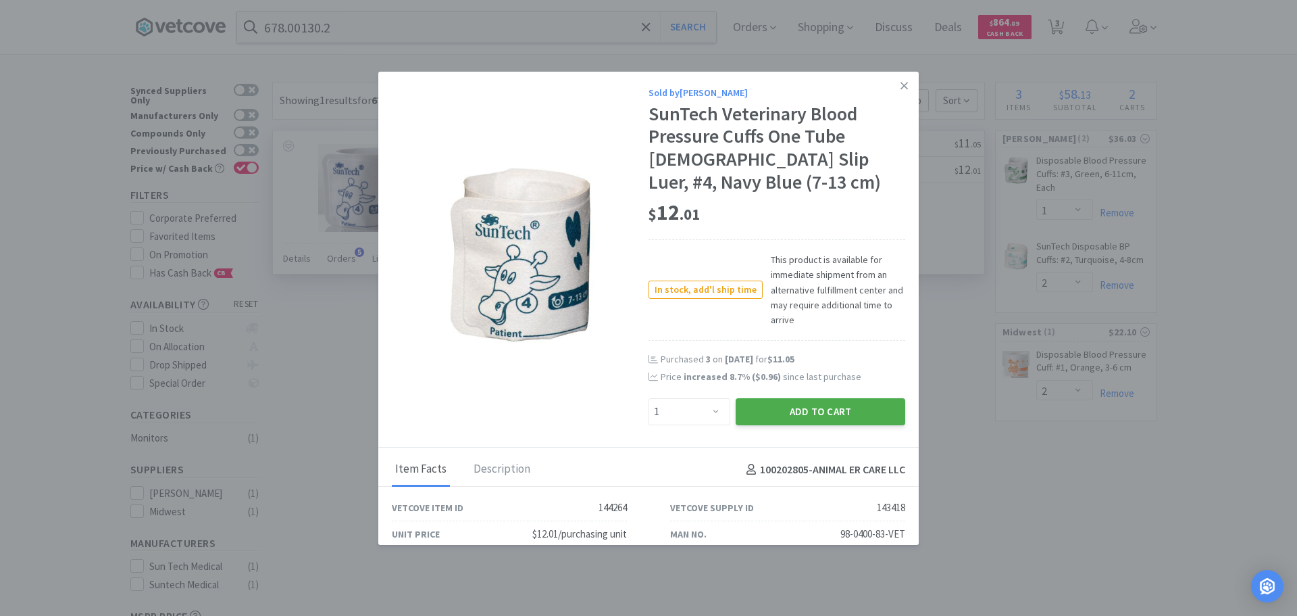
click at [815, 419] on button "Add to Cart" at bounding box center [821, 411] width 170 height 27
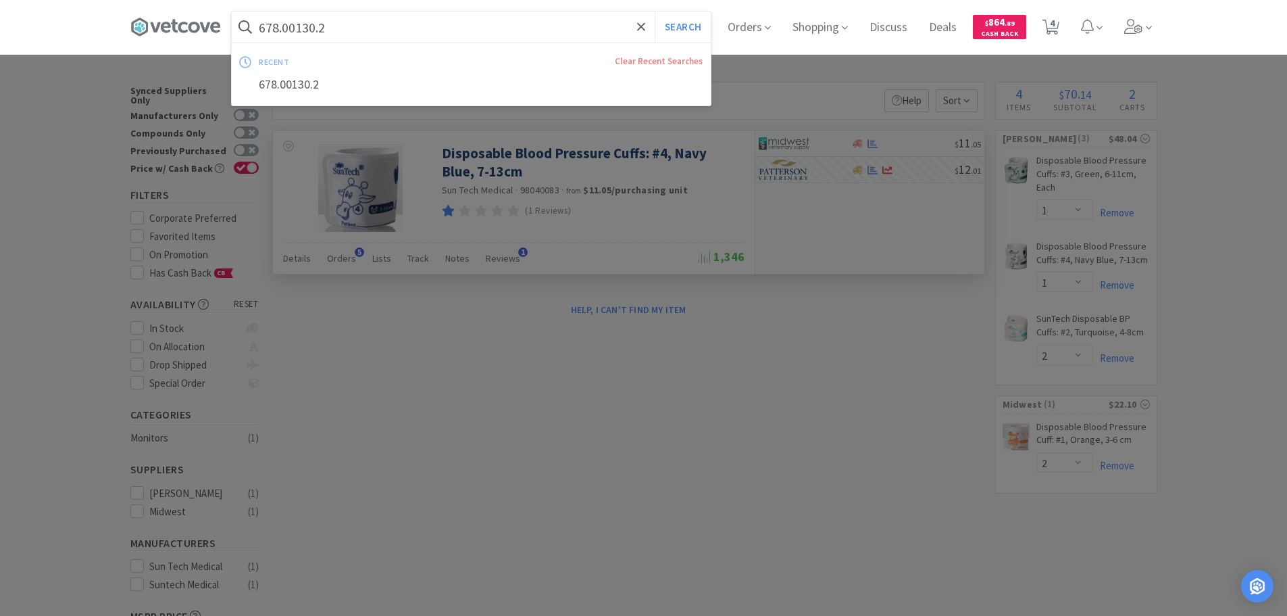
click at [470, 20] on input "678.00130.2" at bounding box center [471, 26] width 479 height 31
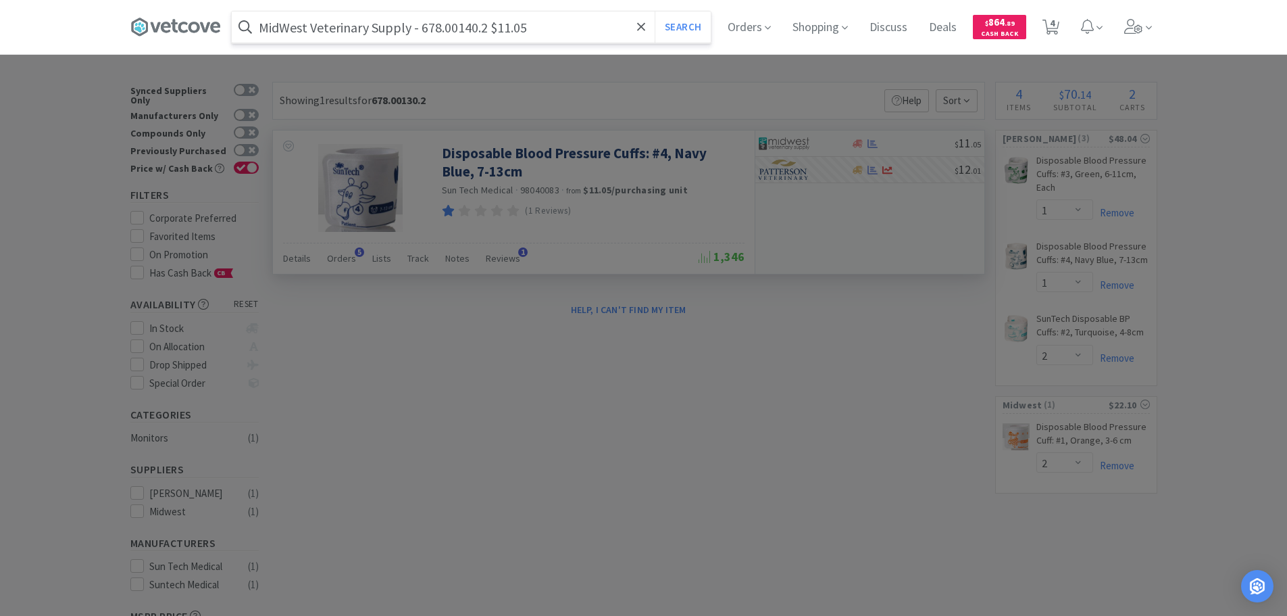
drag, startPoint x: 490, startPoint y: 29, endPoint x: 425, endPoint y: 28, distance: 64.9
click at [425, 28] on input "MidWest Veterinary Supply - 678.00140.2 $11.05" at bounding box center [471, 26] width 479 height 31
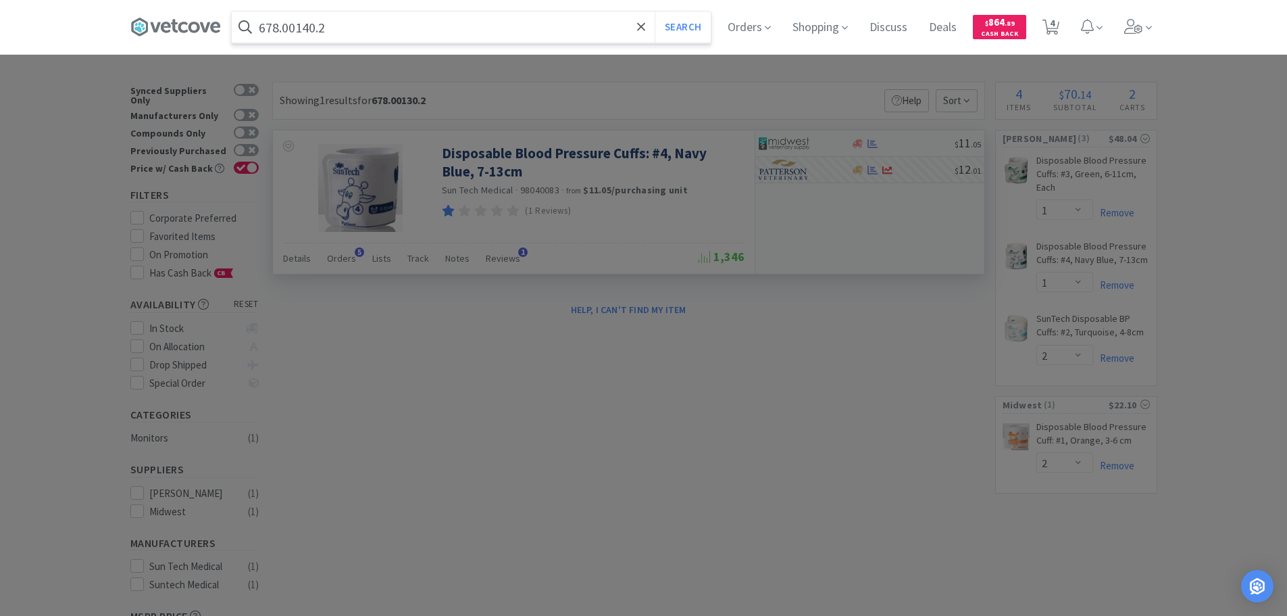
click at [655, 11] on button "Search" at bounding box center [683, 26] width 56 height 31
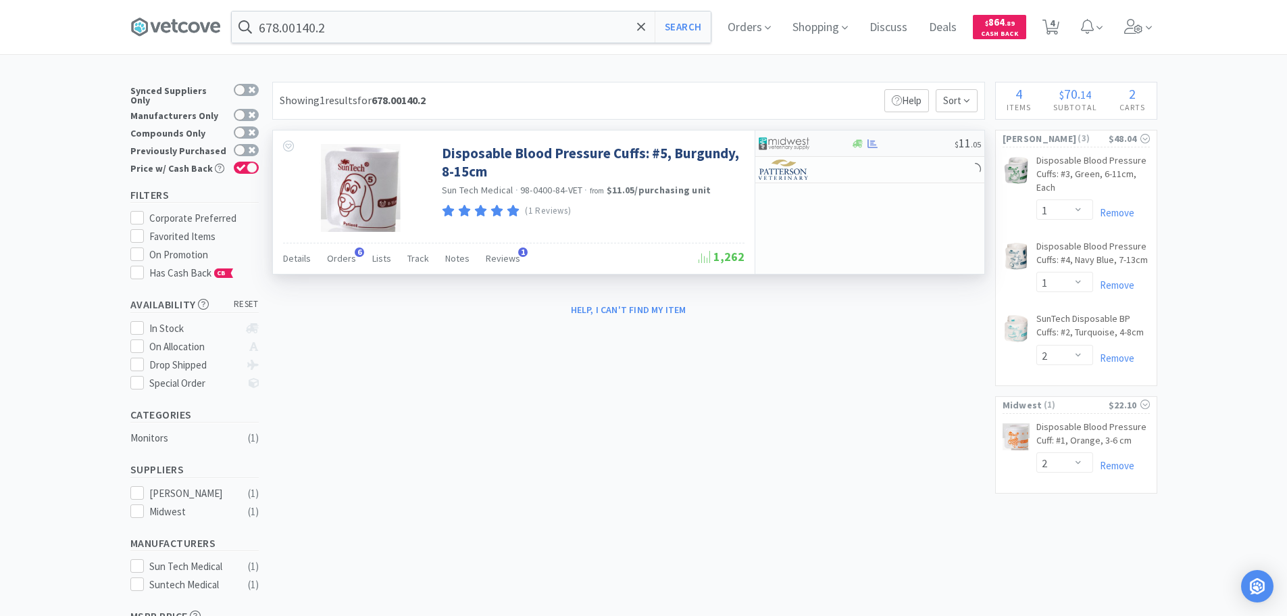
click at [907, 139] on div at bounding box center [902, 144] width 103 height 10
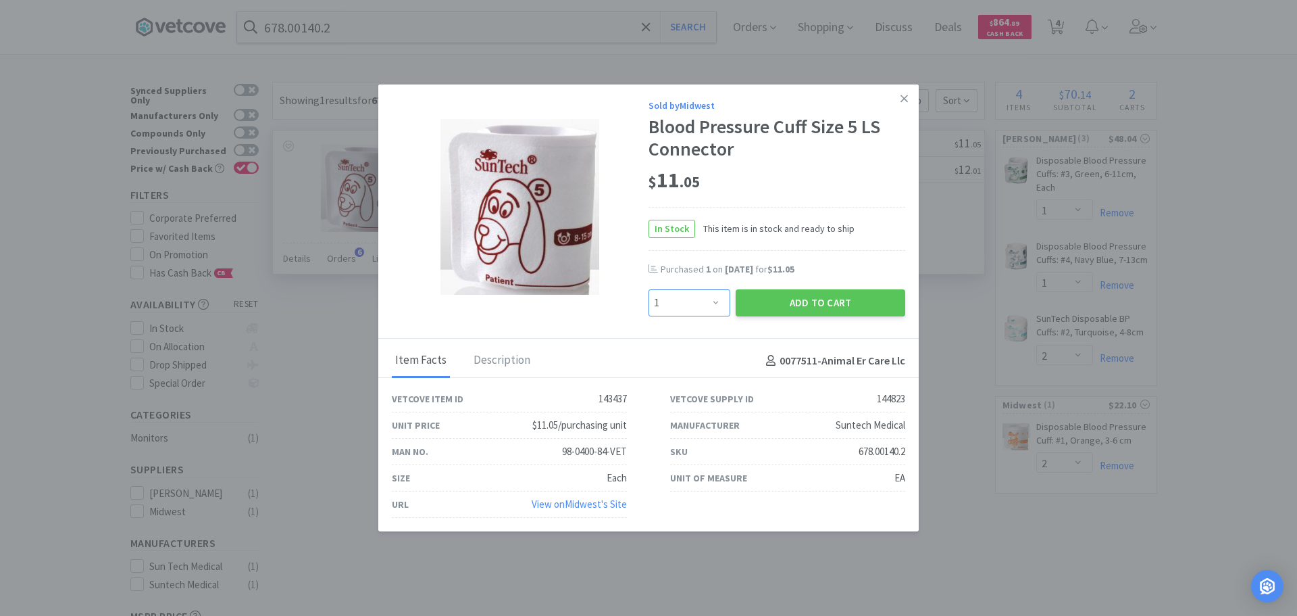
click at [678, 303] on select "Enter Quantity 1 2 3 4 5 6 7 8 9 10 11 12 13 14 15 16 17 18 19 20 Enter Quantity" at bounding box center [690, 302] width 82 height 27
click at [649, 289] on select "Enter Quantity 1 2 3 4 5 6 7 8 9 10 11 12 13 14 15 16 17 18 19 20 Enter Quantity" at bounding box center [690, 302] width 82 height 27
click at [776, 298] on button "Add to Cart" at bounding box center [821, 302] width 170 height 27
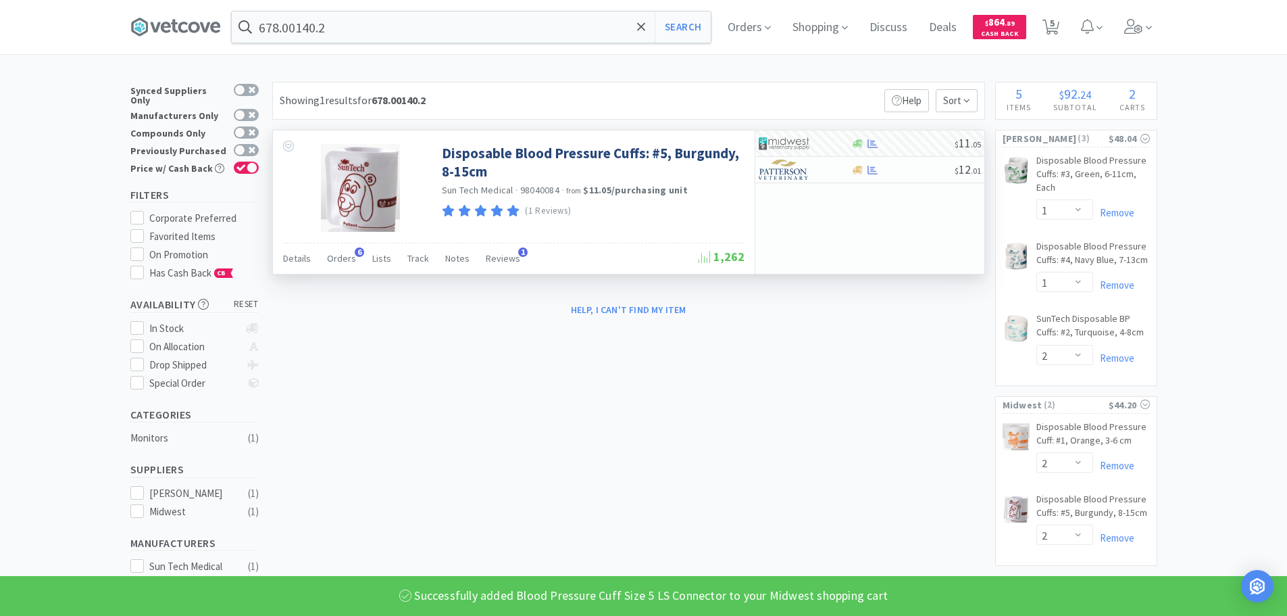
click at [938, 336] on div "× Filter Results Synced Suppliers Only Manufacturers Only Compounds Only Previo…" at bounding box center [643, 426] width 1027 height 689
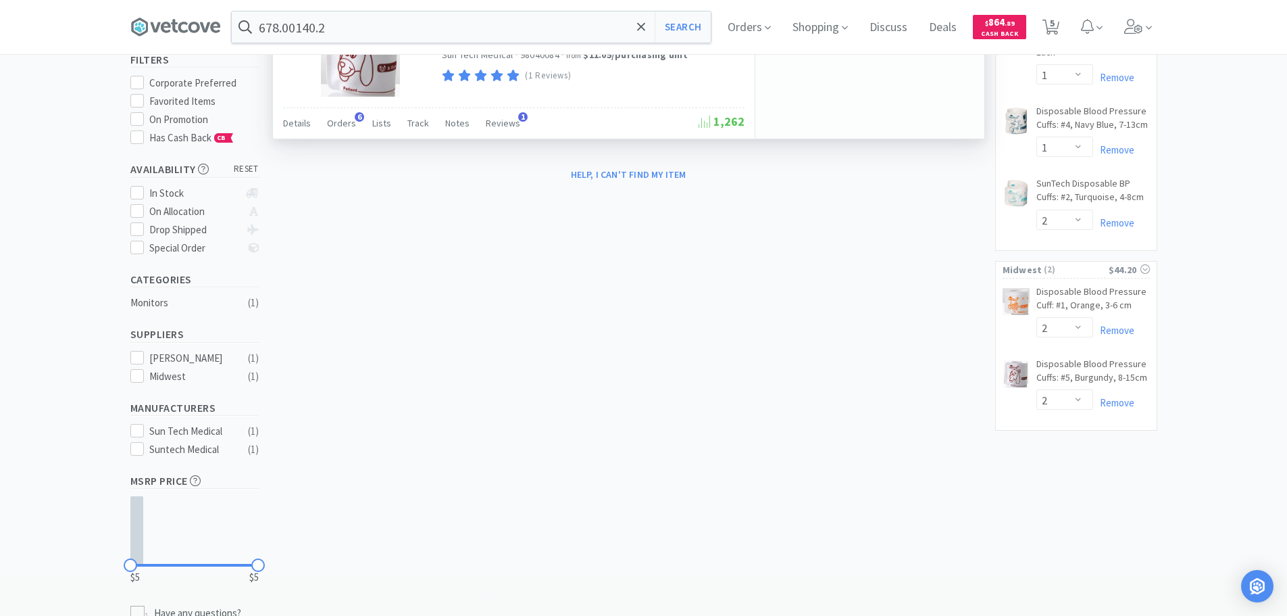
click at [938, 336] on div "× Filter Results Synced Suppliers Only Manufacturers Only Compounds Only Previo…" at bounding box center [643, 291] width 1027 height 689
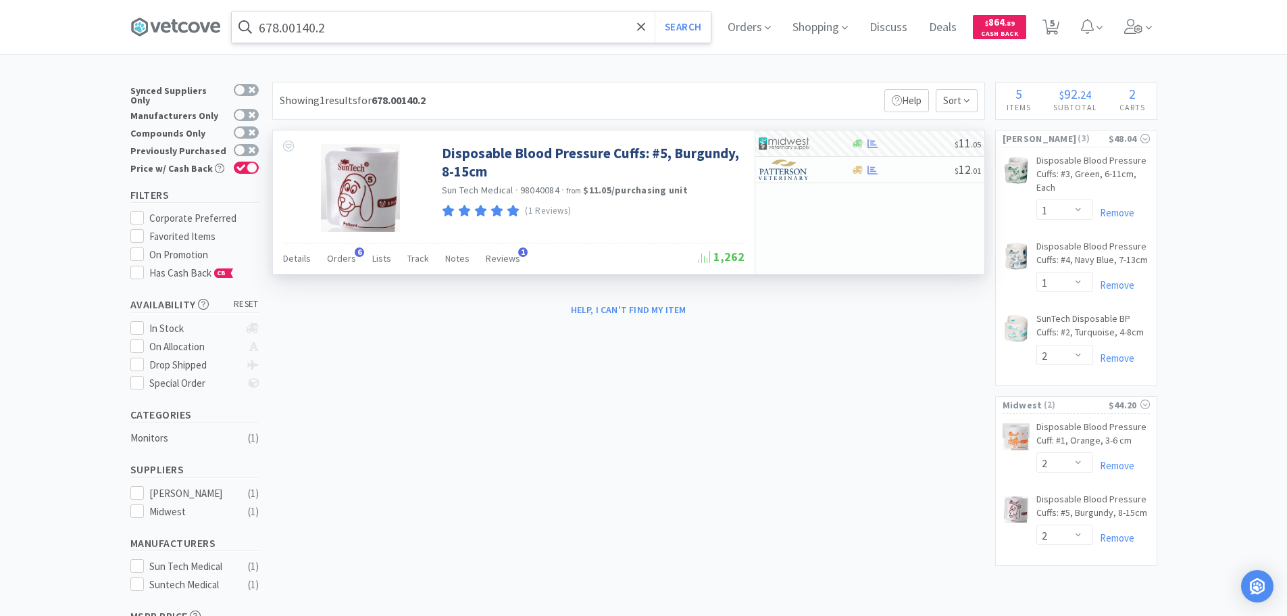
click at [466, 38] on input "678.00140.2" at bounding box center [471, 26] width 479 height 31
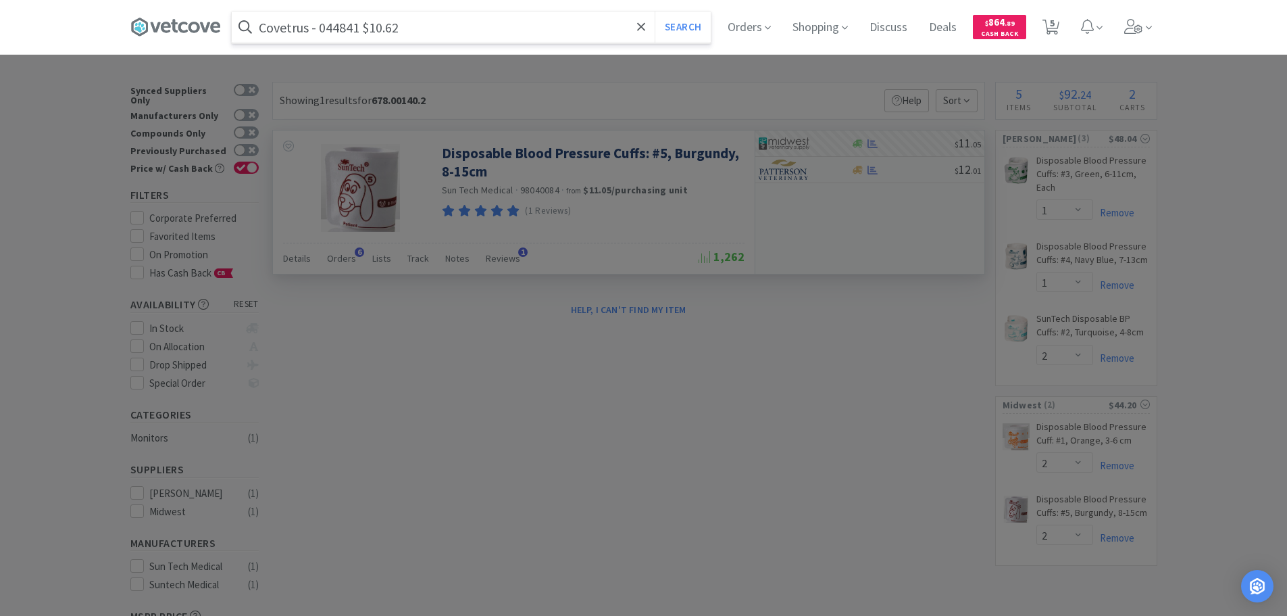
click at [346, 28] on input "Covetrus - 044841 $10.62" at bounding box center [471, 26] width 479 height 31
click at [655, 11] on button "Search" at bounding box center [683, 26] width 56 height 31
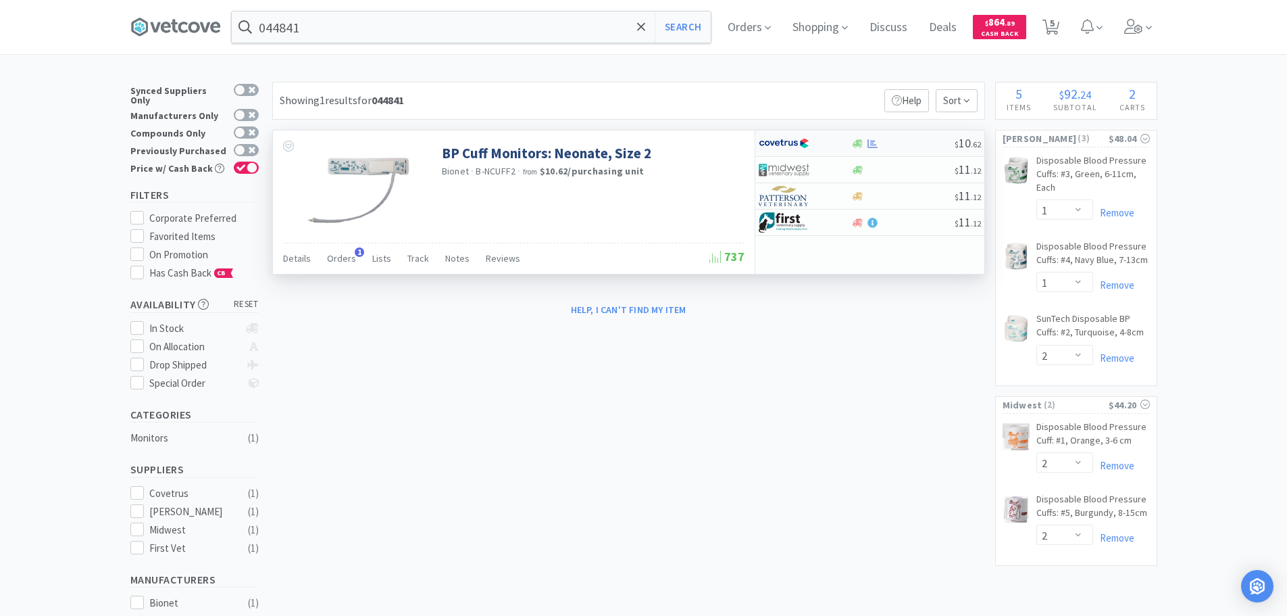
click at [909, 144] on div at bounding box center [902, 144] width 103 height 10
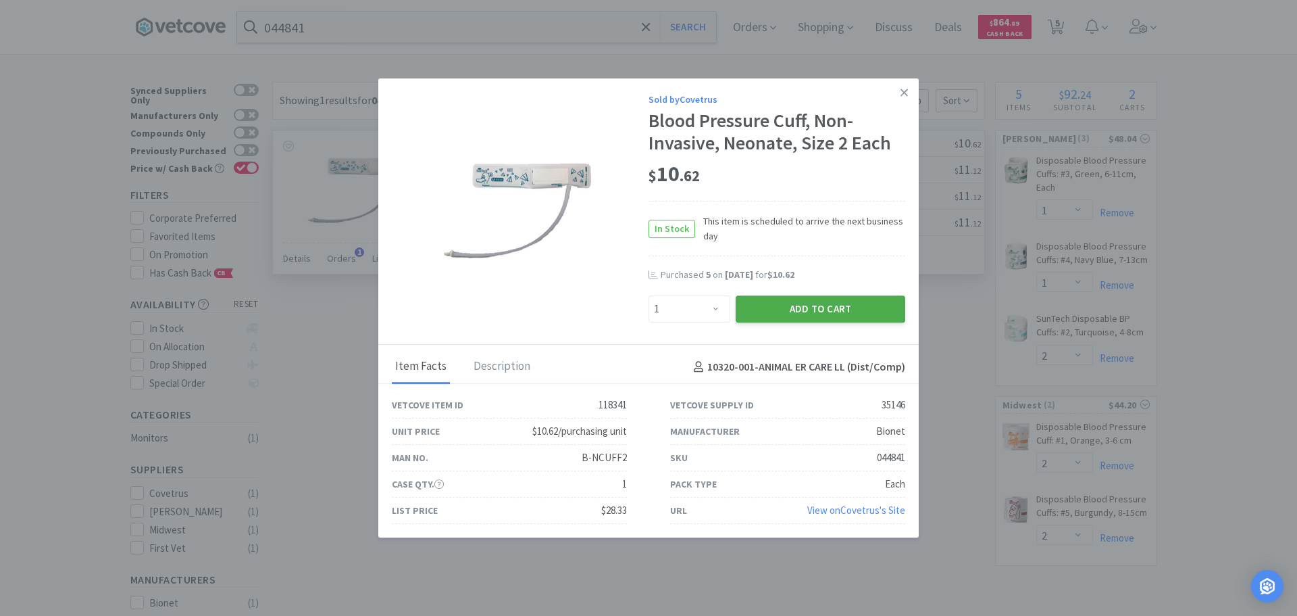
click at [780, 311] on button "Add to Cart" at bounding box center [821, 308] width 170 height 27
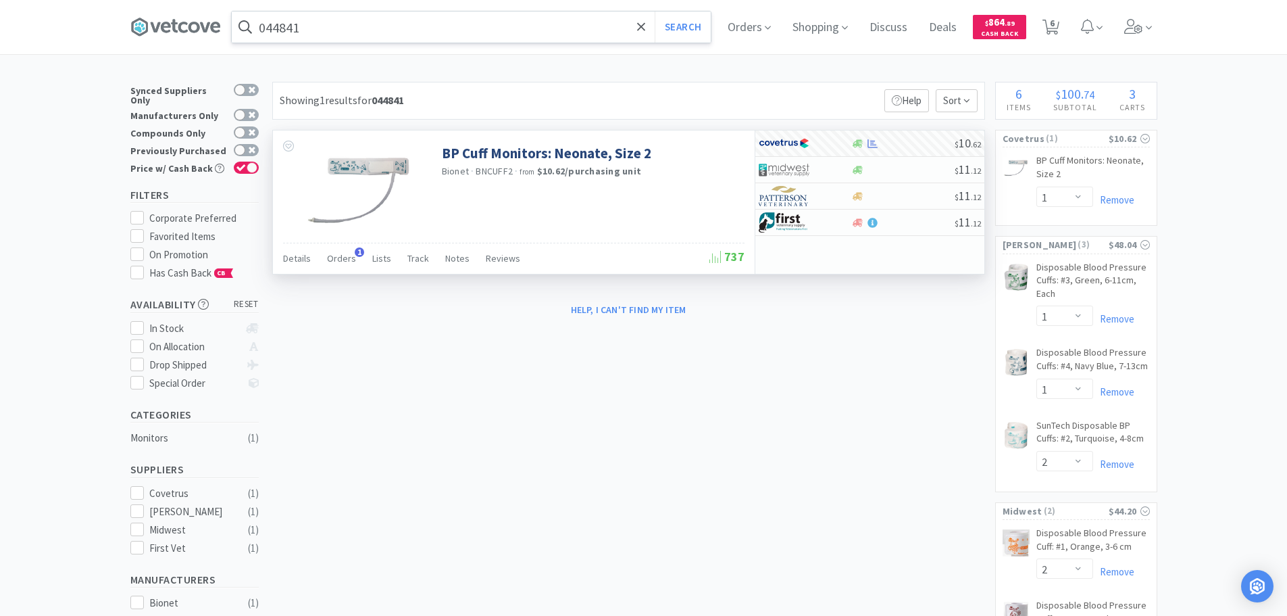
click at [455, 26] on input "044841" at bounding box center [471, 26] width 479 height 31
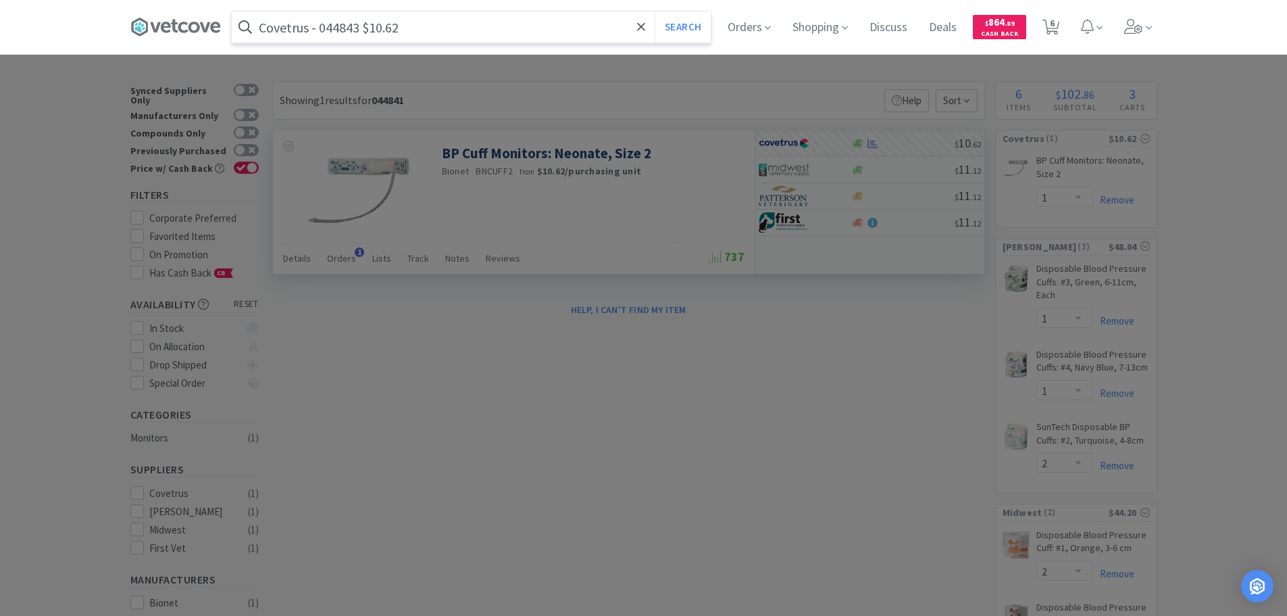
click at [345, 26] on input "Covetrus - 044843 $10.62" at bounding box center [471, 26] width 479 height 31
click at [655, 11] on button "Search" at bounding box center [683, 26] width 56 height 31
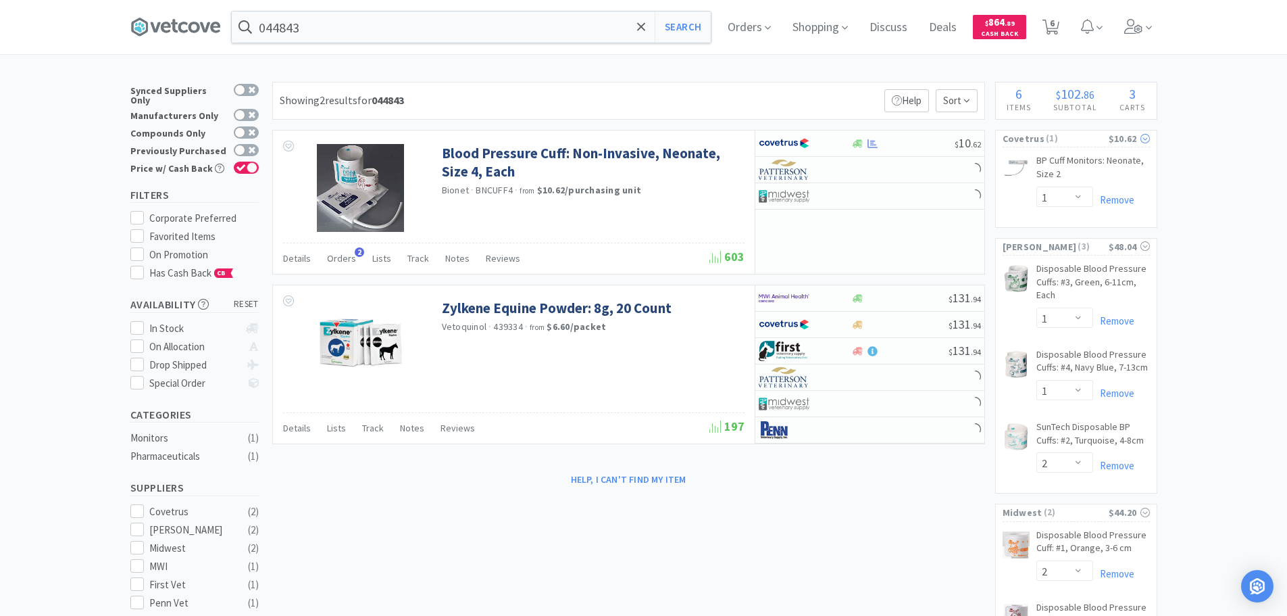
click at [1050, 136] on span "( 1 )" at bounding box center [1077, 139] width 64 height 14
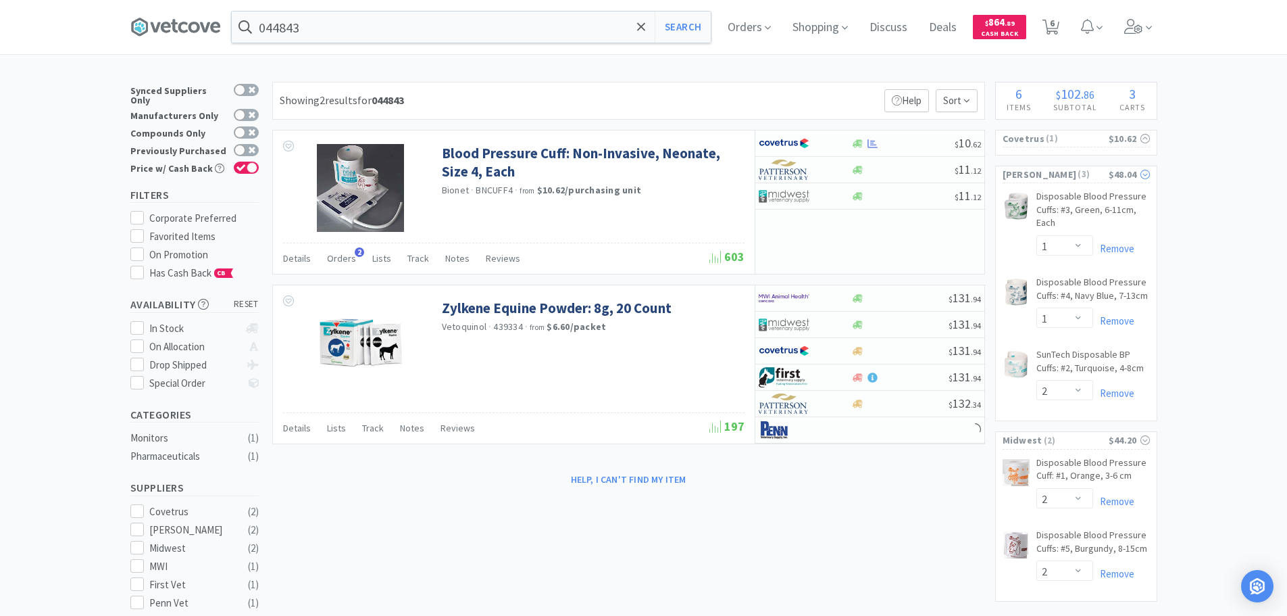
click at [1078, 166] on div "[PERSON_NAME] ( 3 ) $48.04" at bounding box center [1076, 174] width 147 height 17
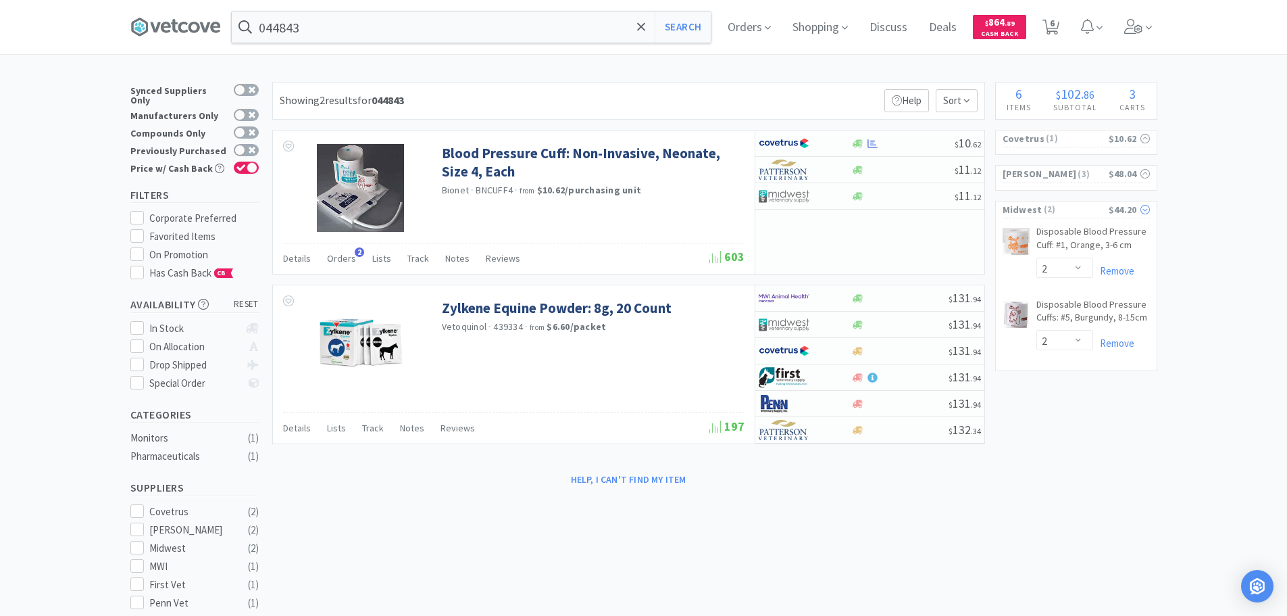
click at [1072, 211] on span "( 2 )" at bounding box center [1076, 210] width 66 height 14
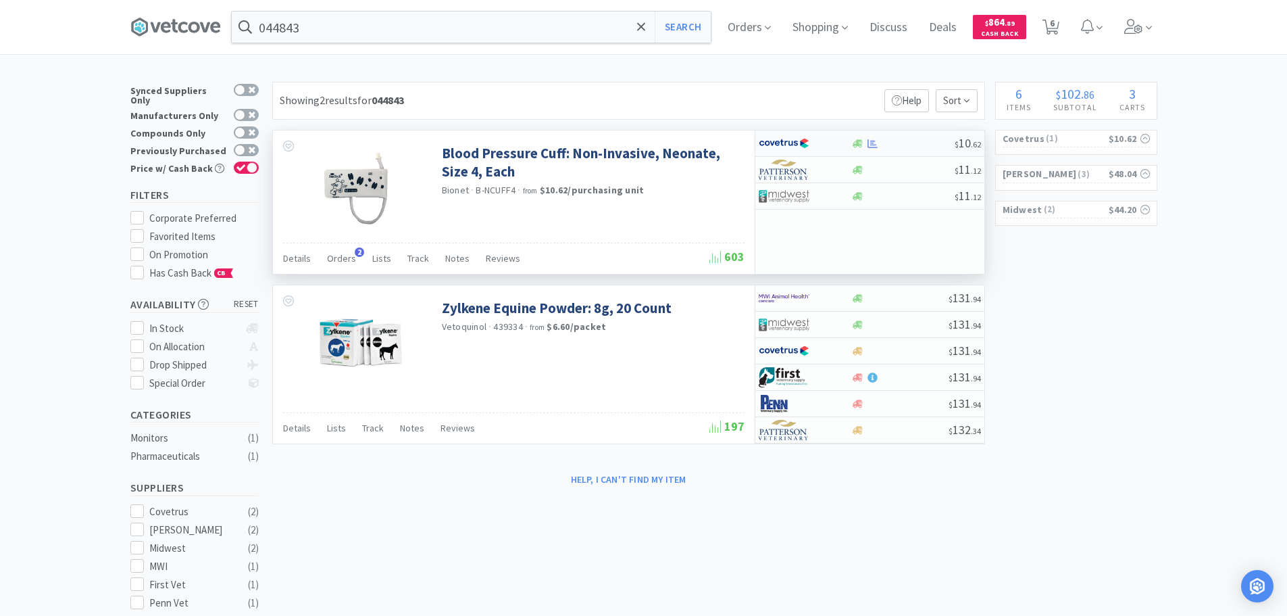
click at [921, 137] on div "$ 10 . 62" at bounding box center [869, 143] width 229 height 26
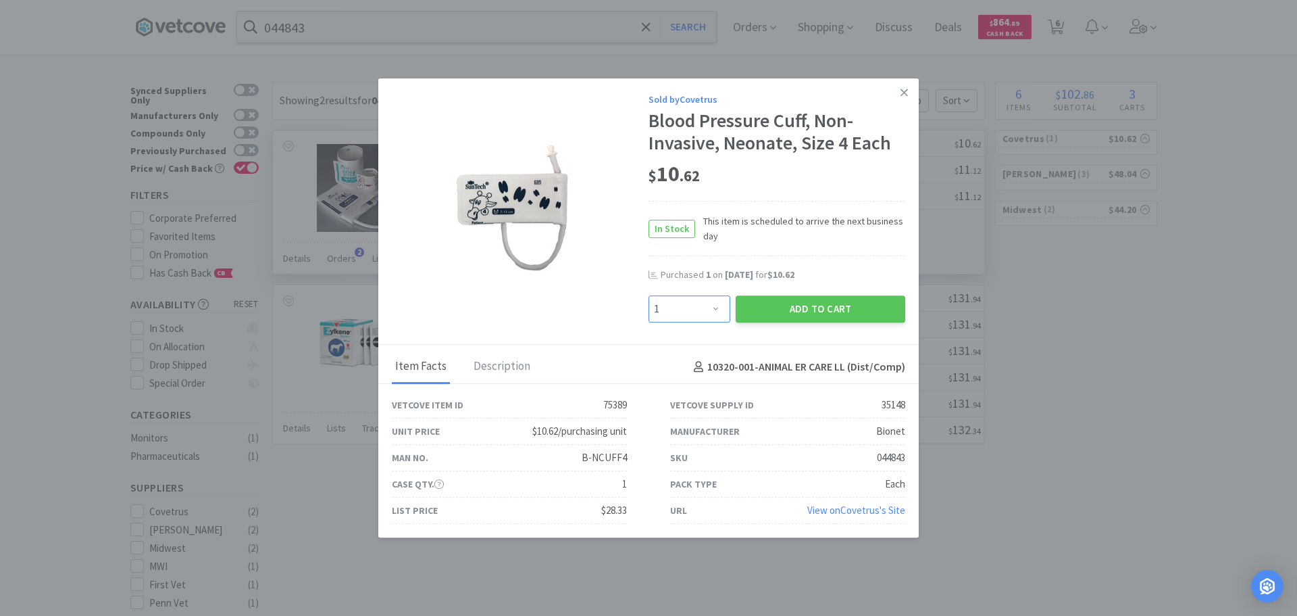
click at [692, 303] on select "Enter Quantity 1 2 3 4 5 6 7 8 9 10 11 12 13 14 15 16 17 18 19 20 Enter Quantity" at bounding box center [690, 308] width 82 height 27
click at [649, 295] on select "Enter Quantity 1 2 3 4 5 6 7 8 9 10 11 12 13 14 15 16 17 18 19 20 Enter Quantity" at bounding box center [690, 308] width 82 height 27
click at [772, 310] on button "Add to Cart" at bounding box center [821, 308] width 170 height 27
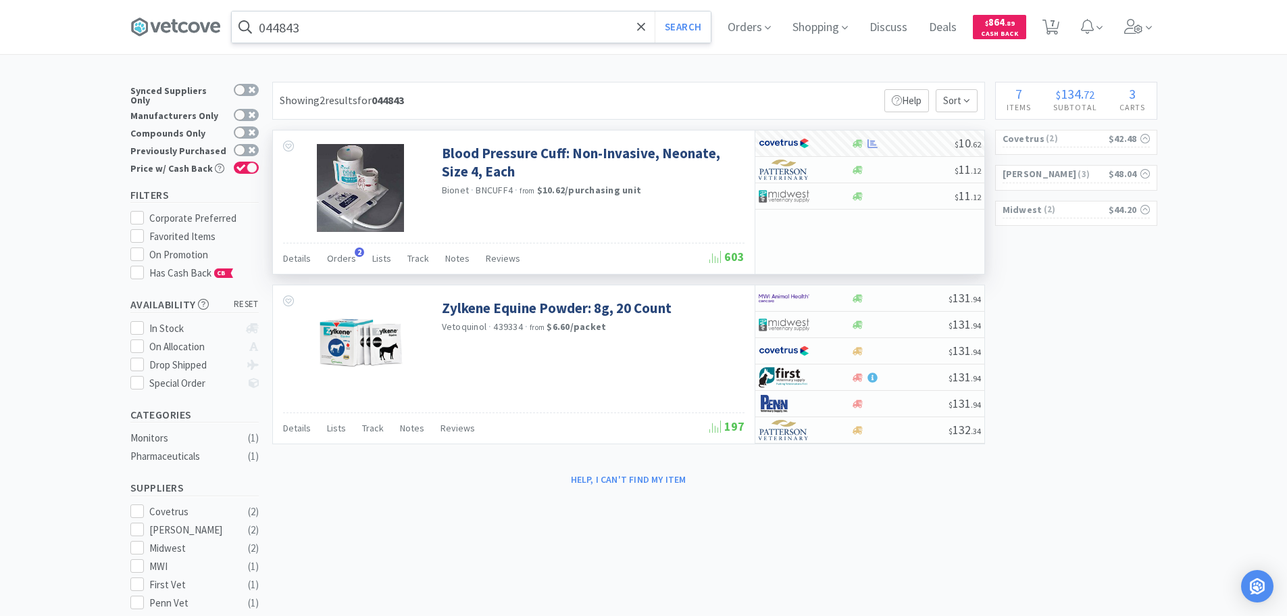
click at [441, 24] on input "044843" at bounding box center [471, 26] width 479 height 31
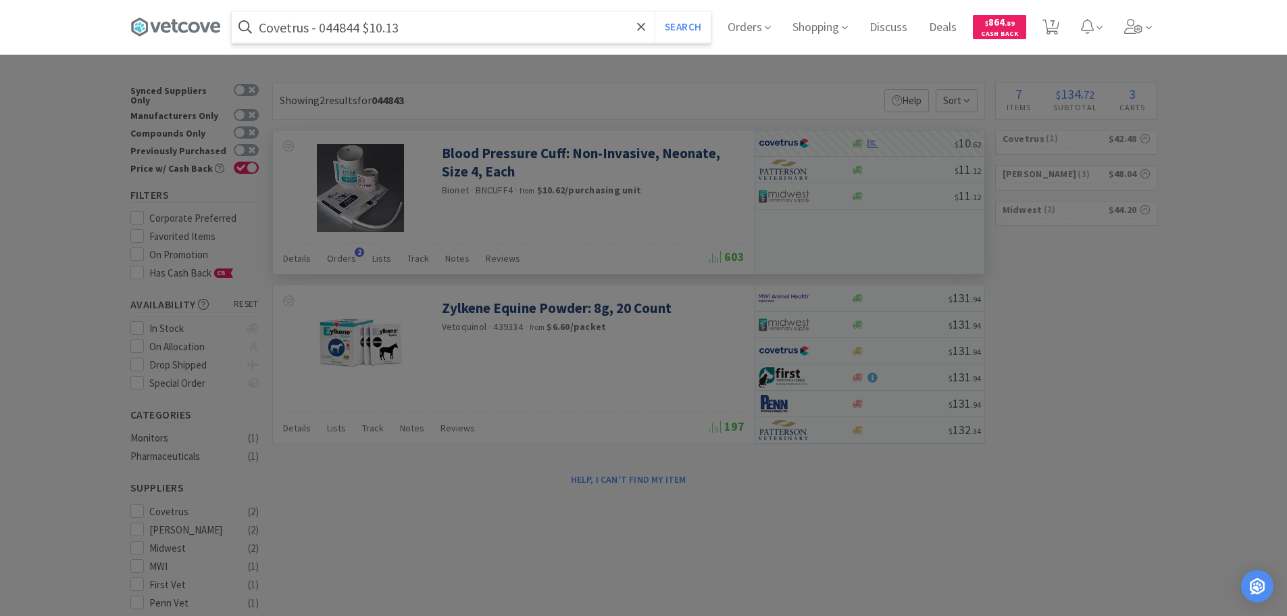
click at [352, 24] on input "Covetrus - 044844 $10.13" at bounding box center [471, 26] width 479 height 31
click at [655, 11] on button "Search" at bounding box center [683, 26] width 56 height 31
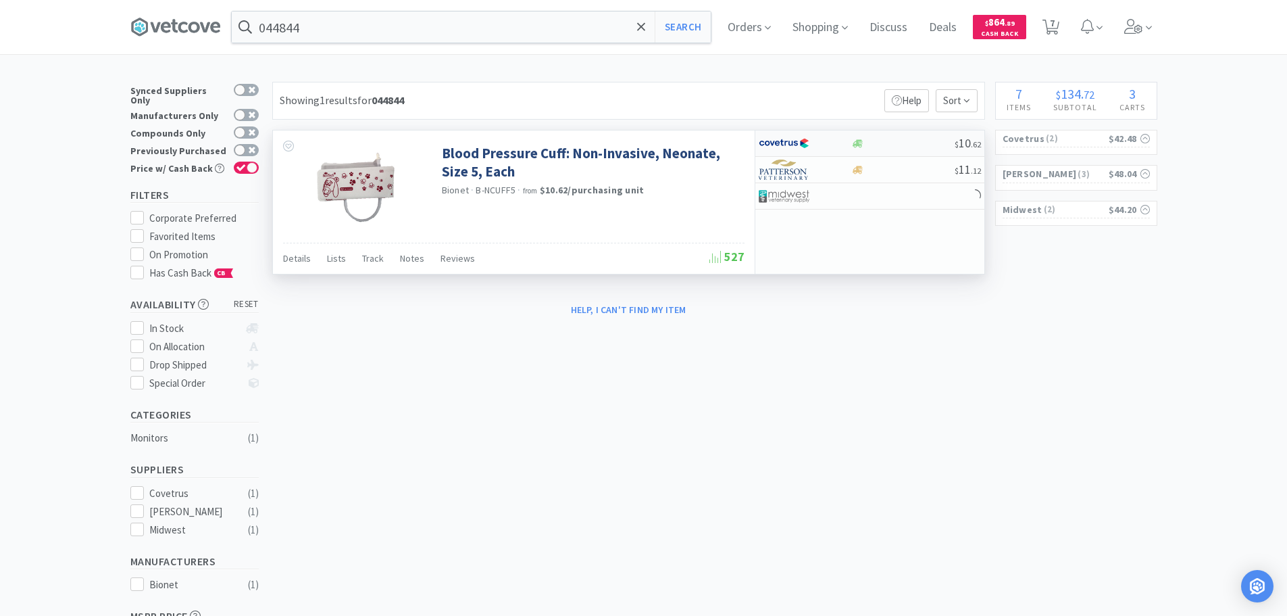
click at [916, 145] on div at bounding box center [902, 144] width 103 height 10
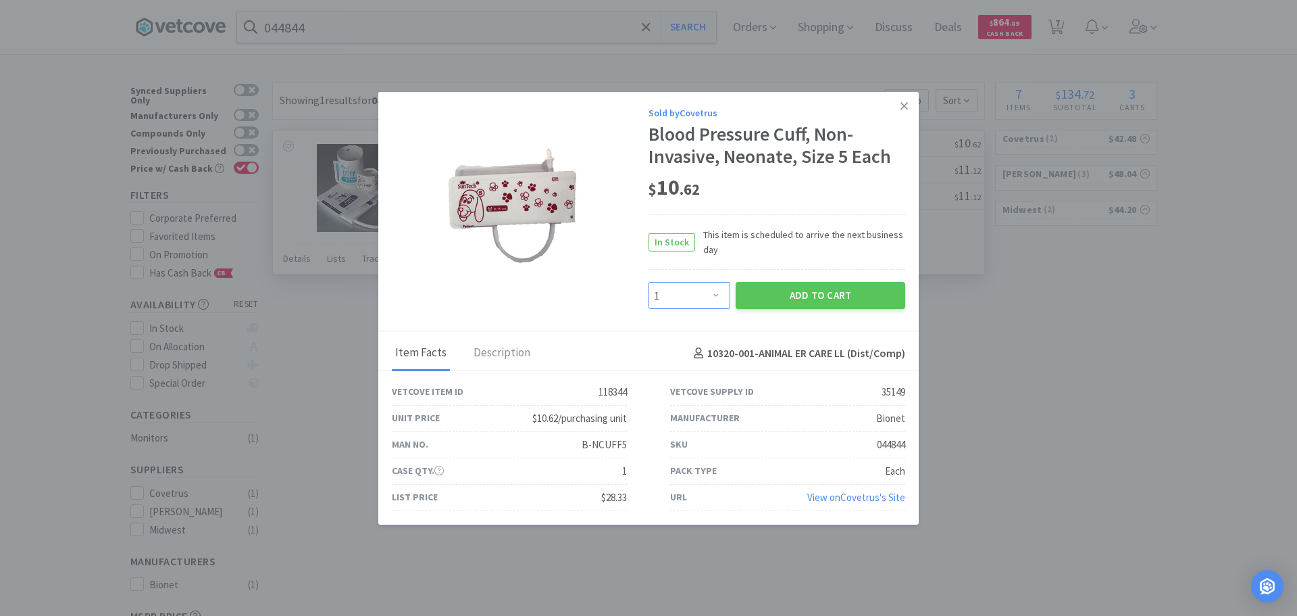
click at [704, 295] on select "Enter Quantity 1 2 3 4 5 6 7 8 9 10 11 12 13 14 15 16 17 18 19 20 Enter Quantity" at bounding box center [690, 295] width 82 height 27
click at [649, 282] on select "Enter Quantity 1 2 3 4 5 6 7 8 9 10 11 12 13 14 15 16 17 18 19 20 Enter Quantity" at bounding box center [690, 295] width 82 height 27
click at [761, 295] on button "Add to Cart" at bounding box center [821, 295] width 170 height 27
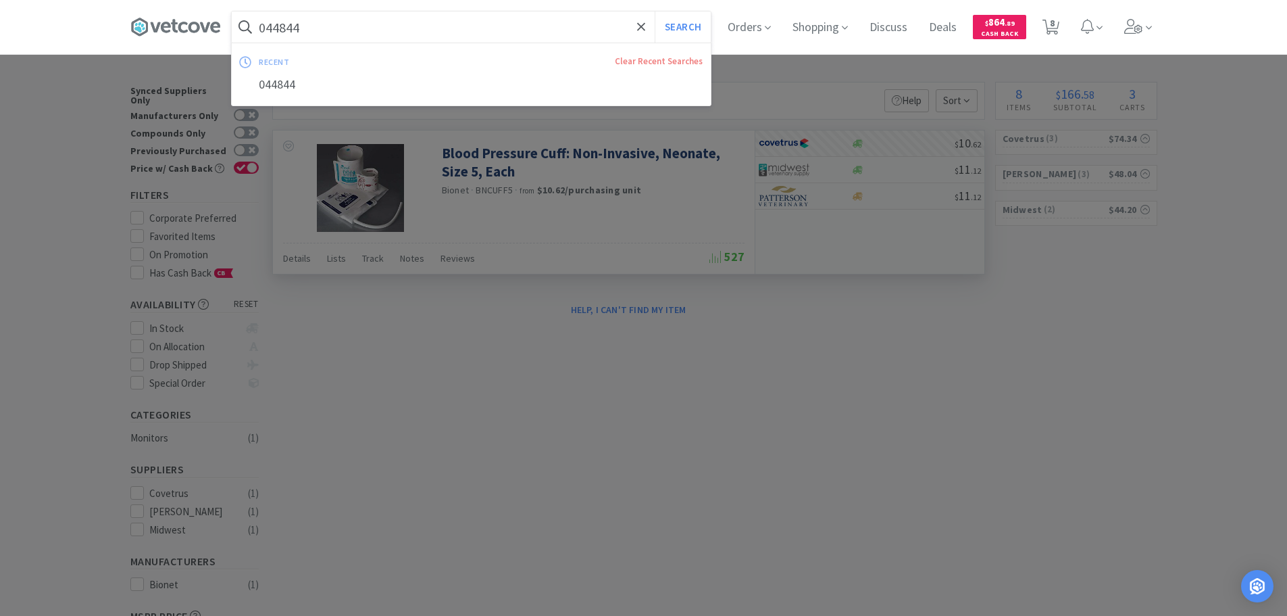
click at [443, 24] on input "044844" at bounding box center [471, 26] width 479 height 31
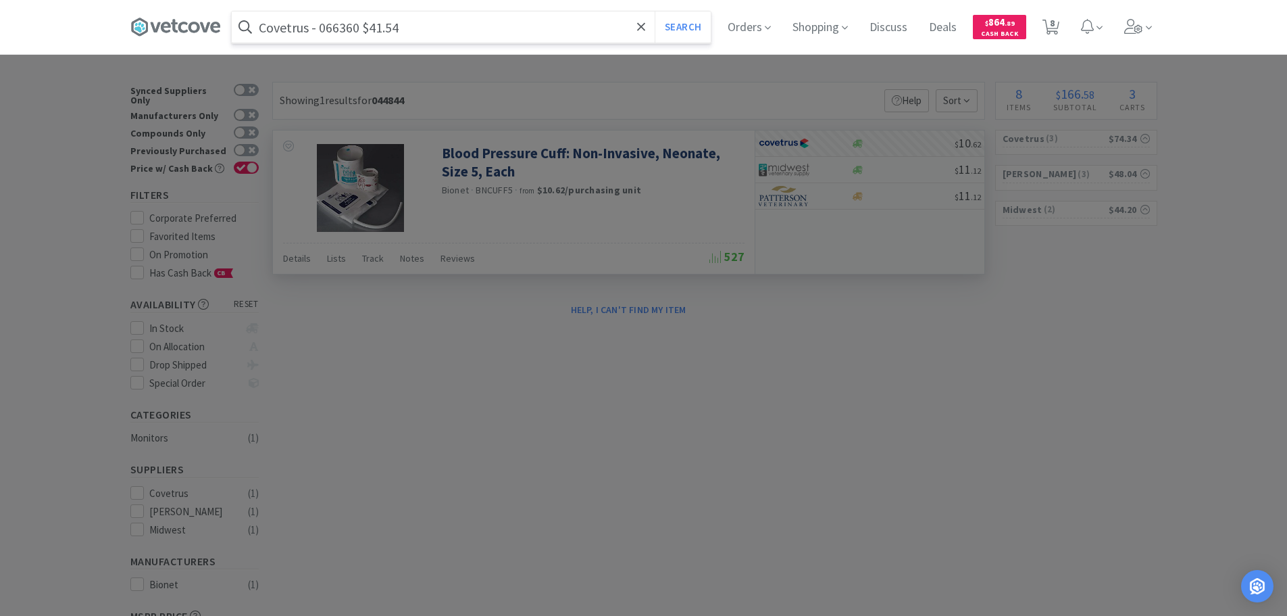
click at [336, 28] on input "Covetrus - 066360 $41.54" at bounding box center [471, 26] width 479 height 31
click at [655, 11] on button "Search" at bounding box center [683, 26] width 56 height 31
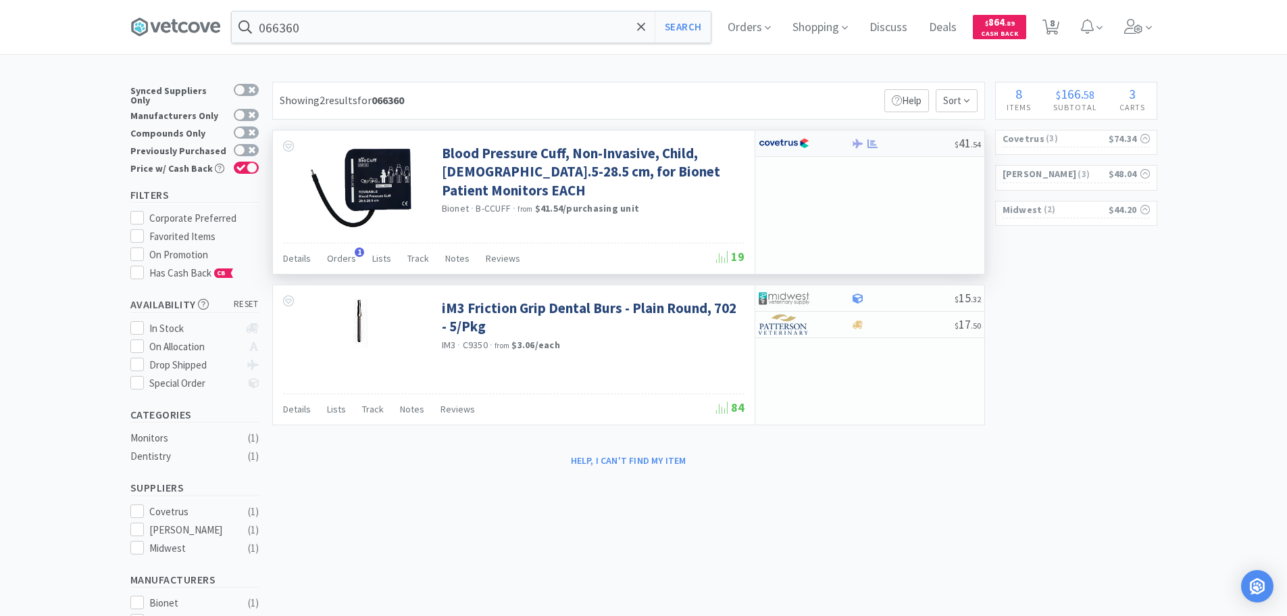
click at [915, 144] on div at bounding box center [902, 144] width 103 height 10
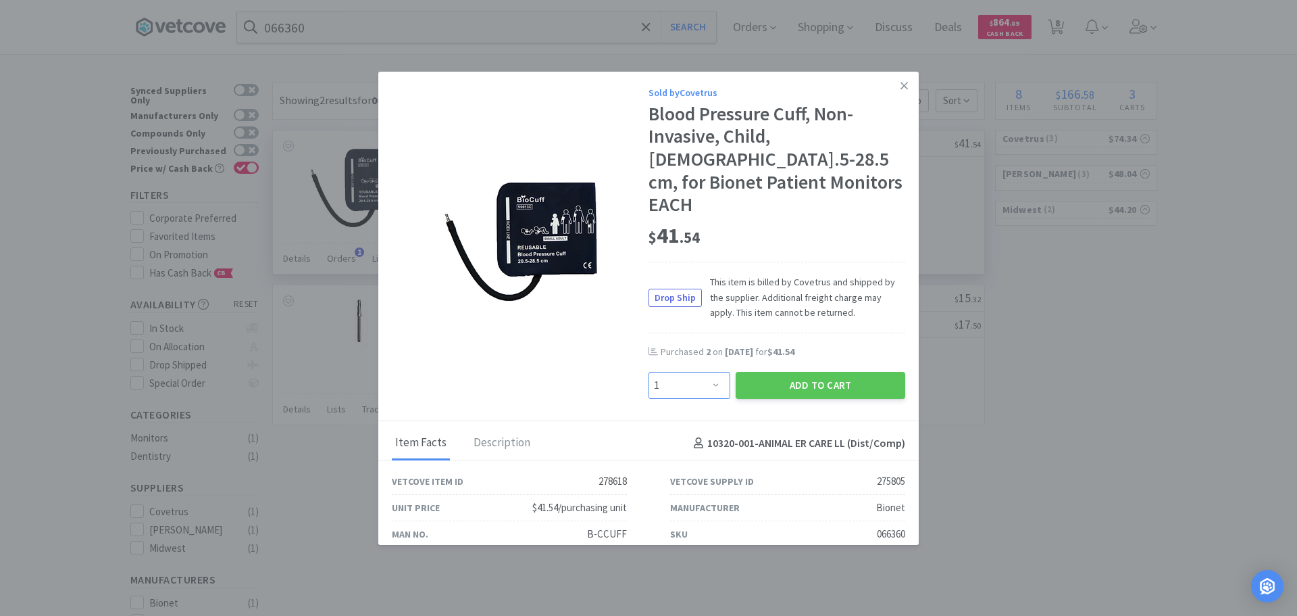
click at [687, 372] on select "Enter Quantity 1 2 3 4 5 6 7 8 9 10 11 12 13 14 15 16 17 18 19 20 Enter Quantity" at bounding box center [690, 385] width 82 height 27
click at [649, 372] on select "Enter Quantity 1 2 3 4 5 6 7 8 9 10 11 12 13 14 15 16 17 18 19 20 Enter Quantity" at bounding box center [690, 385] width 82 height 27
click at [776, 372] on button "Add to Cart" at bounding box center [821, 385] width 170 height 27
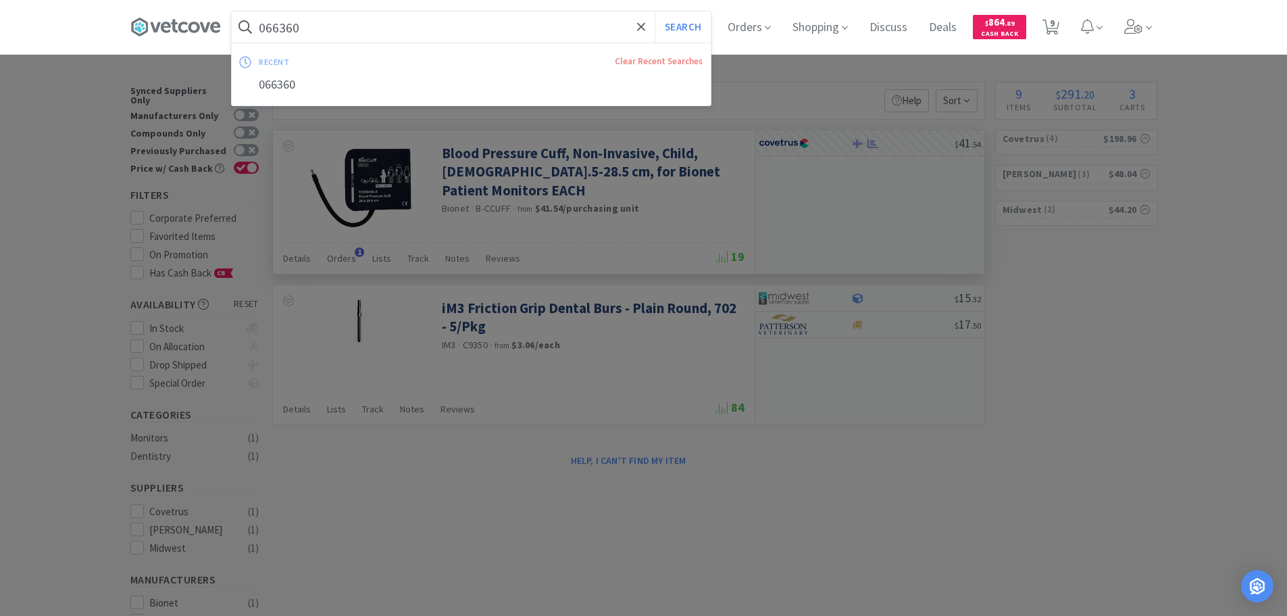
click at [453, 20] on input "066360" at bounding box center [471, 26] width 479 height 31
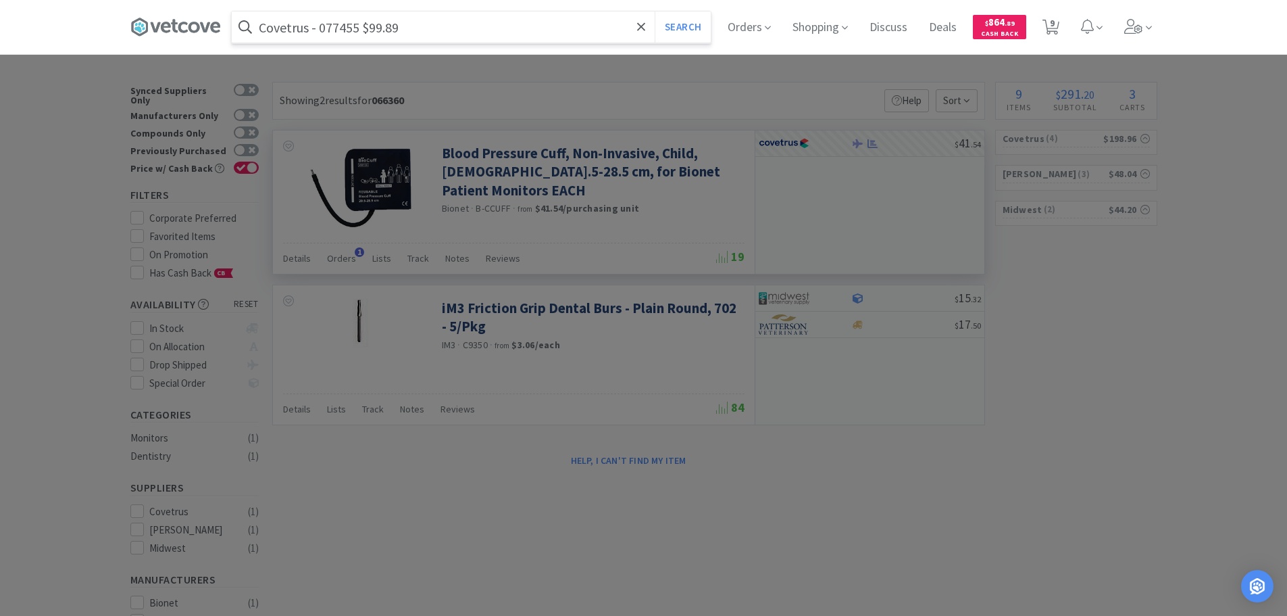
click at [328, 25] on input "Covetrus - 077455 $99.89" at bounding box center [471, 26] width 479 height 31
click at [655, 11] on button "Search" at bounding box center [683, 26] width 56 height 31
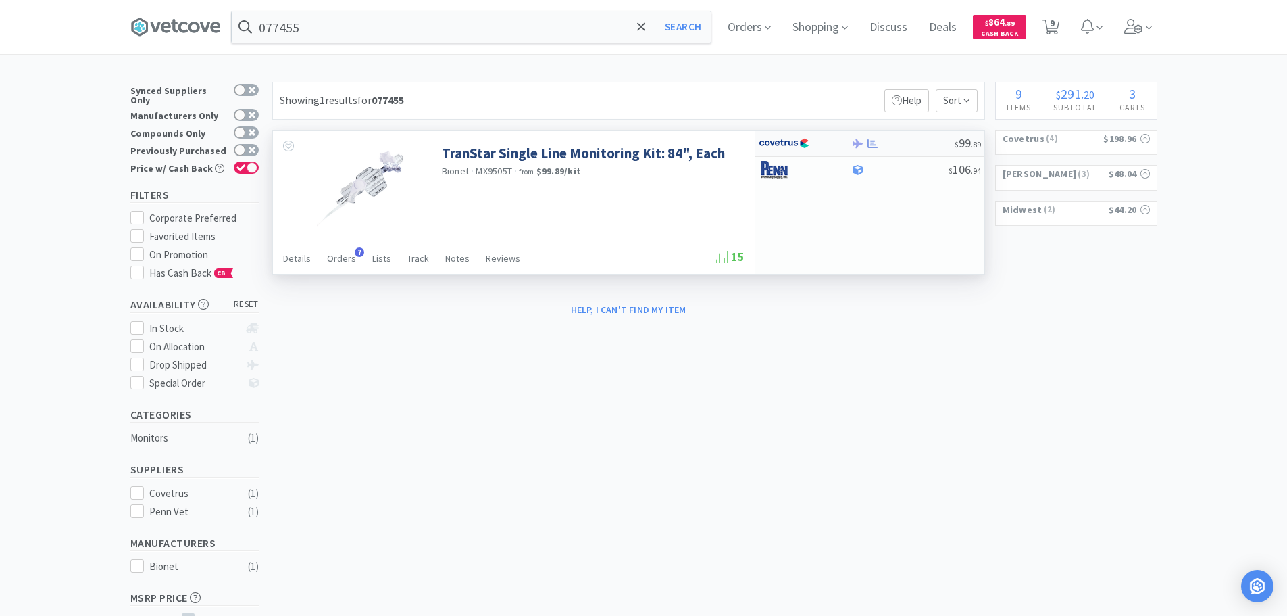
click at [889, 136] on div "$ 99 . 89" at bounding box center [869, 143] width 229 height 26
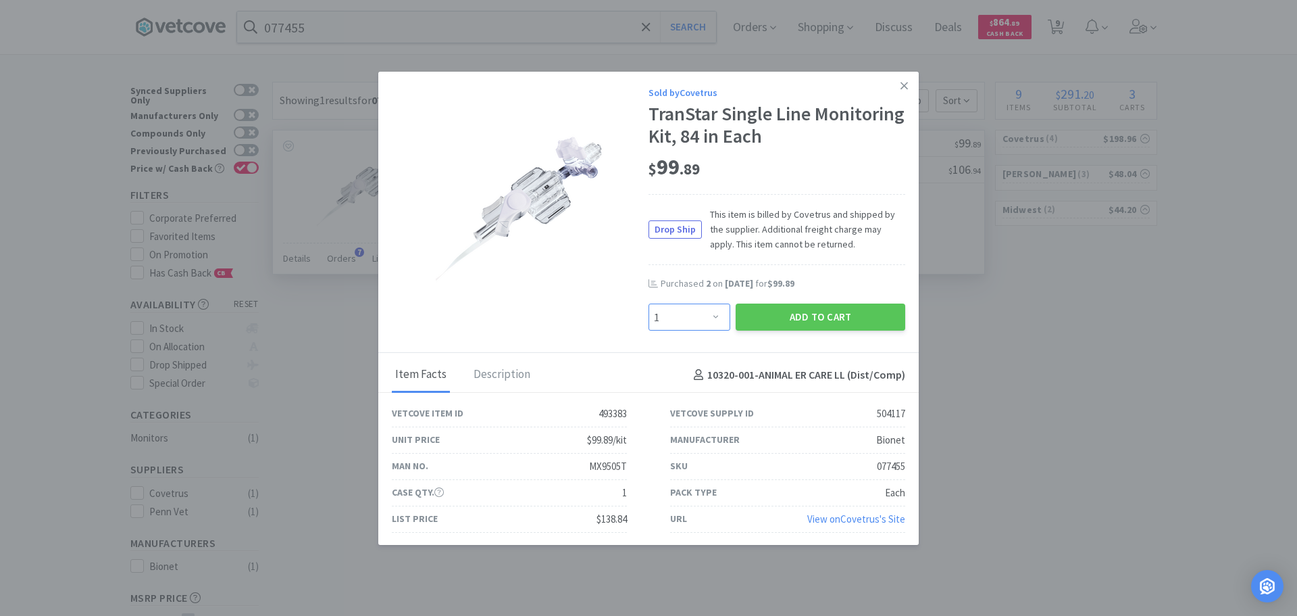
click at [672, 317] on select "Enter Quantity 1 2 3 4 5 6 7 8 9 10 11 12 13 14 15 16 17 18 19 20 Enter Quantity" at bounding box center [690, 316] width 82 height 27
click at [649, 303] on select "Enter Quantity 1 2 3 4 5 6 7 8 9 10 11 12 13 14 15 16 17 18 19 20 Enter Quantity" at bounding box center [690, 316] width 82 height 27
click at [784, 305] on button "Add to Cart" at bounding box center [821, 316] width 170 height 27
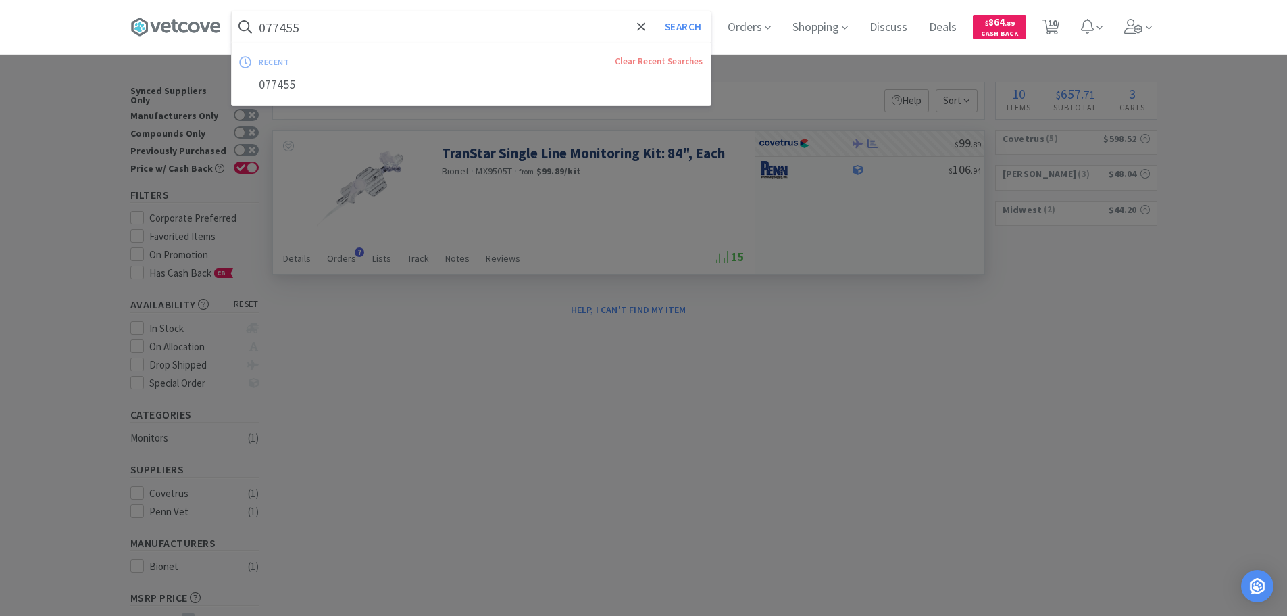
click at [439, 24] on input "077455" at bounding box center [471, 26] width 479 height 31
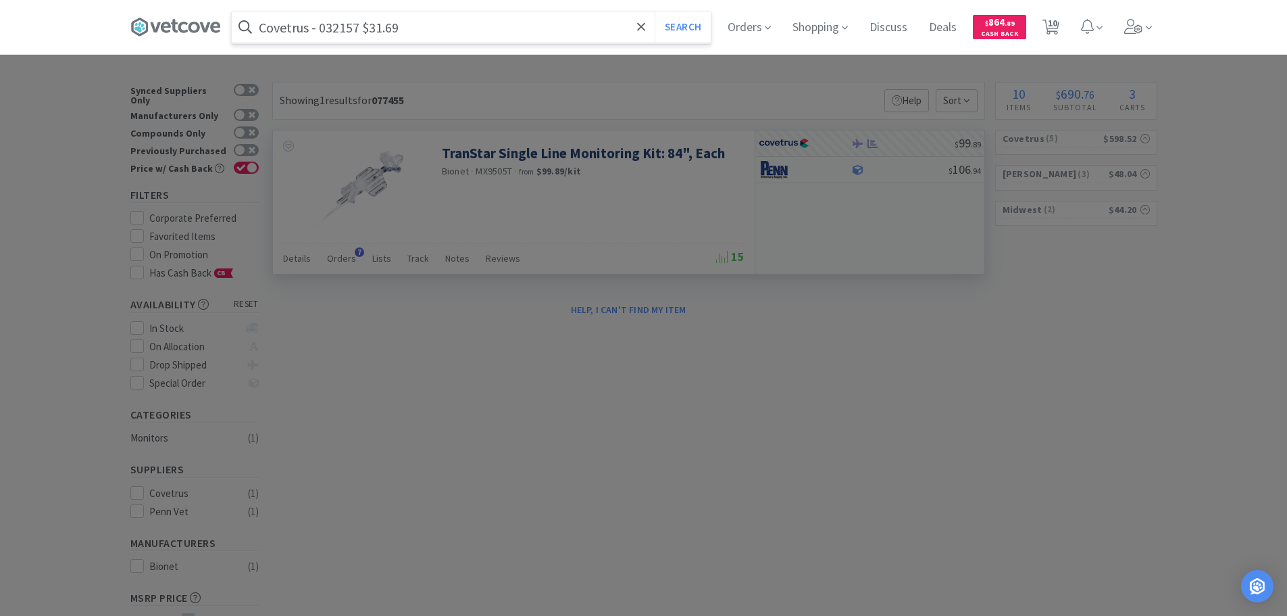
click at [333, 29] on input "Covetrus - 032157 $31.69" at bounding box center [471, 26] width 479 height 31
click at [655, 11] on button "Search" at bounding box center [683, 26] width 56 height 31
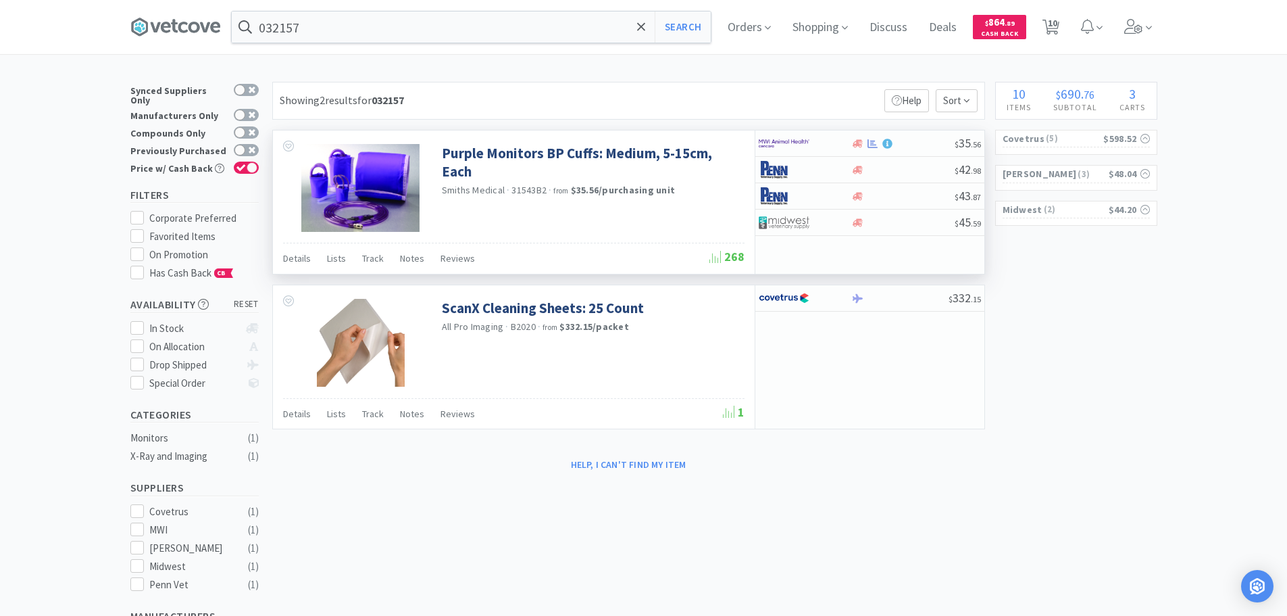
click at [536, 191] on span "31543B2" at bounding box center [528, 190] width 35 height 12
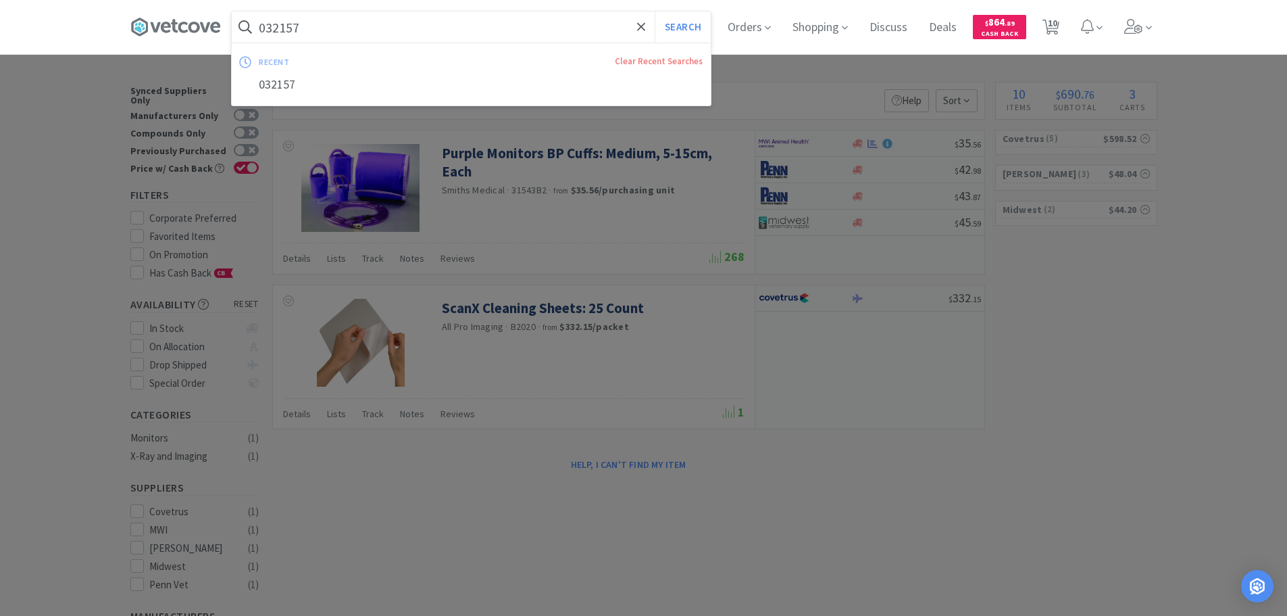
click at [451, 31] on input "032157" at bounding box center [471, 26] width 479 height 31
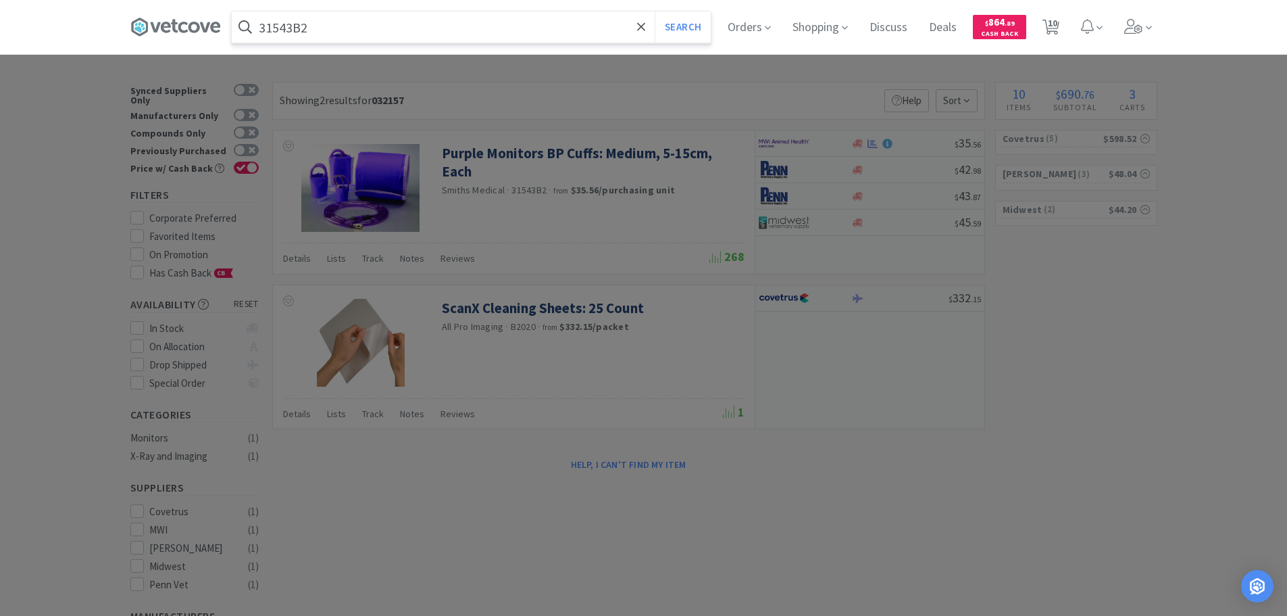
click at [655, 11] on button "Search" at bounding box center [683, 26] width 56 height 31
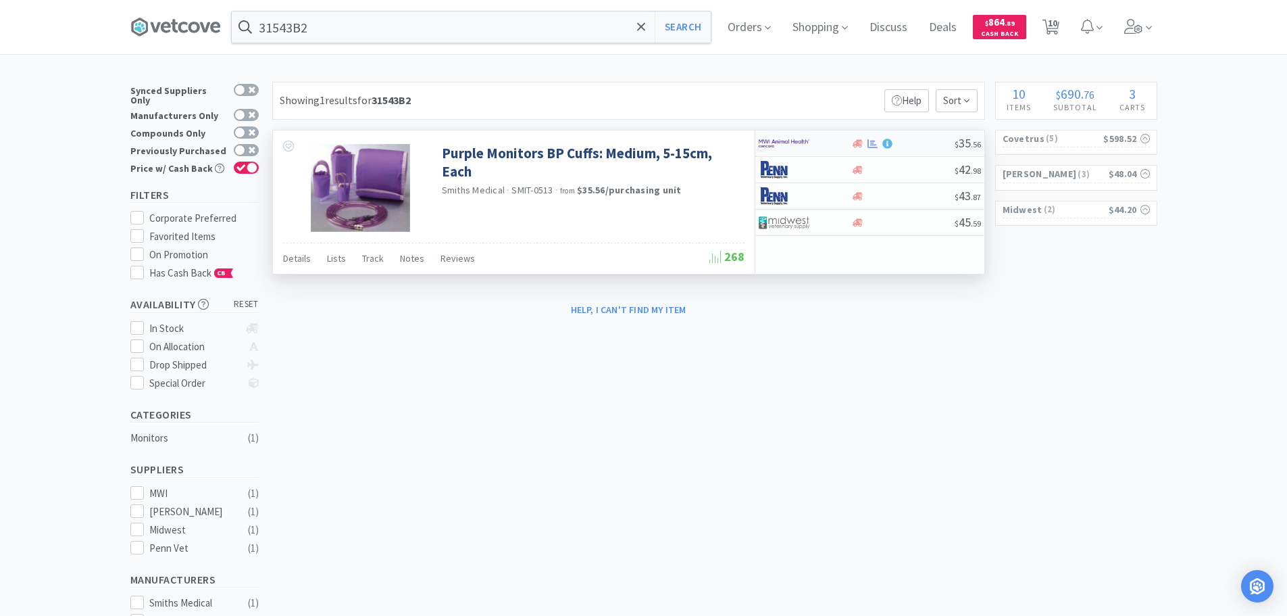
click at [905, 149] on div "$ 35 . 56" at bounding box center [869, 143] width 229 height 26
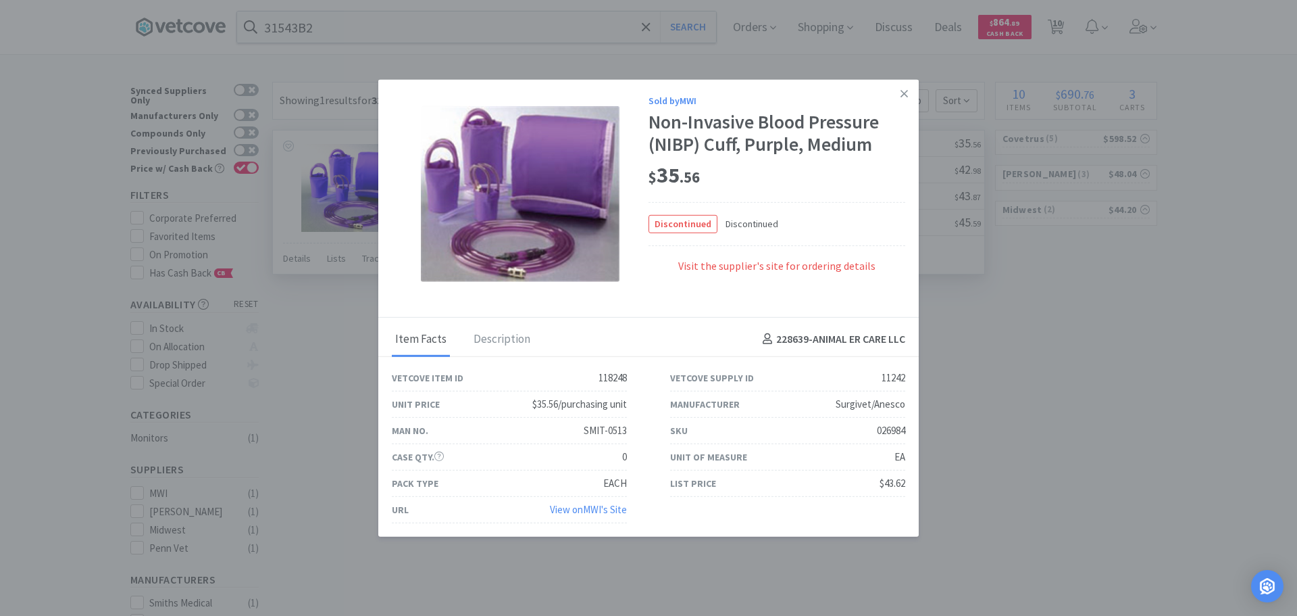
click at [889, 430] on div "026984" at bounding box center [891, 430] width 28 height 16
click at [903, 95] on icon at bounding box center [904, 93] width 7 height 12
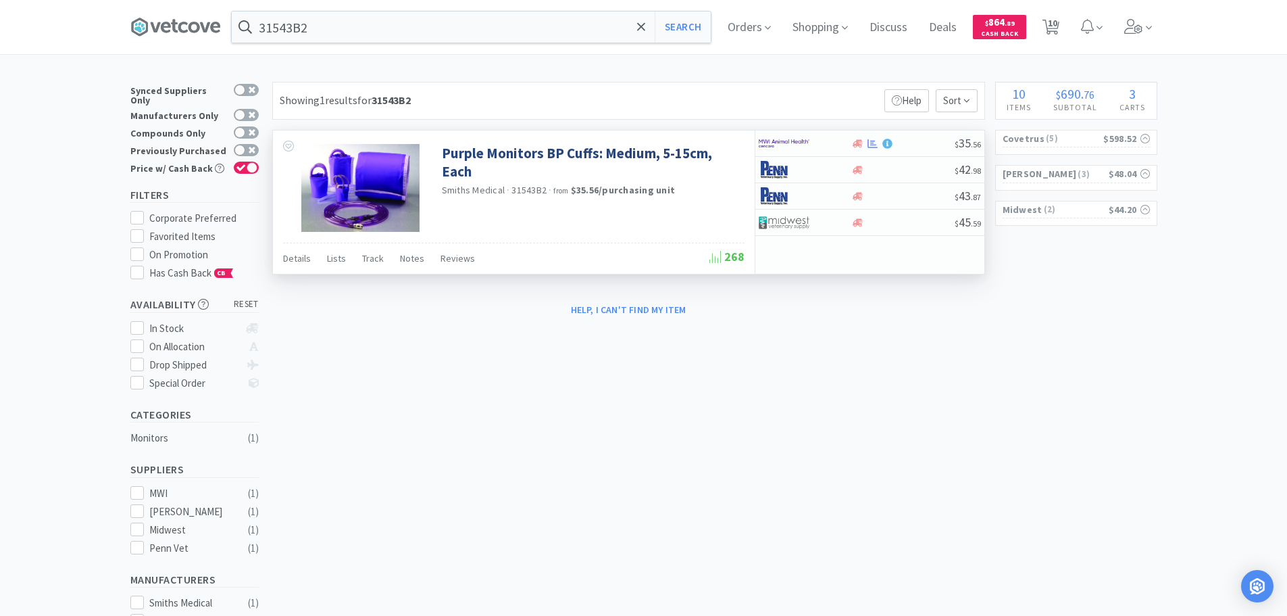
click at [567, 87] on div "Showing 1 results for 31543B2 Filters Help Sort" at bounding box center [628, 101] width 713 height 38
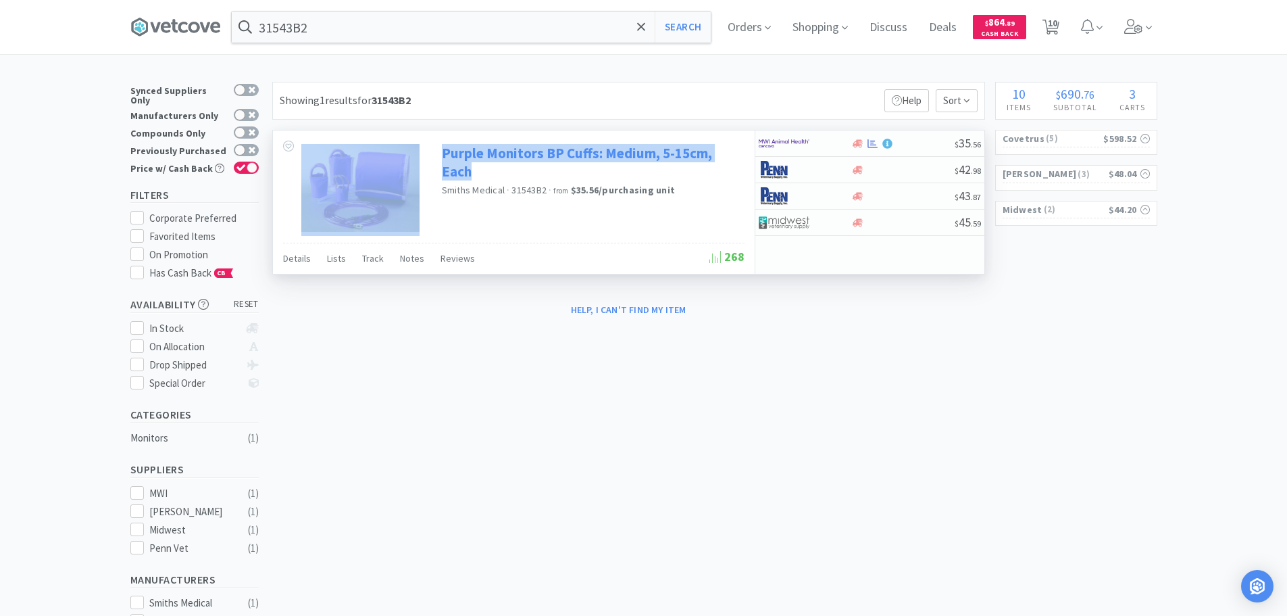
drag, startPoint x: 439, startPoint y: 141, endPoint x: 518, endPoint y: 179, distance: 87.6
click at [518, 179] on div "Purple Monitors BP Cuffs: Medium, 5-15cm, Each Smiths Medical · 31543B2 · from …" at bounding box center [514, 186] width 482 height 112
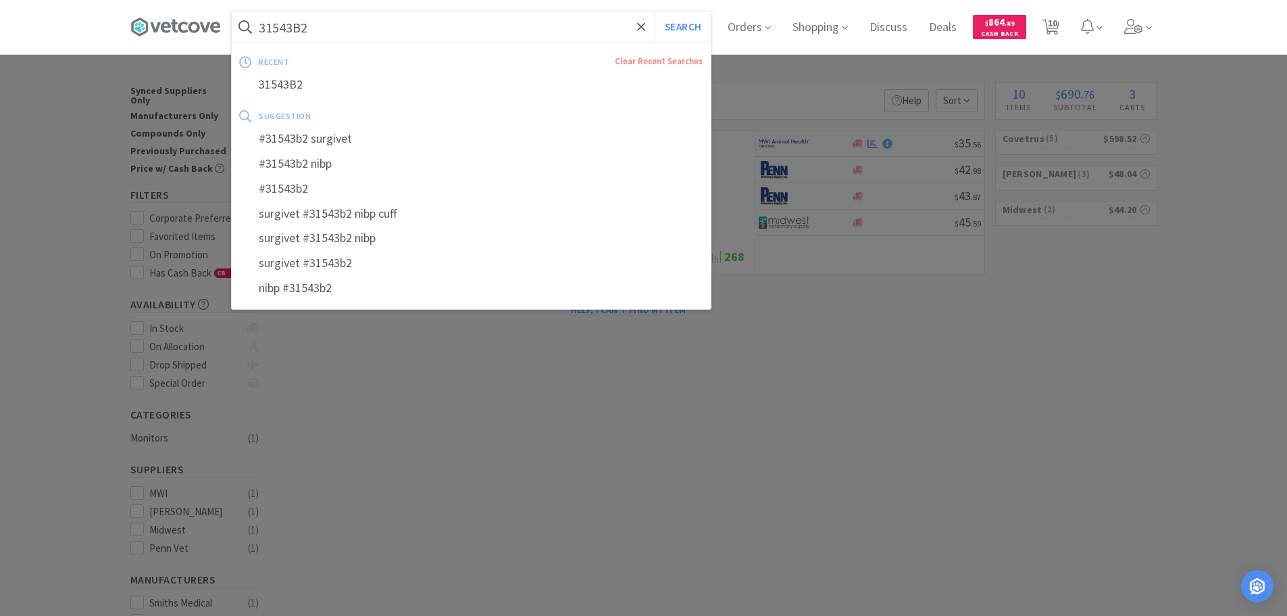
click at [431, 27] on input "31543B2" at bounding box center [471, 26] width 479 height 31
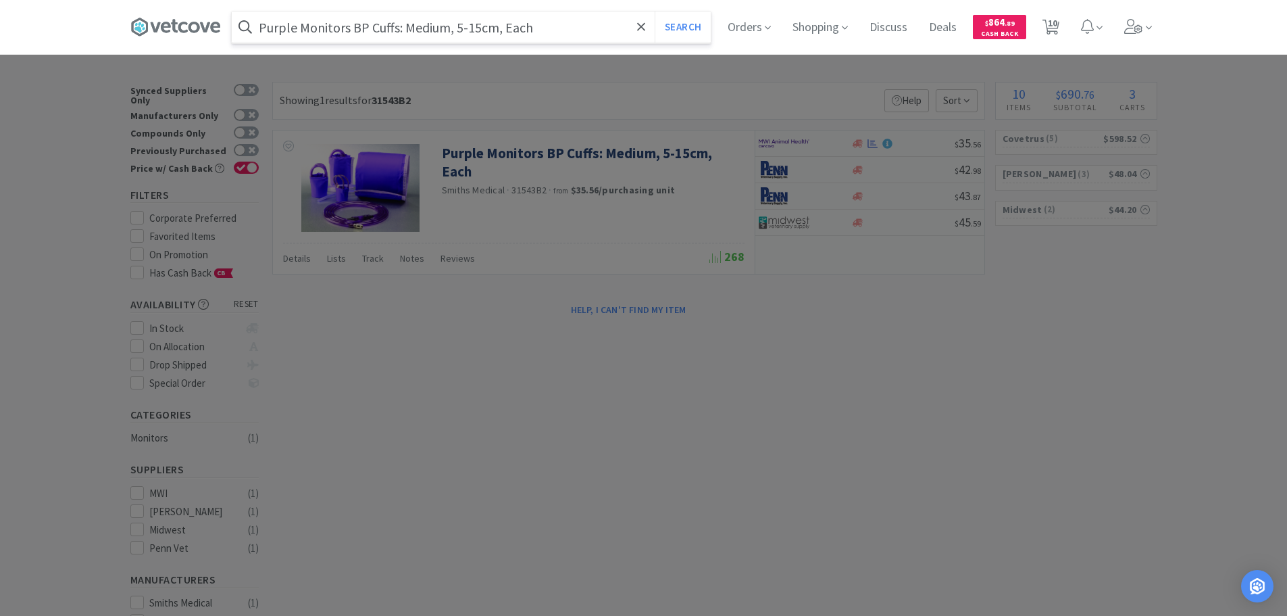
click at [655, 11] on button "Search" at bounding box center [683, 26] width 56 height 31
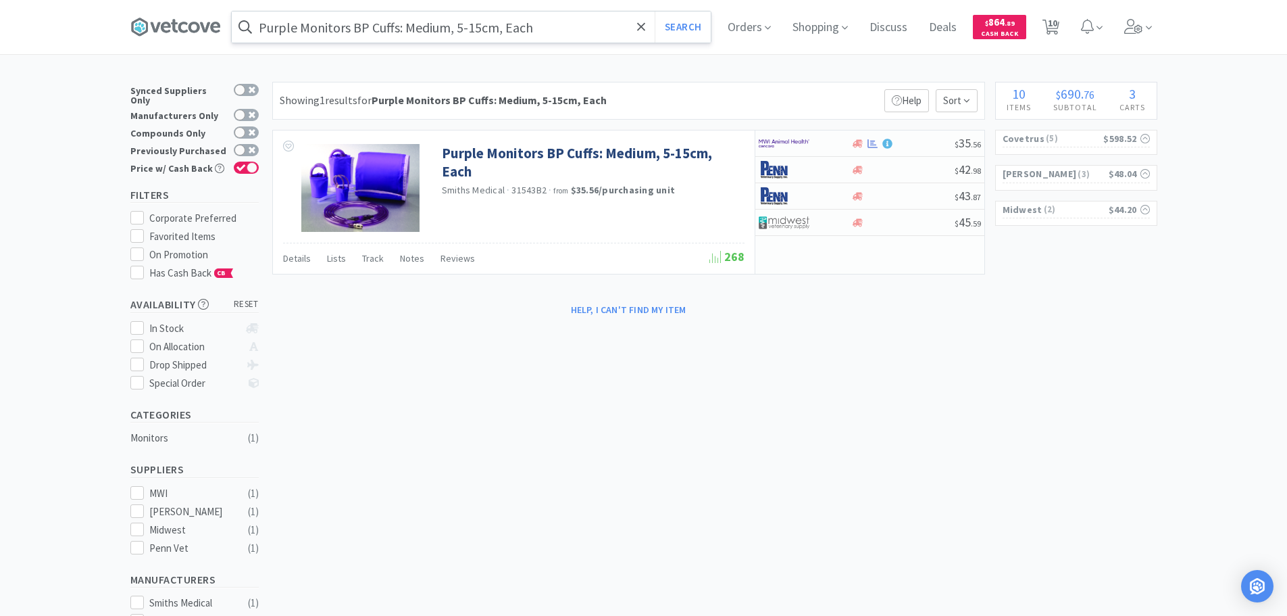
click at [377, 28] on input "Purple Monitors BP Cuffs: Medium, 5-15cm, Each" at bounding box center [471, 26] width 479 height 31
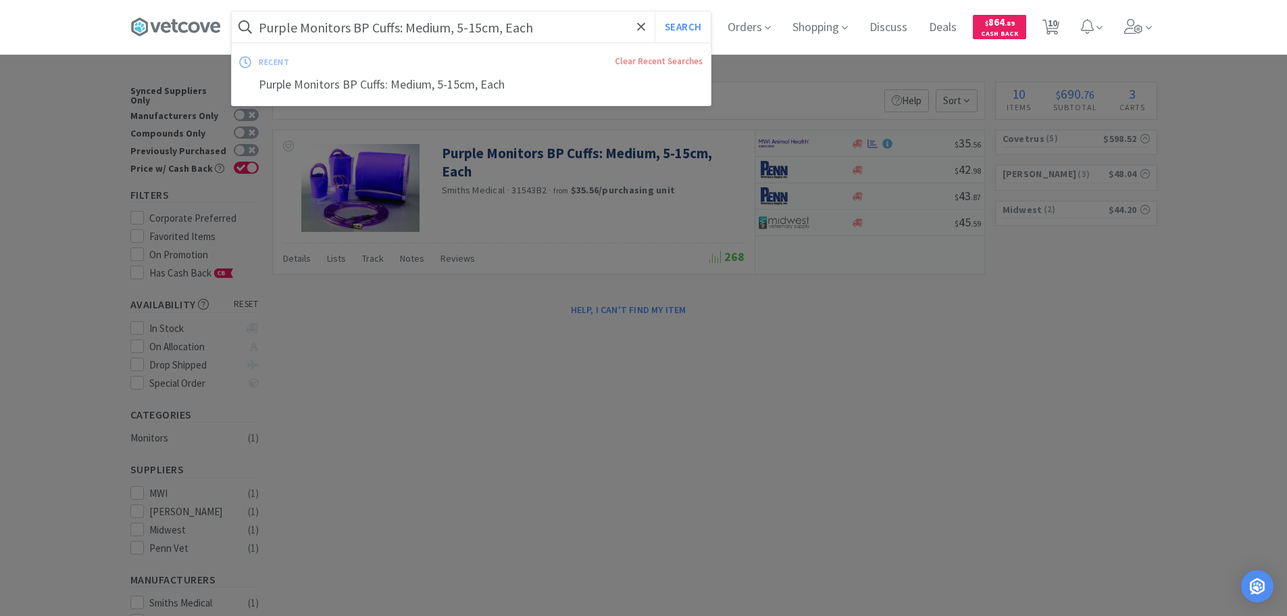
click at [377, 28] on input "Purple Monitors BP Cuffs: Medium, 5-15cm, Each" at bounding box center [471, 26] width 479 height 31
click at [352, 27] on input "Purple Monitors BP Cuffs: Medium, 5-15cm, Each" at bounding box center [471, 26] width 479 height 31
click at [339, 27] on input "Purple Monitors BP Cuffs: Medium, 5-15cm, Each" at bounding box center [471, 26] width 479 height 31
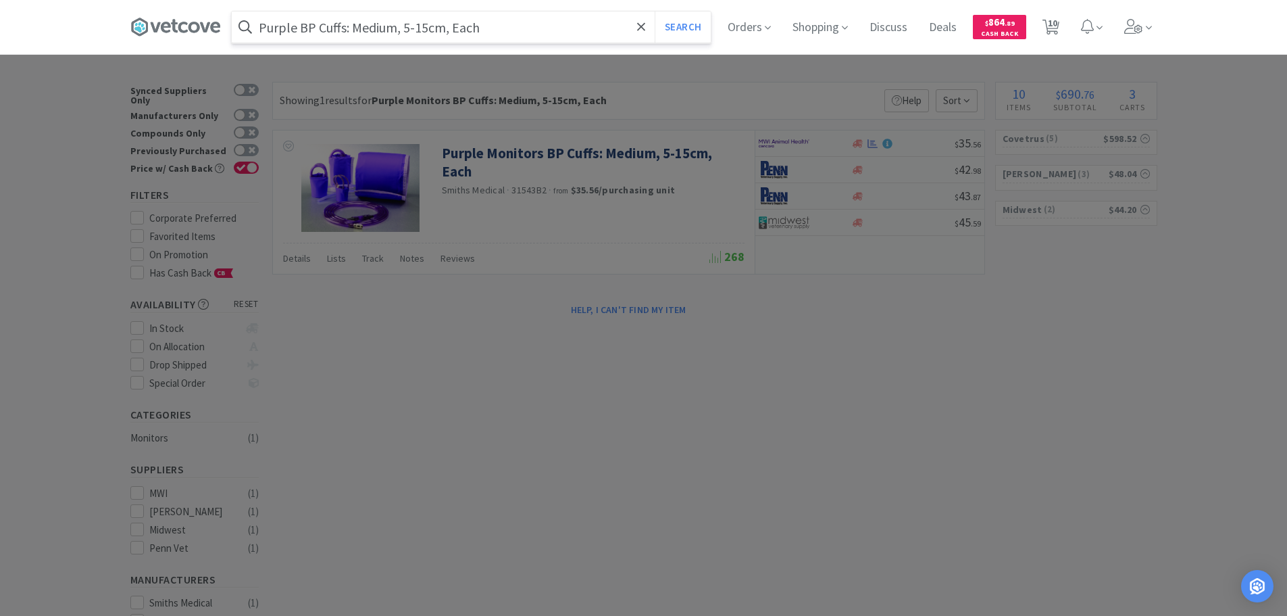
drag, startPoint x: 354, startPoint y: 28, endPoint x: 409, endPoint y: 30, distance: 54.8
click at [409, 30] on input "Purple BP Cuffs: Medium, 5-15cm, Each" at bounding box center [471, 26] width 479 height 31
click at [401, 29] on input "Purple BP Cuffs 5-15cm, Each" at bounding box center [471, 26] width 479 height 31
click at [655, 11] on button "Search" at bounding box center [683, 26] width 56 height 31
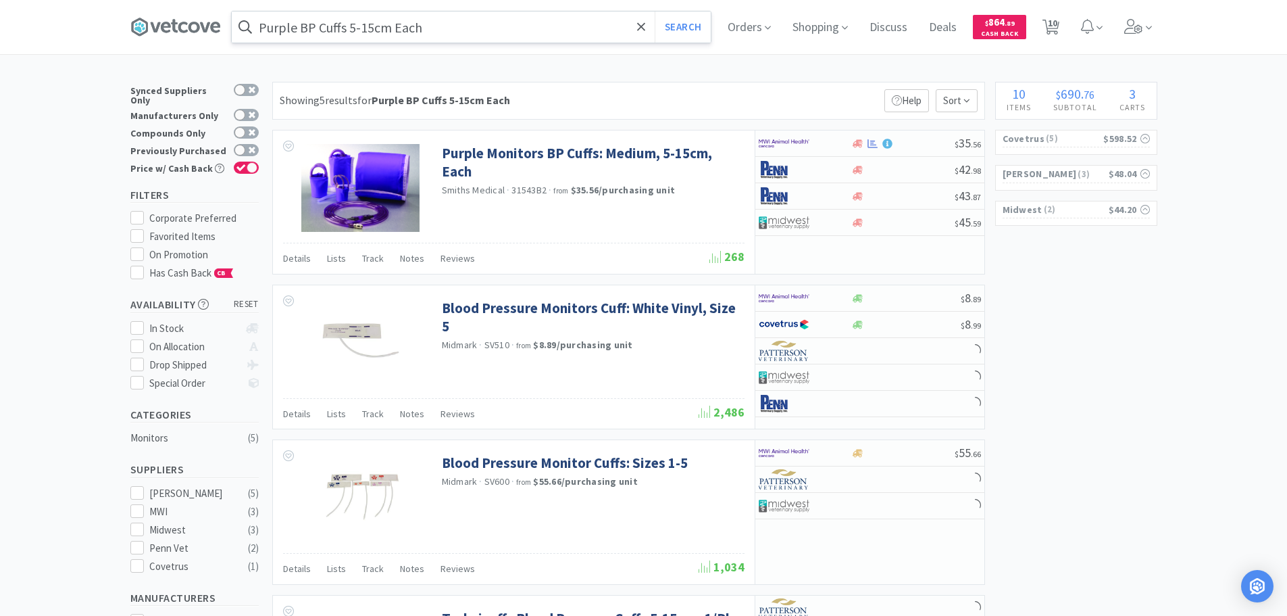
click at [408, 32] on input "Purple BP Cuffs 5-15cm Each" at bounding box center [471, 26] width 479 height 31
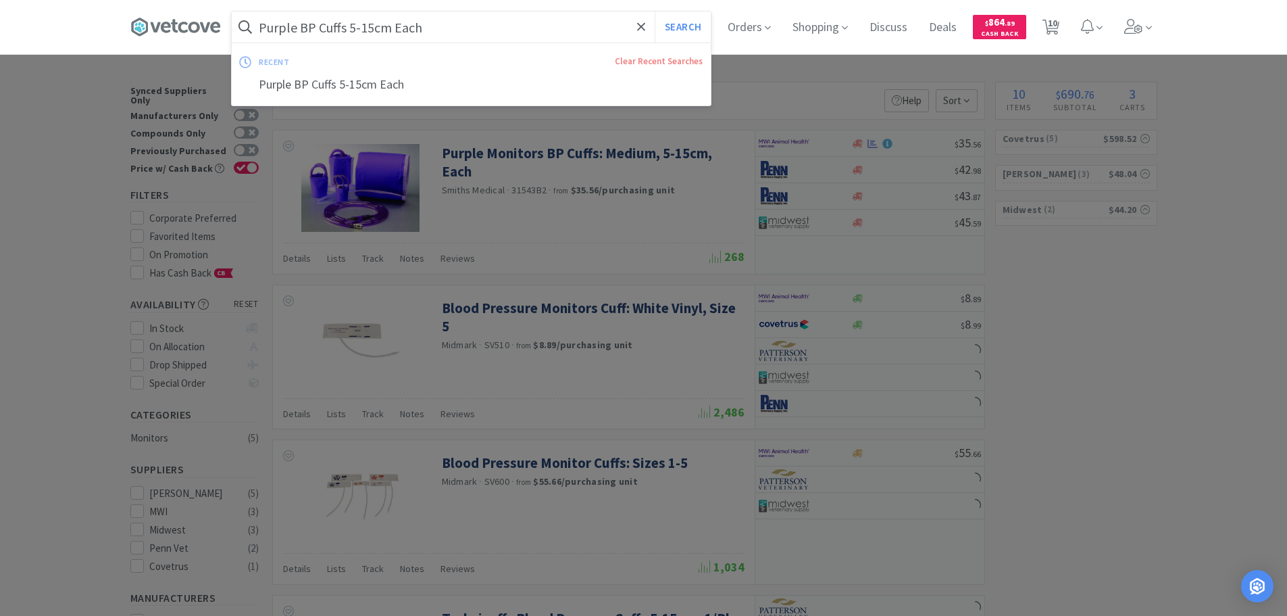
click at [408, 32] on input "Purple BP Cuffs 5-15cm Each" at bounding box center [471, 26] width 479 height 31
click at [422, 29] on input "Purple BP Cuffs 5-15cm Each" at bounding box center [471, 26] width 479 height 31
click at [655, 11] on button "Search" at bounding box center [683, 26] width 56 height 31
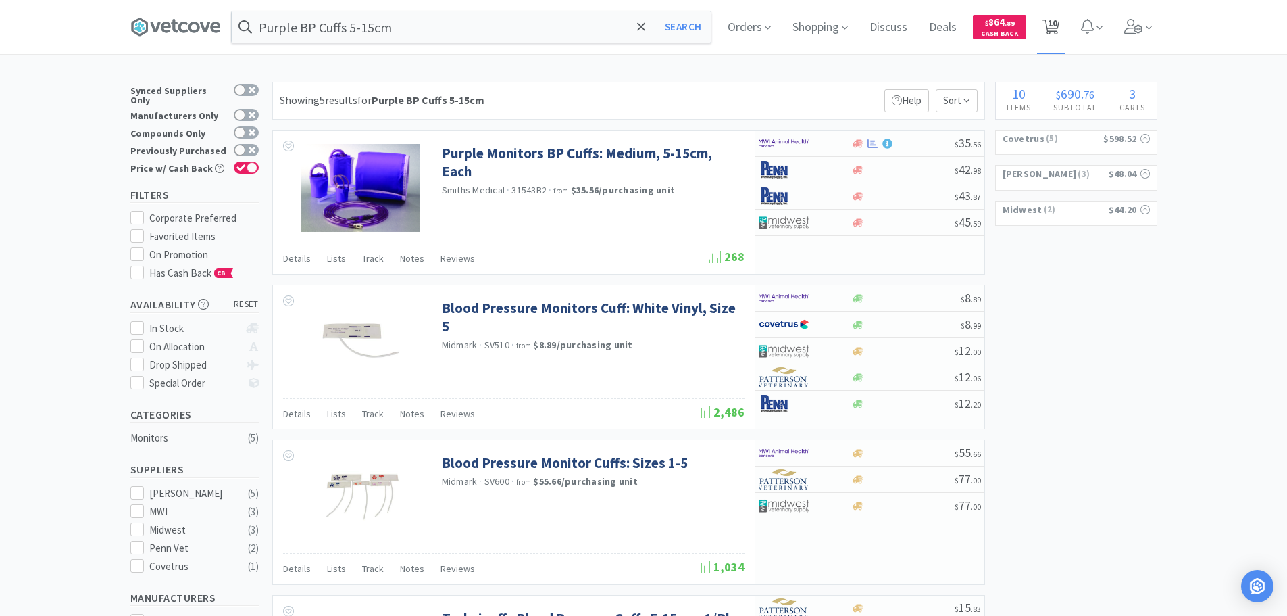
click at [1055, 32] on span "10" at bounding box center [1052, 23] width 9 height 54
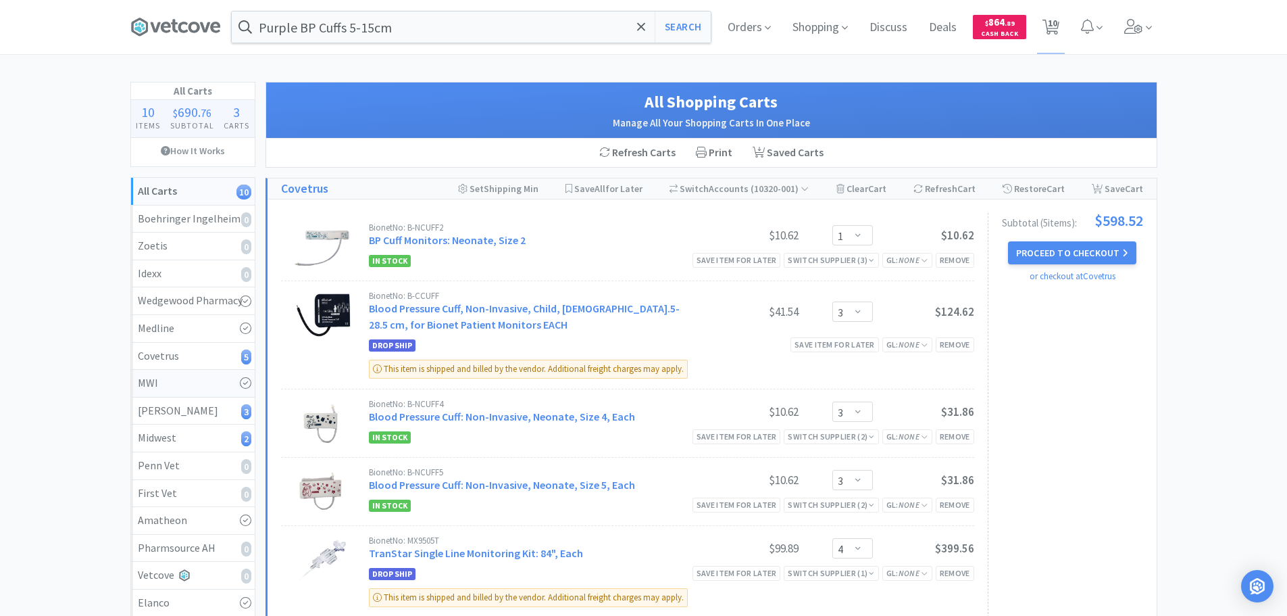
click at [176, 380] on div "MWI" at bounding box center [193, 383] width 110 height 18
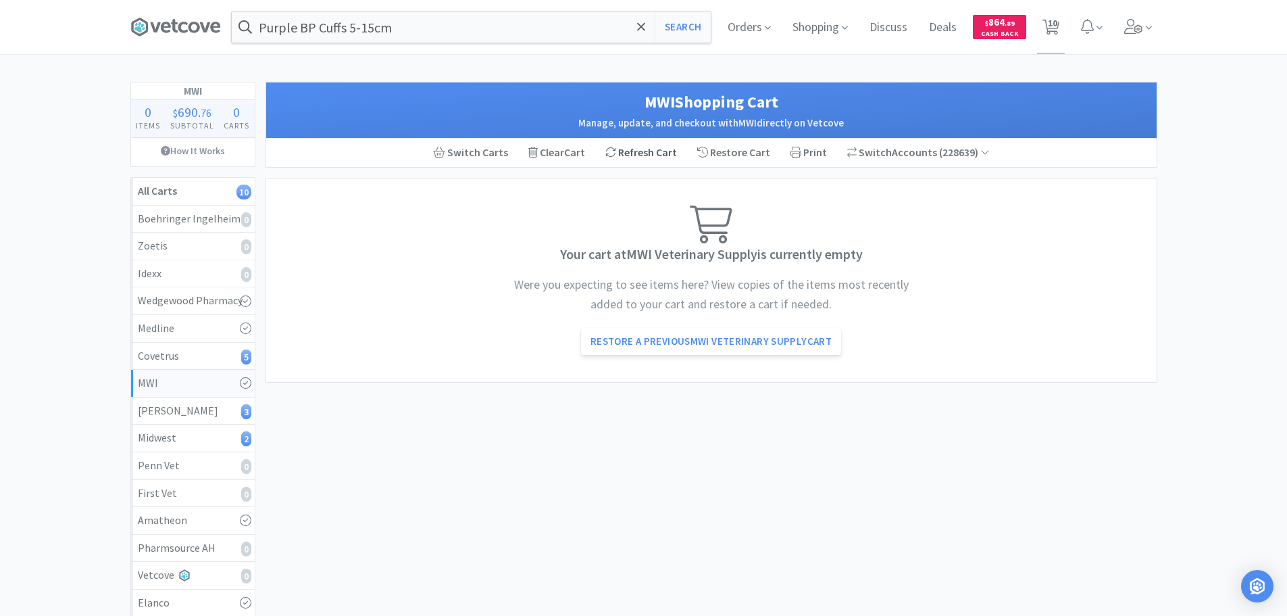
click at [656, 150] on div "Refresh Cart" at bounding box center [641, 153] width 92 height 28
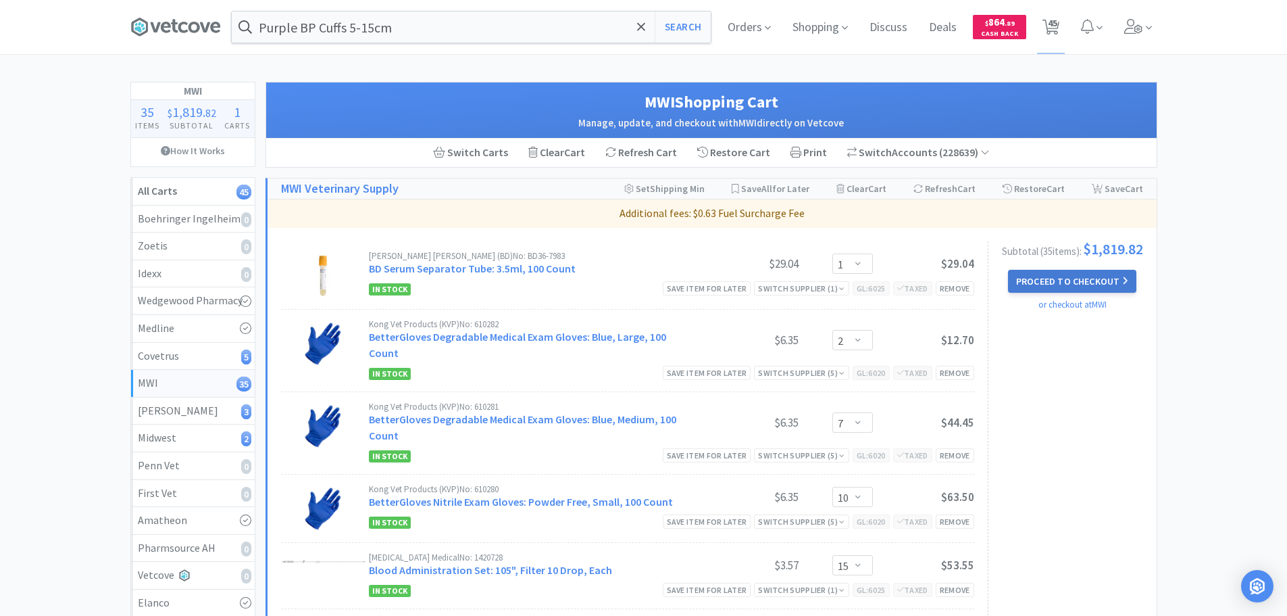
click at [1097, 284] on button "Proceed to Checkout" at bounding box center [1072, 281] width 128 height 23
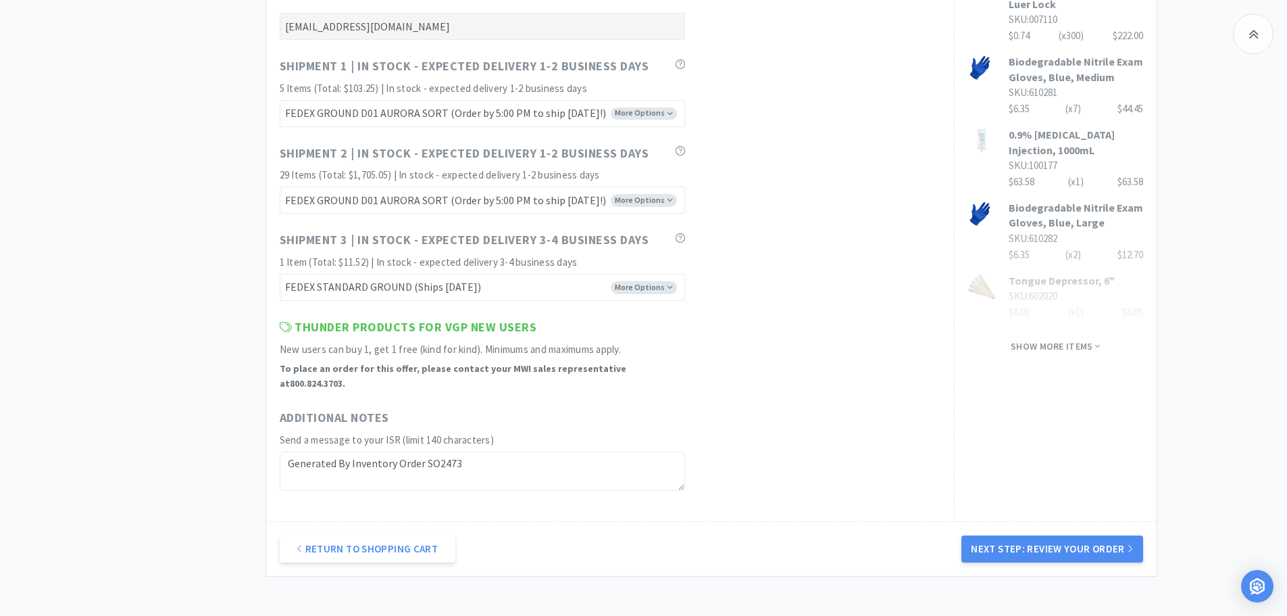
scroll to position [883, 0]
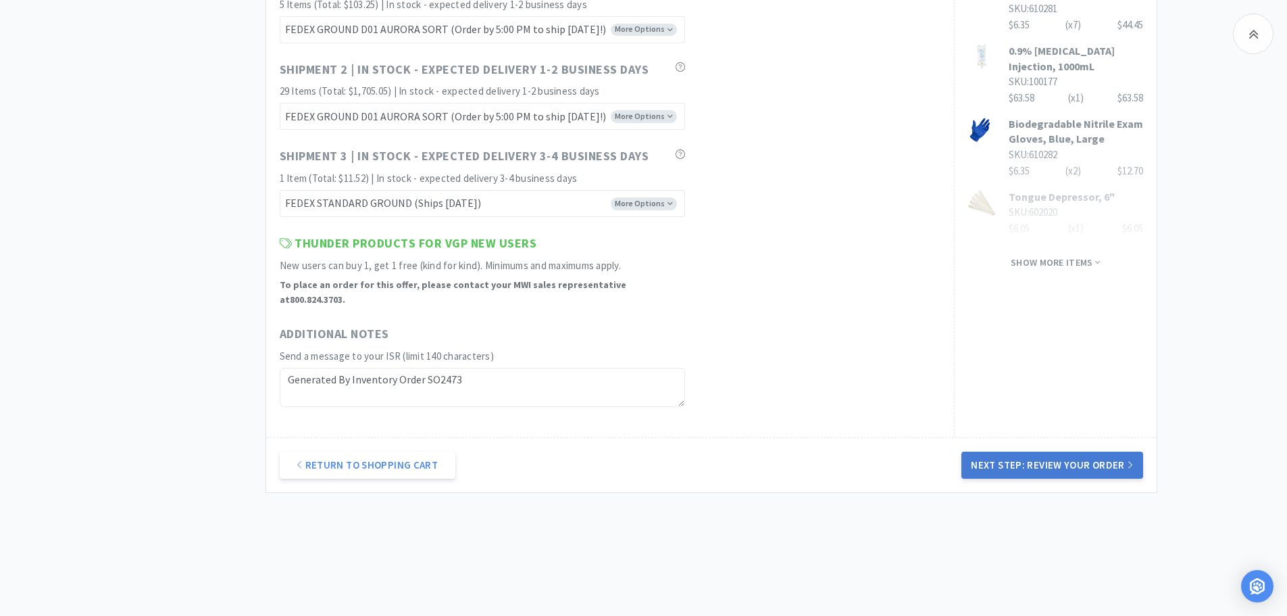
click at [1061, 456] on button "Next Step: Review Your Order" at bounding box center [1051, 464] width 181 height 27
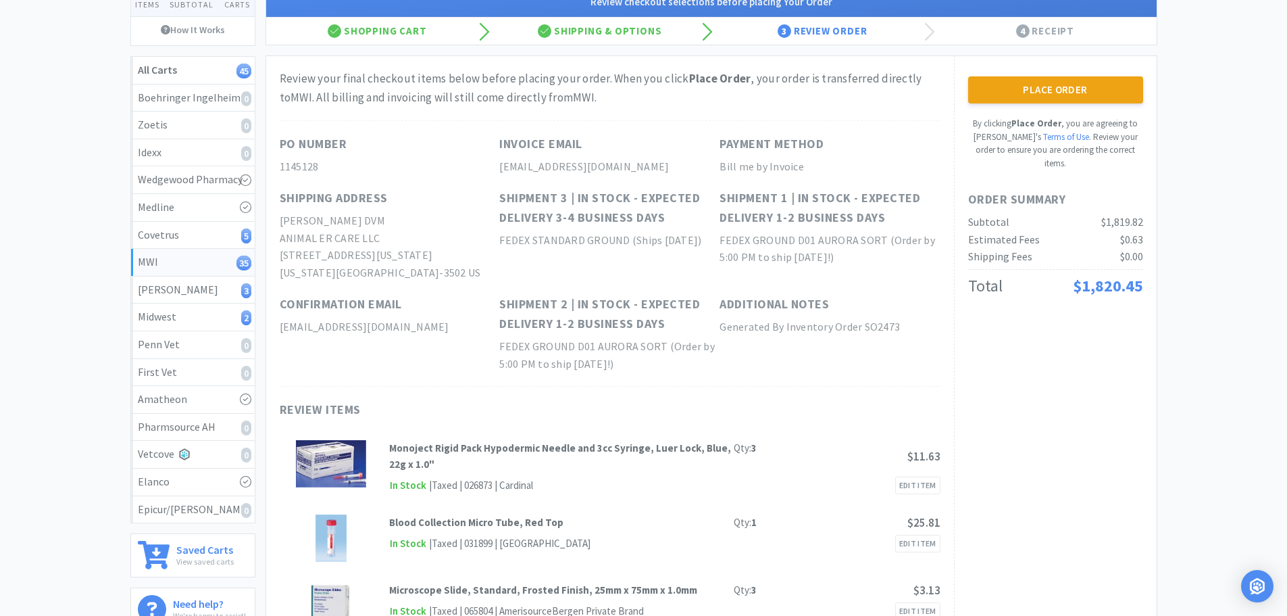
scroll to position [0, 0]
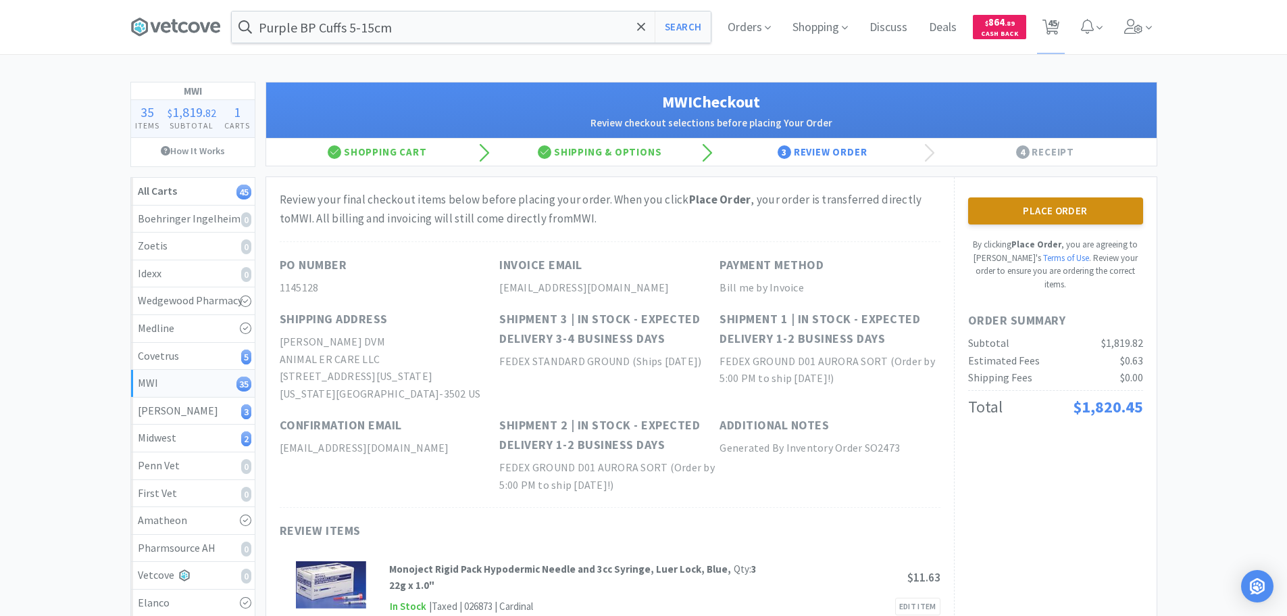
click at [1086, 210] on button "Place Order" at bounding box center [1055, 210] width 175 height 27
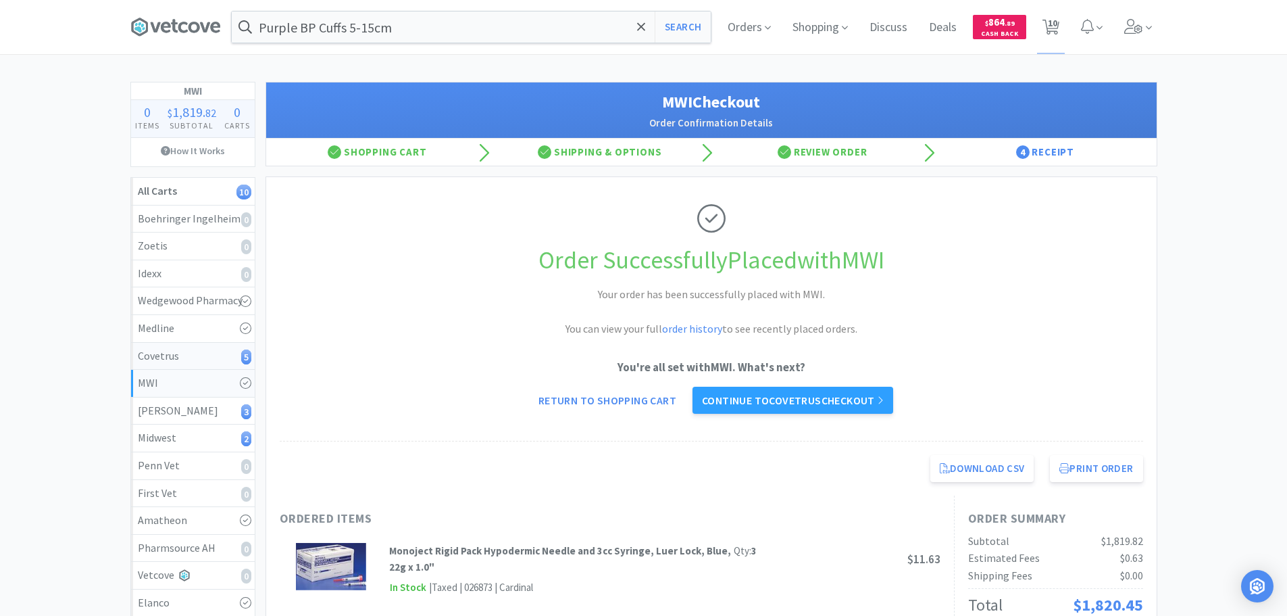
click at [195, 349] on div "Covetrus 5" at bounding box center [193, 356] width 110 height 18
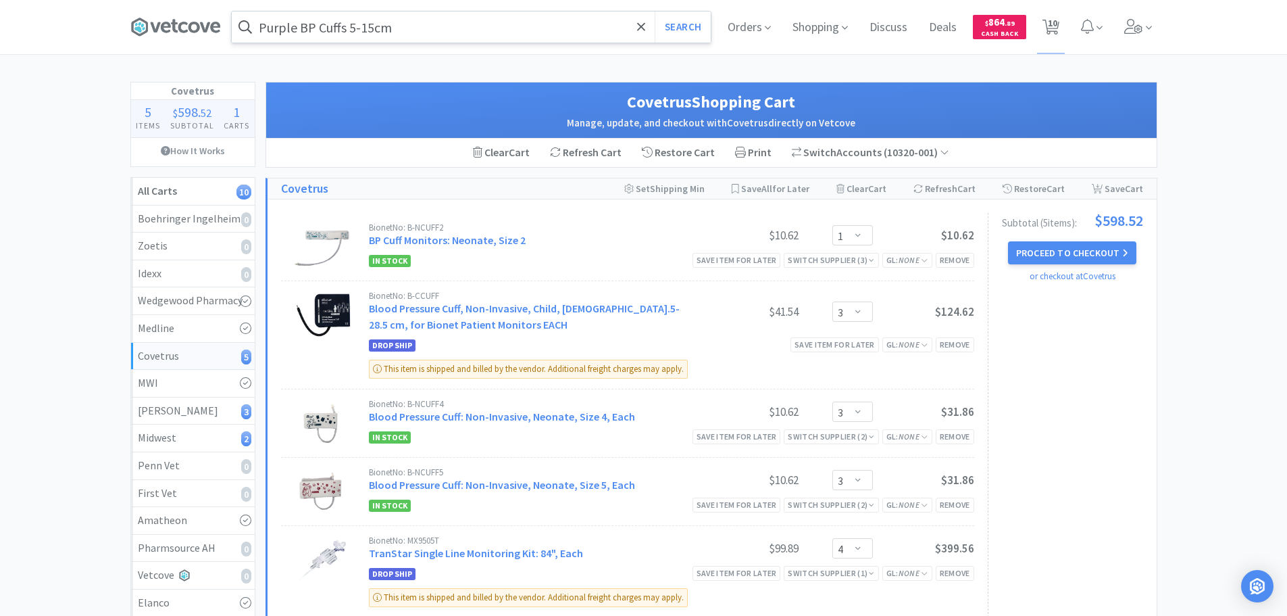
click at [478, 34] on input "Purple BP Cuffs 5-15cm" at bounding box center [471, 26] width 479 height 31
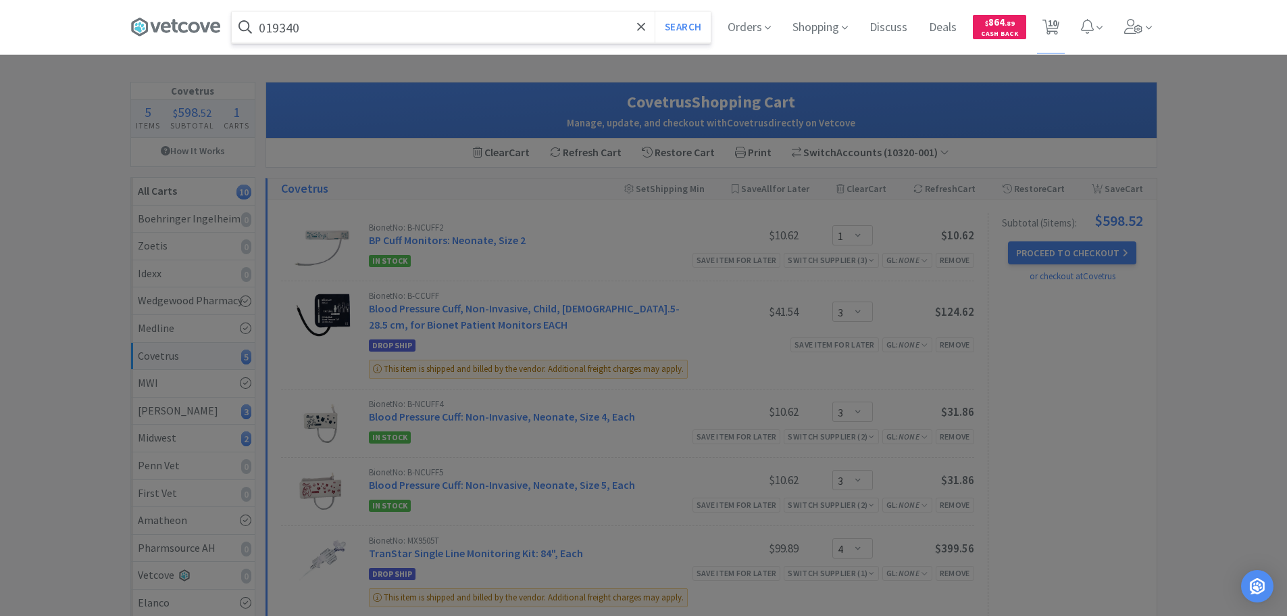
click at [655, 11] on button "Search" at bounding box center [683, 26] width 56 height 31
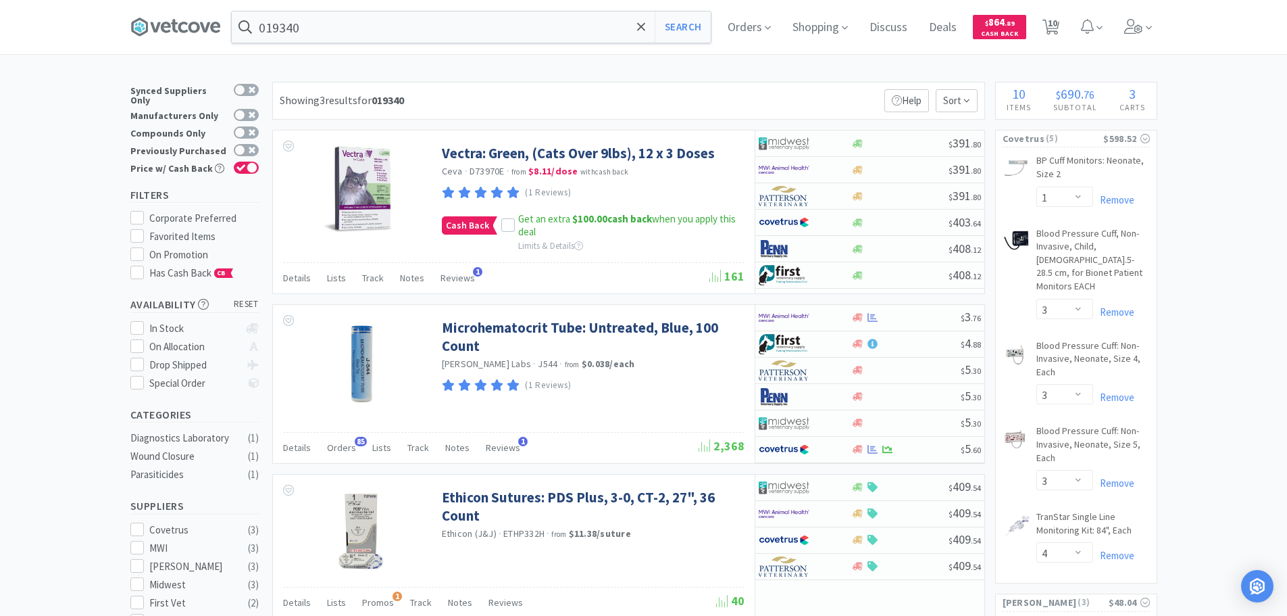
scroll to position [68, 0]
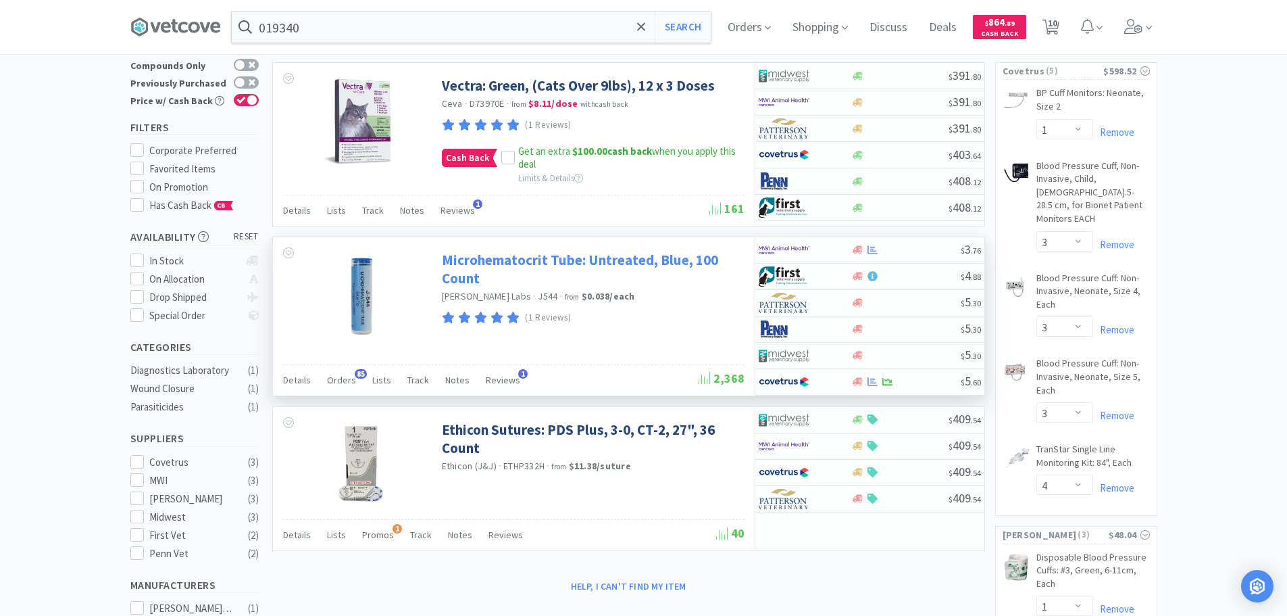
click at [636, 264] on link "Microhematocrit Tube: Untreated, Blue, 100 Count" at bounding box center [591, 269] width 299 height 37
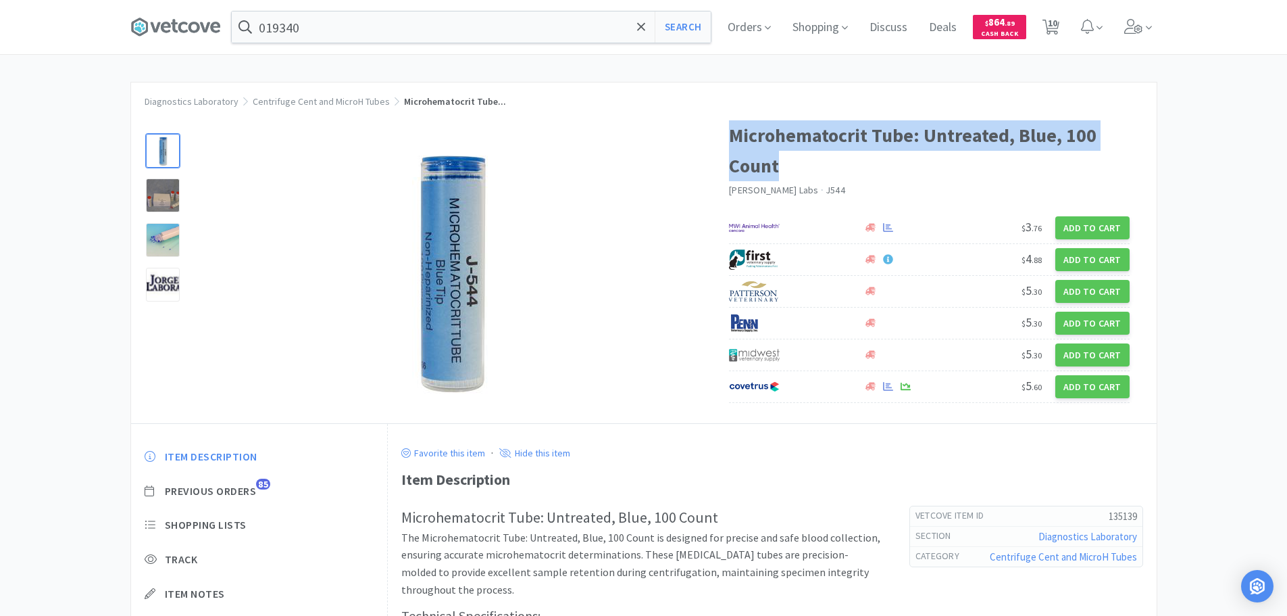
drag, startPoint x: 730, startPoint y: 131, endPoint x: 782, endPoint y: 166, distance: 63.0
click at [782, 166] on h1 "Microhematocrit Tube: Untreated, Blue, 100 Count" at bounding box center [929, 150] width 401 height 61
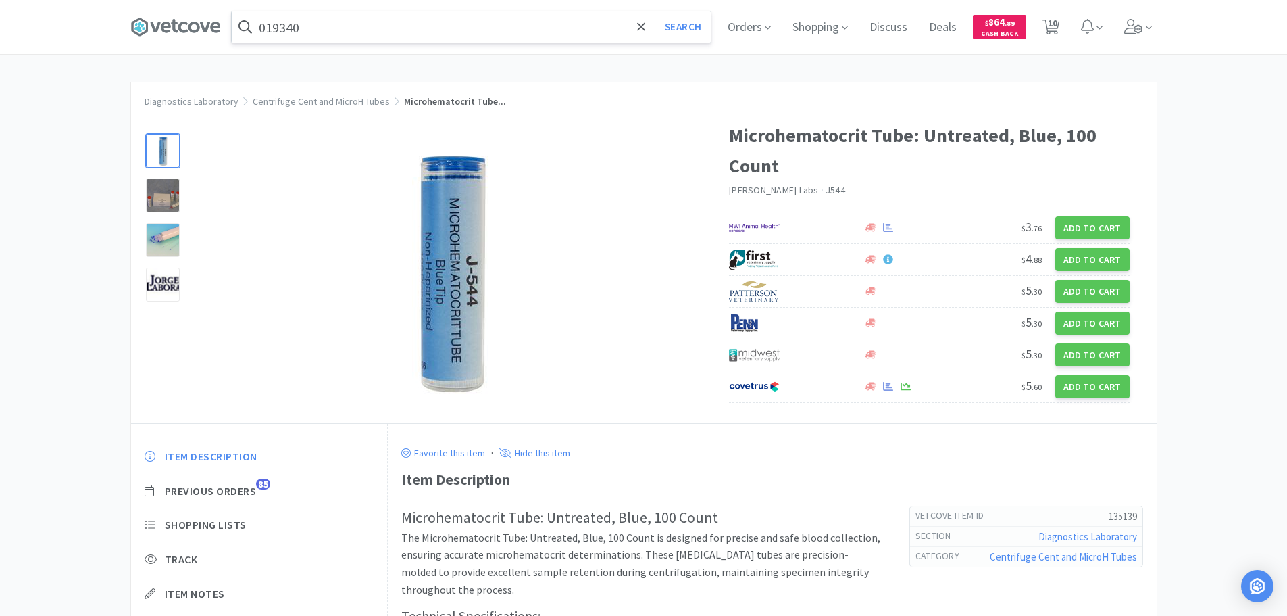
click at [428, 26] on input "019340" at bounding box center [471, 26] width 479 height 31
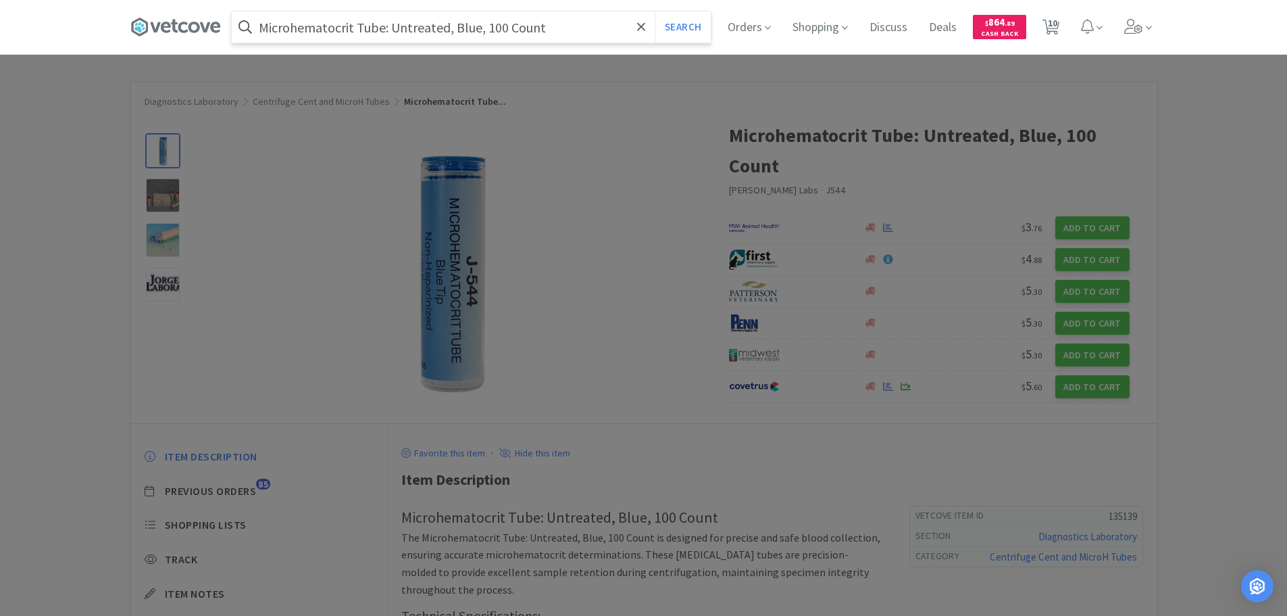
drag, startPoint x: 453, startPoint y: 30, endPoint x: 388, endPoint y: 33, distance: 65.6
click at [388, 33] on input "Microhematocrit Tube: Untreated, Blue, 100 Count" at bounding box center [471, 26] width 479 height 31
drag, startPoint x: 505, startPoint y: 32, endPoint x: 391, endPoint y: 34, distance: 114.9
click at [391, 34] on input "Microhematocrit Tube Blue, 100 Count" at bounding box center [471, 26] width 479 height 31
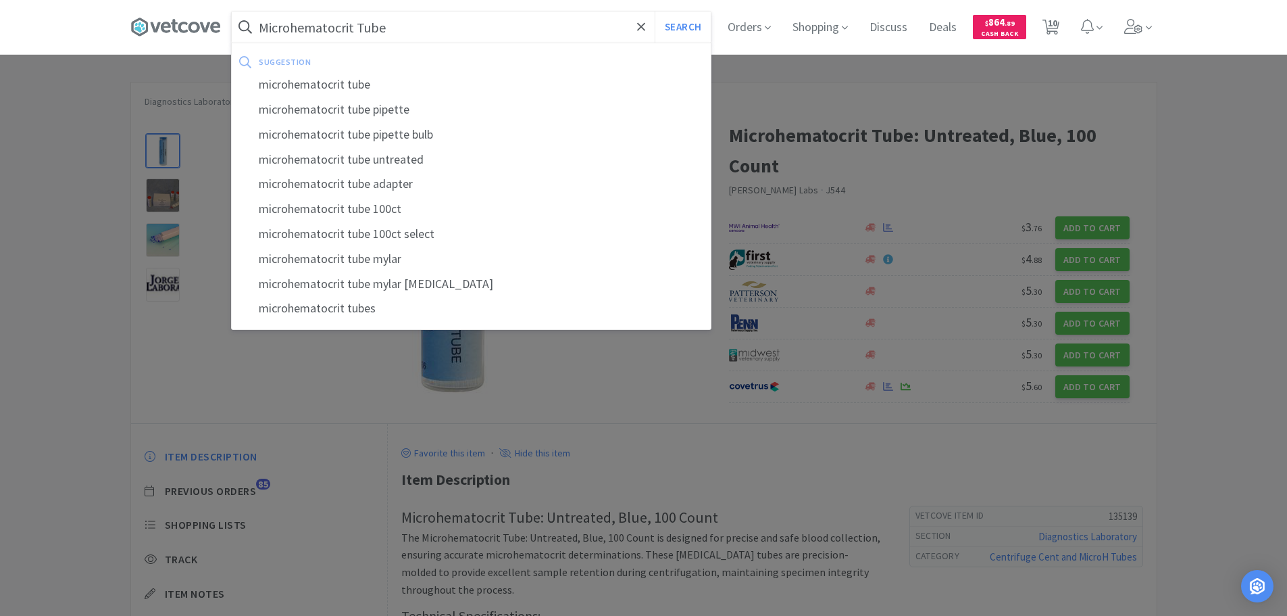
click at [655, 11] on button "Search" at bounding box center [683, 26] width 56 height 31
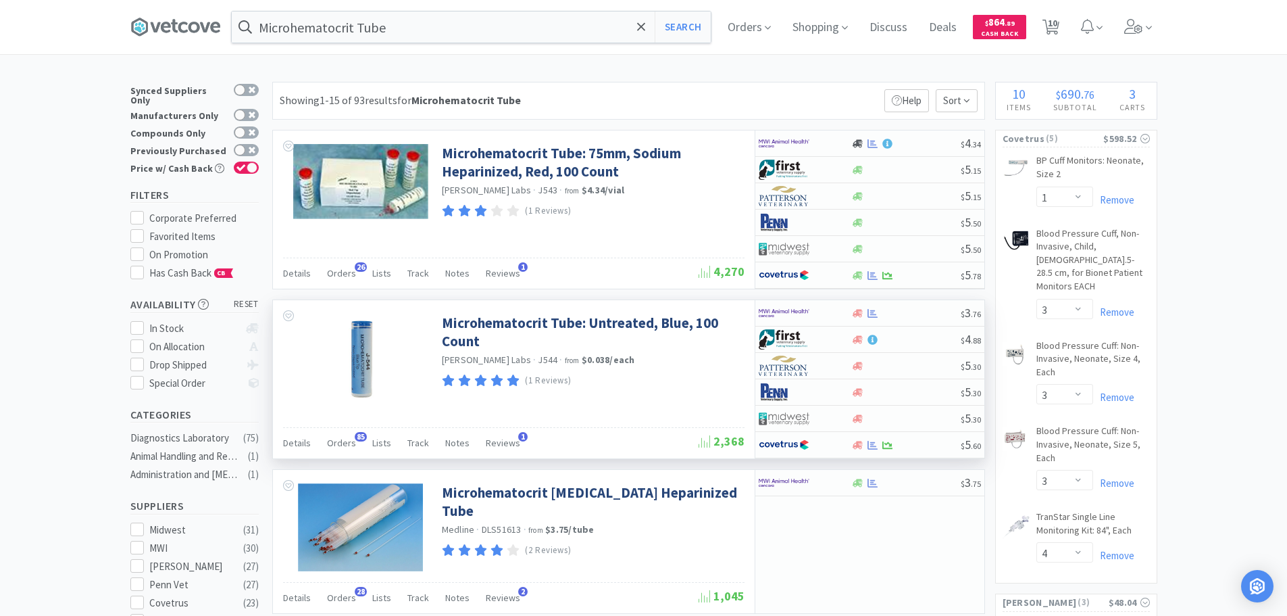
click at [685, 370] on div "Microhematocrit Tube: Untreated, Blue, 100 Count [PERSON_NAME] Labs · J544 · fr…" at bounding box center [591, 348] width 299 height 83
click at [933, 452] on div "$ 5 . 60" at bounding box center [869, 445] width 229 height 26
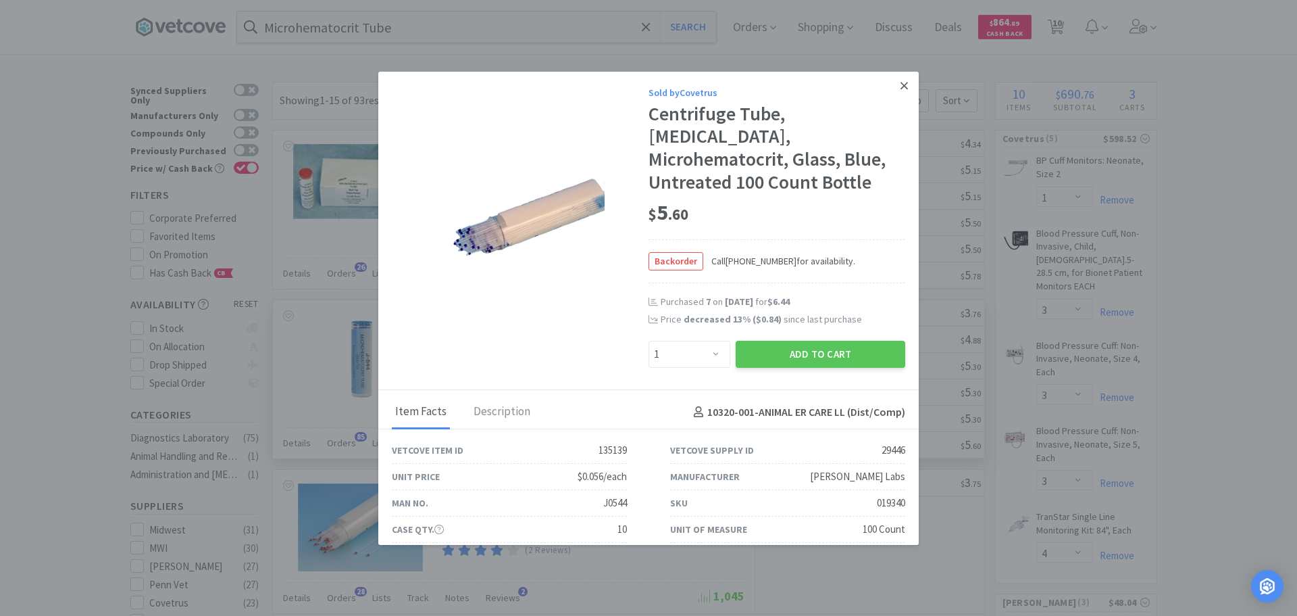
click at [901, 90] on icon at bounding box center [904, 86] width 7 height 12
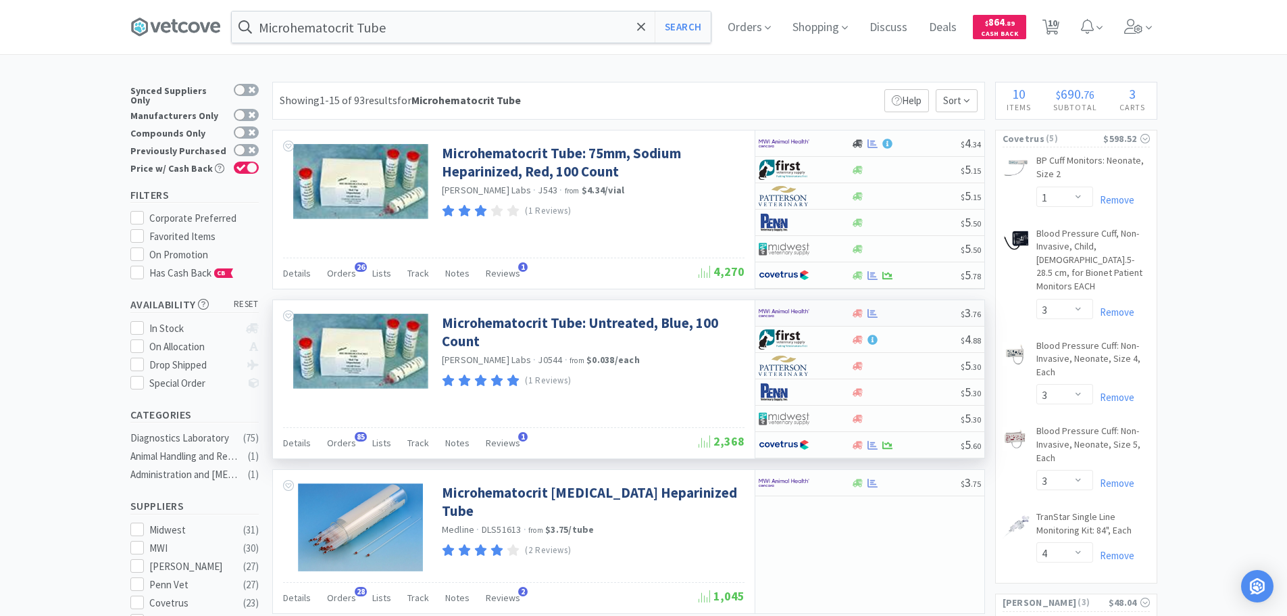
click at [920, 315] on div at bounding box center [905, 313] width 109 height 10
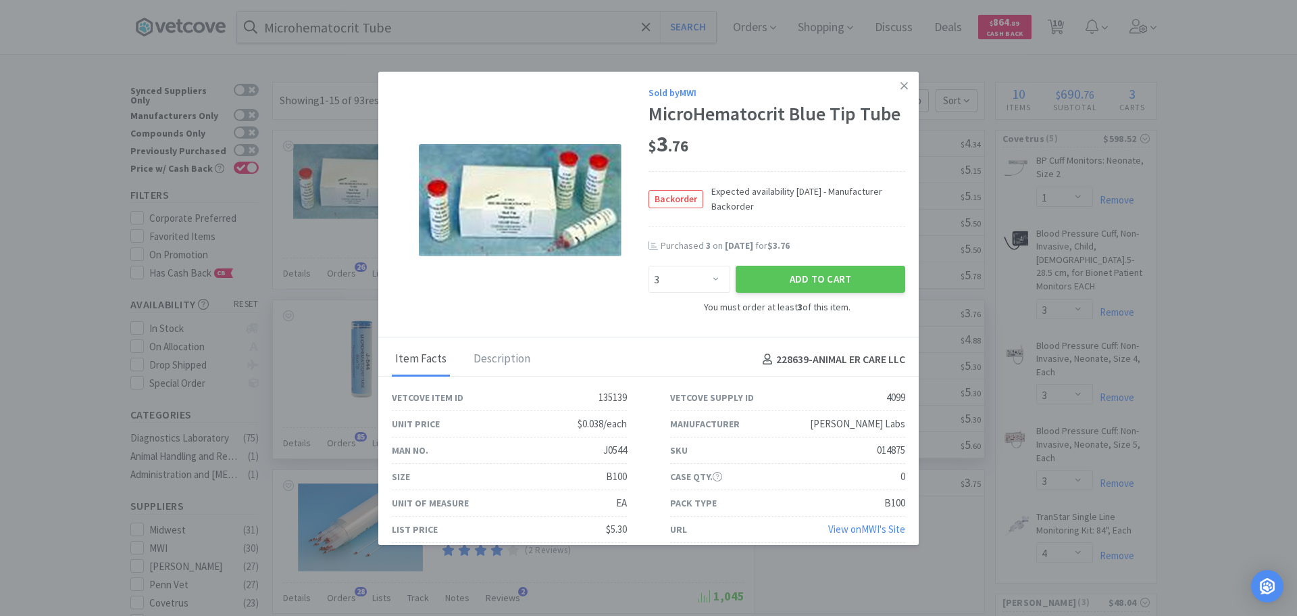
click at [661, 314] on div "You must order at least 3 of this item." at bounding box center [777, 306] width 257 height 15
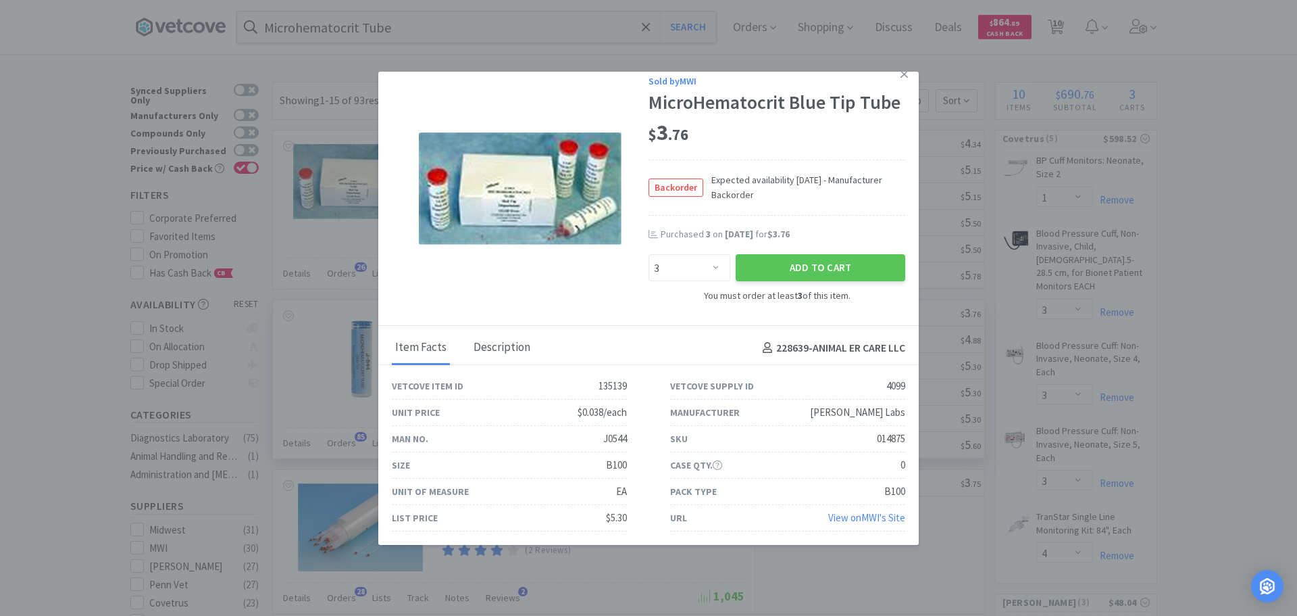
click at [507, 354] on div "Description" at bounding box center [502, 348] width 64 height 34
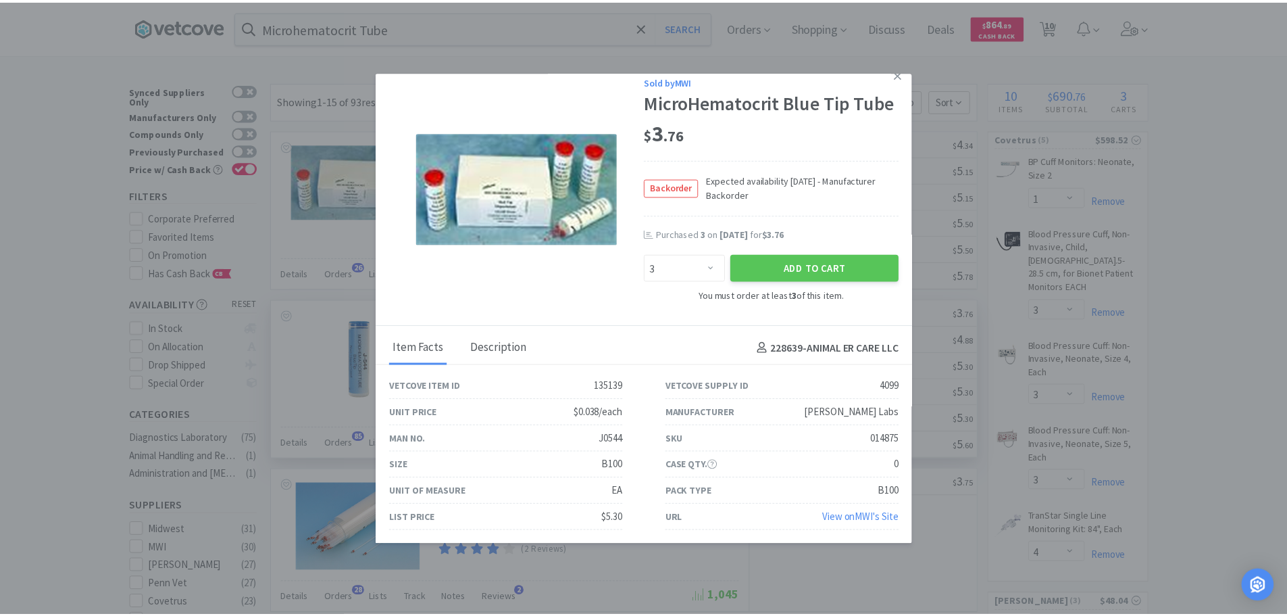
scroll to position [0, 0]
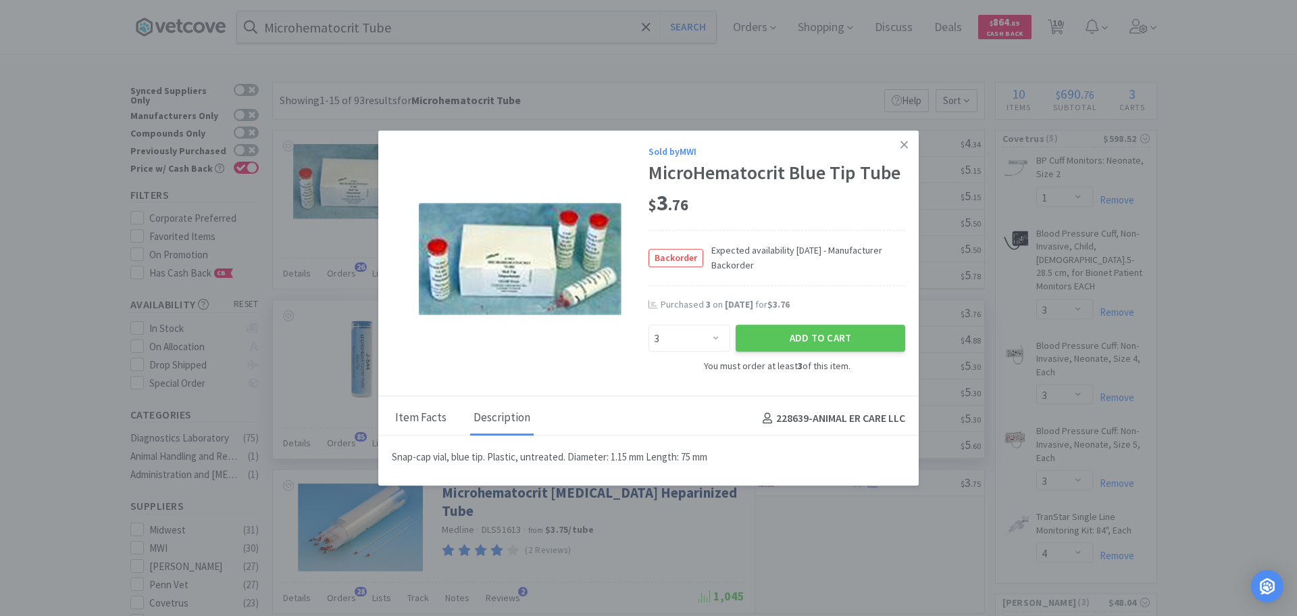
click at [427, 415] on div "Item Facts" at bounding box center [421, 418] width 58 height 34
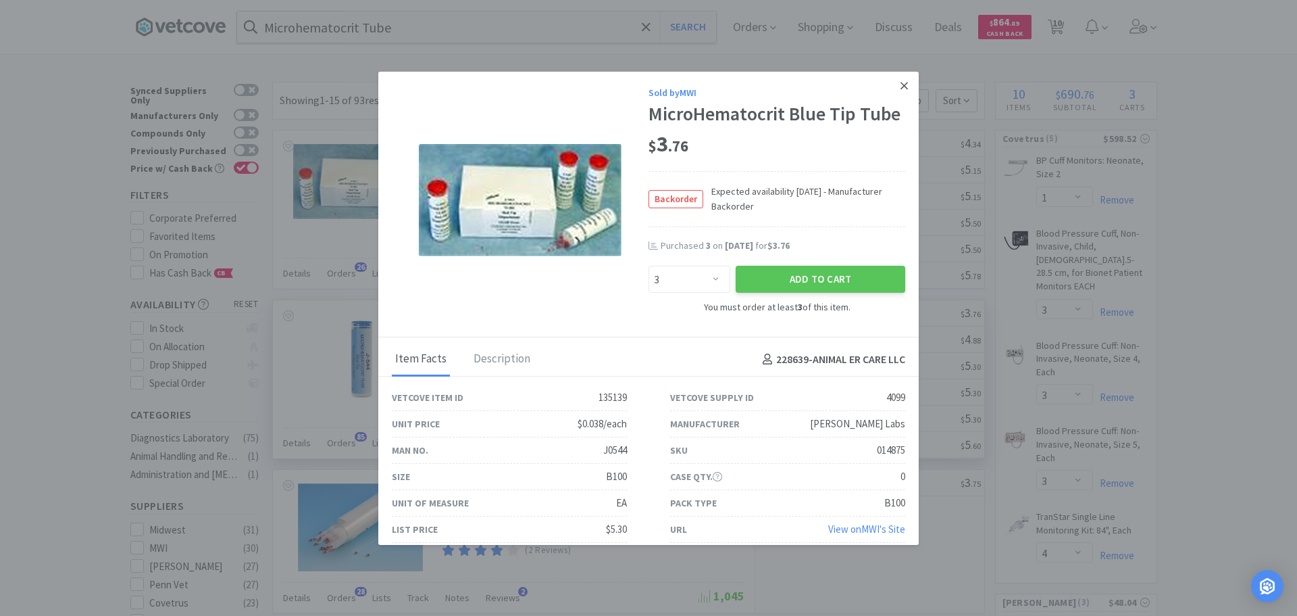
click at [901, 85] on icon at bounding box center [904, 86] width 7 height 12
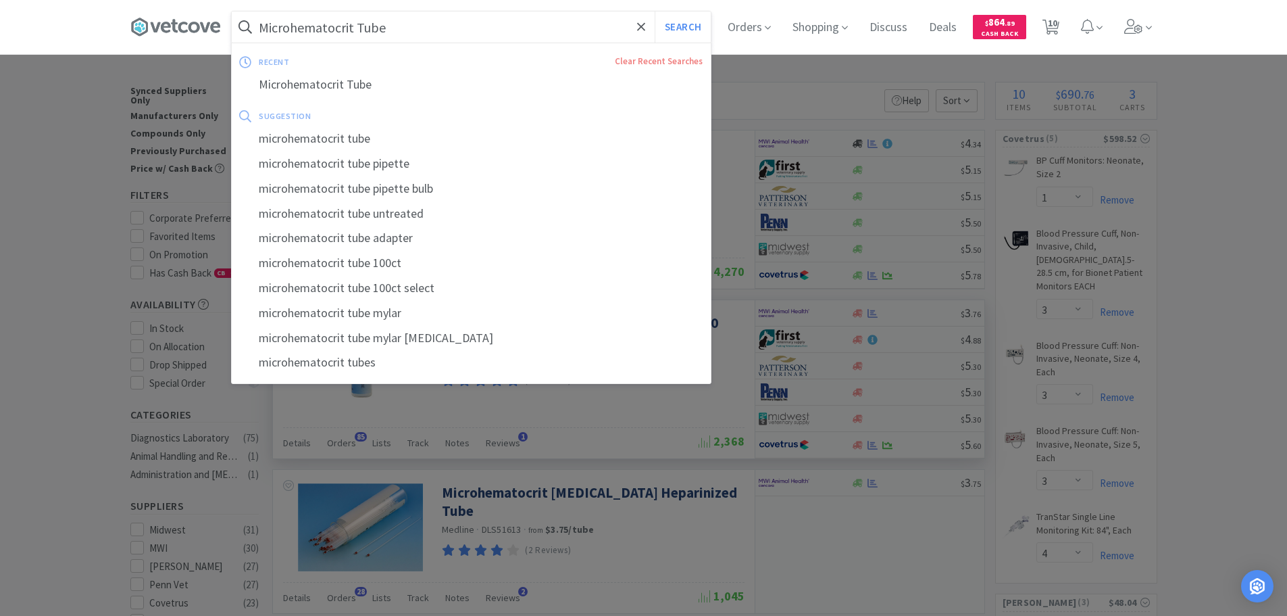
click at [295, 28] on input "Microhematocrit Tube" at bounding box center [471, 26] width 479 height 31
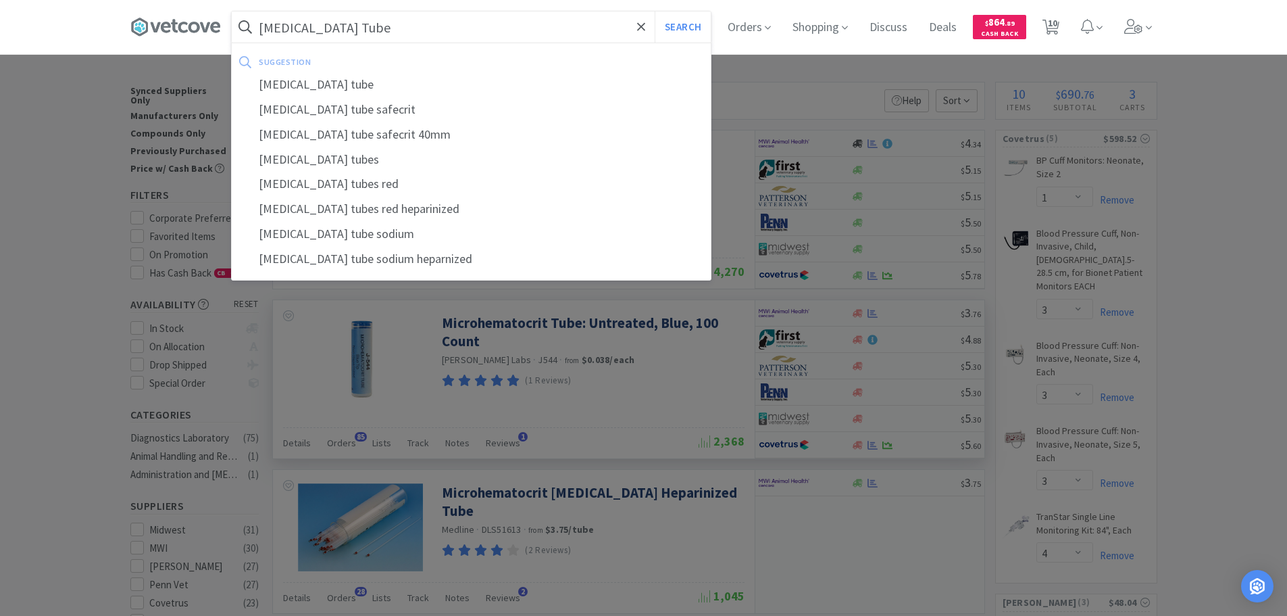
click at [655, 11] on button "Search" at bounding box center [683, 26] width 56 height 31
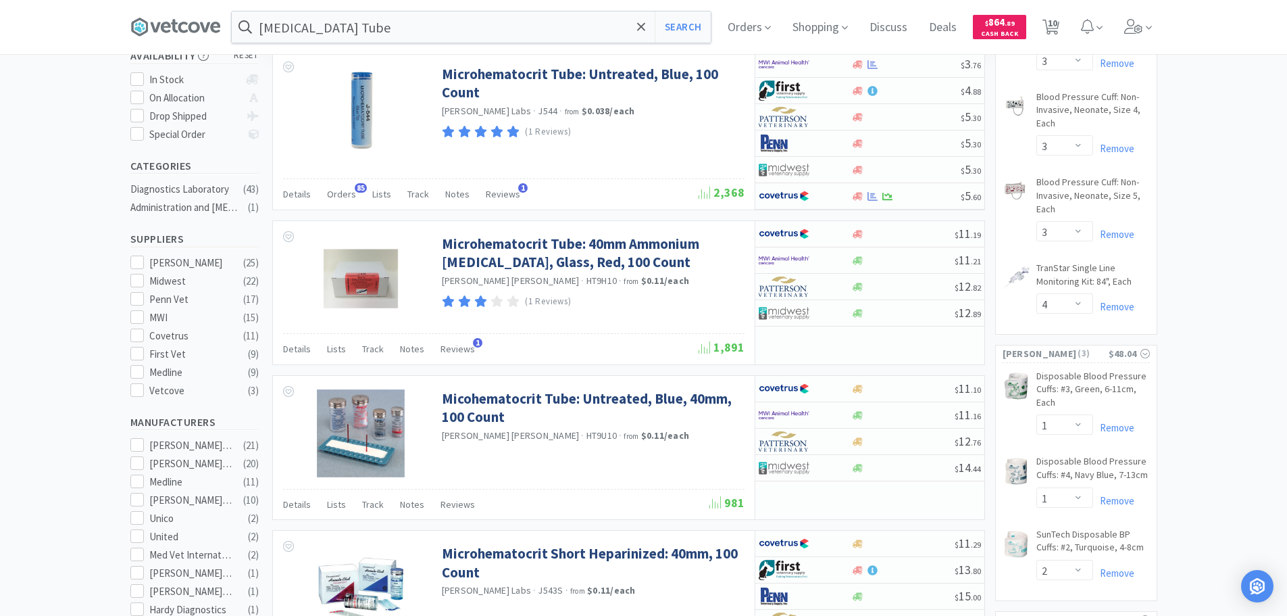
scroll to position [270, 0]
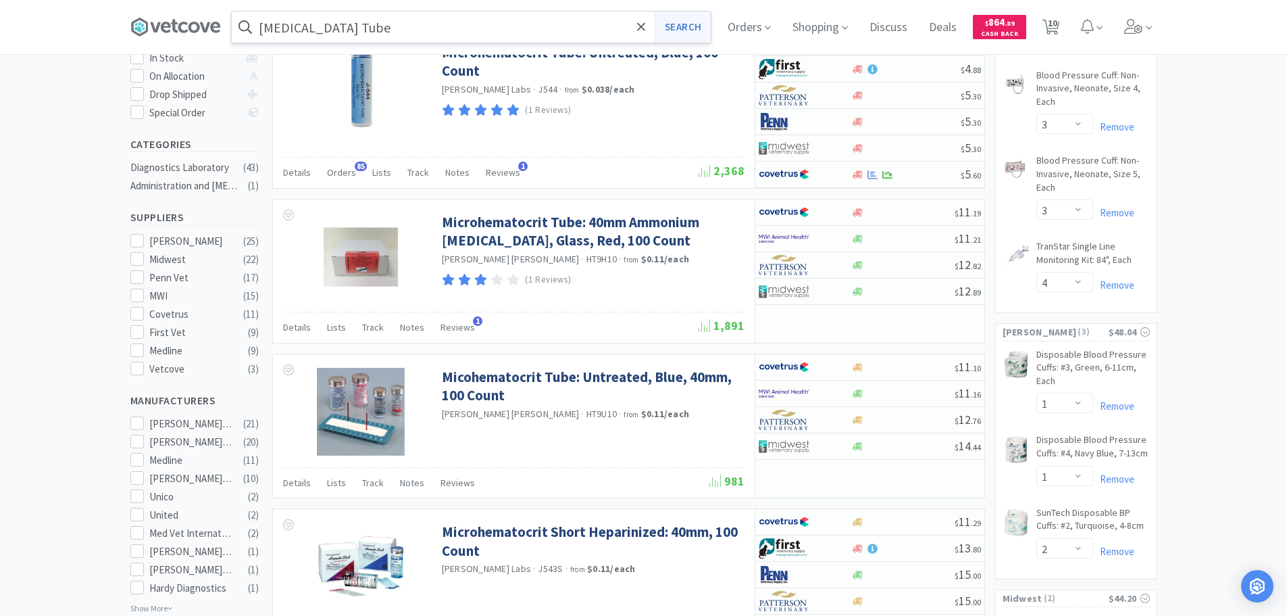
click at [697, 25] on button "Search" at bounding box center [683, 26] width 56 height 31
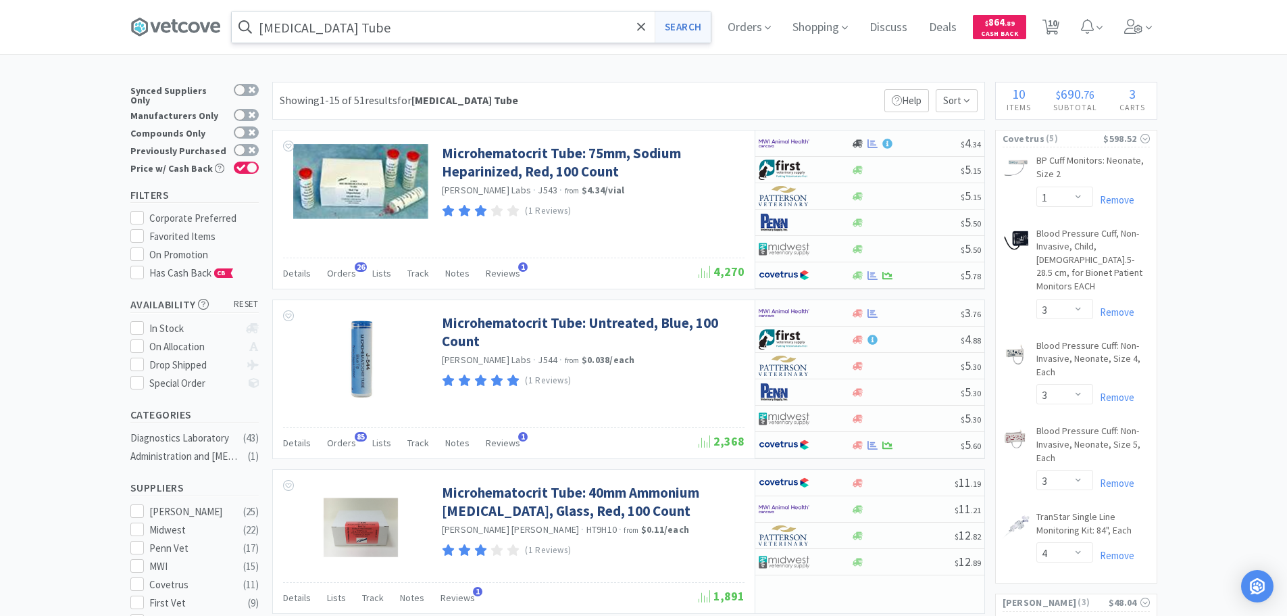
click at [695, 24] on button "Search" at bounding box center [683, 26] width 56 height 31
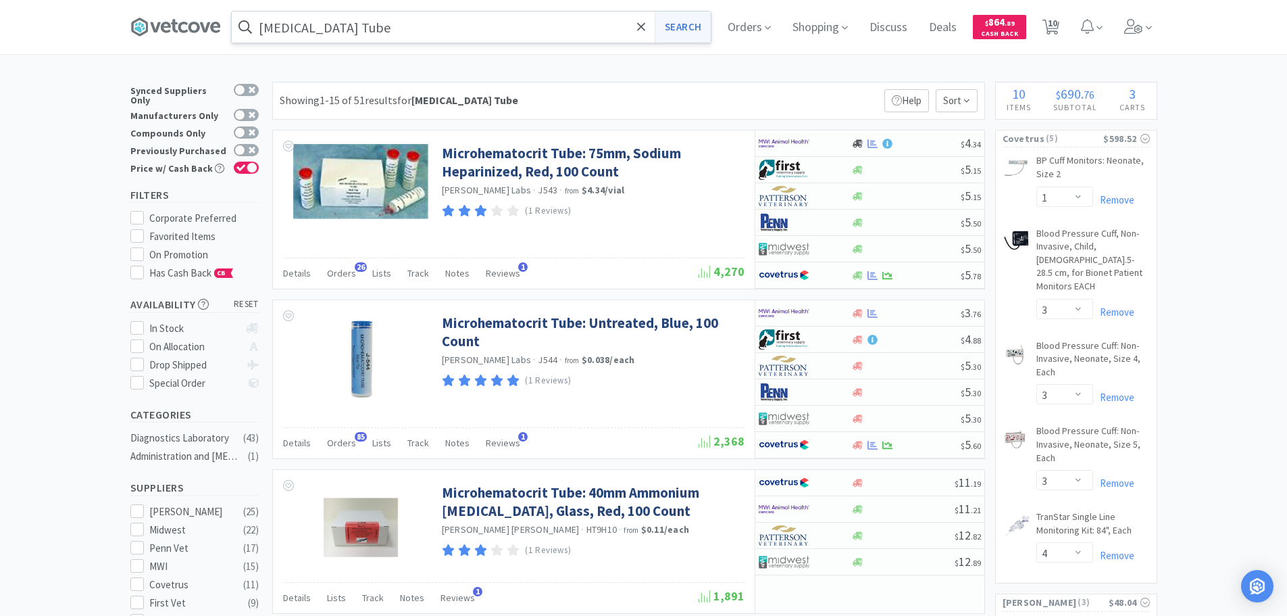
click at [695, 24] on button "Search" at bounding box center [683, 26] width 56 height 31
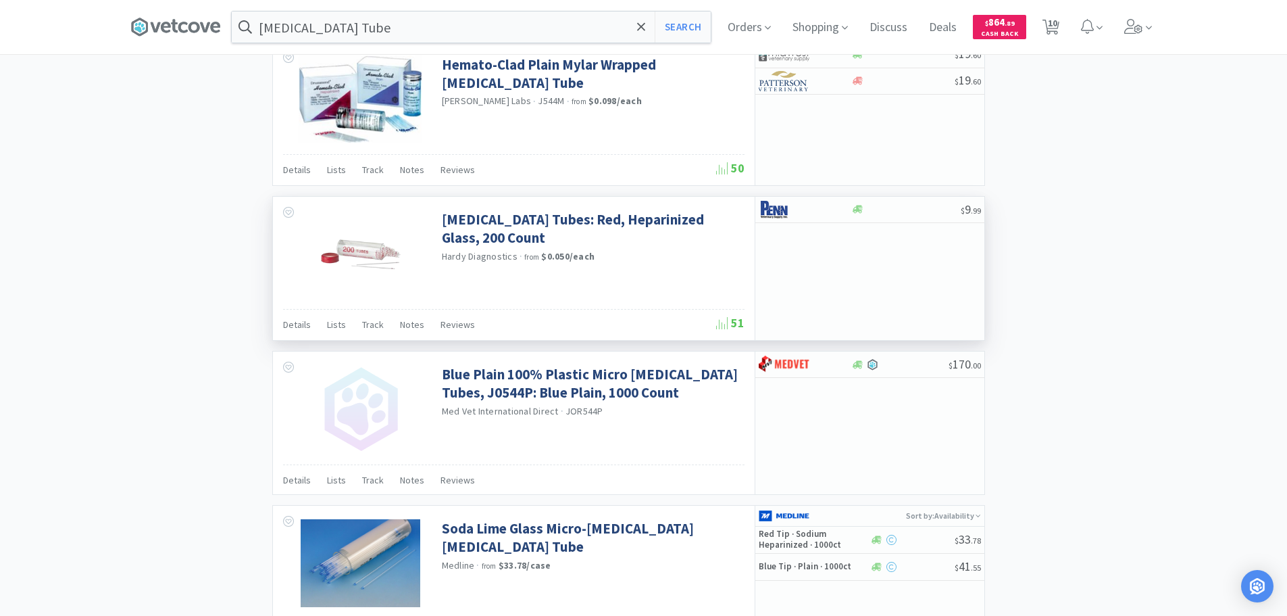
scroll to position [1959, 0]
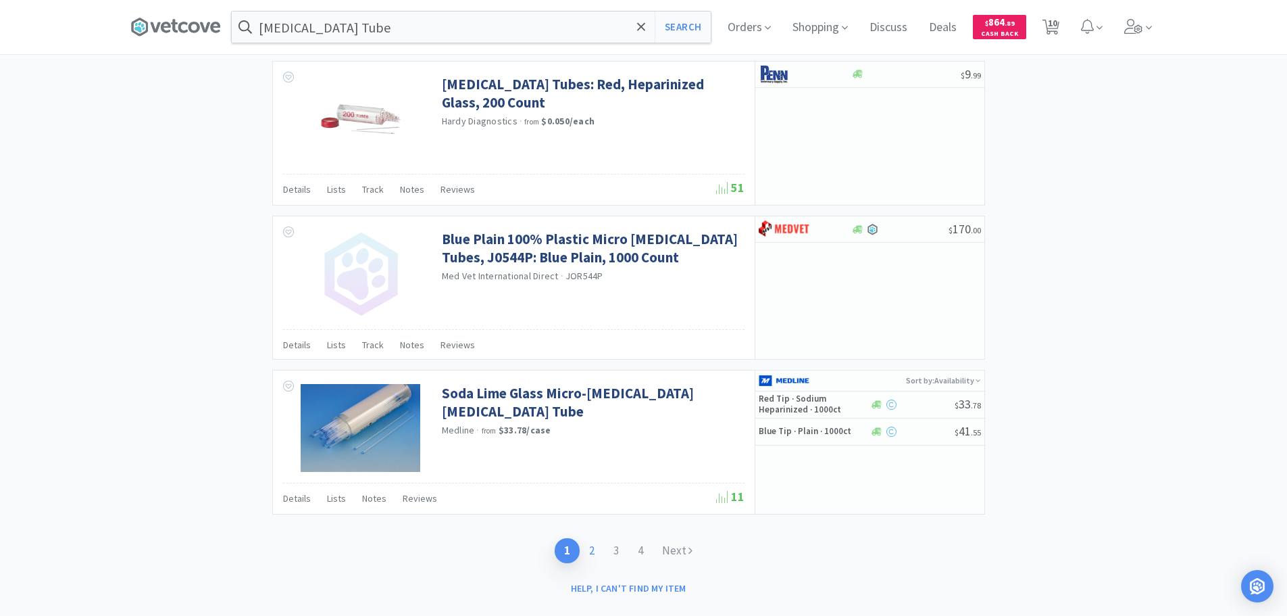
click at [588, 555] on link "2" at bounding box center [592, 550] width 24 height 25
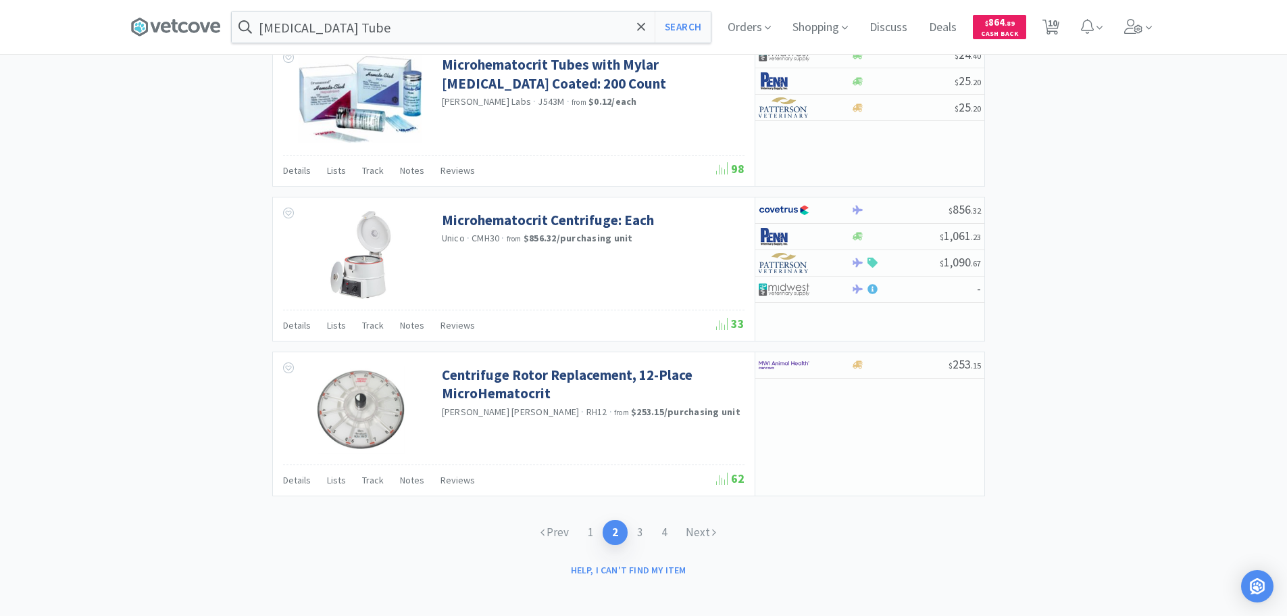
scroll to position [1959, 0]
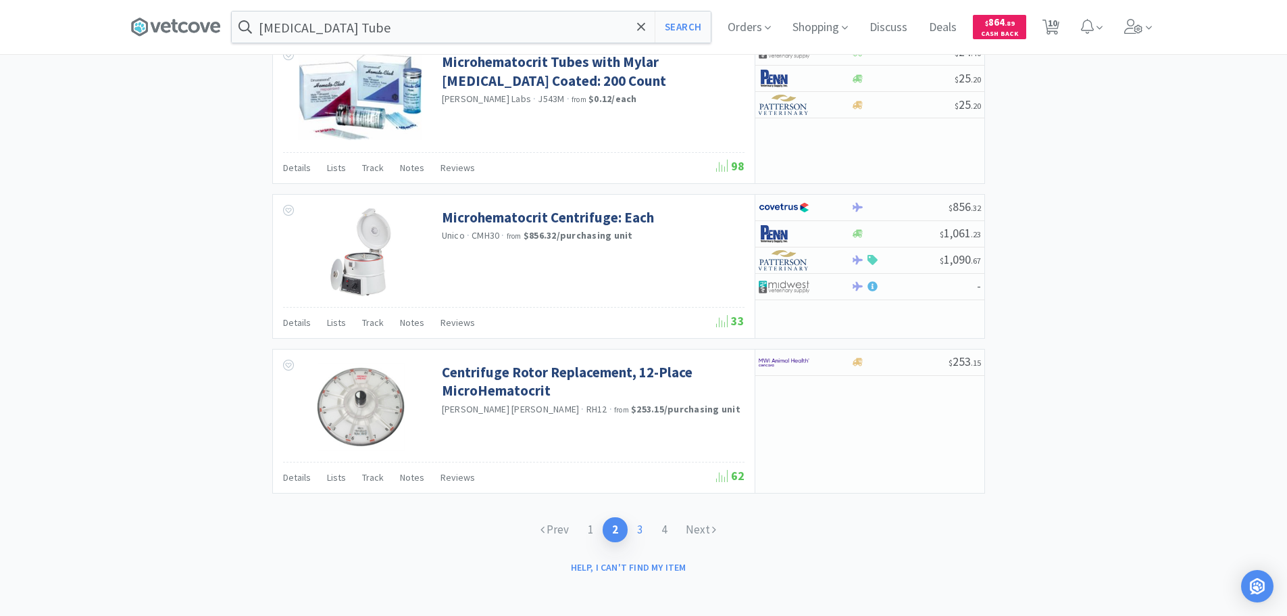
click at [641, 532] on link "3" at bounding box center [640, 529] width 24 height 25
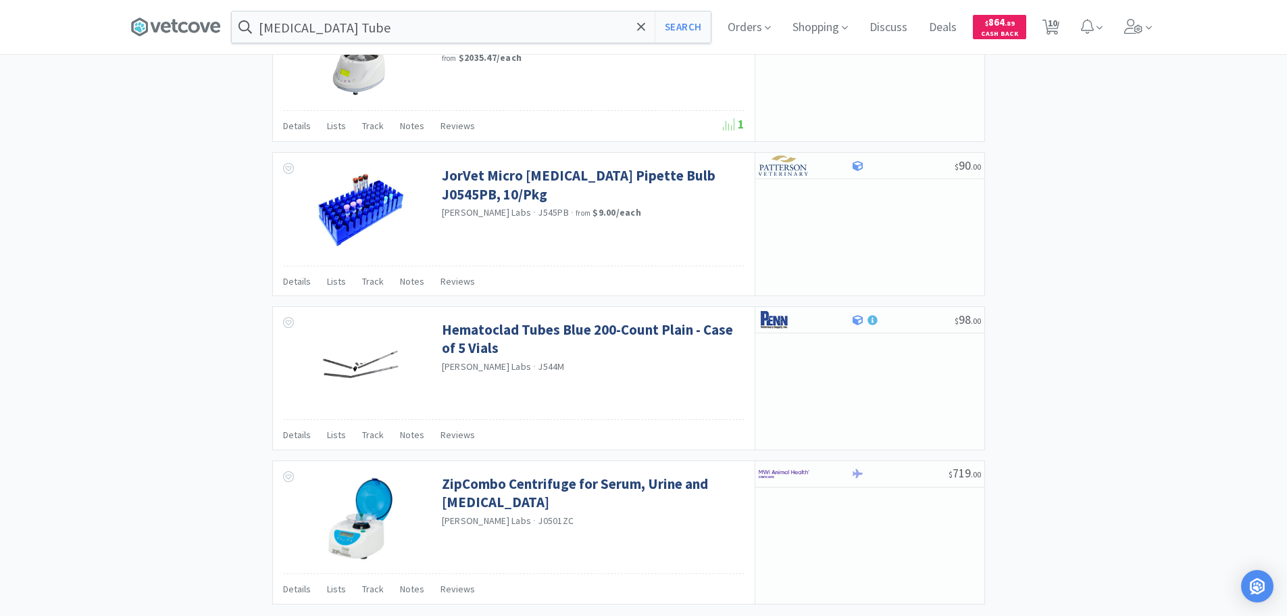
scroll to position [1939, 0]
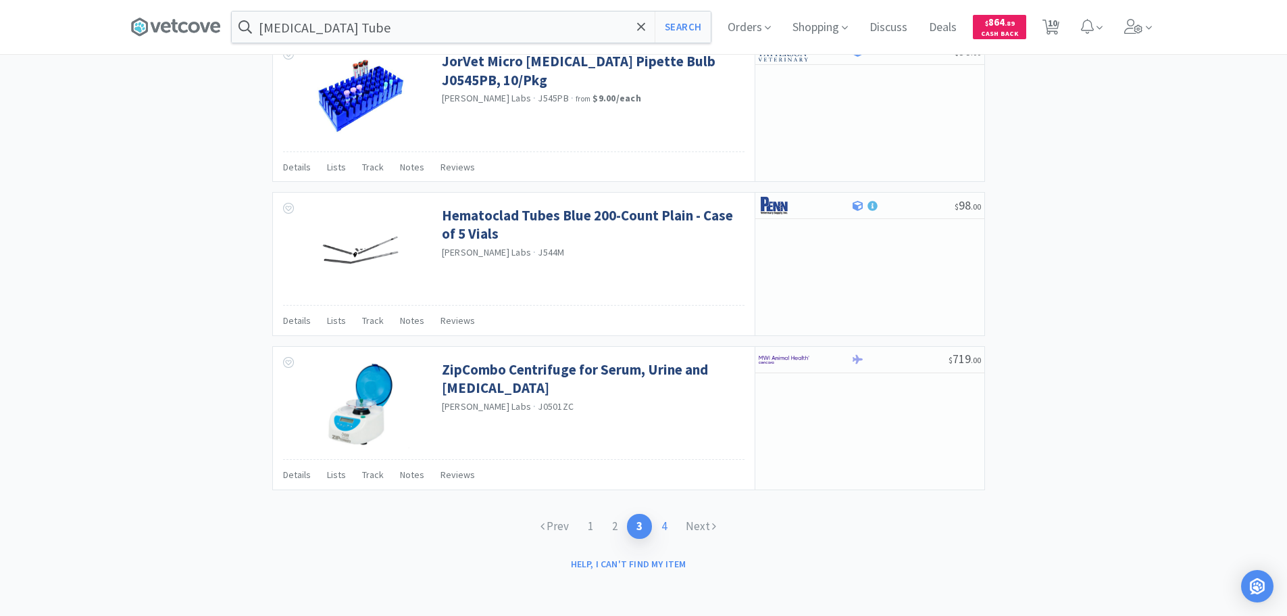
click at [666, 523] on link "4" at bounding box center [664, 526] width 24 height 25
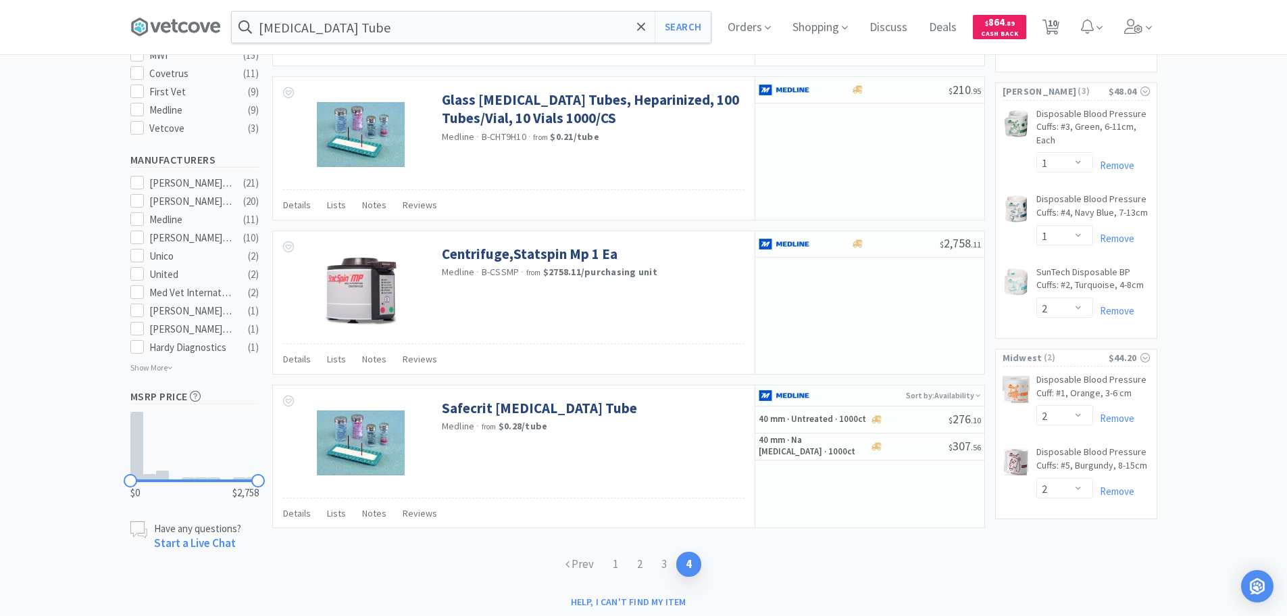
scroll to position [549, 0]
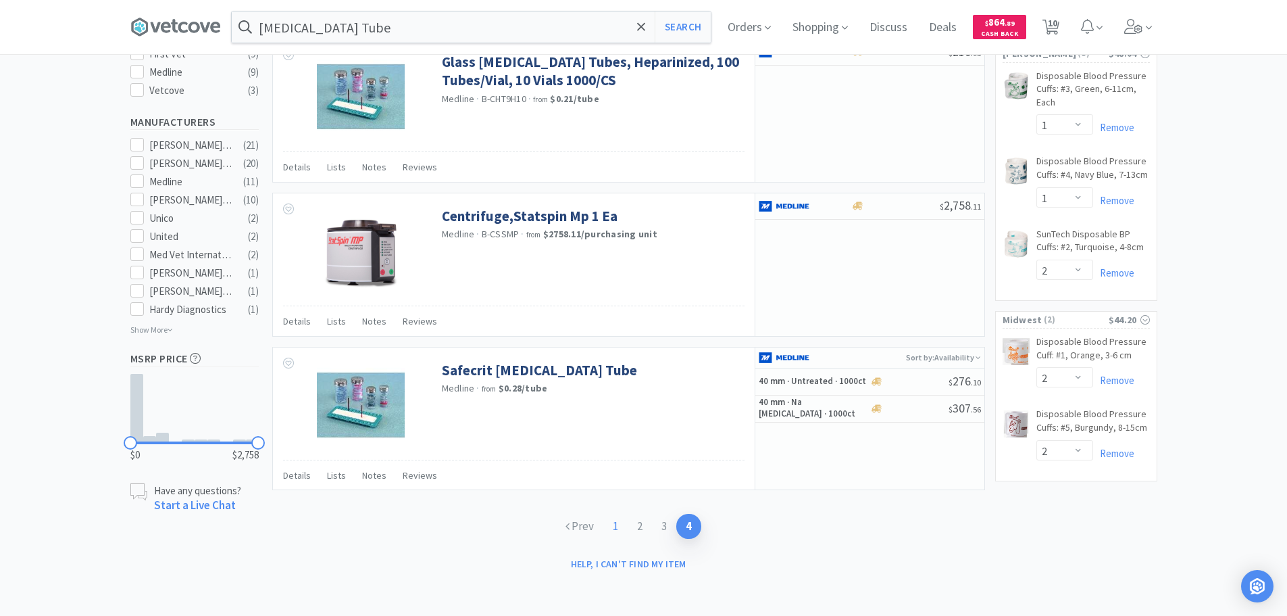
click at [615, 523] on link "1" at bounding box center [615, 526] width 24 height 25
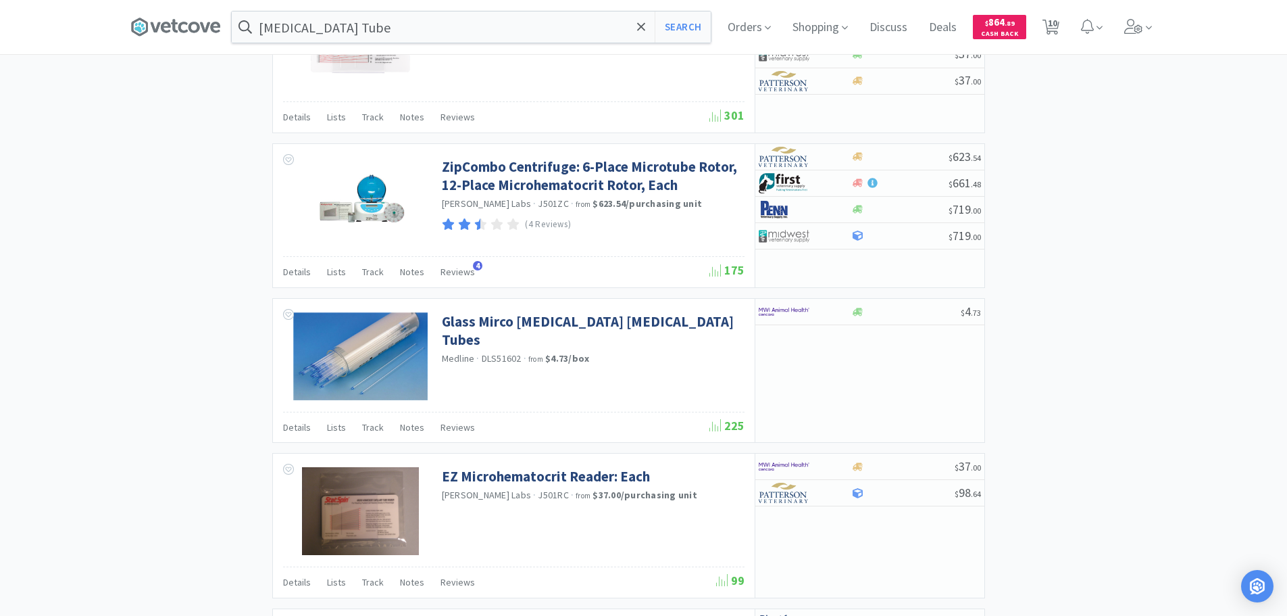
scroll to position [1216, 0]
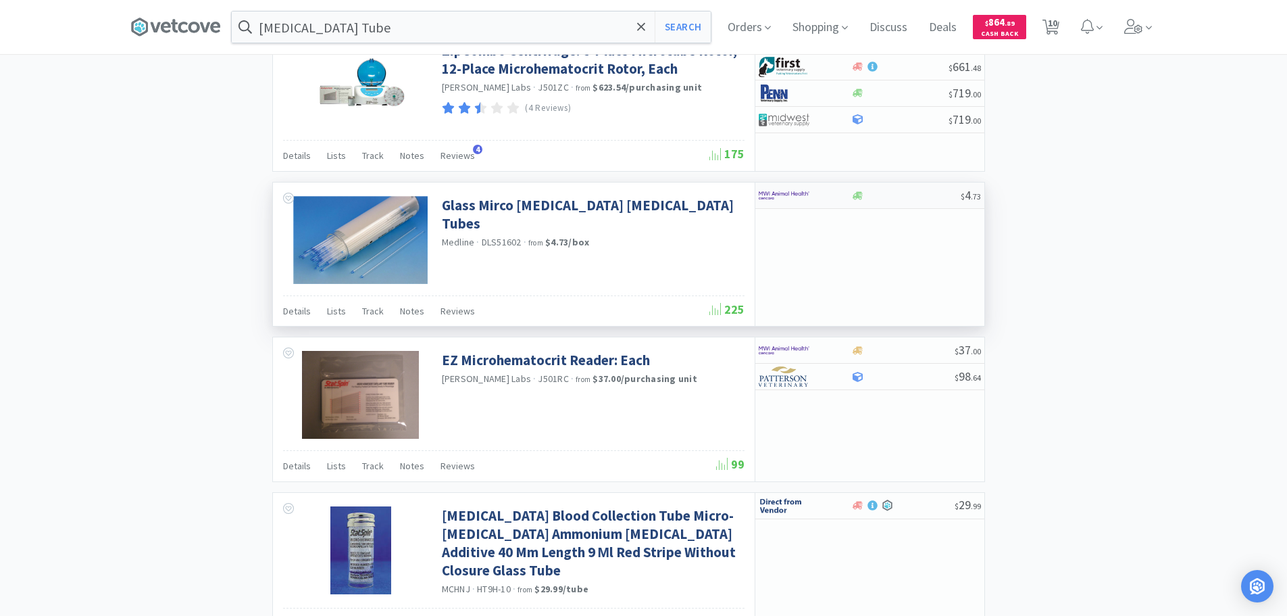
click at [916, 201] on div "$ 4 . 73" at bounding box center [869, 195] width 229 height 26
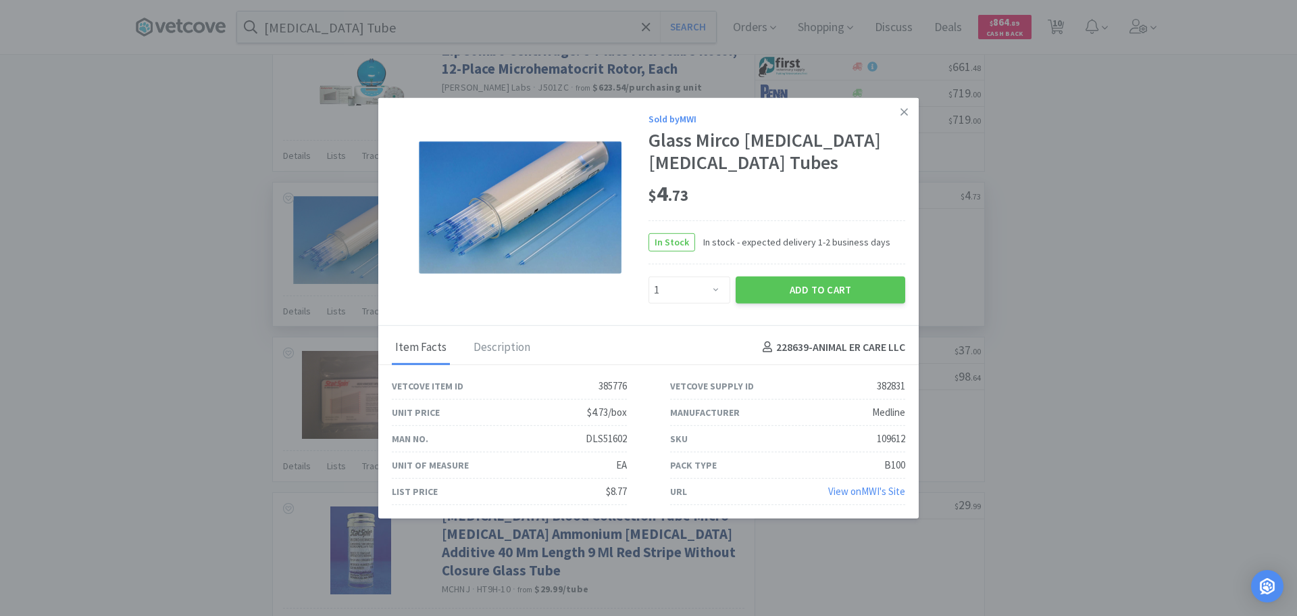
click at [616, 435] on div "DLS51602" at bounding box center [606, 438] width 41 height 16
click at [905, 110] on icon at bounding box center [904, 111] width 7 height 12
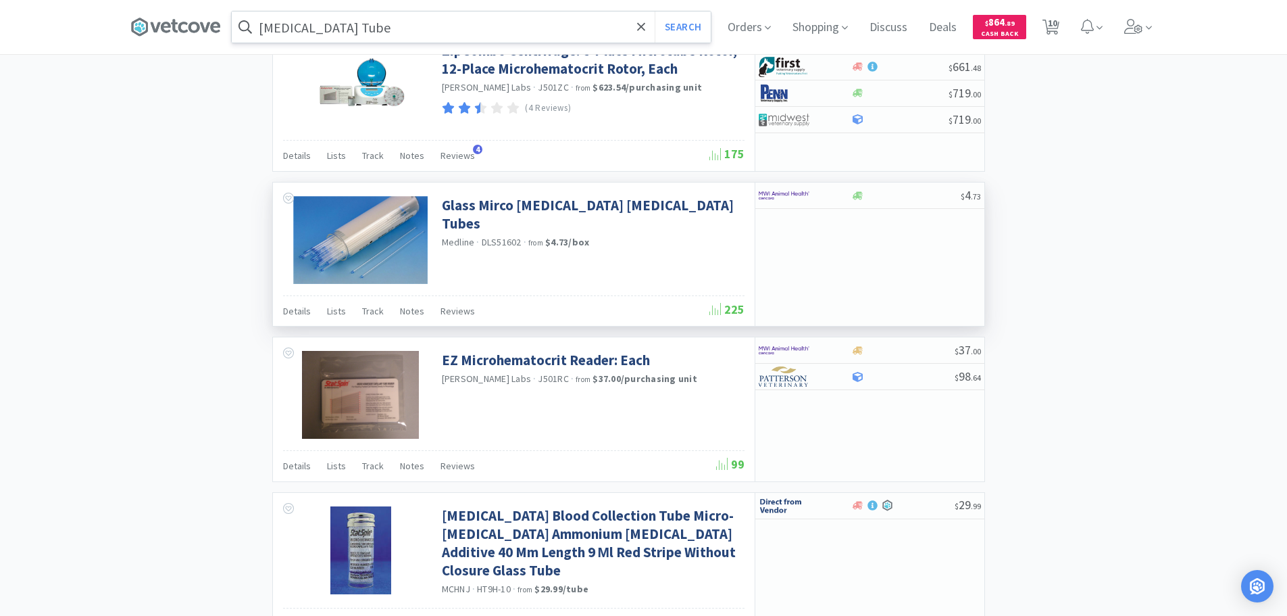
click at [551, 24] on input "[MEDICAL_DATA] Tube" at bounding box center [471, 26] width 479 height 31
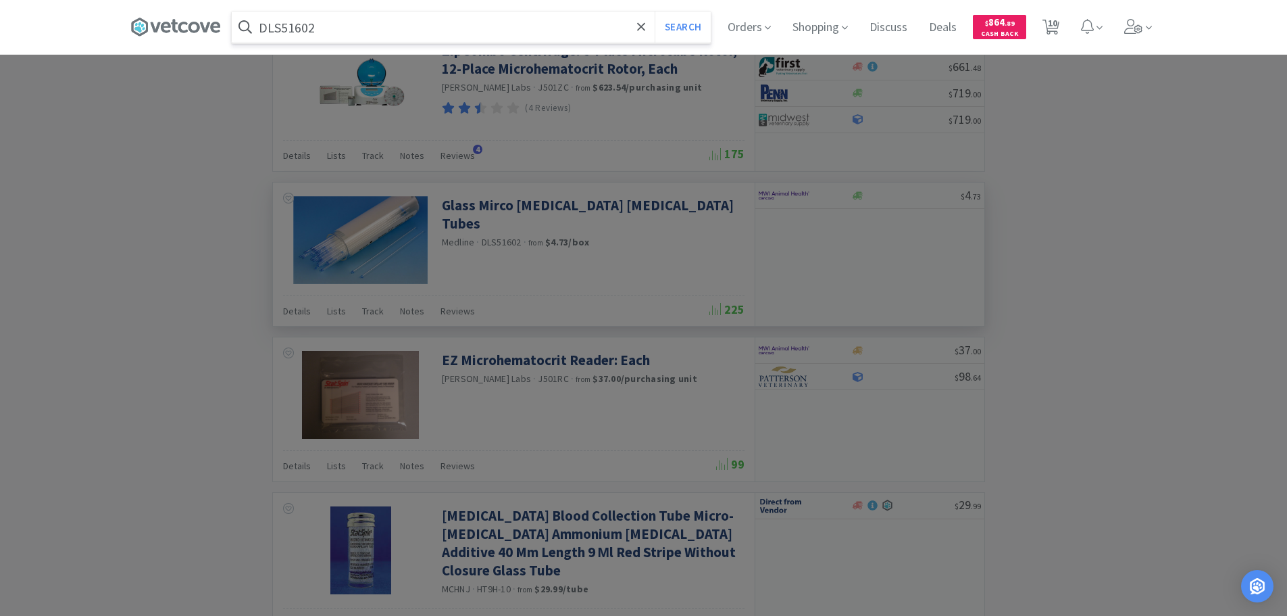
click at [655, 11] on button "Search" at bounding box center [683, 26] width 56 height 31
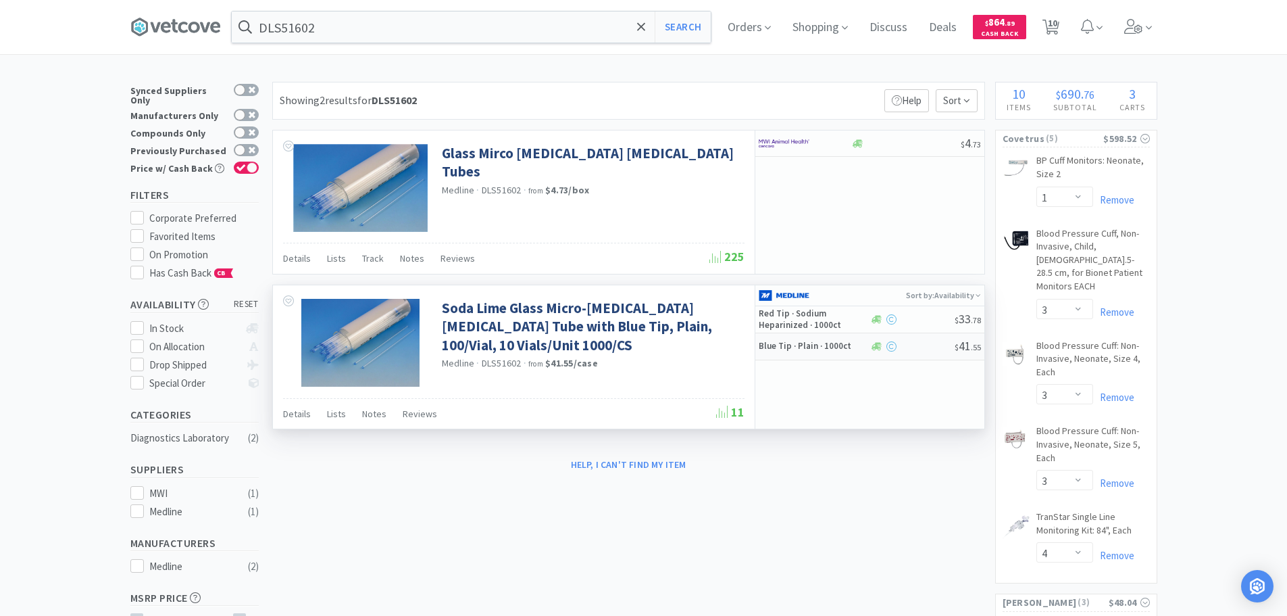
click at [918, 349] on div at bounding box center [912, 346] width 85 height 10
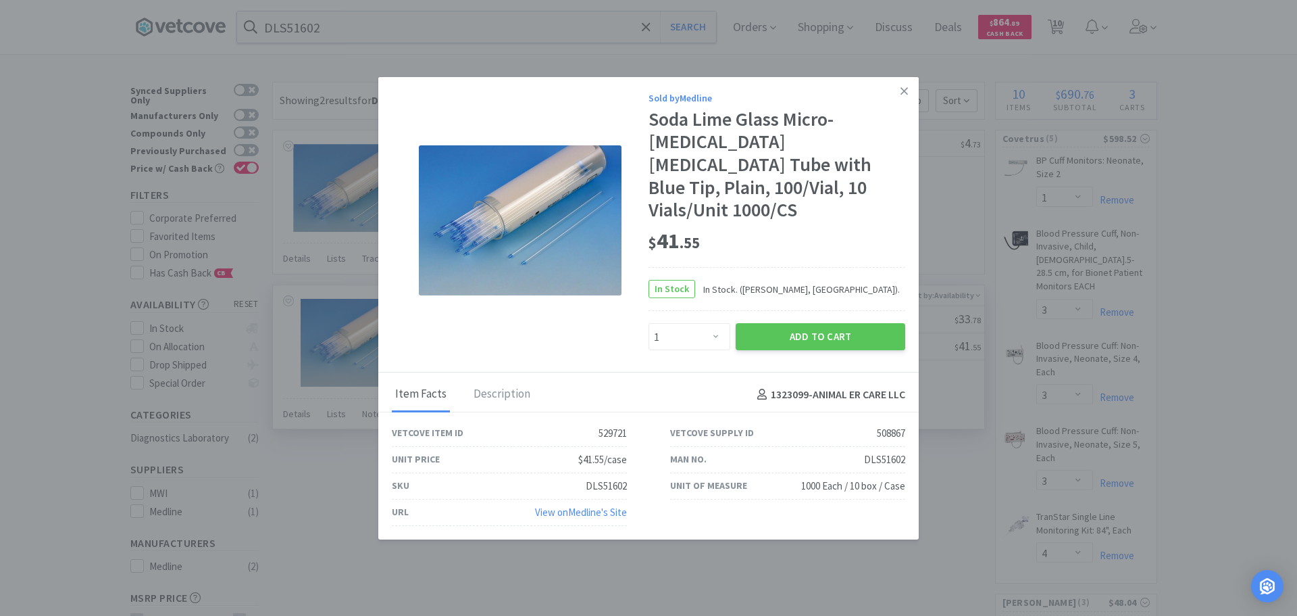
click at [885, 451] on div "DLS51602" at bounding box center [884, 459] width 41 height 16
drag, startPoint x: 705, startPoint y: 231, endPoint x: 660, endPoint y: 230, distance: 45.3
click at [660, 230] on div "$ 41 . 55" at bounding box center [777, 241] width 257 height 28
click at [761, 325] on button "Add to Cart" at bounding box center [821, 336] width 170 height 27
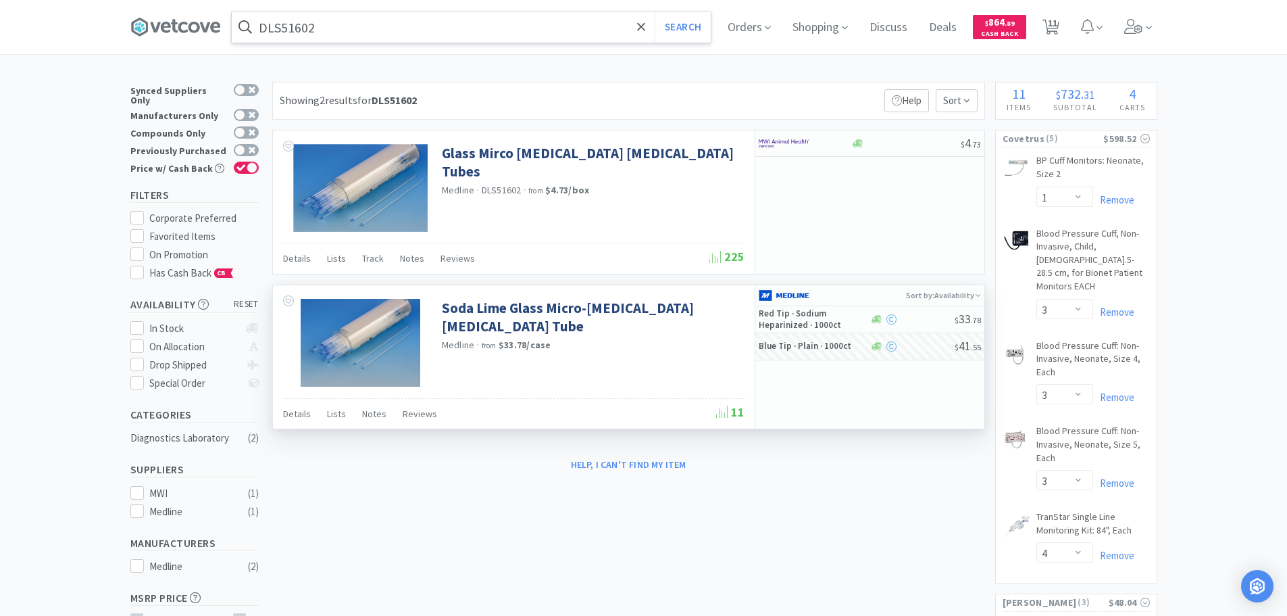
click at [525, 28] on input "DLS51602" at bounding box center [471, 26] width 479 height 31
click at [1071, 126] on div at bounding box center [643, 308] width 1287 height 616
click at [1053, 23] on span "11" at bounding box center [1052, 23] width 9 height 54
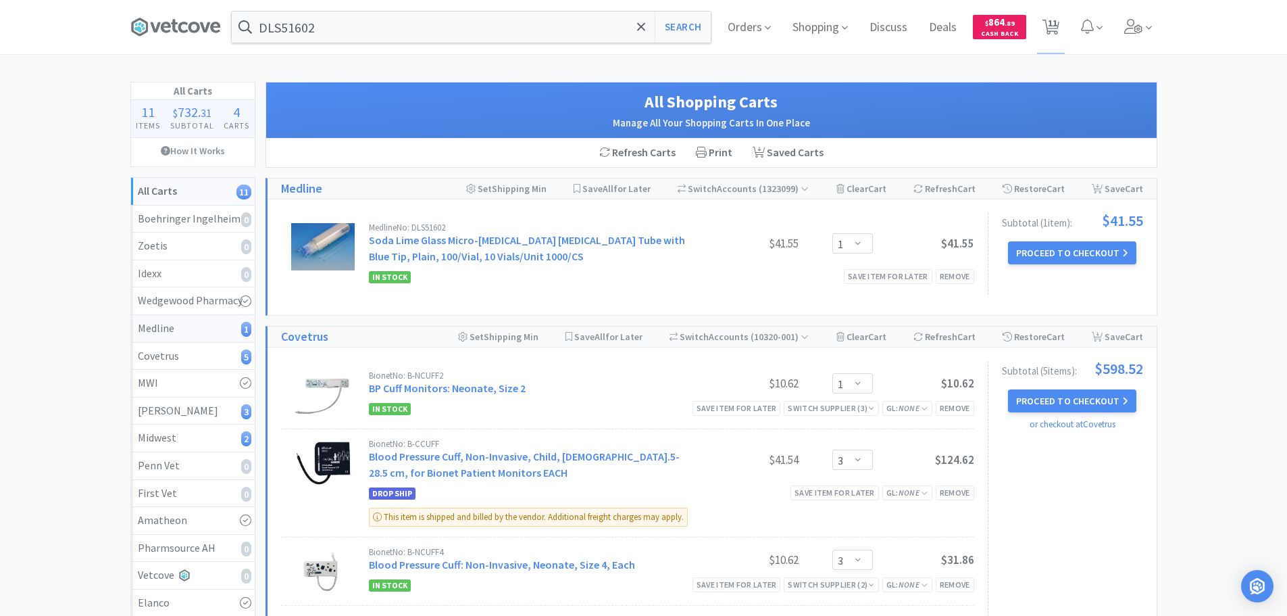
click at [190, 328] on div "Medline 1" at bounding box center [193, 329] width 110 height 18
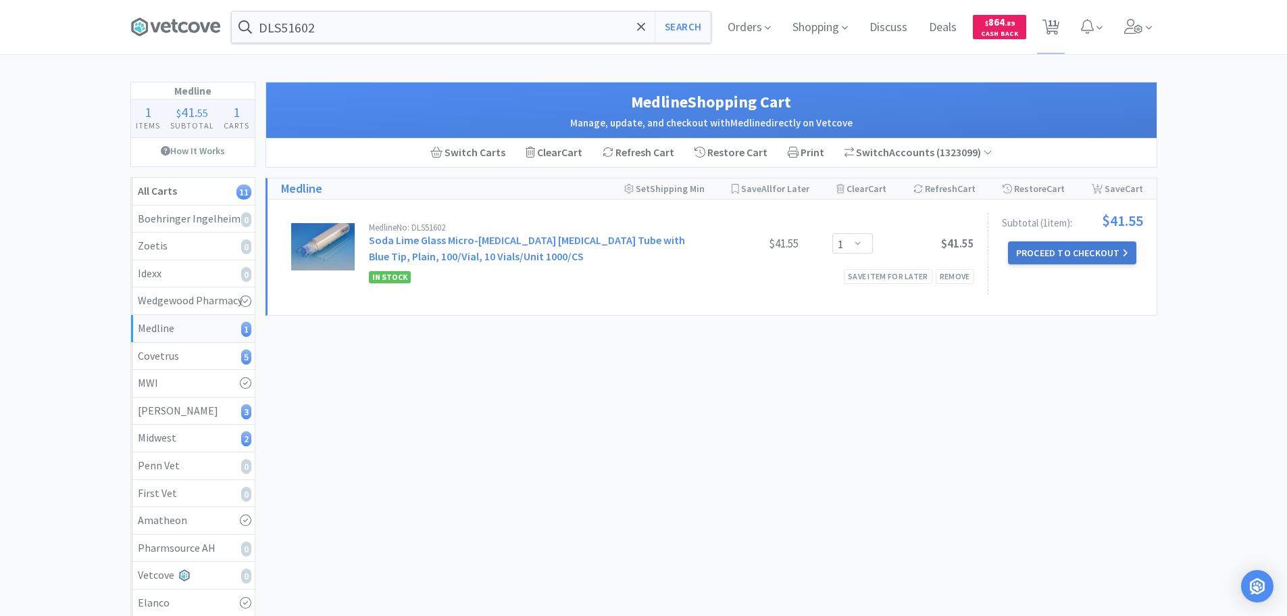
click at [1096, 249] on button "Proceed to Checkout" at bounding box center [1072, 252] width 128 height 23
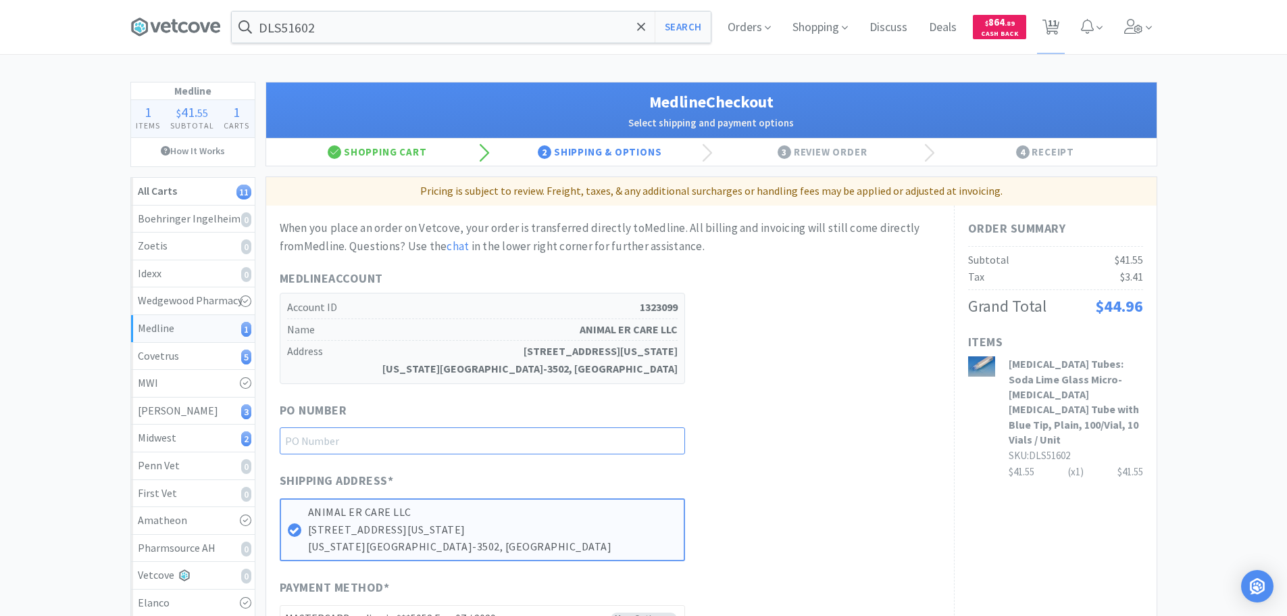
click at [513, 442] on input "text" at bounding box center [482, 440] width 405 height 27
click at [864, 415] on div "PO Number 1145136" at bounding box center [610, 428] width 661 height 54
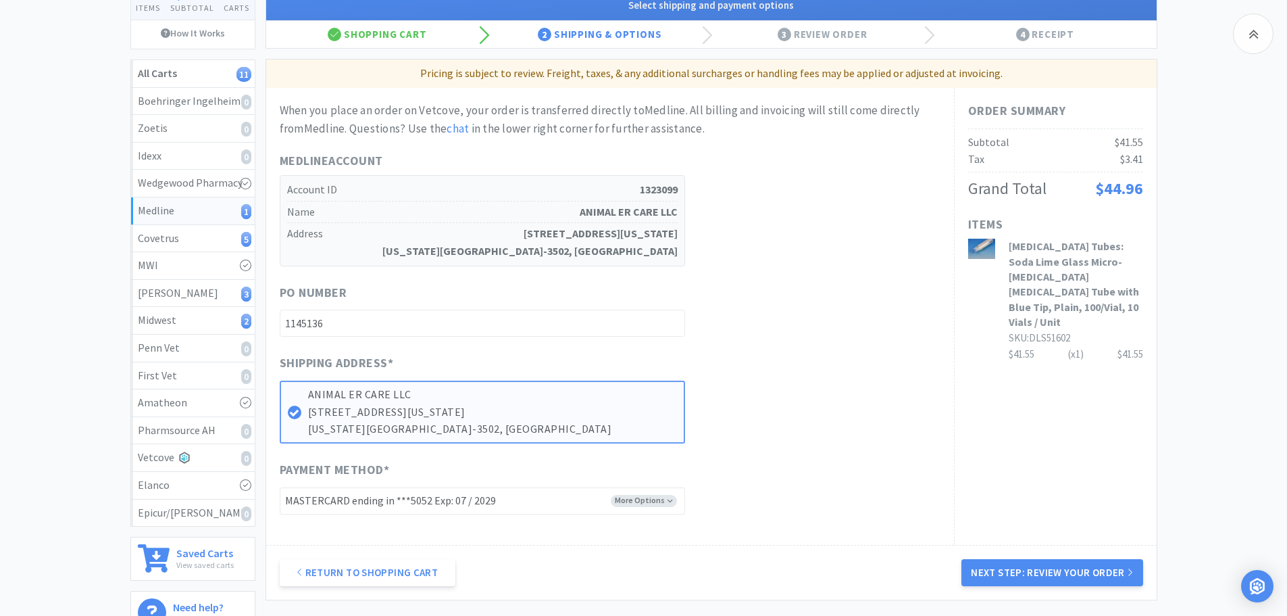
scroll to position [261, 0]
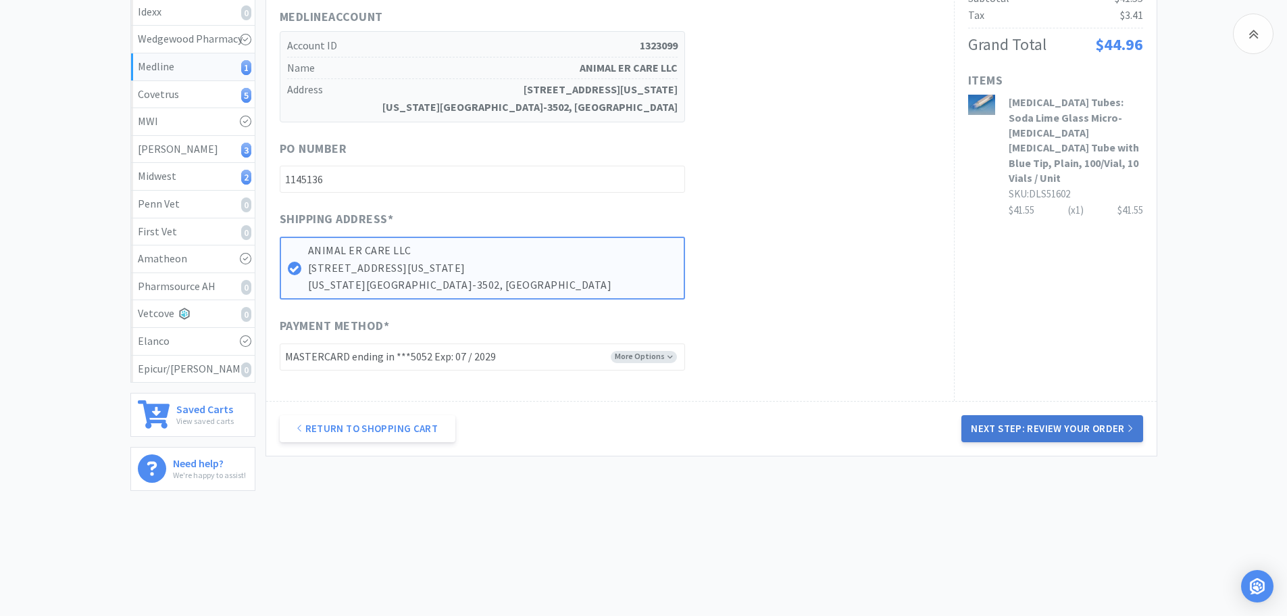
click at [1028, 430] on button "Next Step: Review Your Order" at bounding box center [1051, 428] width 181 height 27
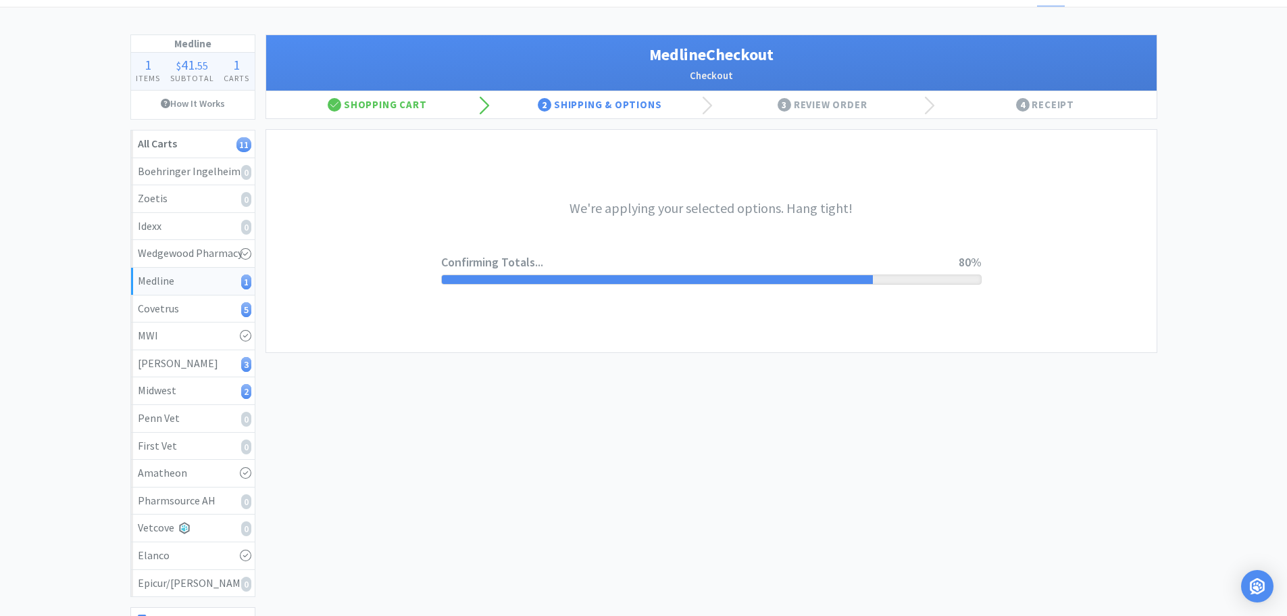
scroll to position [0, 0]
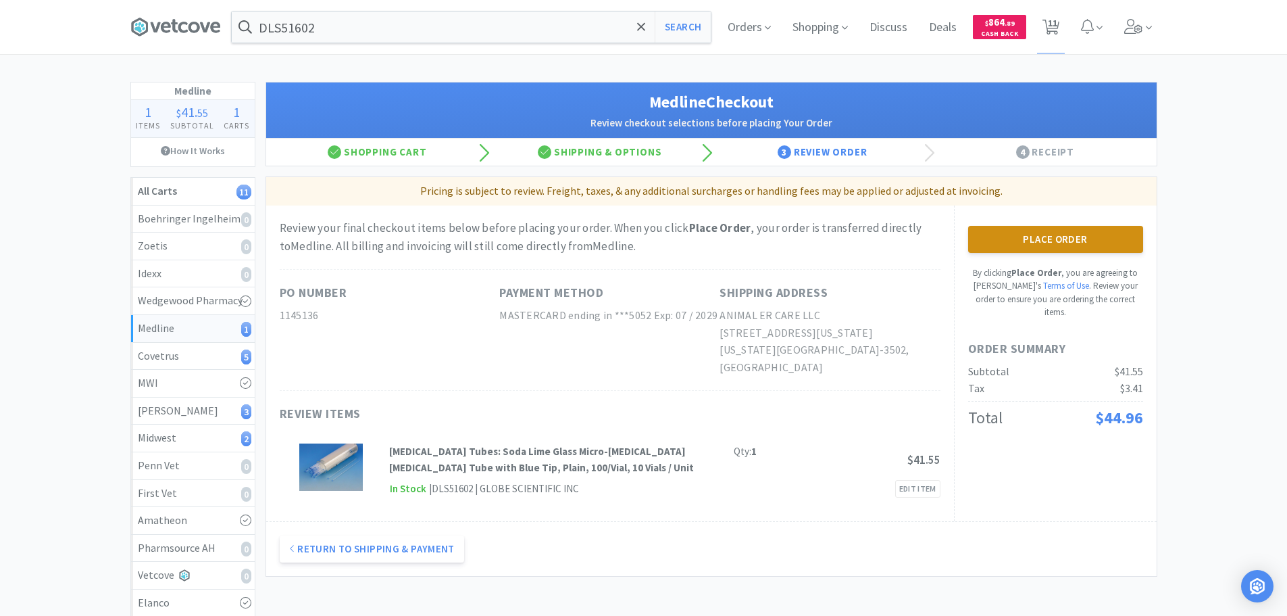
click at [1039, 237] on button "Place Order" at bounding box center [1055, 239] width 175 height 27
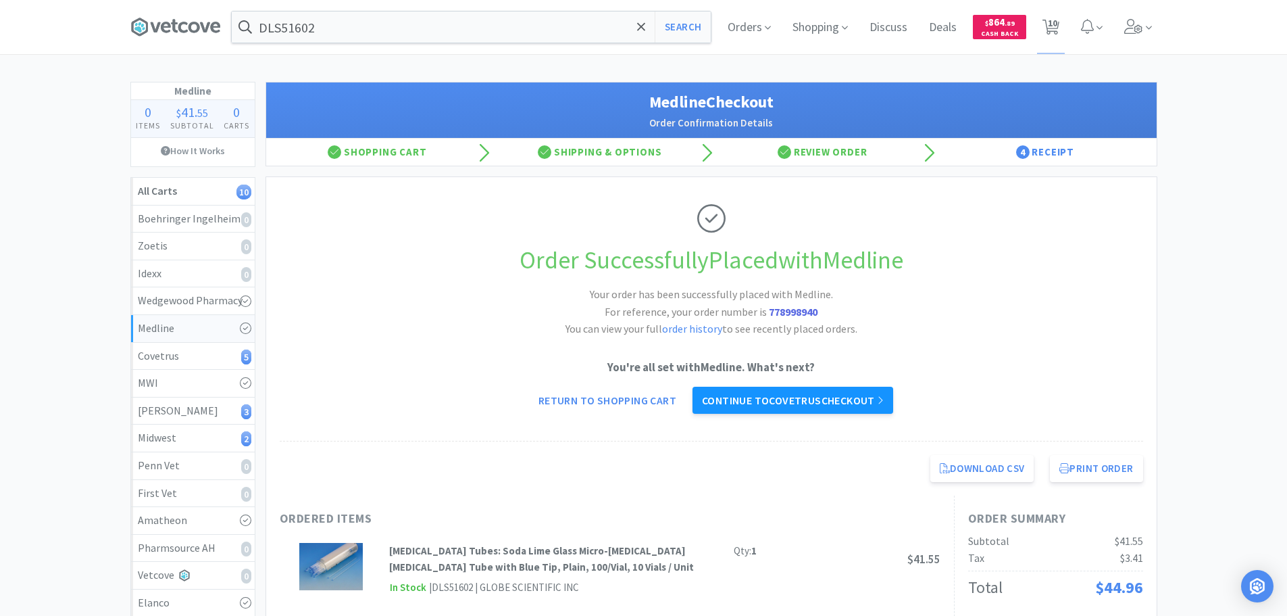
click at [807, 402] on link "Continue to Covetrus checkout" at bounding box center [793, 399] width 201 height 27
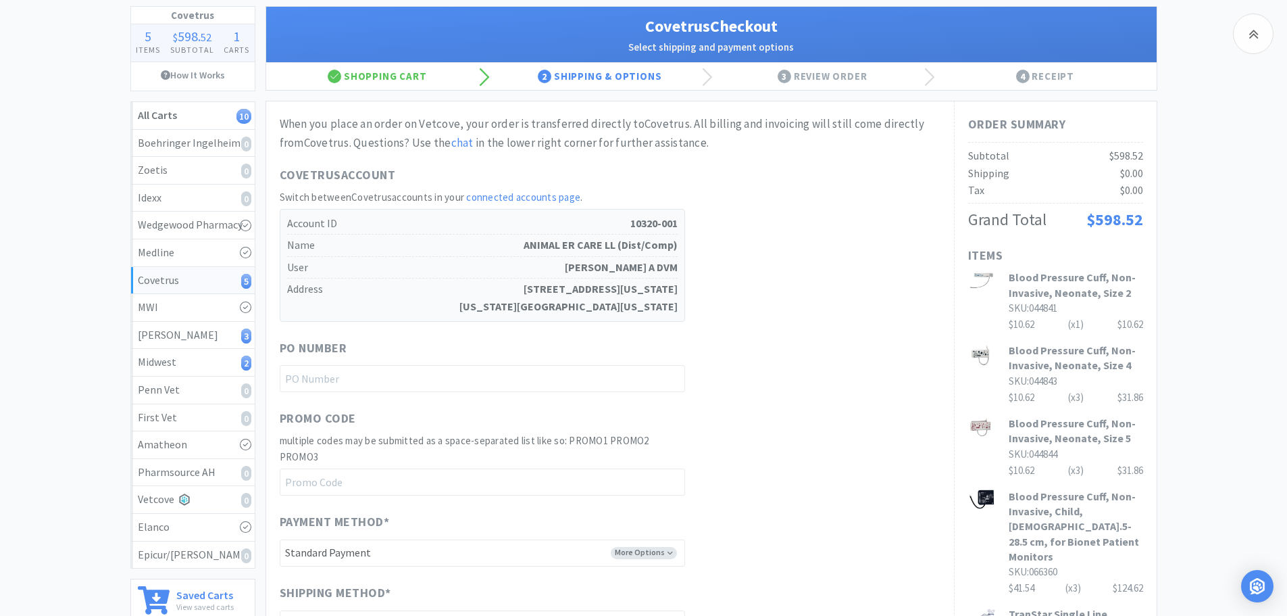
scroll to position [203, 0]
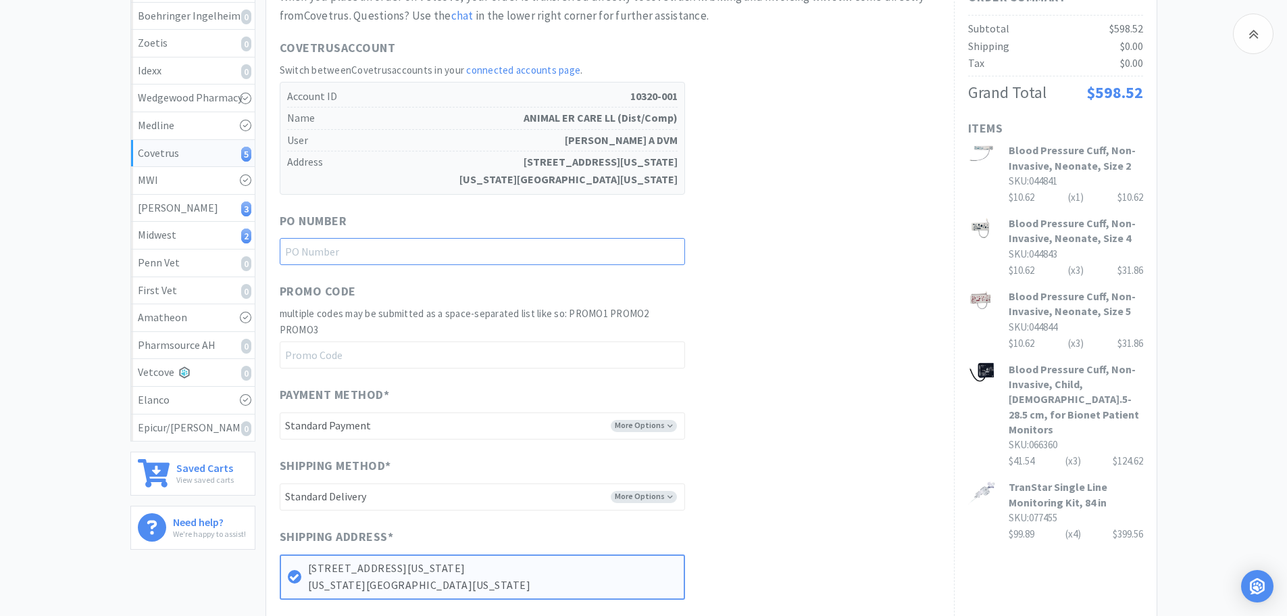
click at [467, 247] on input "text" at bounding box center [482, 251] width 405 height 27
click at [714, 266] on div "When you place an order on Vetcove, your order is transferred directly to Covet…" at bounding box center [610, 337] width 661 height 698
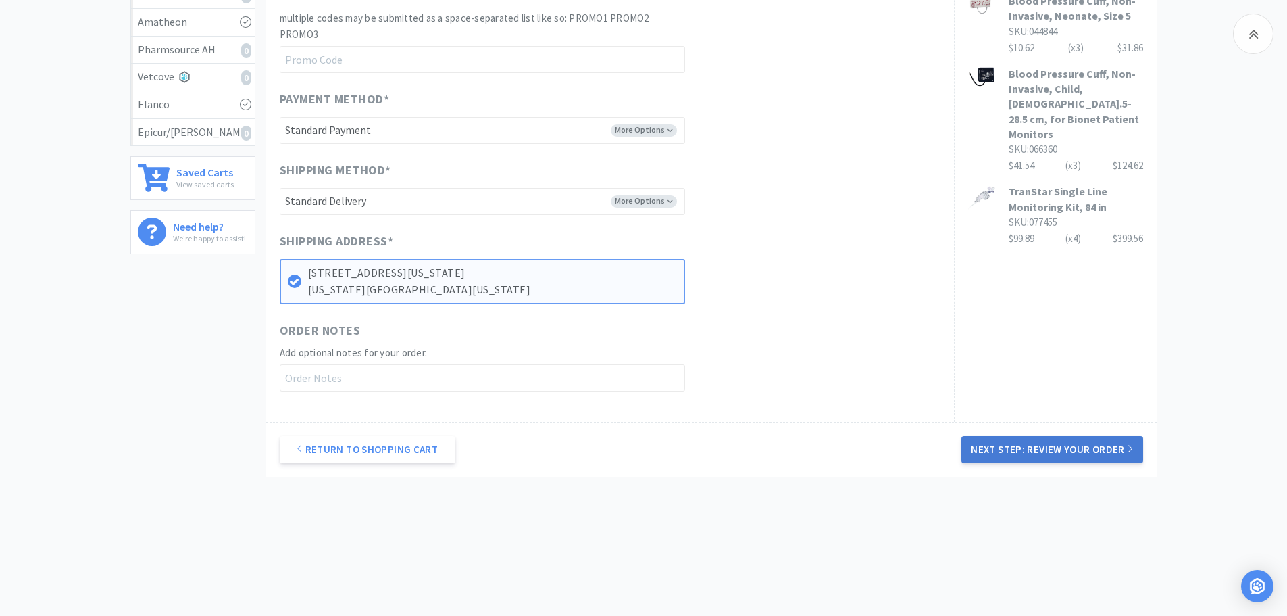
click at [1014, 451] on button "Next Step: Review Your Order" at bounding box center [1051, 449] width 181 height 27
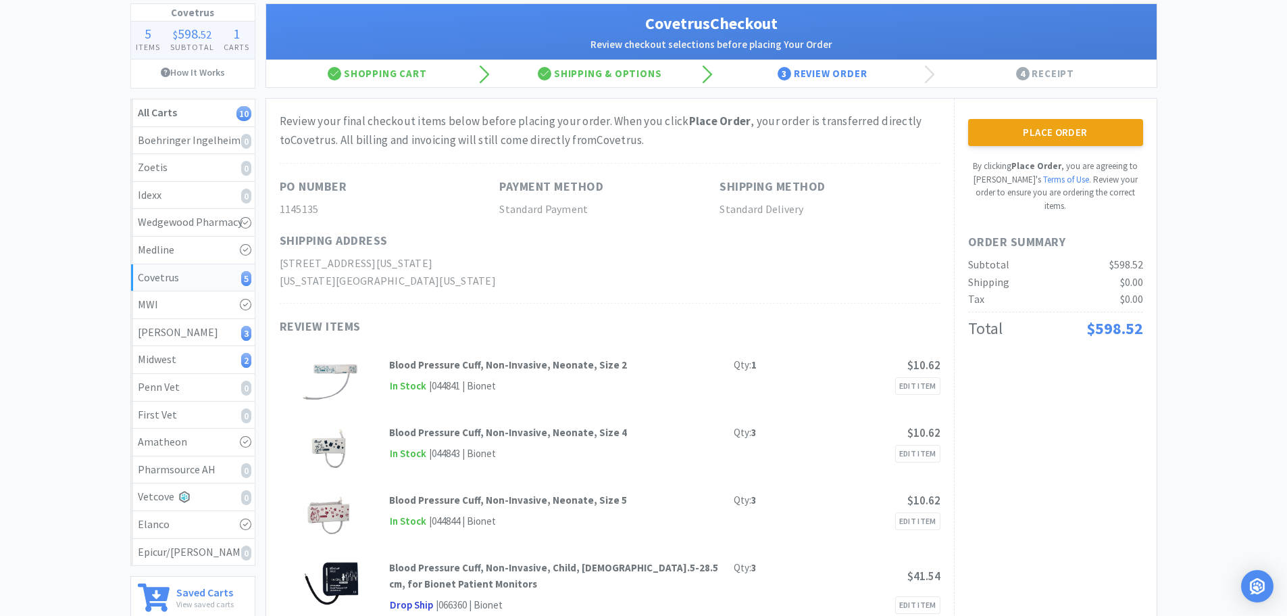
scroll to position [0, 0]
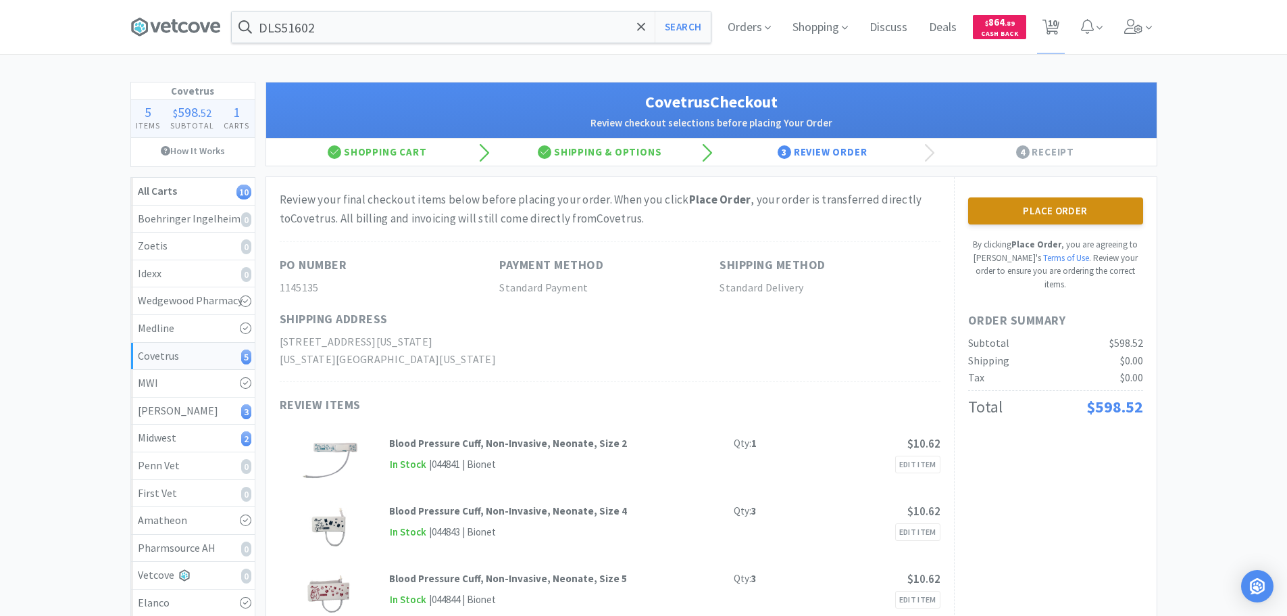
click at [1045, 211] on button "Place Order" at bounding box center [1055, 210] width 175 height 27
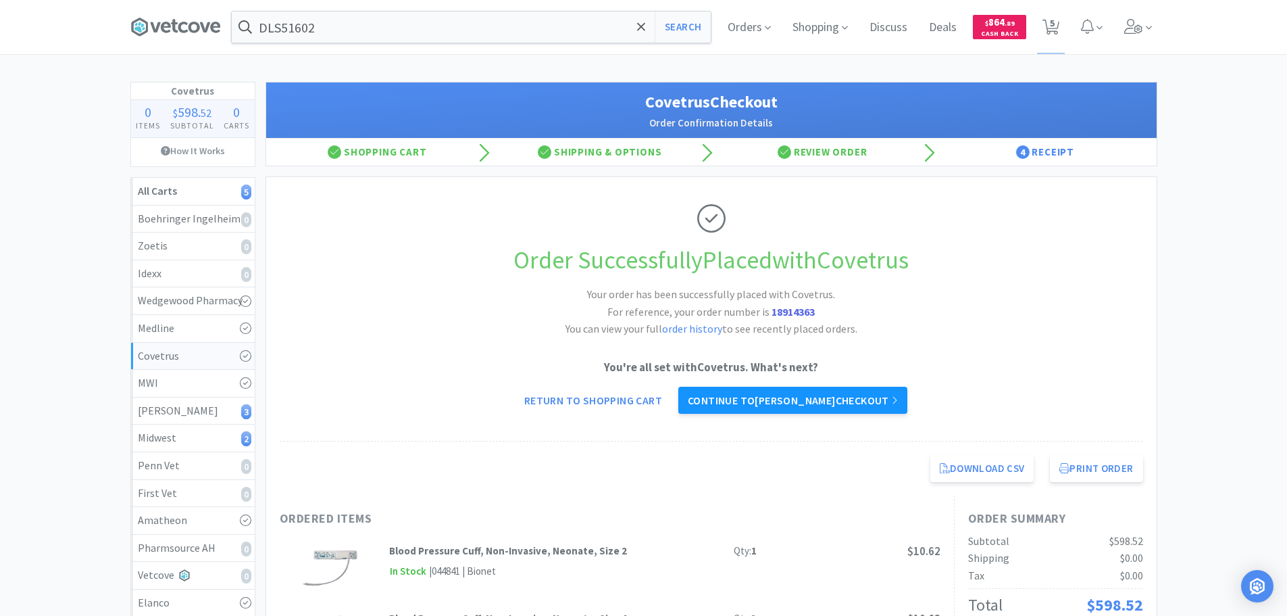
click at [749, 399] on link "Continue to [PERSON_NAME] checkout" at bounding box center [792, 399] width 229 height 27
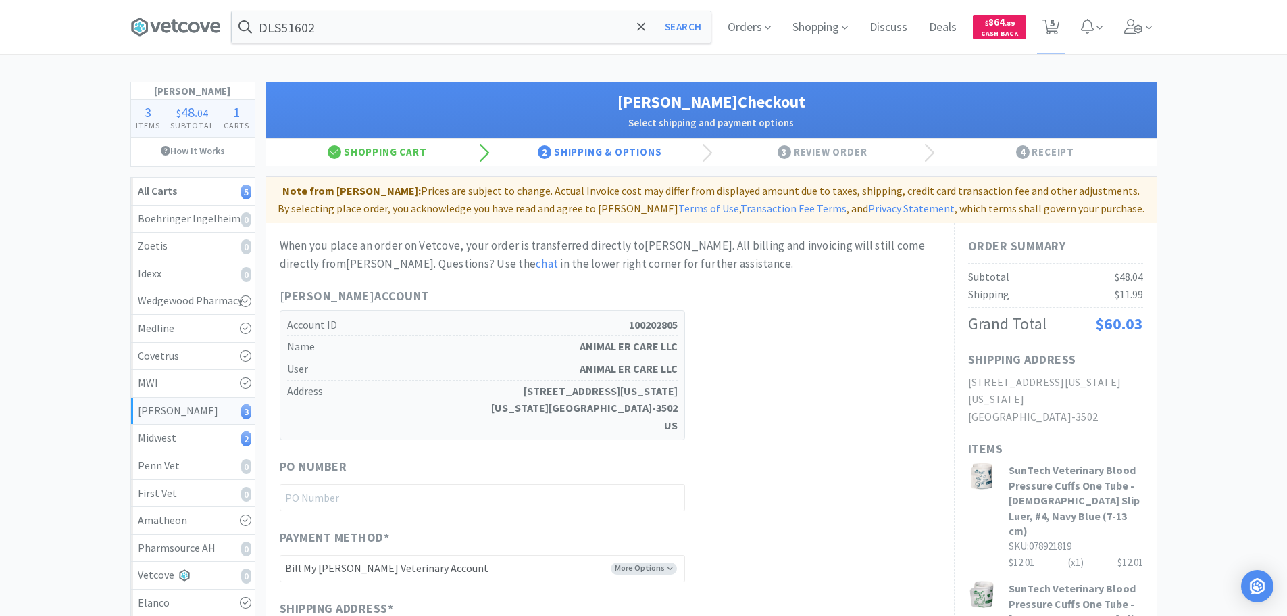
scroll to position [203, 0]
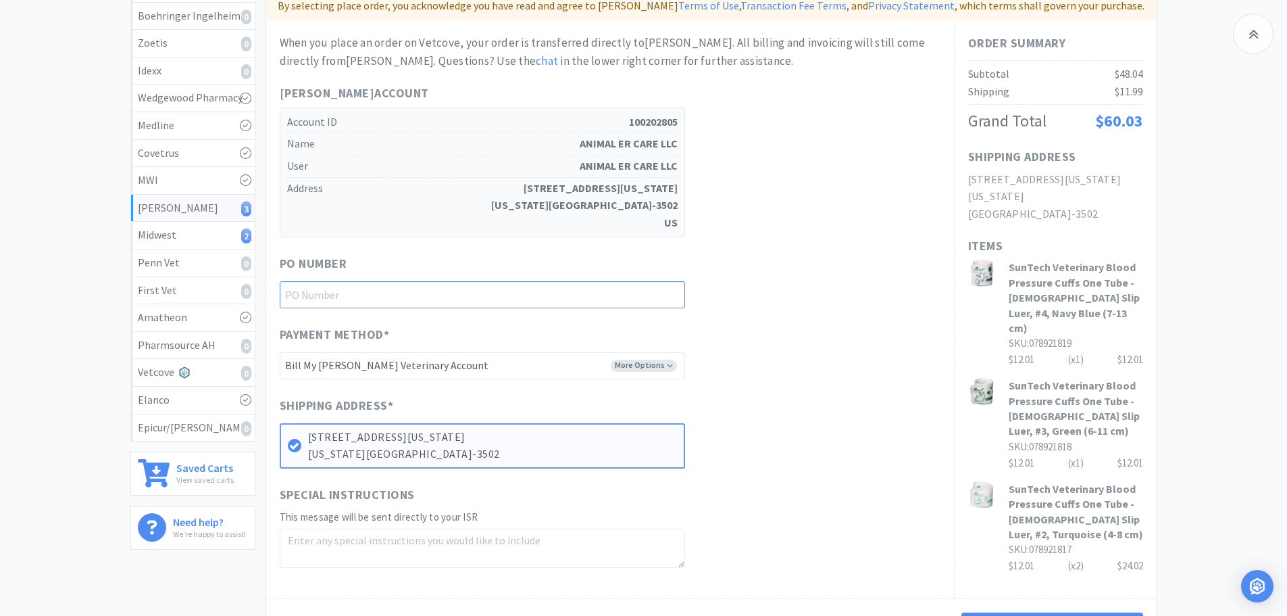
click at [401, 288] on input "text" at bounding box center [482, 294] width 405 height 27
click at [774, 311] on div "When you place an order on Vetcove, your order is transferred directly to [PERS…" at bounding box center [610, 301] width 661 height 534
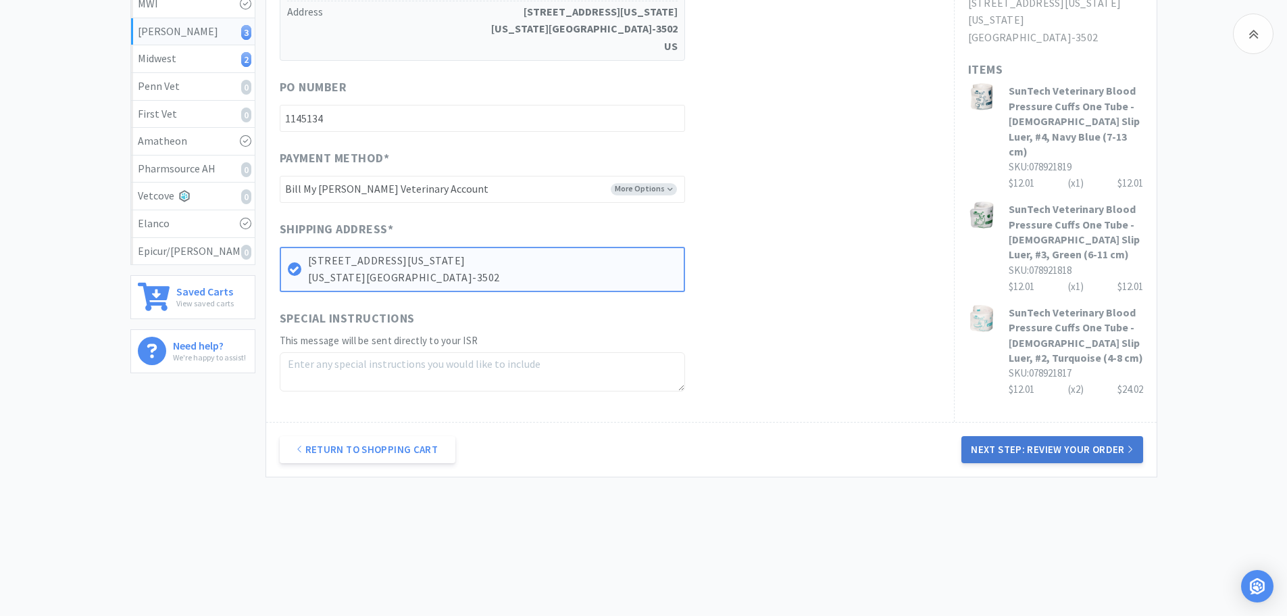
click at [1045, 455] on button "Next Step: Review Your Order" at bounding box center [1051, 449] width 181 height 27
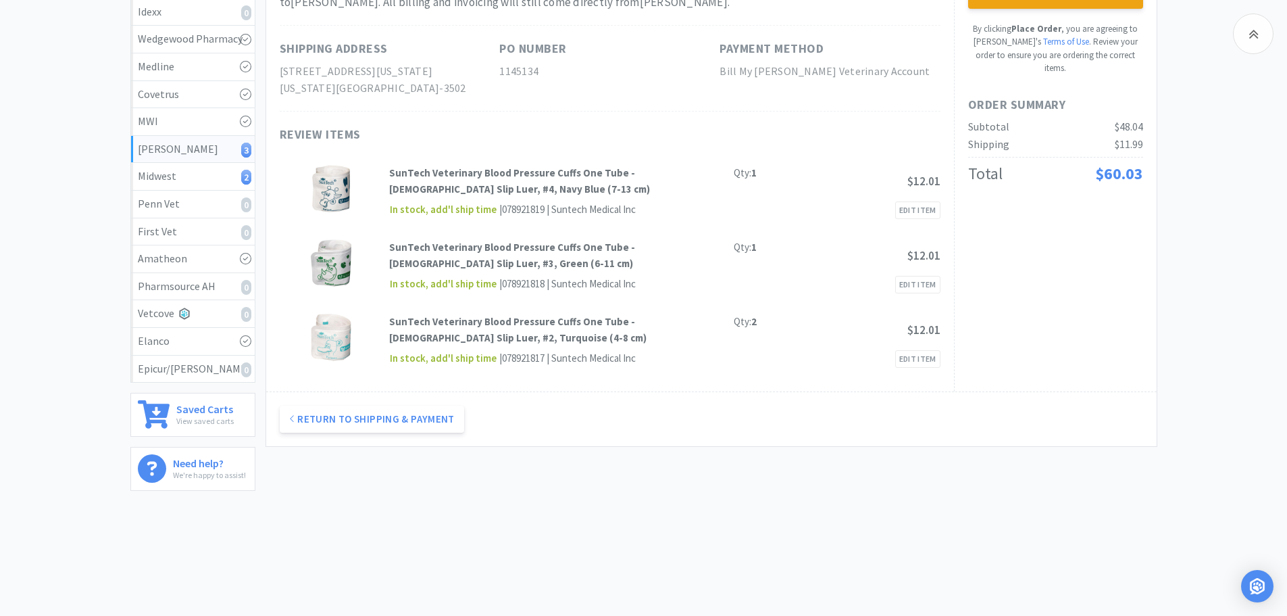
scroll to position [0, 0]
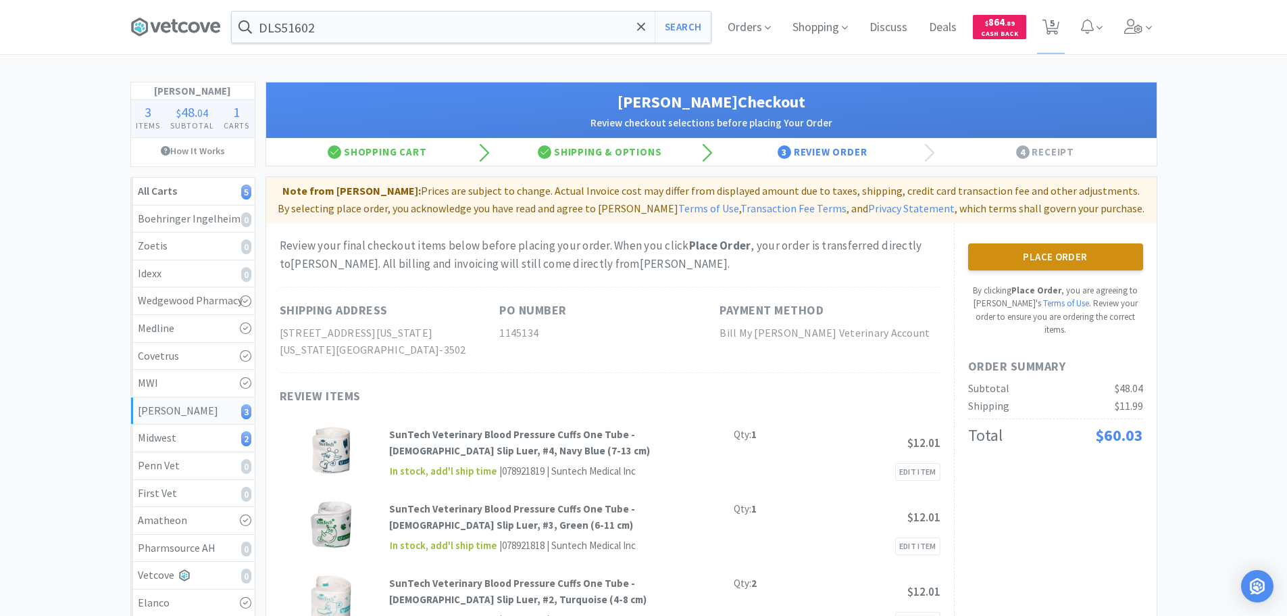
click at [1057, 268] on button "Place Order" at bounding box center [1055, 256] width 175 height 27
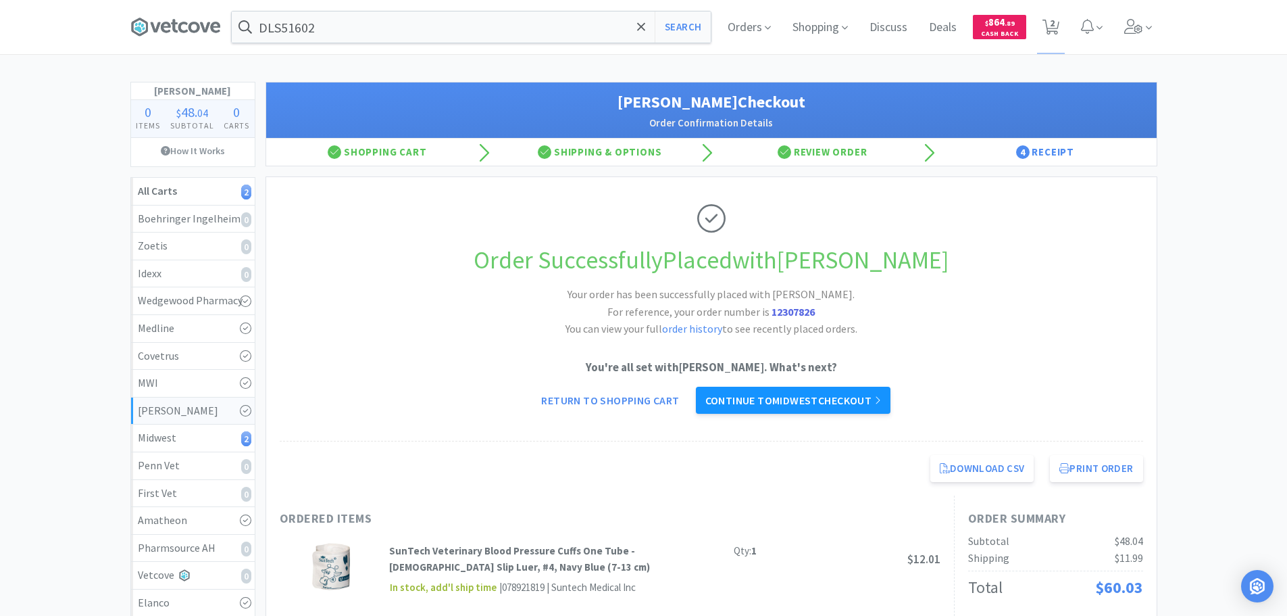
click at [776, 397] on link "Continue to Midwest checkout" at bounding box center [793, 399] width 195 height 27
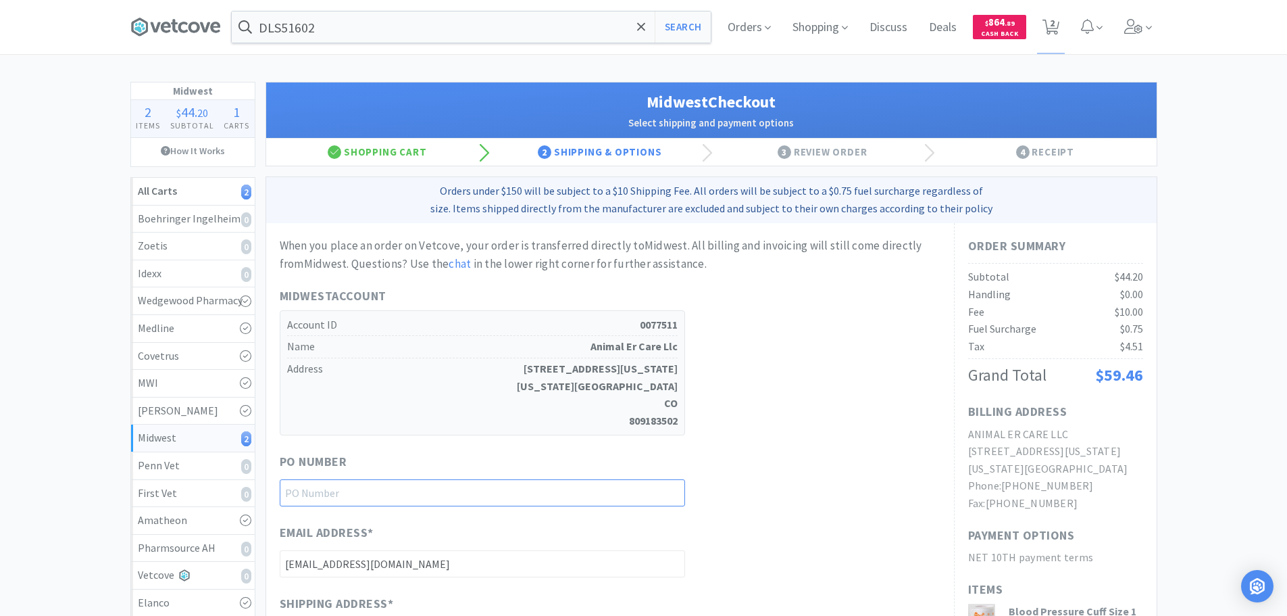
click at [506, 494] on input "text" at bounding box center [482, 492] width 405 height 27
click at [761, 465] on div "PO Number 1145133" at bounding box center [610, 479] width 661 height 54
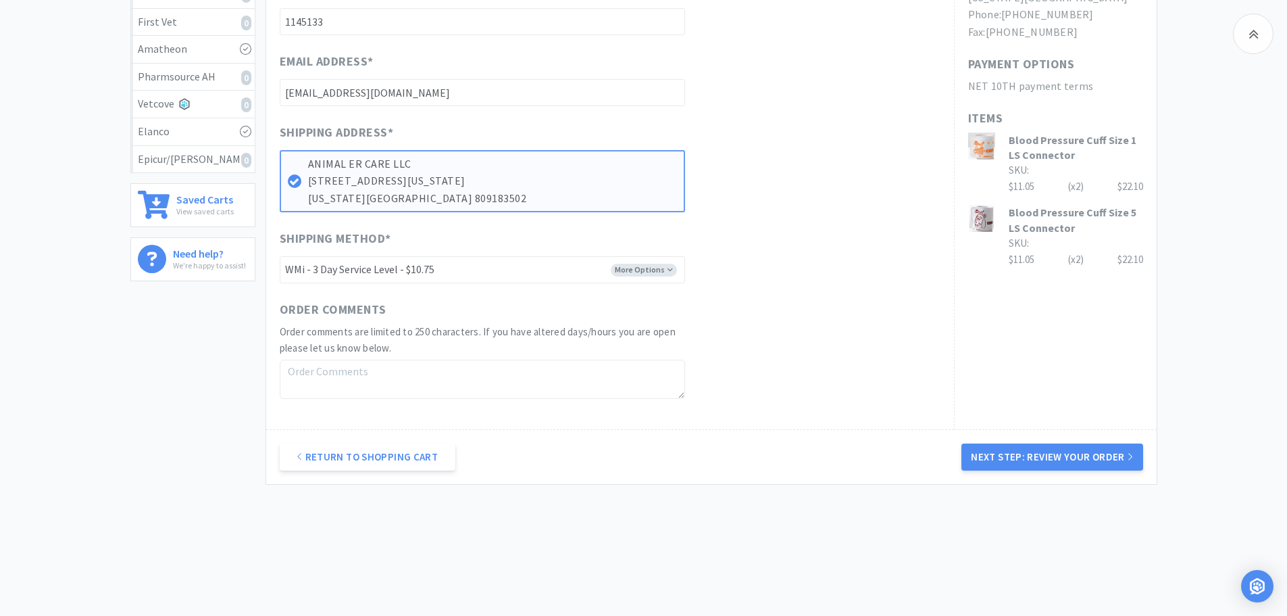
scroll to position [473, 0]
click at [566, 278] on select "-------- UPS - N/F - $10.75 FEDEX GROUND - N/F - $10.75 WILL CALL WMi - 3 Day S…" at bounding box center [482, 267] width 405 height 27
click at [280, 254] on select "-------- UPS - N/F - $10.75 FEDEX GROUND - N/F - $10.75 WILL CALL WMi - 3 Day S…" at bounding box center [482, 267] width 405 height 27
click at [1049, 458] on button "Next Step: Review Your Order" at bounding box center [1051, 454] width 181 height 27
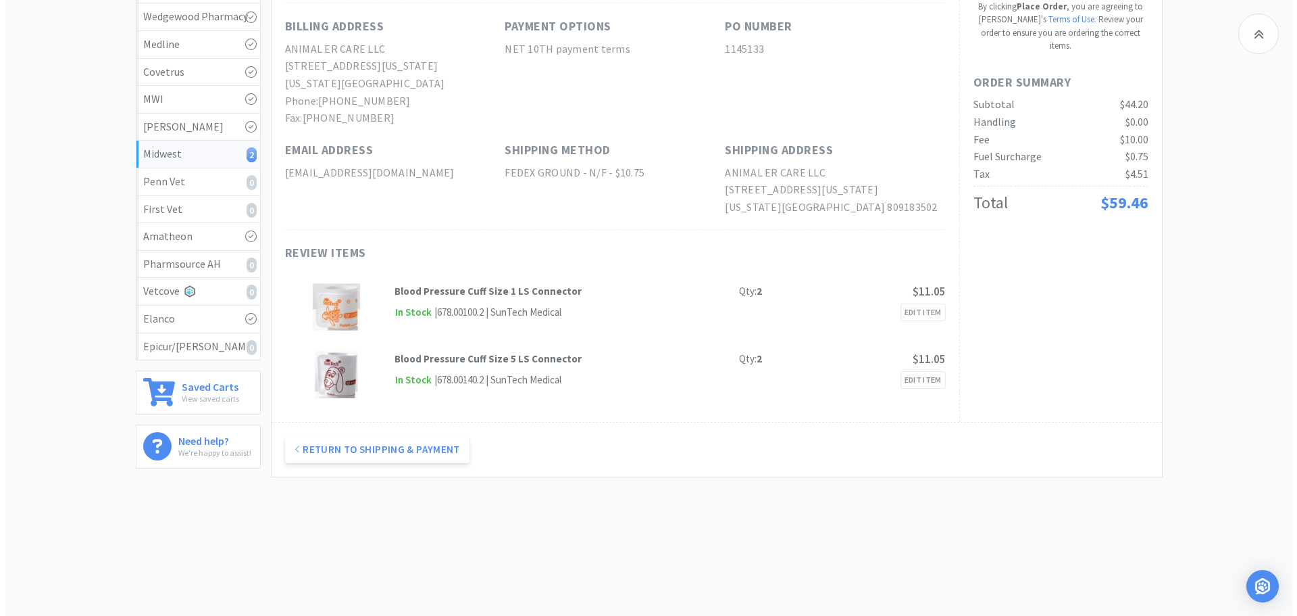
scroll to position [0, 0]
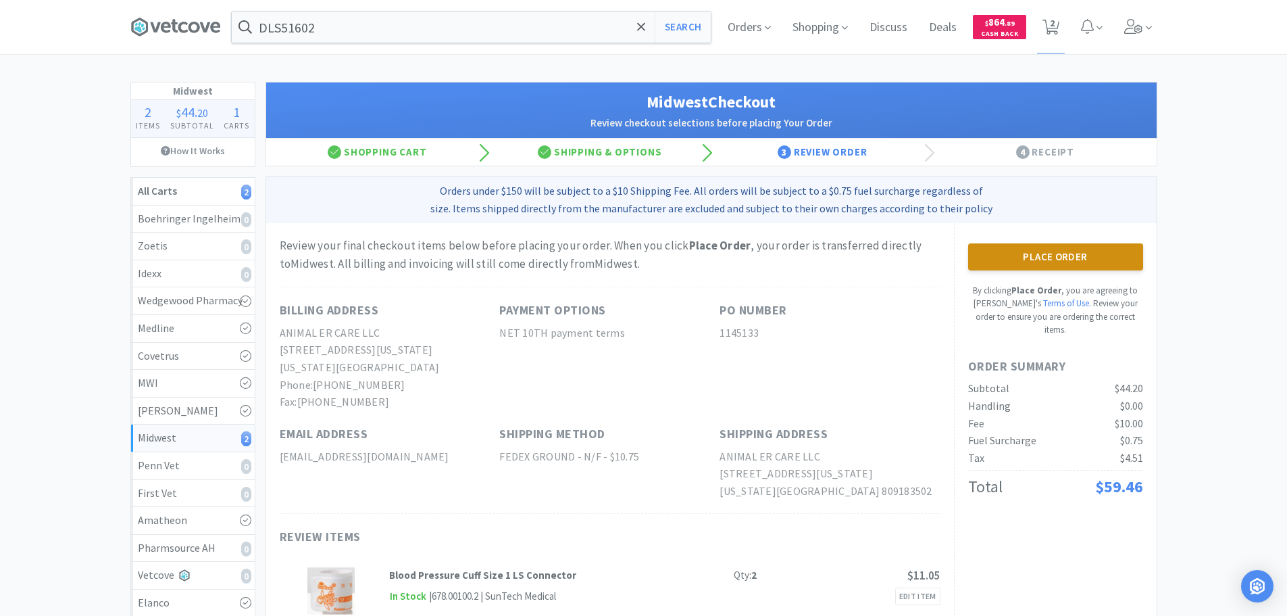
click at [1078, 261] on button "Place Order" at bounding box center [1055, 256] width 175 height 27
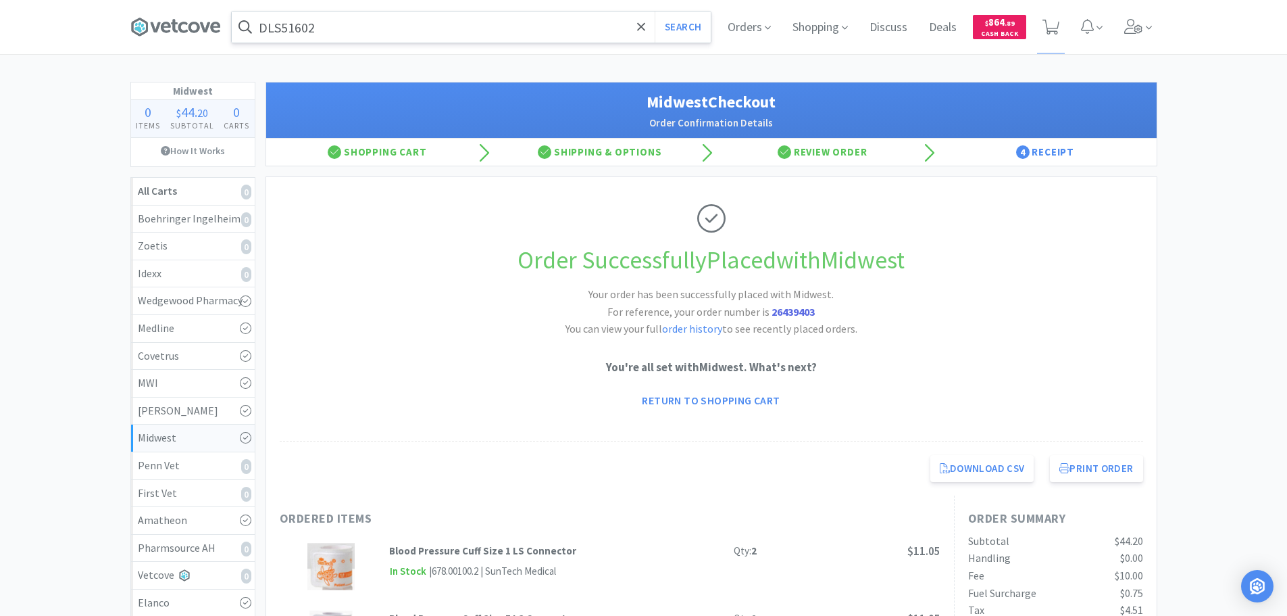
click at [430, 22] on input "DLS51602" at bounding box center [471, 26] width 479 height 31
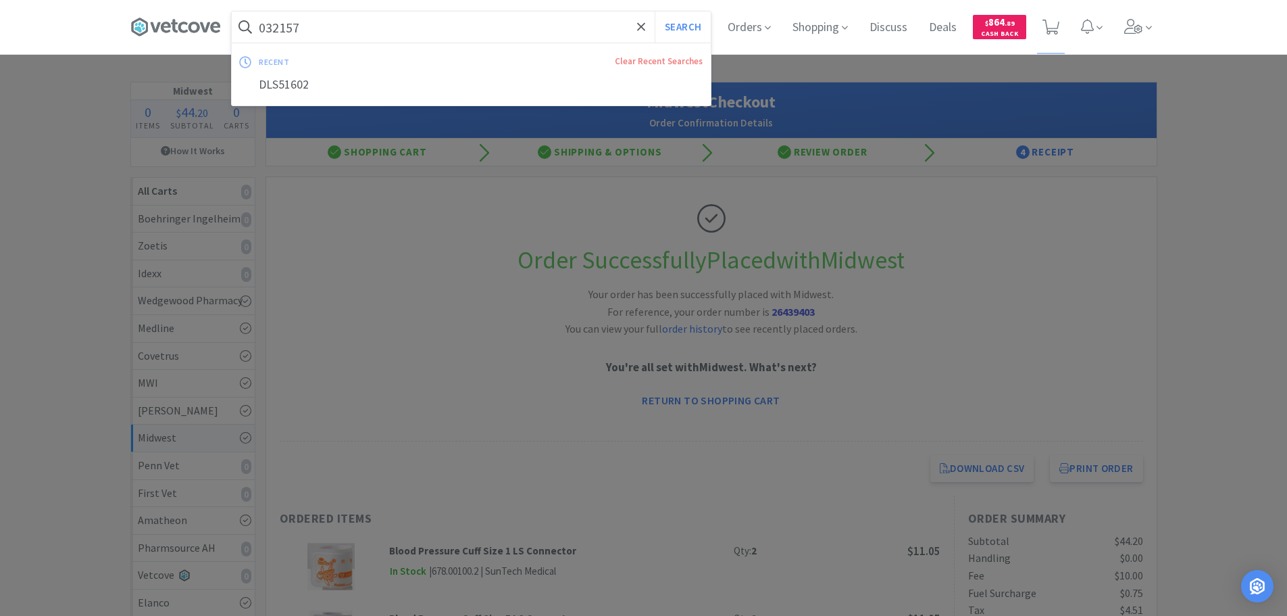
click at [655, 11] on button "Search" at bounding box center [683, 26] width 56 height 31
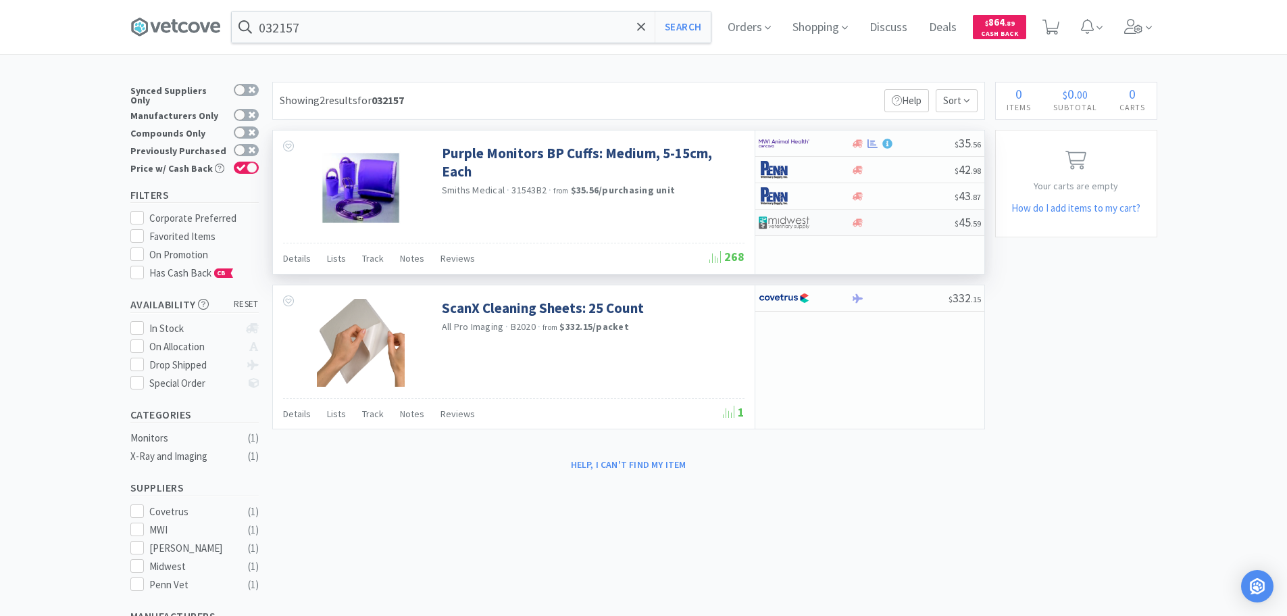
click at [899, 220] on div at bounding box center [902, 223] width 103 height 10
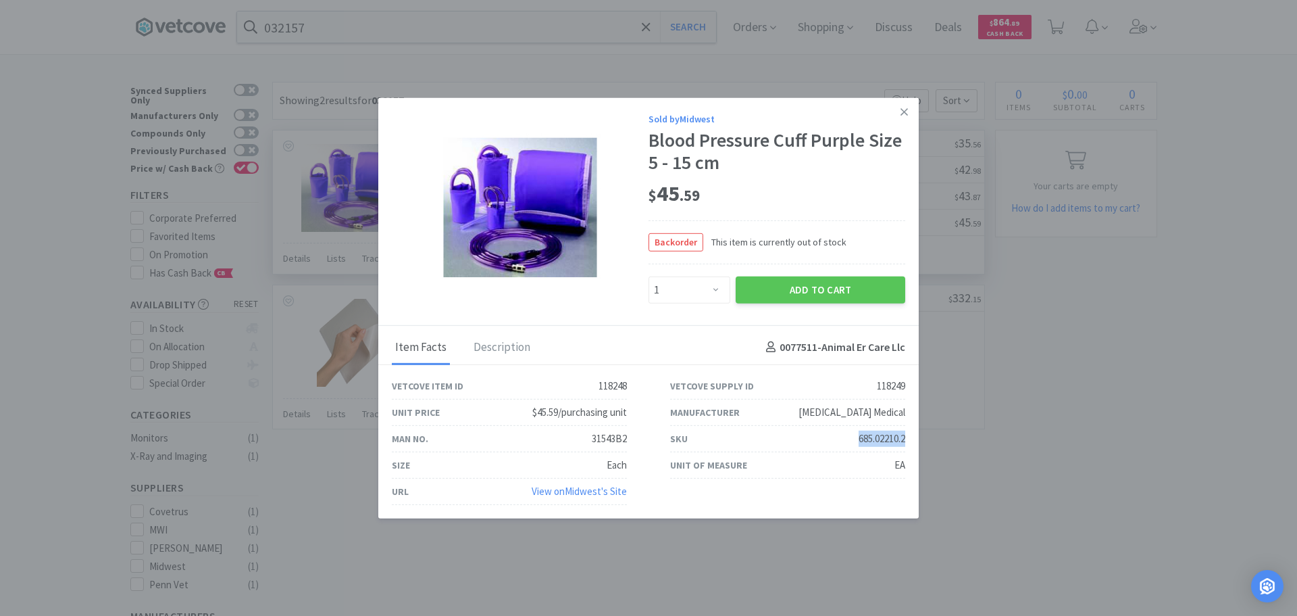
drag, startPoint x: 849, startPoint y: 441, endPoint x: 911, endPoint y: 442, distance: 62.2
click at [911, 442] on div "SKU 685.02210.2" at bounding box center [788, 439] width 278 height 26
select select "1"
click at [908, 116] on link at bounding box center [905, 111] width 24 height 29
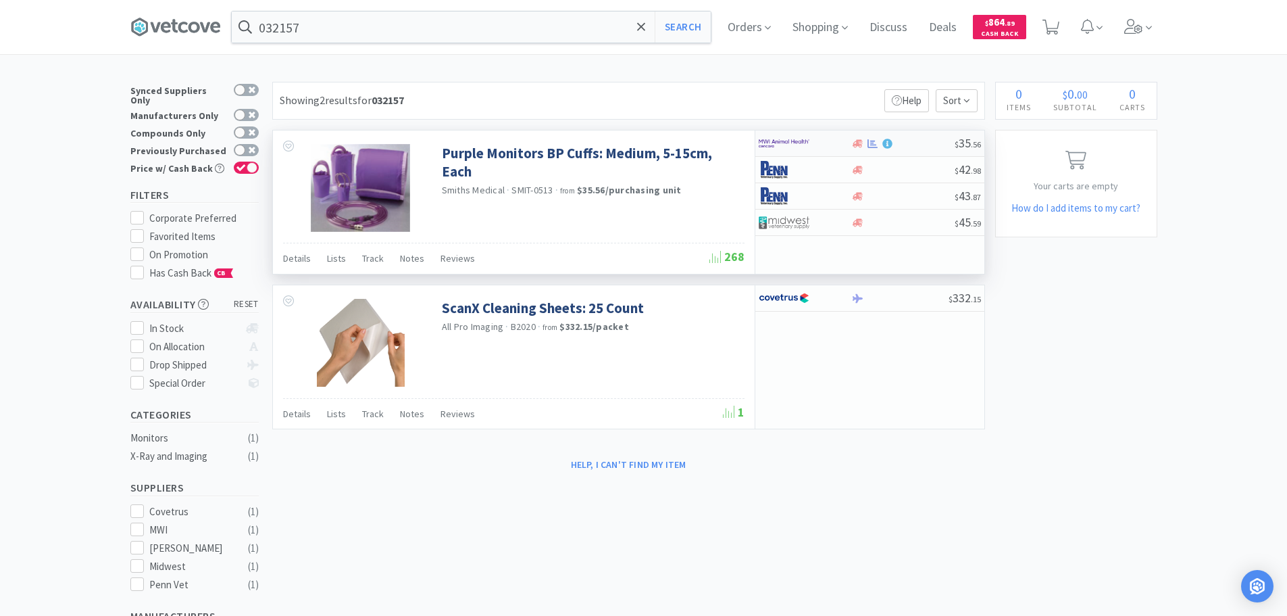
click at [928, 145] on div at bounding box center [902, 144] width 103 height 10
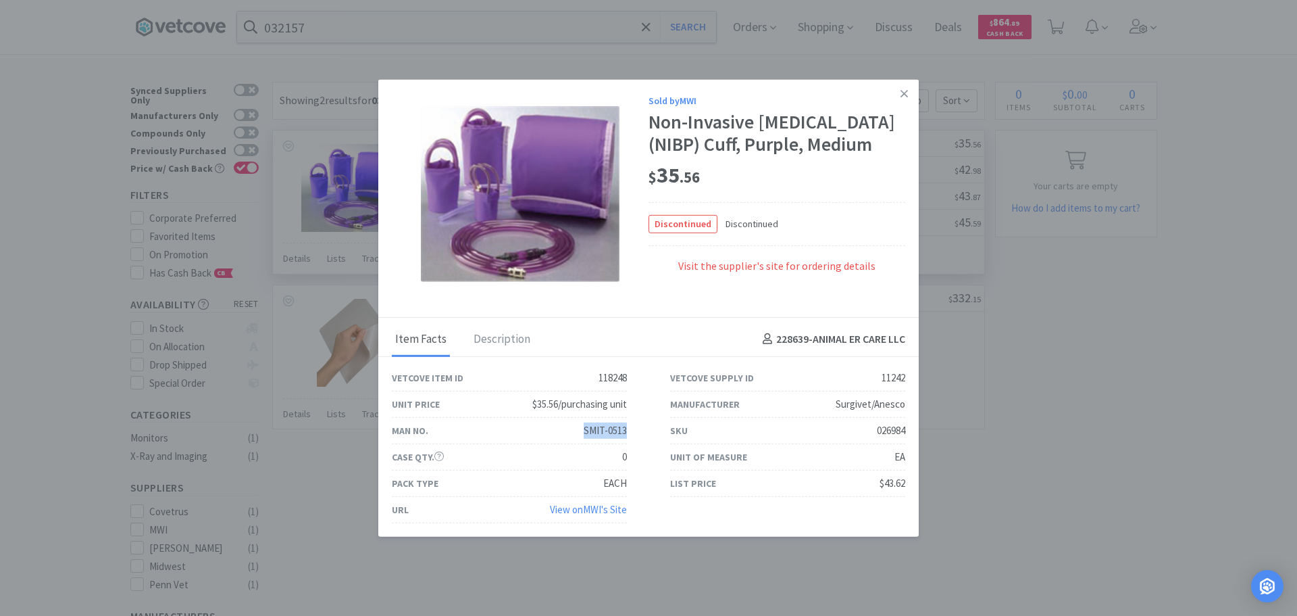
drag, startPoint x: 628, startPoint y: 431, endPoint x: 584, endPoint y: 429, distance: 43.3
click at [584, 429] on div "Man No. SMIT-0513" at bounding box center [509, 431] width 278 height 26
copy div "SMIT-0513"
click at [901, 95] on icon at bounding box center [904, 93] width 7 height 12
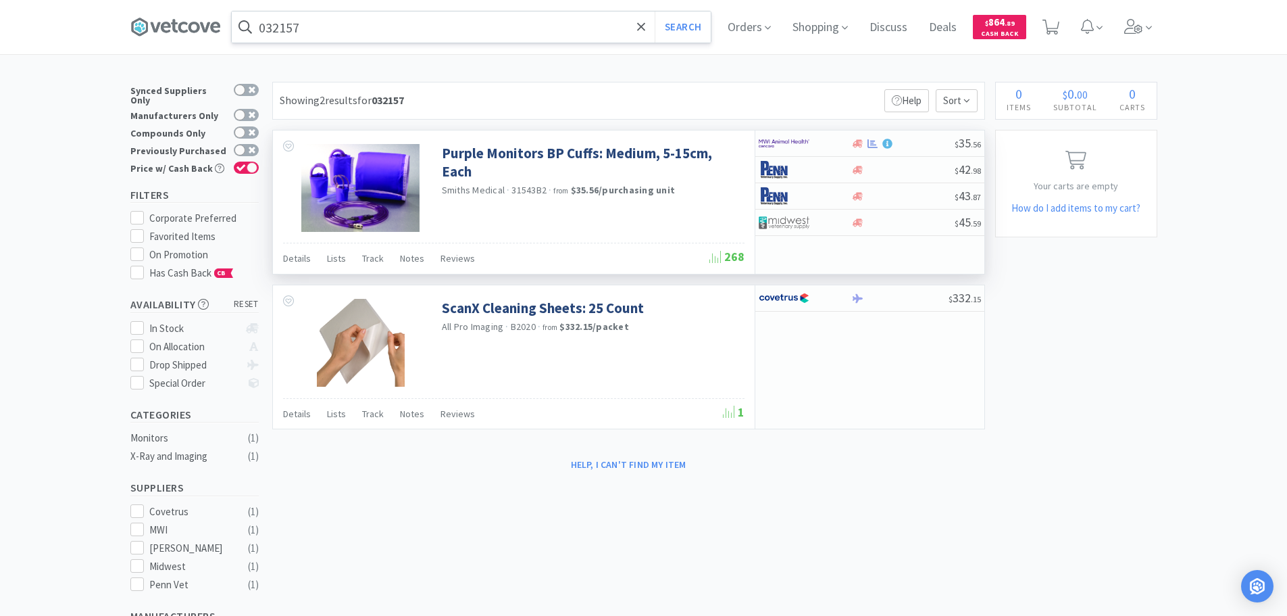
click at [493, 39] on input "032157" at bounding box center [471, 26] width 479 height 31
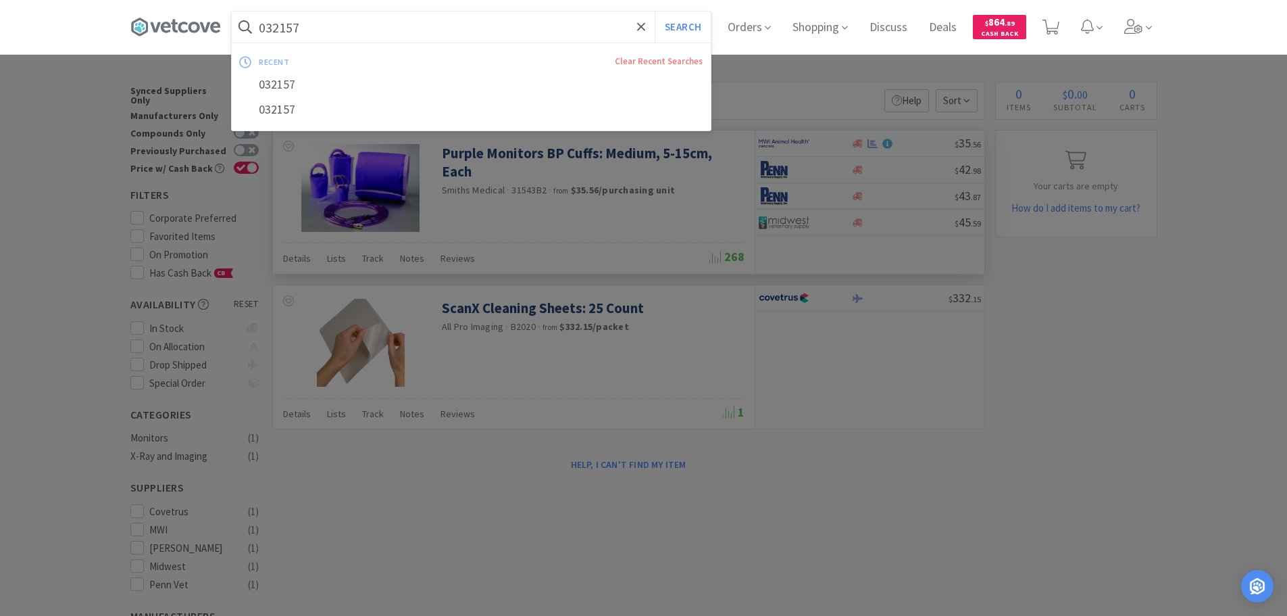
paste input "V8076"
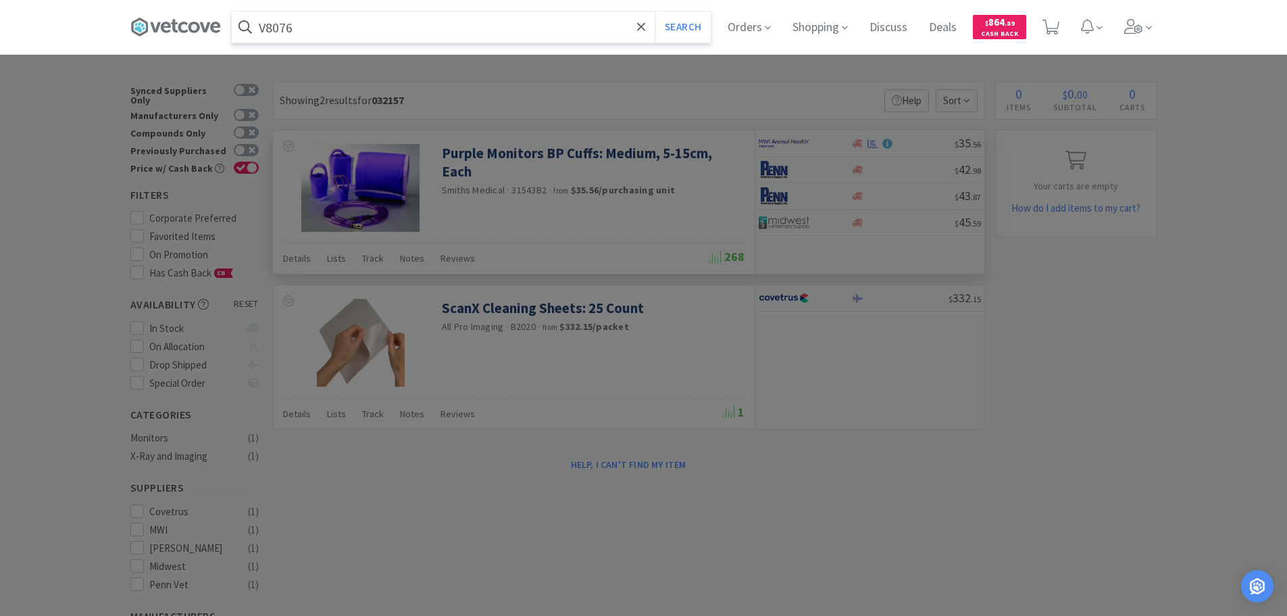
type input "V8076"
click at [655, 11] on button "Search" at bounding box center [683, 26] width 56 height 31
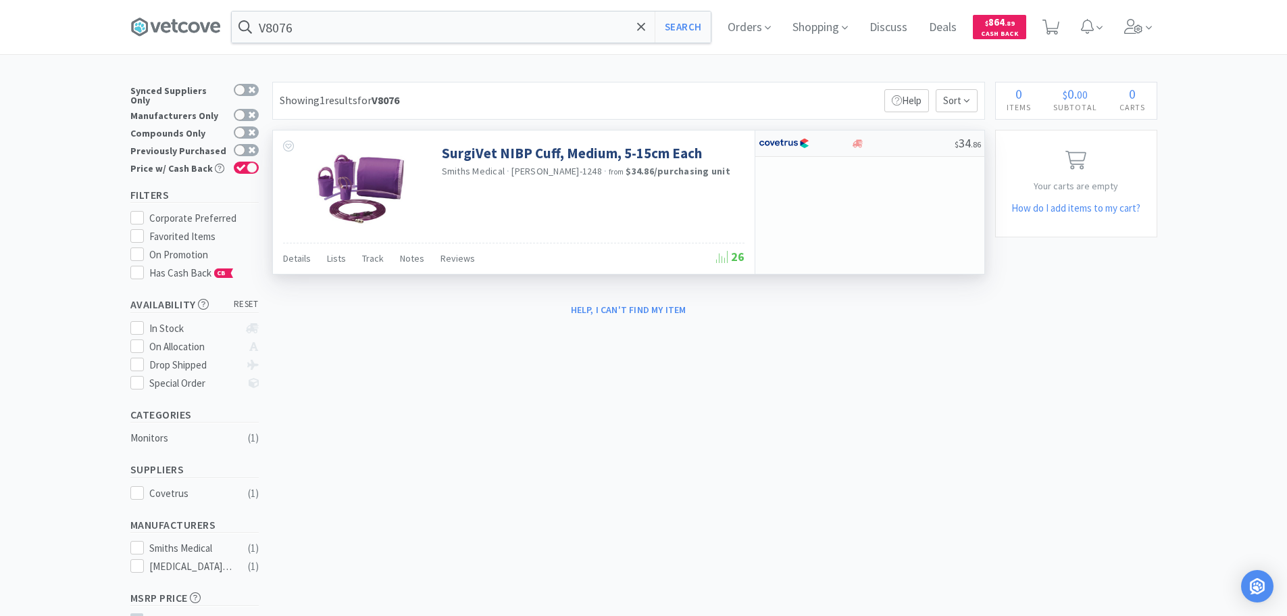
click at [915, 144] on div at bounding box center [902, 144] width 103 height 10
select select "1"
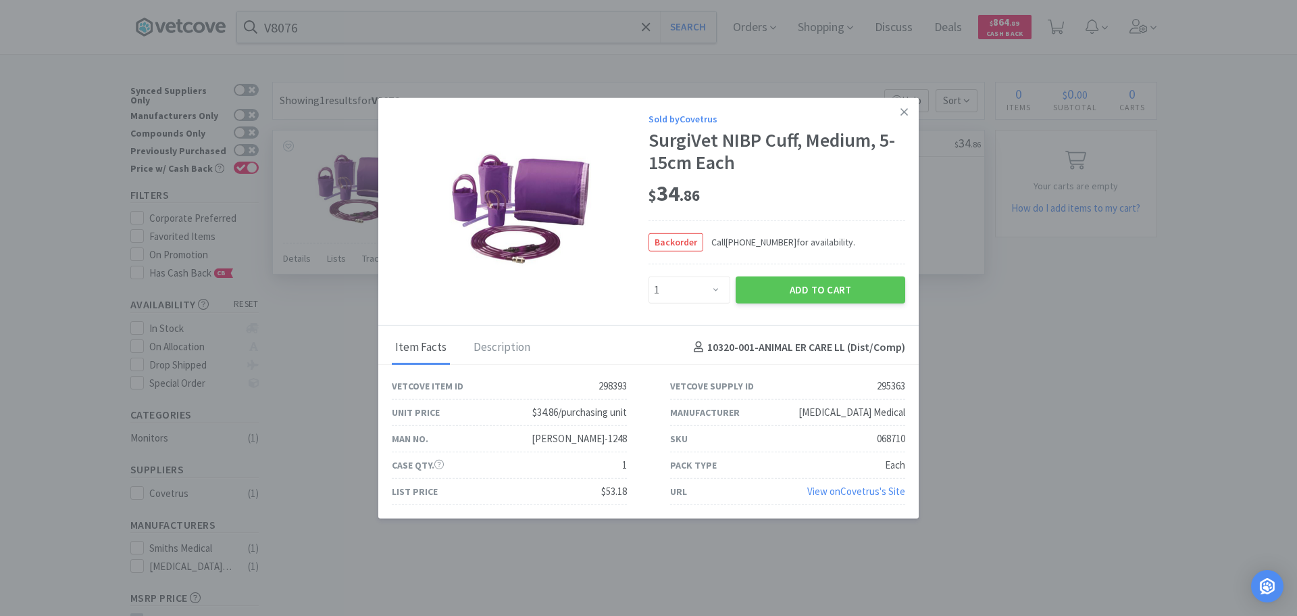
click at [890, 441] on div "068710" at bounding box center [891, 438] width 28 height 16
copy div "068710"
click at [899, 111] on link at bounding box center [905, 111] width 24 height 29
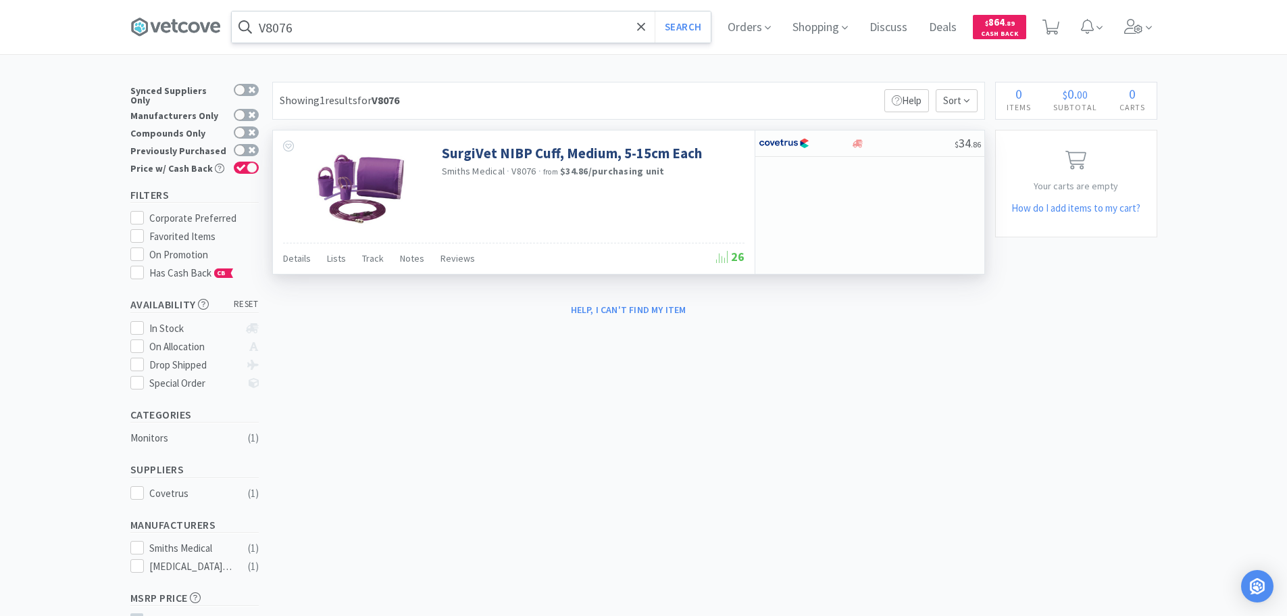
click at [443, 18] on input "V8076" at bounding box center [471, 26] width 479 height 31
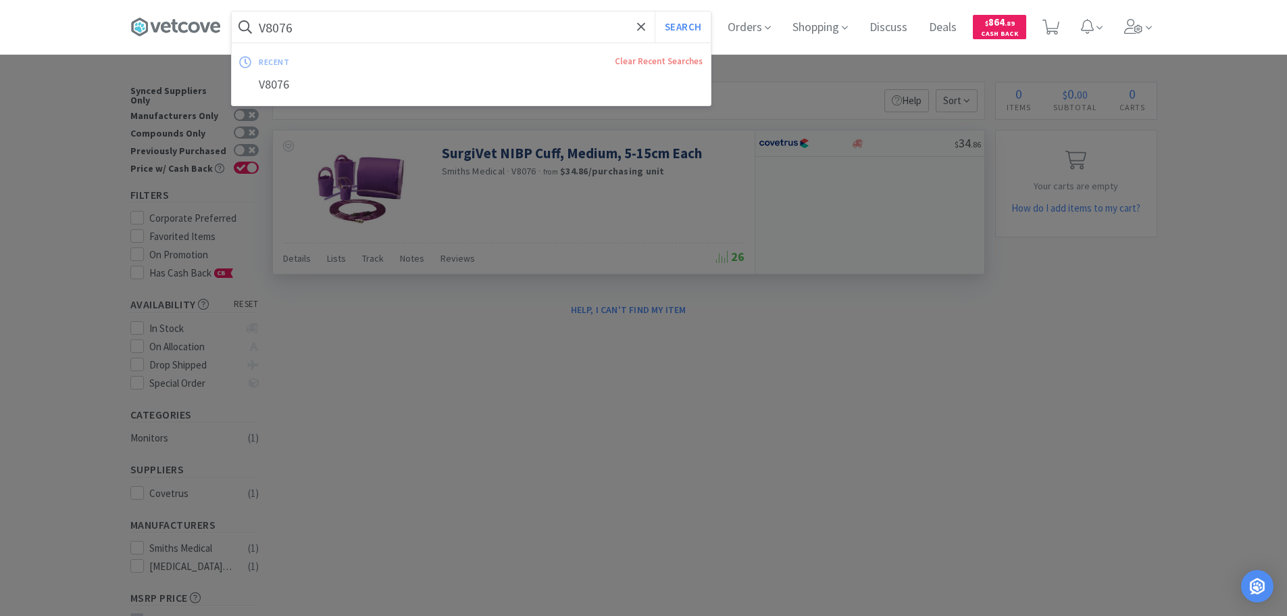
paste input "5"
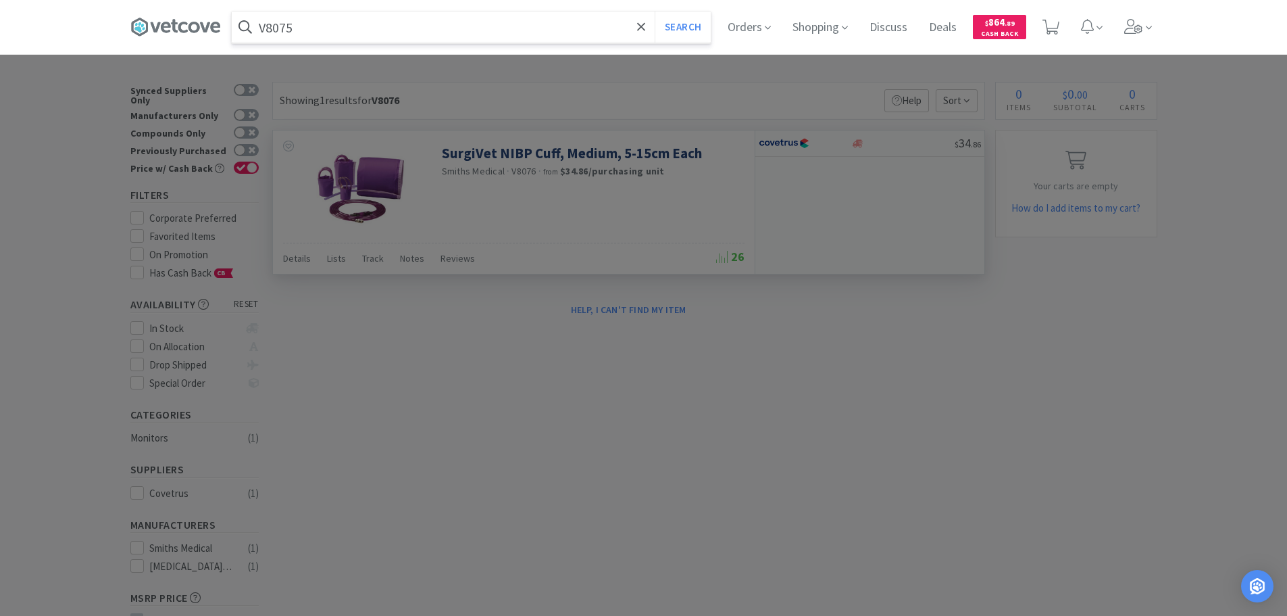
type input "V8075"
click at [655, 11] on button "Search" at bounding box center [683, 26] width 56 height 31
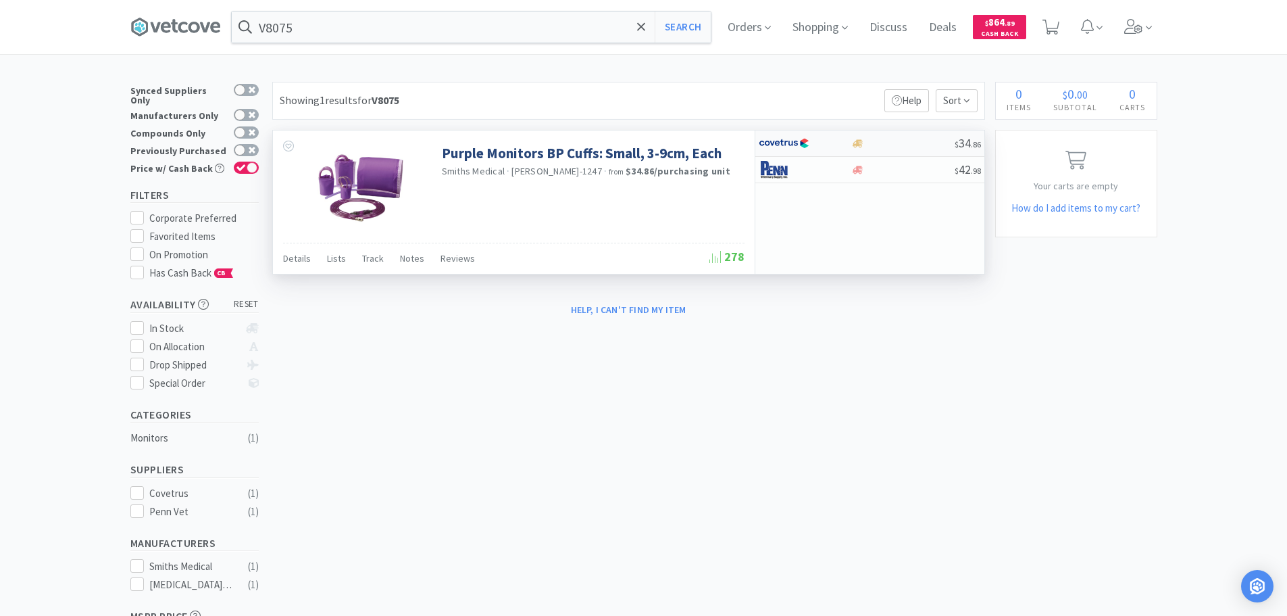
click at [893, 142] on div at bounding box center [902, 144] width 103 height 10
select select "1"
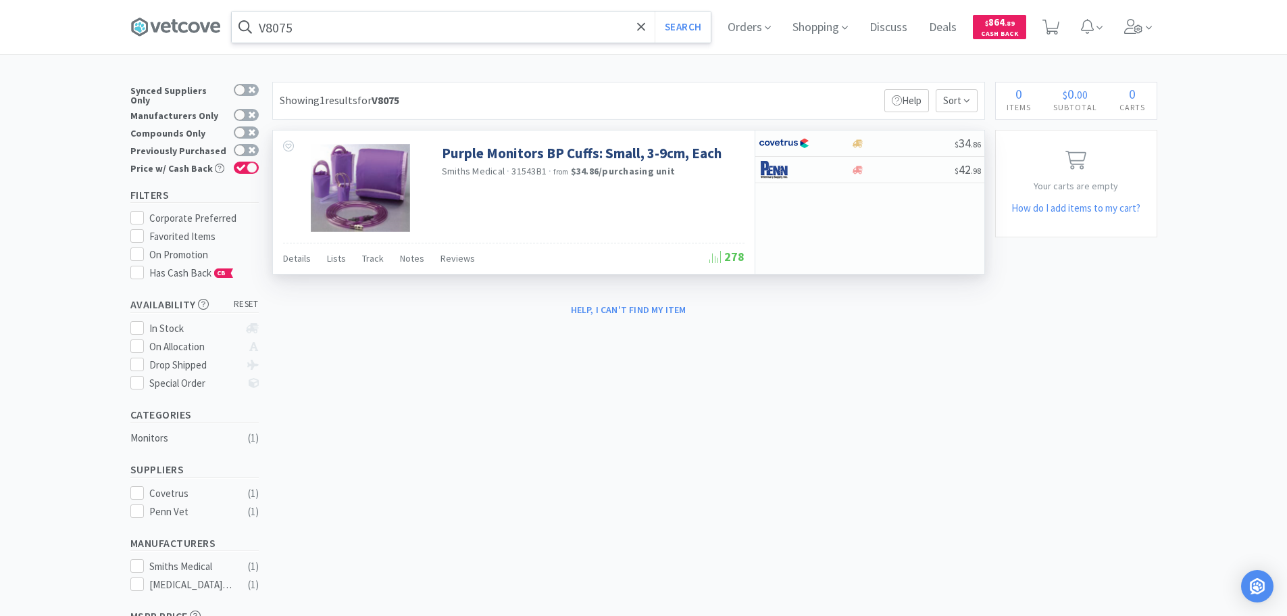
click at [447, 24] on input "V8075" at bounding box center [471, 26] width 479 height 31
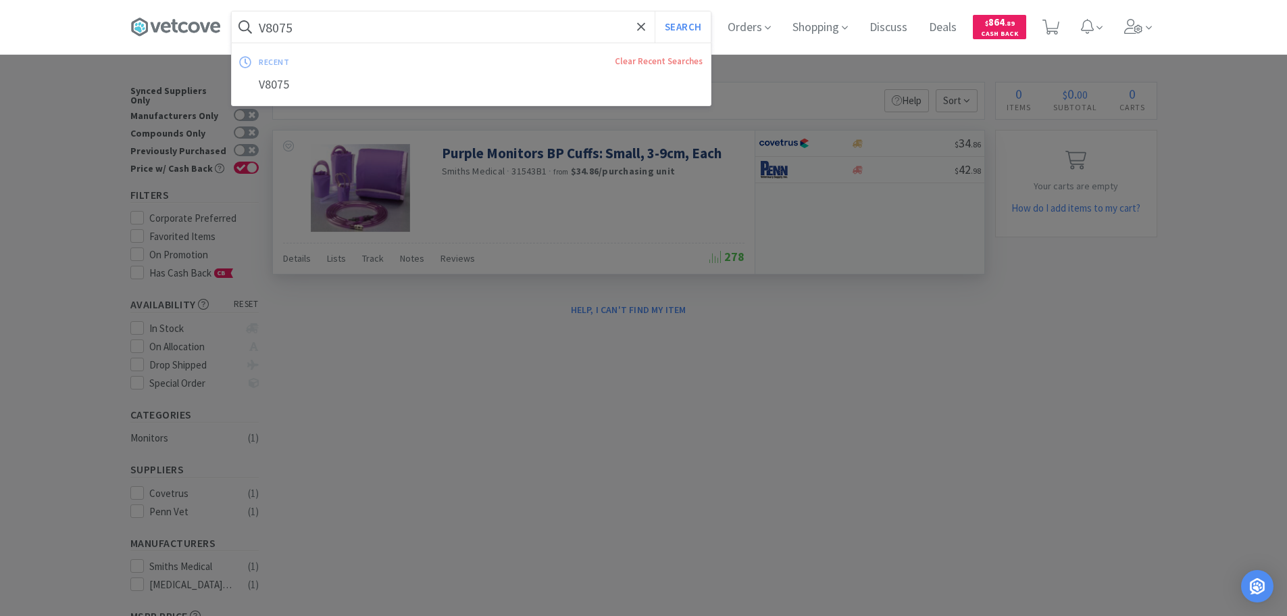
paste input "07-843-1301"
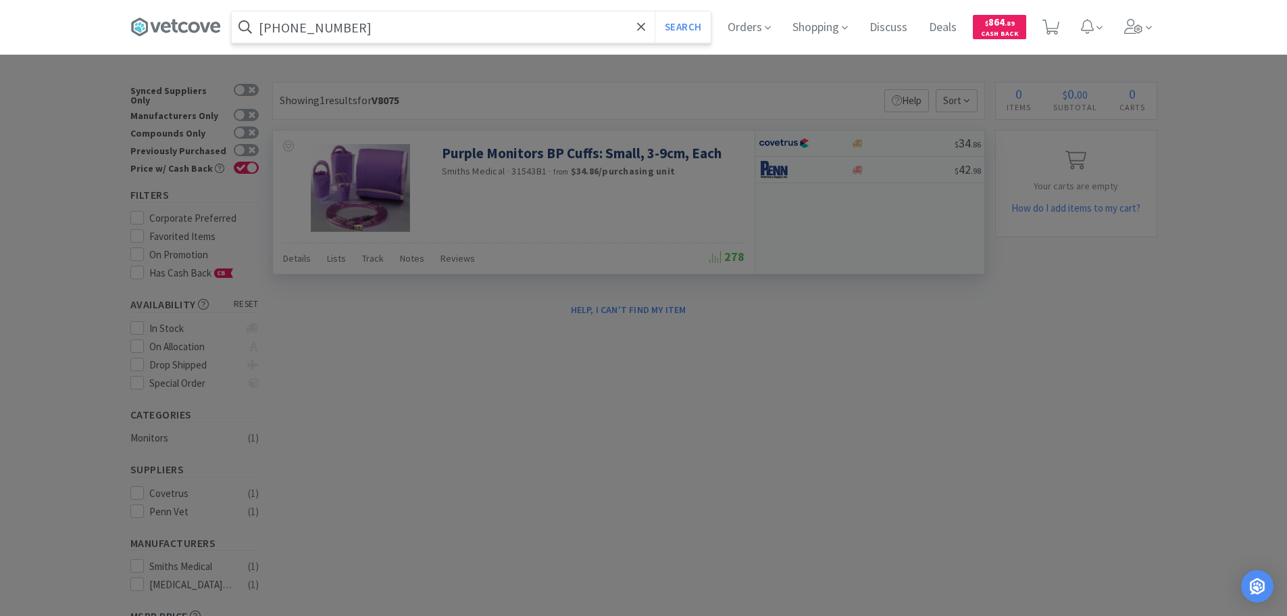
click at [655, 11] on button "Search" at bounding box center [683, 26] width 56 height 31
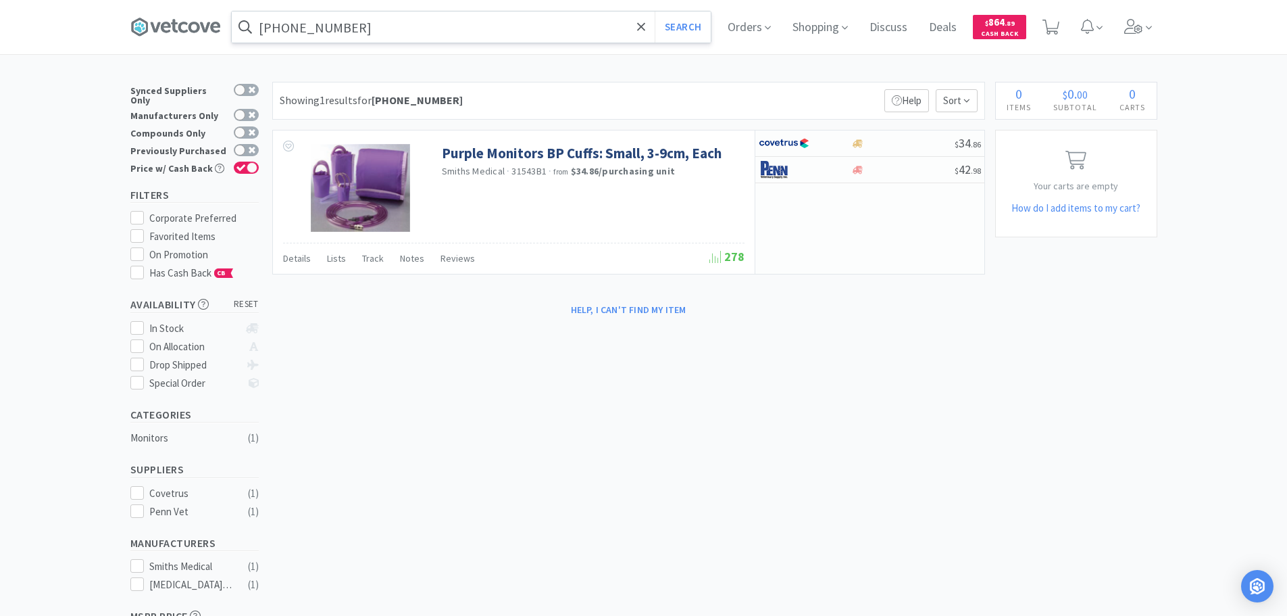
click at [459, 22] on input "07-843-1301" at bounding box center [471, 26] width 479 height 31
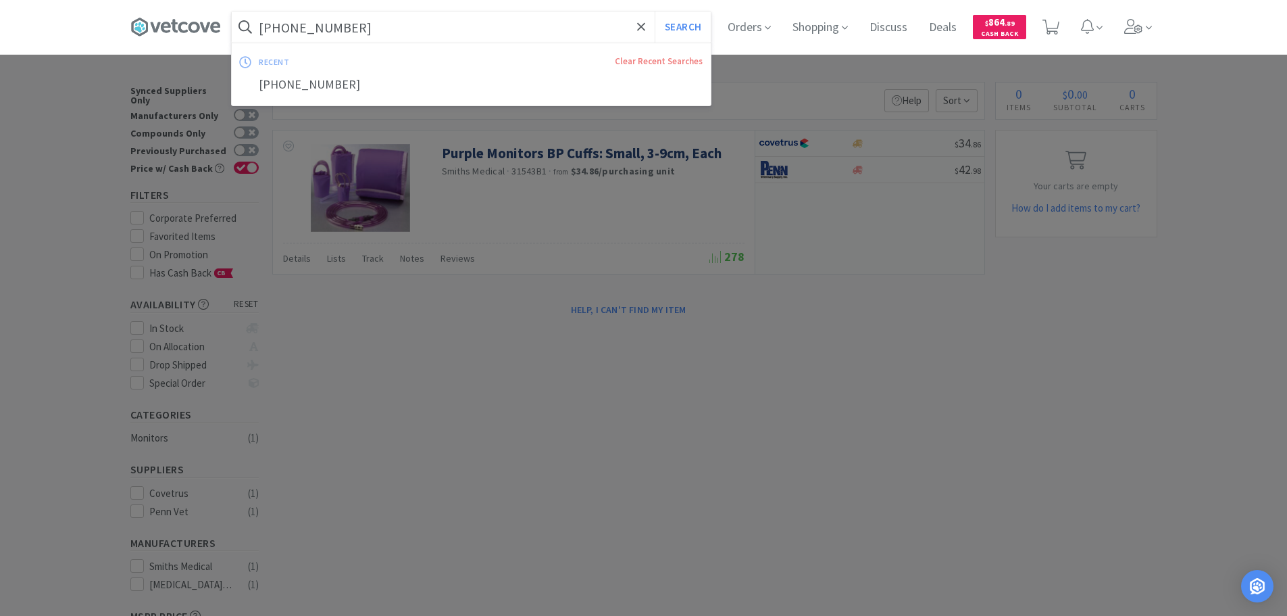
paste input "26983"
click at [655, 11] on button "Search" at bounding box center [683, 26] width 56 height 31
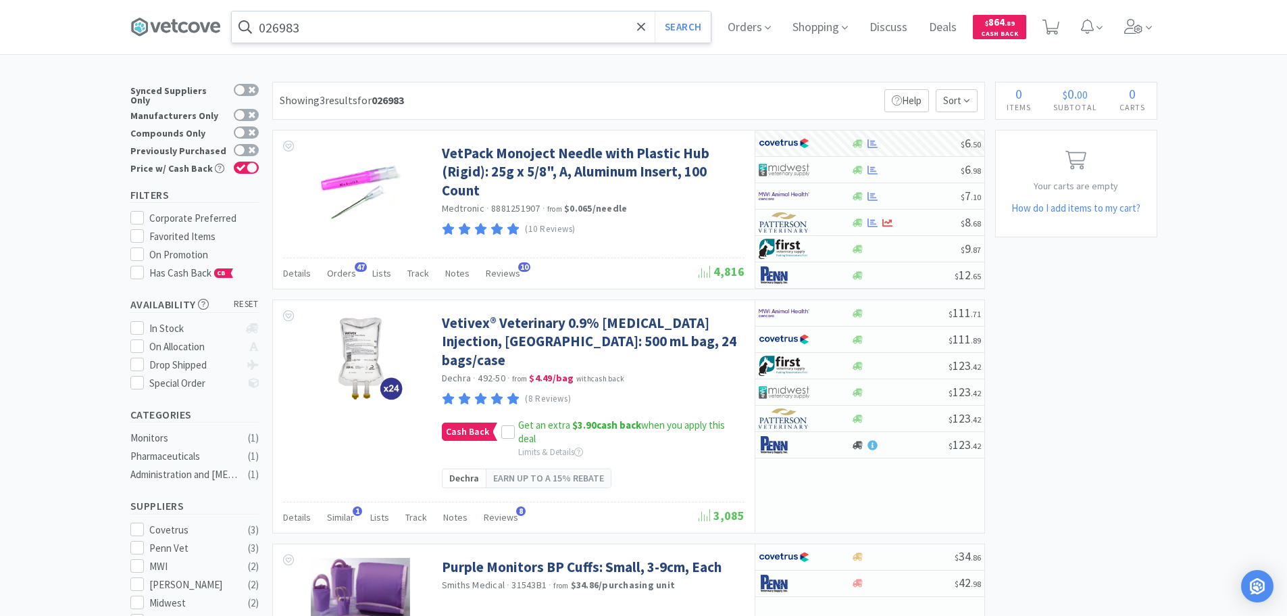
click at [460, 33] on input "026983" at bounding box center [471, 26] width 479 height 31
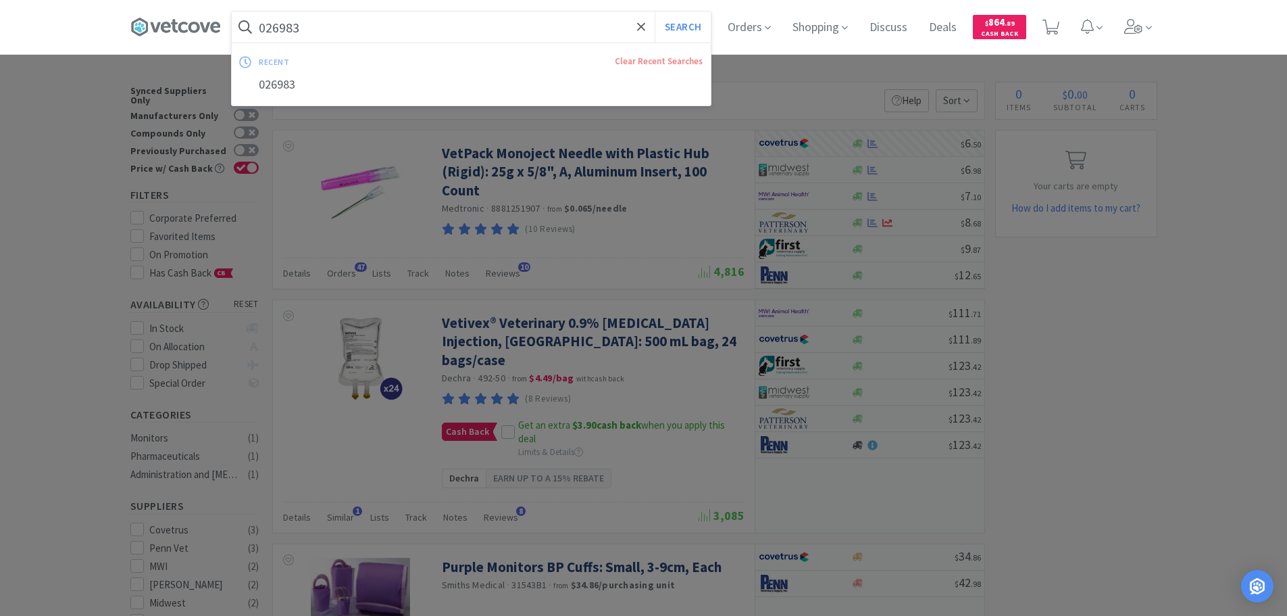
paste input "4"
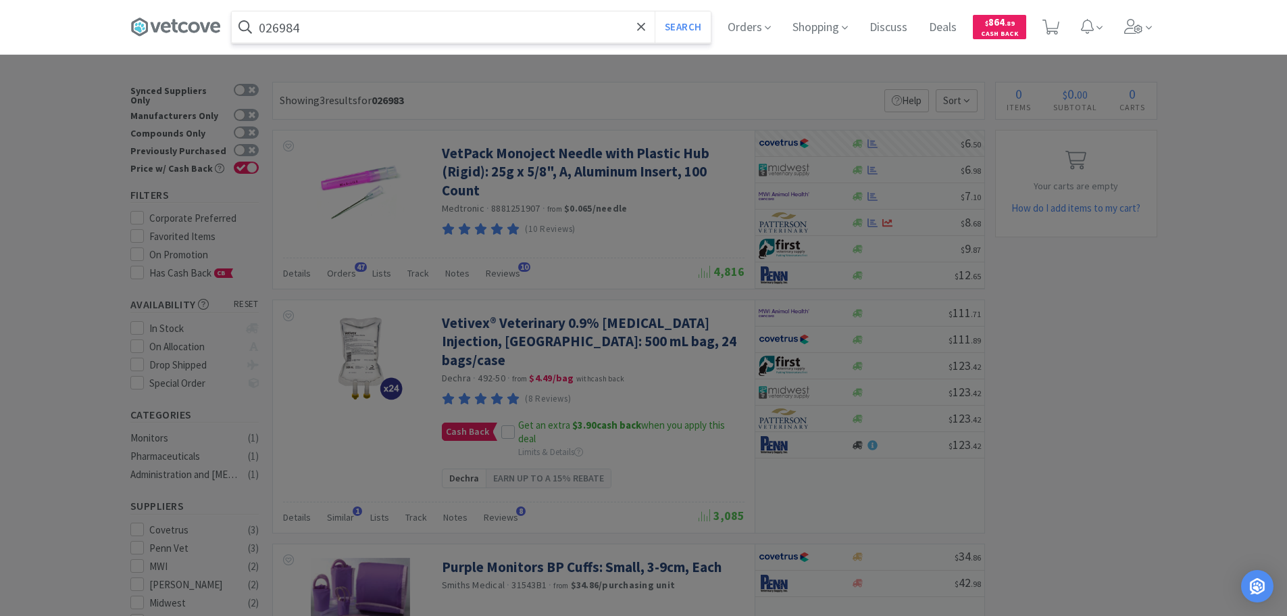
click at [655, 11] on button "Search" at bounding box center [683, 26] width 56 height 31
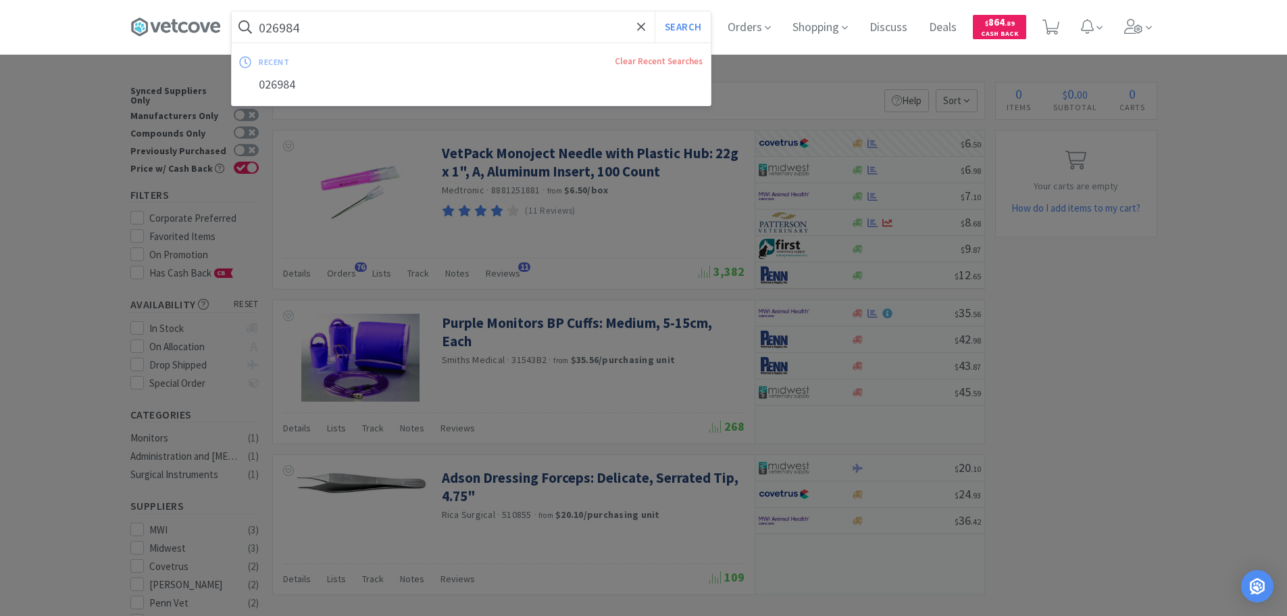
click at [447, 28] on input "026984" at bounding box center [471, 26] width 479 height 31
paste input "68710"
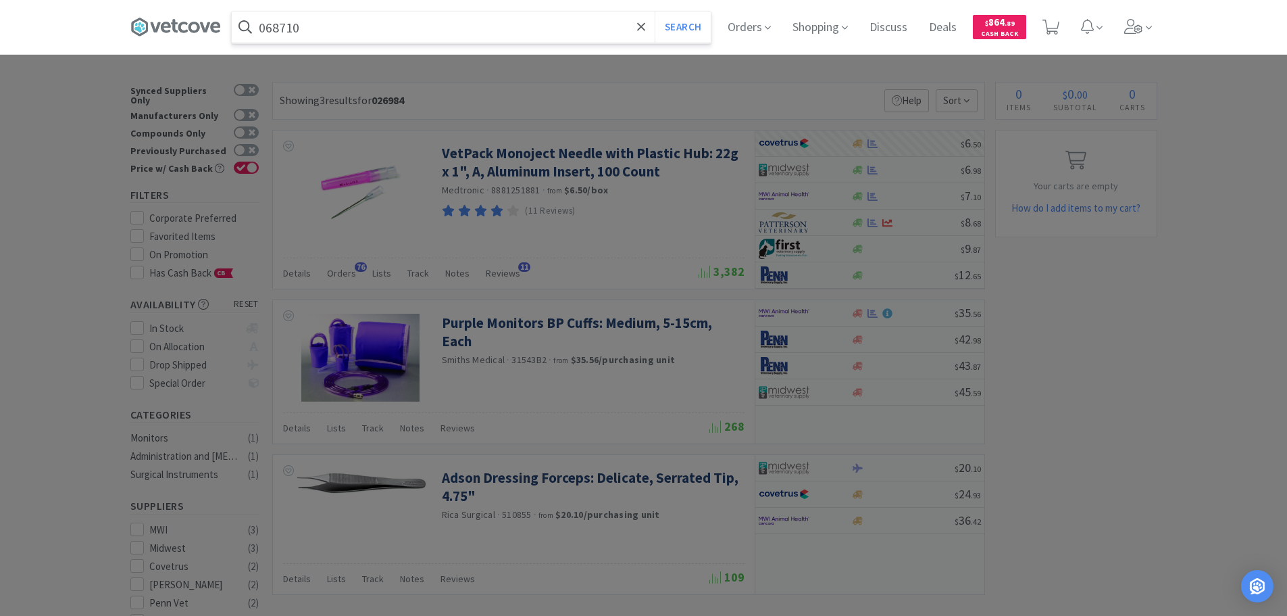
click at [655, 11] on button "Search" at bounding box center [683, 26] width 56 height 31
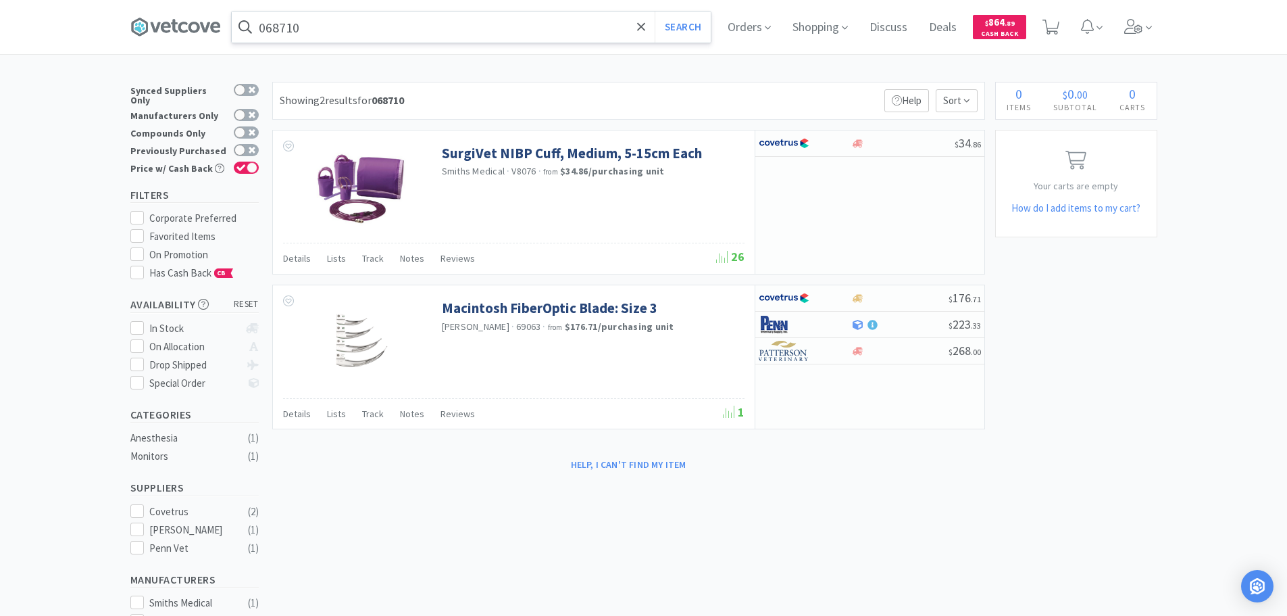
click at [446, 26] on input "068710" at bounding box center [471, 26] width 479 height 31
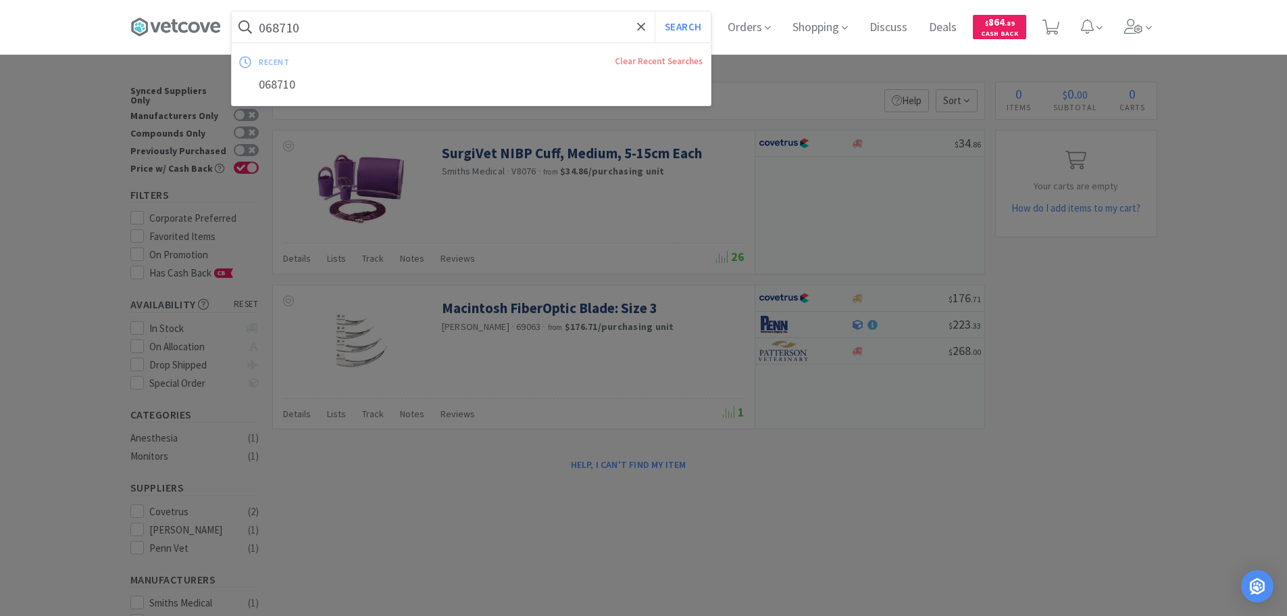
paste input "185422"
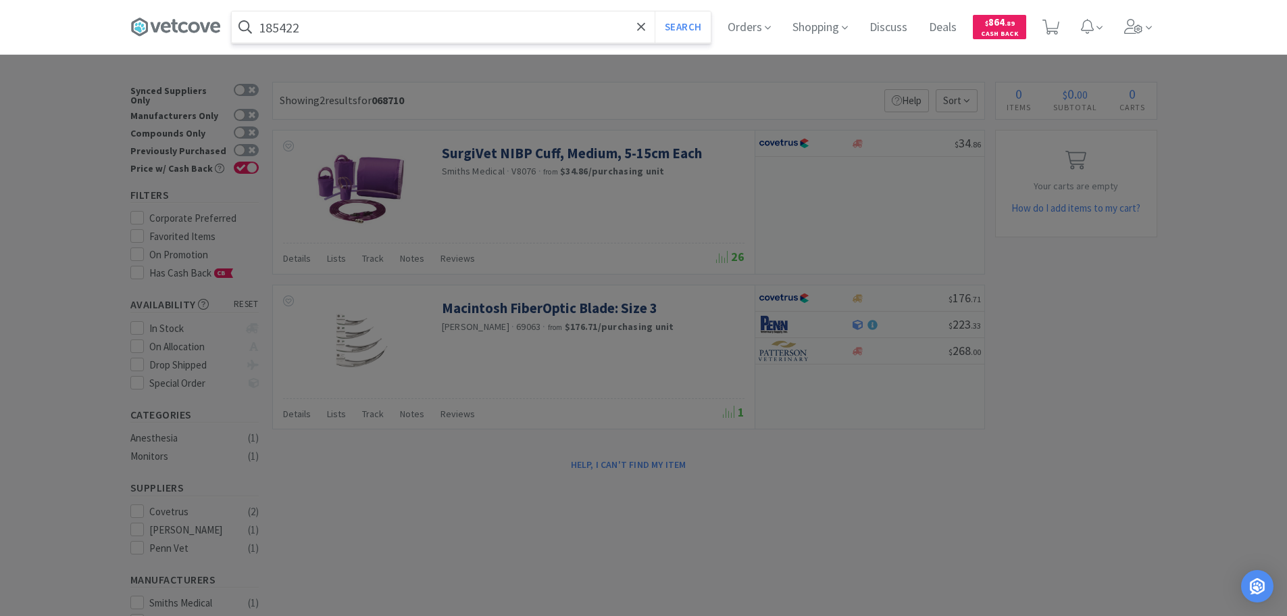
click at [655, 11] on button "Search" at bounding box center [683, 26] width 56 height 31
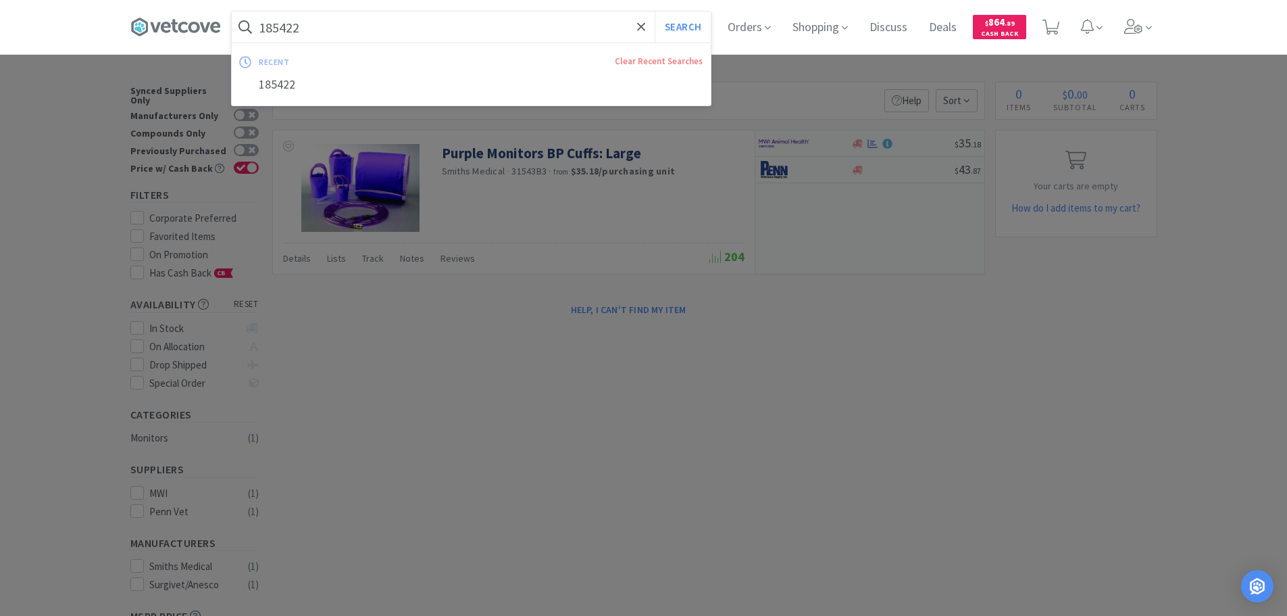
click at [437, 35] on input "185422" at bounding box center [471, 26] width 479 height 31
paste input "07-843-844"
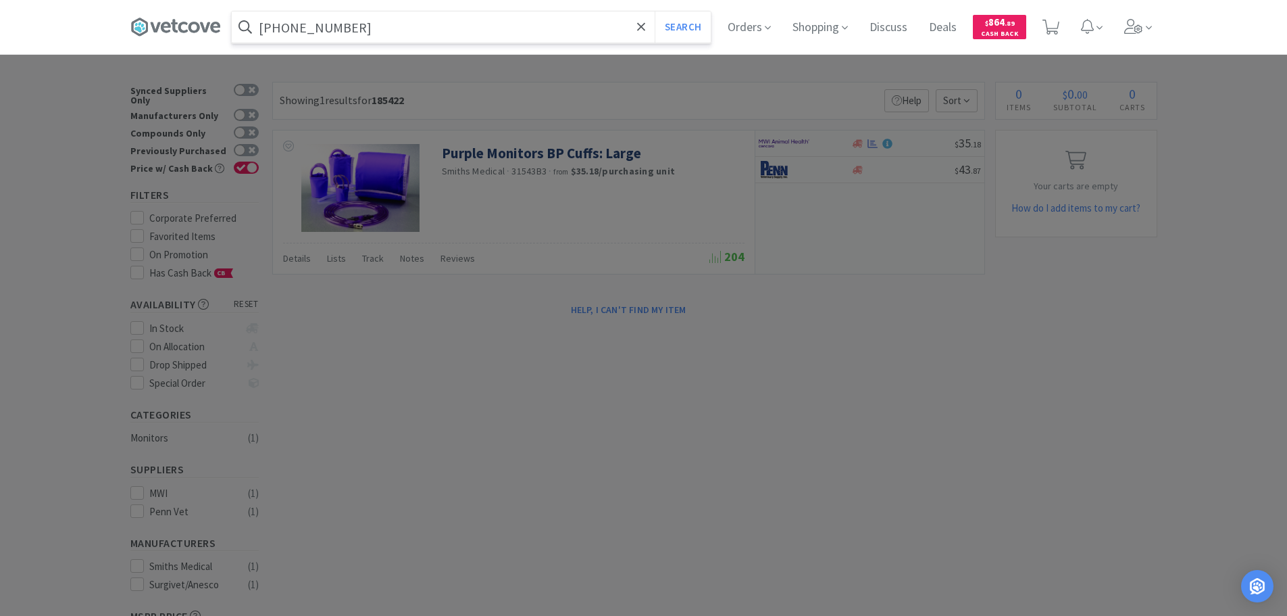
click at [655, 11] on button "Search" at bounding box center [683, 26] width 56 height 31
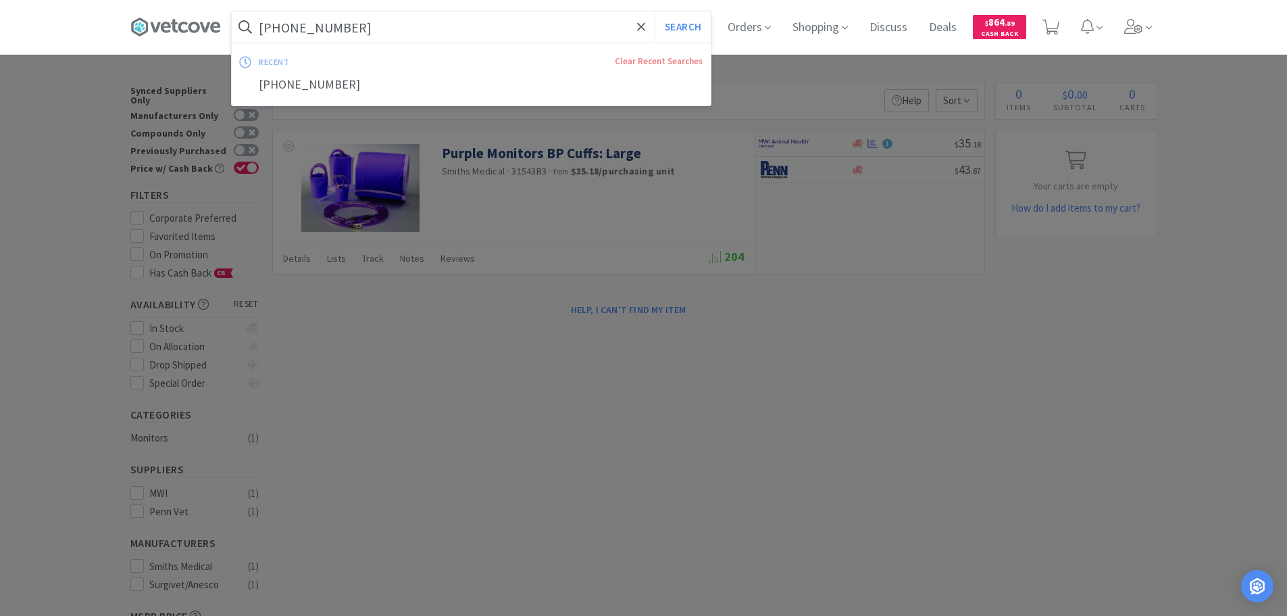
click at [419, 36] on input "07-843-8442" at bounding box center [471, 26] width 479 height 31
paste input "V8077"
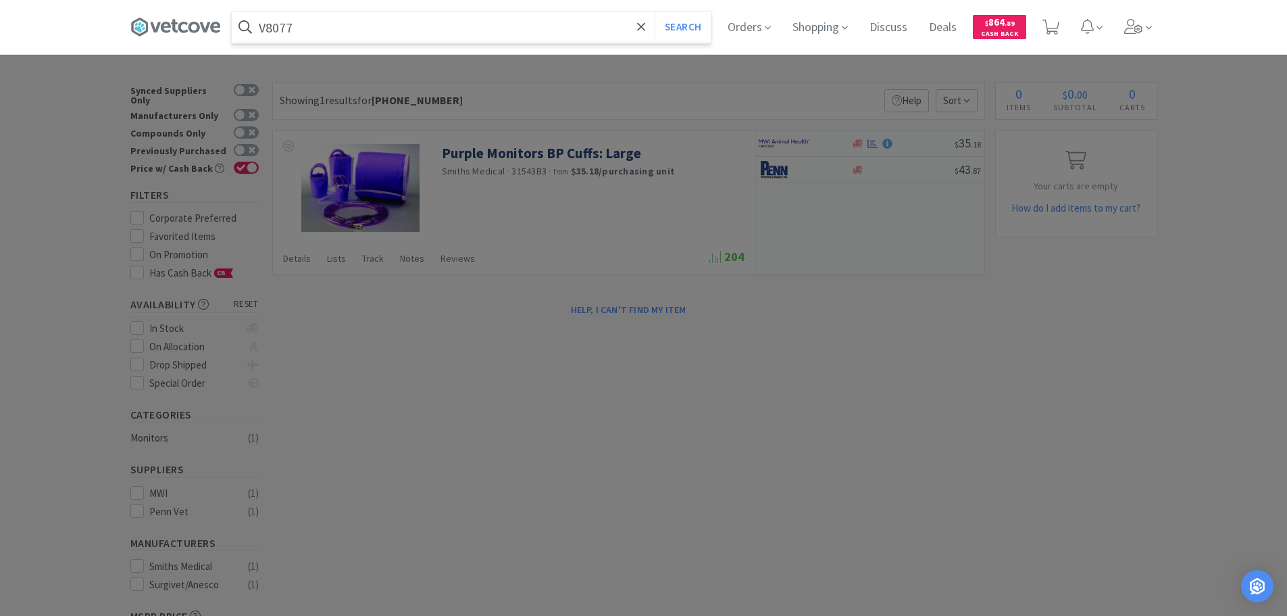
type input "V8077"
click at [655, 11] on button "Search" at bounding box center [683, 26] width 56 height 31
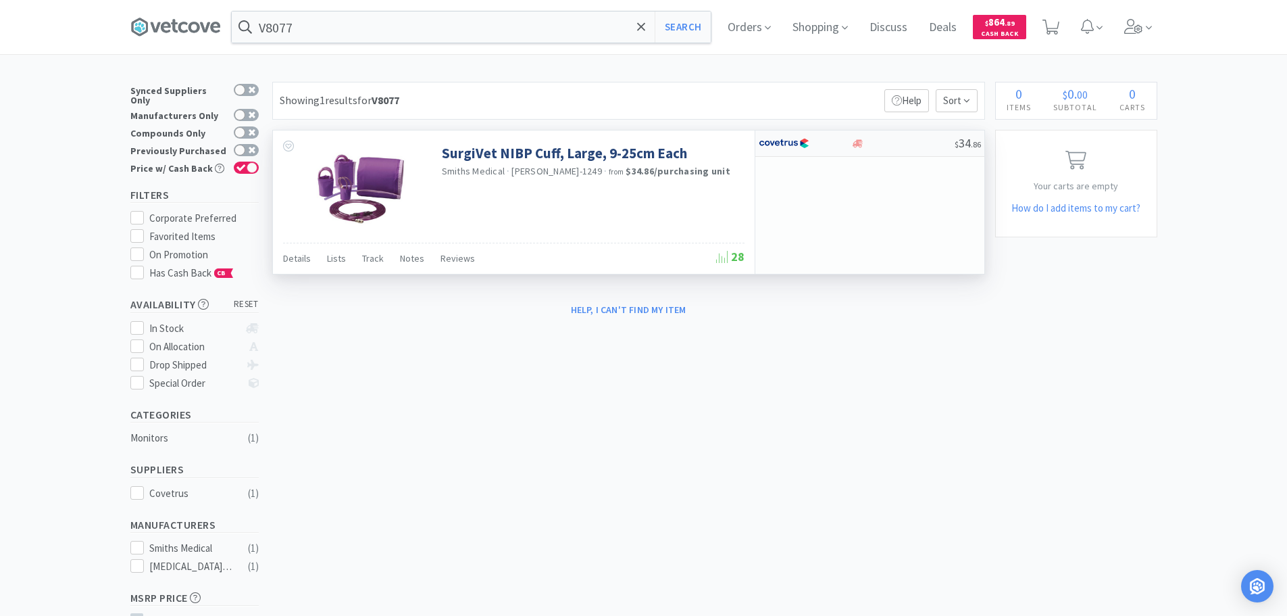
click at [910, 135] on div "$ 34 . 86" at bounding box center [869, 143] width 229 height 26
select select "1"
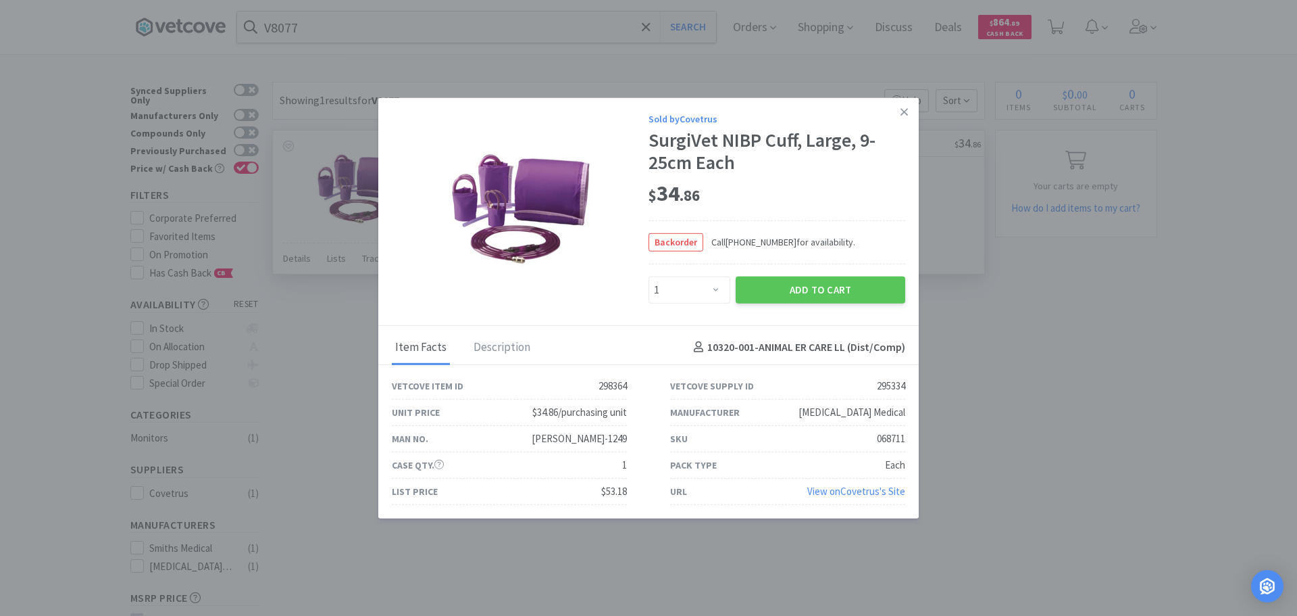
click at [890, 440] on div "068711" at bounding box center [891, 438] width 28 height 16
copy div "068711"
click at [907, 112] on icon at bounding box center [904, 111] width 7 height 12
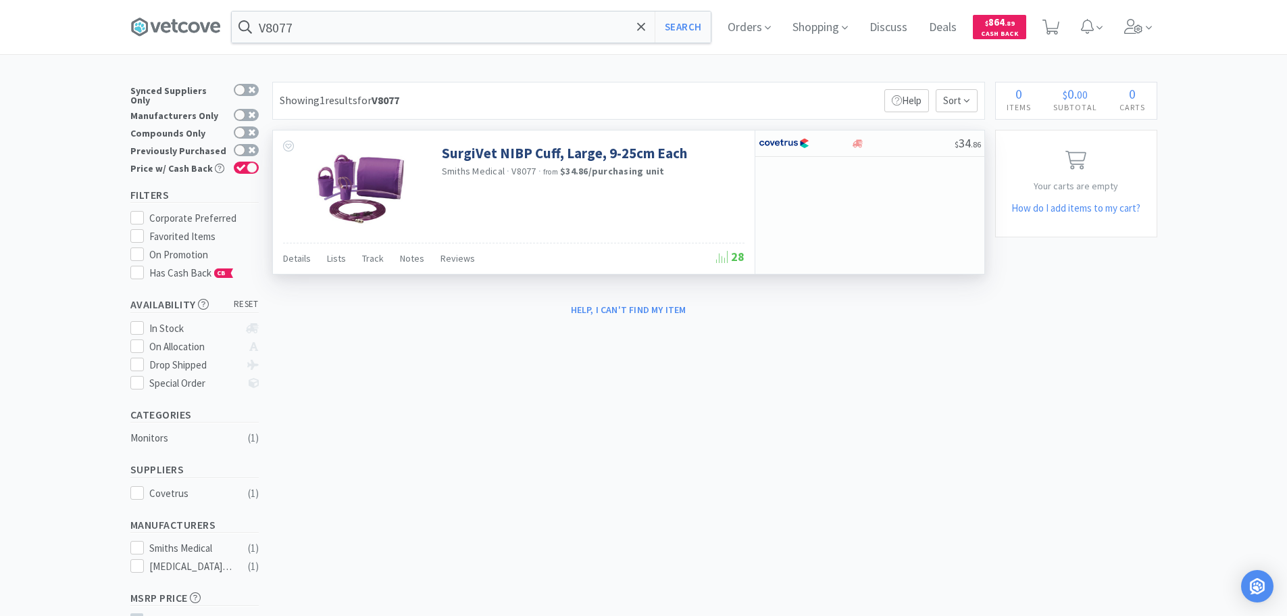
click at [1199, 358] on div "× Filter Results Synced Suppliers Only Manufacturers Only Compounds Only Previo…" at bounding box center [643, 417] width 1287 height 671
click at [482, 26] on input "V8077" at bounding box center [471, 26] width 479 height 31
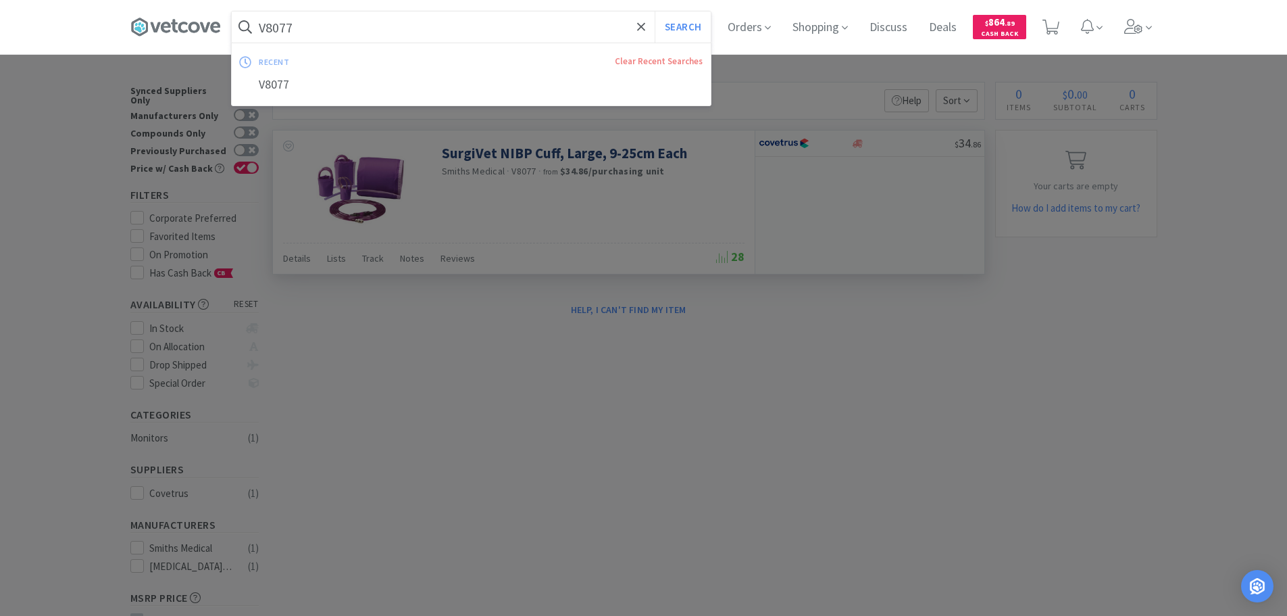
paste input "21-0461-51"
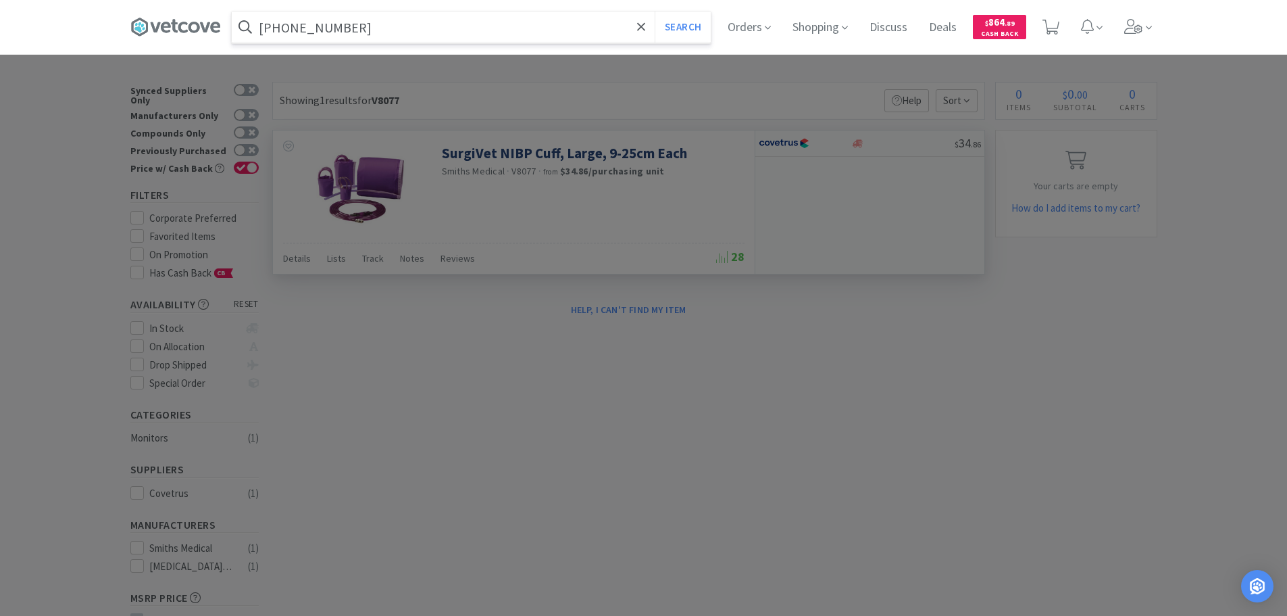
type input "21-0461-51"
click at [655, 11] on button "Search" at bounding box center [683, 26] width 56 height 31
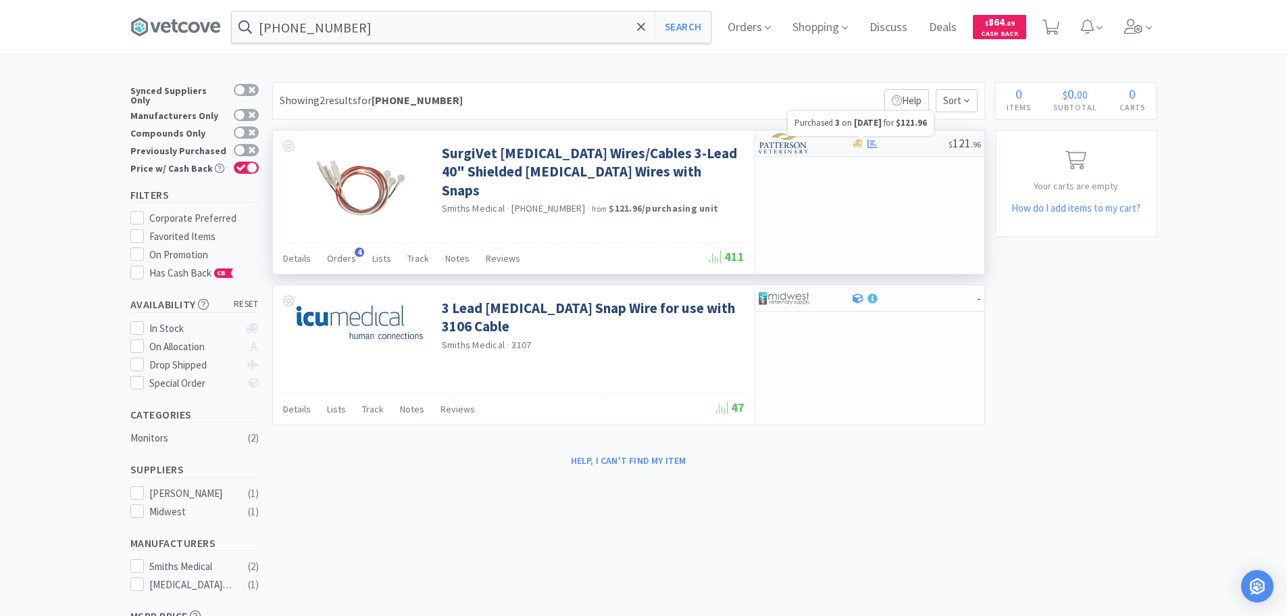
click at [905, 140] on div at bounding box center [899, 144] width 97 height 10
select select "1"
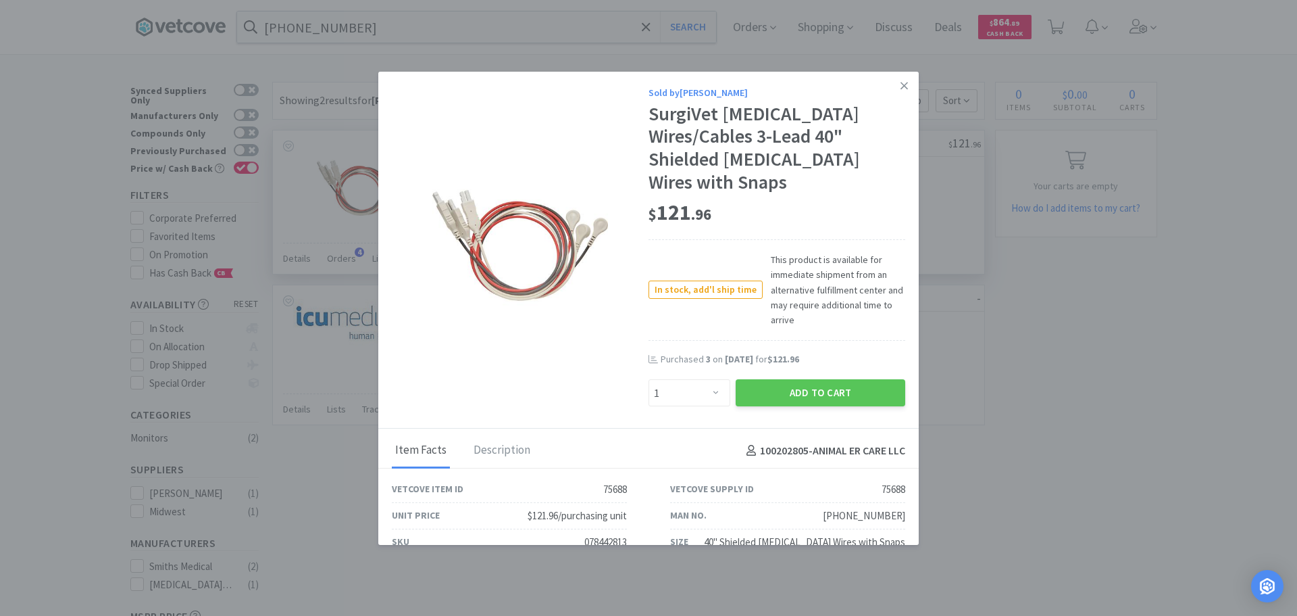
click at [597, 534] on div "078442813" at bounding box center [605, 542] width 43 height 16
copy div "078442813"
click at [893, 87] on link at bounding box center [905, 86] width 24 height 29
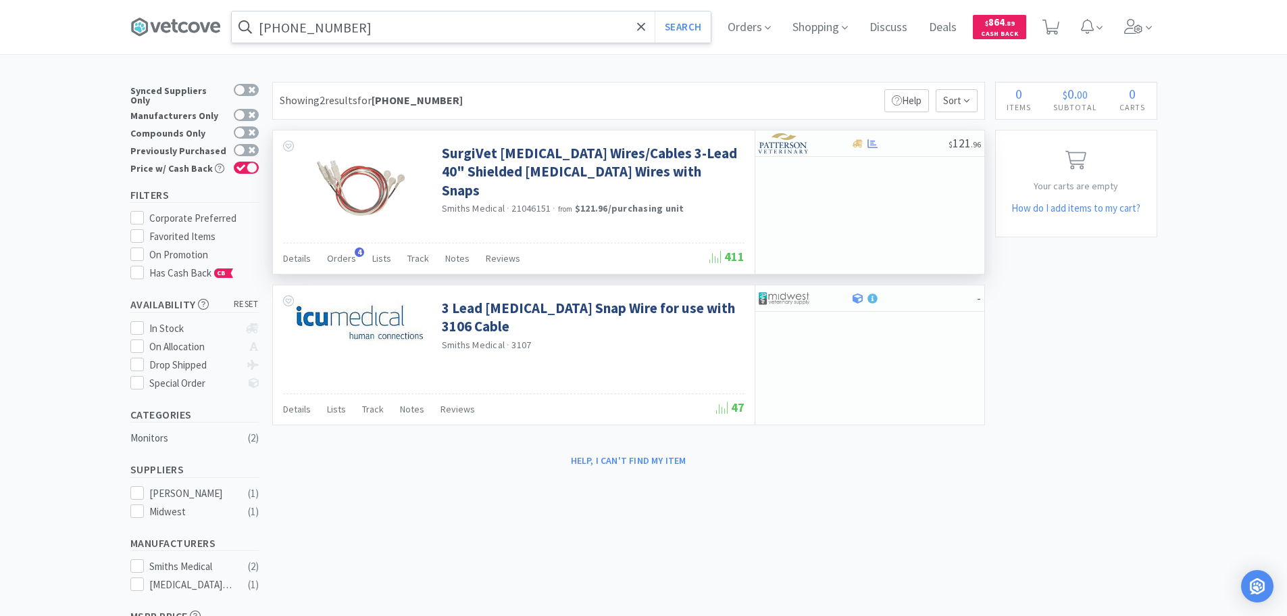
click at [449, 24] on input "21-0461-51" at bounding box center [471, 26] width 479 height 31
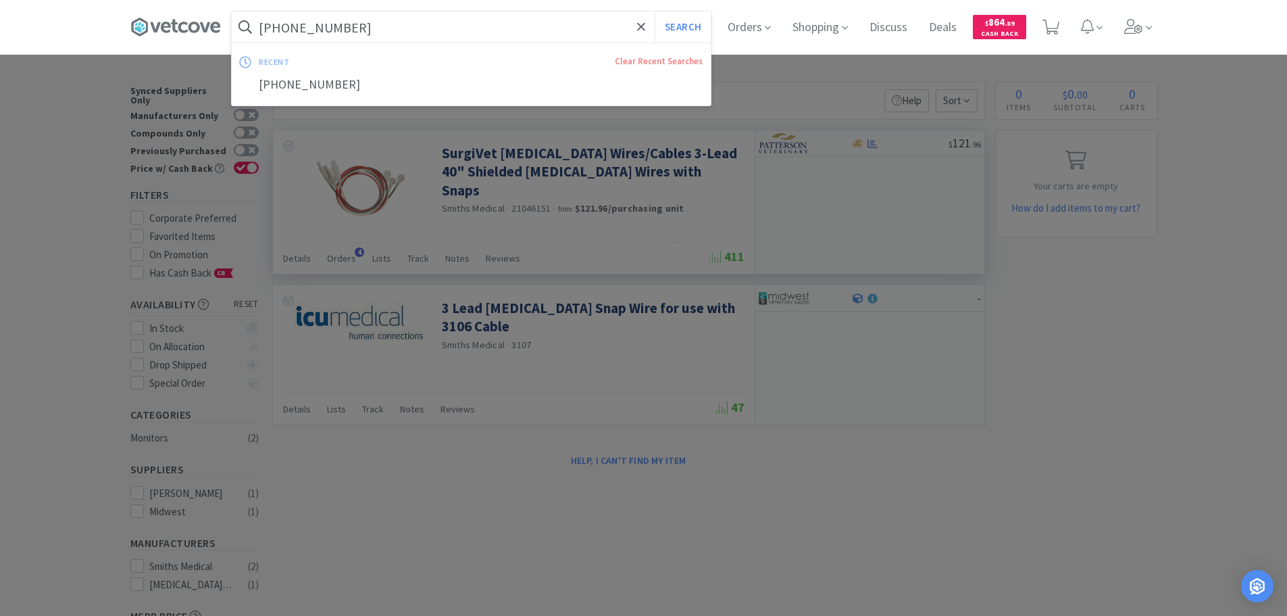
paste input "07-809-7326"
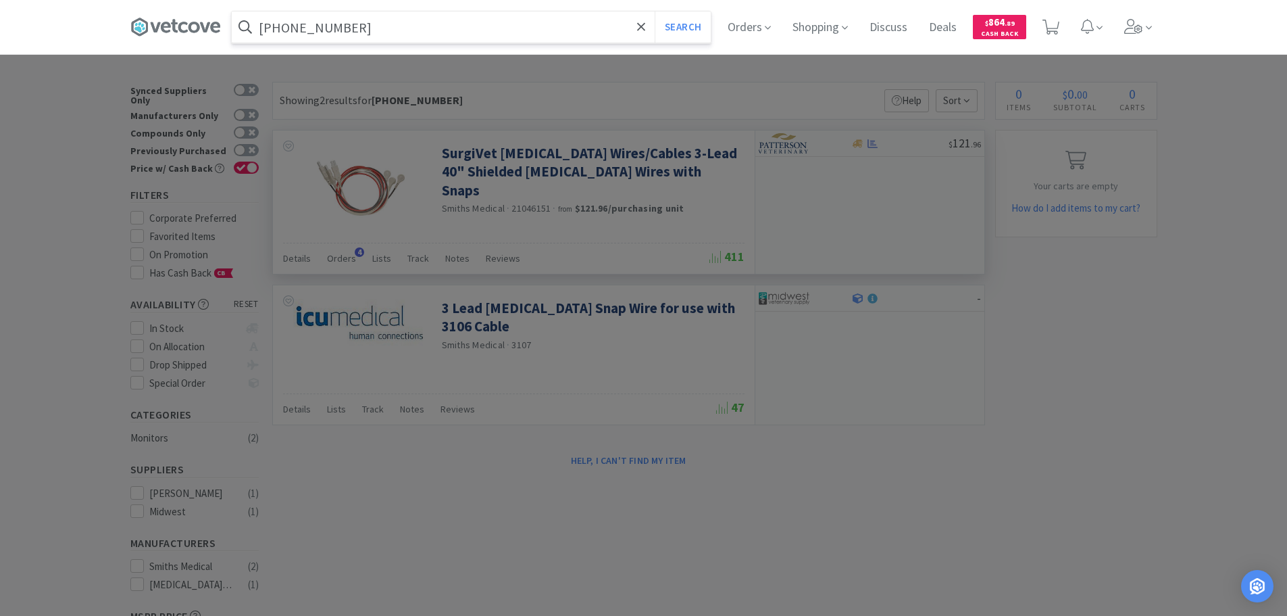
type input "07-809-7326"
click at [655, 11] on button "Search" at bounding box center [683, 26] width 56 height 31
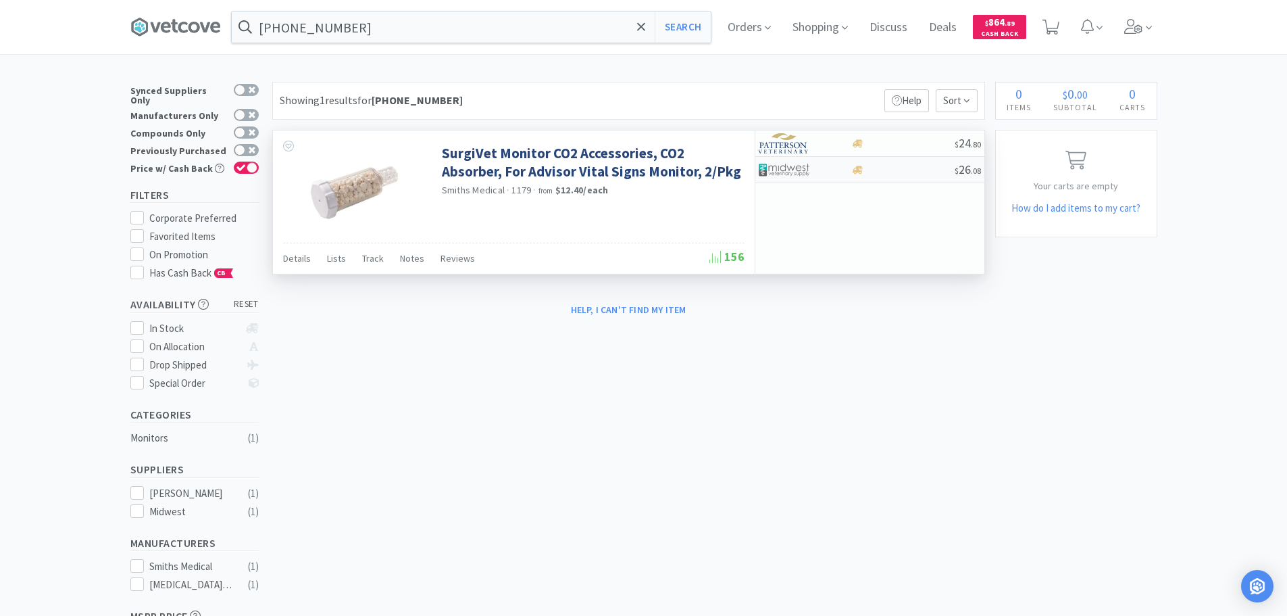
click at [924, 169] on div at bounding box center [902, 170] width 103 height 10
select select "1"
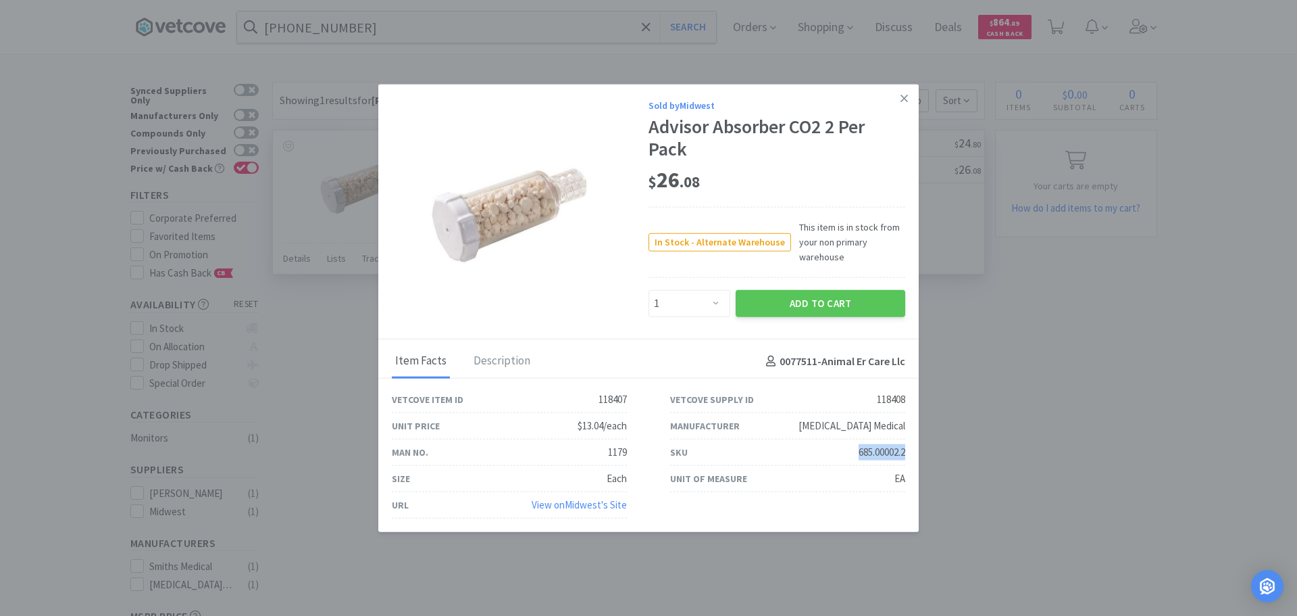
drag, startPoint x: 855, startPoint y: 452, endPoint x: 905, endPoint y: 451, distance: 50.0
click at [905, 451] on div "SKU 685.00002.2" at bounding box center [788, 452] width 278 height 26
copy div "685.00002.2"
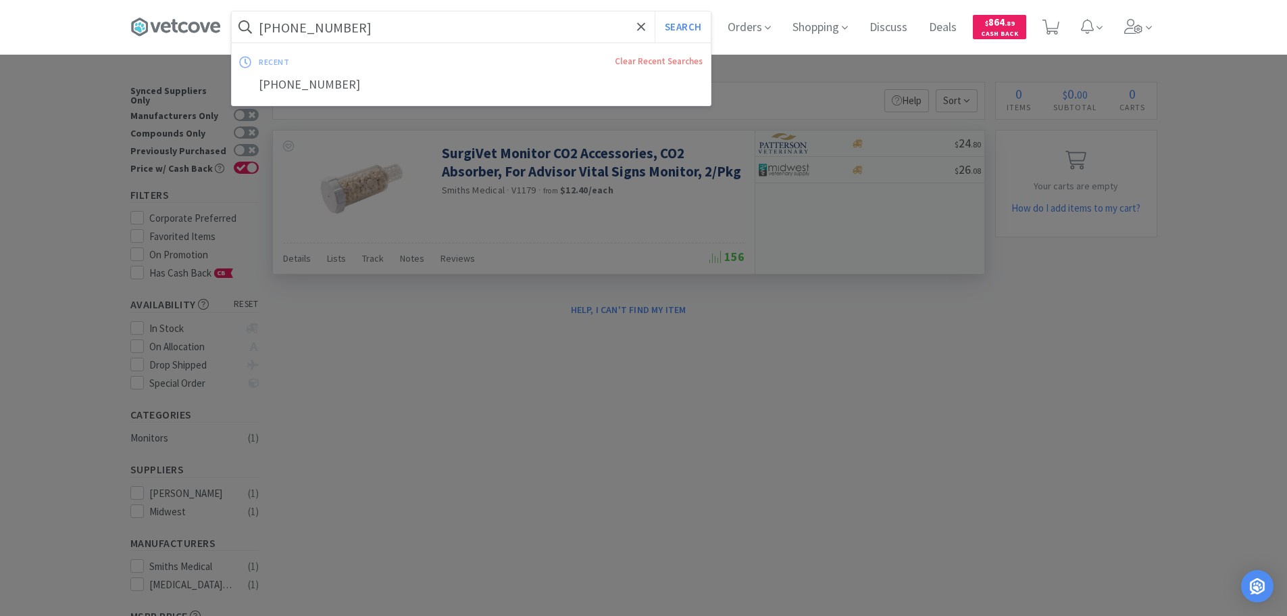
click at [472, 30] on input "07-809-7326" at bounding box center [471, 26] width 479 height 31
paste input "47-9745"
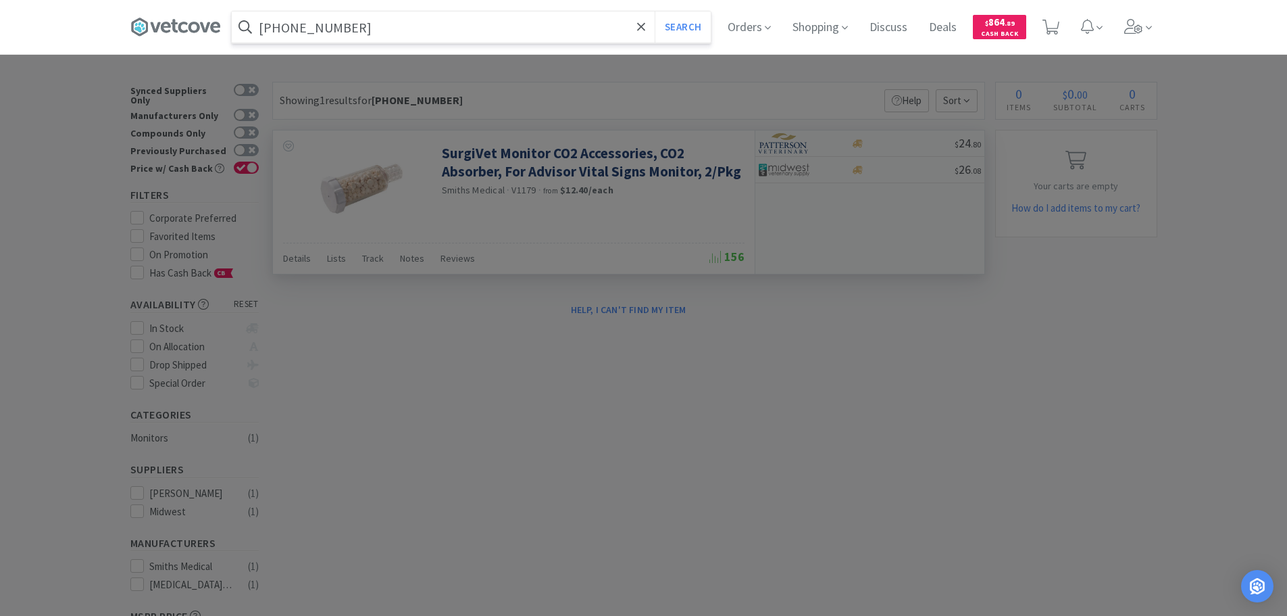
click at [655, 11] on button "Search" at bounding box center [683, 26] width 56 height 31
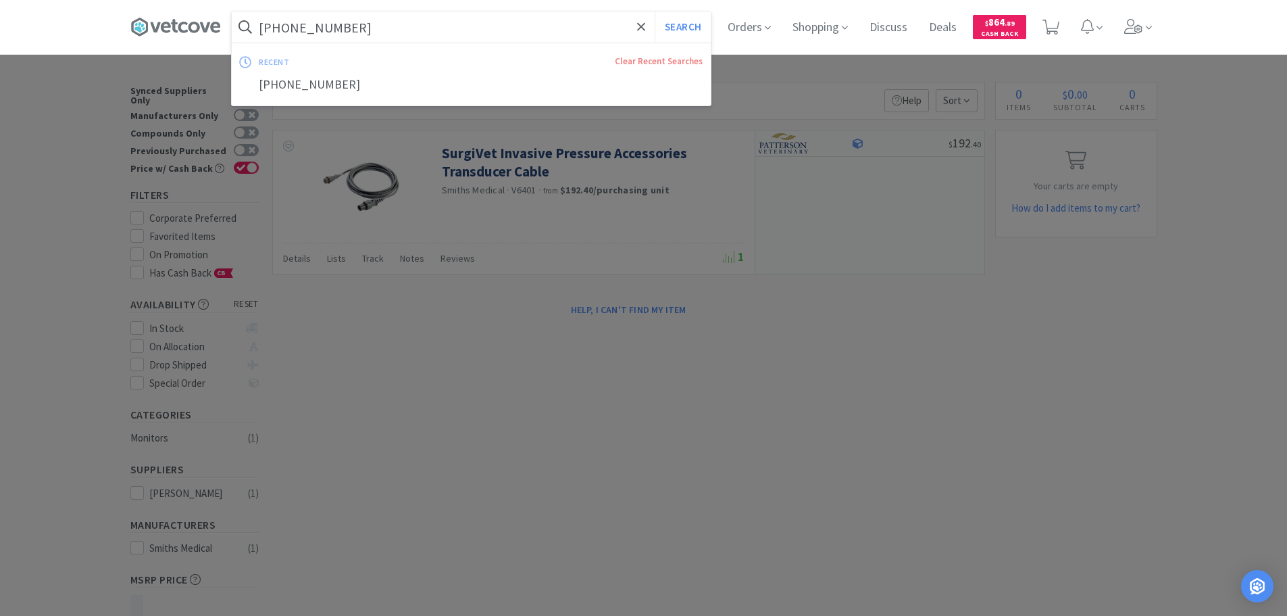
click at [440, 31] on input "07-847-9745" at bounding box center [471, 26] width 479 height 31
paste input "MX95114"
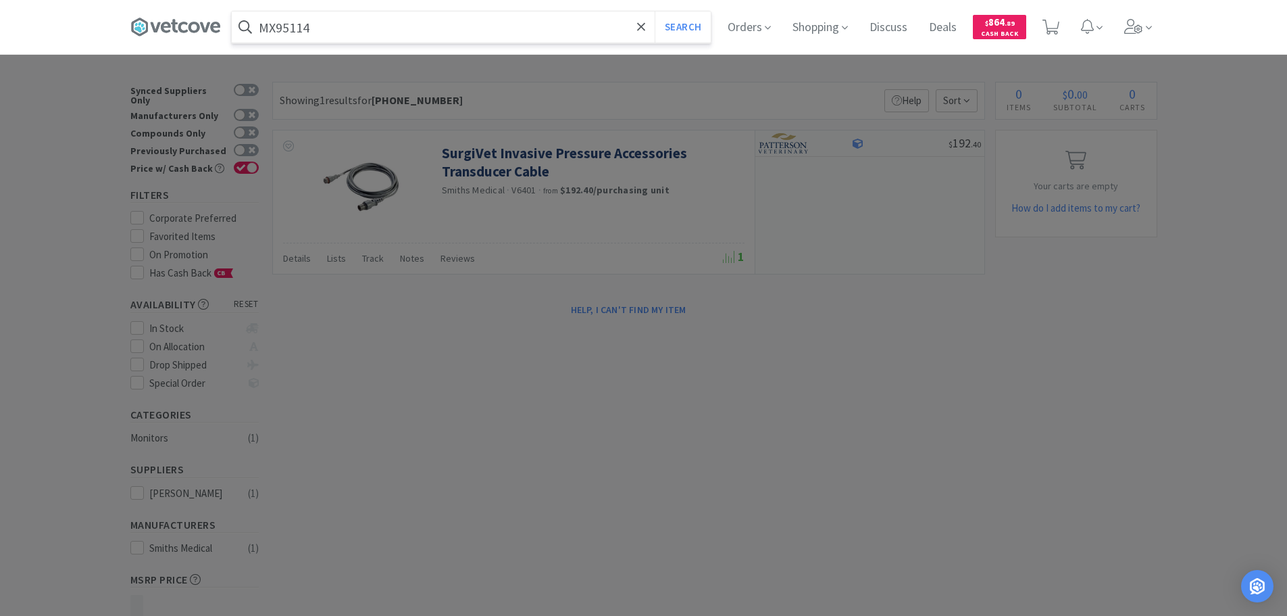
click at [655, 11] on button "Search" at bounding box center [683, 26] width 56 height 31
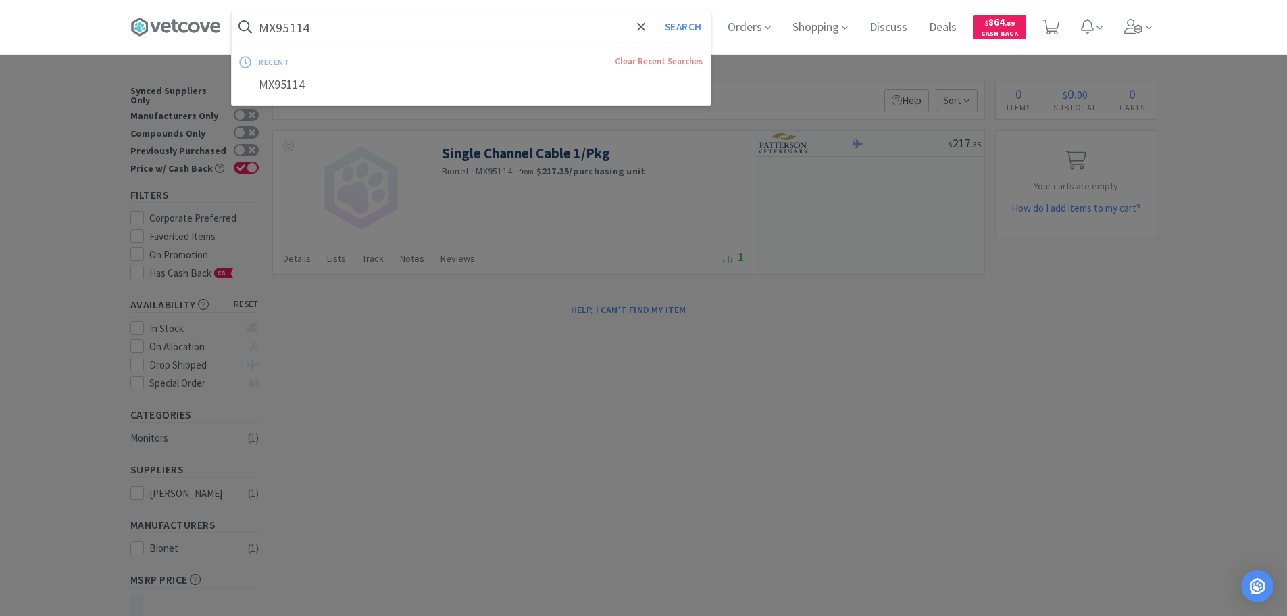
click at [433, 18] on input "MX95114" at bounding box center [471, 26] width 479 height 31
paste input "066363"
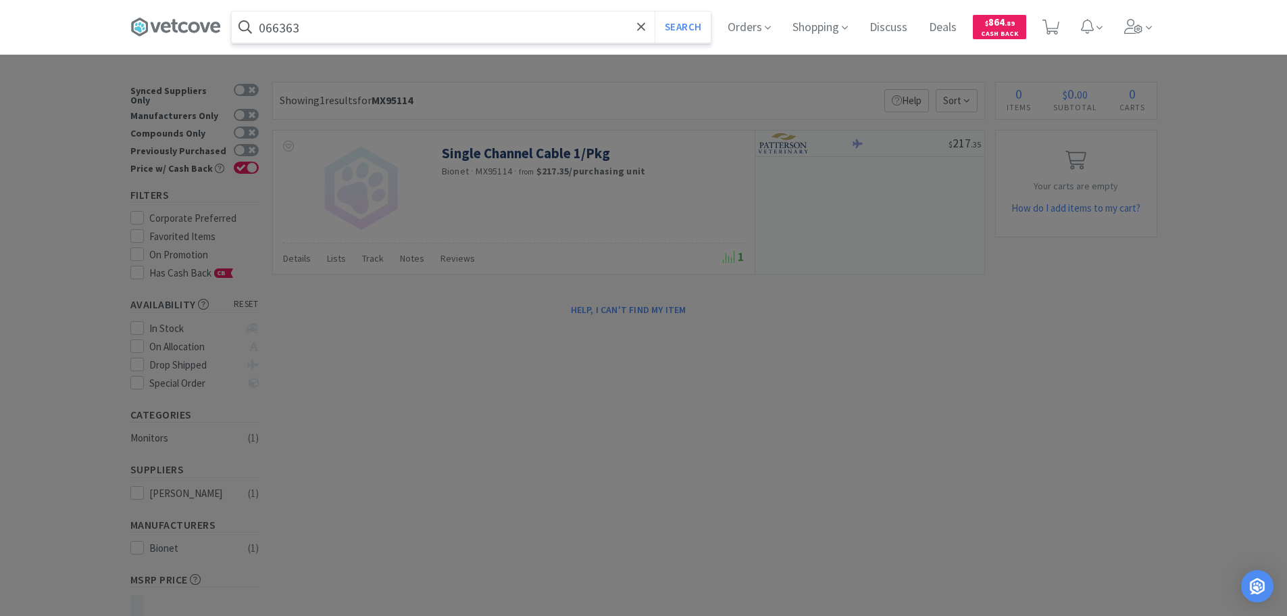
click at [655, 11] on button "Search" at bounding box center [683, 26] width 56 height 31
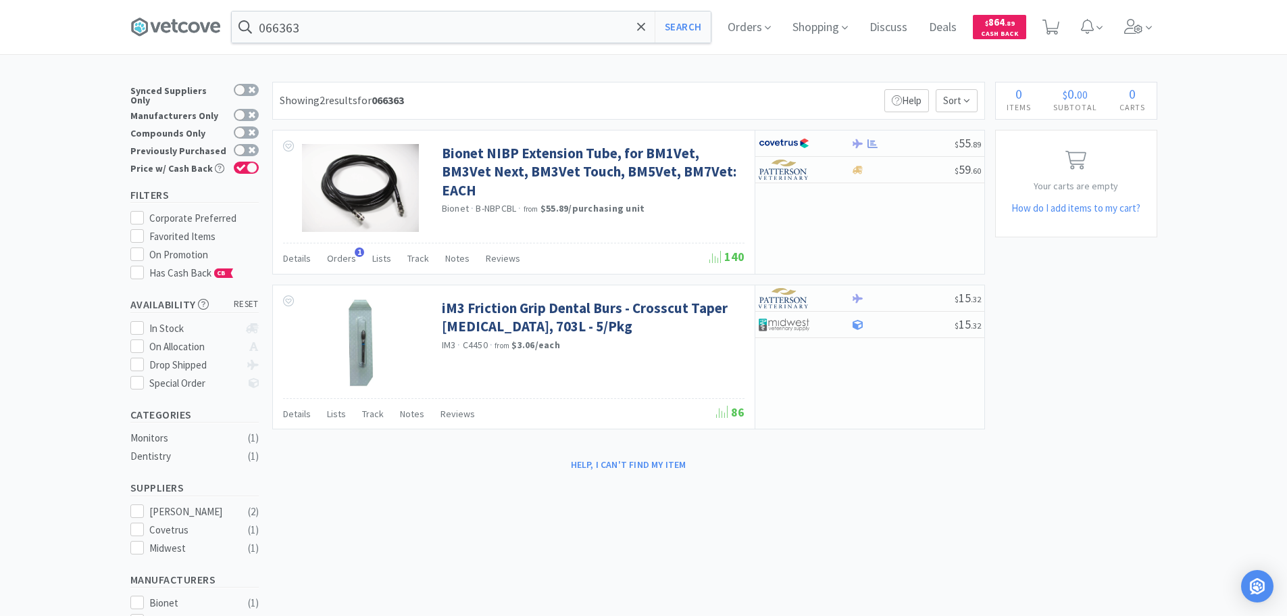
drag, startPoint x: 548, startPoint y: 89, endPoint x: 552, endPoint y: 106, distance: 18.0
click at [553, 101] on div "Showing 2 results for 066363 Filters Help Sort" at bounding box center [628, 101] width 713 height 38
click at [465, 25] on input "066363" at bounding box center [471, 26] width 479 height 31
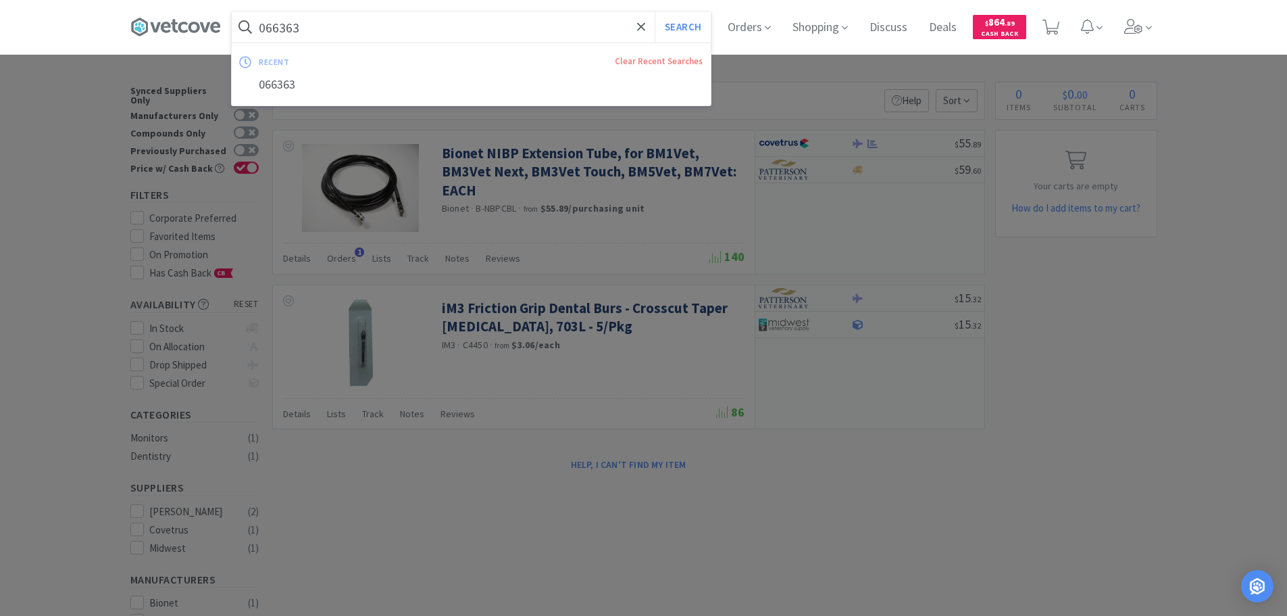
paste input "84202"
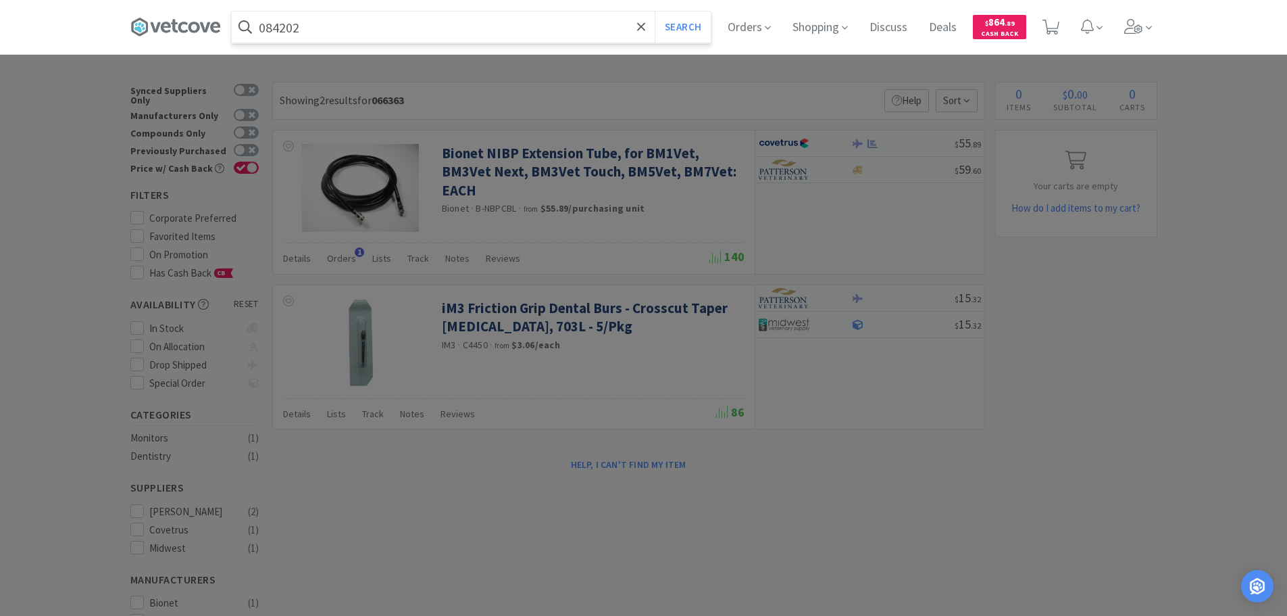
click at [655, 11] on button "Search" at bounding box center [683, 26] width 56 height 31
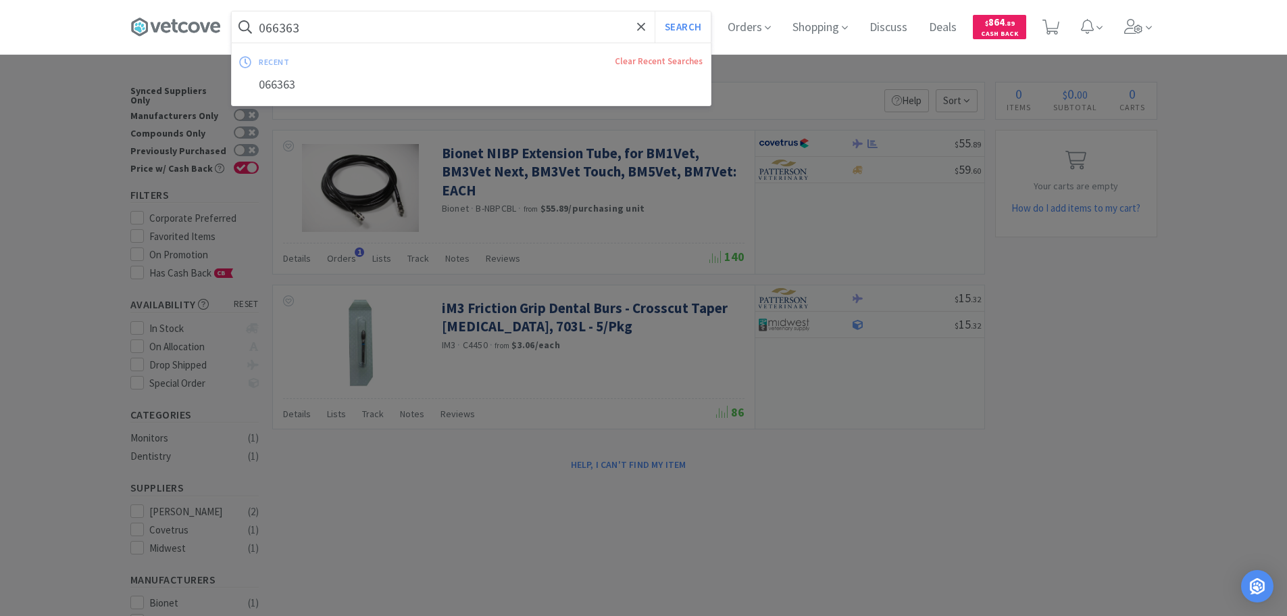
click at [437, 30] on input "066363" at bounding box center [471, 26] width 479 height 31
paste input "84202"
click at [655, 11] on button "Search" at bounding box center [683, 26] width 56 height 31
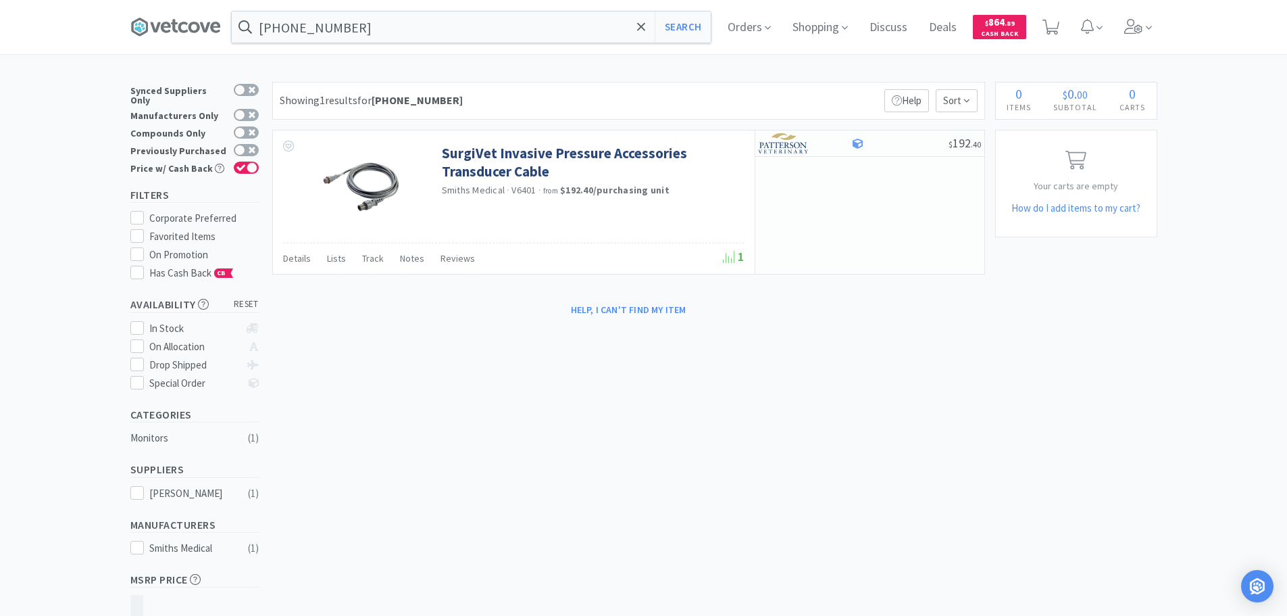
type input "MX95114"
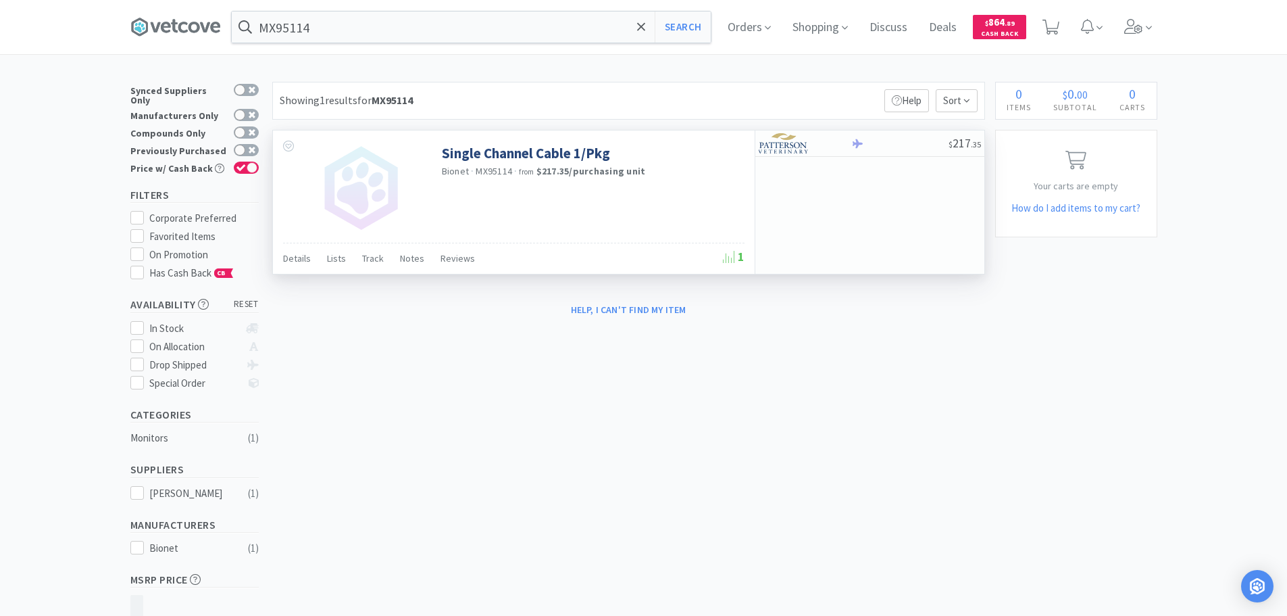
click at [497, 172] on span "MX95114" at bounding box center [494, 171] width 36 height 12
copy span "MX95114"
click at [920, 219] on div "$ 217 . 35" at bounding box center [870, 201] width 230 height 143
click at [905, 146] on div at bounding box center [899, 144] width 97 height 10
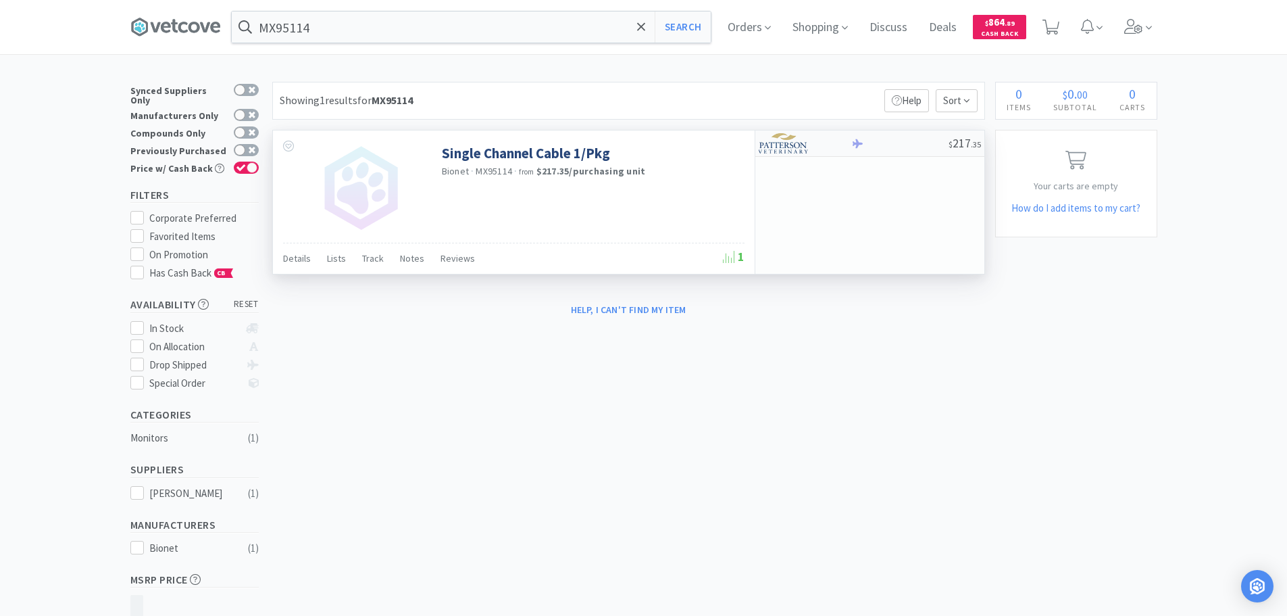
select select "1"
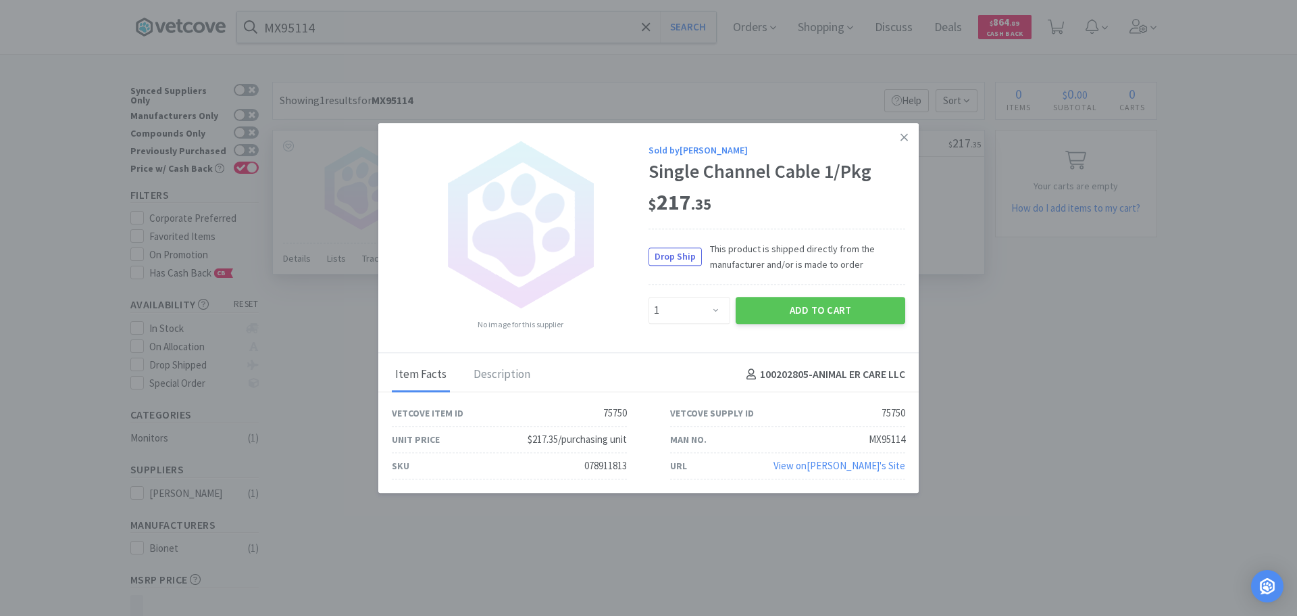
click at [604, 468] on div "078911813" at bounding box center [605, 465] width 43 height 16
copy div "078911813"
drag, startPoint x: 680, startPoint y: 204, endPoint x: 665, endPoint y: 202, distance: 15.7
click at [664, 202] on div "$ 217 . 35" at bounding box center [777, 203] width 257 height 28
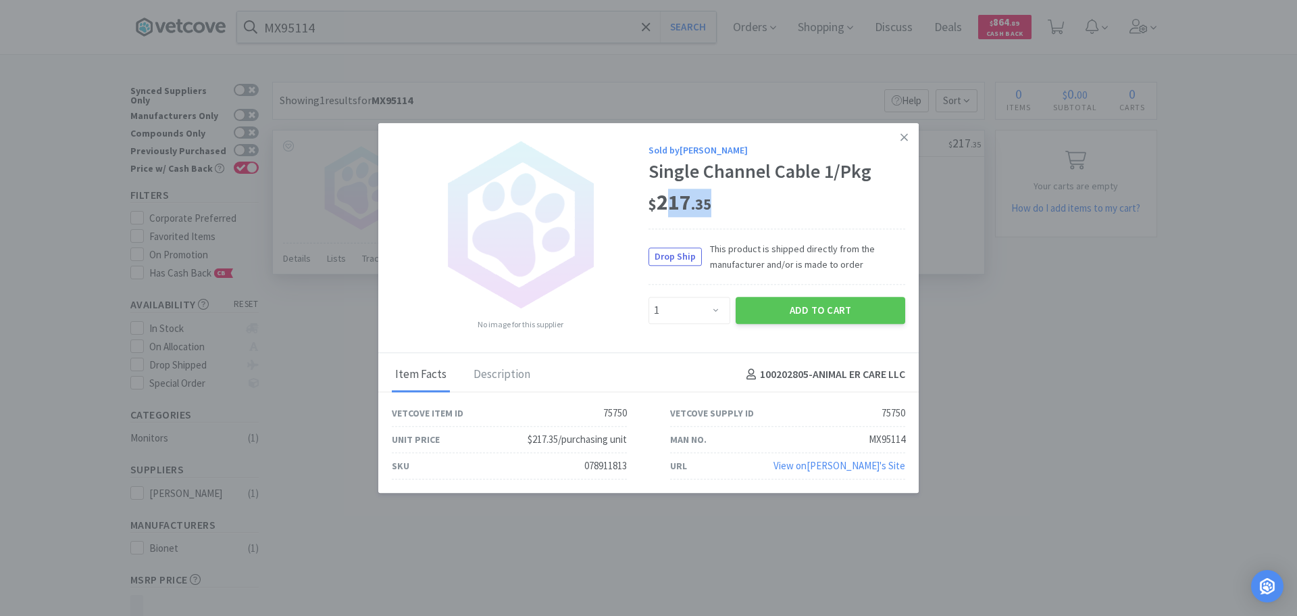
copy span "17 . 35"
click at [741, 214] on div "$ 217 . 35" at bounding box center [777, 203] width 257 height 28
drag, startPoint x: 721, startPoint y: 207, endPoint x: 653, endPoint y: 200, distance: 68.6
click at [653, 200] on div "$ 217 . 35" at bounding box center [777, 203] width 257 height 28
copy span "217 . 35"
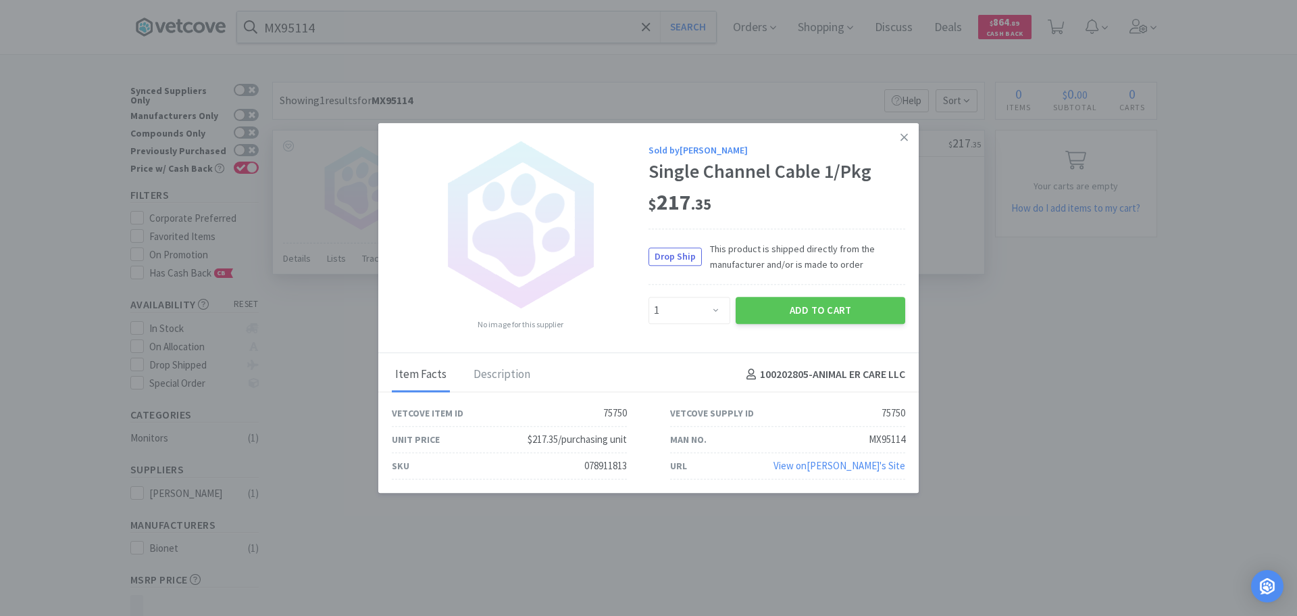
click at [869, 441] on div "MX95114" at bounding box center [887, 439] width 36 height 16
copy div "MX95114"
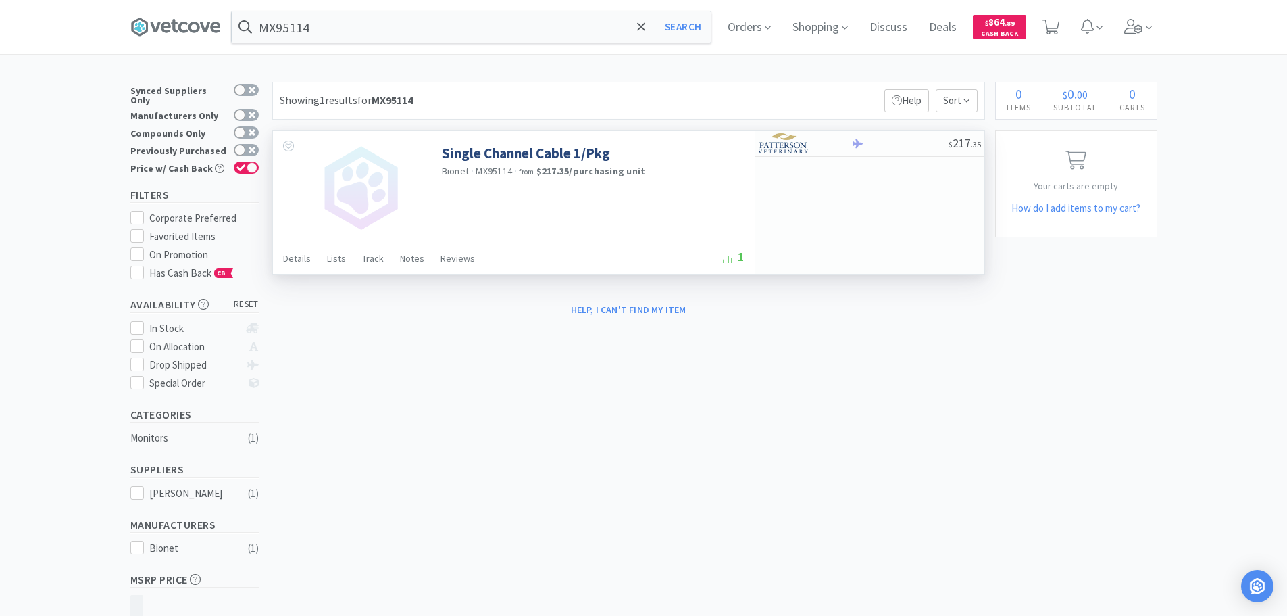
click at [449, 26] on input "MX95114" at bounding box center [471, 26] width 479 height 31
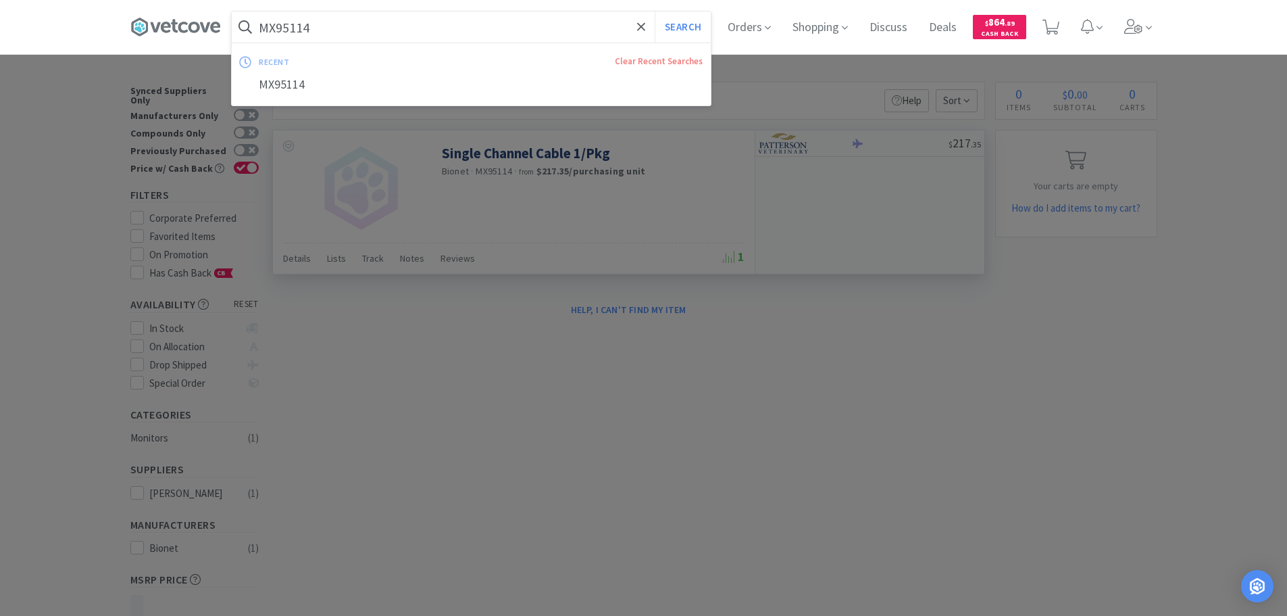
paste input "VMX9501"
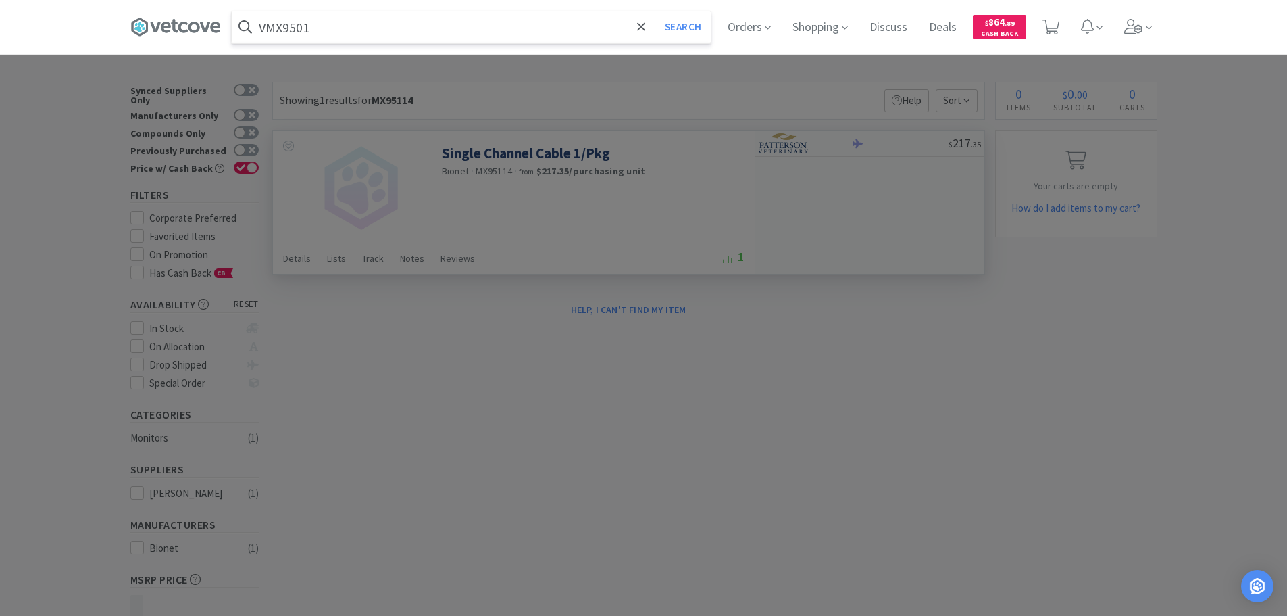
type input "VMX9501"
click at [655, 11] on button "Search" at bounding box center [683, 26] width 56 height 31
